Goal: Task Accomplishment & Management: Use online tool/utility

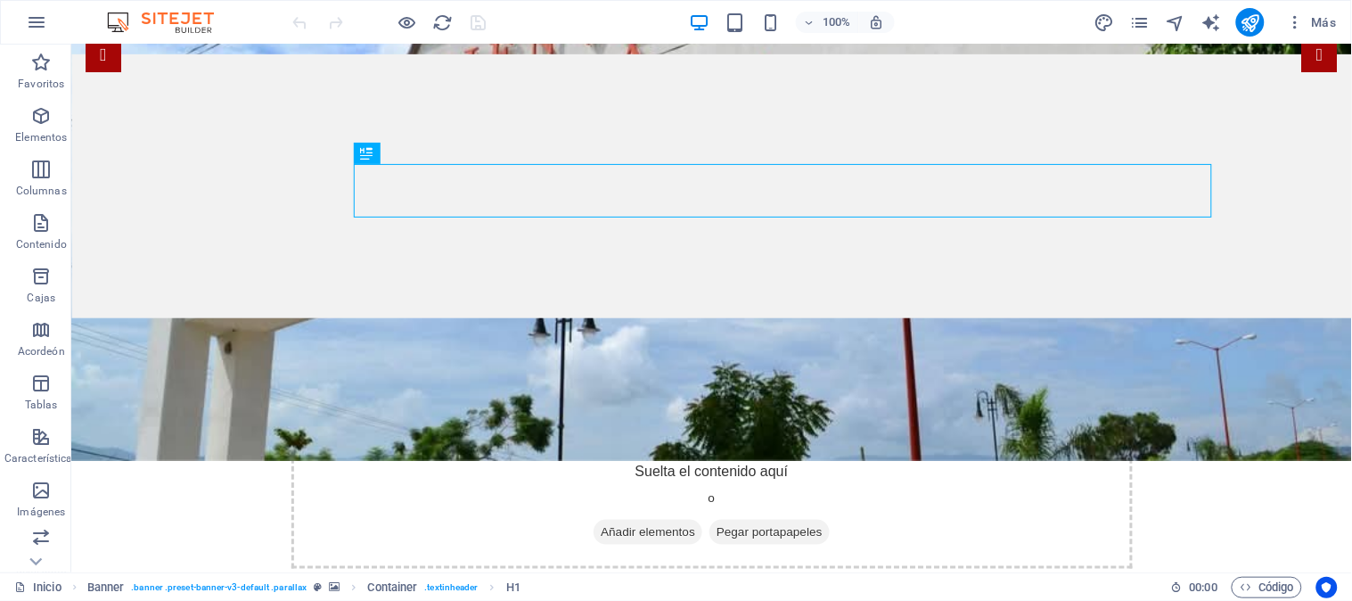
scroll to position [297, 0]
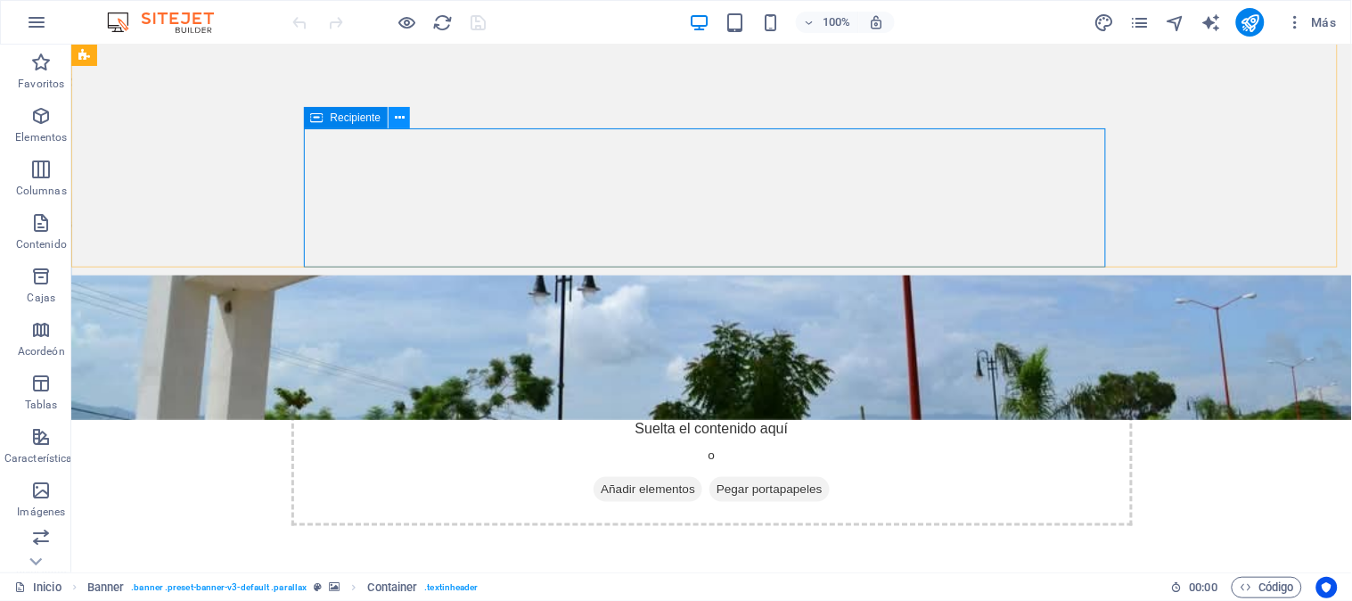
click at [396, 117] on icon at bounding box center [400, 118] width 10 height 19
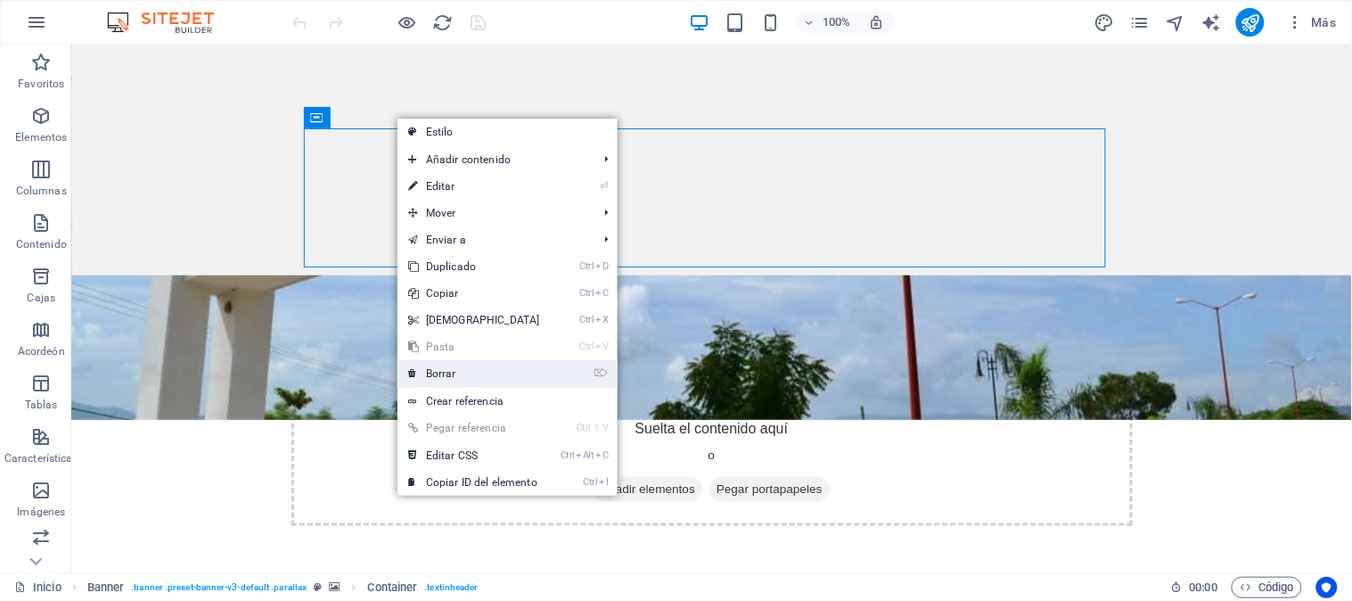
click at [485, 371] on link "⌦ Borrar" at bounding box center [474, 373] width 153 height 27
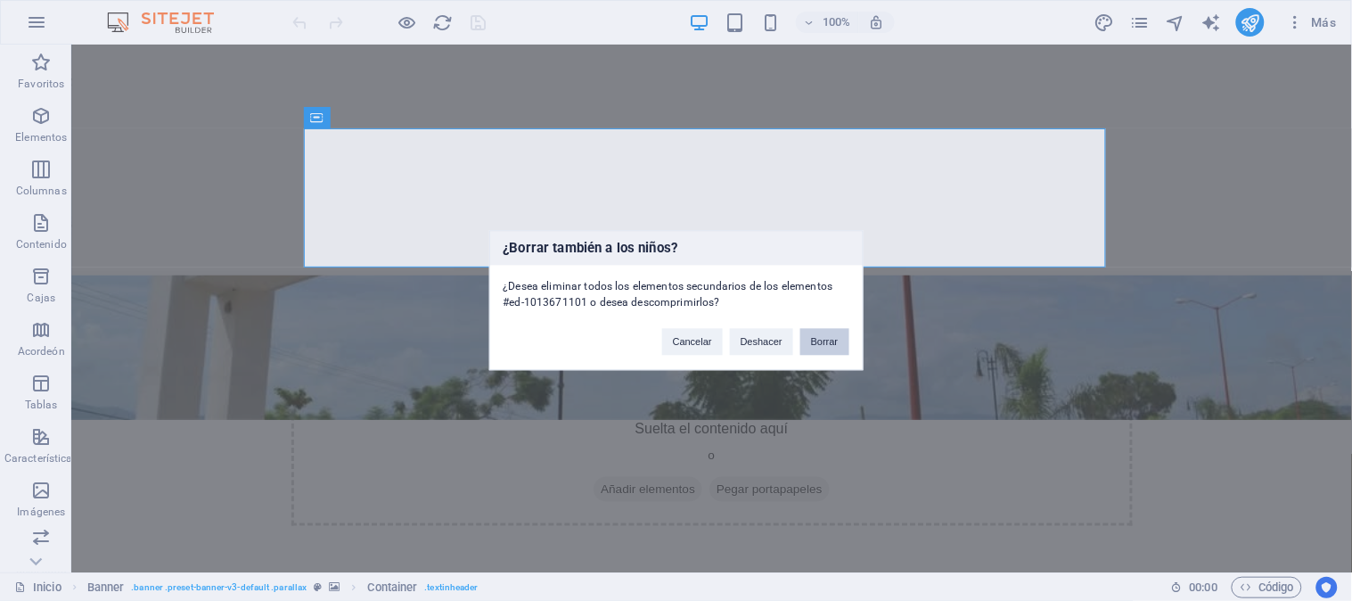
click at [825, 346] on font "Borrar" at bounding box center [825, 342] width 28 height 11
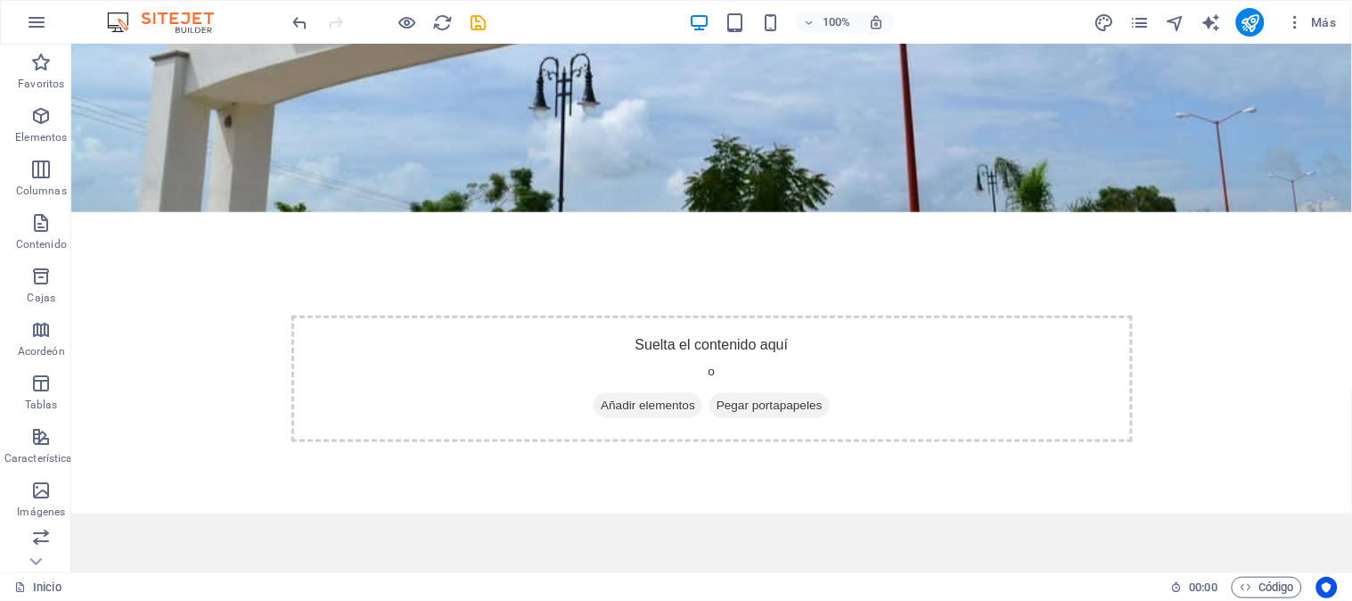
scroll to position [0, 0]
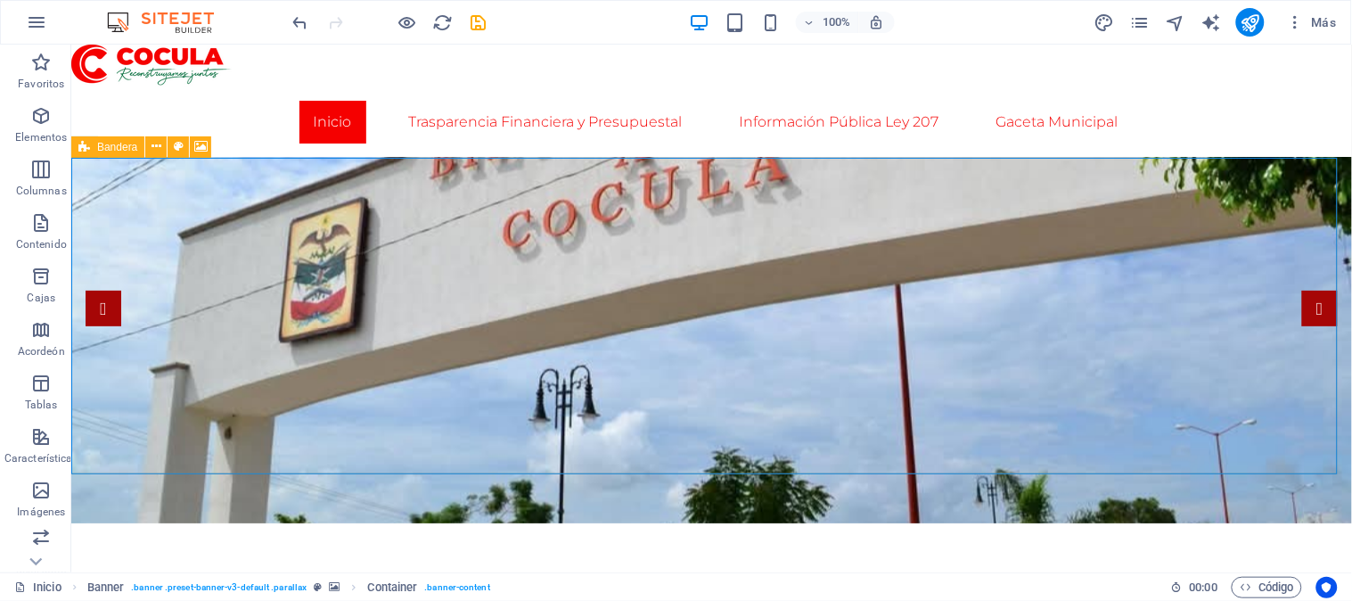
click at [119, 150] on font "Bandera" at bounding box center [117, 147] width 40 height 12
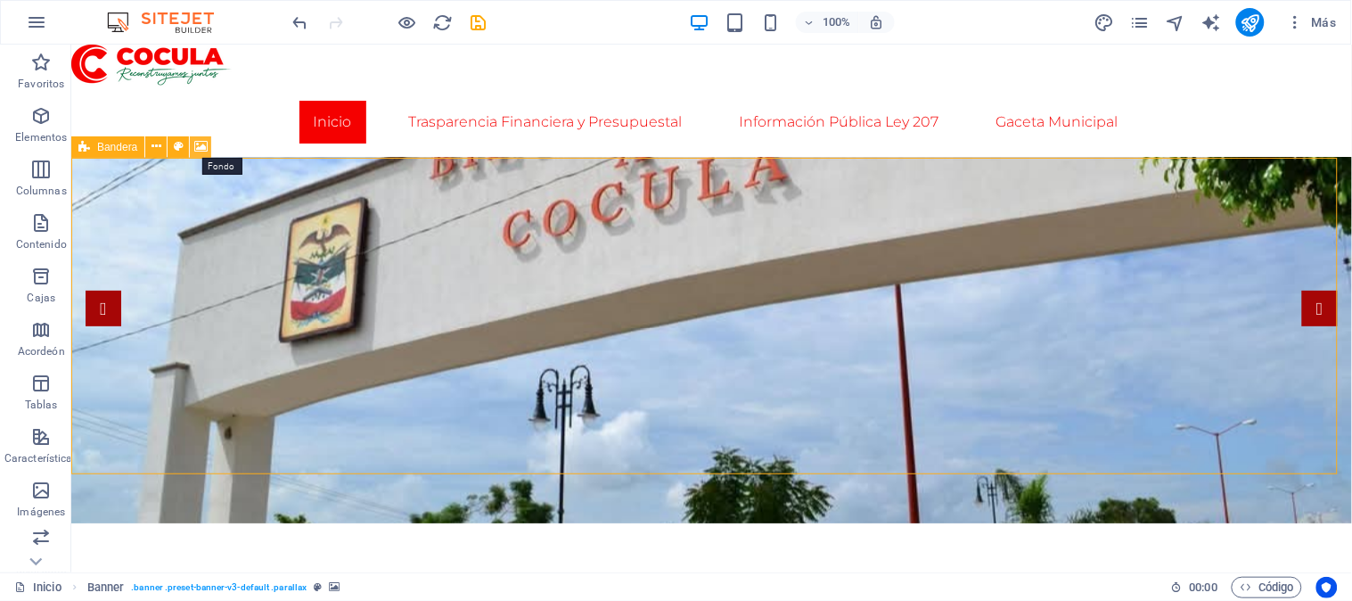
click at [199, 146] on icon at bounding box center [200, 146] width 13 height 19
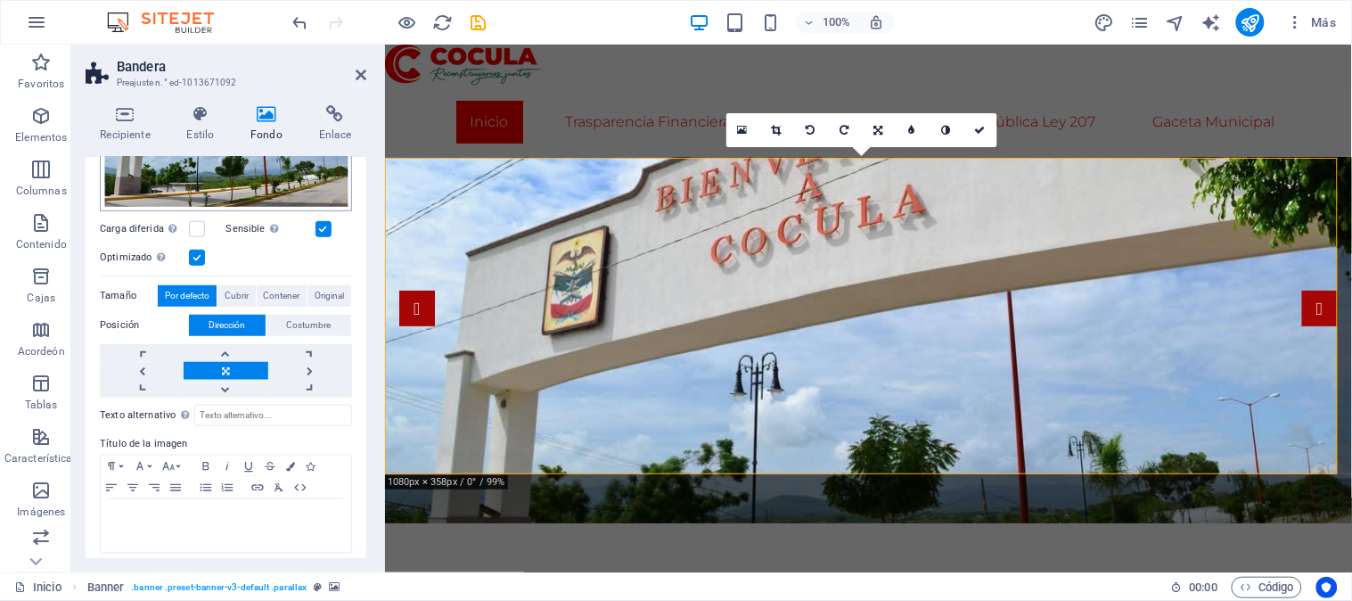
scroll to position [305, 0]
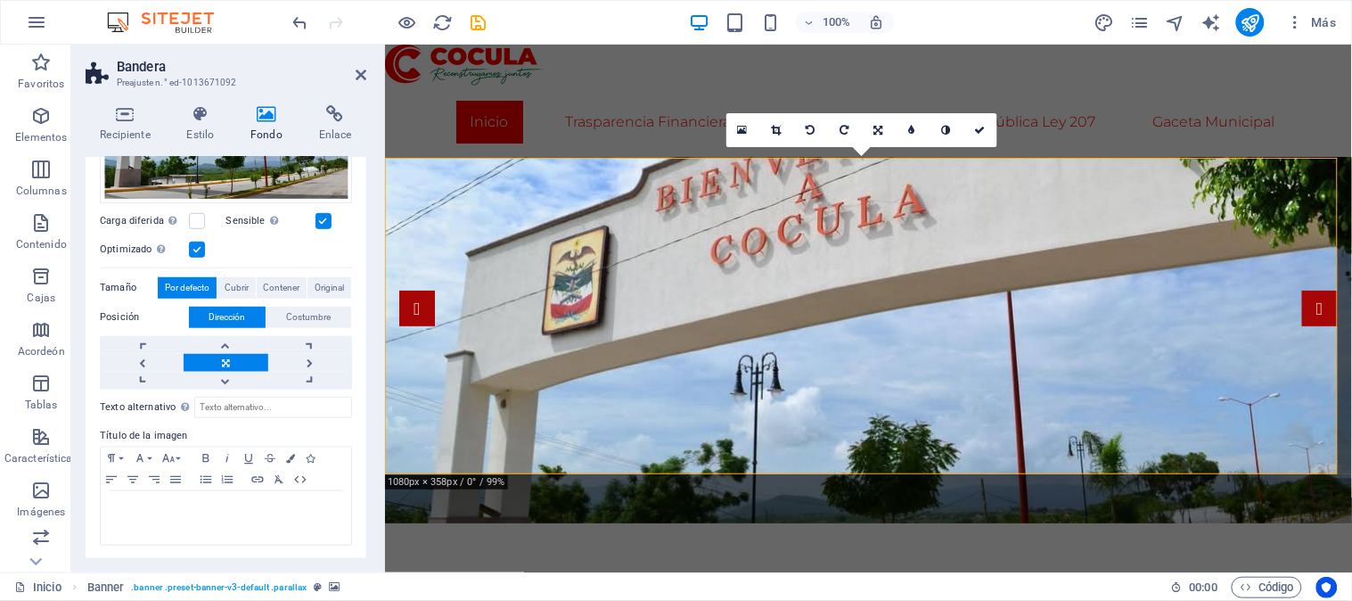
click at [121, 289] on font "Tamaño" at bounding box center [118, 288] width 37 height 12
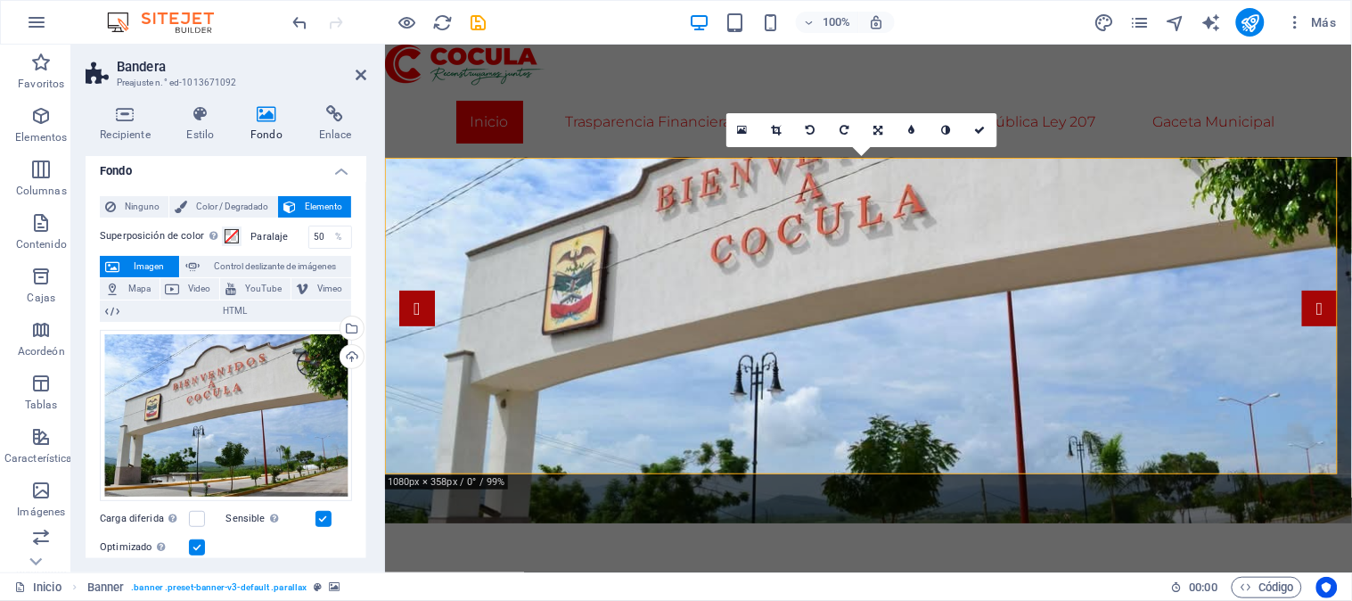
scroll to position [0, 0]
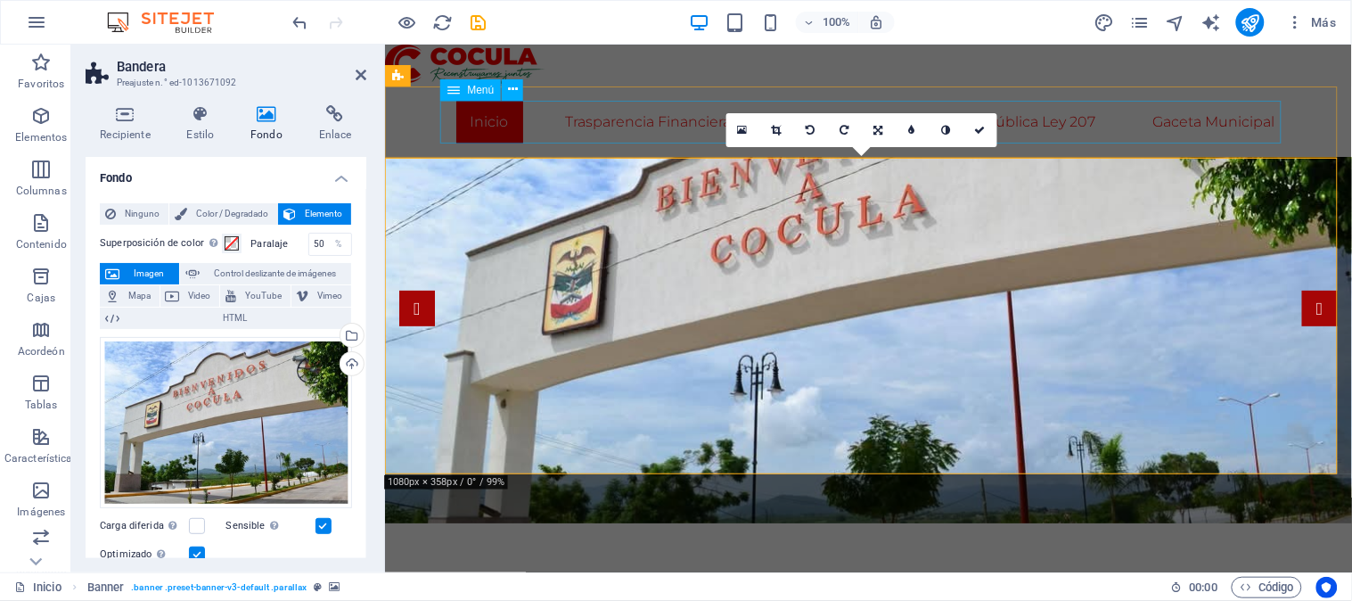
click at [1118, 111] on nav "Inicio Trasparencia Financiera y Presupuestal Información Pública Ley 207 Gacet…" at bounding box center [867, 121] width 841 height 43
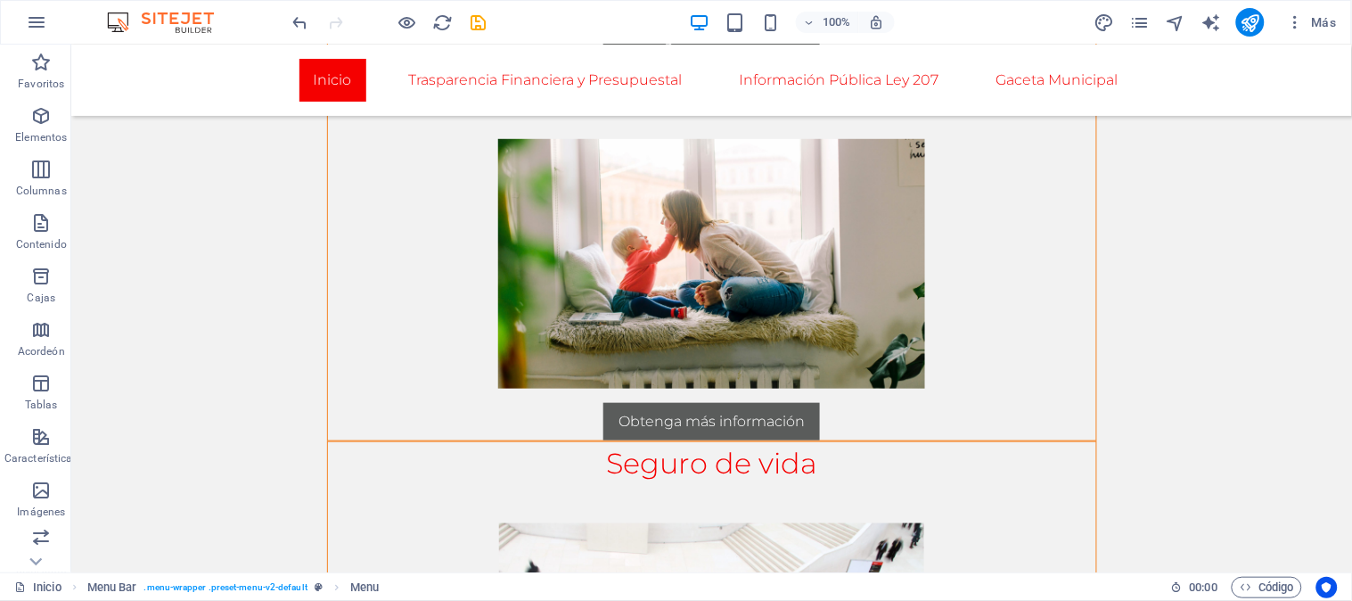
scroll to position [2080, 0]
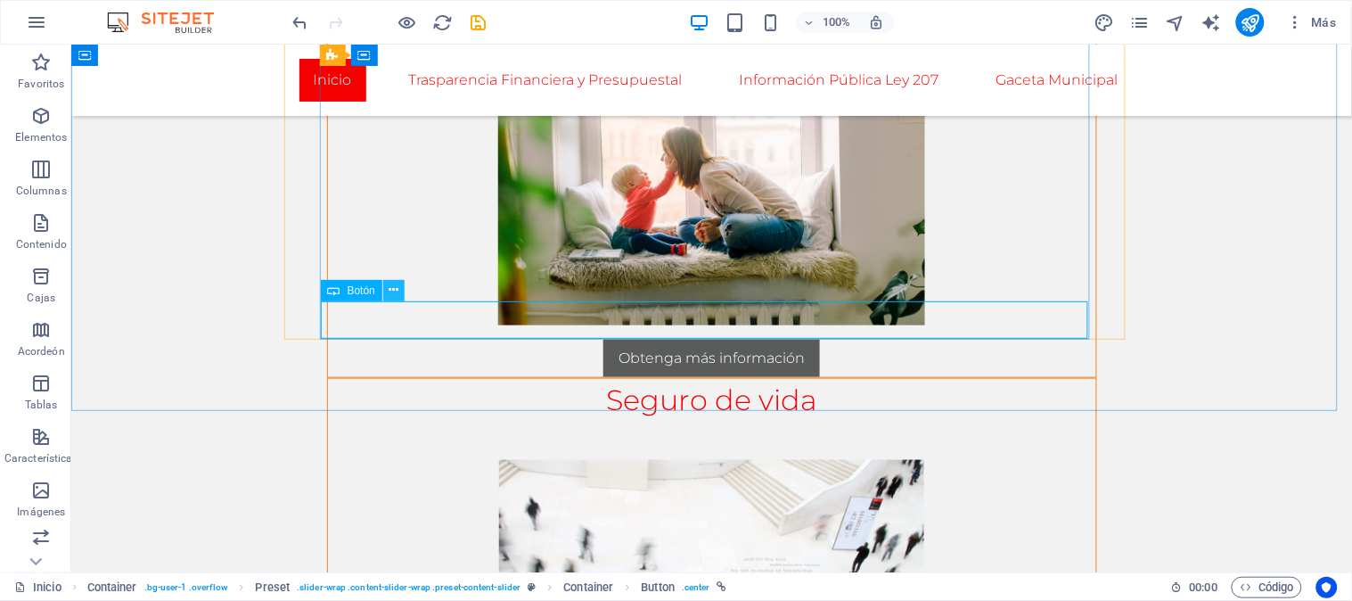
click at [394, 291] on icon at bounding box center [395, 290] width 10 height 19
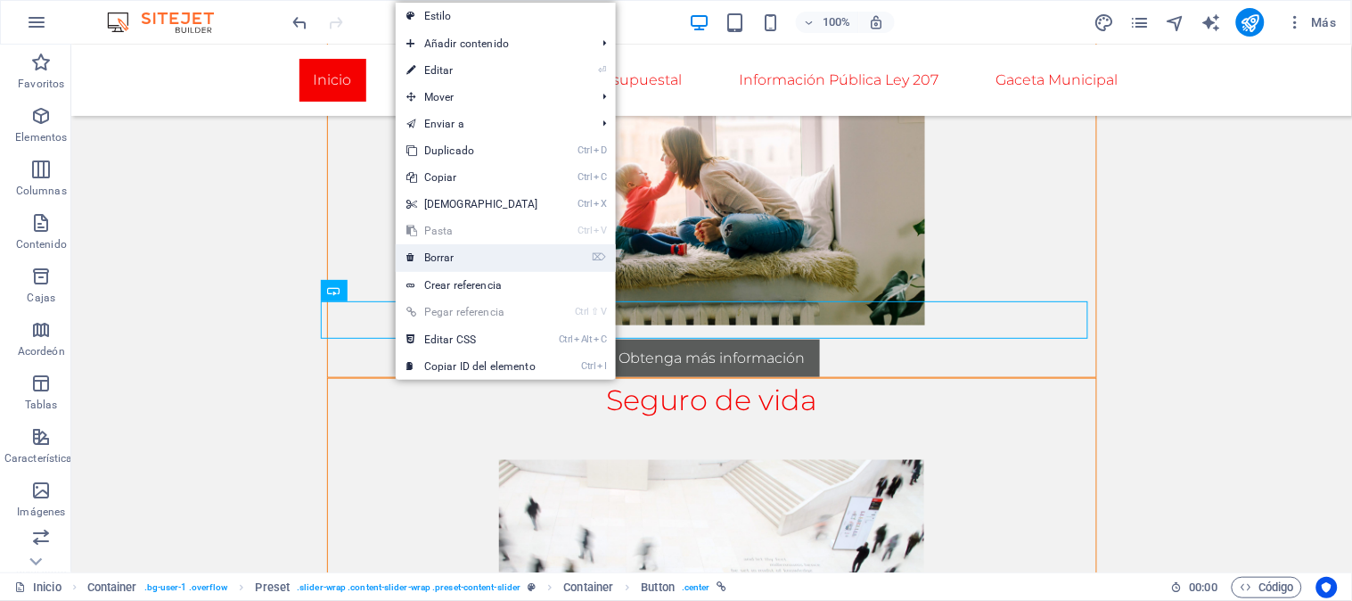
click at [450, 259] on font "Borrar" at bounding box center [439, 257] width 30 height 12
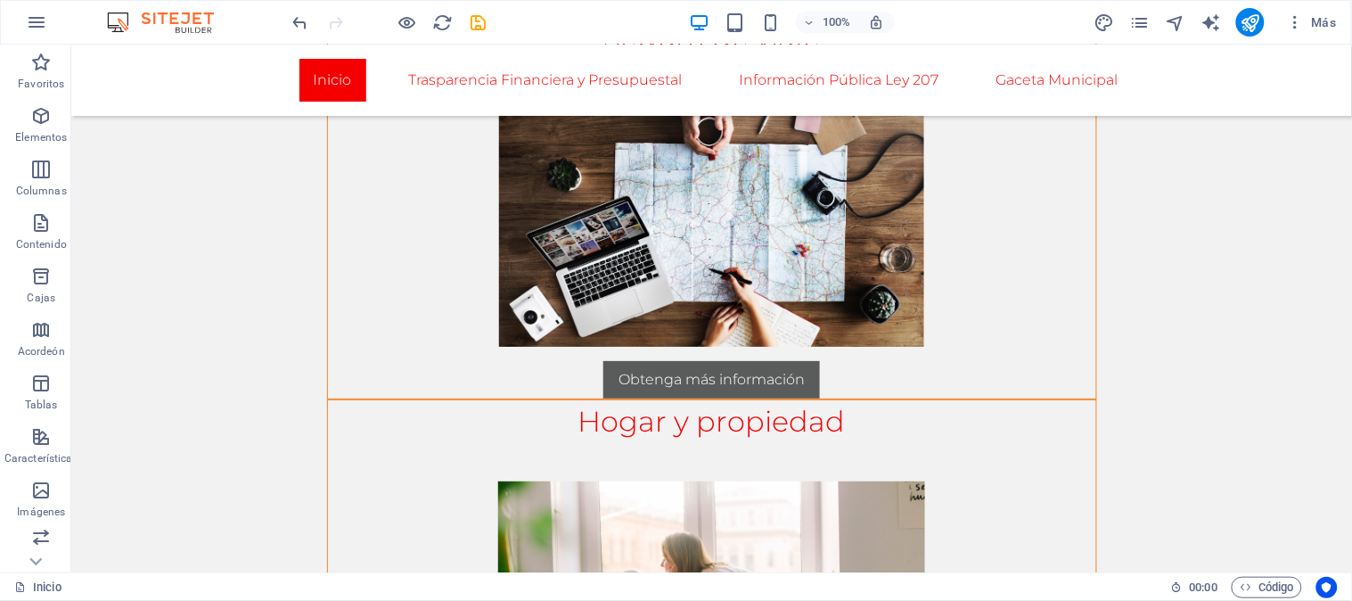
scroll to position [1683, 0]
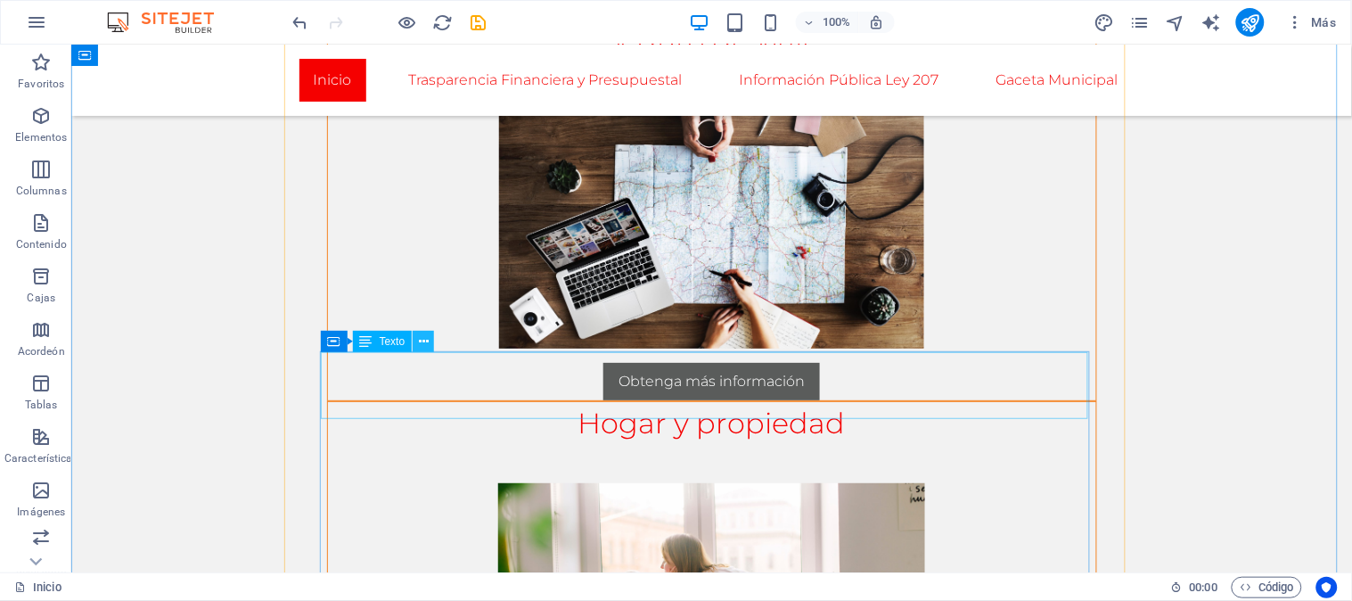
click at [423, 337] on icon at bounding box center [424, 341] width 10 height 19
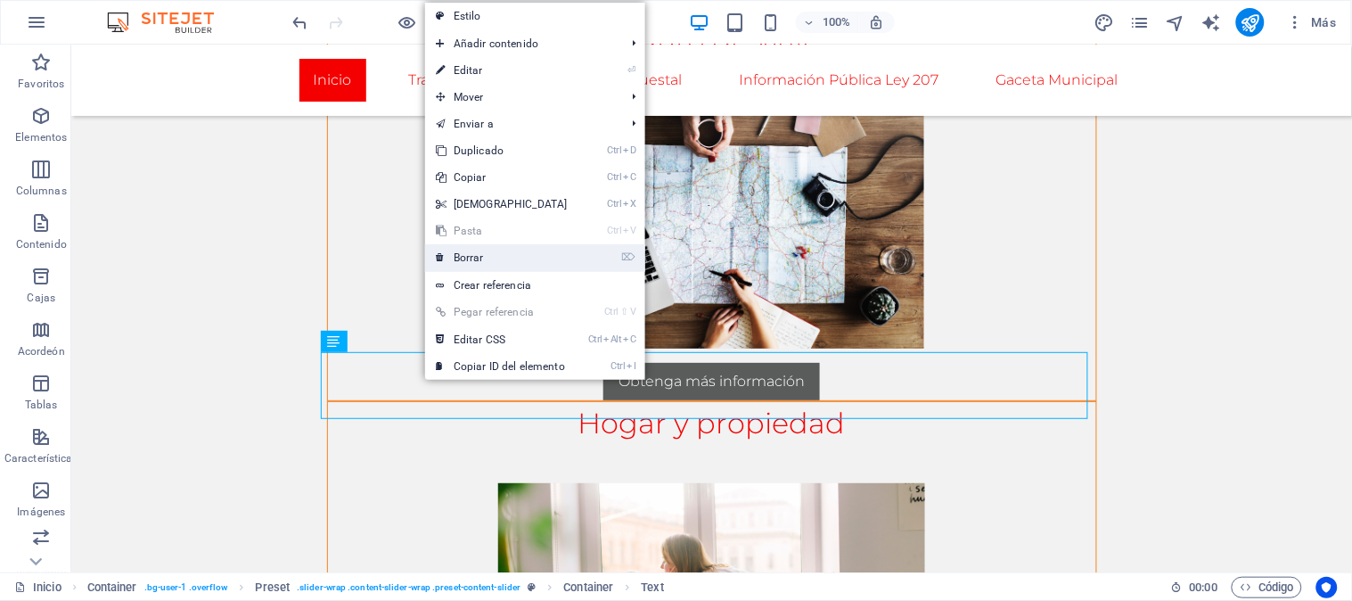
click at [520, 259] on link "⌦ Borrar" at bounding box center [501, 257] width 153 height 27
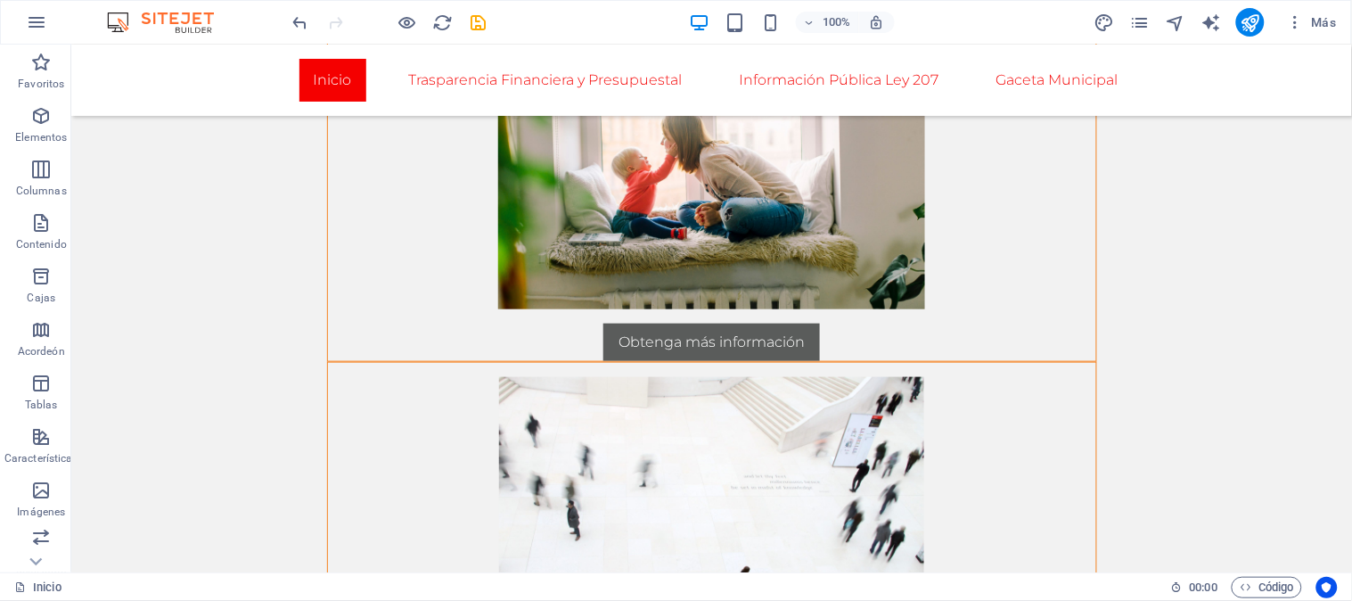
scroll to position [2205, 0]
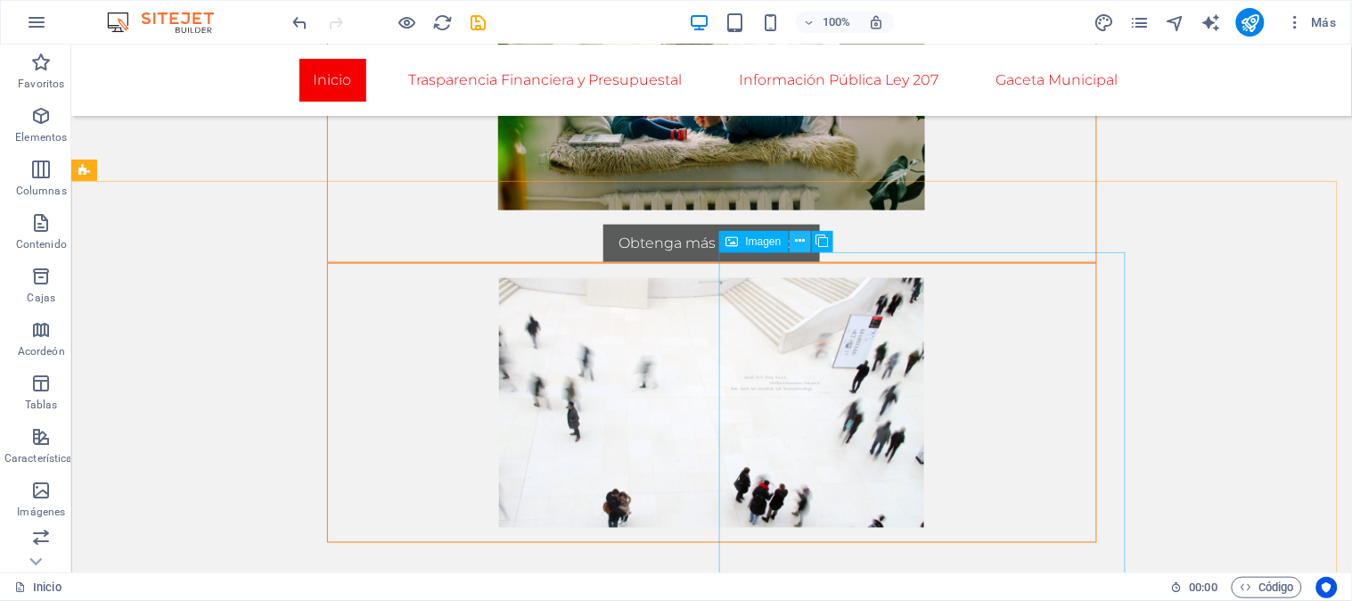
click at [802, 242] on icon at bounding box center [800, 241] width 10 height 19
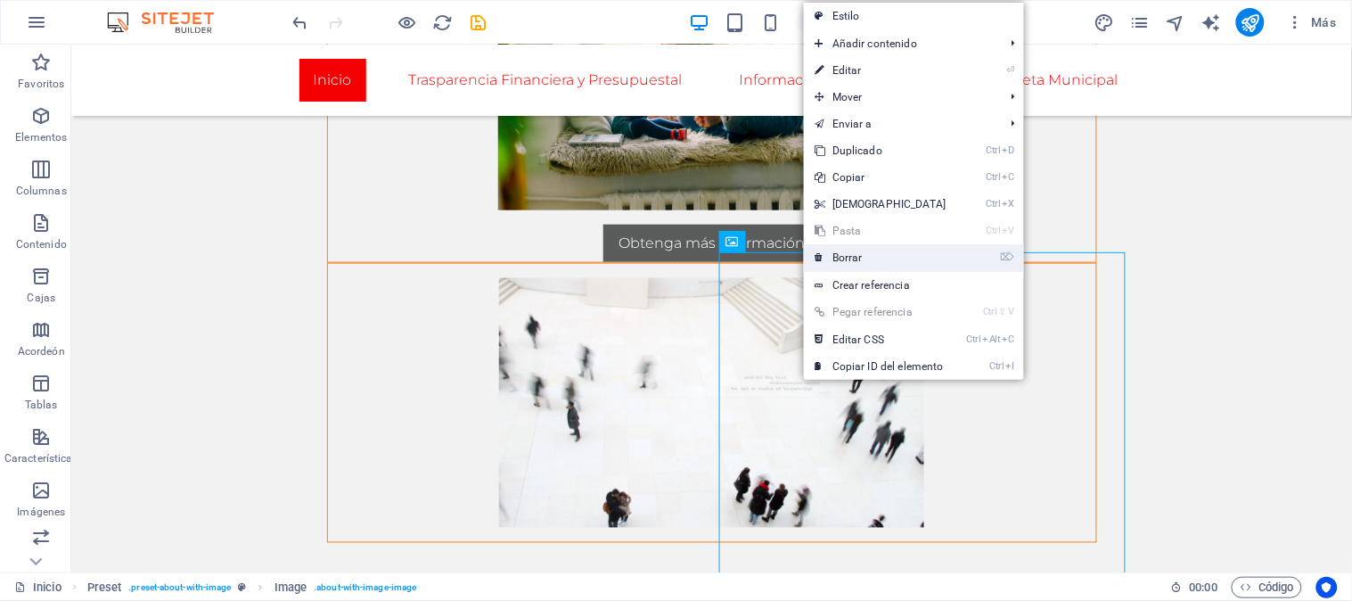
click at [842, 260] on font "Borrar" at bounding box center [848, 257] width 30 height 12
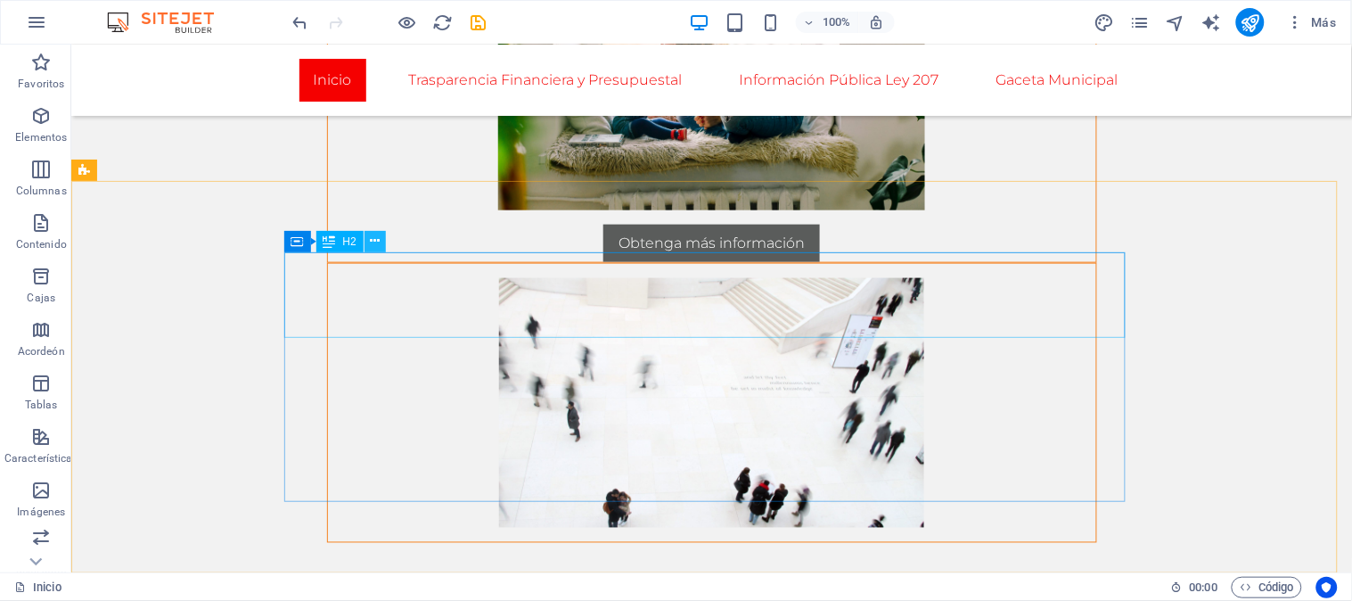
click at [383, 242] on button at bounding box center [375, 241] width 21 height 21
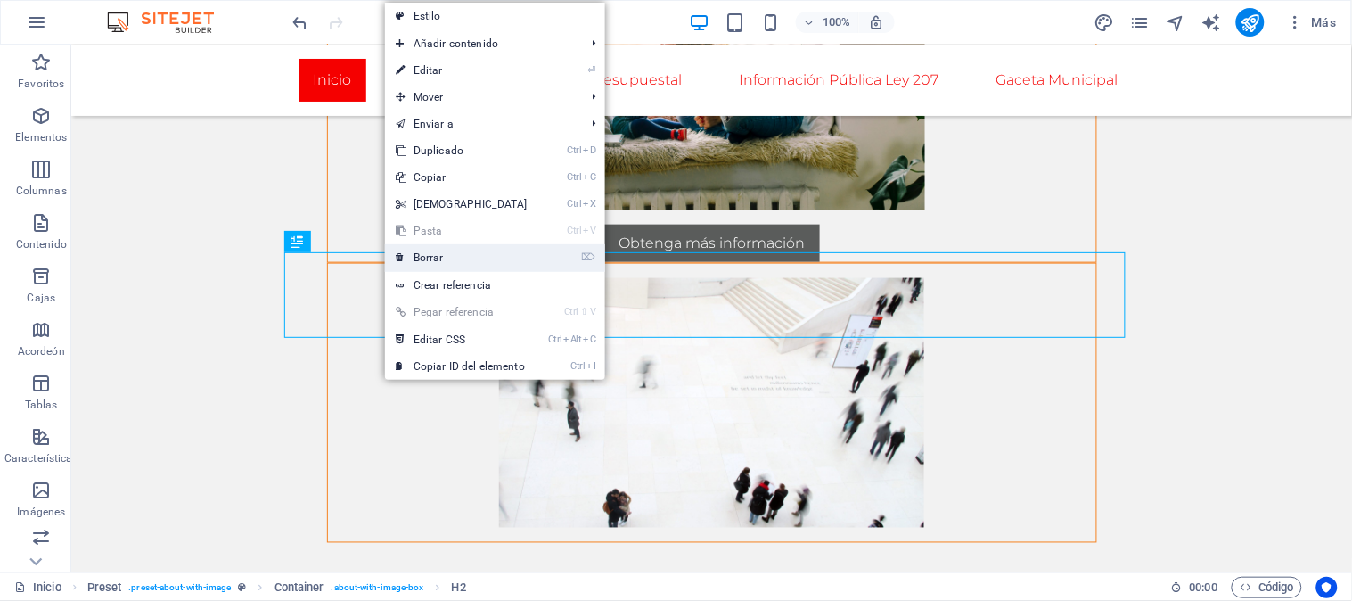
click at [428, 261] on font "Borrar" at bounding box center [429, 257] width 30 height 12
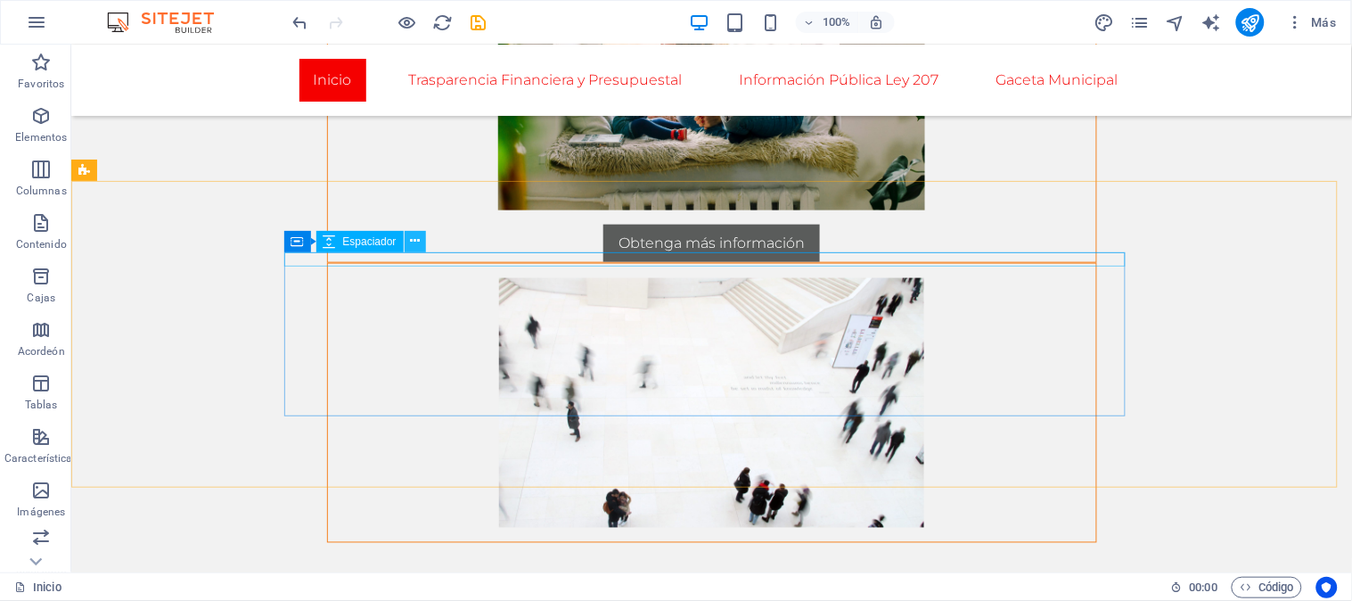
click at [417, 246] on icon at bounding box center [415, 241] width 10 height 19
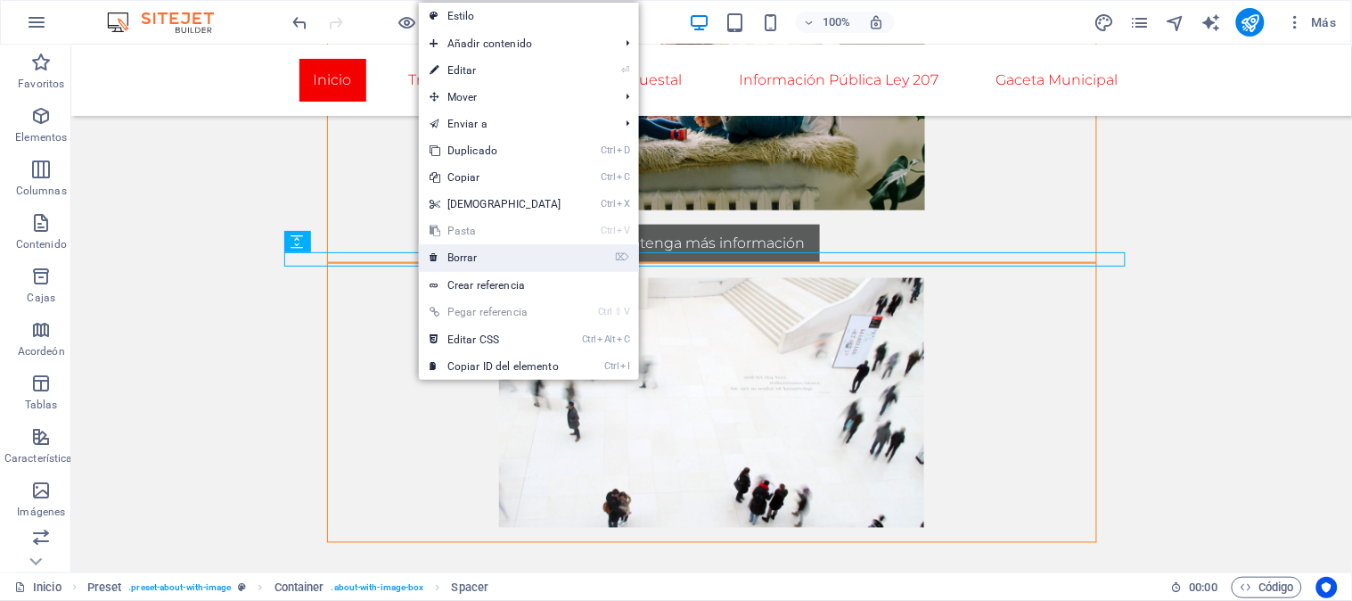
click at [461, 264] on link "⌦ Borrar" at bounding box center [495, 257] width 153 height 27
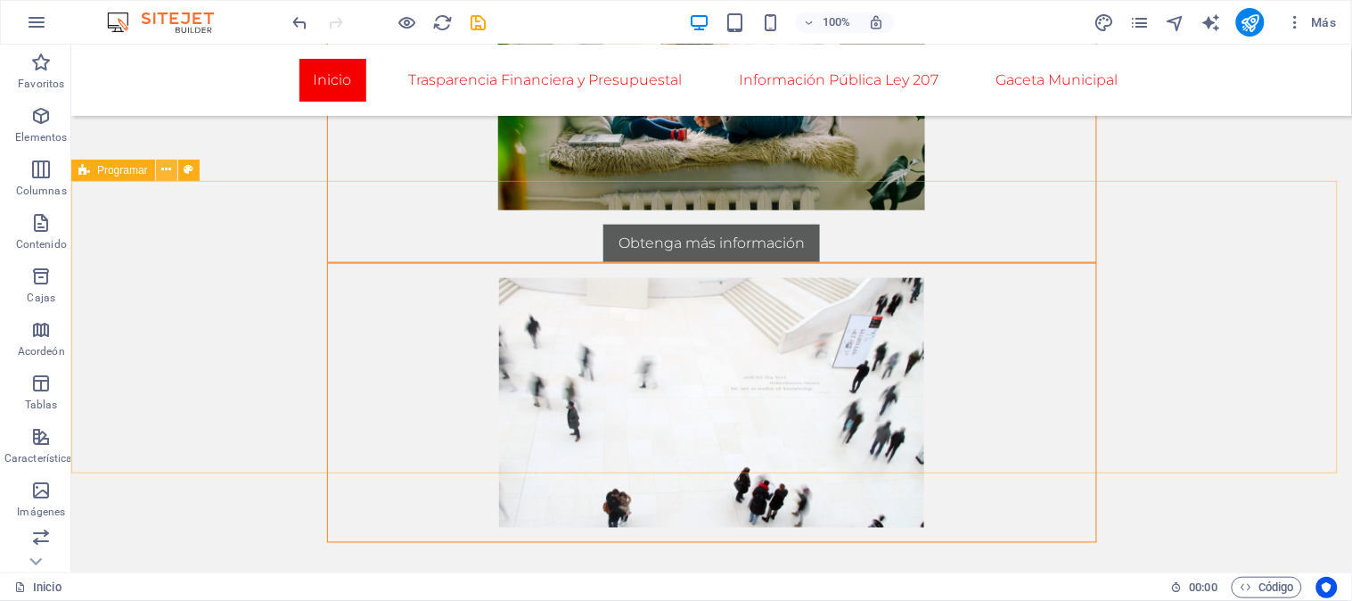
click at [174, 176] on button at bounding box center [166, 170] width 21 height 21
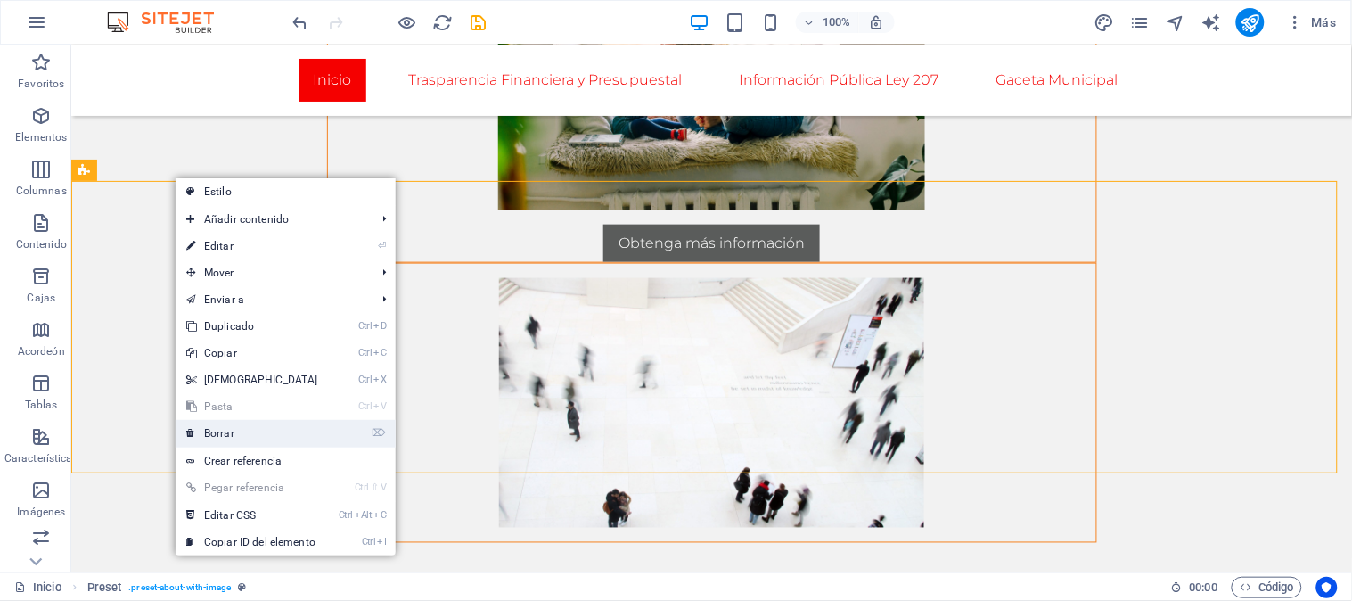
click at [270, 426] on link "⌦ Borrar" at bounding box center [252, 433] width 153 height 27
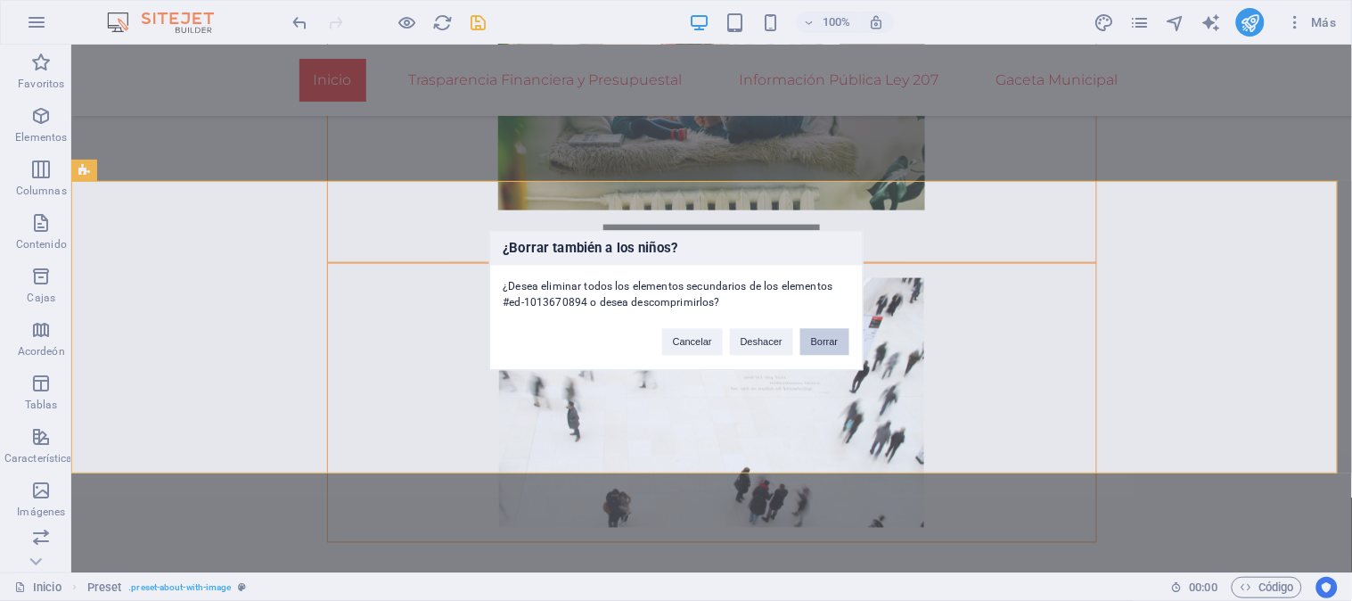
click at [830, 344] on font "Borrar" at bounding box center [825, 342] width 28 height 11
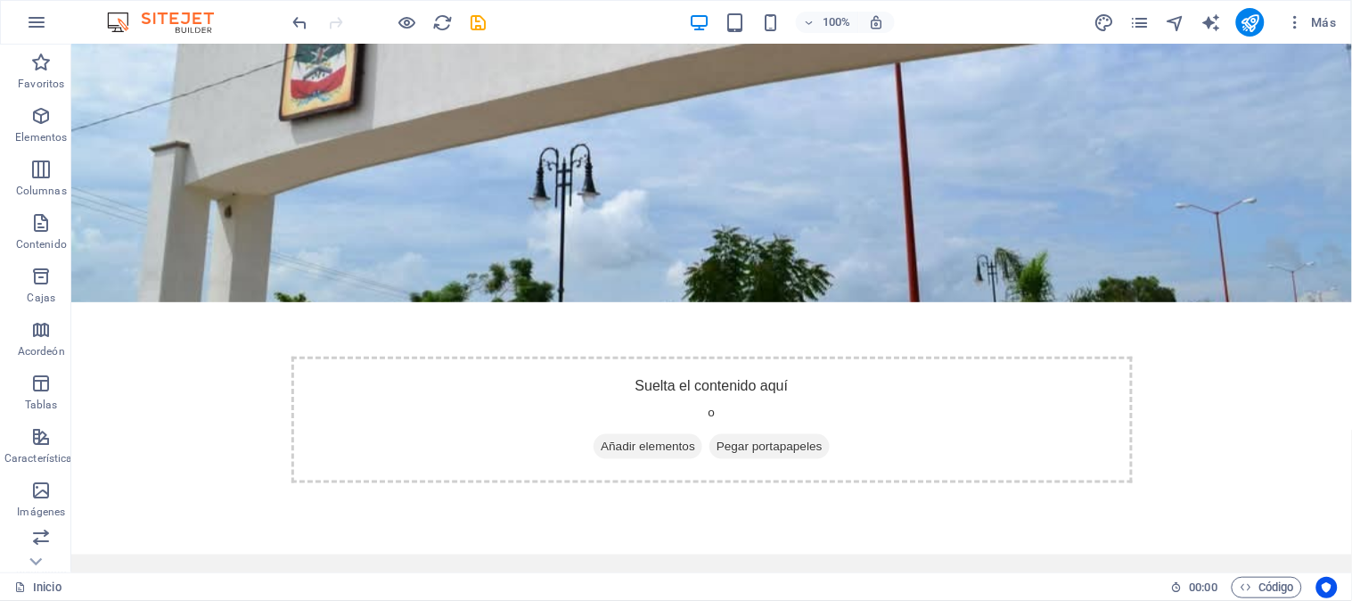
scroll to position [0, 0]
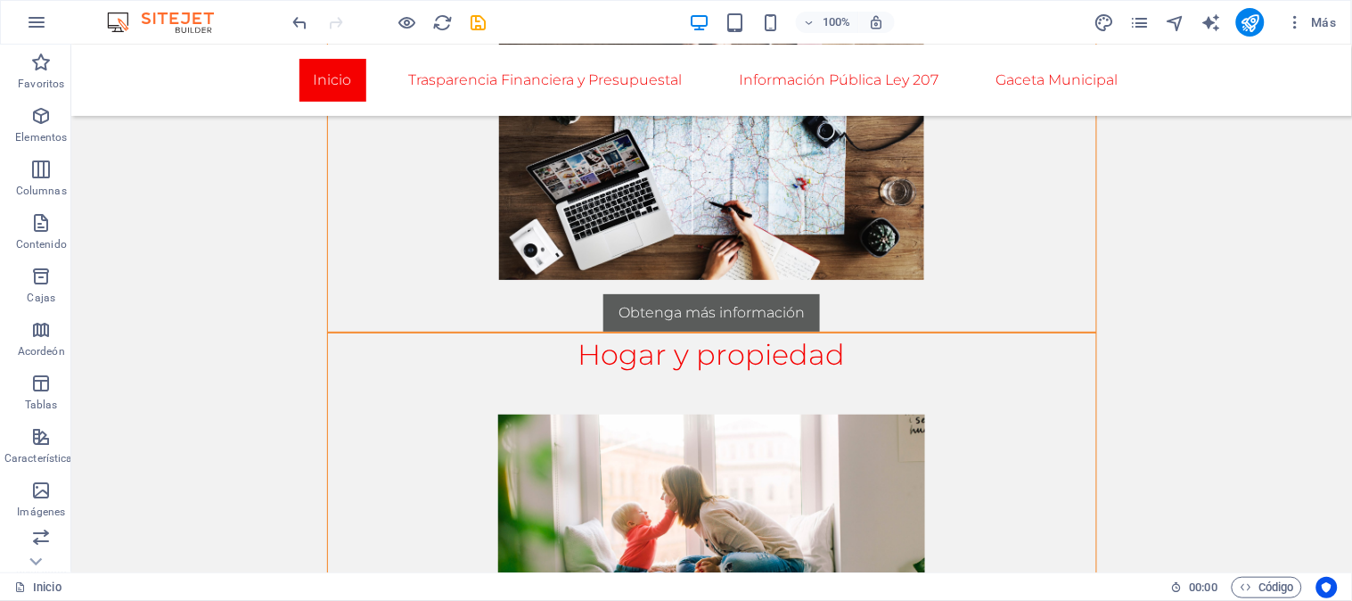
scroll to position [1840, 0]
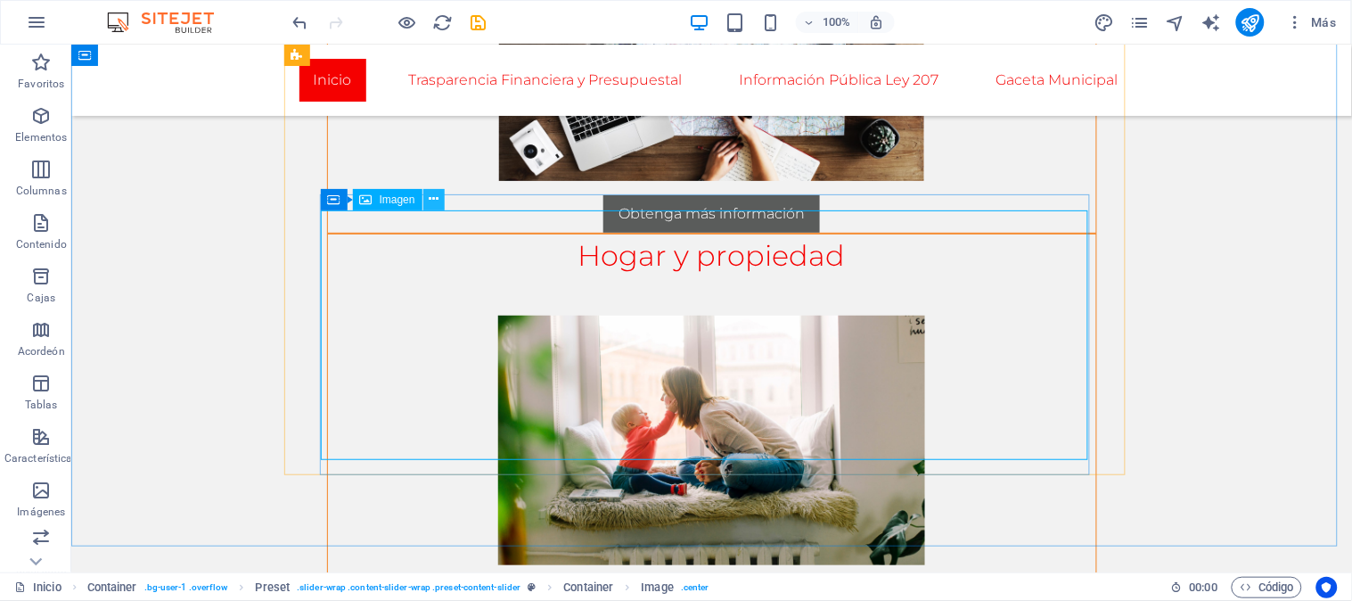
click at [435, 209] on button at bounding box center [433, 199] width 21 height 21
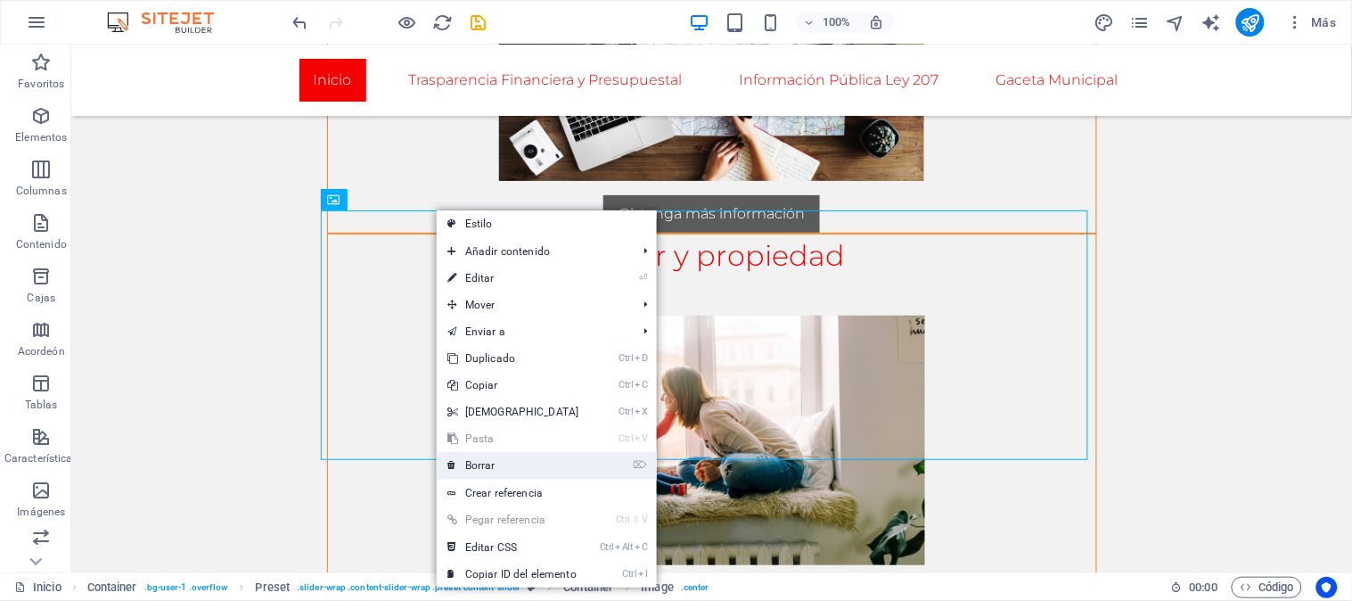
click at [494, 459] on font "Borrar" at bounding box center [480, 465] width 30 height 12
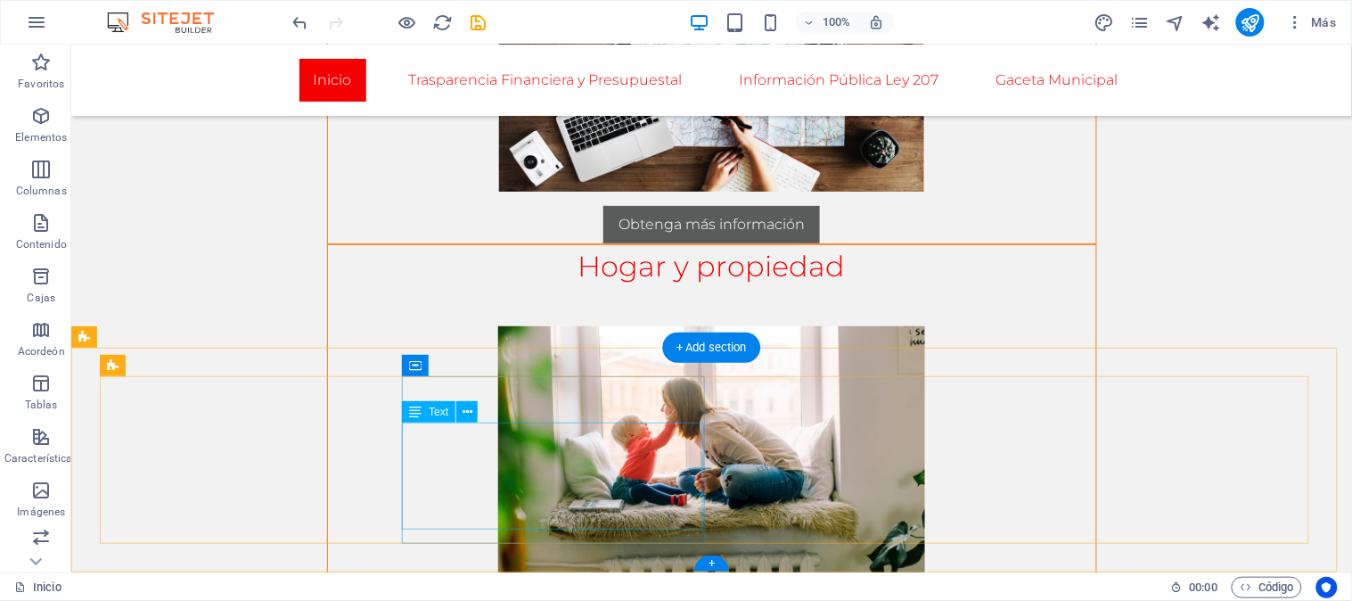
scroll to position [1788, 0]
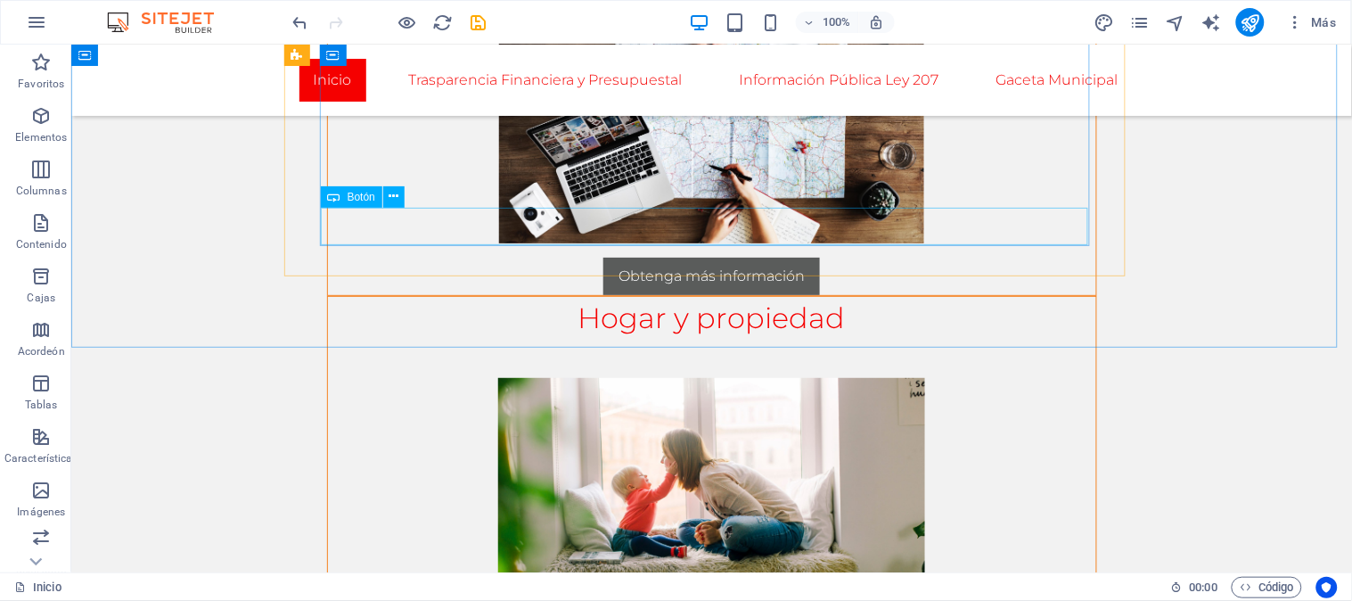
click at [396, 208] on div "Botón" at bounding box center [368, 197] width 95 height 22
click at [396, 198] on icon at bounding box center [395, 196] width 10 height 19
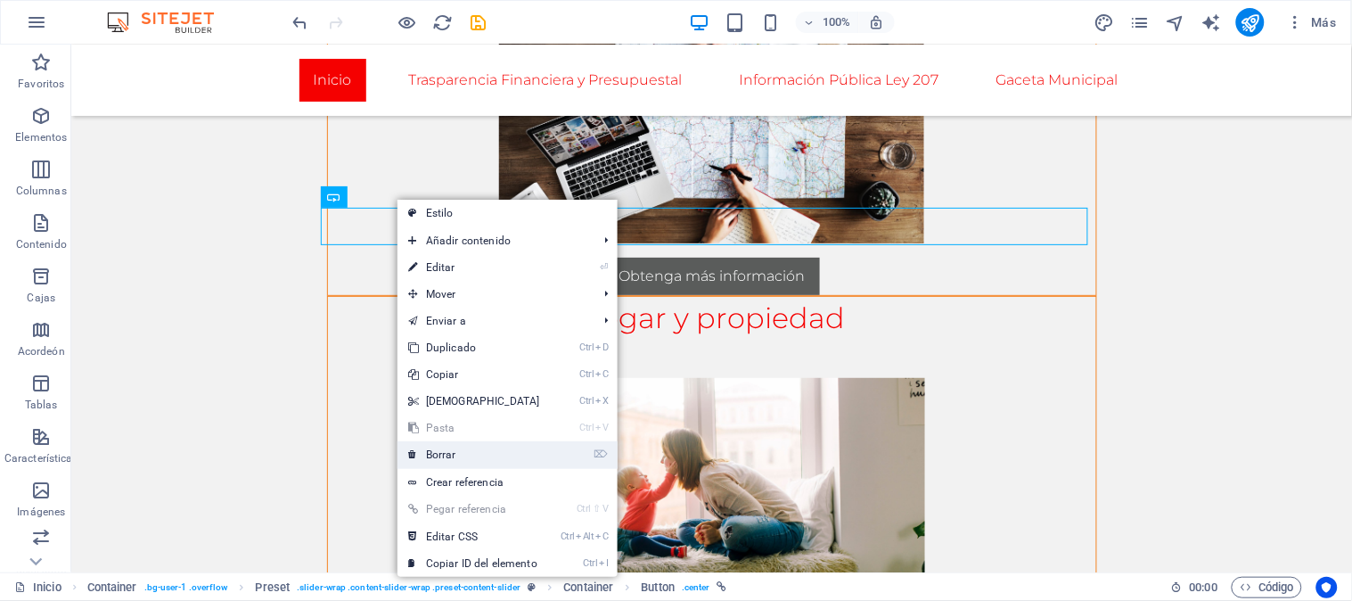
click at [450, 452] on font "Borrar" at bounding box center [441, 454] width 30 height 12
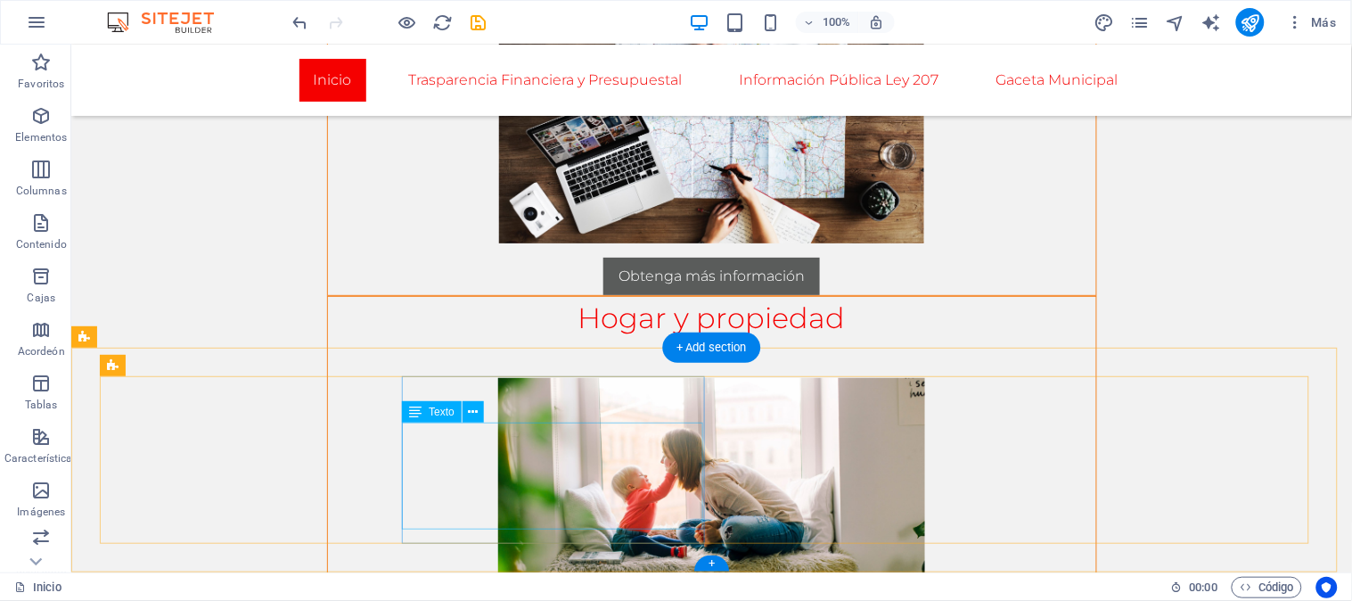
scroll to position [1751, 0]
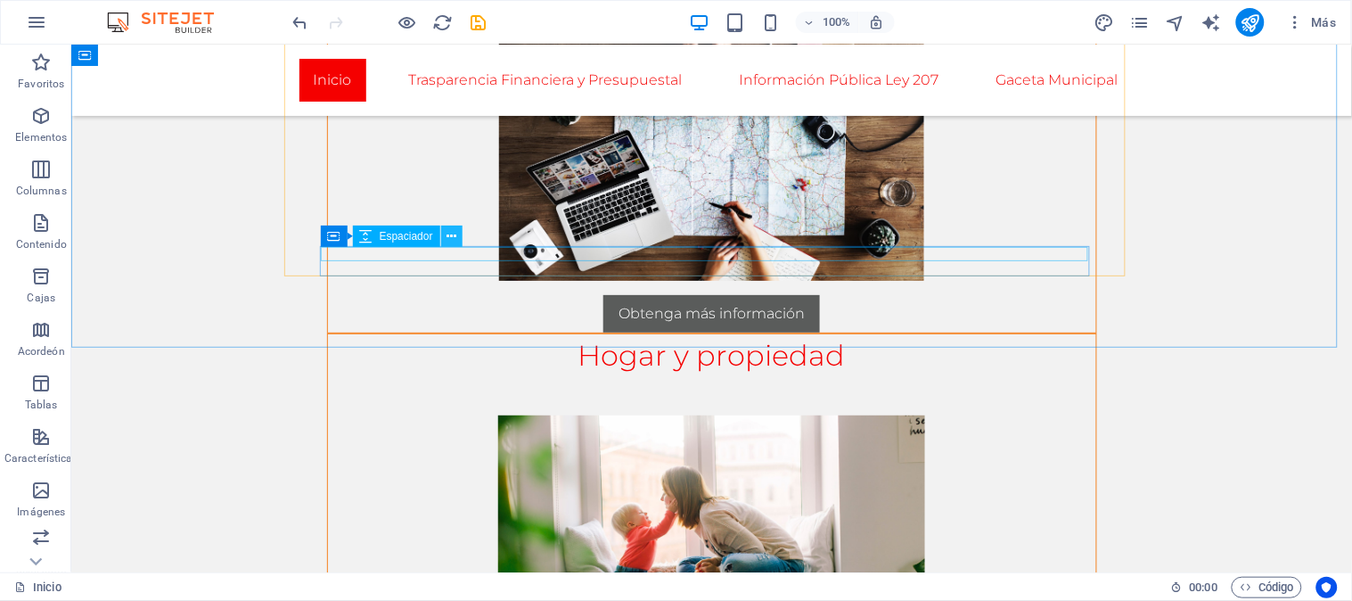
click at [453, 238] on icon at bounding box center [452, 236] width 10 height 19
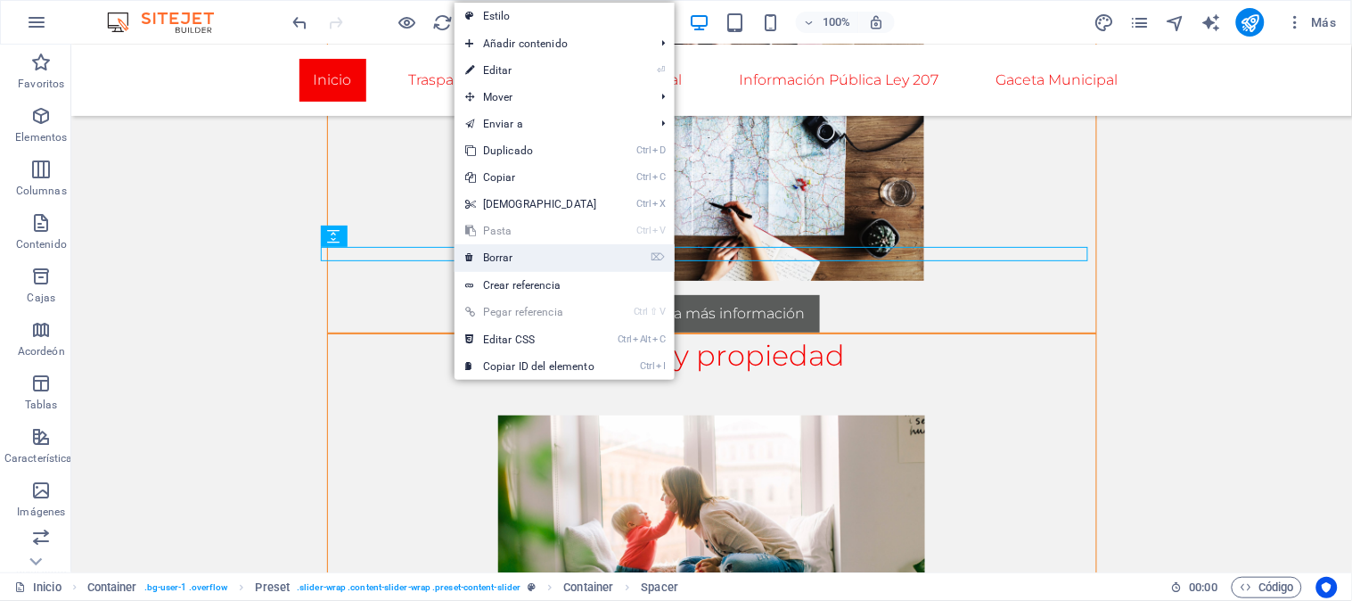
click at [513, 256] on font "Borrar" at bounding box center [498, 257] width 30 height 12
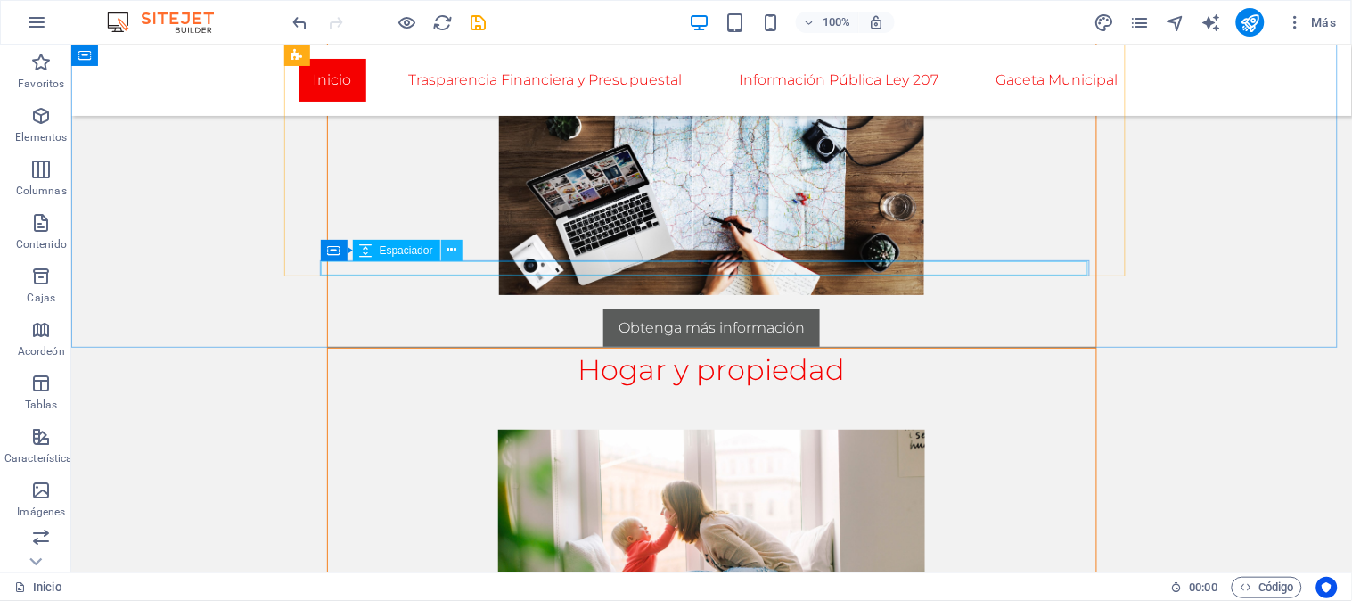
click at [450, 250] on icon at bounding box center [452, 250] width 10 height 19
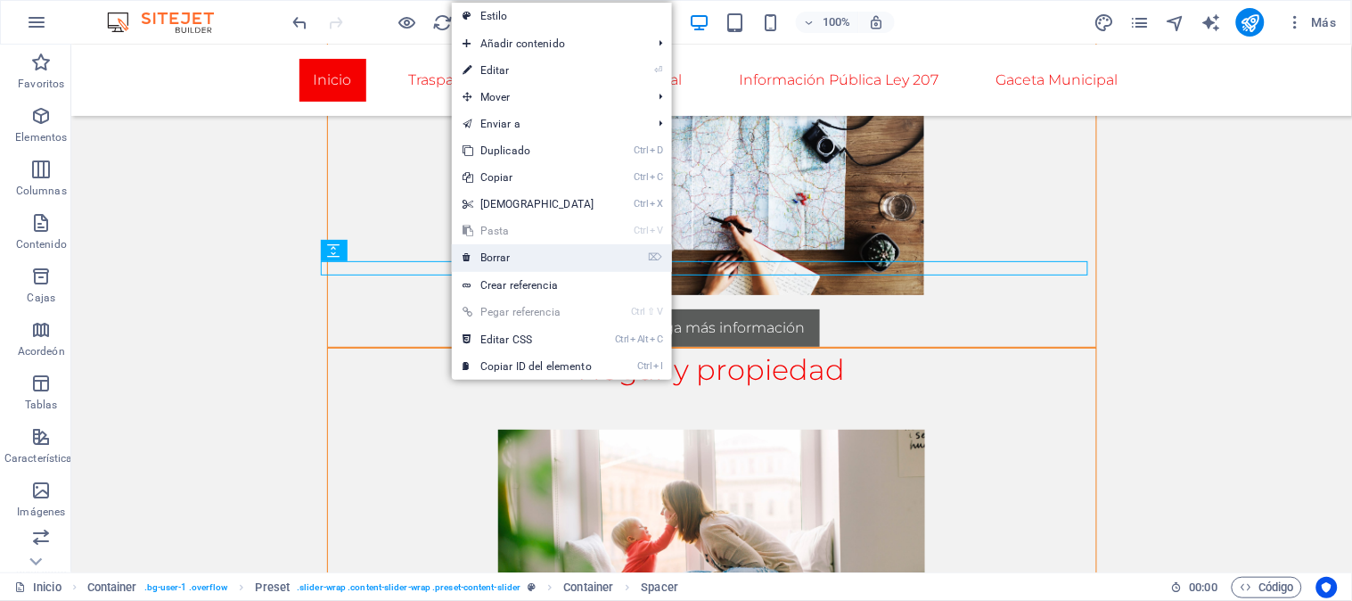
click at [472, 253] on link "⌦ Borrar" at bounding box center [528, 257] width 153 height 27
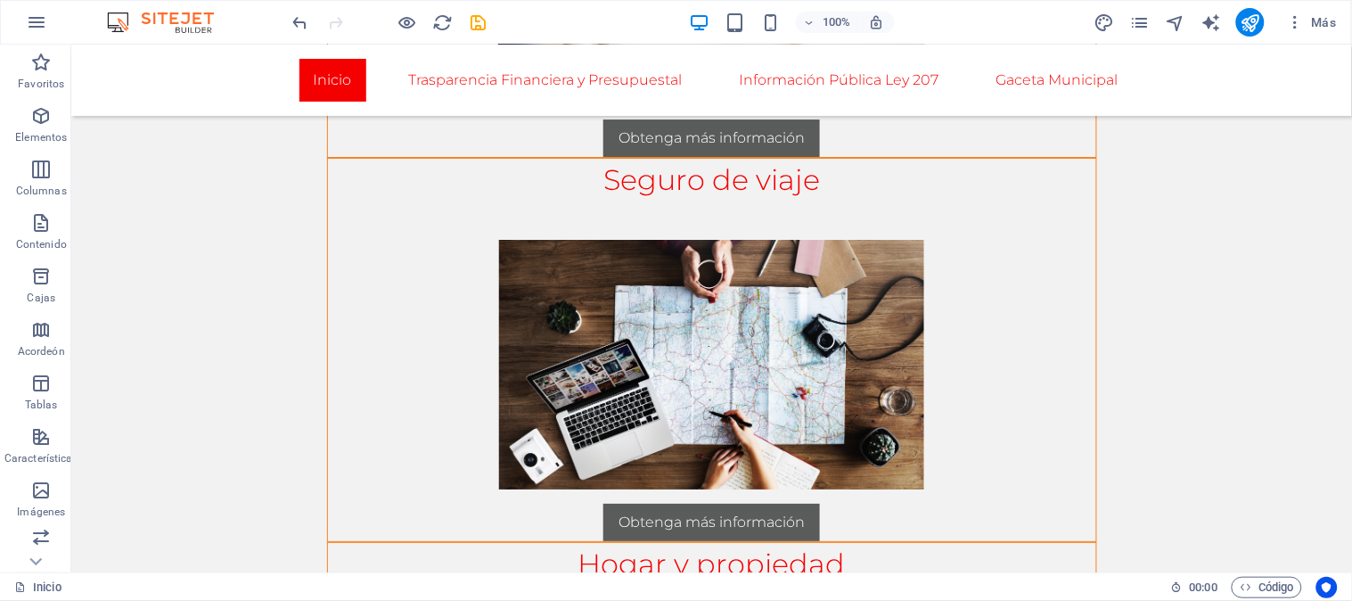
scroll to position [1741, 0]
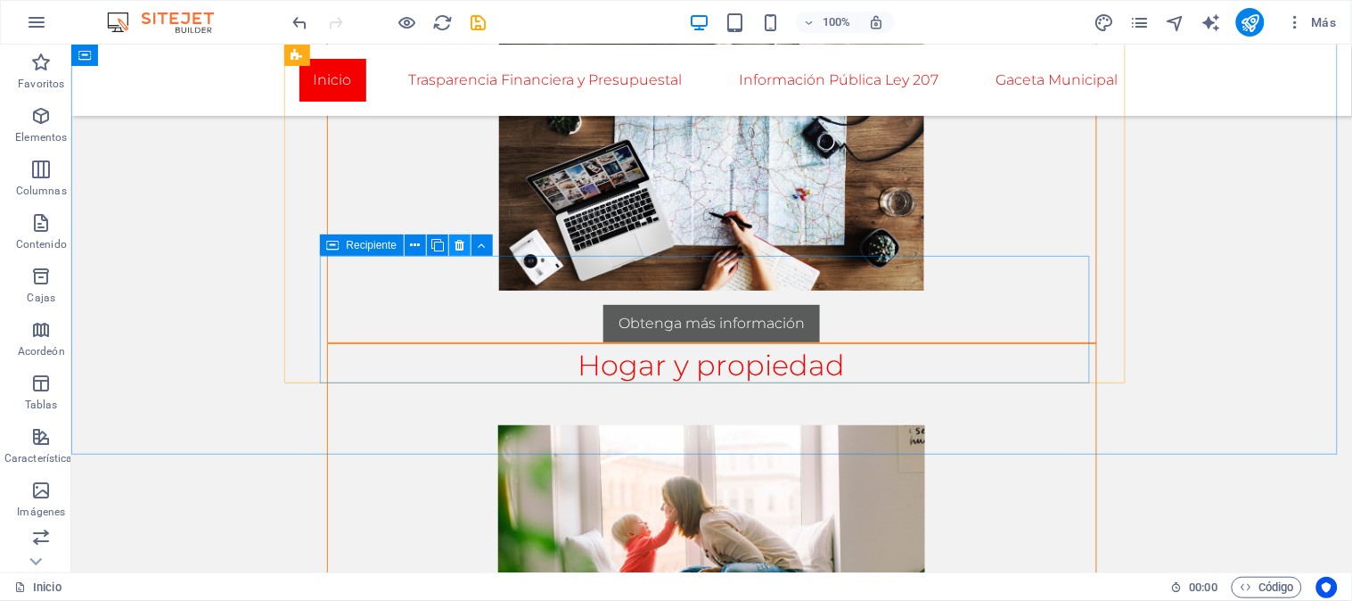
click at [460, 250] on icon at bounding box center [461, 245] width 10 height 19
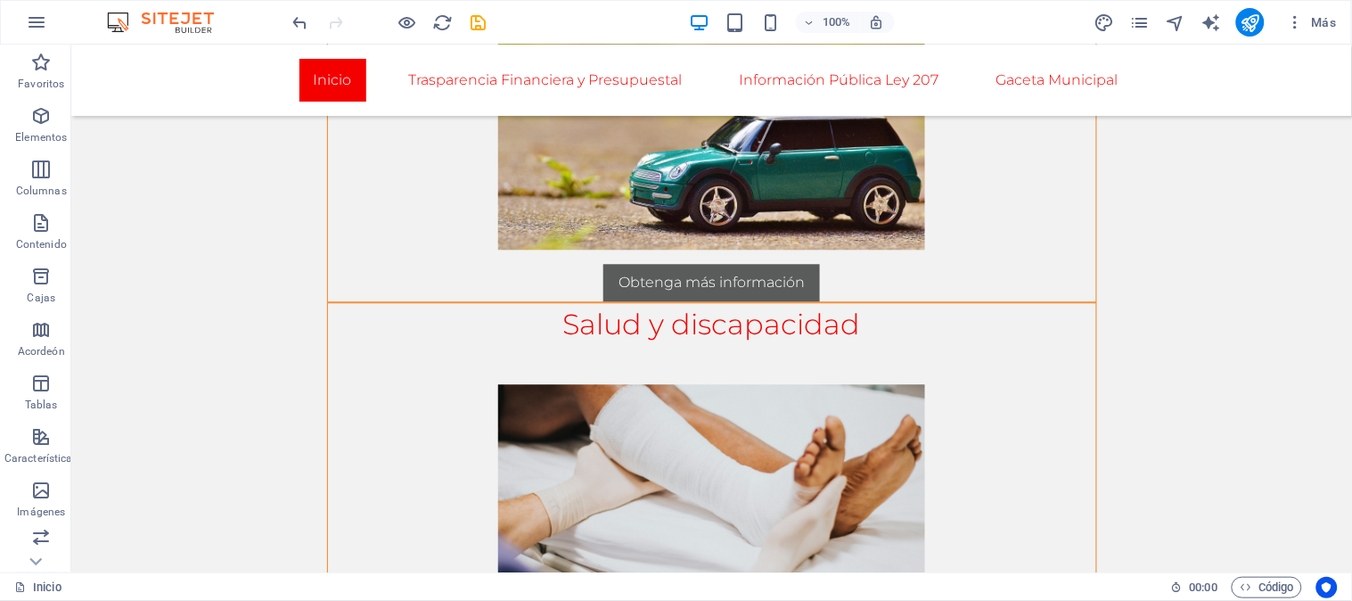
scroll to position [1027, 0]
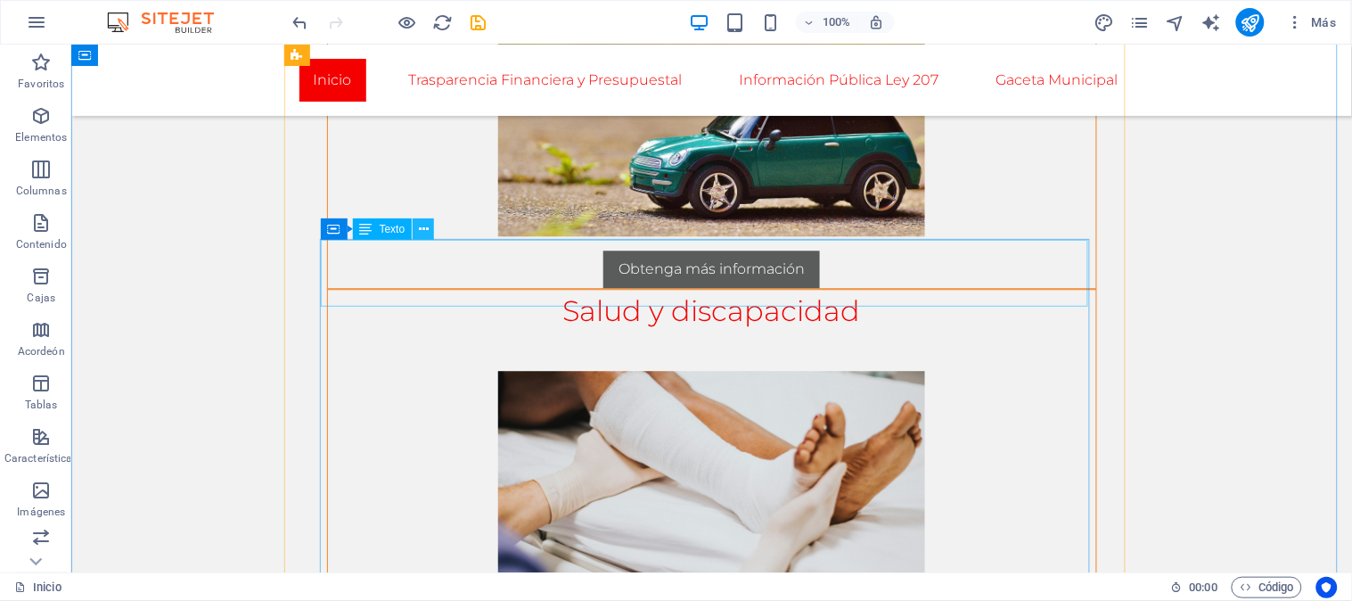
click at [422, 239] on div "Container Texto" at bounding box center [384, 229] width 126 height 22
click at [423, 235] on icon at bounding box center [424, 229] width 10 height 19
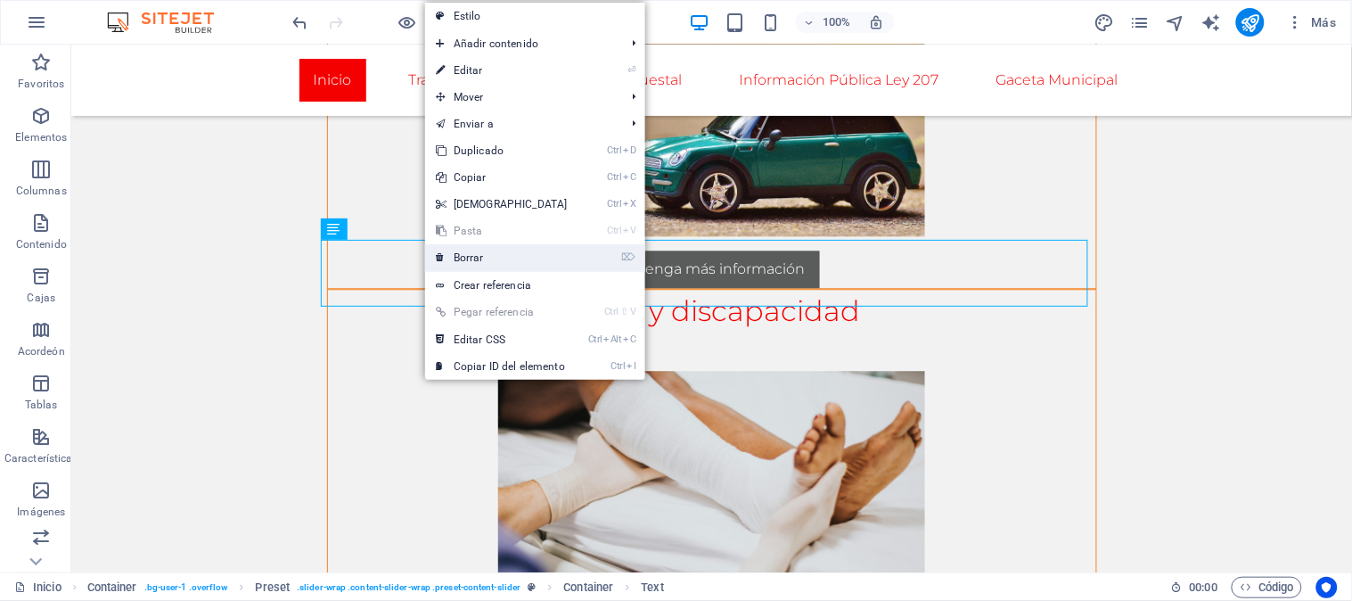
click at [439, 250] on icon at bounding box center [440, 257] width 9 height 27
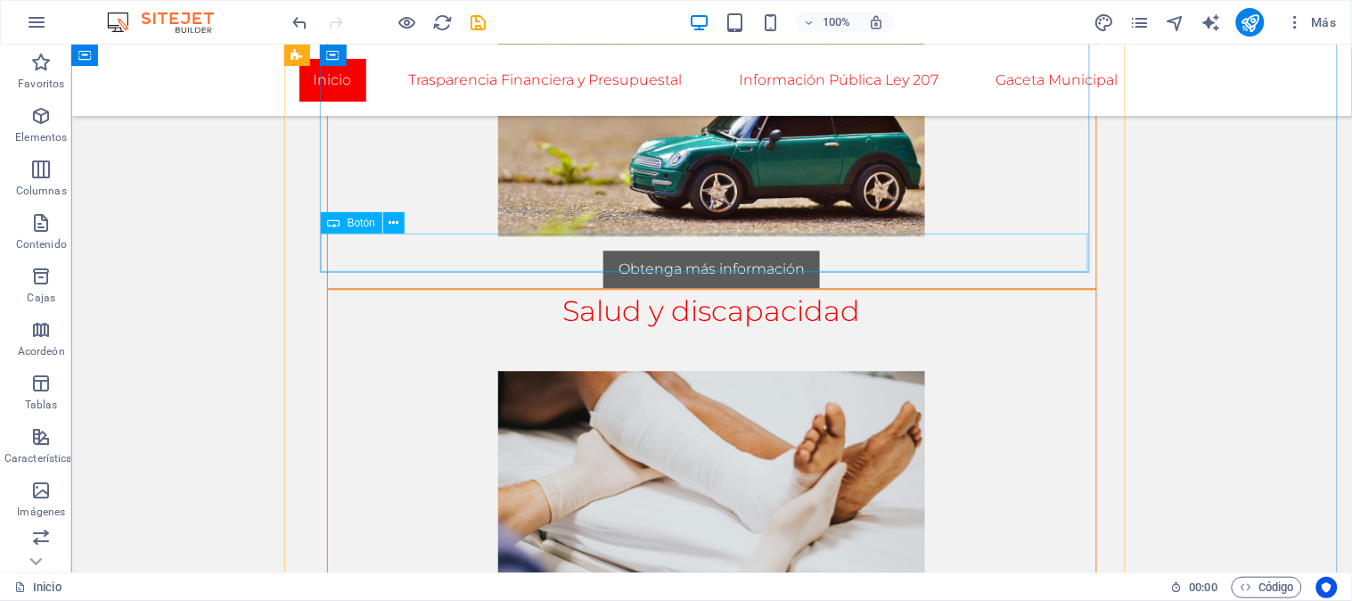
scroll to position [993, 0]
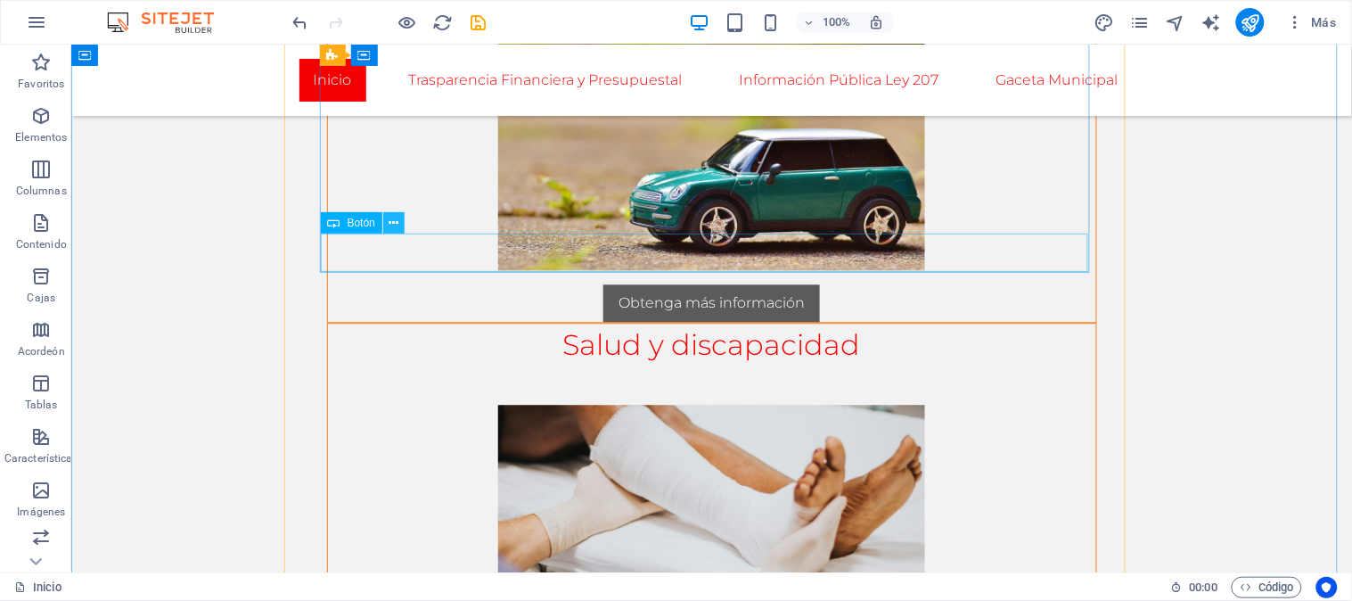
click at [396, 226] on icon at bounding box center [395, 223] width 10 height 19
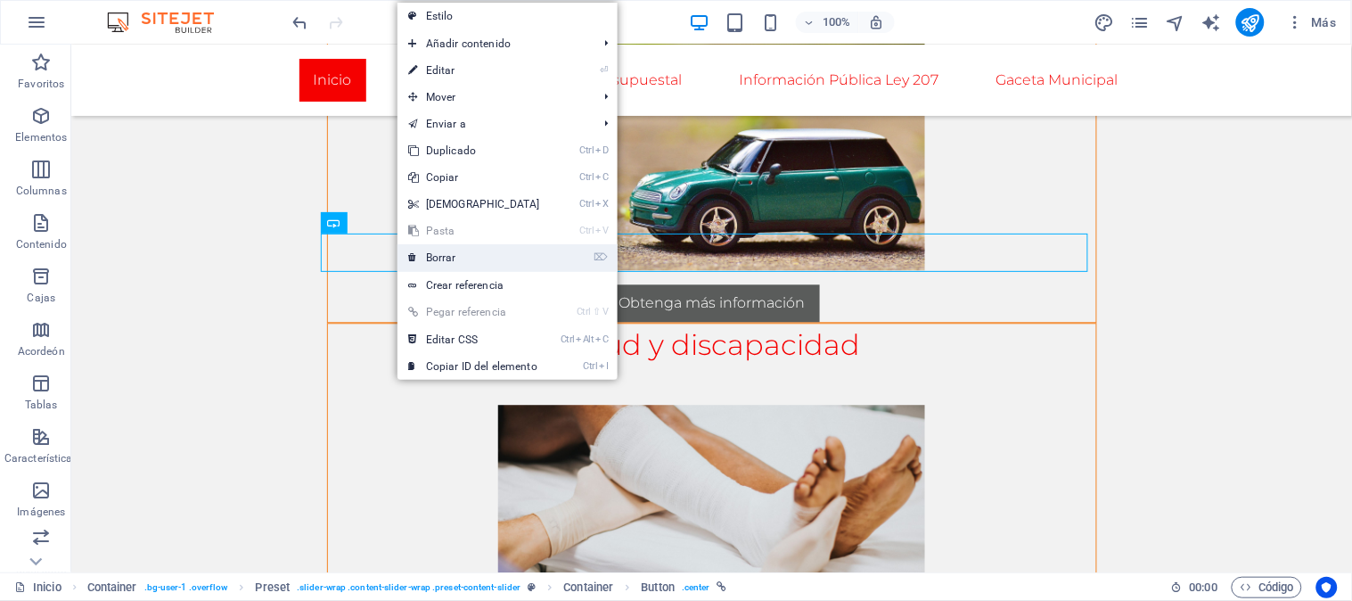
click at [424, 248] on link "⌦ Borrar" at bounding box center [474, 257] width 153 height 27
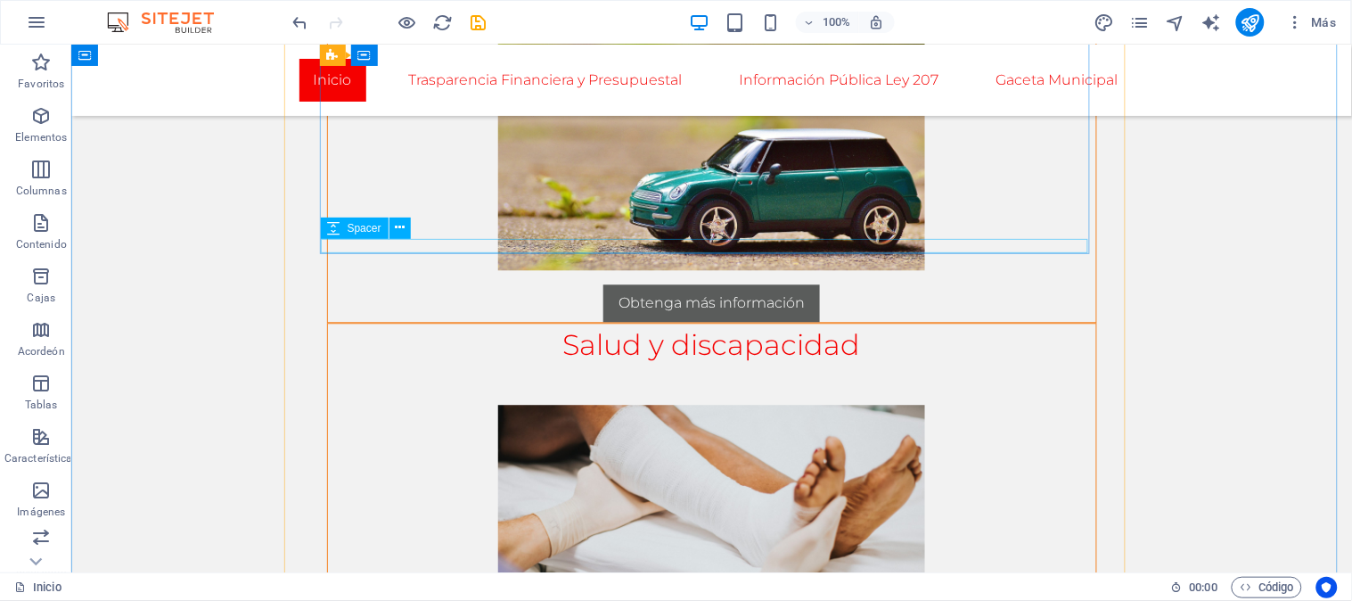
scroll to position [974, 0]
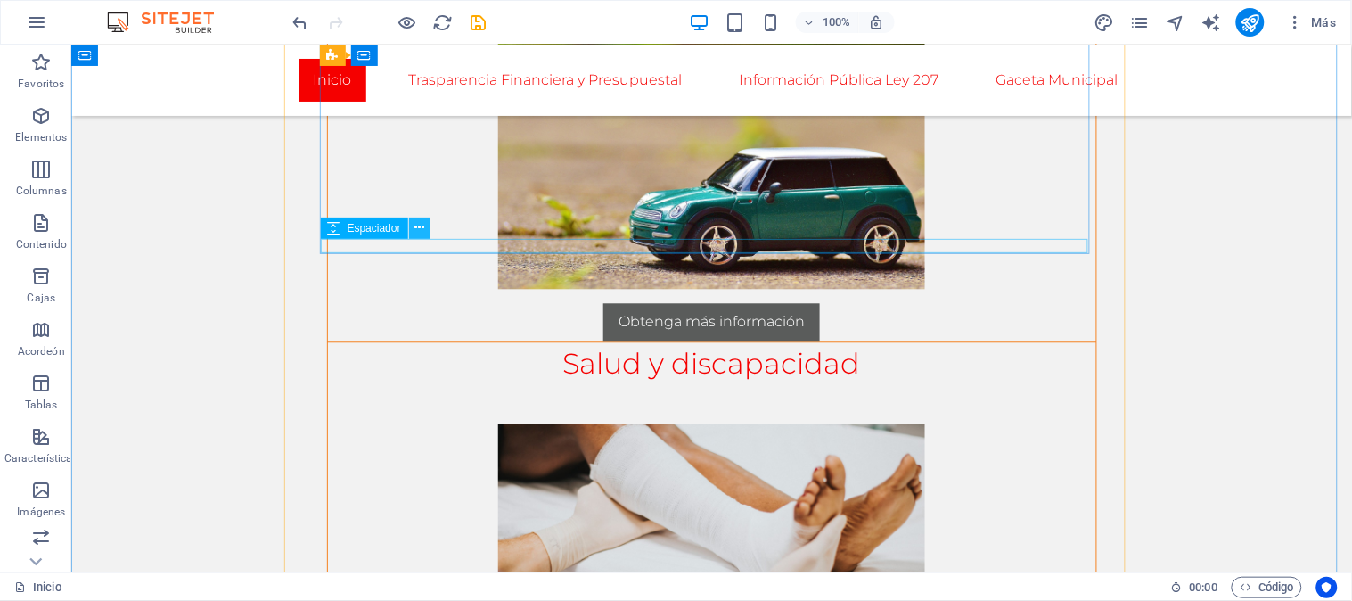
click at [419, 226] on icon at bounding box center [420, 227] width 10 height 19
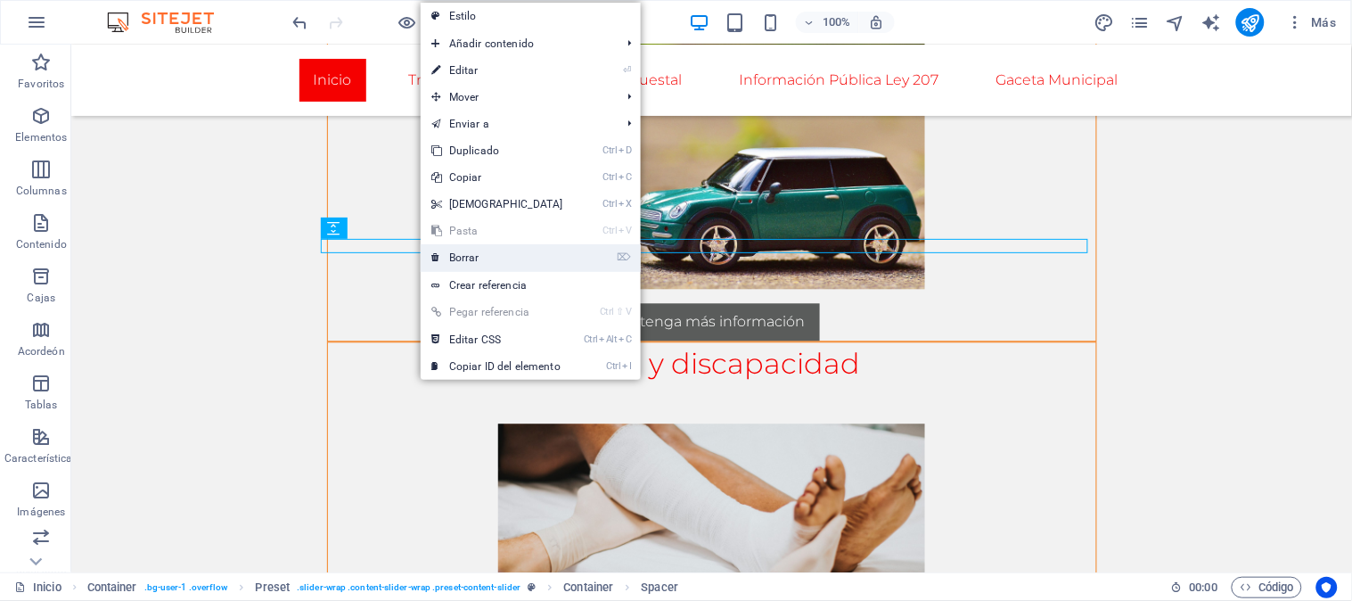
click at [452, 248] on link "⌦ Borrar" at bounding box center [497, 257] width 153 height 27
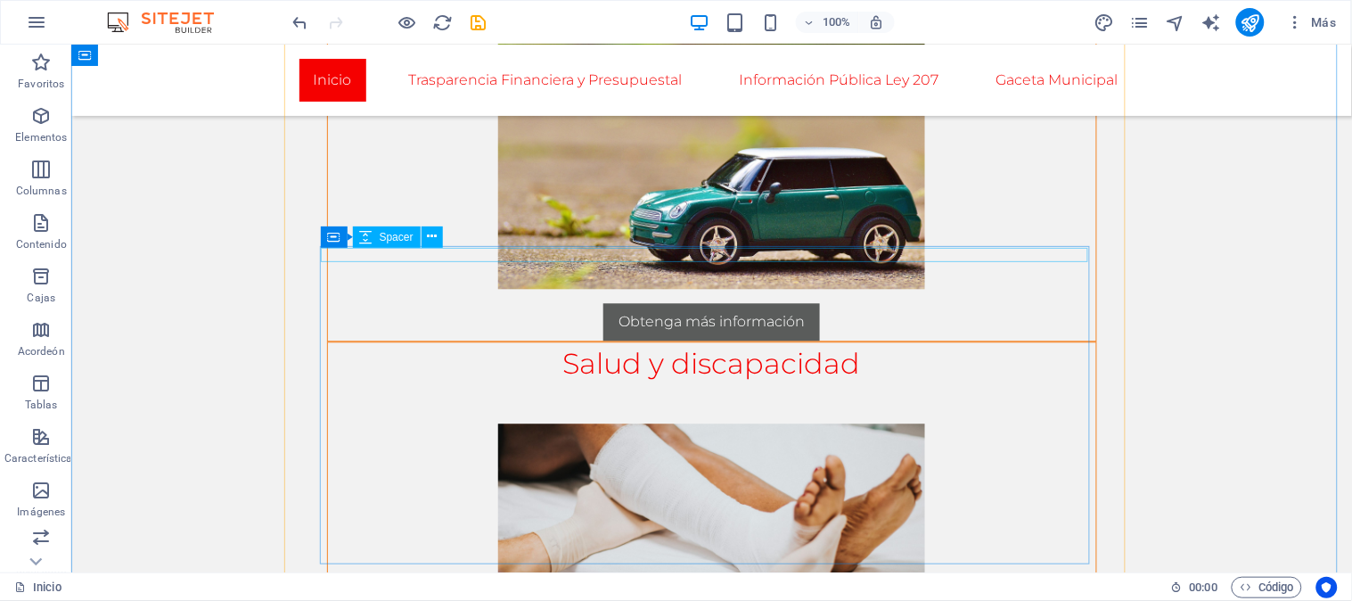
scroll to position [967, 0]
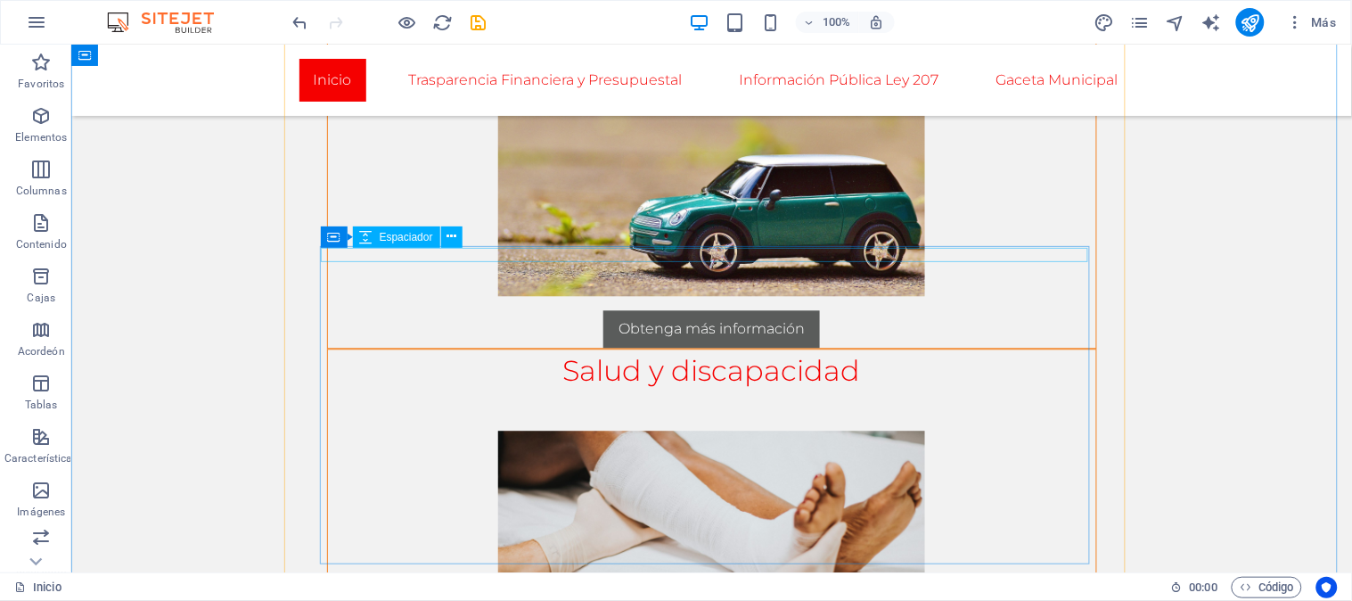
click at [426, 233] on font "Espaciador" at bounding box center [406, 237] width 53 height 12
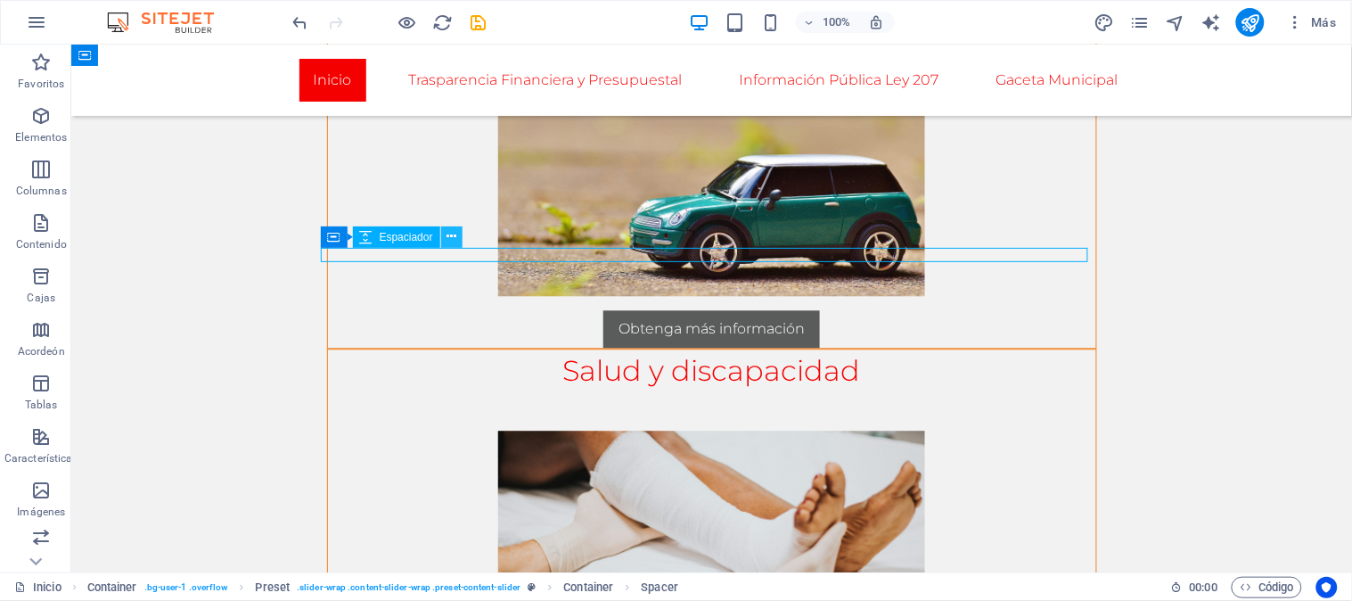
click at [448, 239] on icon at bounding box center [452, 236] width 10 height 19
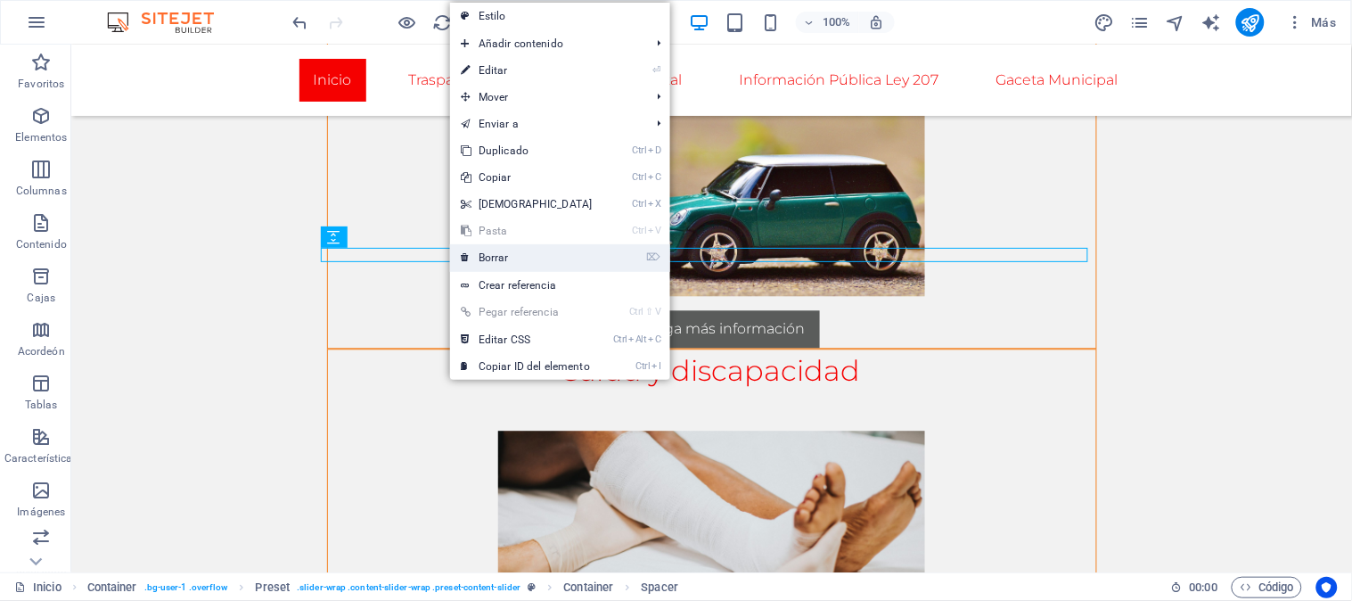
click at [470, 248] on link "⌦ Borrar" at bounding box center [526, 257] width 153 height 27
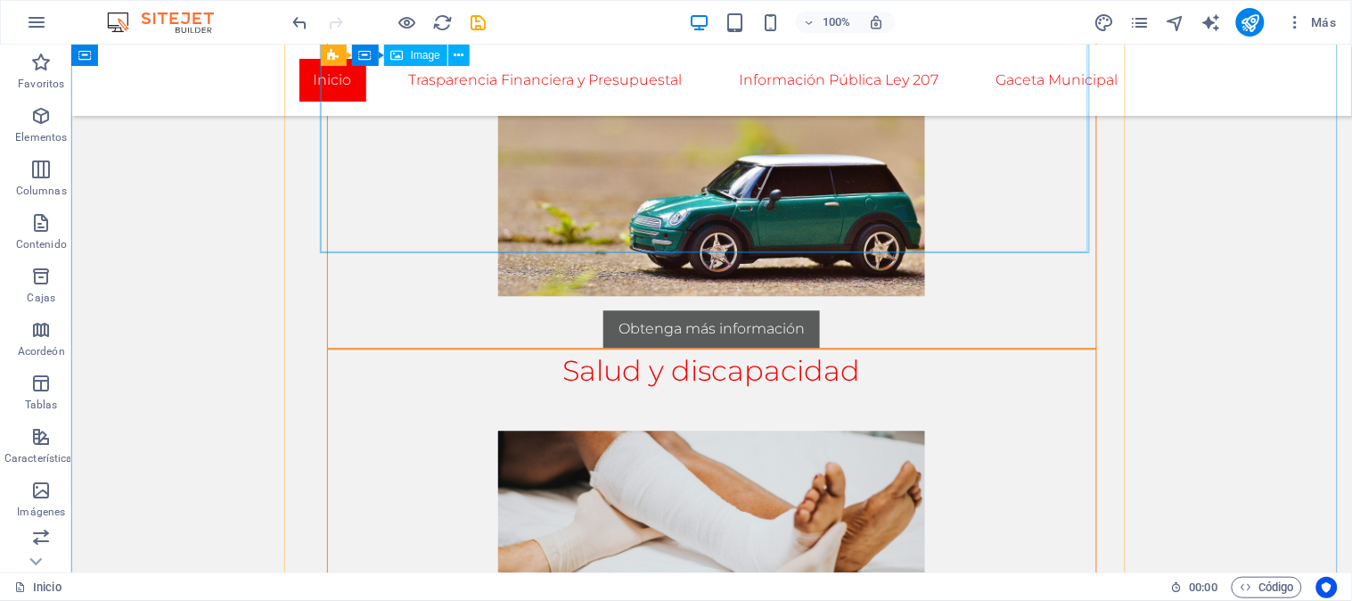
scroll to position [960, 0]
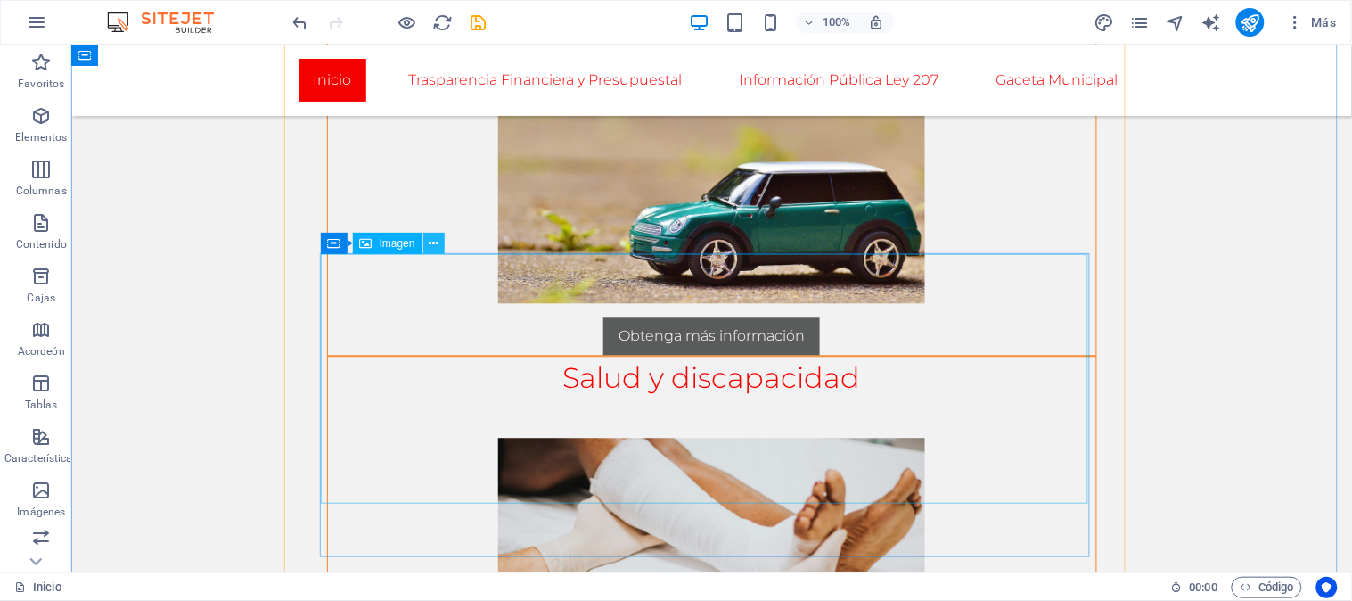
click at [433, 245] on icon at bounding box center [434, 243] width 10 height 19
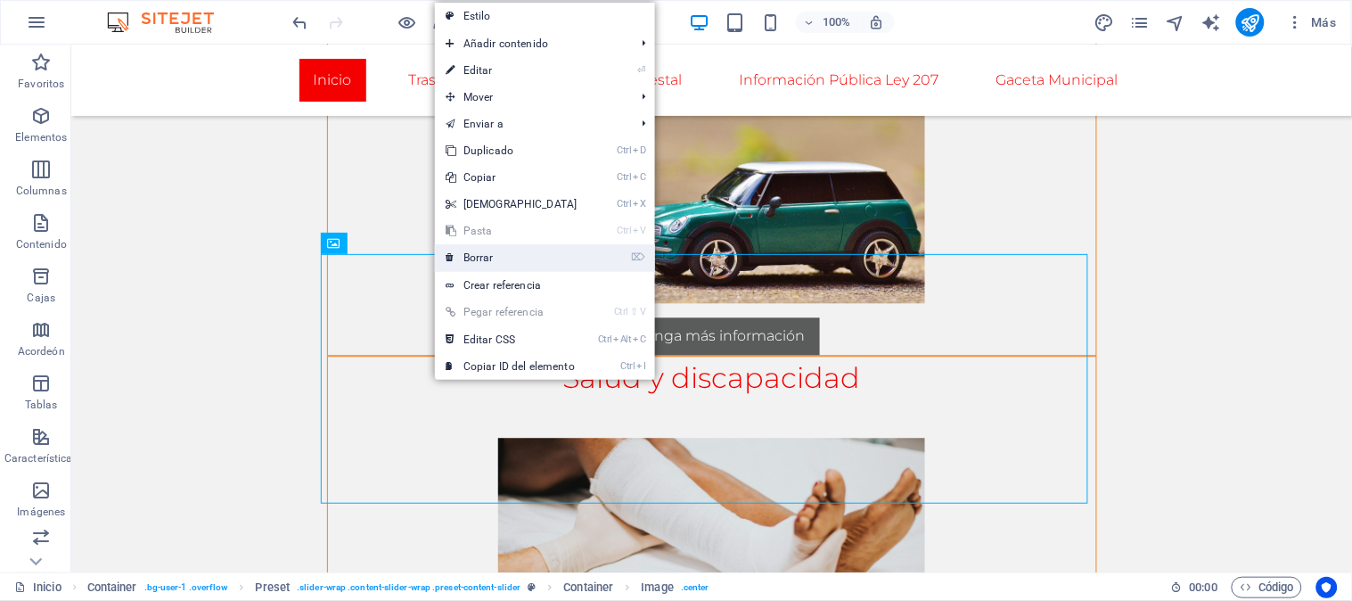
click at [464, 261] on font "Borrar" at bounding box center [479, 257] width 30 height 12
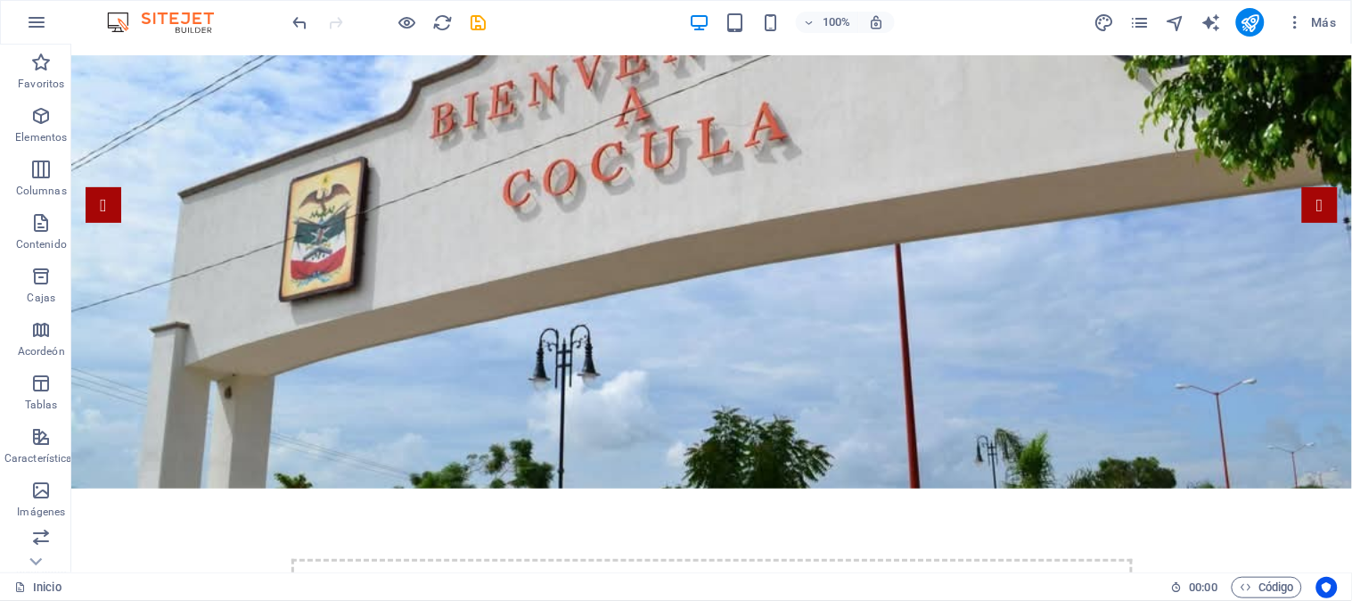
scroll to position [43, 0]
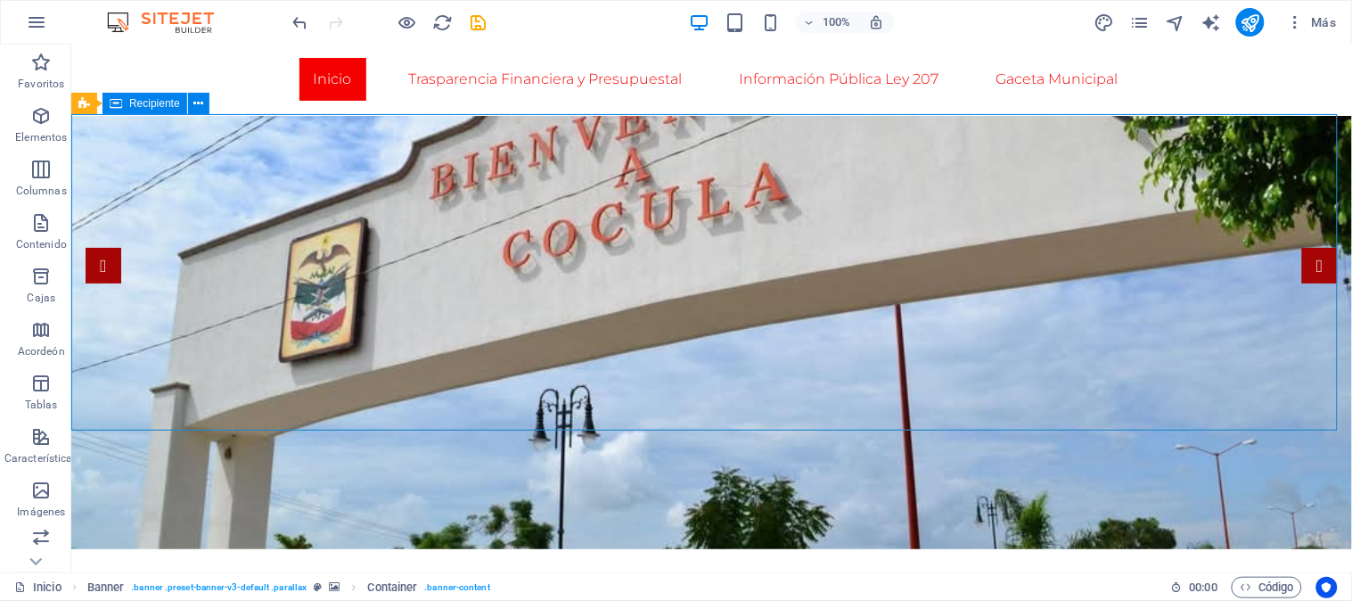
click at [160, 104] on font "Recipiente" at bounding box center [154, 103] width 51 height 12
click at [201, 103] on icon at bounding box center [198, 103] width 10 height 19
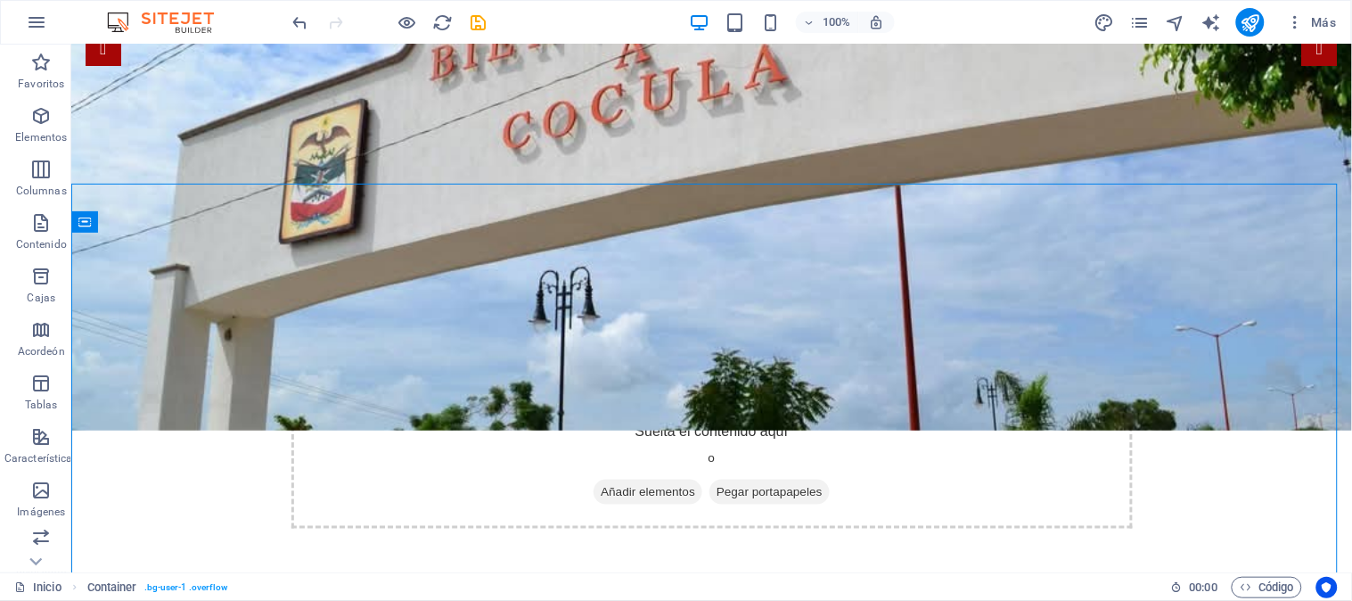
scroll to position [242, 0]
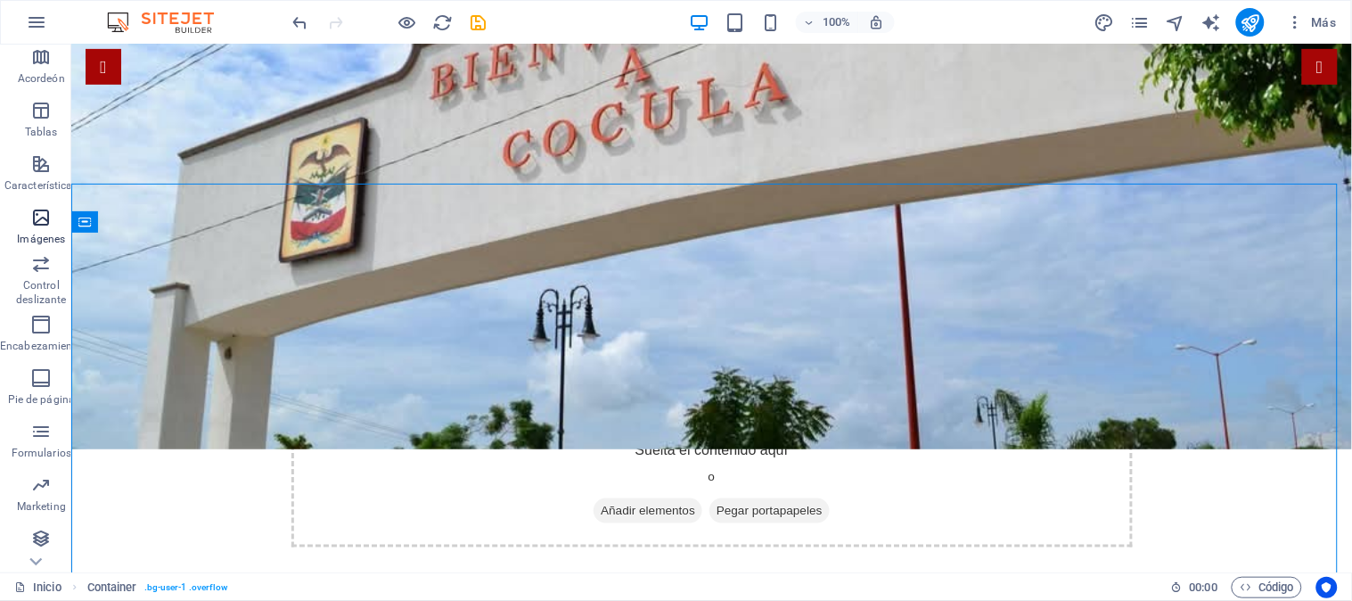
scroll to position [274, 0]
click at [37, 227] on span "Imágenes" at bounding box center [41, 227] width 83 height 43
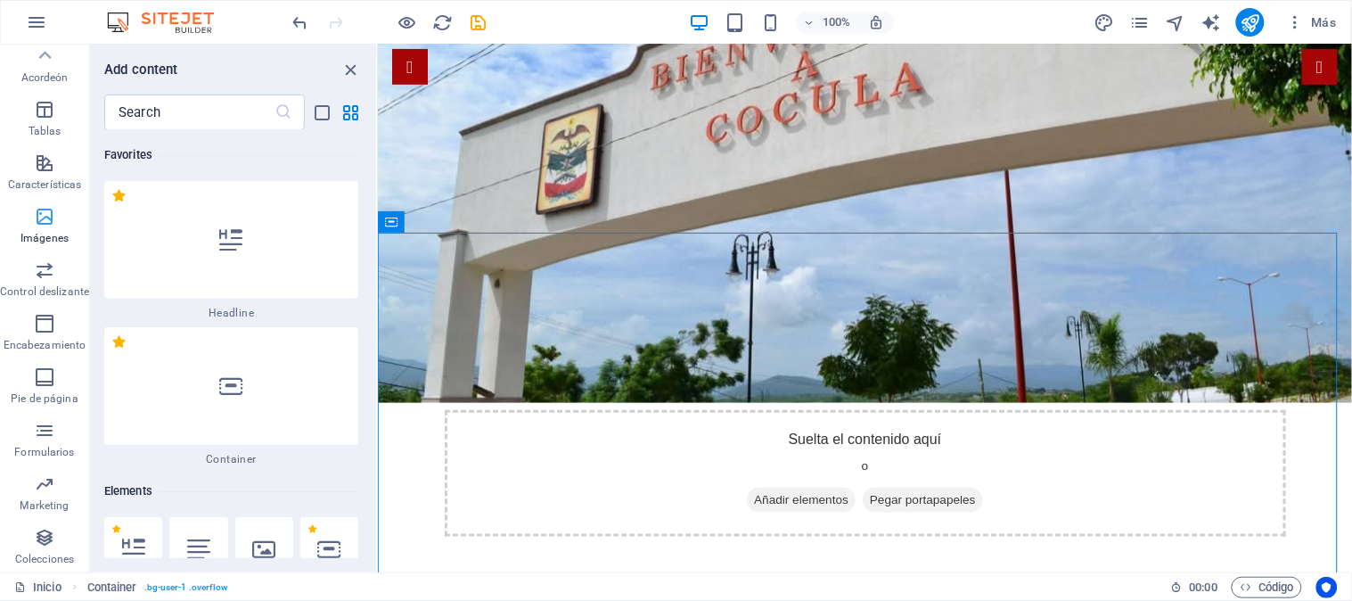
click at [37, 227] on span "Imágenes" at bounding box center [44, 227] width 89 height 43
click at [47, 216] on icon "button" at bounding box center [44, 216] width 21 height 21
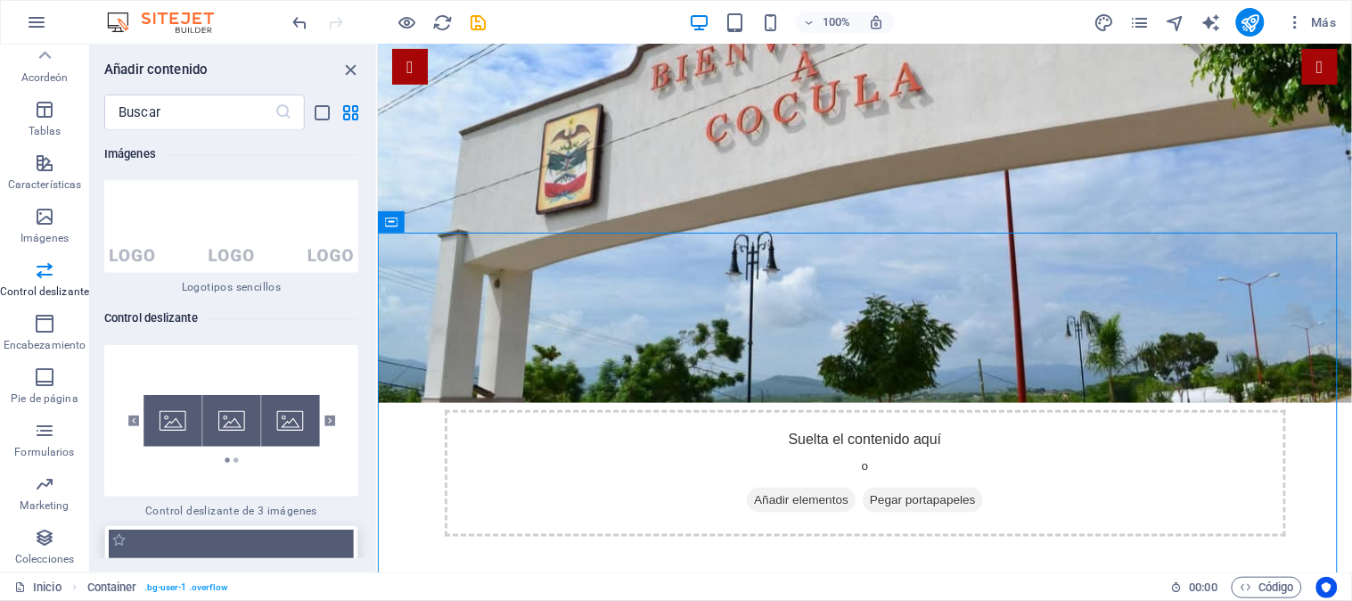
scroll to position [20105, 0]
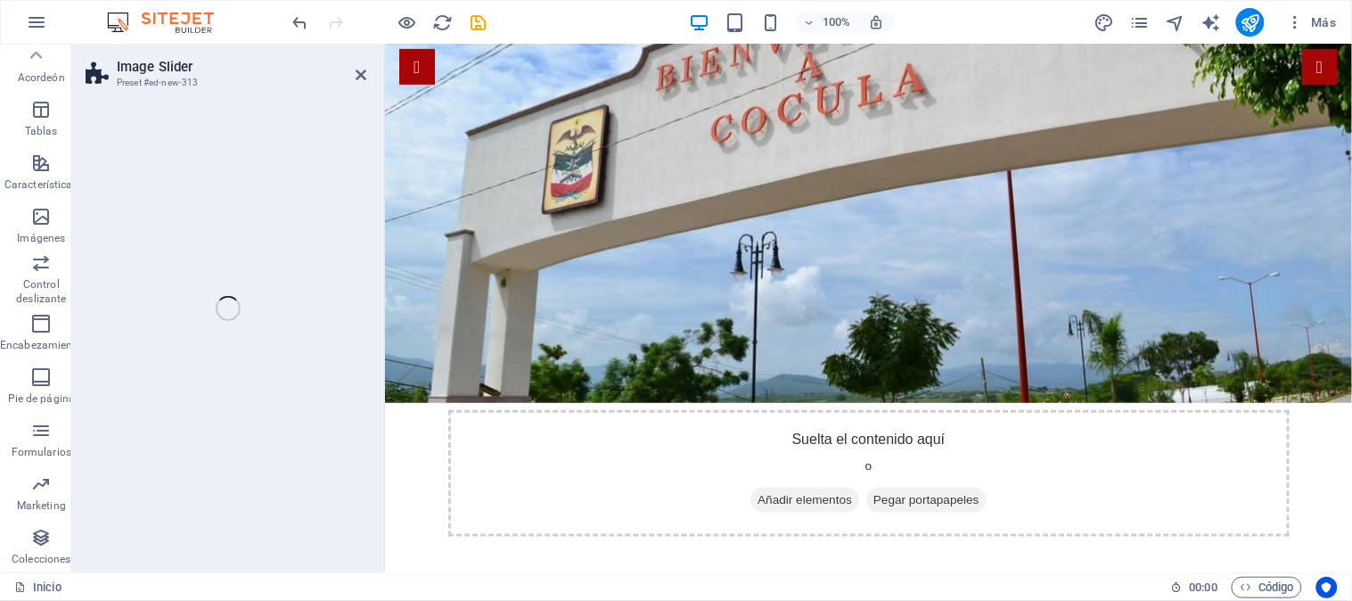
select select "rem"
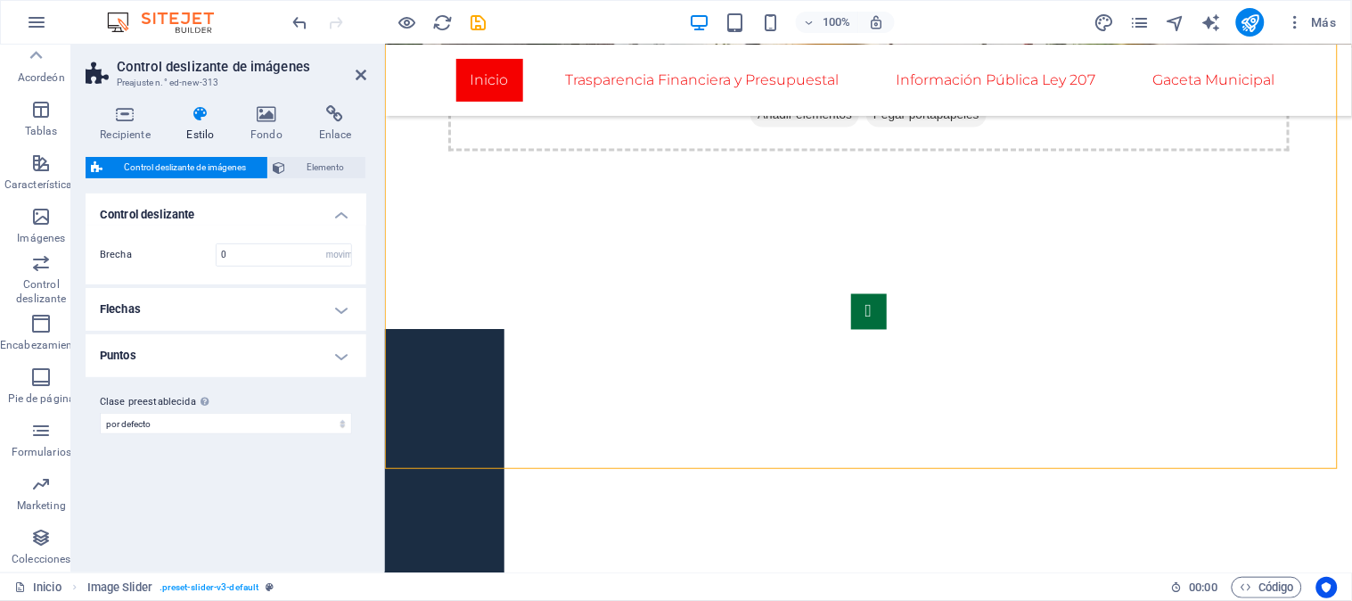
scroll to position [439, 0]
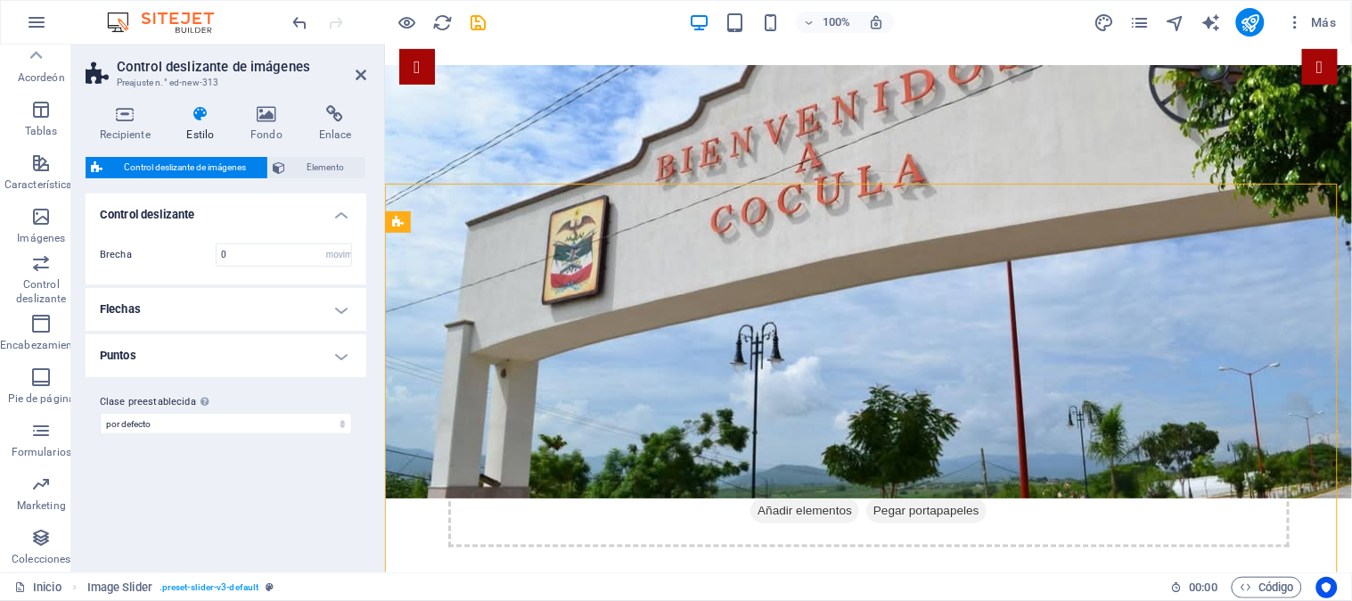
scroll to position [341, 0]
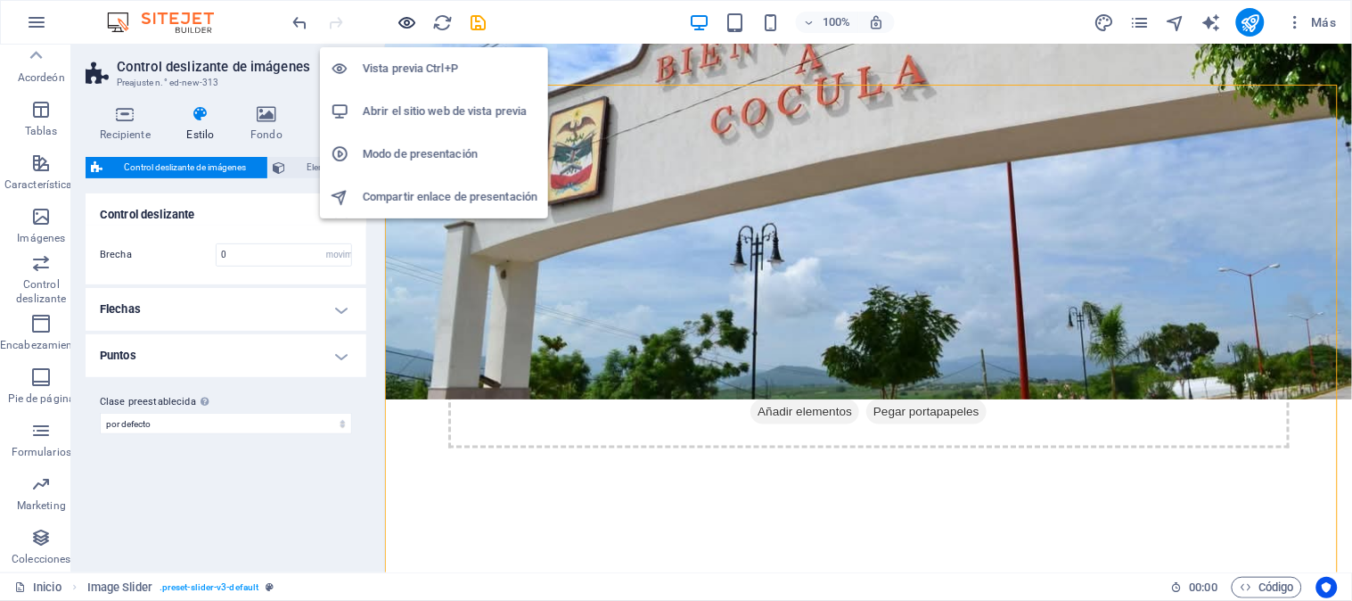
click at [410, 19] on icon "button" at bounding box center [408, 22] width 21 height 21
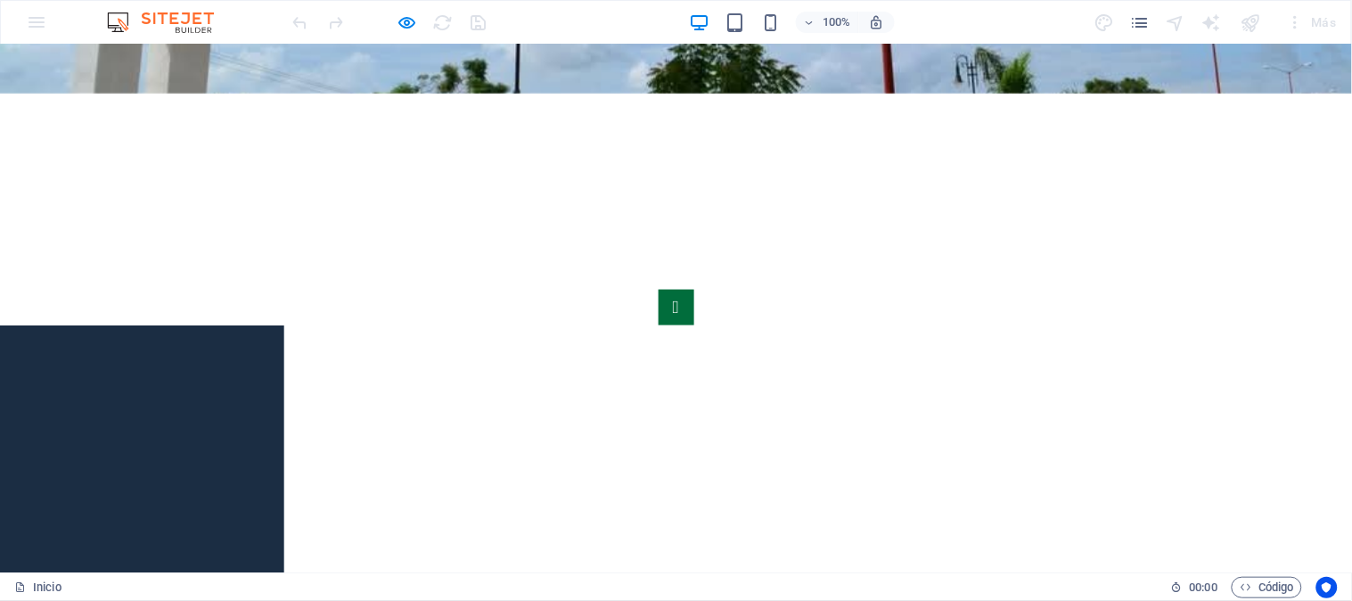
scroll to position [10, 0]
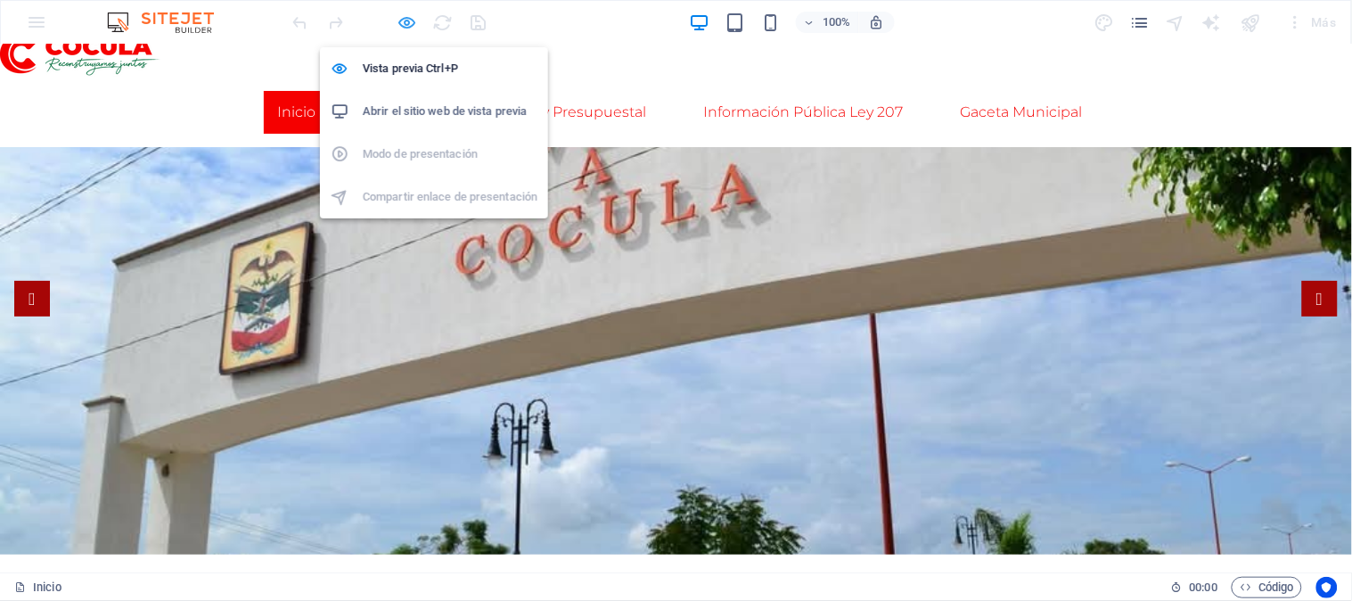
click at [399, 21] on icon "button" at bounding box center [408, 22] width 21 height 21
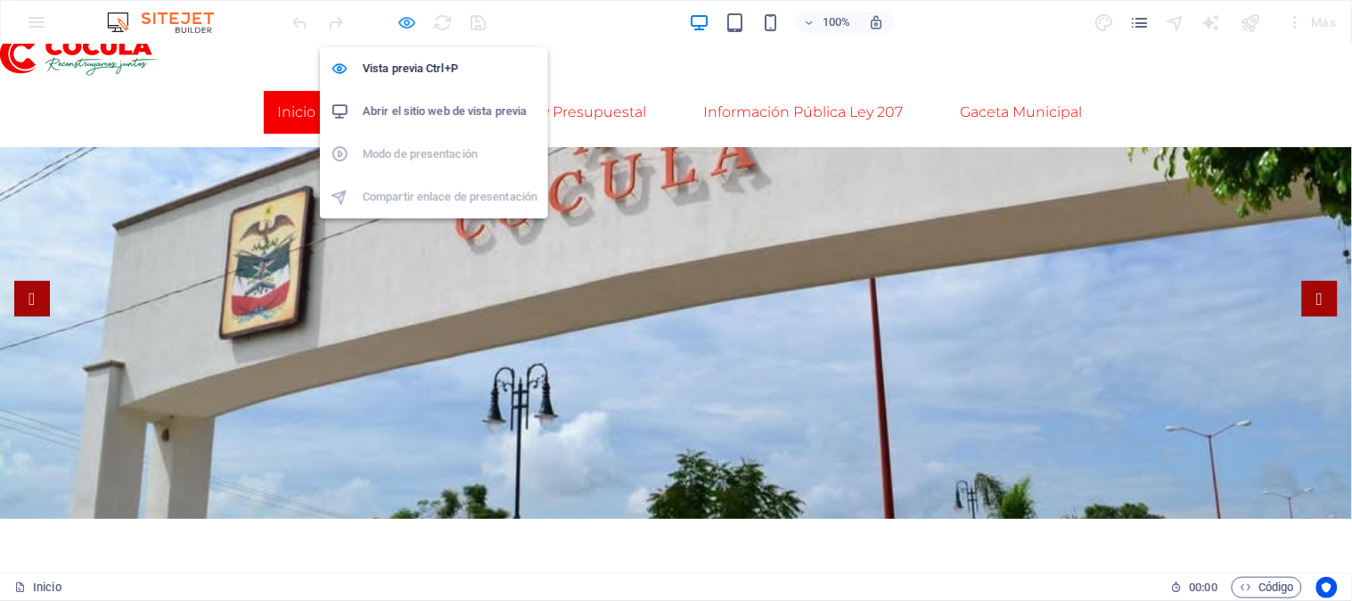
select select "rem"
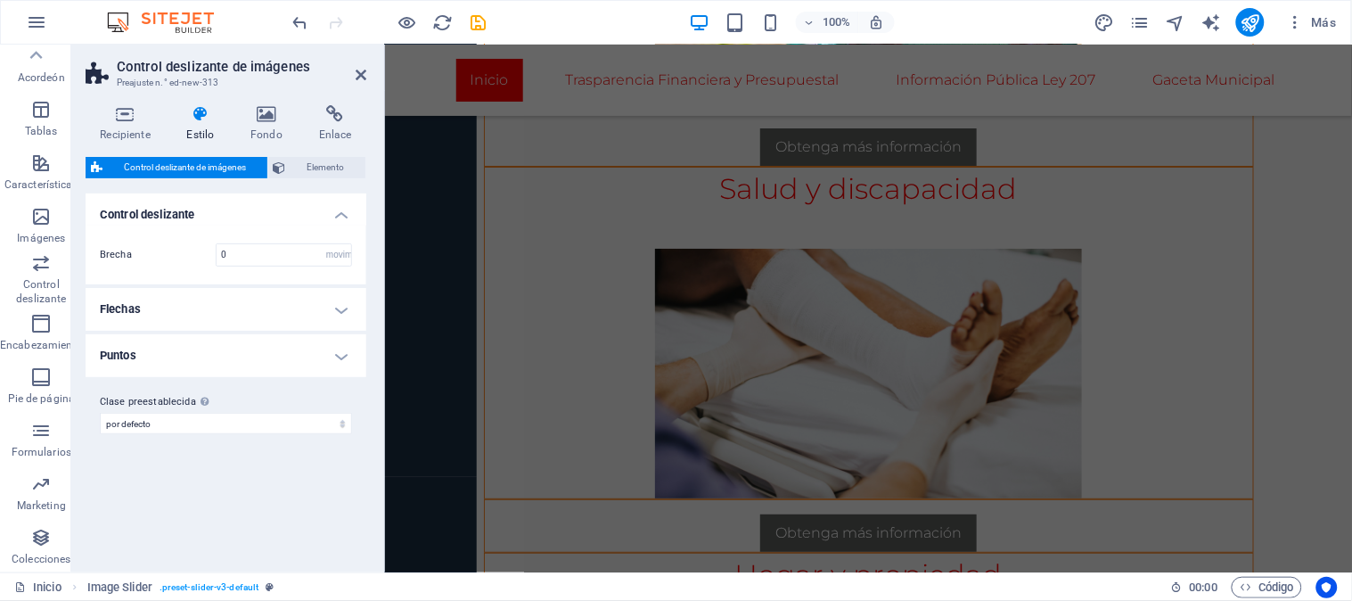
scroll to position [1539, 0]
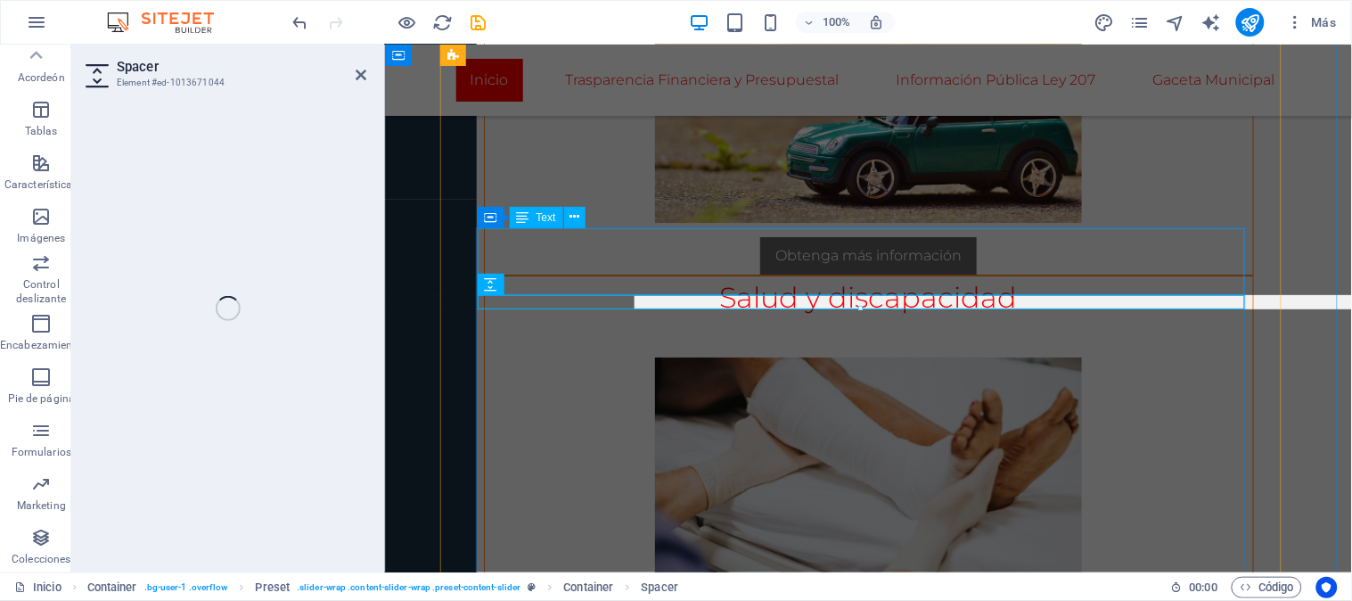
select select "rem"
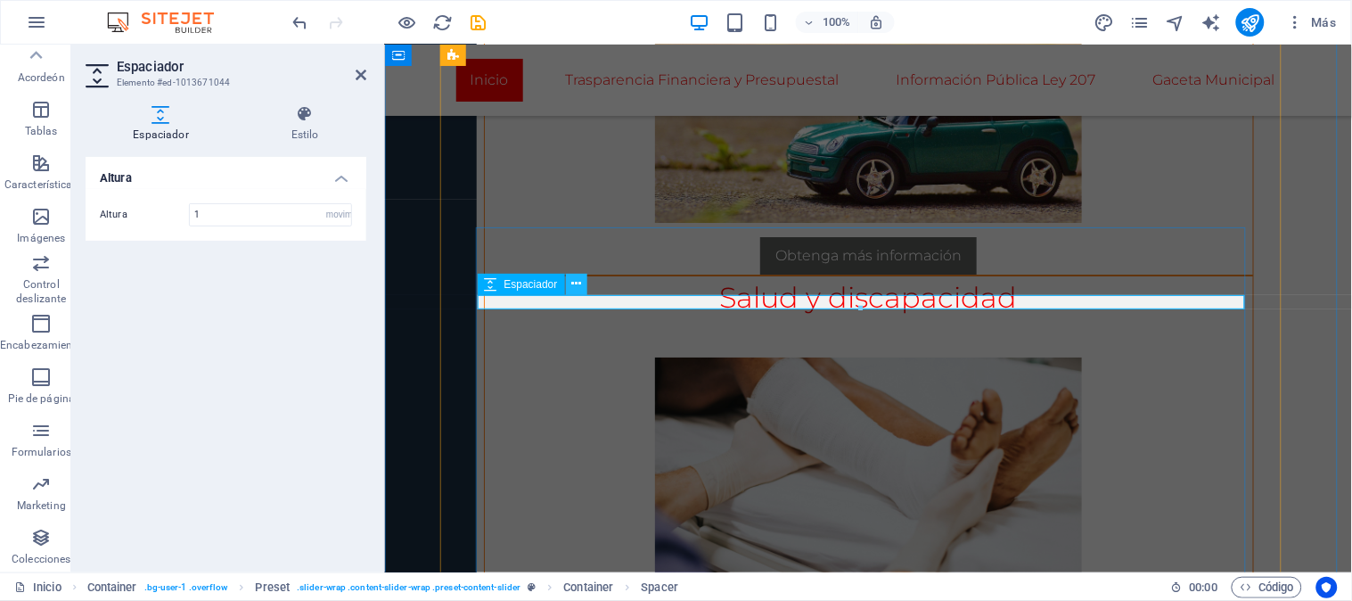
click at [575, 286] on icon at bounding box center [576, 284] width 10 height 19
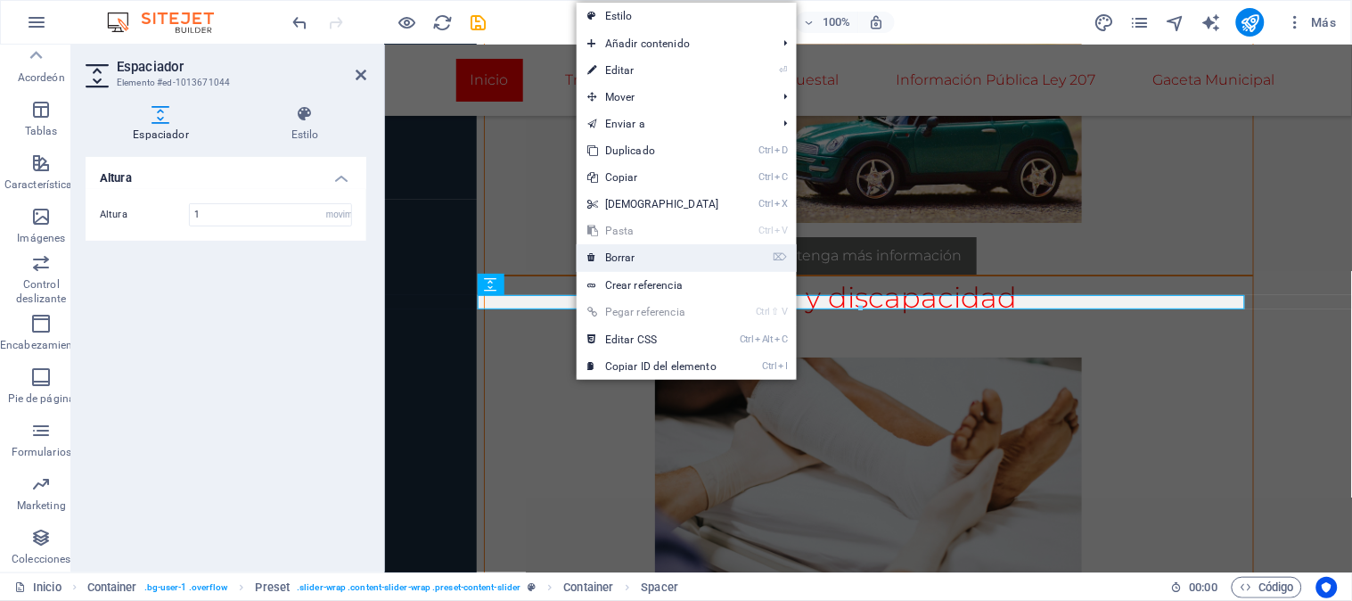
click at [620, 259] on font "Borrar" at bounding box center [620, 257] width 30 height 12
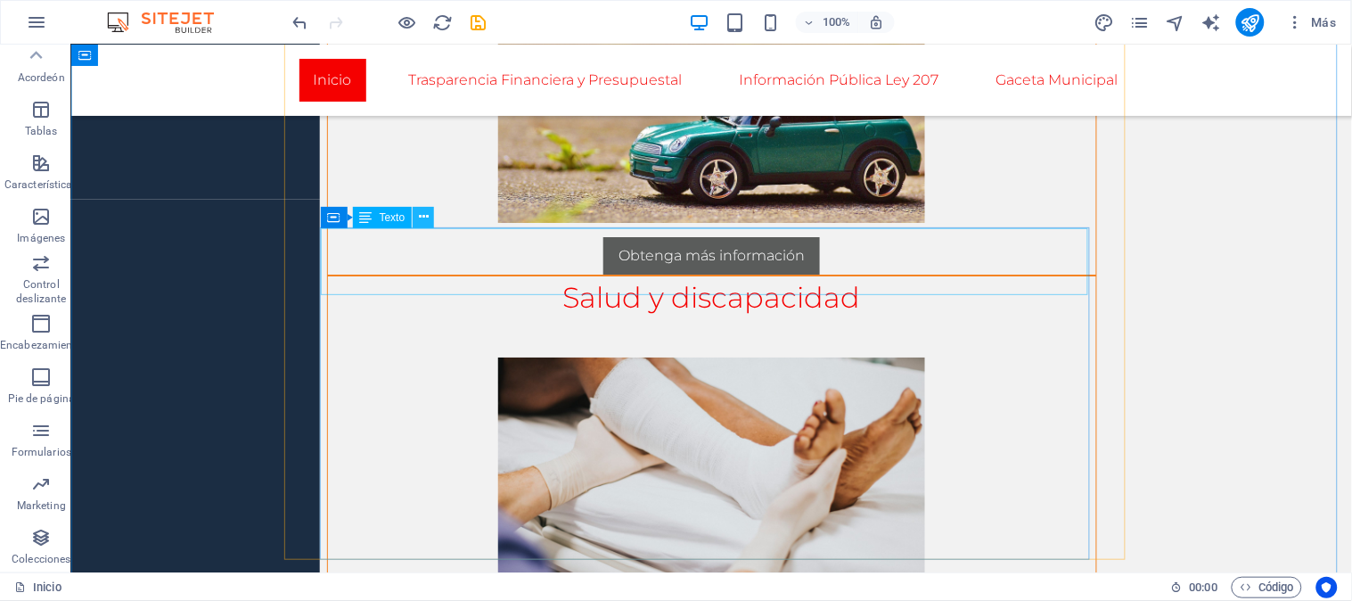
click at [428, 218] on icon at bounding box center [424, 217] width 10 height 19
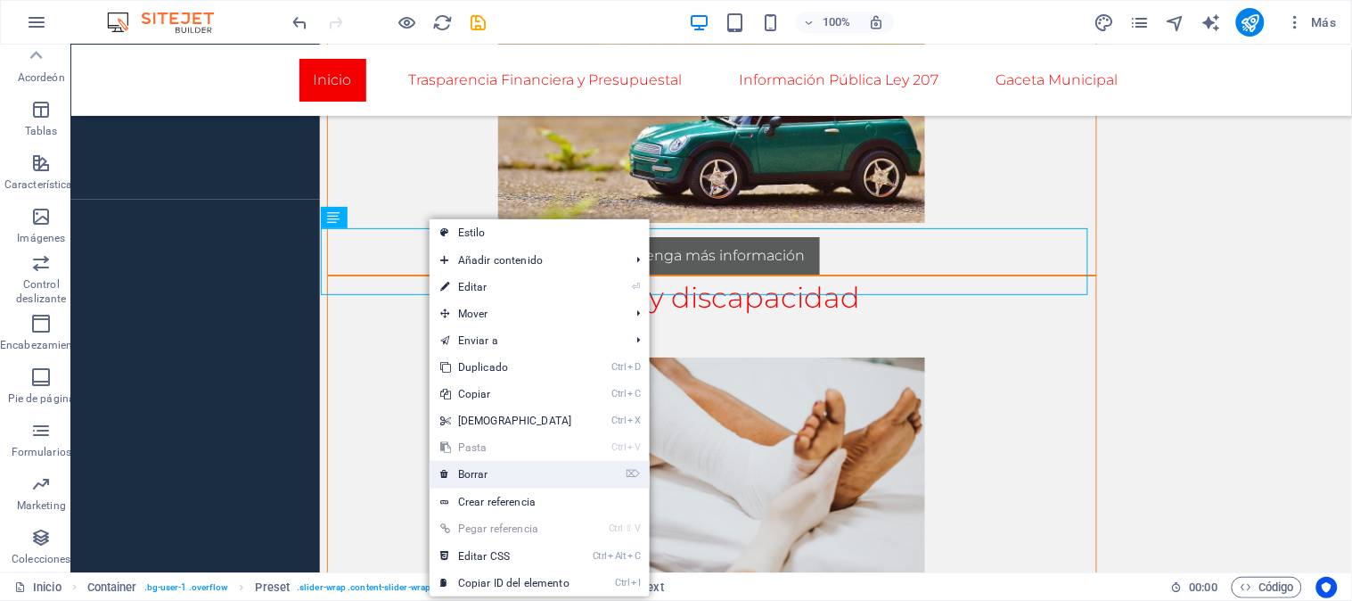
click at [470, 468] on font "Borrar" at bounding box center [473, 474] width 30 height 12
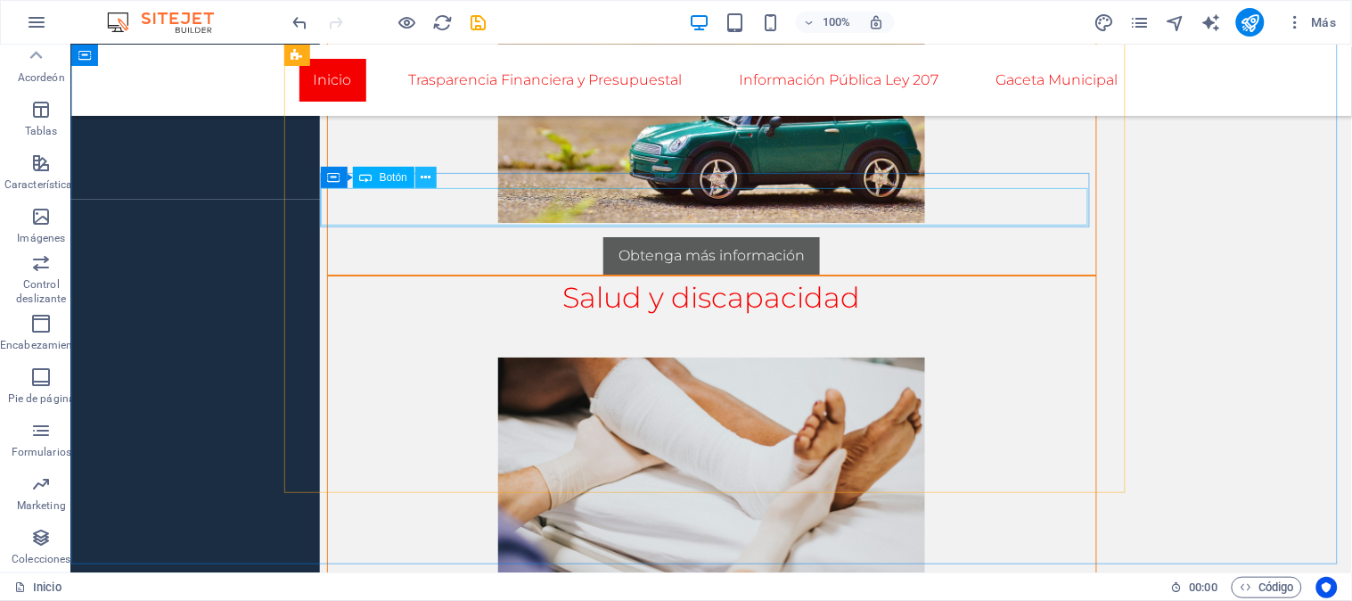
click at [431, 180] on icon at bounding box center [427, 177] width 10 height 19
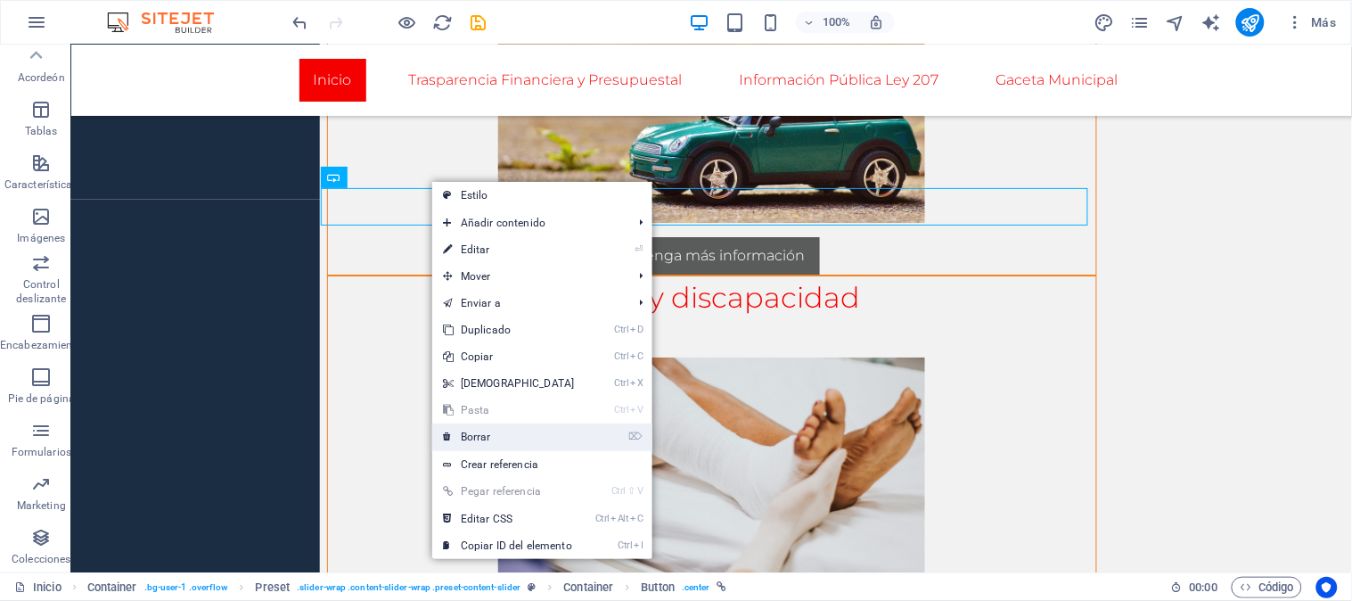
click at [488, 433] on font "Borrar" at bounding box center [476, 437] width 30 height 12
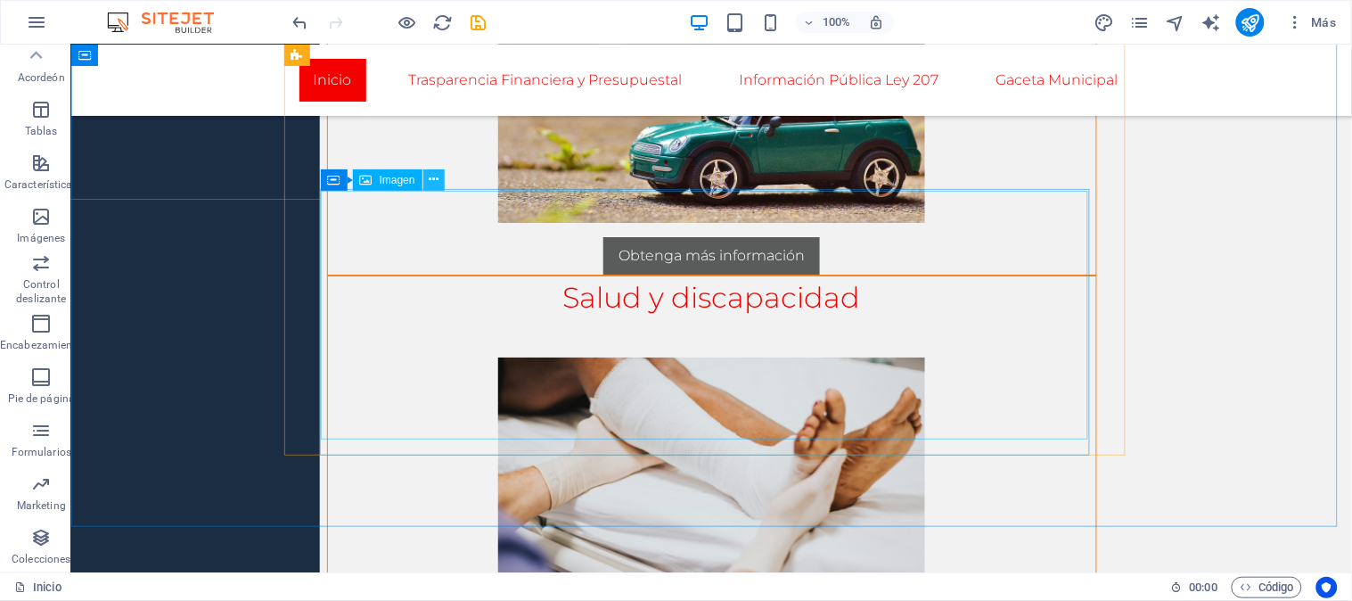
click at [435, 170] on icon at bounding box center [434, 179] width 10 height 19
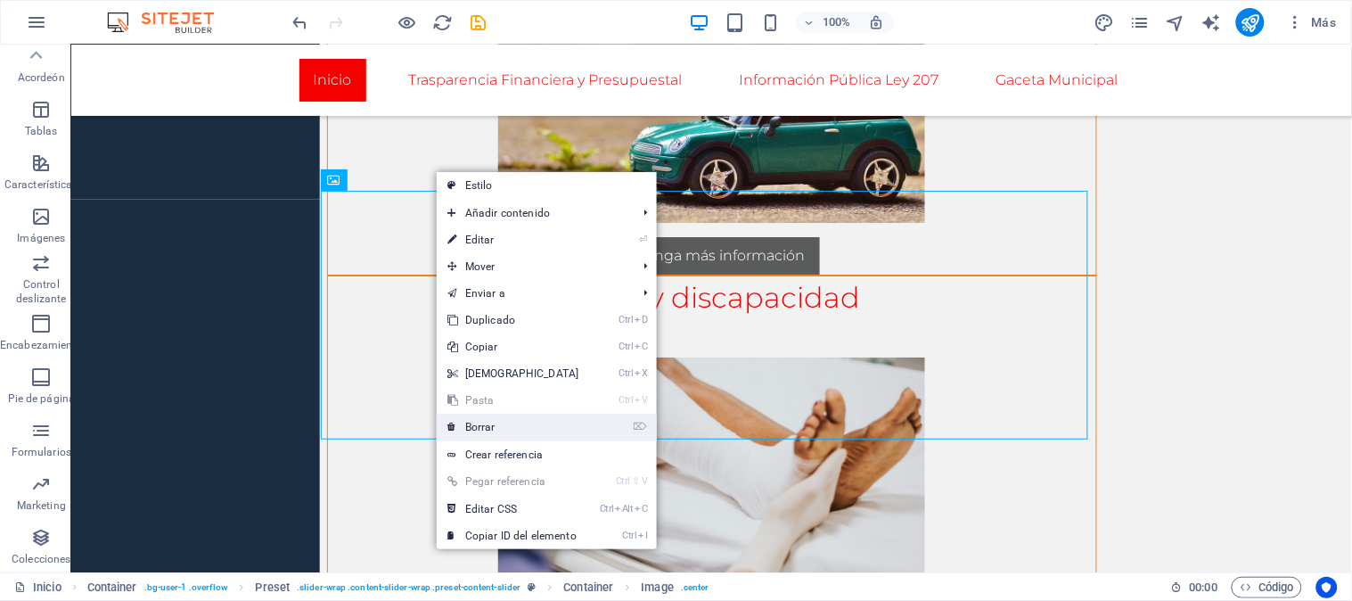
click at [494, 423] on font "Borrar" at bounding box center [480, 427] width 30 height 12
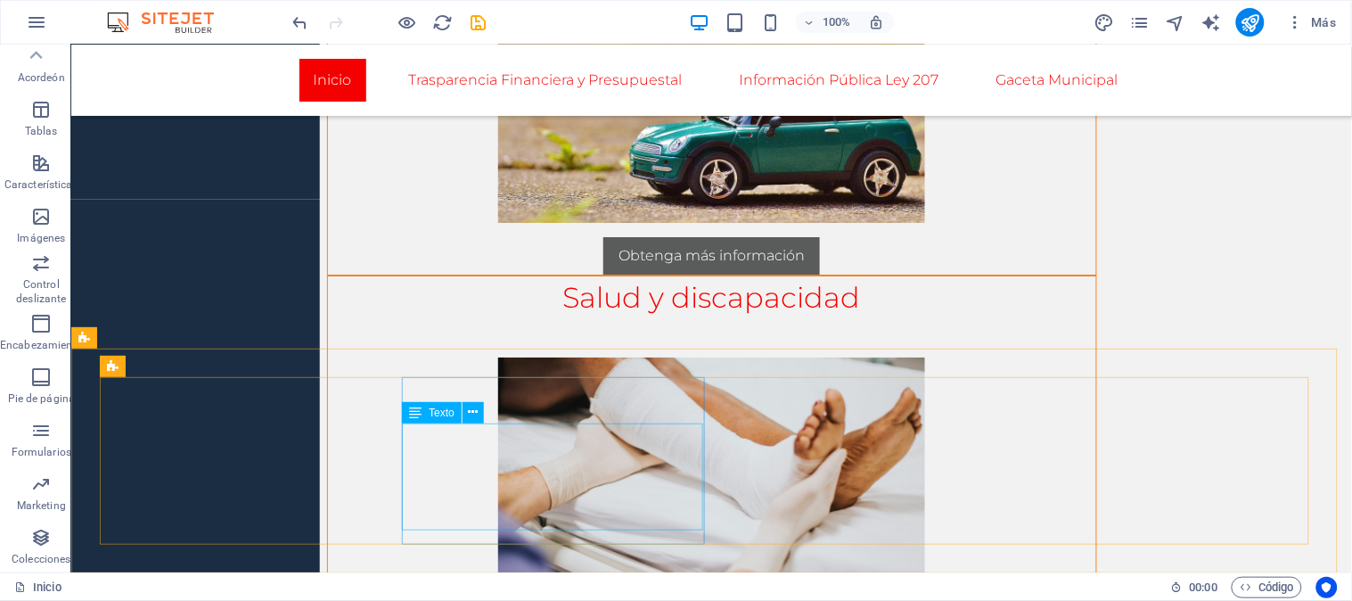
scroll to position [1468, 0]
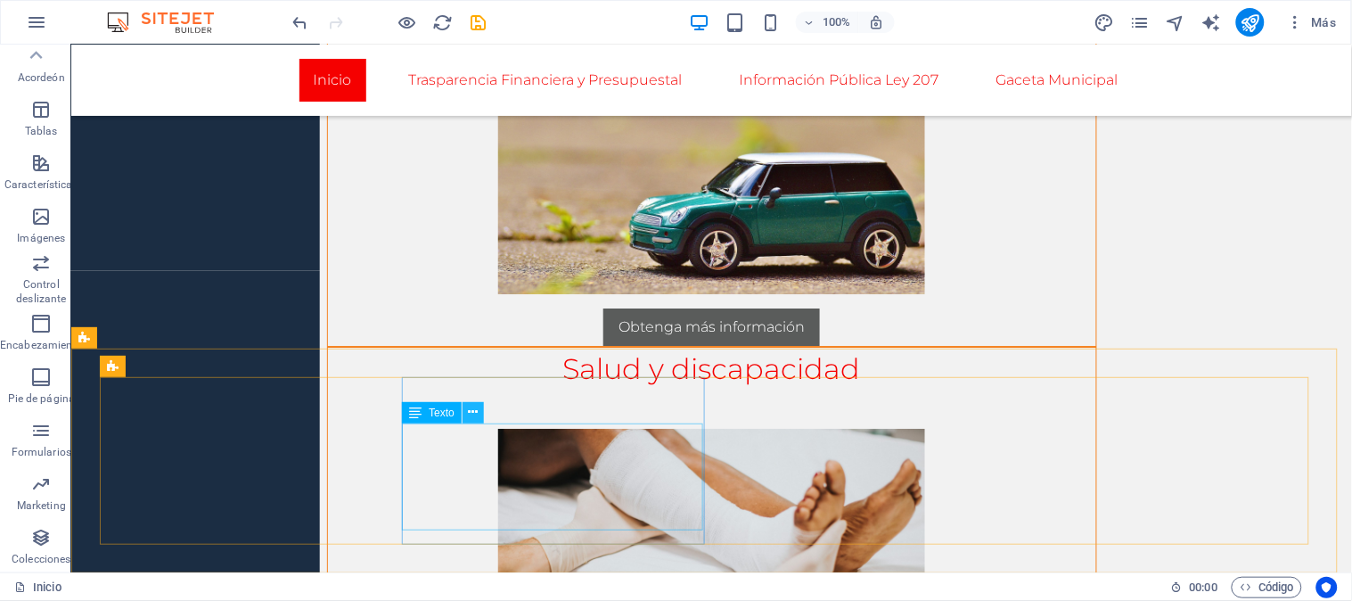
click at [471, 415] on icon at bounding box center [473, 412] width 10 height 19
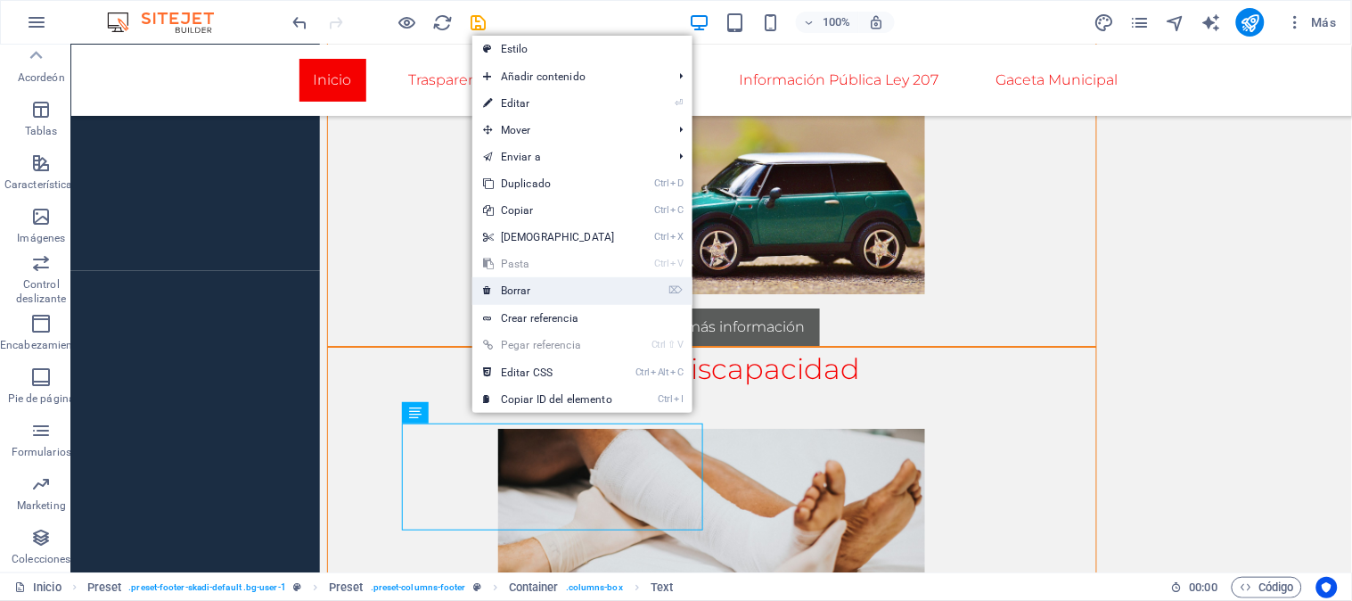
click at [519, 287] on font "Borrar" at bounding box center [516, 290] width 30 height 12
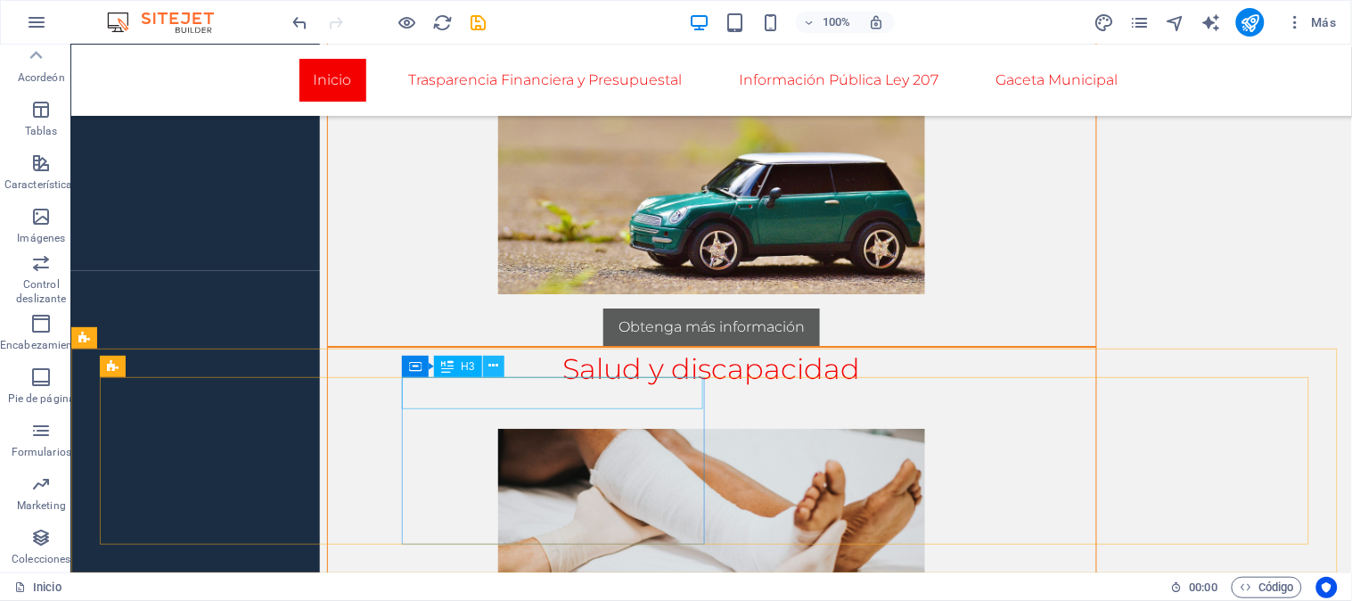
click at [497, 368] on icon at bounding box center [493, 366] width 10 height 19
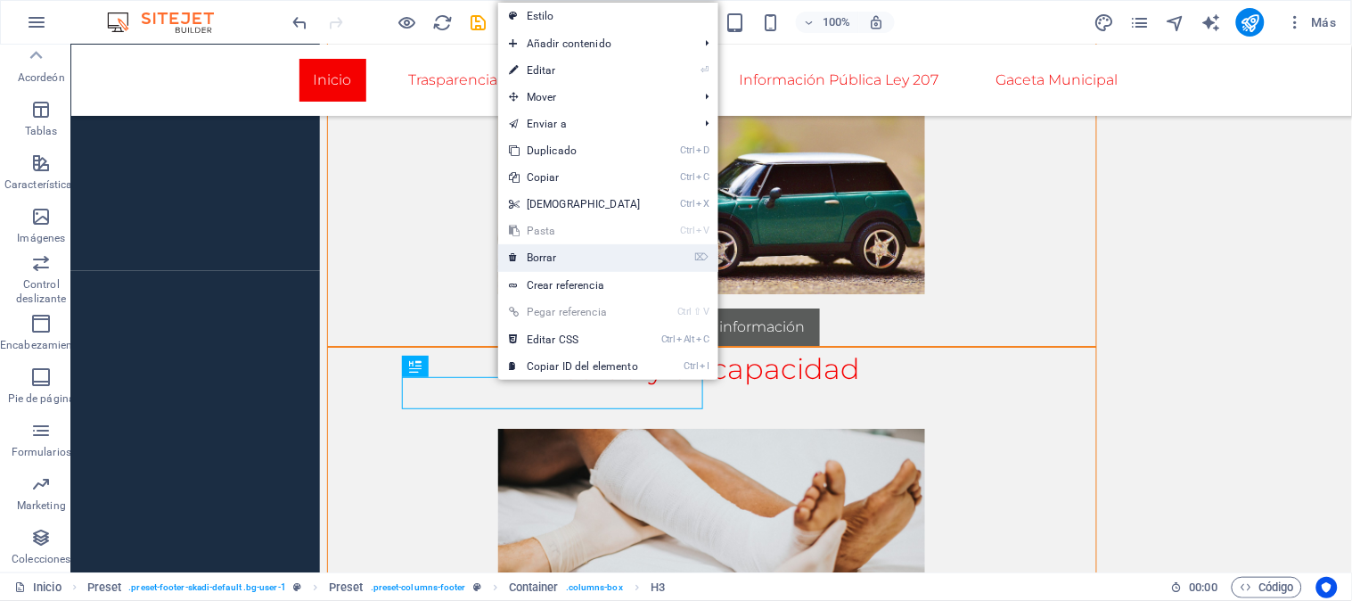
click at [546, 256] on font "Borrar" at bounding box center [542, 257] width 30 height 12
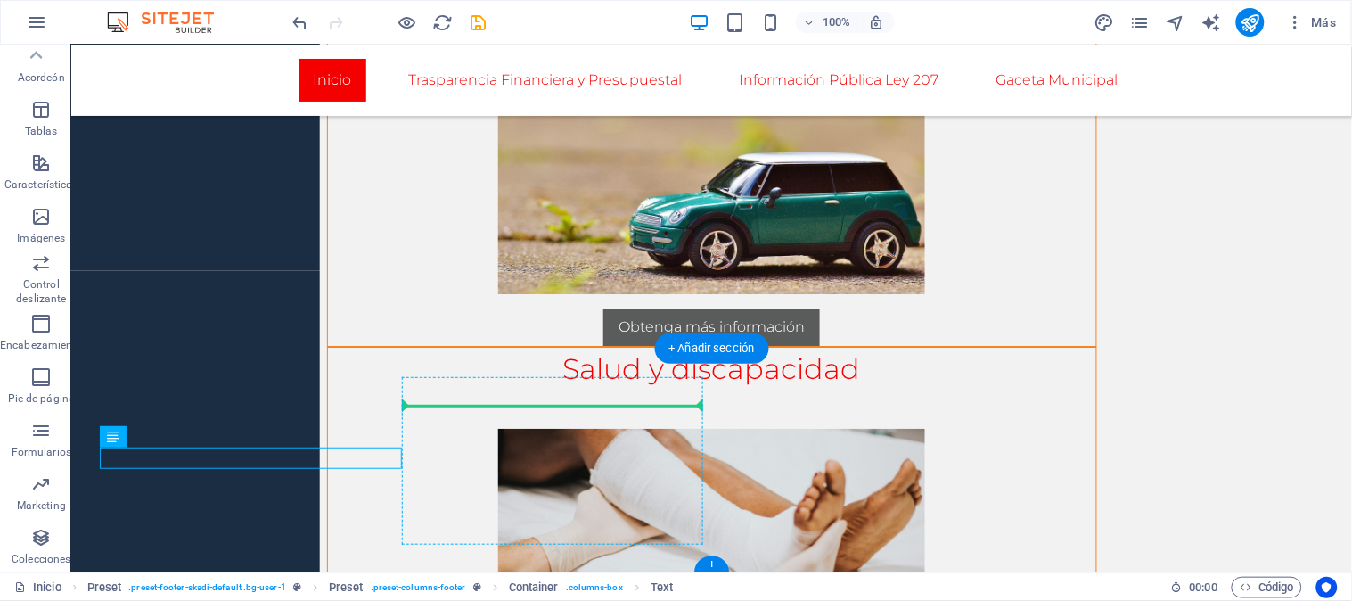
drag, startPoint x: 183, startPoint y: 448, endPoint x: 589, endPoint y: 398, distance: 409.5
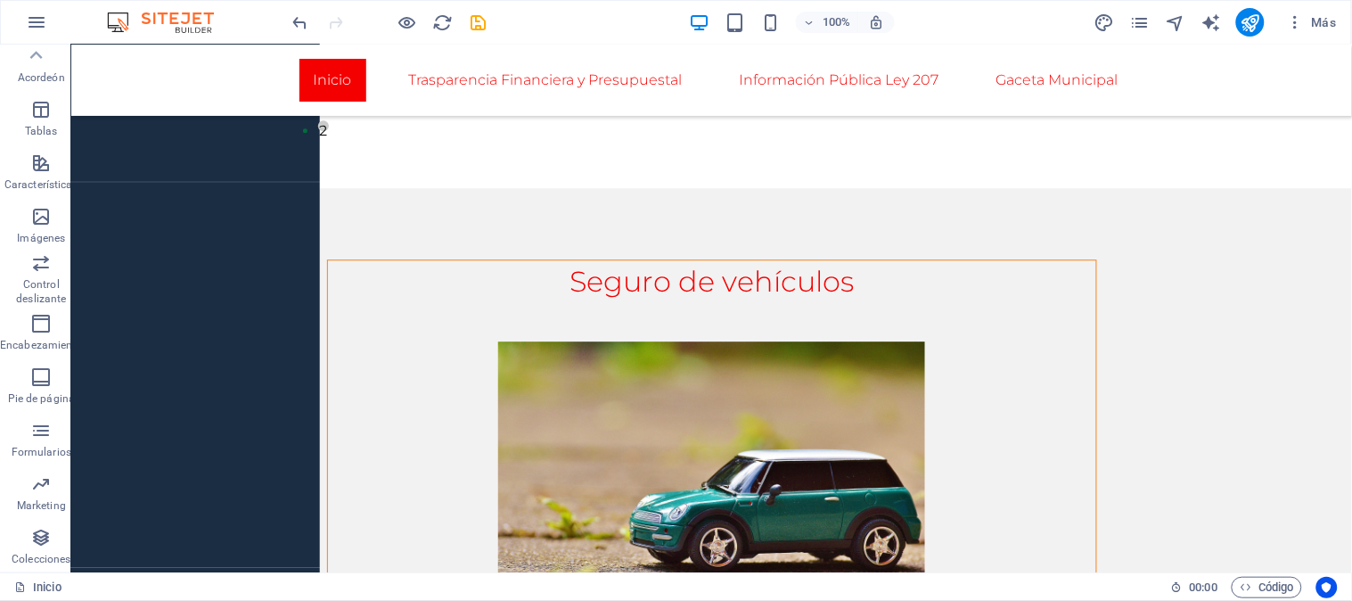
scroll to position [776, 0]
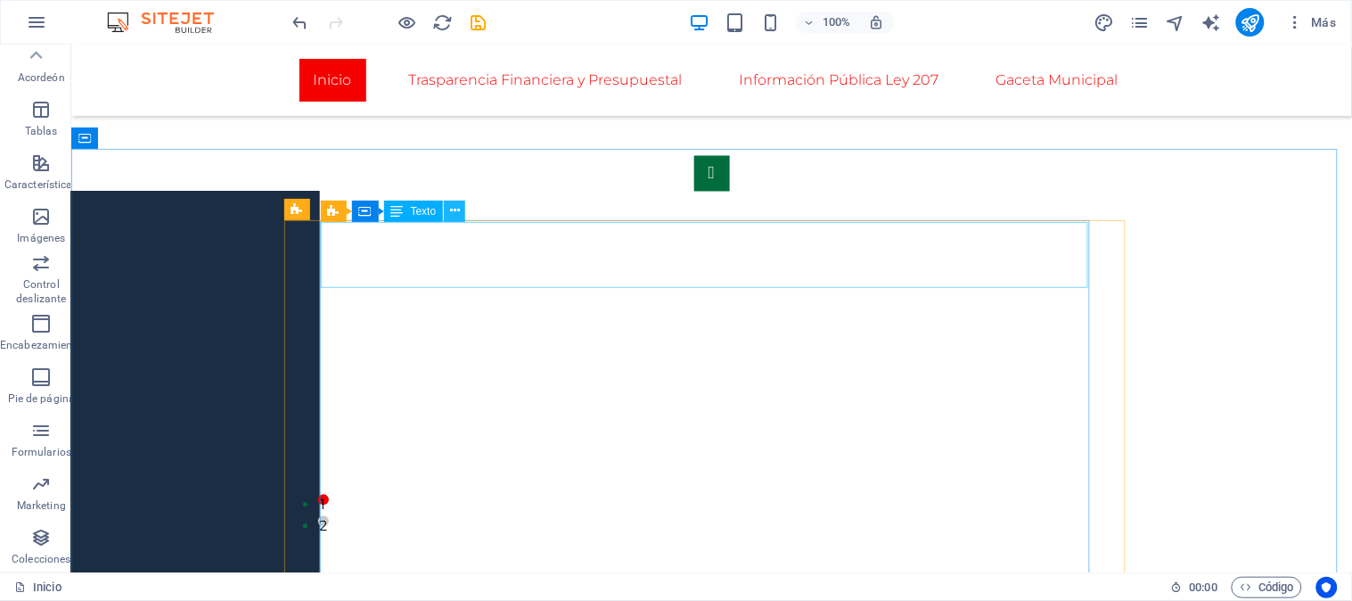
click at [456, 207] on icon at bounding box center [455, 210] width 10 height 19
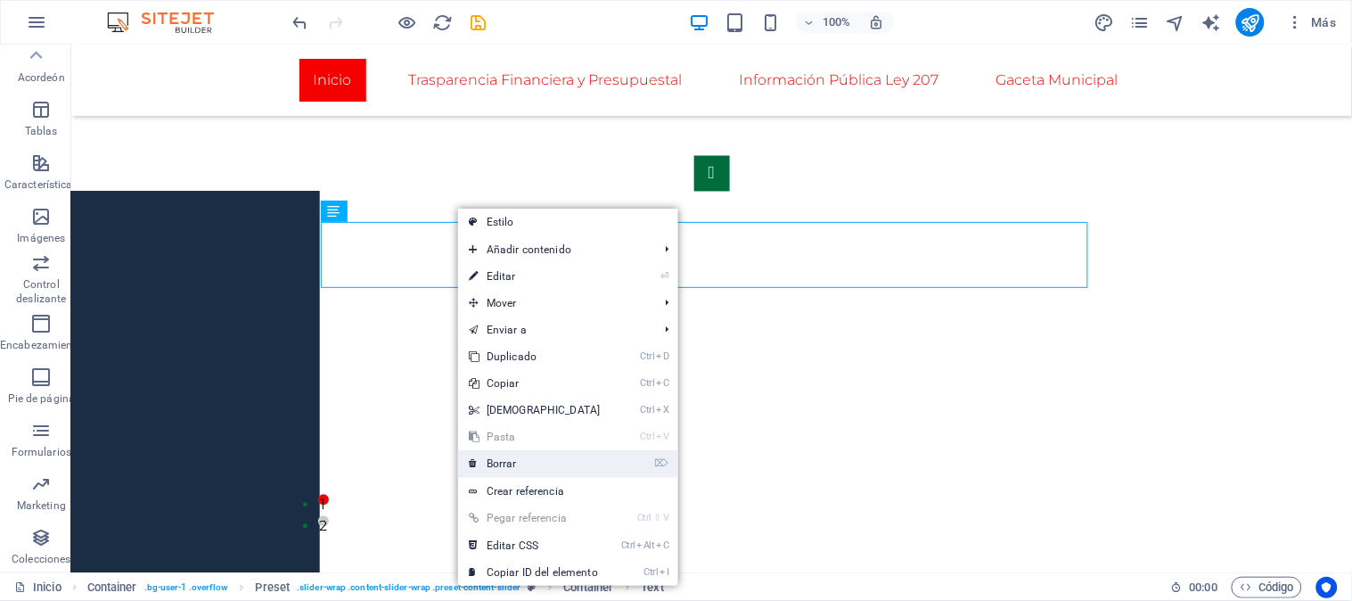
click at [494, 464] on font "Borrar" at bounding box center [502, 463] width 30 height 12
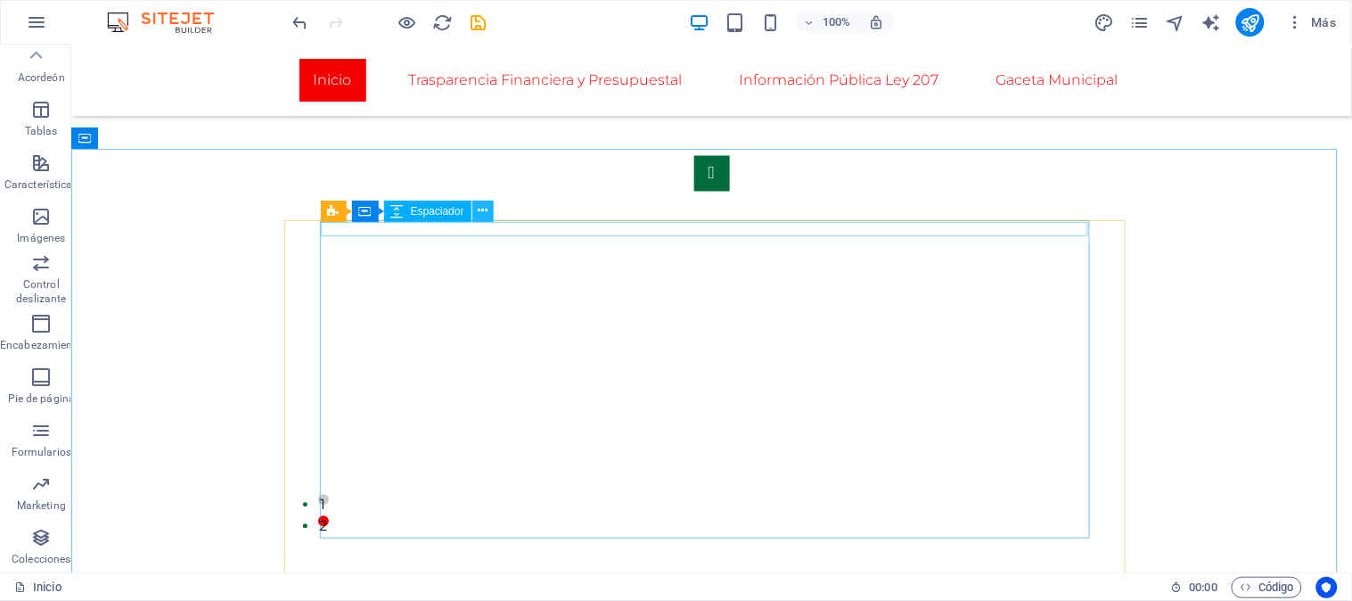
click at [483, 214] on icon at bounding box center [483, 210] width 10 height 19
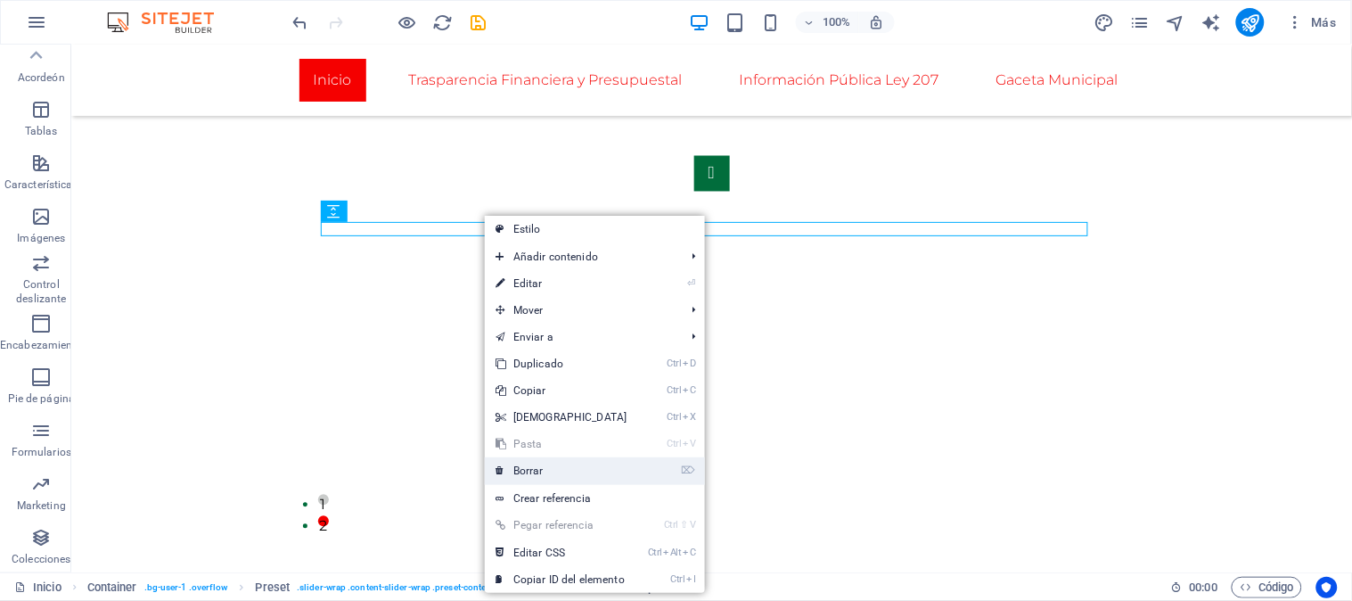
click at [538, 478] on link "⌦ Borrar" at bounding box center [561, 470] width 153 height 27
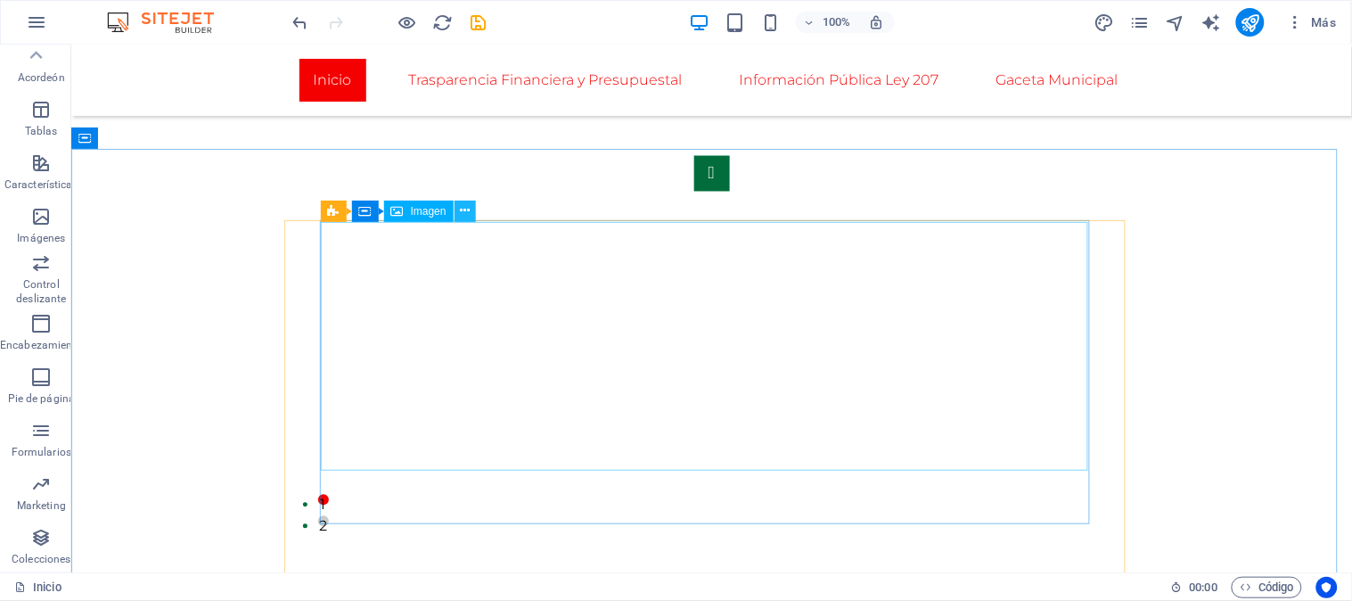
click at [465, 217] on icon at bounding box center [465, 210] width 10 height 19
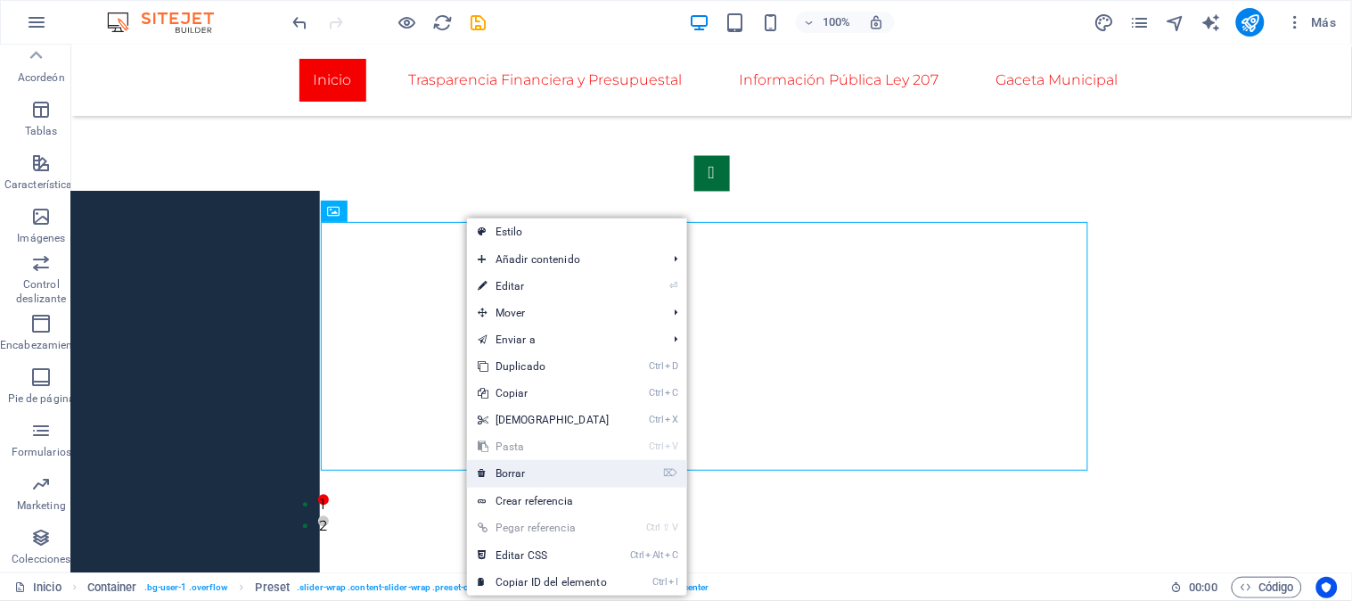
click at [545, 472] on link "⌦ Borrar" at bounding box center [543, 473] width 153 height 27
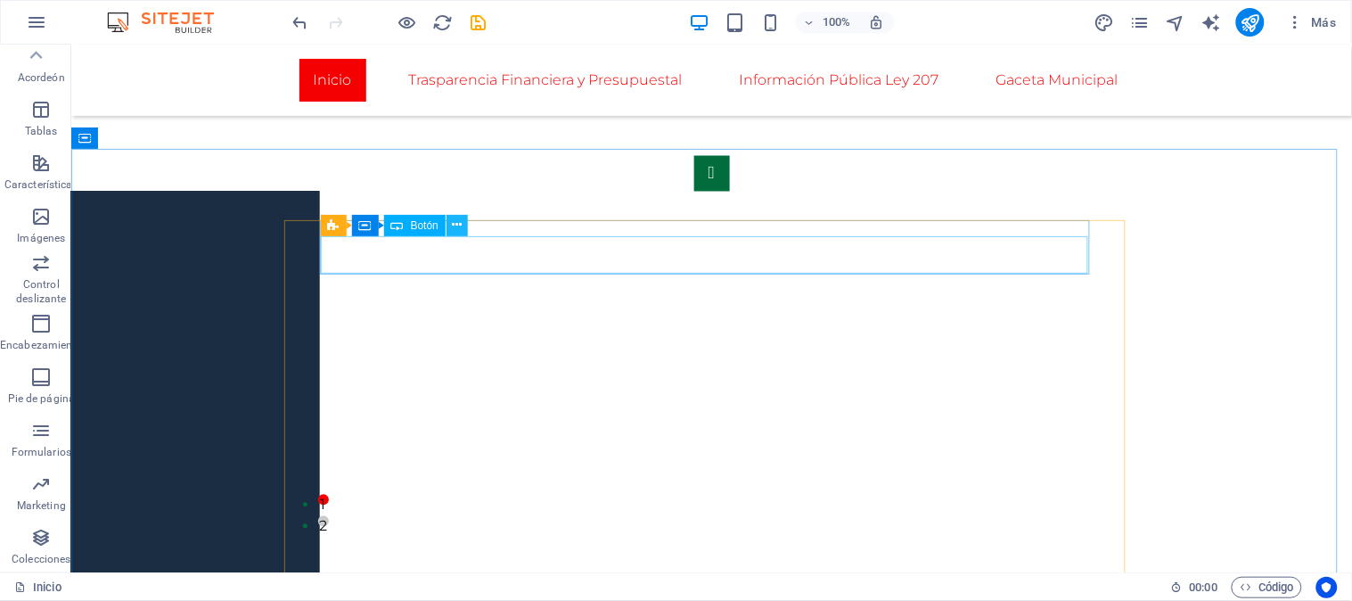
click at [453, 223] on icon at bounding box center [458, 225] width 10 height 19
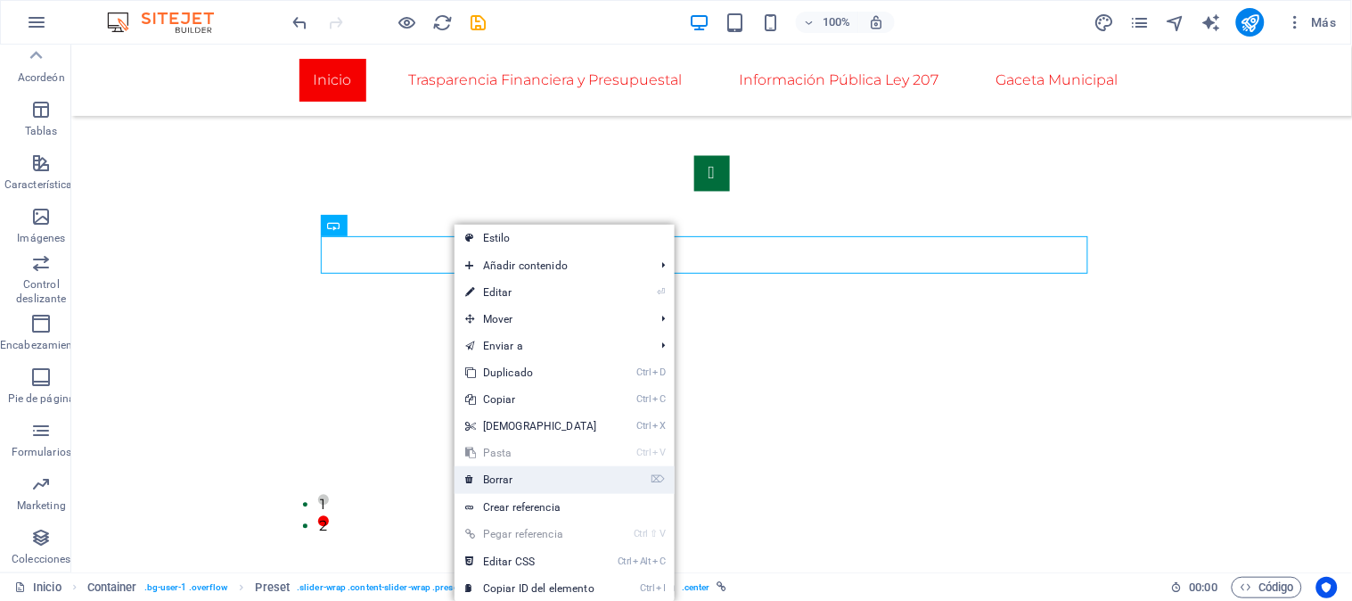
click at [492, 477] on font "Borrar" at bounding box center [498, 479] width 30 height 12
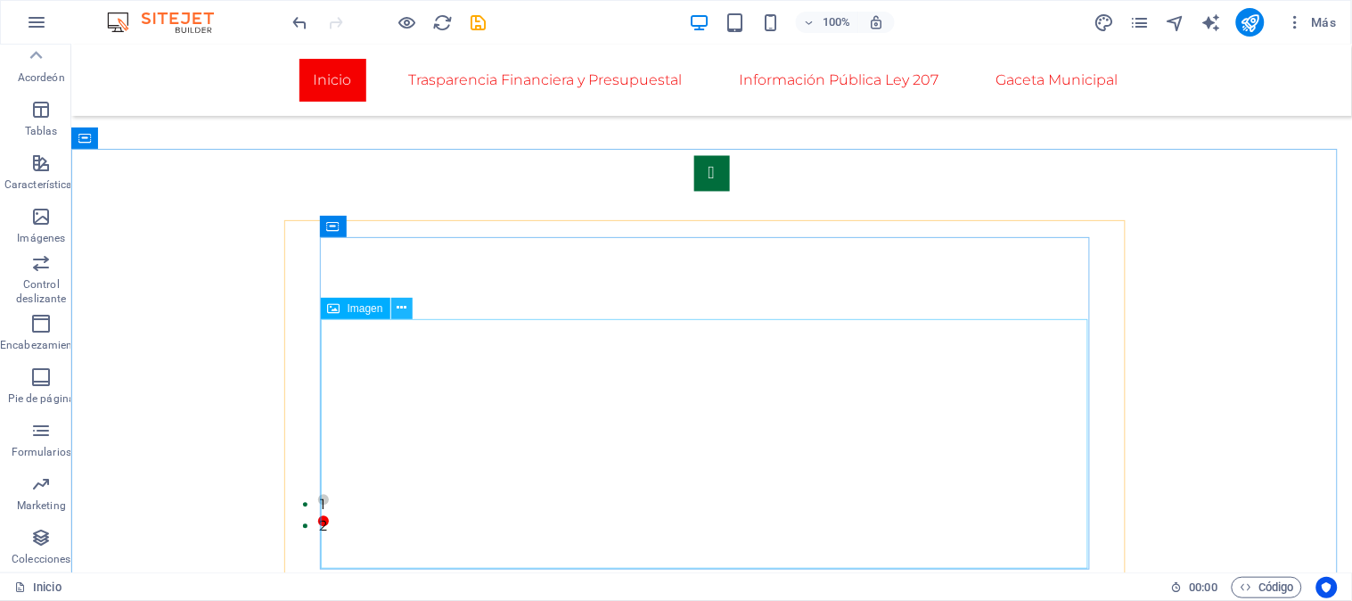
click at [404, 307] on icon at bounding box center [402, 308] width 10 height 19
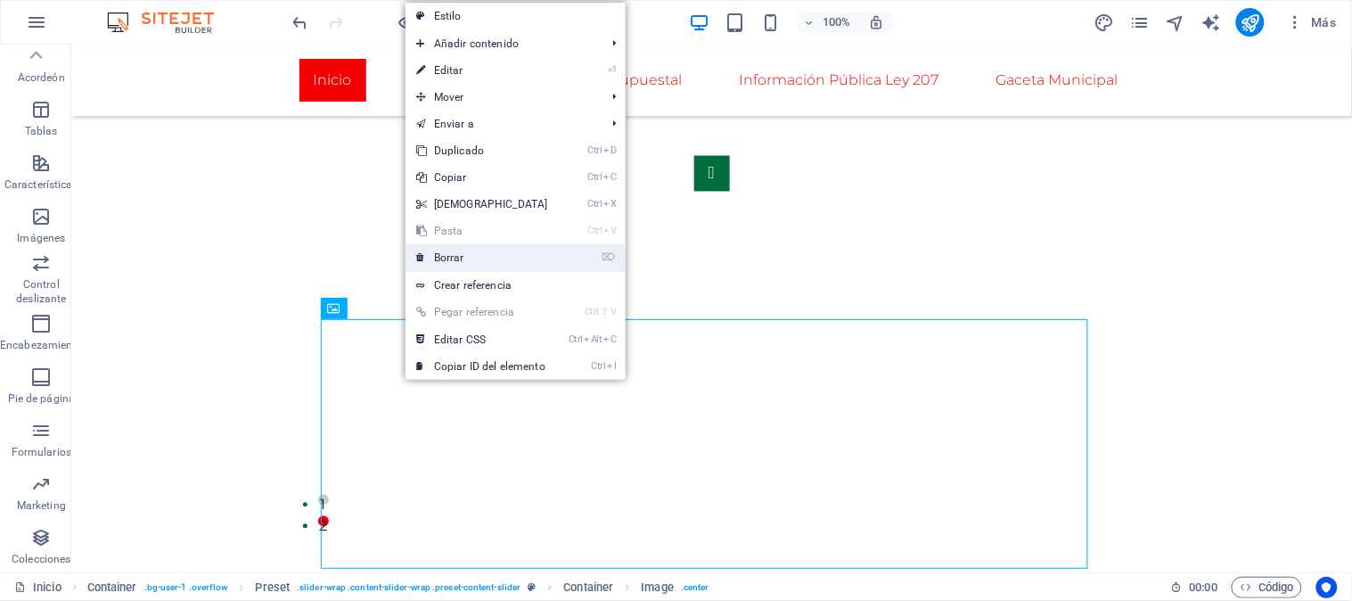
click at [467, 263] on link "⌦ Borrar" at bounding box center [482, 257] width 153 height 27
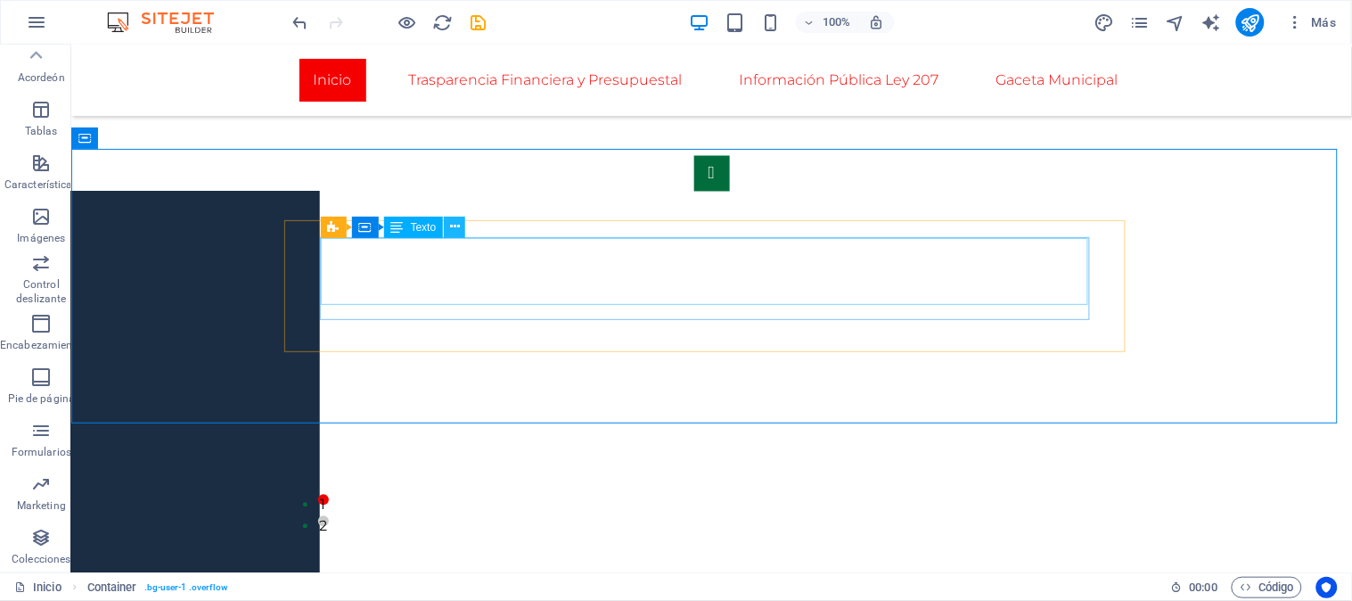
click at [452, 228] on icon at bounding box center [455, 227] width 10 height 19
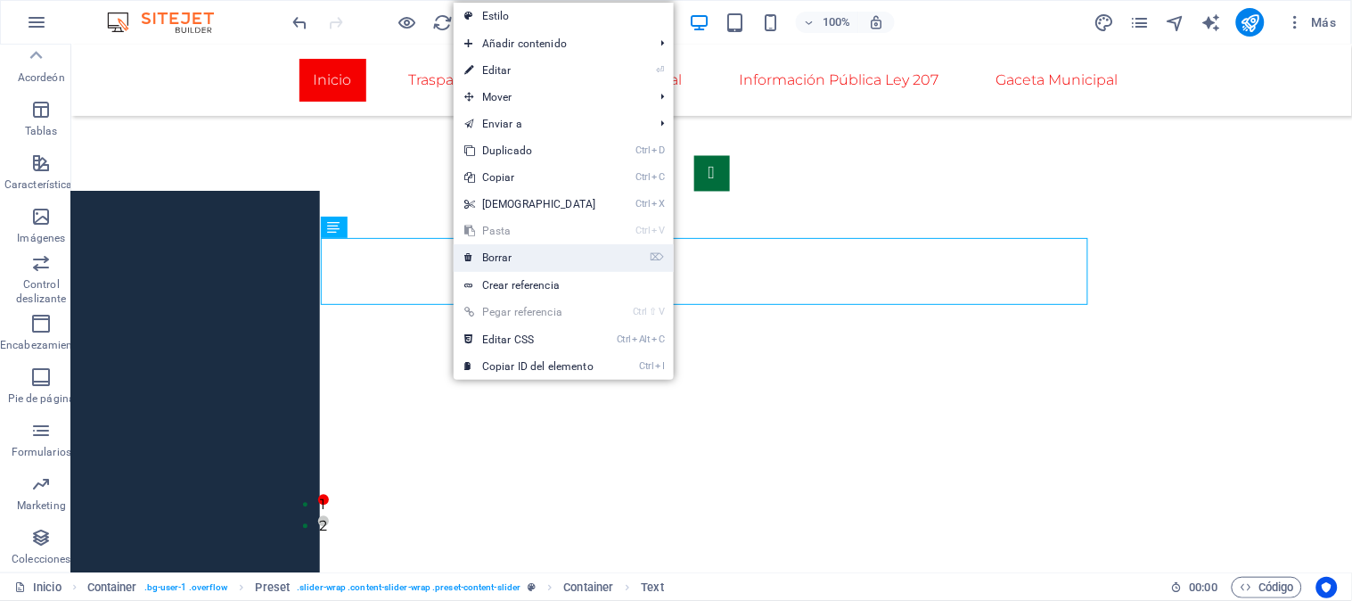
click at [510, 256] on font "Borrar" at bounding box center [497, 257] width 30 height 12
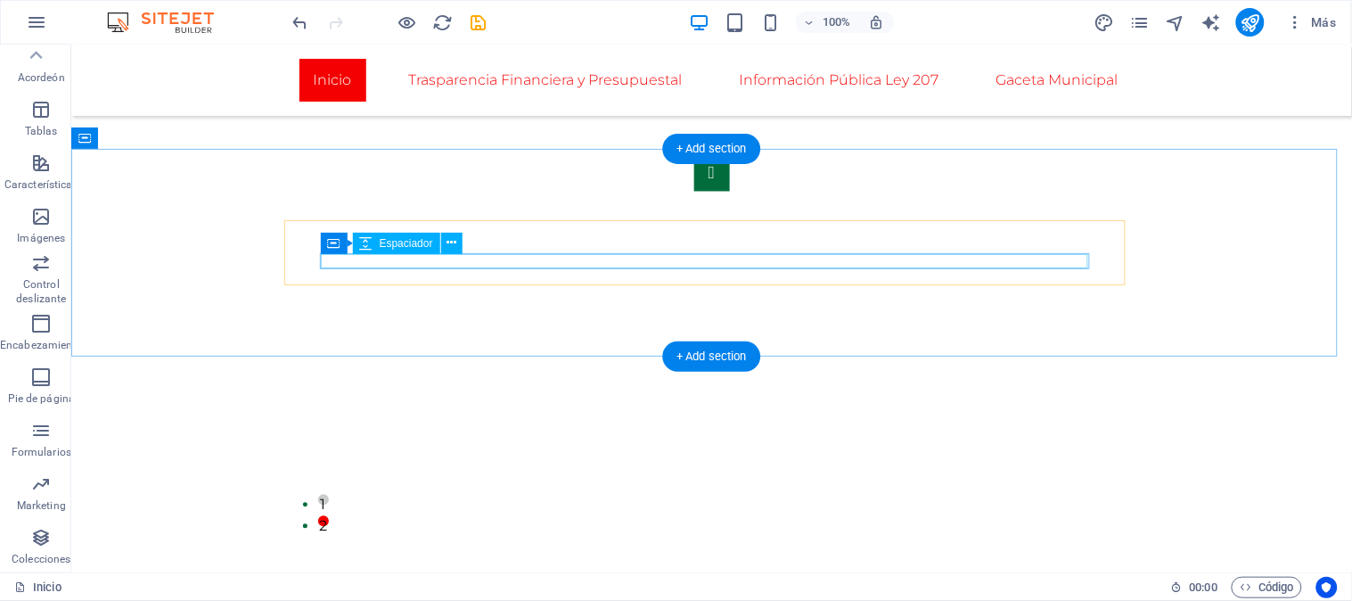
select select "rem"
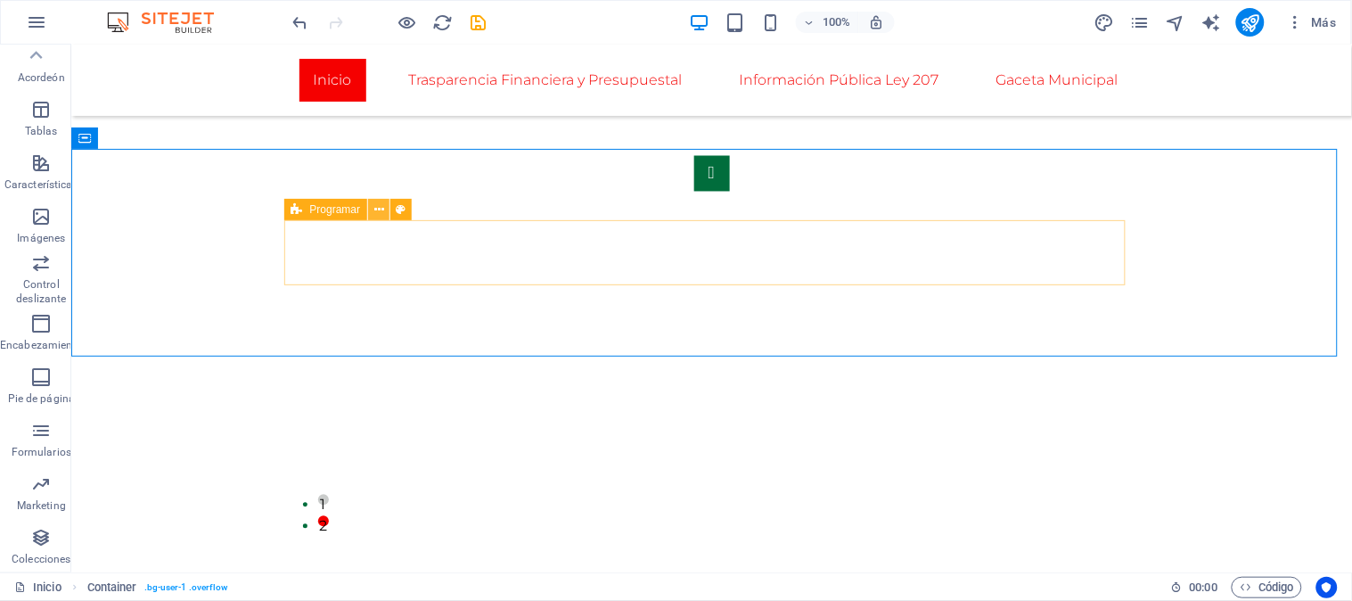
click at [376, 209] on icon at bounding box center [379, 210] width 10 height 19
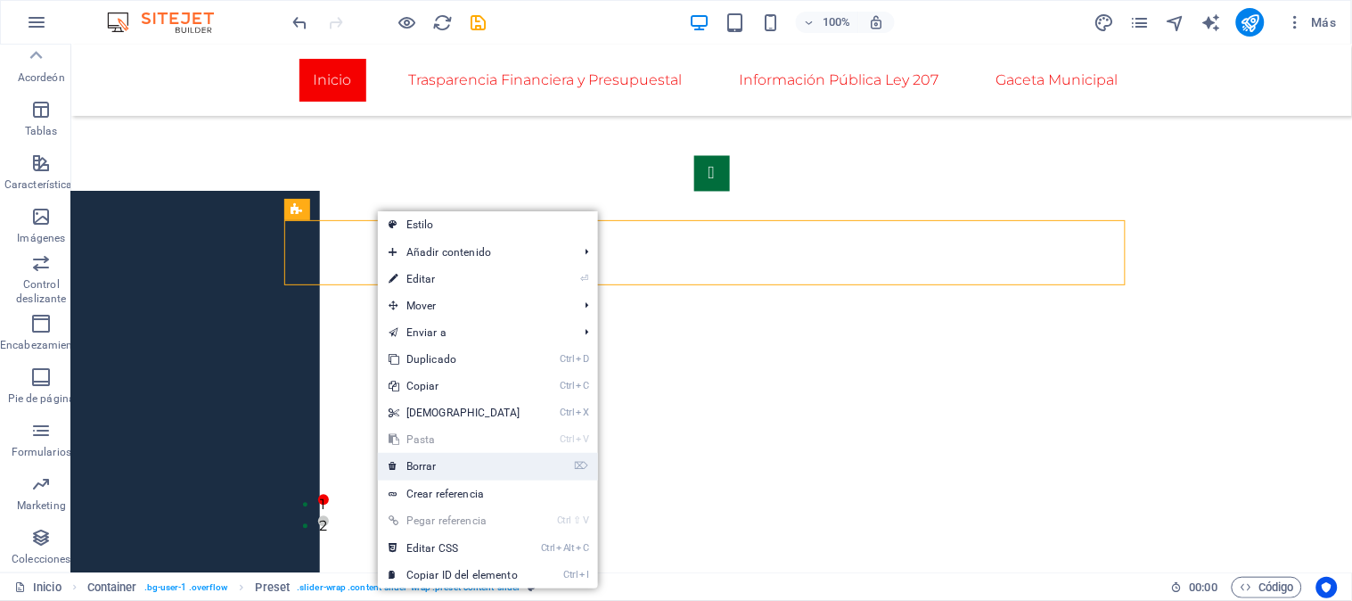
click at [419, 464] on font "Borrar" at bounding box center [421, 466] width 30 height 12
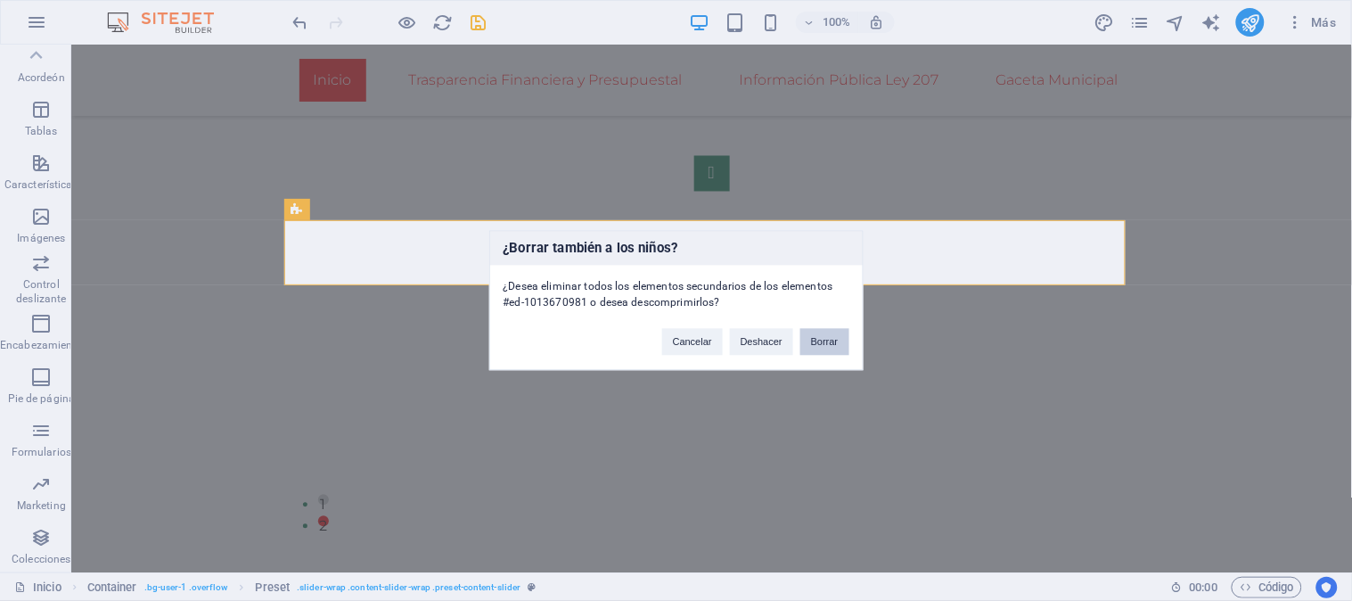
click at [830, 341] on font "Borrar" at bounding box center [825, 342] width 28 height 11
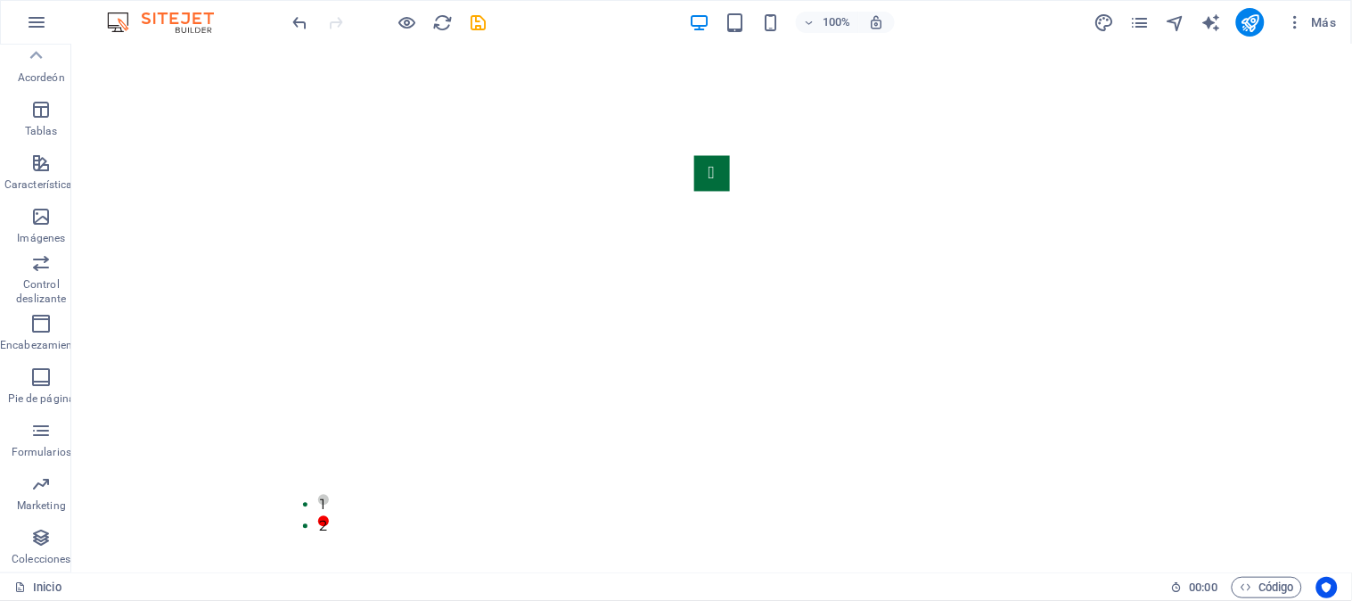
scroll to position [280, 0]
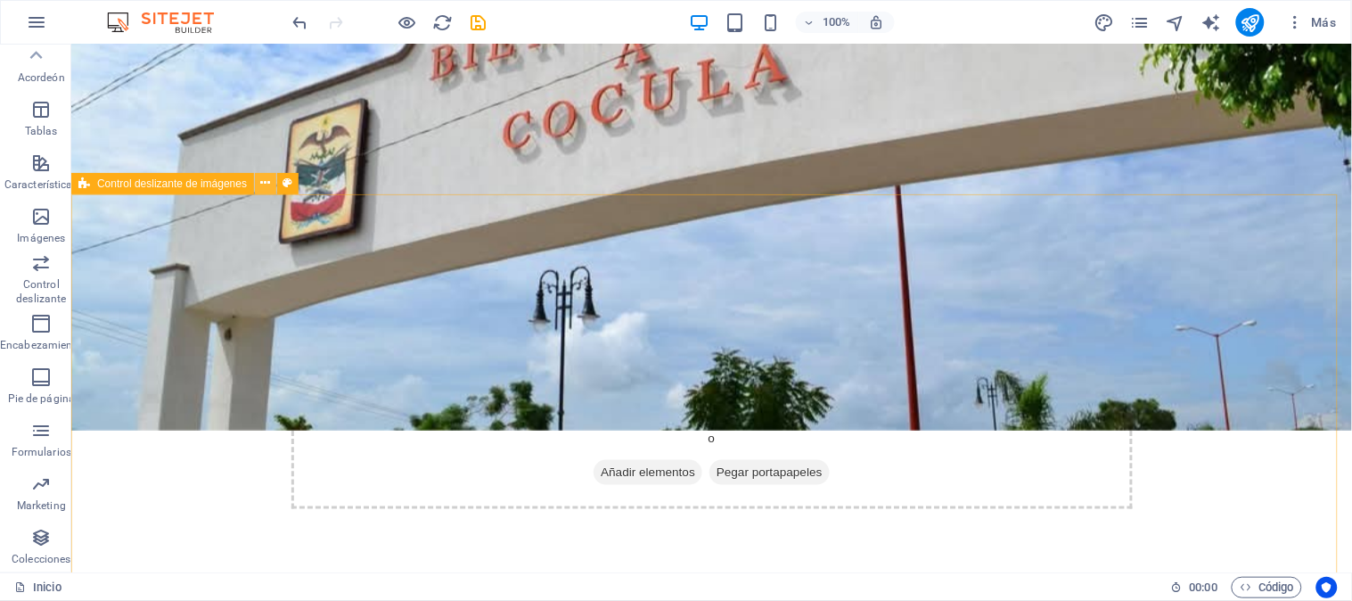
click at [267, 185] on icon at bounding box center [266, 183] width 10 height 19
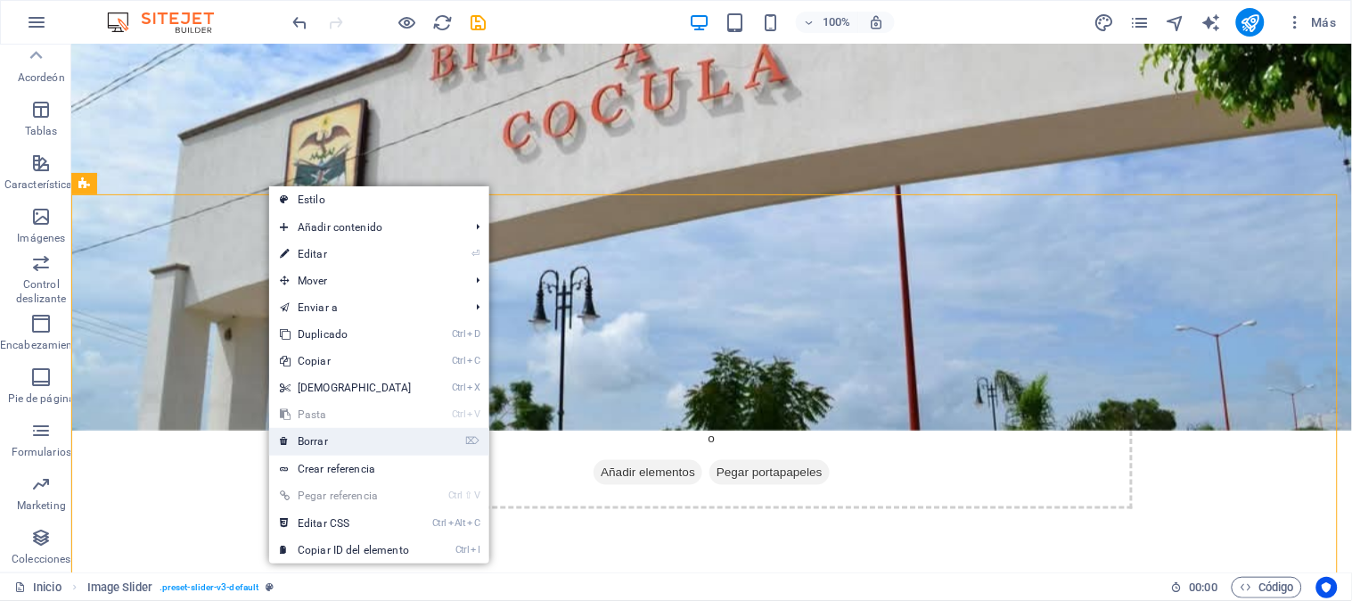
click at [313, 439] on font "Borrar" at bounding box center [313, 441] width 30 height 12
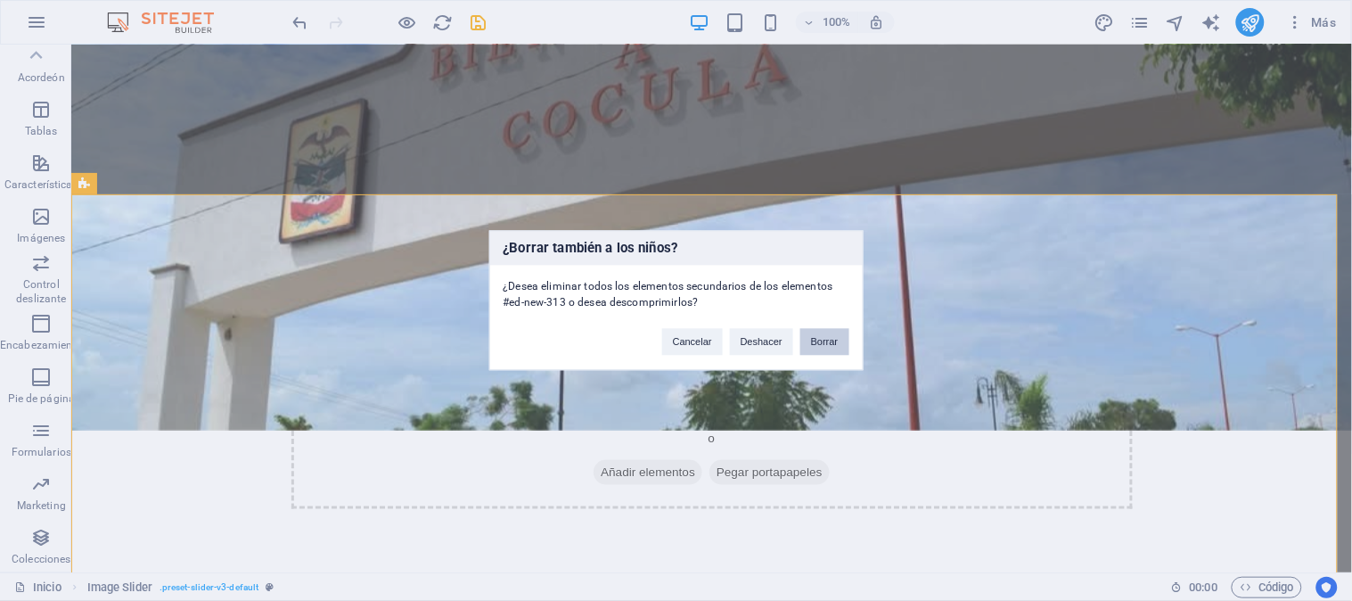
click at [813, 339] on font "Borrar" at bounding box center [825, 342] width 28 height 11
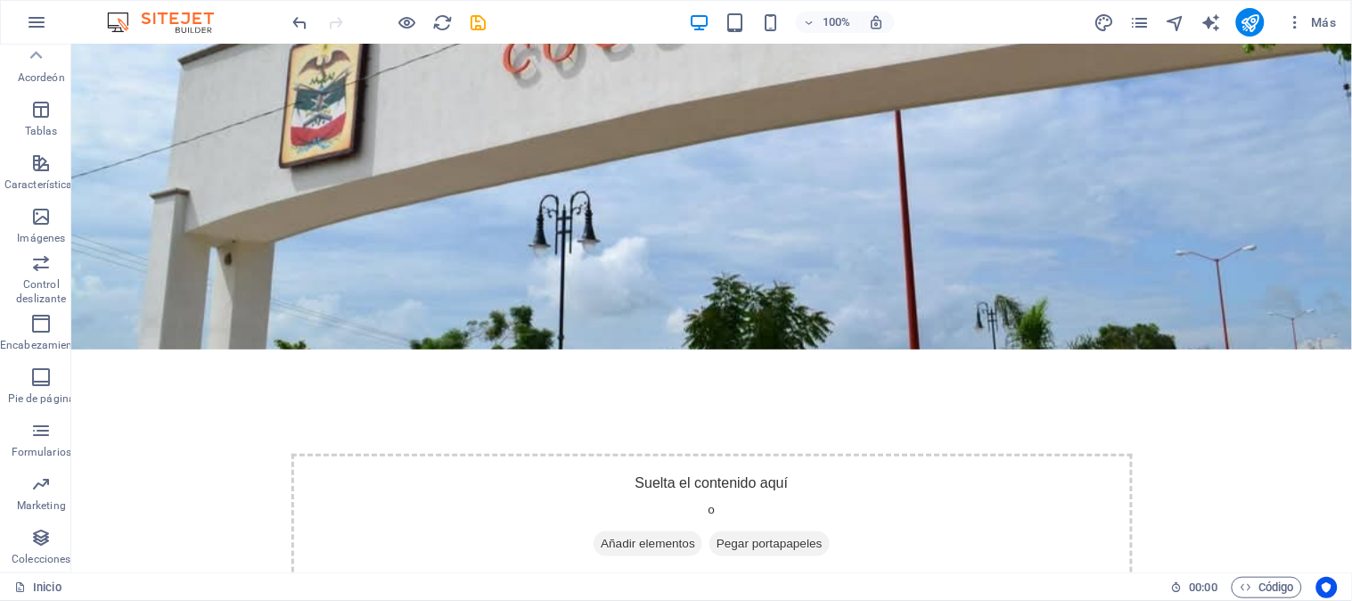
scroll to position [0, 0]
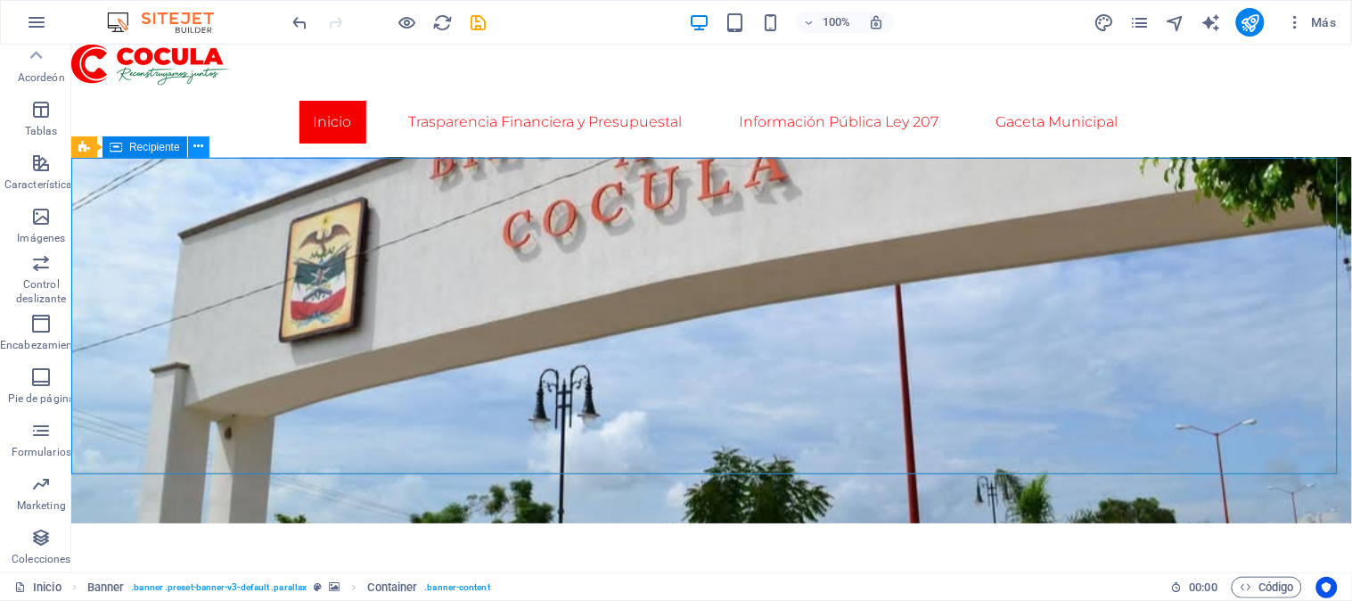
click at [200, 153] on icon at bounding box center [198, 146] width 10 height 19
click at [152, 152] on font "Recipiente" at bounding box center [154, 147] width 51 height 12
click at [83, 150] on icon at bounding box center [84, 146] width 12 height 21
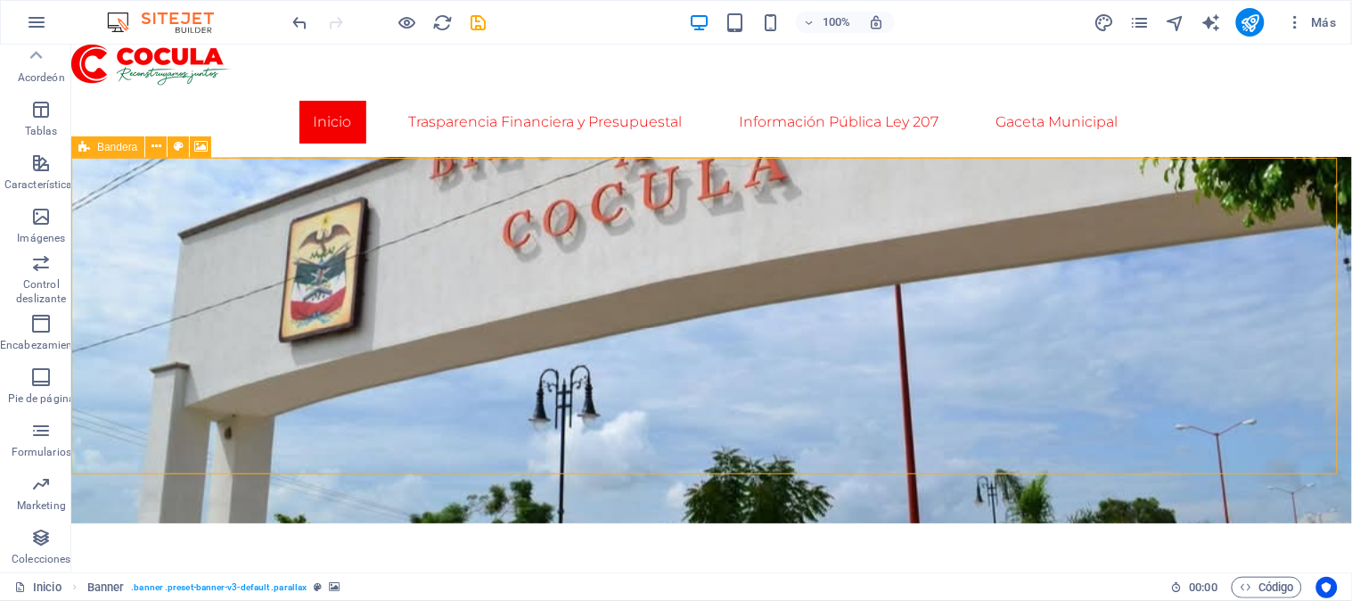
click at [102, 149] on font "Bandera" at bounding box center [117, 147] width 40 height 12
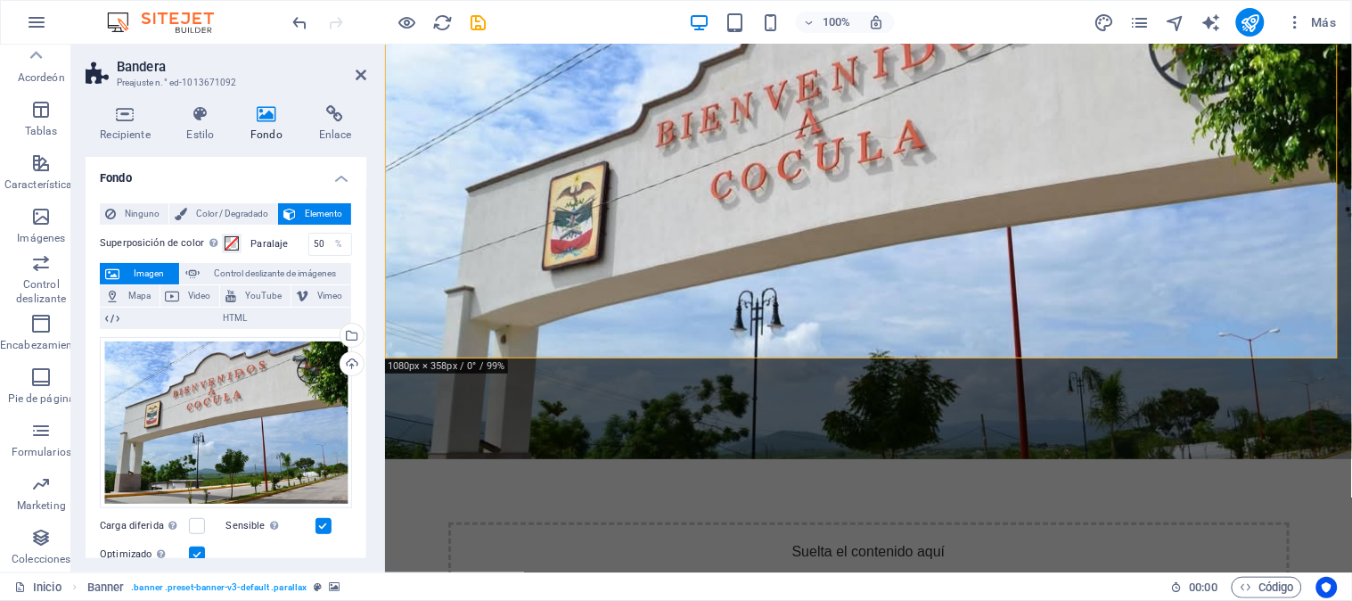
scroll to position [99, 0]
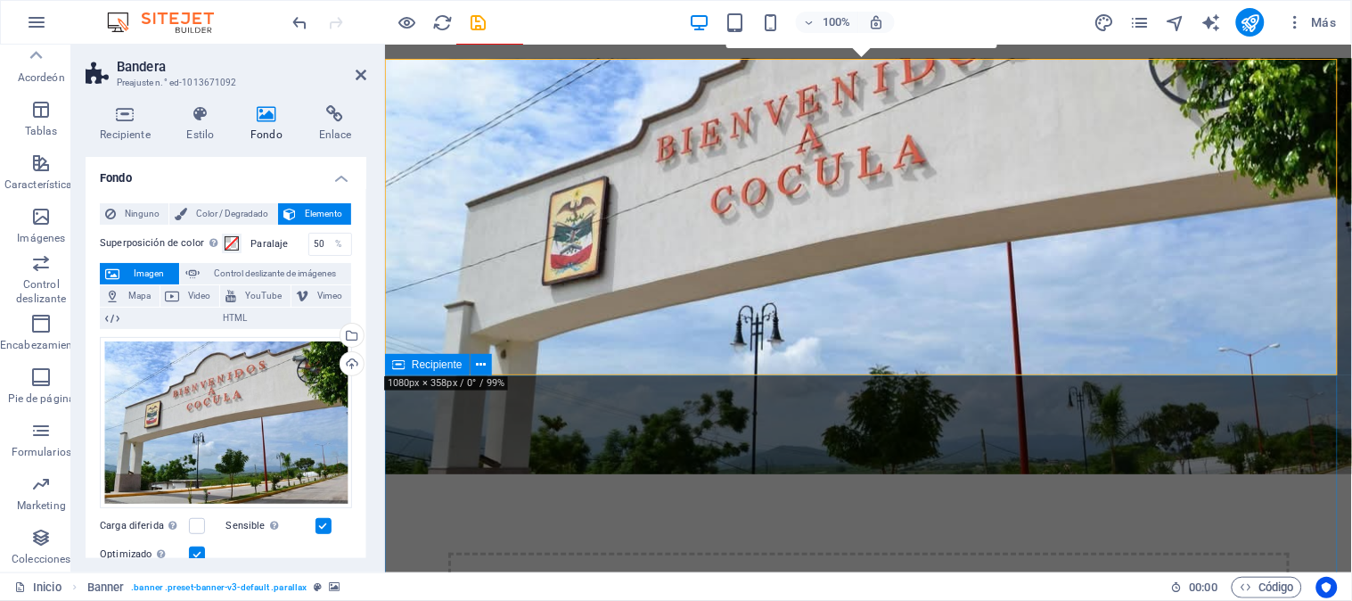
click at [453, 364] on font "Recipiente" at bounding box center [437, 364] width 51 height 12
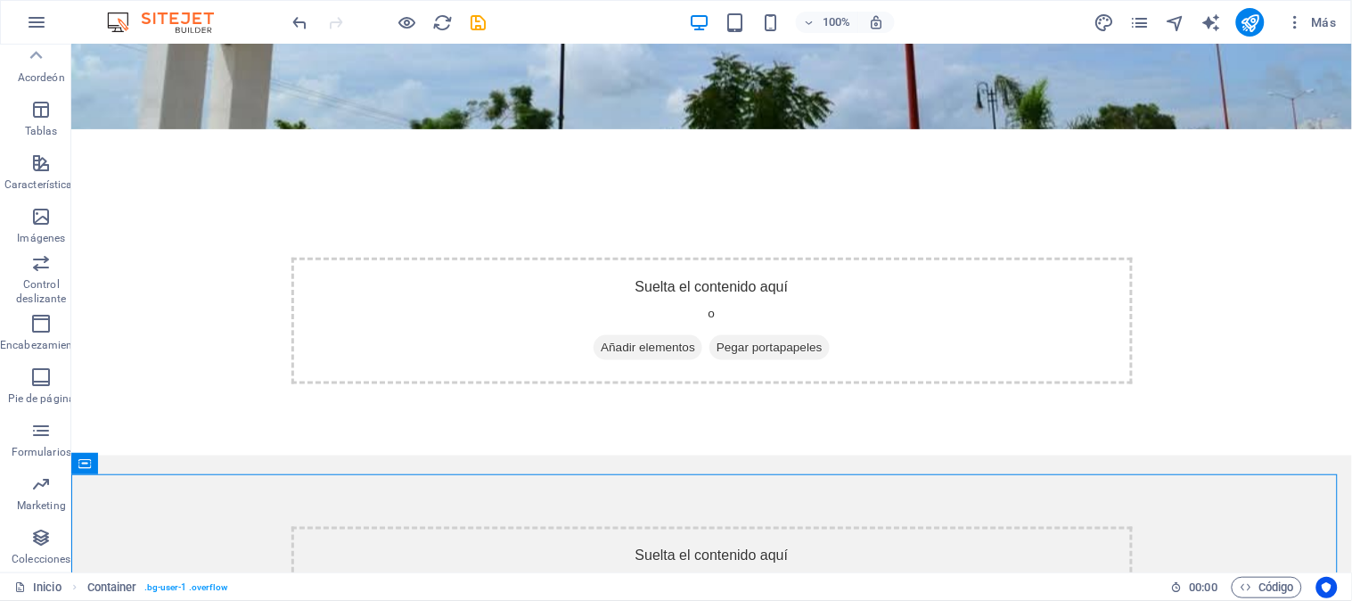
scroll to position [0, 0]
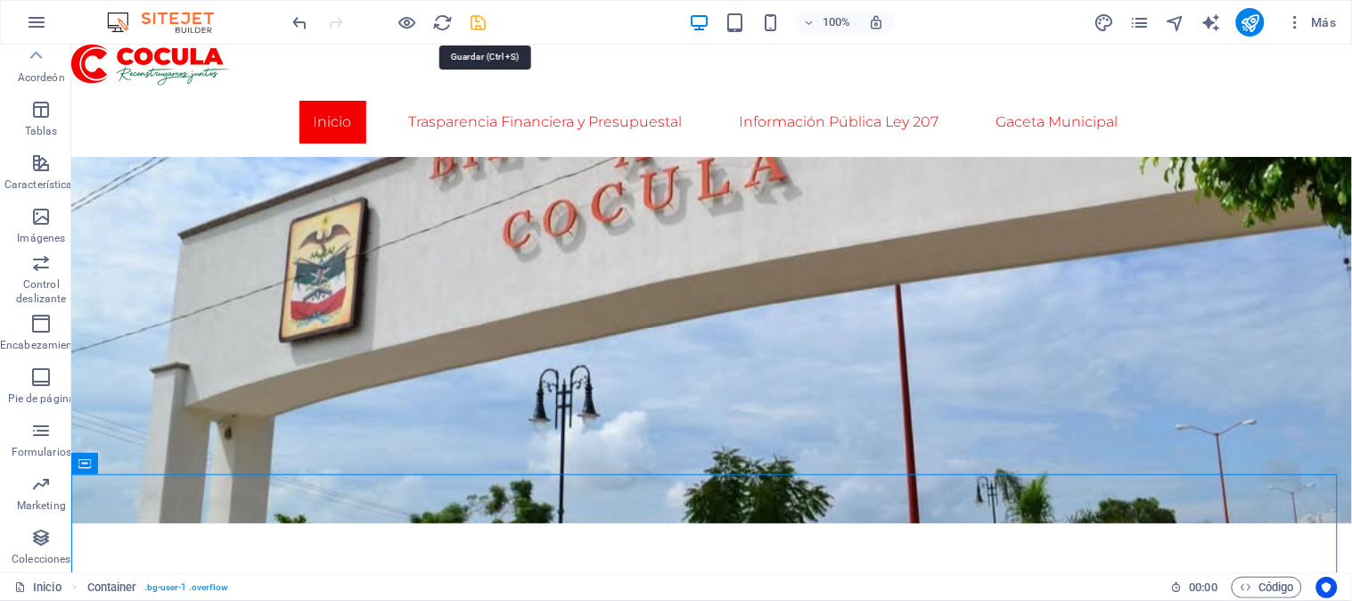
click at [483, 21] on icon "ahorrar" at bounding box center [479, 22] width 21 height 21
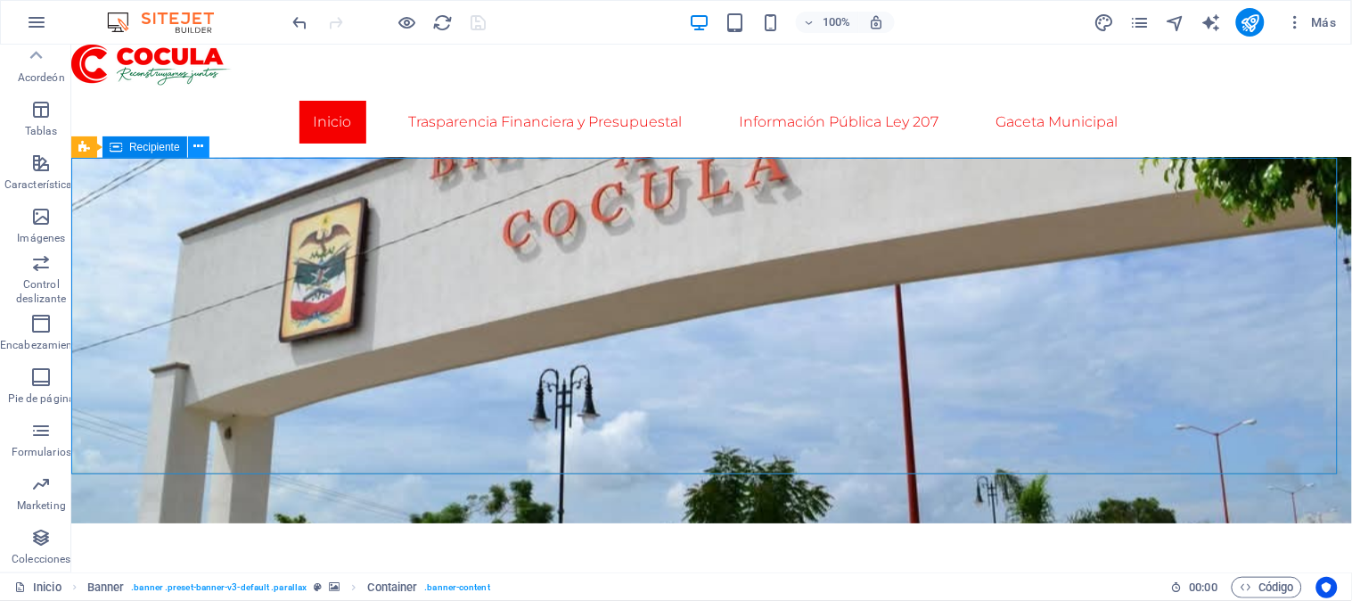
click at [193, 147] on icon at bounding box center [198, 146] width 10 height 19
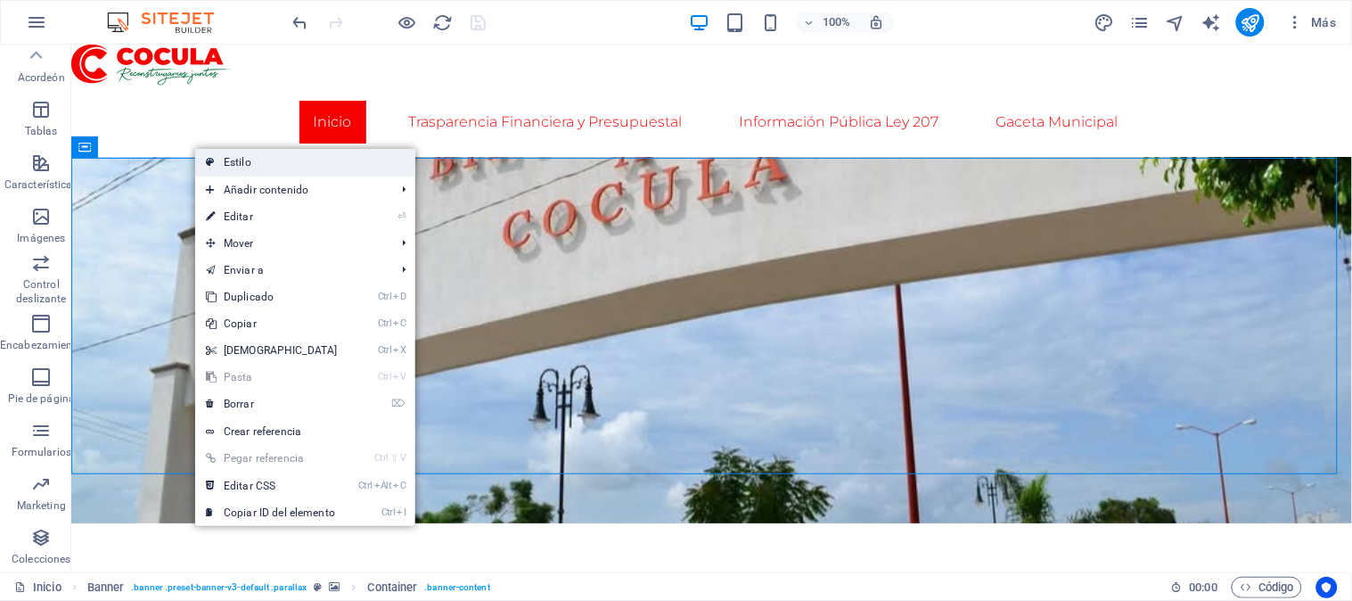
click at [254, 160] on link "Estilo" at bounding box center [305, 162] width 220 height 27
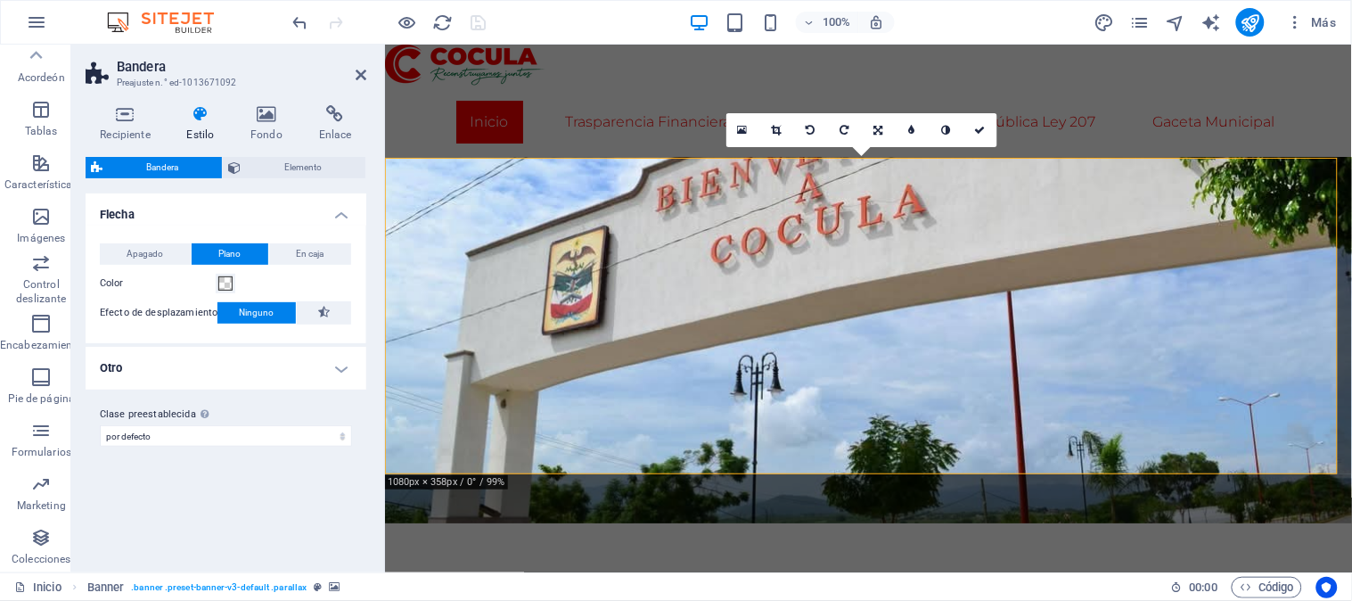
click at [191, 157] on span "Bandera" at bounding box center [162, 167] width 109 height 21
click at [263, 168] on span "Elemento" at bounding box center [303, 167] width 114 height 21
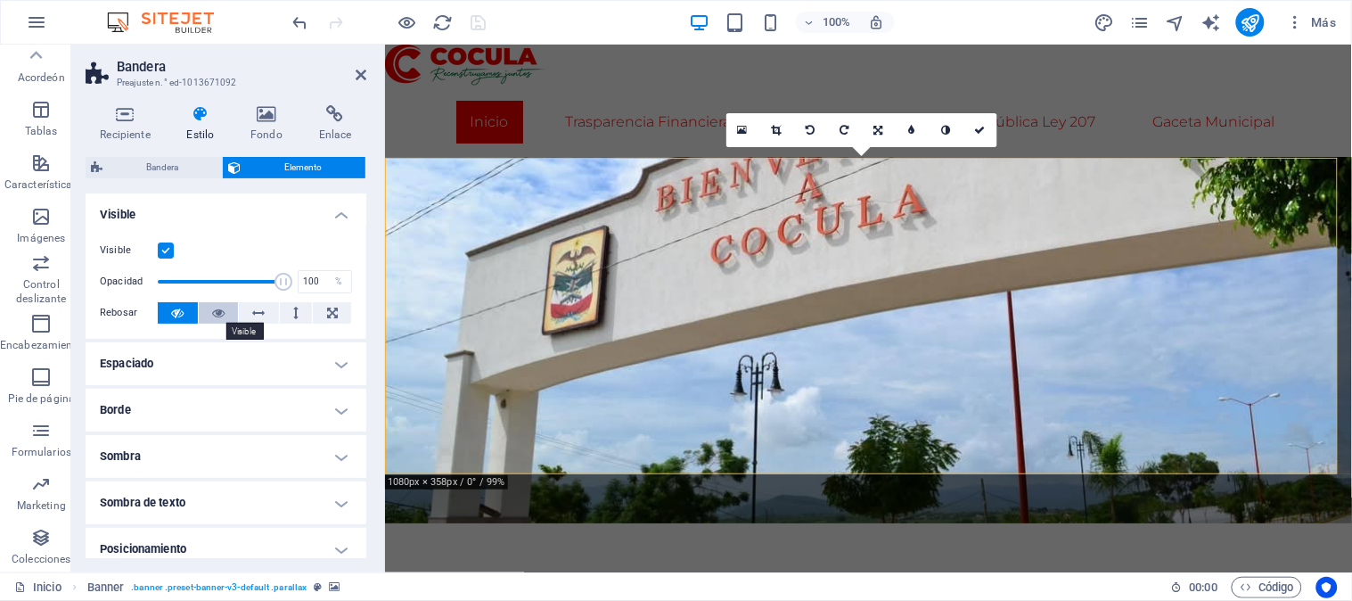
click at [212, 314] on icon at bounding box center [218, 312] width 12 height 21
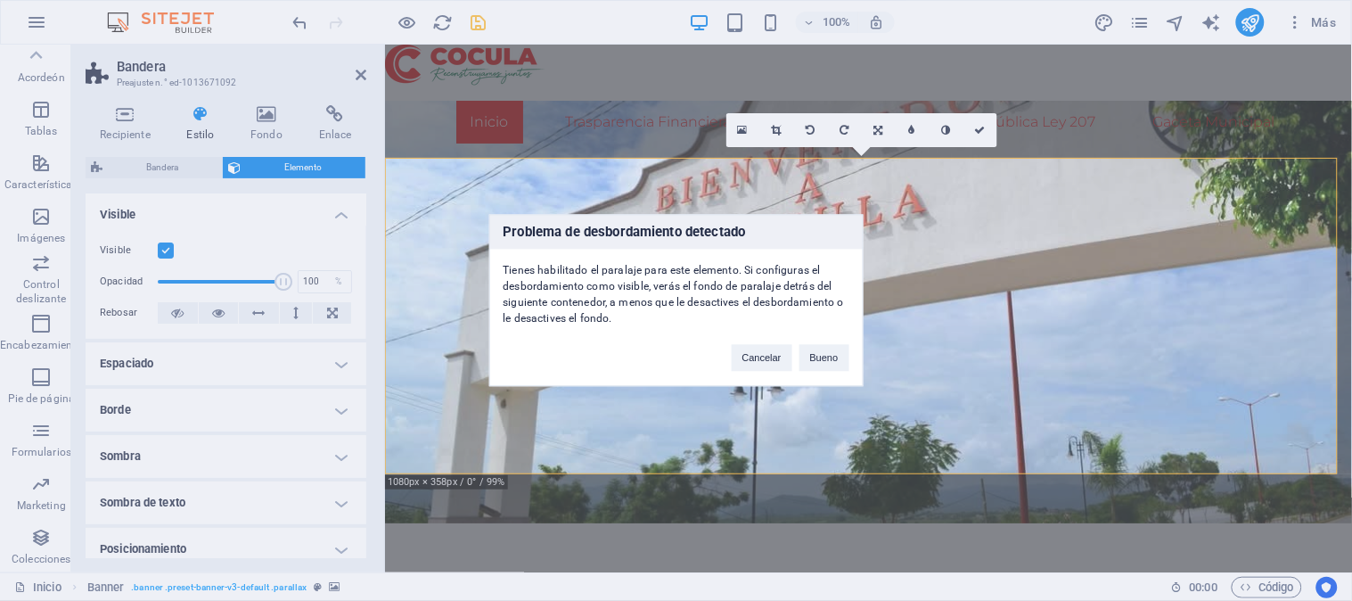
click at [826, 387] on div "Problema de desbordamiento detectado Tienes habilitado el paralaje para este el…" at bounding box center [676, 300] width 1352 height 601
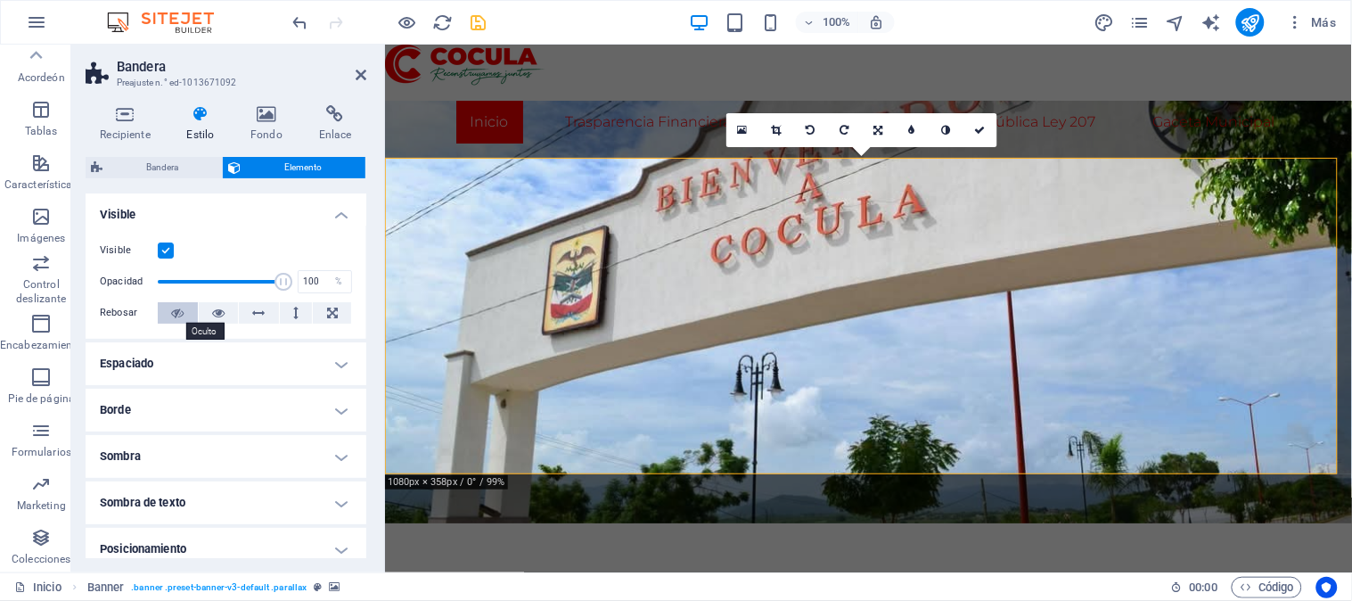
click at [179, 310] on icon at bounding box center [177, 312] width 12 height 21
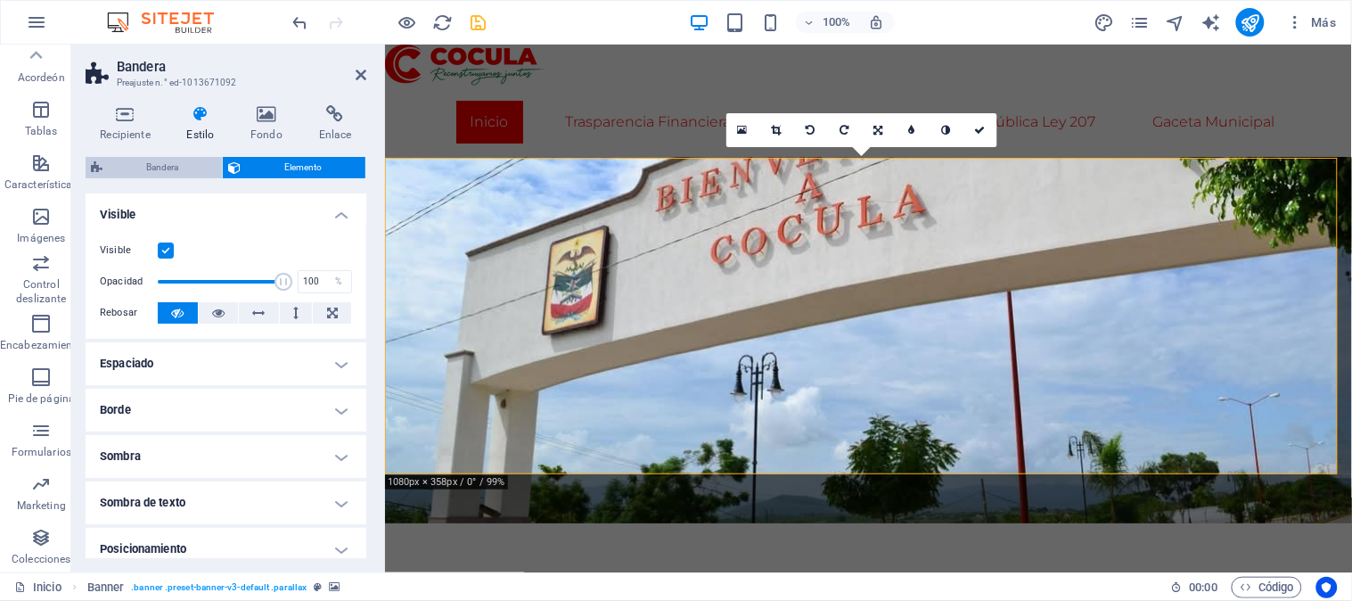
click at [160, 175] on span "Bandera" at bounding box center [162, 167] width 109 height 21
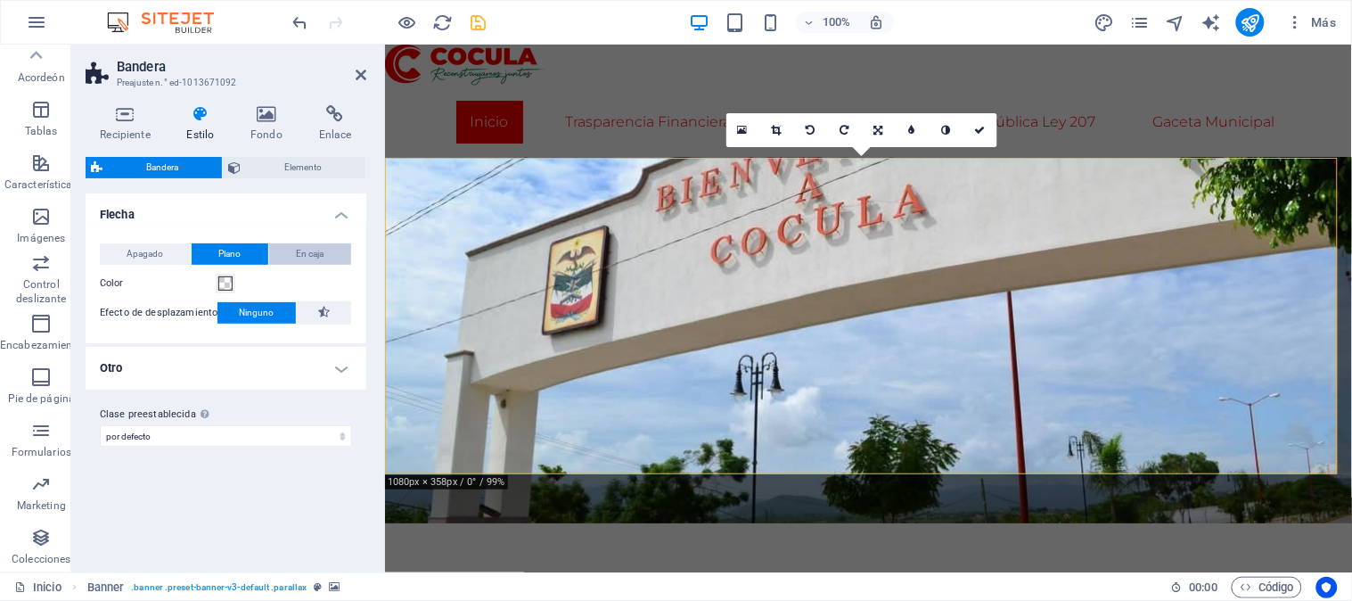
click at [304, 253] on font "En caja" at bounding box center [311, 254] width 28 height 10
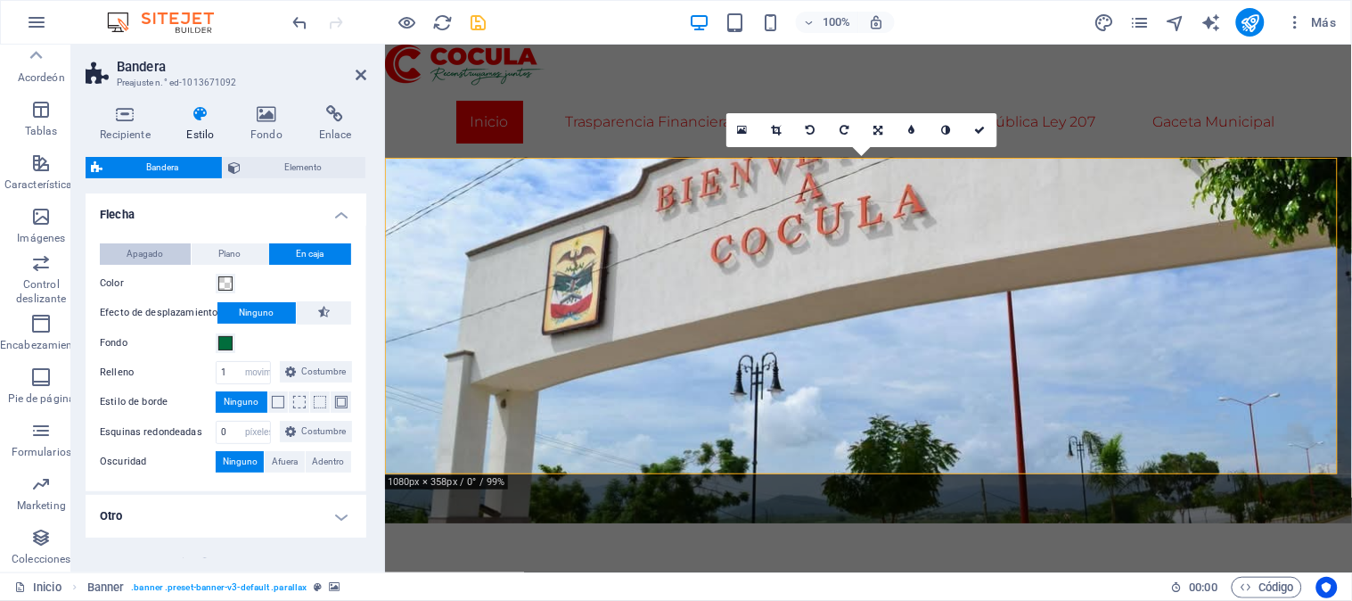
click at [152, 253] on font "Apagado" at bounding box center [145, 254] width 37 height 10
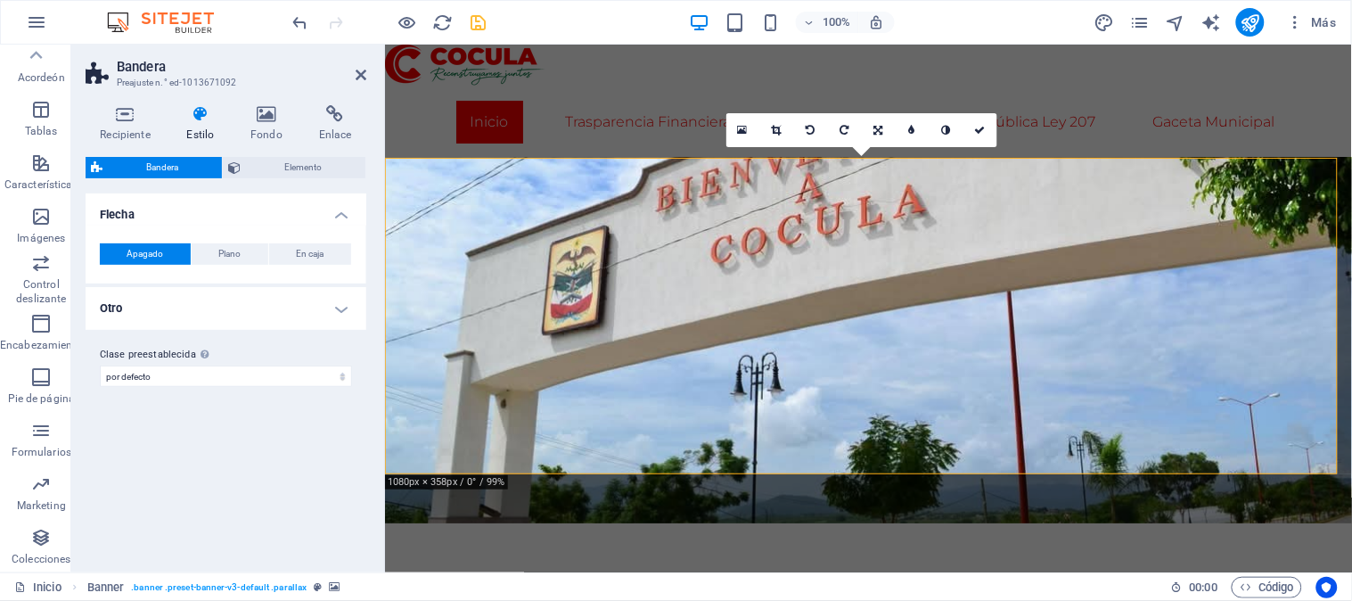
click at [152, 253] on font "Apagado" at bounding box center [145, 254] width 37 height 10
click at [230, 253] on font "Plano" at bounding box center [230, 254] width 22 height 10
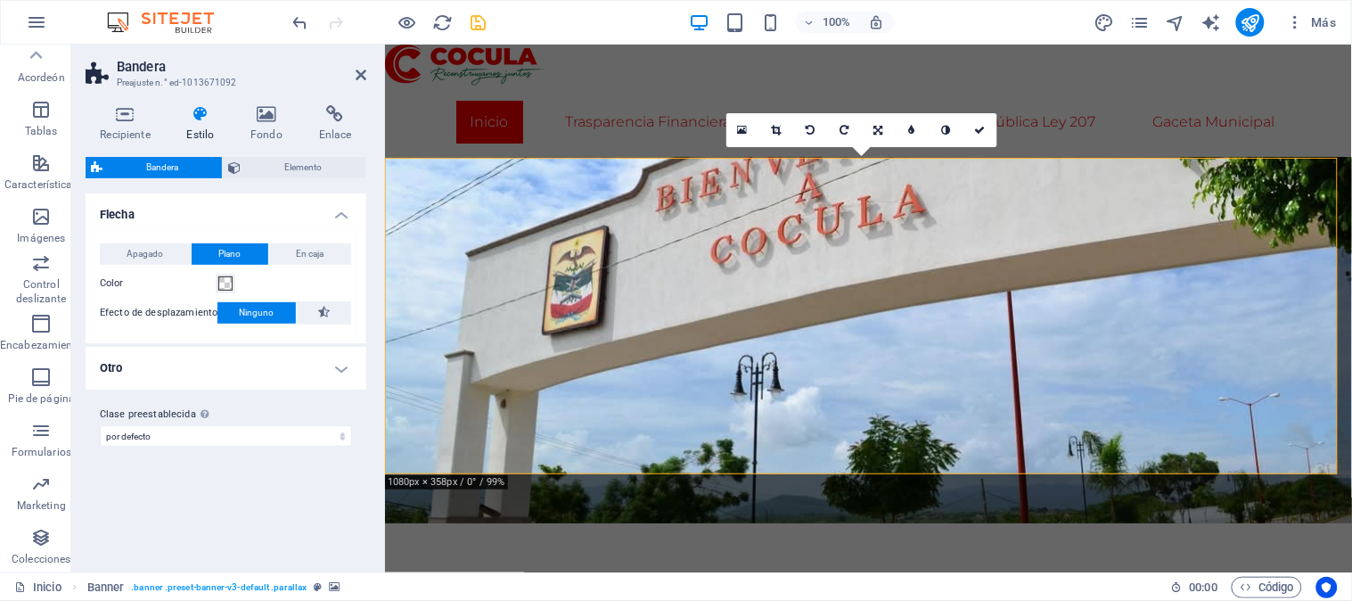
click at [161, 166] on font "Bandera" at bounding box center [162, 167] width 32 height 10
click at [127, 118] on icon at bounding box center [125, 114] width 79 height 18
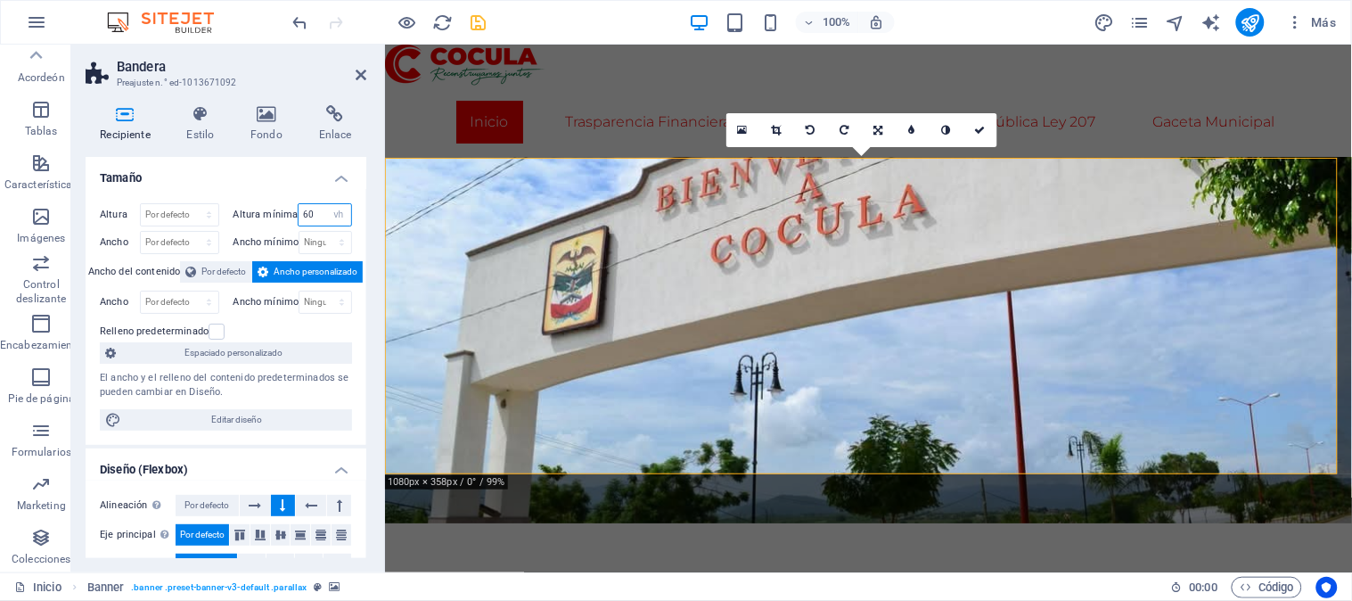
click at [316, 212] on input "60" at bounding box center [325, 214] width 53 height 21
type input "6"
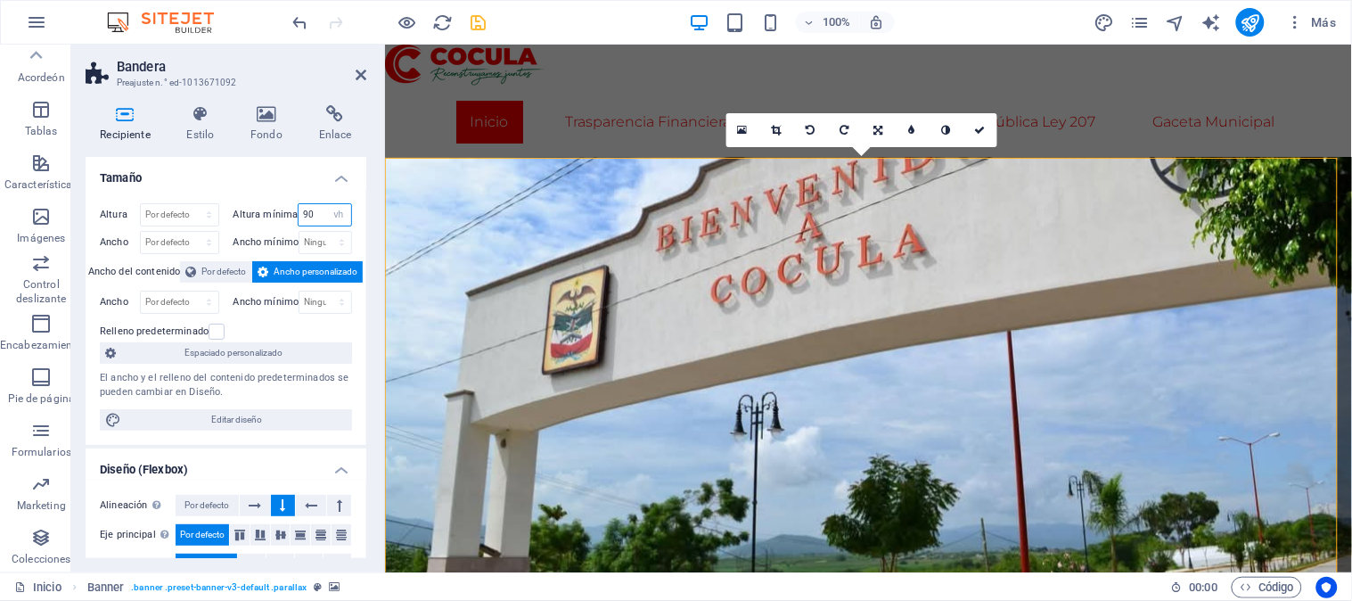
type input "90"
click at [271, 189] on div "Altura Por defecto píxeles movimiento rápido del ojo % vh Volkswagen Altura mín…" at bounding box center [226, 317] width 281 height 256
click at [360, 74] on aside "Bandera Preajuste n.° ed-1013671092 Recipiente Estilo Fondo Enlace Tamaño Altur…" at bounding box center [228, 309] width 314 height 528
click at [360, 74] on icon at bounding box center [361, 75] width 11 height 14
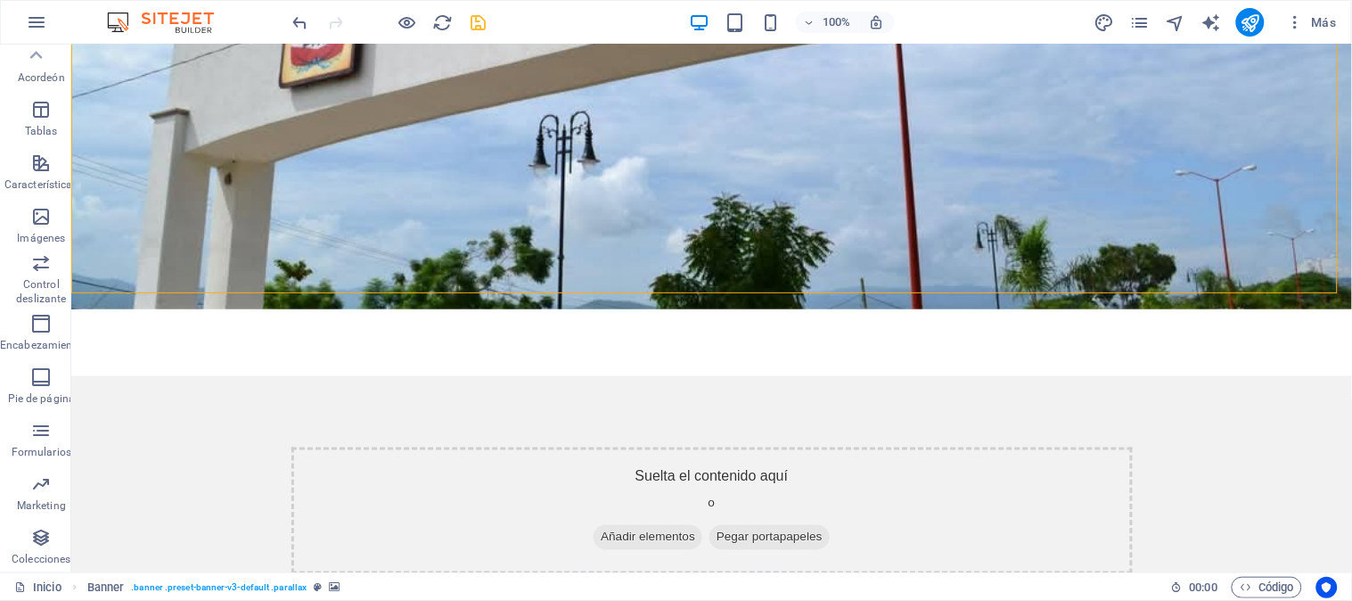
scroll to position [255, 0]
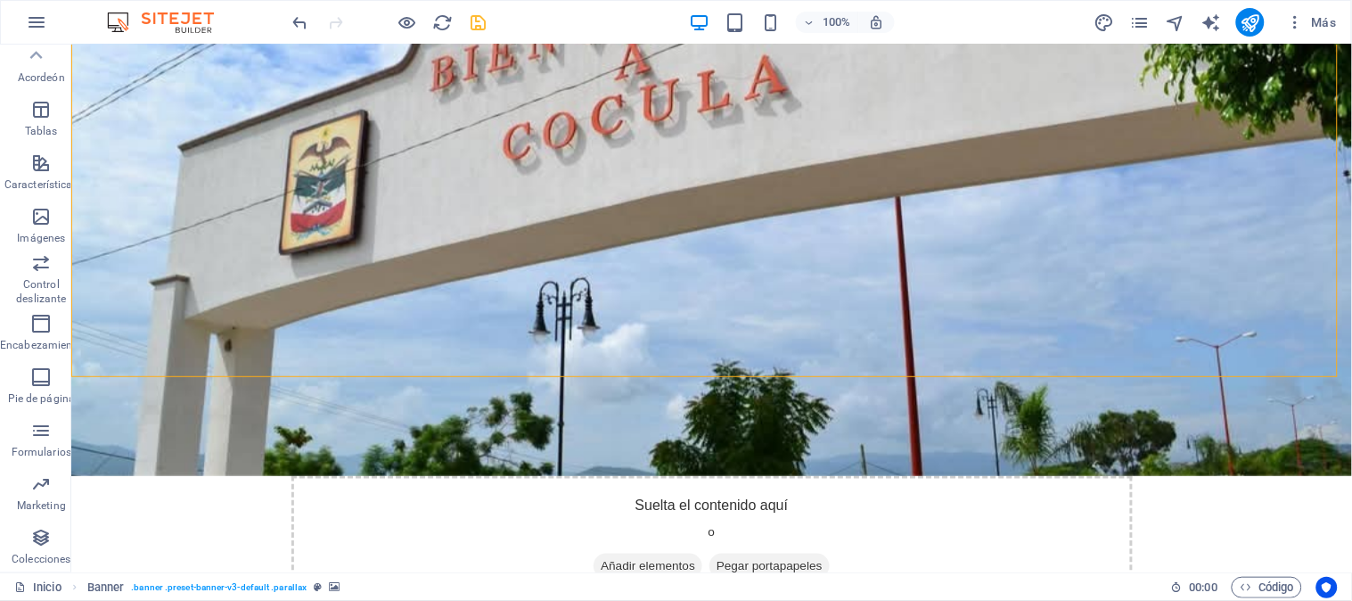
click at [419, 30] on div at bounding box center [390, 22] width 200 height 29
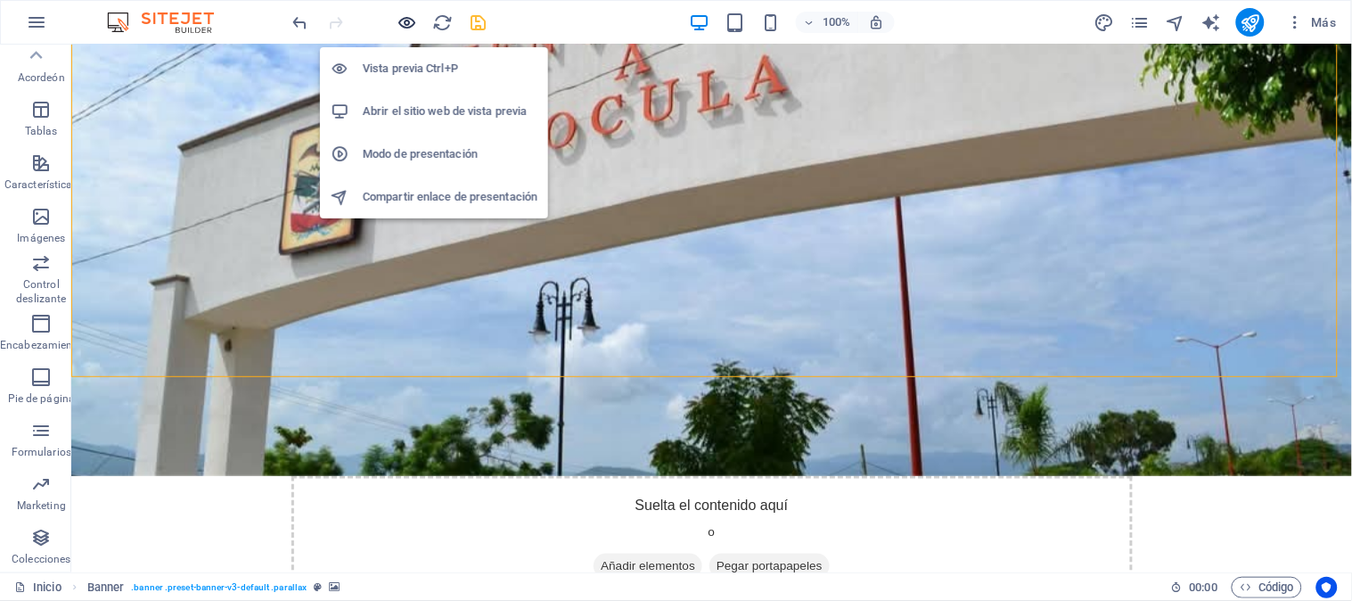
click at [410, 27] on icon "button" at bounding box center [408, 22] width 21 height 21
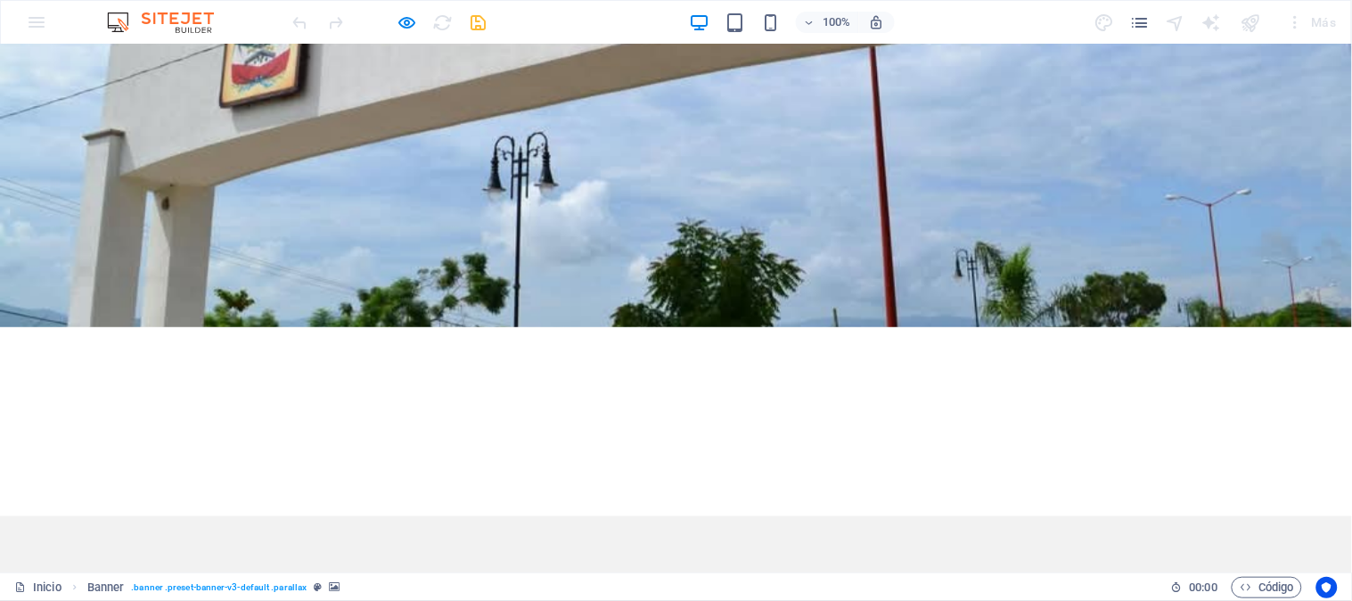
scroll to position [0, 0]
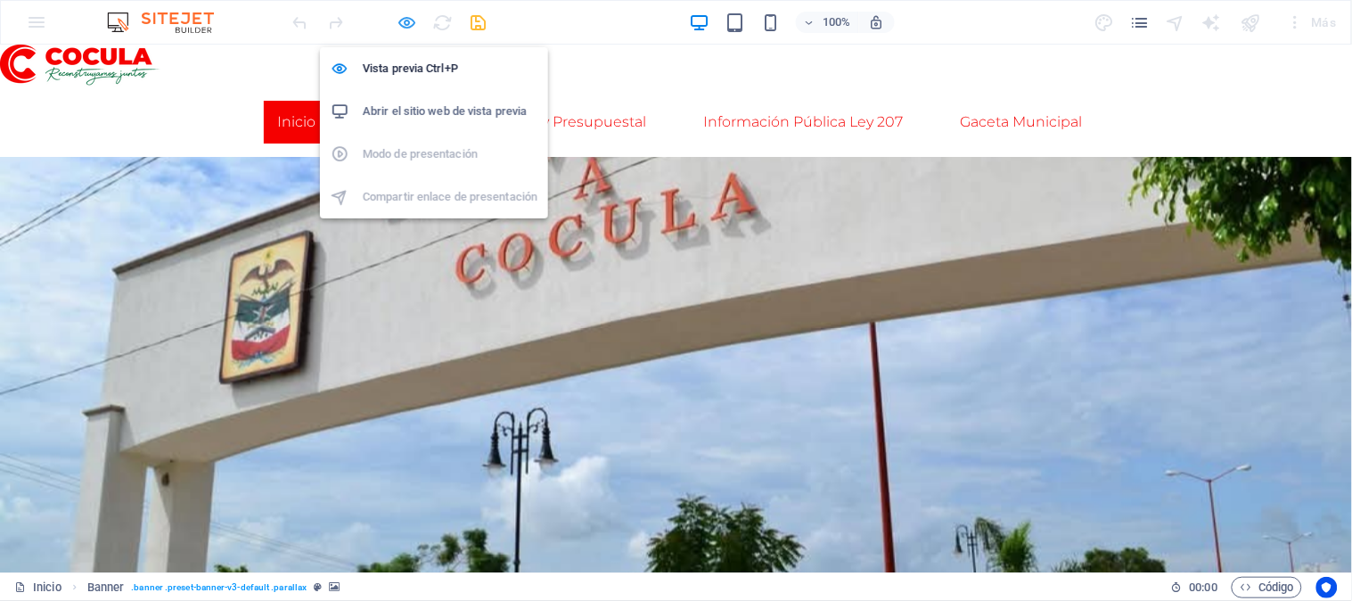
click at [401, 22] on icon "button" at bounding box center [408, 22] width 21 height 21
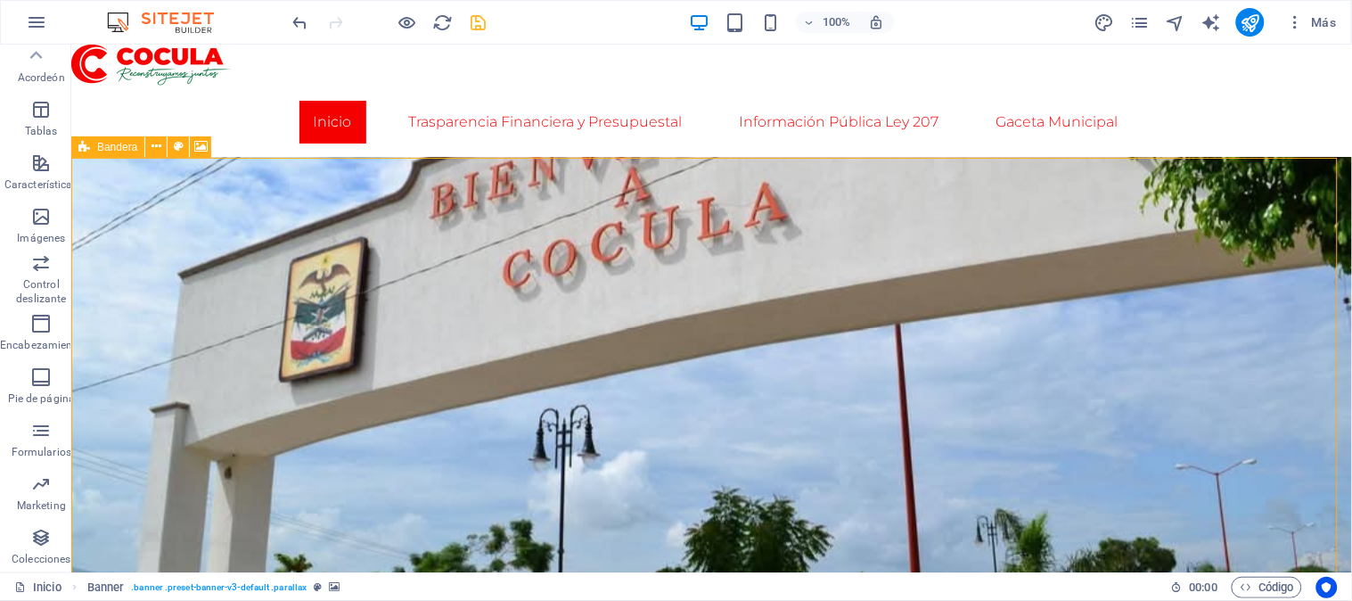
click at [85, 152] on icon at bounding box center [84, 146] width 12 height 21
click at [103, 149] on font "Bandera" at bounding box center [117, 147] width 40 height 12
click at [180, 146] on icon at bounding box center [179, 146] width 10 height 19
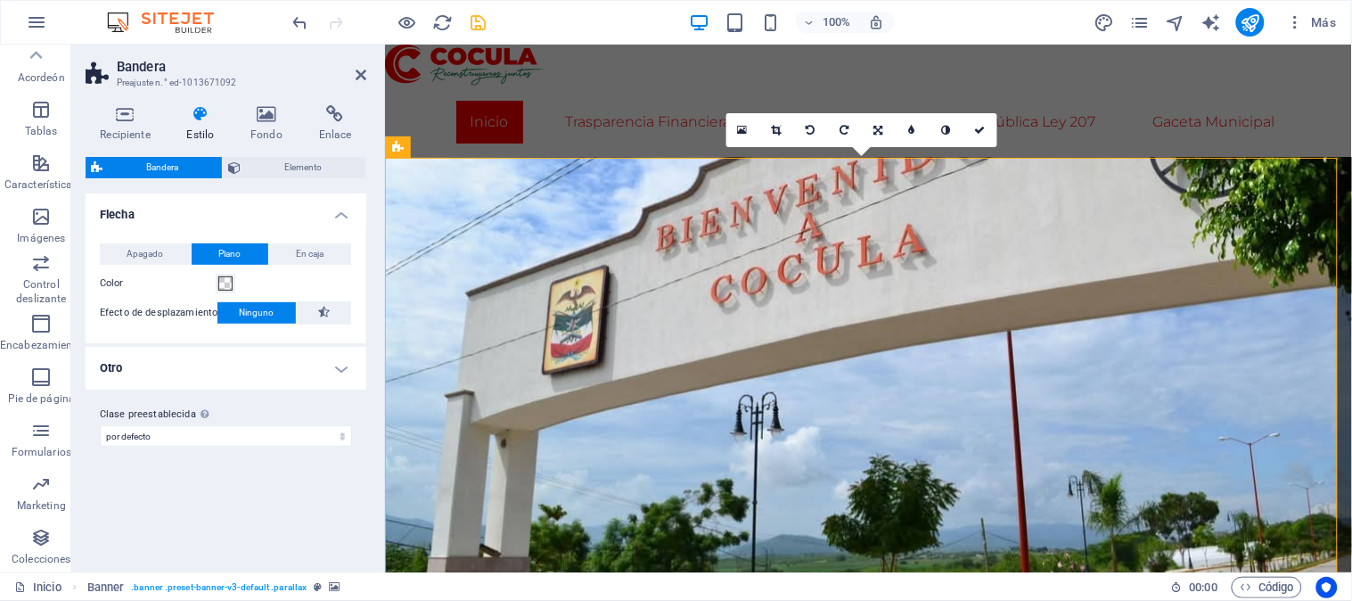
drag, startPoint x: 148, startPoint y: 162, endPoint x: 234, endPoint y: 136, distance: 90.2
click at [234, 136] on div "Recipiente Estilo Fondo Enlace Tamaño Altura Por defecto píxeles movimiento ráp…" at bounding box center [226, 331] width 281 height 453
click at [118, 125] on h4 "Recipiente" at bounding box center [129, 123] width 86 height 37
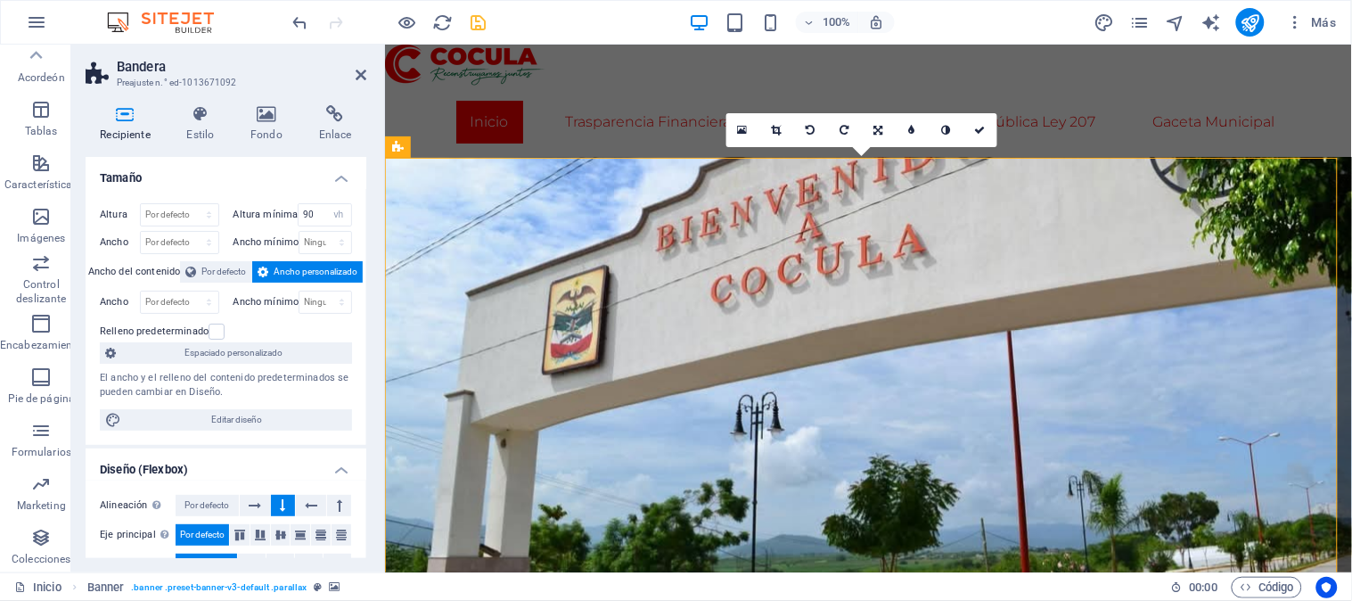
click at [118, 125] on h4 "Recipiente" at bounding box center [129, 123] width 86 height 37
drag, startPoint x: 317, startPoint y: 209, endPoint x: 289, endPoint y: 211, distance: 28.6
click at [289, 211] on div "Altura mínima 90 Ninguno píxeles movimiento rápido del ojo % vh Volkswagen" at bounding box center [293, 214] width 119 height 23
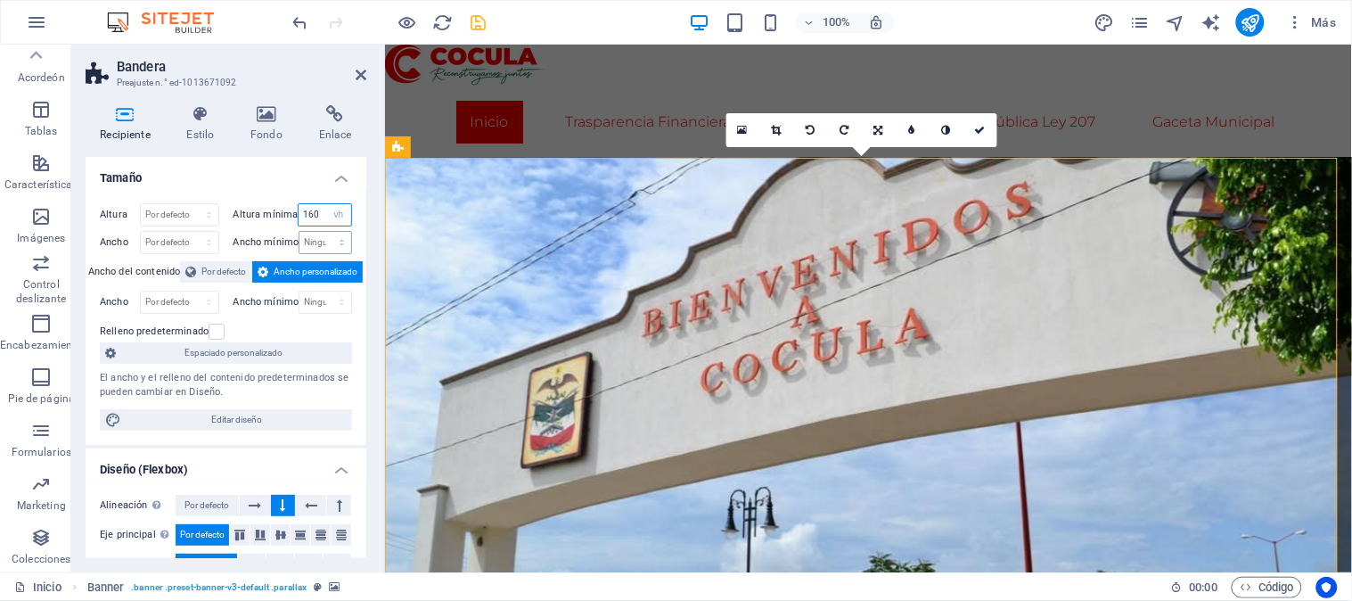
type input "160"
click at [317, 242] on select "Ninguno píxeles movimiento rápido del ojo % vh Volkswagen" at bounding box center [326, 242] width 52 height 21
click at [286, 242] on font "Ancho mínimo" at bounding box center [267, 242] width 66 height 12
click at [316, 243] on select "Ninguno píxeles movimiento rápido del ojo % vh Volkswagen" at bounding box center [326, 242] width 52 height 21
select select "px"
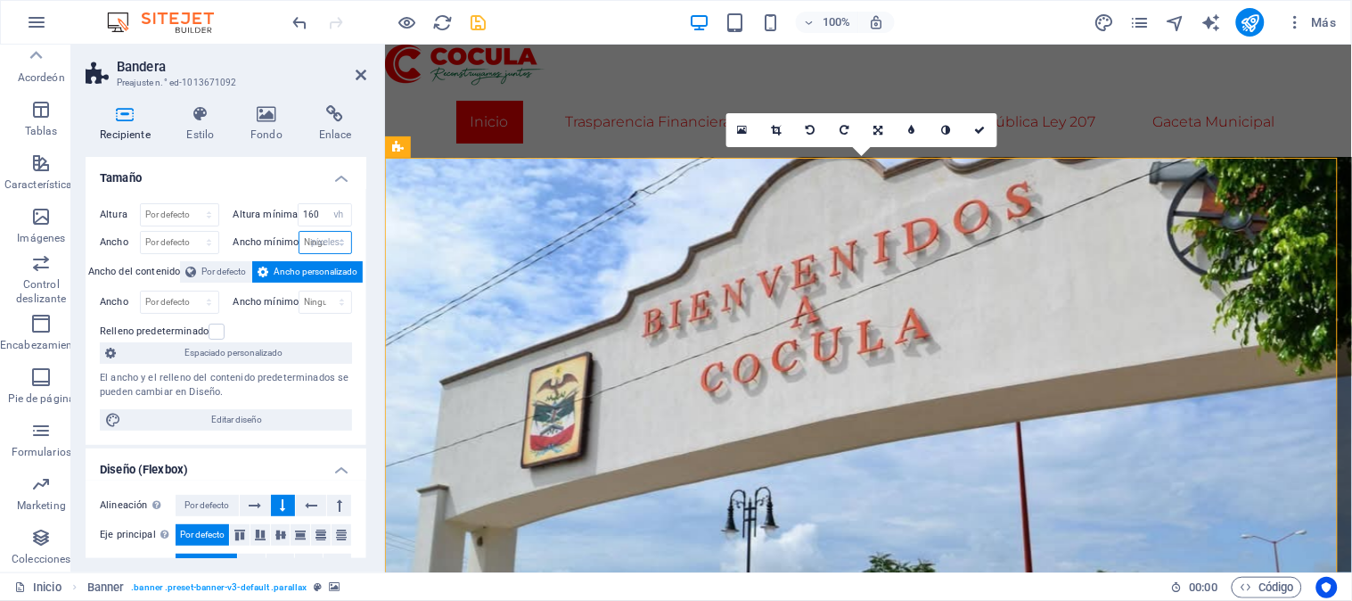
click at [323, 232] on select "Ninguno píxeles movimiento rápido del ojo % vh Volkswagen" at bounding box center [326, 242] width 52 height 21
type input "0"
click at [312, 247] on input "0" at bounding box center [326, 242] width 52 height 21
drag, startPoint x: 309, startPoint y: 243, endPoint x: 277, endPoint y: 245, distance: 32.1
click at [277, 245] on div "Ancho mínimo 0 Ninguno píxeles movimiento rápido del ojo % vh Volkswagen" at bounding box center [293, 242] width 119 height 23
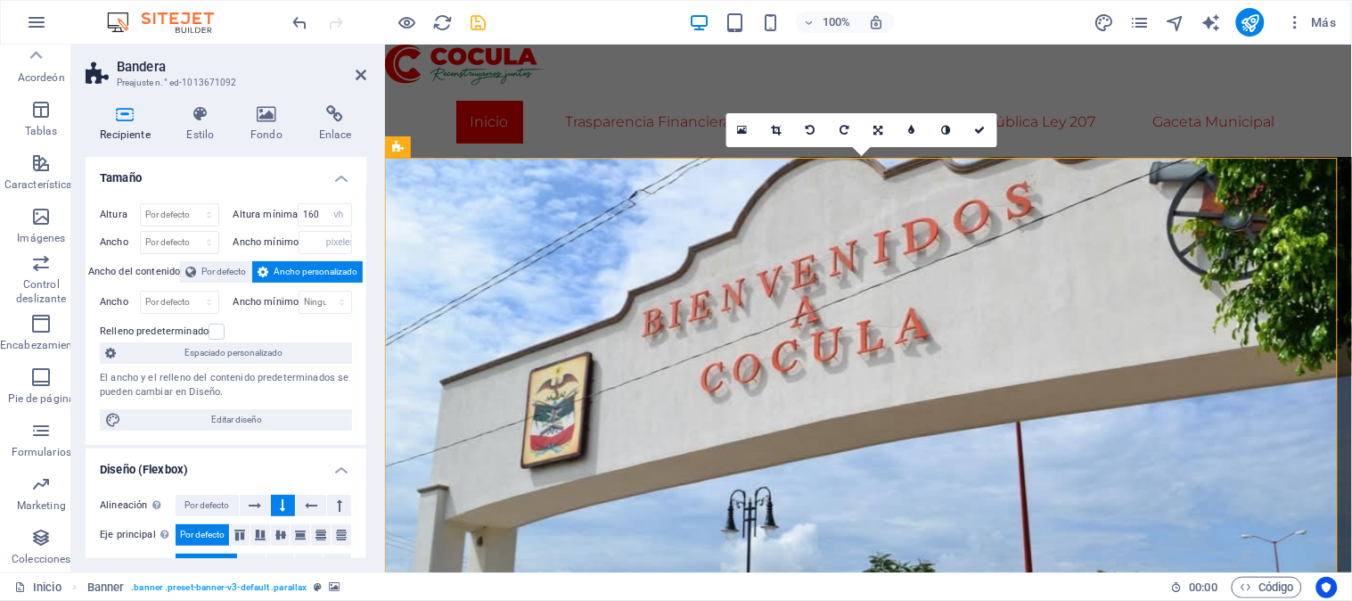
click at [281, 237] on font "Ancho mínimo" at bounding box center [267, 242] width 66 height 12
click at [334, 248] on select "Ninguno píxeles movimiento rápido del ojo % vh Volkswagen" at bounding box center [338, 242] width 25 height 21
select select "vh"
click at [326, 232] on select "Ninguno píxeles movimiento rápido del ojo % vh Volkswagen" at bounding box center [338, 242] width 25 height 21
type input "80"
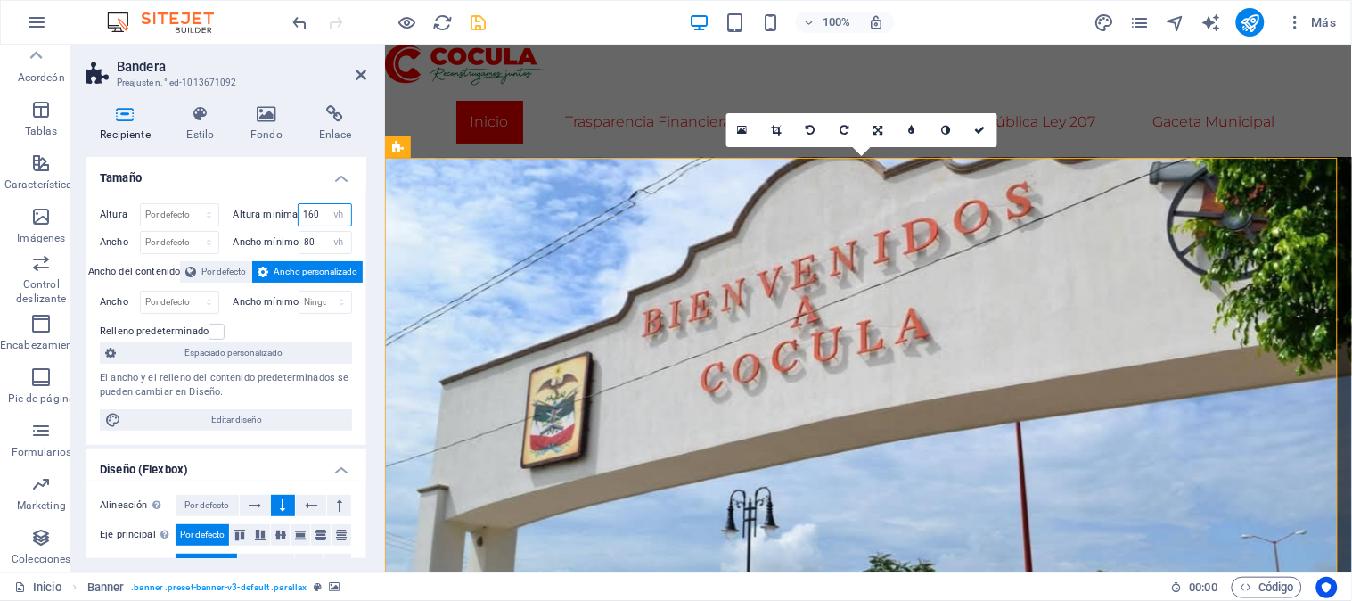
click at [321, 216] on input "160" at bounding box center [325, 214] width 53 height 21
click at [321, 241] on input "80" at bounding box center [326, 242] width 52 height 21
click at [278, 242] on font "Ancho mínimo" at bounding box center [267, 242] width 66 height 12
click at [360, 74] on icon at bounding box center [361, 75] width 11 height 14
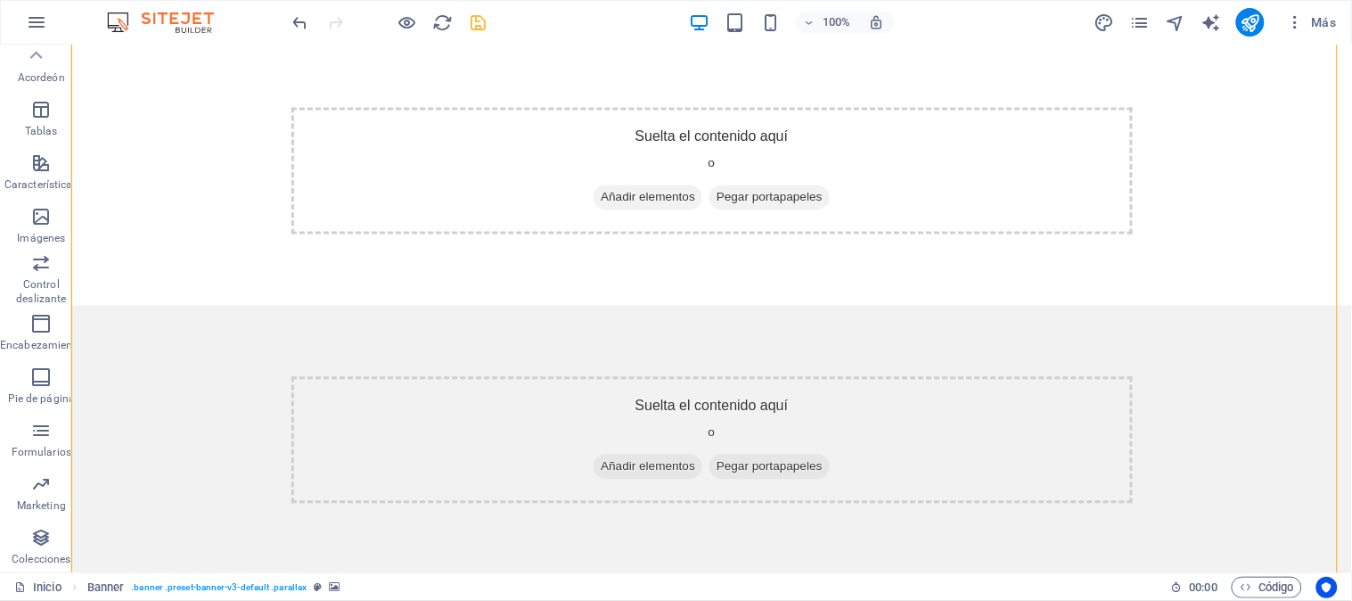
scroll to position [40, 0]
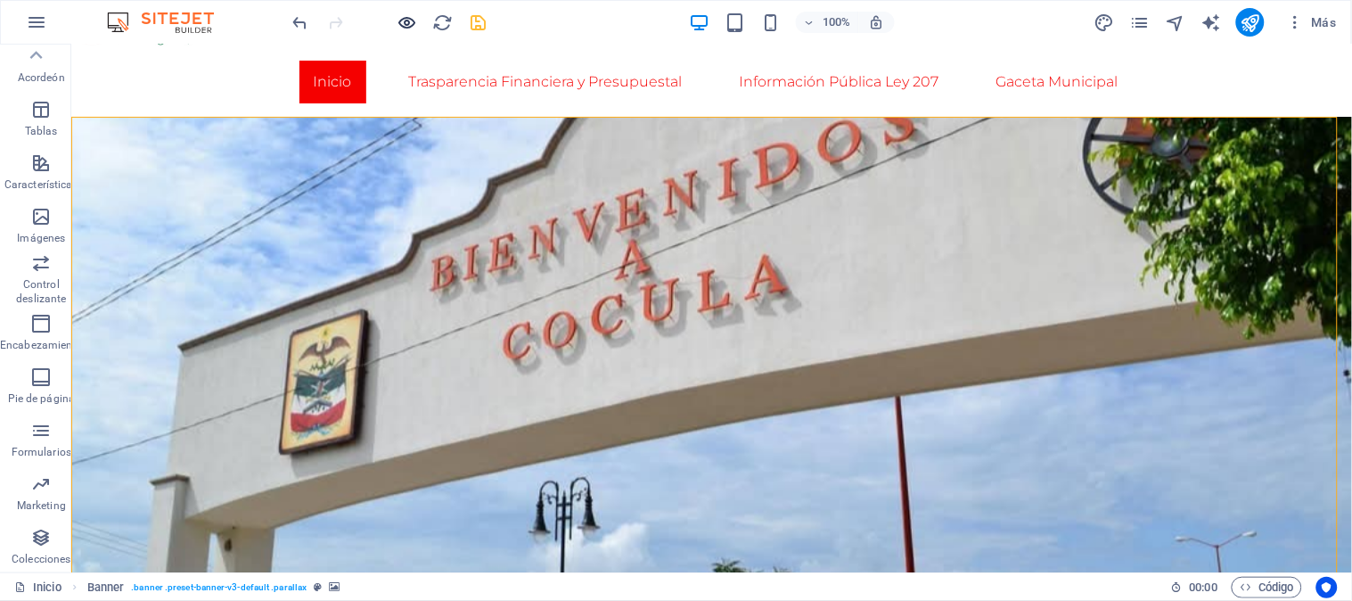
click at [408, 12] on div at bounding box center [390, 22] width 200 height 29
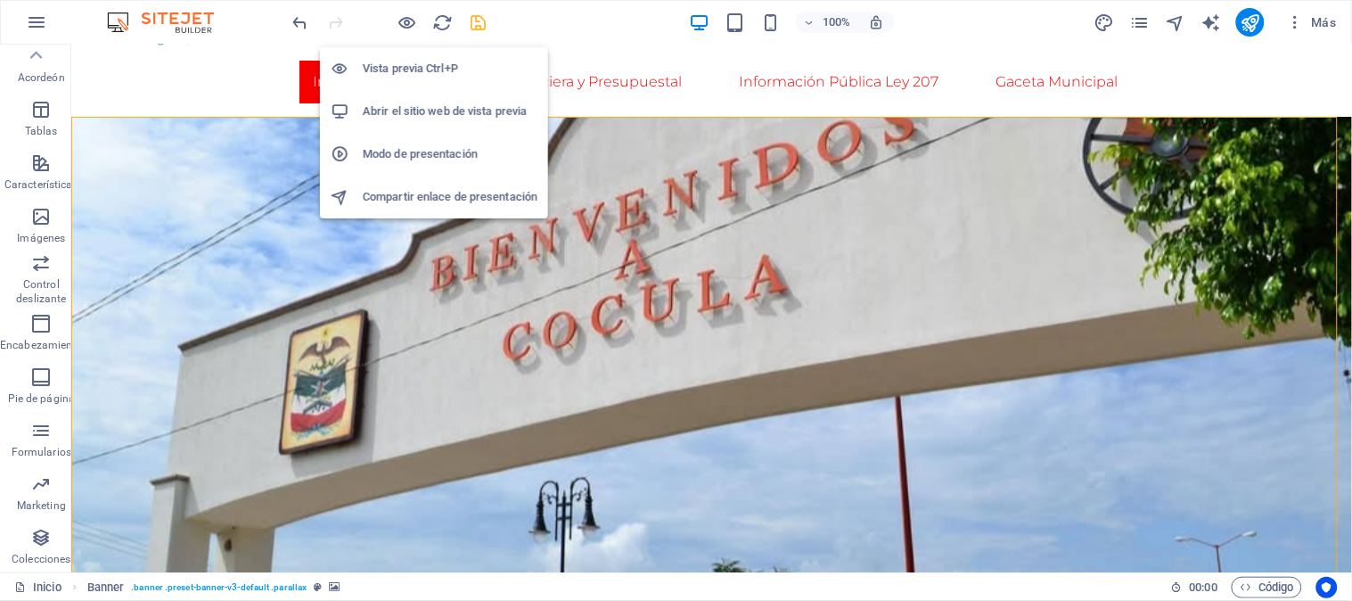
click at [399, 58] on h6 "Vista previa Ctrl+P" at bounding box center [450, 68] width 175 height 21
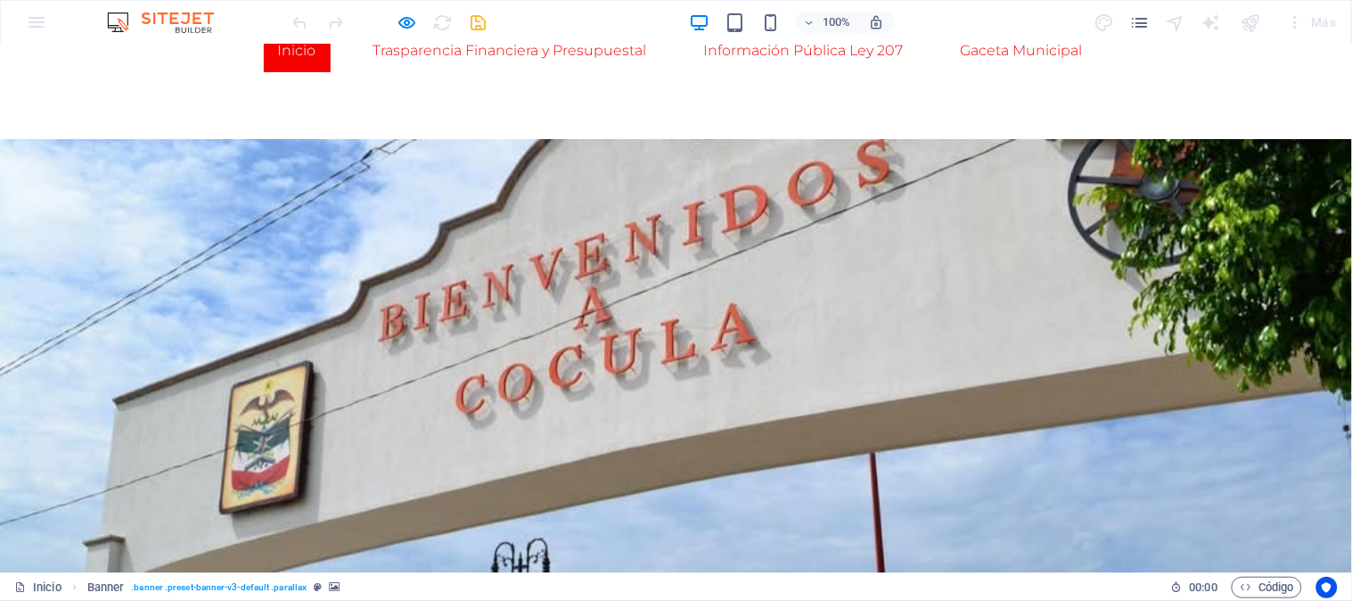
scroll to position [218, 0]
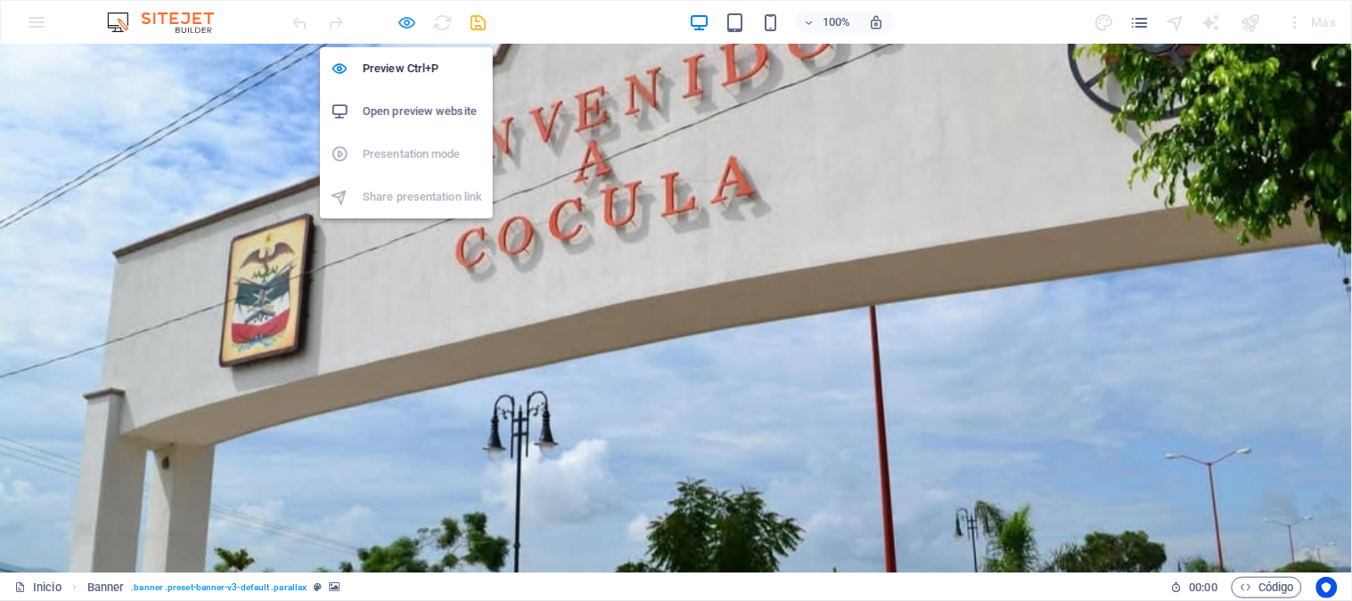
click at [411, 27] on icon "button" at bounding box center [408, 22] width 21 height 21
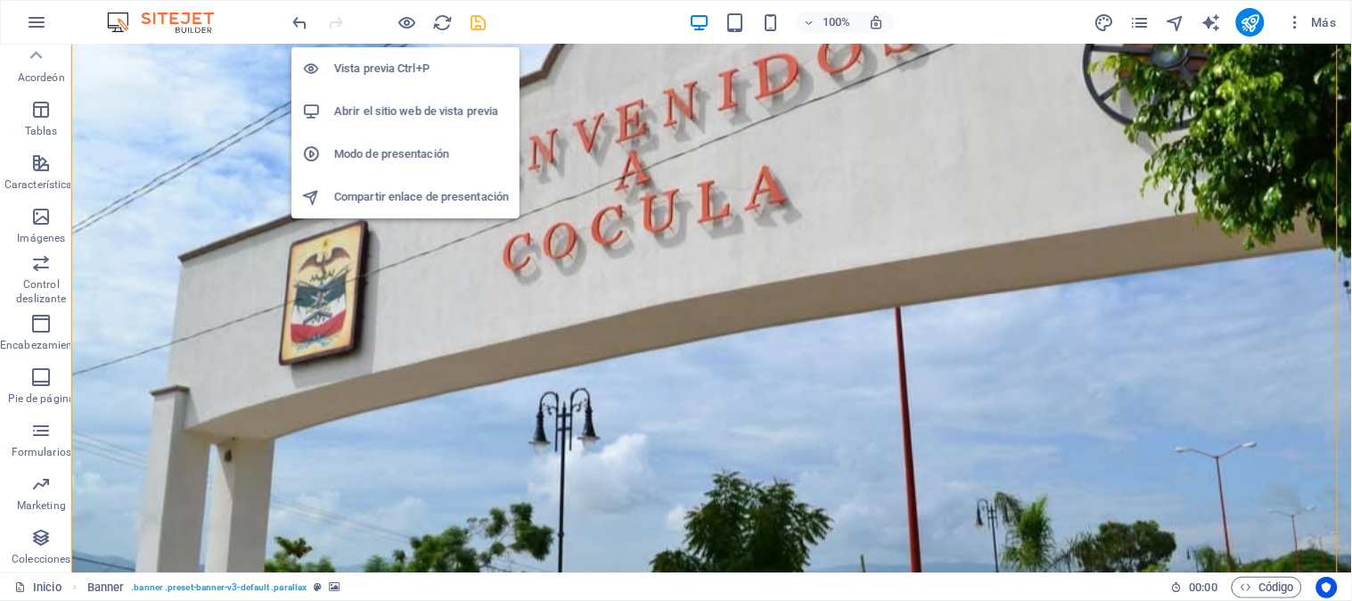
click at [430, 109] on font "Abrir el sitio web de vista previa" at bounding box center [416, 110] width 164 height 13
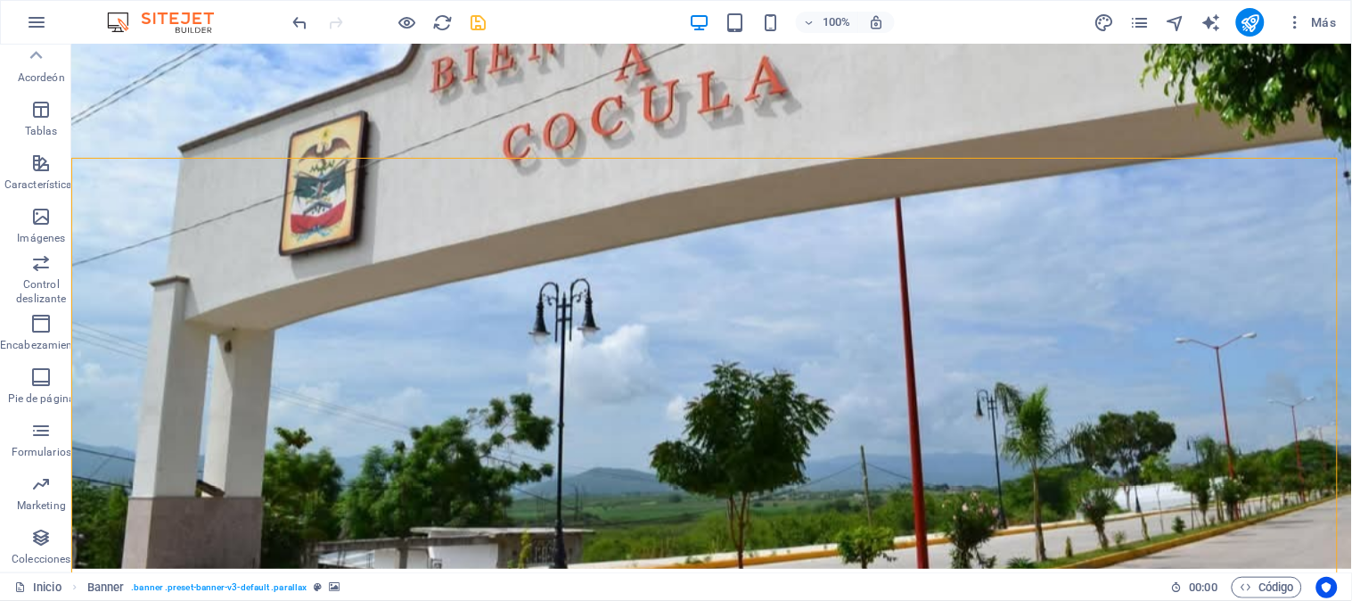
scroll to position [0, 0]
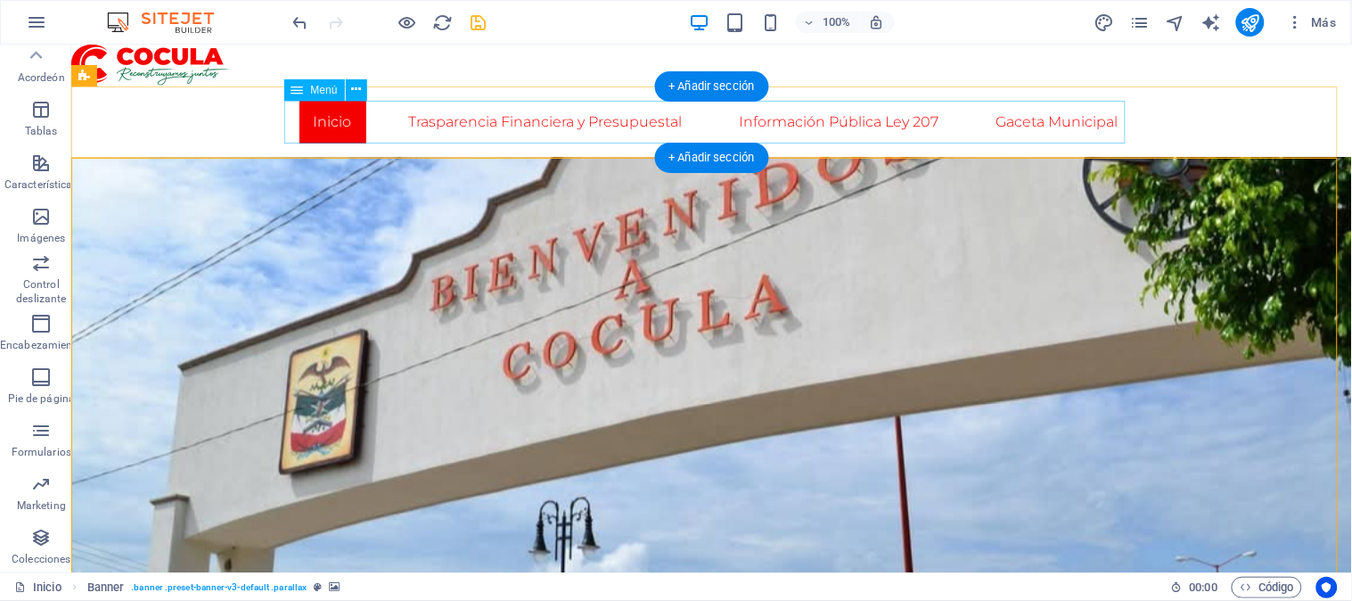
click at [785, 127] on nav "Inicio Trasparencia Financiera y Presupuestal Información Pública Ley 207 Gacet…" at bounding box center [711, 121] width 841 height 43
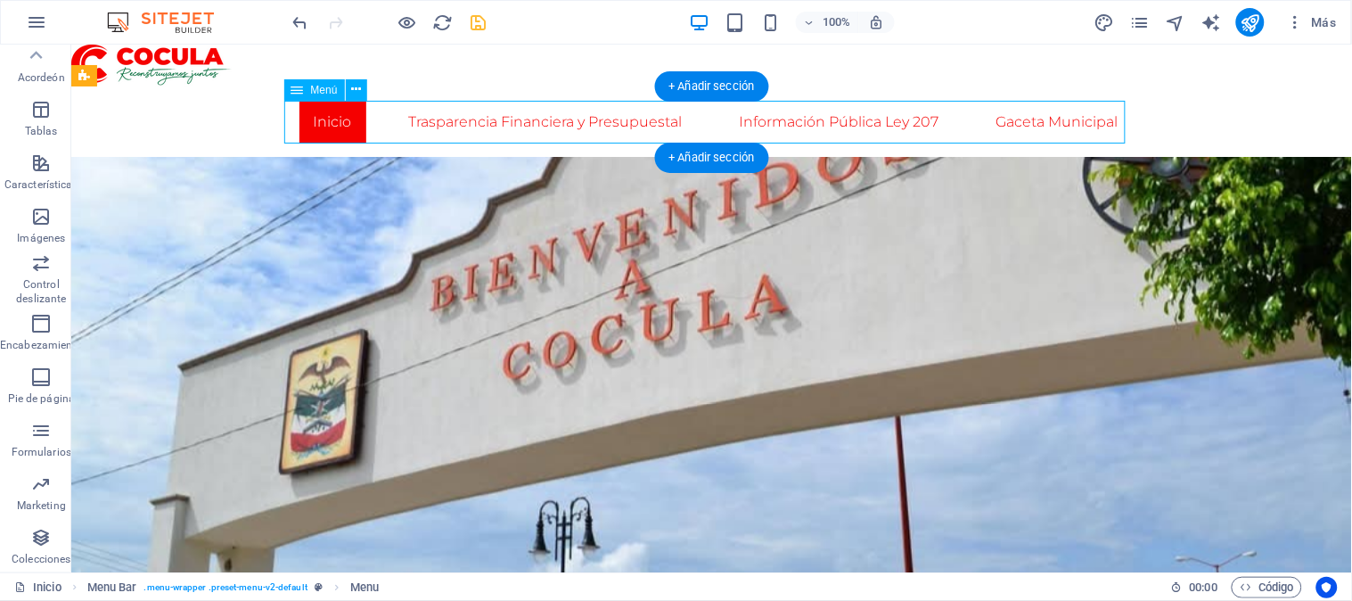
click at [794, 122] on nav "Inicio Trasparencia Financiera y Presupuestal Información Pública Ley 207 Gacet…" at bounding box center [711, 121] width 841 height 43
select select
select select "1"
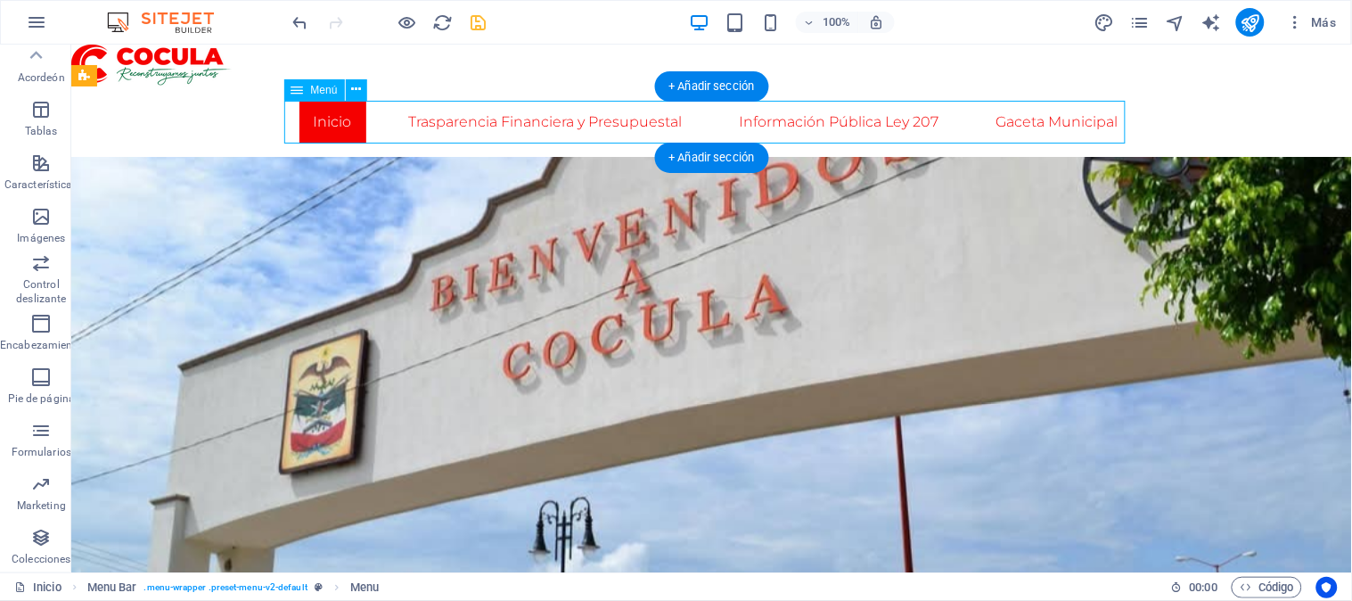
select select
select select "5"
select select
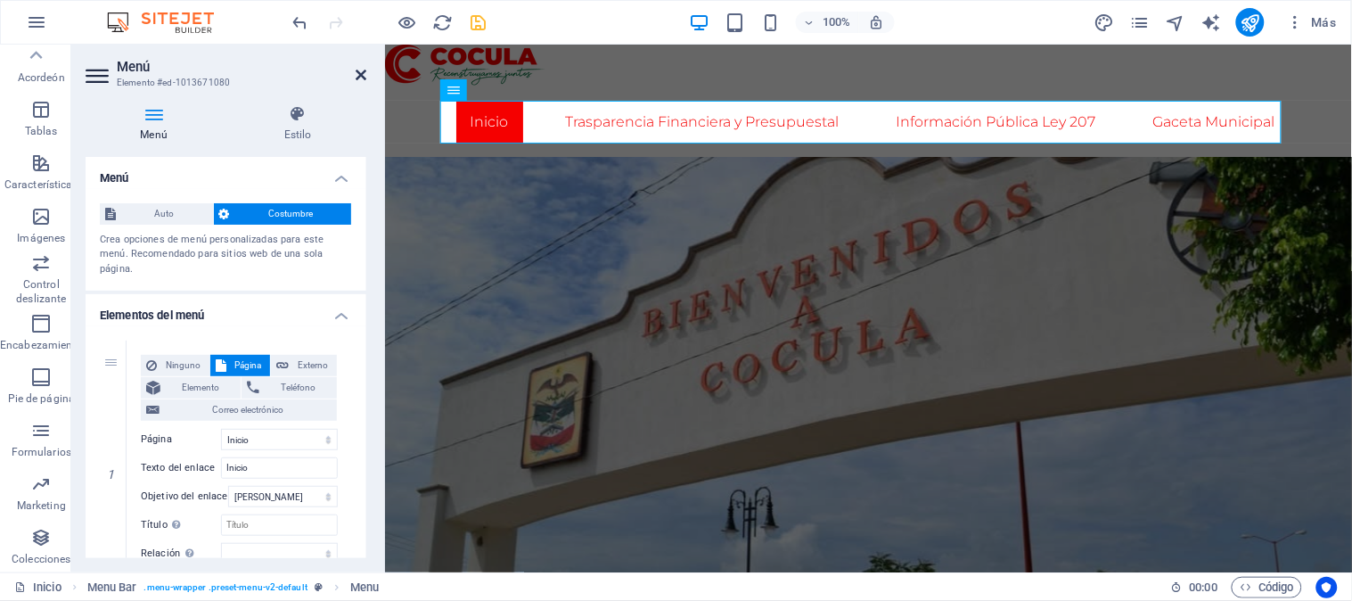
click at [356, 71] on icon at bounding box center [361, 75] width 11 height 14
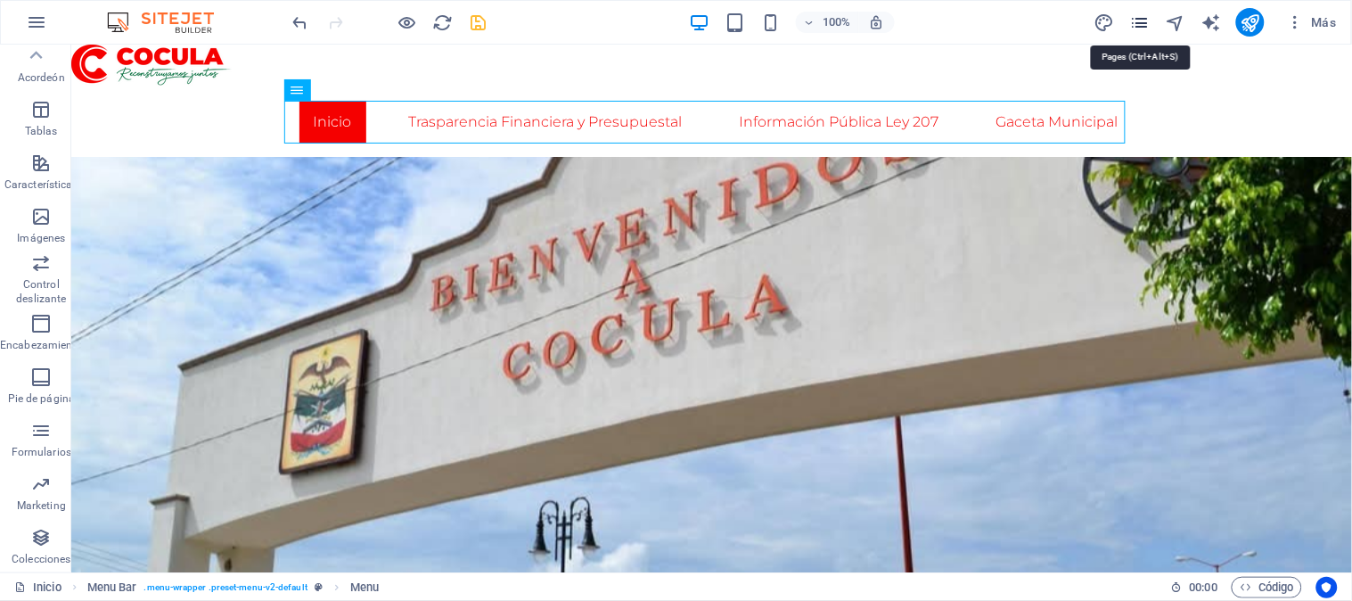
click at [1137, 15] on icon "páginas" at bounding box center [1140, 22] width 21 height 21
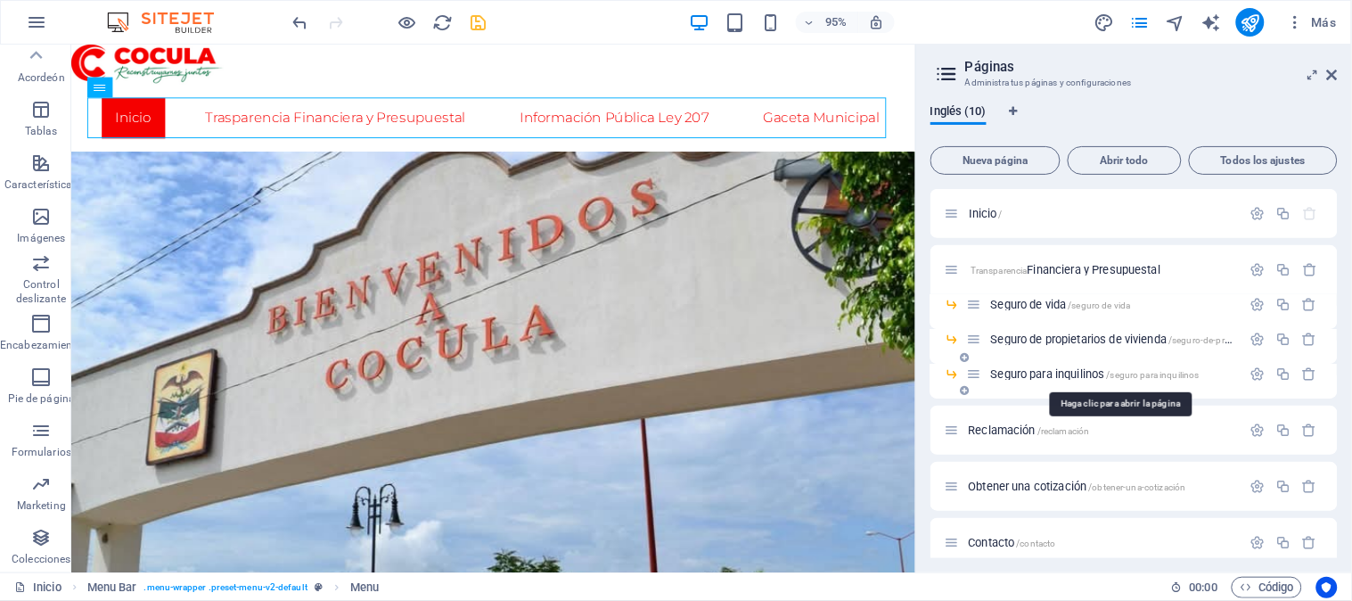
click at [1047, 374] on font "Seguro para inquilinos" at bounding box center [1048, 373] width 114 height 13
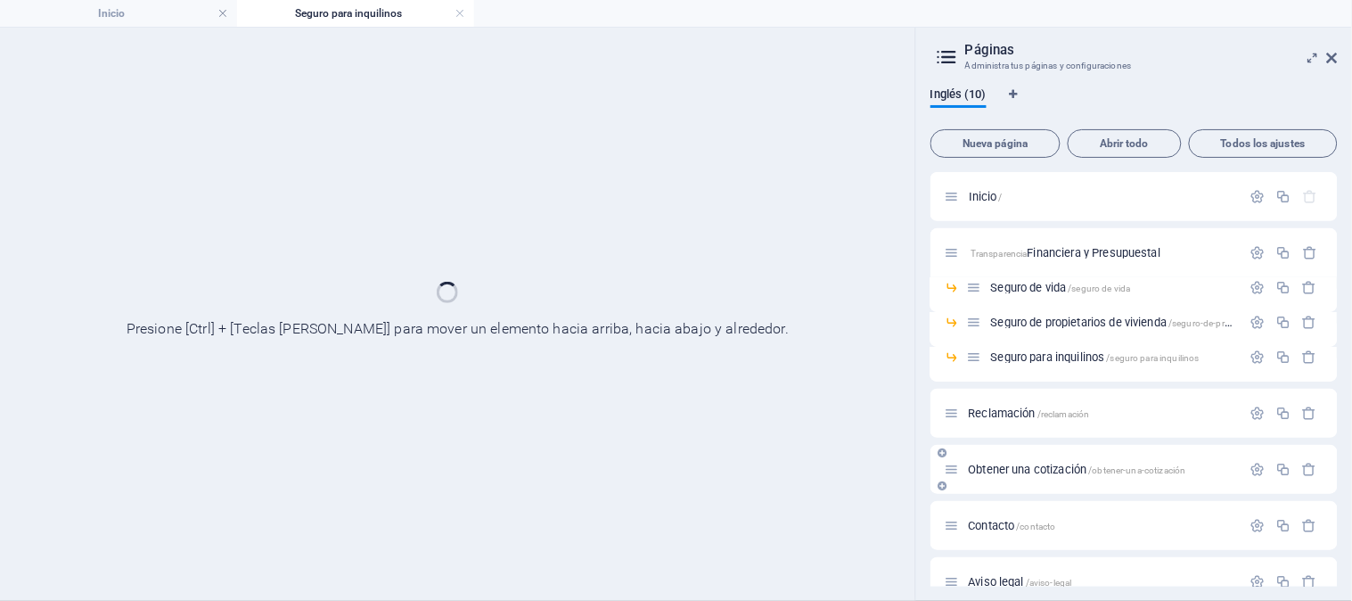
click at [1010, 464] on font "Obtener una cotización" at bounding box center [1028, 469] width 119 height 13
click at [989, 449] on div "Obtener una cotización /obtener-una-cotización" at bounding box center [1134, 469] width 407 height 49
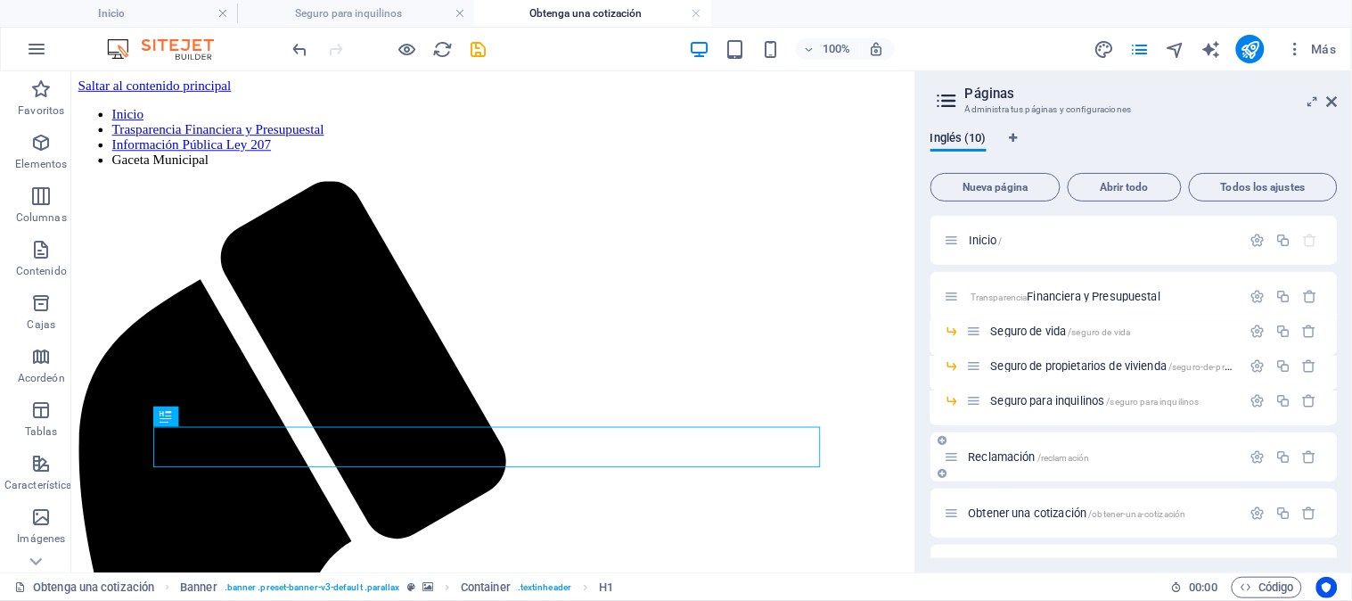
click at [1012, 453] on font "Reclamación" at bounding box center [1003, 456] width 68 height 13
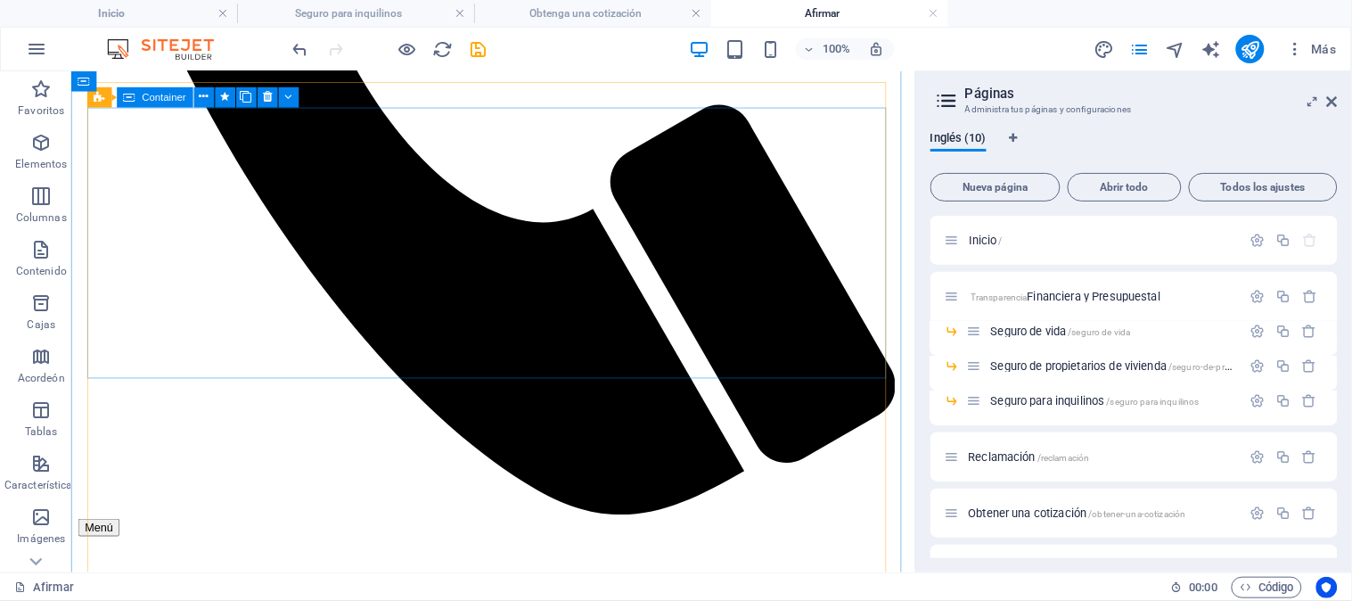
scroll to position [693, 0]
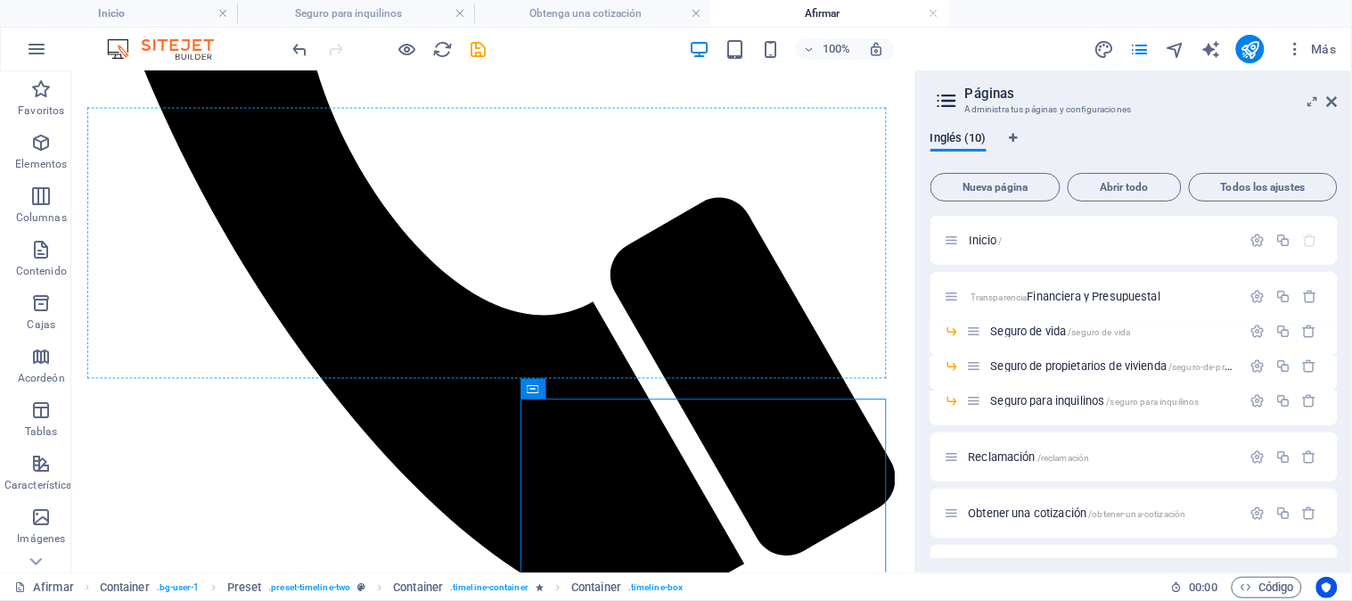
drag, startPoint x: 505, startPoint y: 423, endPoint x: 507, endPoint y: 406, distance: 17.0
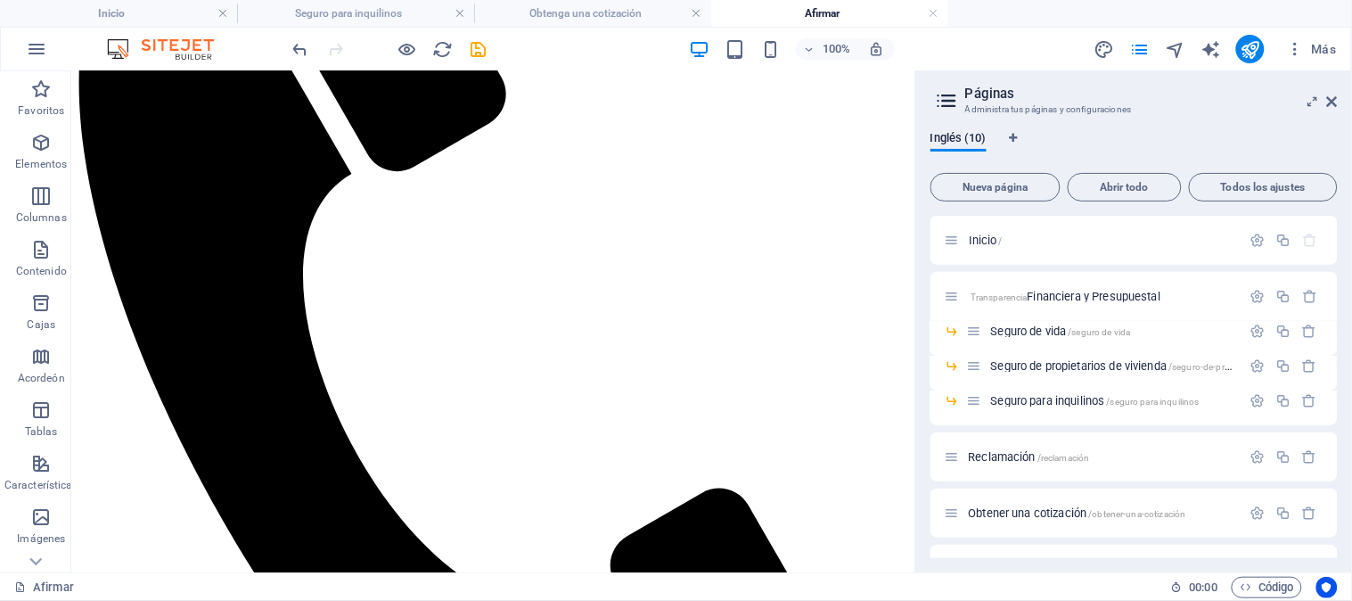
scroll to position [585, 0]
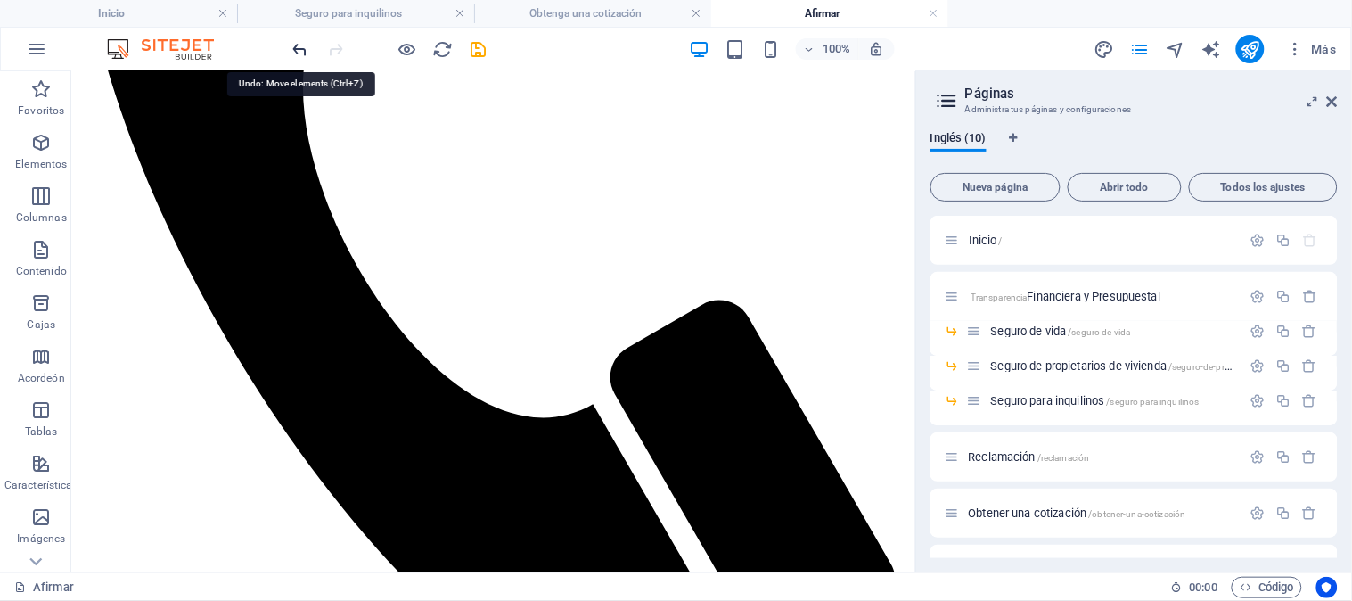
click at [301, 48] on icon "deshacer" at bounding box center [301, 49] width 21 height 21
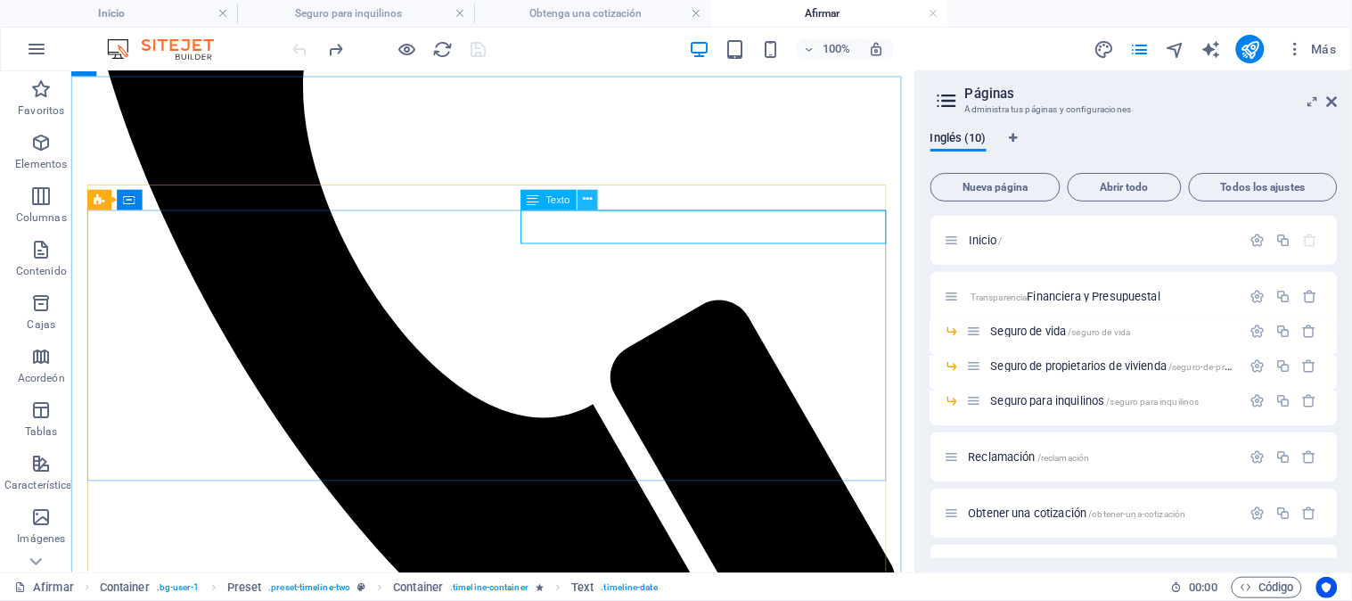
click at [590, 201] on icon at bounding box center [588, 200] width 9 height 18
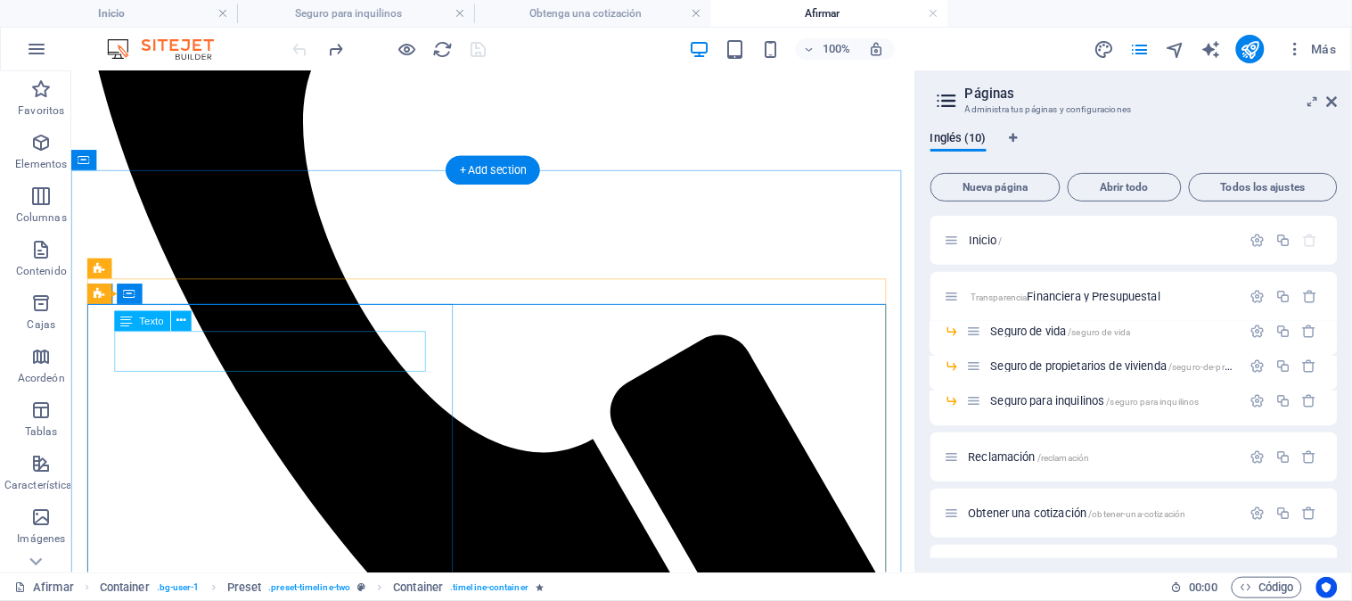
scroll to position [486, 0]
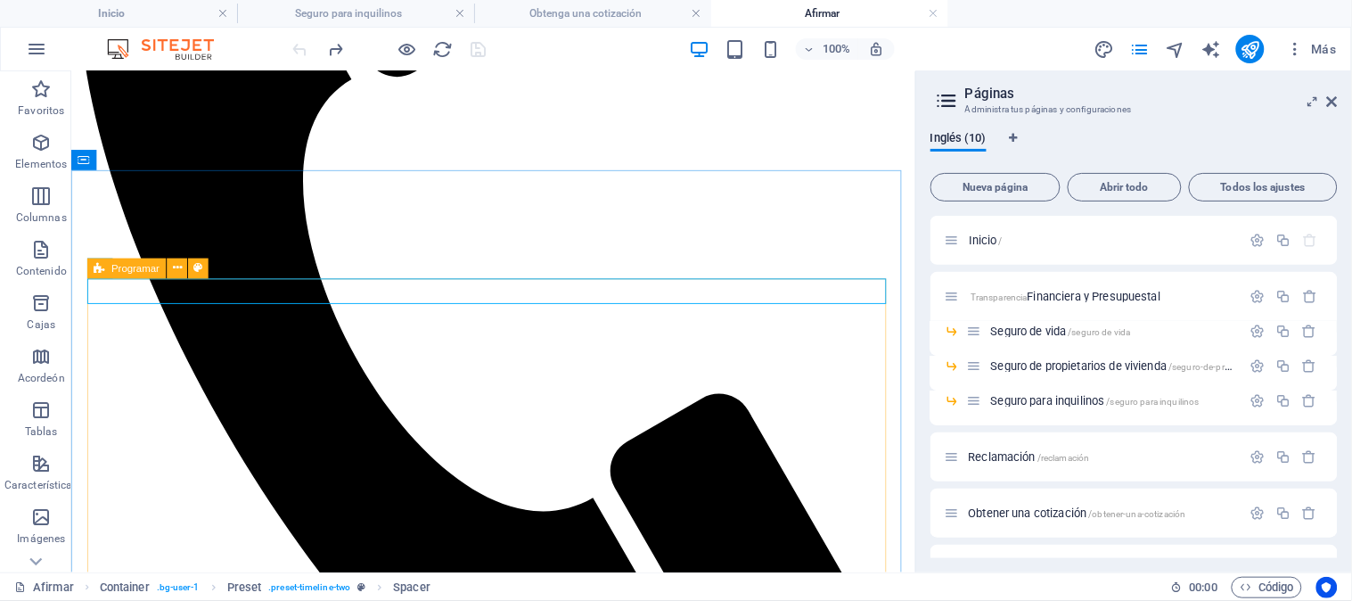
click at [128, 271] on font "Programar" at bounding box center [135, 269] width 48 height 12
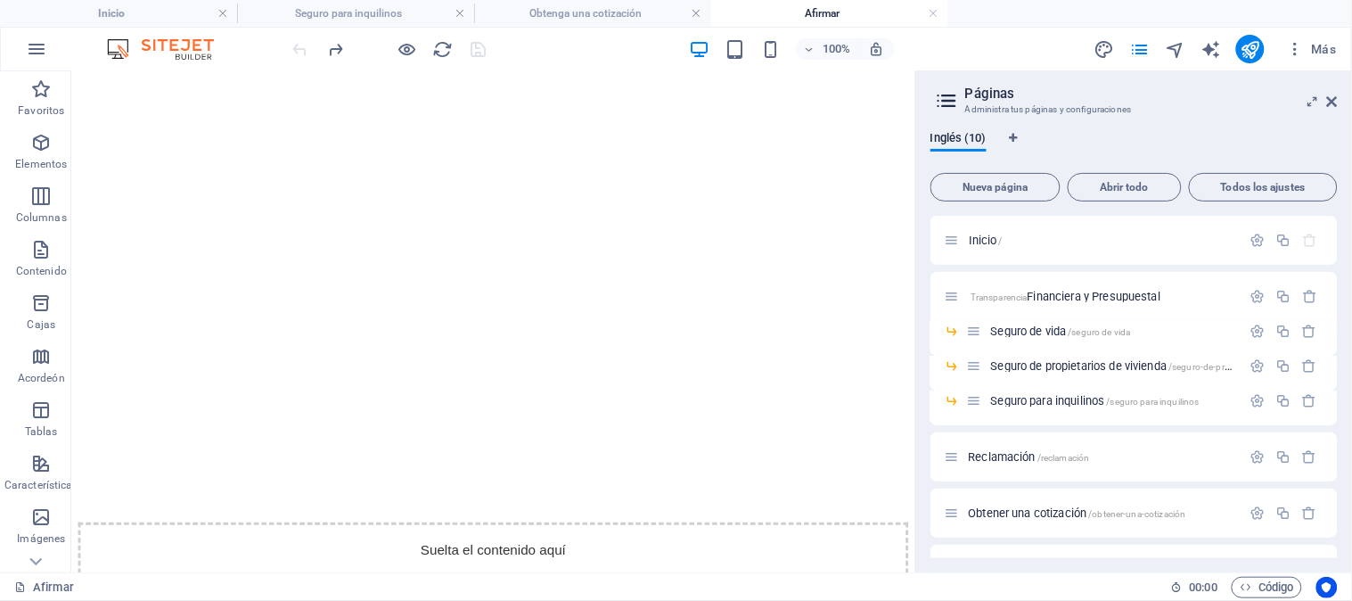
scroll to position [1179, 0]
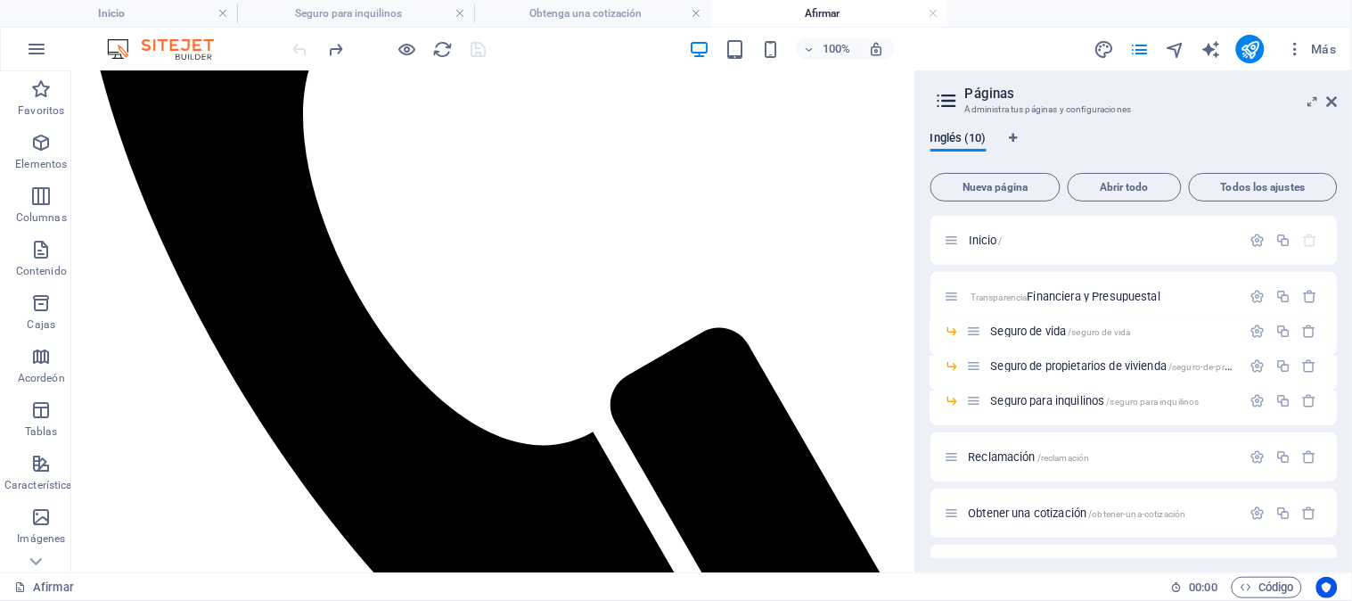
scroll to position [684, 0]
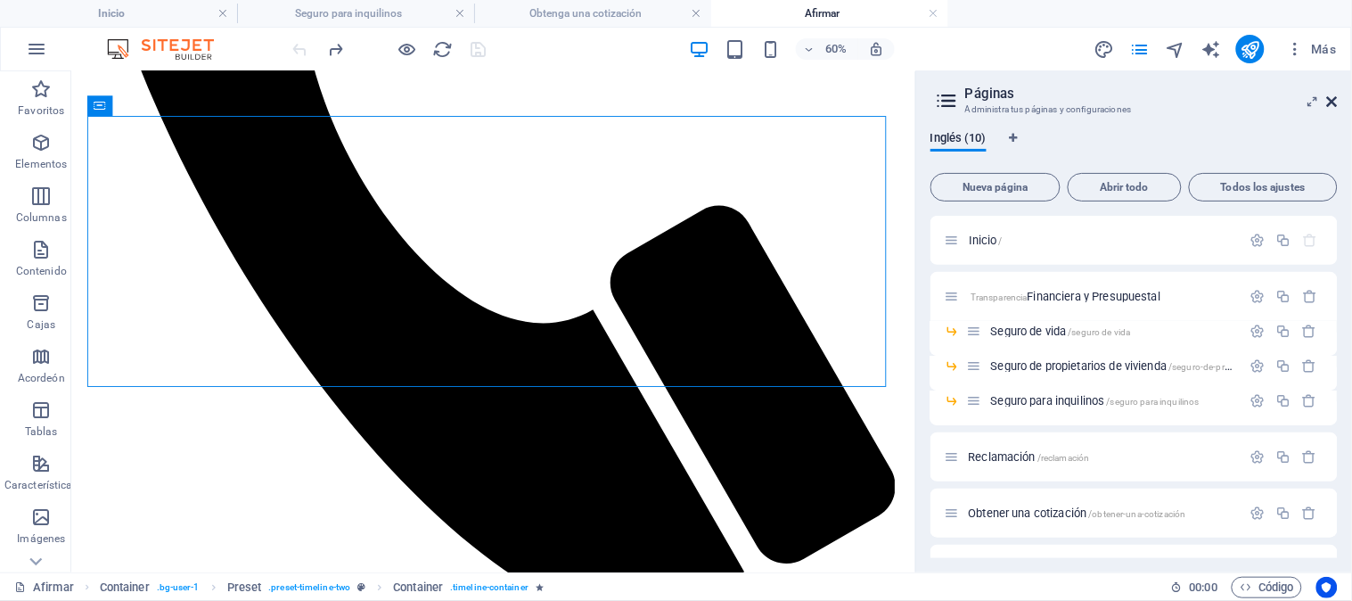
click at [1333, 98] on icon at bounding box center [1332, 101] width 11 height 14
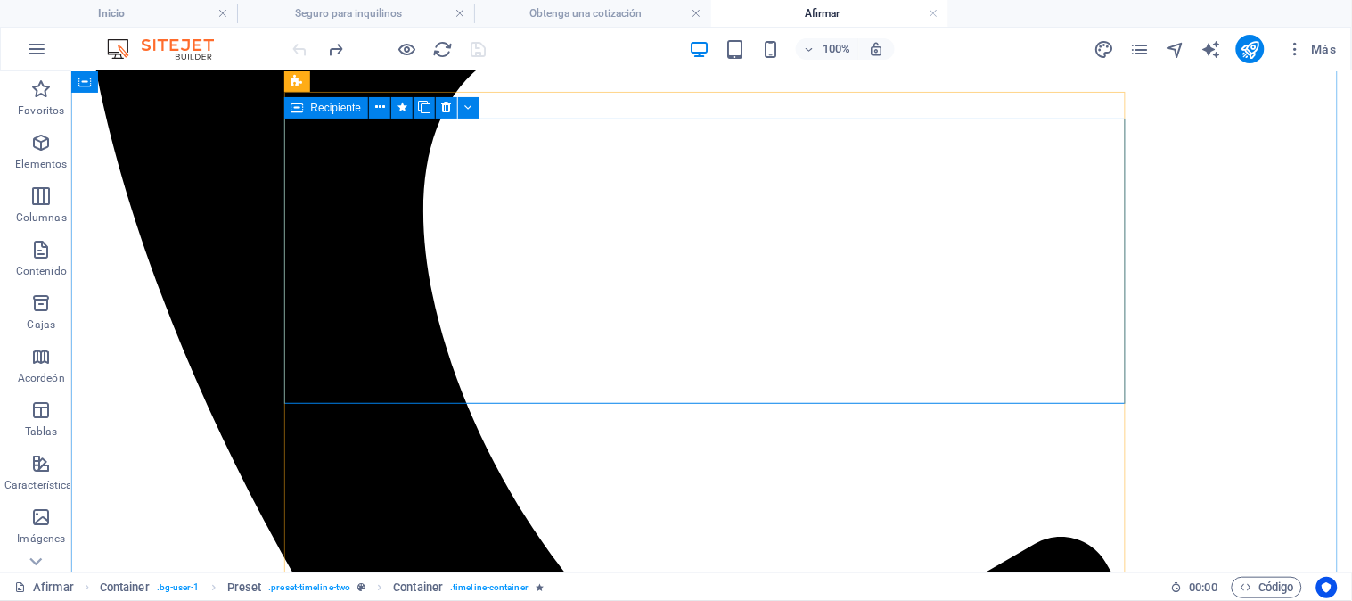
scroll to position [695, 0]
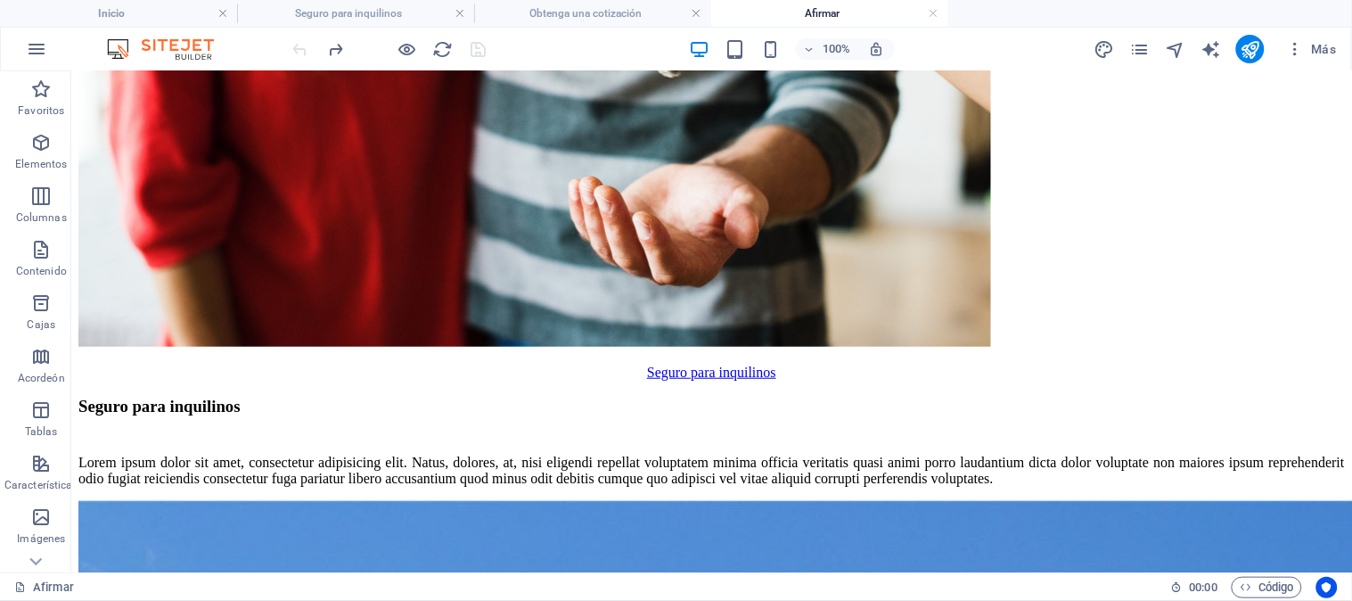
scroll to position [2722, 0]
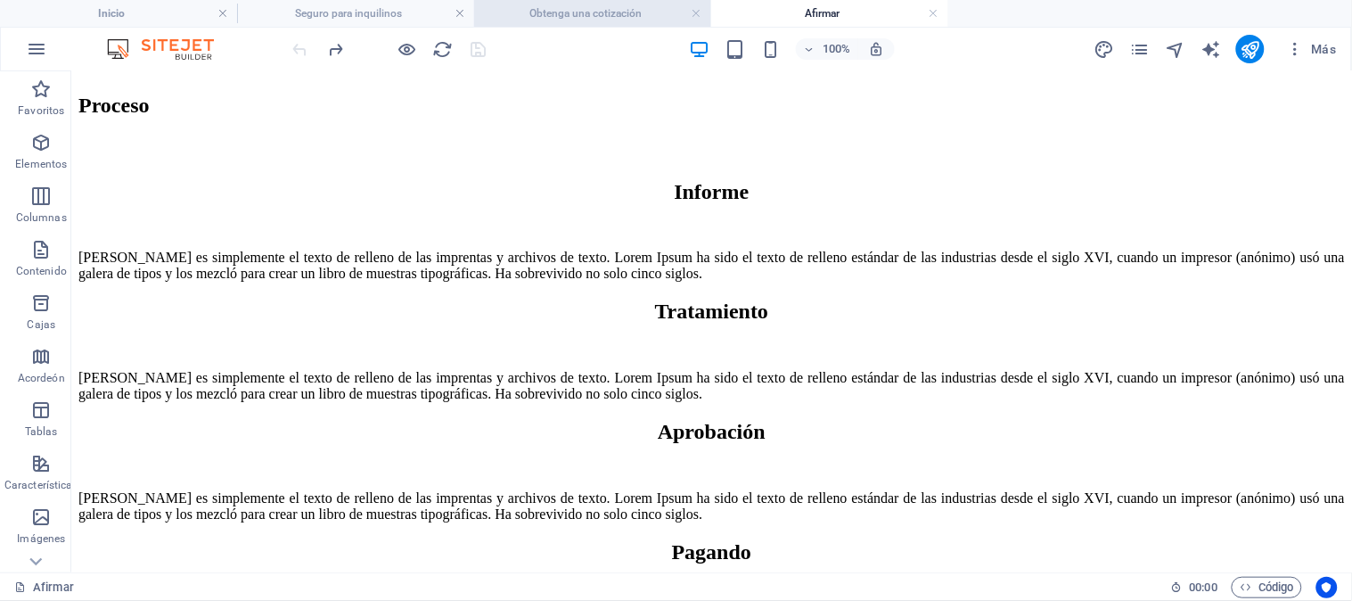
click at [546, 7] on font "Obtenga una cotización" at bounding box center [585, 13] width 112 height 12
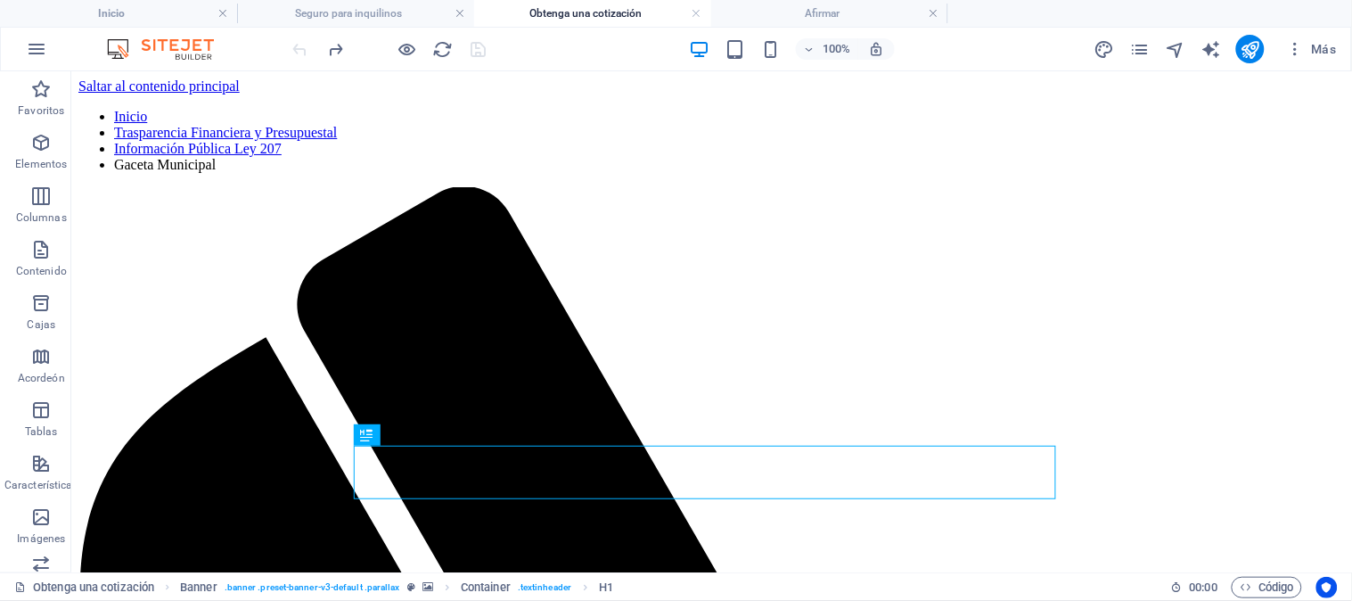
scroll to position [0, 0]
click at [696, 13] on link at bounding box center [697, 13] width 11 height 17
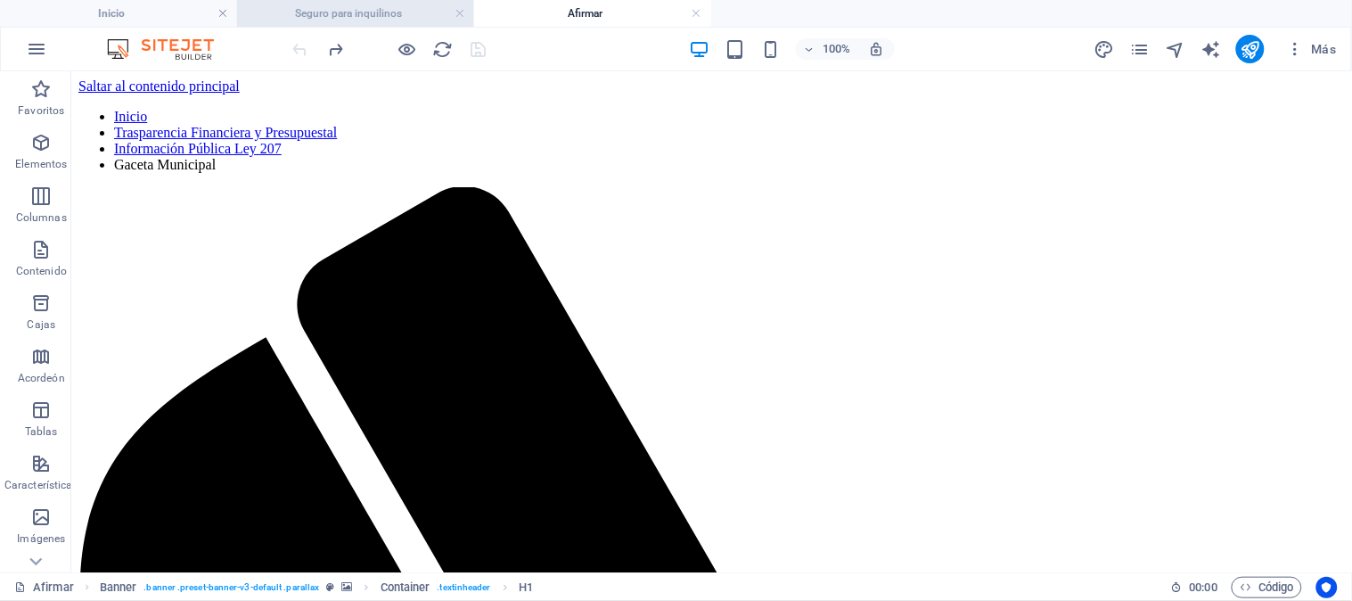
scroll to position [2722, 0]
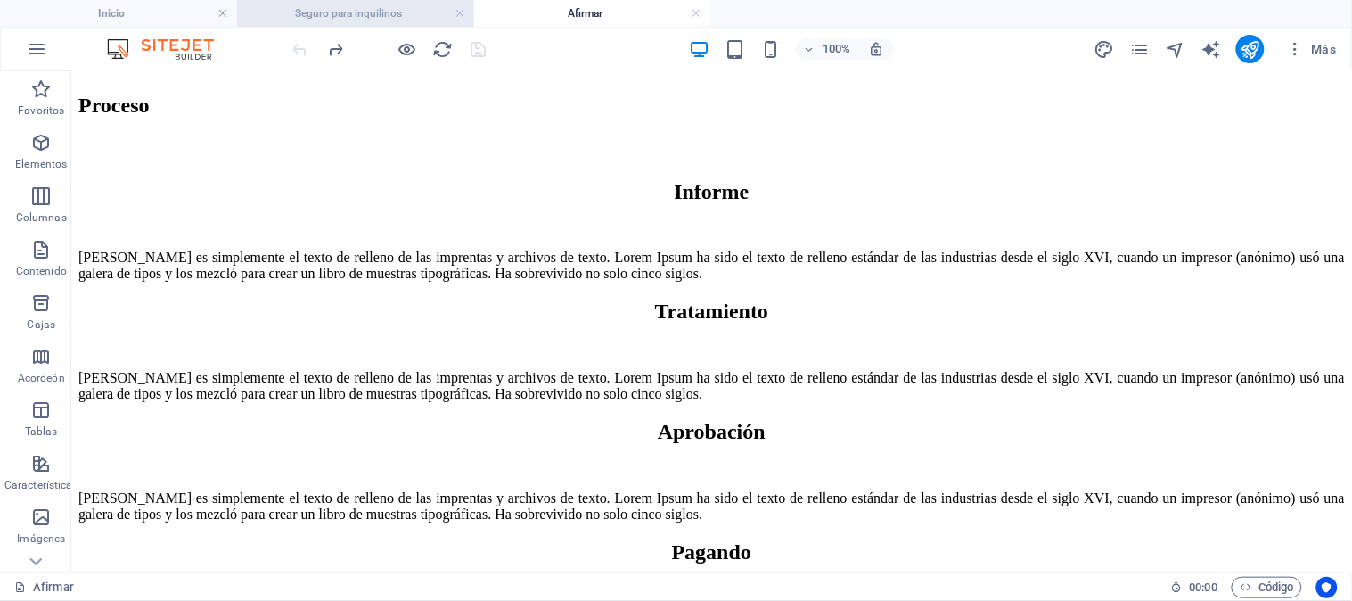
click at [361, 12] on font "Seguro para inquilinos" at bounding box center [348, 13] width 107 height 12
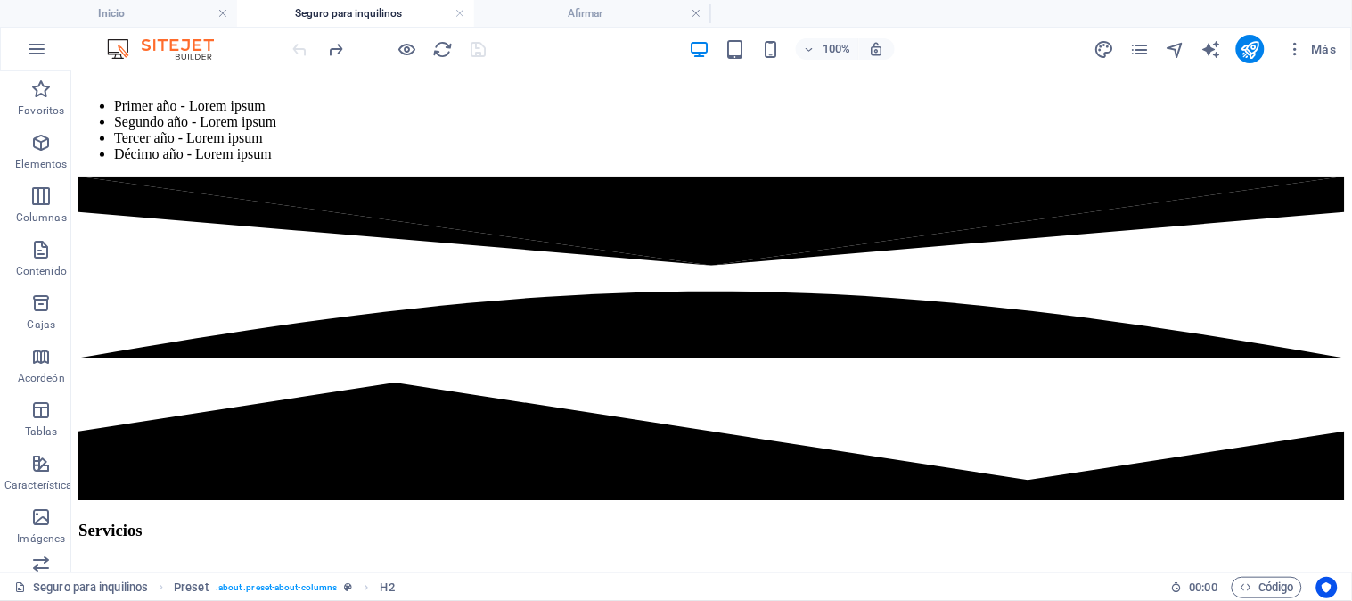
scroll to position [0, 0]
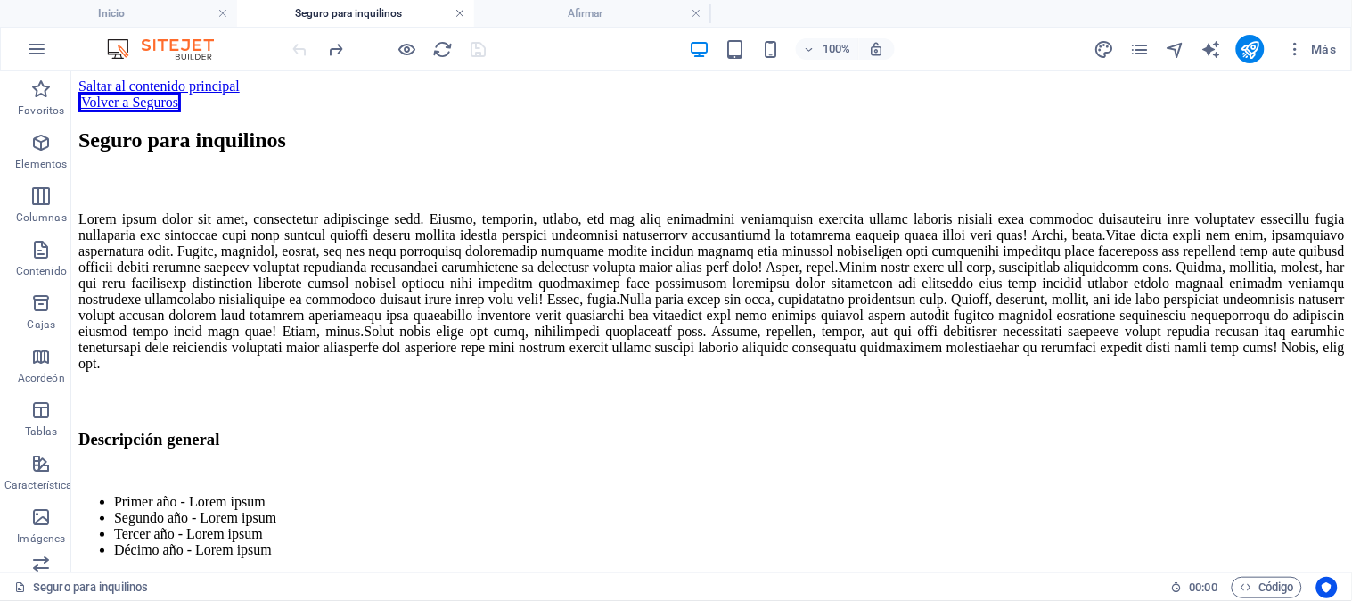
click at [458, 11] on link at bounding box center [460, 13] width 11 height 17
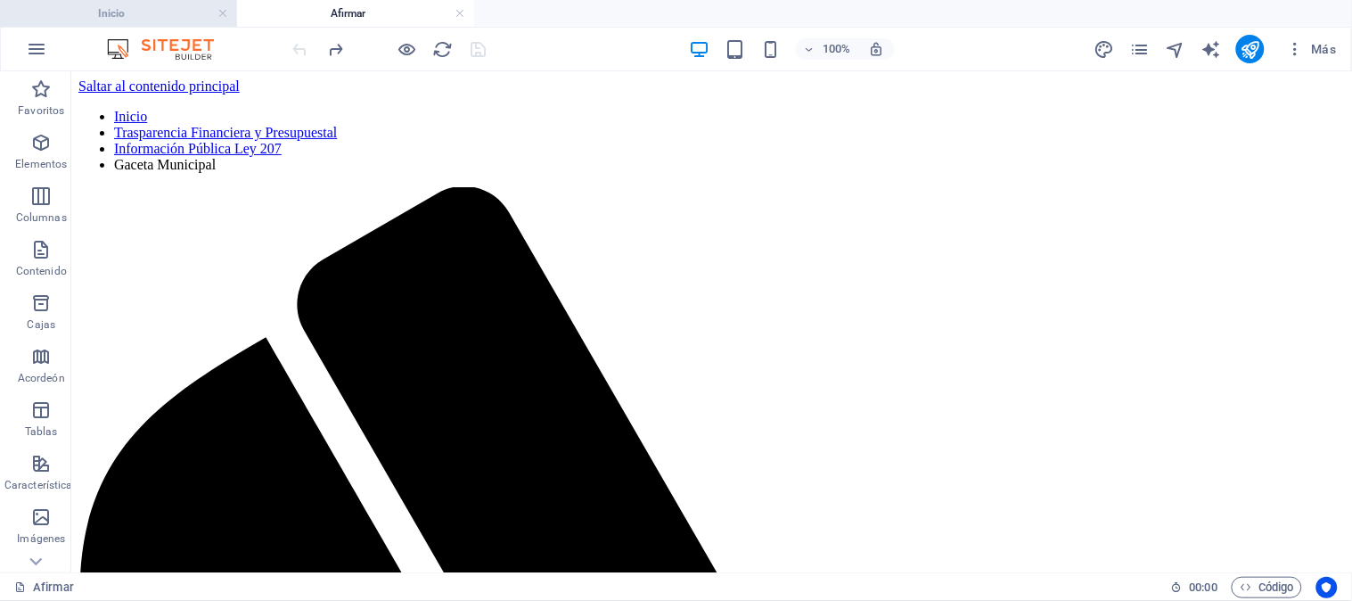
scroll to position [2722, 0]
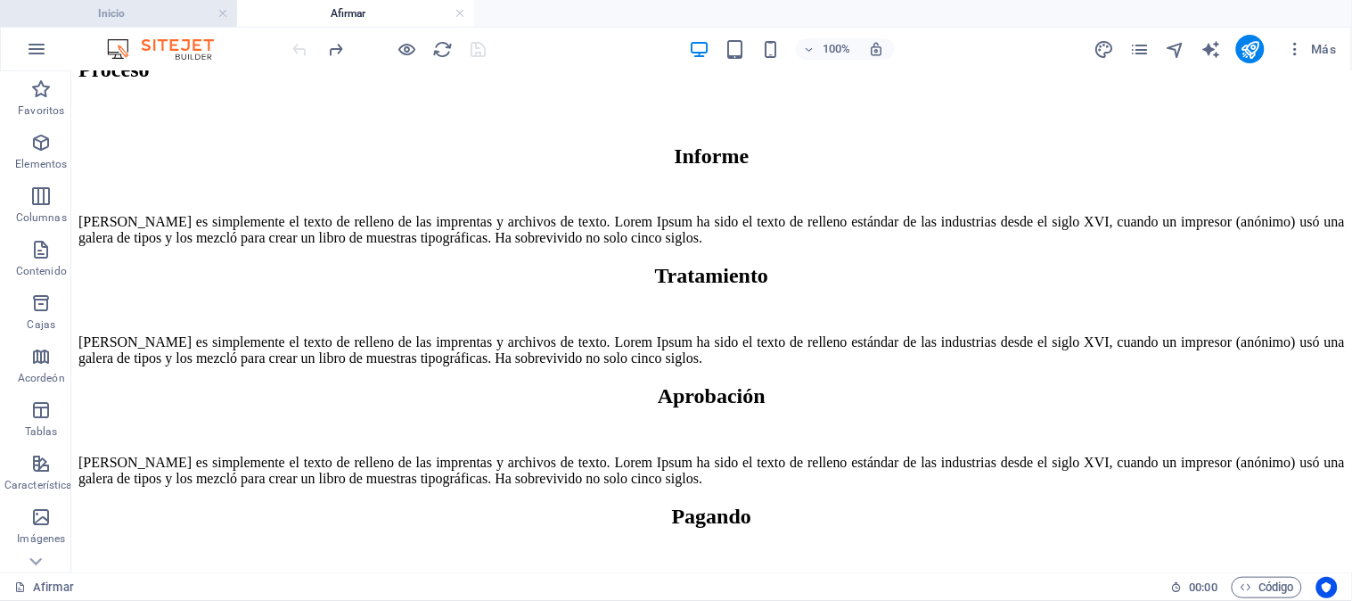
click at [154, 7] on h4 "Inicio" at bounding box center [118, 14] width 237 height 20
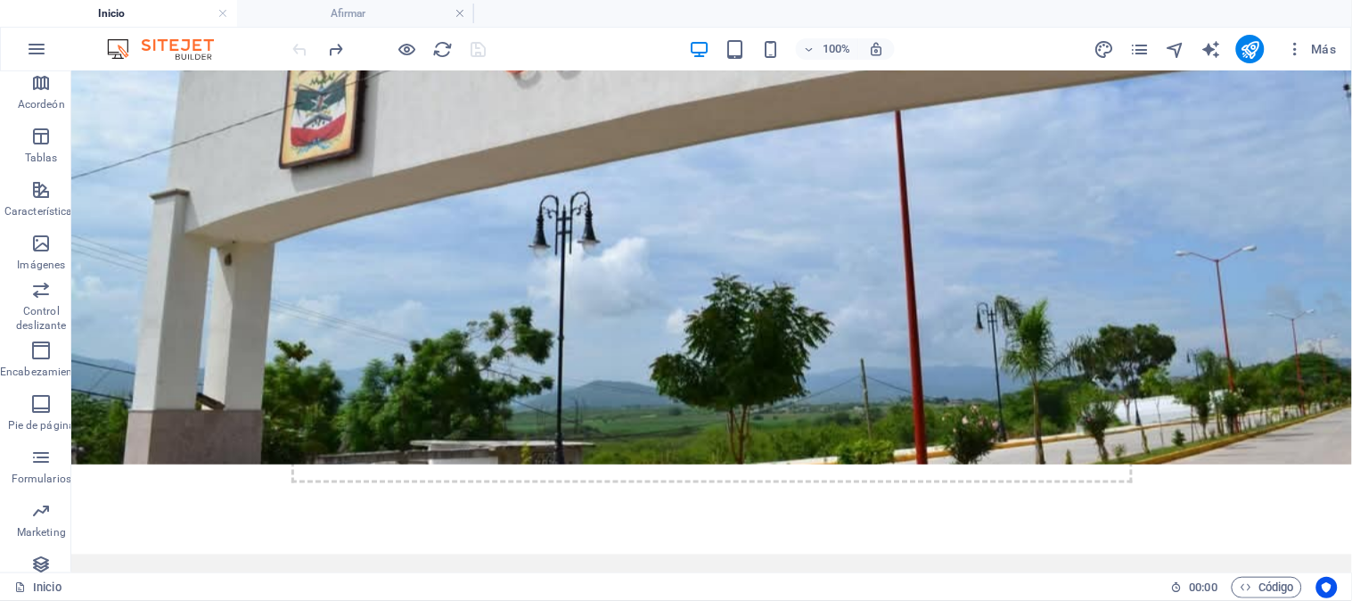
scroll to position [411, 0]
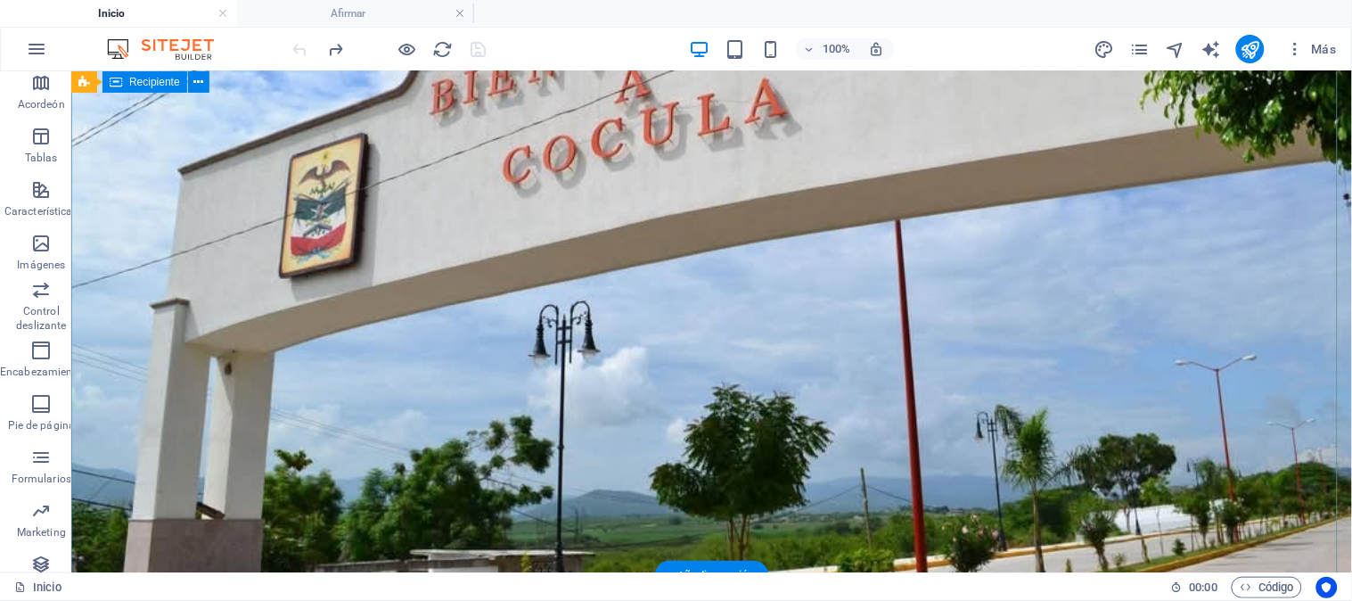
click at [383, 496] on div "Suelta el contenido aquí o Añadir elementos Pegar portapapeles" at bounding box center [711, 559] width 841 height 127
click at [612, 496] on div "Suelta el contenido aquí o Añadir elementos Pegar portapapeles" at bounding box center [711, 559] width 841 height 127
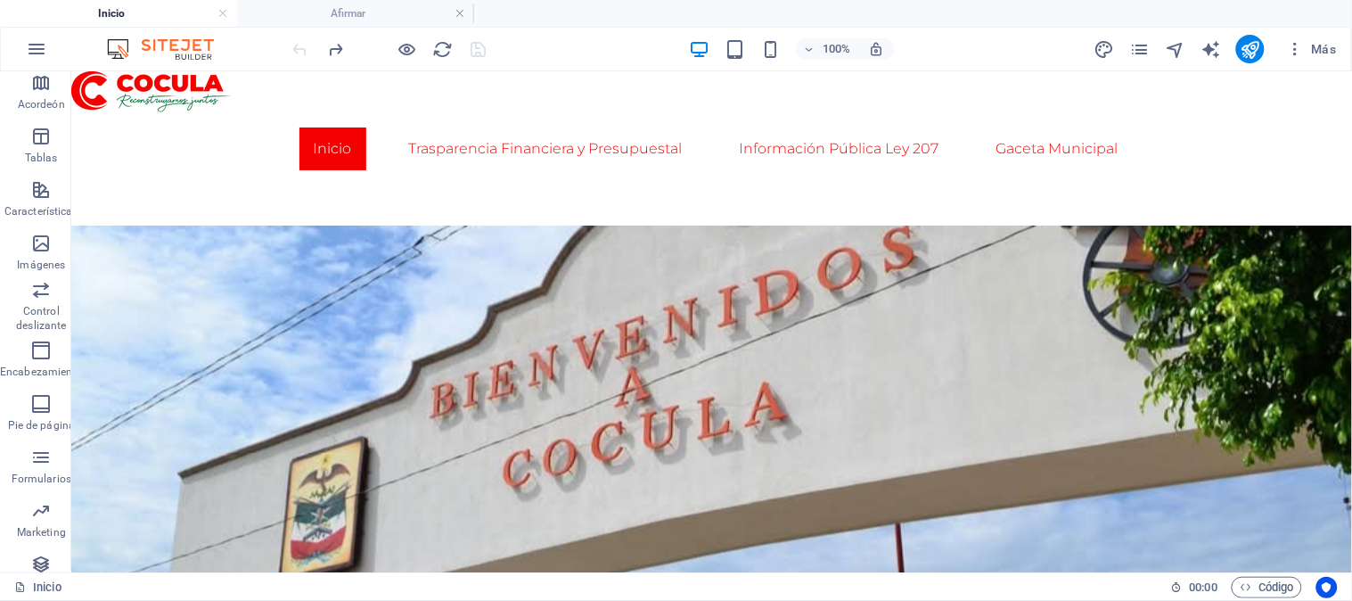
scroll to position [198, 0]
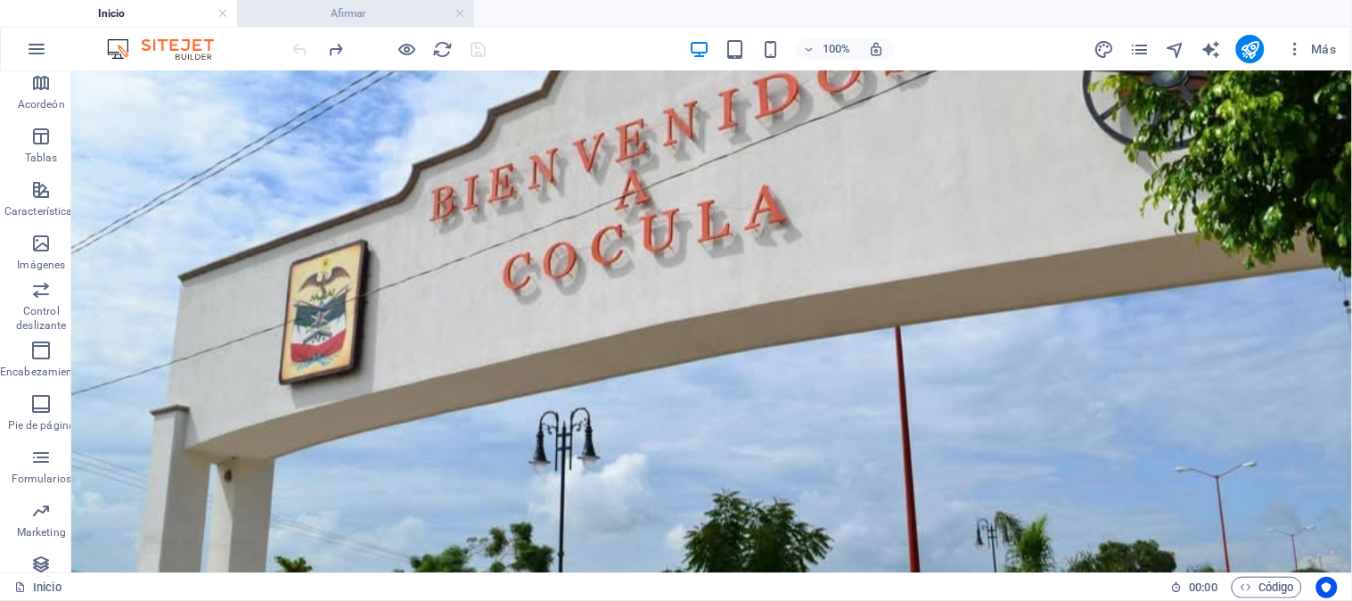
click at [382, 18] on h4 "Afirmar" at bounding box center [355, 14] width 237 height 20
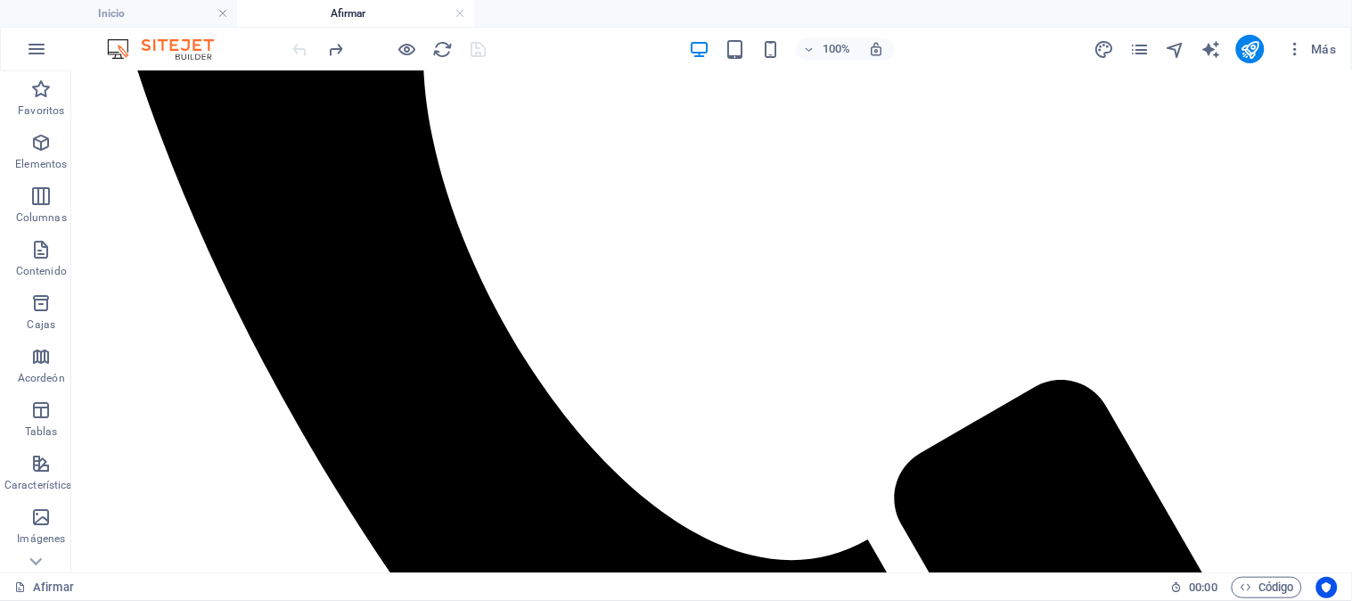
scroll to position [246, 0]
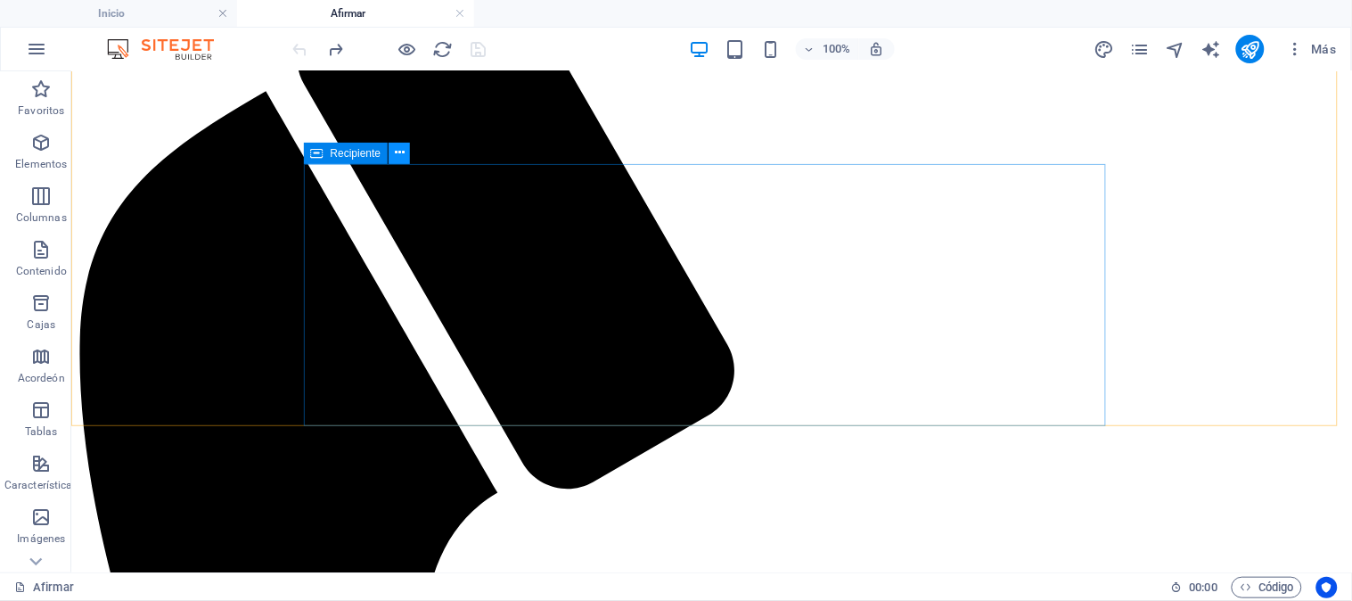
click at [396, 157] on icon at bounding box center [400, 153] width 10 height 19
click at [405, 158] on button at bounding box center [399, 153] width 21 height 21
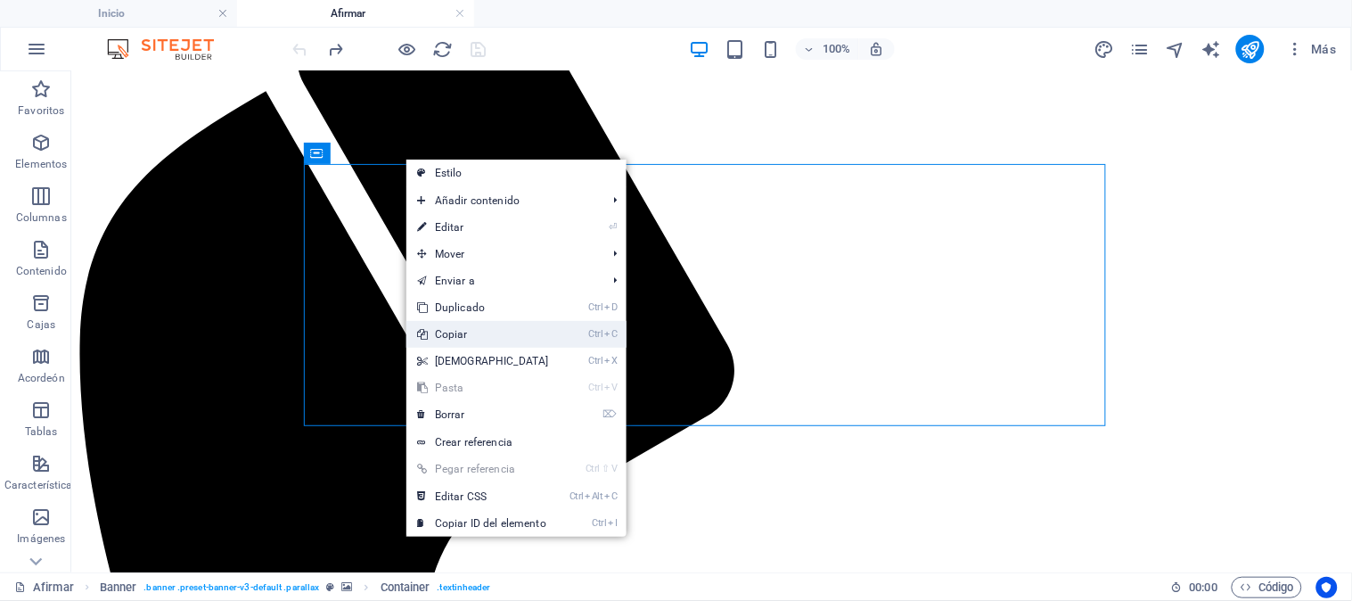
click at [450, 335] on font "Copiar" at bounding box center [451, 334] width 33 height 12
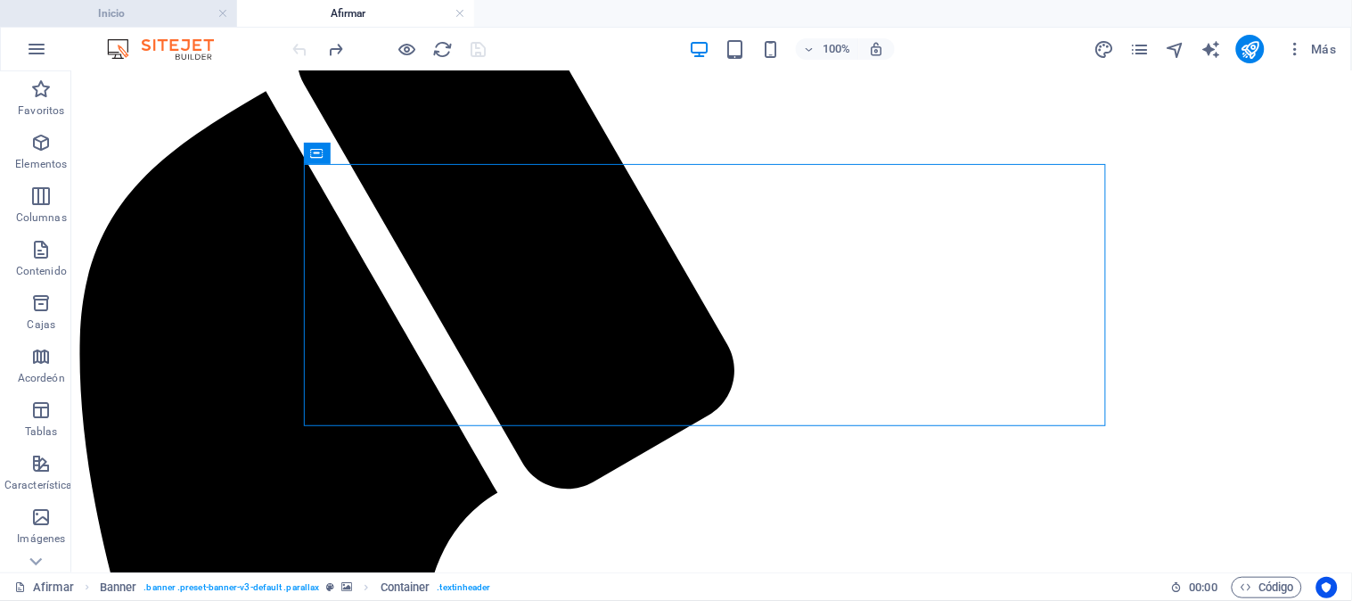
click at [111, 7] on font "Inicio" at bounding box center [111, 13] width 27 height 12
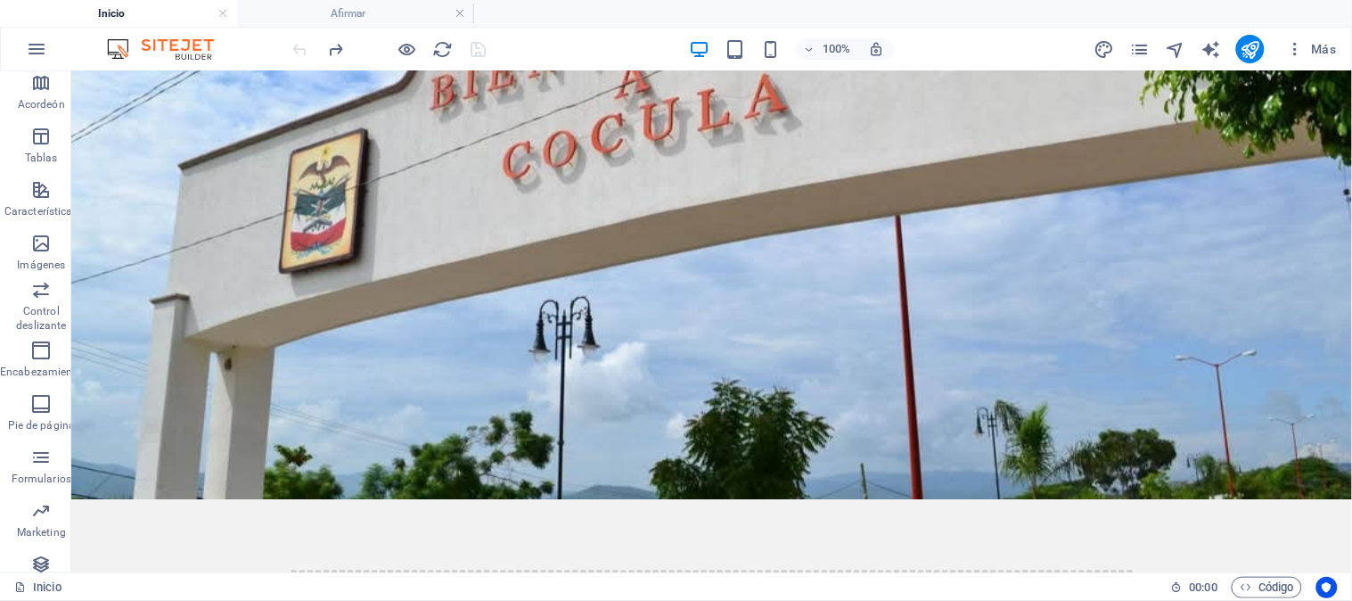
scroll to position [792, 0]
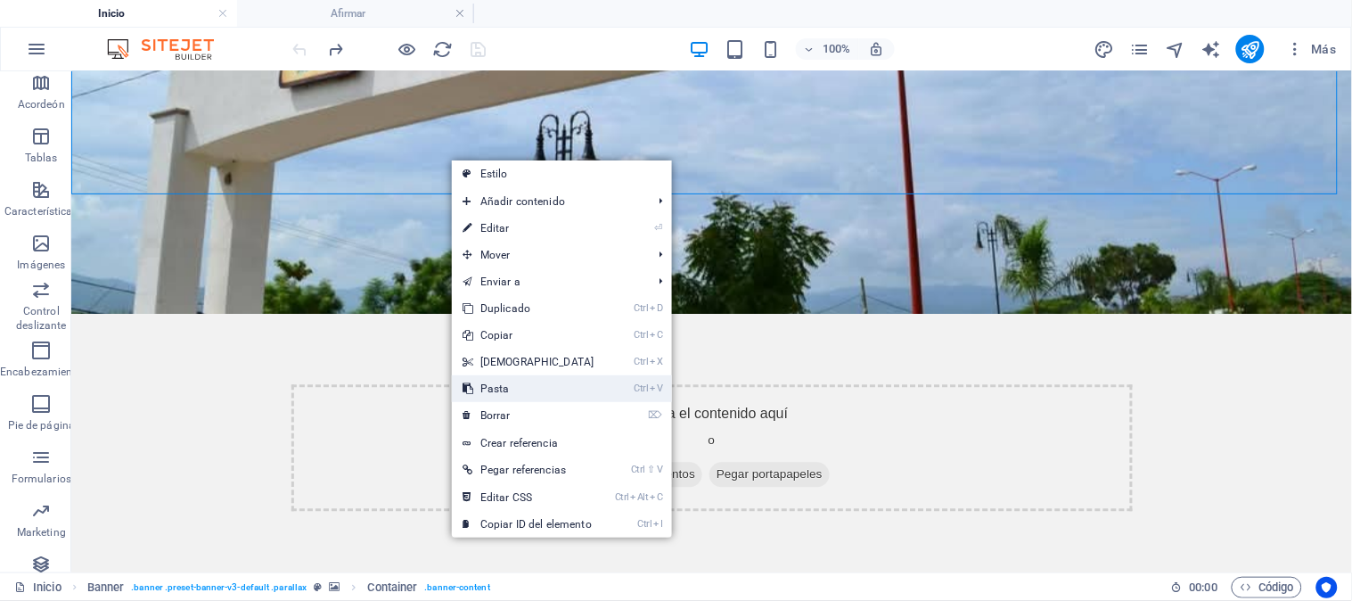
click at [503, 392] on font "Pasta" at bounding box center [494, 388] width 29 height 12
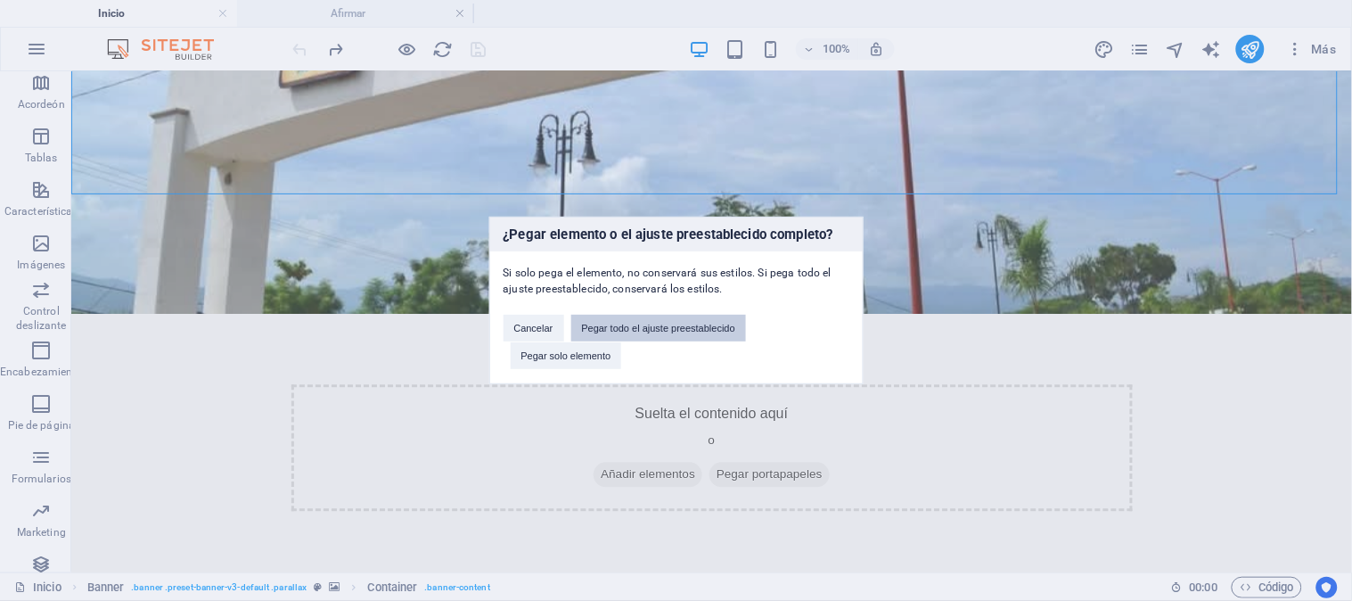
click at [633, 324] on font "Pegar todo el ajuste preestablecido" at bounding box center [658, 328] width 153 height 11
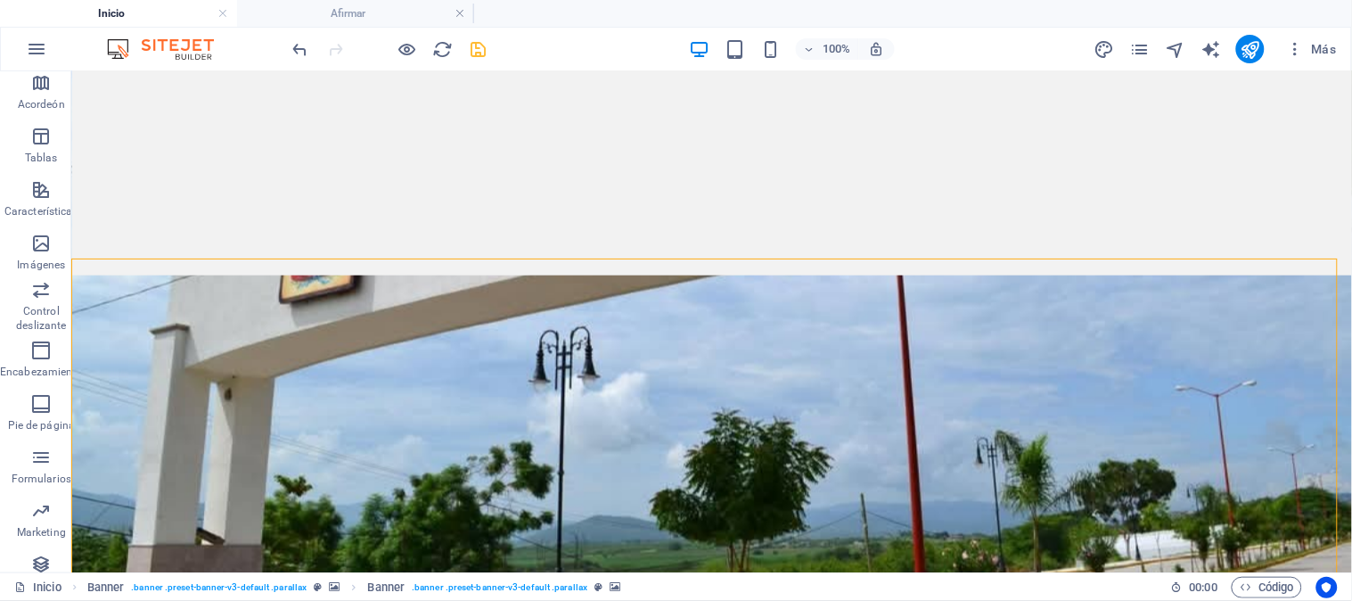
scroll to position [198, 0]
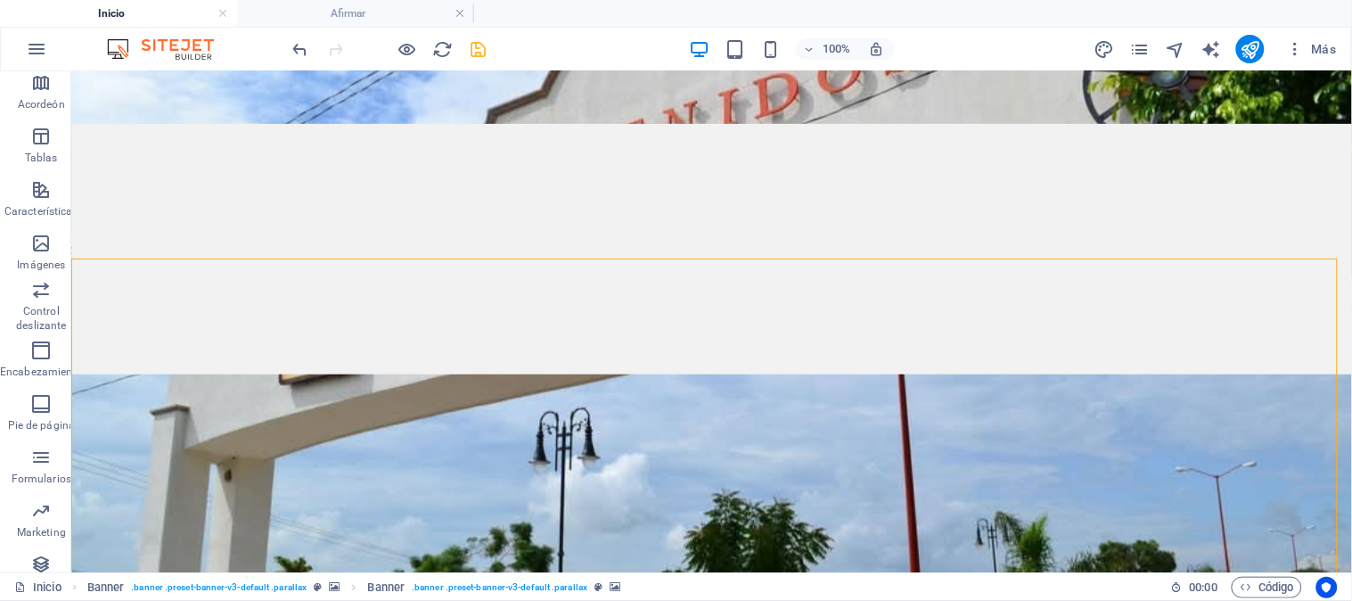
drag, startPoint x: 891, startPoint y: 300, endPoint x: 494, endPoint y: 322, distance: 398.2
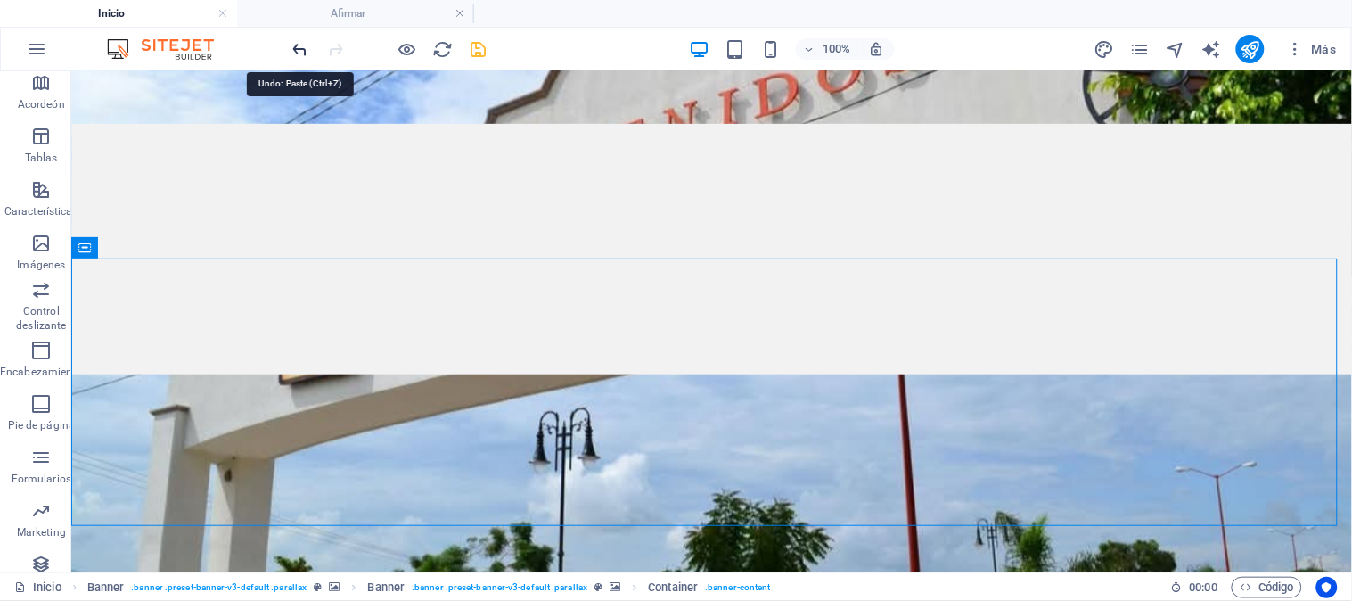
click at [292, 47] on icon "deshacer" at bounding box center [301, 49] width 21 height 21
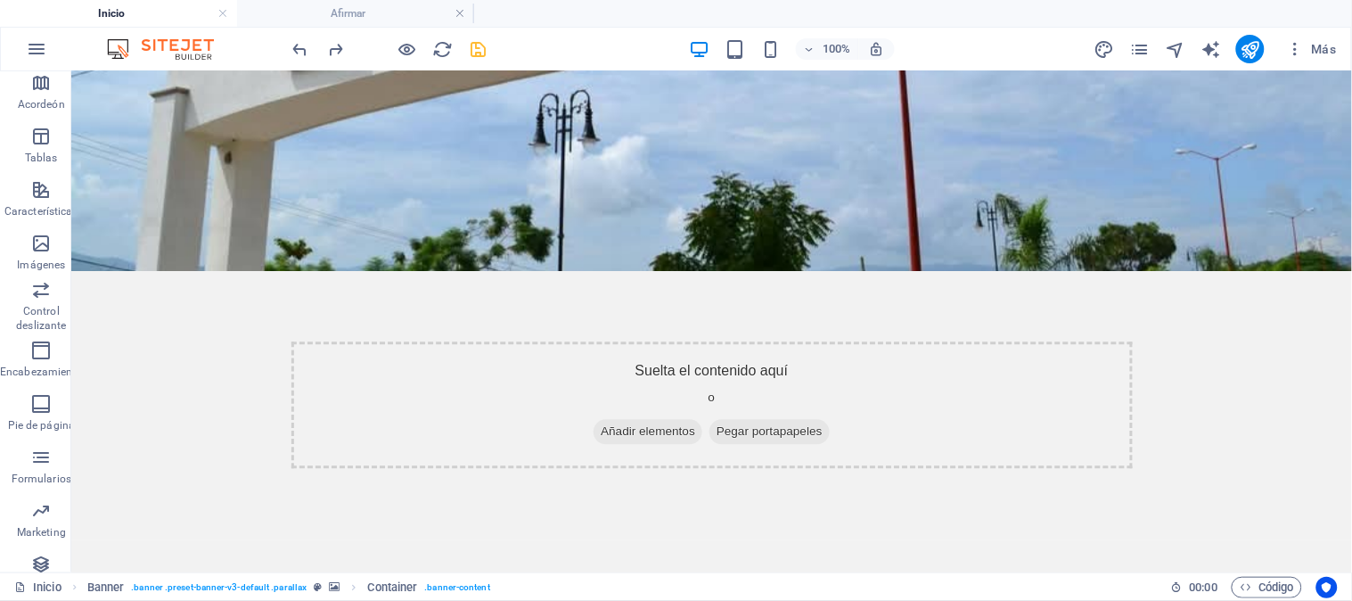
scroll to position [841, 0]
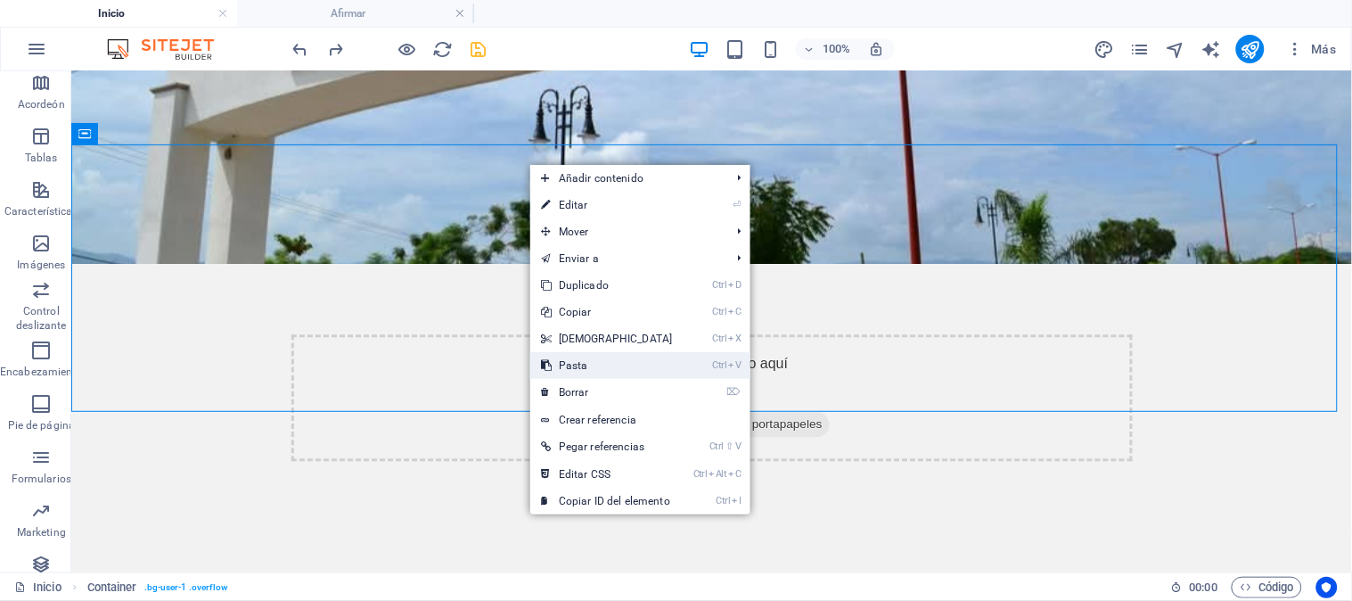
click at [598, 366] on link "Ctrl V Pasta" at bounding box center [606, 365] width 153 height 27
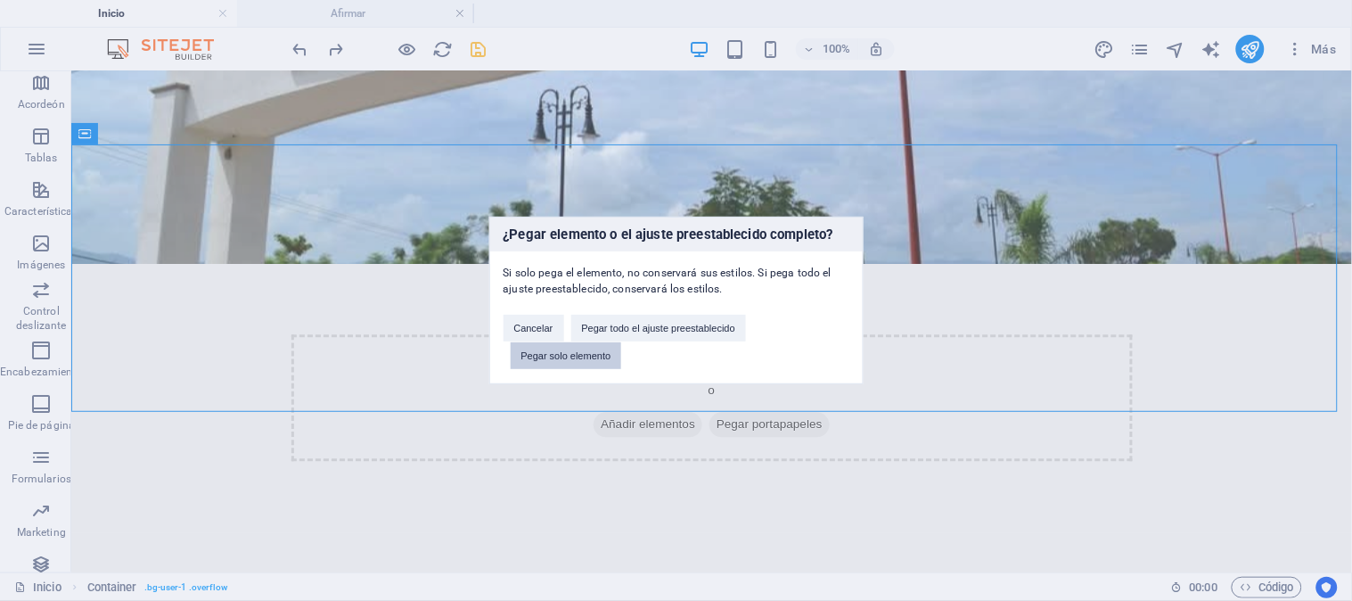
click at [575, 355] on font "Pegar solo elemento" at bounding box center [566, 355] width 90 height 11
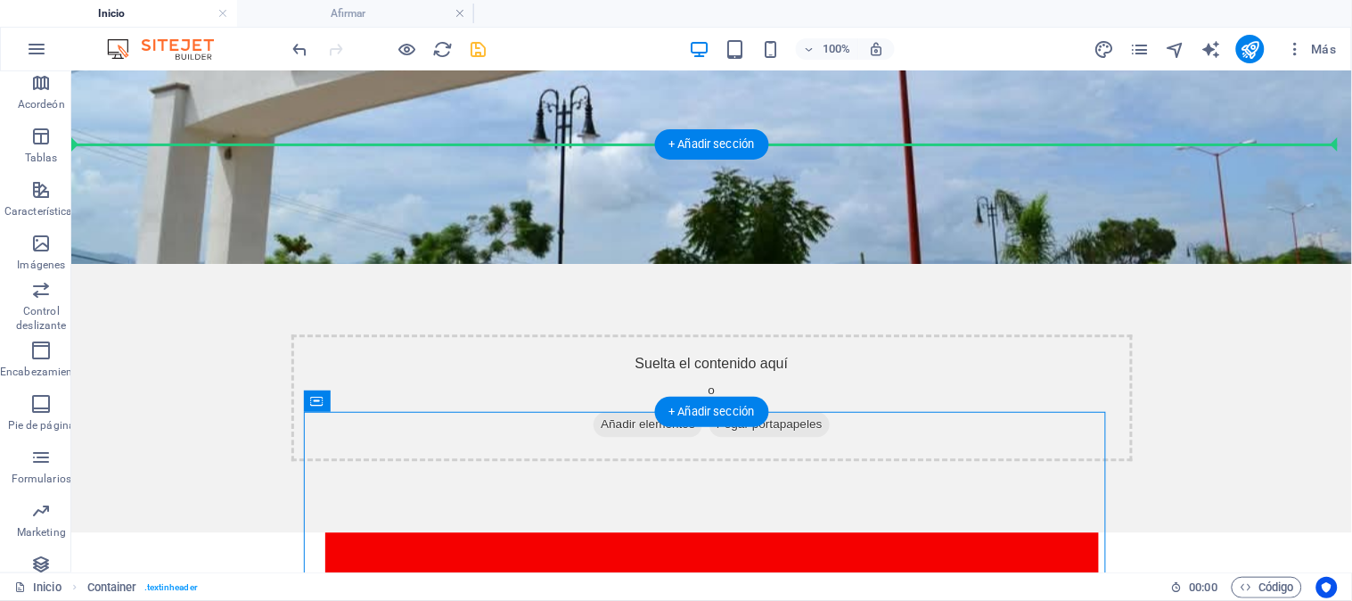
drag, startPoint x: 623, startPoint y: 438, endPoint x: 634, endPoint y: 155, distance: 282.8
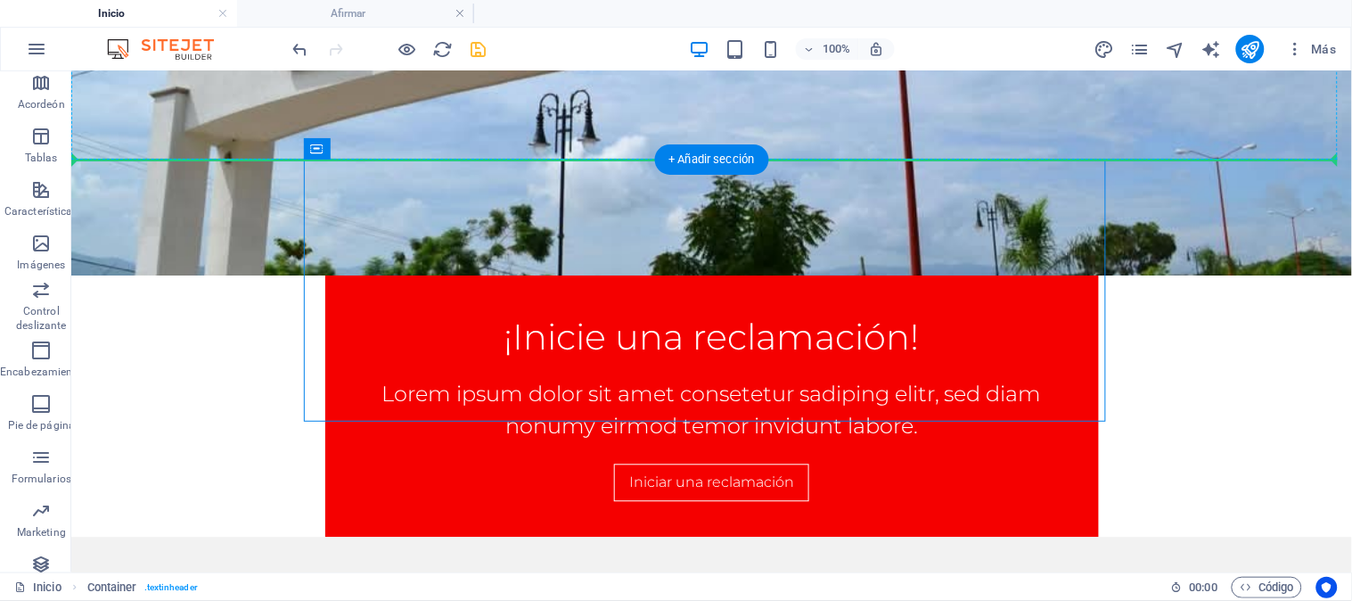
drag, startPoint x: 627, startPoint y: 158, endPoint x: 627, endPoint y: 128, distance: 29.4
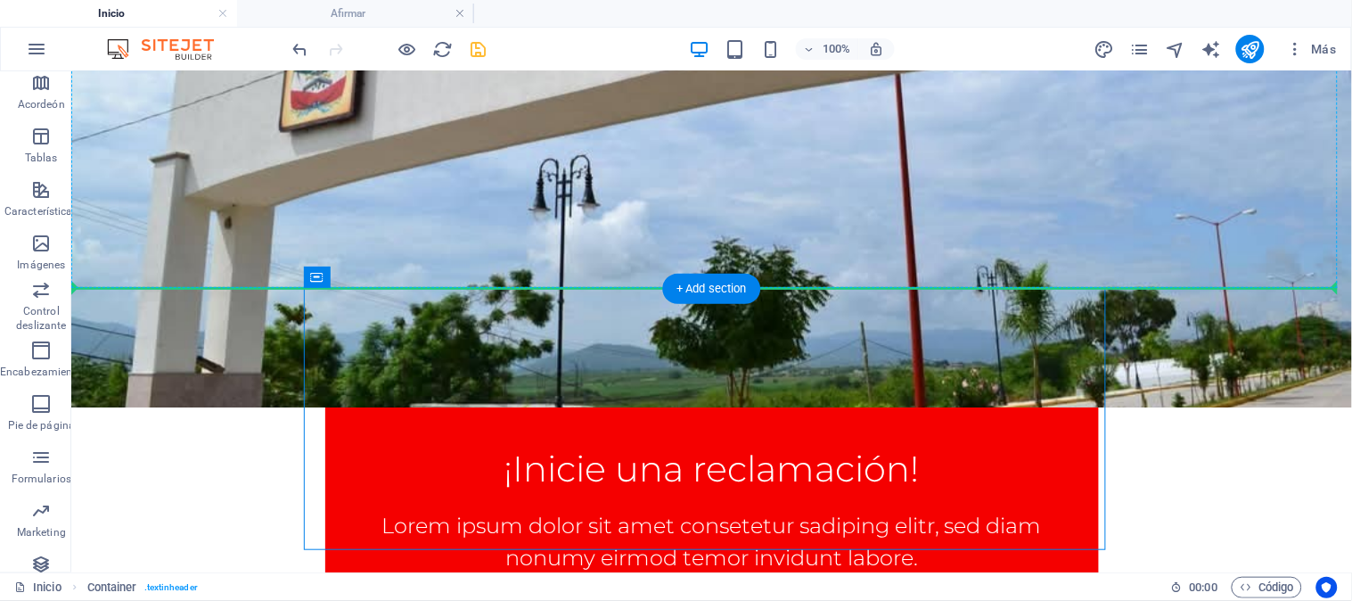
scroll to position [688, 0]
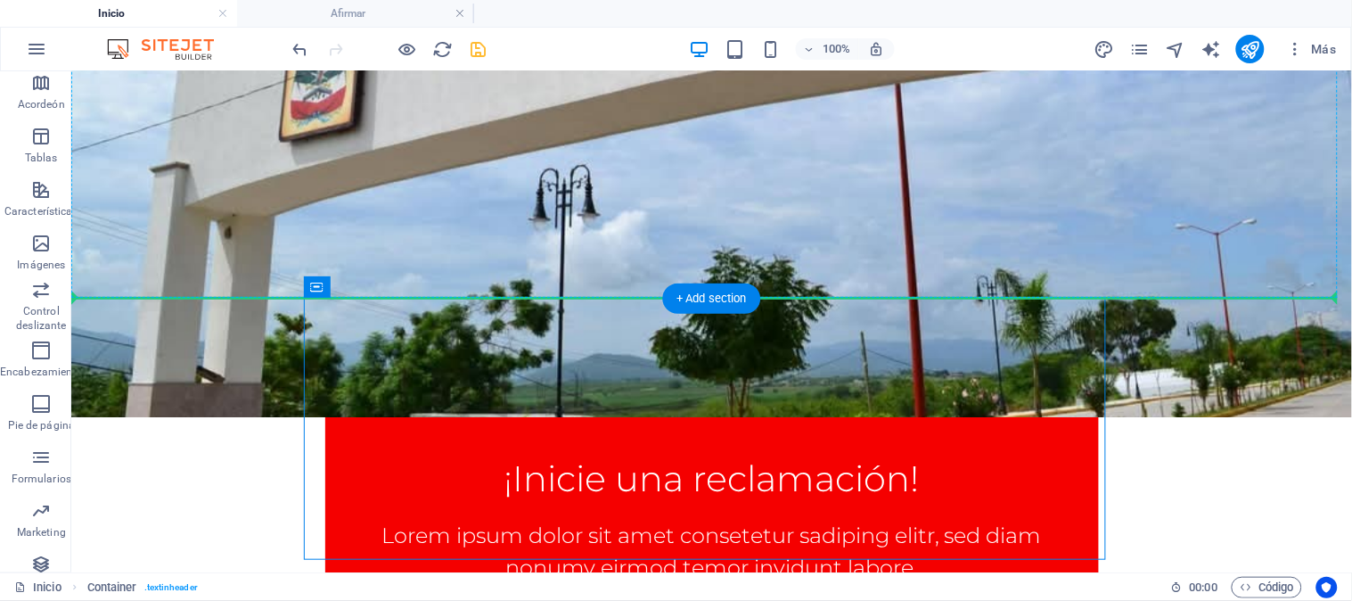
drag, startPoint x: 962, startPoint y: 176, endPoint x: 858, endPoint y: 118, distance: 118.5
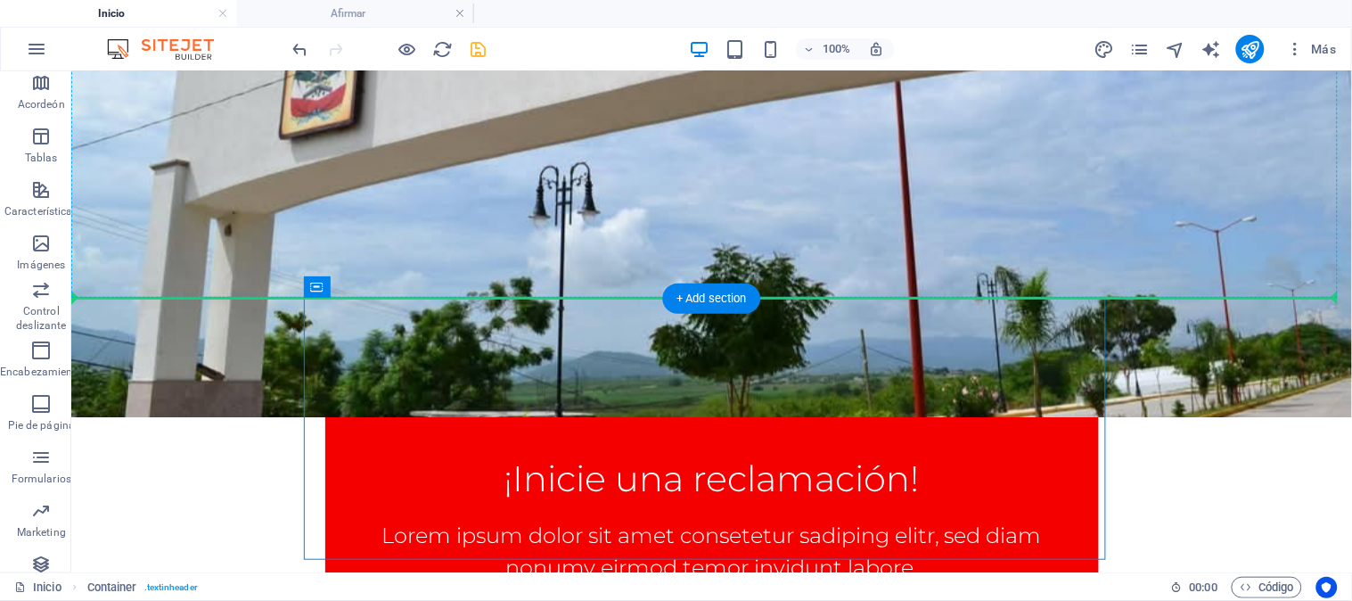
drag, startPoint x: 954, startPoint y: 323, endPoint x: 903, endPoint y: 163, distance: 167.5
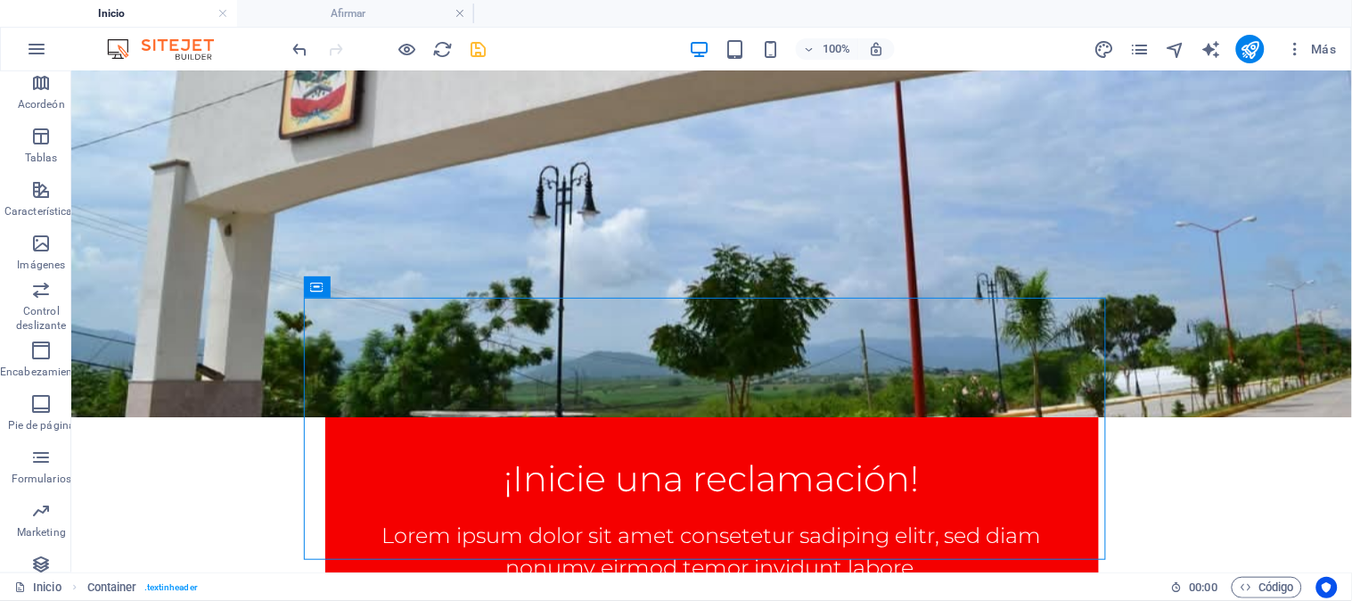
click at [1188, 349] on div "Inicio Trasparencia Financiera y Presupuestal Información Pública Ley 207 Gacet…" at bounding box center [710, 421] width 1281 height 2078
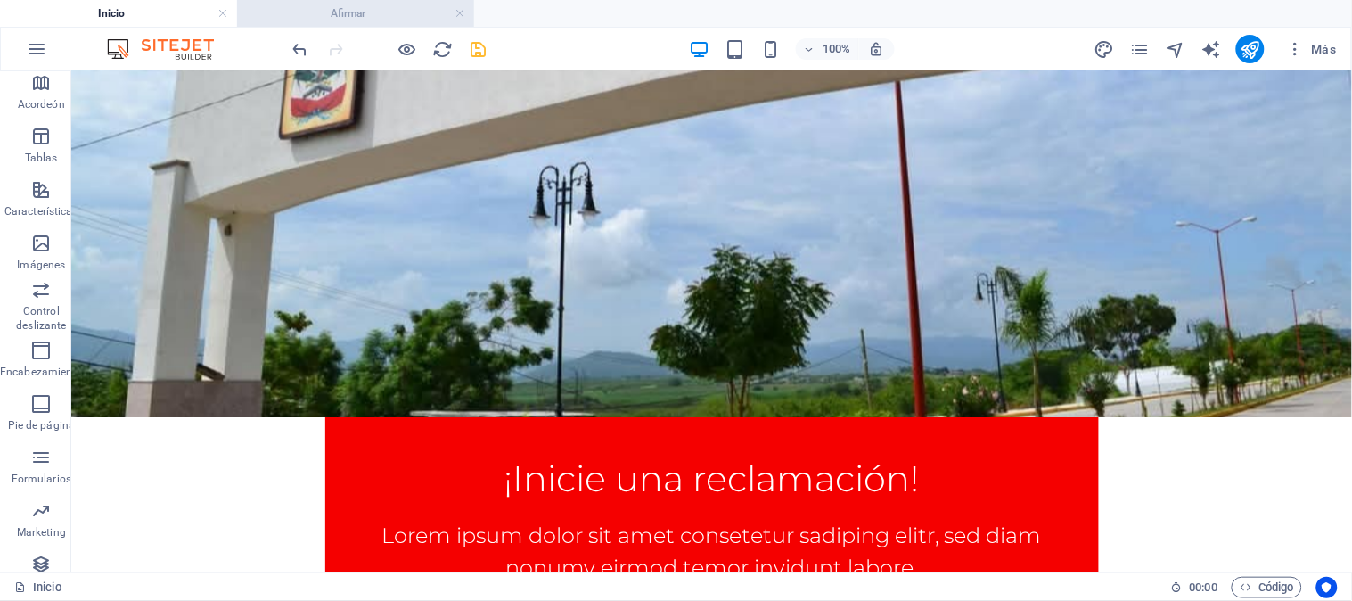
click at [371, 14] on h4 "Afirmar" at bounding box center [355, 14] width 237 height 20
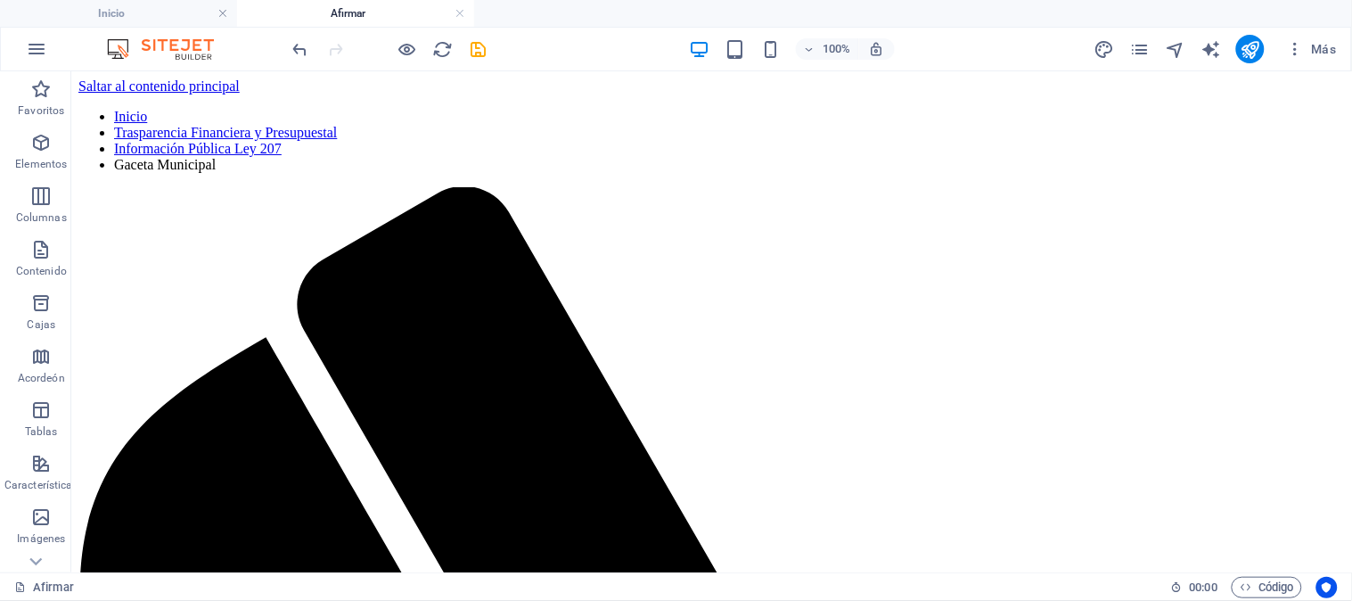
scroll to position [246, 0]
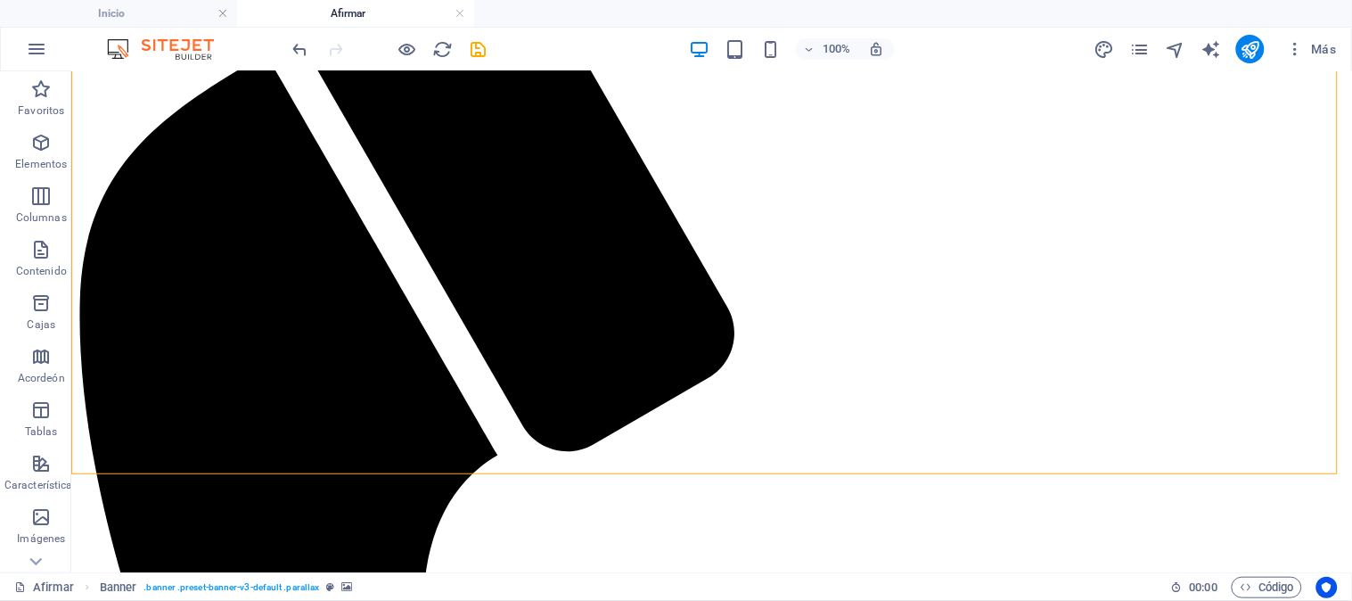
scroll to position [198, 0]
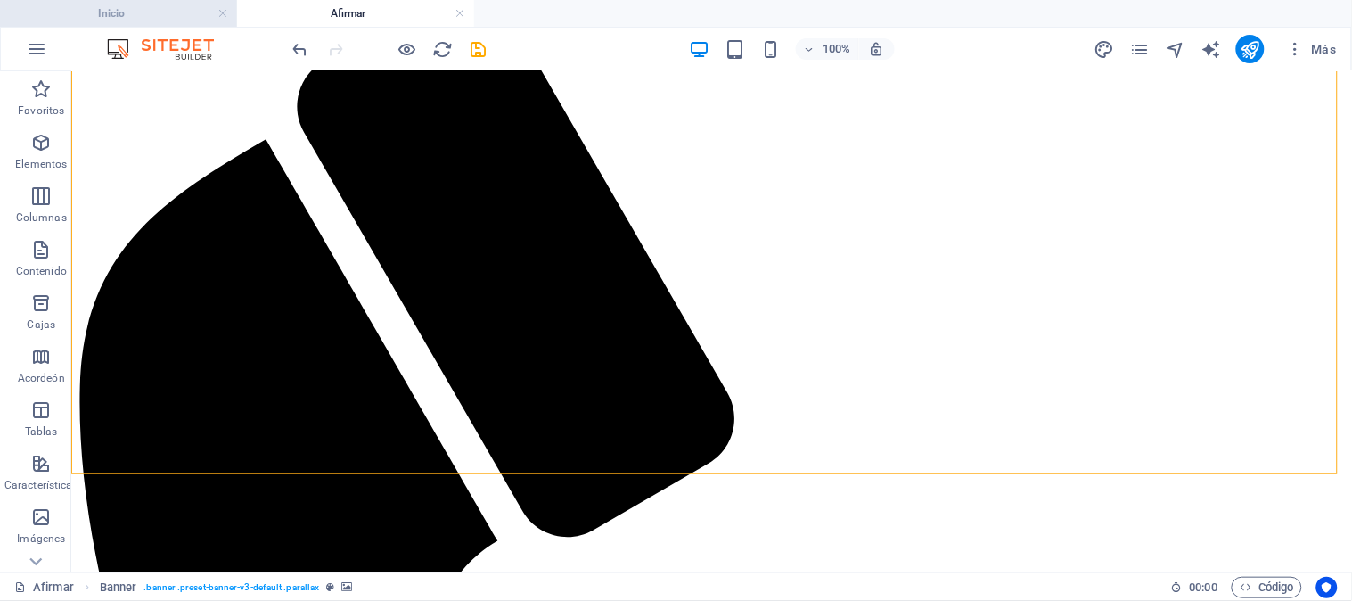
click at [173, 13] on h4 "Inicio" at bounding box center [118, 14] width 237 height 20
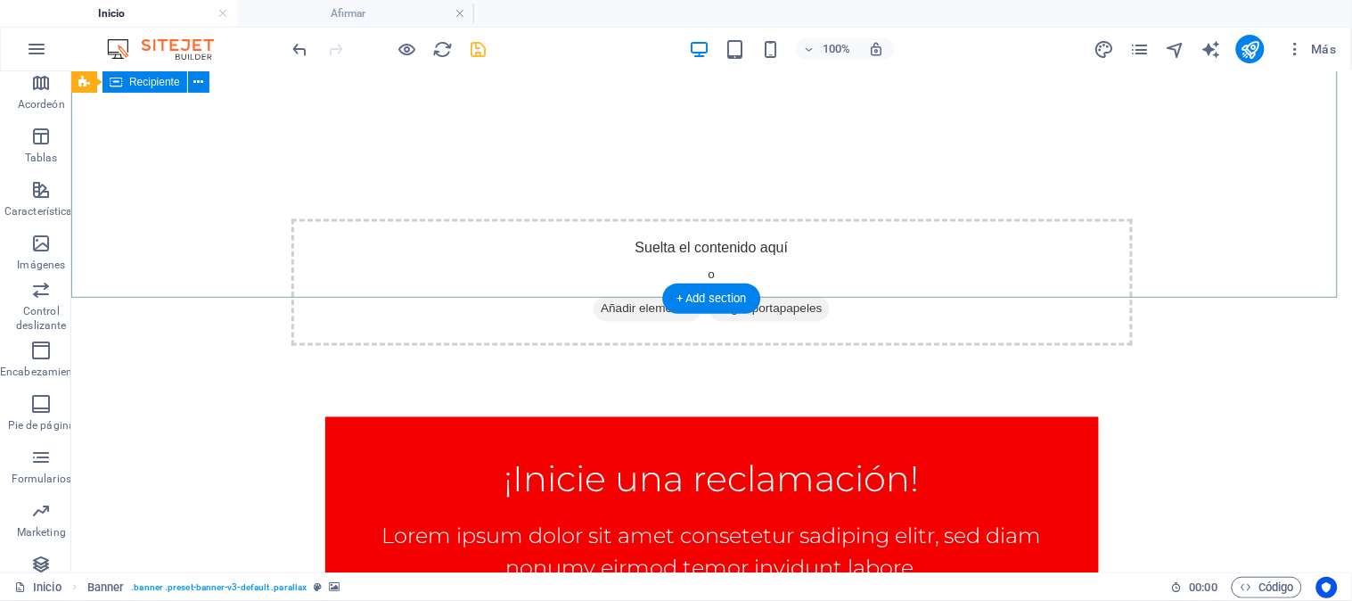
scroll to position [0, 0]
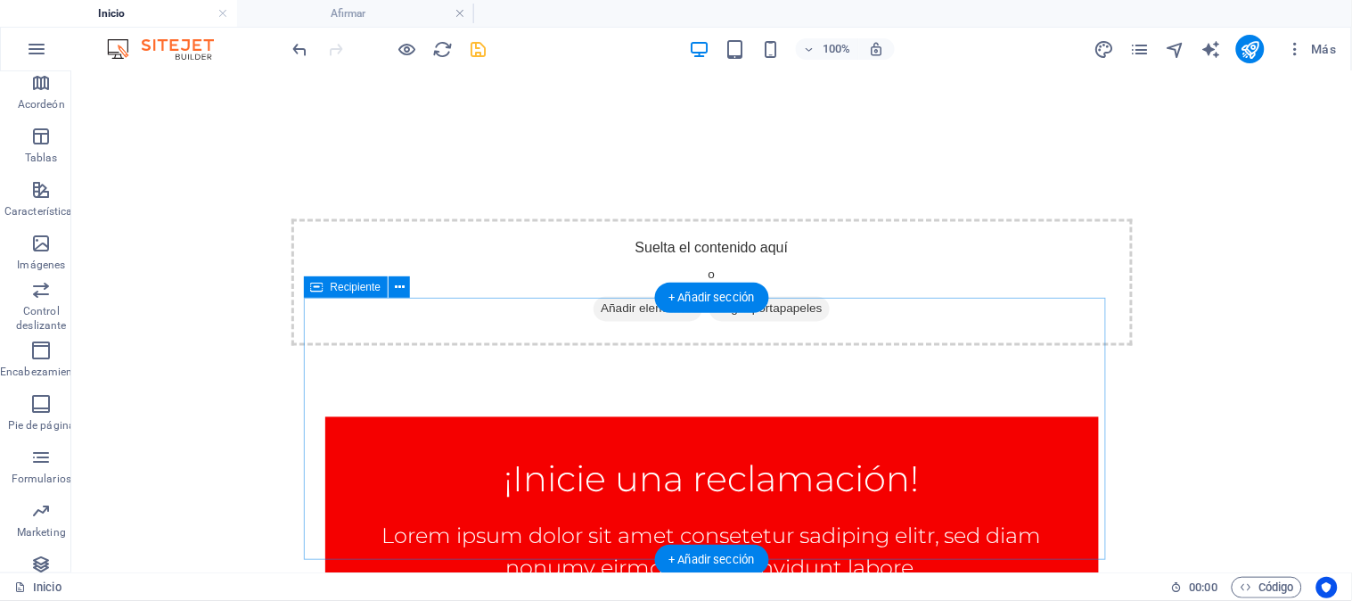
click at [796, 416] on div "¡Inicie una reclamación! Lorem ipsum dolor sit amet consetetur sadiping elitr, …" at bounding box center [711, 547] width 802 height 262
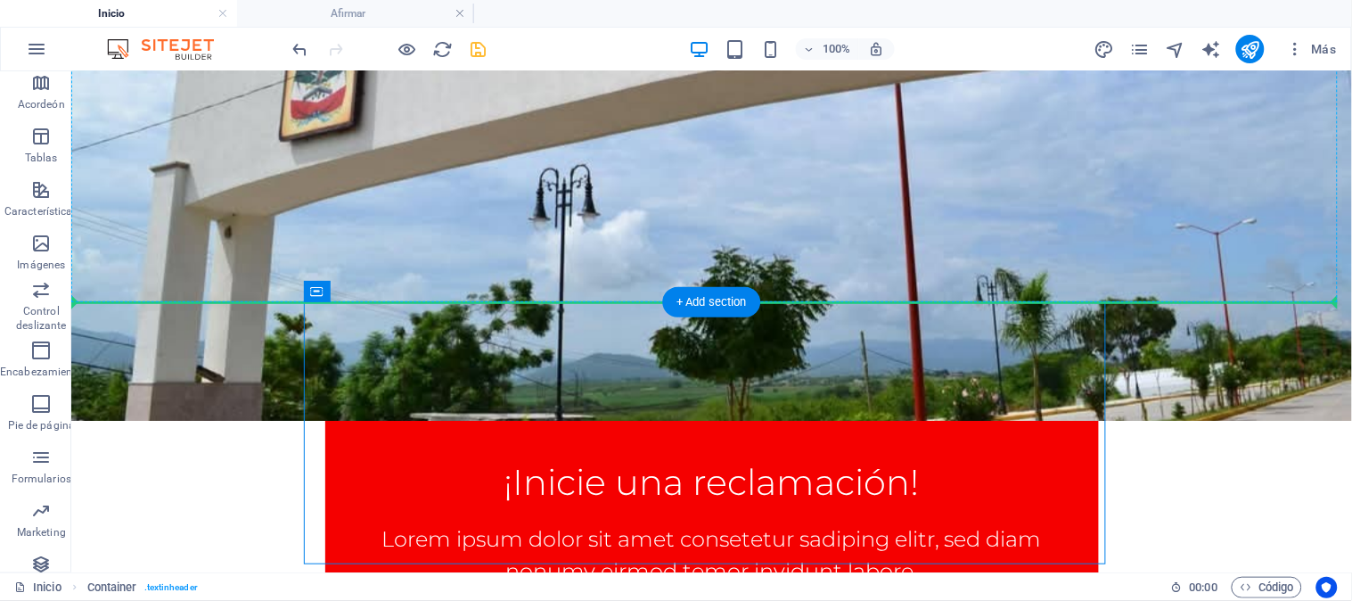
scroll to position [684, 0]
drag, startPoint x: 795, startPoint y: 323, endPoint x: 748, endPoint y: 173, distance: 157.0
drag, startPoint x: 820, startPoint y: 312, endPoint x: 810, endPoint y: 242, distance: 71.1
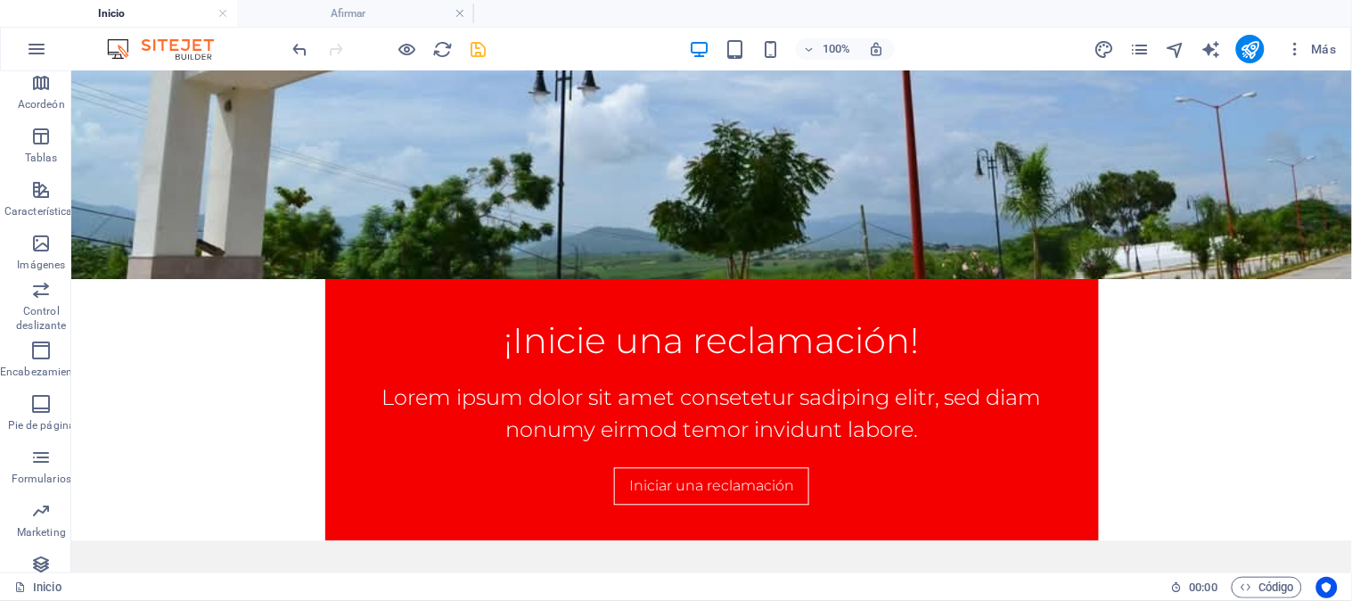
scroll to position [716, 0]
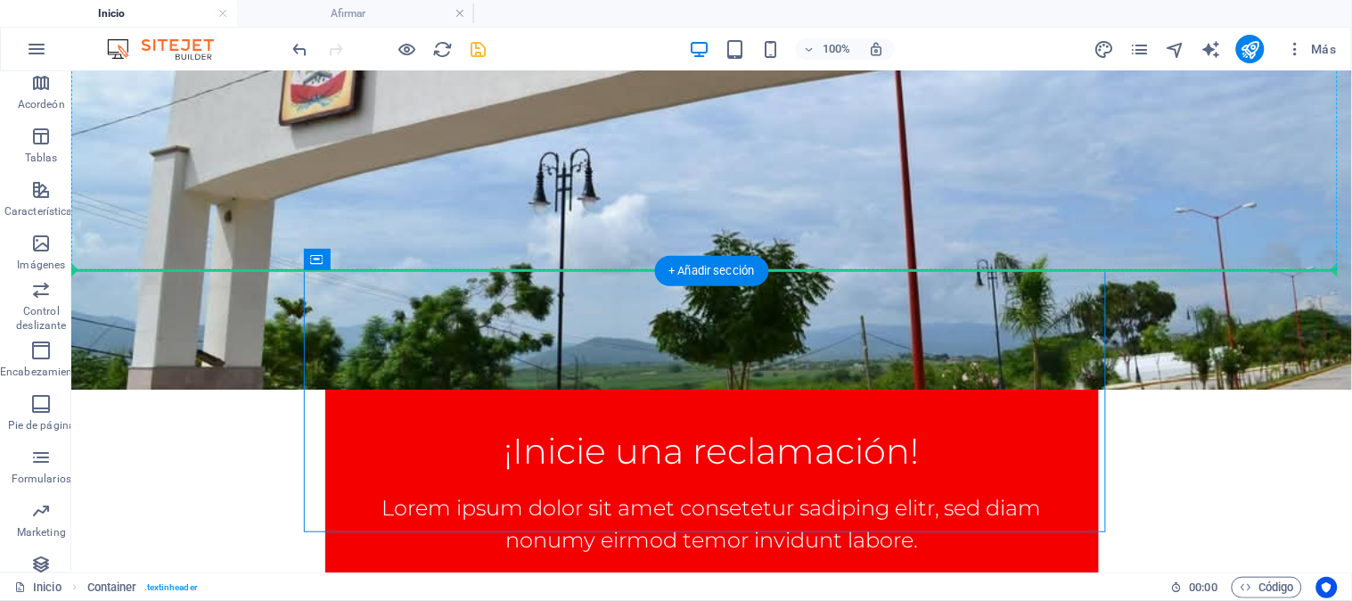
drag, startPoint x: 398, startPoint y: 526, endPoint x: 314, endPoint y: 240, distance: 298.2
drag, startPoint x: 429, startPoint y: 513, endPoint x: 545, endPoint y: 227, distance: 308.7
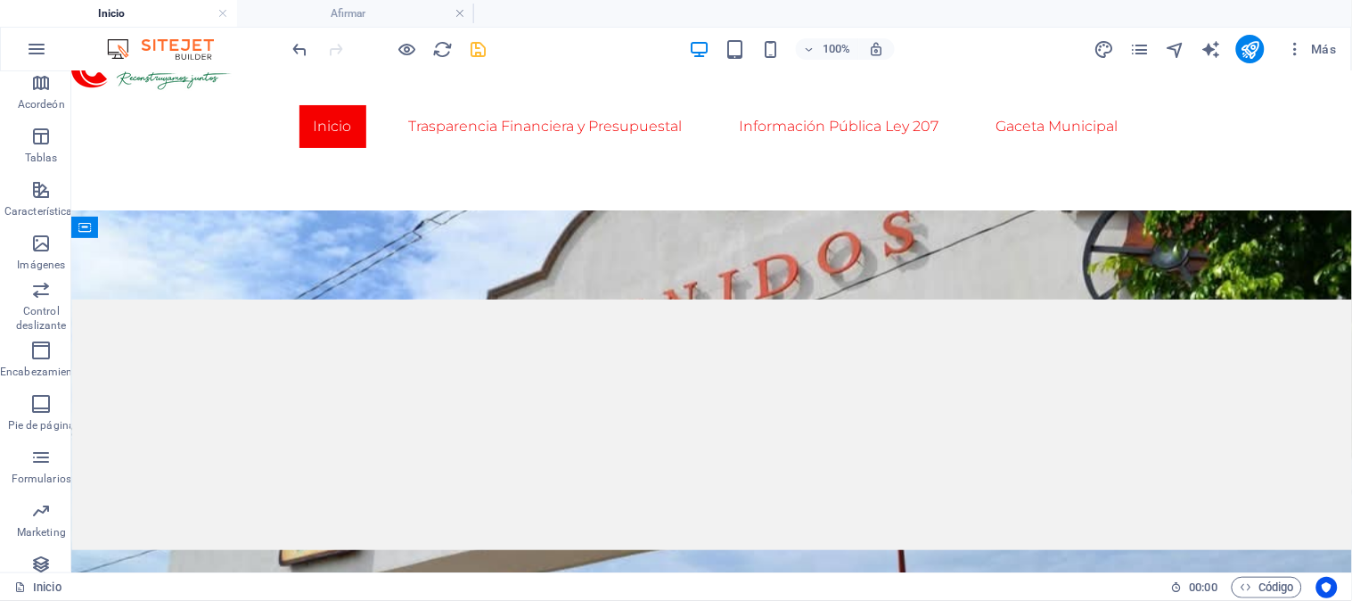
scroll to position [220, 0]
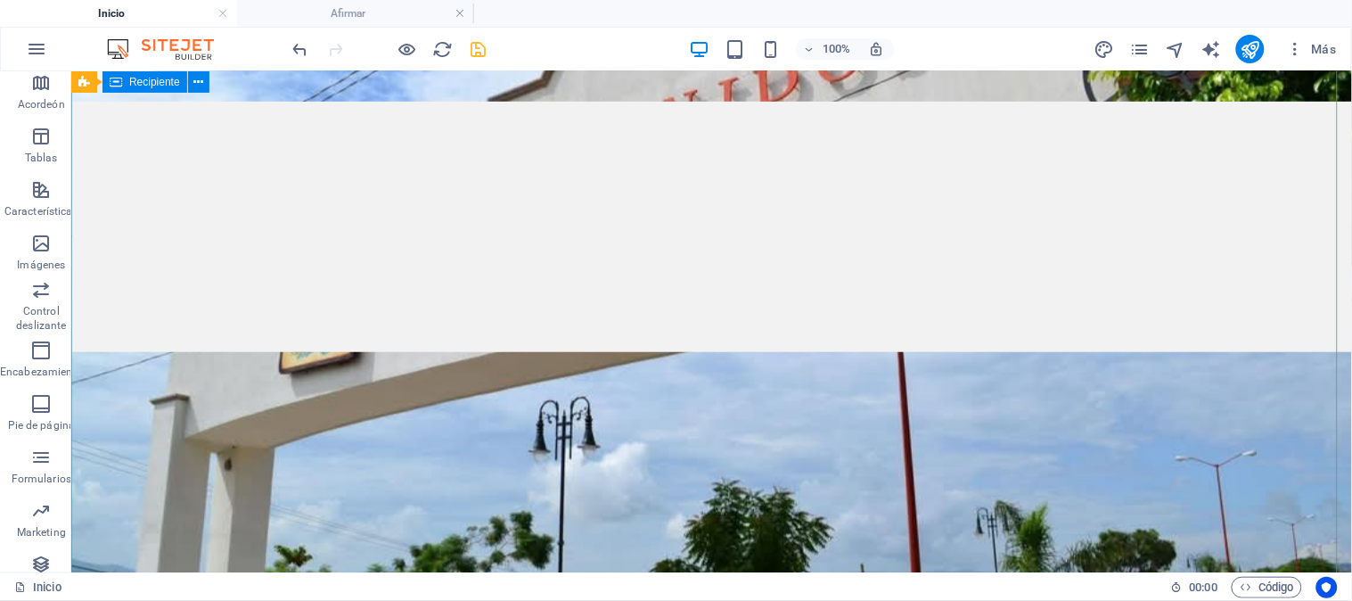
click at [158, 92] on div "Recipiente" at bounding box center [145, 81] width 85 height 21
click at [201, 83] on icon at bounding box center [198, 82] width 10 height 19
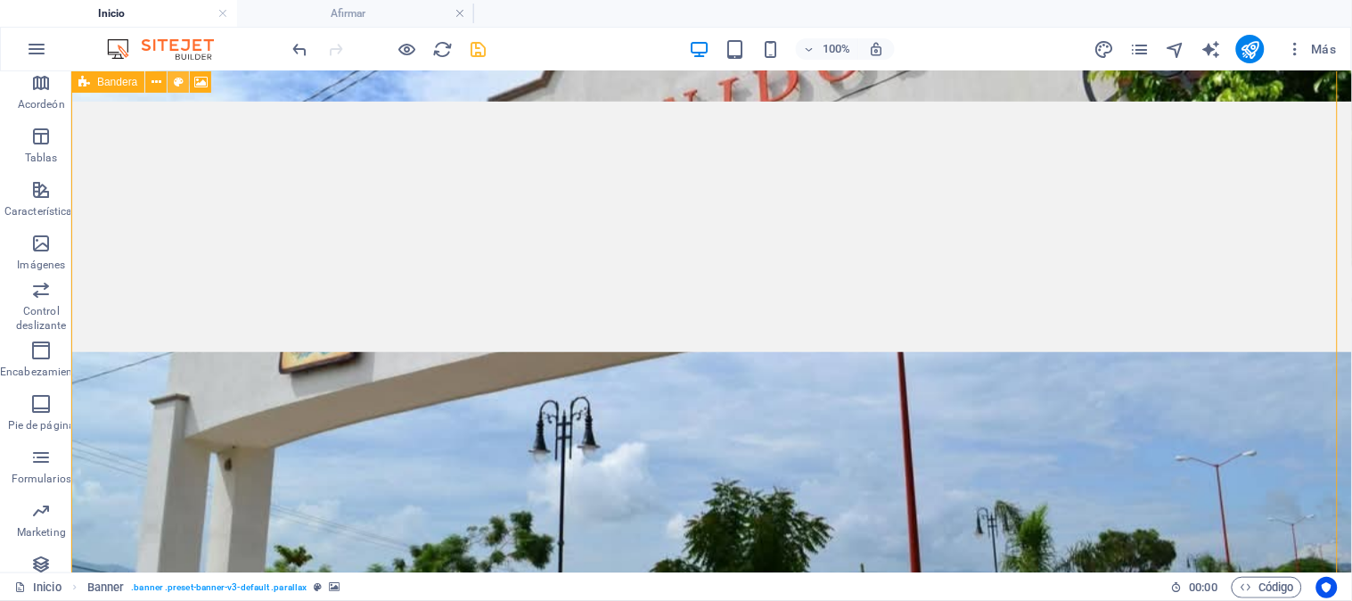
drag, startPoint x: 85, startPoint y: 83, endPoint x: 176, endPoint y: 82, distance: 91.8
click at [176, 82] on div "Bandera" at bounding box center [147, 82] width 152 height 22
click at [176, 82] on icon at bounding box center [179, 82] width 10 height 19
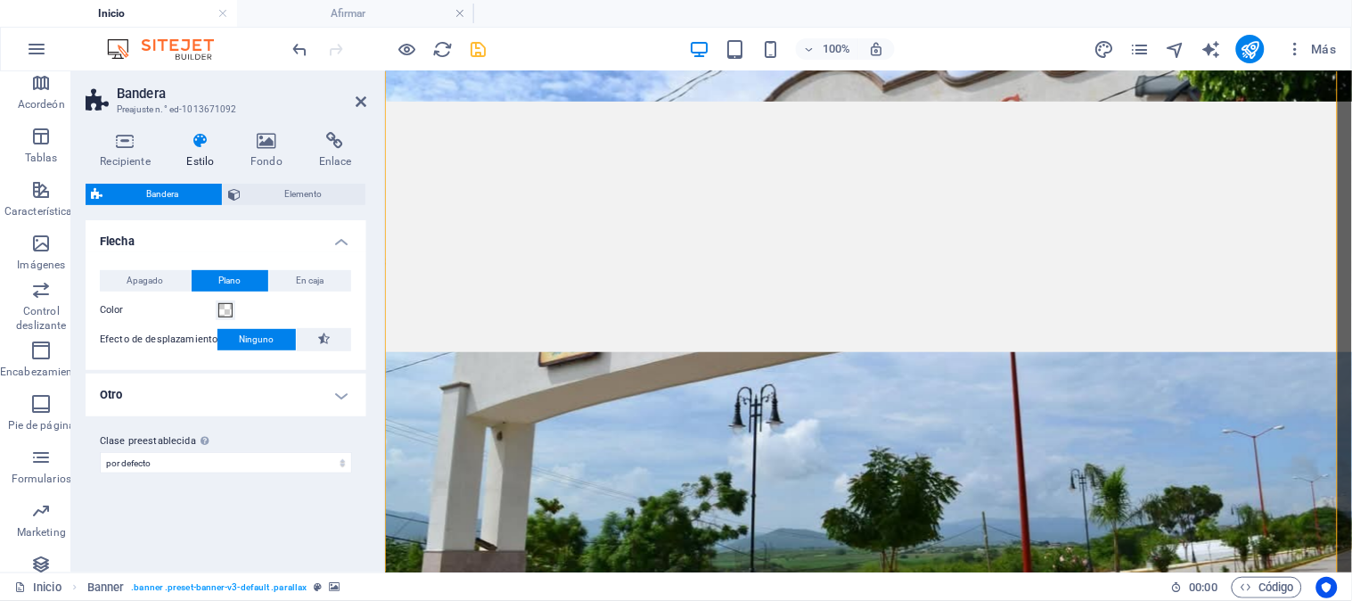
click at [129, 188] on span "Bandera" at bounding box center [162, 194] width 109 height 21
click at [122, 188] on span "Bandera" at bounding box center [162, 194] width 109 height 21
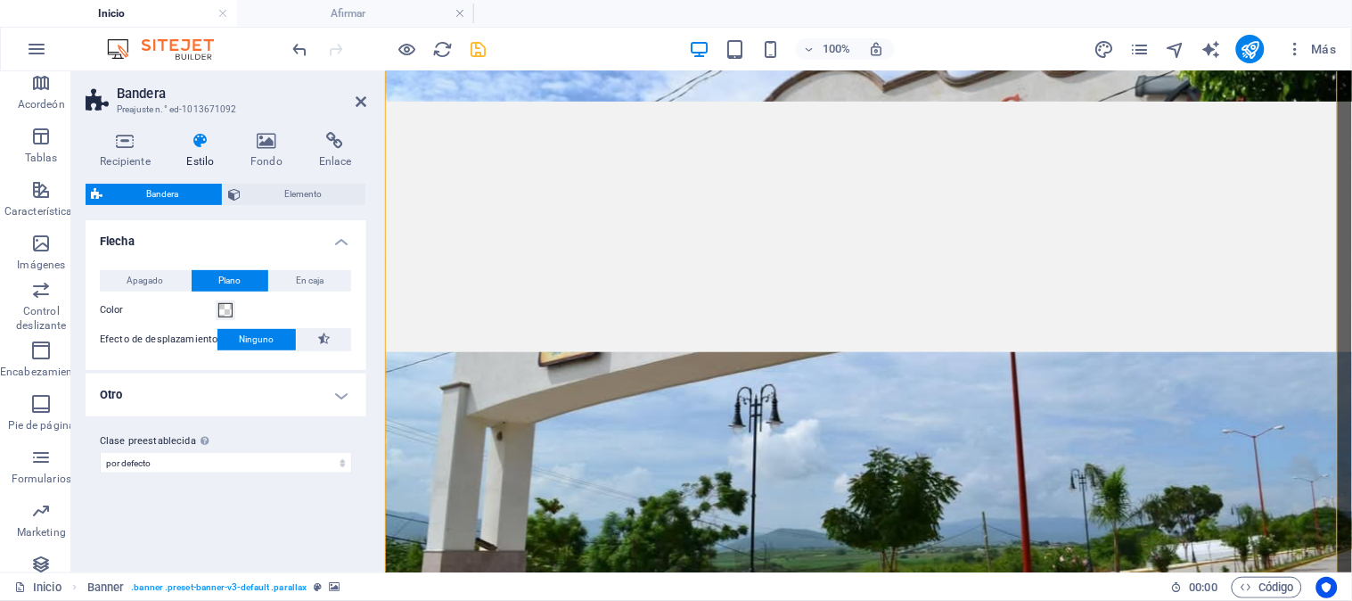
click at [122, 188] on span "Bandera" at bounding box center [162, 194] width 109 height 21
drag, startPoint x: 122, startPoint y: 188, endPoint x: 194, endPoint y: 217, distance: 77.6
click at [194, 217] on div "Bandera Elemento Disposición Cómo se expande este elemento dentro del diseño (F…" at bounding box center [226, 371] width 281 height 374
click at [344, 340] on button at bounding box center [324, 339] width 54 height 23
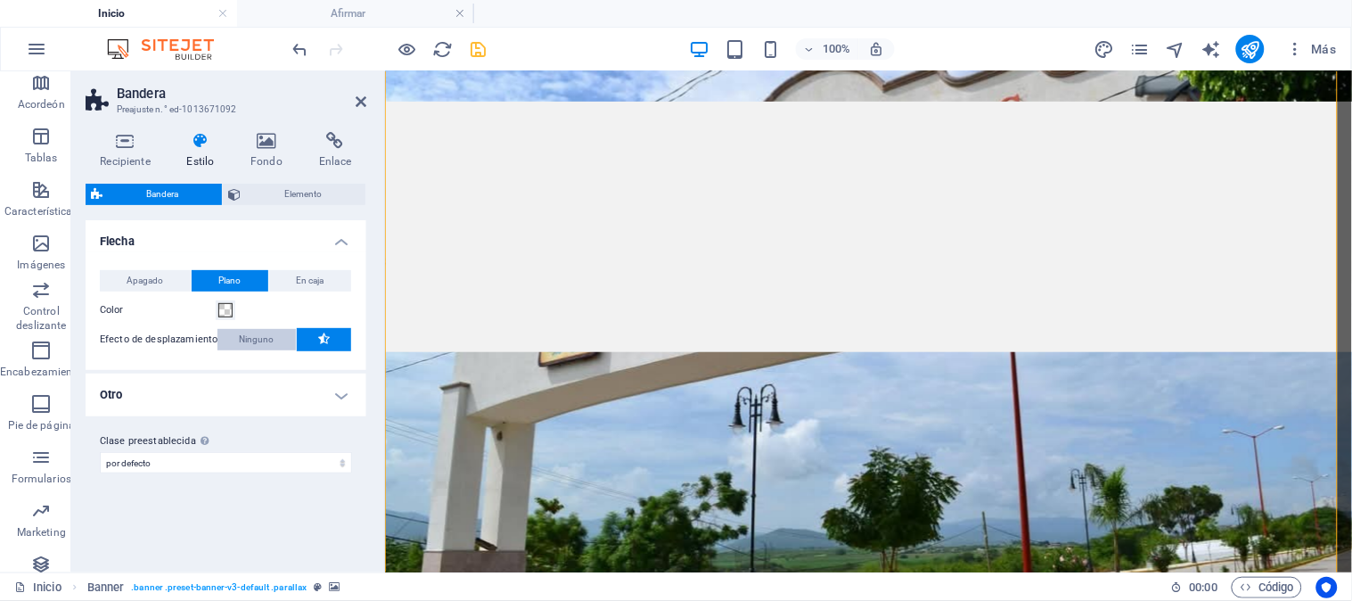
click at [245, 329] on span "Ninguno" at bounding box center [257, 339] width 35 height 21
click at [324, 335] on icon at bounding box center [324, 338] width 12 height 21
click at [240, 342] on font "Ninguno" at bounding box center [257, 339] width 35 height 10
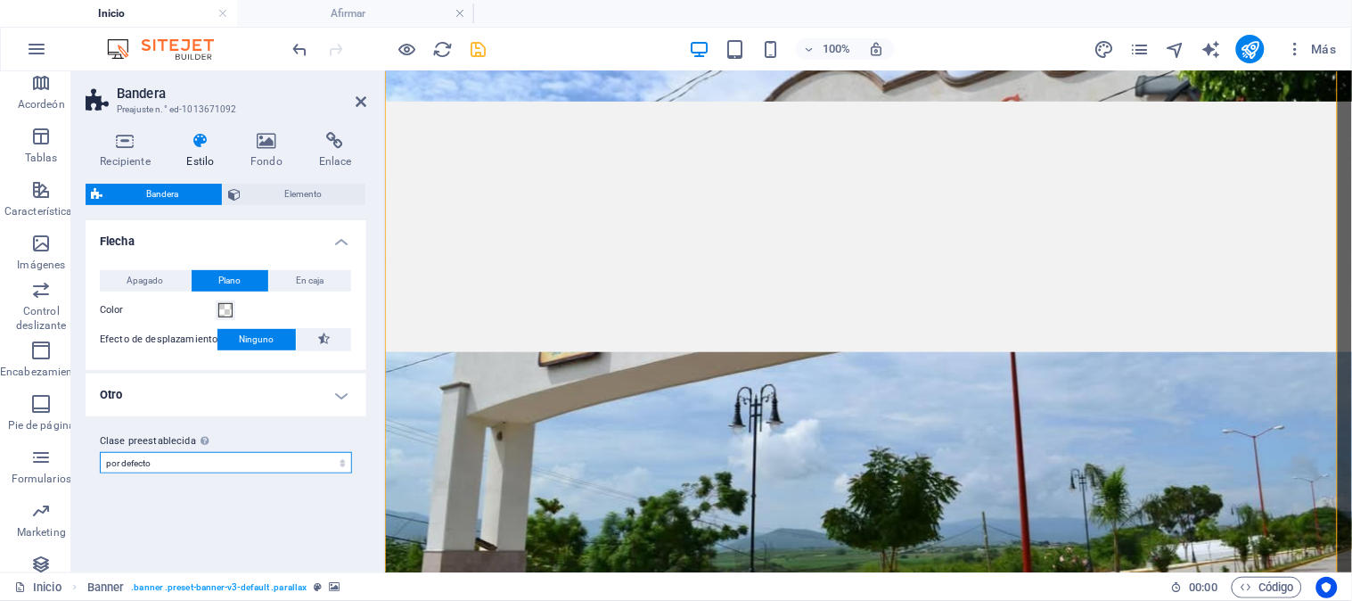
click at [229, 456] on select "por defecto Agregar clase preestablecida" at bounding box center [226, 462] width 252 height 21
drag, startPoint x: 229, startPoint y: 456, endPoint x: 210, endPoint y: 358, distance: 98.9
click at [210, 358] on div "Flecha Apagado Plano En caja Color Efecto de desplazamiento Ninguno Fondo Relle…" at bounding box center [226, 353] width 281 height 267
click at [123, 141] on icon at bounding box center [125, 141] width 79 height 18
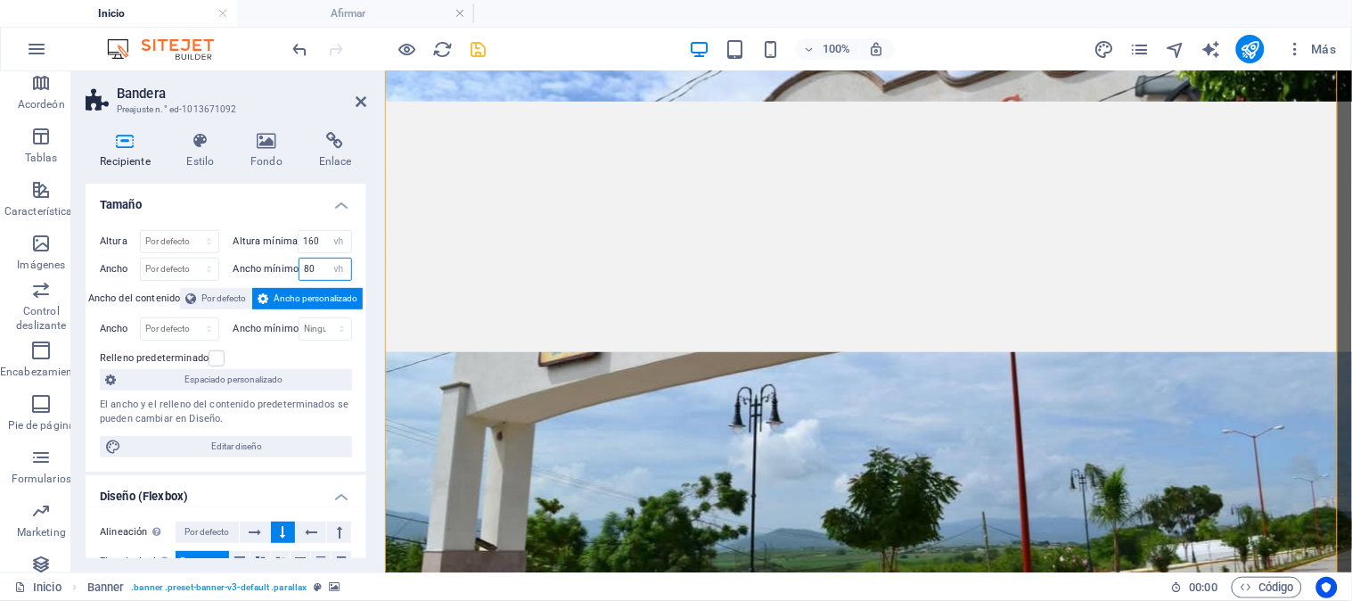
click at [319, 267] on input "80" at bounding box center [326, 269] width 52 height 21
drag, startPoint x: 319, startPoint y: 267, endPoint x: 277, endPoint y: 276, distance: 42.8
click at [277, 276] on div "Ancho mínimo 80 Ninguno píxeles movimiento rápido del ojo % vh Volkswagen" at bounding box center [293, 269] width 119 height 23
click at [336, 269] on select "Ninguno píxeles movimiento rápido del ojo % vh Volkswagen" at bounding box center [338, 269] width 25 height 21
click at [326, 259] on select "Ninguno píxeles movimiento rápido del ojo % vh Volkswagen" at bounding box center [338, 269] width 25 height 21
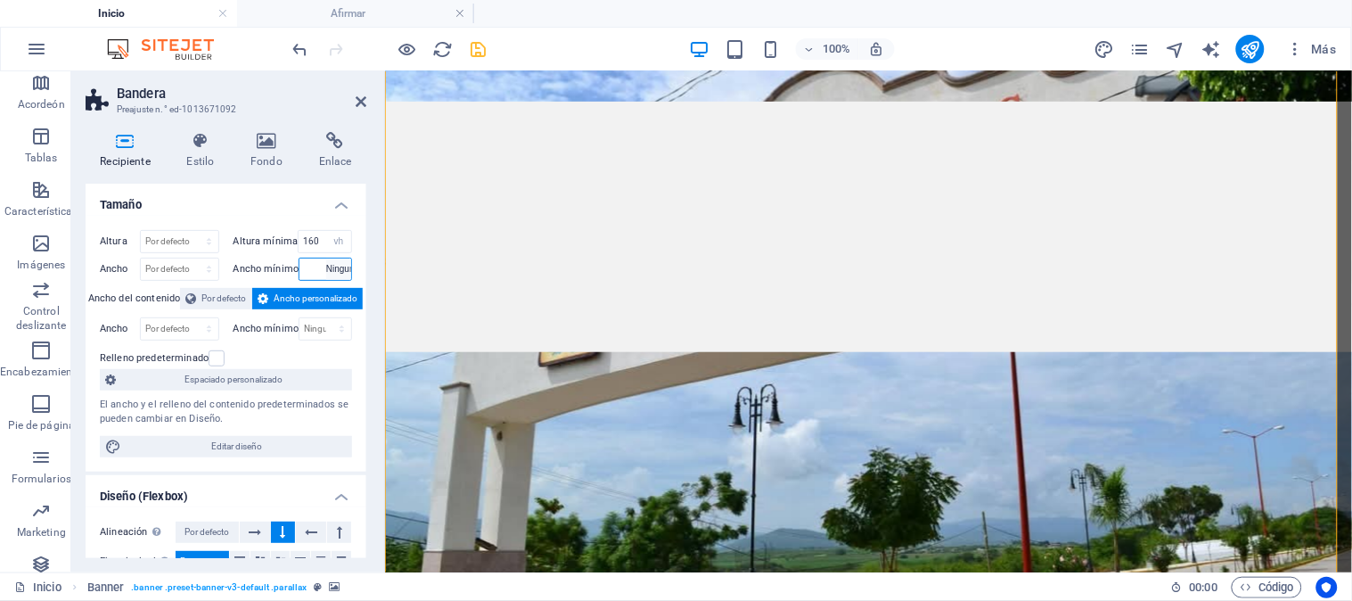
select select "DISABLED_OPTION_VALUE"
click at [317, 241] on input "160" at bounding box center [325, 241] width 53 height 21
drag, startPoint x: 317, startPoint y: 241, endPoint x: 301, endPoint y: 241, distance: 16.0
click at [301, 241] on input "160" at bounding box center [325, 241] width 53 height 21
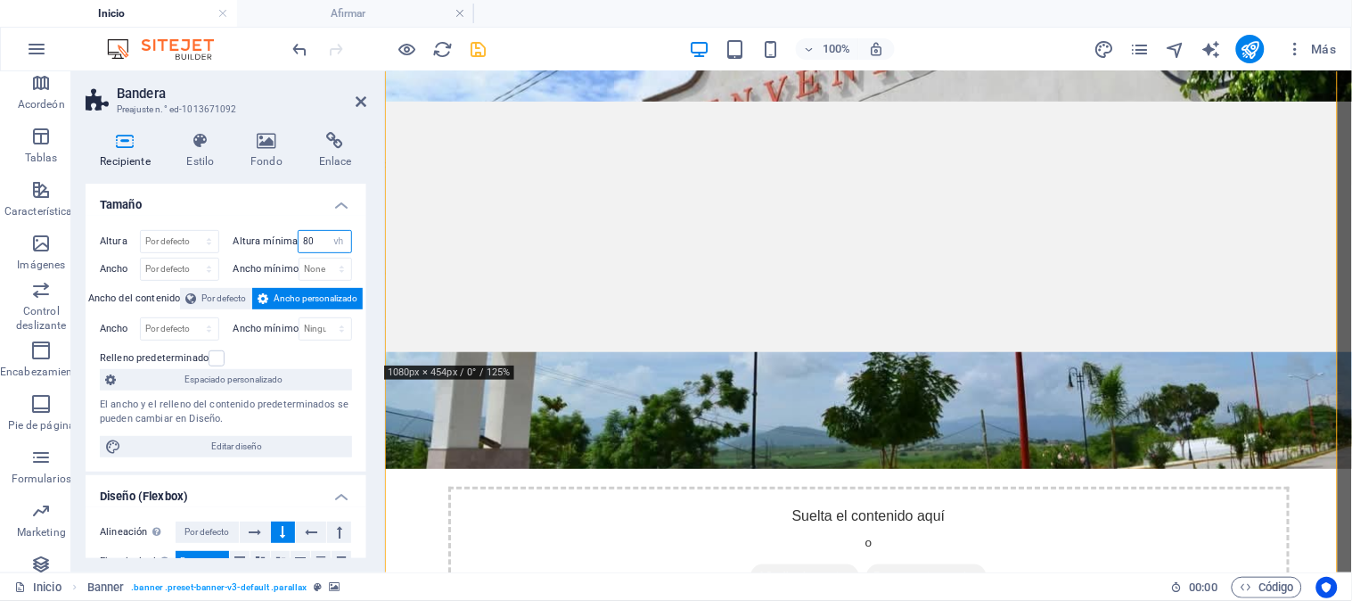
type input "80"
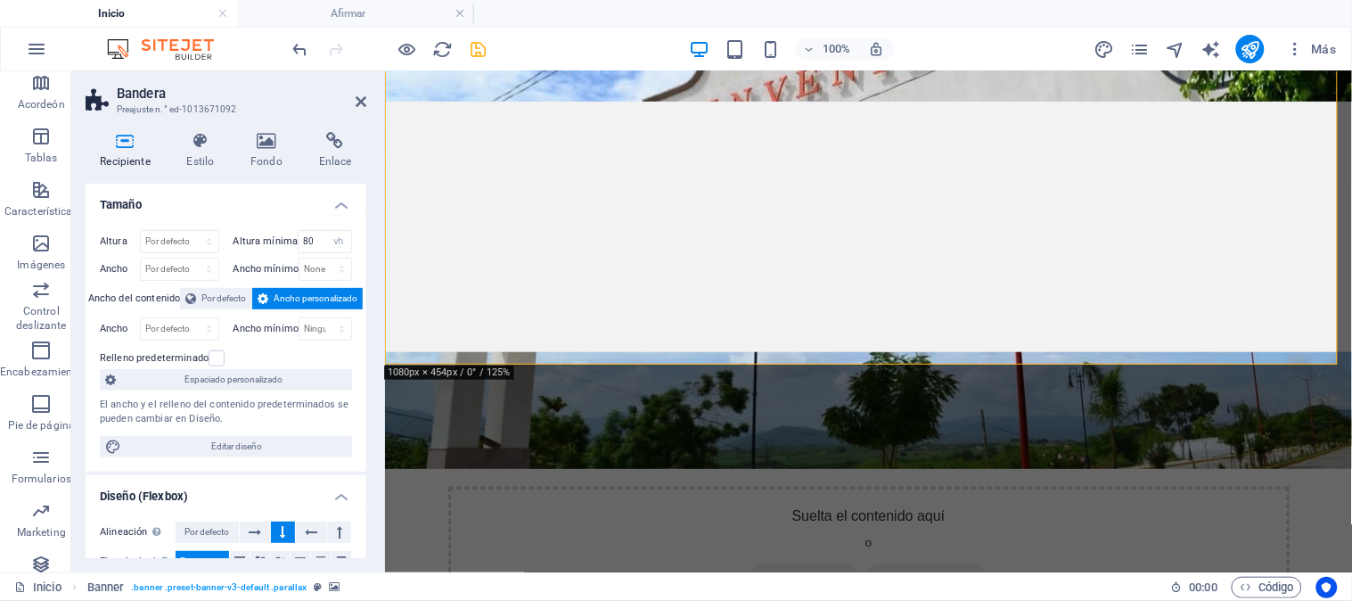
click at [285, 207] on h4 "Tamaño" at bounding box center [226, 200] width 281 height 32
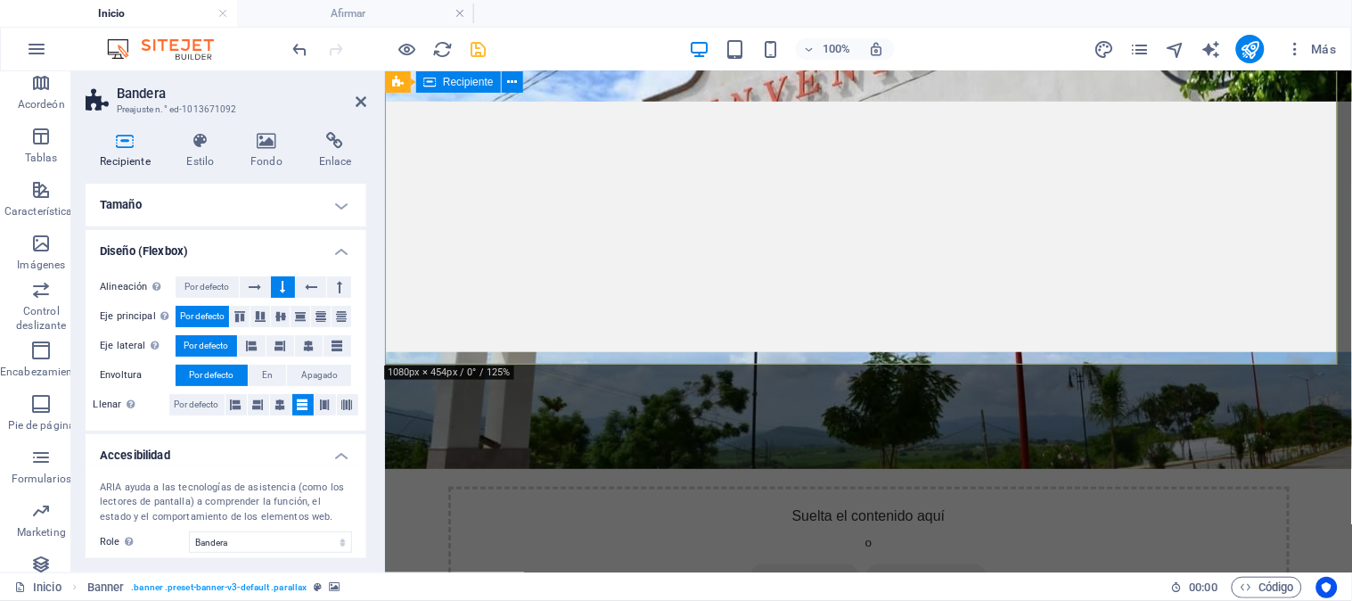
click at [588, 486] on div "Suelta el contenido aquí o Añadir elementos Pegar portapapeles" at bounding box center [867, 549] width 841 height 127
drag, startPoint x: 355, startPoint y: 100, endPoint x: 298, endPoint y: 37, distance: 84.5
click at [356, 100] on icon at bounding box center [361, 101] width 11 height 14
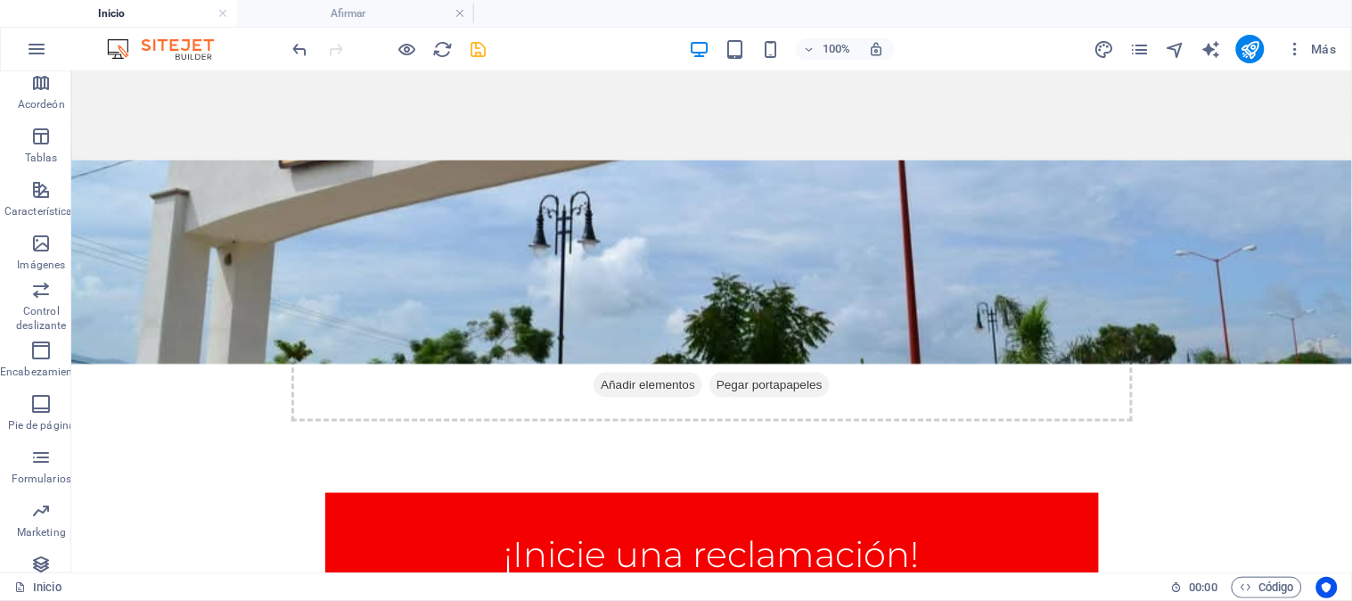
scroll to position [315, 0]
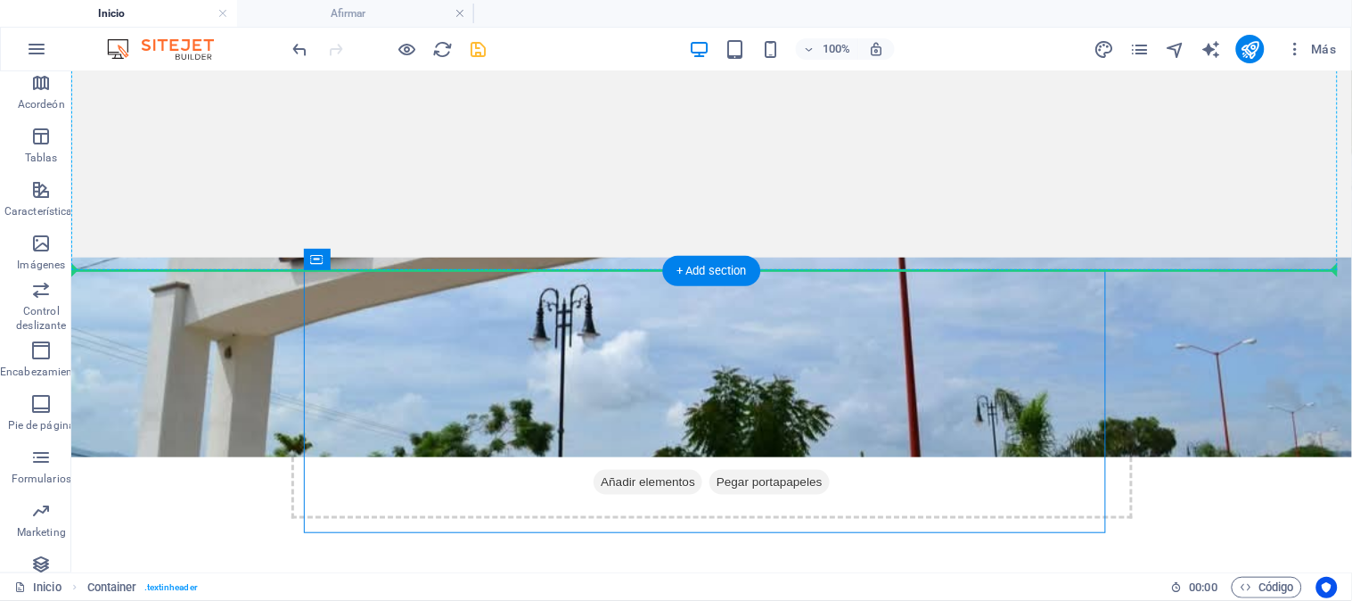
drag, startPoint x: 868, startPoint y: 510, endPoint x: 809, endPoint y: 242, distance: 274.0
drag, startPoint x: 396, startPoint y: 332, endPoint x: 332, endPoint y: 173, distance: 171.2
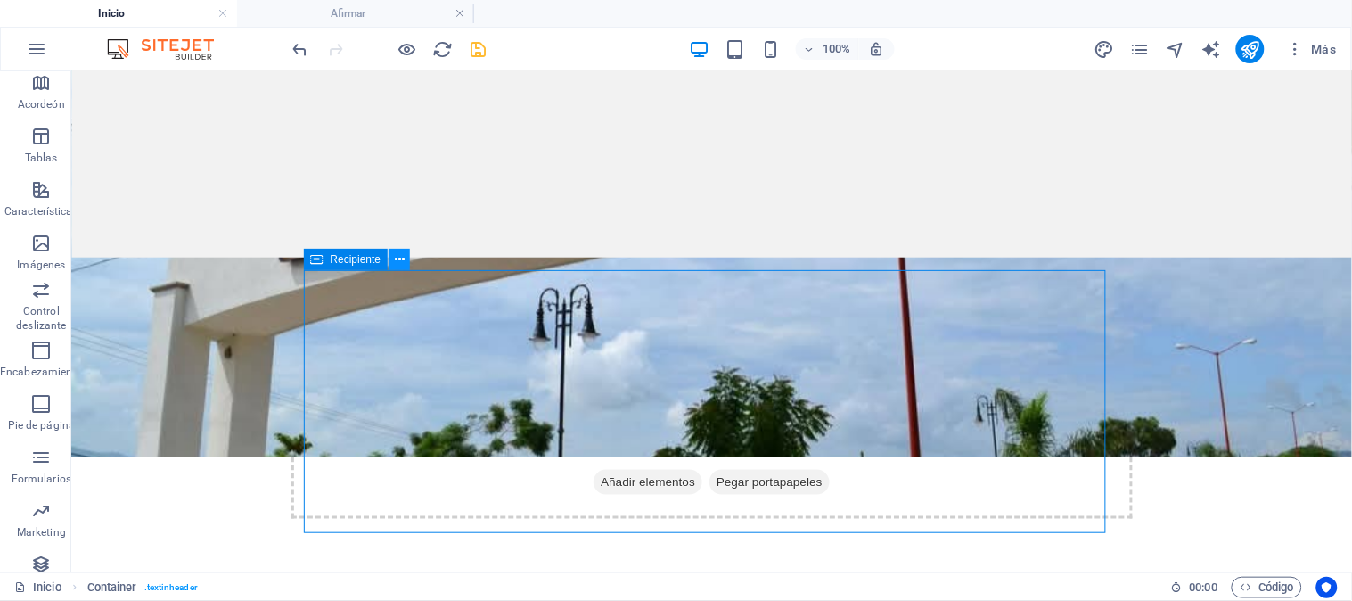
click at [395, 257] on icon at bounding box center [400, 259] width 10 height 19
click at [410, 10] on h4 "Afirmar" at bounding box center [355, 14] width 237 height 20
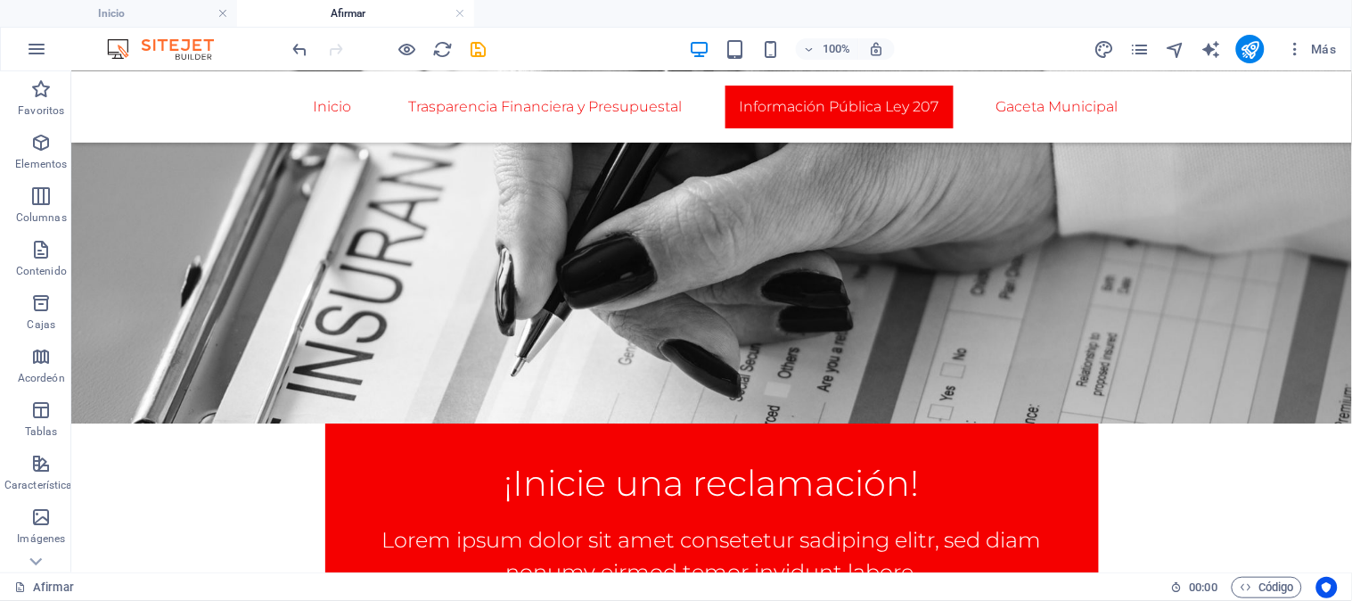
scroll to position [693, 0]
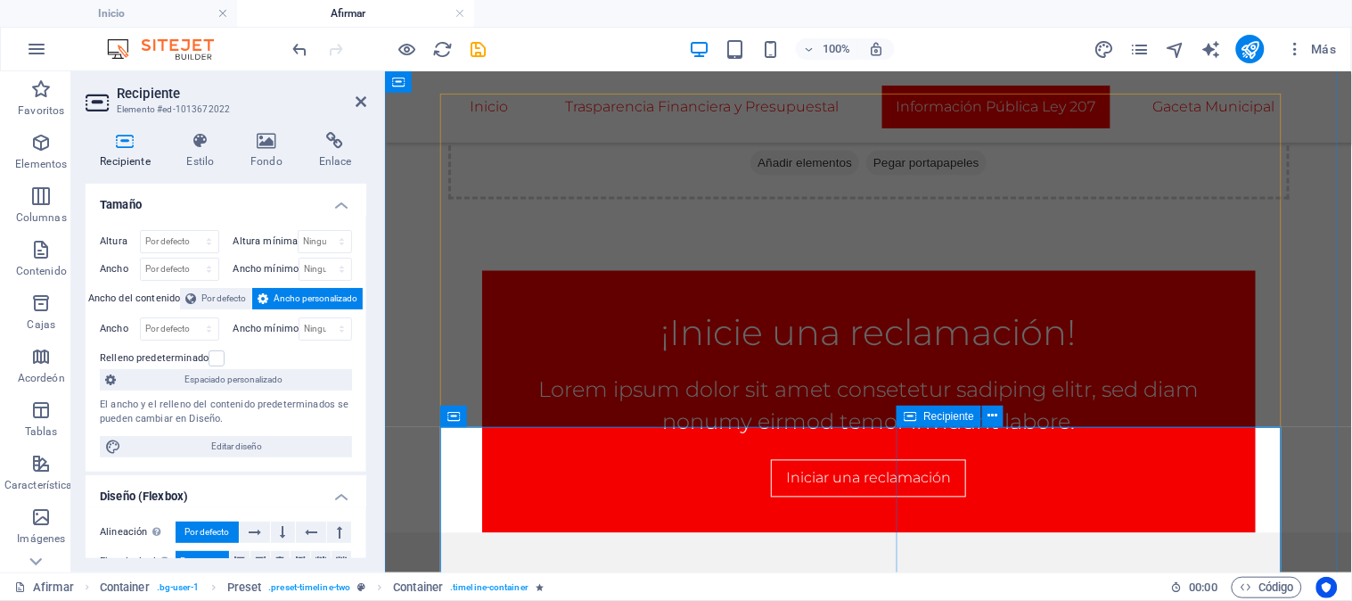
click at [546, 419] on icon at bounding box center [544, 415] width 10 height 19
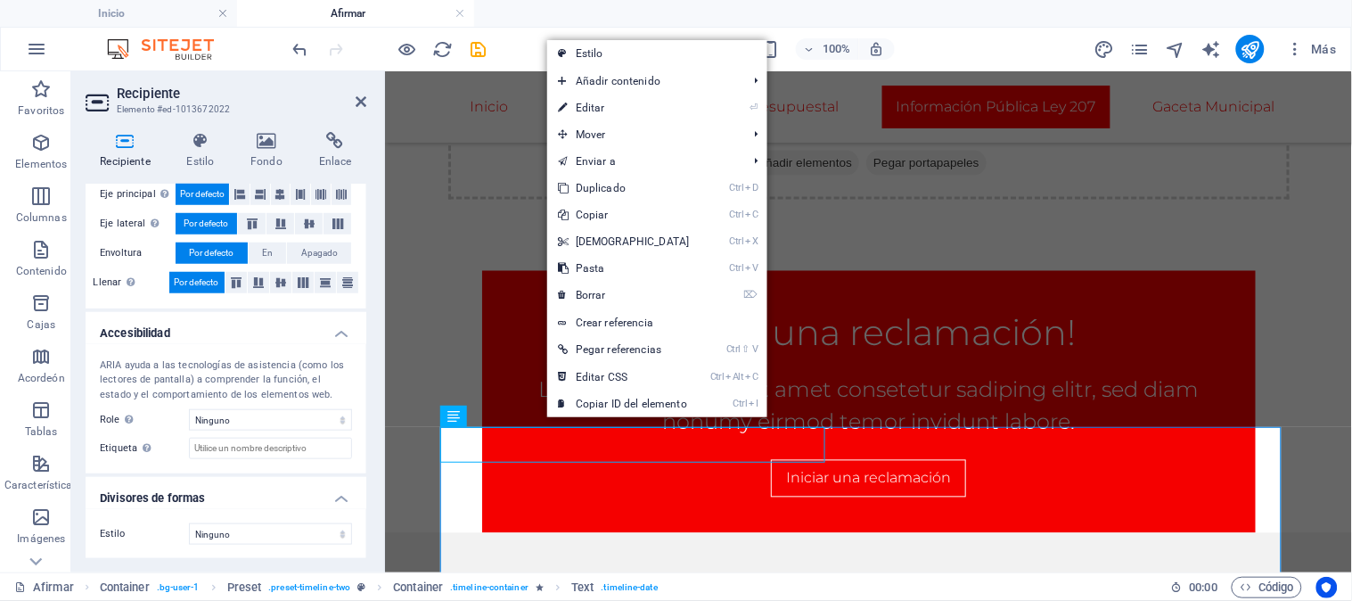
scroll to position [0, 0]
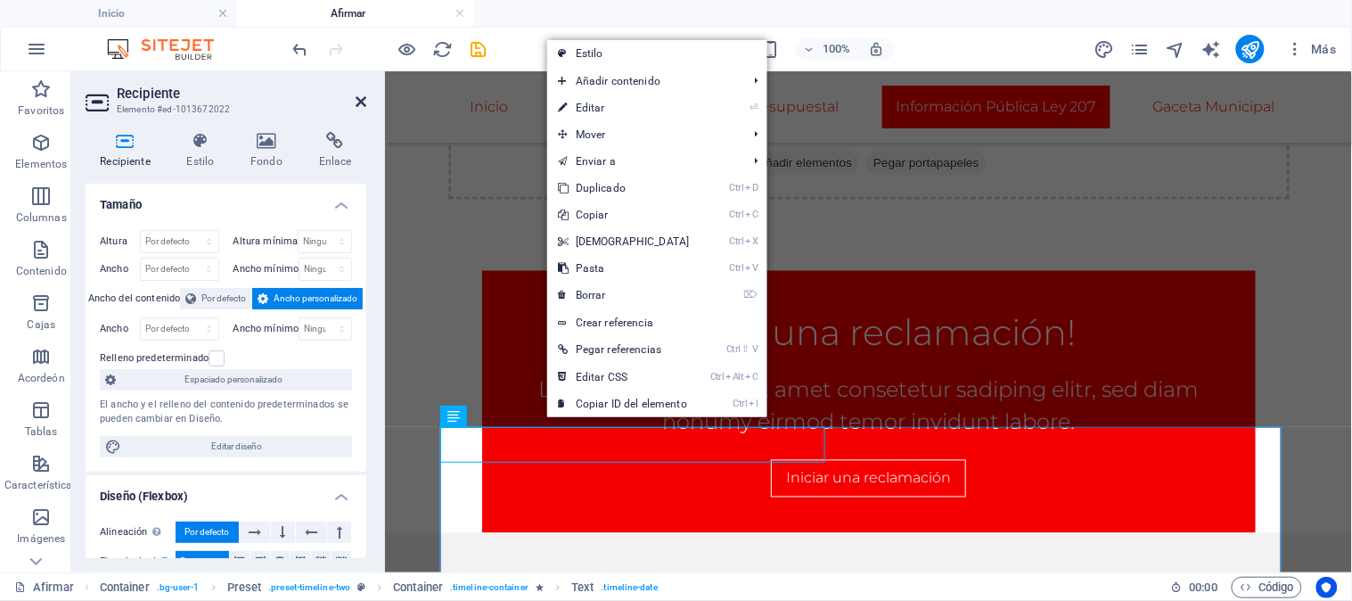
drag, startPoint x: 360, startPoint y: 98, endPoint x: 291, endPoint y: 45, distance: 87.0
click at [360, 98] on icon at bounding box center [361, 101] width 11 height 14
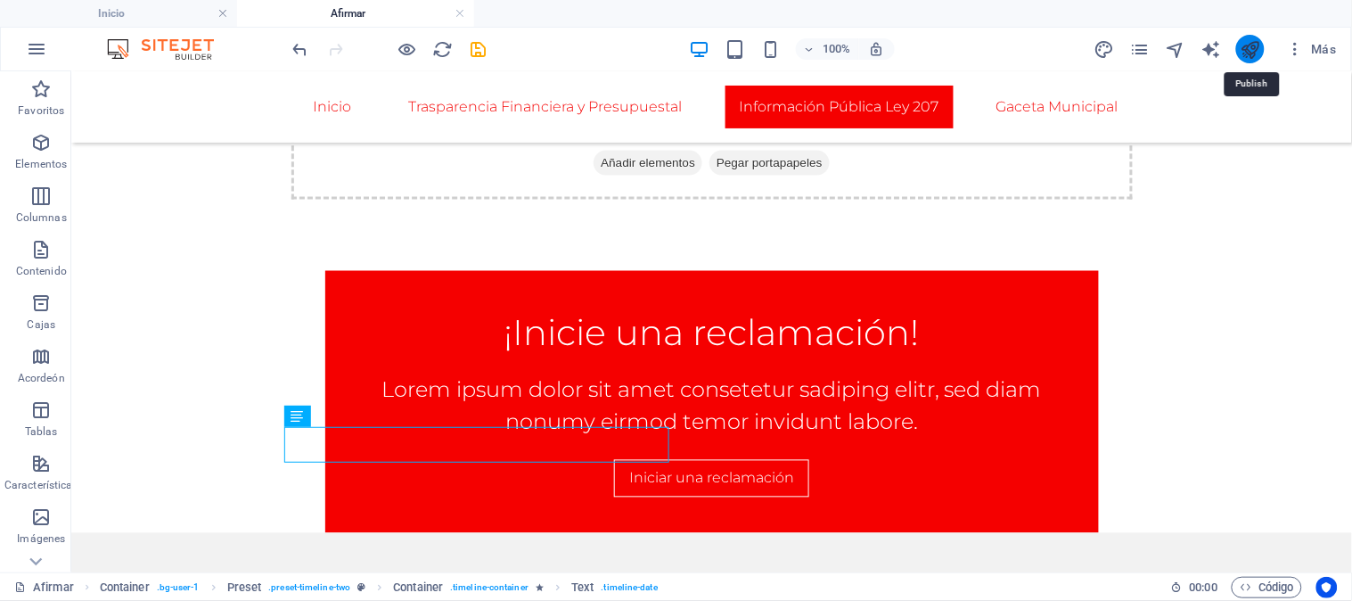
click at [1252, 48] on icon "publicar" at bounding box center [1251, 49] width 21 height 21
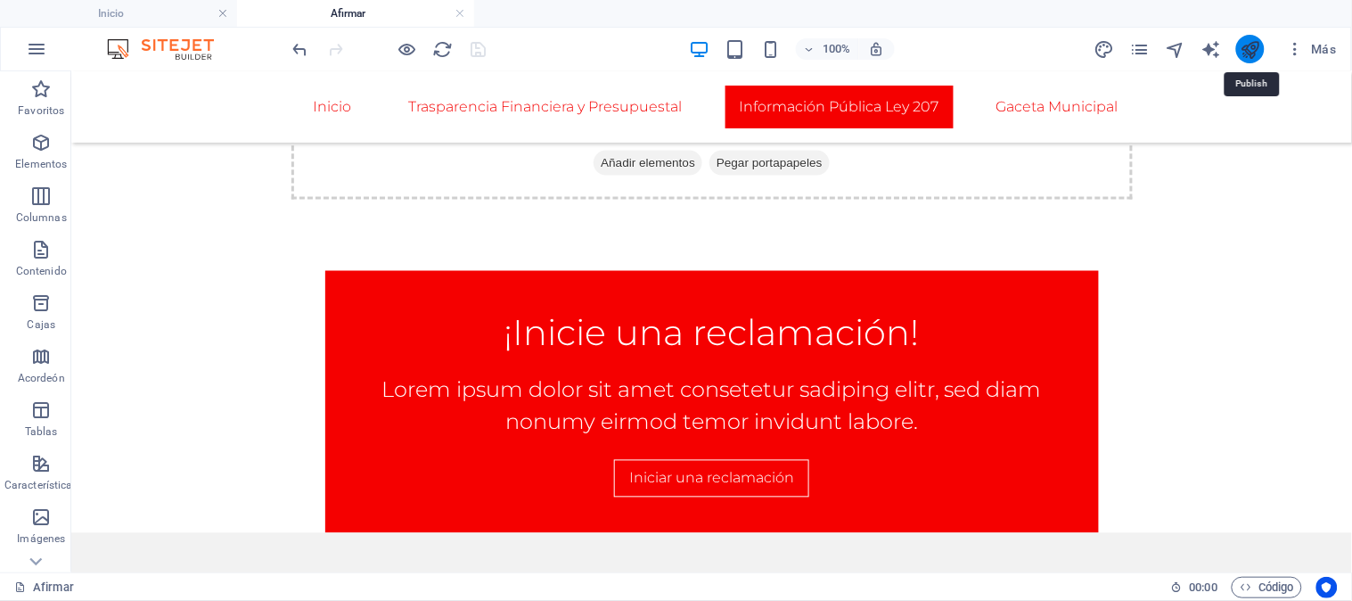
click at [1245, 54] on icon "publicar" at bounding box center [1251, 49] width 21 height 21
click at [480, 50] on div at bounding box center [390, 49] width 200 height 29
click at [1257, 56] on icon "publicar" at bounding box center [1251, 49] width 21 height 21
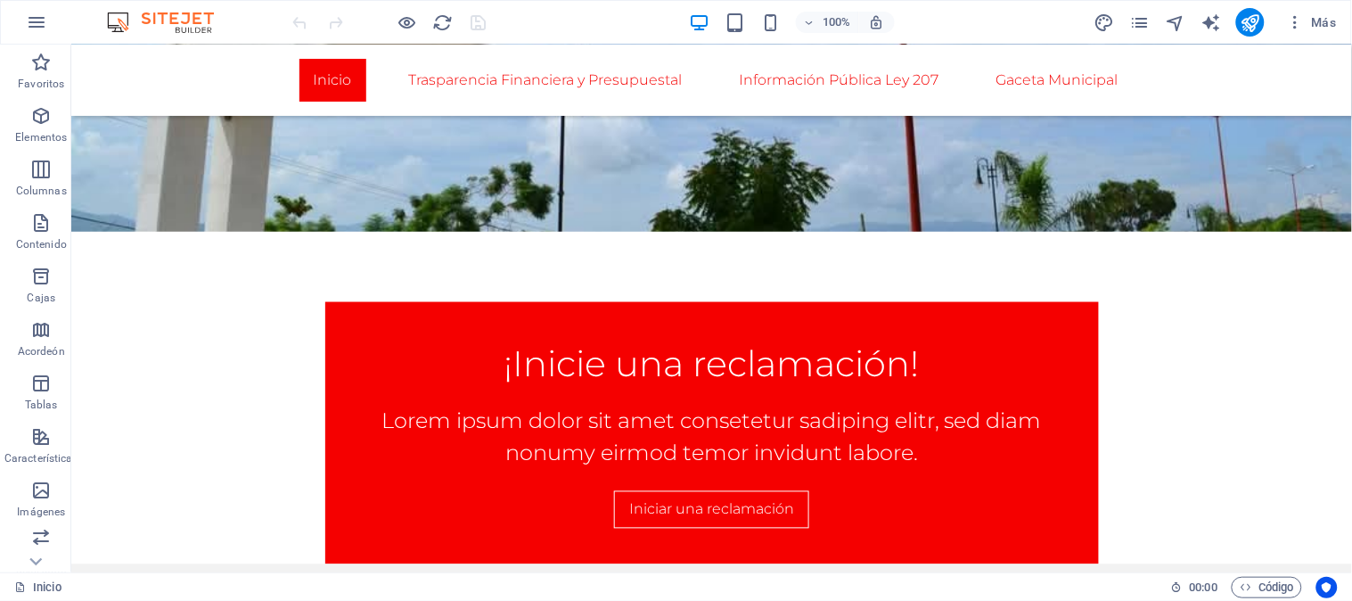
scroll to position [706, 0]
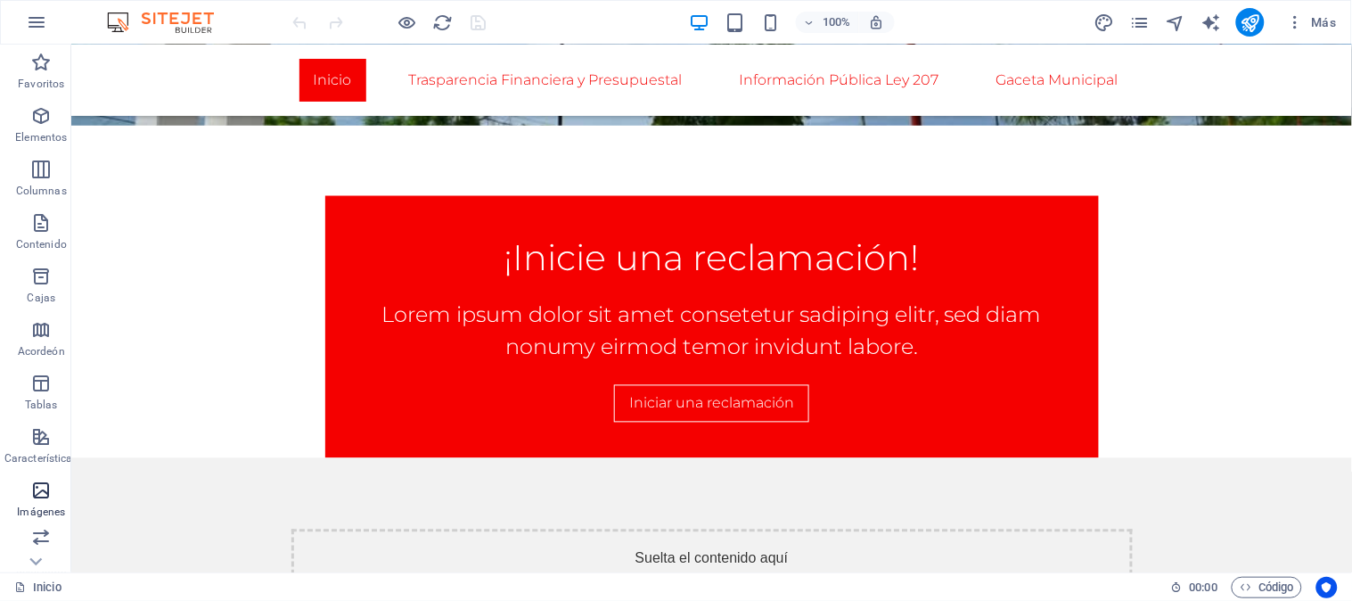
click at [29, 502] on span "Imágenes" at bounding box center [41, 501] width 83 height 43
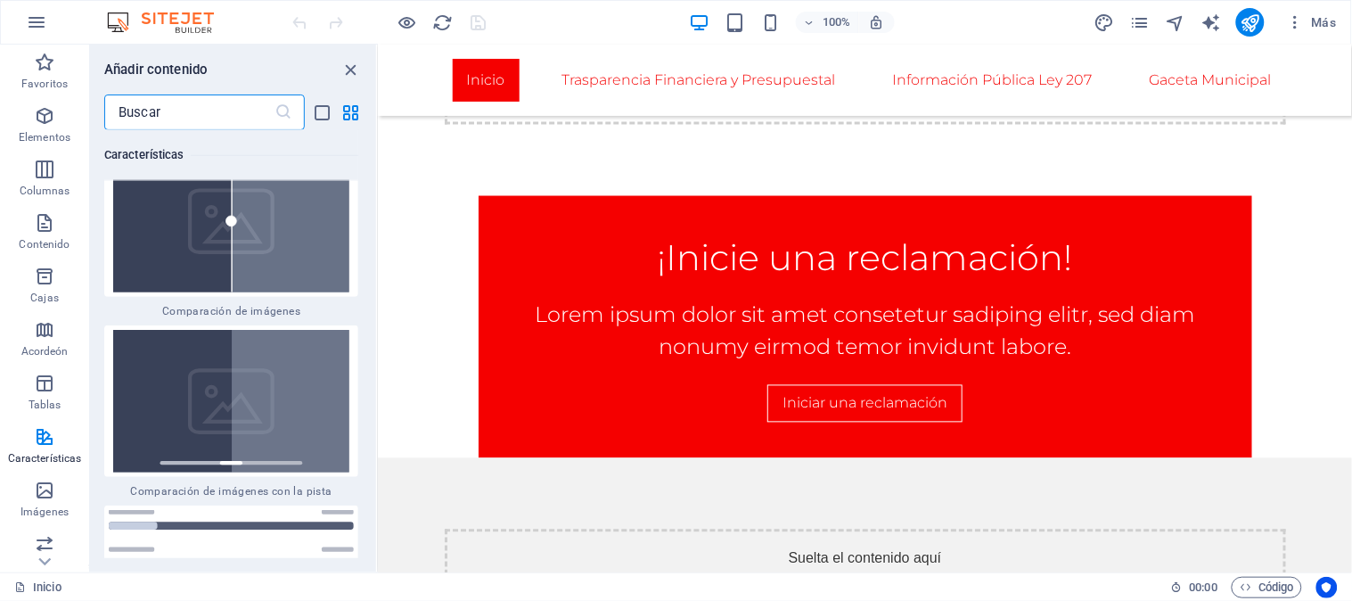
scroll to position [14526, 0]
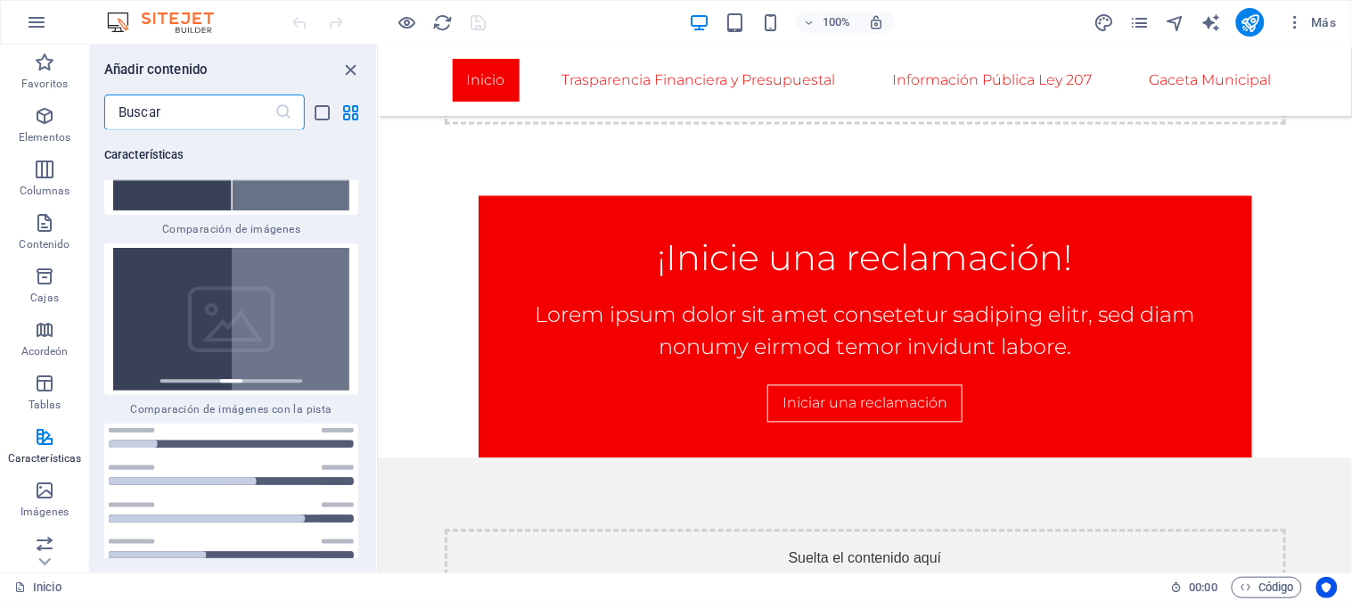
drag, startPoint x: 374, startPoint y: 331, endPoint x: 1, endPoint y: 267, distance: 378.8
click at [372, 328] on div "Favoritos 1 [PERSON_NAME] Titular 1 [PERSON_NAME] Recipiente Elementos 1 [PERSO…" at bounding box center [233, 344] width 286 height 428
drag, startPoint x: 371, startPoint y: 308, endPoint x: 373, endPoint y: 341, distance: 33.0
click at [373, 341] on div "Favoritos 1 [PERSON_NAME] Titular 1 [PERSON_NAME] Recipiente Elementos 1 [PERSO…" at bounding box center [233, 344] width 286 height 428
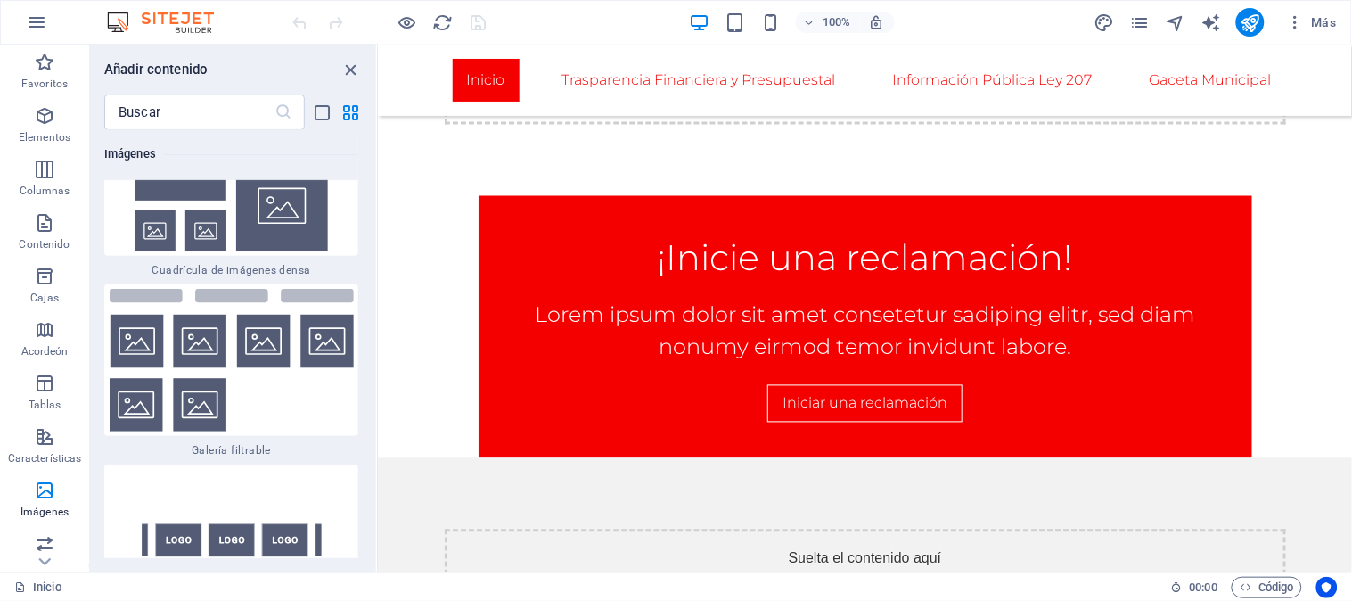
scroll to position [19009, 0]
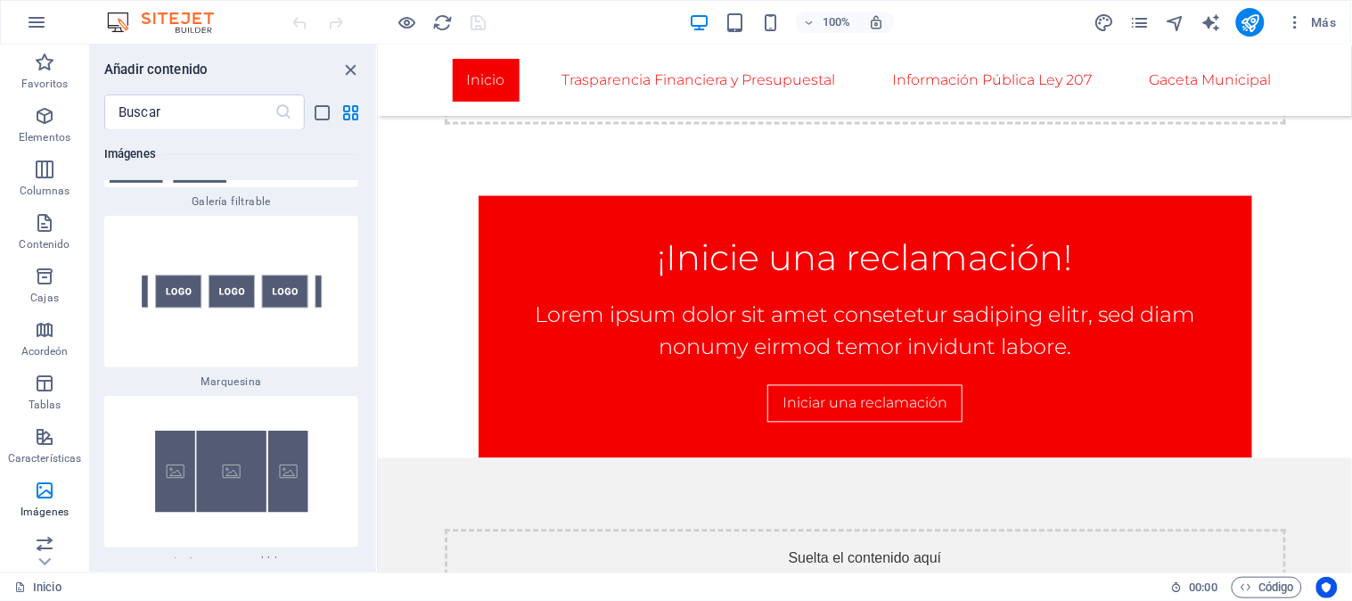
drag, startPoint x: 374, startPoint y: 312, endPoint x: 2, endPoint y: 322, distance: 372.7
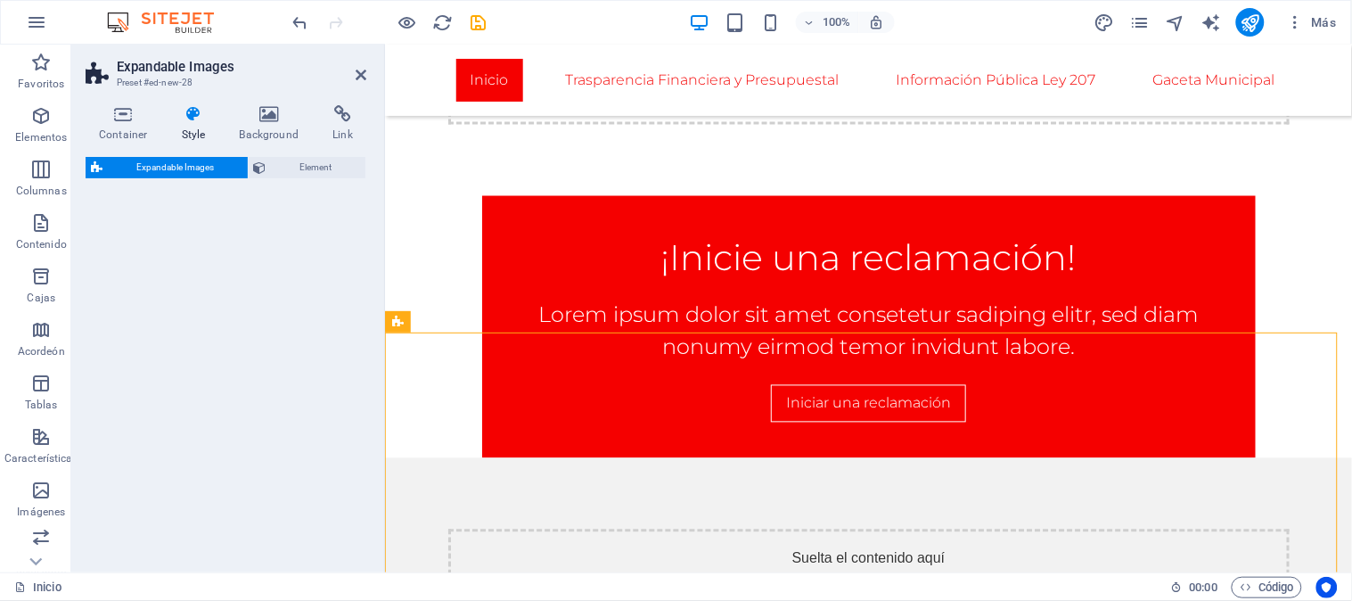
select select "rem"
select select "px"
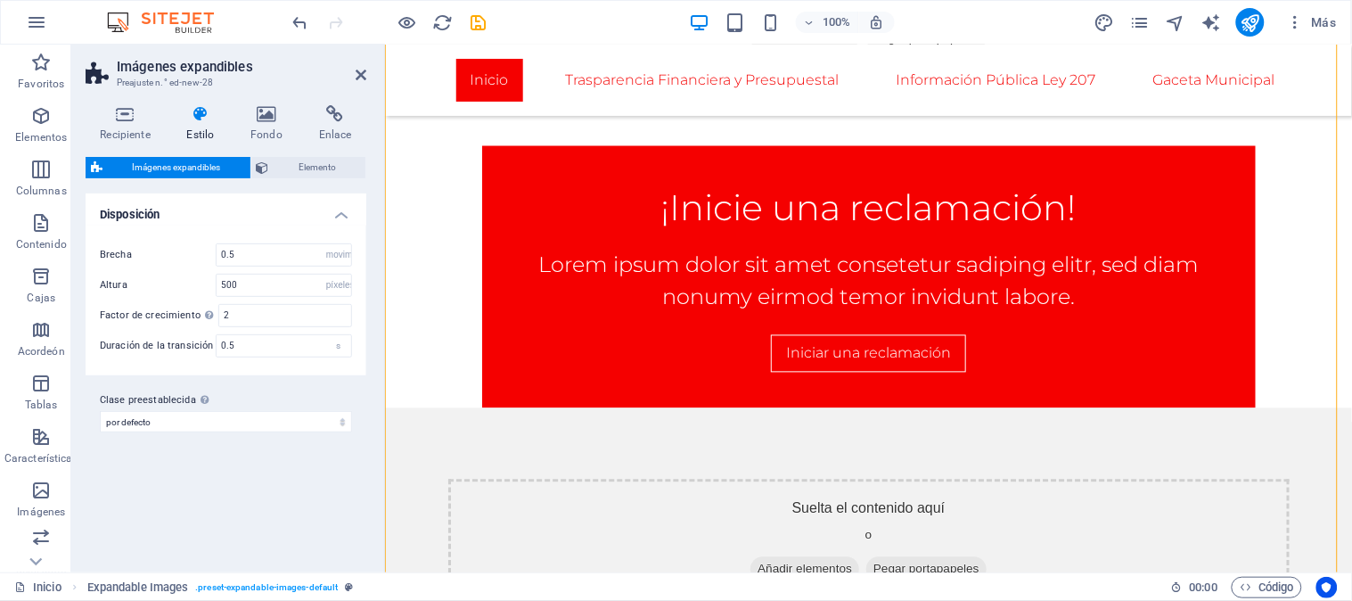
scroll to position [997, 0]
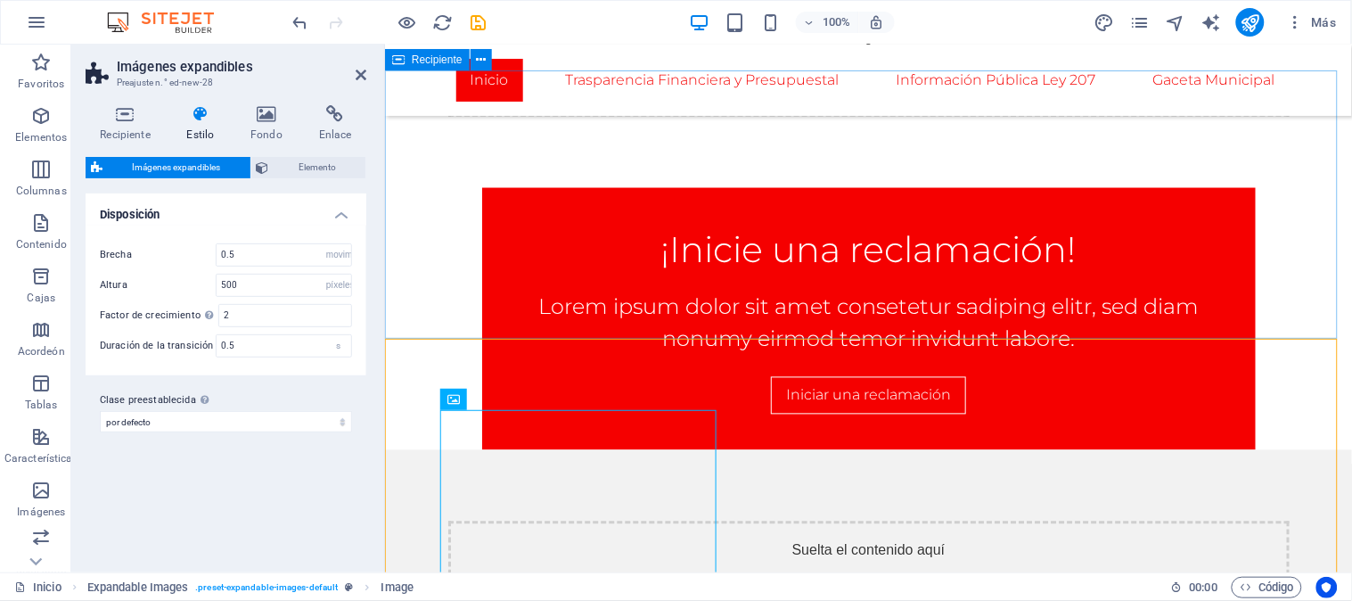
scroll to position [700, 0]
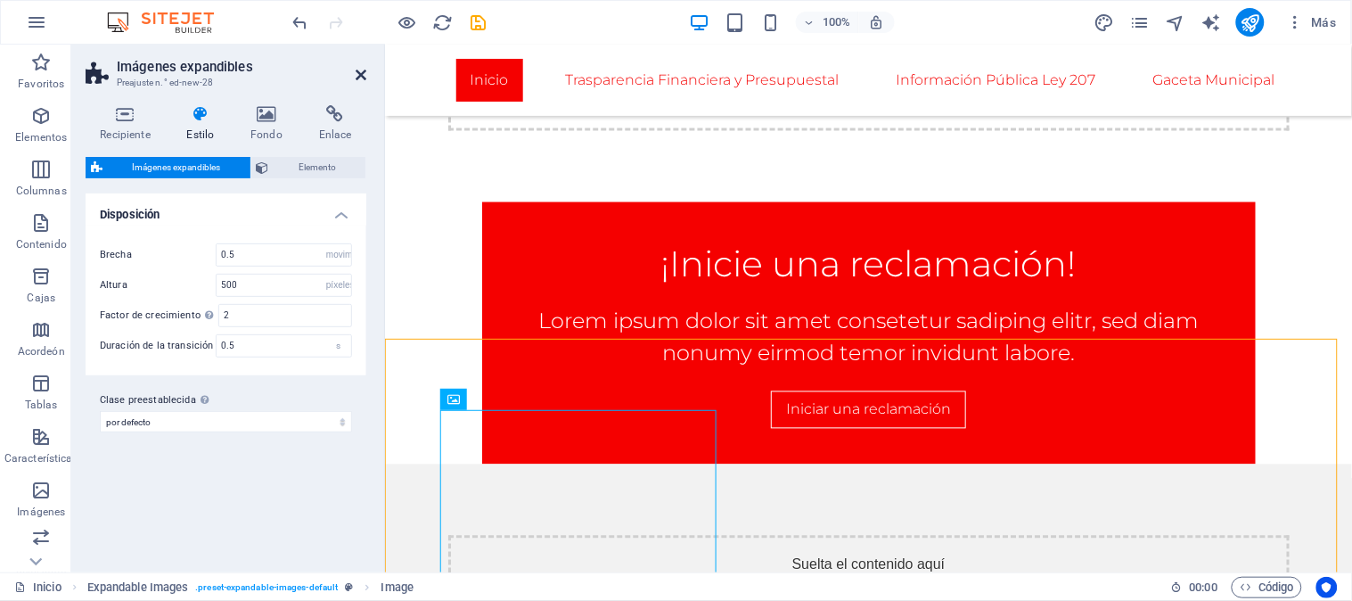
click at [358, 72] on icon at bounding box center [361, 75] width 11 height 14
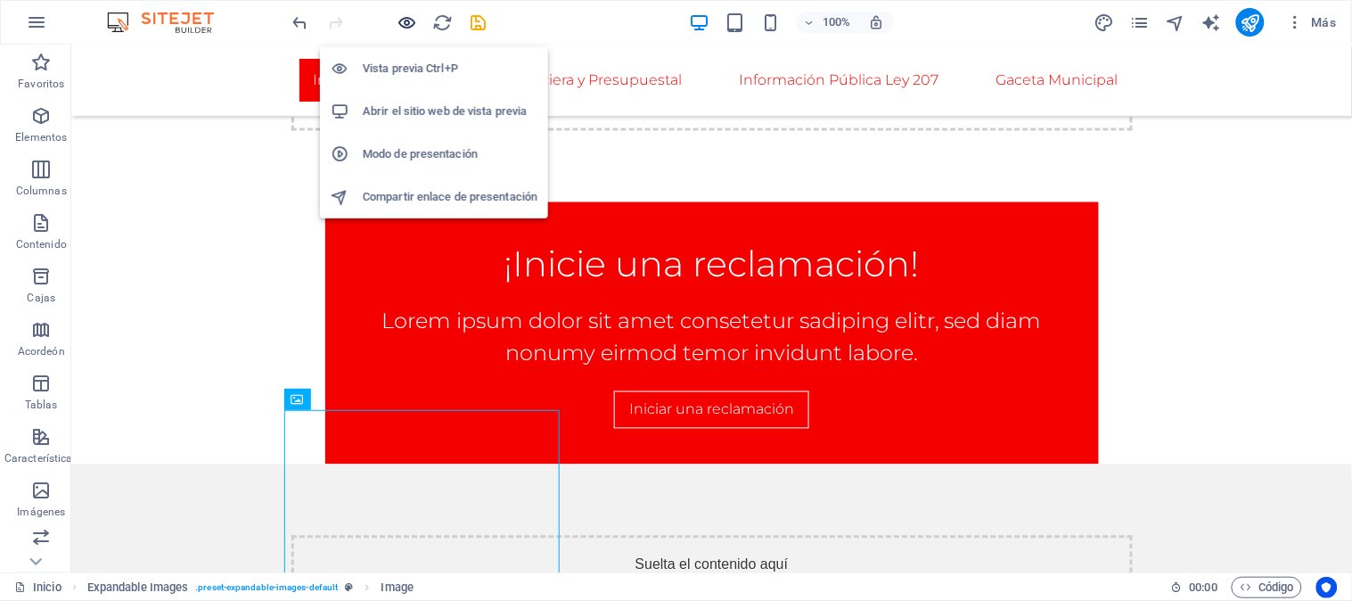
click at [404, 19] on icon "button" at bounding box center [408, 22] width 21 height 21
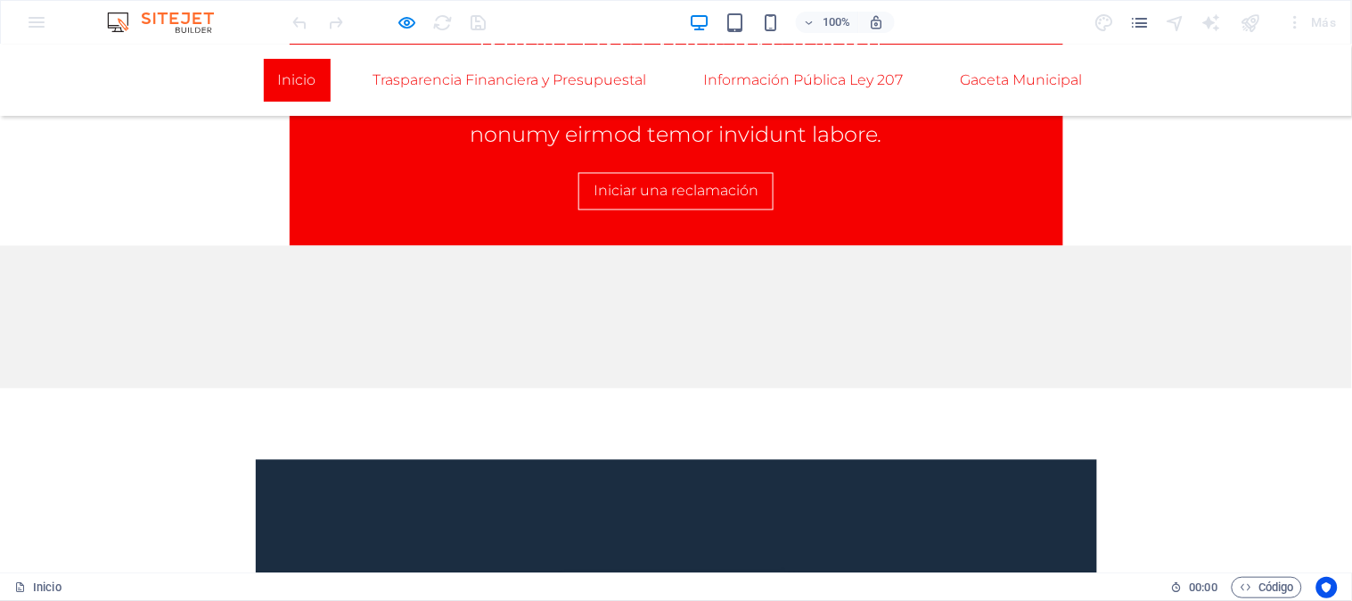
scroll to position [1154, 0]
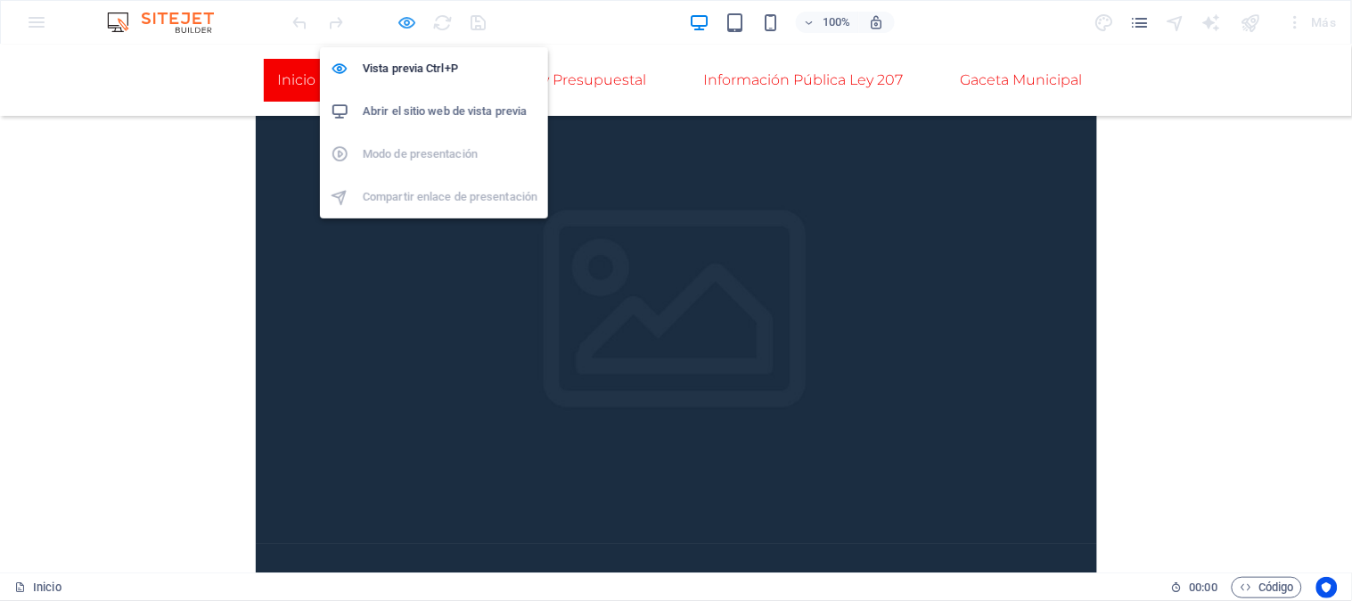
click at [412, 16] on icon "button" at bounding box center [408, 22] width 21 height 21
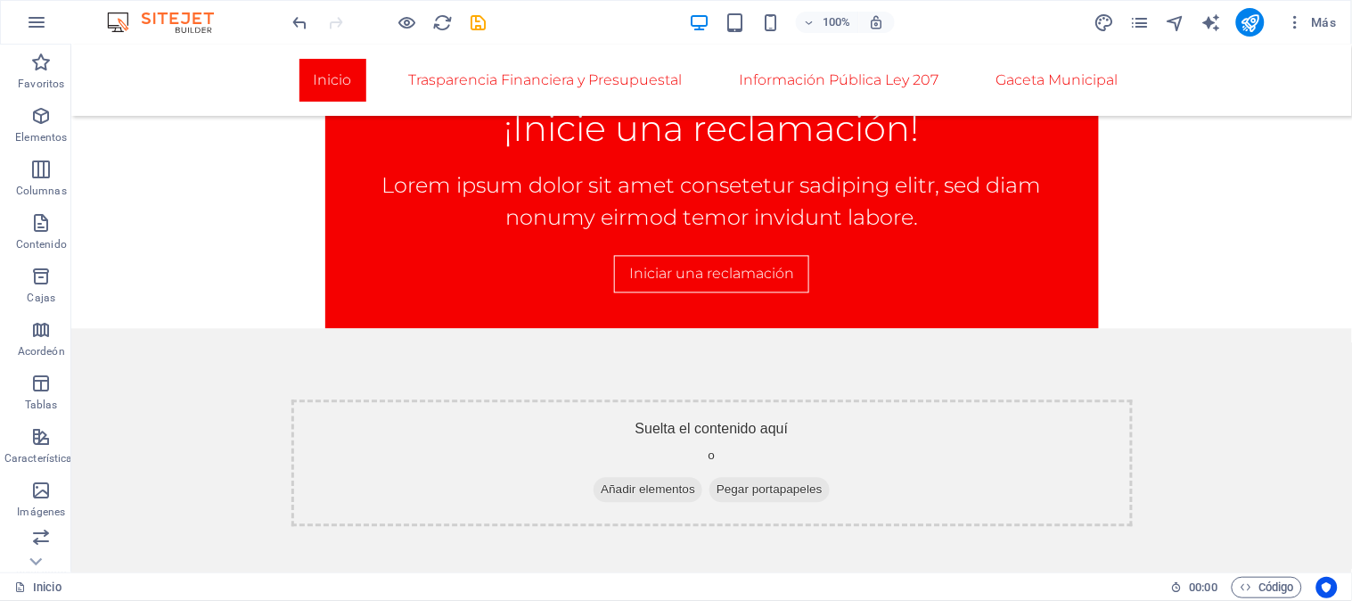
scroll to position [785, 0]
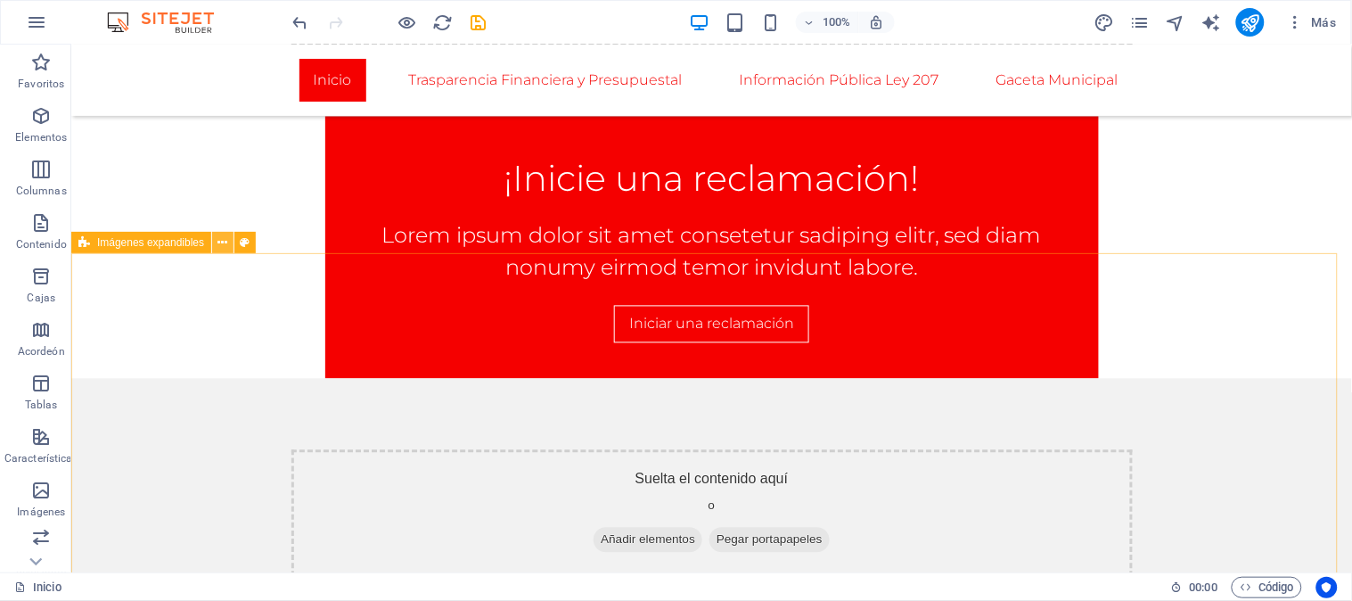
click at [224, 245] on icon at bounding box center [223, 243] width 10 height 19
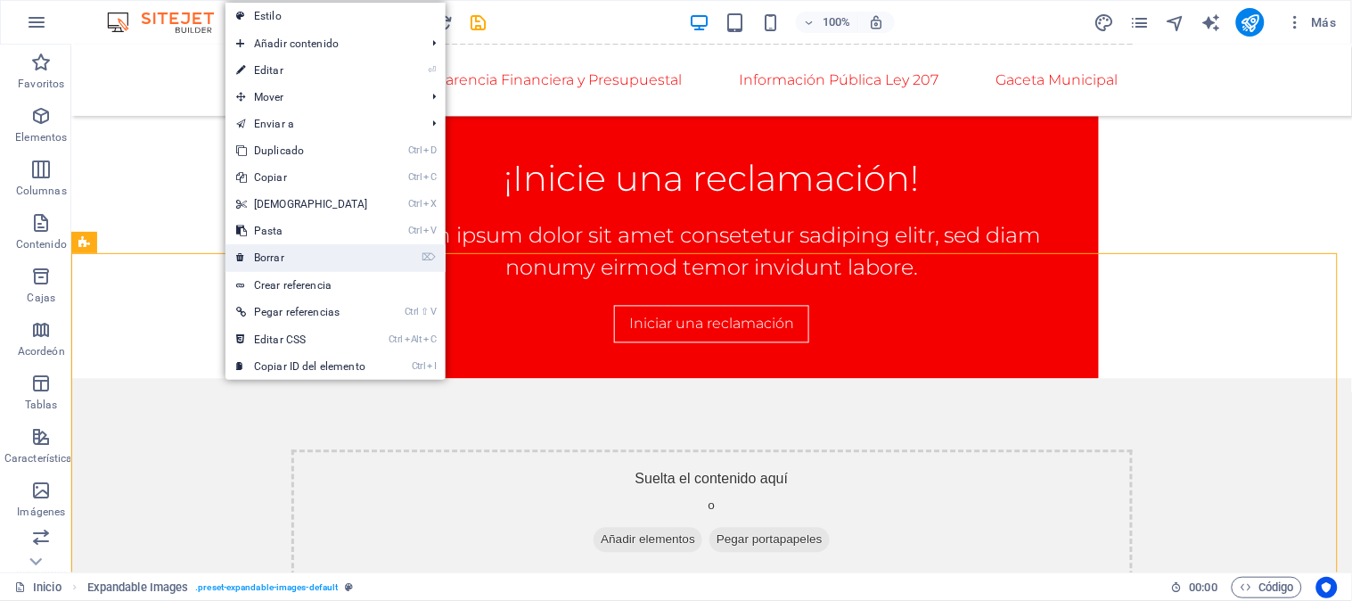
click at [265, 259] on font "Borrar" at bounding box center [269, 257] width 30 height 12
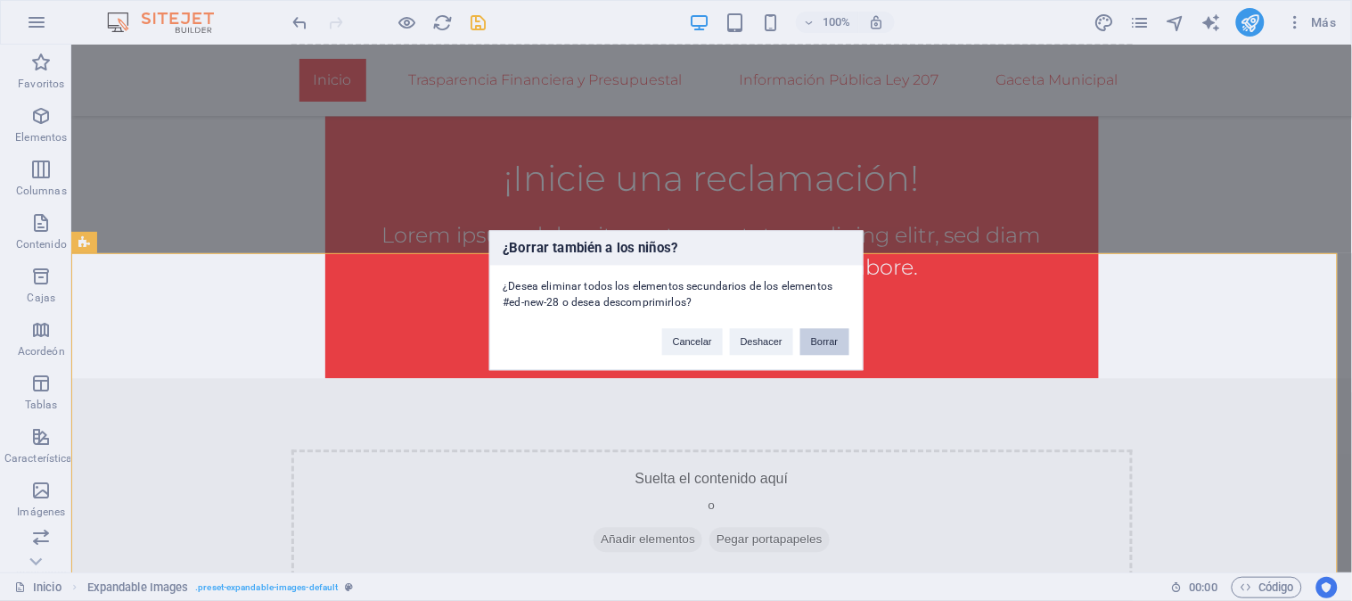
click at [806, 341] on button "Borrar" at bounding box center [824, 342] width 49 height 27
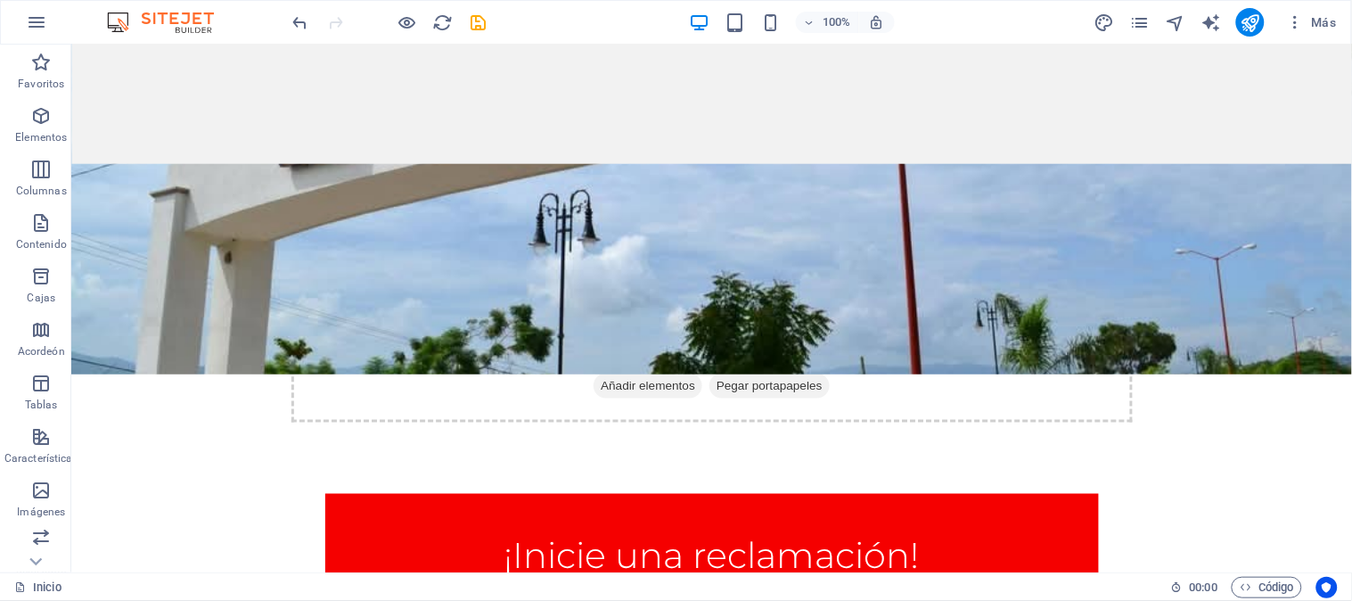
scroll to position [309, 0]
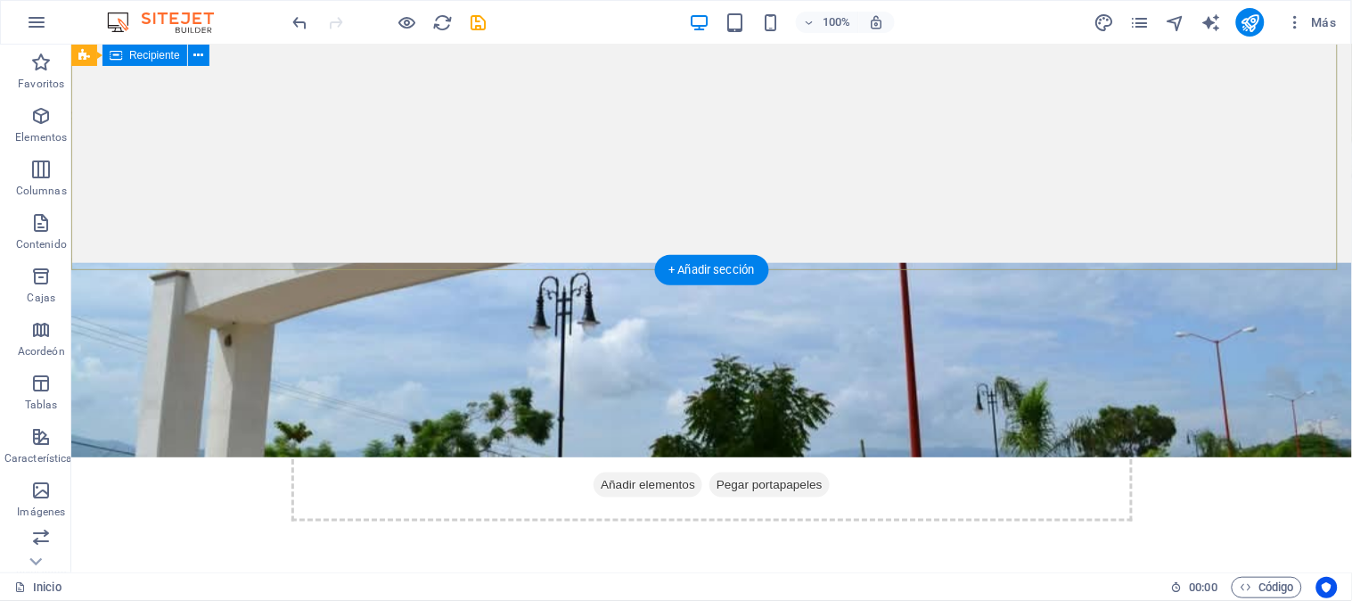
click at [378, 323] on div "Suelta el contenido aquí o Añadir elementos Pegar portapapeles" at bounding box center [710, 457] width 1281 height 269
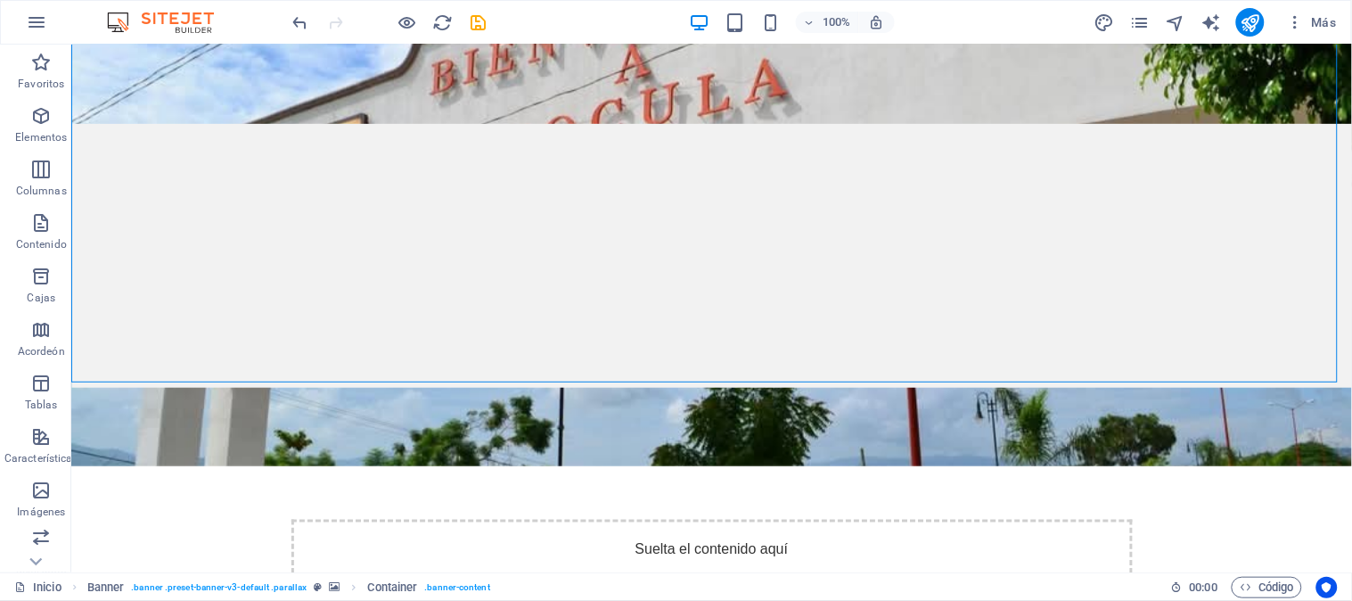
scroll to position [198, 0]
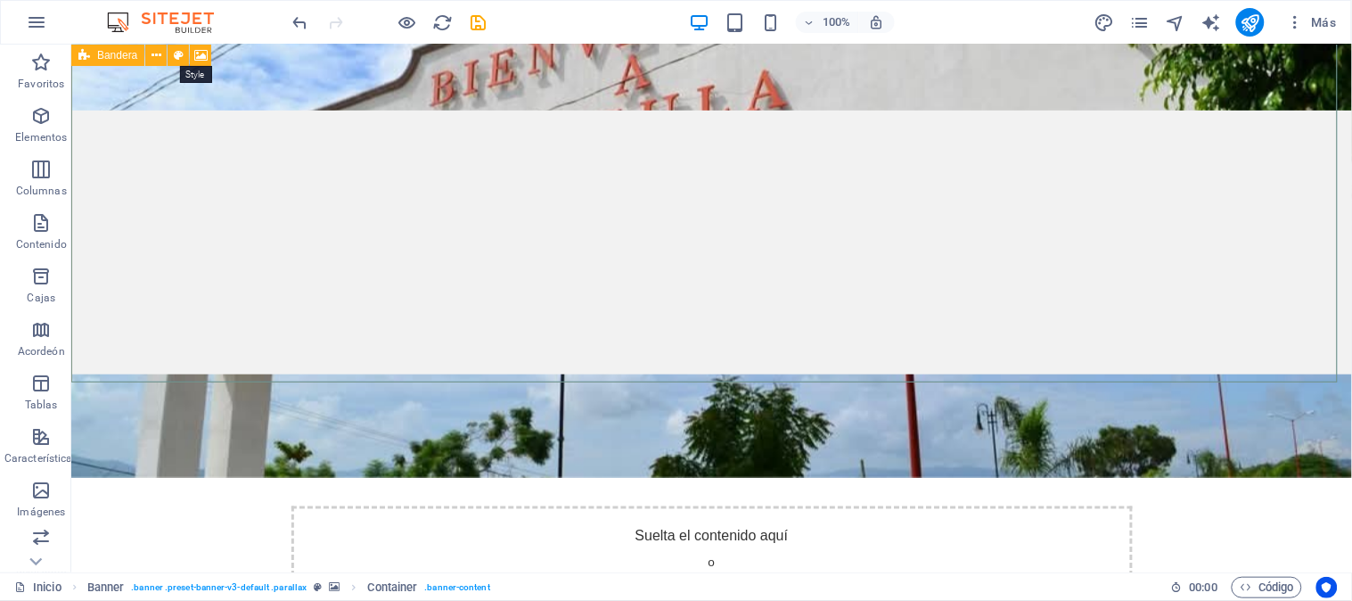
click at [173, 55] on button at bounding box center [178, 55] width 21 height 21
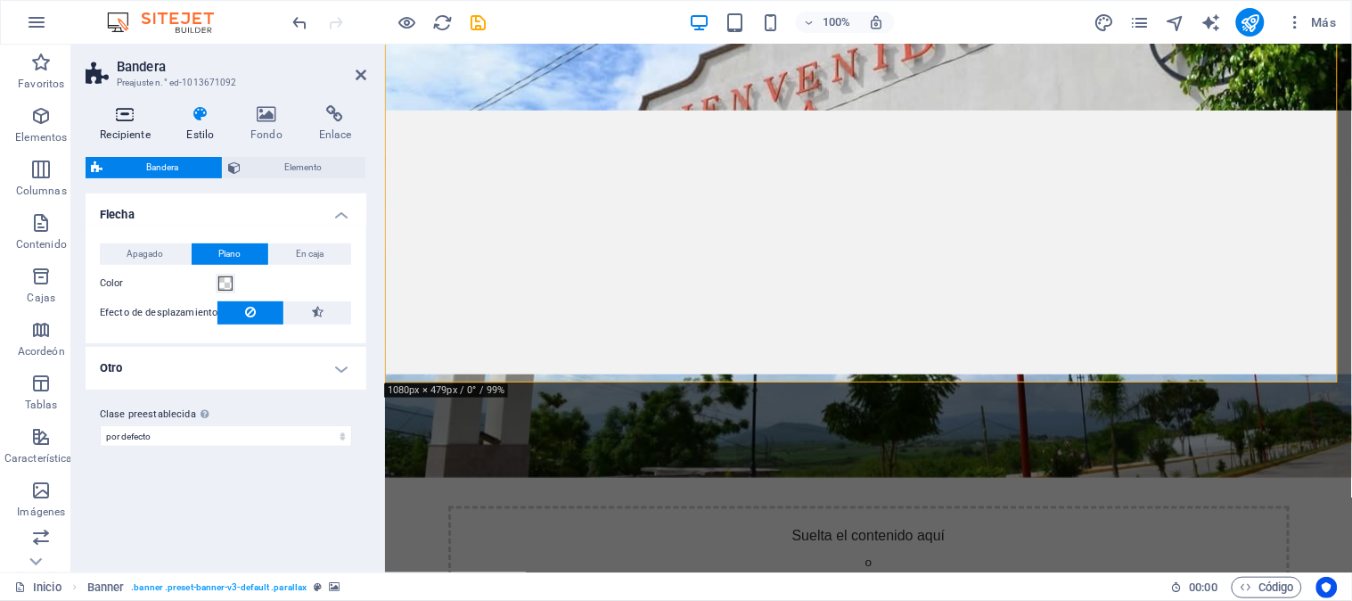
click at [122, 113] on icon at bounding box center [125, 114] width 79 height 18
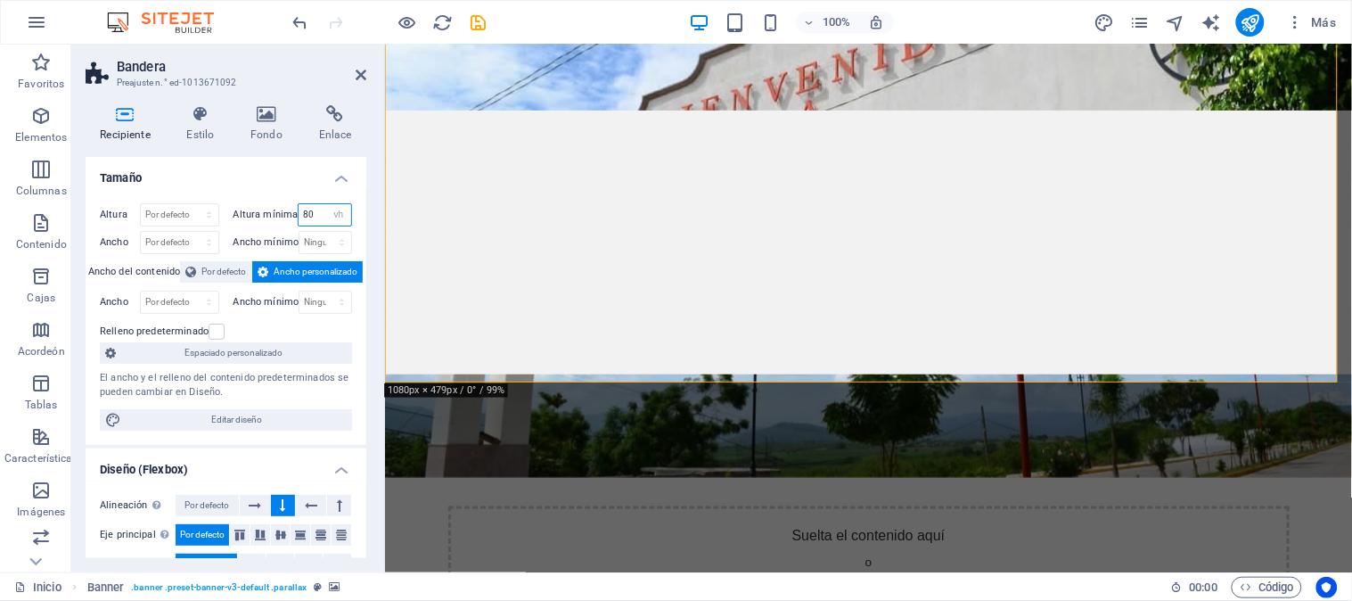
drag, startPoint x: 314, startPoint y: 216, endPoint x: 299, endPoint y: 216, distance: 15.2
click at [299, 216] on input "80" at bounding box center [325, 214] width 53 height 21
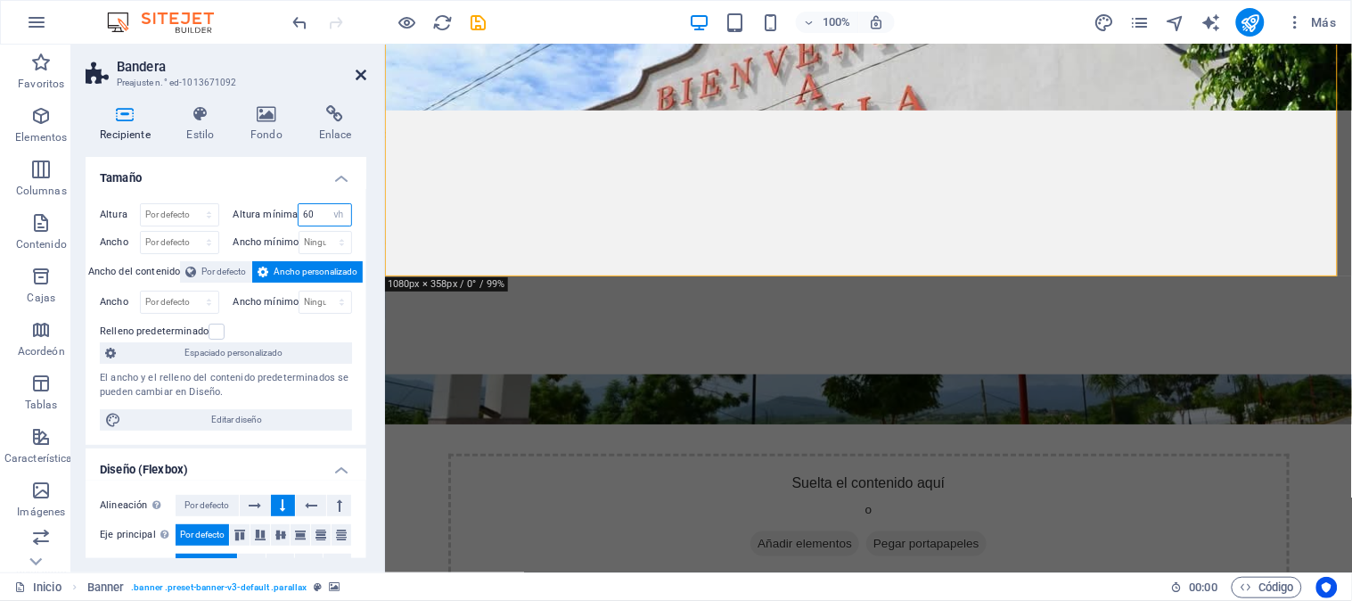
type input "60"
click at [361, 72] on icon at bounding box center [361, 75] width 11 height 14
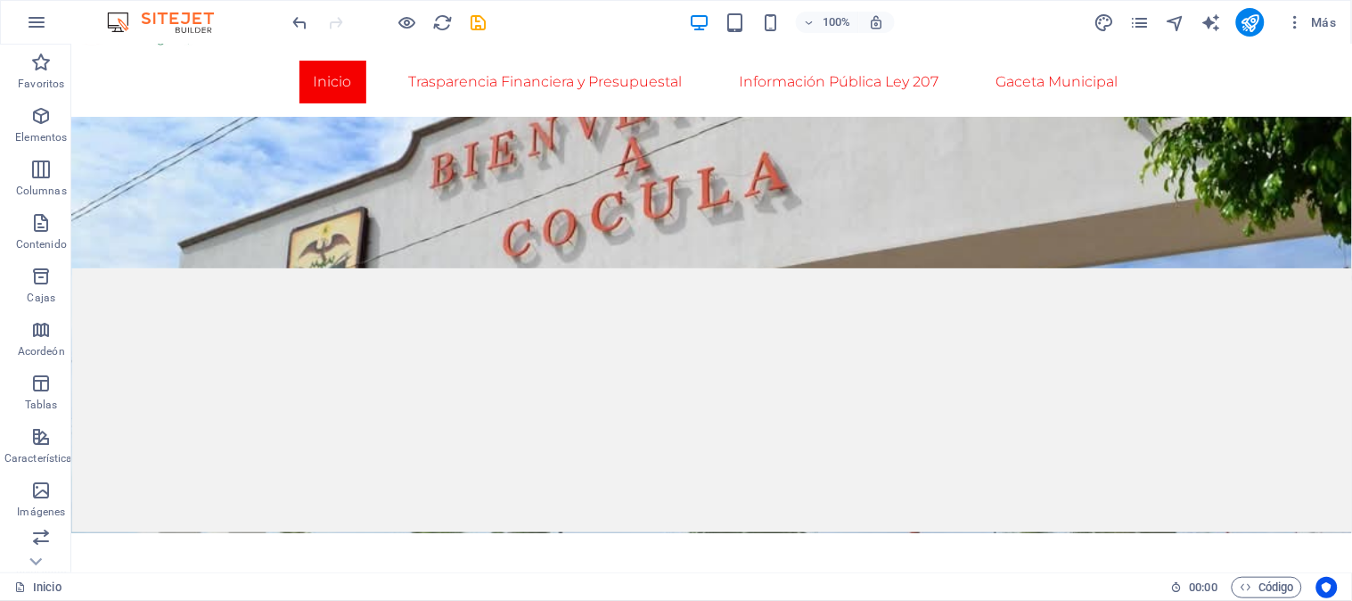
scroll to position [99, 0]
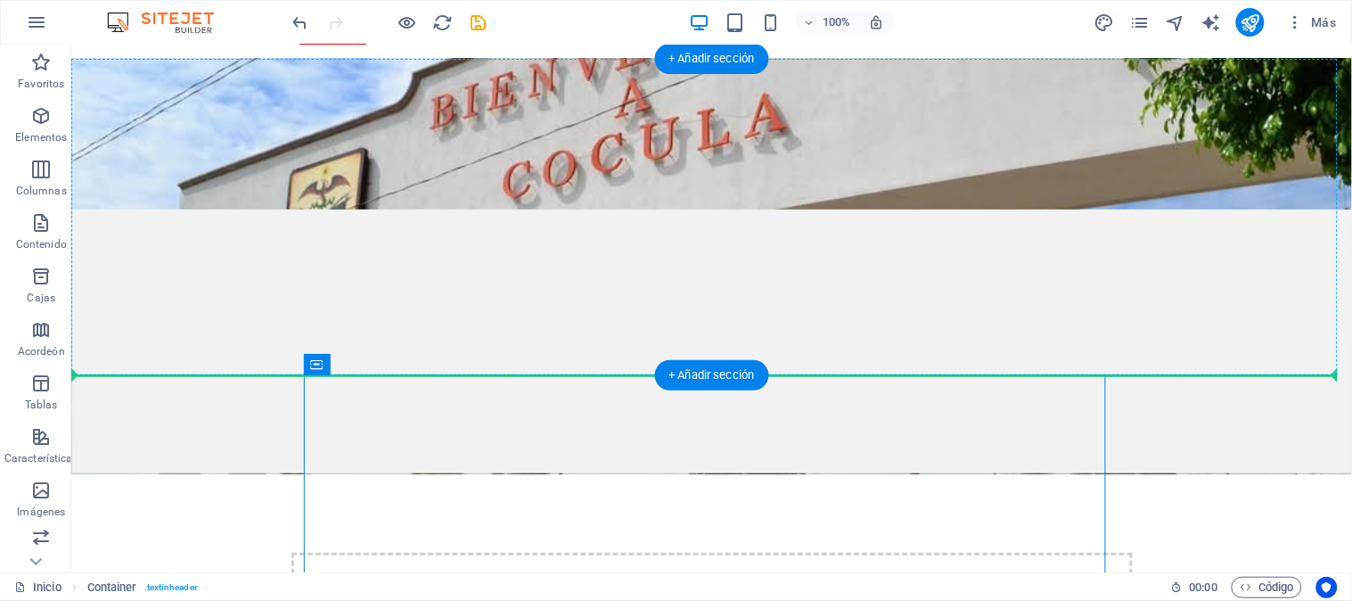
drag, startPoint x: 388, startPoint y: 411, endPoint x: 326, endPoint y: 326, distance: 104.7
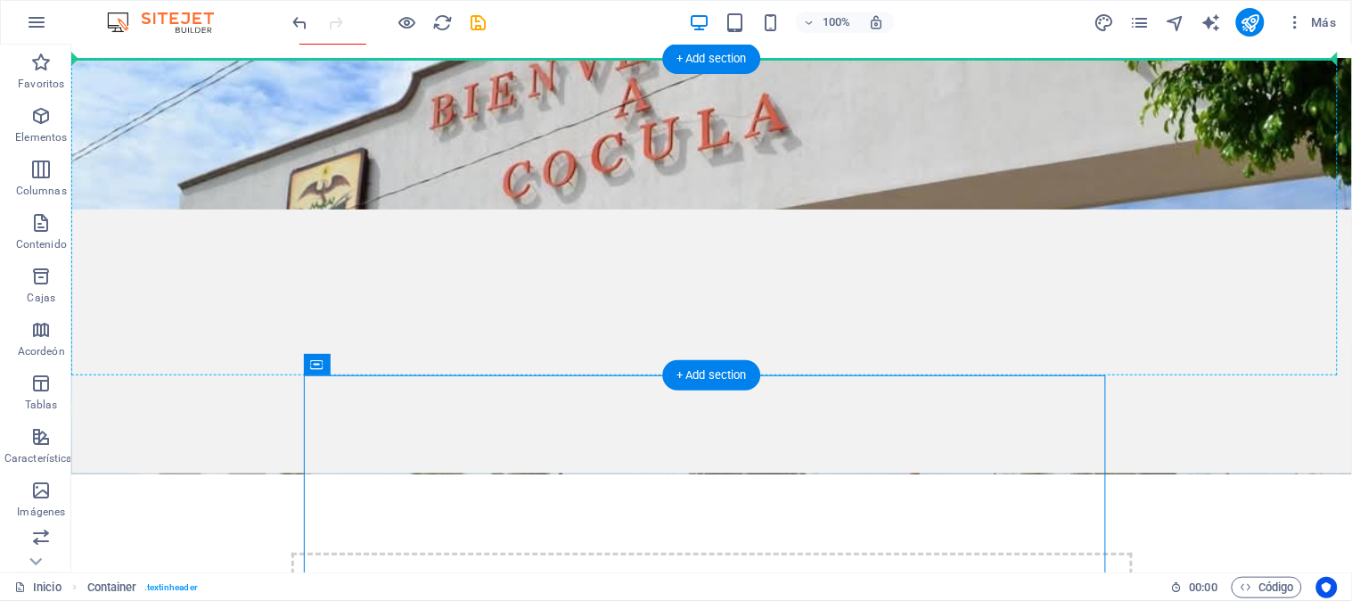
drag, startPoint x: 381, startPoint y: 406, endPoint x: 338, endPoint y: 120, distance: 288.4
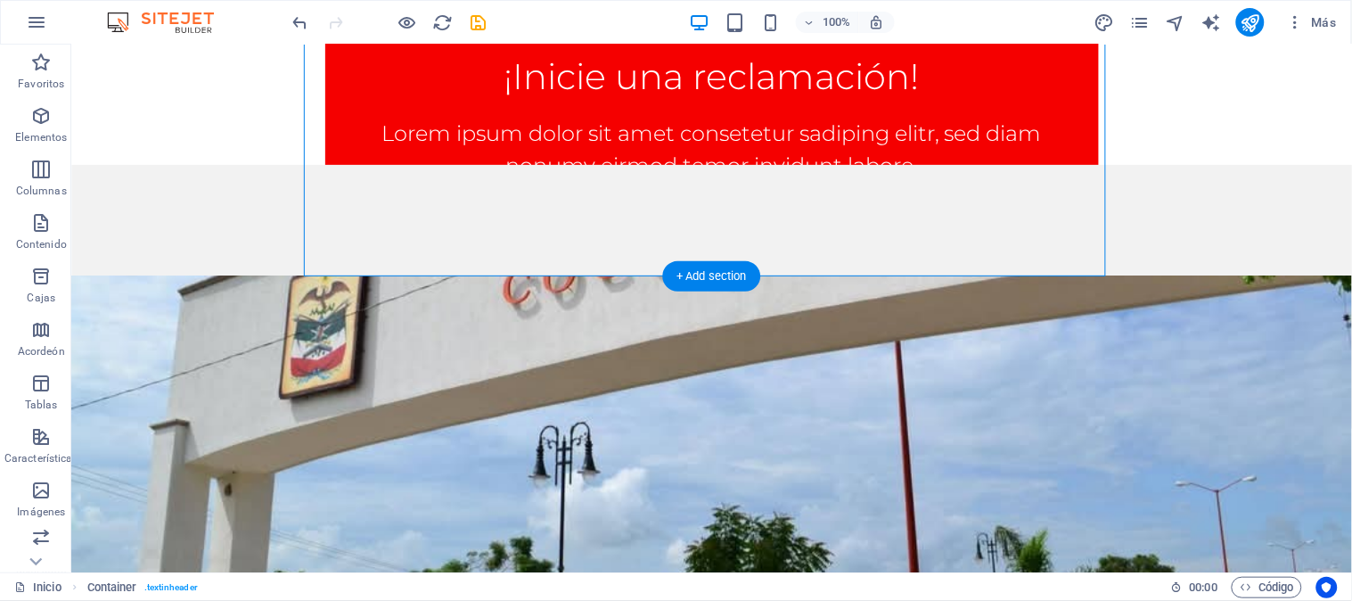
drag, startPoint x: 386, startPoint y: 93, endPoint x: 422, endPoint y: 510, distance: 418.7
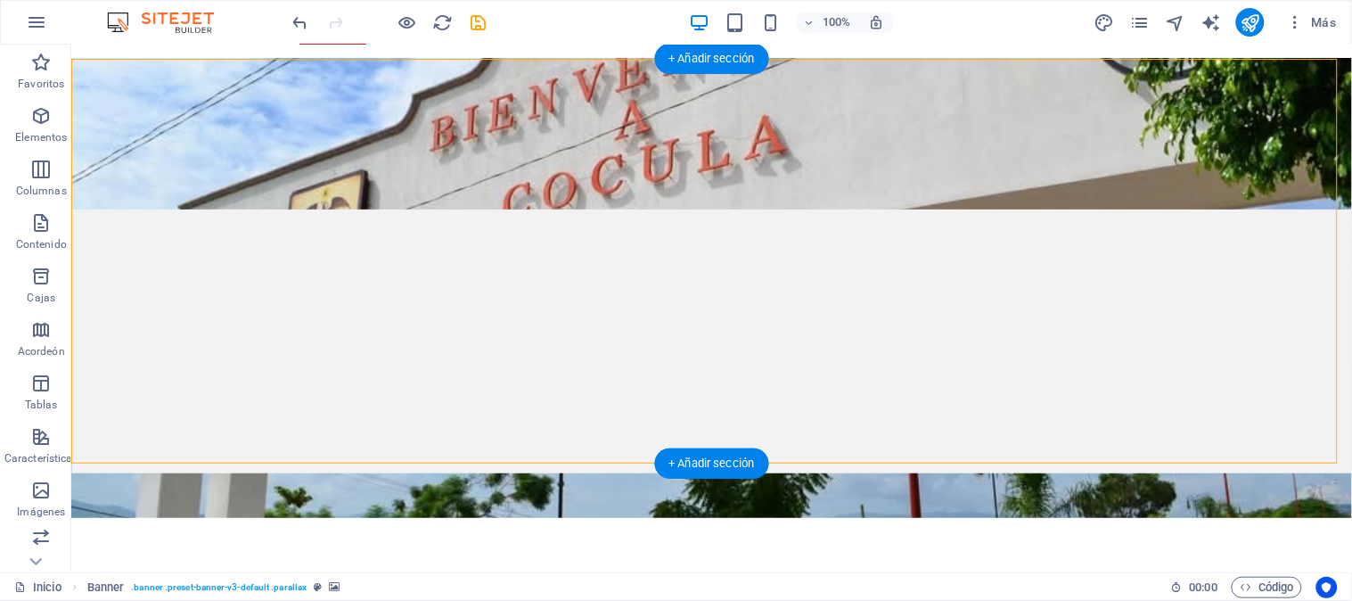
drag, startPoint x: 430, startPoint y: 160, endPoint x: 349, endPoint y: 242, distance: 114.1
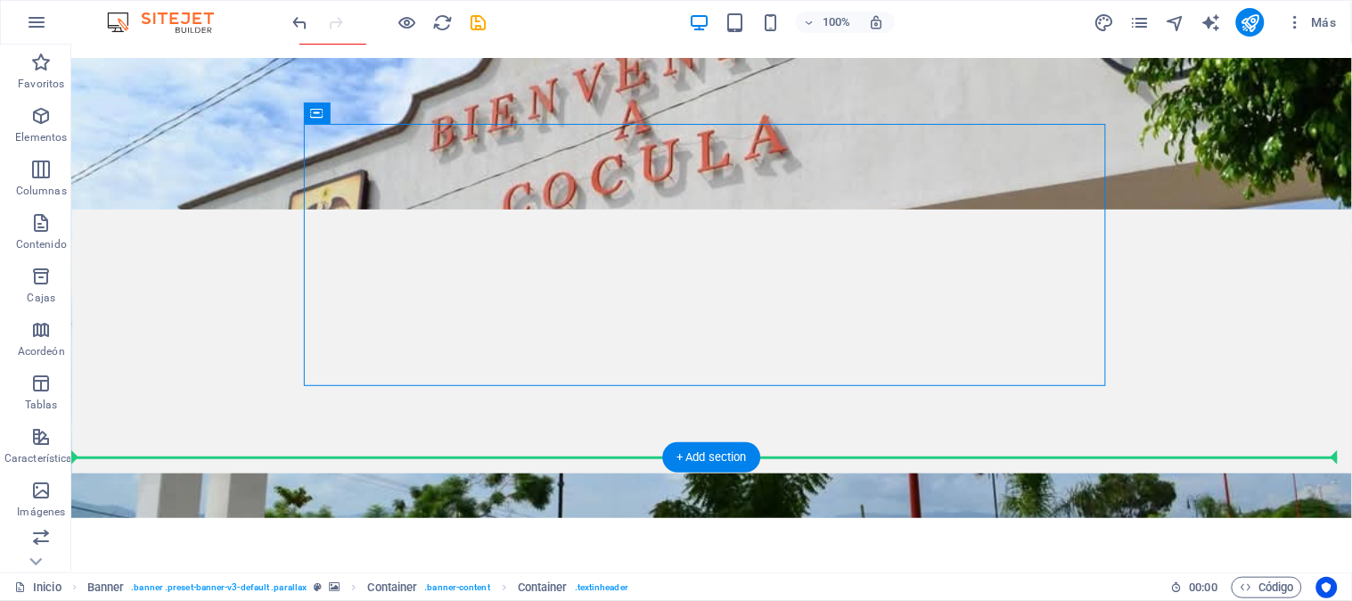
scroll to position [107, 0]
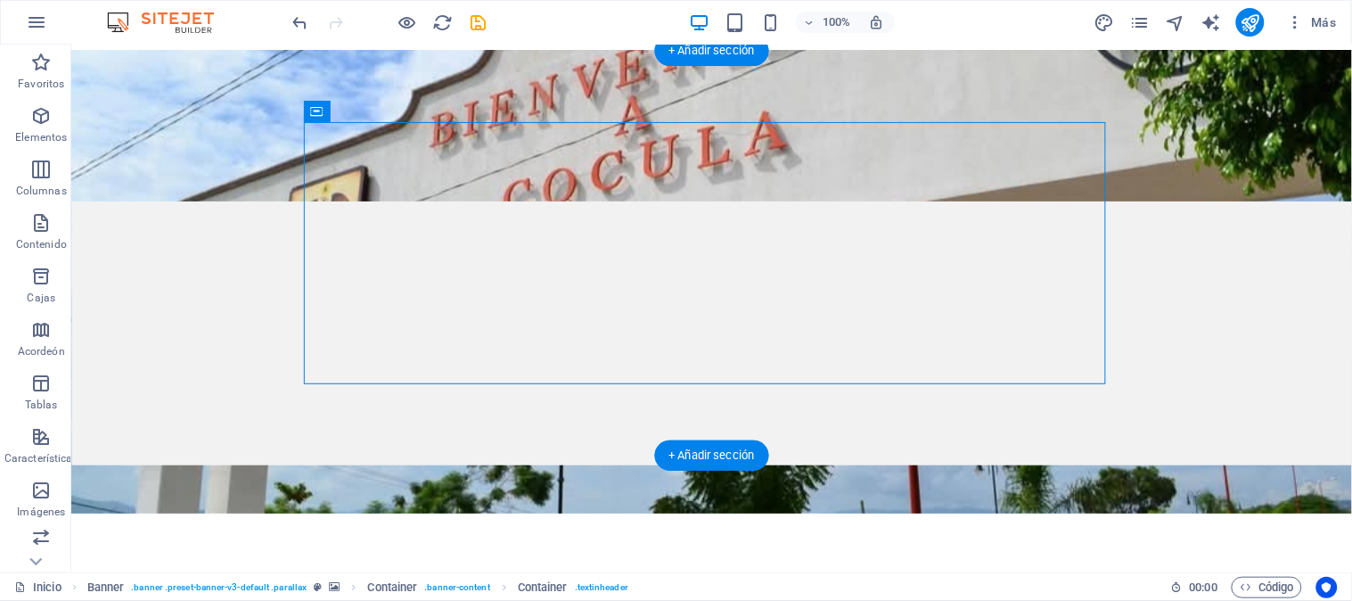
drag, startPoint x: 388, startPoint y: 162, endPoint x: 389, endPoint y: 450, distance: 287.9
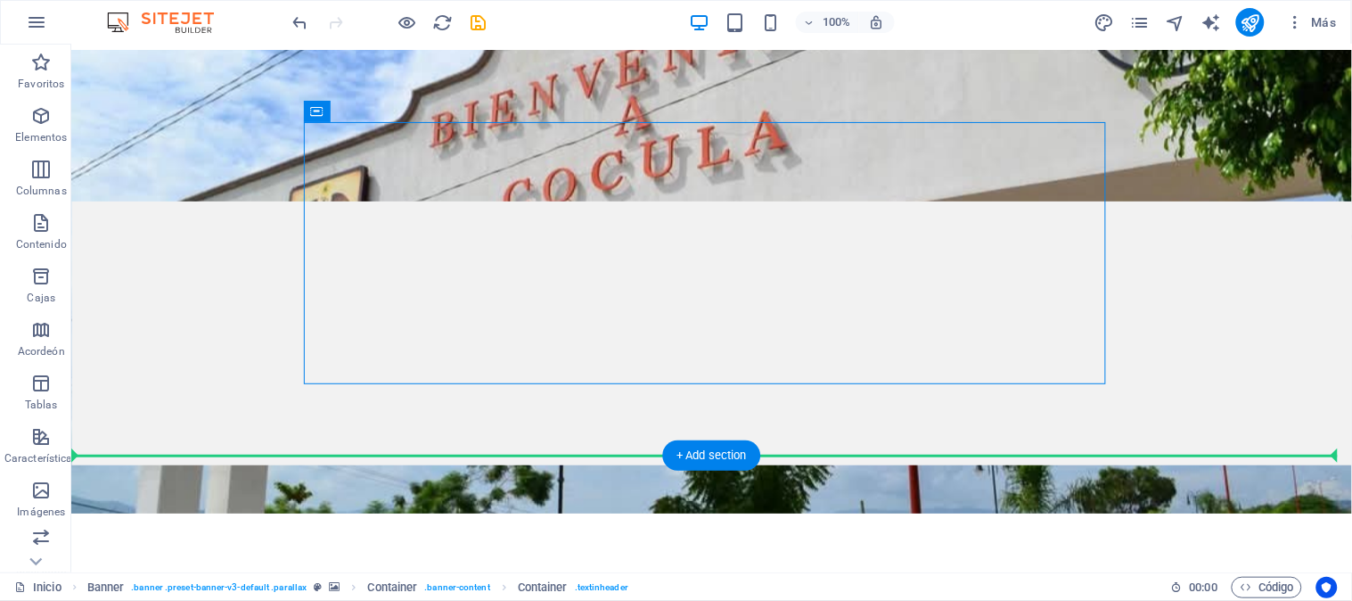
scroll to position [112, 0]
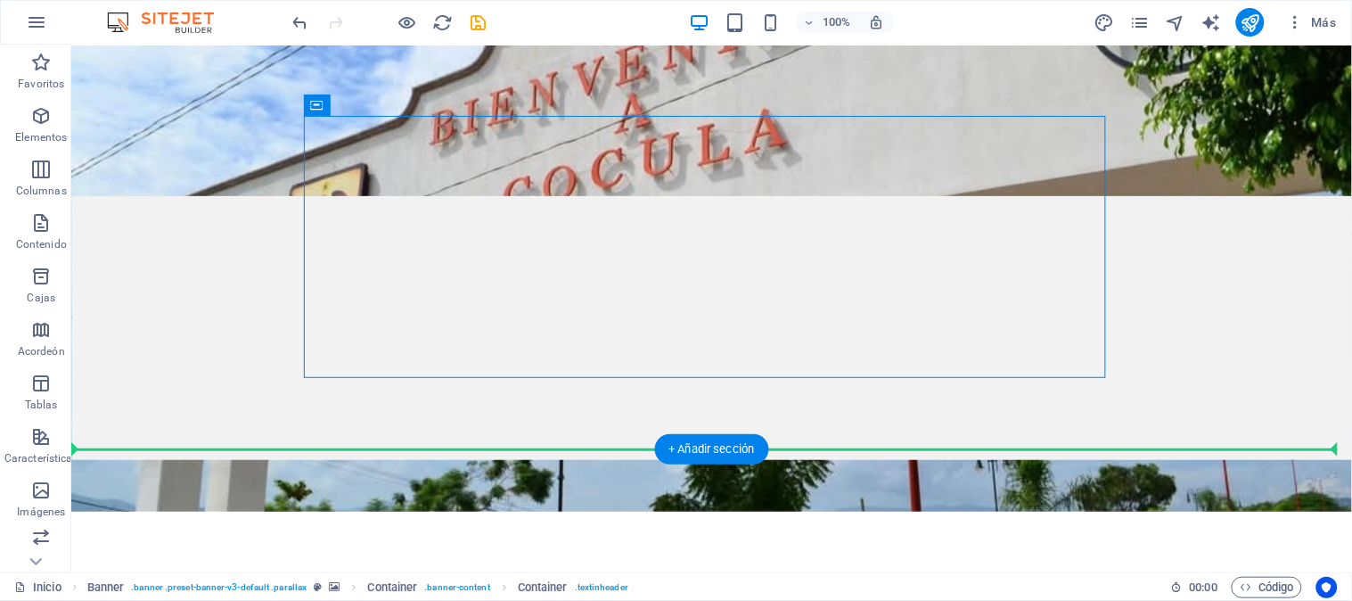
drag, startPoint x: 394, startPoint y: 153, endPoint x: 407, endPoint y: 464, distance: 311.4
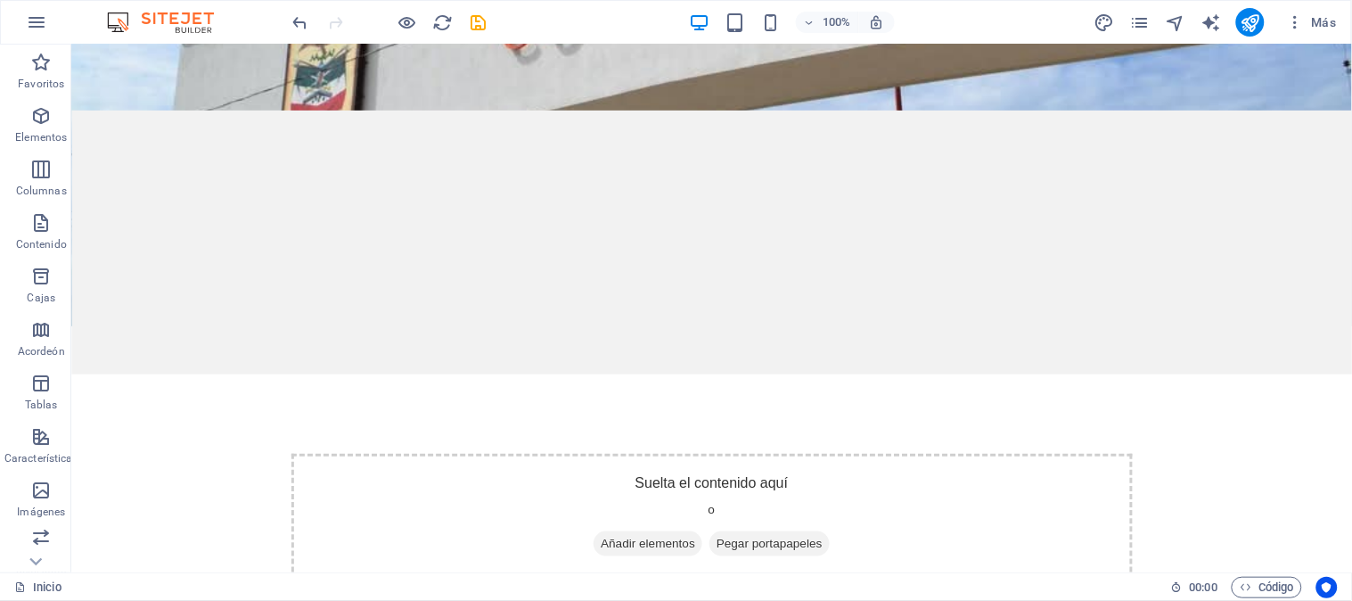
scroll to position [0, 0]
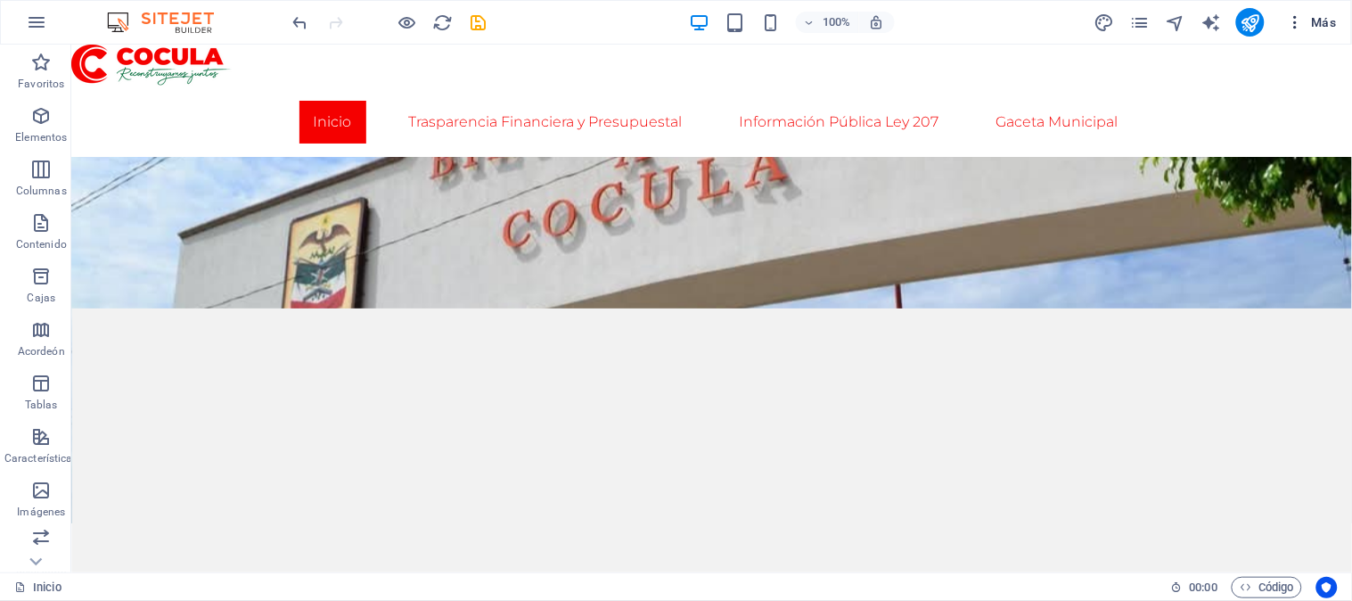
click at [1333, 19] on font "Más" at bounding box center [1324, 22] width 25 height 14
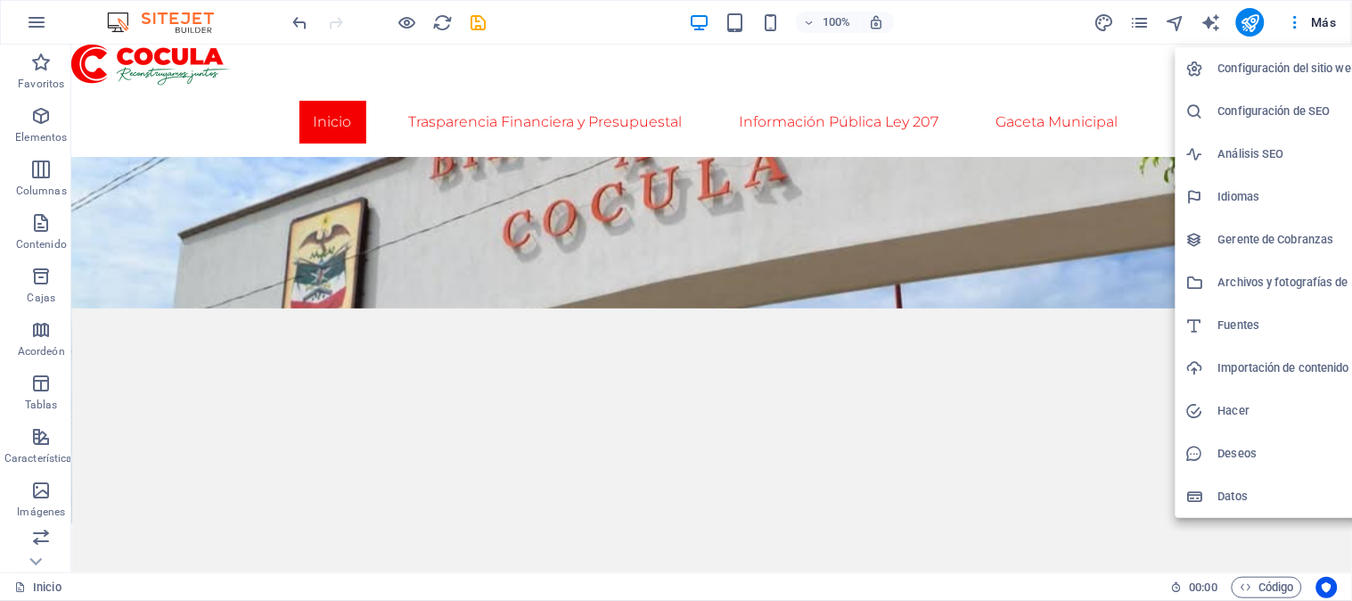
click at [1146, 21] on div at bounding box center [676, 300] width 1352 height 601
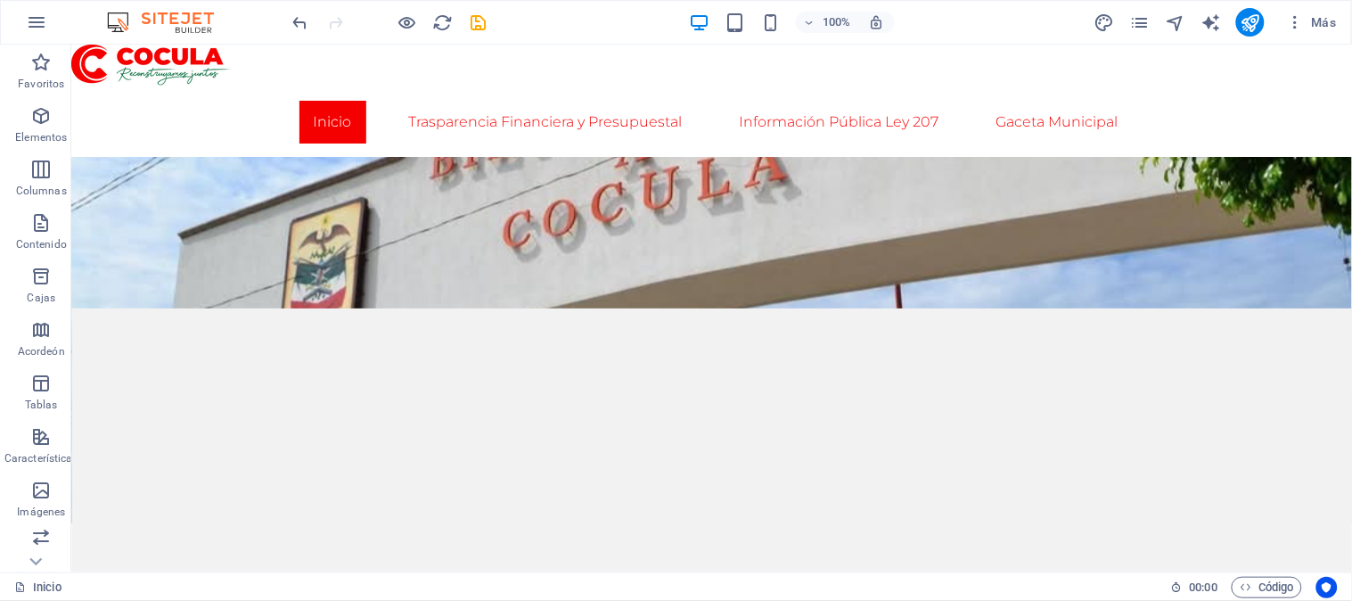
click at [1146, 21] on icon "páginas" at bounding box center [1140, 22] width 21 height 21
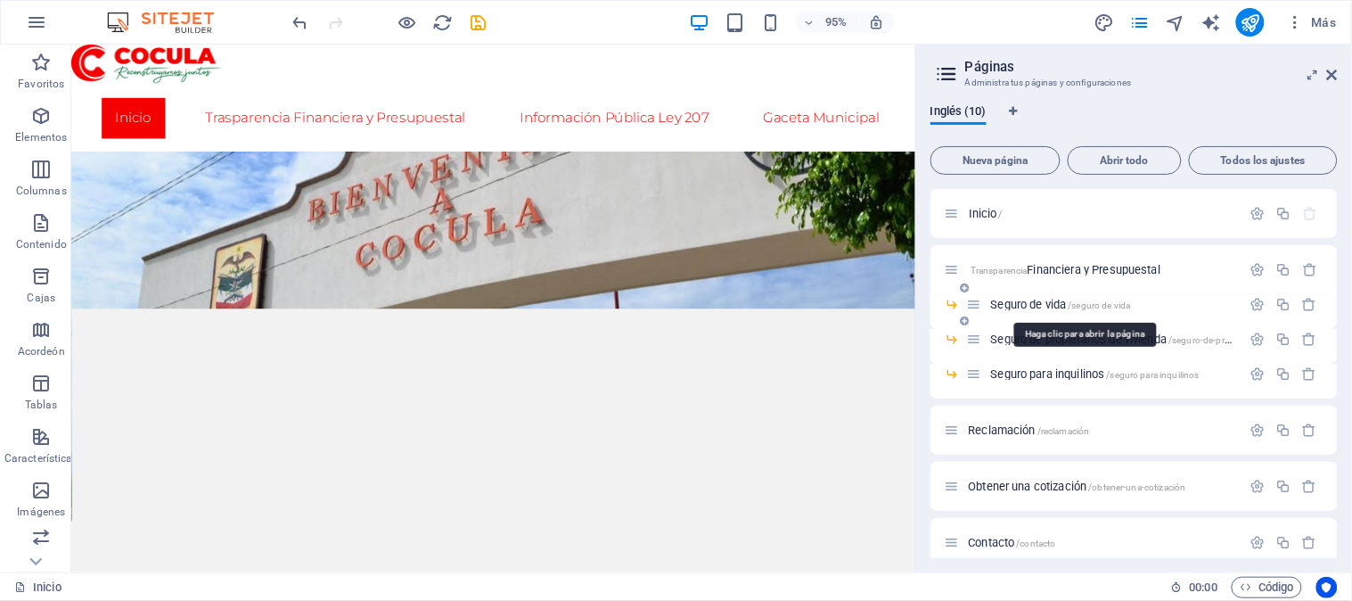
click at [1034, 299] on font "Seguro de vida" at bounding box center [1029, 304] width 76 height 13
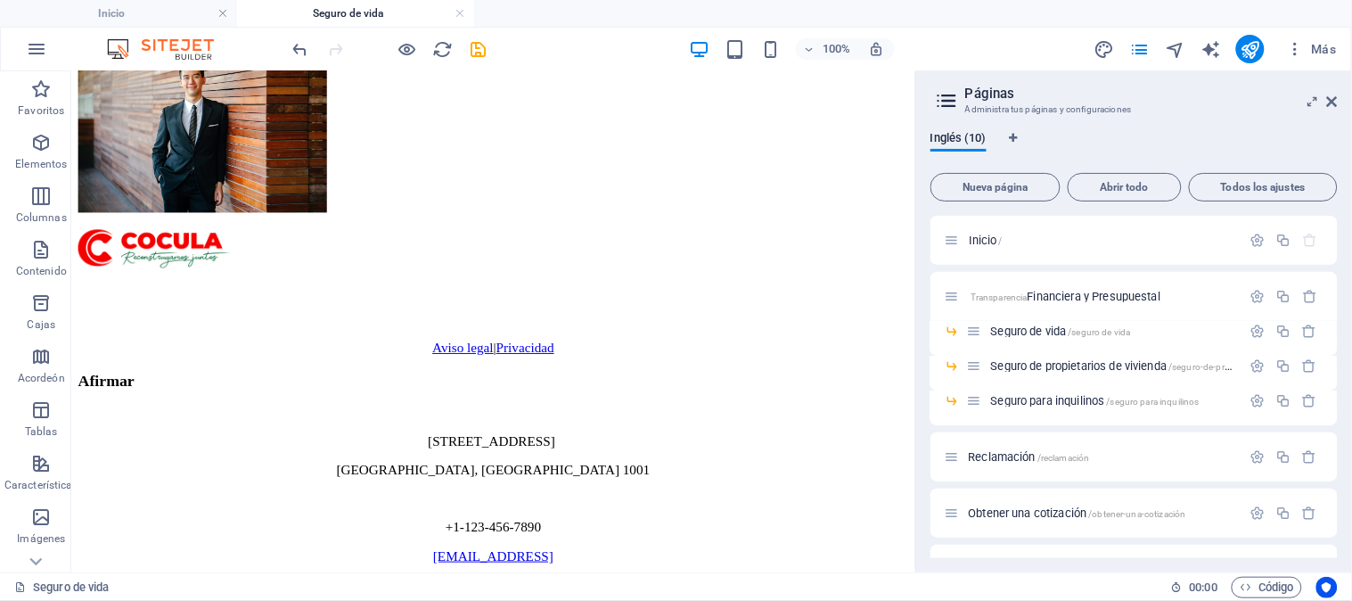
scroll to position [1242, 0]
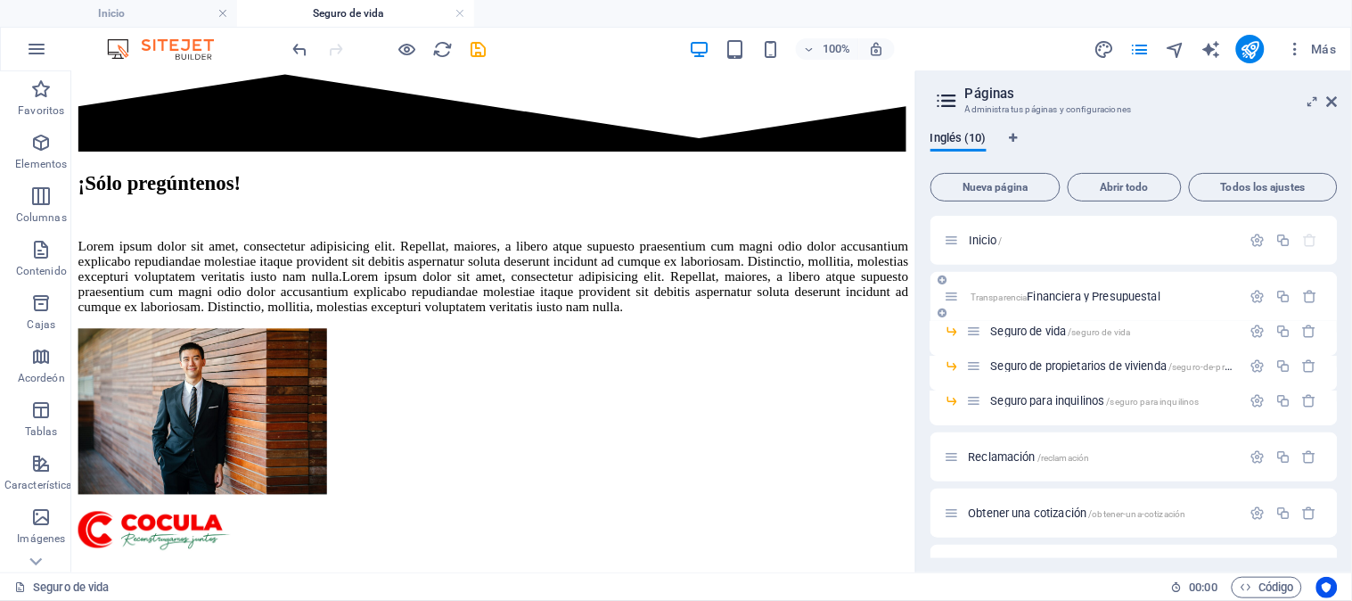
click at [1073, 291] on font "Financiera y Presupuestal" at bounding box center [1094, 296] width 133 height 13
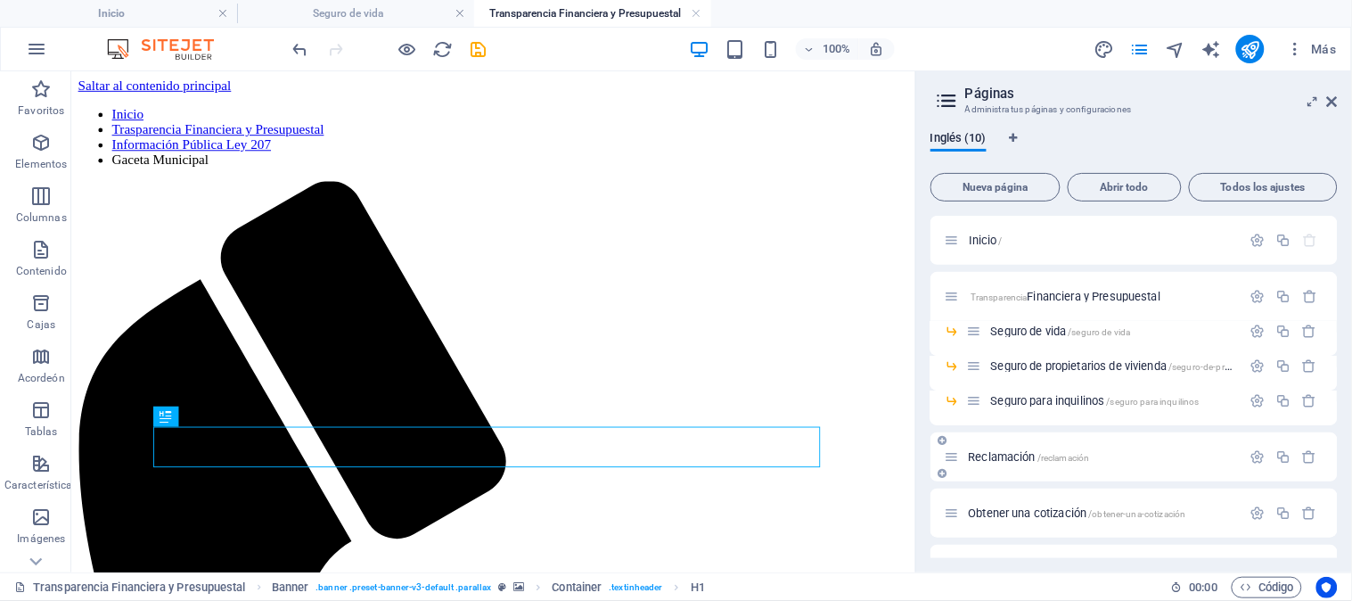
scroll to position [0, 0]
click at [1252, 295] on icon "button" at bounding box center [1258, 296] width 15 height 15
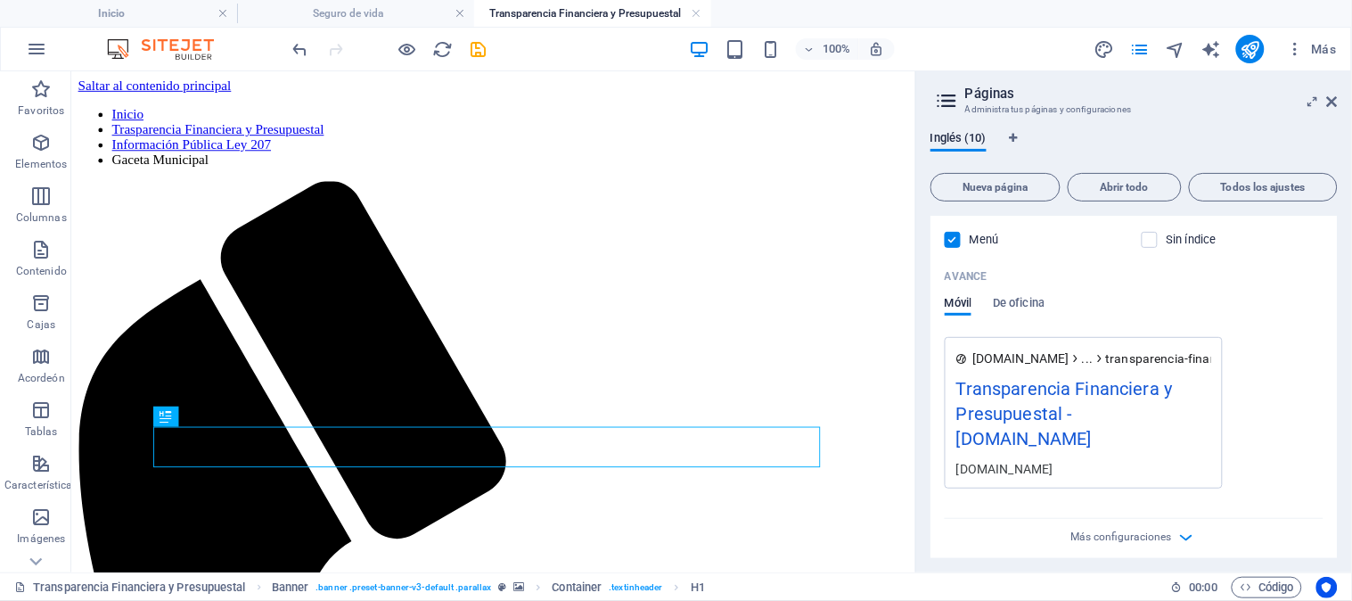
scroll to position [495, 0]
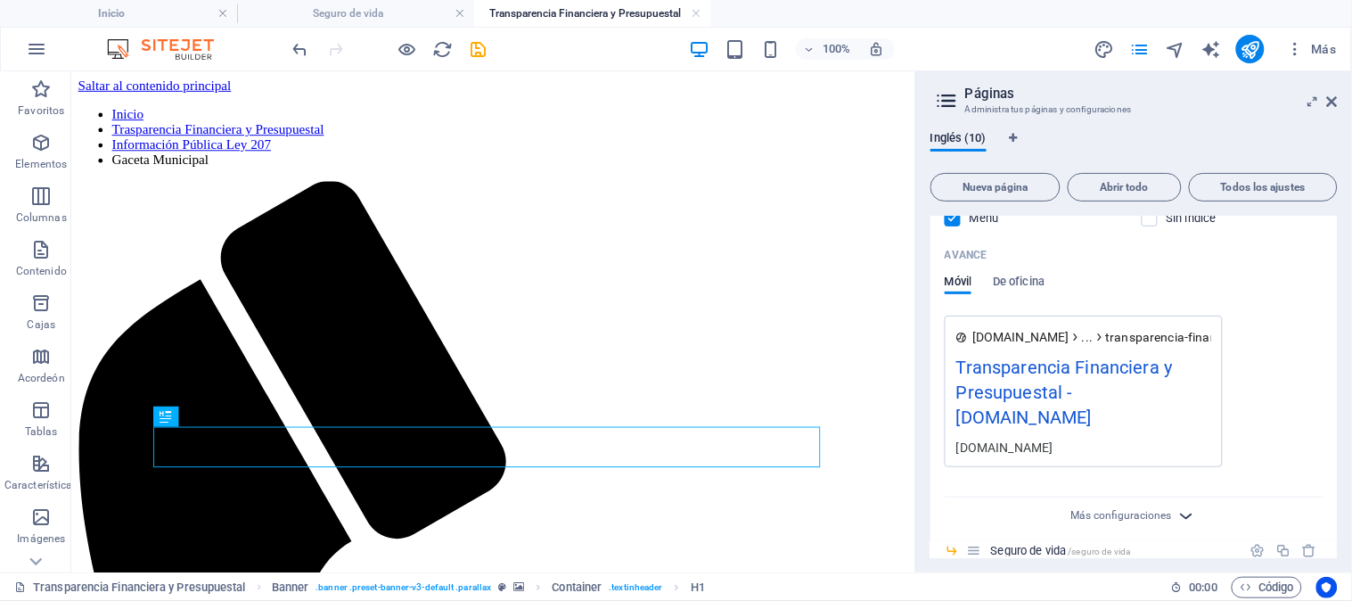
click at [1180, 526] on icon "button" at bounding box center [1187, 515] width 21 height 21
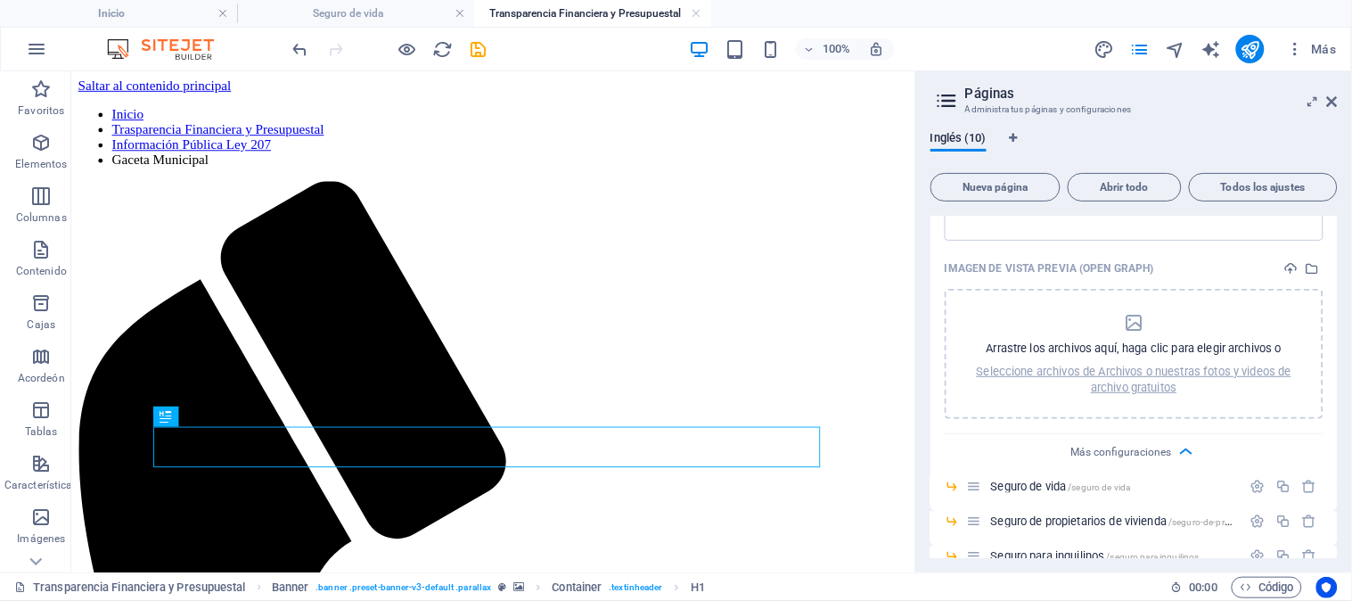
scroll to position [891, 0]
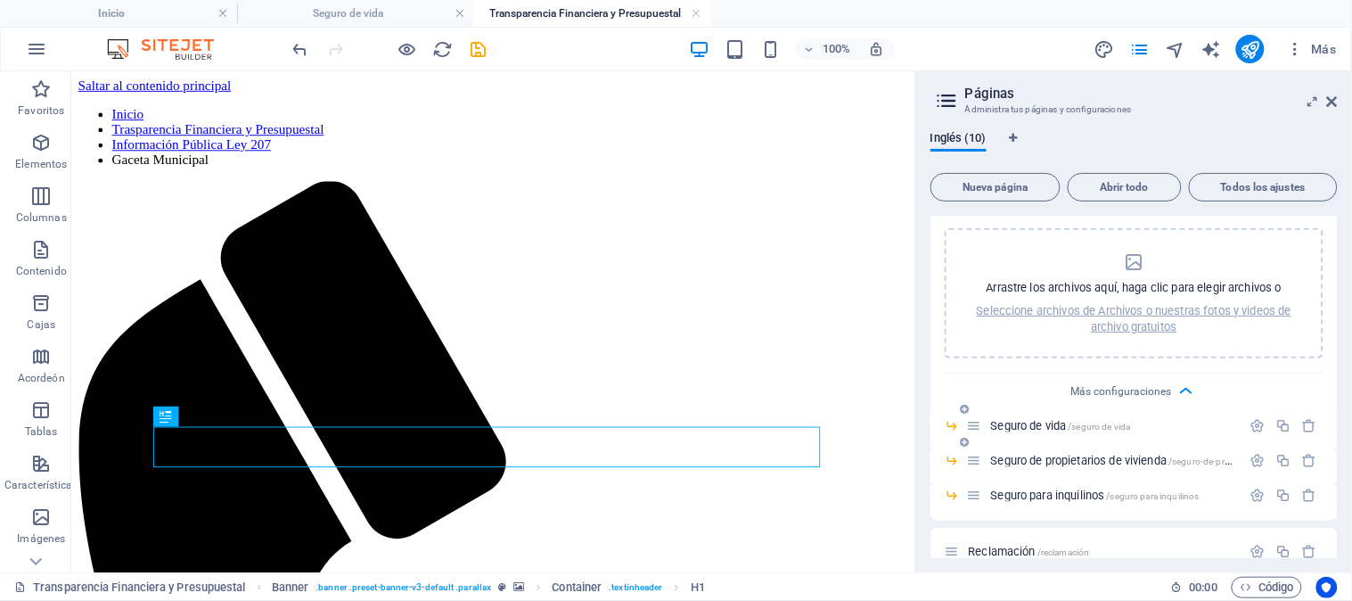
click at [1111, 432] on font "/seguro de vida" at bounding box center [1100, 428] width 62 height 10
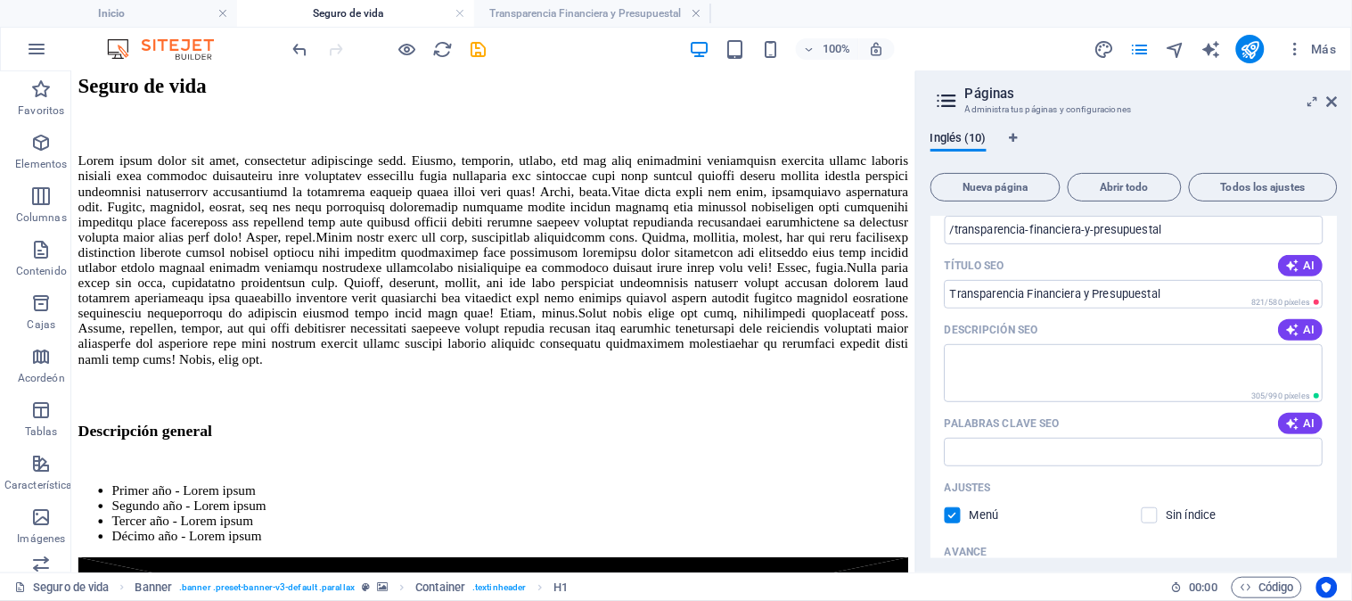
scroll to position [0, 0]
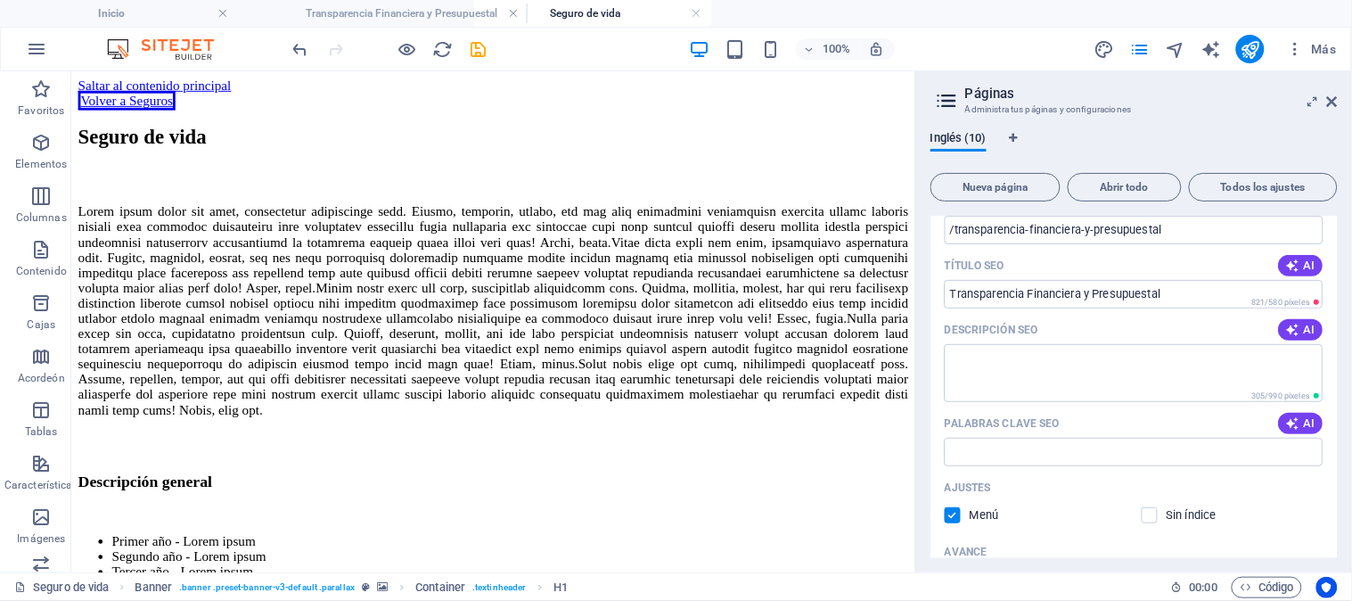
drag, startPoint x: 514, startPoint y: 4, endPoint x: 330, endPoint y: -3, distance: 184.7
click at [353, 7] on font "Transparencia Financiera y Presupuestal" at bounding box center [349, 13] width 192 height 12
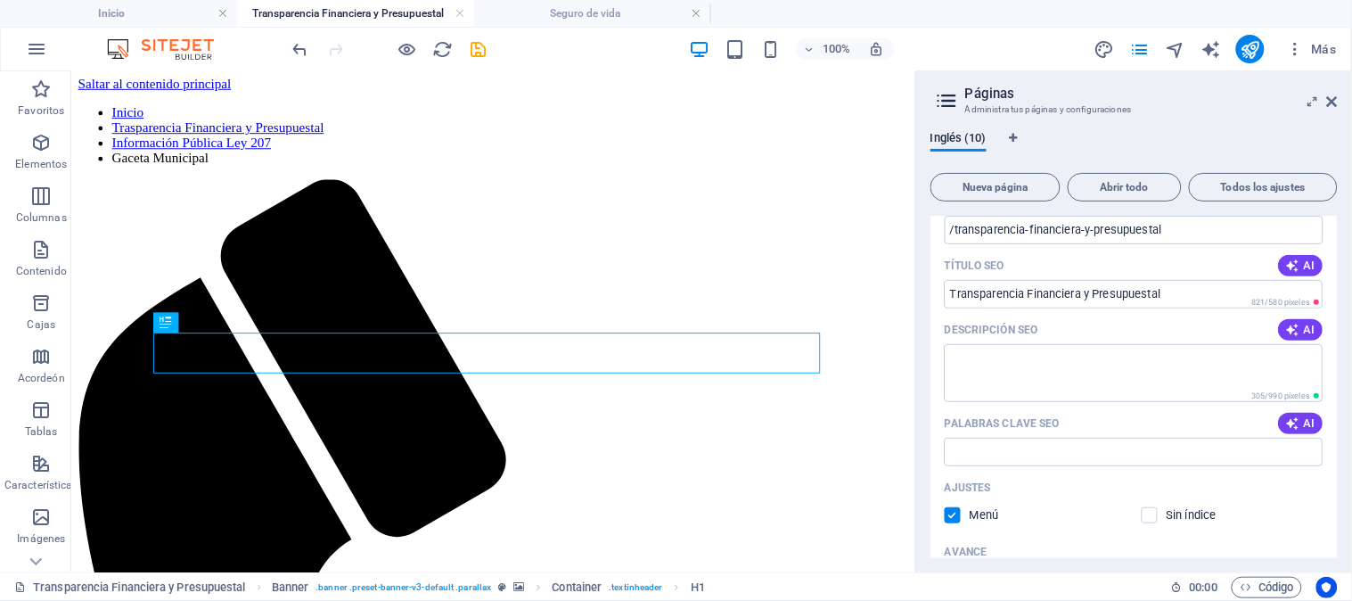
scroll to position [99, 0]
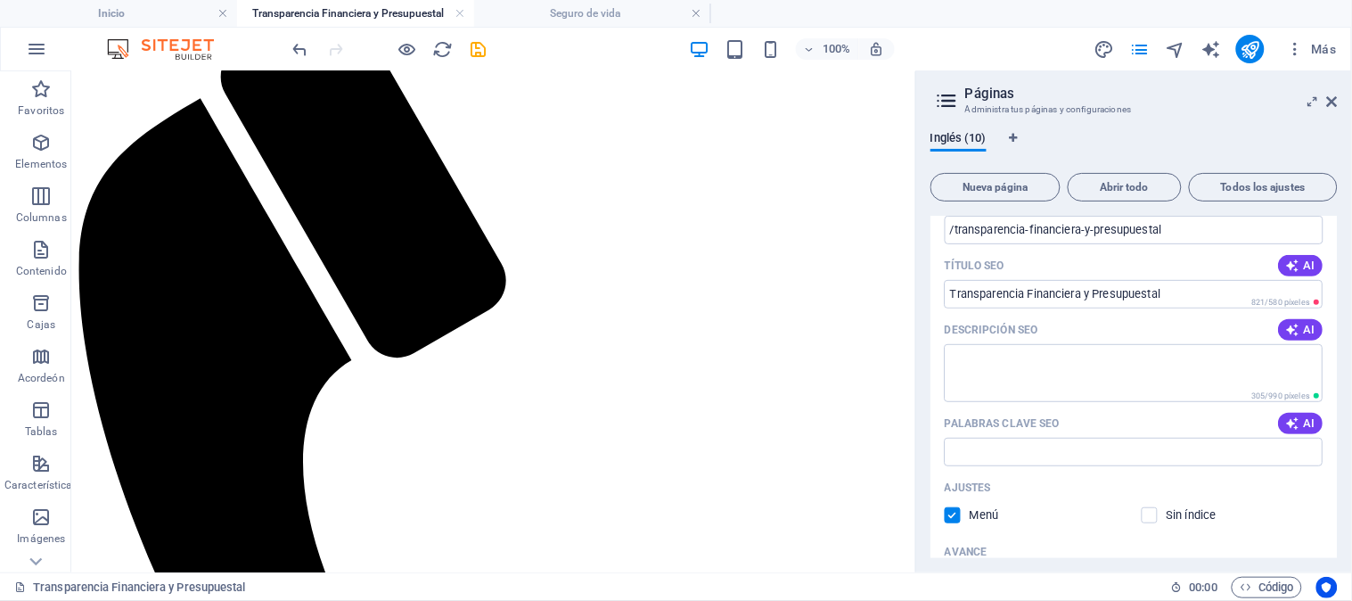
scroll to position [0, 0]
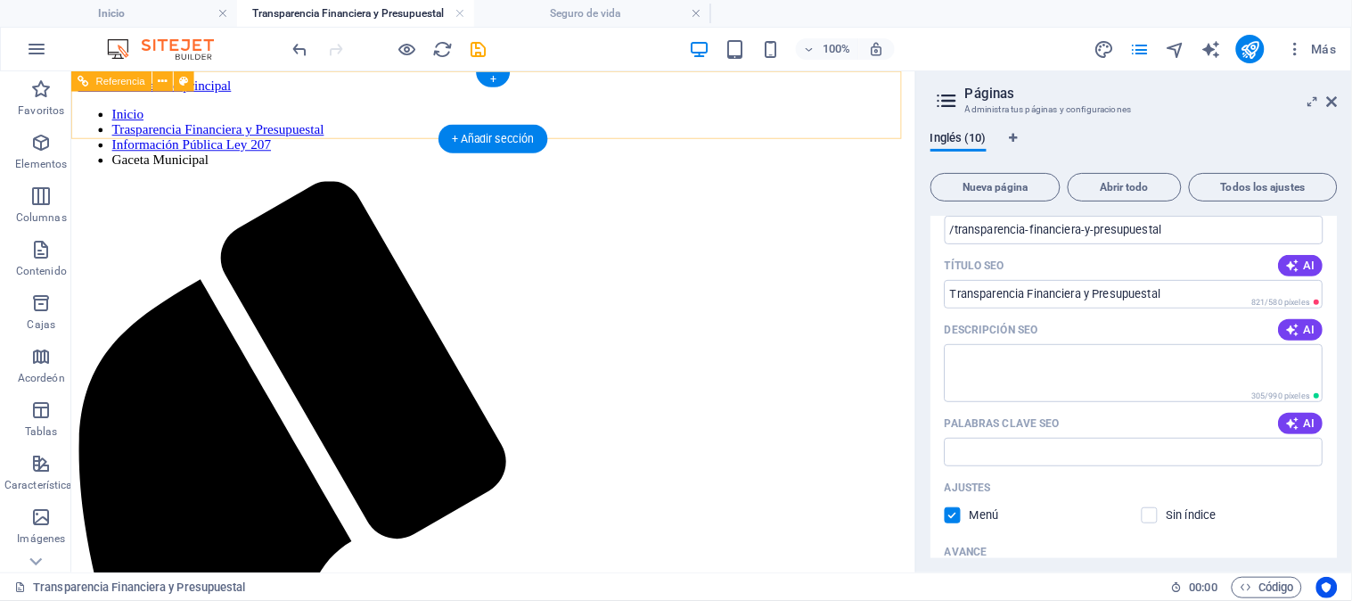
click at [123, 108] on nav "Inicio Trasparencia Financiera y Presupuestal Información Pública Ley 207 Gacet…" at bounding box center [515, 140] width 874 height 64
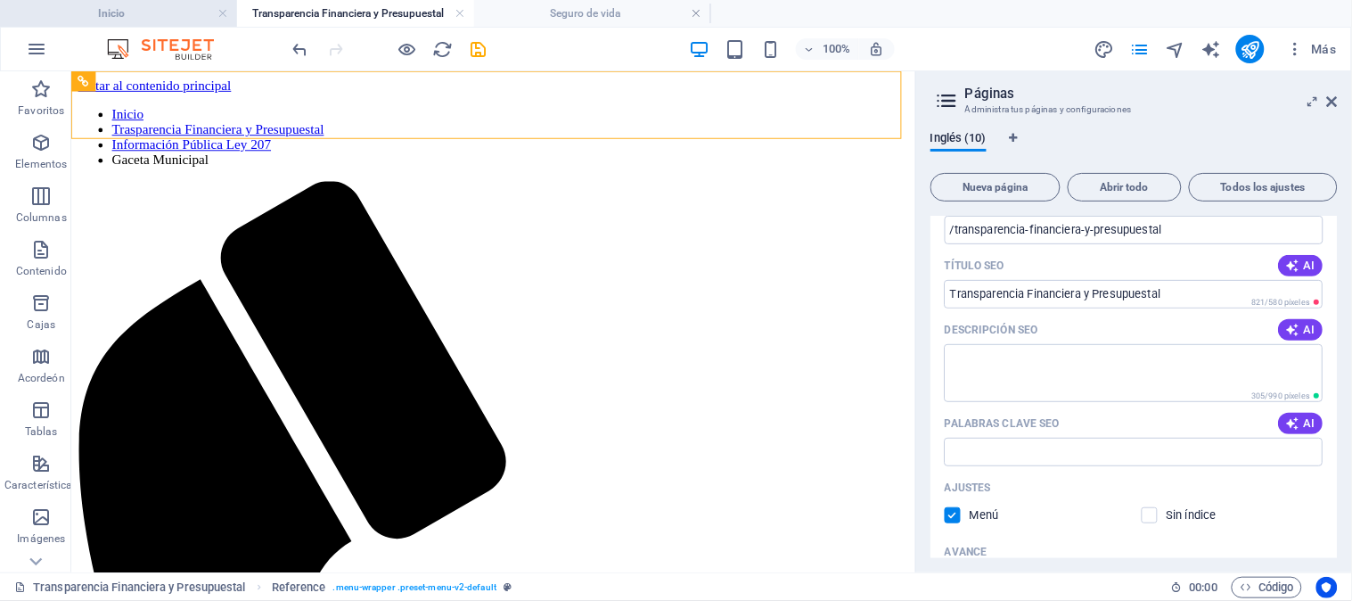
click at [171, 12] on h4 "Inicio" at bounding box center [118, 14] width 237 height 20
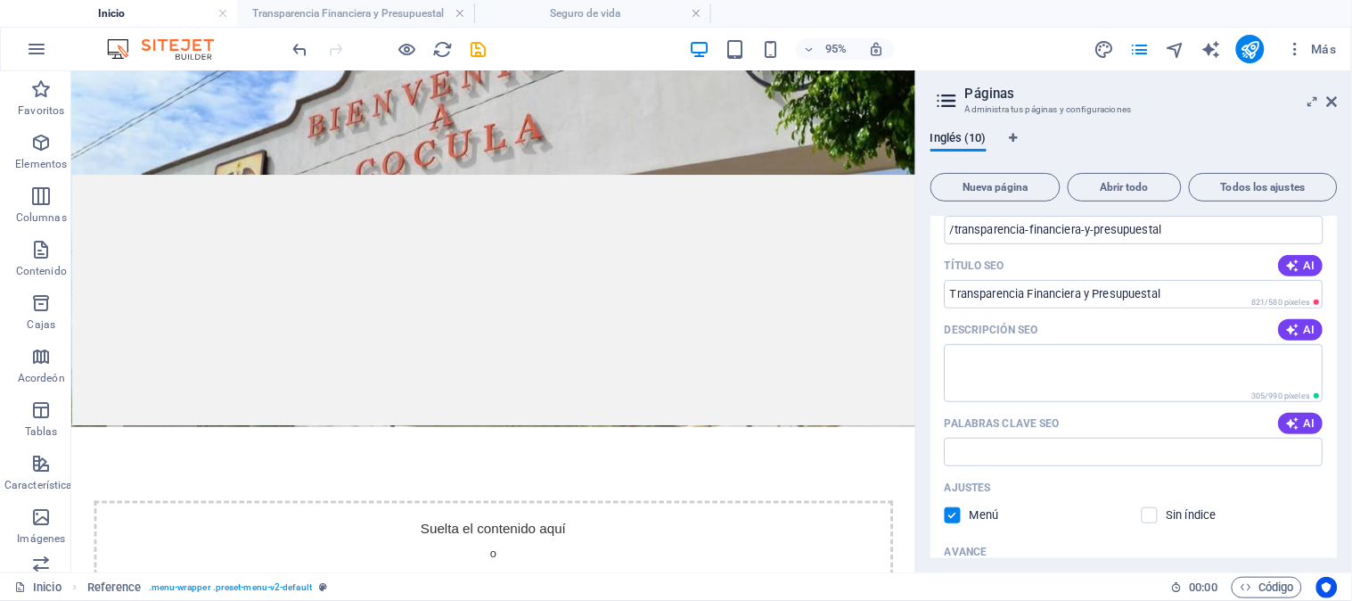
scroll to position [99, 0]
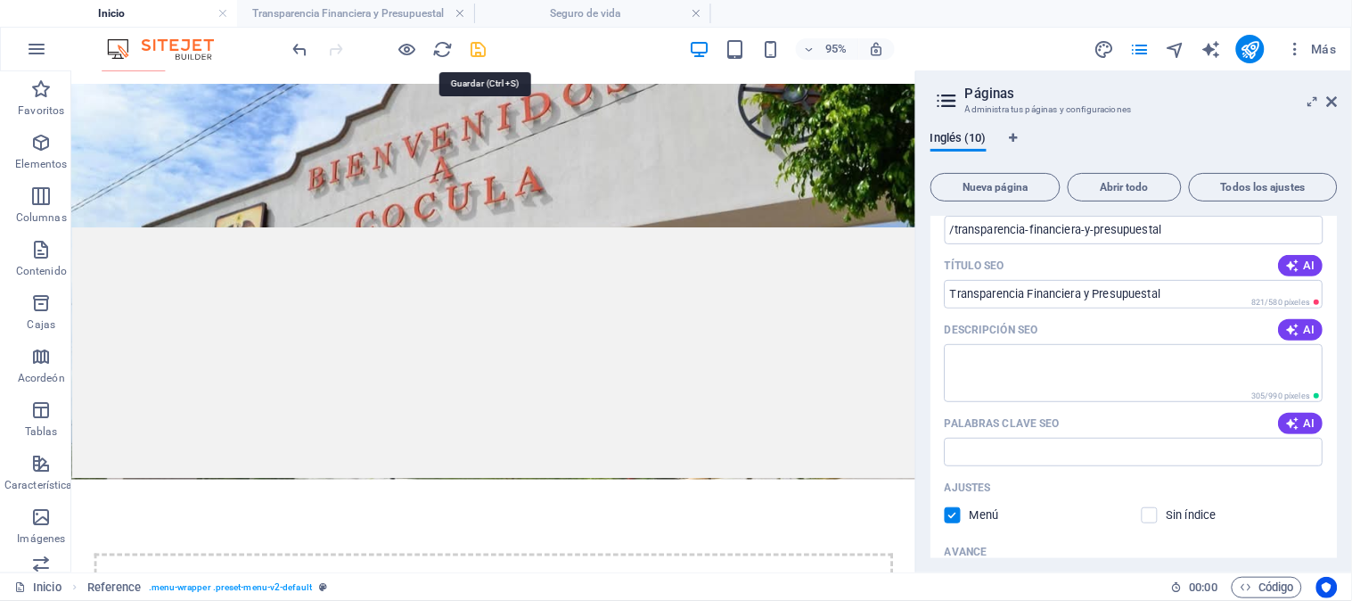
drag, startPoint x: 476, startPoint y: 50, endPoint x: 514, endPoint y: 144, distance: 102.0
click at [476, 50] on icon "ahorrar" at bounding box center [479, 49] width 21 height 21
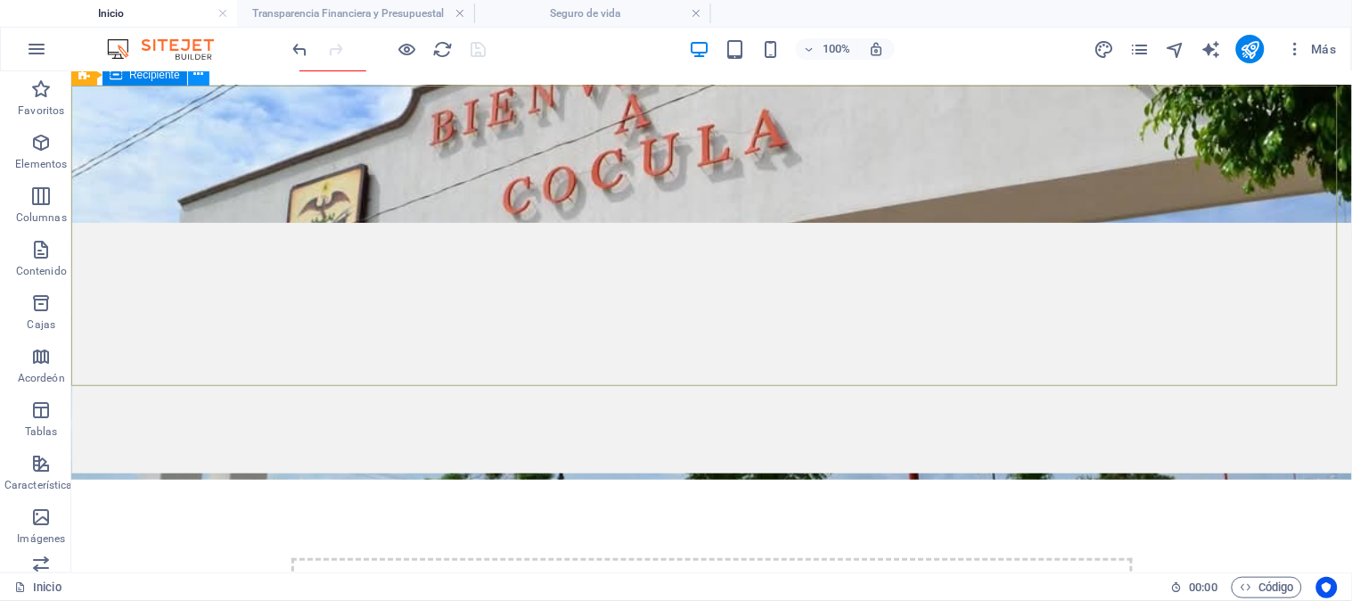
click at [197, 74] on icon at bounding box center [198, 74] width 10 height 19
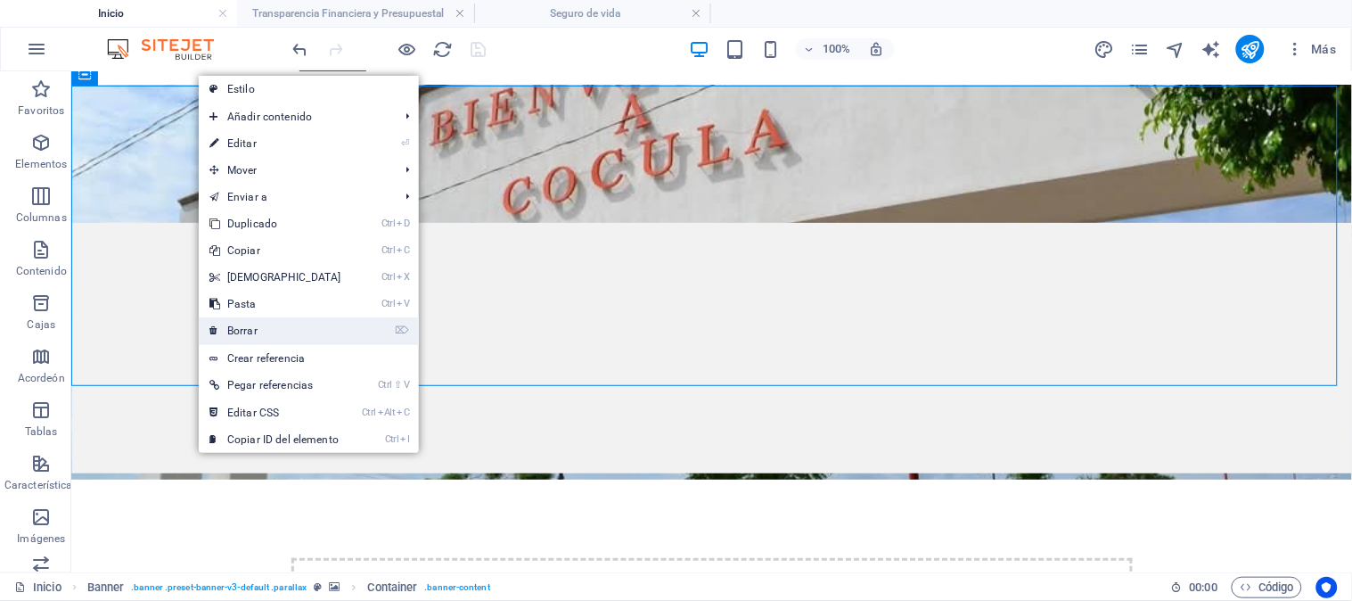
click at [251, 333] on font "Borrar" at bounding box center [242, 330] width 30 height 12
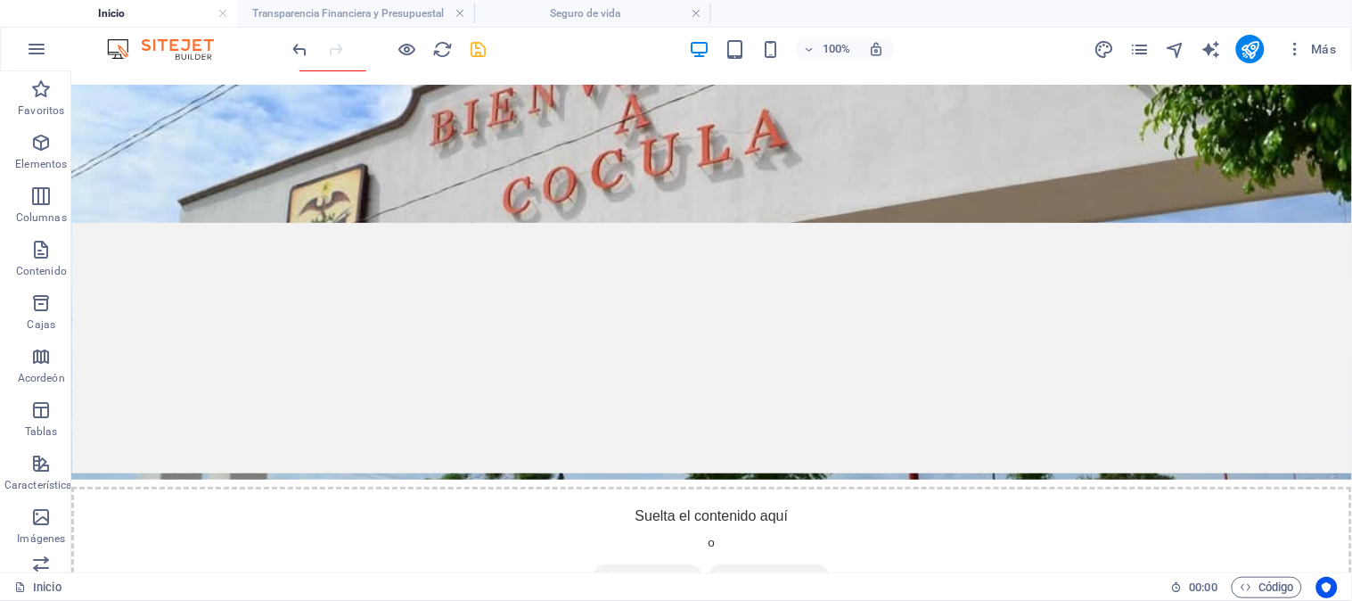
scroll to position [0, 0]
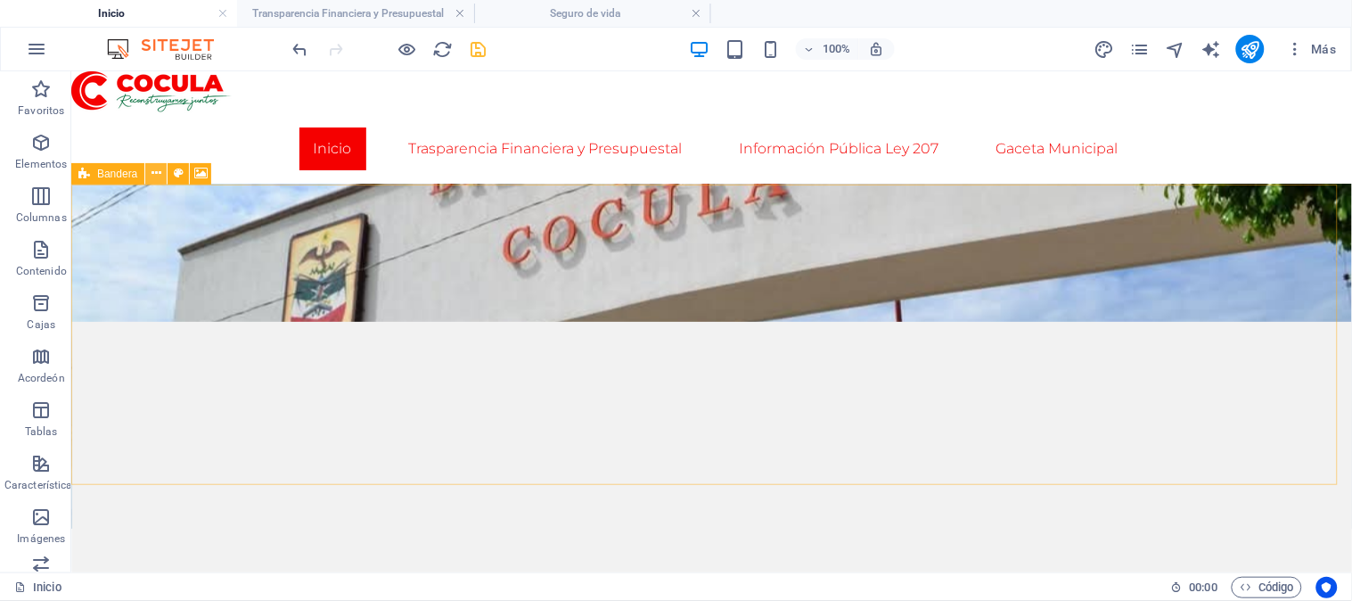
click at [154, 174] on icon at bounding box center [157, 173] width 10 height 19
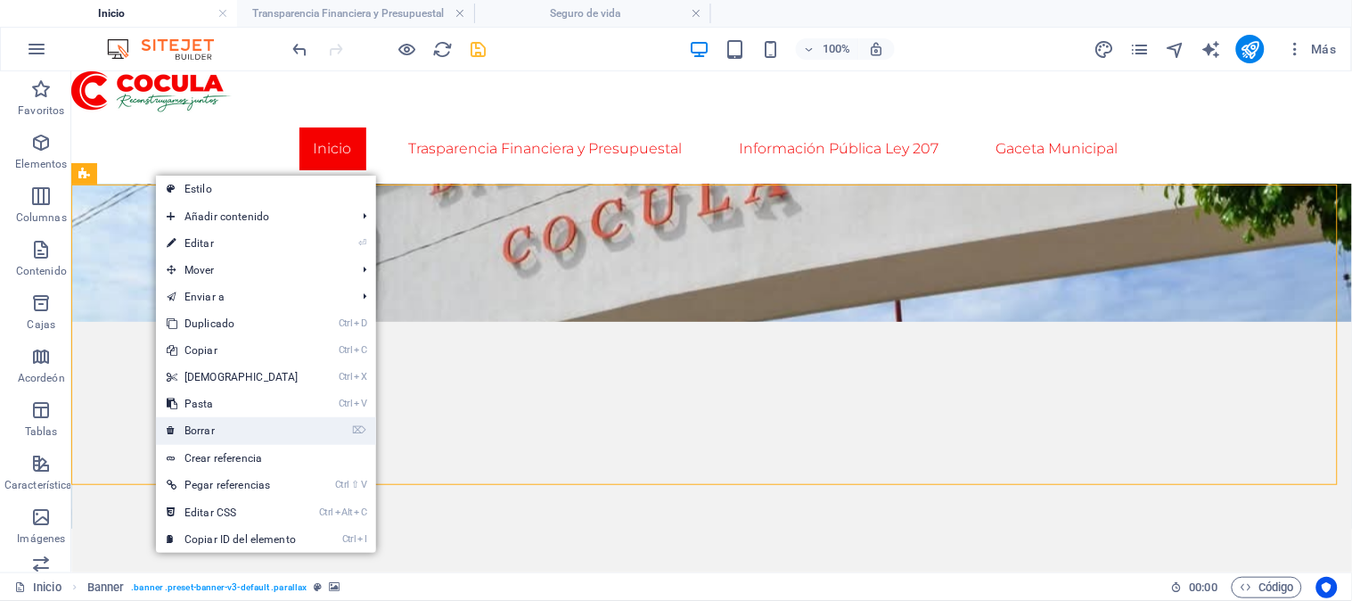
click at [205, 429] on font "Borrar" at bounding box center [200, 430] width 30 height 12
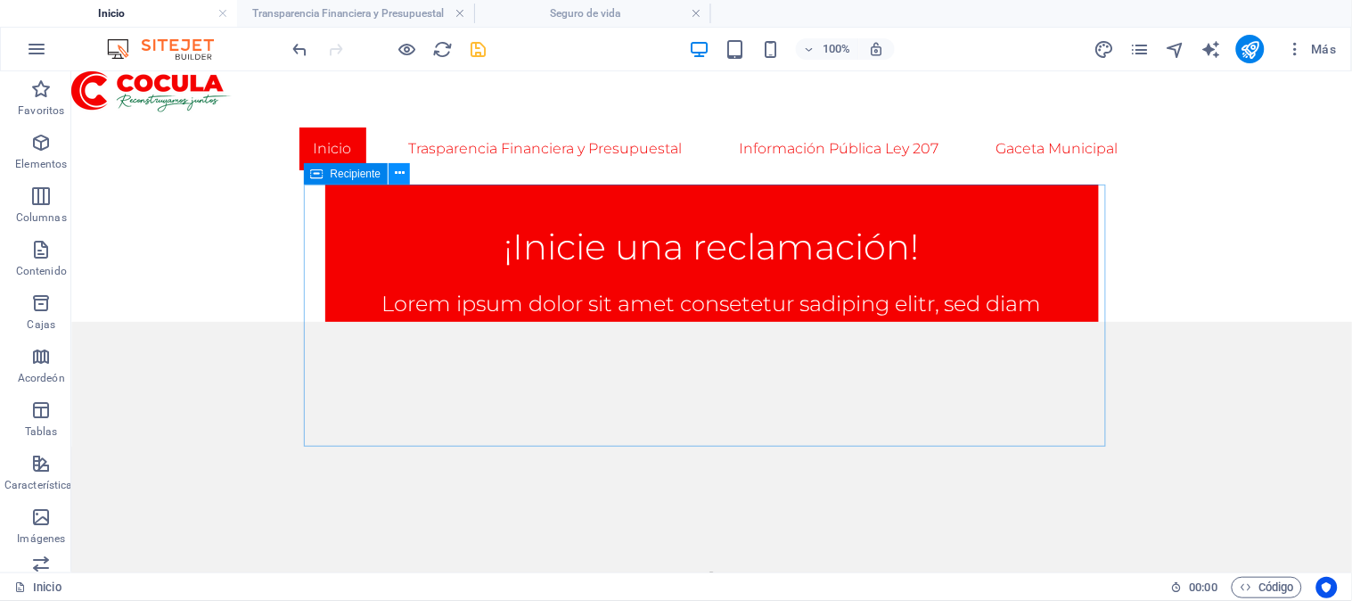
click at [396, 176] on icon at bounding box center [400, 173] width 10 height 19
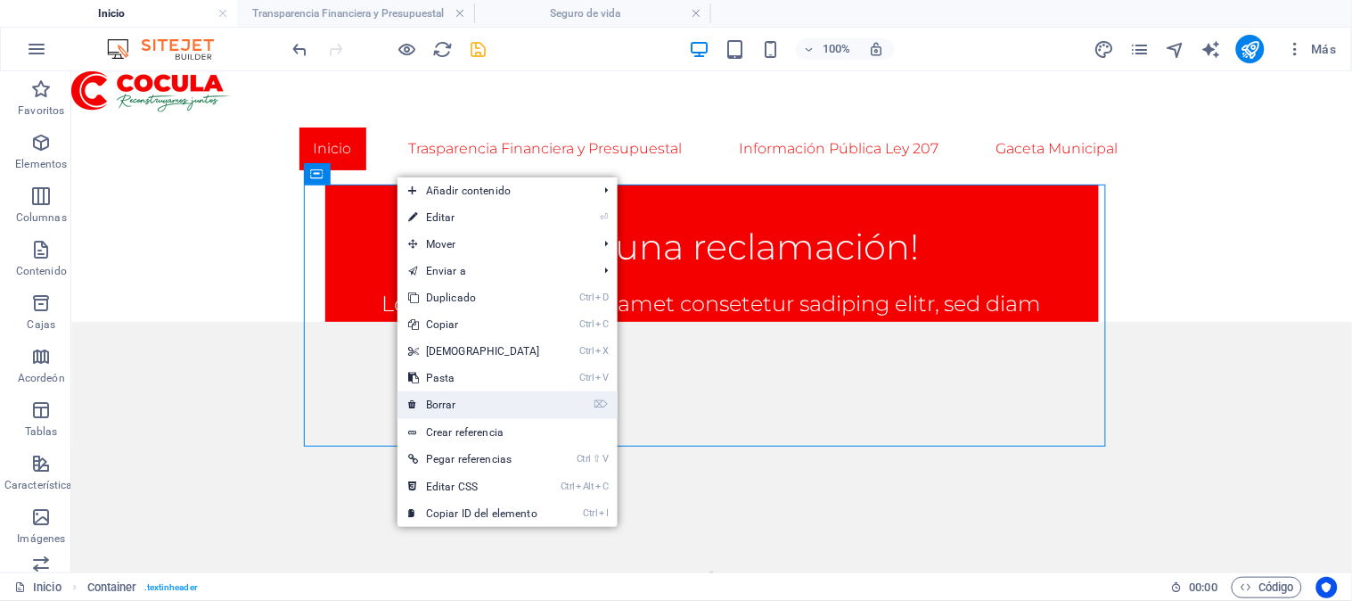
click at [440, 406] on font "Borrar" at bounding box center [441, 404] width 30 height 12
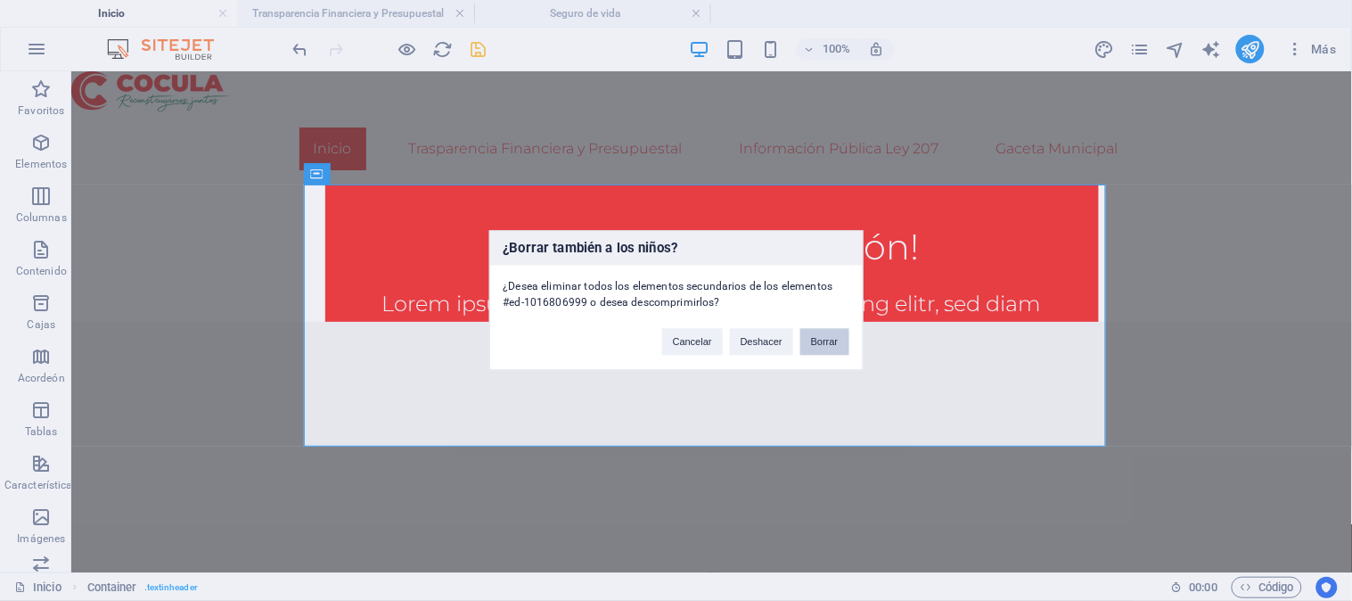
click at [816, 337] on font "Borrar" at bounding box center [825, 342] width 28 height 11
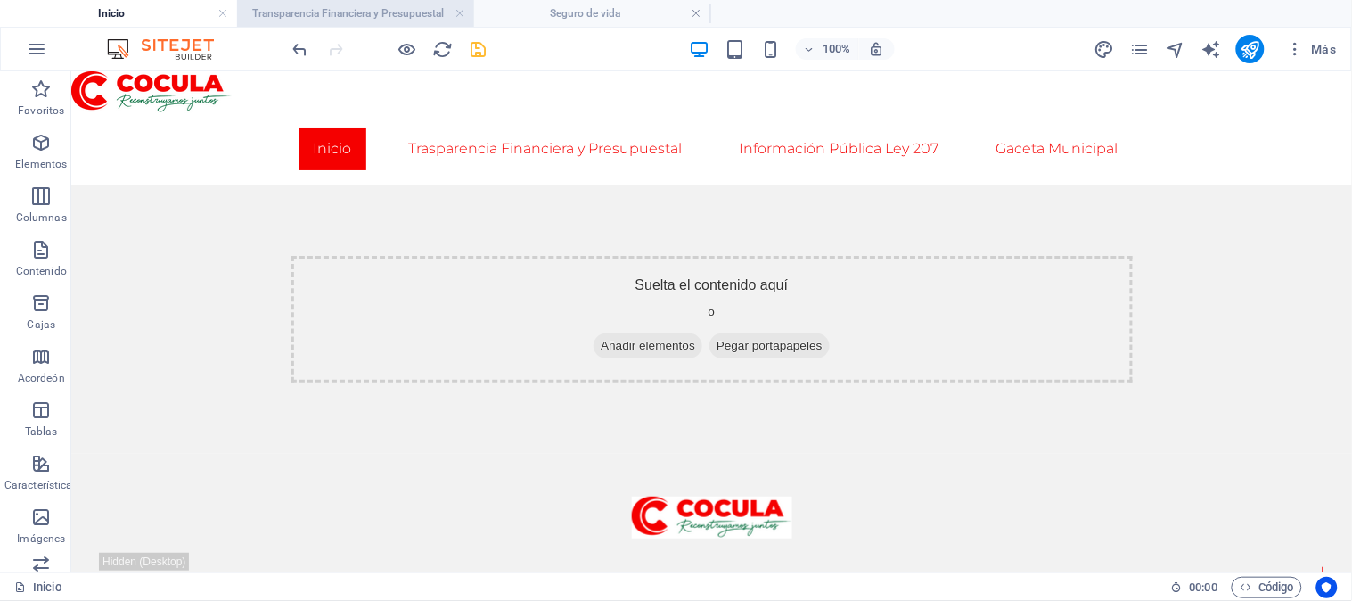
click at [373, 15] on font "Transparencia Financiera y Presupuestal" at bounding box center [349, 13] width 192 height 12
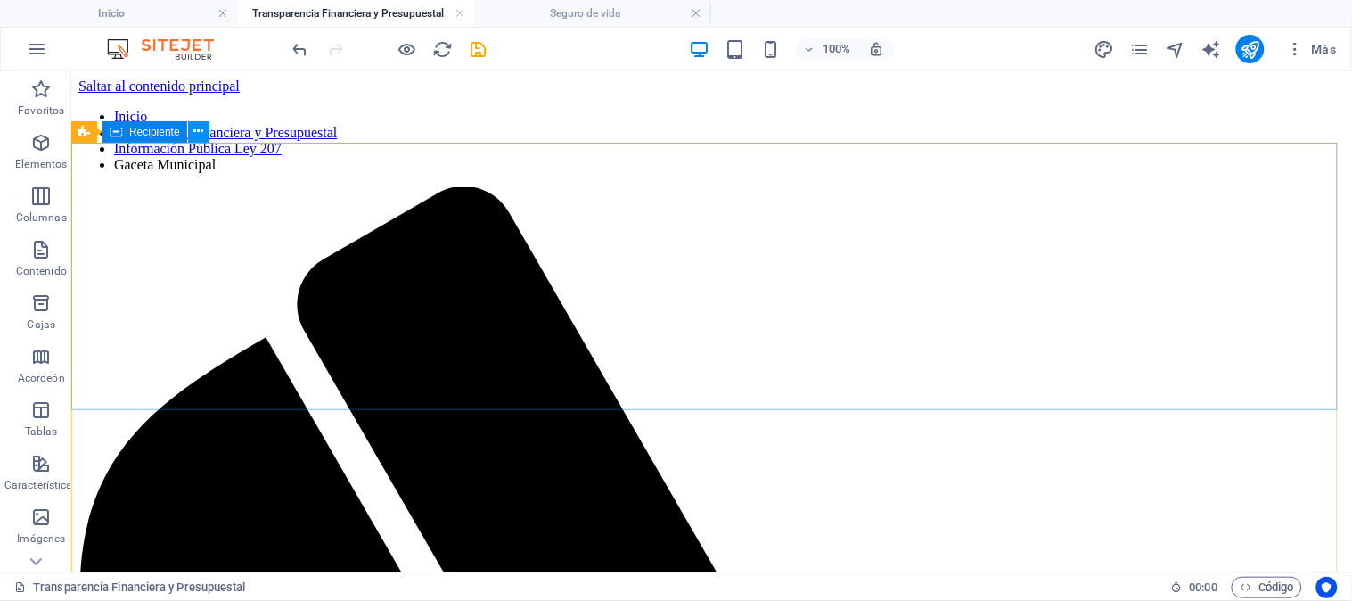
click at [197, 132] on icon at bounding box center [198, 131] width 10 height 19
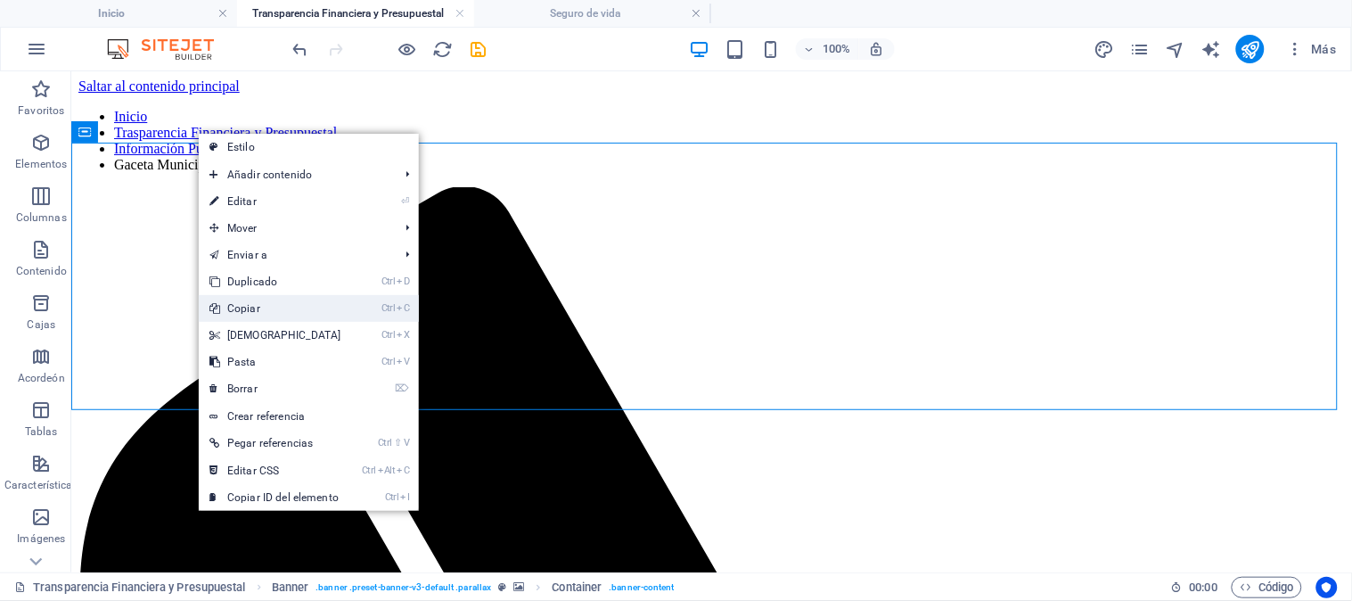
click at [251, 308] on font "Copiar" at bounding box center [243, 308] width 33 height 12
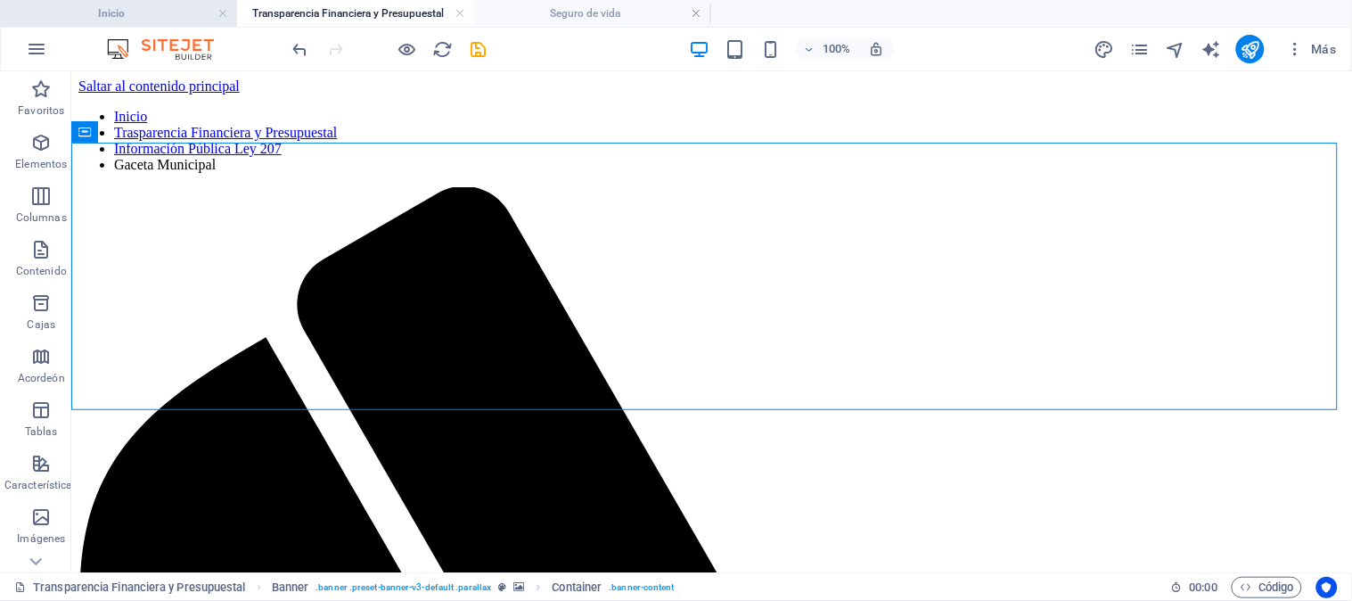
click at [175, 11] on h4 "Inicio" at bounding box center [118, 14] width 237 height 20
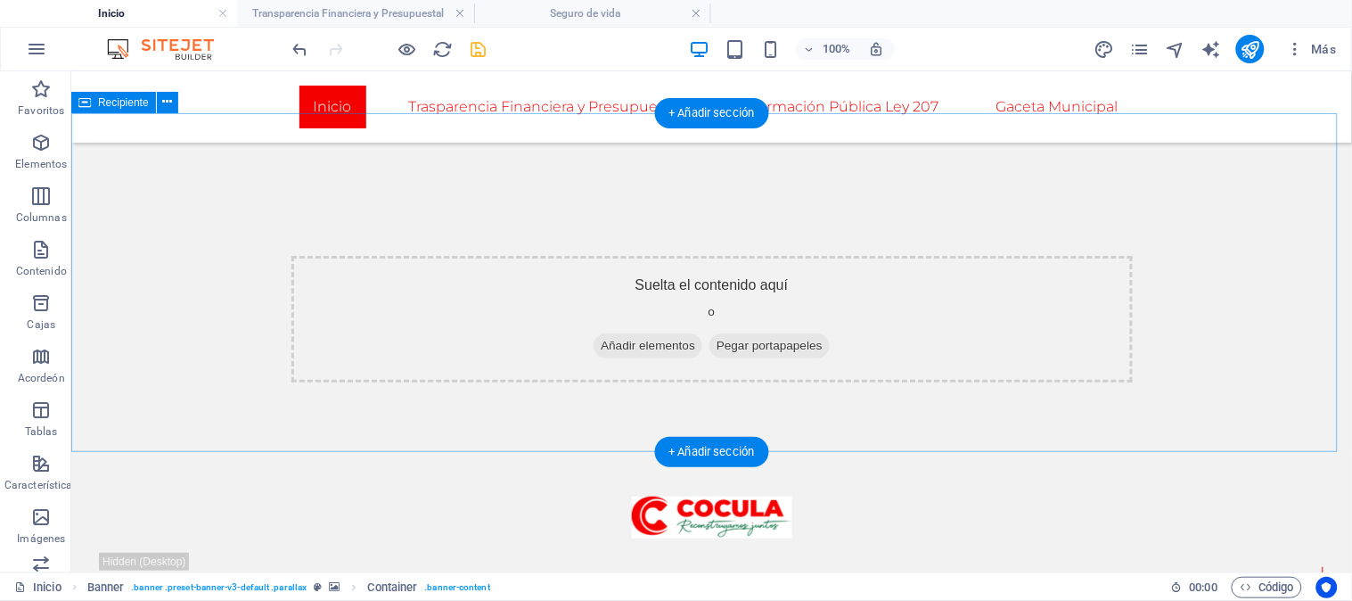
click at [164, 160] on div "Suelta el contenido aquí o Añadir elementos Pegar portapapeles" at bounding box center [710, 282] width 1281 height 341
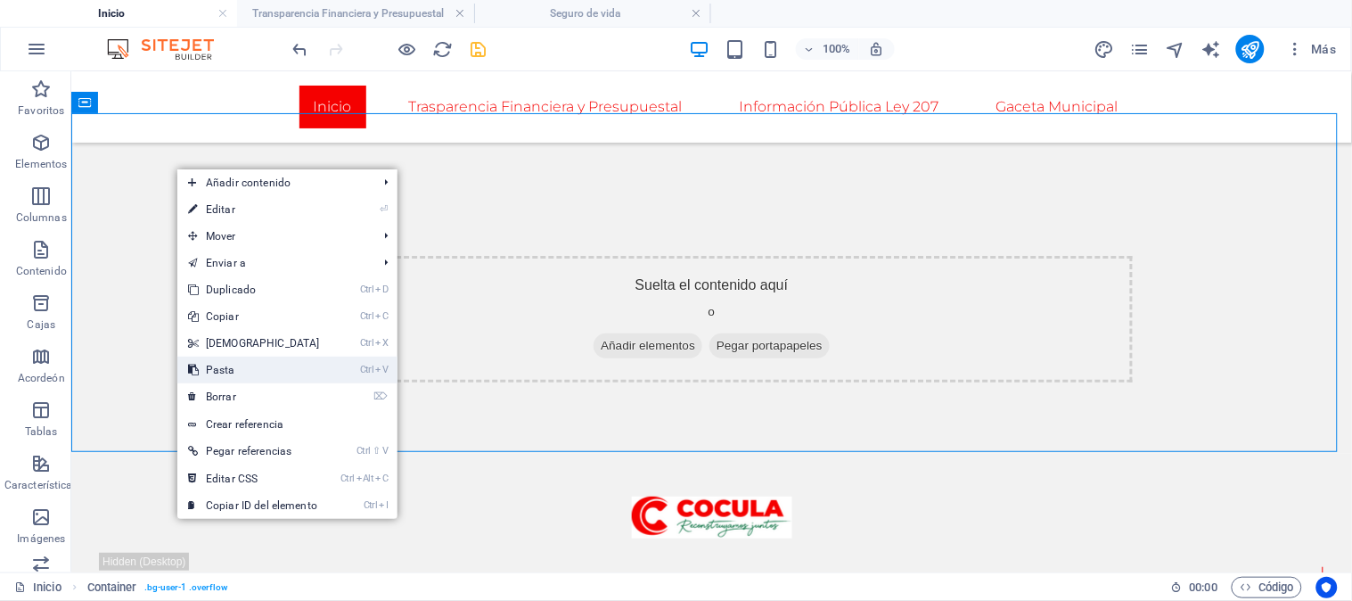
click at [224, 374] on font "Pasta" at bounding box center [220, 370] width 29 height 12
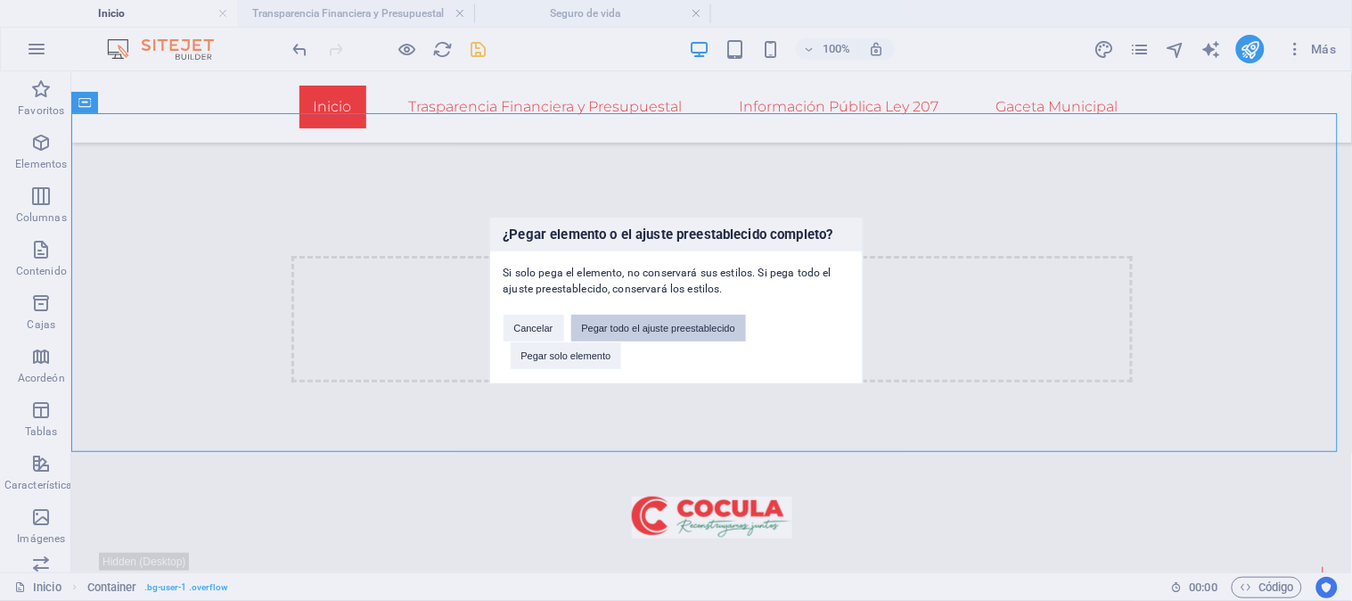
click at [646, 330] on font "Pegar todo el ajuste preestablecido" at bounding box center [658, 328] width 153 height 11
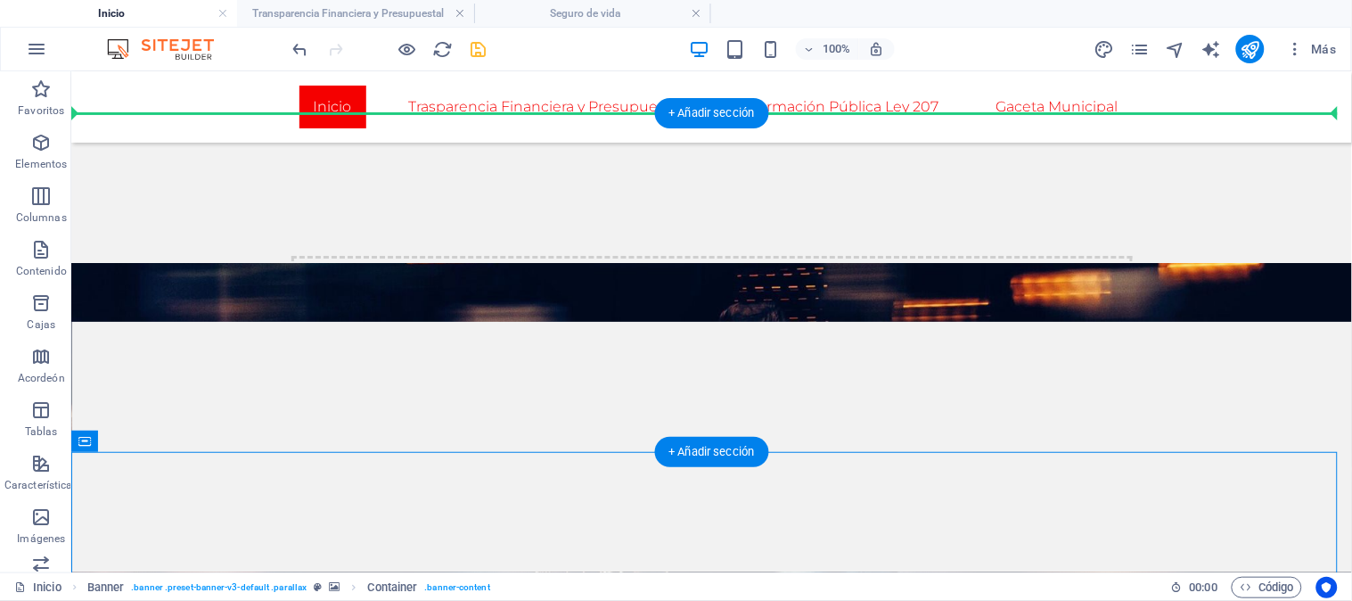
drag, startPoint x: 223, startPoint y: 516, endPoint x: 181, endPoint y: 162, distance: 356.4
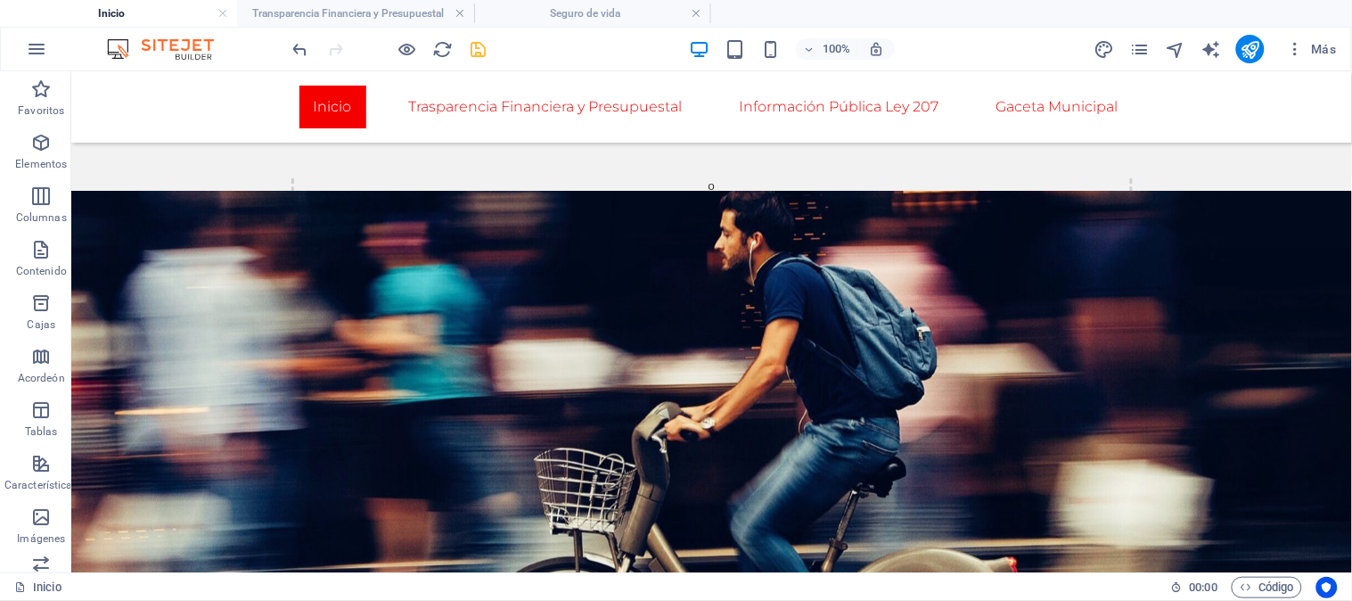
scroll to position [375, 0]
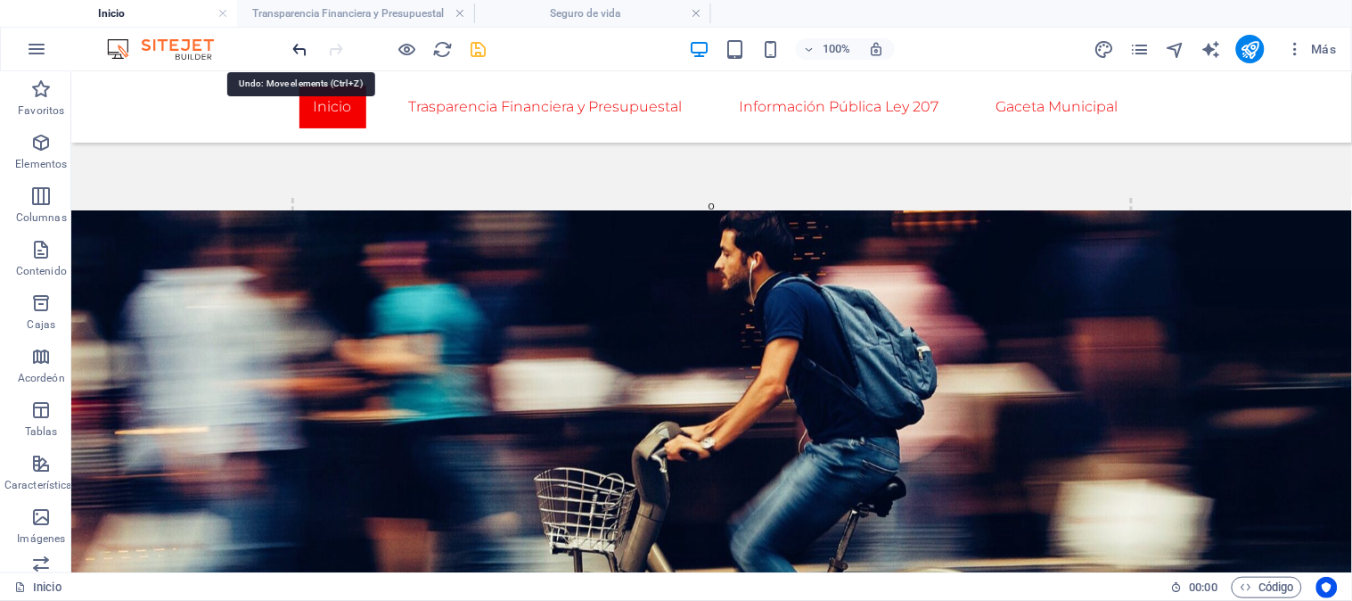
click at [291, 41] on icon "deshacer" at bounding box center [301, 49] width 21 height 21
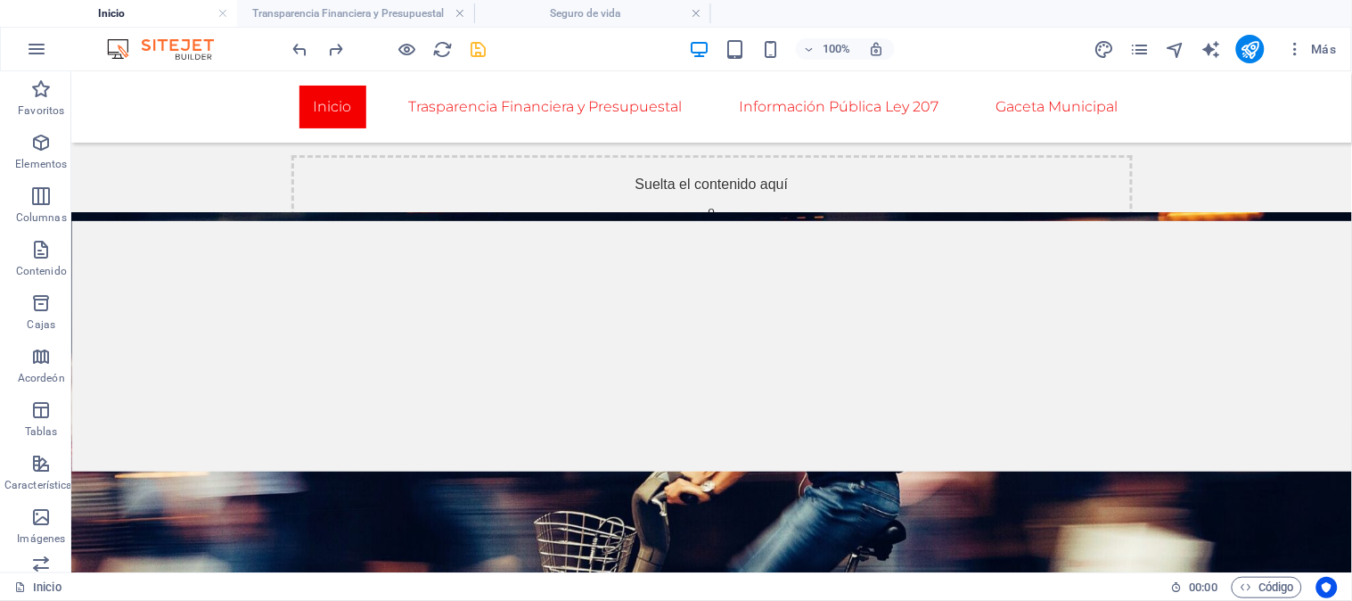
scroll to position [99, 0]
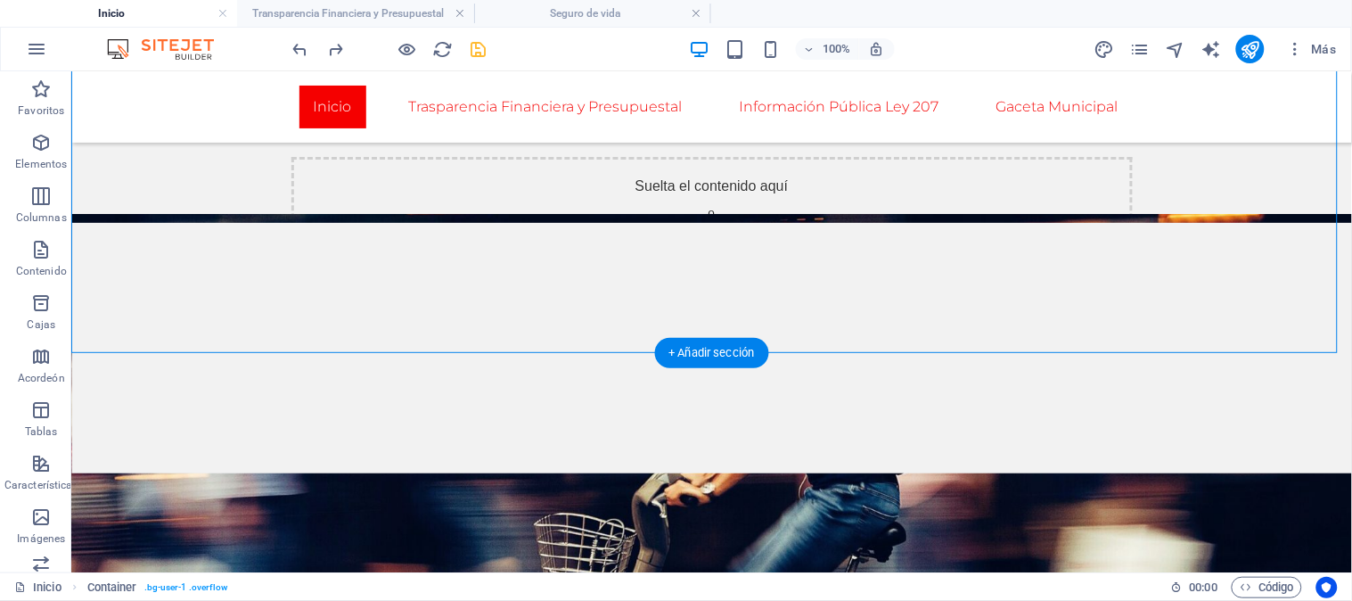
drag, startPoint x: 184, startPoint y: 232, endPoint x: 215, endPoint y: 251, distance: 36.9
click at [215, 251] on div "Suelta el contenido aquí o Añadir elementos Pegar portapapeles" at bounding box center [710, 183] width 1281 height 341
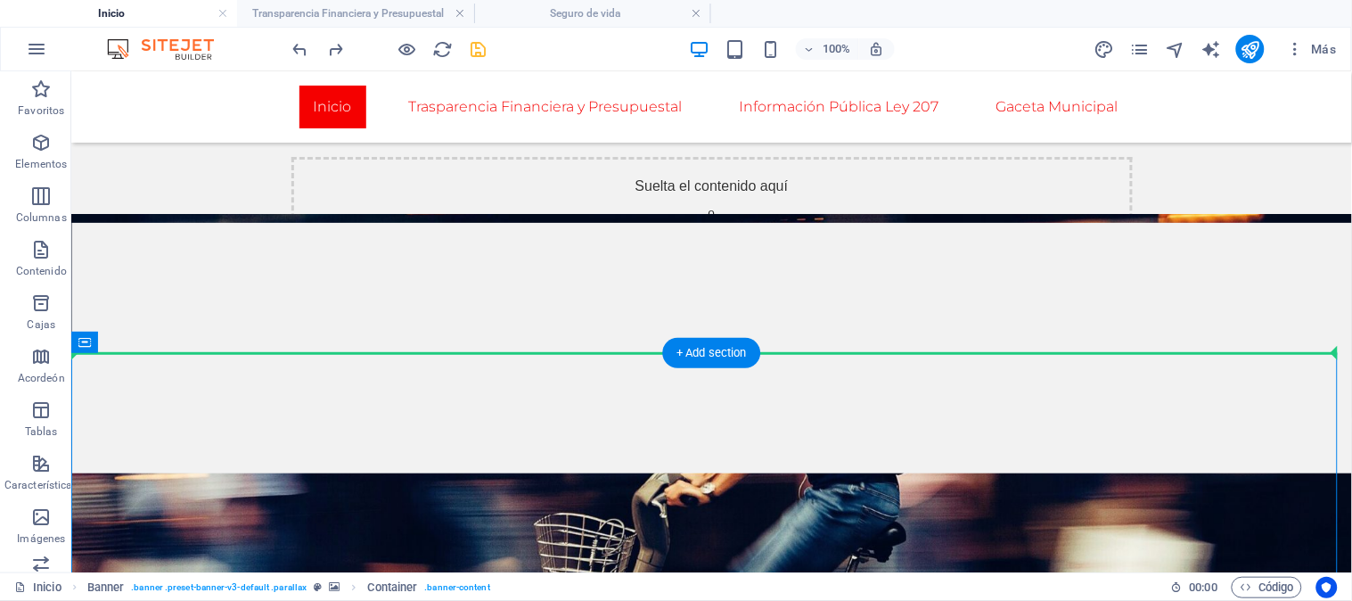
drag, startPoint x: 155, startPoint y: 402, endPoint x: 155, endPoint y: 185, distance: 217.5
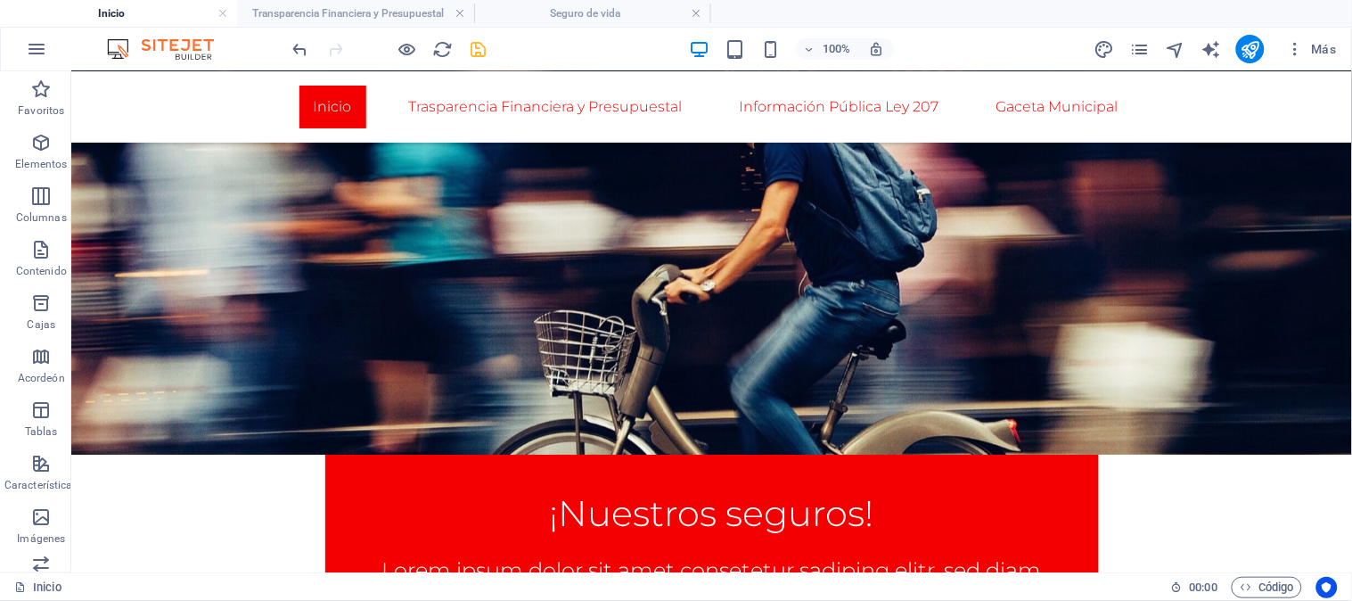
scroll to position [176, 0]
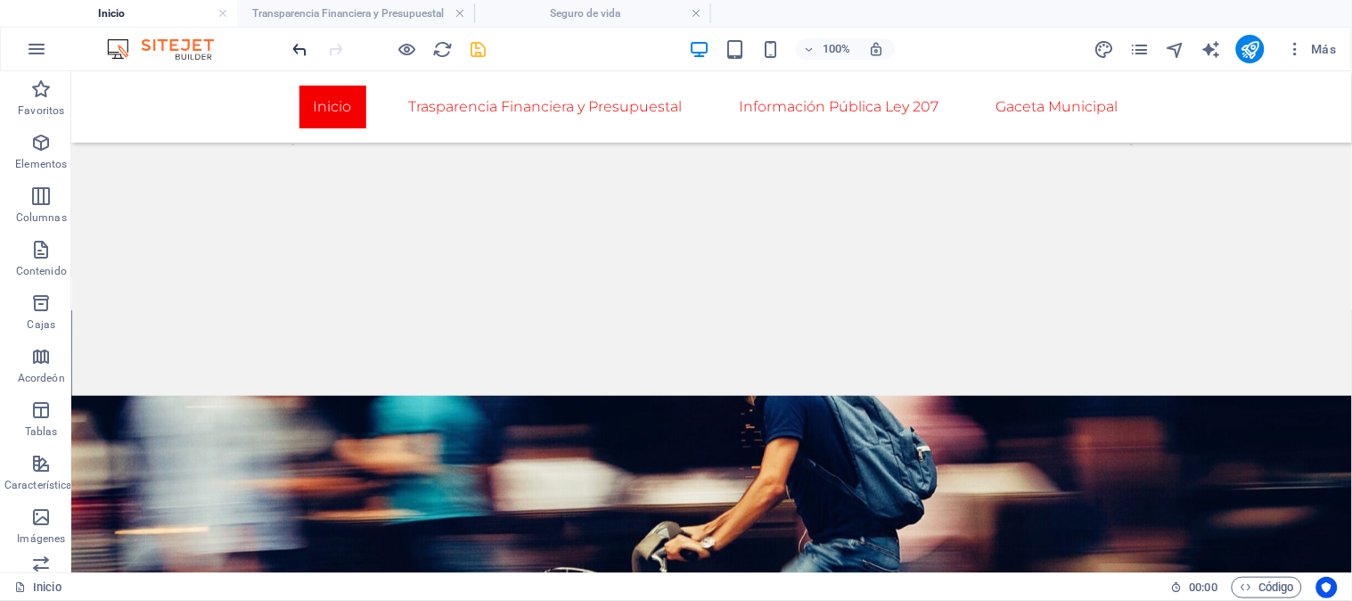
click at [296, 40] on icon "deshacer" at bounding box center [301, 49] width 21 height 21
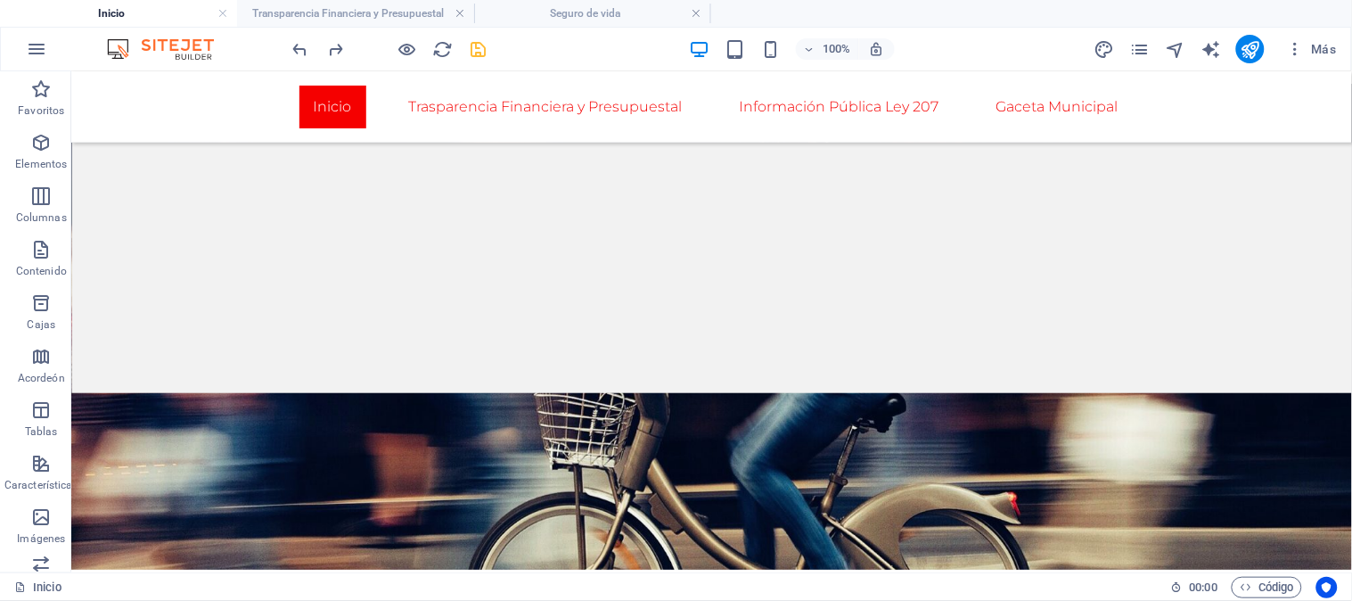
scroll to position [0, 0]
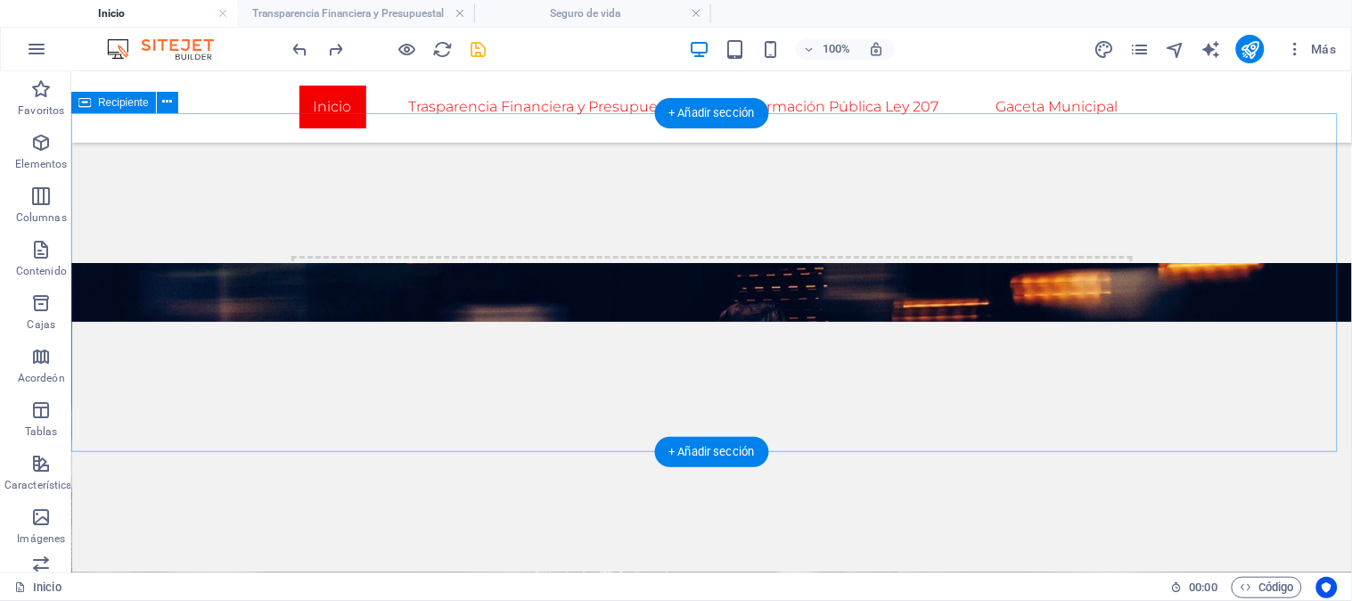
click at [160, 234] on div "Suelta el contenido aquí o Añadir elementos Pegar portapapeles" at bounding box center [710, 282] width 1281 height 341
drag, startPoint x: 743, startPoint y: 520, endPoint x: 682, endPoint y: 312, distance: 216.4
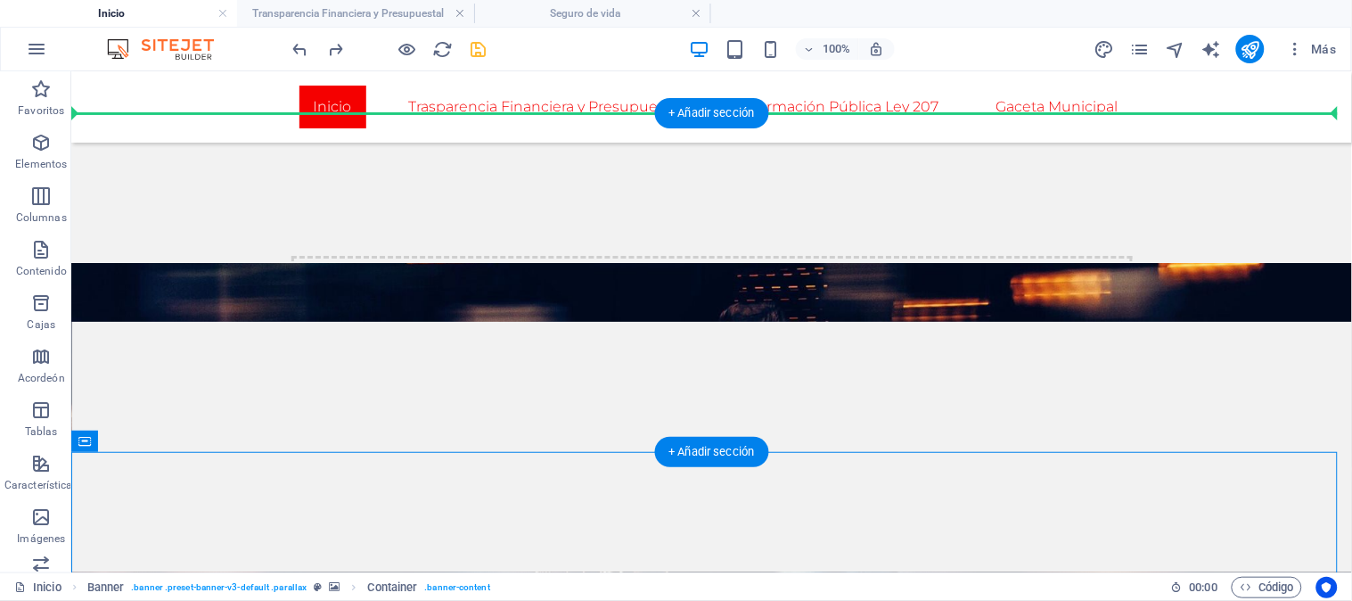
drag, startPoint x: 229, startPoint y: 513, endPoint x: 166, endPoint y: 196, distance: 323.6
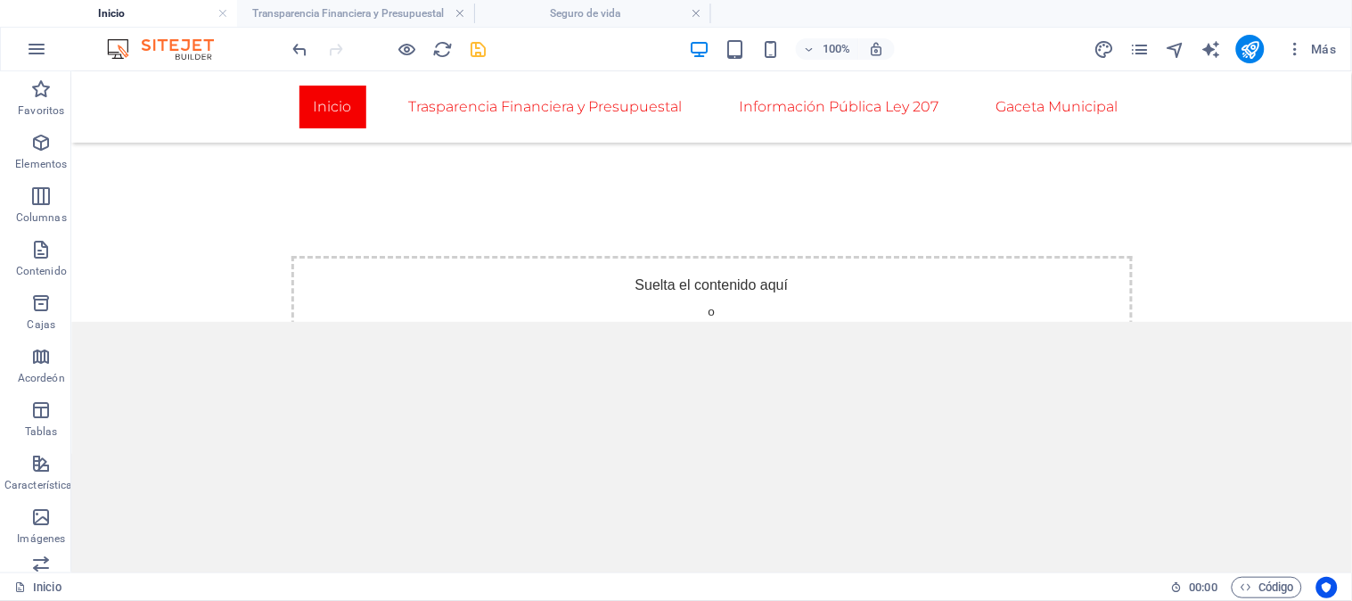
click at [316, 45] on div at bounding box center [390, 49] width 200 height 29
click at [303, 45] on icon "deshacer" at bounding box center [301, 49] width 21 height 21
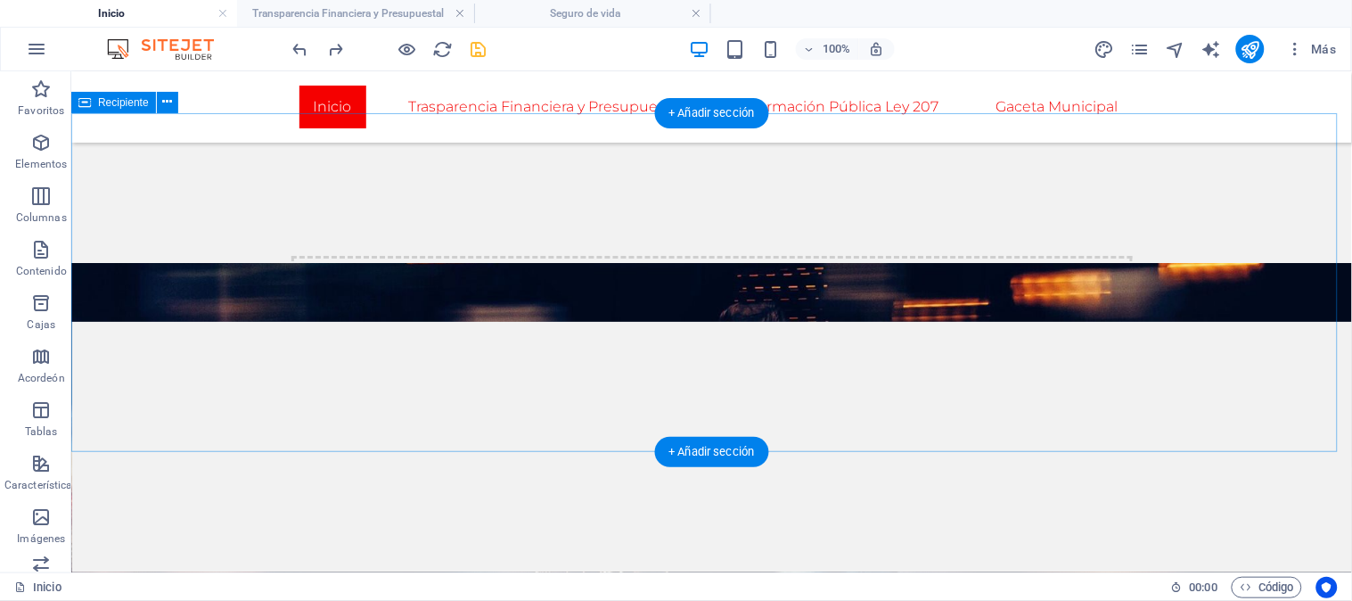
click at [201, 229] on div "Suelta el contenido aquí o Añadir elementos Pegar portapapeles" at bounding box center [710, 282] width 1281 height 341
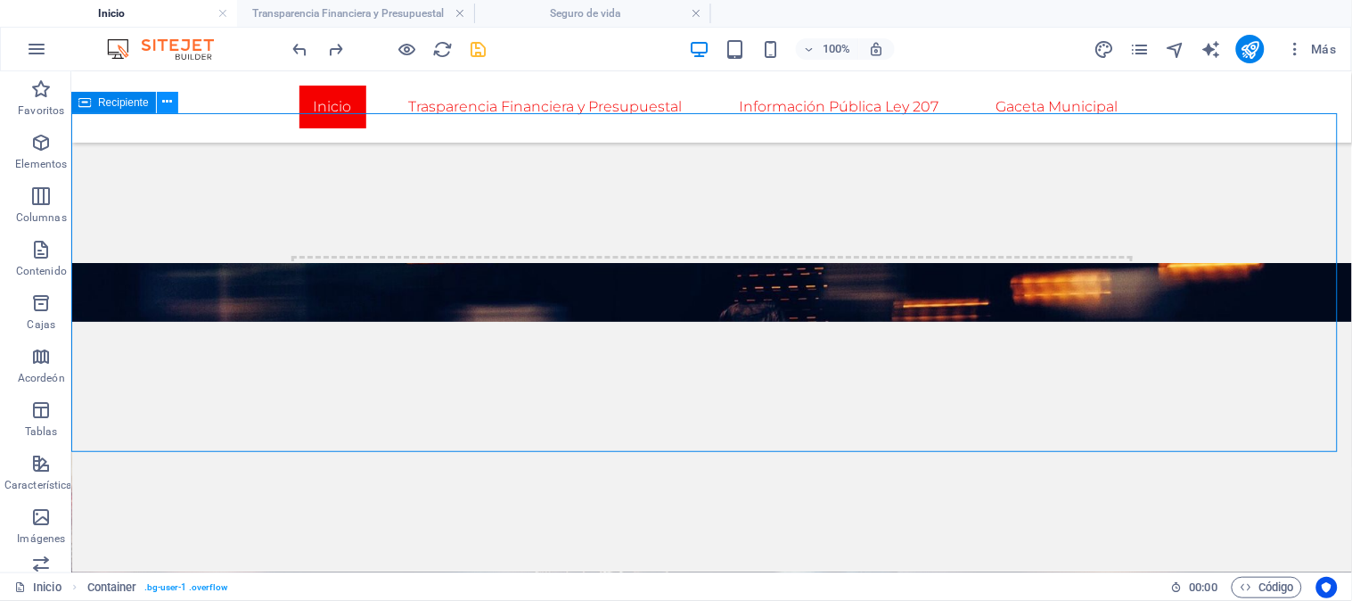
click at [173, 105] on button at bounding box center [167, 102] width 21 height 21
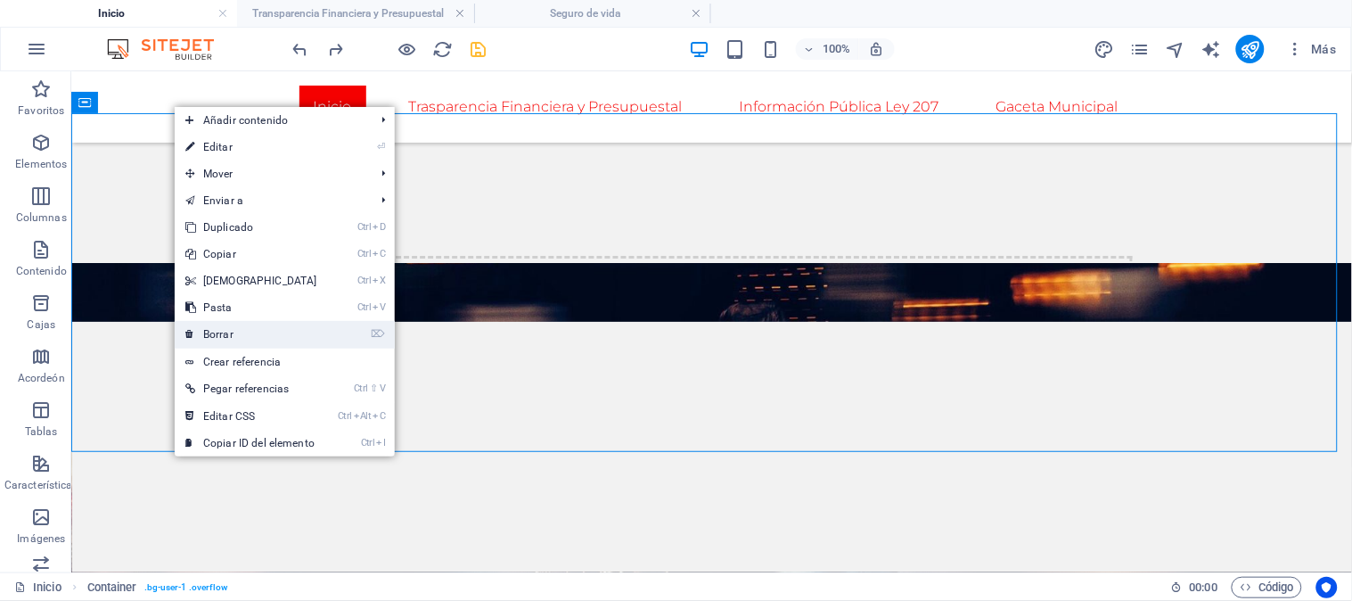
click at [230, 328] on font "Borrar" at bounding box center [218, 334] width 30 height 12
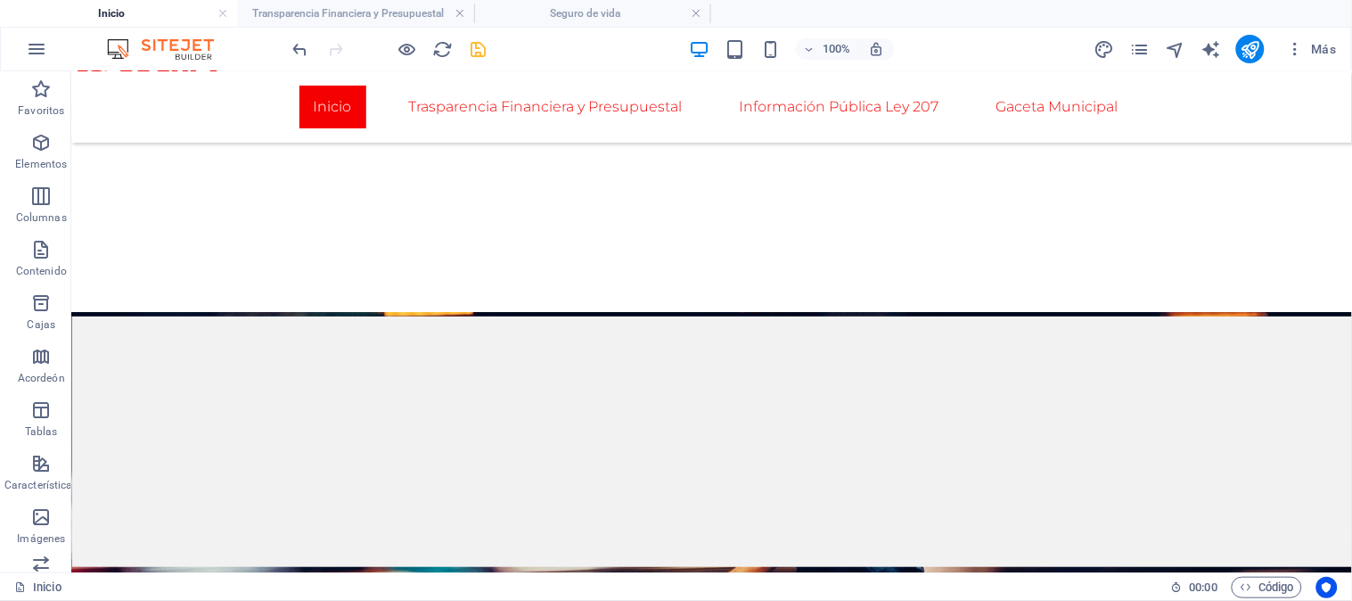
scroll to position [308, 0]
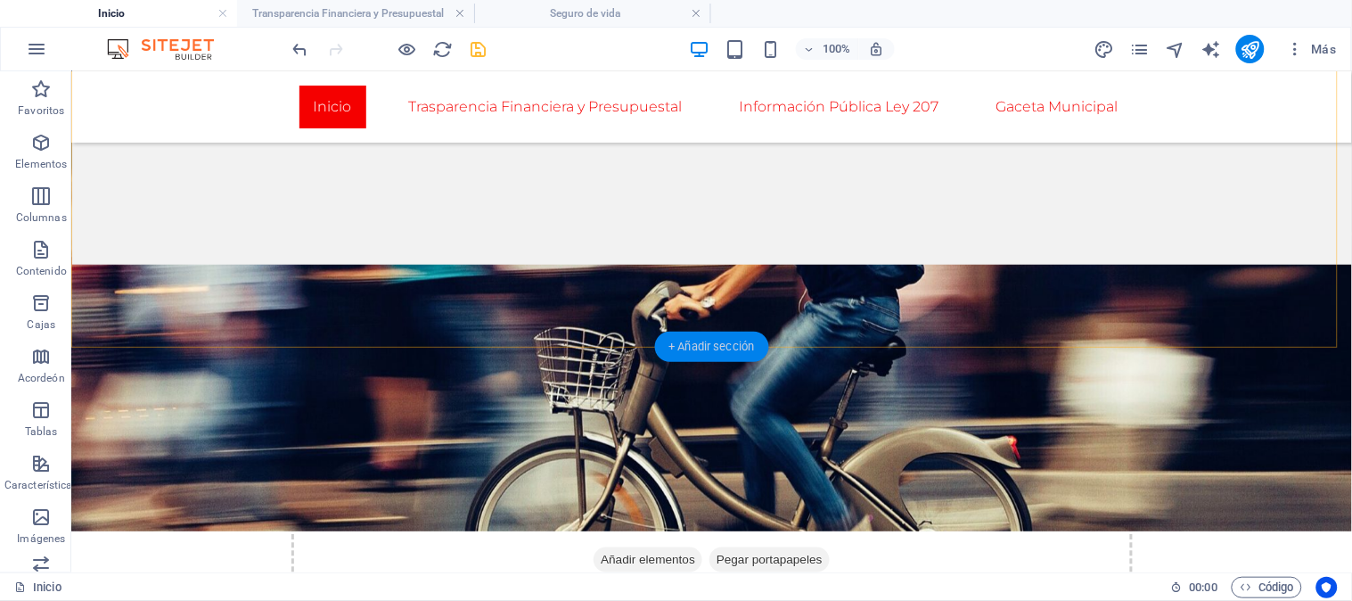
click at [701, 340] on font "+ Añadir sección" at bounding box center [712, 346] width 86 height 13
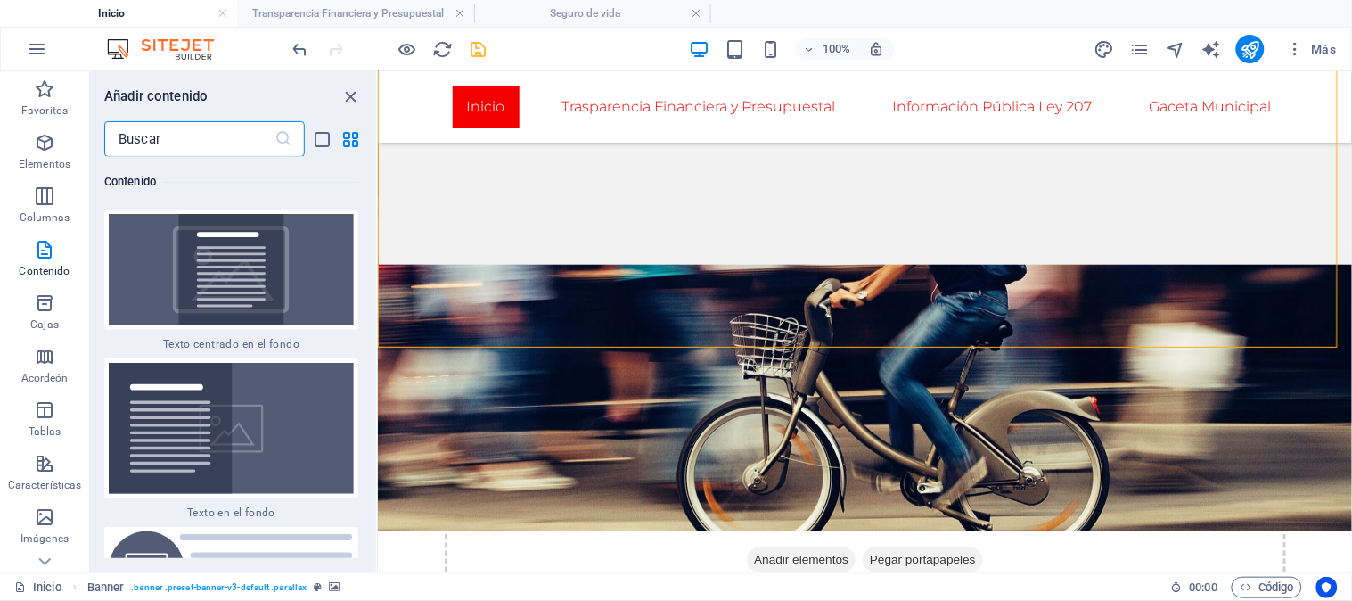
scroll to position [7194, 0]
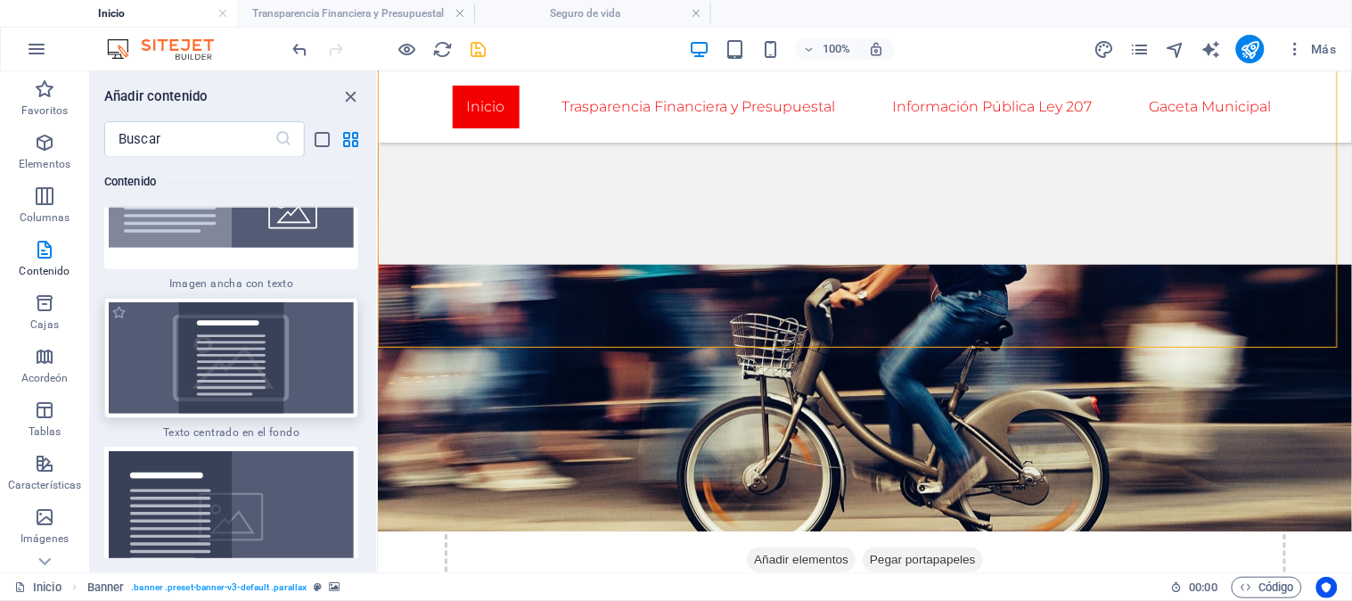
click at [269, 308] on img at bounding box center [231, 357] width 245 height 111
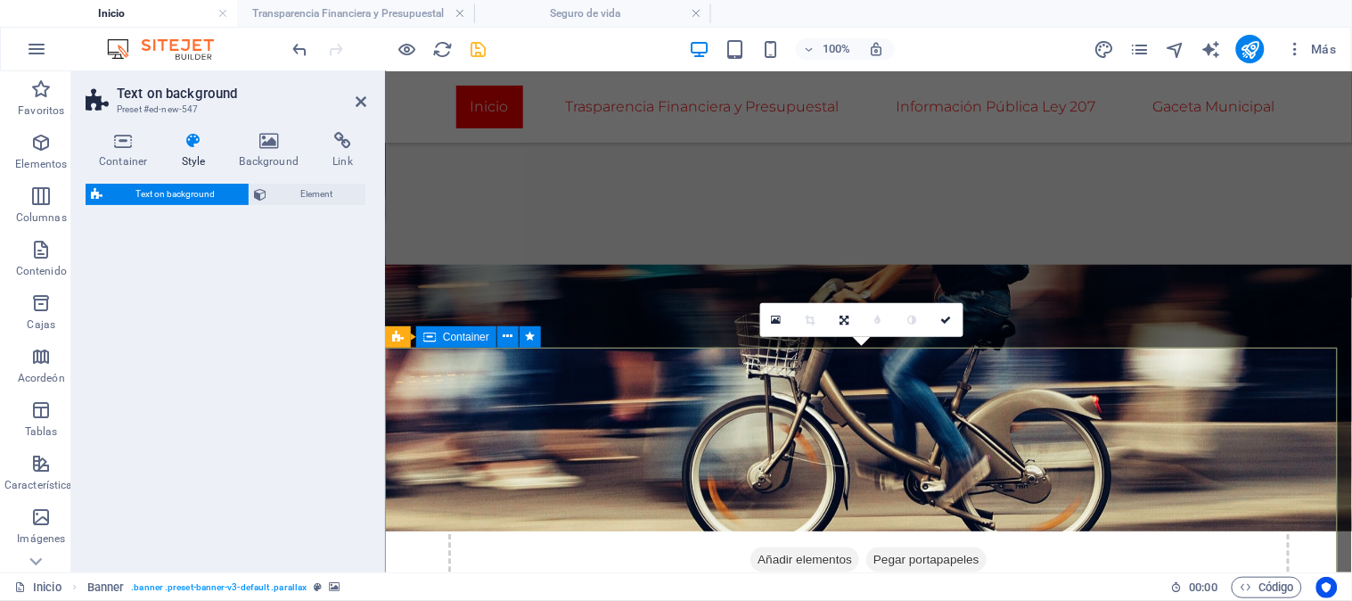
select select "%"
select select "rem"
select select "px"
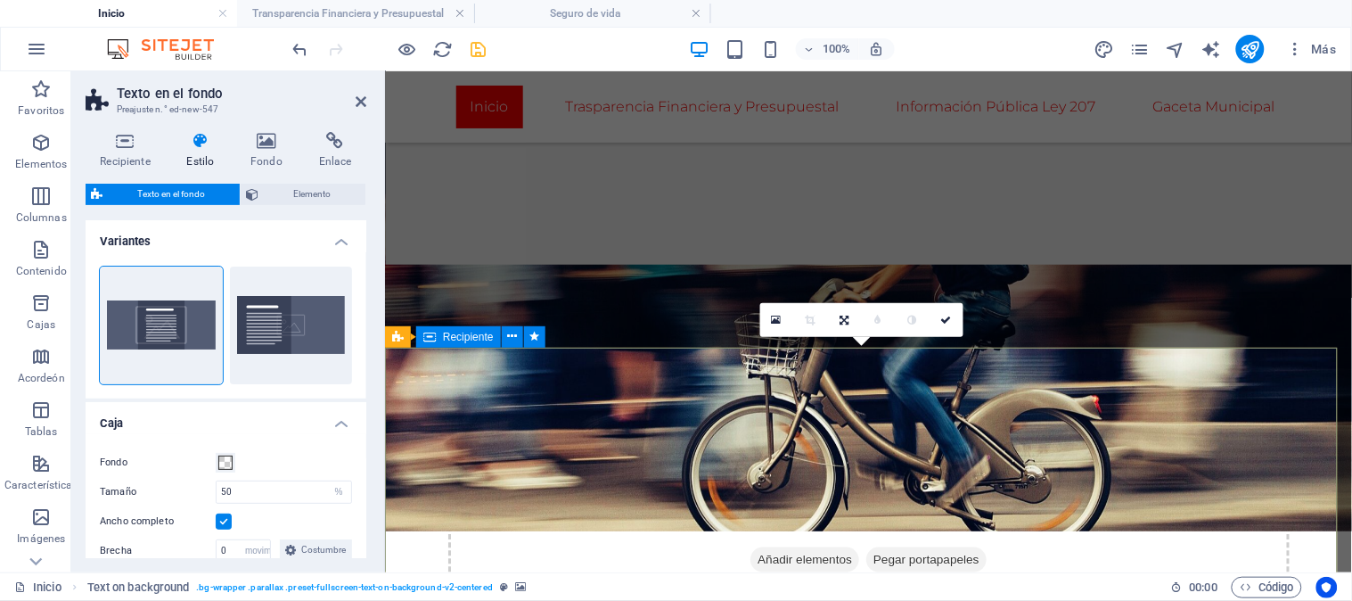
drag, startPoint x: 653, startPoint y: 379, endPoint x: 853, endPoint y: 398, distance: 200.5
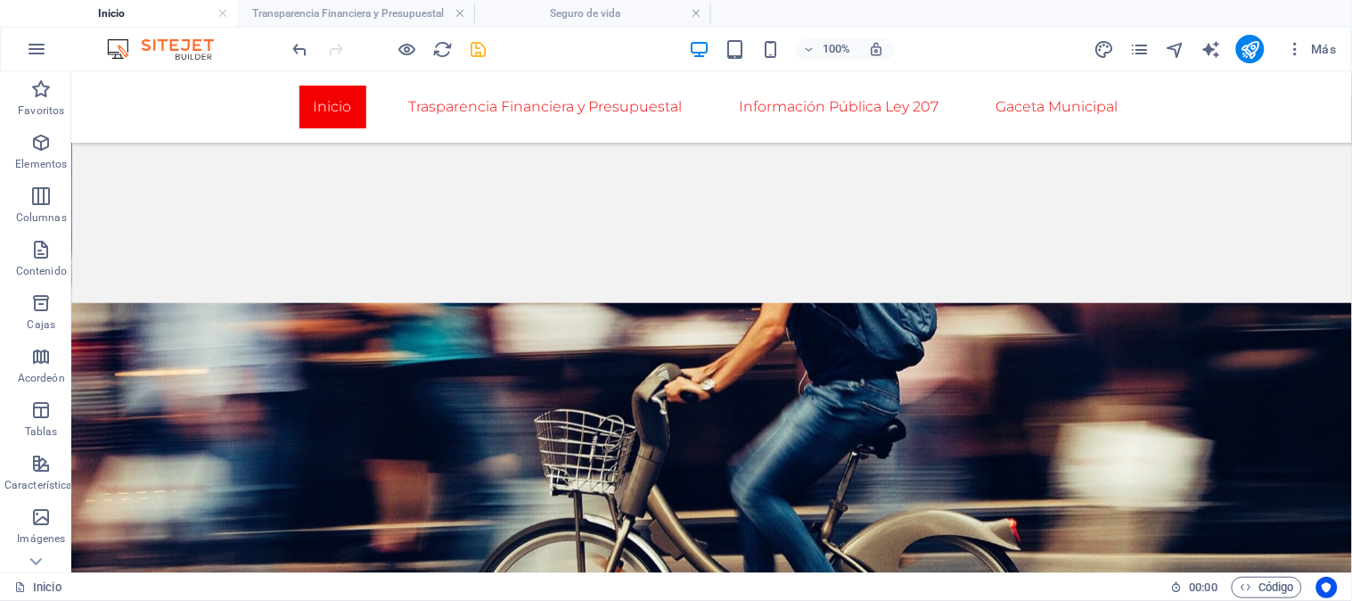
scroll to position [396, 0]
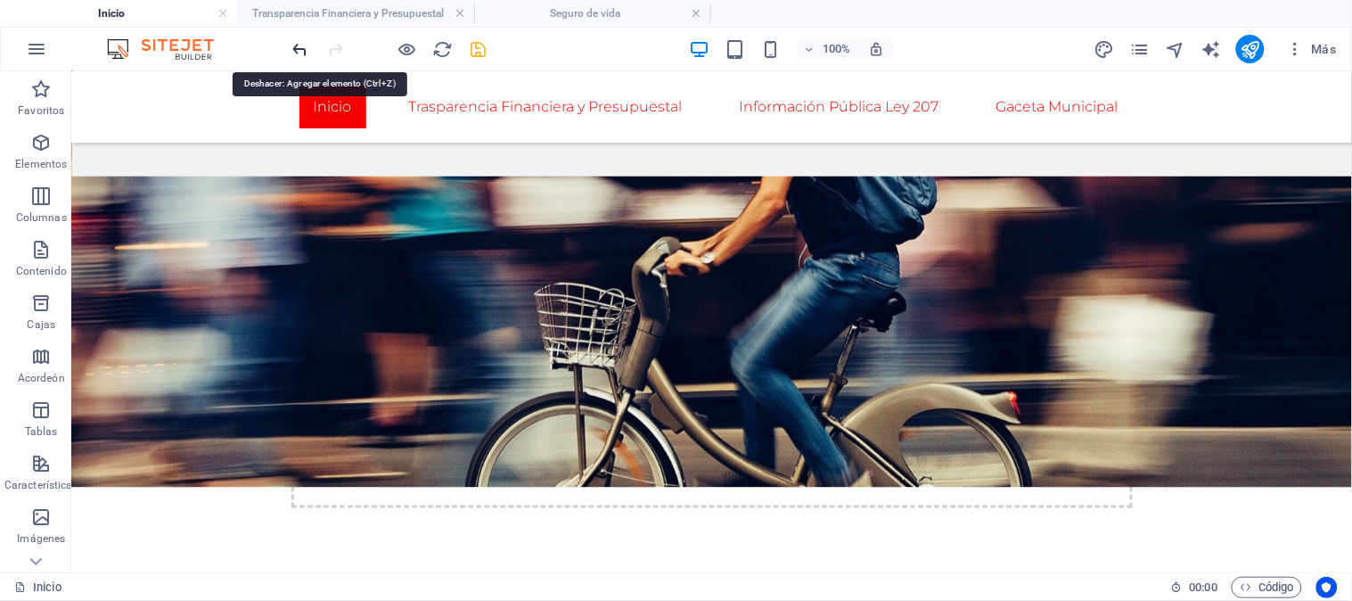
click at [300, 45] on icon "deshacer" at bounding box center [301, 49] width 21 height 21
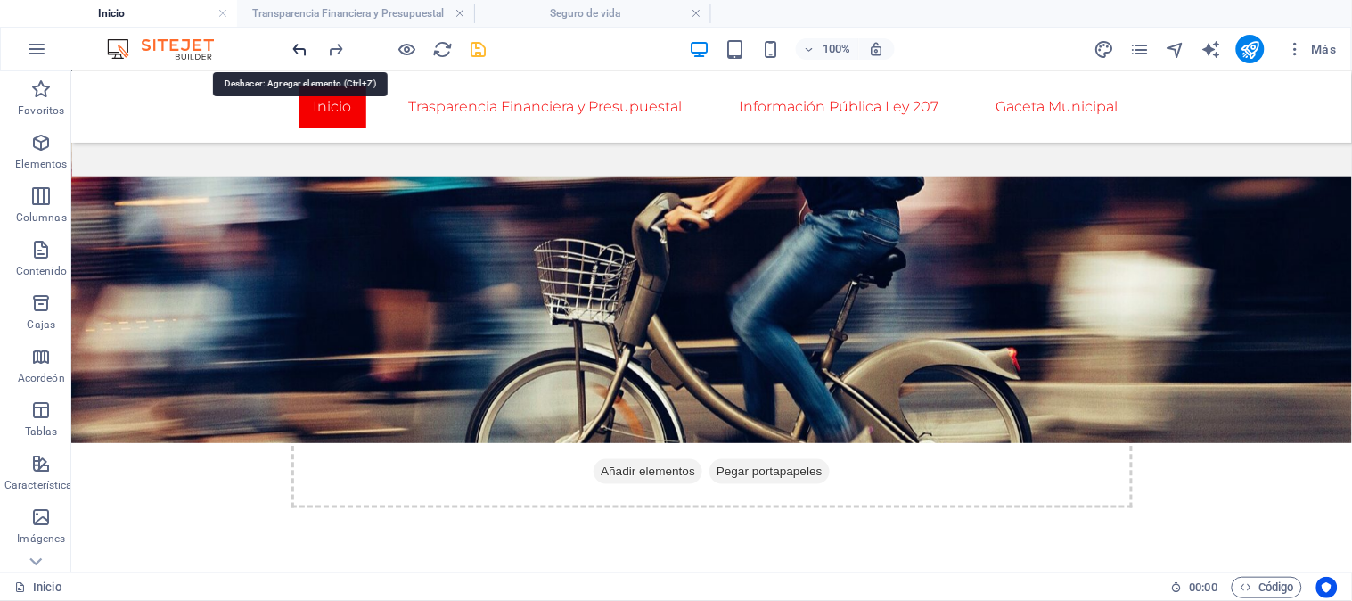
scroll to position [308, 0]
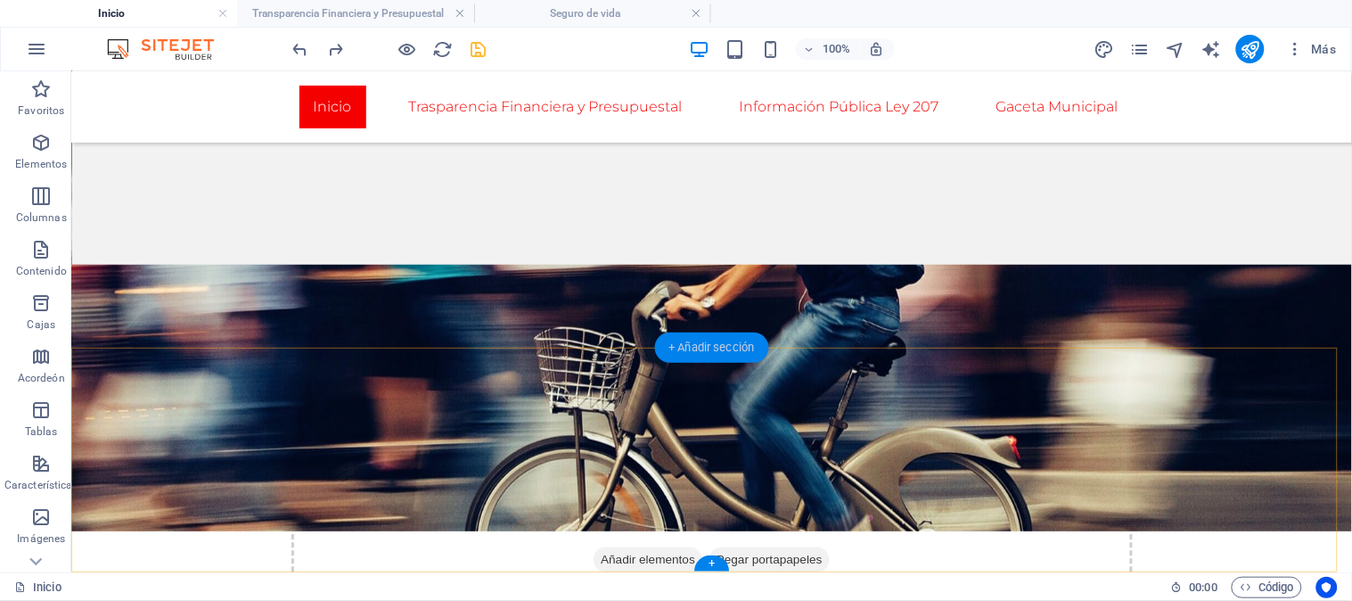
click at [716, 341] on font "+ Añadir sección" at bounding box center [712, 347] width 86 height 13
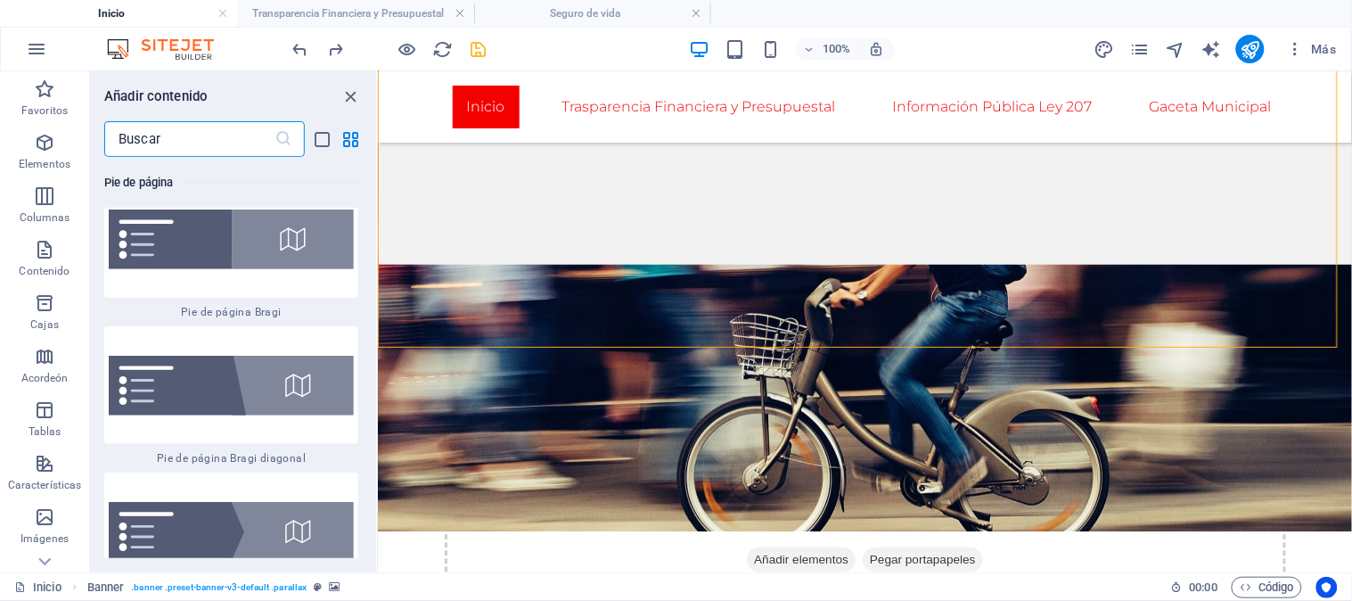
scroll to position [24956, 0]
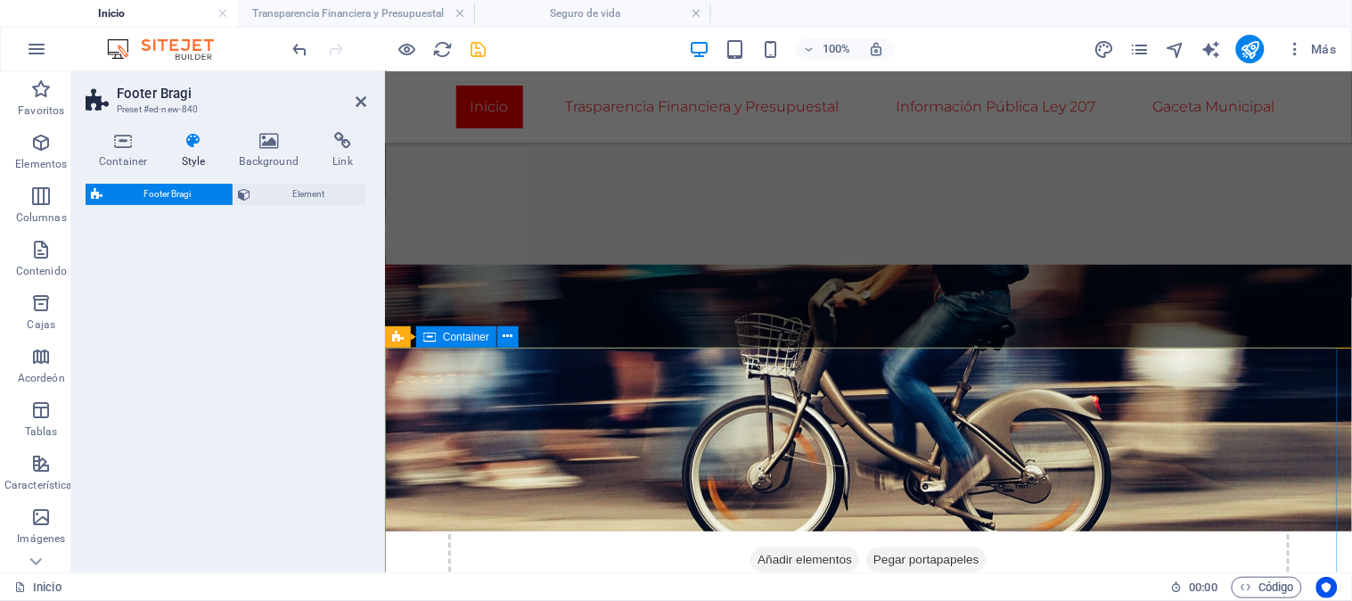
select select "%"
select select "rem"
select select "px"
select select "rem"
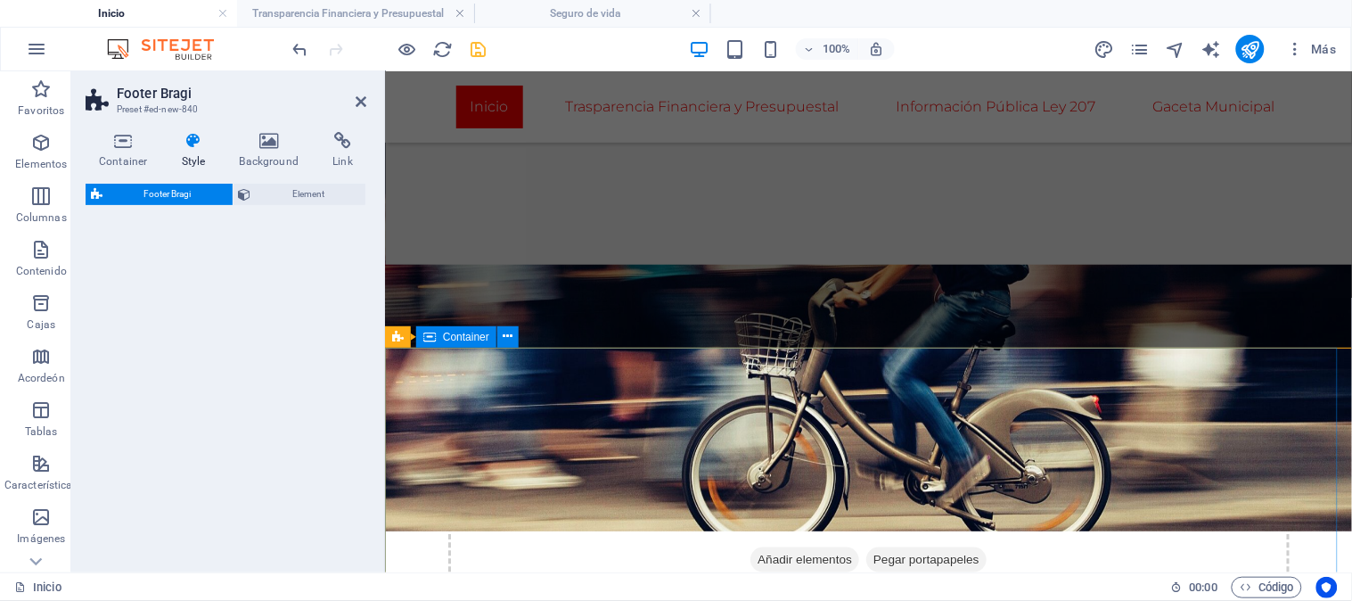
select select "rem"
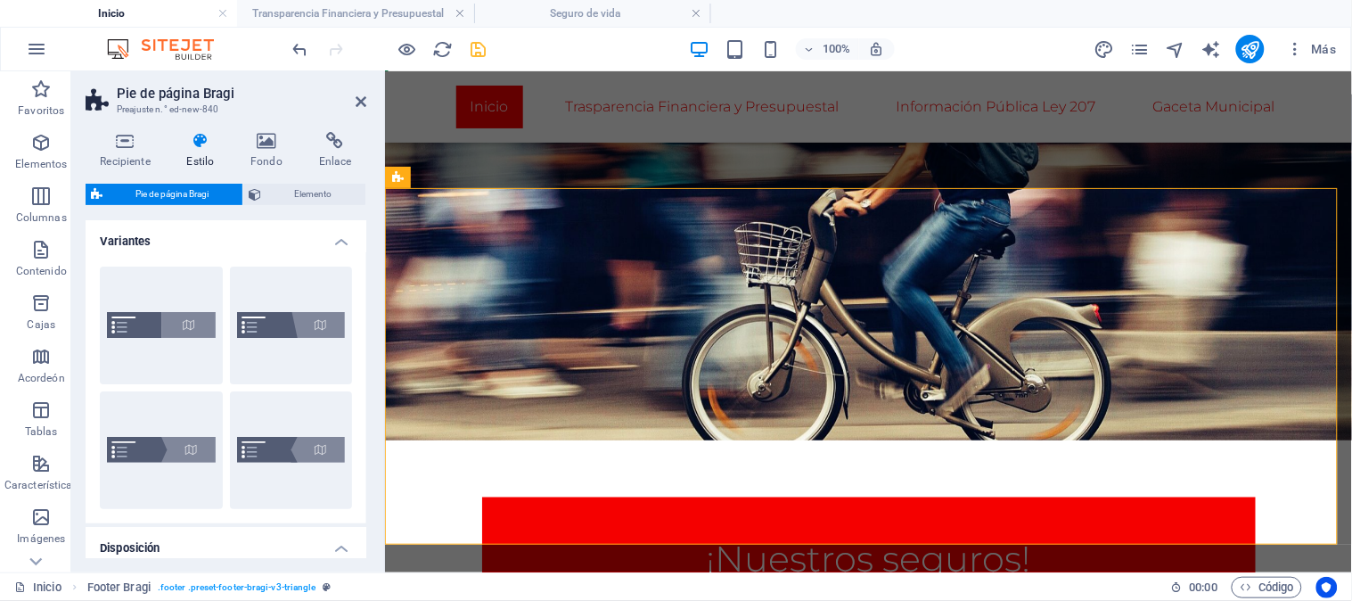
scroll to position [466, 0]
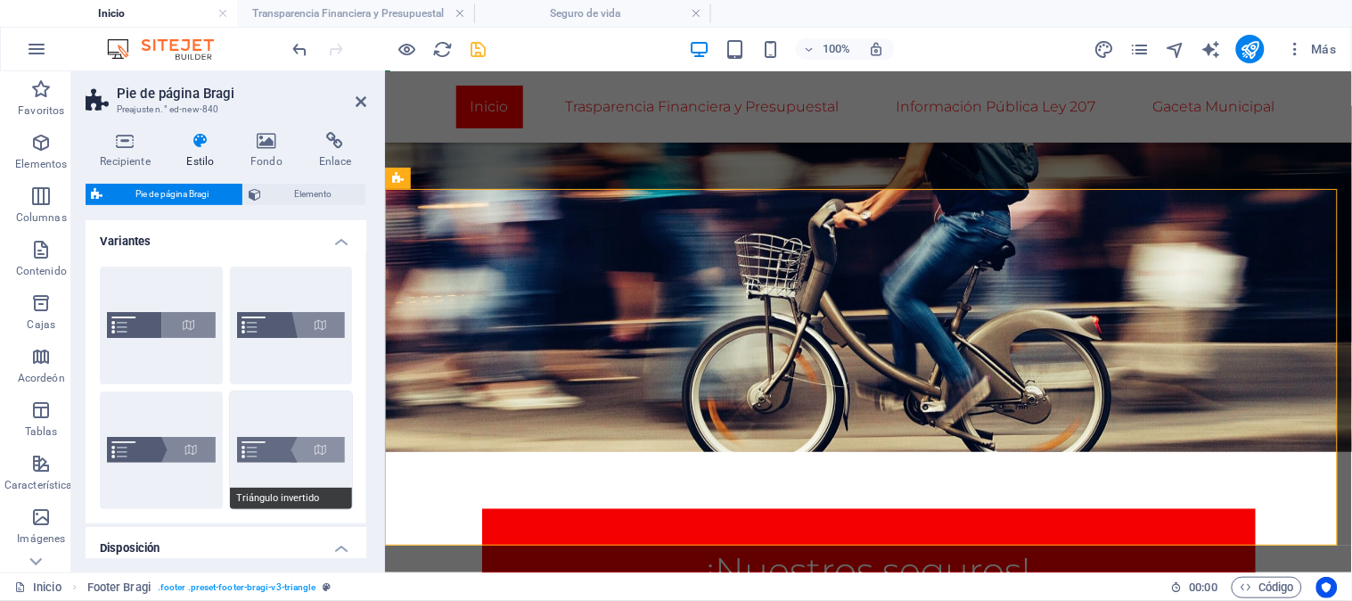
click at [265, 435] on button "Triángulo invertido" at bounding box center [291, 450] width 123 height 118
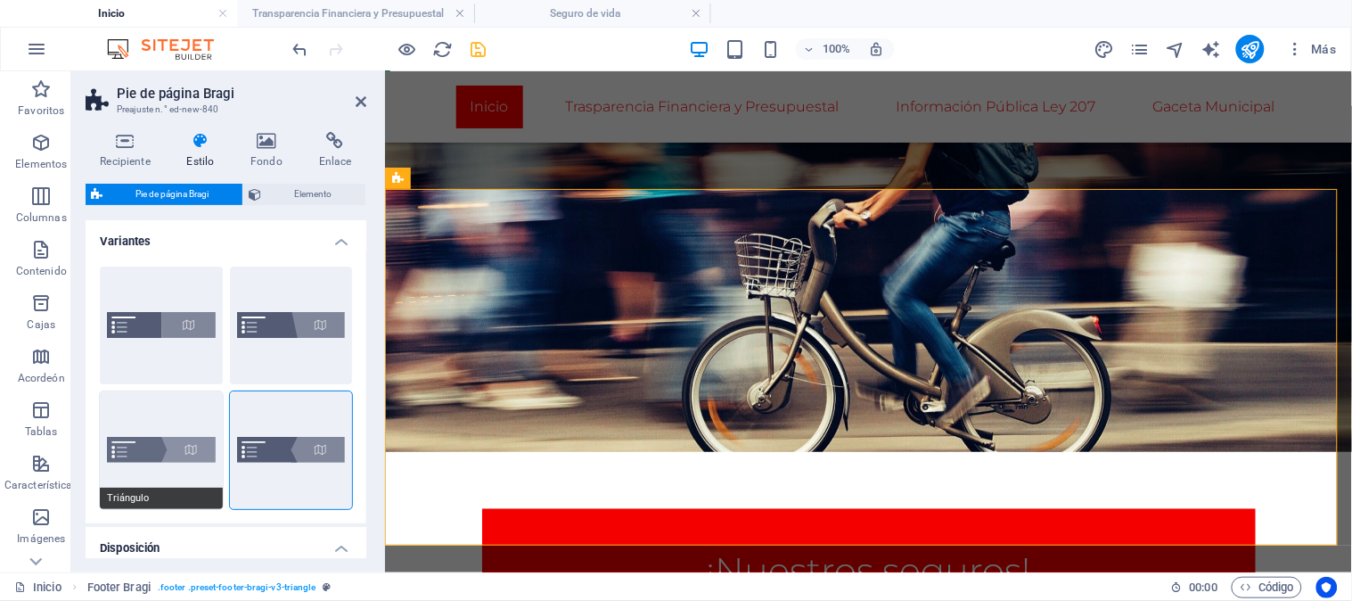
click at [127, 434] on button "Triángulo" at bounding box center [161, 450] width 123 height 118
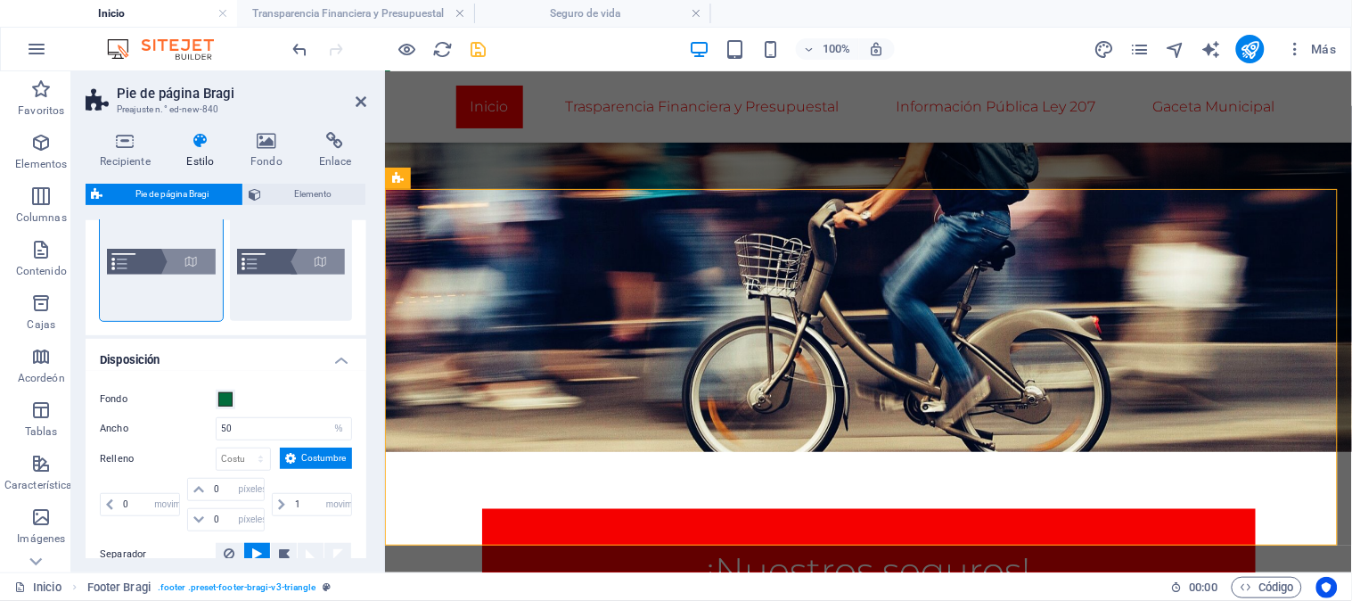
scroll to position [185, 0]
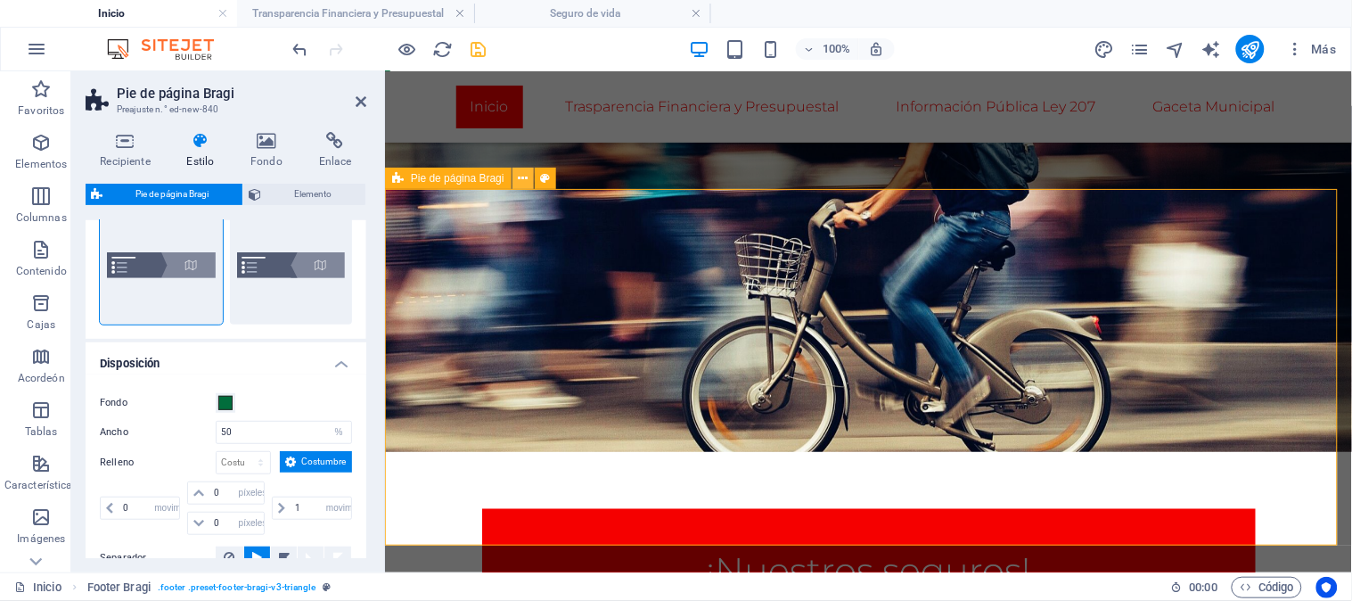
click at [526, 176] on icon at bounding box center [523, 178] width 10 height 19
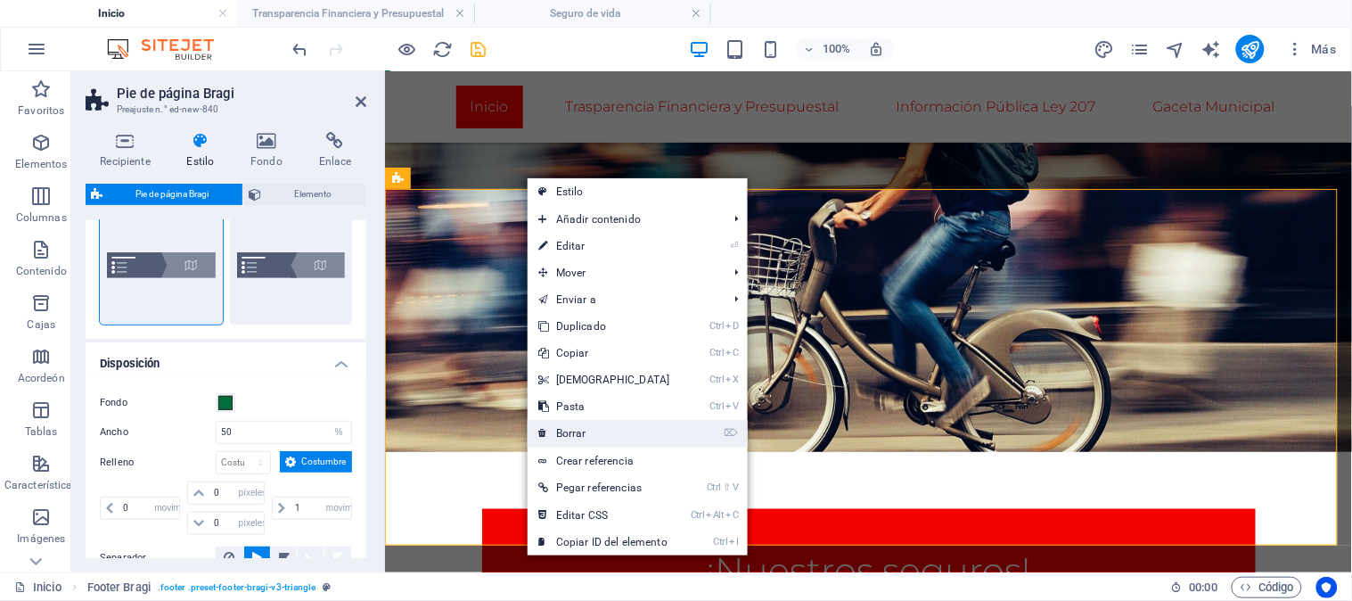
click at [554, 430] on link "⌦ Borrar" at bounding box center [604, 433] width 153 height 27
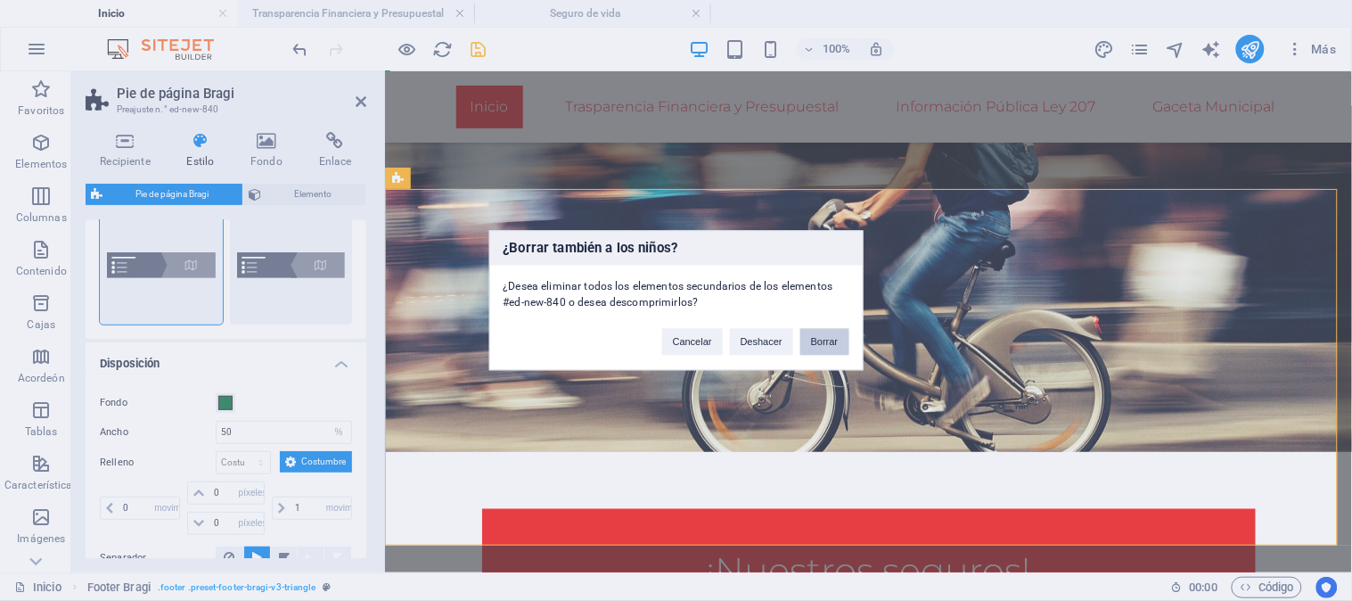
click at [817, 341] on font "Borrar" at bounding box center [825, 342] width 28 height 11
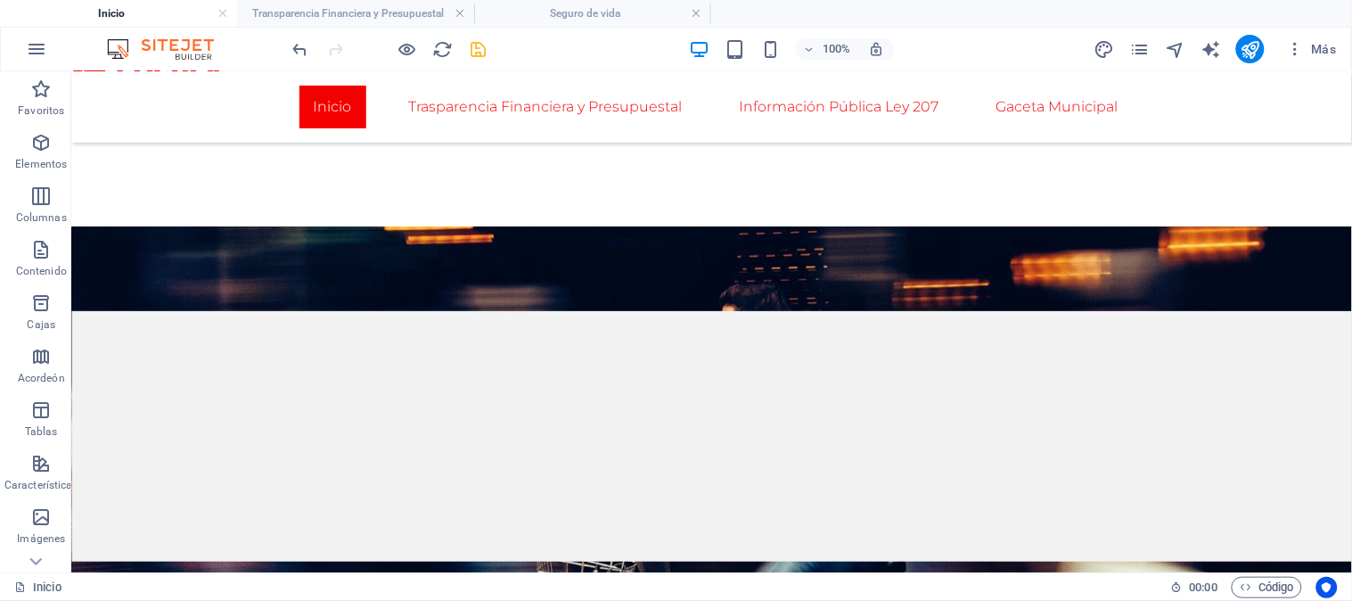
scroll to position [209, 0]
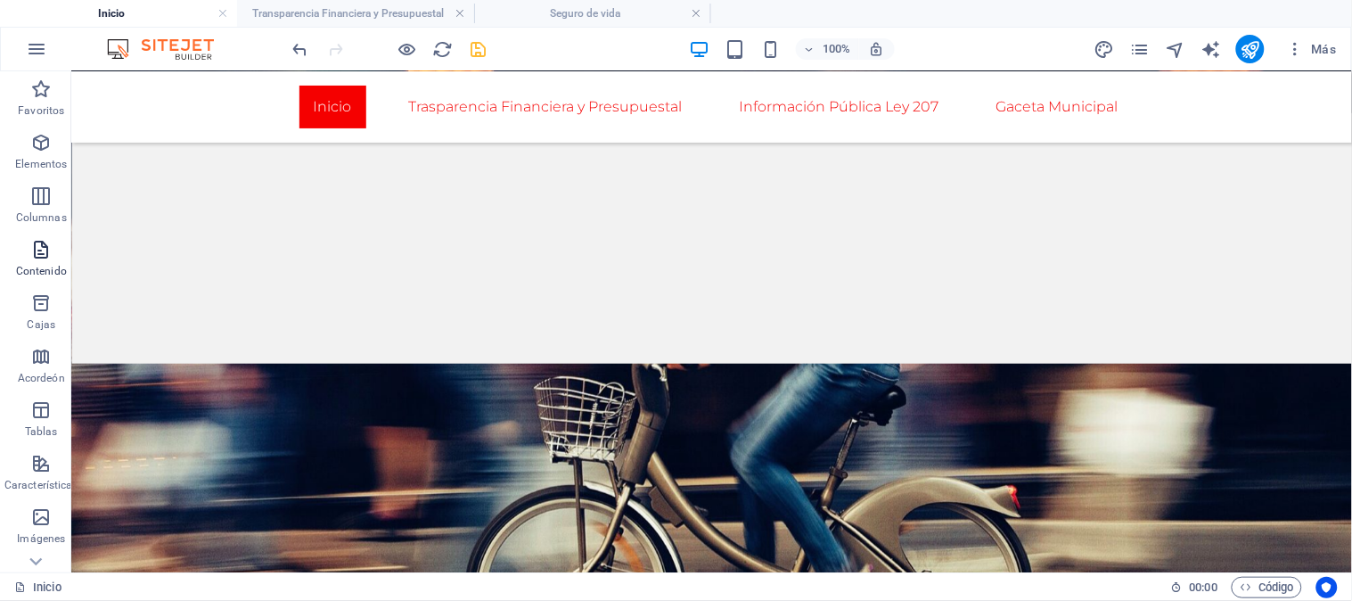
click at [41, 252] on icon "button" at bounding box center [40, 249] width 21 height 21
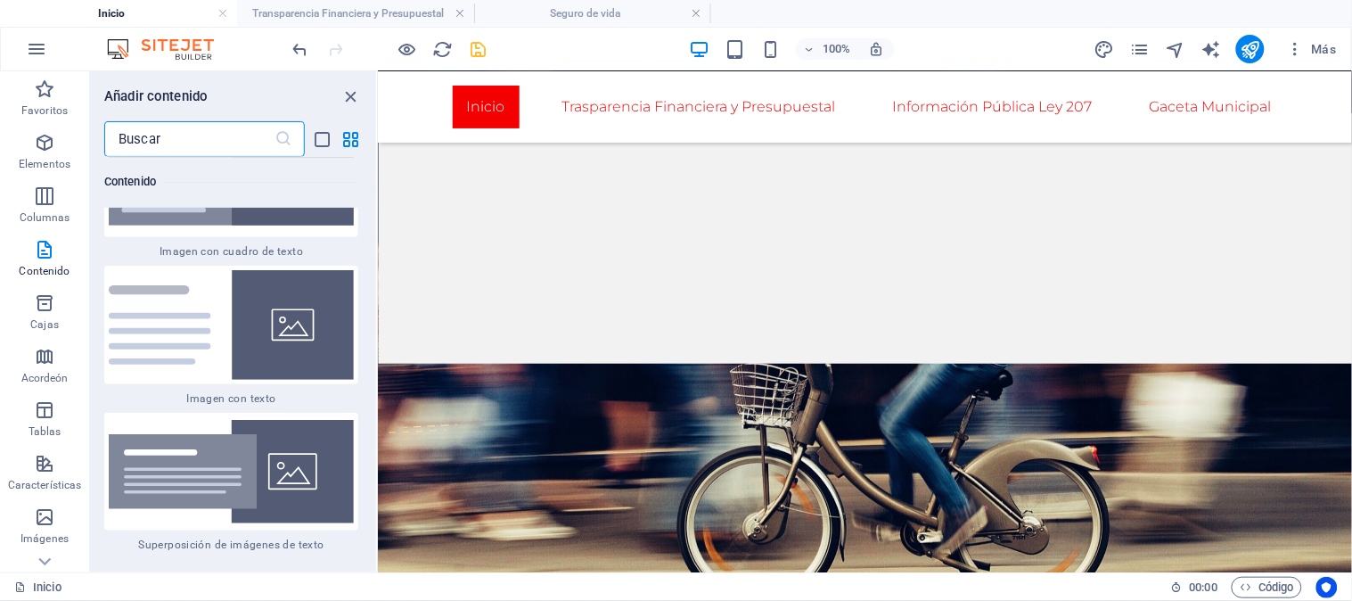
scroll to position [6790, 0]
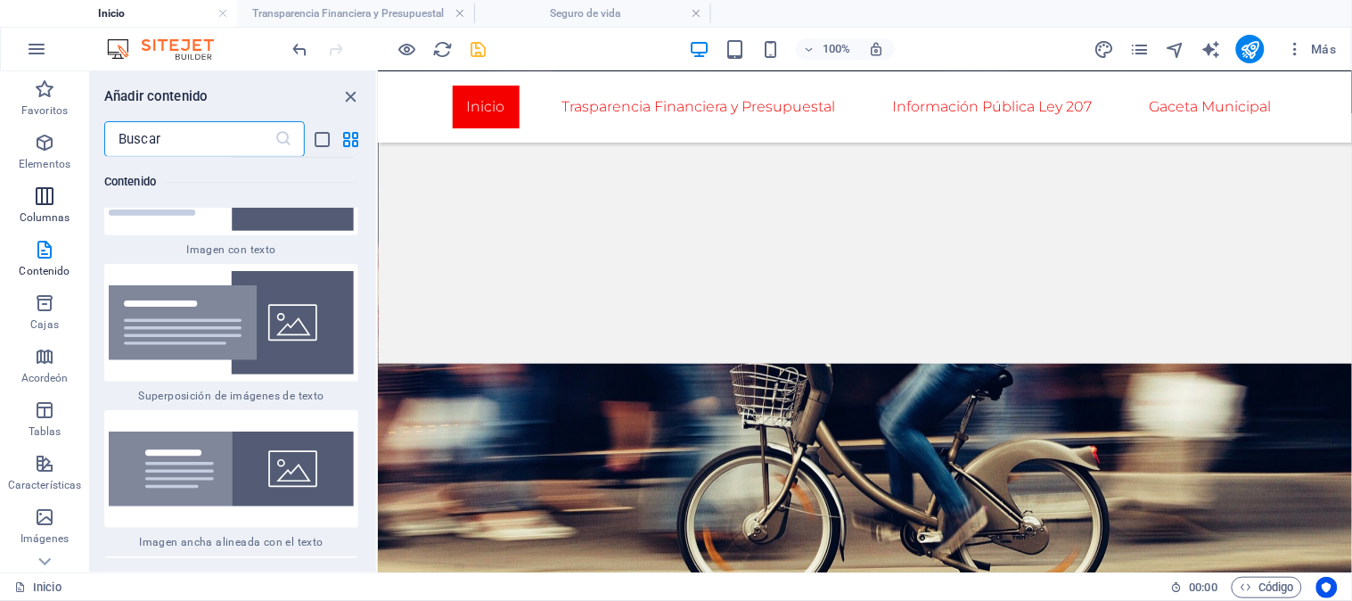
click at [25, 188] on span "Columnas" at bounding box center [44, 206] width 89 height 43
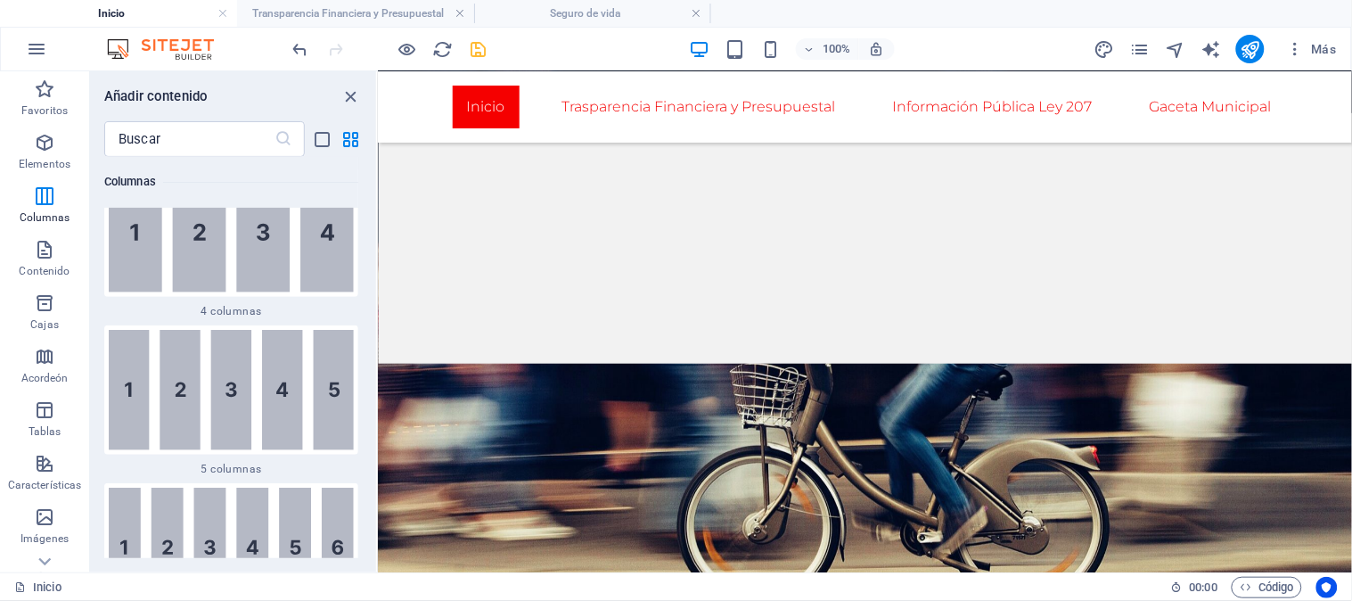
scroll to position [1523, 0]
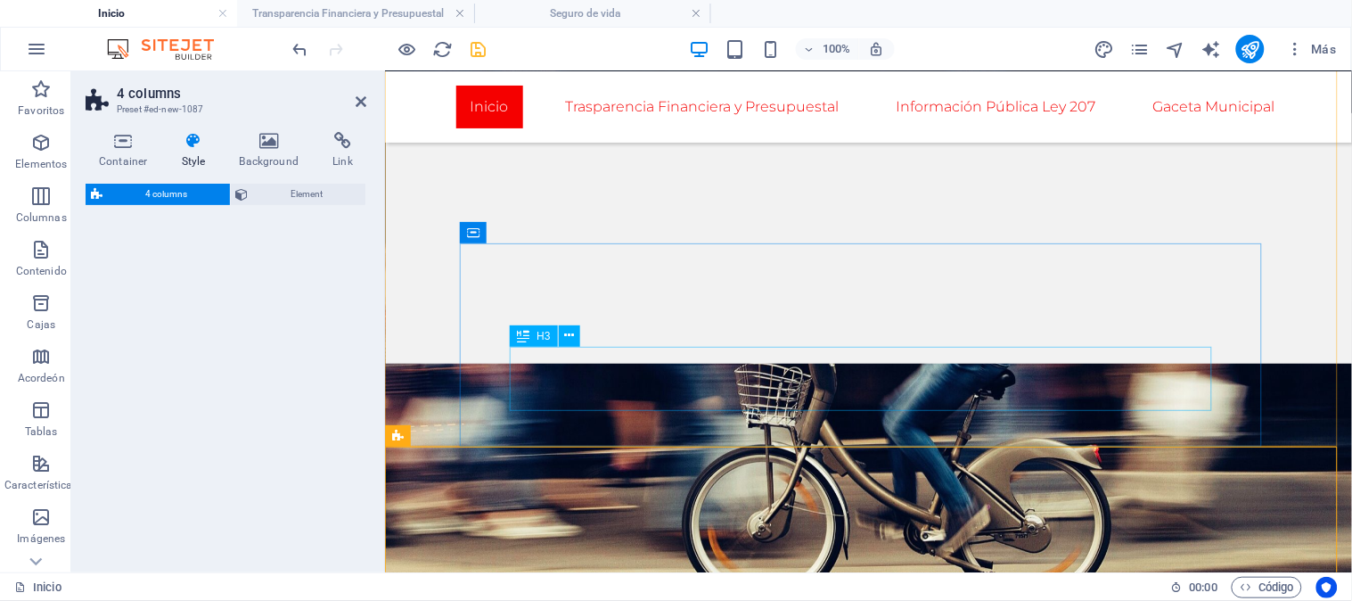
select select "rem"
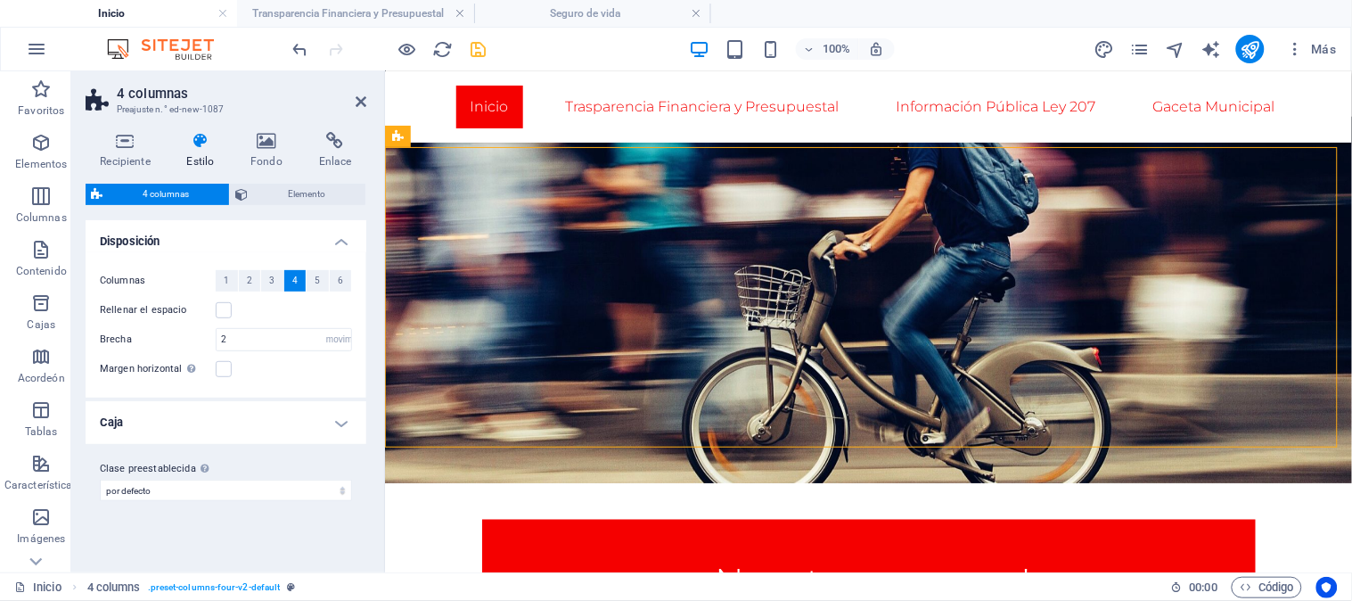
scroll to position [508, 0]
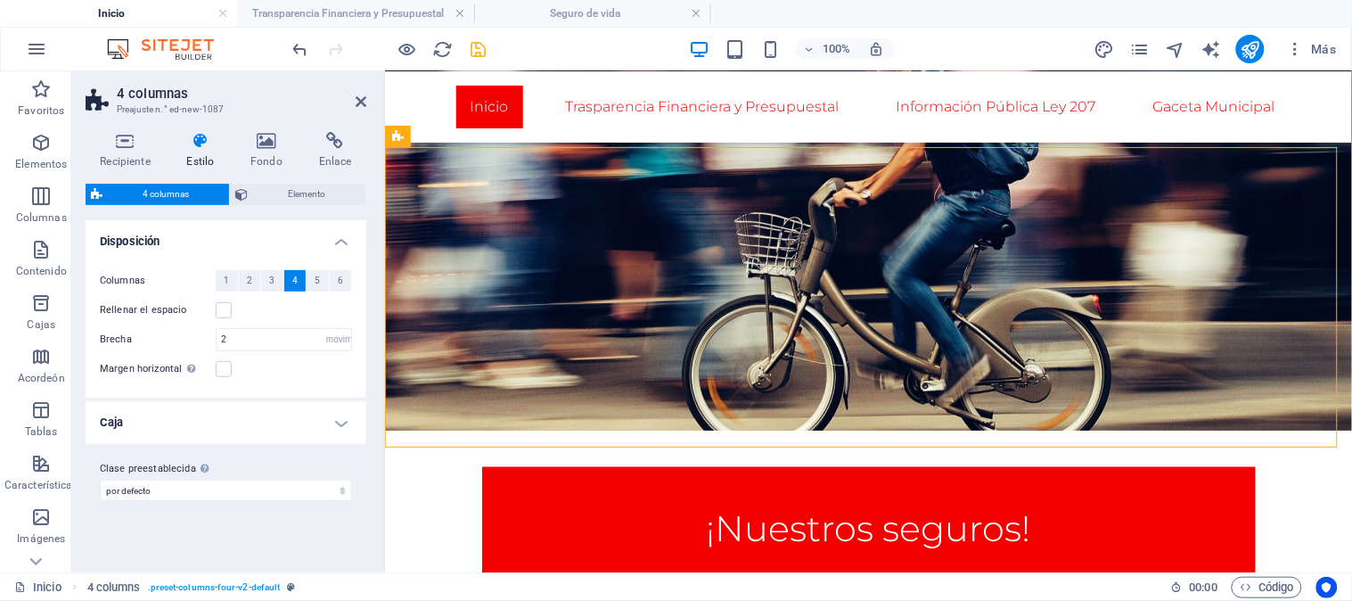
click at [348, 103] on header "4 columnas Preajuste n.° ed-new-1087" at bounding box center [226, 94] width 281 height 46
click at [357, 101] on header "4 columnas Preajuste n.° ed-new-1087" at bounding box center [226, 94] width 281 height 46
drag, startPoint x: 361, startPoint y: 102, endPoint x: 290, endPoint y: 30, distance: 100.9
click at [361, 102] on icon at bounding box center [361, 101] width 11 height 14
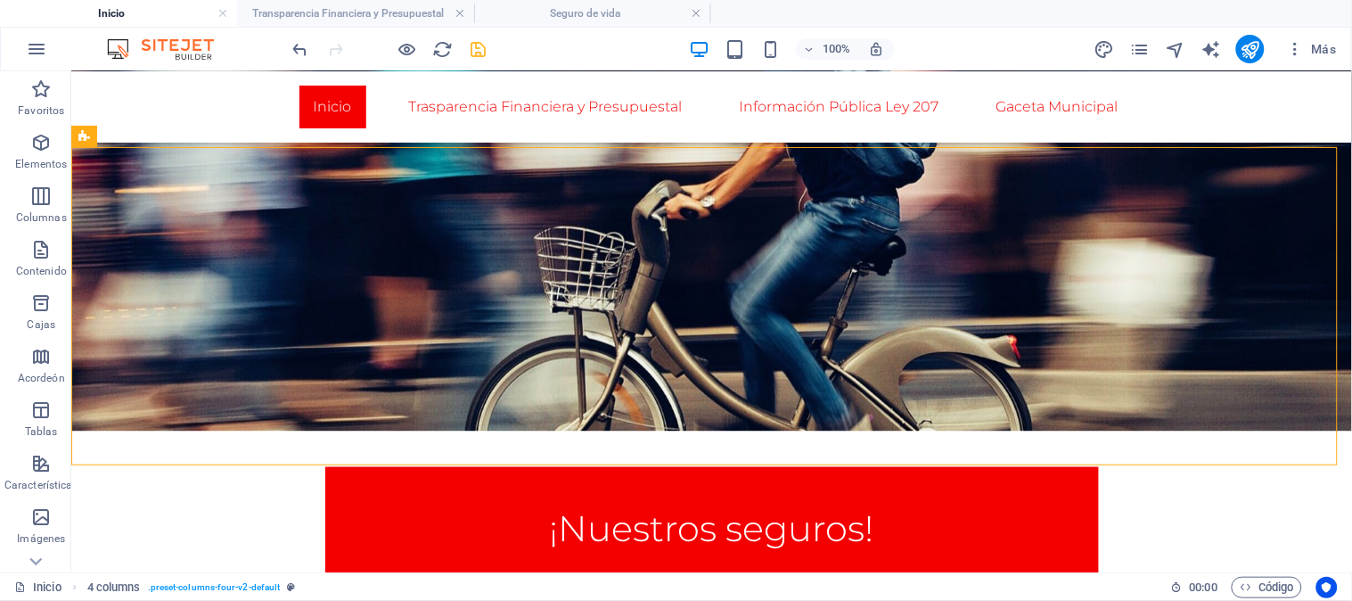
click at [478, 48] on icon "ahorrar" at bounding box center [479, 49] width 21 height 21
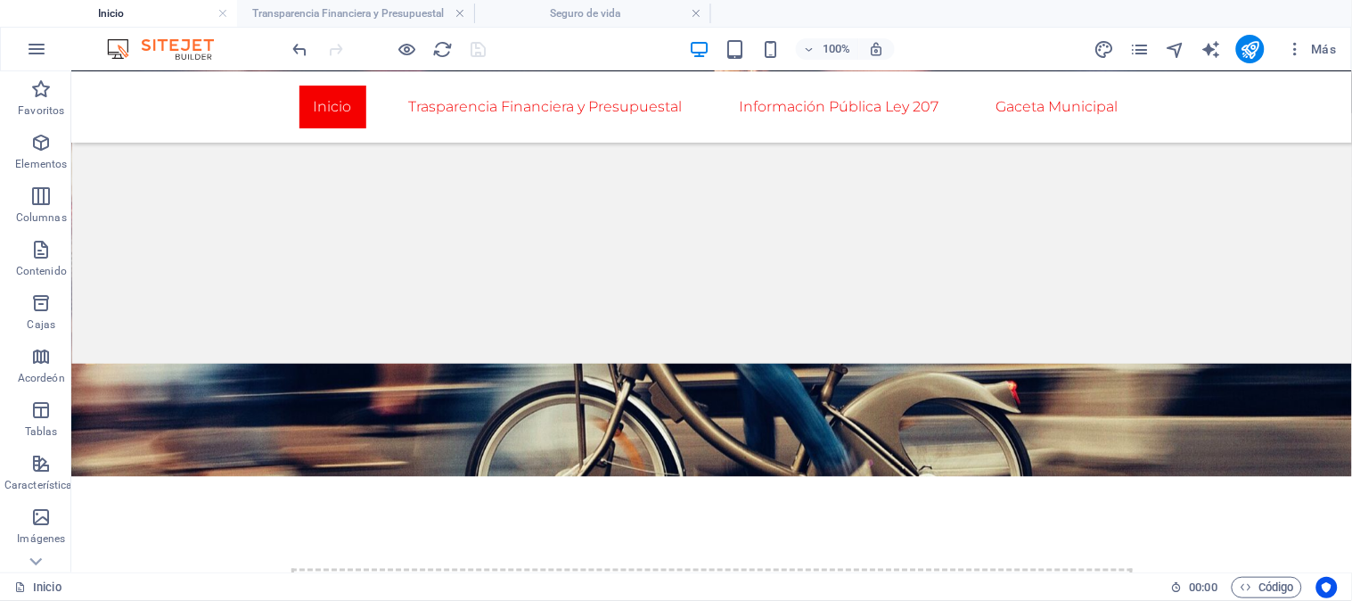
scroll to position [0, 0]
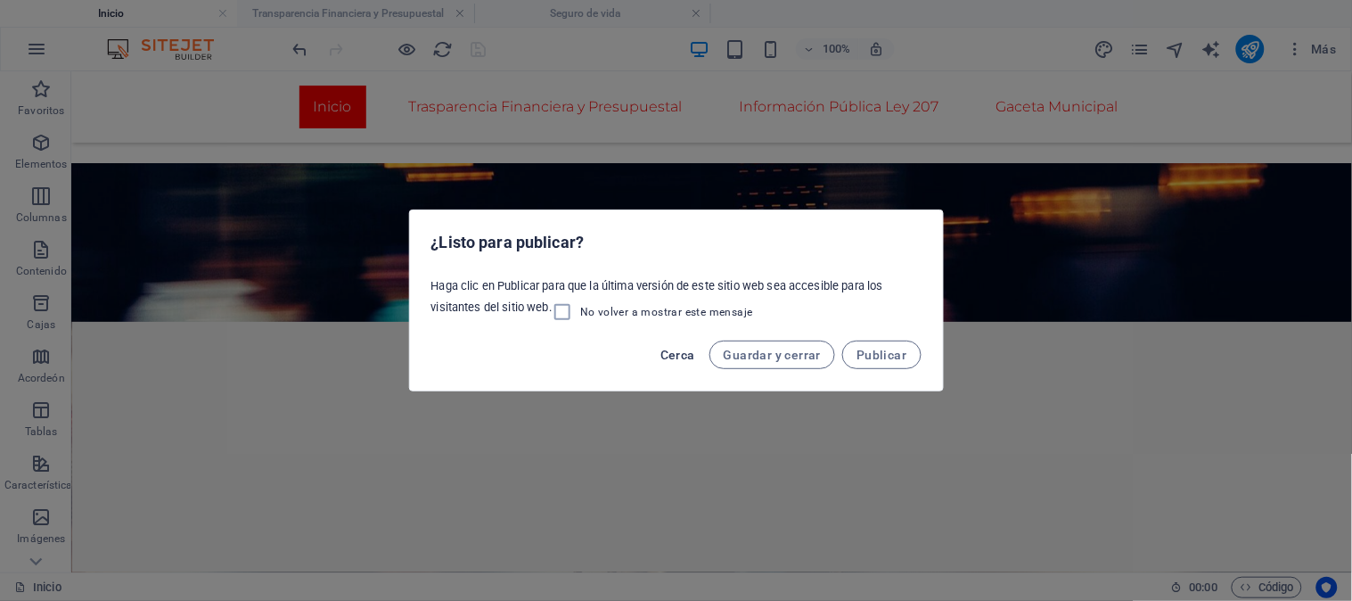
click at [692, 350] on font "Cerca" at bounding box center [678, 355] width 35 height 14
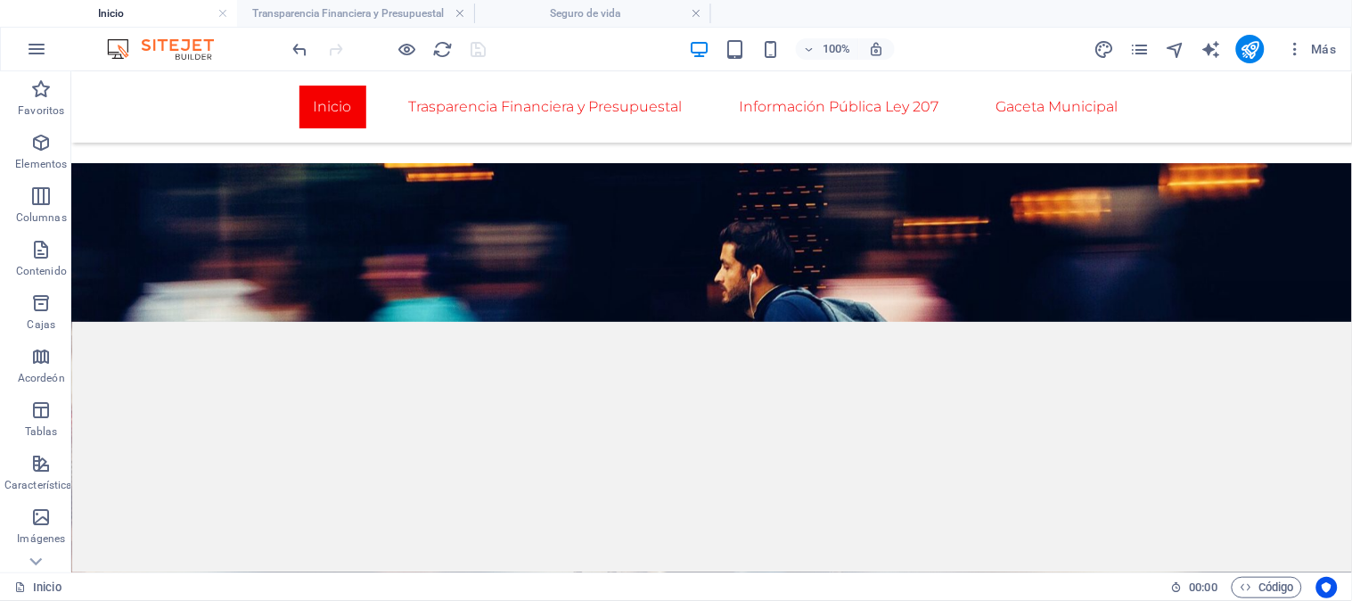
click at [477, 51] on div at bounding box center [390, 49] width 200 height 29
click at [1258, 40] on icon "publicar" at bounding box center [1251, 49] width 21 height 21
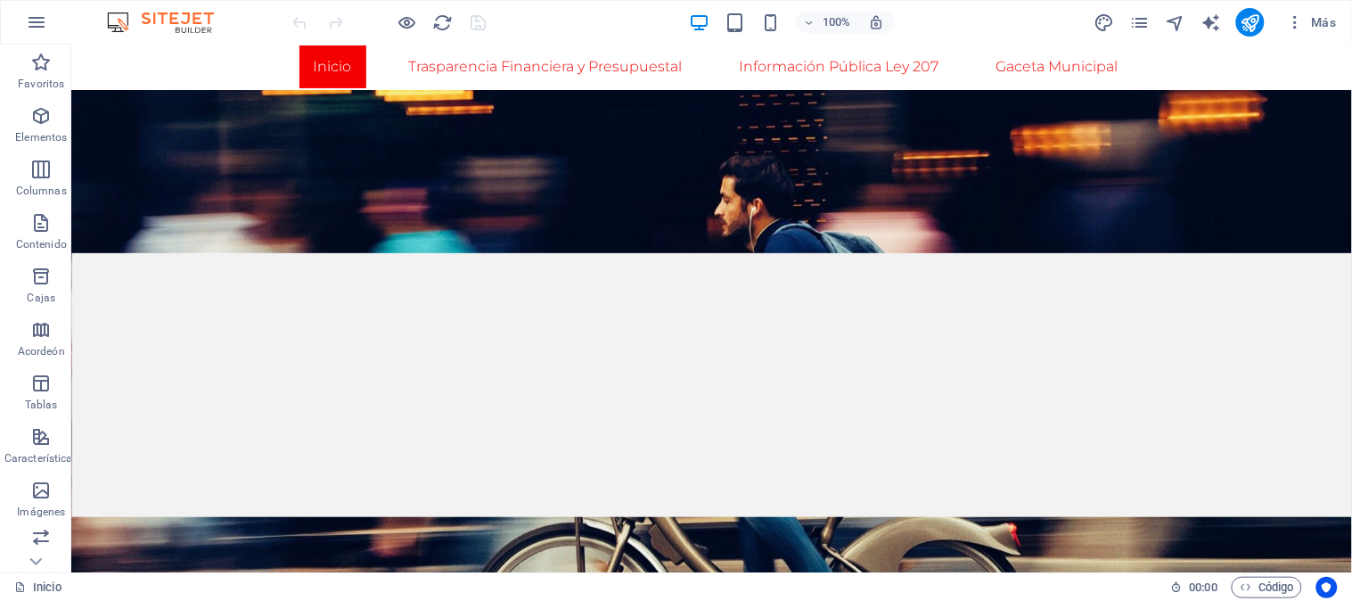
scroll to position [4, 0]
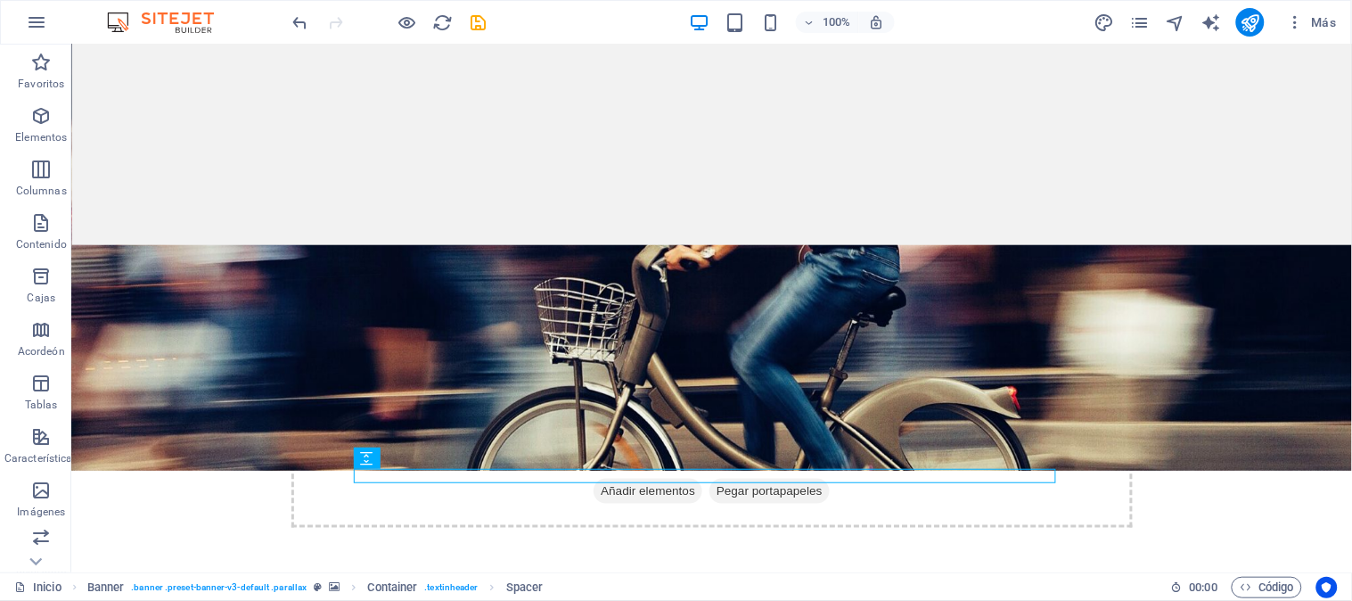
scroll to position [399, 0]
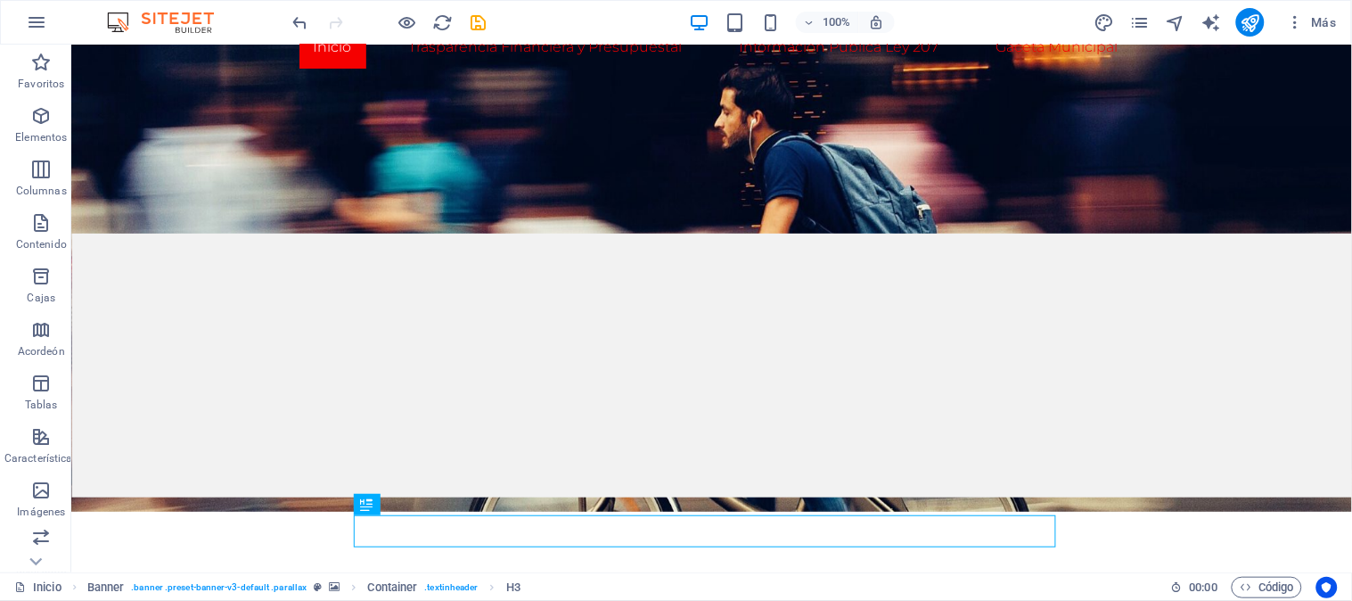
scroll to position [4, 0]
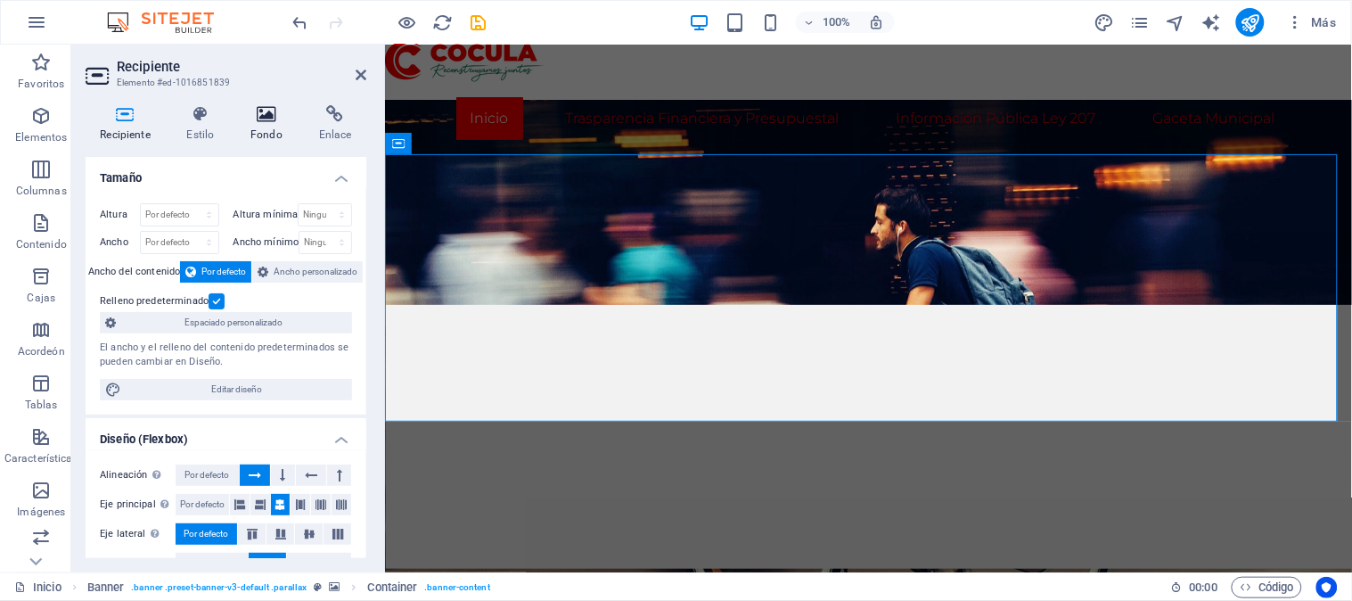
click at [270, 114] on icon at bounding box center [267, 114] width 62 height 18
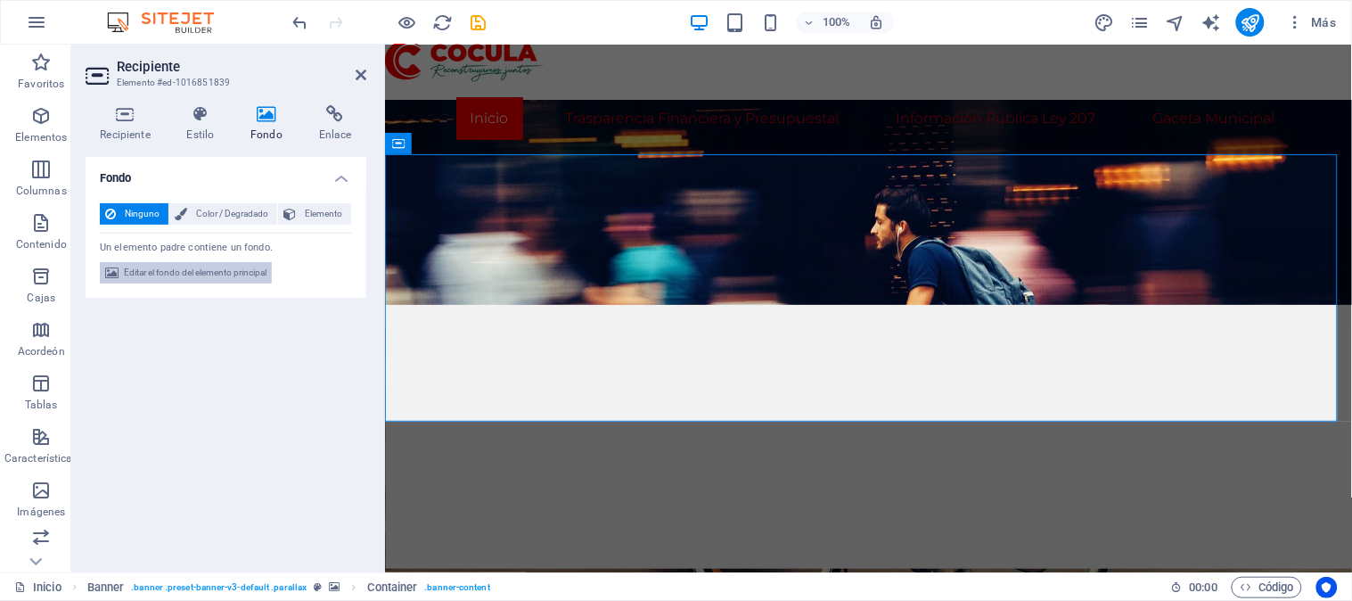
click at [212, 276] on font "Editar el fondo del elemento principal" at bounding box center [195, 272] width 143 height 10
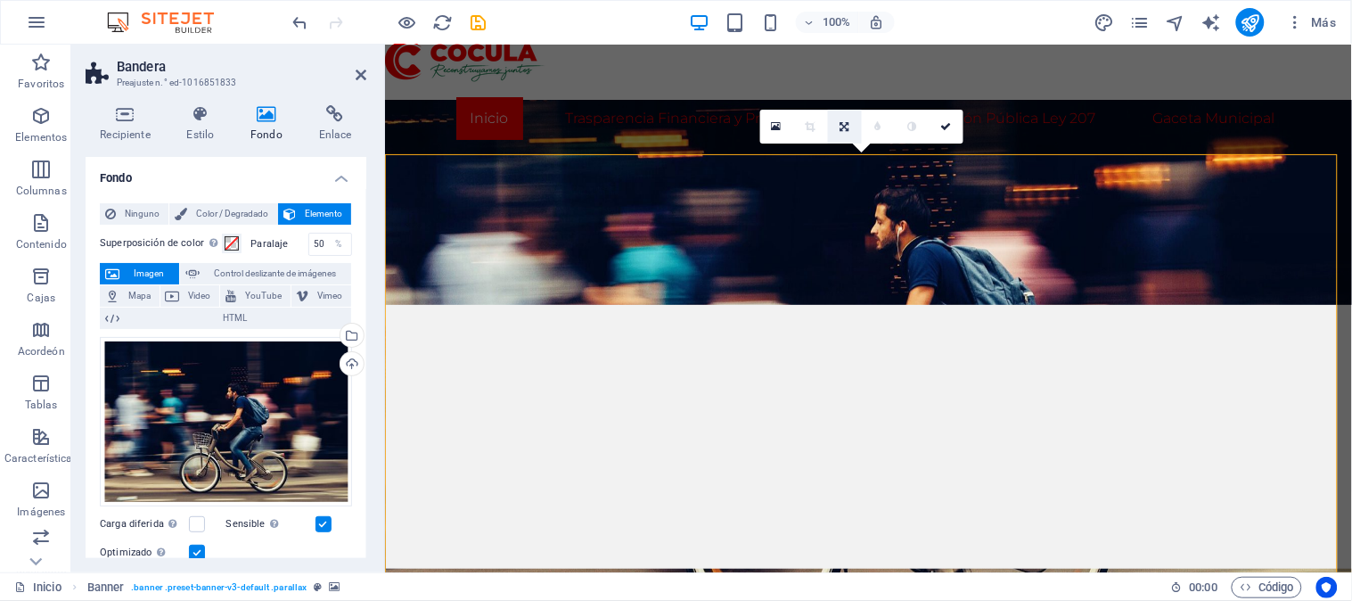
click at [845, 122] on icon at bounding box center [844, 126] width 9 height 11
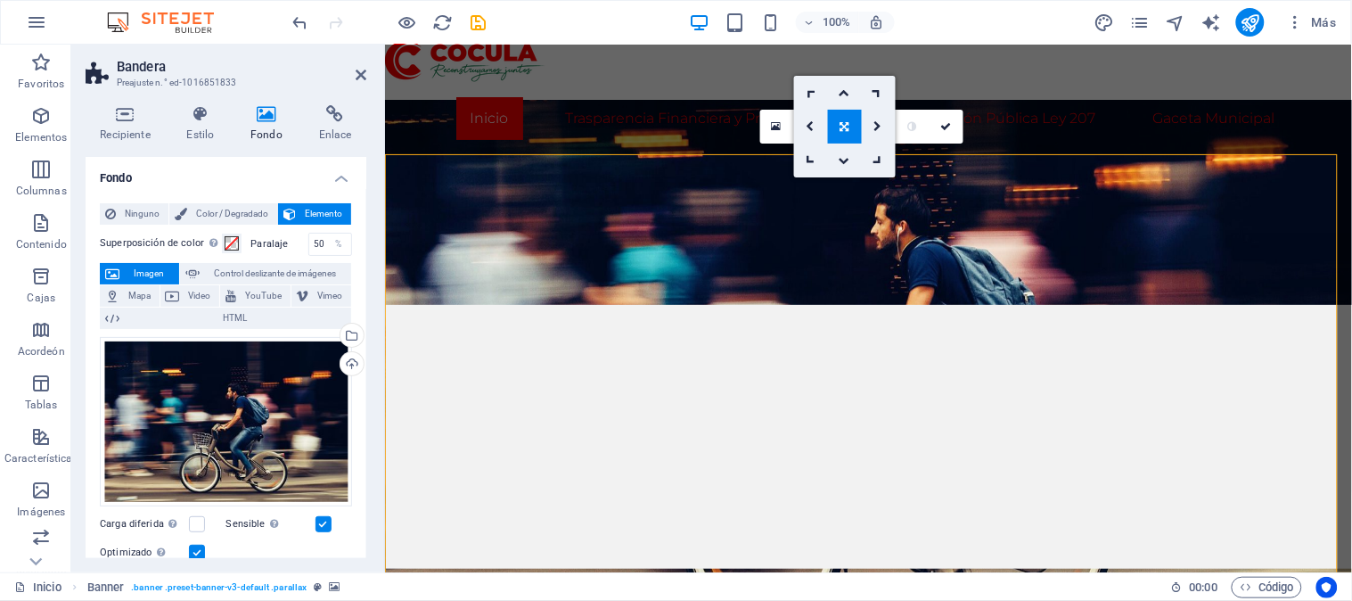
click at [838, 119] on link at bounding box center [845, 127] width 34 height 34
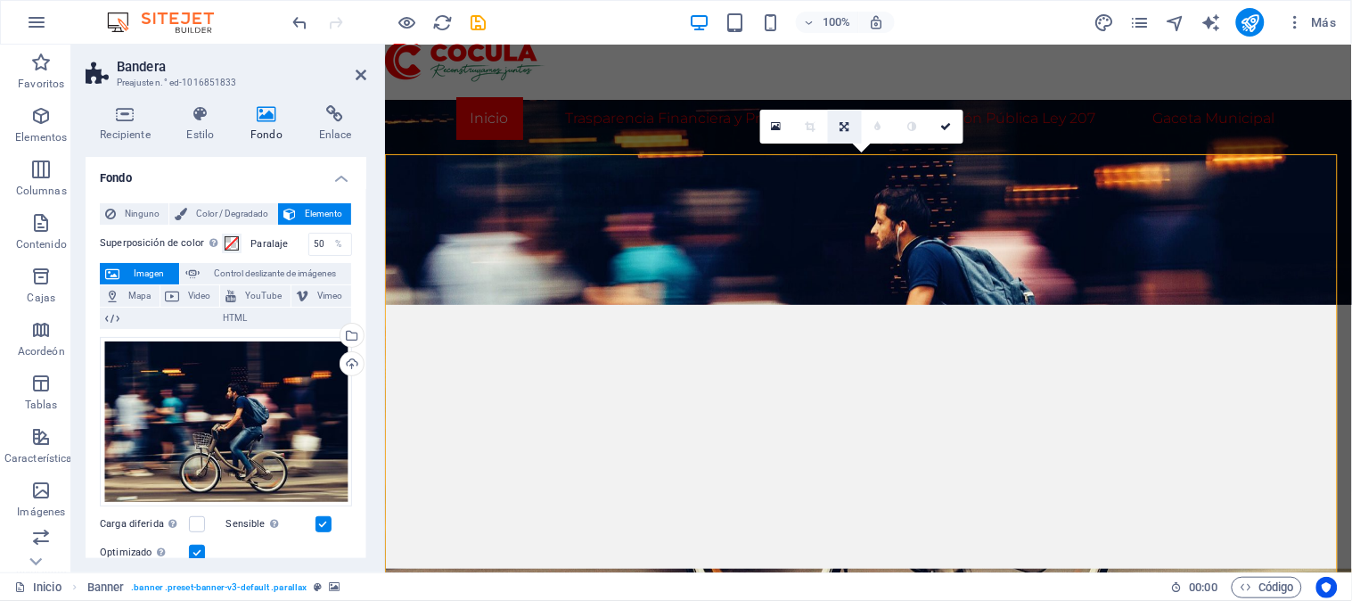
click at [850, 127] on link at bounding box center [845, 127] width 34 height 34
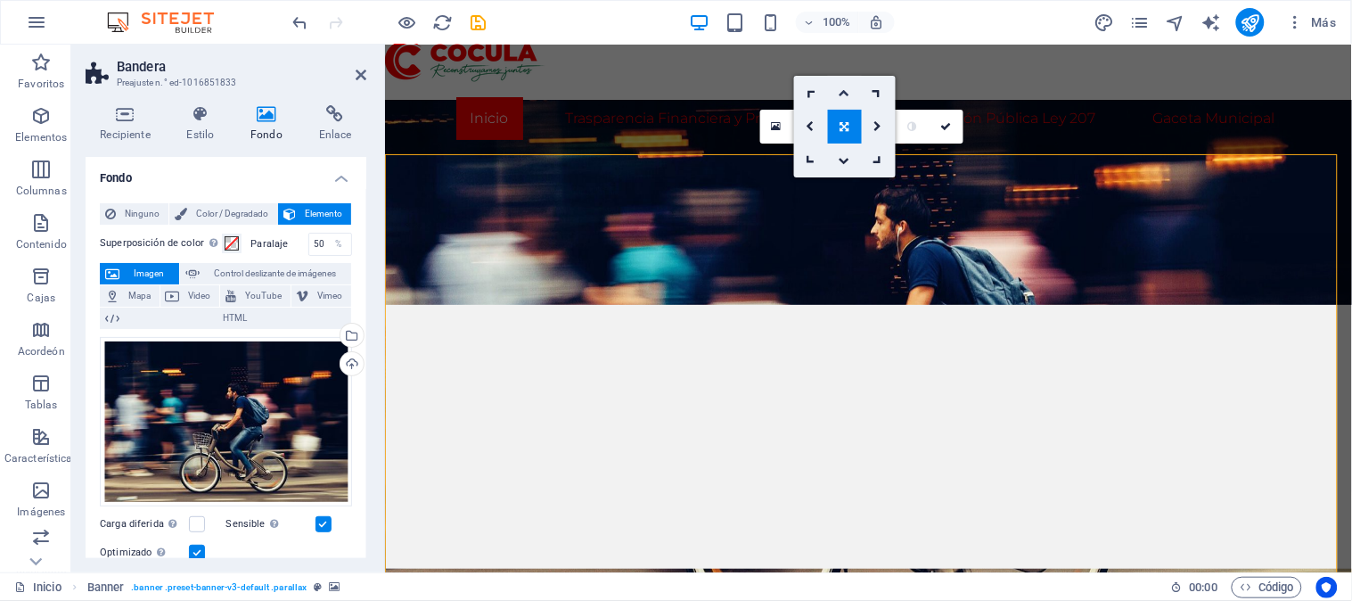
click at [843, 83] on link at bounding box center [845, 93] width 34 height 34
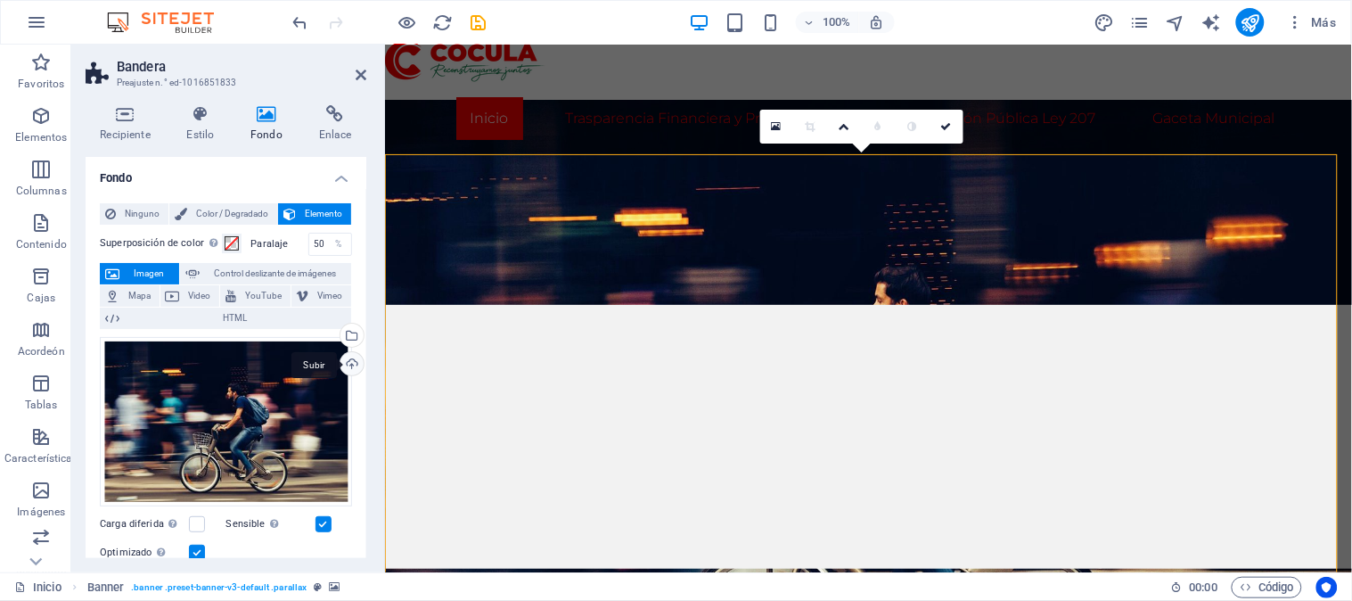
click at [346, 364] on div "Subir" at bounding box center [350, 365] width 27 height 27
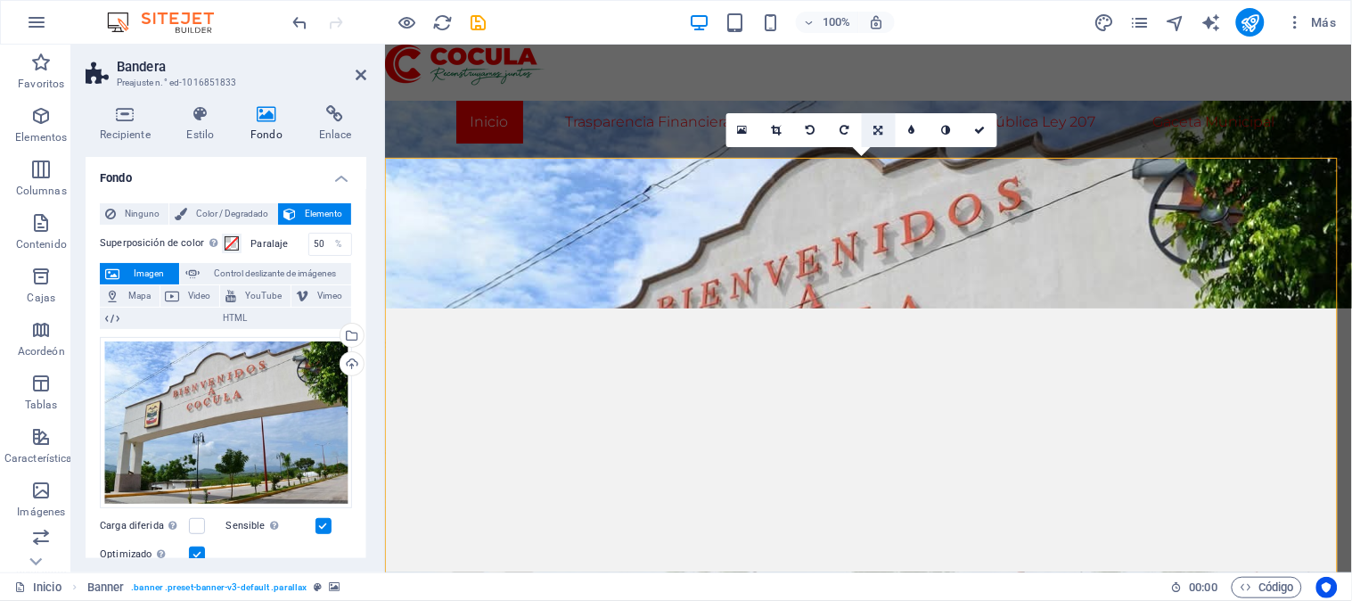
click at [874, 118] on link at bounding box center [879, 130] width 34 height 34
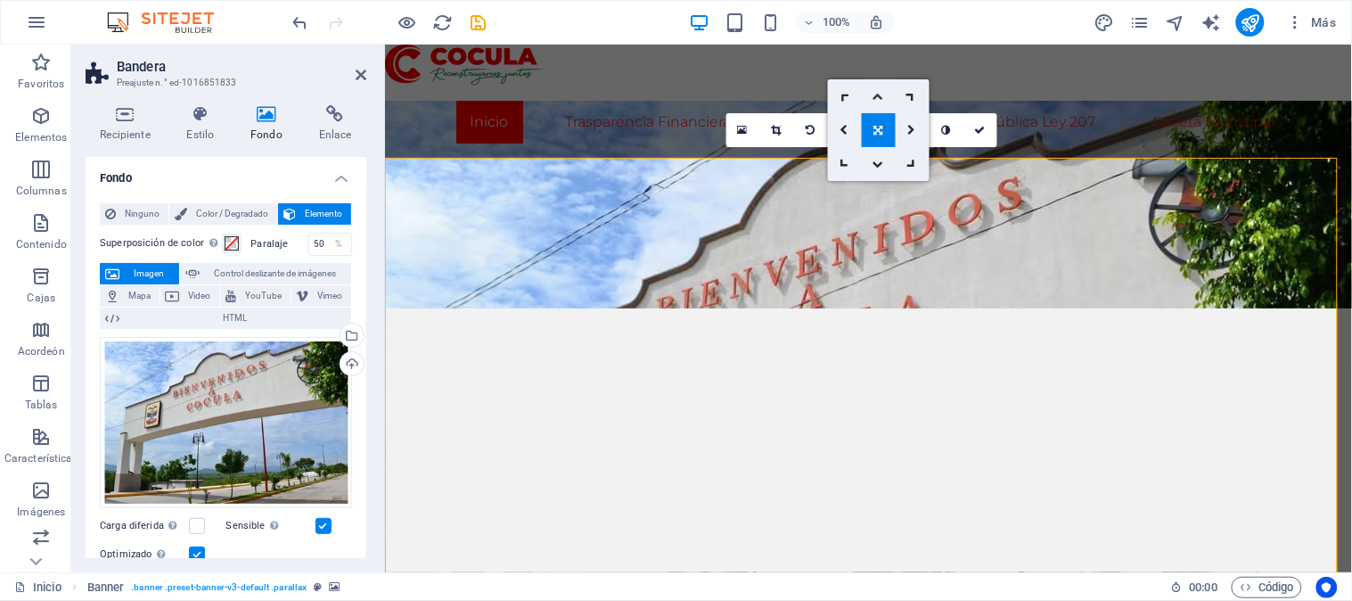
click at [881, 92] on icon at bounding box center [878, 96] width 11 height 11
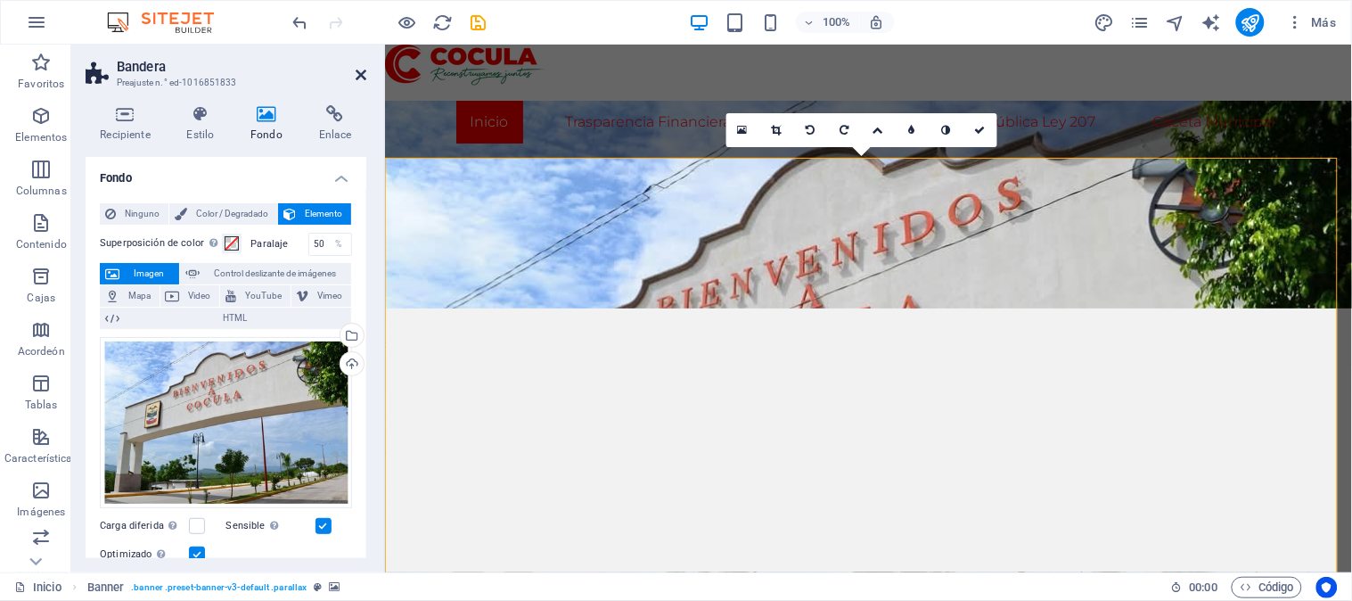
click at [359, 73] on icon at bounding box center [361, 75] width 11 height 14
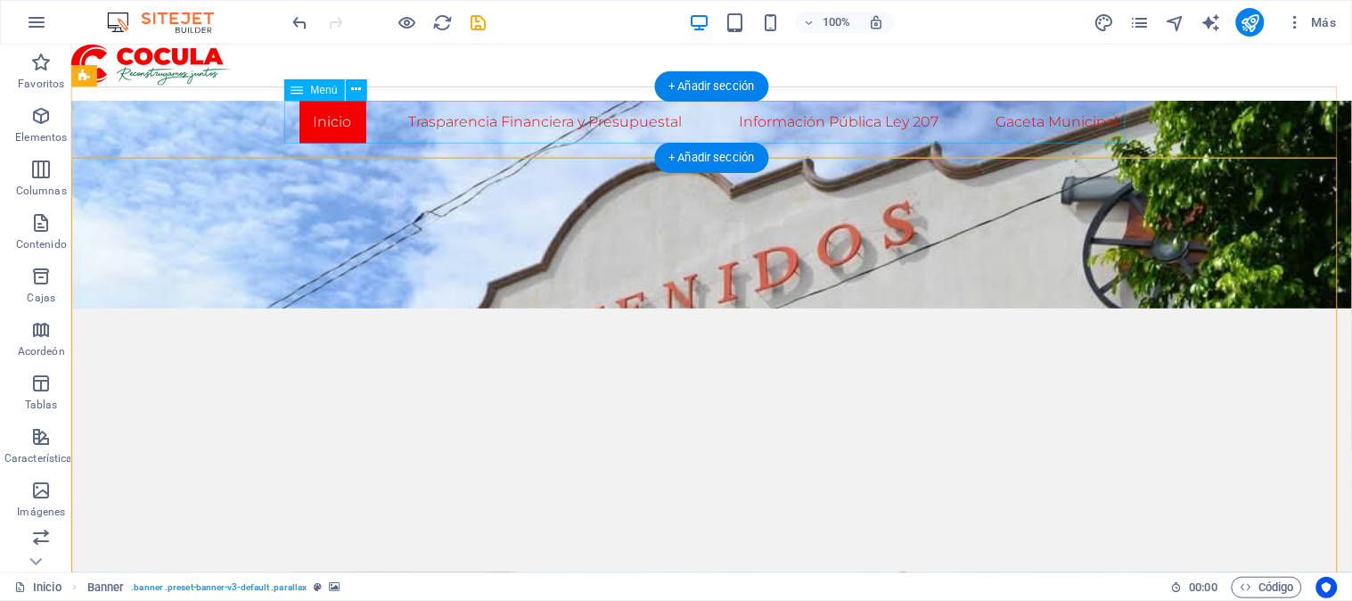
click at [572, 120] on nav "Inicio Trasparencia Financiera y Presupuestal Información Pública Ley 207 Gacet…" at bounding box center [711, 121] width 841 height 43
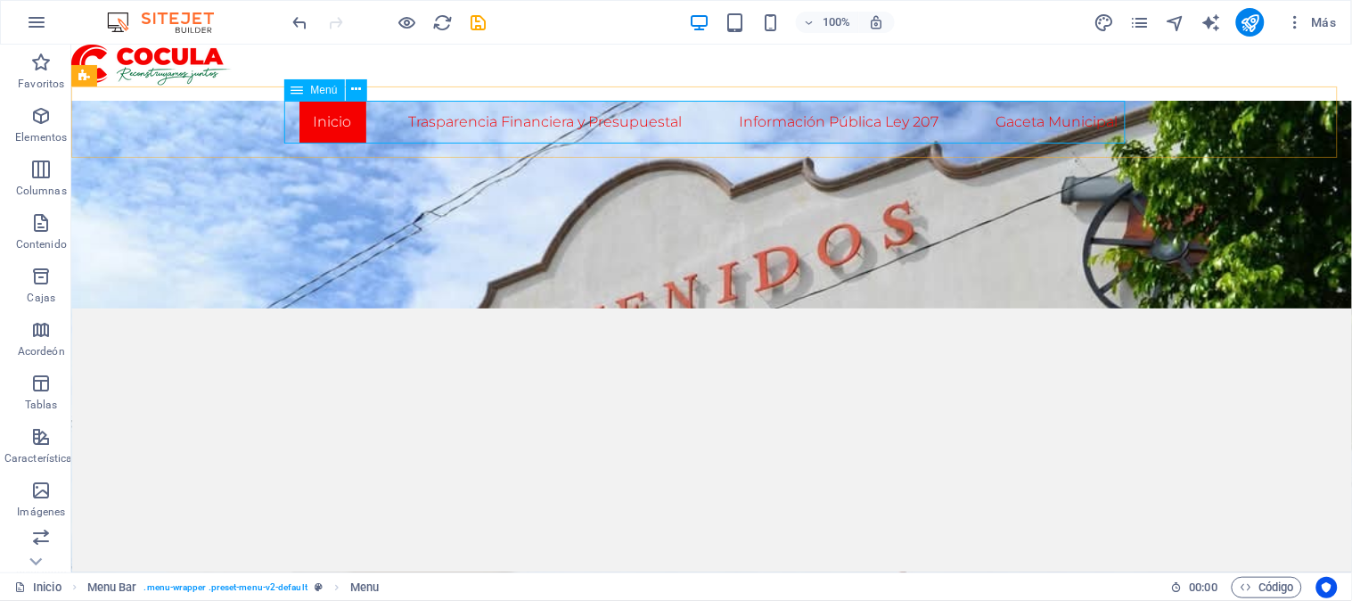
click at [321, 87] on font "Menú" at bounding box center [324, 90] width 27 height 12
click at [358, 90] on icon at bounding box center [356, 89] width 10 height 19
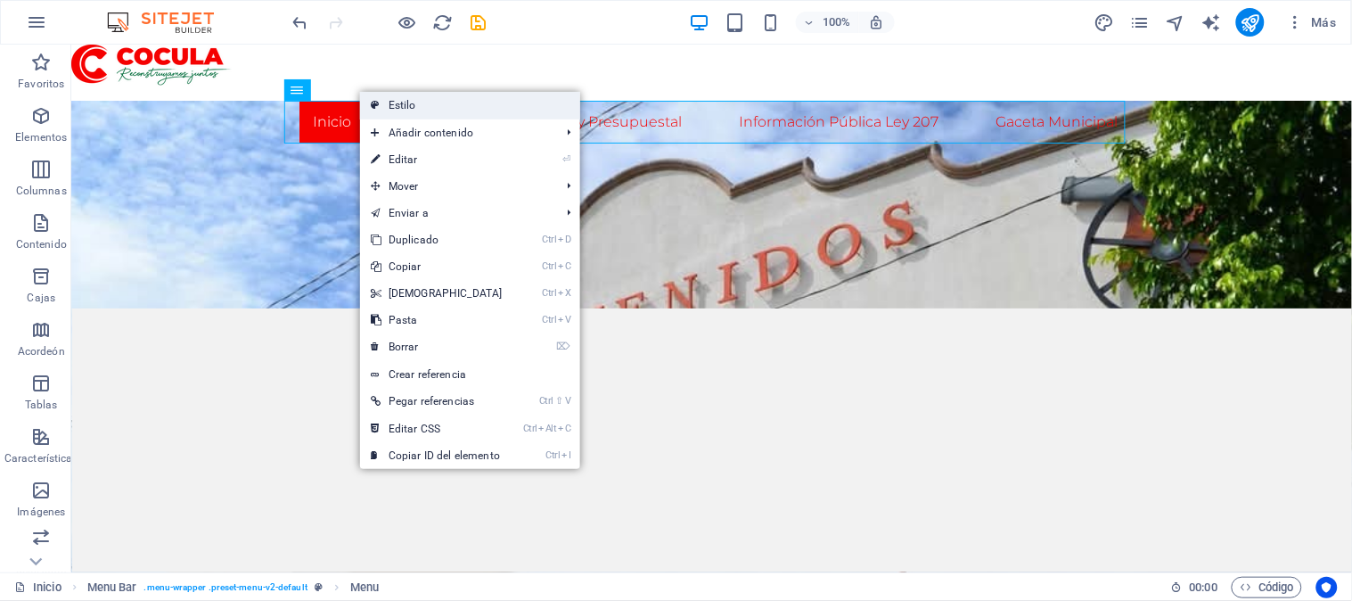
click at [381, 95] on link "Estilo" at bounding box center [470, 105] width 220 height 27
select select "rem"
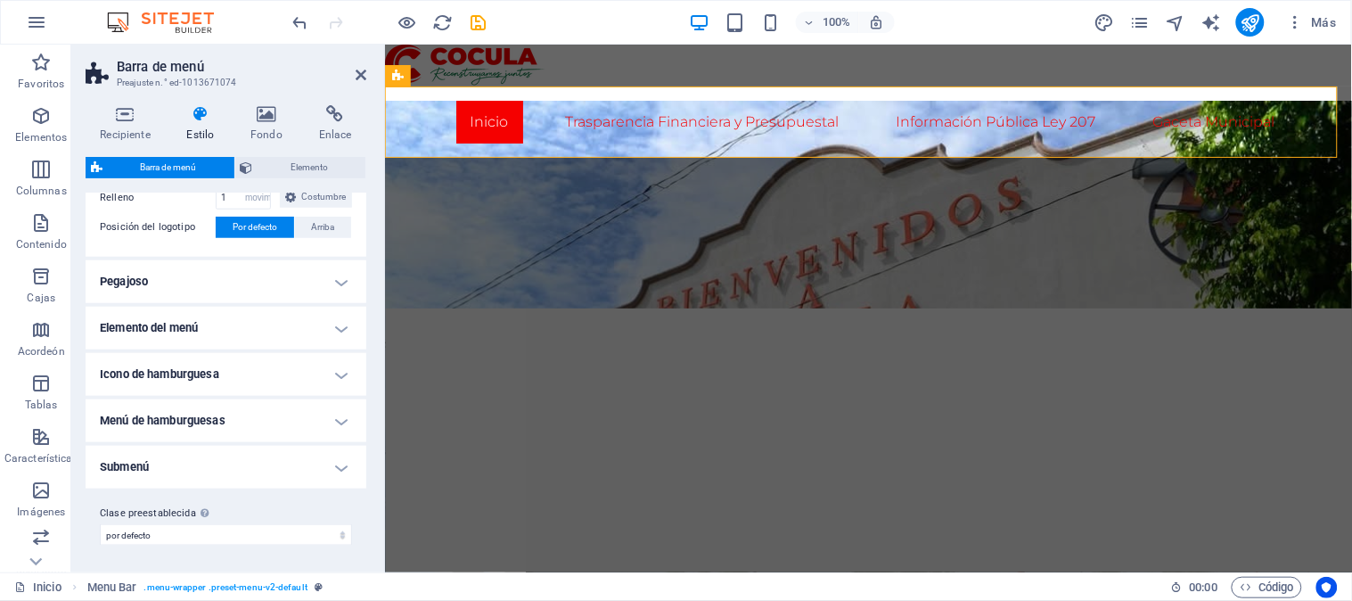
scroll to position [440, 0]
click at [323, 461] on h4 "Submenú" at bounding box center [226, 465] width 281 height 43
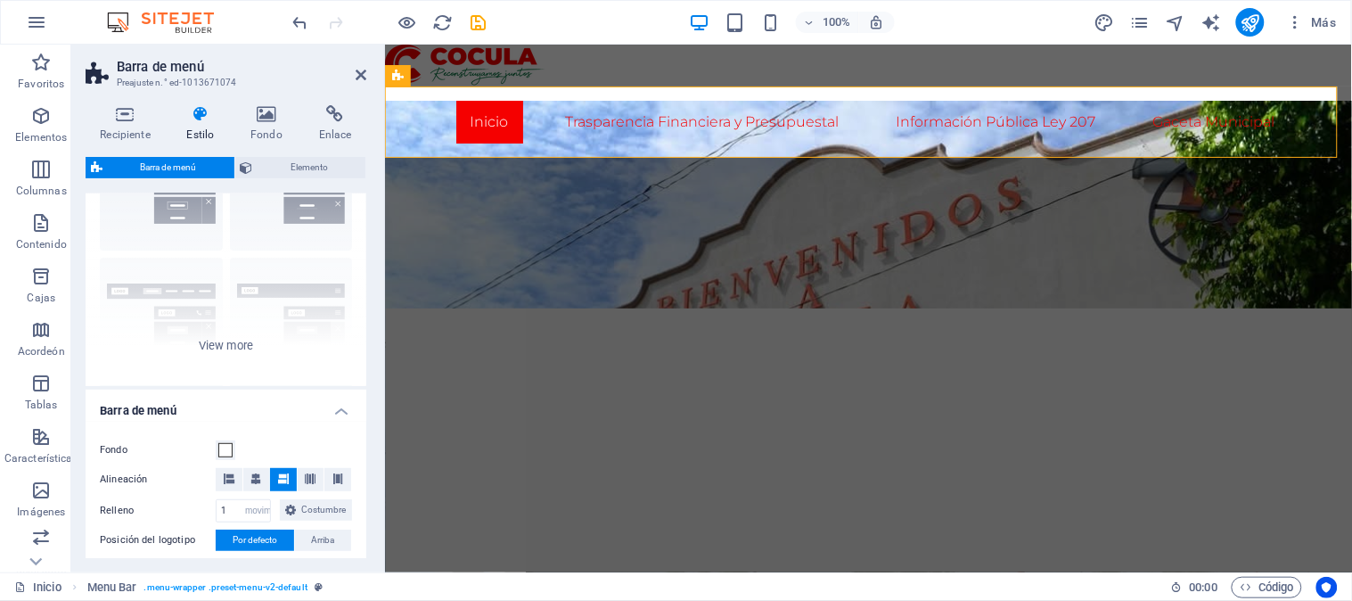
scroll to position [99, 0]
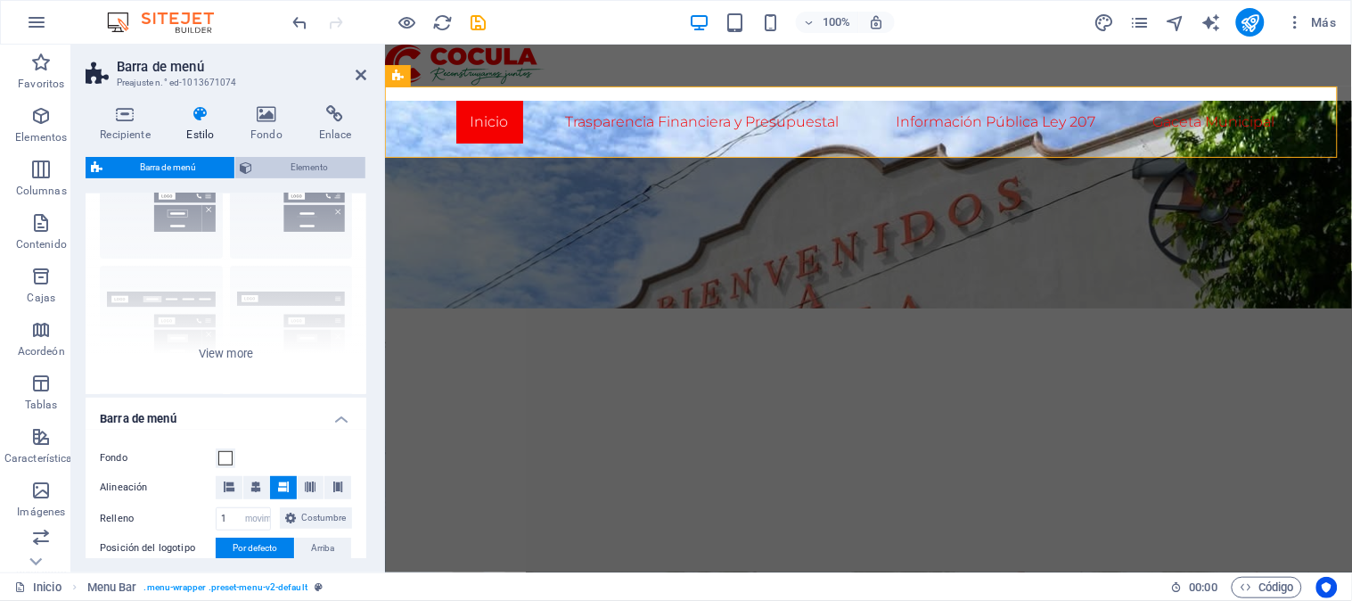
click at [308, 167] on font "Elemento" at bounding box center [309, 167] width 37 height 10
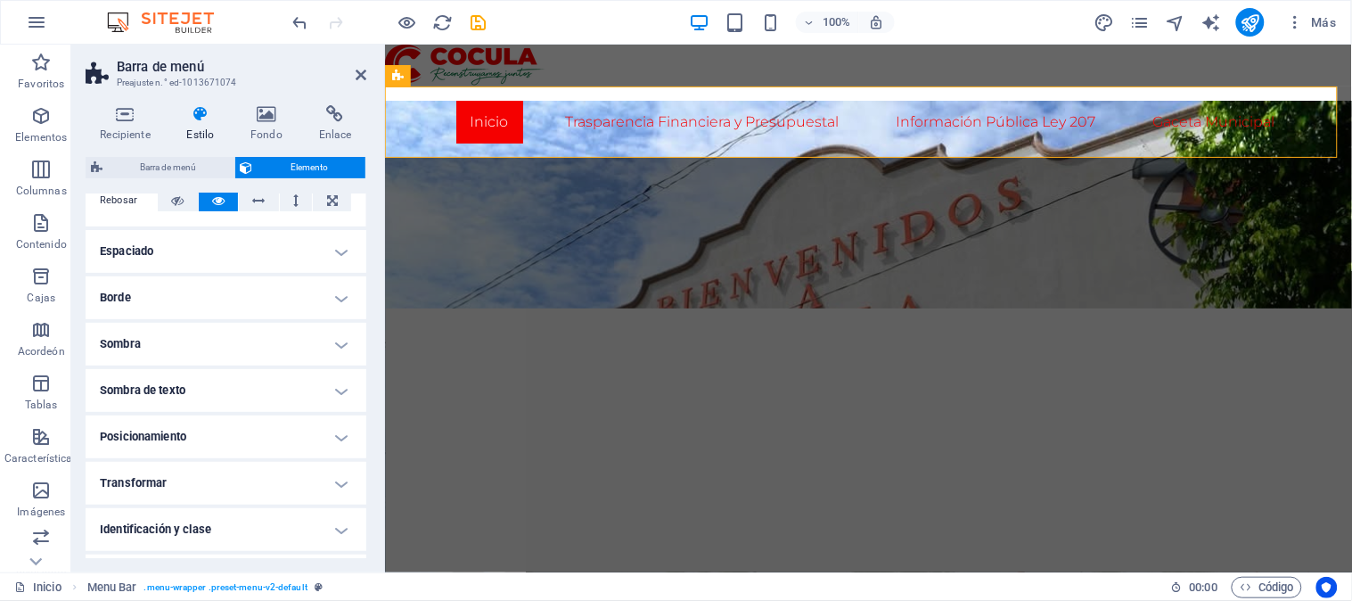
scroll to position [196, 0]
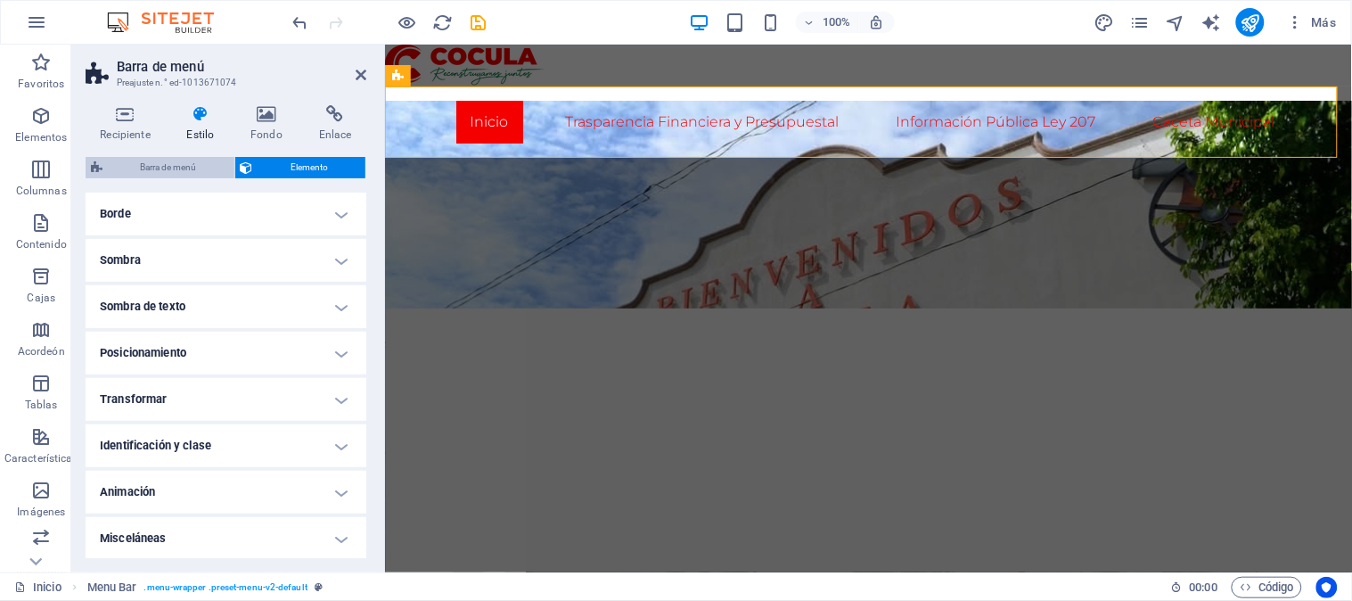
click at [174, 159] on span "Barra de menú" at bounding box center [168, 167] width 121 height 21
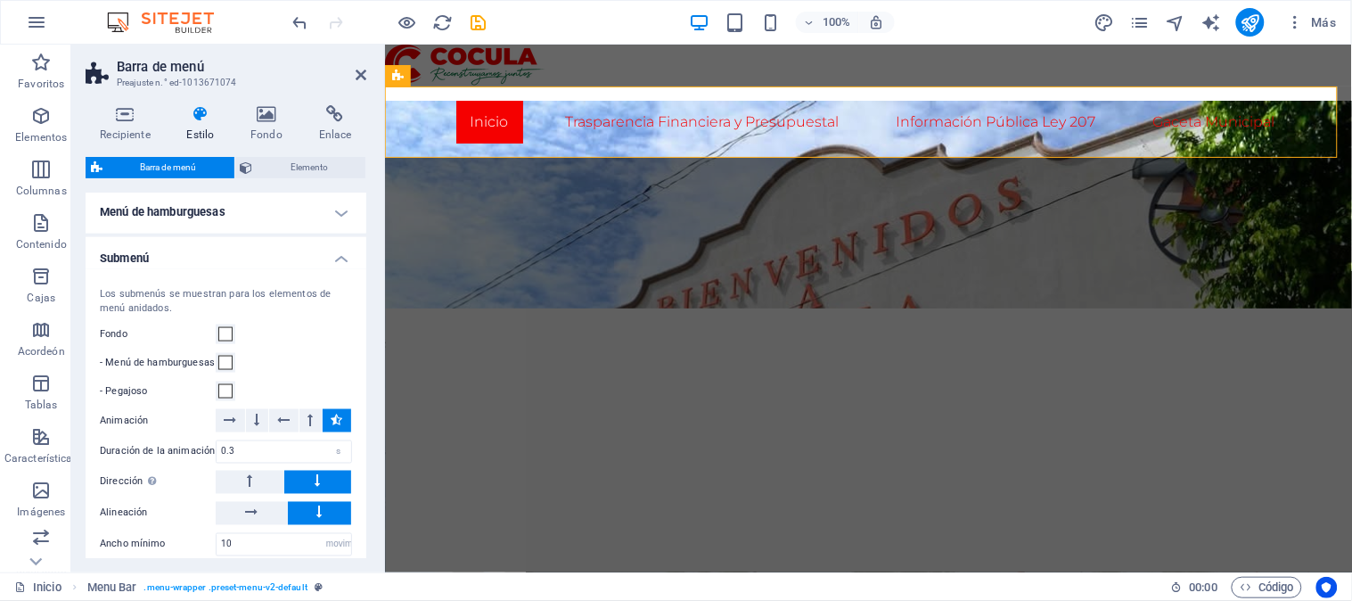
scroll to position [664, 0]
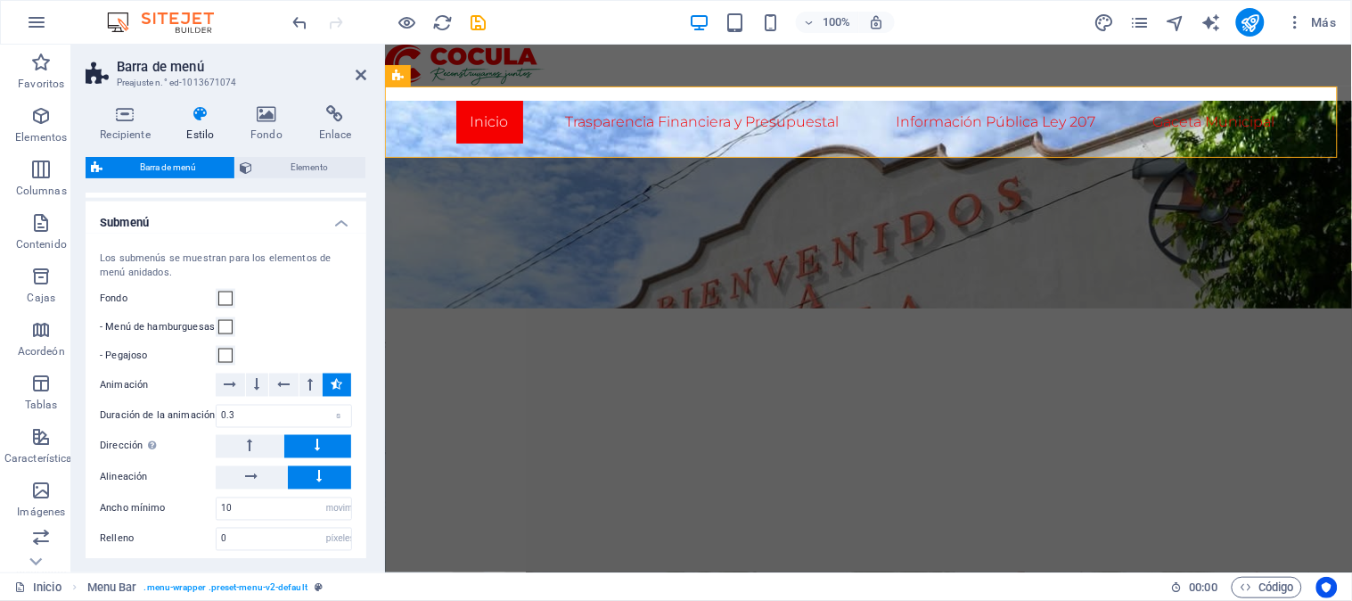
click at [341, 234] on h4 "Submenú" at bounding box center [226, 217] width 281 height 32
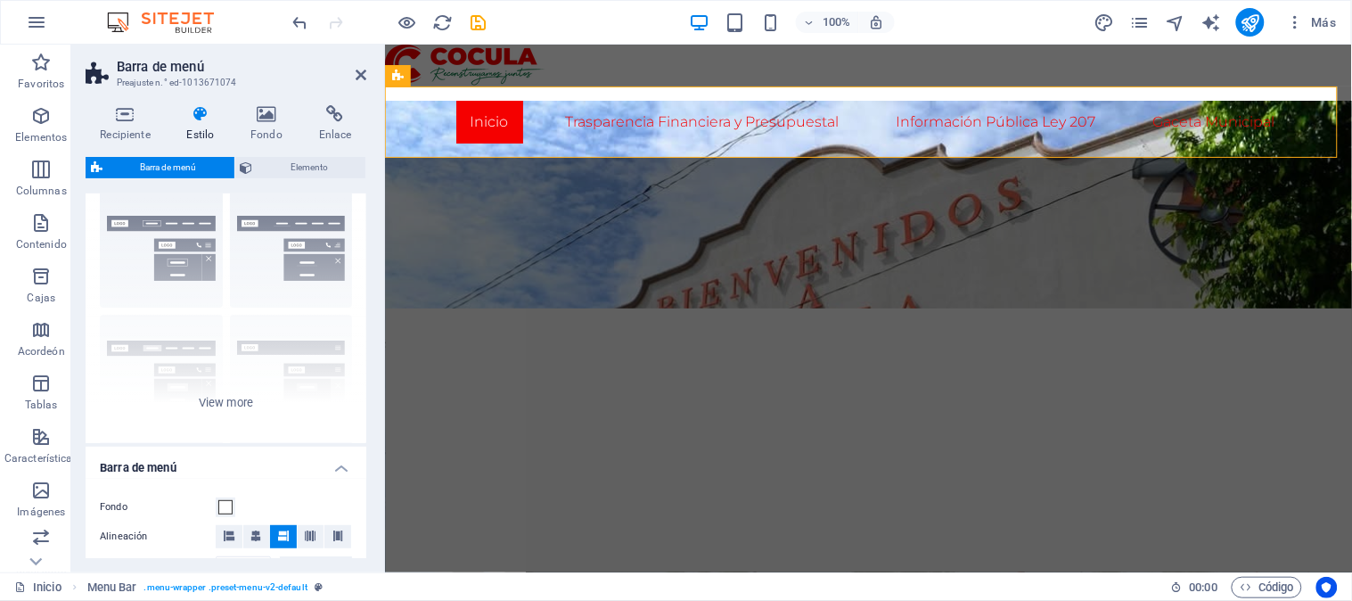
scroll to position [0, 0]
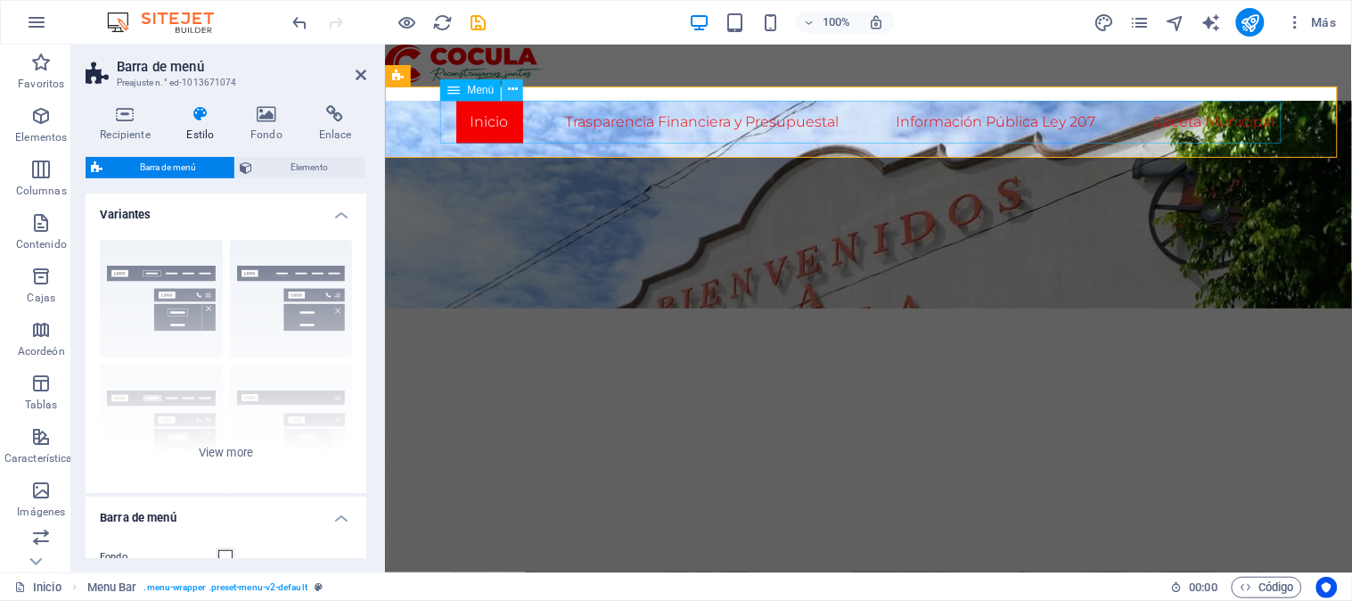
click at [514, 95] on icon at bounding box center [513, 89] width 10 height 19
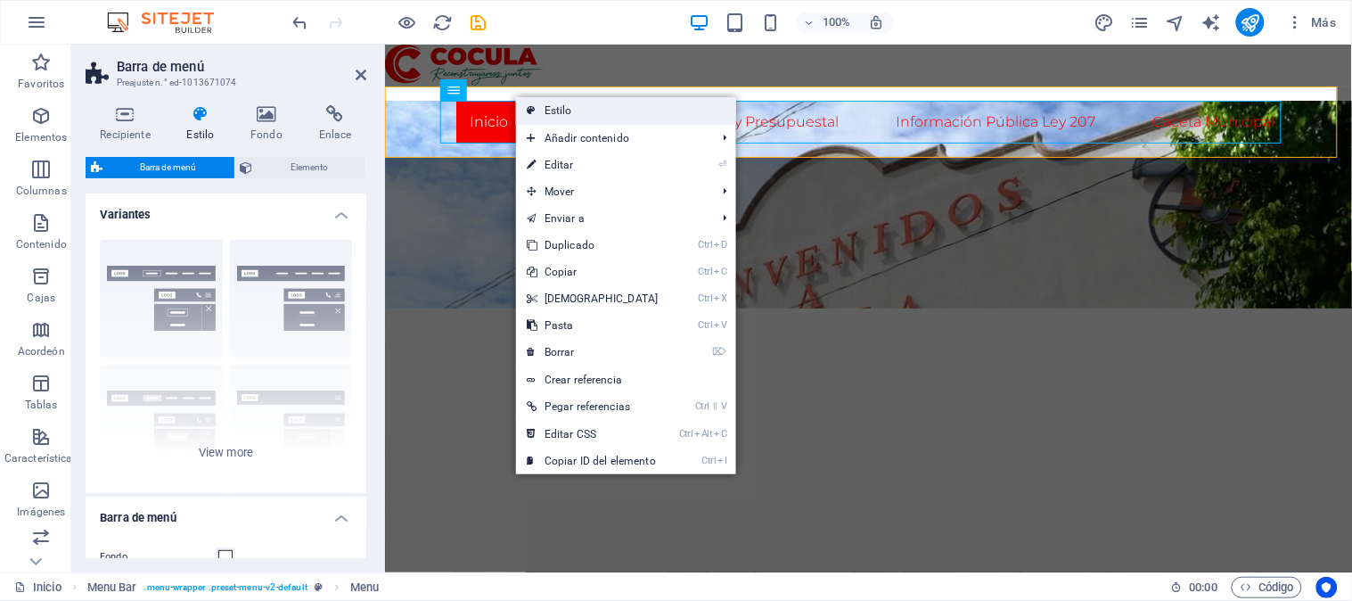
click at [558, 112] on font "Estilo" at bounding box center [559, 110] width 28 height 12
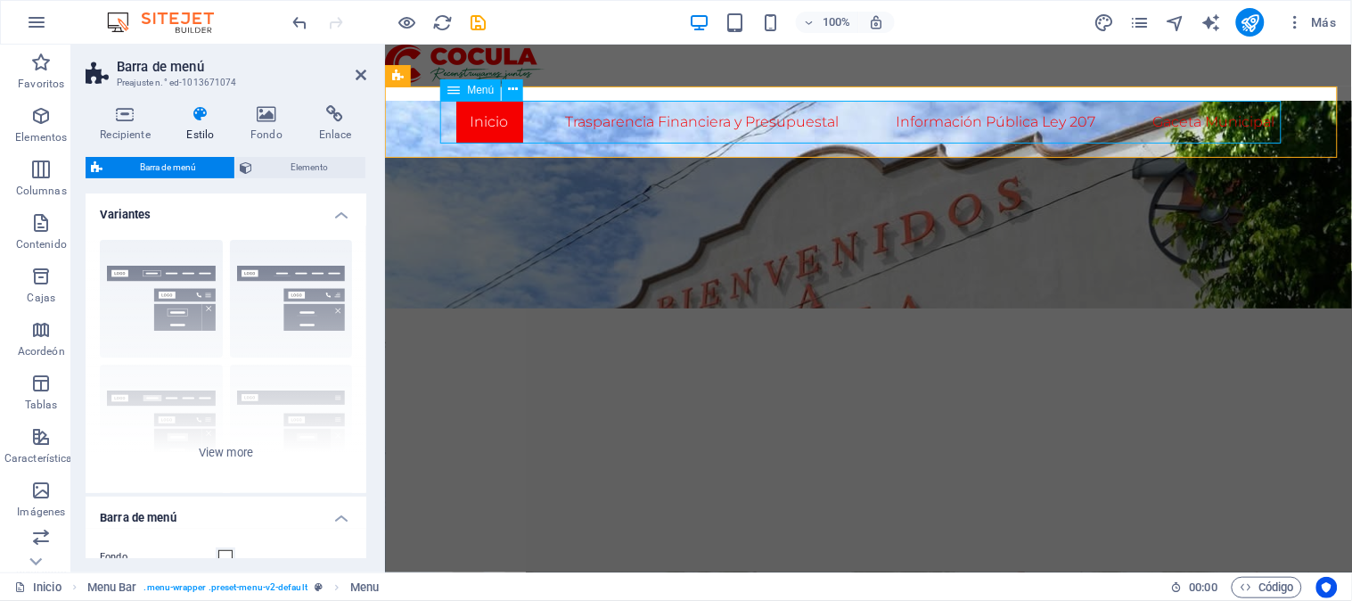
click at [581, 127] on nav "Inicio Trasparencia Financiera y Presupuestal Información Pública Ley 207 Gacet…" at bounding box center [867, 121] width 841 height 43
click at [548, 117] on nav "Inicio Trasparencia Financiera y Presupuestal Información Pública Ley 207 Gacet…" at bounding box center [867, 121] width 841 height 43
select select
select select "1"
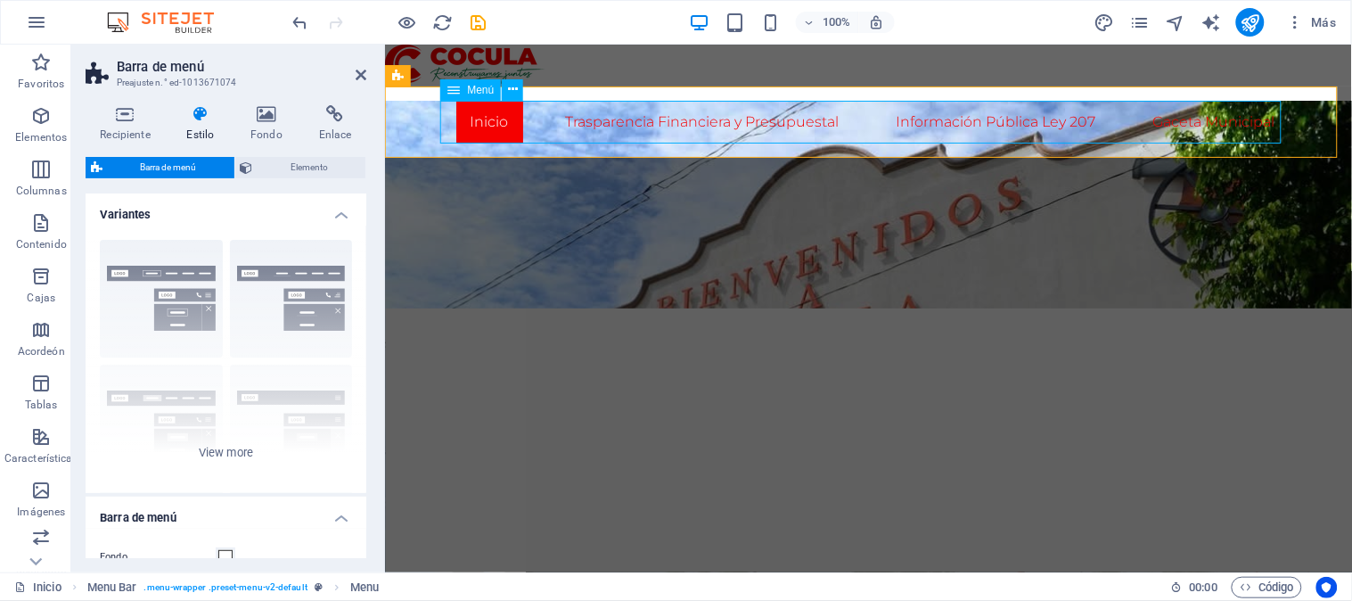
select select
select select "5"
select select
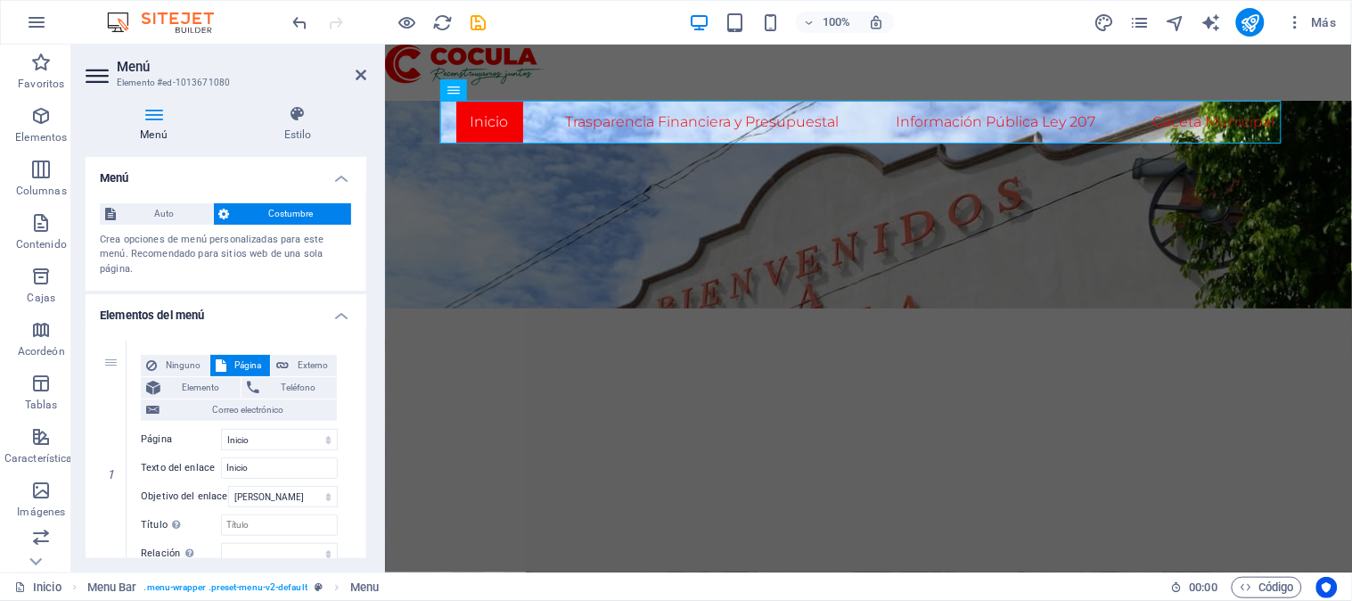
click at [255, 286] on div "Auto Costumbre Crea opciones de menú personalizadas para este menú. Recomendado…" at bounding box center [226, 240] width 281 height 103
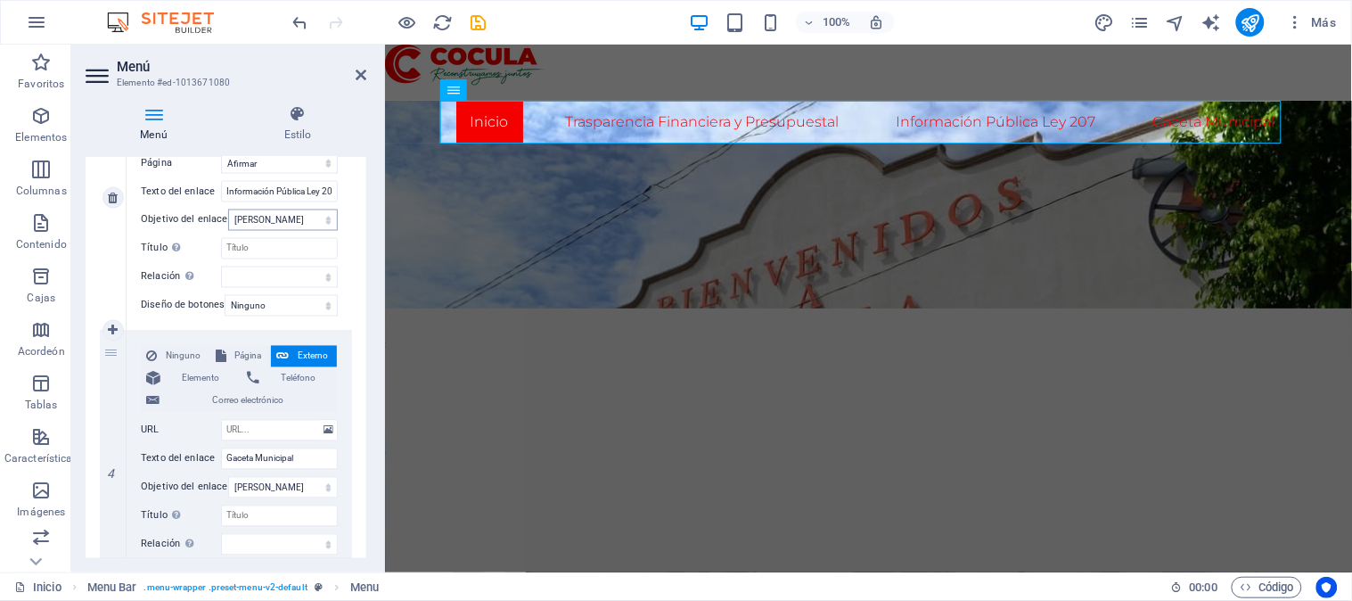
scroll to position [914, 0]
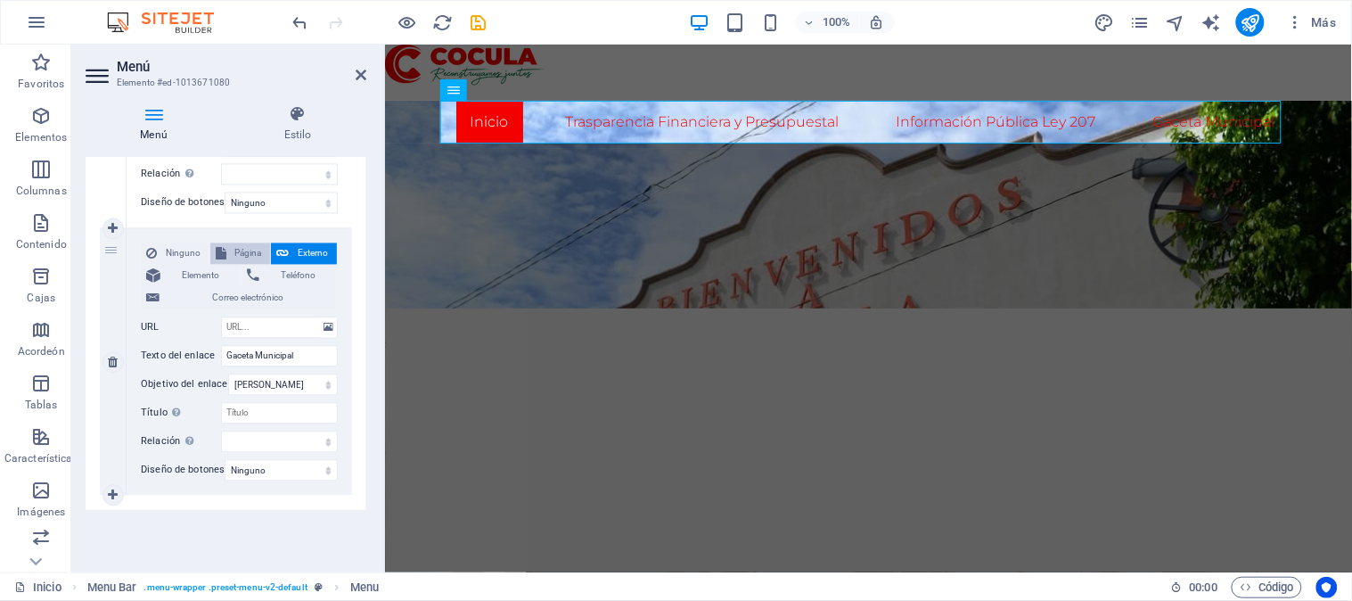
click at [247, 257] on font "Página" at bounding box center [248, 254] width 27 height 10
select select
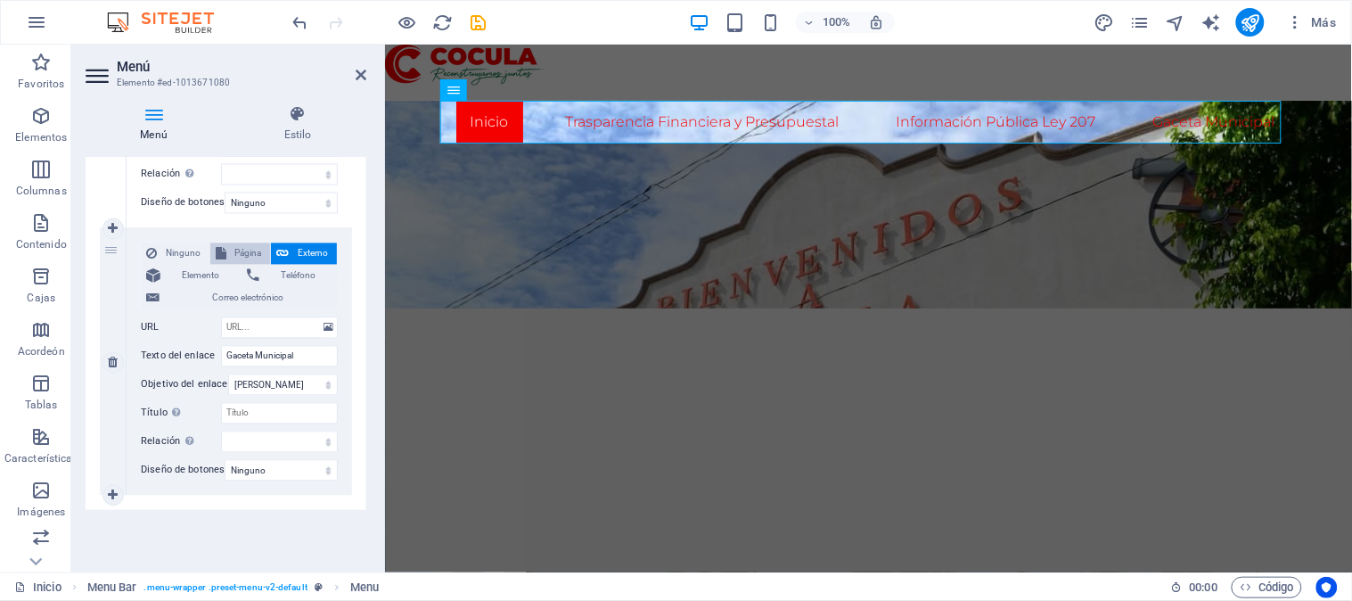
select select
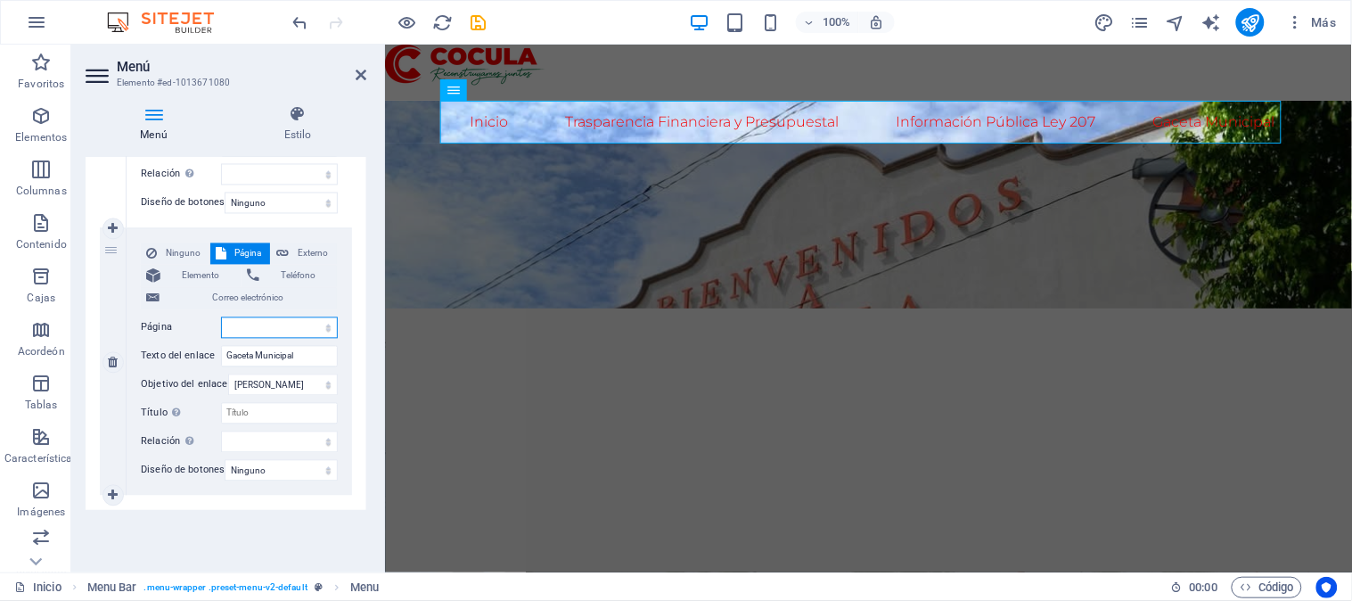
click at [322, 324] on select "Inicio Transparencia Financiera y Presupuestal -- Seguro de vida -- Seguro de p…" at bounding box center [279, 327] width 117 height 21
select select "6"
click at [221, 317] on select "Inicio Transparencia Financiera y Presupuestal -- Seguro de vida -- Seguro de p…" at bounding box center [279, 327] width 117 height 21
select select
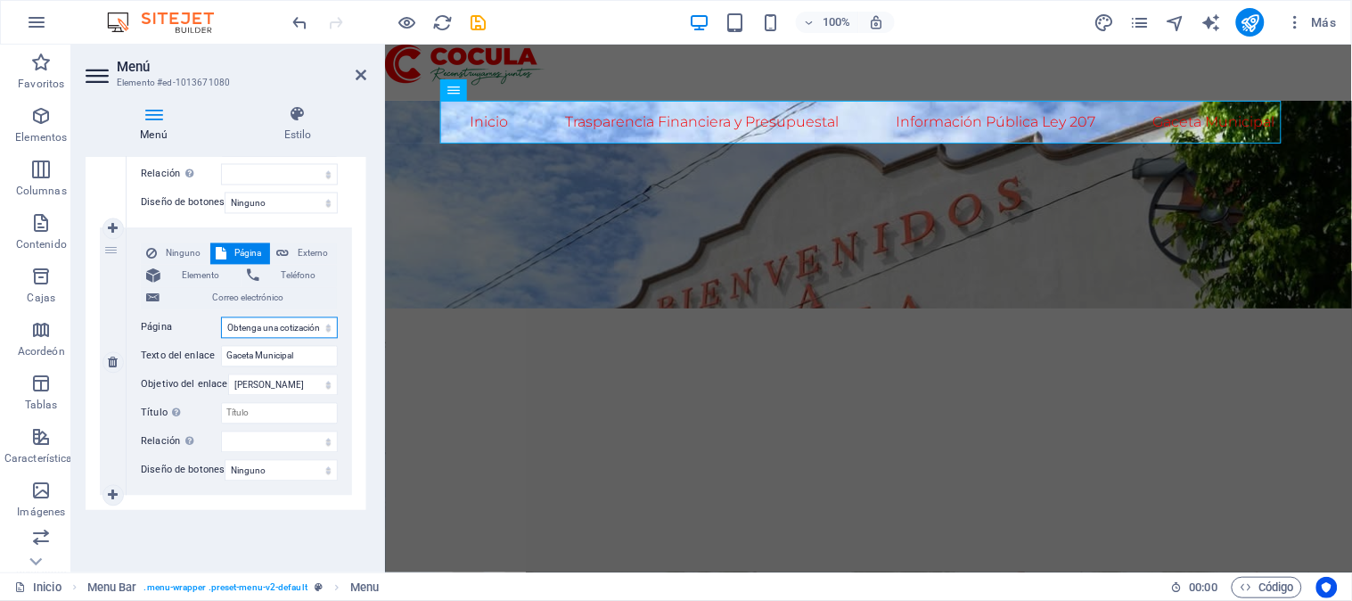
select select
click at [474, 15] on icon "ahorrar" at bounding box center [479, 22] width 21 height 21
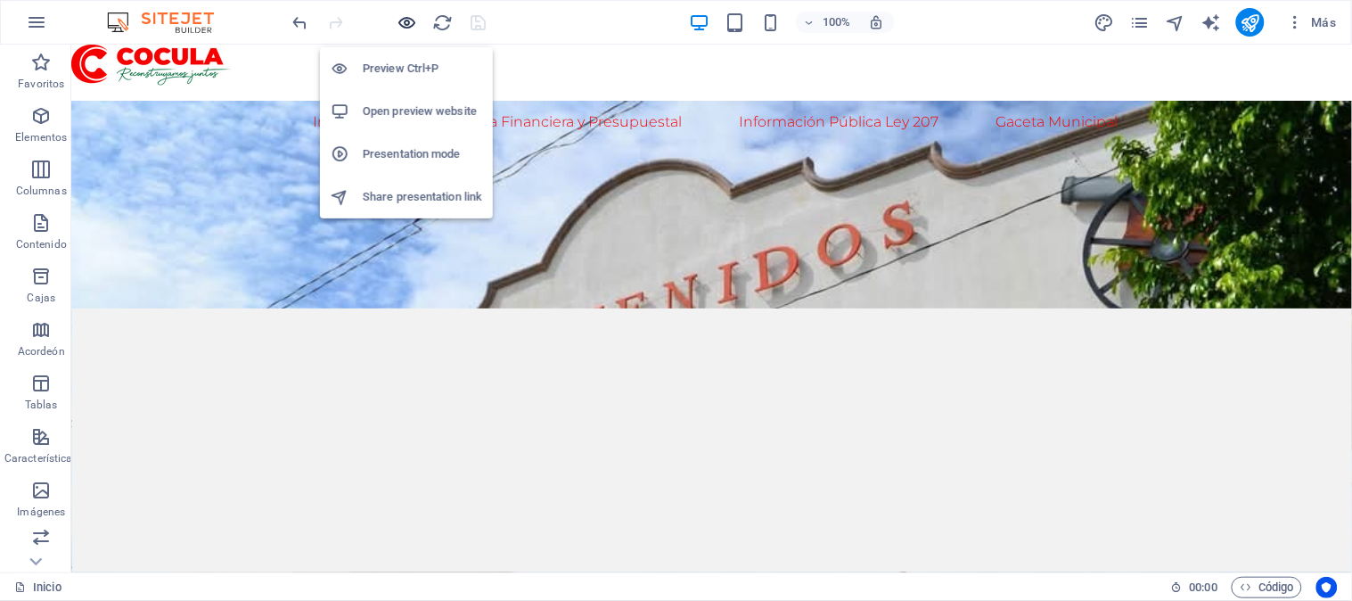
click at [410, 24] on icon "button" at bounding box center [408, 22] width 21 height 21
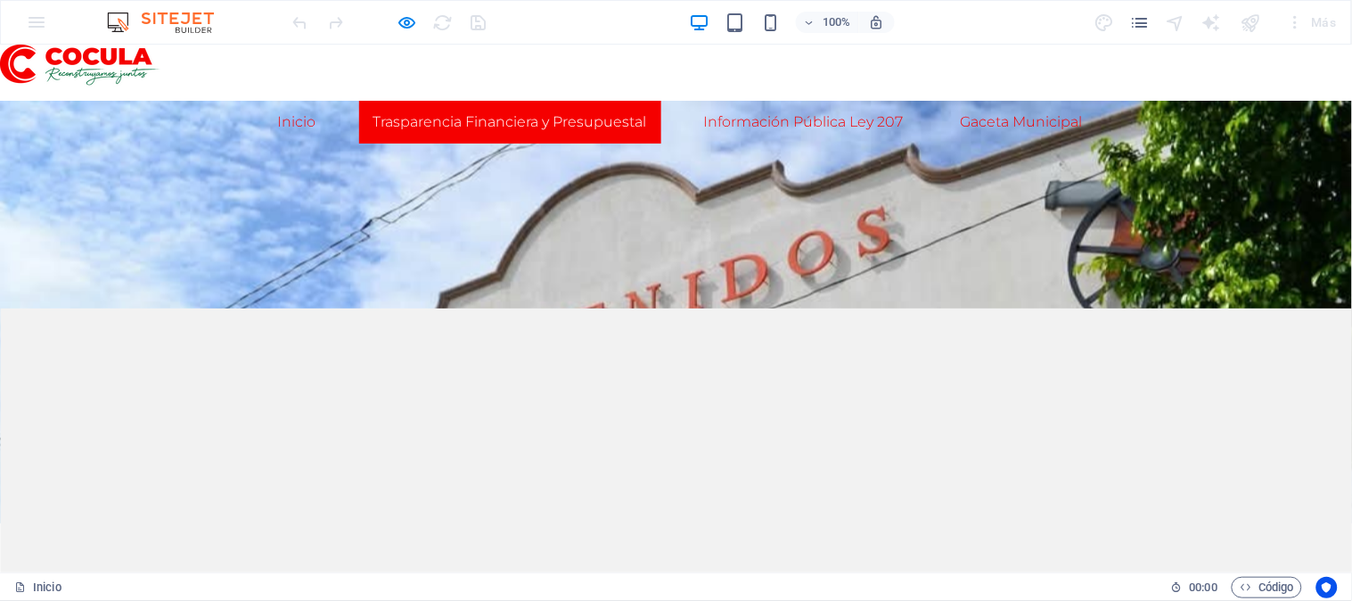
click at [593, 126] on font "Trasparencia Financiera y Presupuestal" at bounding box center [510, 120] width 274 height 17
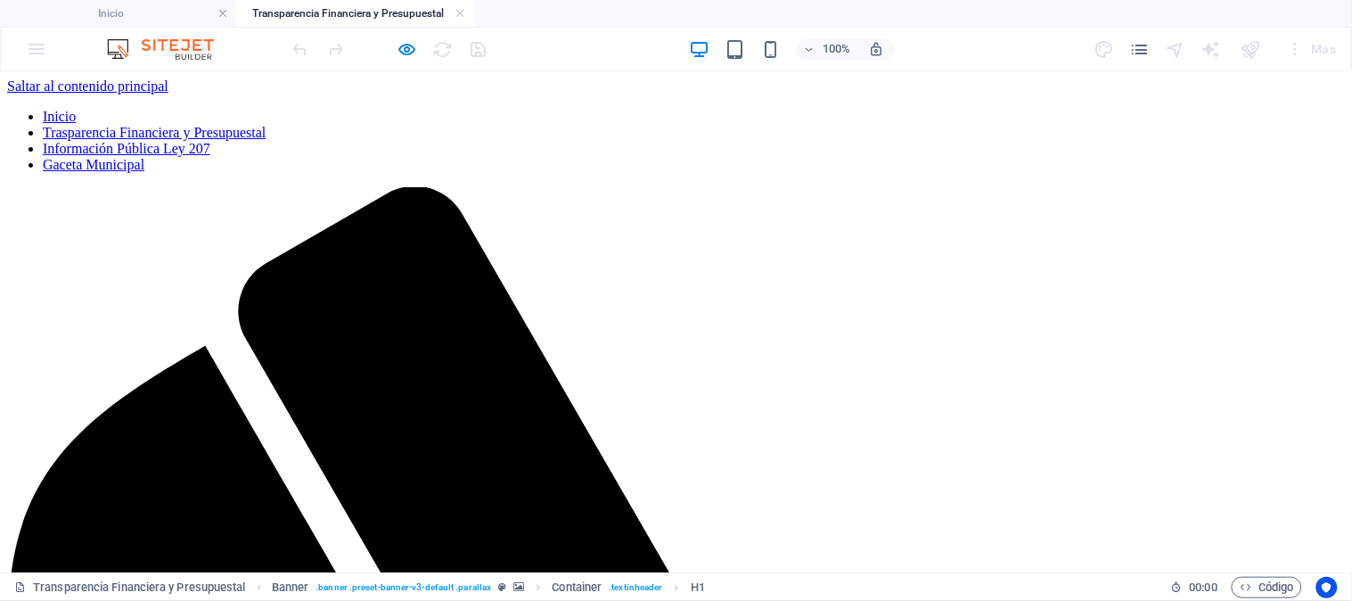
scroll to position [0, 0]
click at [285, 108] on nav "Inicio Trasparencia Financiera y Presupuestal Información Pública Ley 207 Gacet…" at bounding box center [676, 140] width 1338 height 64
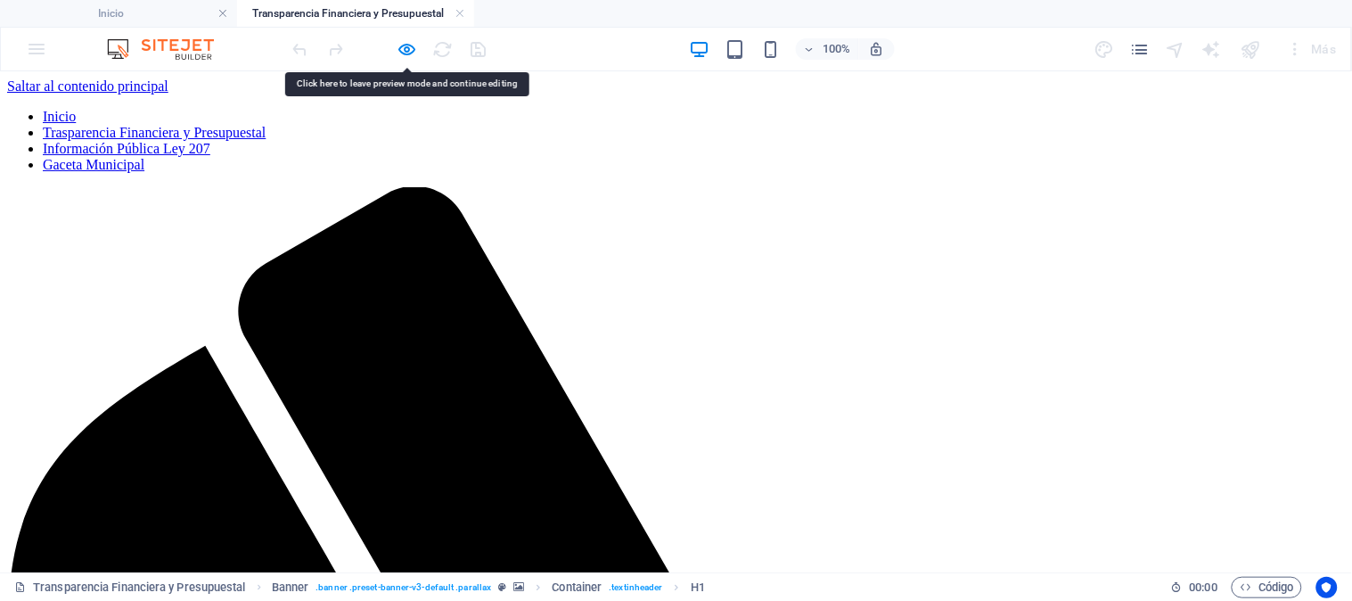
click at [285, 108] on nav "Inicio Trasparencia Financiera y Presupuestal Información Pública Ley 207 Gacet…" at bounding box center [676, 140] width 1338 height 64
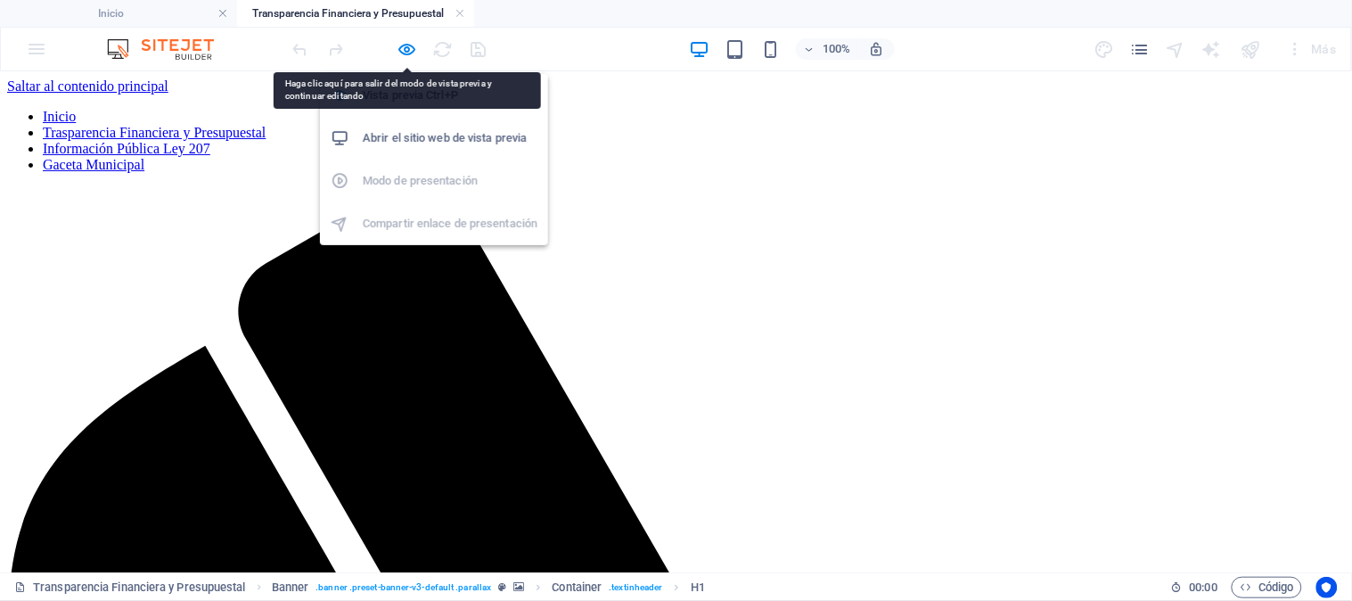
click at [415, 127] on h6 "Abrir el sitio web de vista previa" at bounding box center [450, 137] width 175 height 21
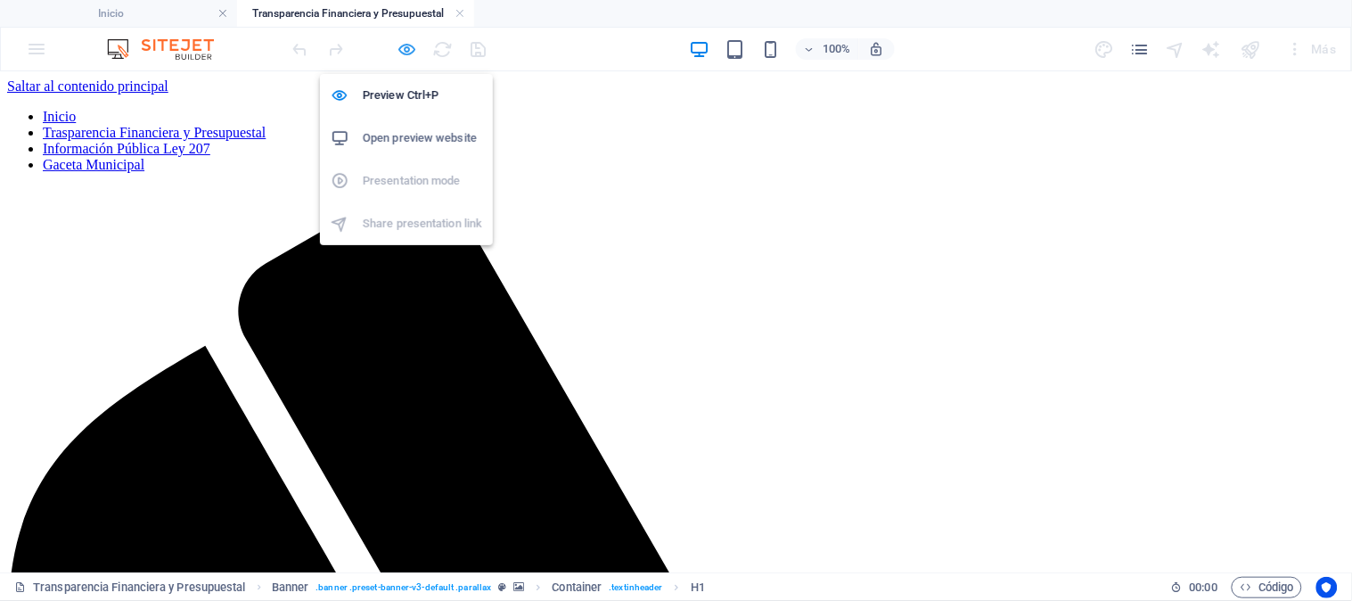
click at [407, 43] on icon "button" at bounding box center [408, 49] width 21 height 21
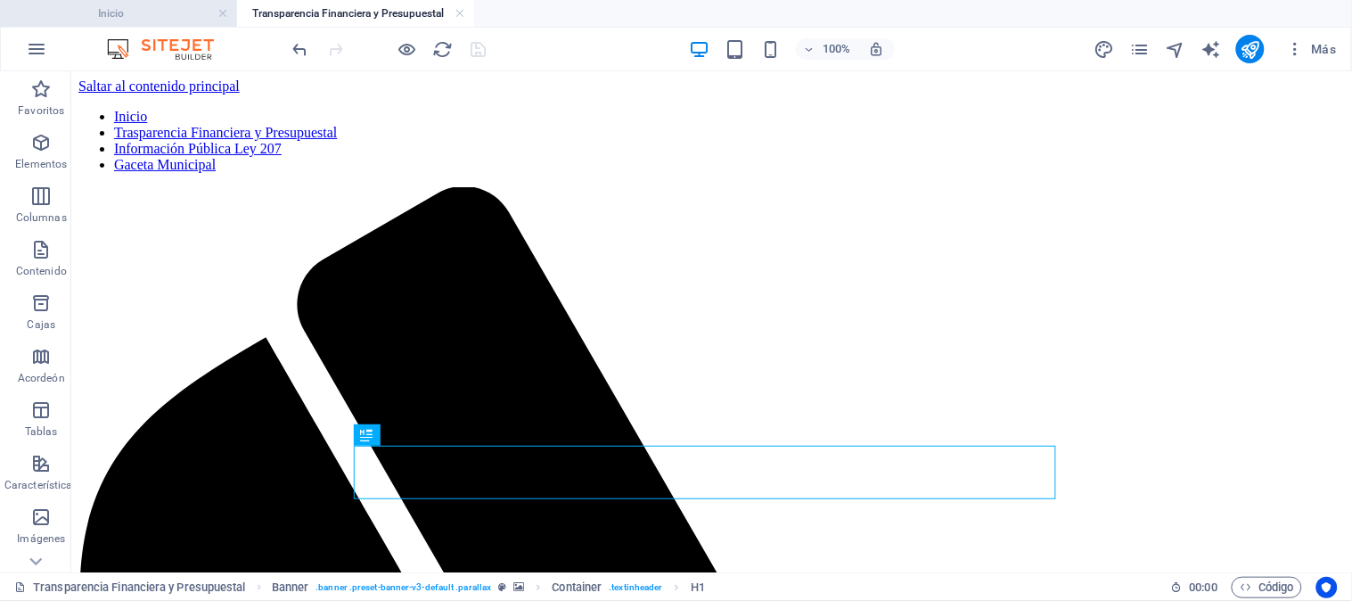
click at [144, 13] on h4 "Inicio" at bounding box center [118, 14] width 237 height 20
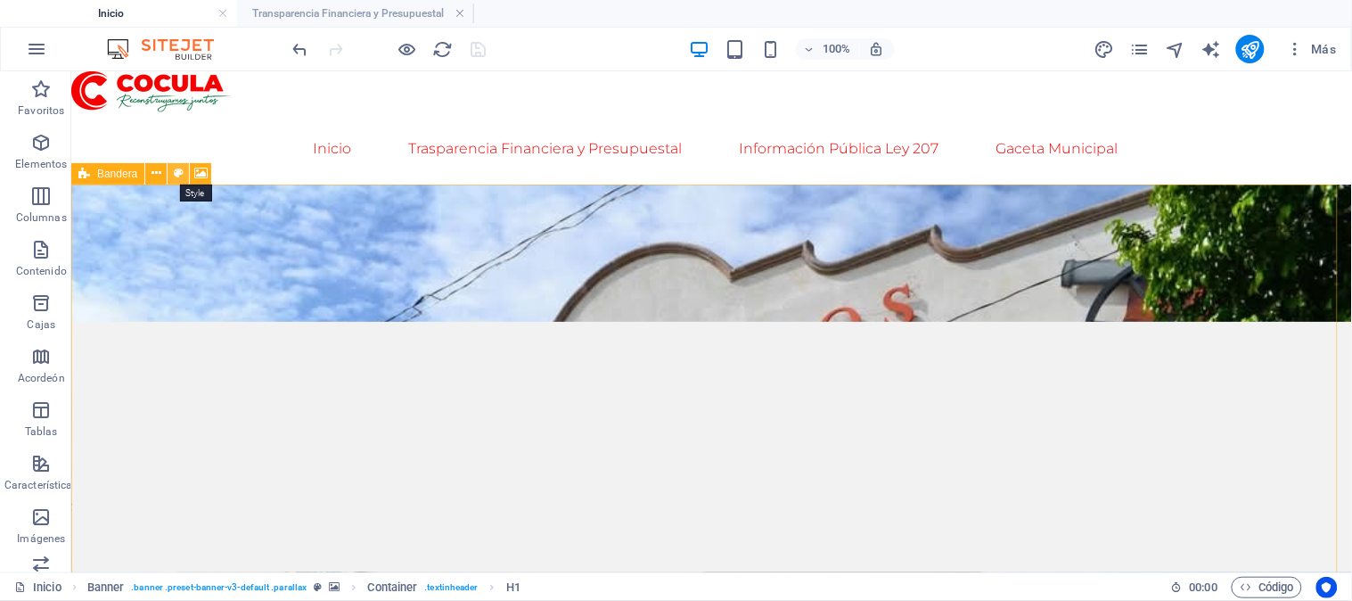
click at [176, 173] on icon at bounding box center [179, 173] width 10 height 19
select select "vh"
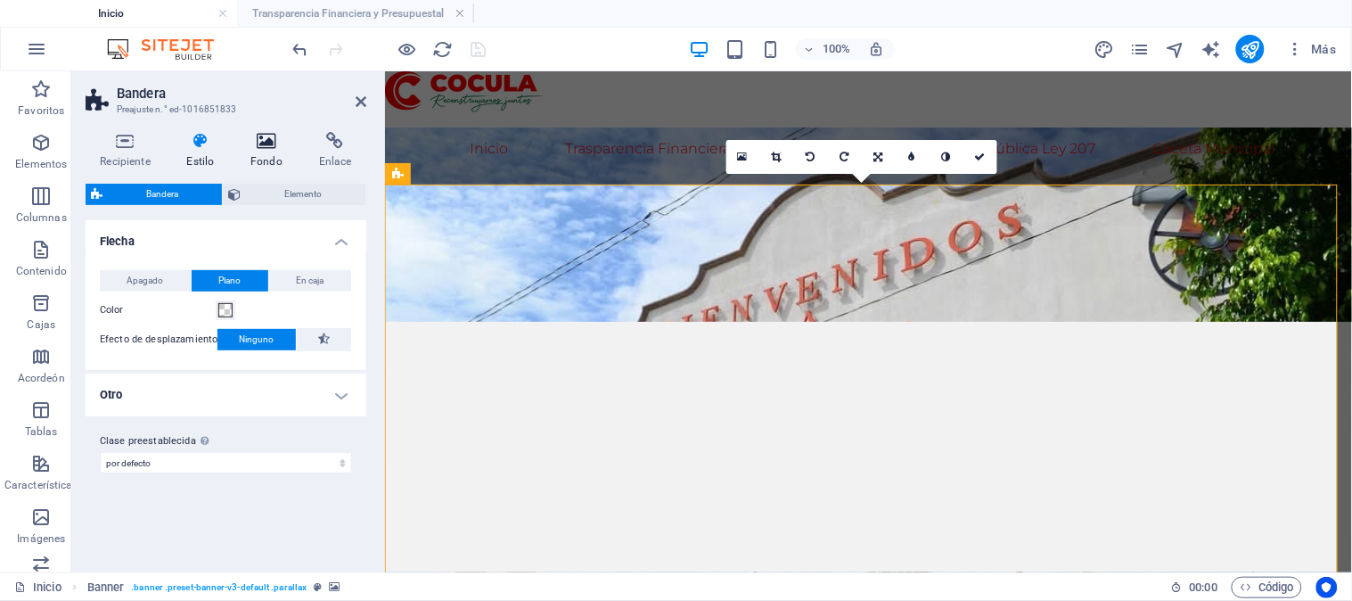
click at [264, 144] on icon at bounding box center [267, 141] width 62 height 18
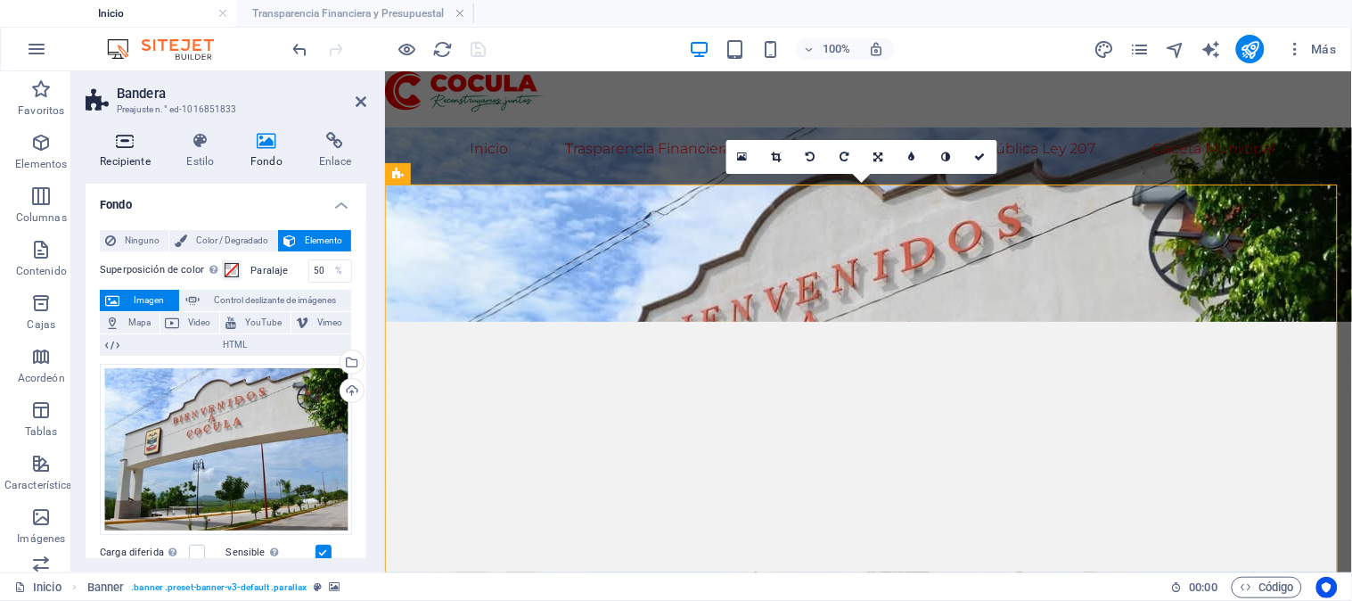
click at [113, 157] on font "Recipiente" at bounding box center [125, 161] width 50 height 12
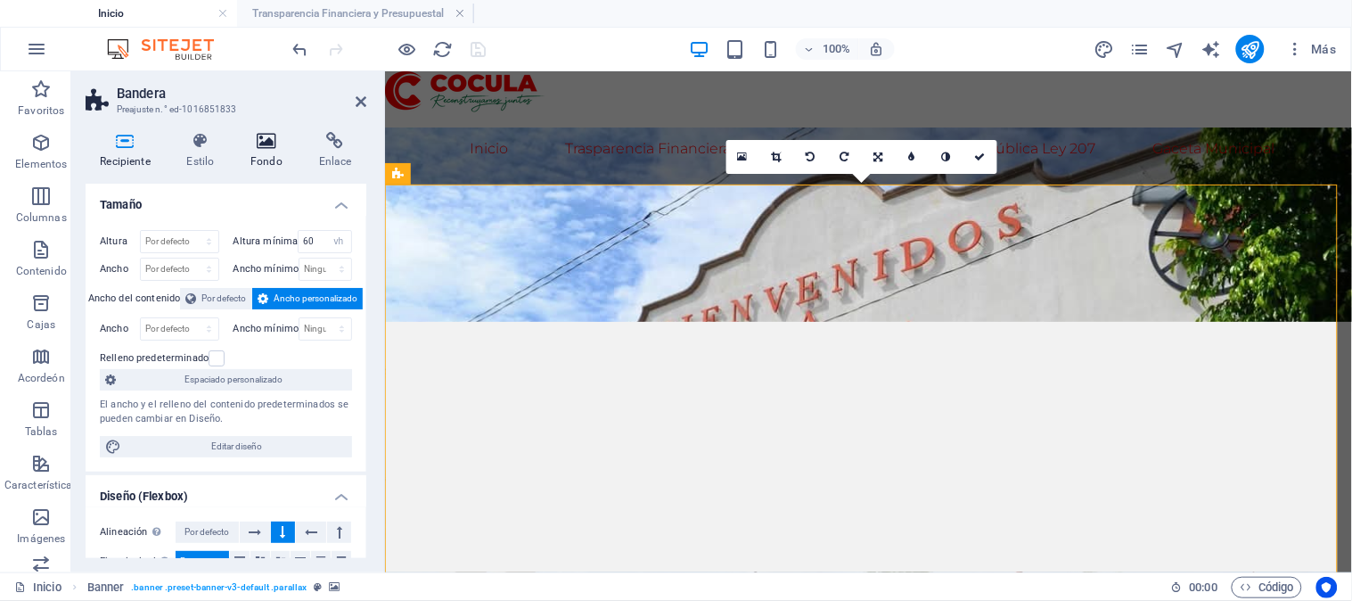
click at [259, 148] on icon at bounding box center [267, 141] width 62 height 18
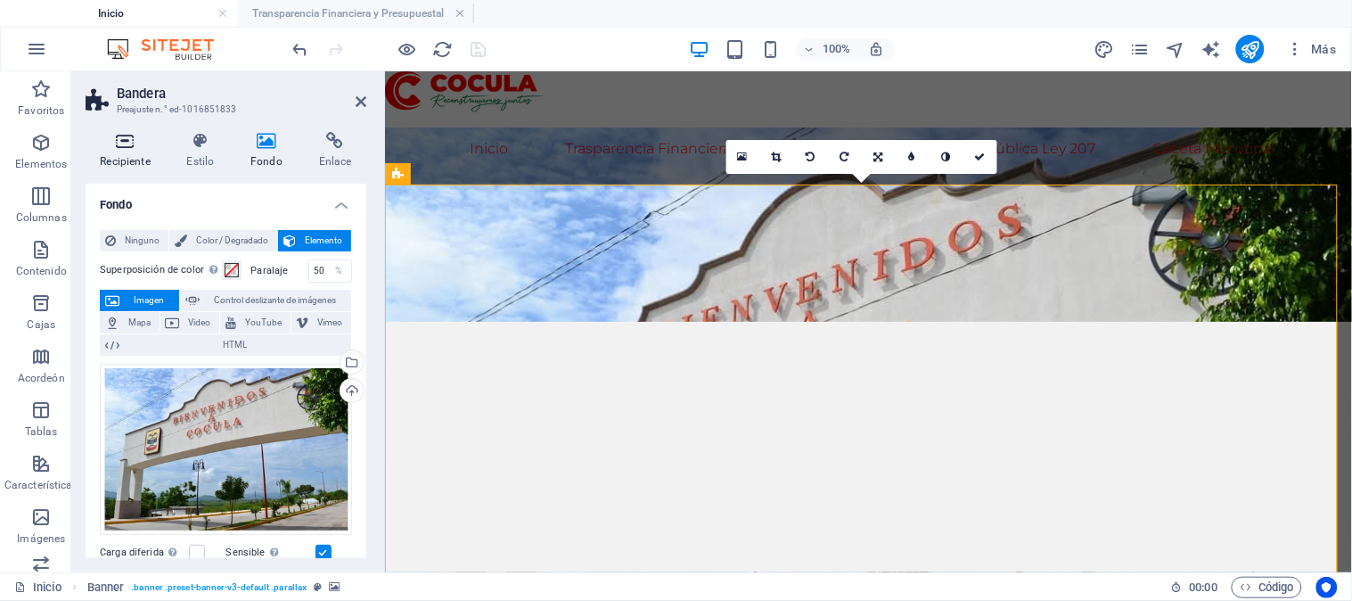
click at [126, 139] on icon at bounding box center [125, 141] width 79 height 18
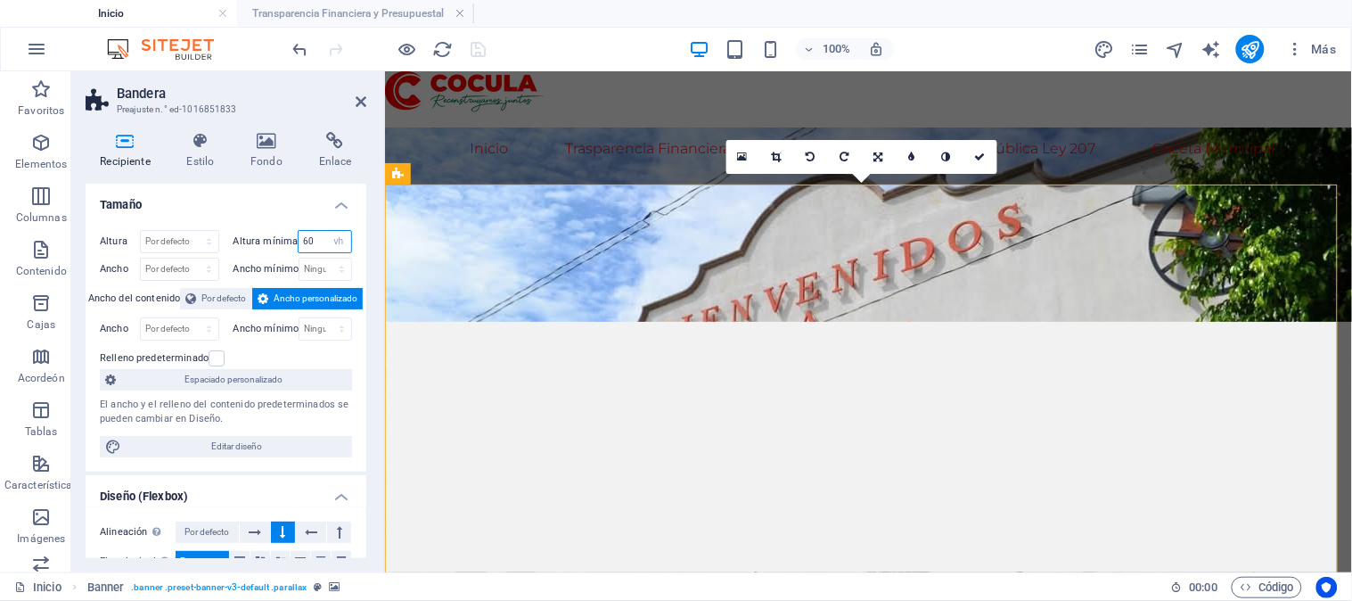
click at [317, 247] on input "60" at bounding box center [325, 241] width 53 height 21
type input "120"
click at [362, 107] on icon at bounding box center [361, 101] width 11 height 14
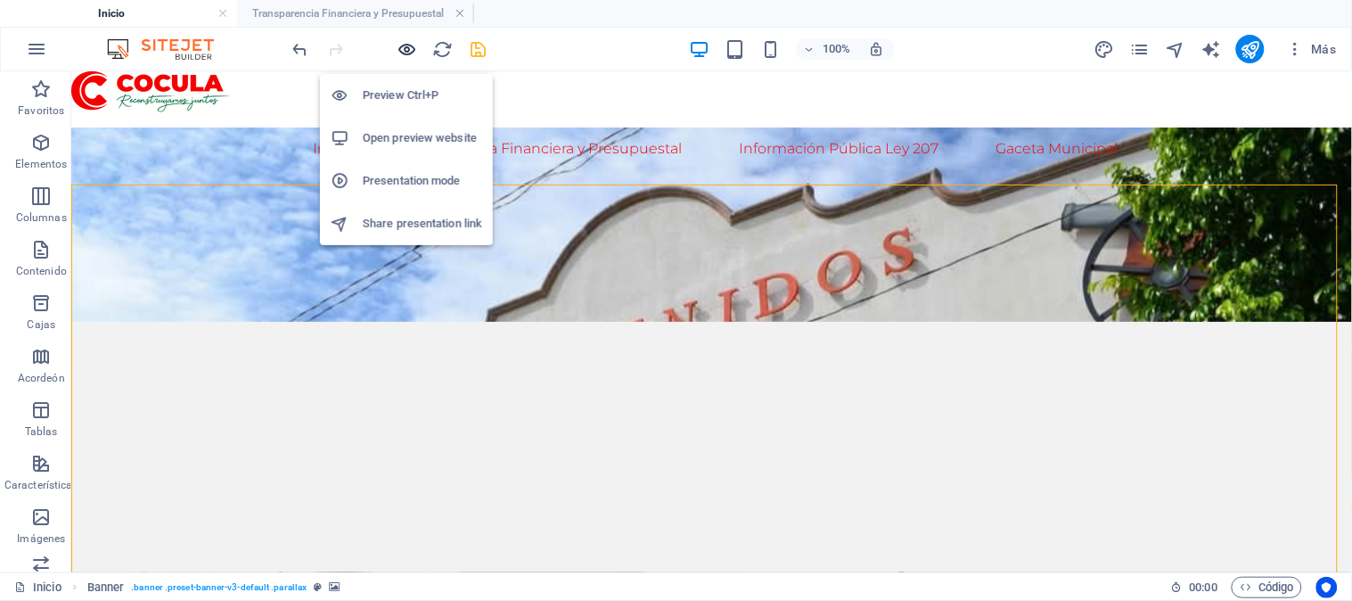
click at [416, 42] on icon "button" at bounding box center [408, 49] width 21 height 21
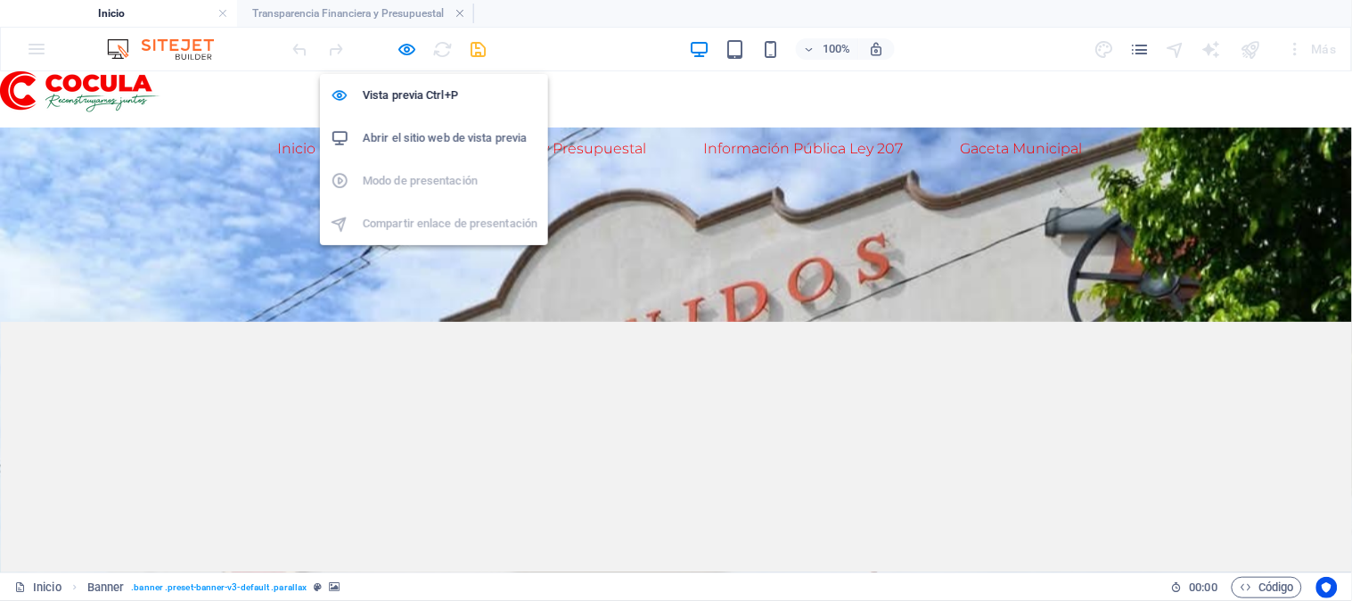
click at [414, 132] on font "Abrir el sitio web de vista previa" at bounding box center [445, 137] width 164 height 13
click at [410, 41] on icon "button" at bounding box center [408, 49] width 21 height 21
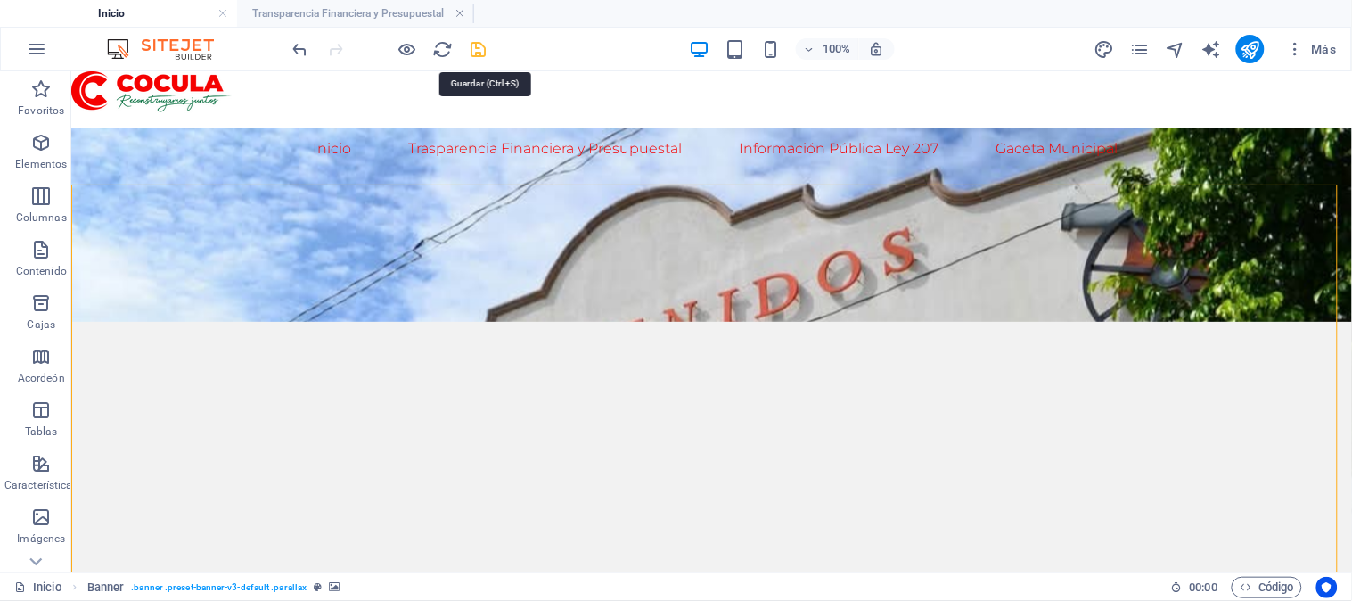
click at [481, 42] on icon "ahorrar" at bounding box center [479, 49] width 21 height 21
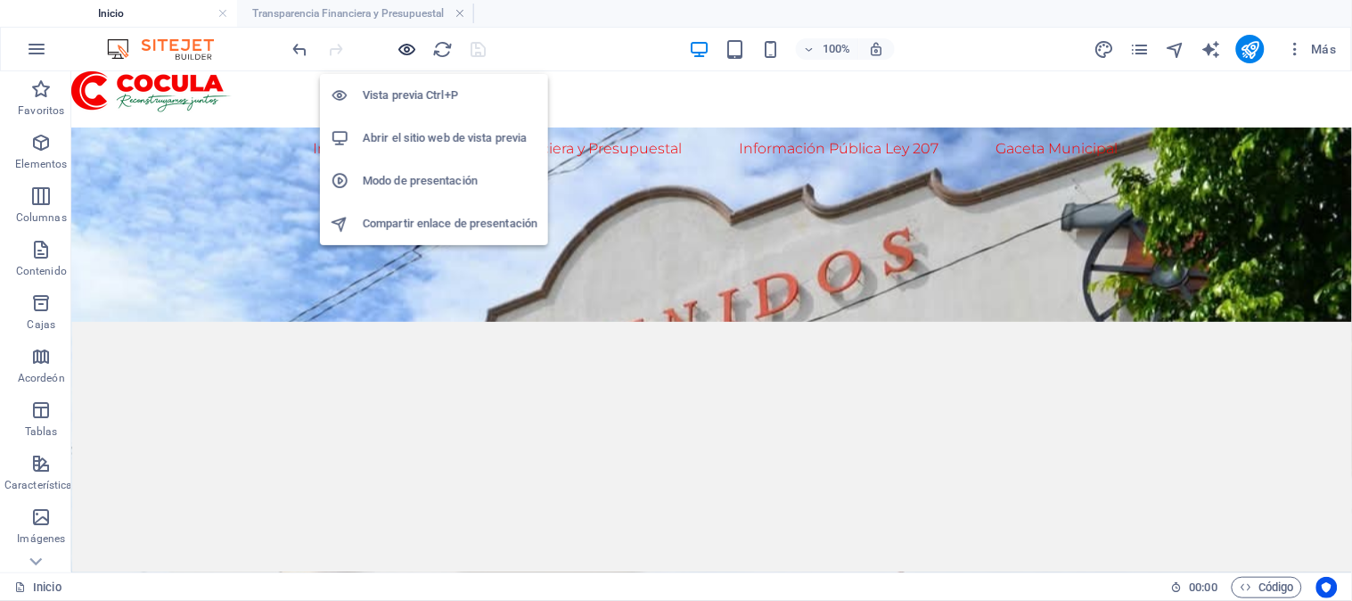
click at [406, 45] on icon "button" at bounding box center [408, 49] width 21 height 21
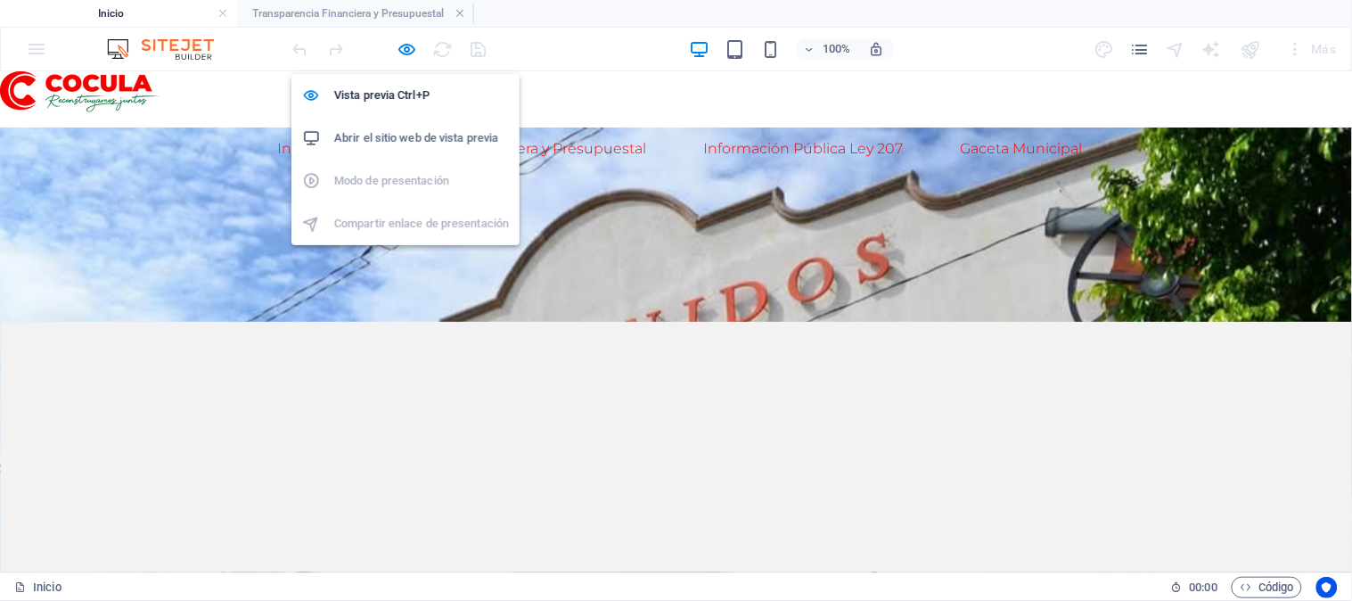
click at [411, 131] on font "Abrir el sitio web de vista previa" at bounding box center [416, 137] width 164 height 13
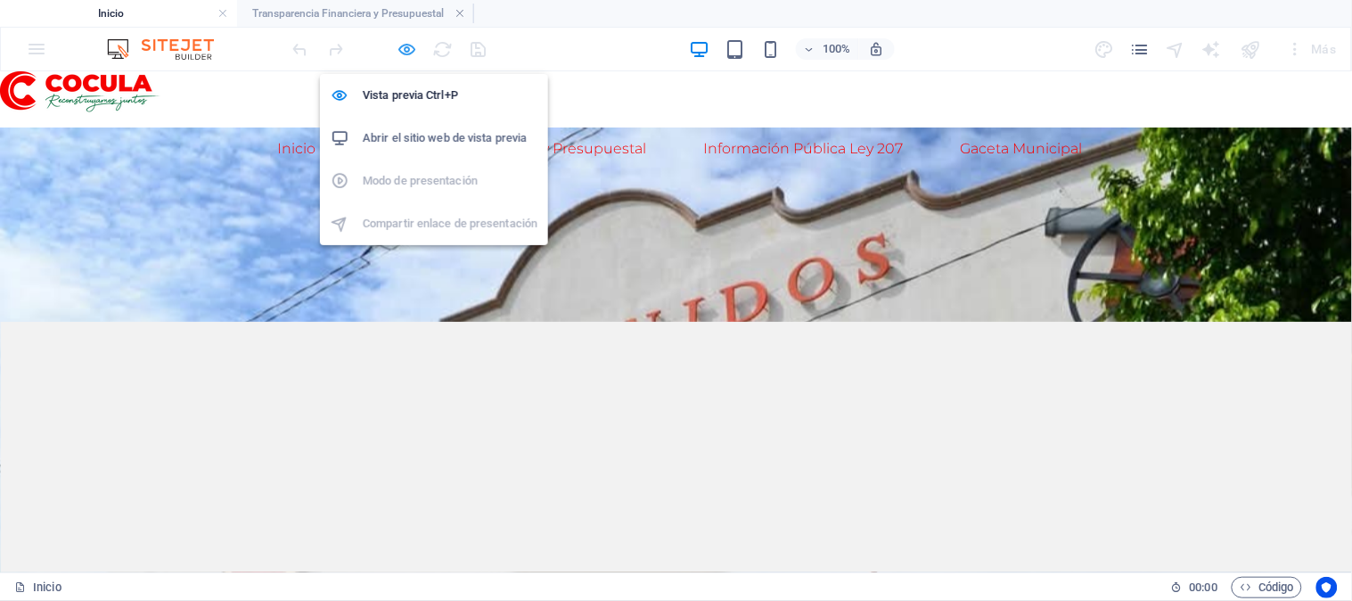
click at [406, 57] on icon "button" at bounding box center [408, 49] width 21 height 21
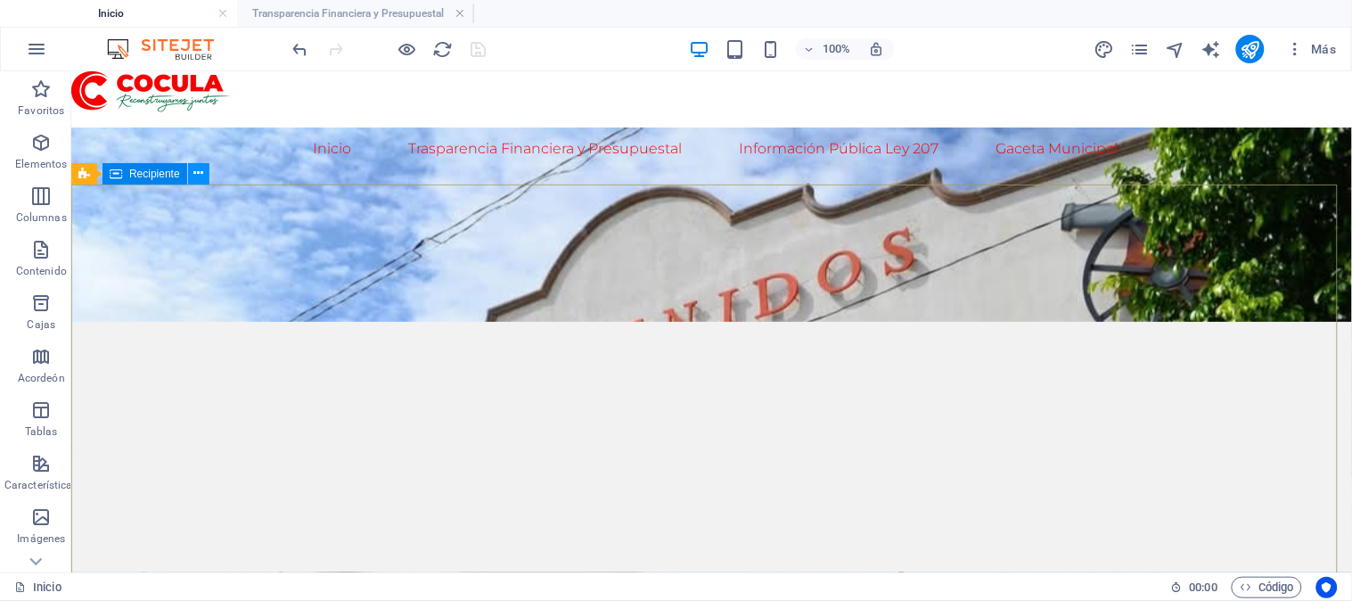
click at [192, 176] on button at bounding box center [198, 173] width 21 height 21
click at [196, 174] on icon at bounding box center [198, 173] width 10 height 19
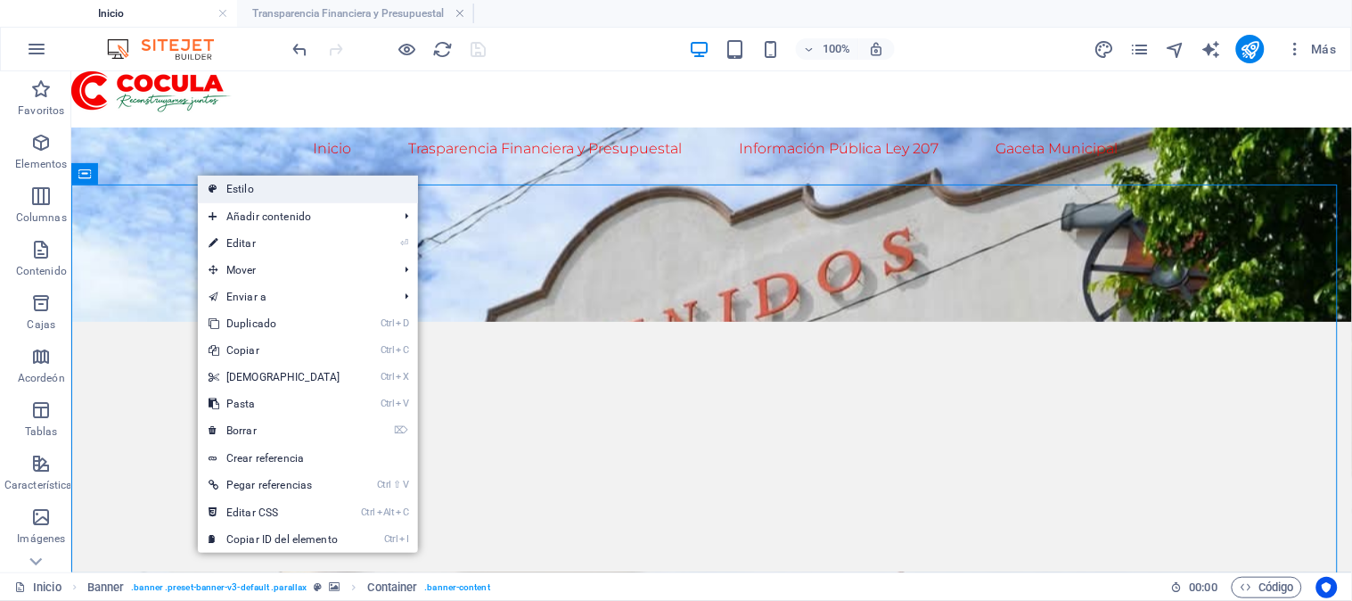
click at [230, 187] on font "Estilo" at bounding box center [240, 189] width 28 height 12
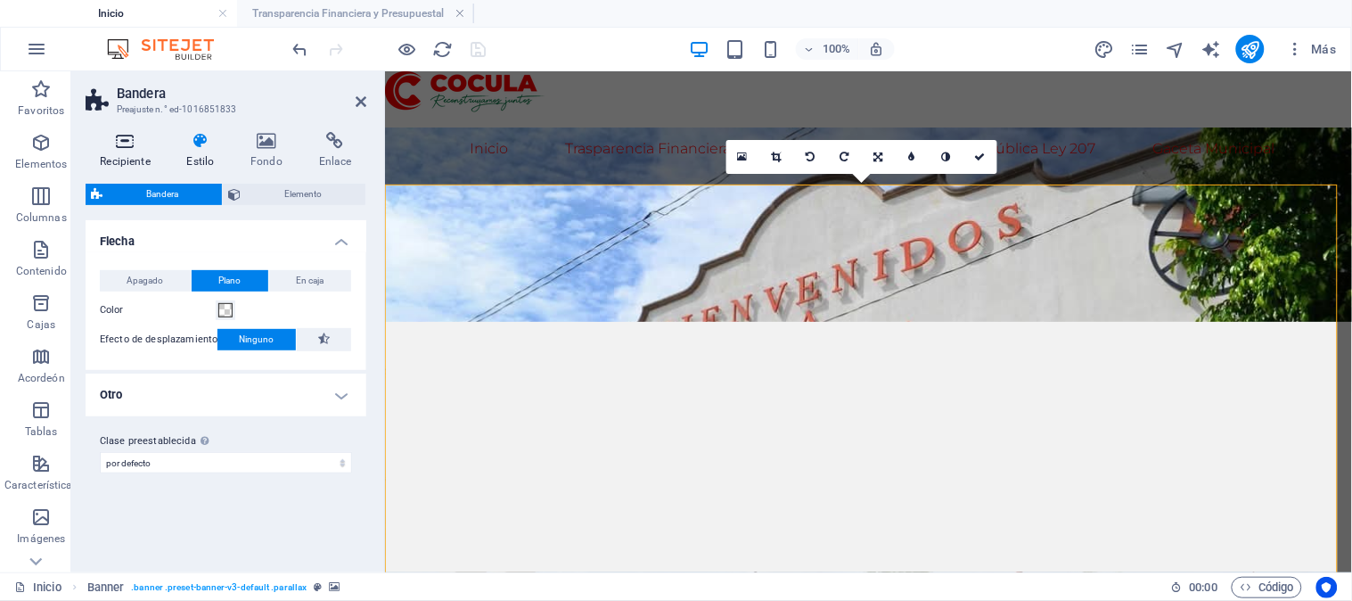
click at [144, 155] on font "Recipiente" at bounding box center [125, 161] width 50 height 12
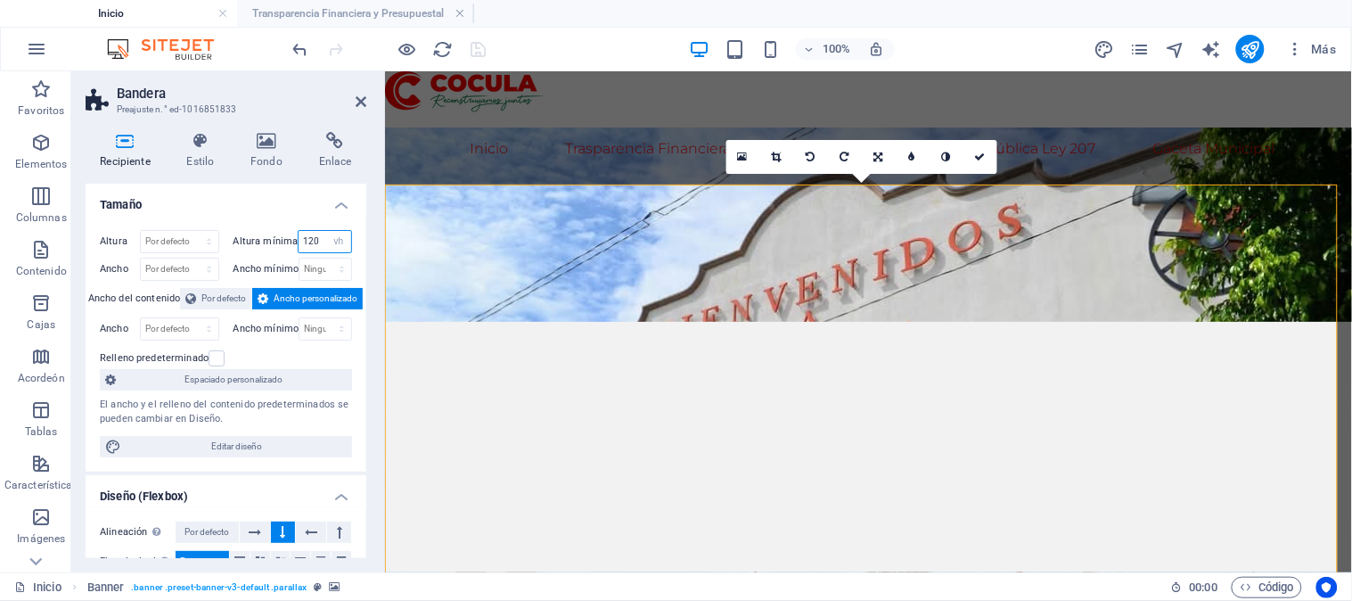
click at [318, 242] on input "120" at bounding box center [325, 241] width 53 height 21
type input "100"
click at [264, 210] on h4 "Tamaño" at bounding box center [226, 200] width 281 height 32
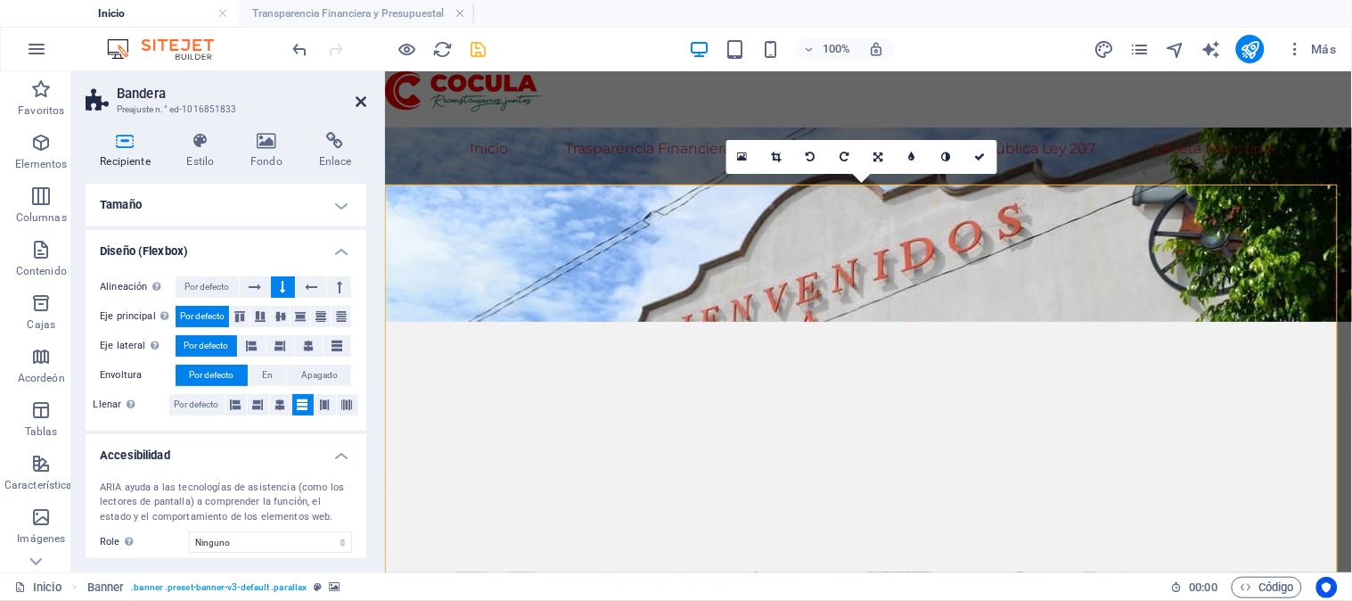
click at [360, 104] on icon at bounding box center [361, 101] width 11 height 14
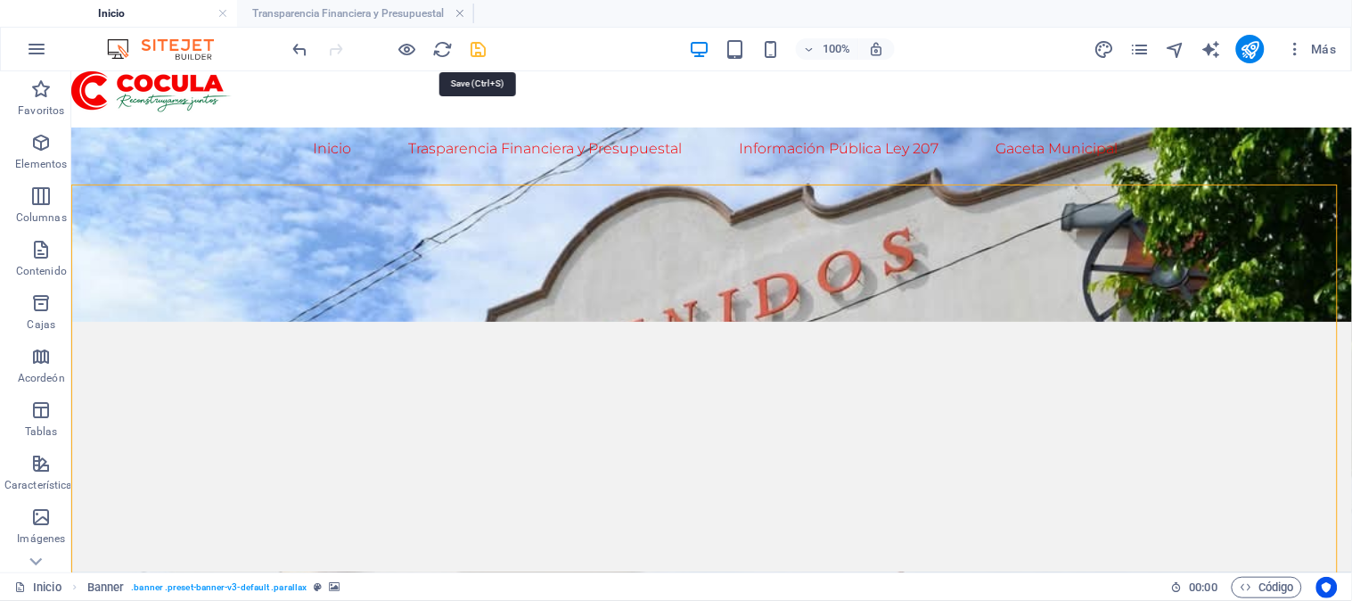
click at [473, 45] on icon "ahorrar" at bounding box center [479, 49] width 21 height 21
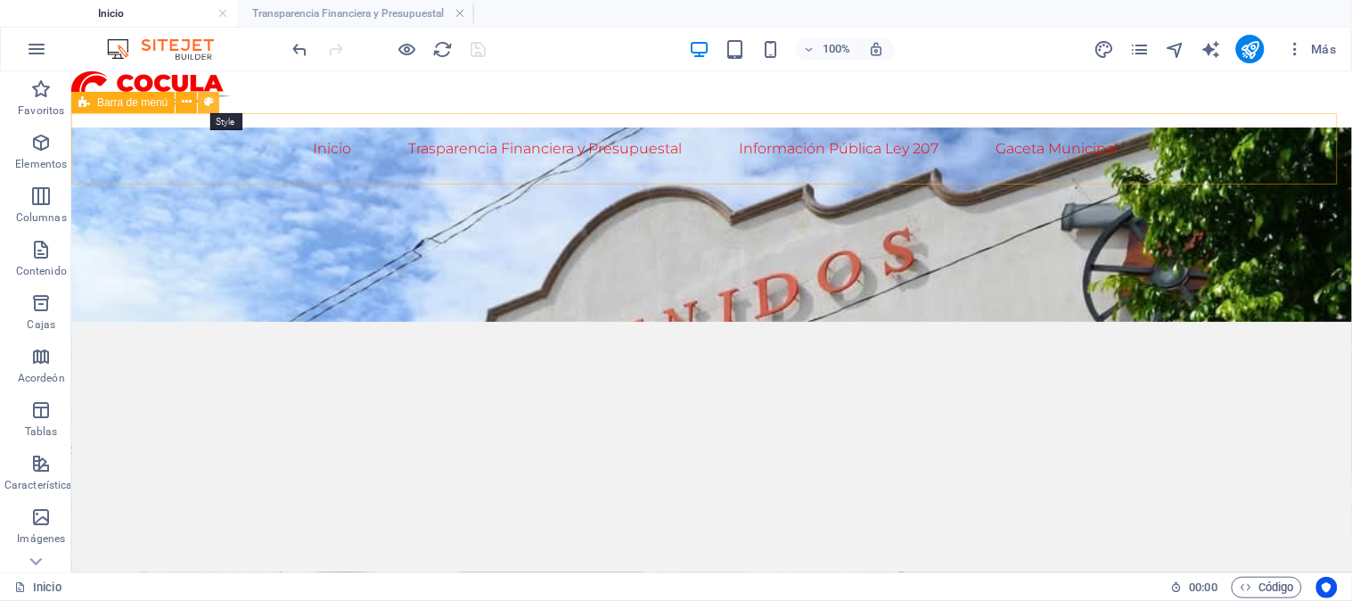
click at [210, 96] on icon at bounding box center [209, 102] width 10 height 19
select select "header"
select select "rem"
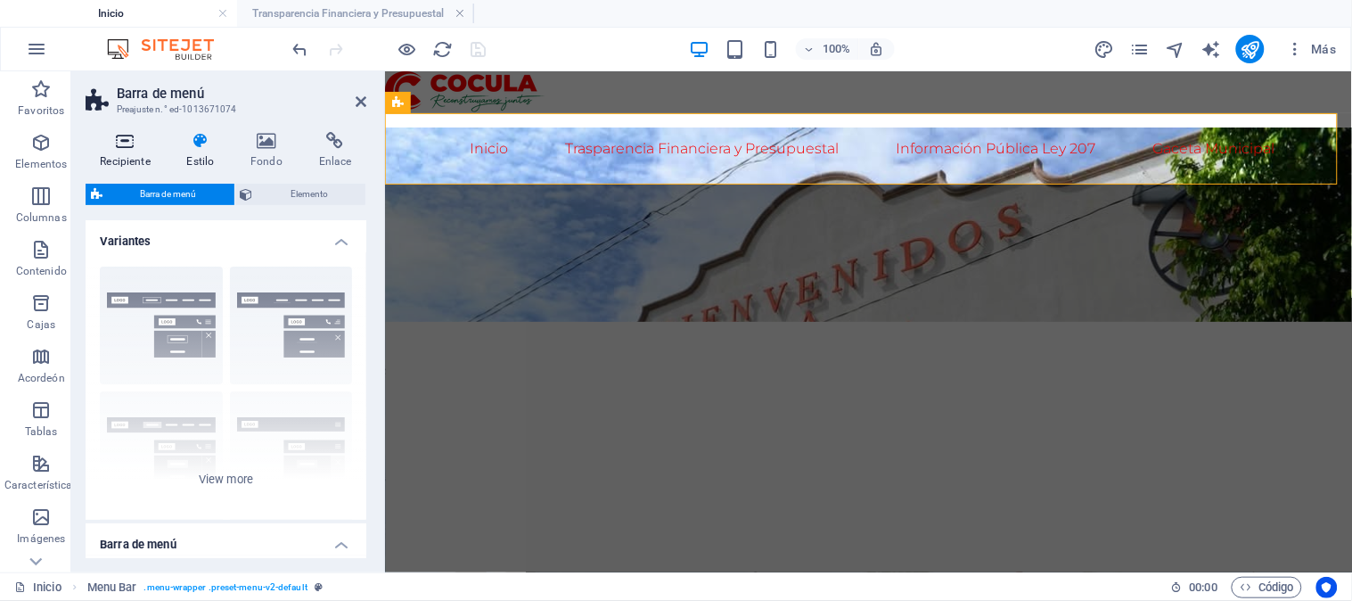
click at [125, 147] on icon at bounding box center [125, 141] width 79 height 18
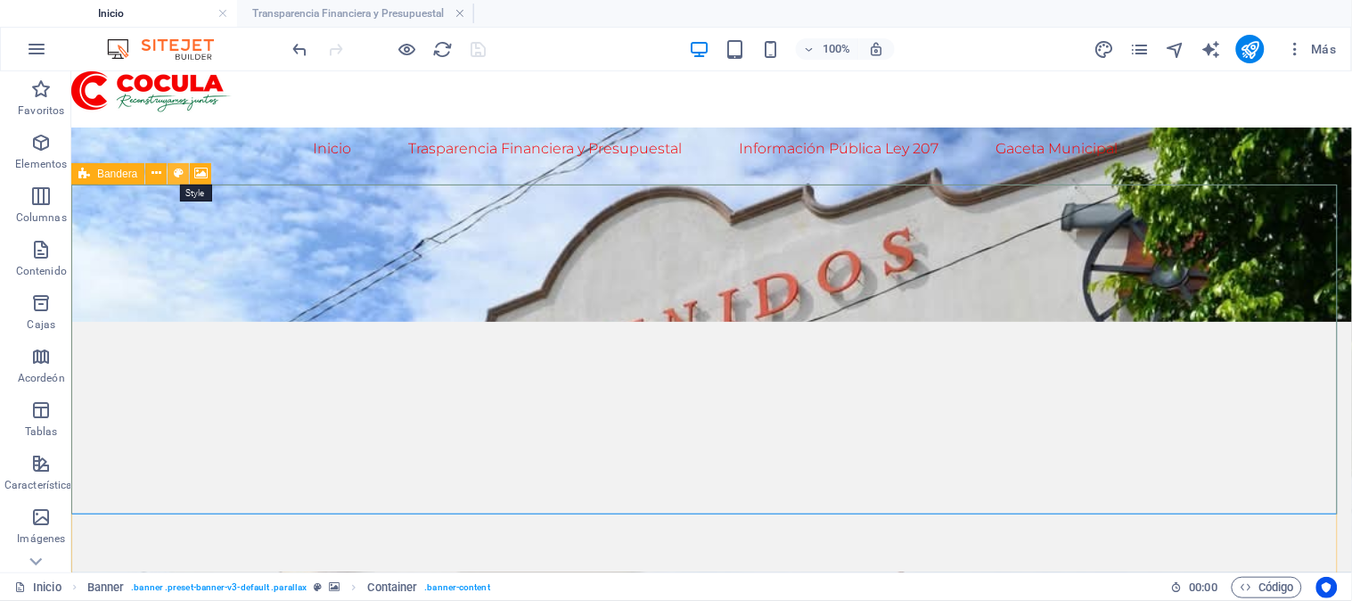
click at [180, 174] on icon at bounding box center [179, 173] width 10 height 19
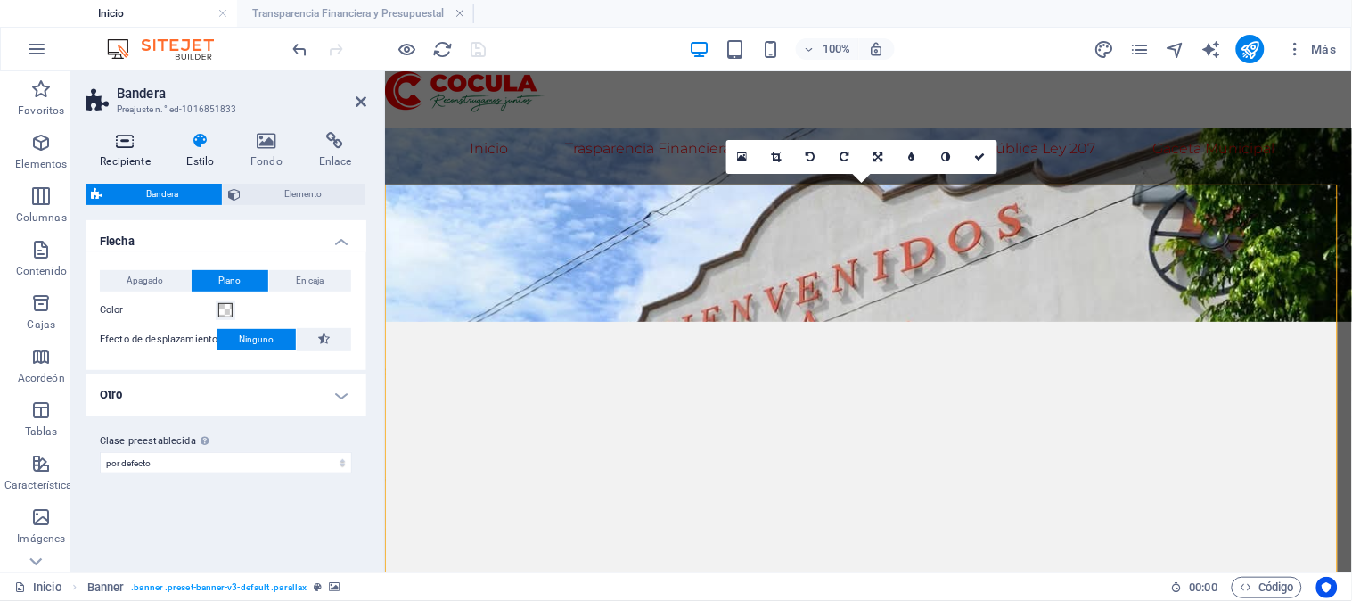
click at [105, 143] on icon at bounding box center [125, 141] width 79 height 18
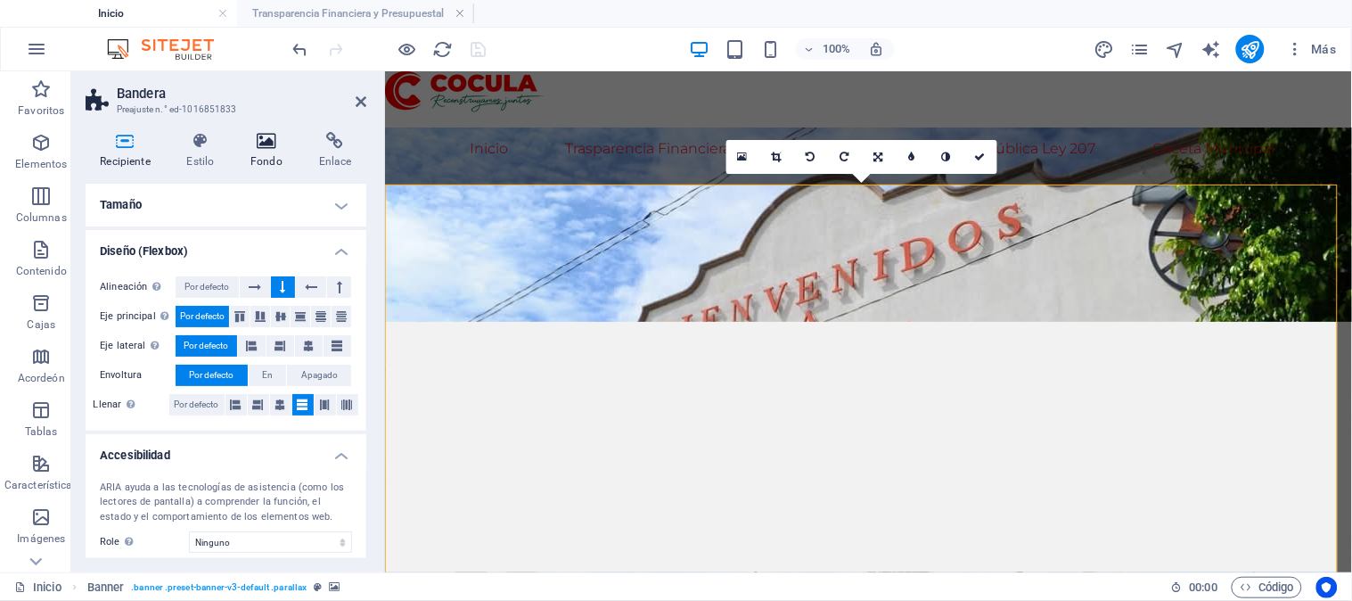
click at [265, 141] on icon at bounding box center [267, 141] width 62 height 18
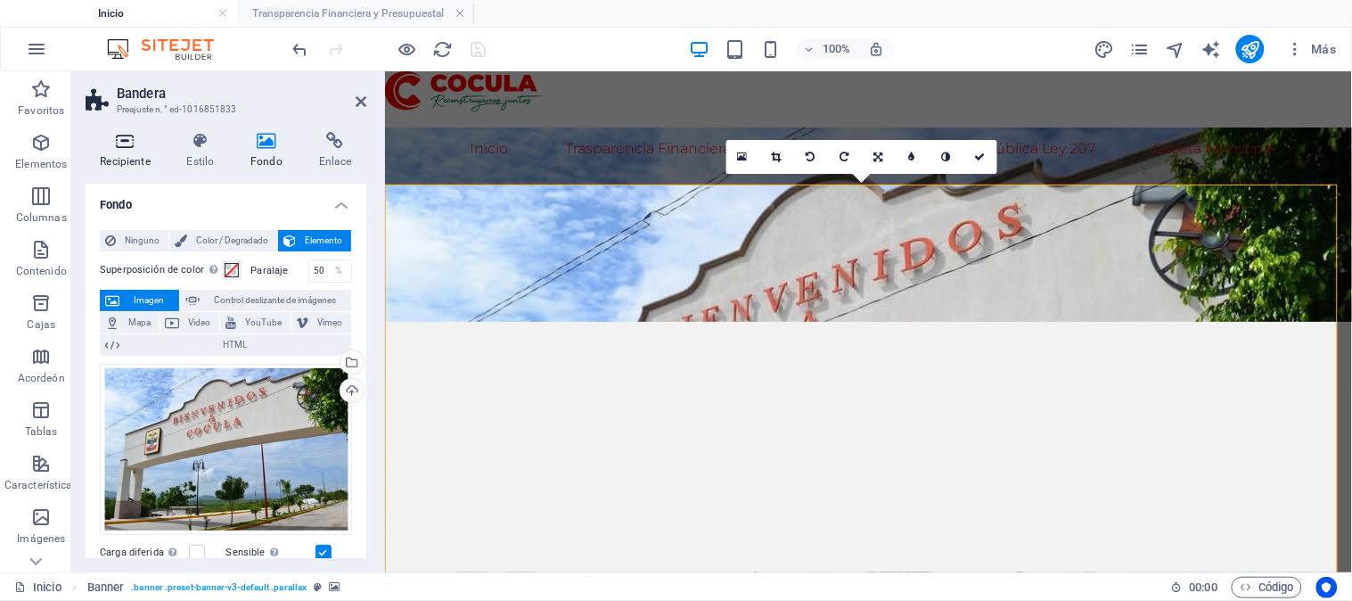
click at [134, 156] on font "Recipiente" at bounding box center [125, 161] width 50 height 12
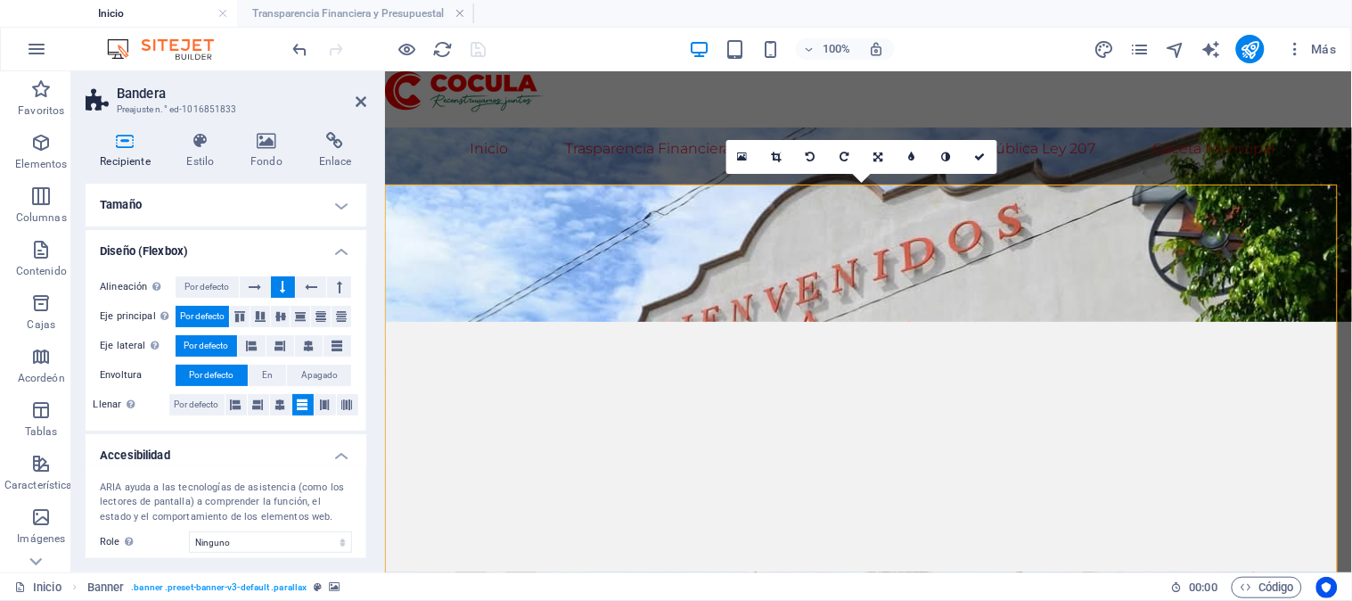
click at [228, 187] on h4 "Tamaño" at bounding box center [226, 205] width 281 height 43
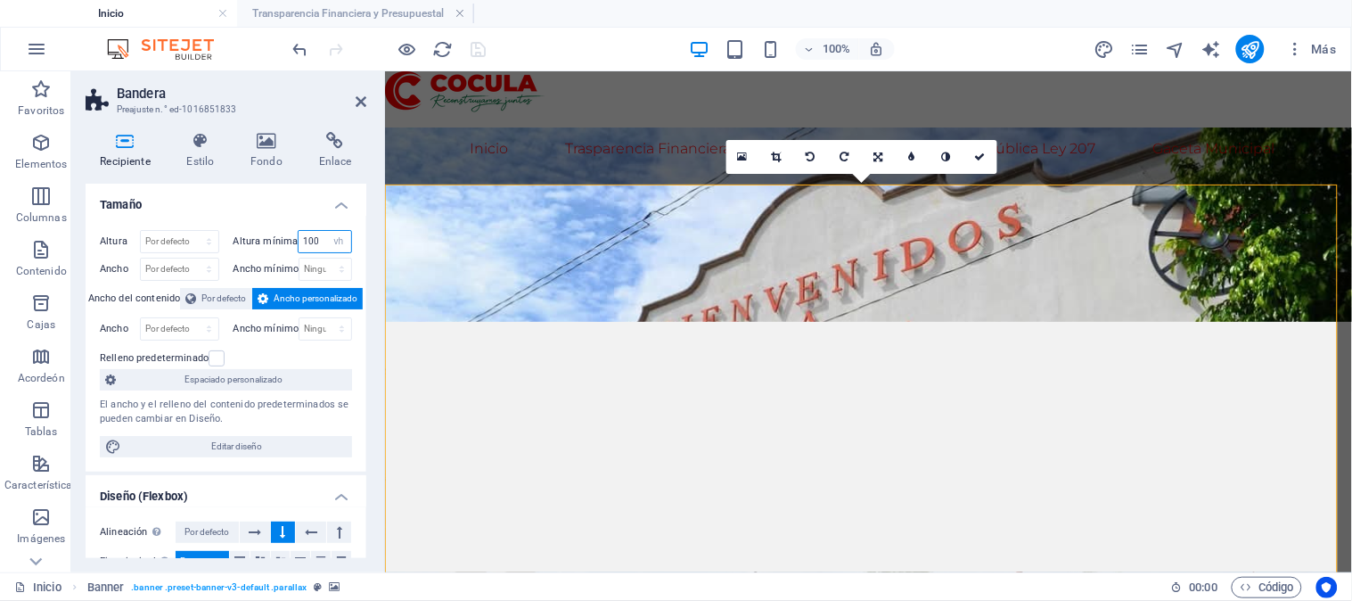
click at [314, 242] on input "100" at bounding box center [325, 241] width 53 height 21
click at [304, 242] on input "100" at bounding box center [325, 241] width 53 height 21
click at [306, 242] on input "100" at bounding box center [325, 241] width 53 height 21
click at [276, 201] on h4 "Tamaño" at bounding box center [226, 200] width 281 height 32
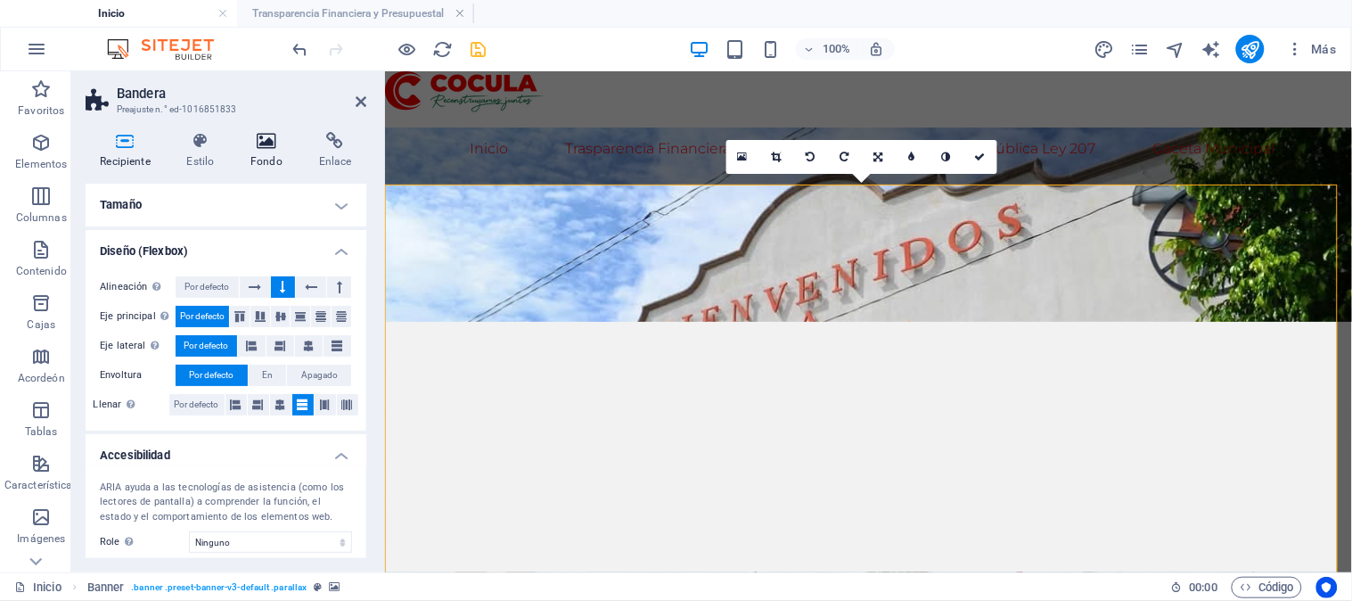
click at [275, 148] on icon at bounding box center [267, 141] width 62 height 18
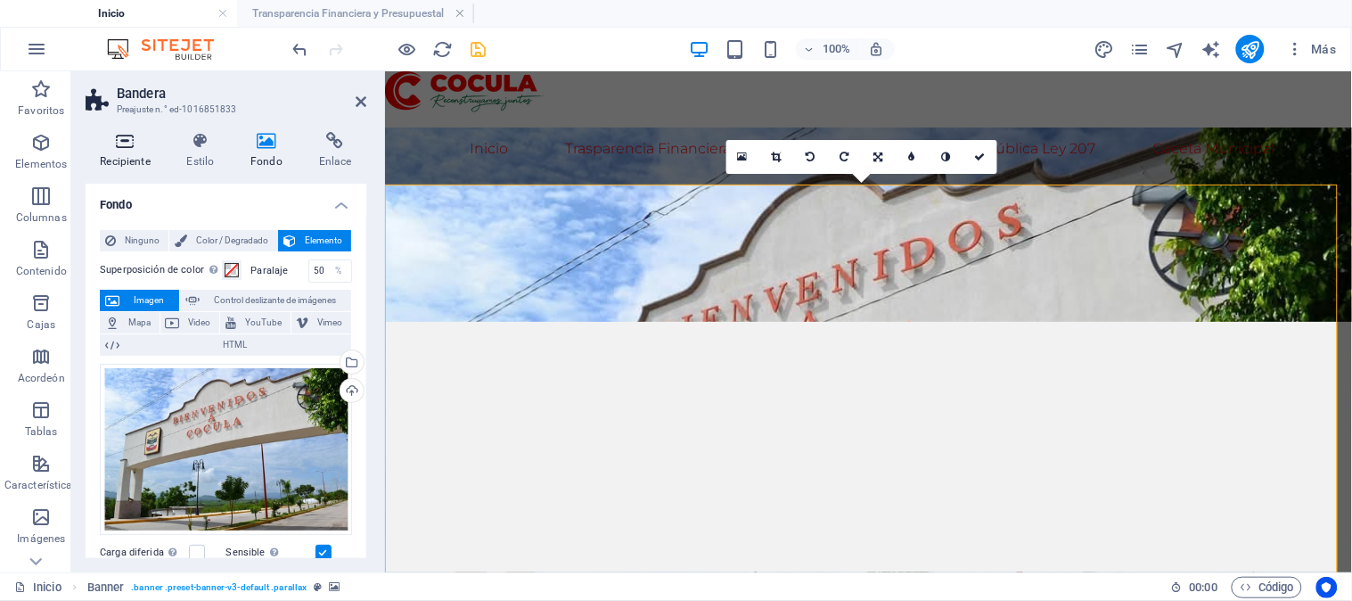
click at [111, 156] on font "Recipiente" at bounding box center [125, 161] width 50 height 12
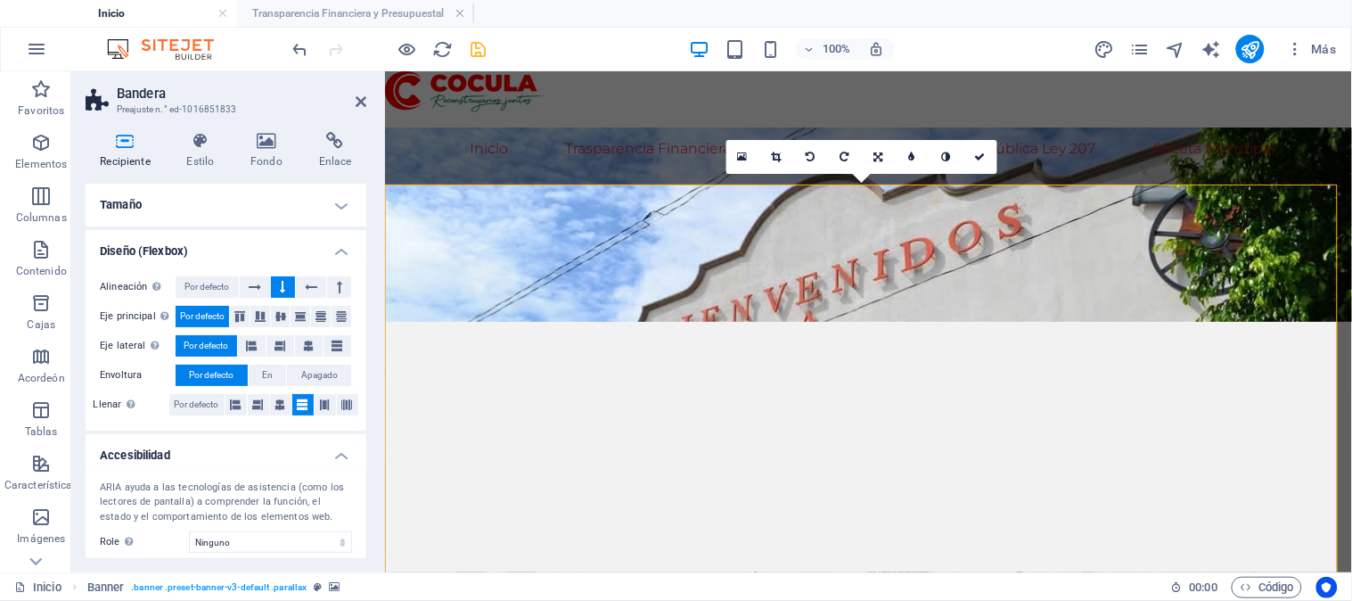
click at [348, 209] on h4 "Tamaño" at bounding box center [226, 205] width 281 height 43
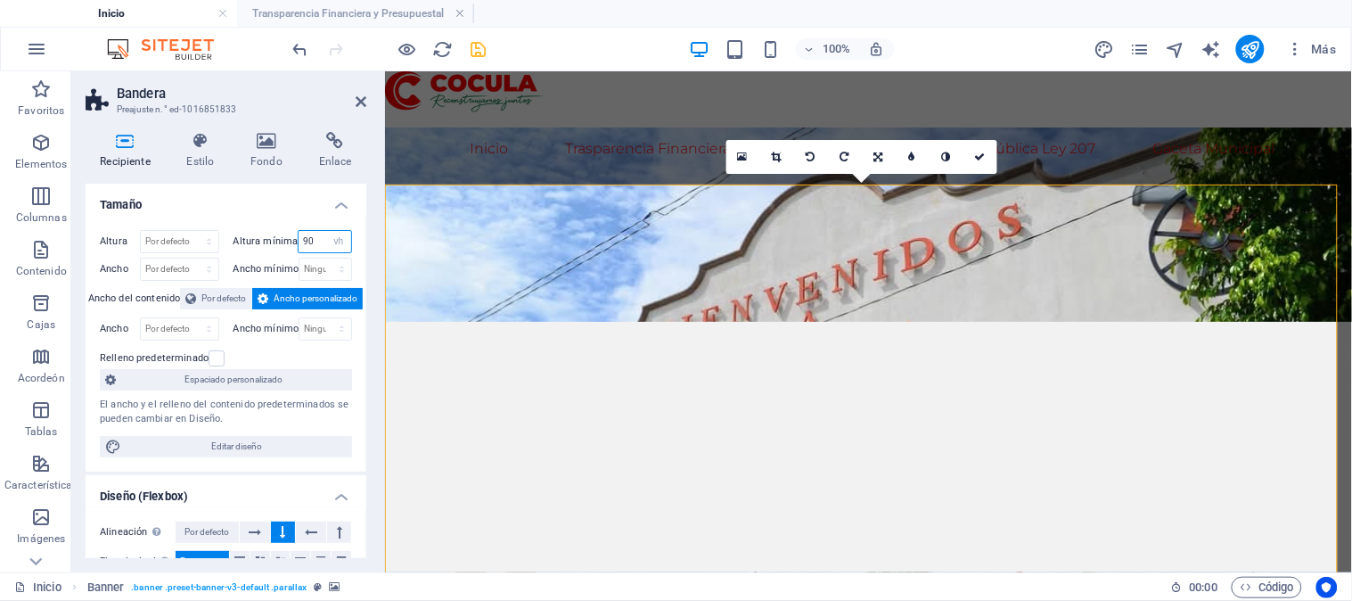
click at [303, 244] on input "90" at bounding box center [325, 241] width 53 height 21
type input "80"
click at [270, 200] on h4 "Tamaño" at bounding box center [226, 200] width 281 height 32
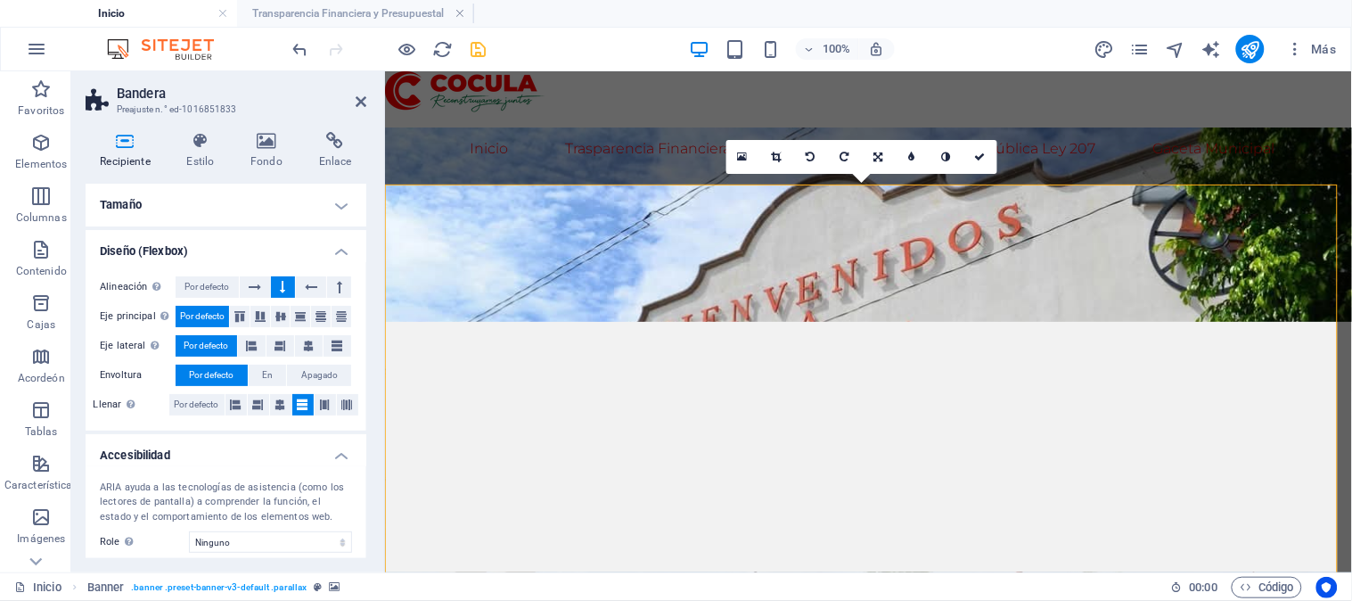
click at [361, 91] on h2 "Bandera" at bounding box center [242, 94] width 250 height 16
click at [361, 98] on icon at bounding box center [361, 101] width 11 height 14
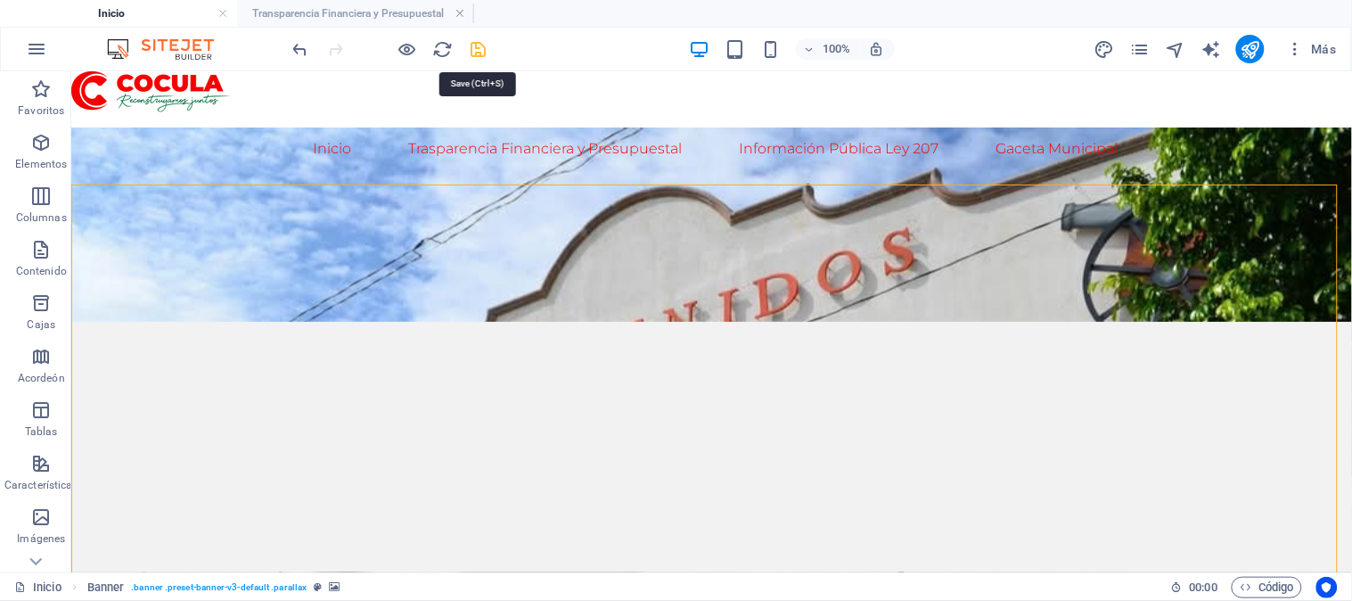
click at [475, 47] on icon "ahorrar" at bounding box center [479, 49] width 21 height 21
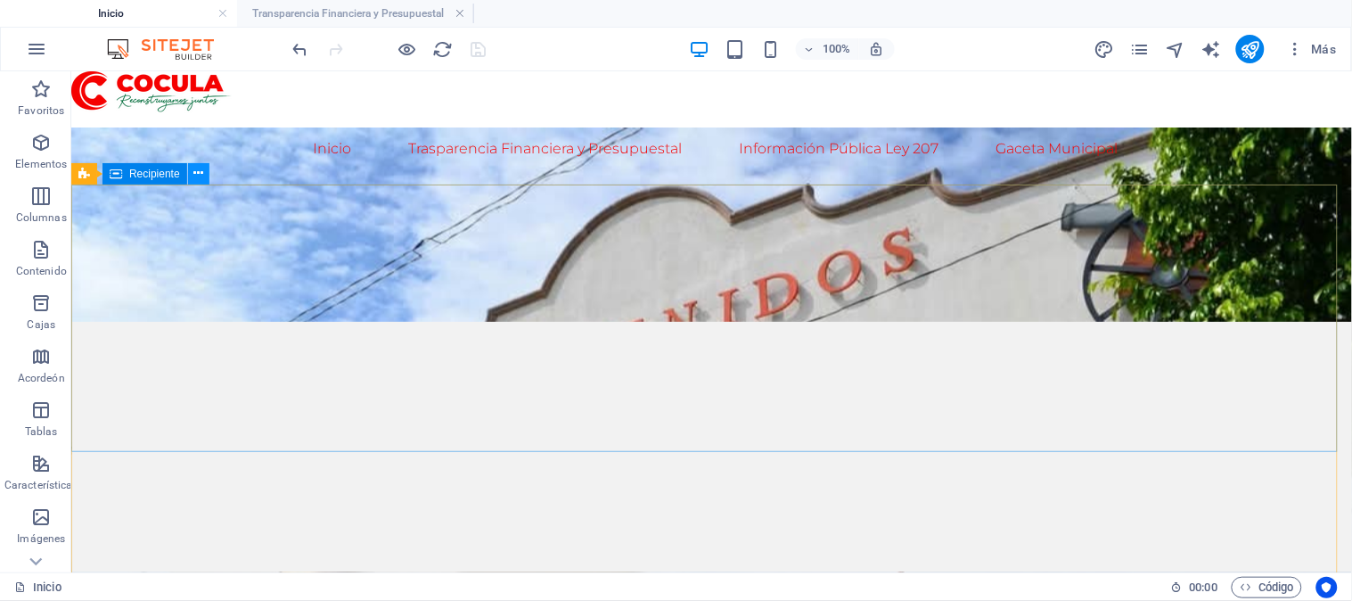
click at [192, 175] on button at bounding box center [198, 173] width 21 height 21
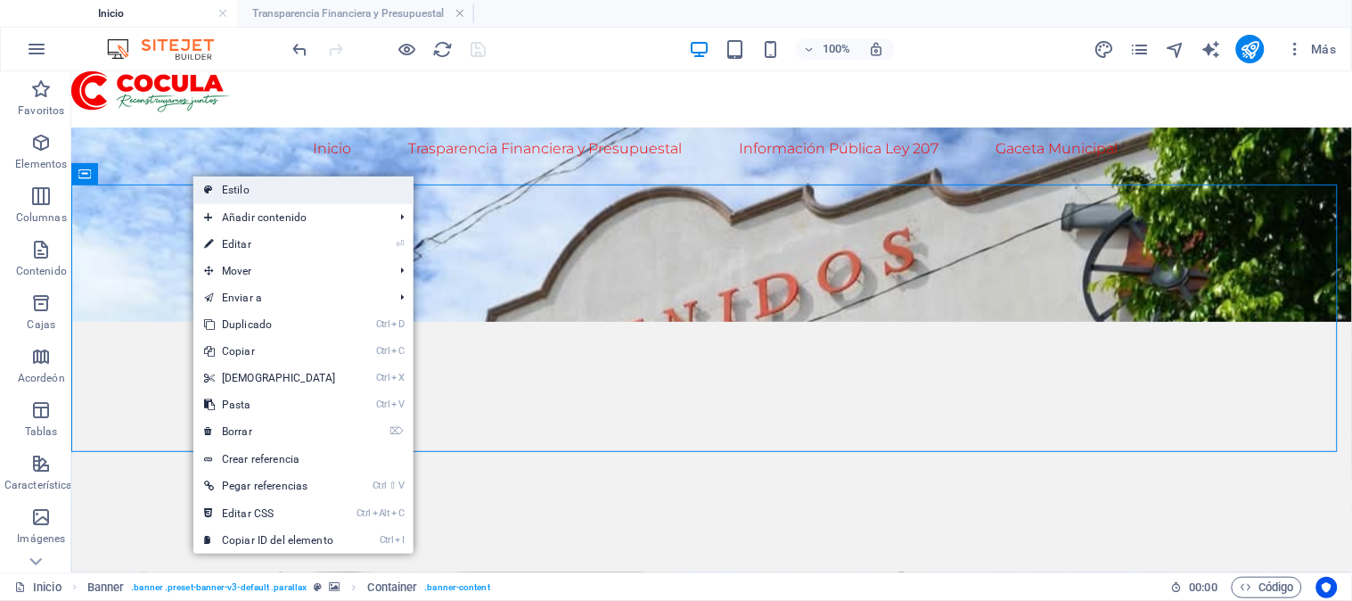
click at [218, 184] on link "Estilo" at bounding box center [303, 189] width 220 height 27
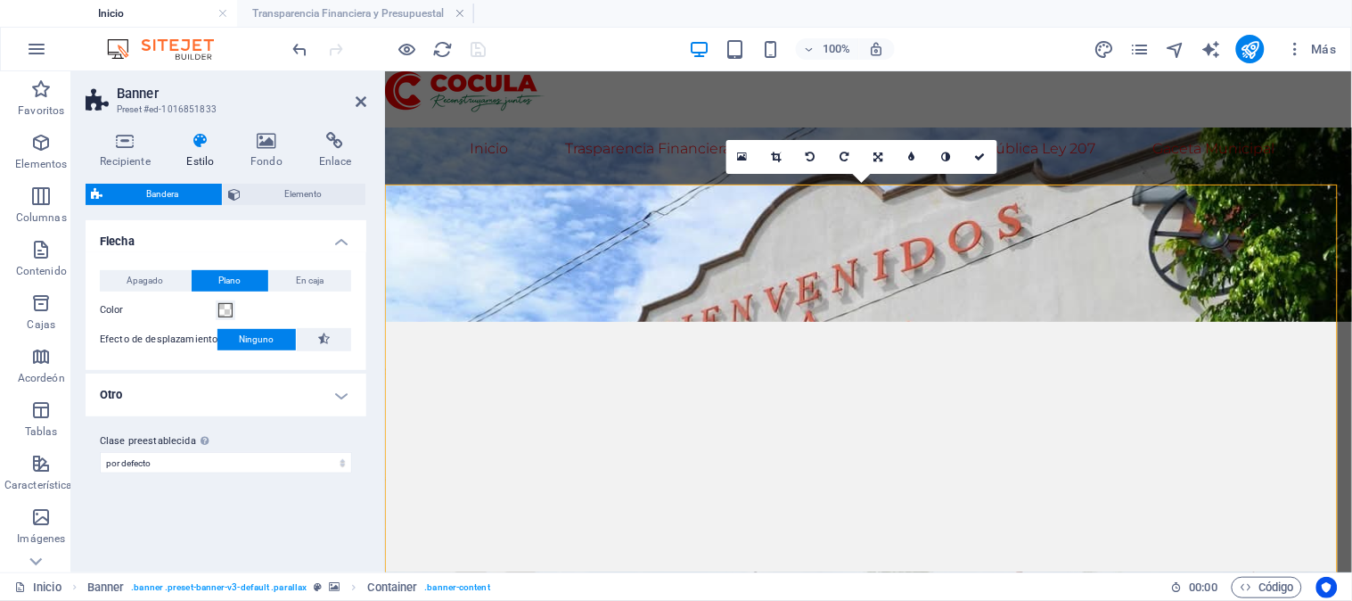
click at [218, 184] on button "Bandera" at bounding box center [154, 194] width 136 height 21
click at [129, 145] on icon at bounding box center [125, 141] width 79 height 18
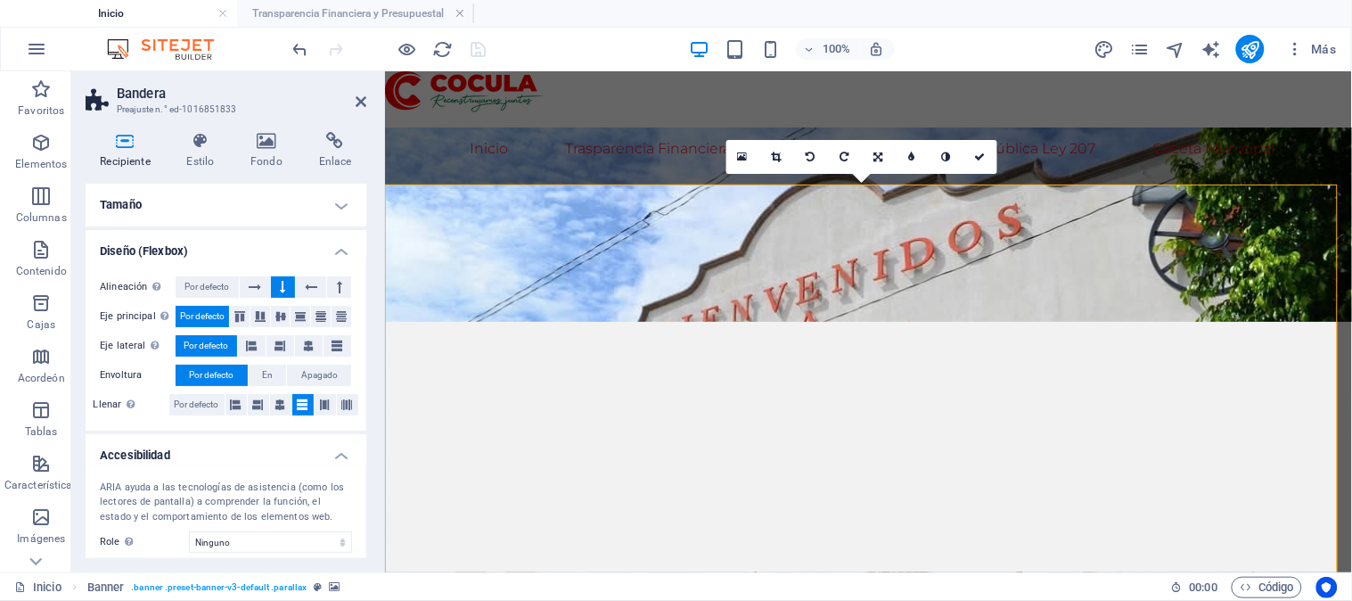
click at [332, 197] on h4 "Tamaño" at bounding box center [226, 205] width 281 height 43
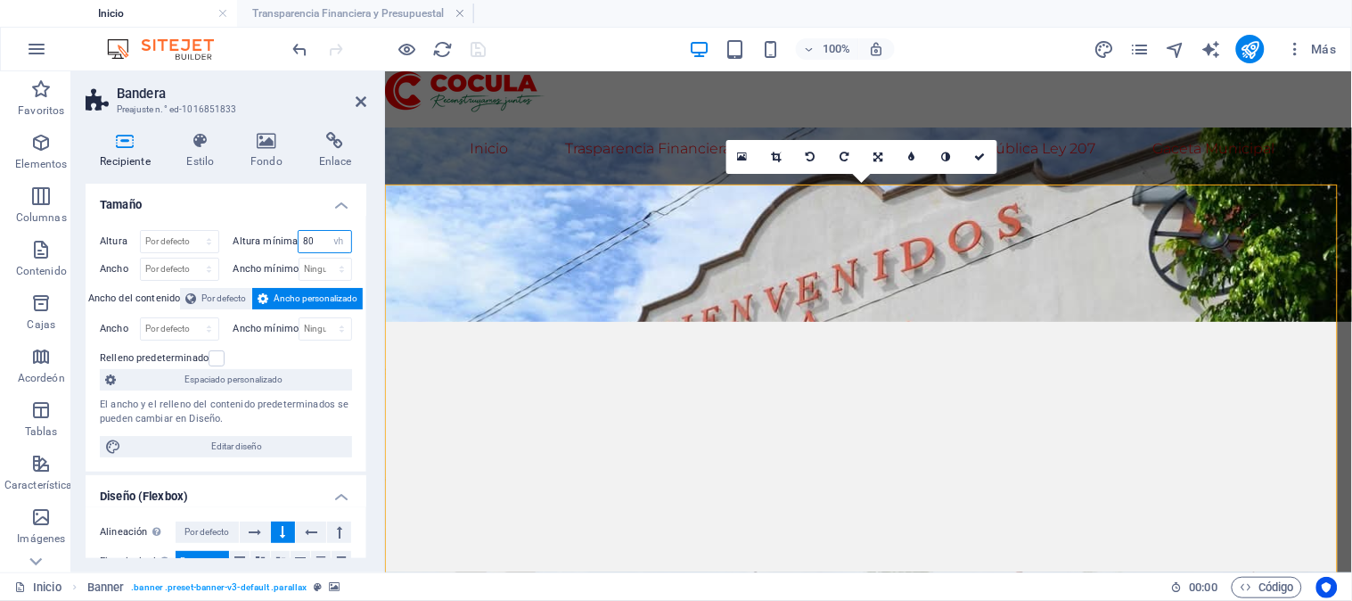
click at [308, 244] on input "80" at bounding box center [325, 241] width 53 height 21
type input "85"
click at [268, 203] on h4 "Tamaño" at bounding box center [226, 200] width 281 height 32
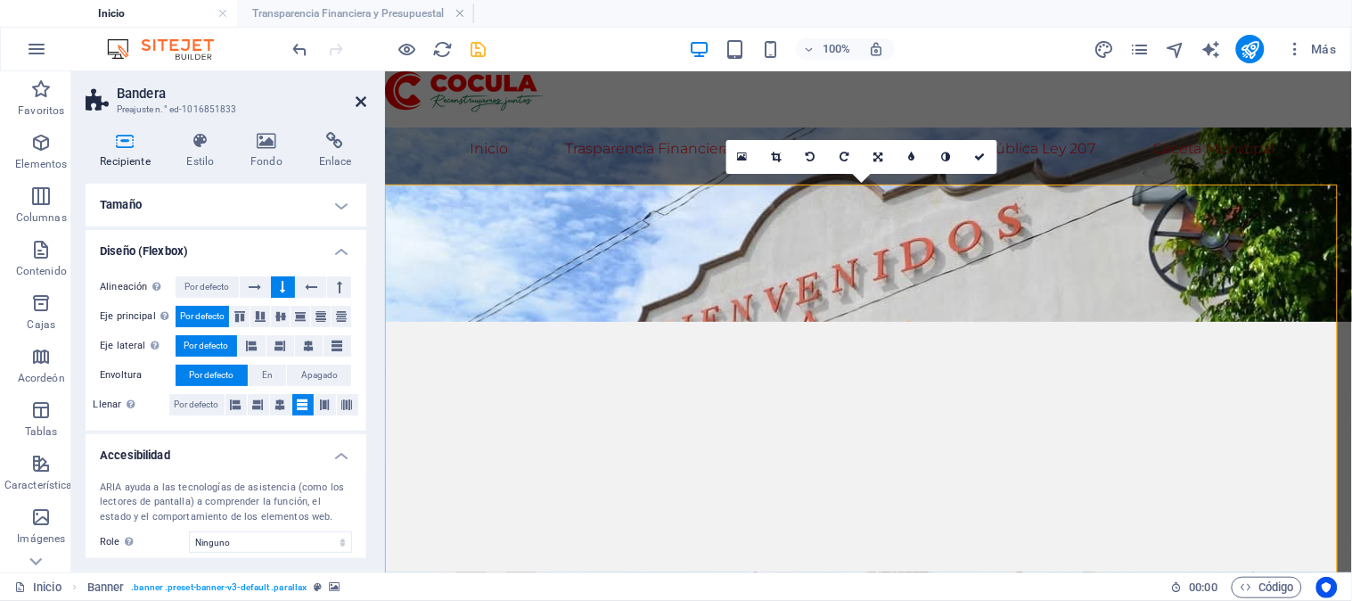
click at [361, 102] on icon at bounding box center [361, 101] width 11 height 14
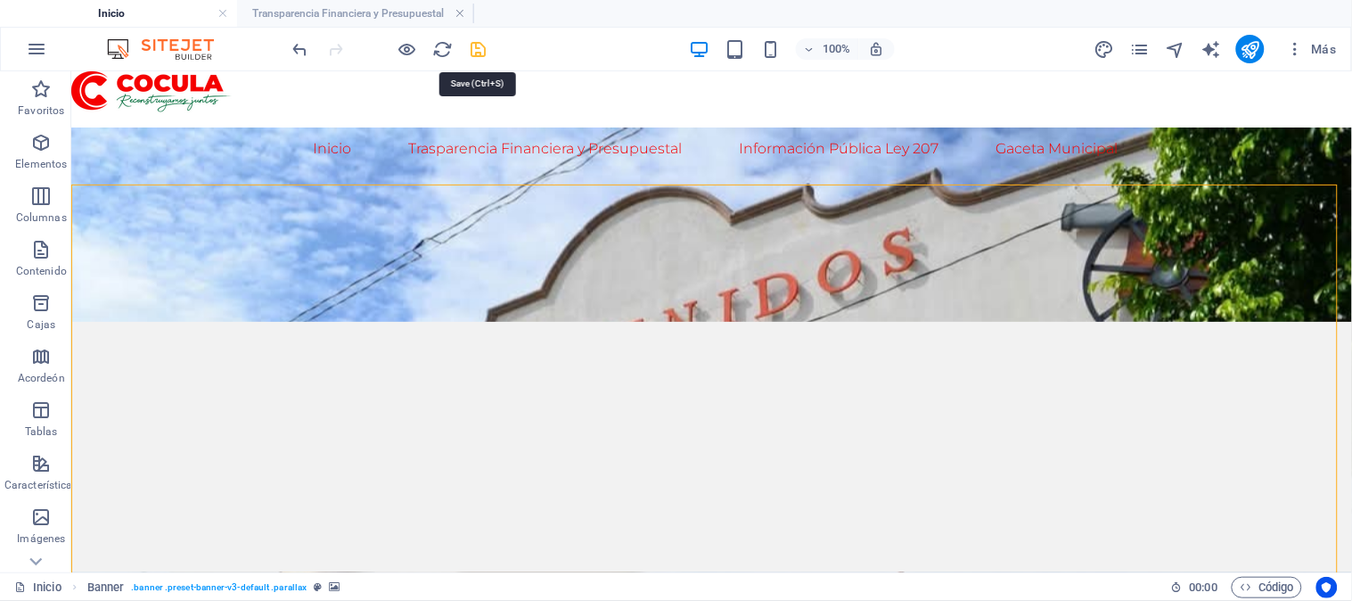
click at [475, 43] on icon "ahorrar" at bounding box center [479, 49] width 21 height 21
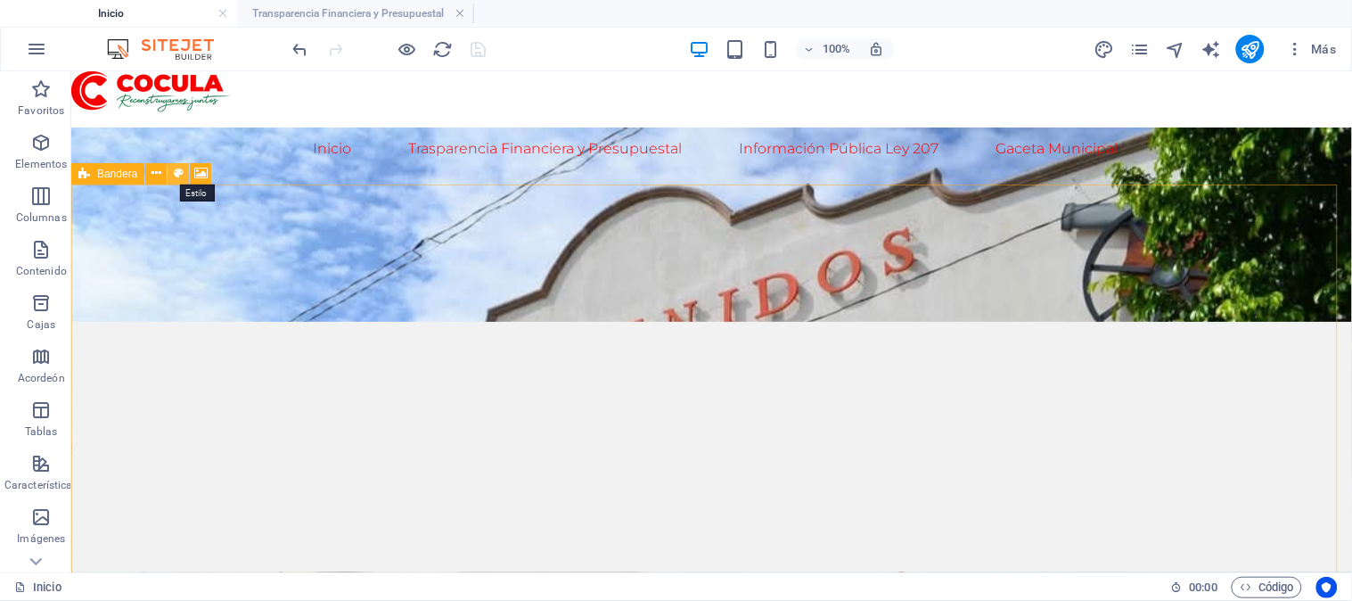
click at [179, 176] on icon at bounding box center [179, 173] width 10 height 19
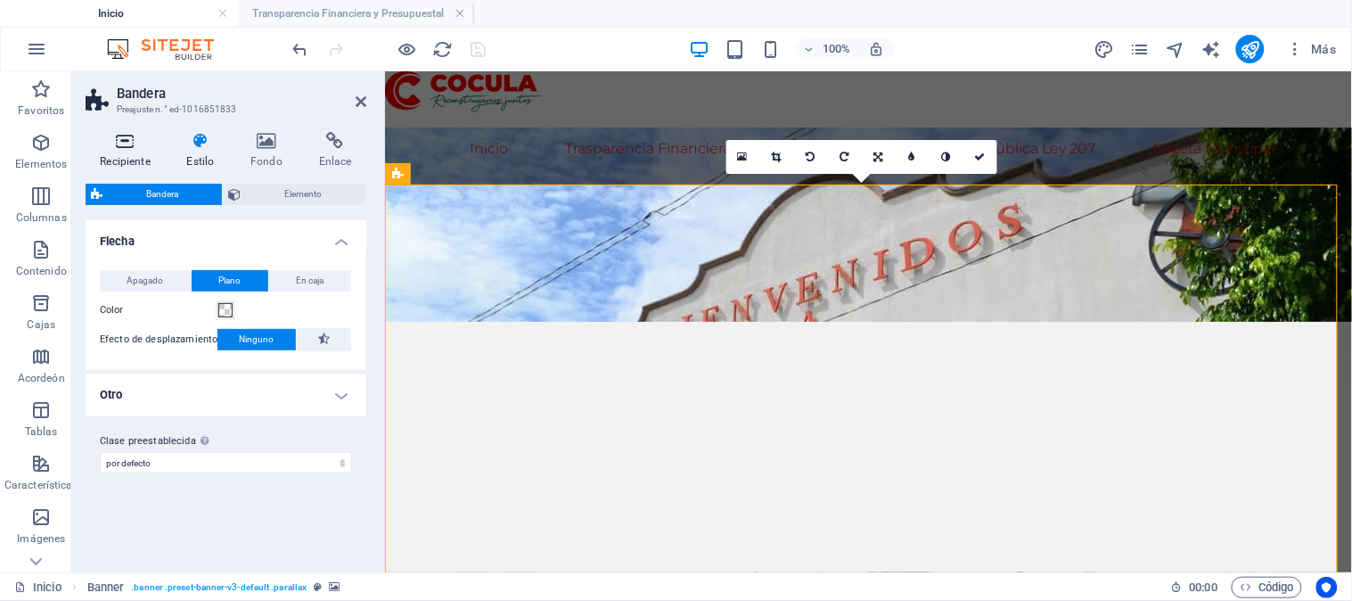
click at [123, 155] on font "Recipiente" at bounding box center [125, 161] width 50 height 12
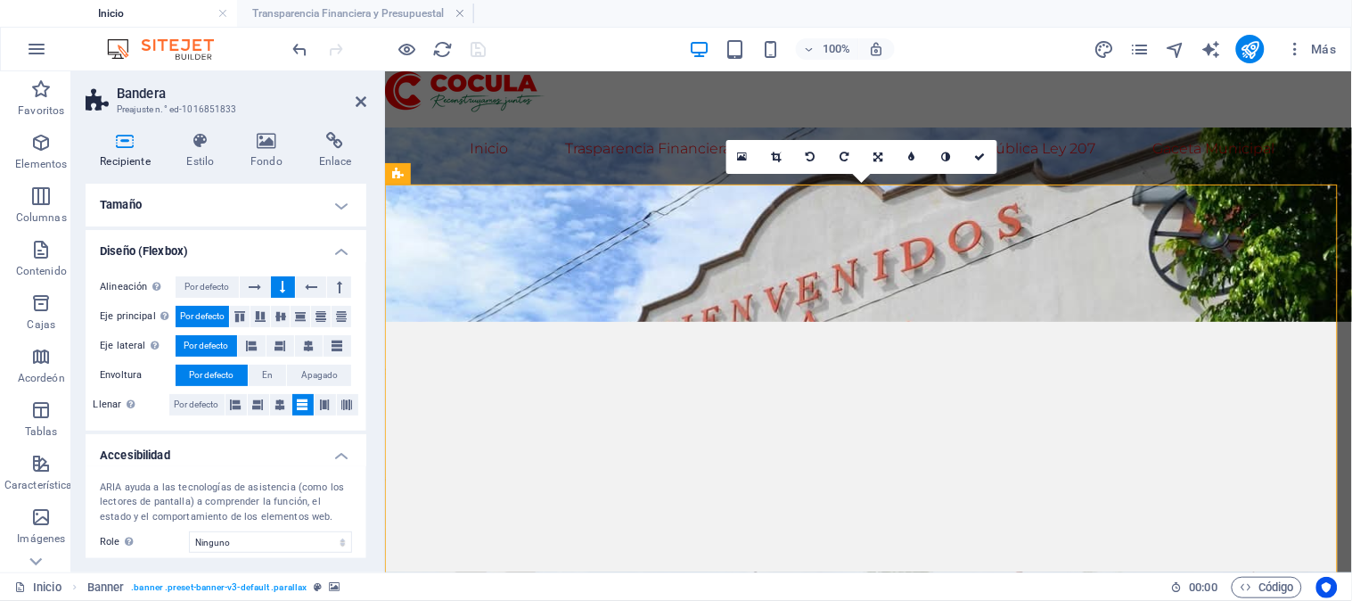
click at [341, 208] on h4 "Tamaño" at bounding box center [226, 205] width 281 height 43
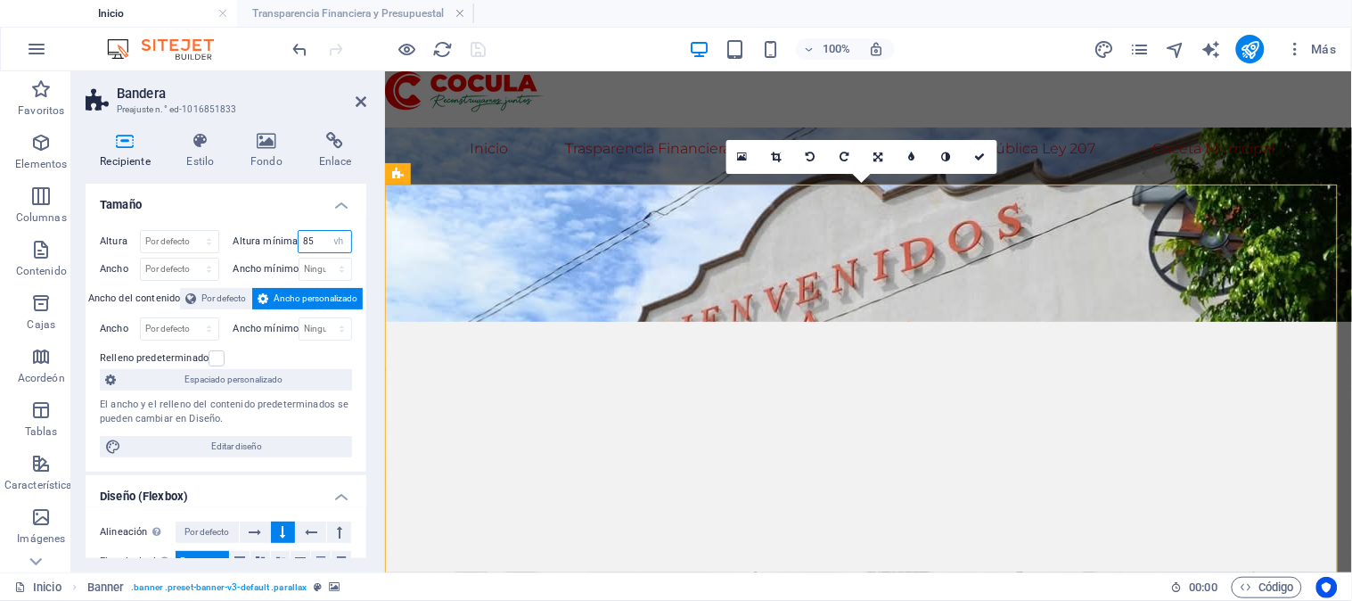
drag, startPoint x: 314, startPoint y: 239, endPoint x: 300, endPoint y: 241, distance: 13.5
click at [300, 241] on input "85" at bounding box center [325, 241] width 53 height 21
click at [308, 198] on h4 "Tamaño" at bounding box center [226, 200] width 281 height 32
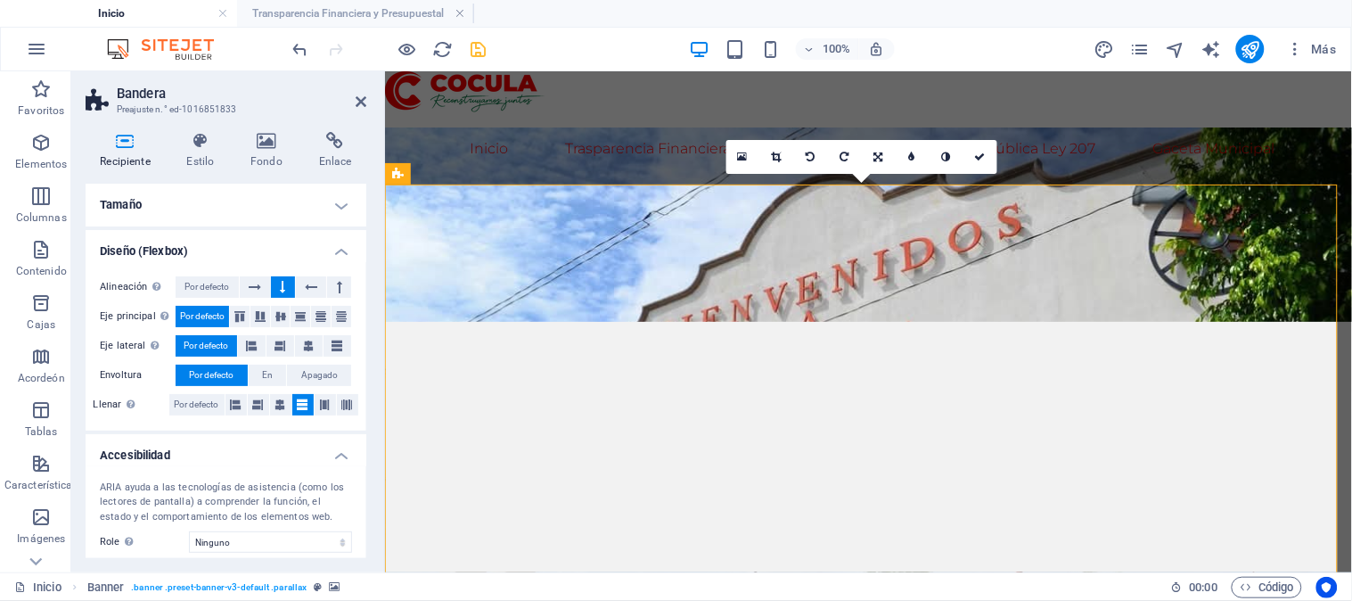
click at [332, 203] on h4 "Tamaño" at bounding box center [226, 205] width 281 height 43
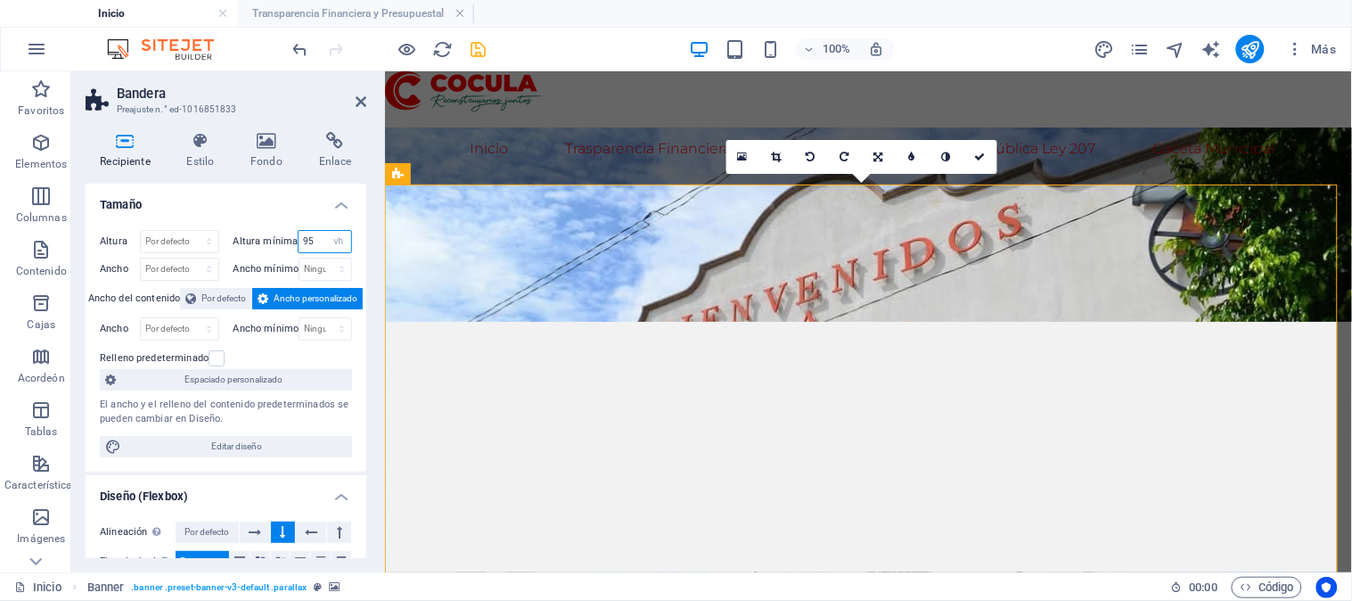
click at [313, 245] on input "95" at bounding box center [325, 241] width 53 height 21
type input "90"
click at [301, 209] on h4 "Tamaño" at bounding box center [226, 200] width 281 height 32
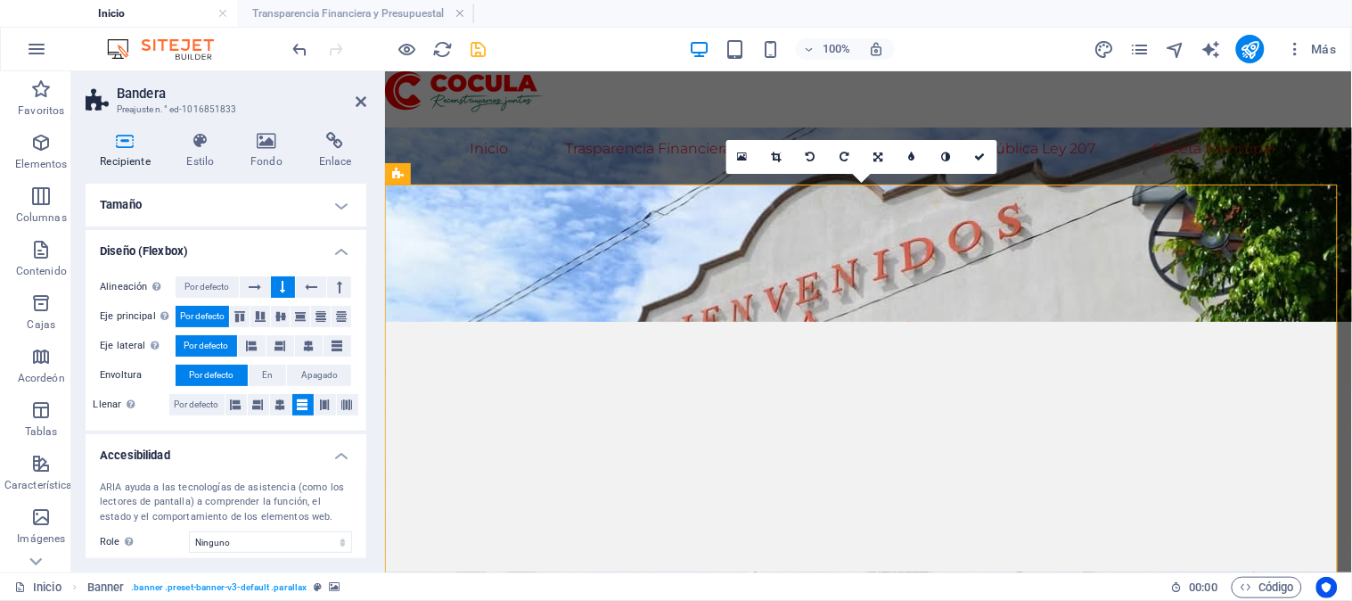
click at [301, 209] on h4 "Tamaño" at bounding box center [226, 205] width 281 height 43
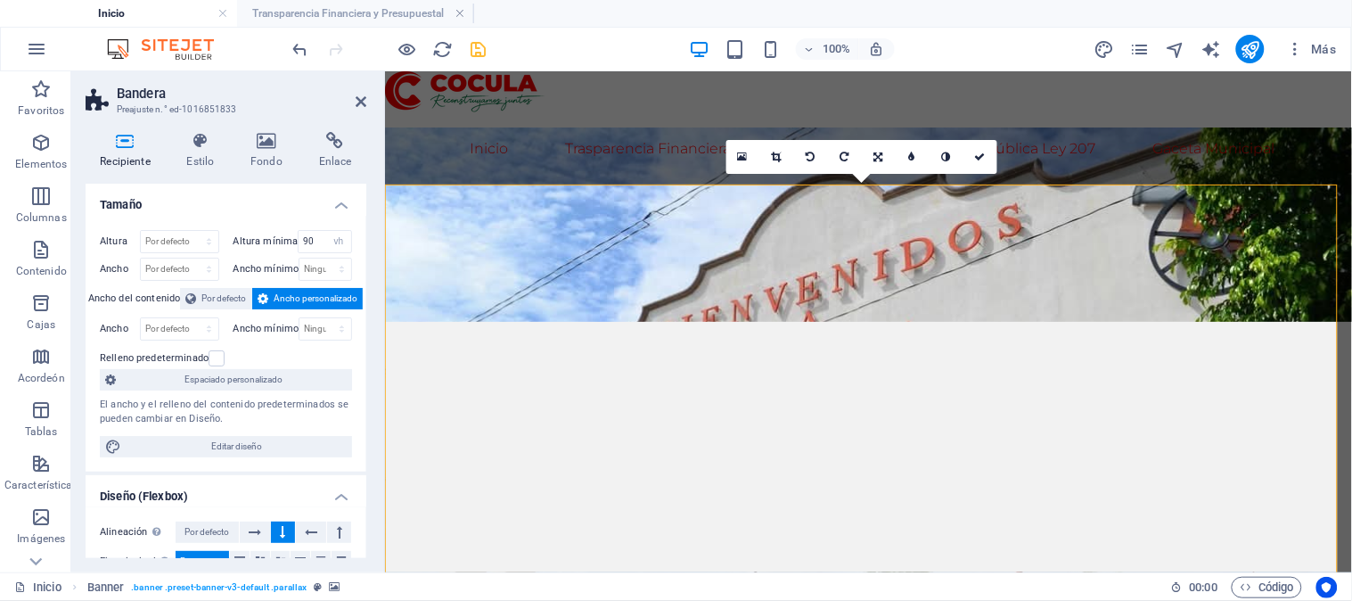
click at [536, 35] on div "100% Más" at bounding box center [817, 49] width 1055 height 29
click at [362, 103] on icon at bounding box center [361, 101] width 11 height 14
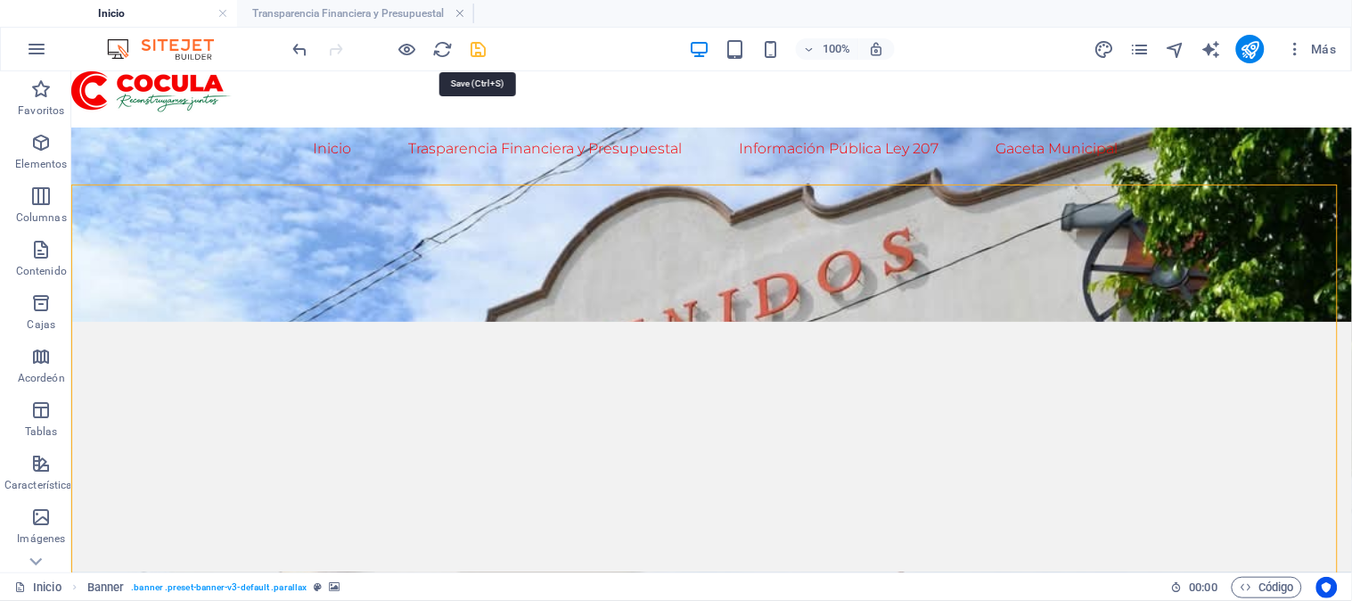
click at [479, 45] on icon "ahorrar" at bounding box center [479, 49] width 21 height 21
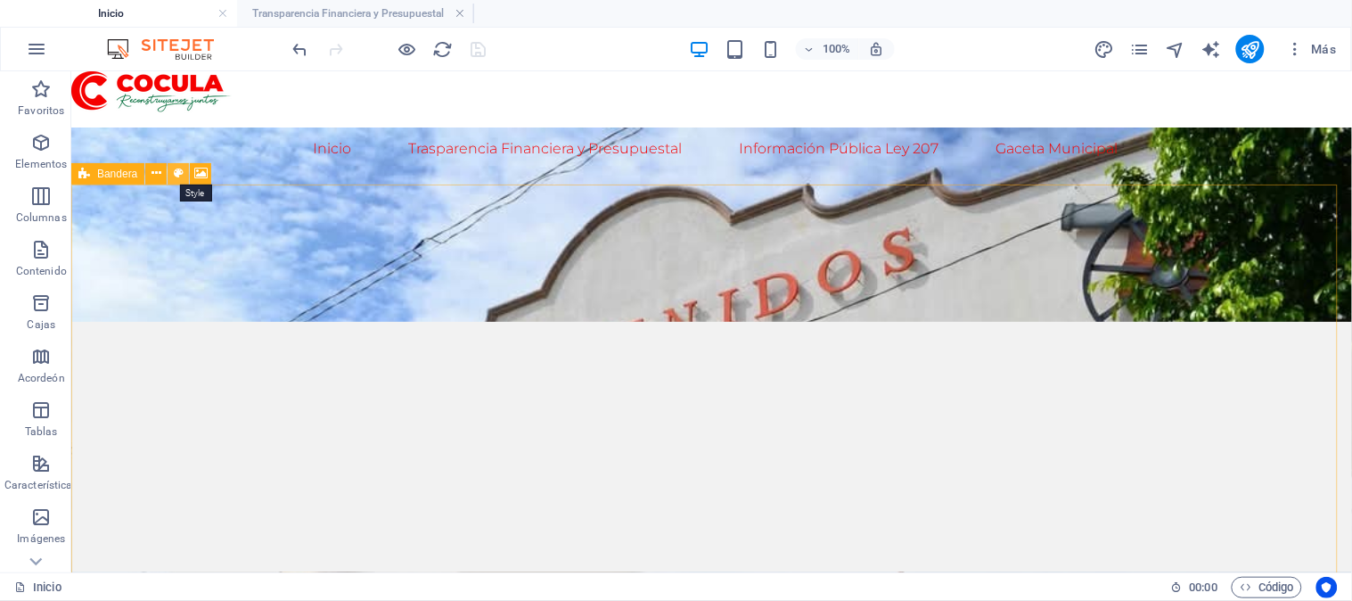
click at [175, 176] on icon at bounding box center [179, 173] width 10 height 19
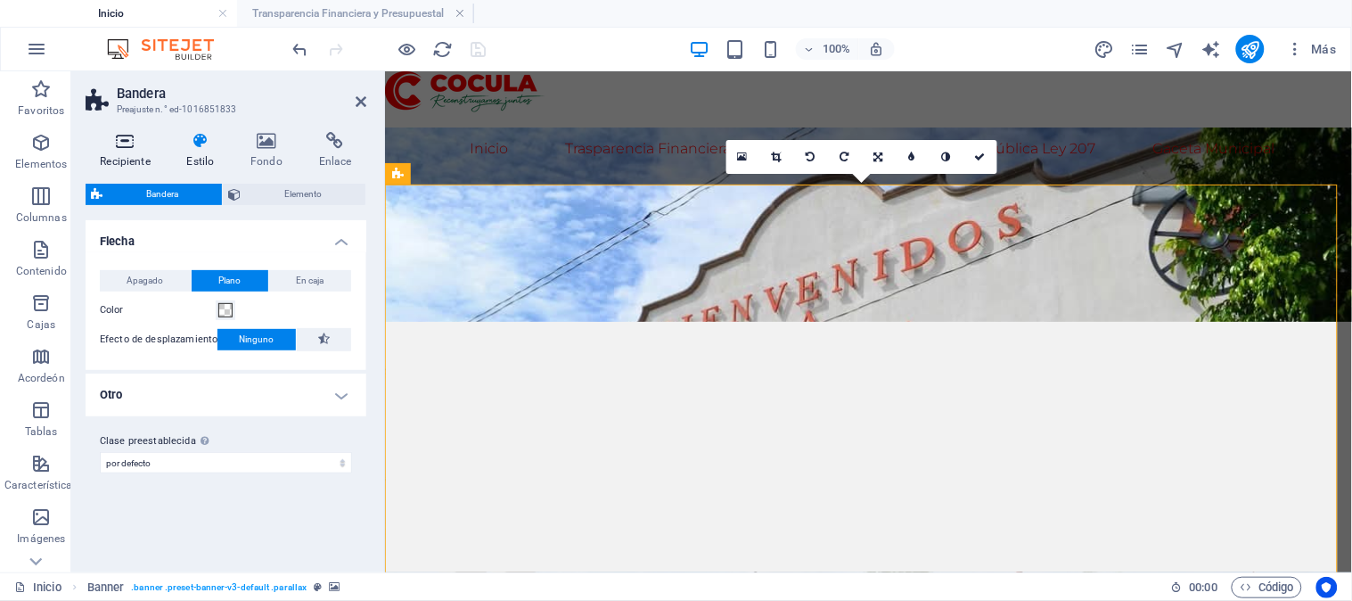
click at [116, 147] on icon at bounding box center [125, 141] width 79 height 18
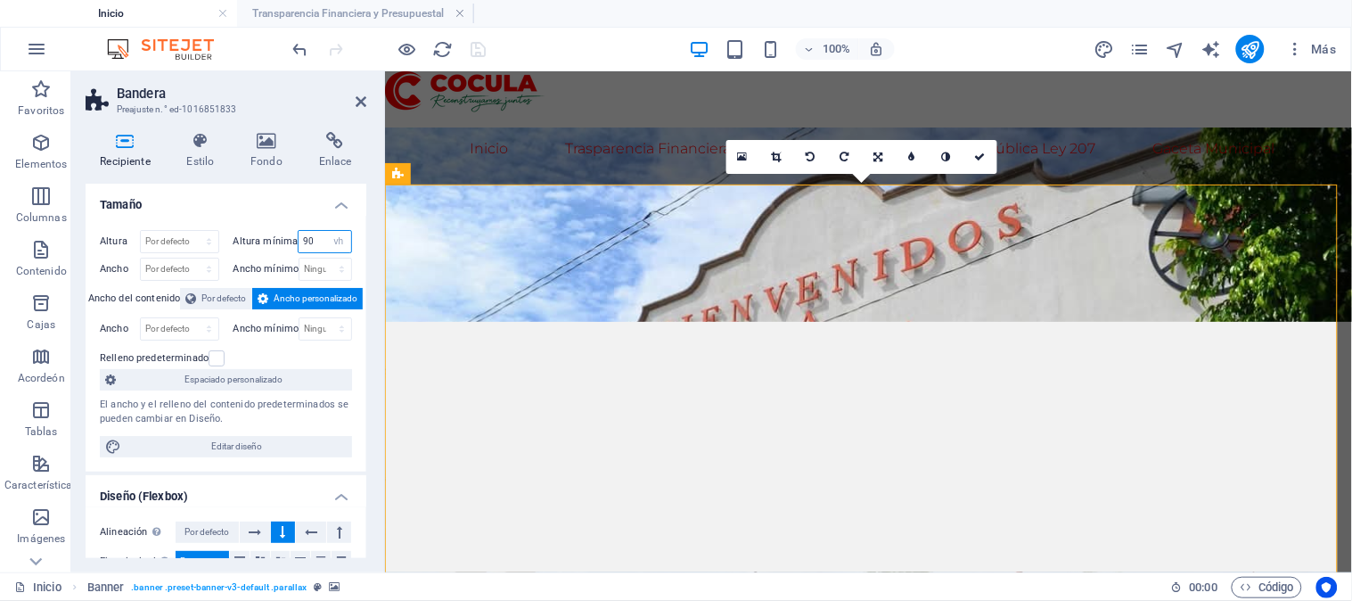
click at [315, 237] on input "90" at bounding box center [325, 241] width 53 height 21
type input "9"
type input "88"
click at [341, 198] on h4 "Tamaño" at bounding box center [226, 200] width 281 height 32
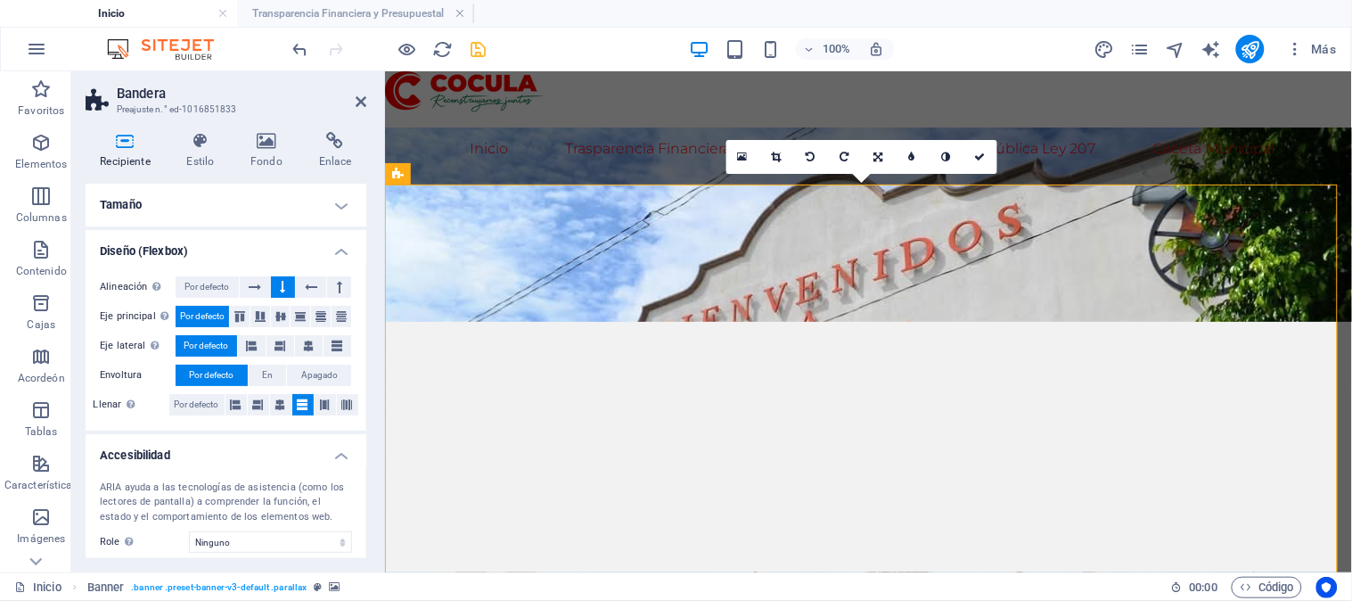
click at [341, 198] on h4 "Tamaño" at bounding box center [226, 205] width 281 height 43
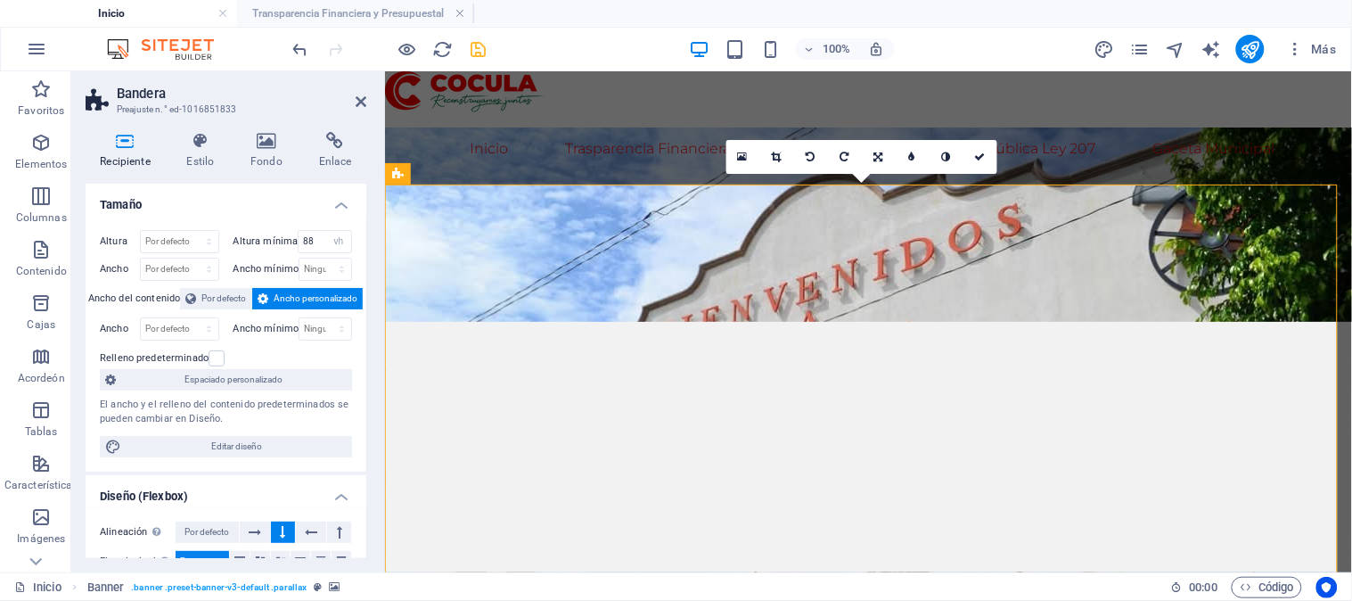
click at [597, 51] on div "100% Más" at bounding box center [817, 49] width 1055 height 29
click at [475, 48] on icon "ahorrar" at bounding box center [479, 49] width 21 height 21
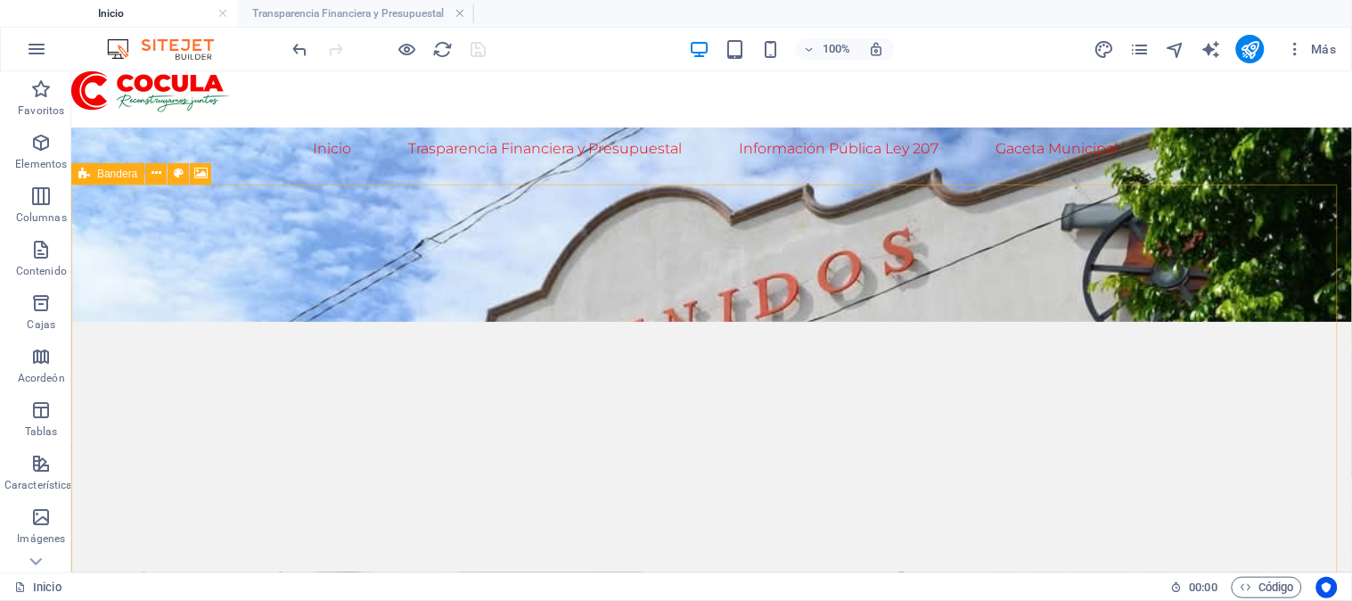
click at [84, 182] on icon at bounding box center [84, 173] width 12 height 21
click at [176, 176] on icon at bounding box center [179, 173] width 10 height 19
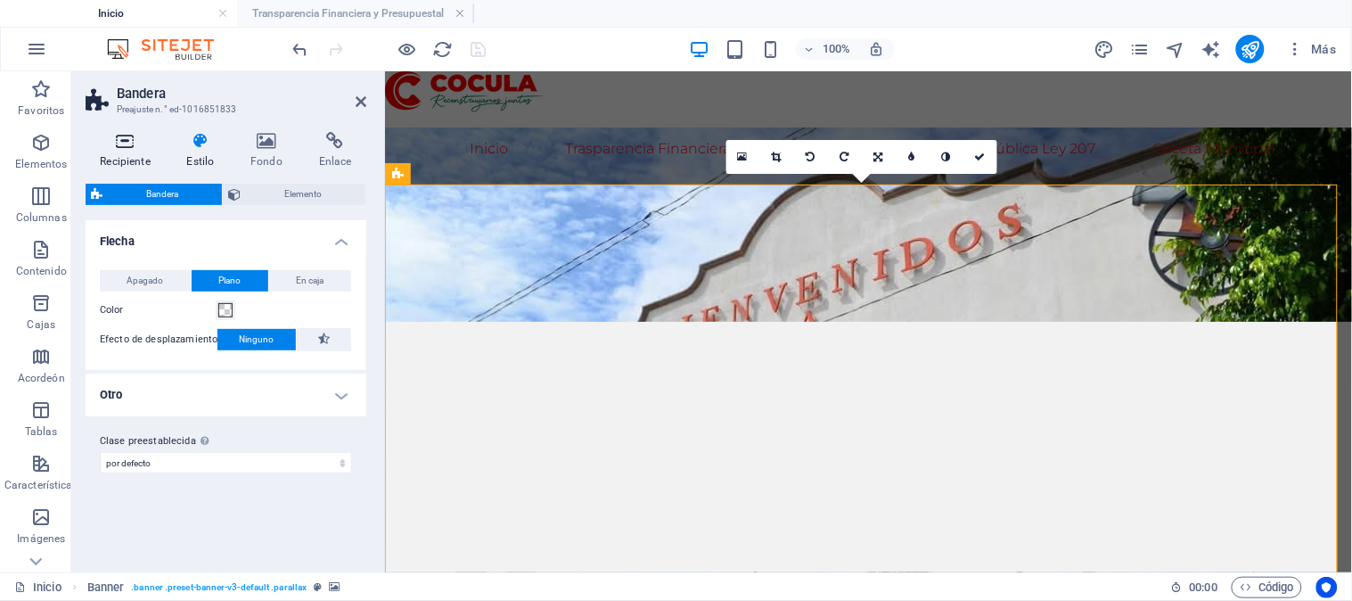
click at [121, 145] on icon at bounding box center [125, 141] width 79 height 18
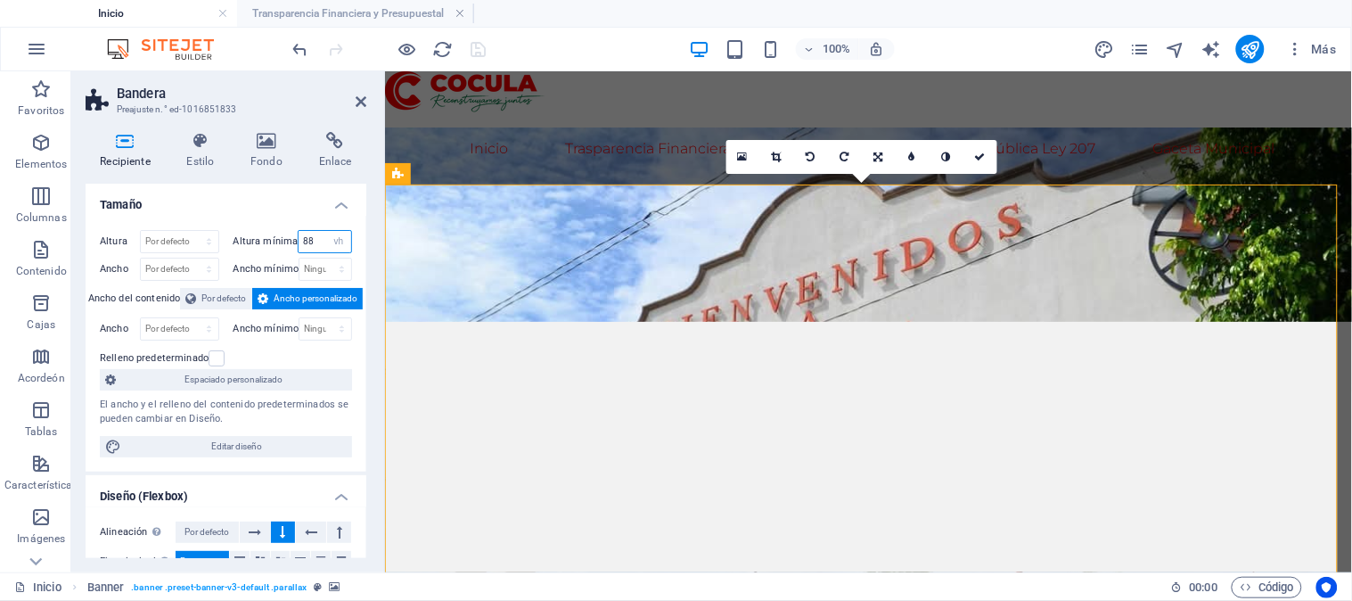
click at [316, 243] on input "88" at bounding box center [325, 241] width 53 height 21
type input "86"
click at [570, 43] on div "100% Más" at bounding box center [817, 49] width 1055 height 29
click at [357, 105] on icon at bounding box center [361, 101] width 11 height 14
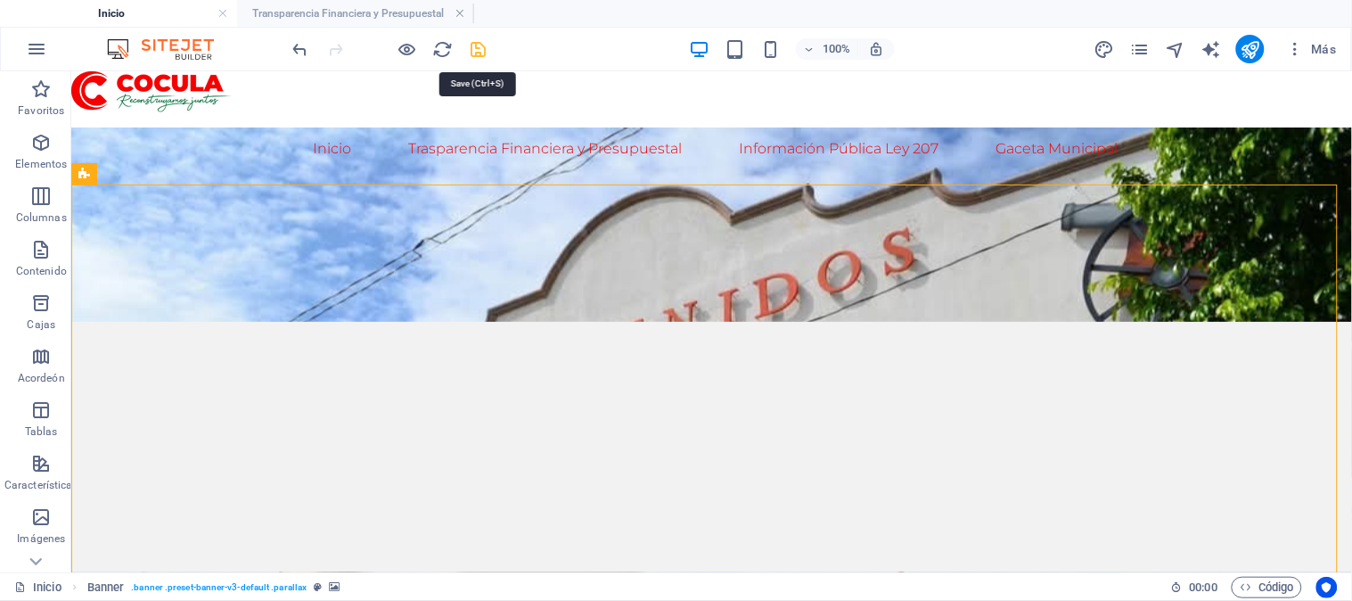
click at [475, 49] on icon "ahorrar" at bounding box center [479, 49] width 21 height 21
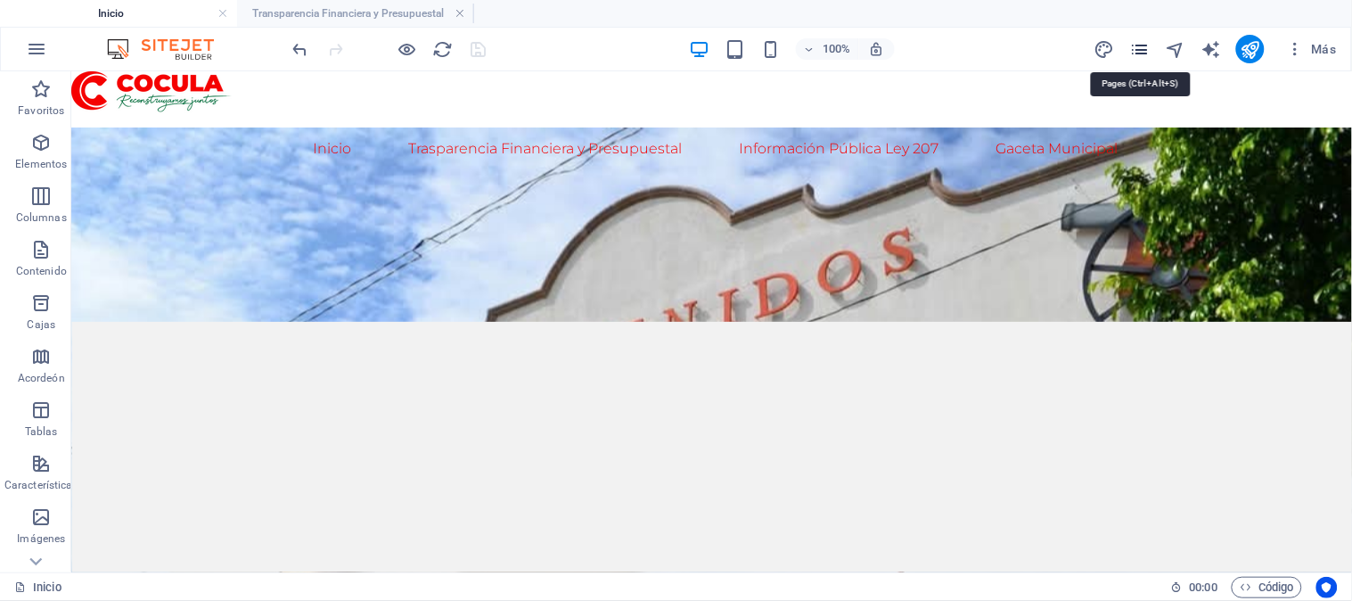
click at [1146, 40] on icon "páginas" at bounding box center [1140, 49] width 21 height 21
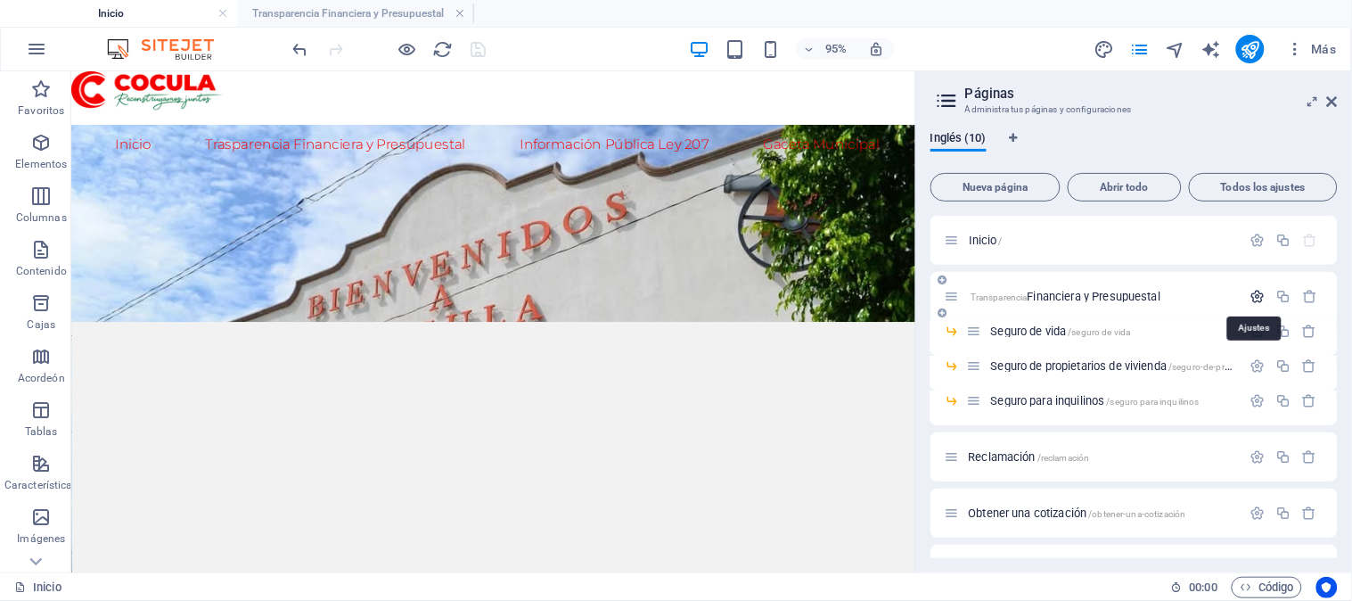
click at [1260, 294] on icon "button" at bounding box center [1258, 296] width 15 height 15
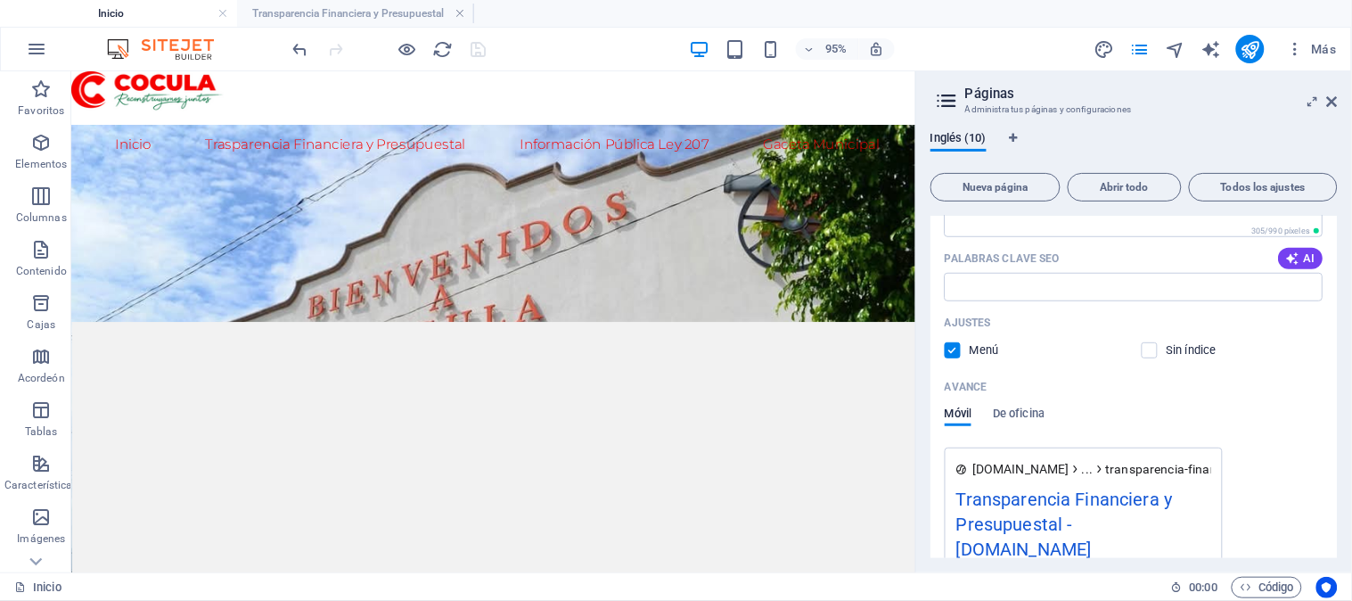
scroll to position [396, 0]
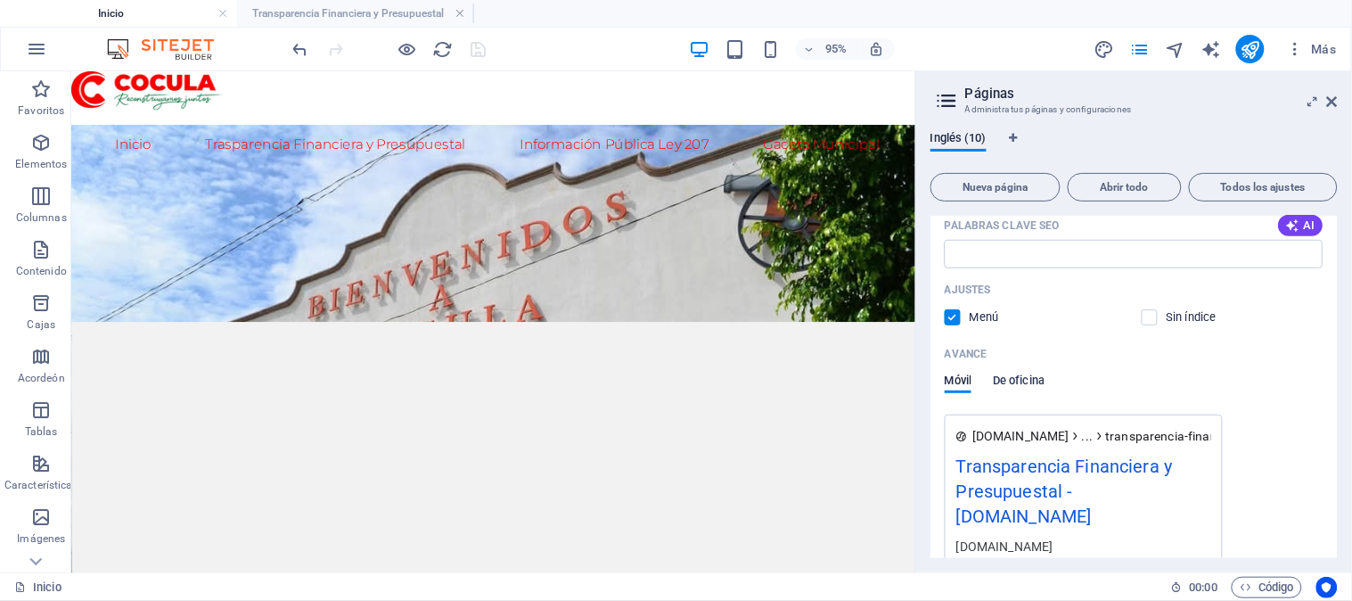
click at [1007, 380] on font "De oficina" at bounding box center [1019, 379] width 52 height 13
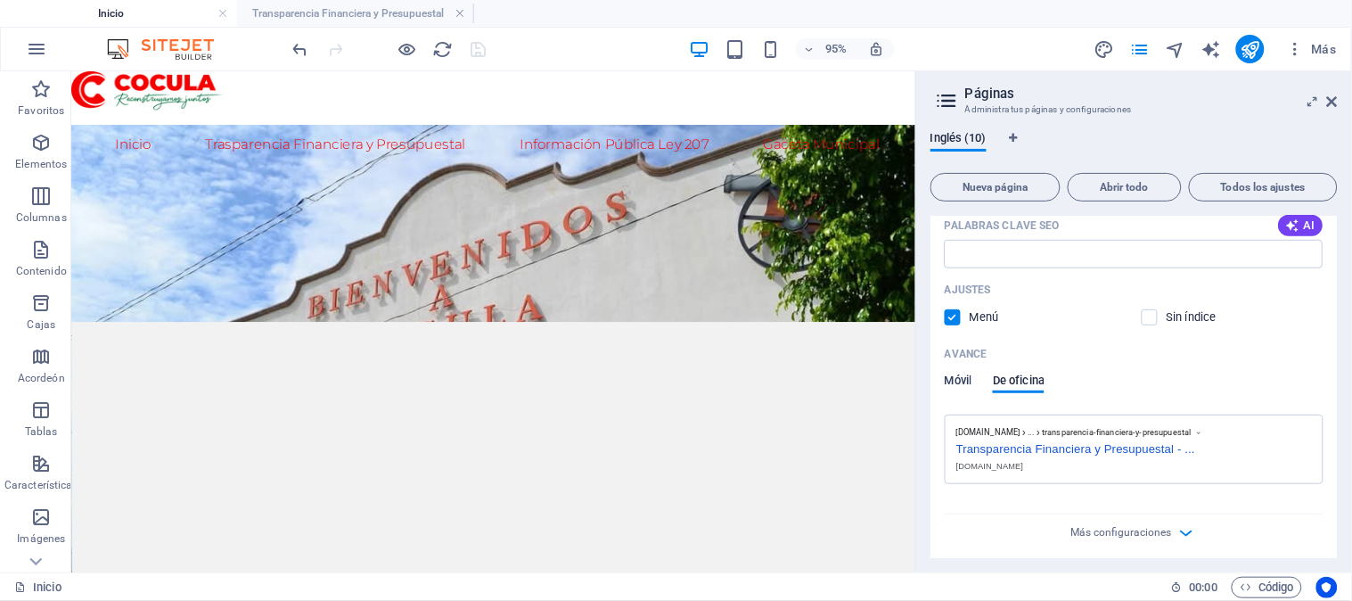
click at [958, 381] on font "Móvil" at bounding box center [958, 379] width 27 height 13
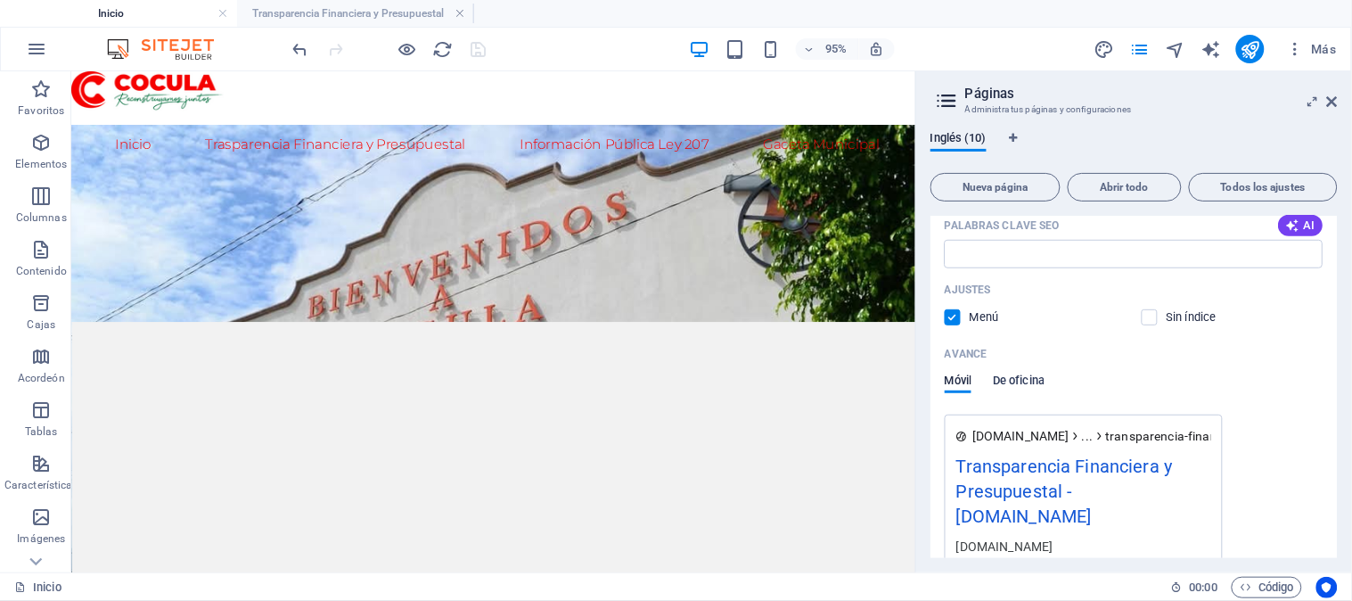
click at [1014, 380] on font "De oficina" at bounding box center [1019, 379] width 52 height 13
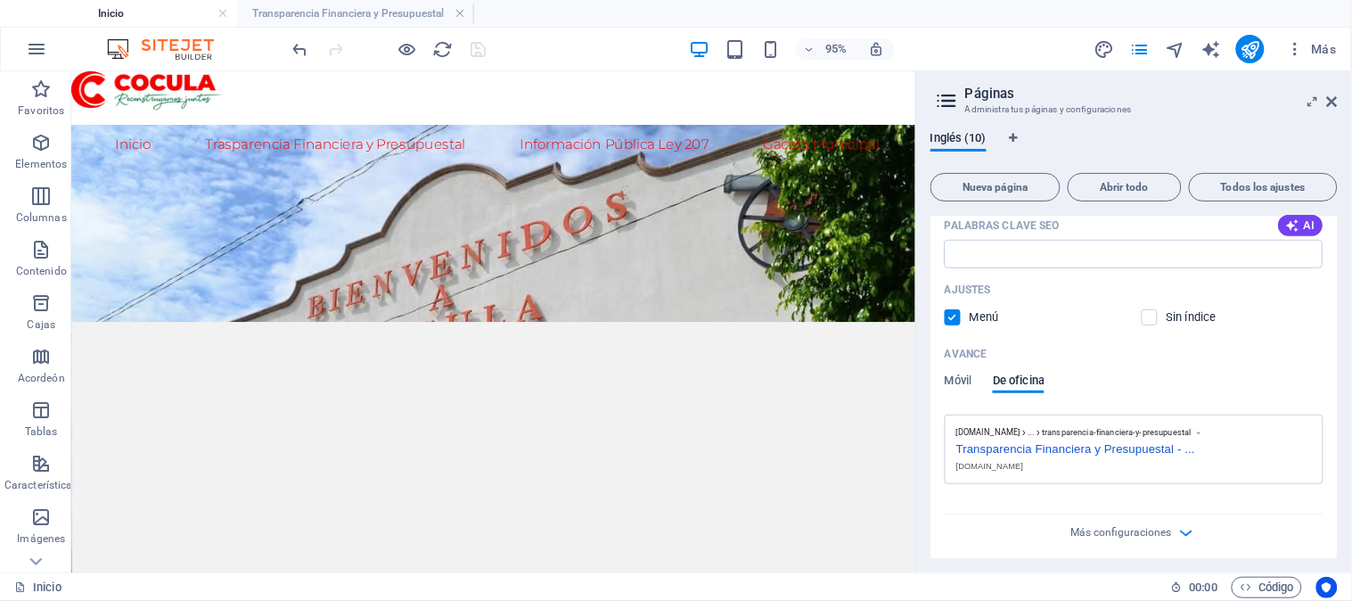
scroll to position [495, 0]
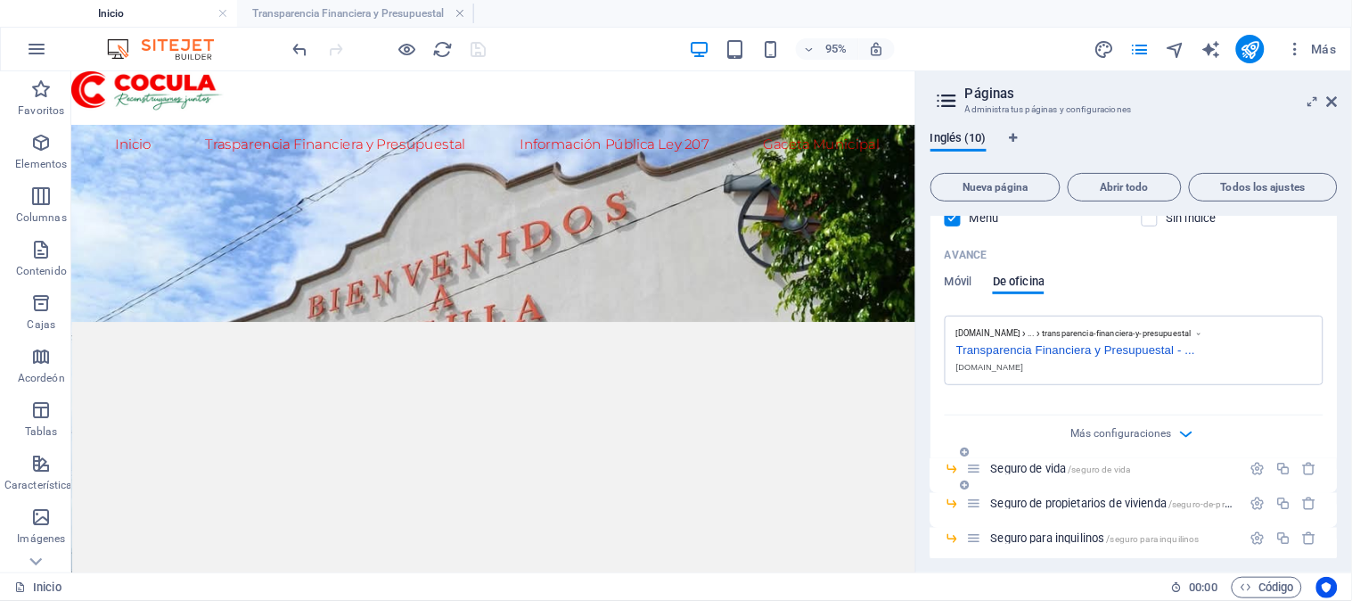
click at [955, 472] on icon at bounding box center [952, 468] width 15 height 15
click at [1179, 429] on icon "button" at bounding box center [1187, 433] width 21 height 21
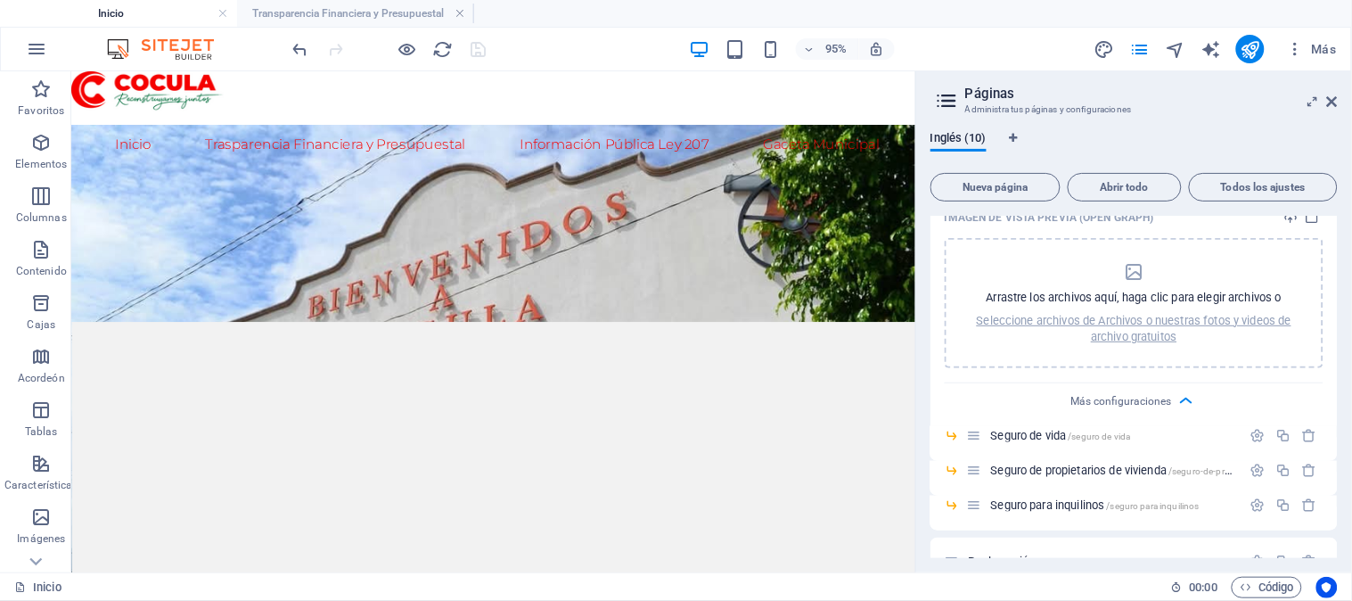
scroll to position [759, 0]
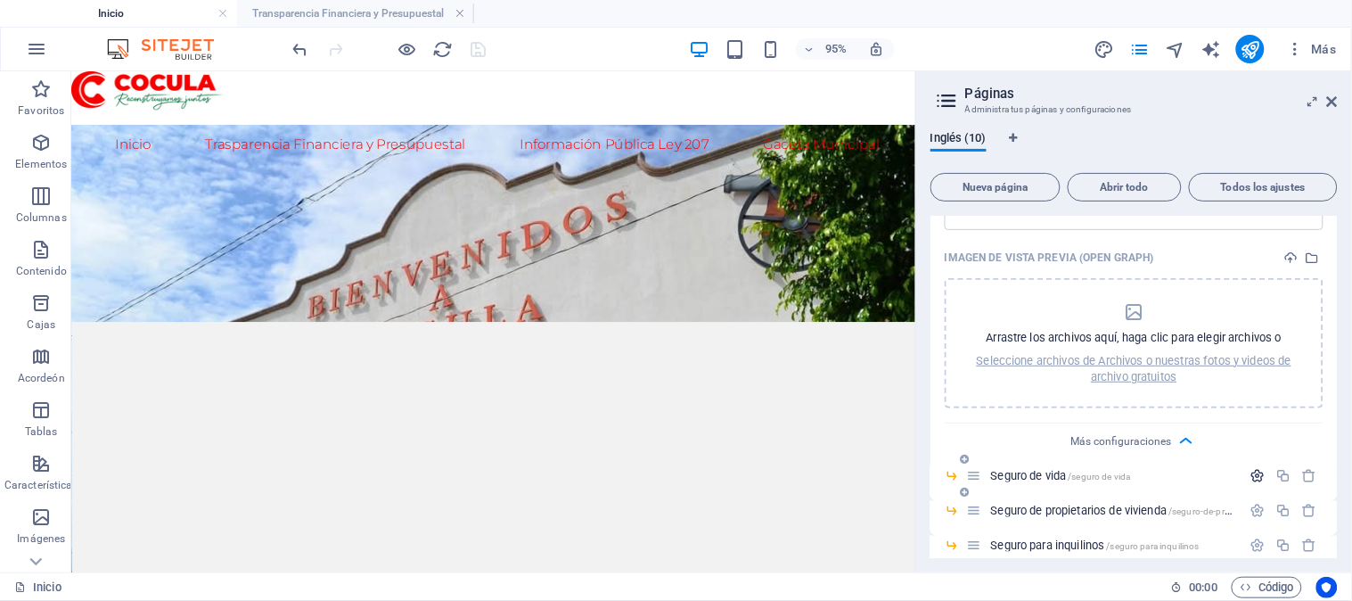
click at [1255, 471] on icon "button" at bounding box center [1258, 476] width 15 height 15
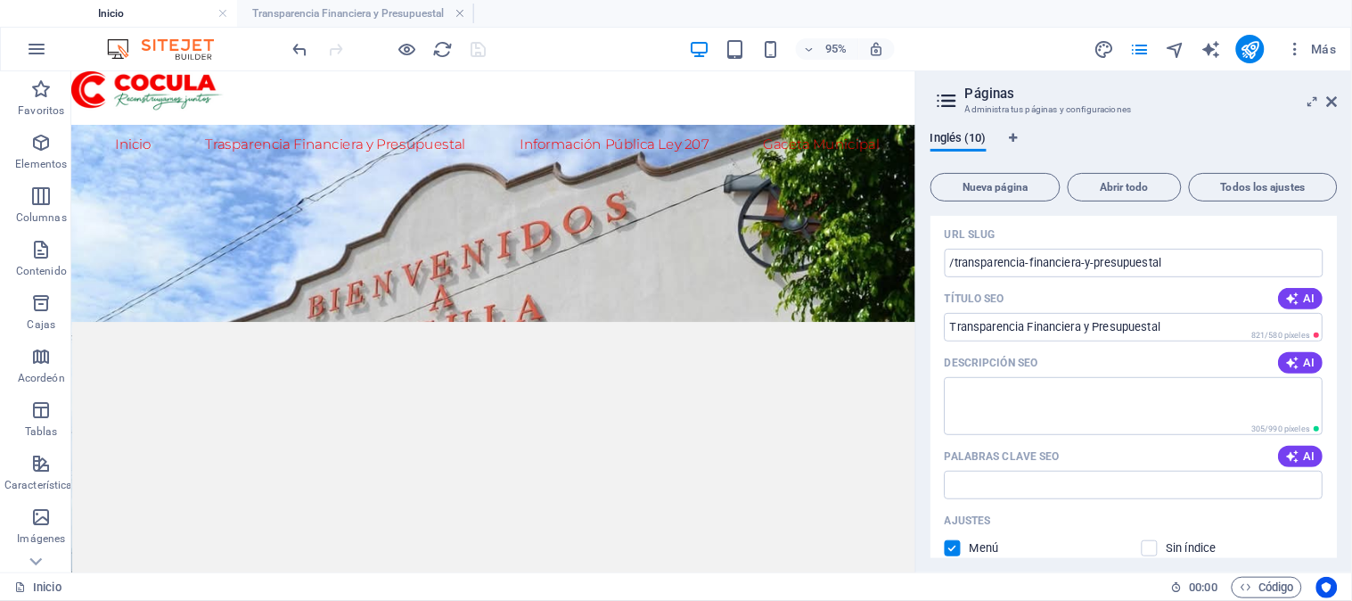
scroll to position [0, 0]
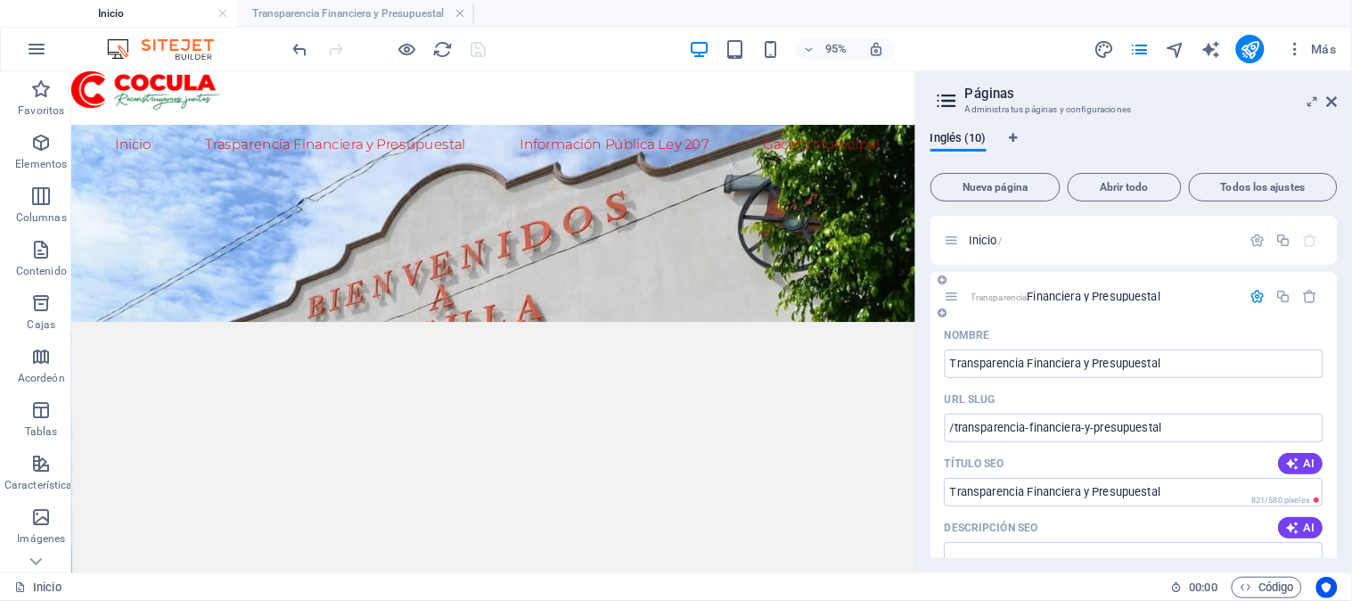
click at [1190, 291] on p "Transparencia Financiera y Presupuestal" at bounding box center [1102, 297] width 267 height 12
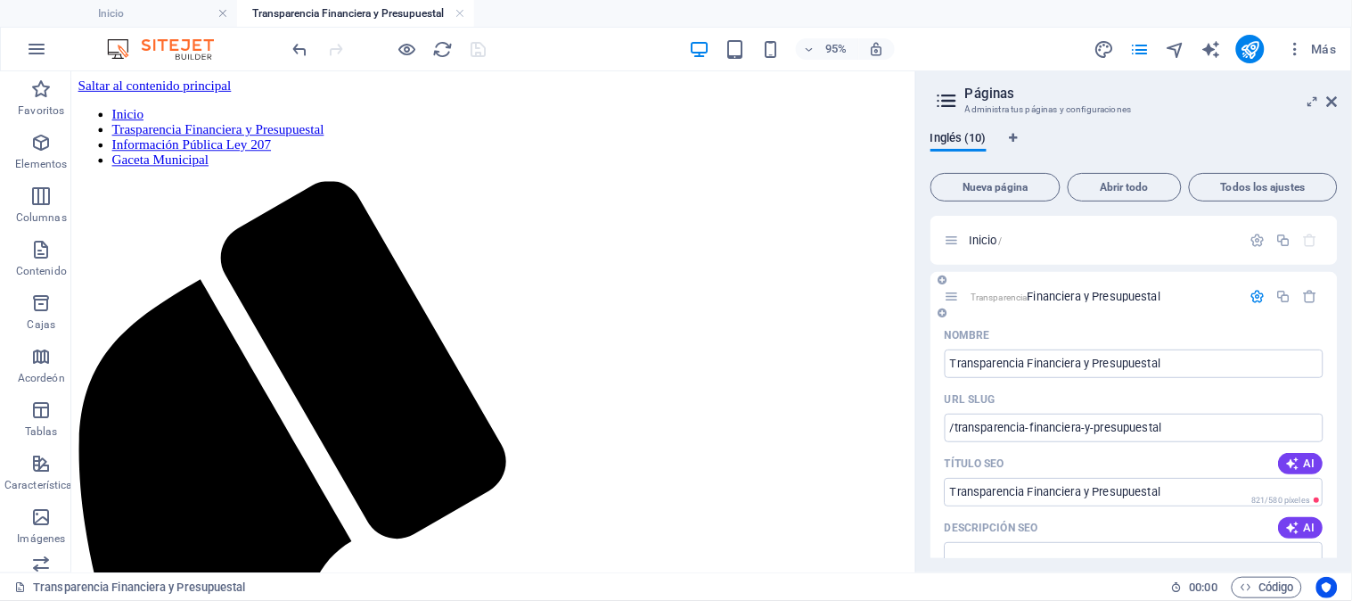
click at [1253, 296] on icon "button" at bounding box center [1258, 296] width 15 height 15
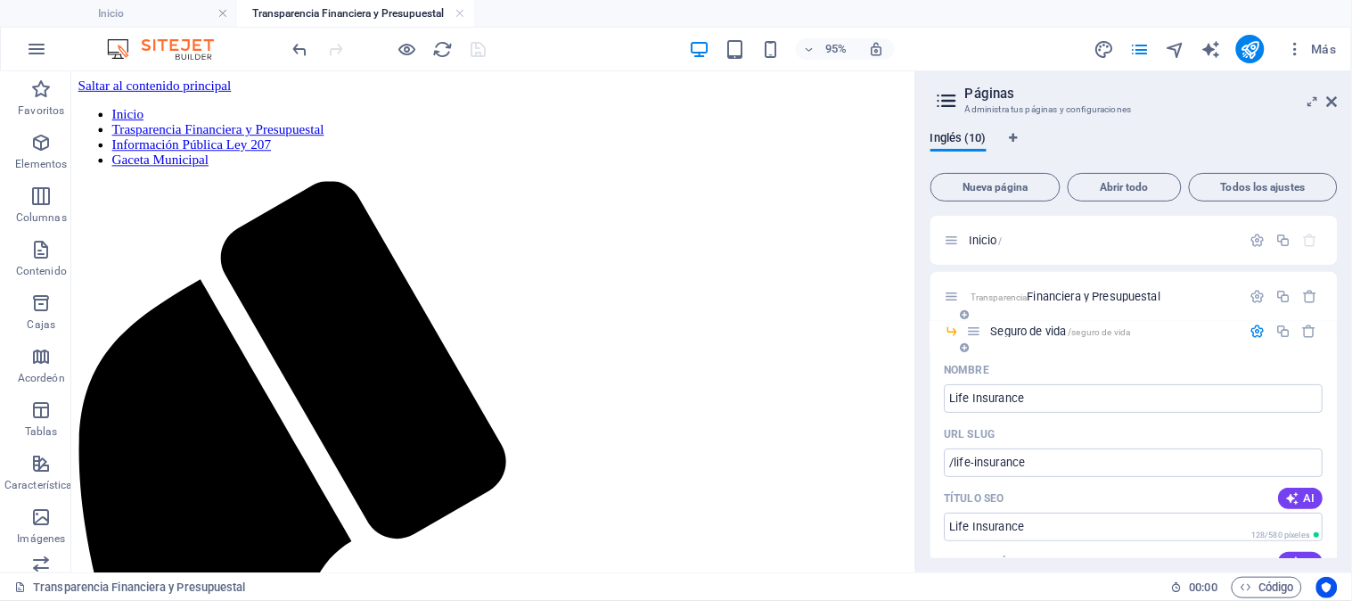
drag, startPoint x: 1101, startPoint y: 332, endPoint x: 1161, endPoint y: 323, distance: 60.4
click at [1102, 332] on font "/seguro de vida" at bounding box center [1100, 332] width 62 height 10
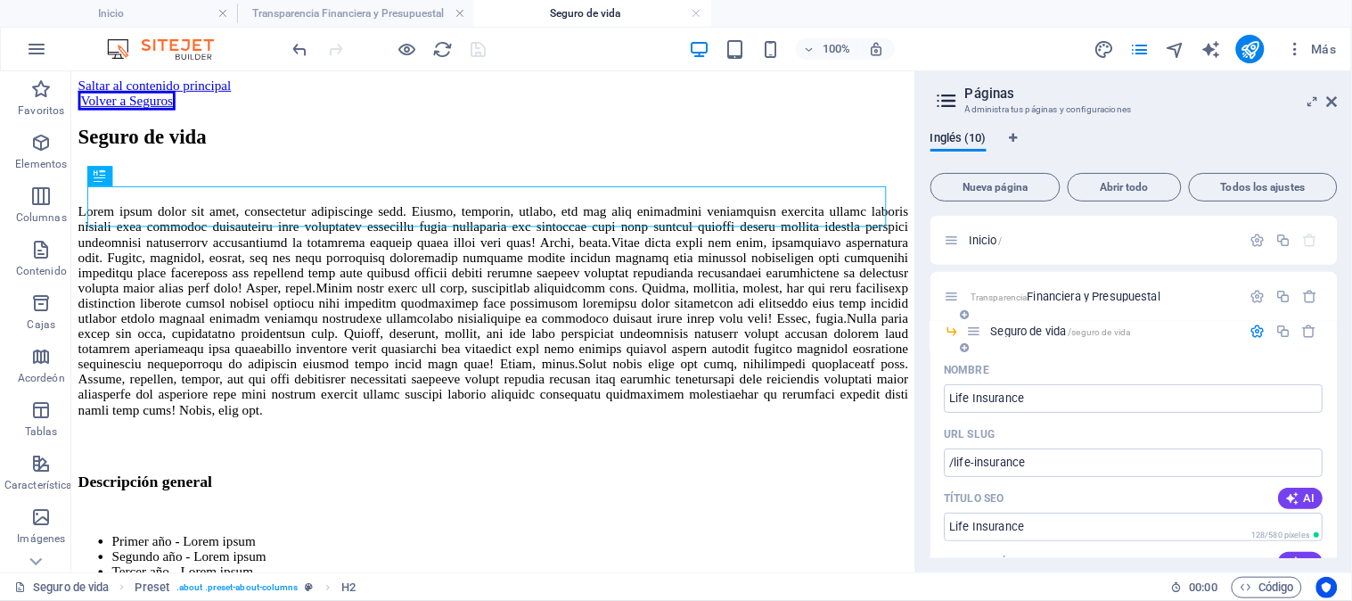
click at [1255, 327] on icon "button" at bounding box center [1258, 331] width 15 height 15
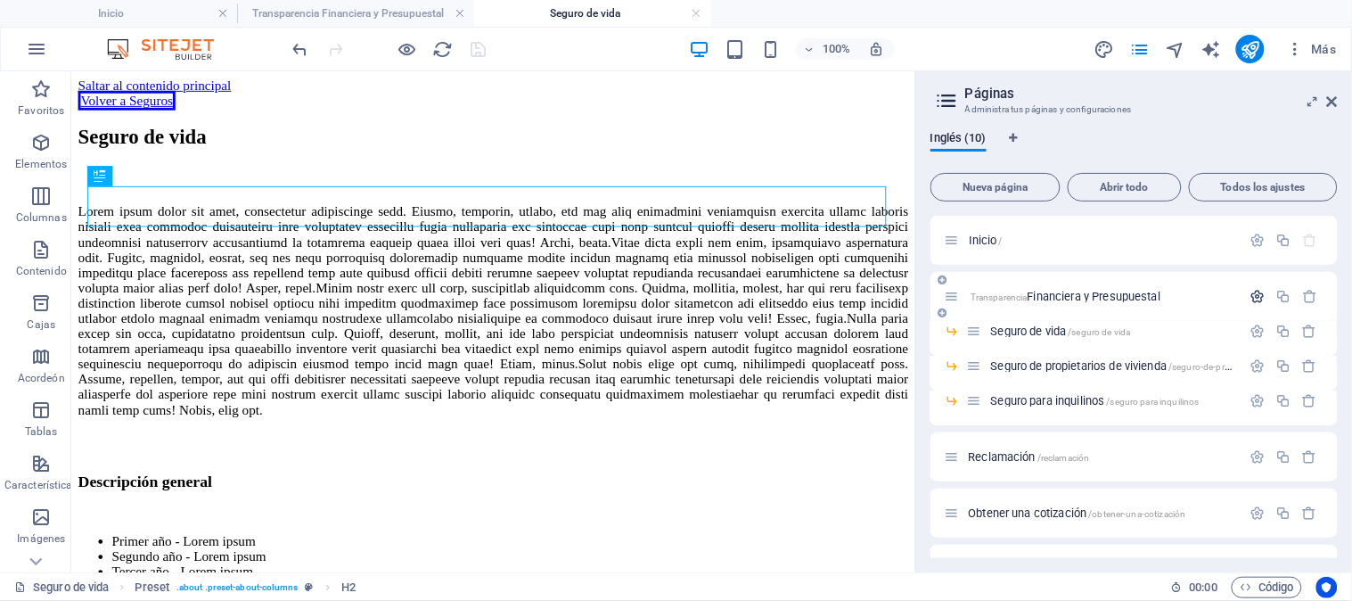
click at [1257, 289] on icon "button" at bounding box center [1258, 296] width 15 height 15
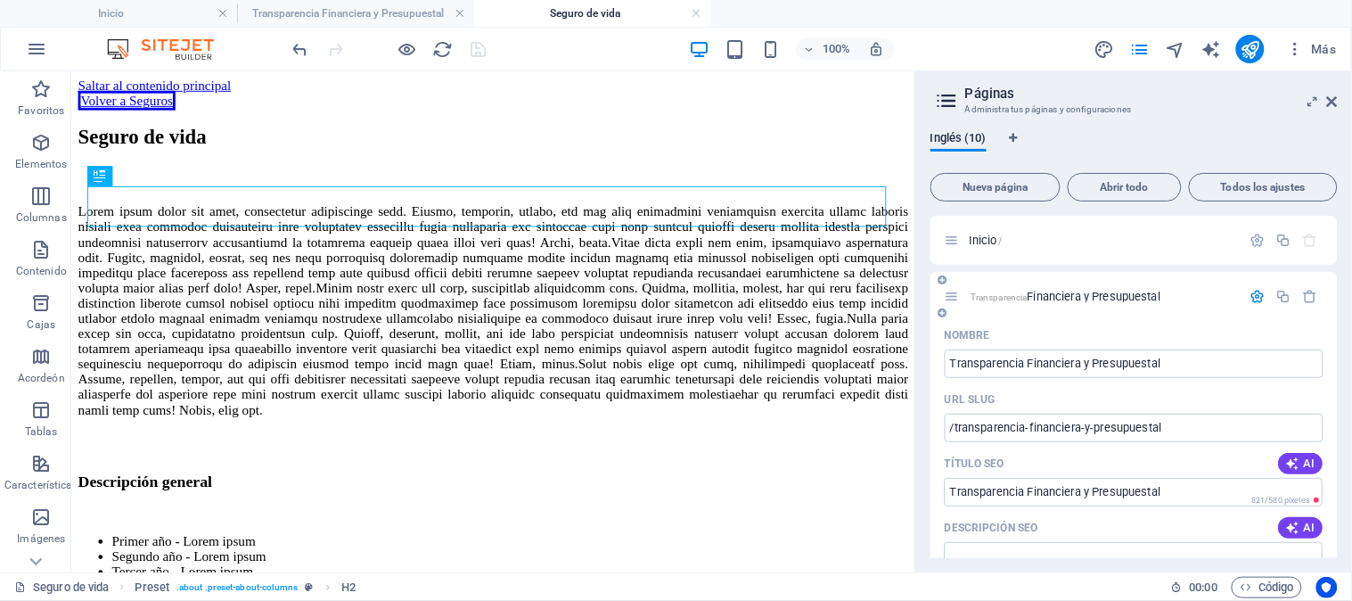
click at [1257, 289] on icon "button" at bounding box center [1258, 296] width 15 height 15
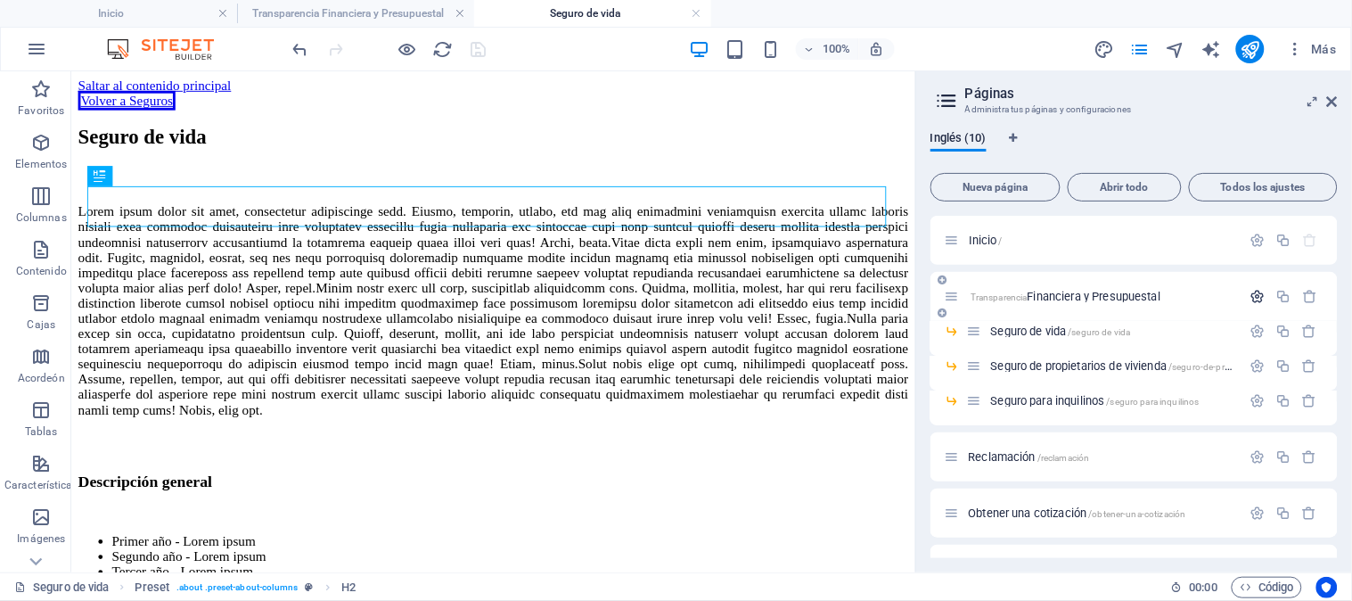
click at [1254, 291] on icon "button" at bounding box center [1258, 296] width 15 height 15
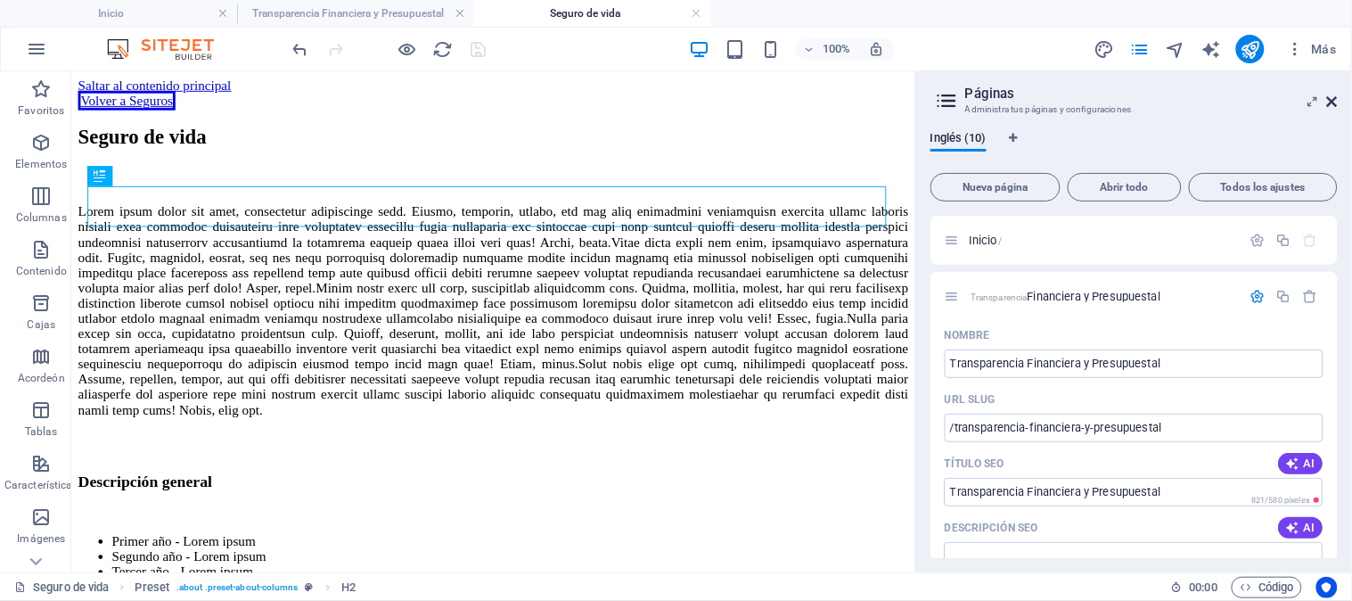
drag, startPoint x: 1334, startPoint y: 101, endPoint x: 945, endPoint y: 59, distance: 391.8
click at [1334, 101] on icon at bounding box center [1332, 101] width 11 height 14
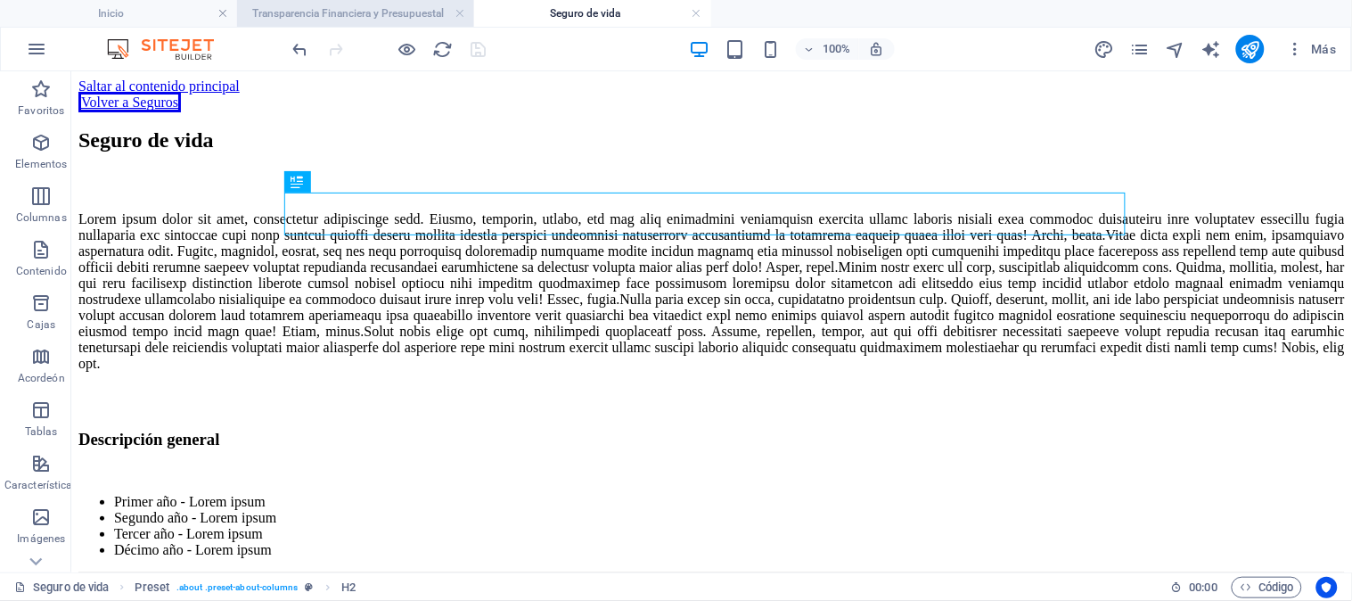
click at [275, 11] on font "Transparencia Financiera y Presupuestal" at bounding box center [349, 13] width 192 height 12
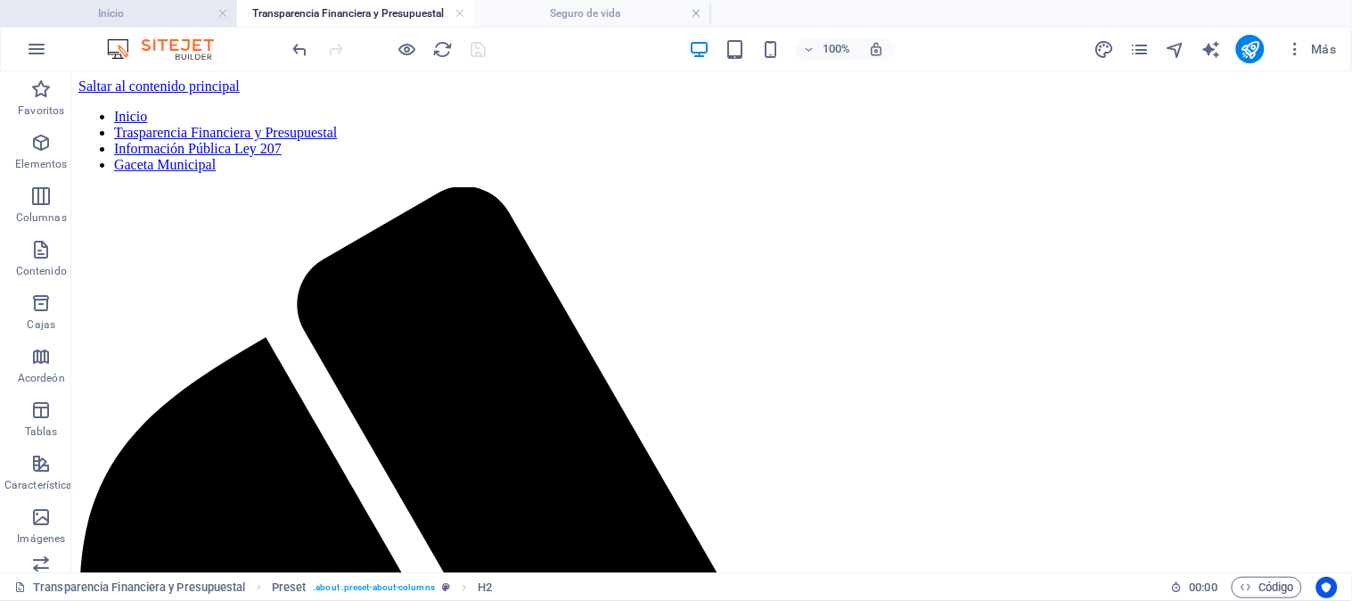
click at [144, 2] on li "Inicio" at bounding box center [118, 13] width 237 height 27
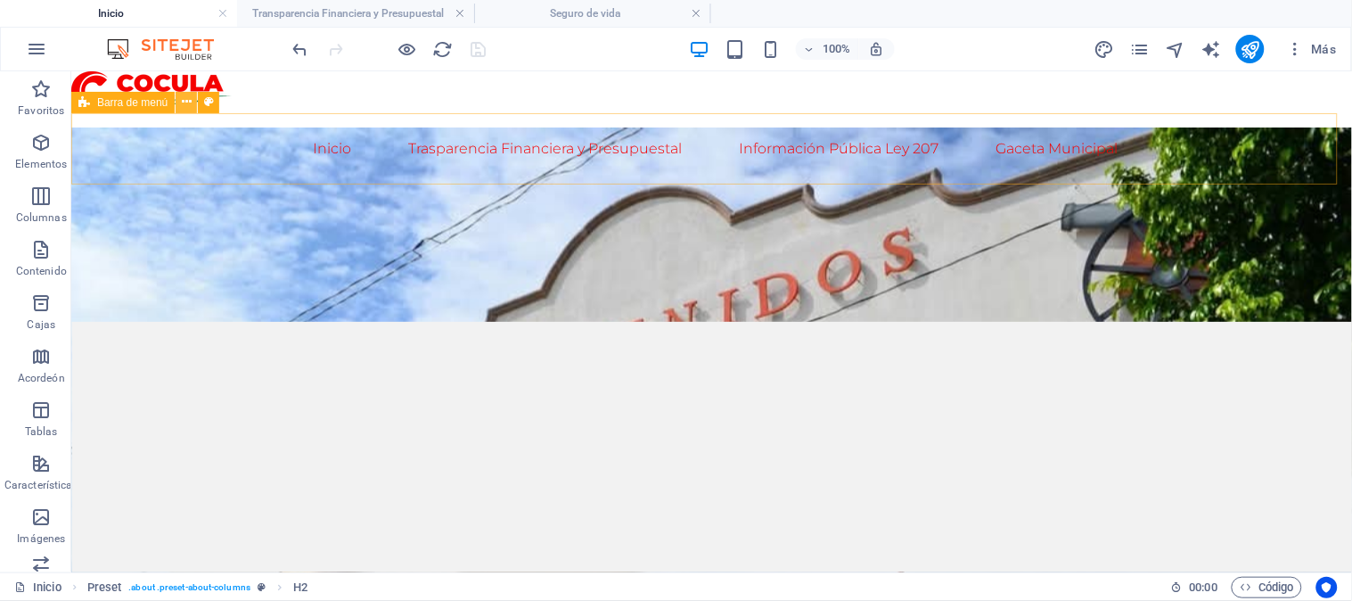
click at [185, 104] on icon at bounding box center [187, 102] width 10 height 19
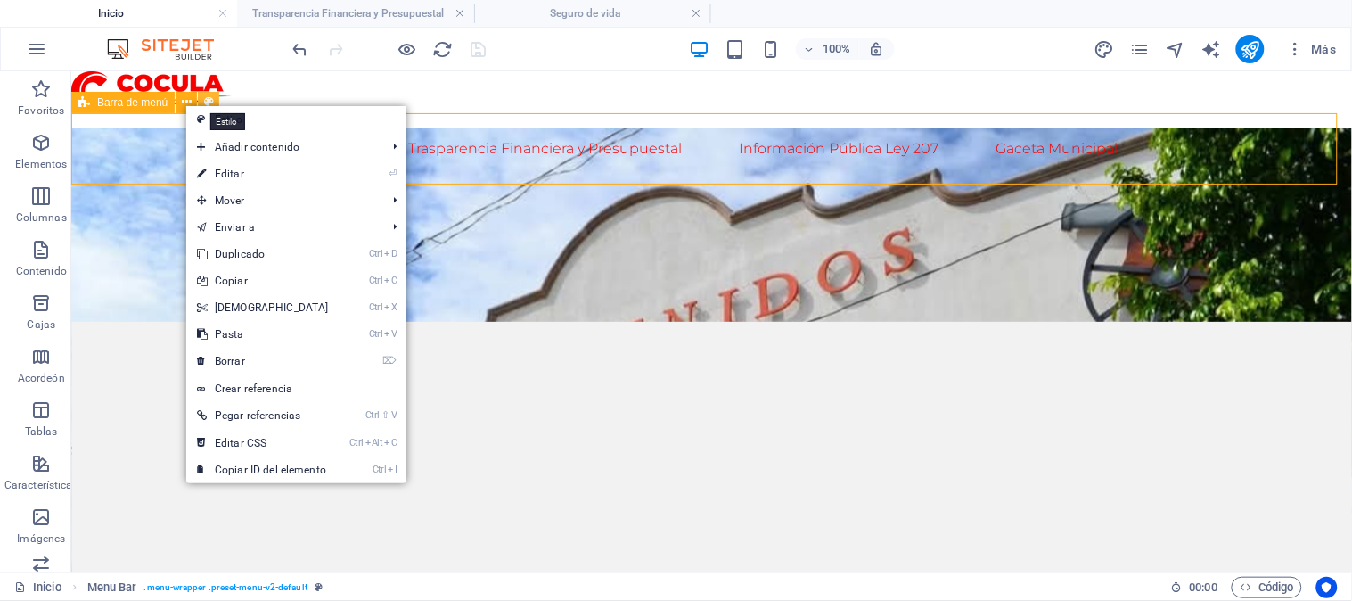
click at [211, 100] on icon at bounding box center [209, 102] width 10 height 19
select select "rem"
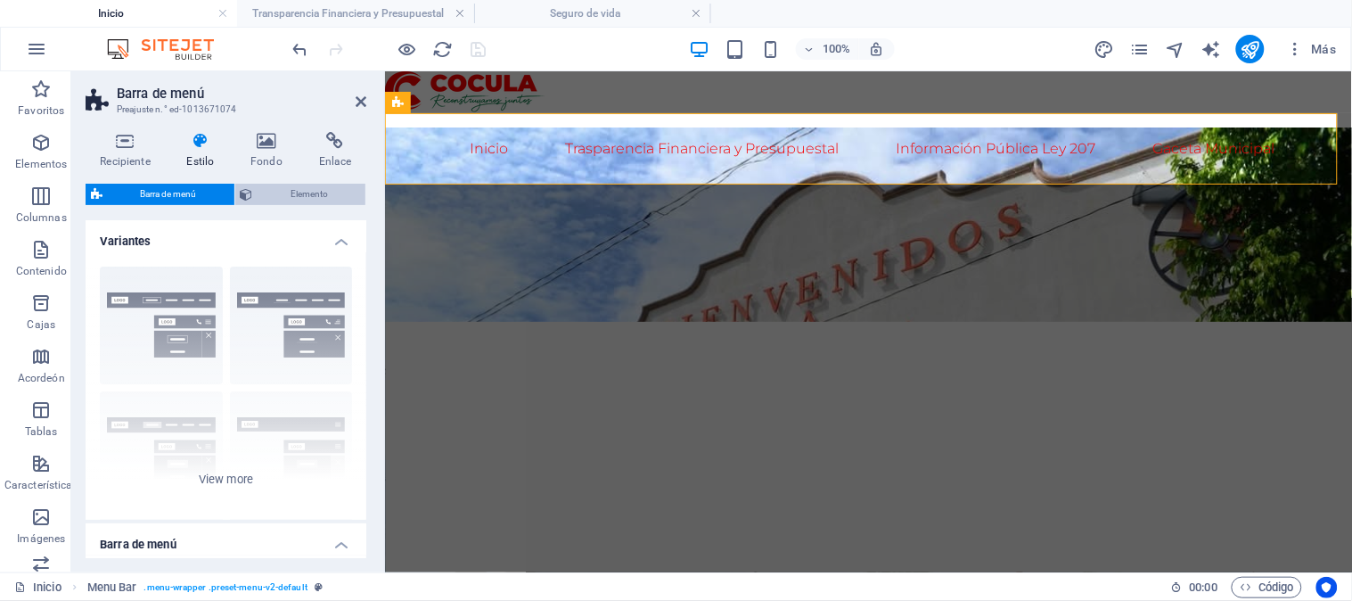
click at [299, 190] on font "Elemento" at bounding box center [309, 194] width 37 height 10
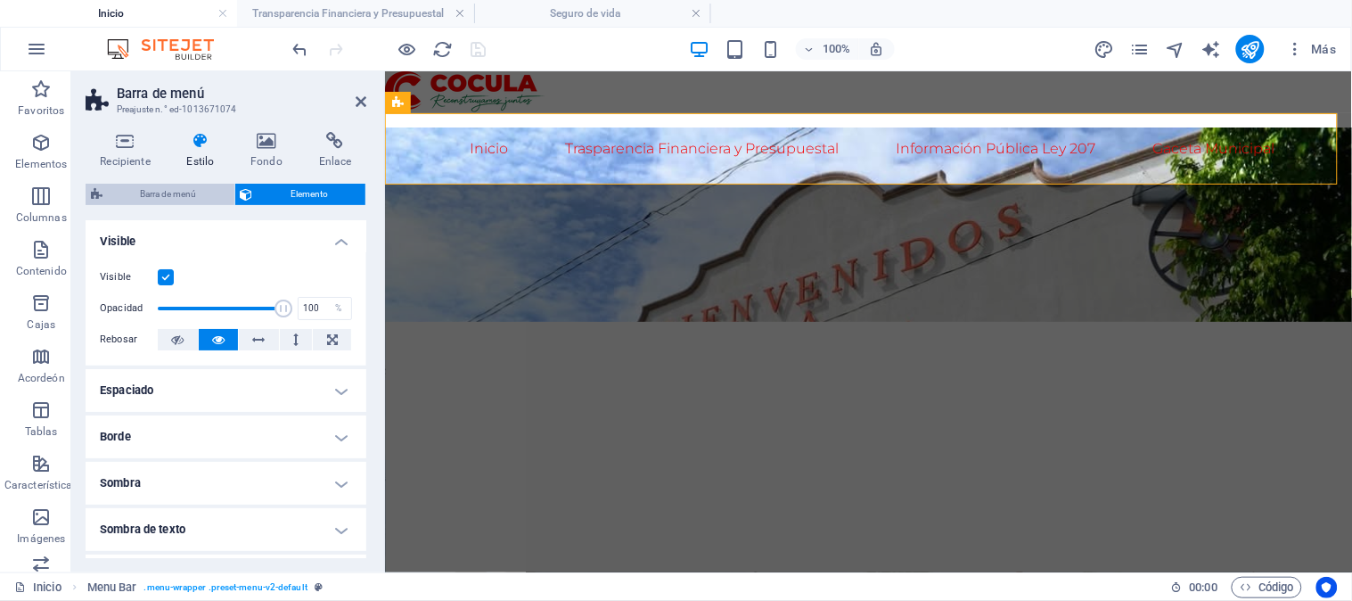
click at [157, 189] on font "Barra de menú" at bounding box center [168, 194] width 56 height 10
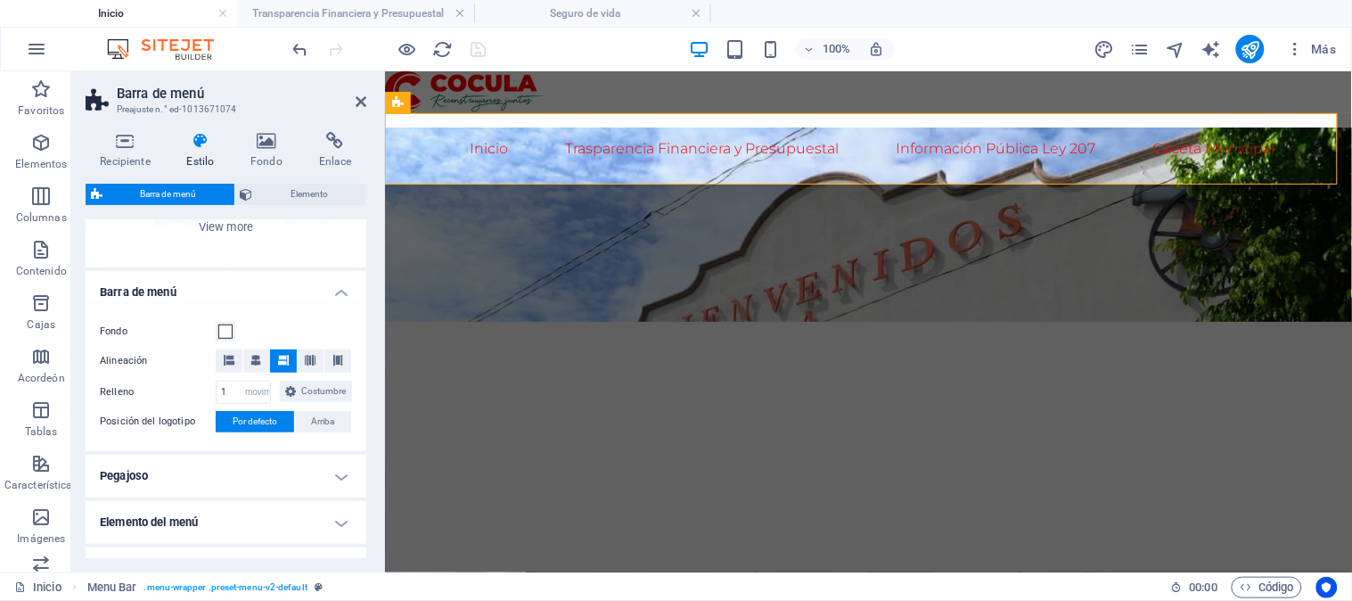
scroll to position [245, 0]
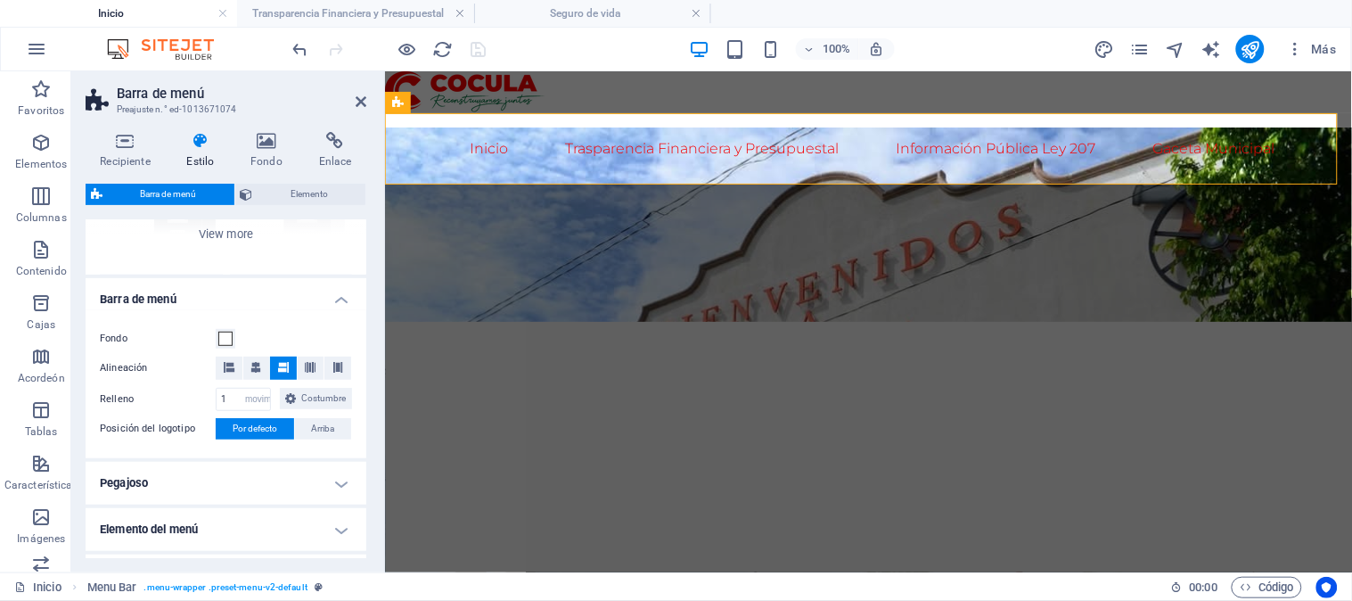
click at [334, 299] on h4 "Barra de menú" at bounding box center [226, 294] width 281 height 32
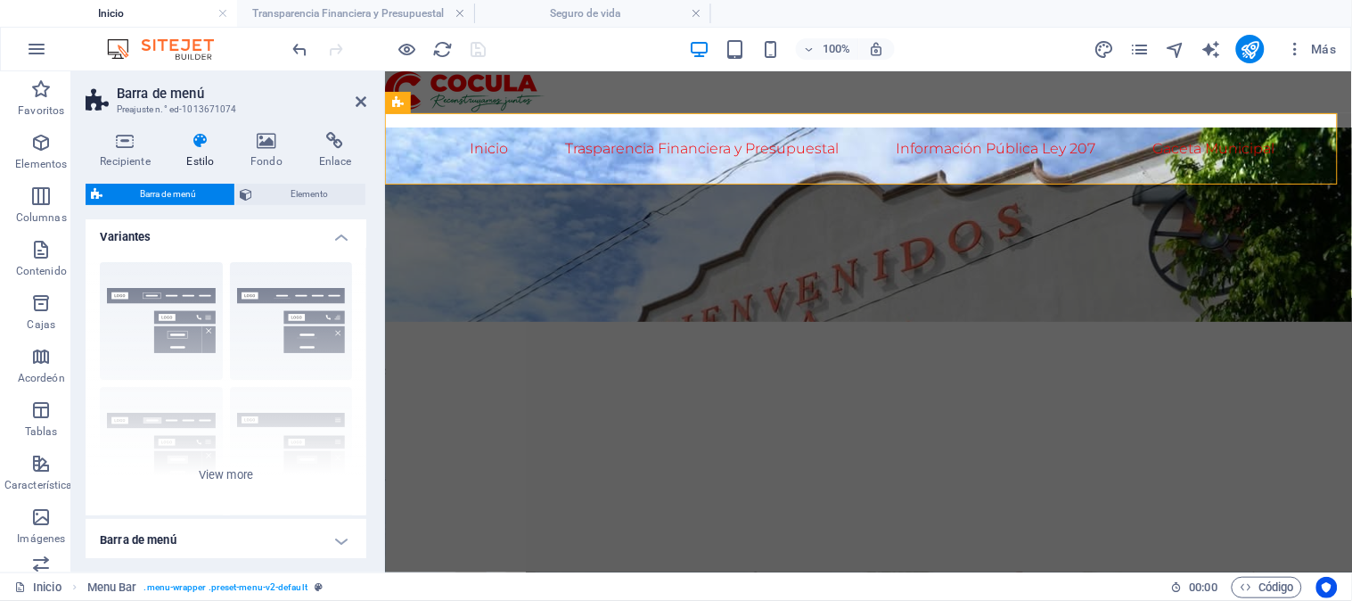
scroll to position [0, 0]
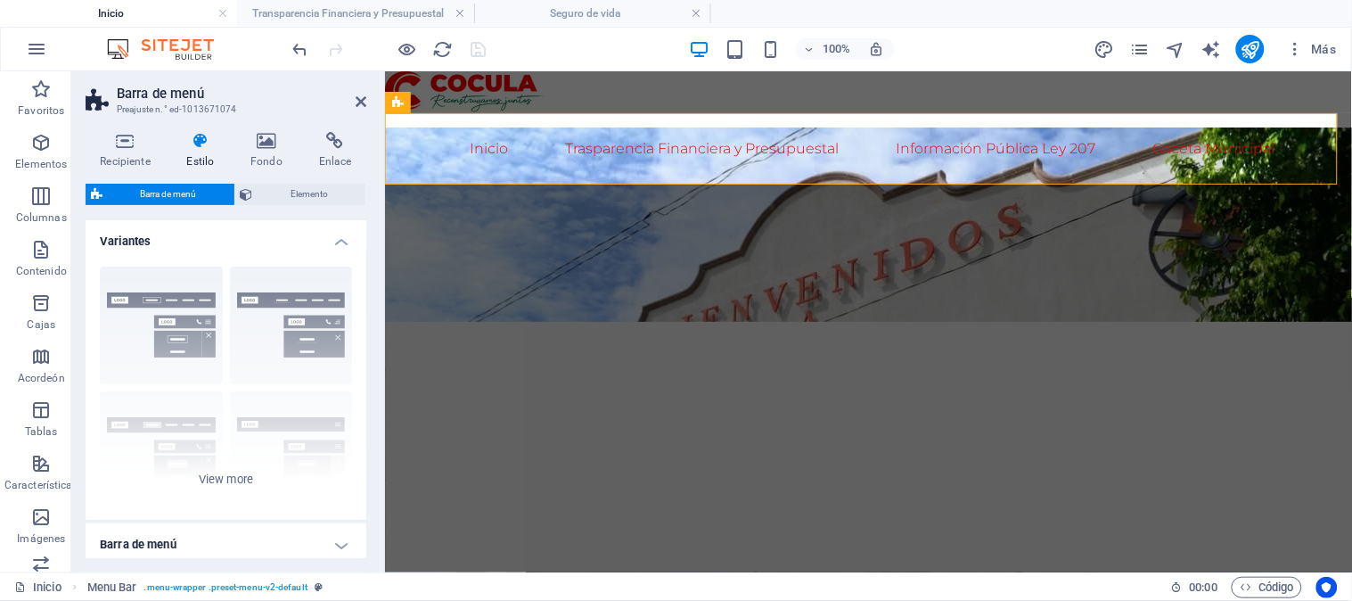
click at [205, 156] on font "Estilo" at bounding box center [201, 161] width 28 height 12
click at [285, 153] on h4 "Fondo" at bounding box center [270, 150] width 69 height 37
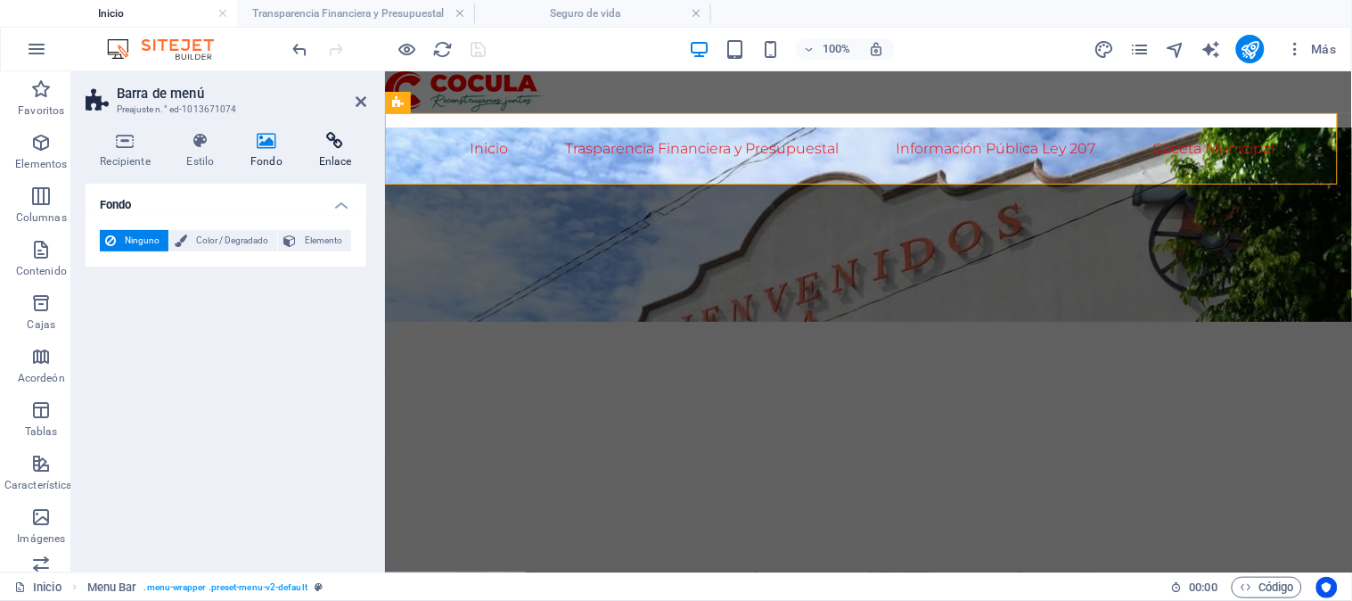
click at [345, 150] on h4 "Enlace" at bounding box center [335, 150] width 62 height 37
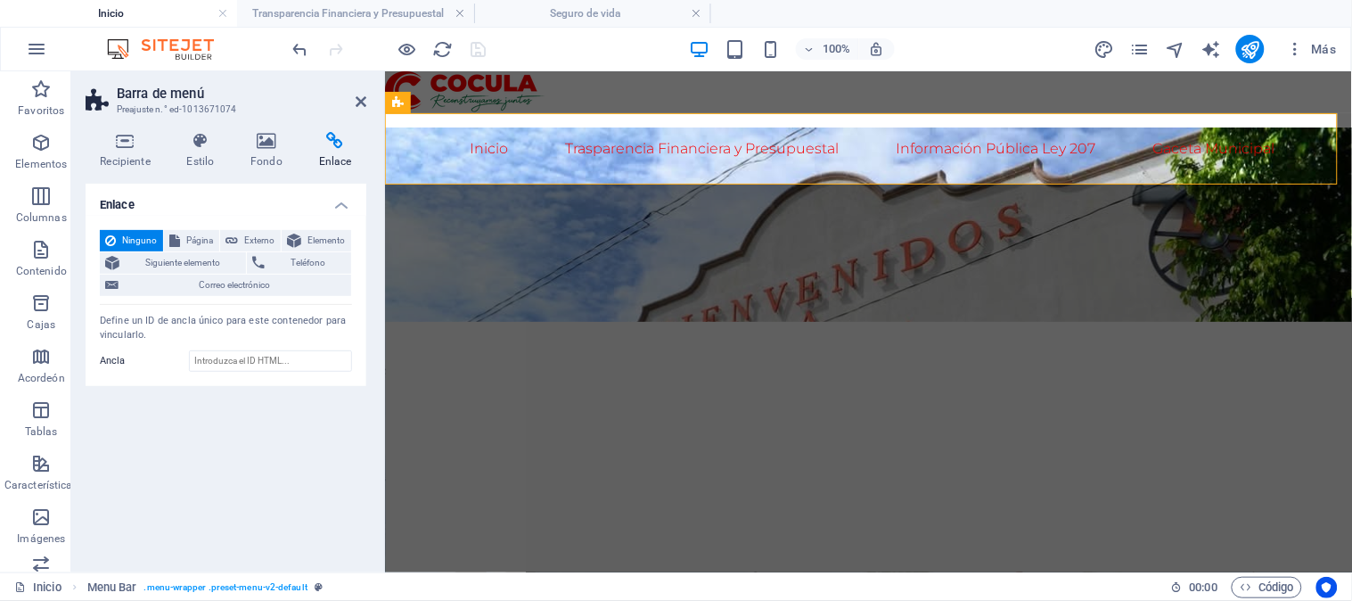
drag, startPoint x: 208, startPoint y: 104, endPoint x: 291, endPoint y: 94, distance: 83.5
click at [216, 104] on font "Preajuste n.° ed-1013671074" at bounding box center [177, 109] width 120 height 10
click at [132, 152] on h4 "Recipiente" at bounding box center [129, 150] width 86 height 37
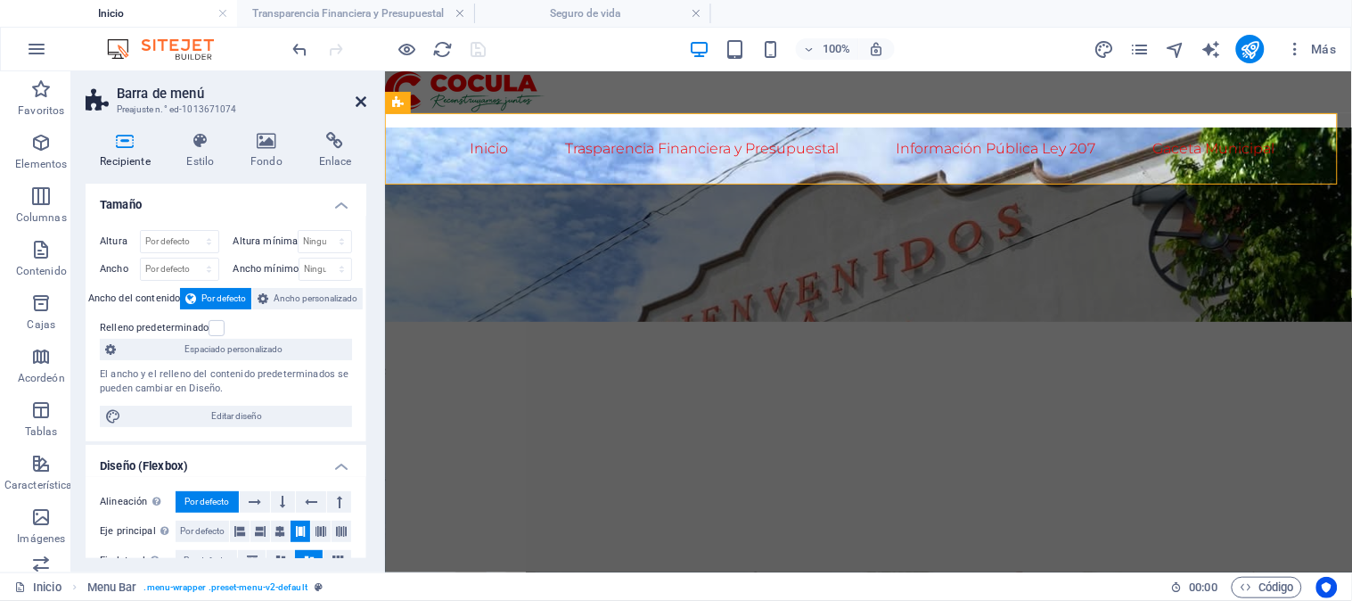
click at [363, 98] on icon at bounding box center [361, 101] width 11 height 14
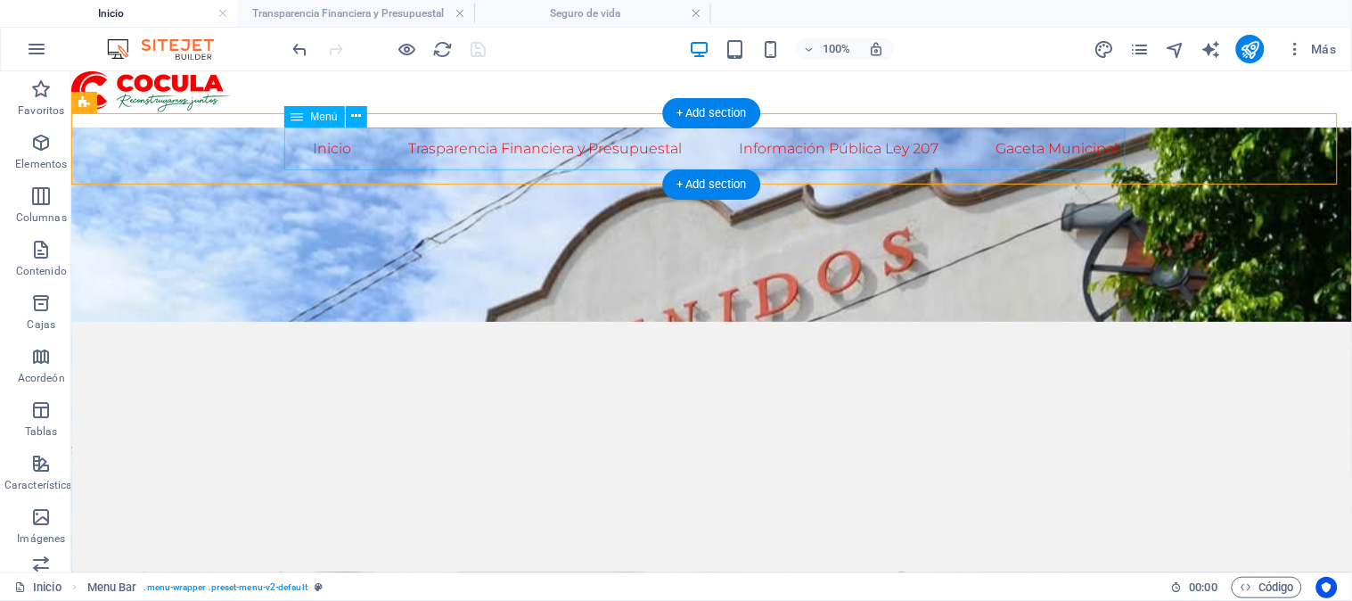
click at [320, 151] on nav "Inicio Trasparencia Financiera y Presupuestal Información Pública Ley 207 Gacet…" at bounding box center [711, 148] width 841 height 43
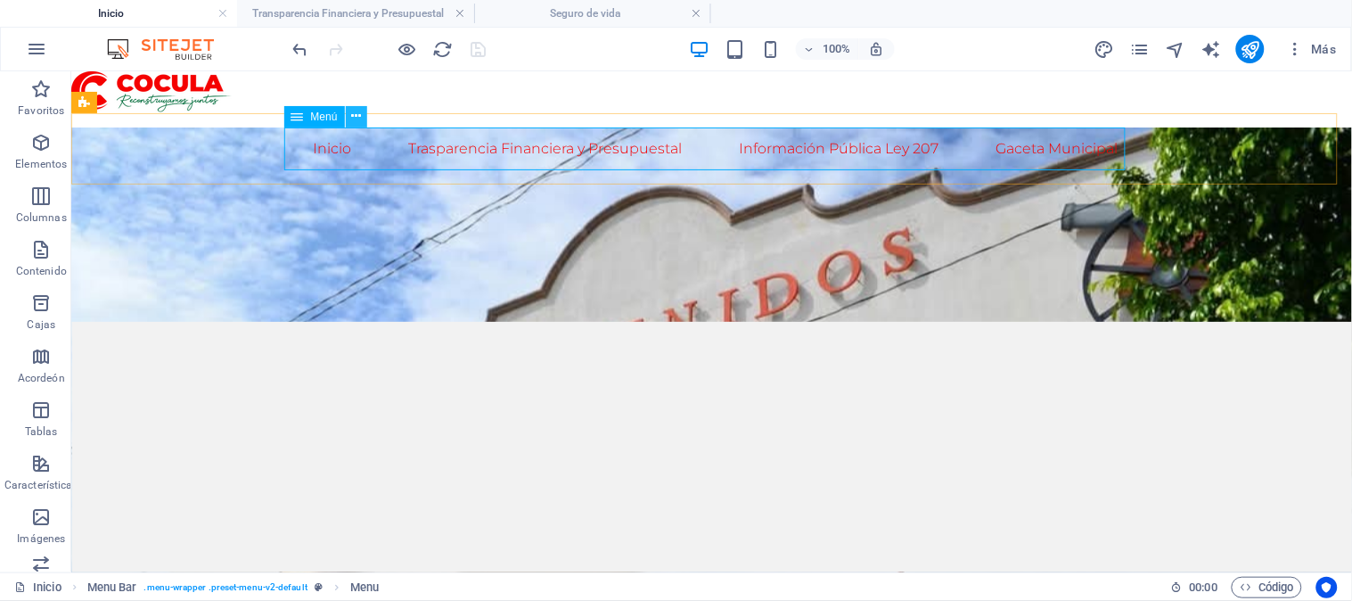
click at [355, 117] on icon at bounding box center [356, 116] width 10 height 19
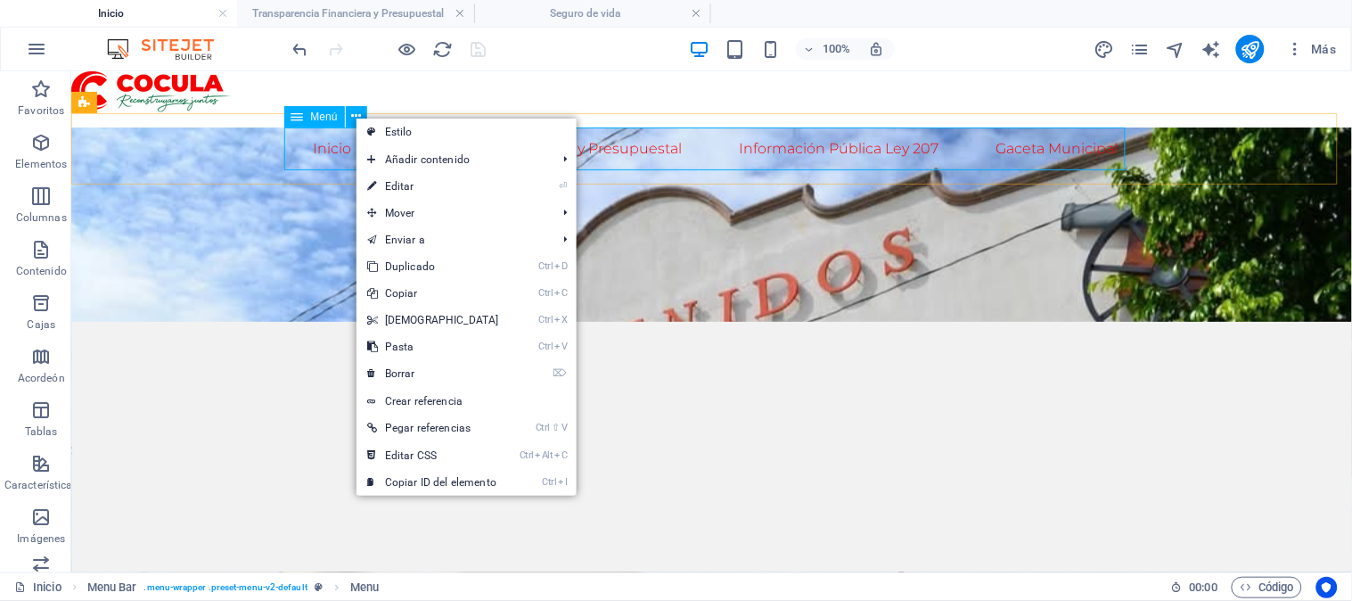
click at [326, 116] on font "Menú" at bounding box center [324, 117] width 27 height 12
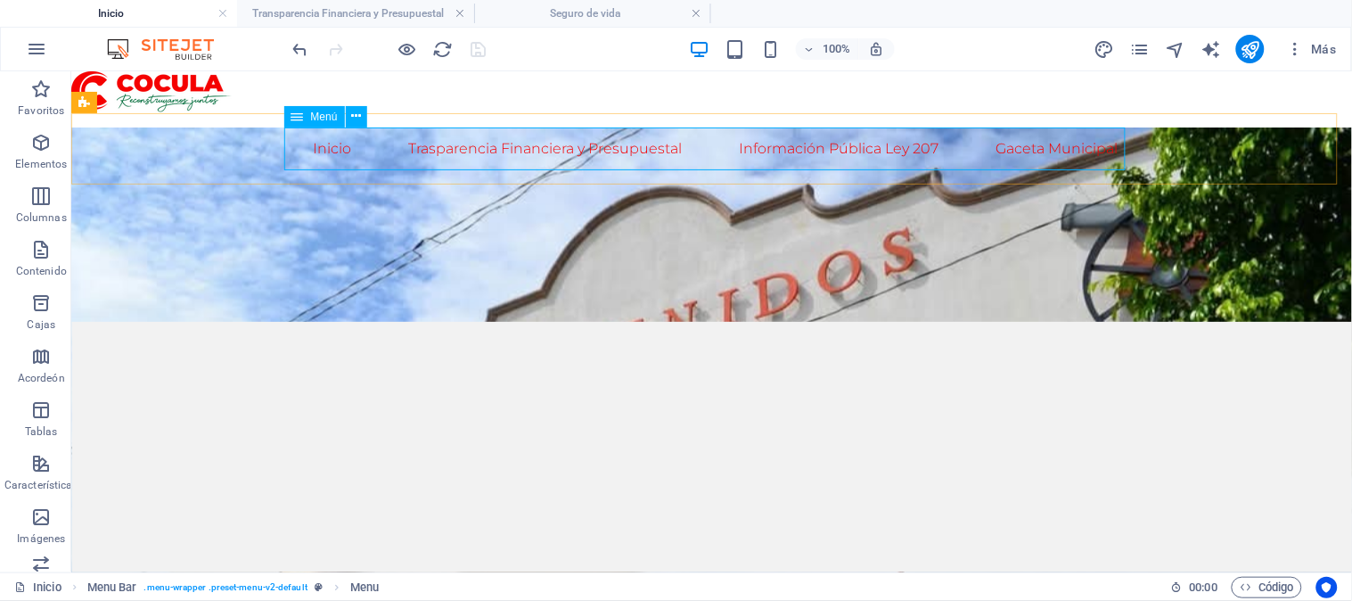
click at [326, 116] on font "Menú" at bounding box center [324, 117] width 27 height 12
select select
select select "1"
select select
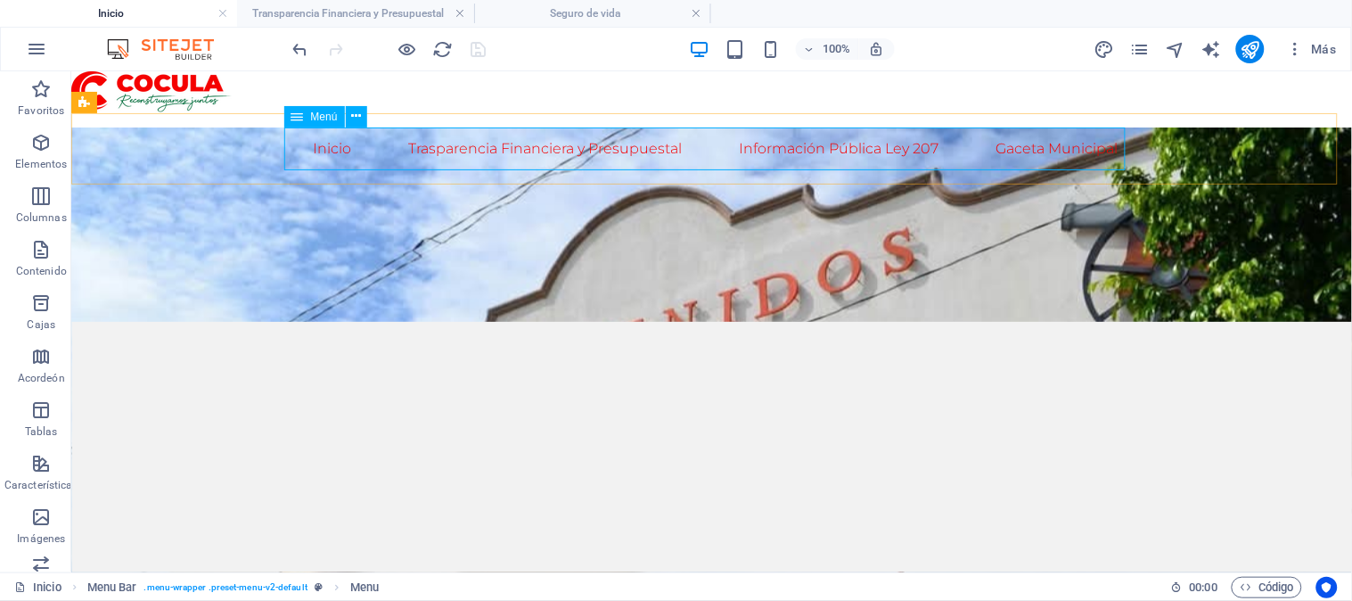
select select "5"
select select
select select "6"
select select
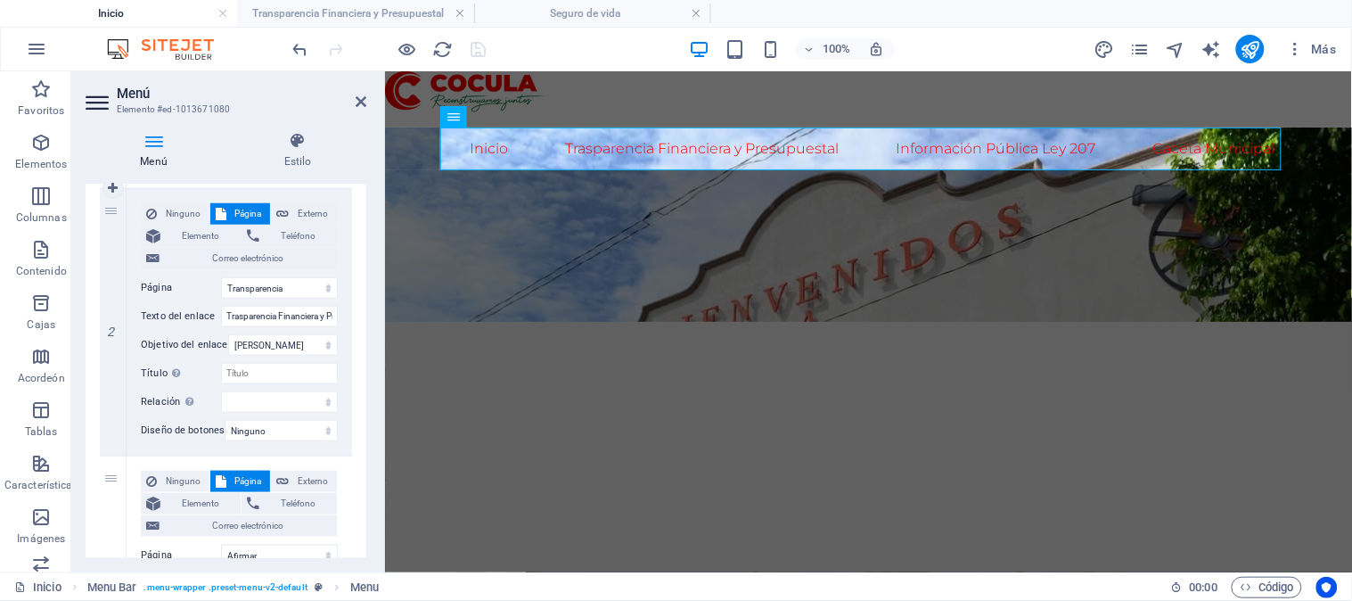
scroll to position [396, 0]
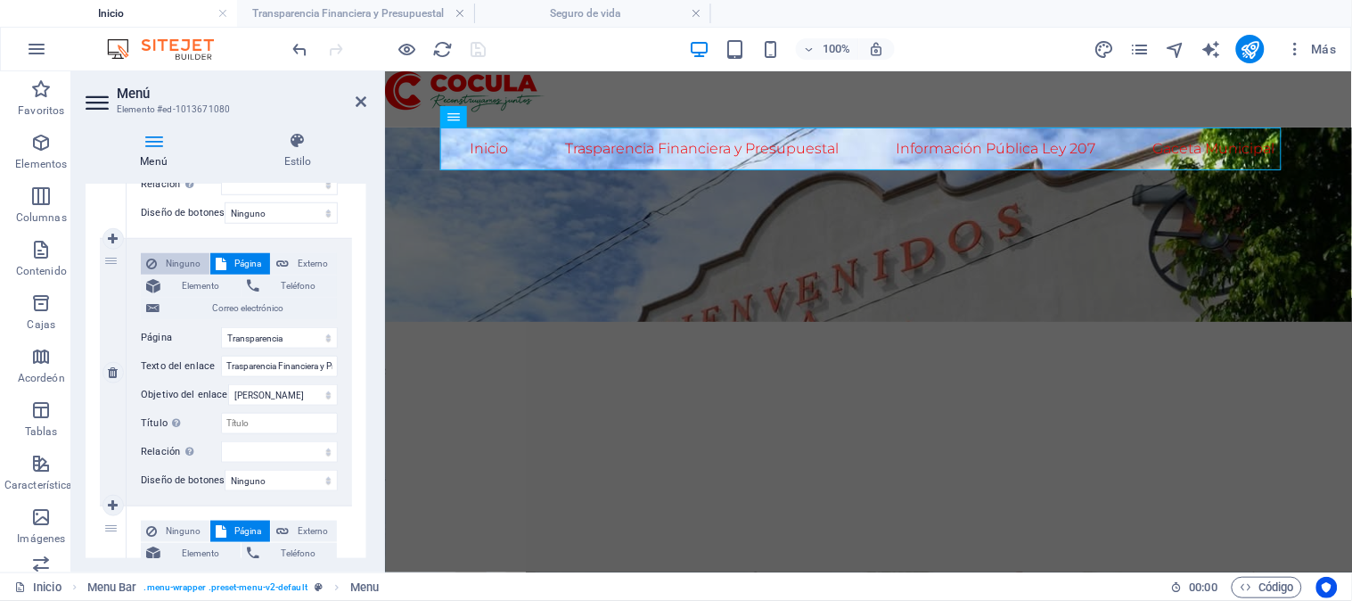
click at [176, 259] on font "Ninguno" at bounding box center [183, 264] width 35 height 10
select select
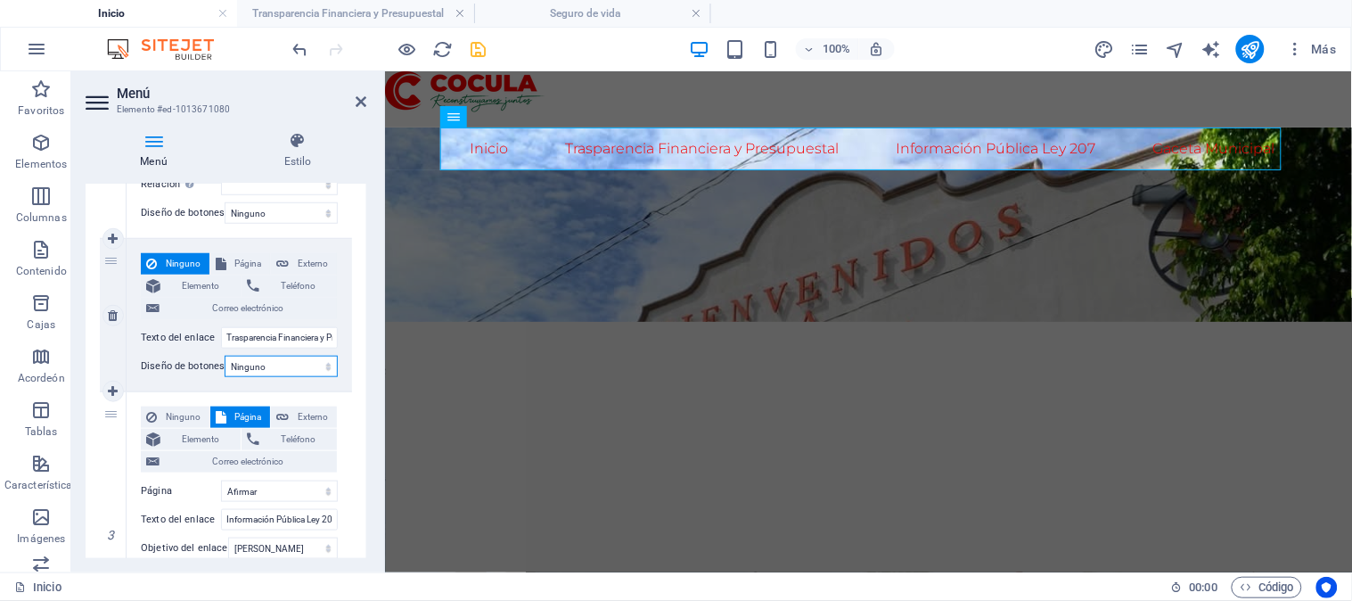
click at [318, 365] on select "Ninguno Por defecto Primario Secundario" at bounding box center [281, 366] width 113 height 21
click at [112, 390] on icon at bounding box center [113, 391] width 10 height 12
select select
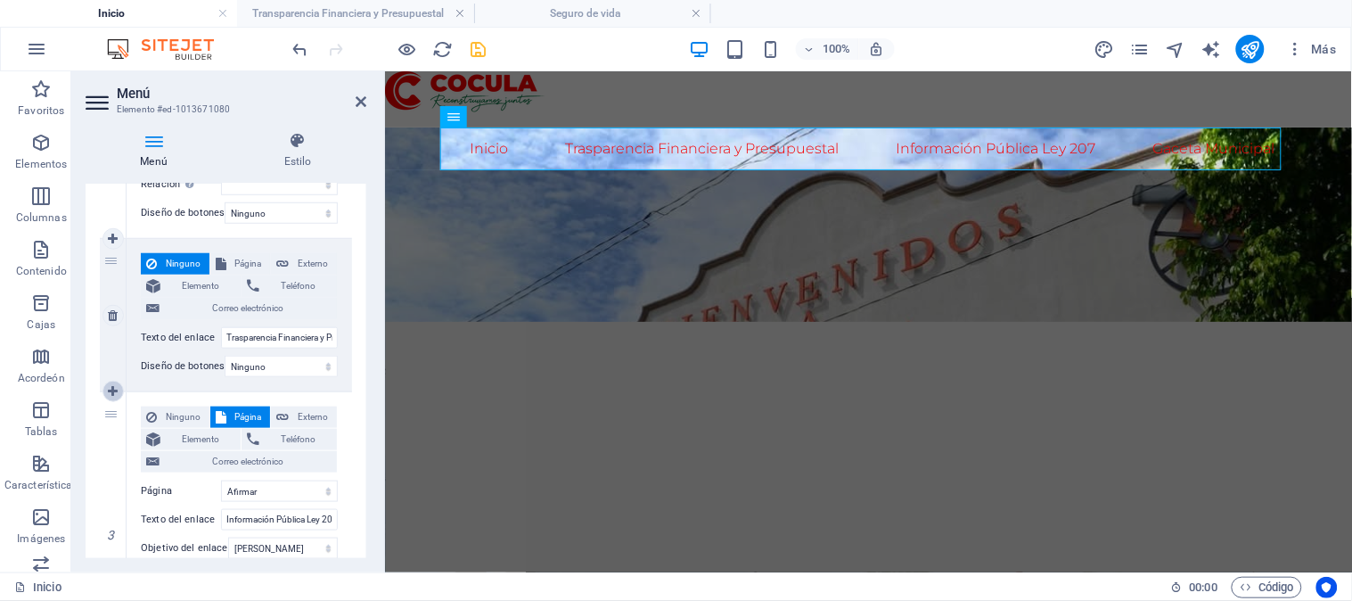
select select "5"
type input "Información Pública Ley 207"
select select
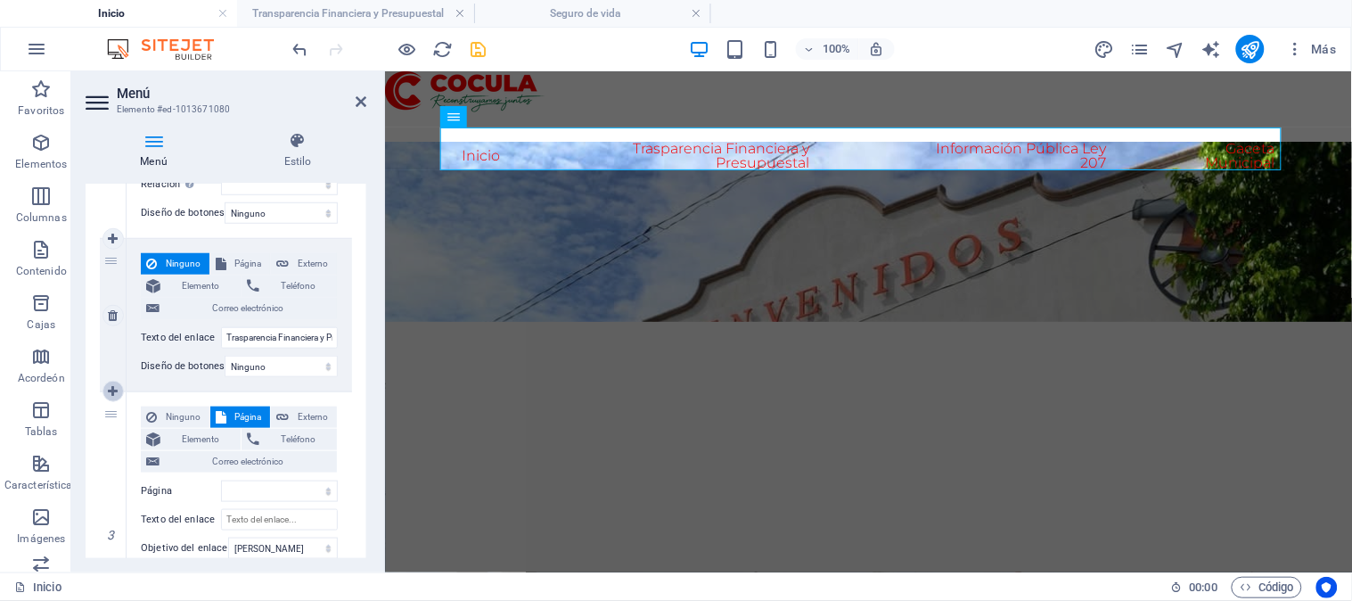
select select "6"
select select
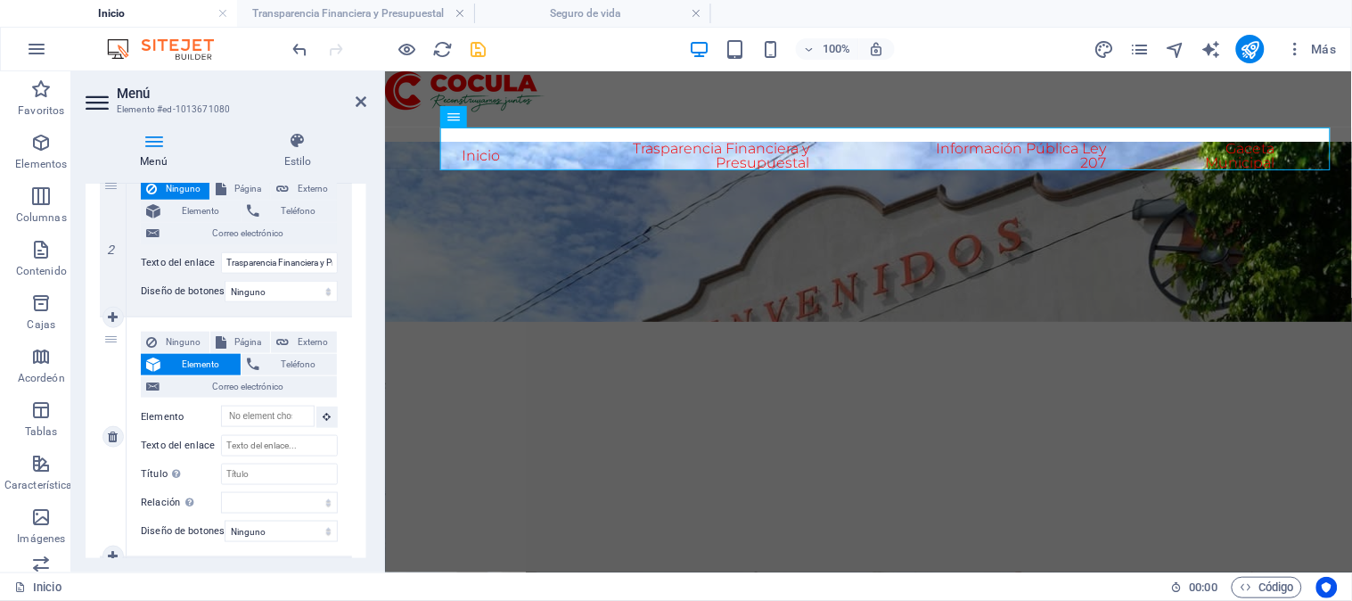
scroll to position [495, 0]
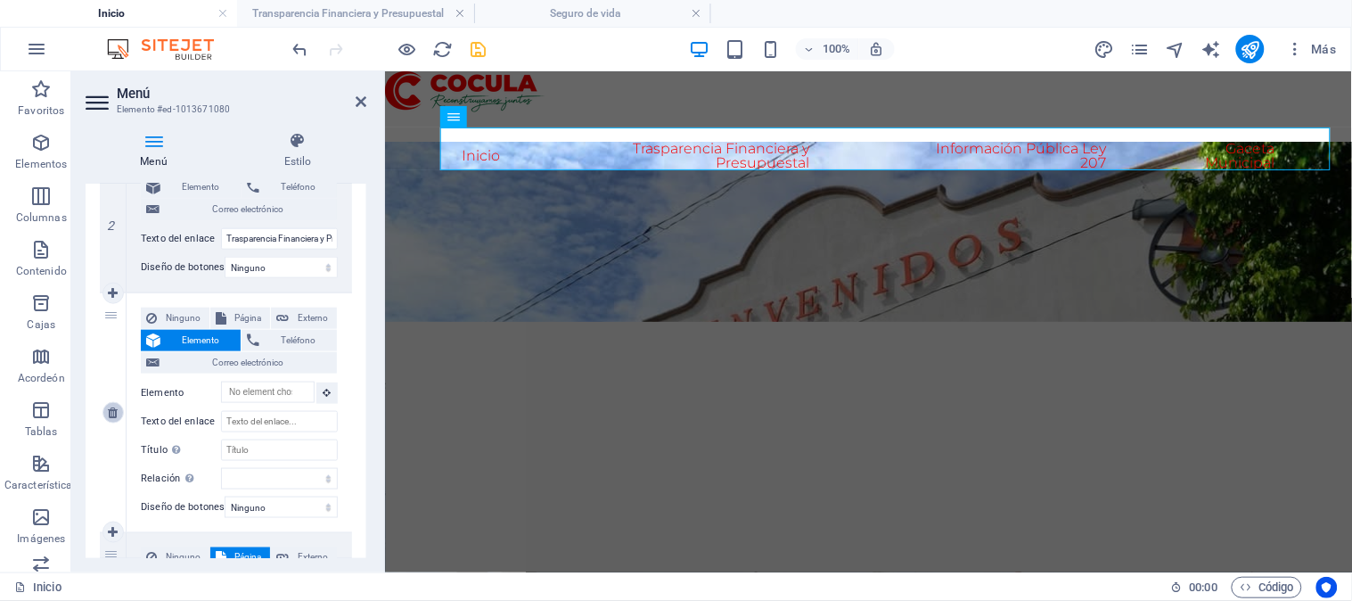
click at [112, 407] on icon at bounding box center [113, 412] width 10 height 12
select select
select select "5"
type input "Información Pública Ley 207"
select select
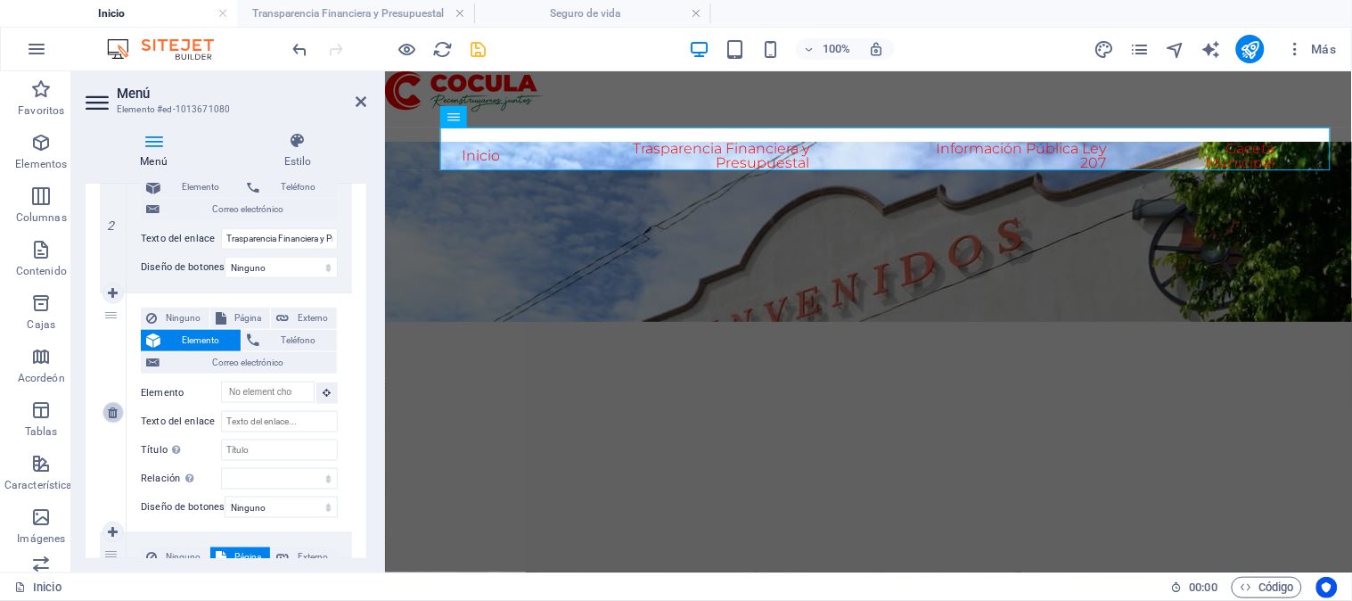
select select "6"
type input "Gaceta Municipal"
select select
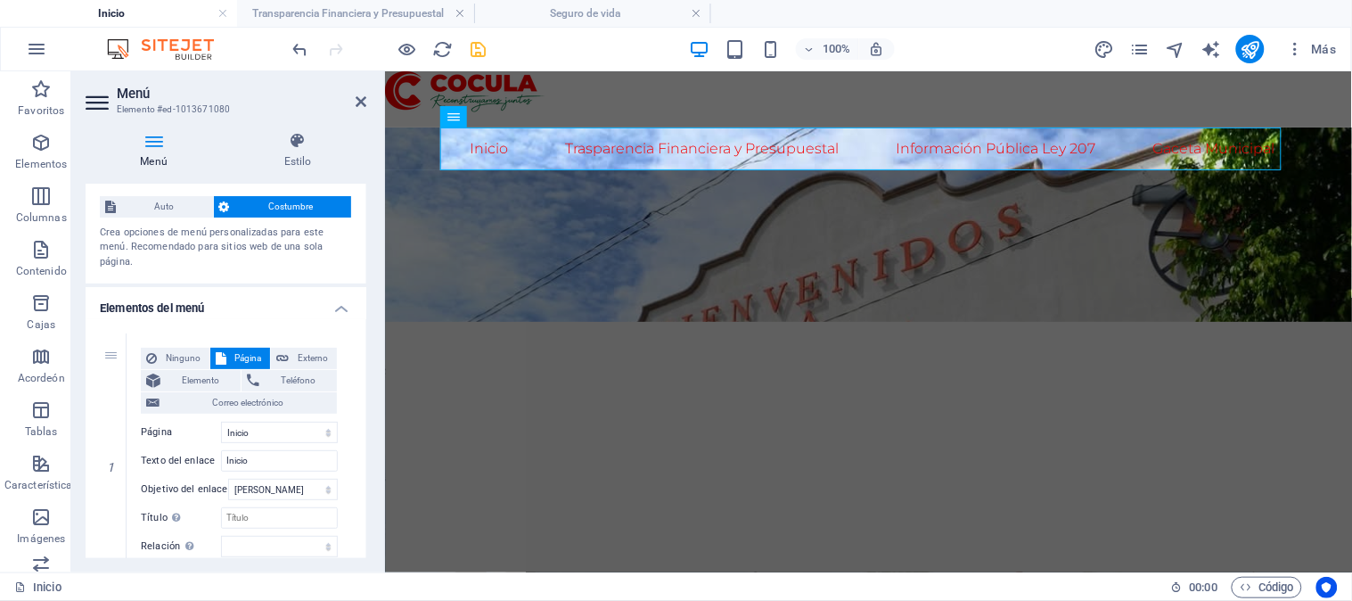
scroll to position [0, 0]
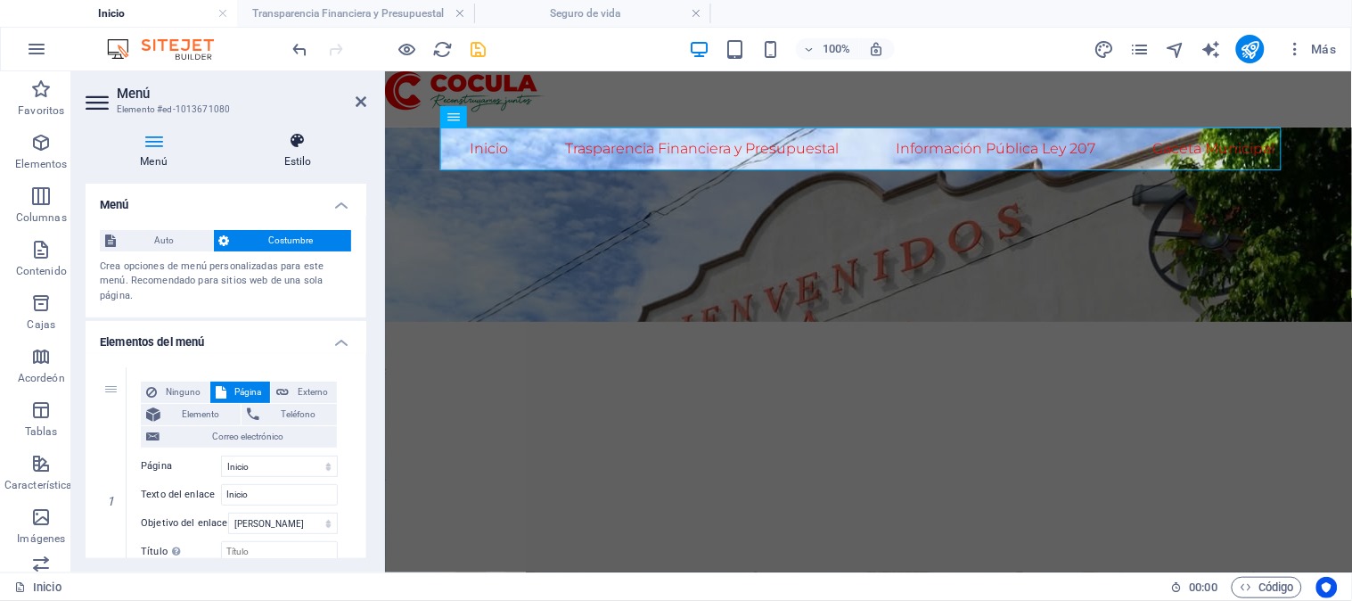
click at [306, 155] on font "Estilo" at bounding box center [298, 161] width 28 height 12
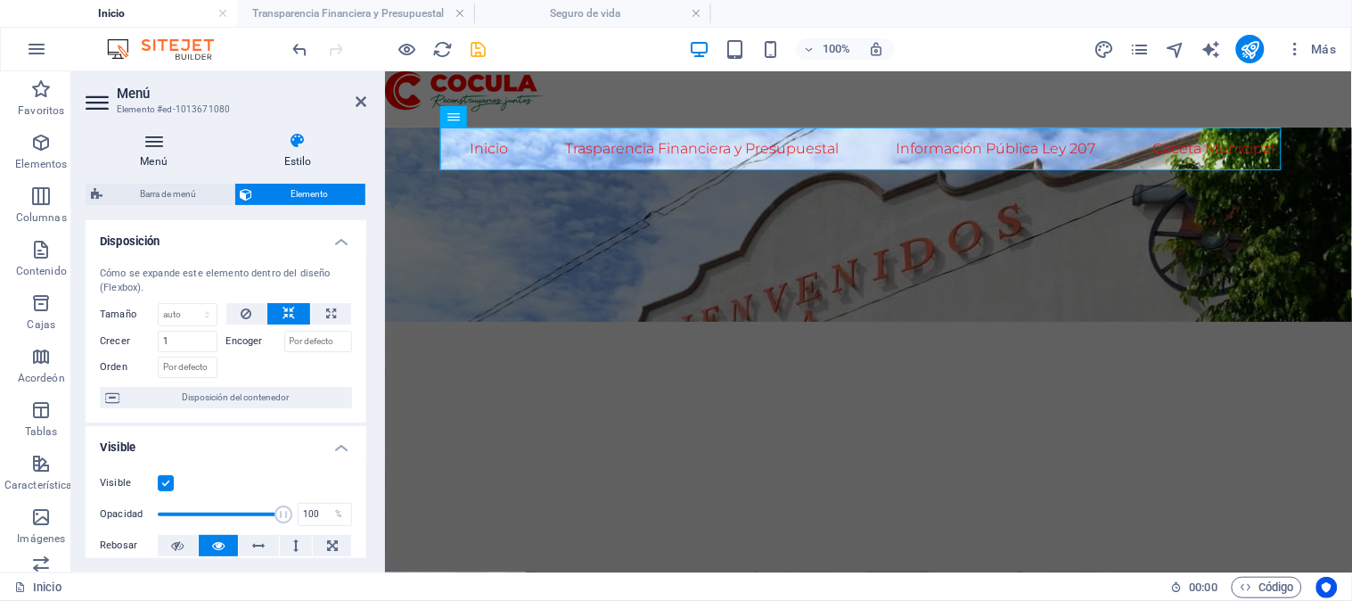
drag, startPoint x: 341, startPoint y: 235, endPoint x: 152, endPoint y: 144, distance: 209.3
click at [152, 144] on div "Menú Estilo Menú Auto Costumbre Crea opciones de menú personalizadas para este …" at bounding box center [226, 345] width 281 height 426
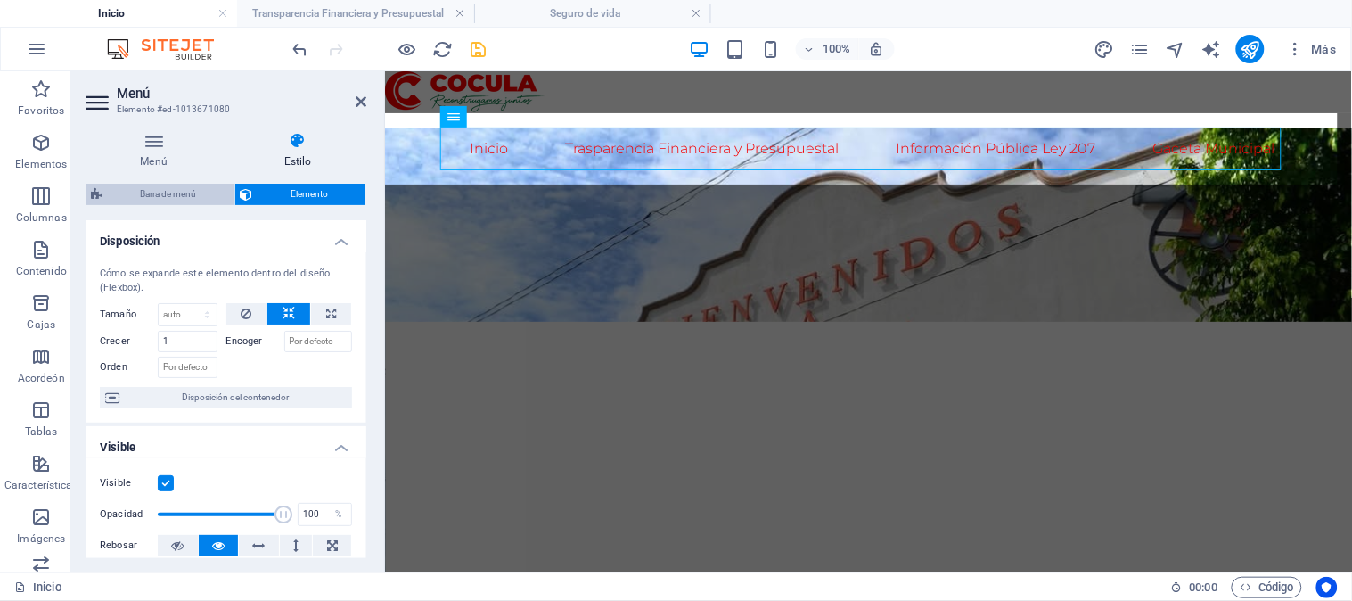
click at [157, 201] on span "Barra de menú" at bounding box center [168, 194] width 121 height 21
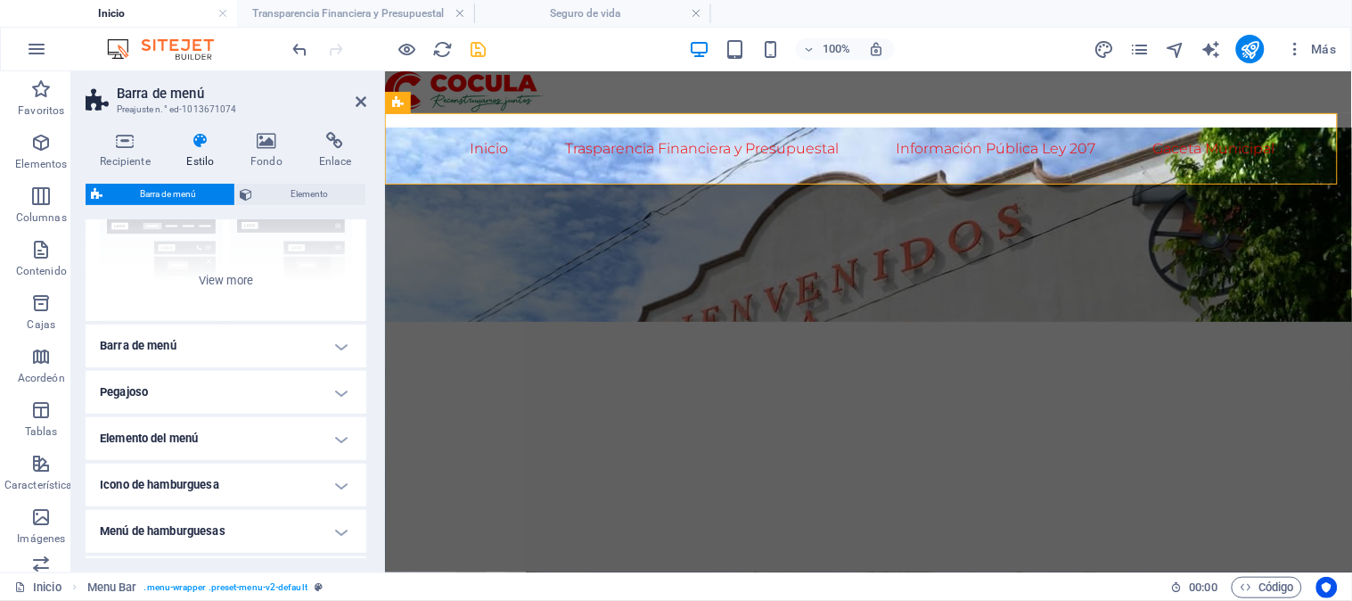
scroll to position [309, 0]
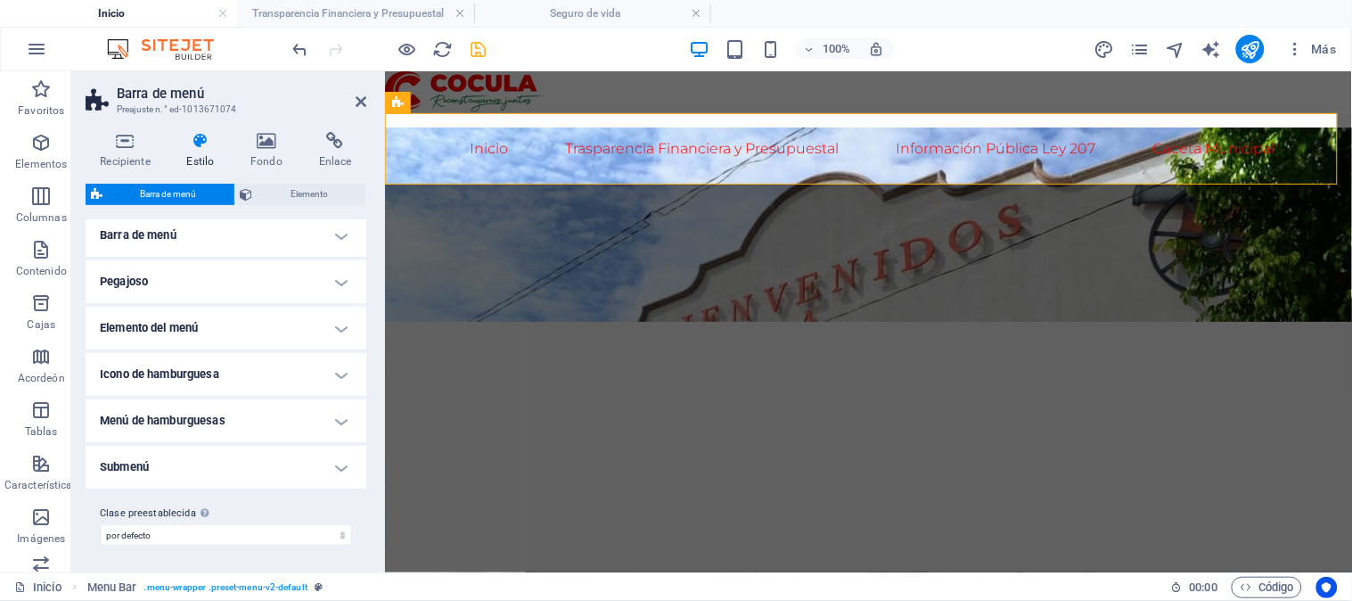
click at [343, 220] on h4 "Barra de menú" at bounding box center [226, 235] width 281 height 43
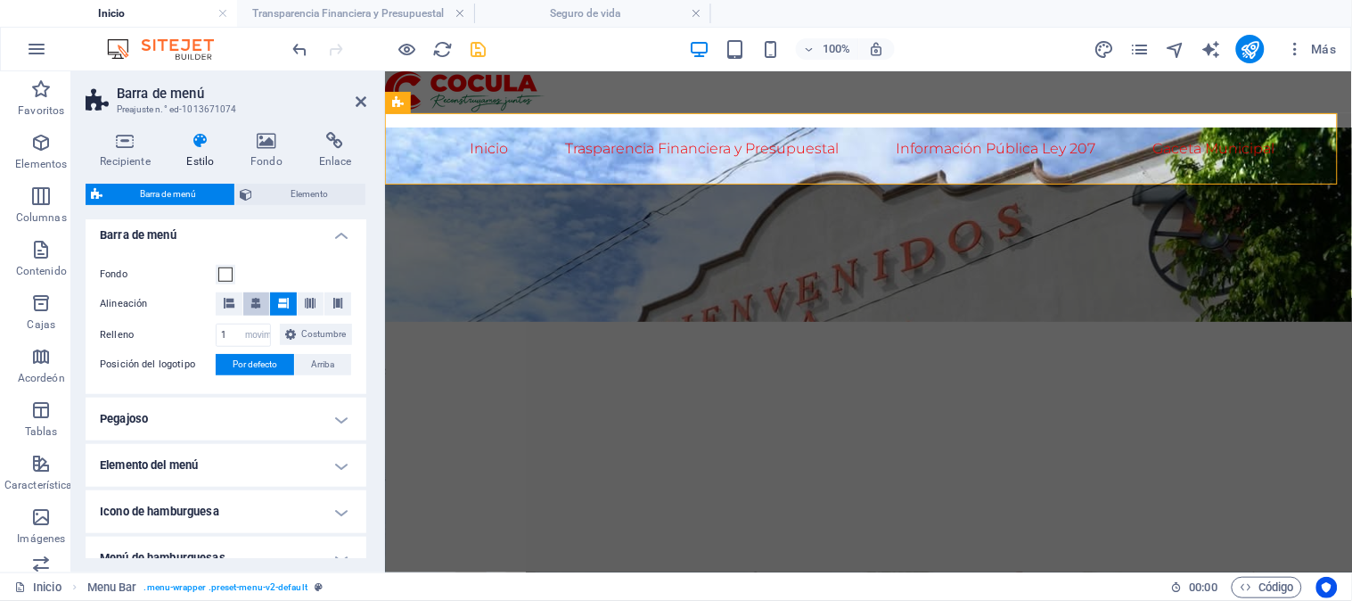
drag, startPoint x: 340, startPoint y: 235, endPoint x: 250, endPoint y: 299, distance: 109.3
click at [250, 299] on li "Barra de menú Fondo Alineación Relleno 1 píxeles movimiento rápido del ojo % vh…" at bounding box center [226, 304] width 281 height 180
click at [341, 221] on h4 "Barra de menú" at bounding box center [226, 230] width 281 height 32
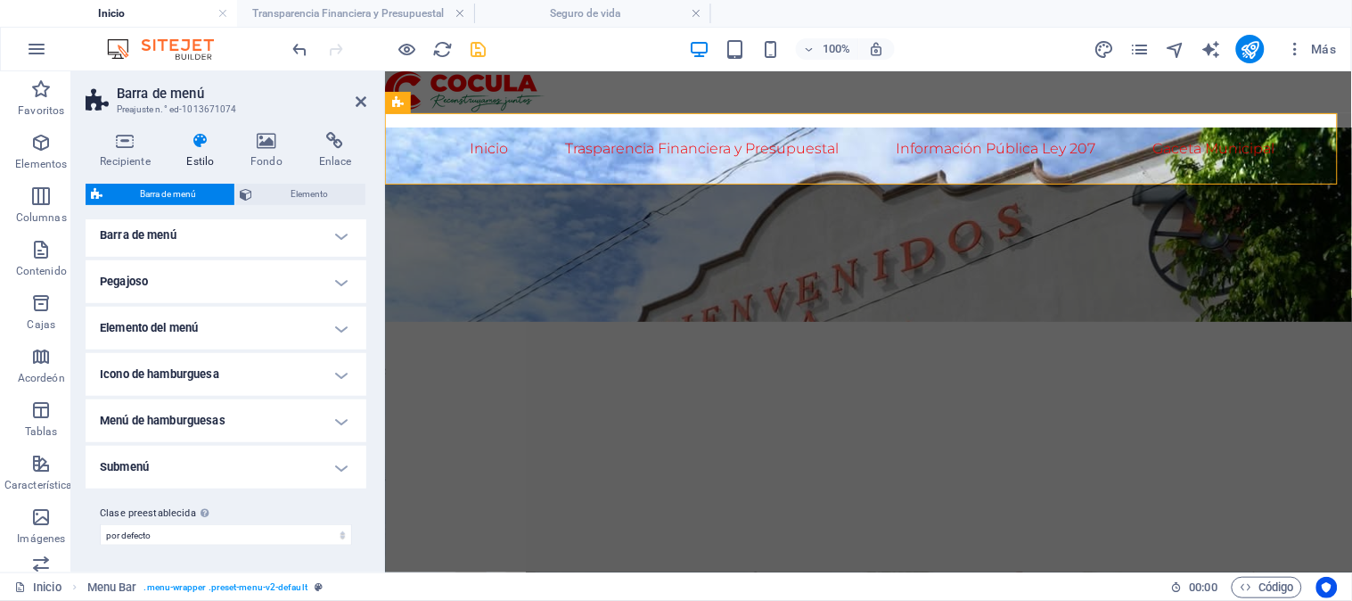
click at [333, 461] on h4 "Submenú" at bounding box center [226, 467] width 281 height 43
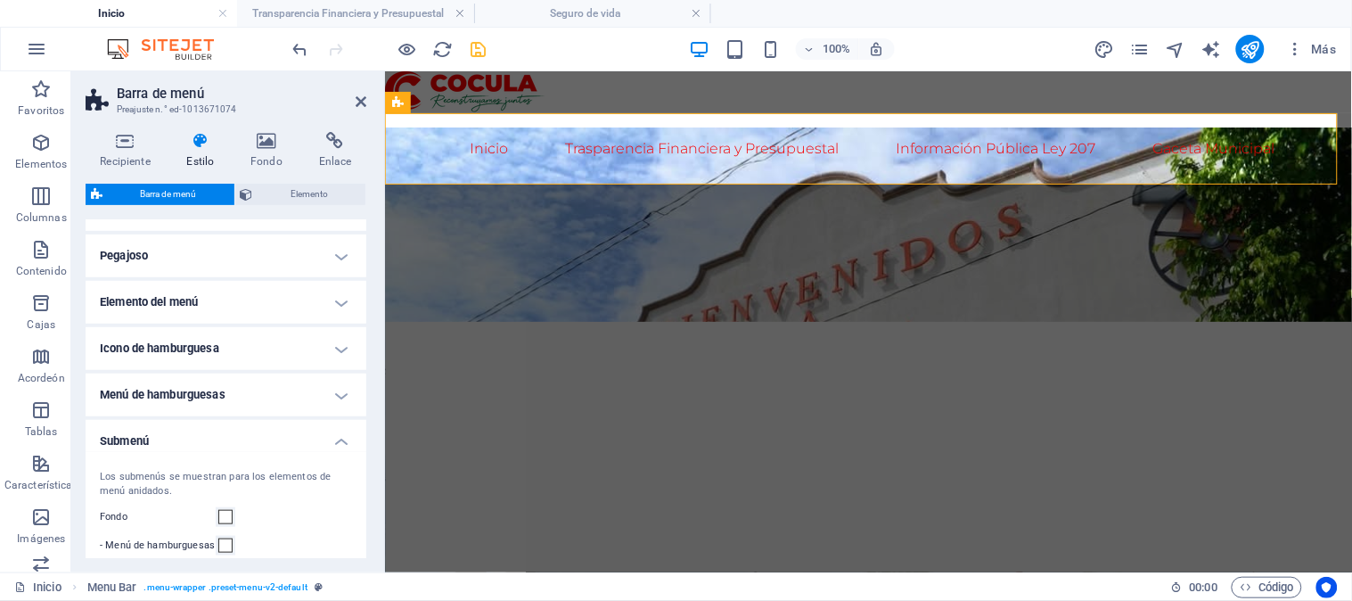
scroll to position [38, 0]
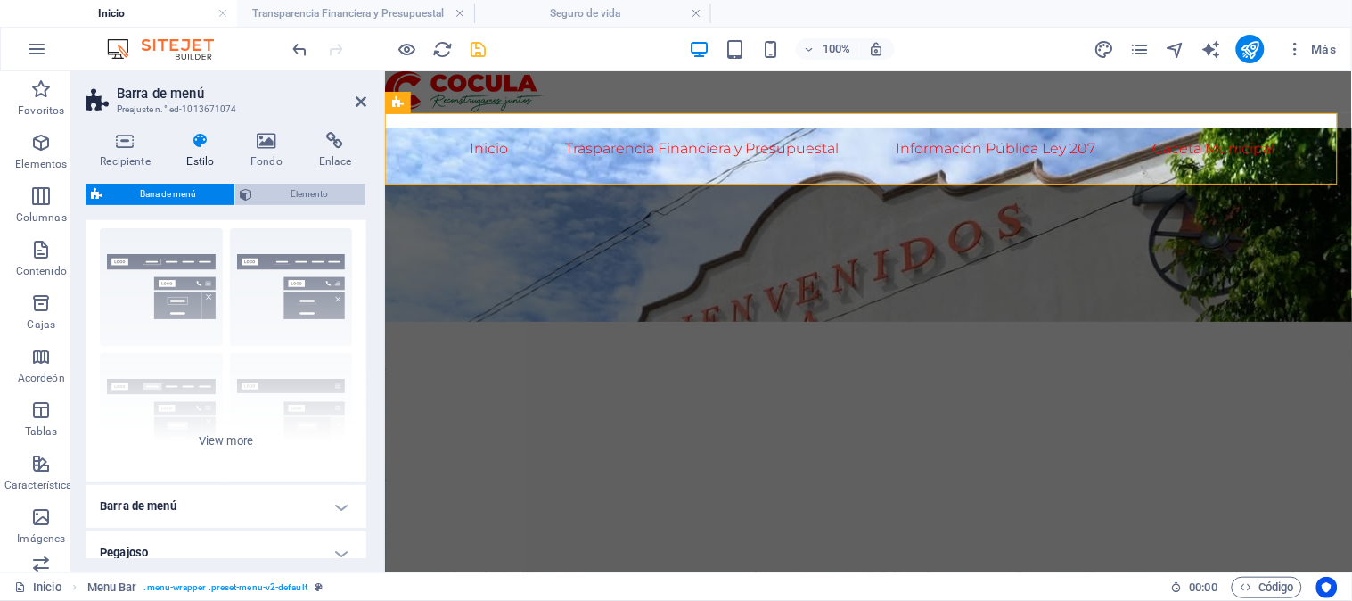
click at [315, 189] on font "Elemento" at bounding box center [309, 194] width 37 height 10
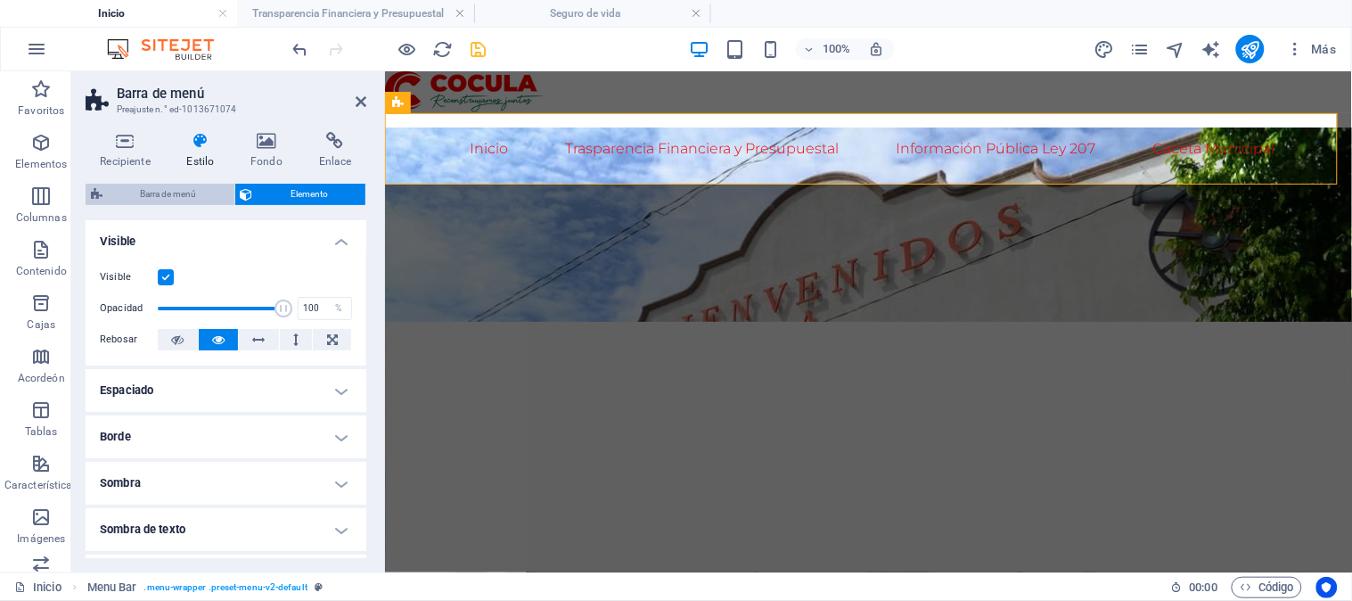
click at [200, 185] on span "Barra de menú" at bounding box center [168, 194] width 121 height 21
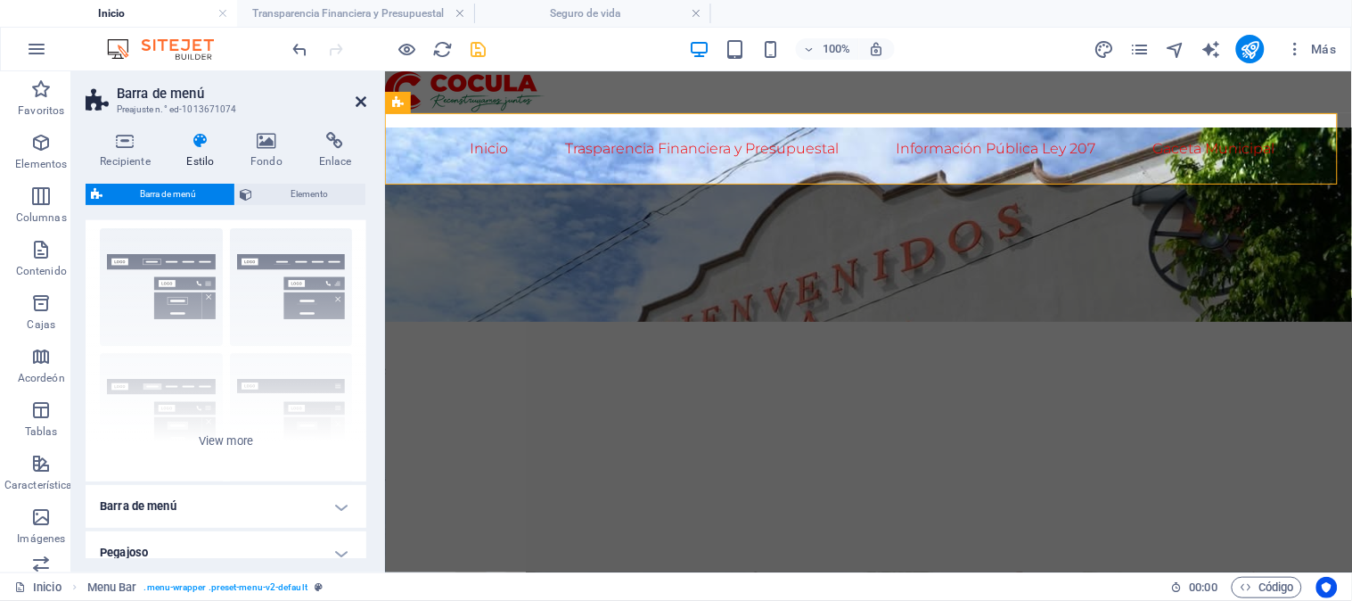
click at [361, 94] on icon at bounding box center [361, 101] width 11 height 14
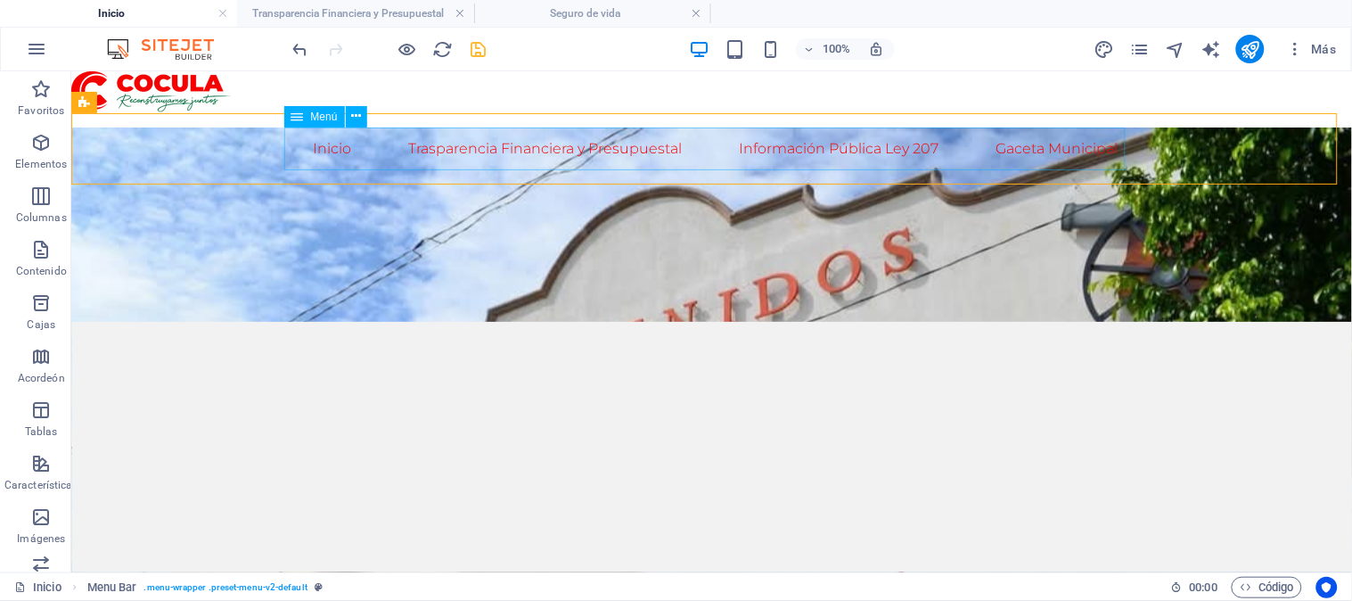
click at [325, 114] on font "Menú" at bounding box center [324, 117] width 27 height 12
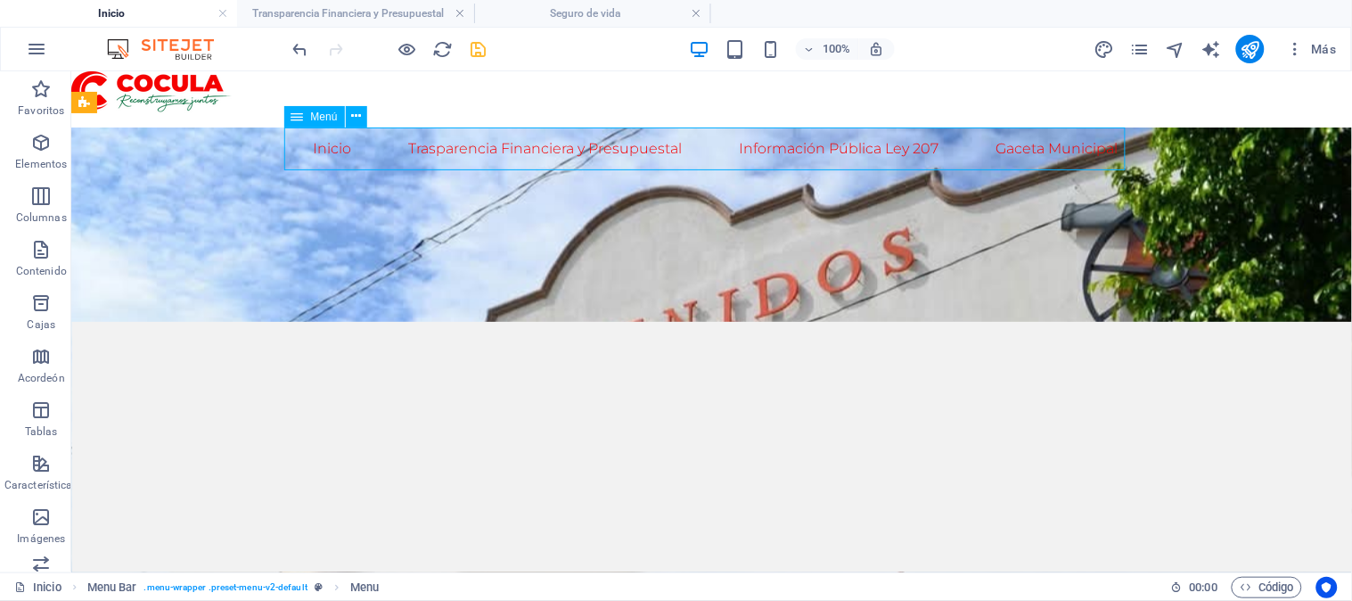
click at [325, 114] on font "Menú" at bounding box center [324, 117] width 27 height 12
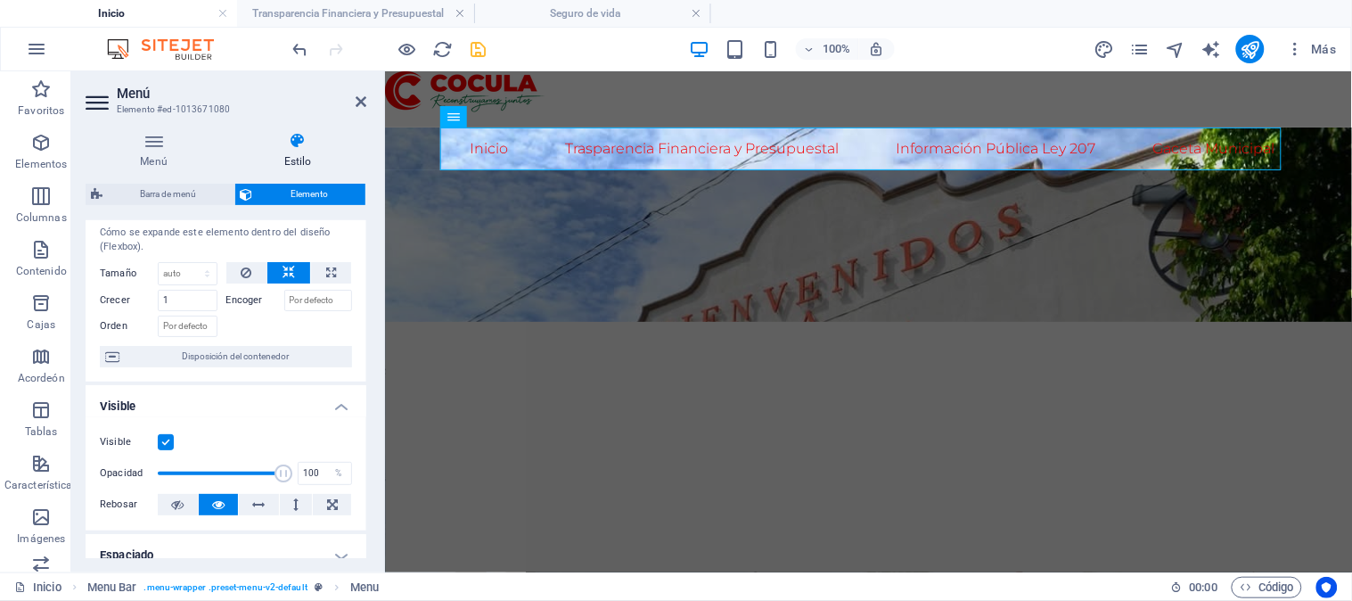
scroll to position [0, 0]
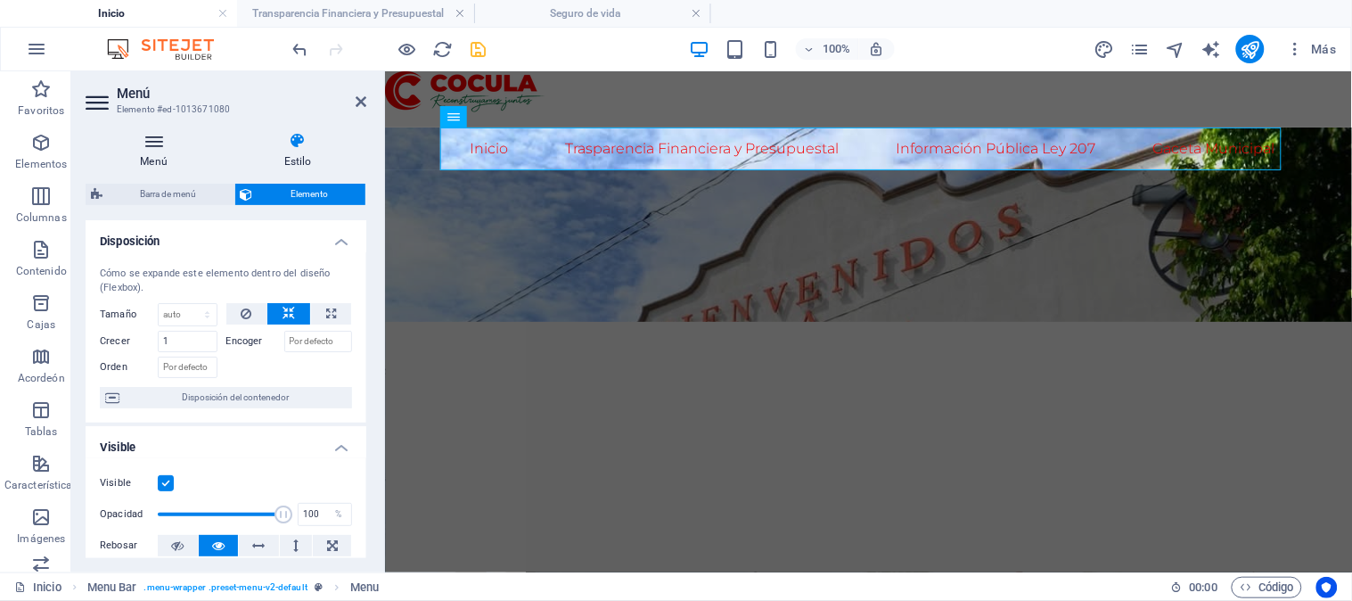
click at [156, 144] on icon at bounding box center [154, 141] width 136 height 18
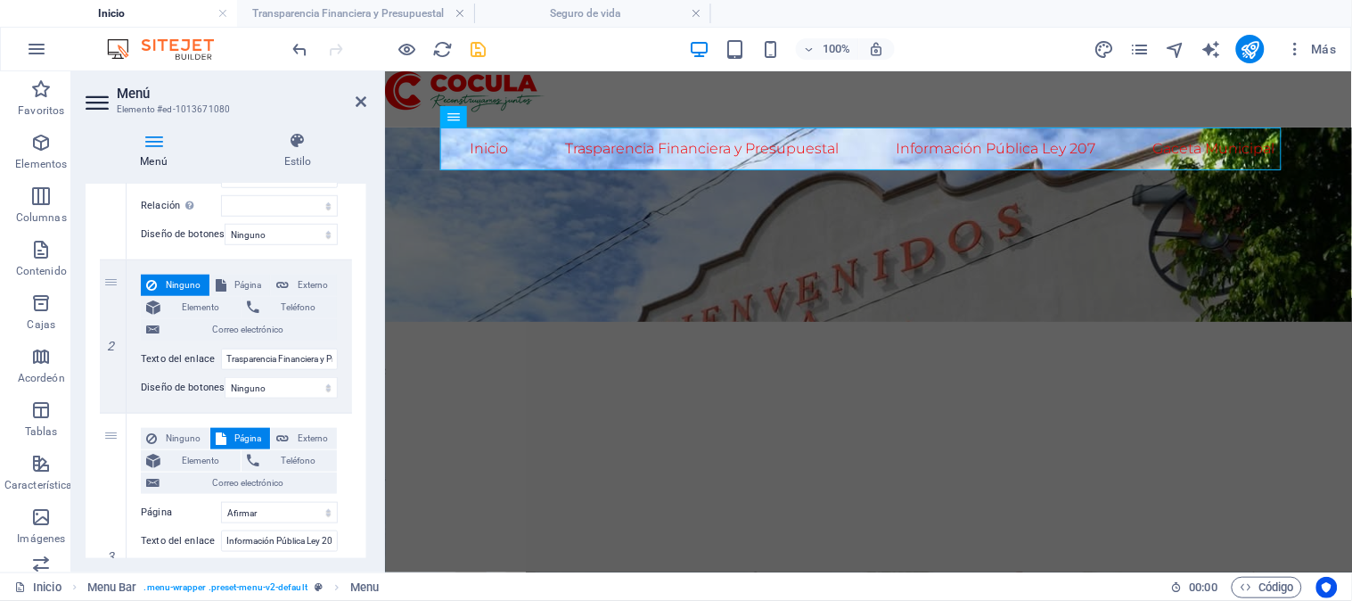
scroll to position [396, 0]
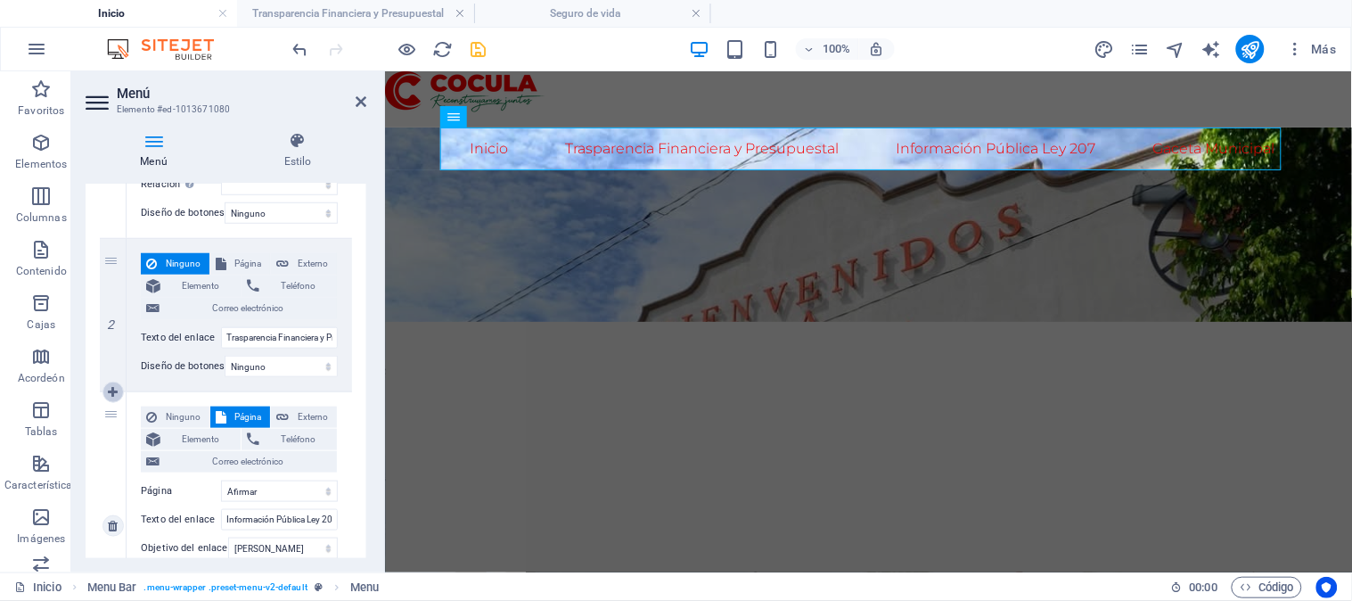
click at [111, 396] on icon at bounding box center [113, 392] width 10 height 12
select select
select select "5"
type input "Información Pública Ley 207"
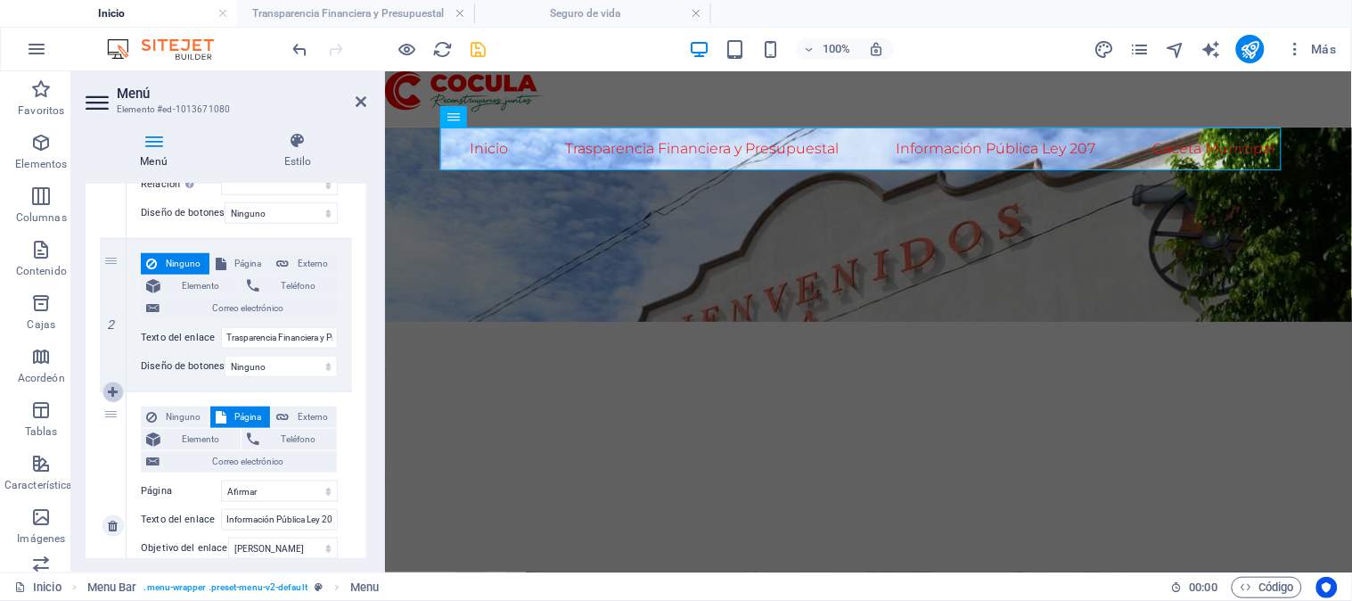
select select
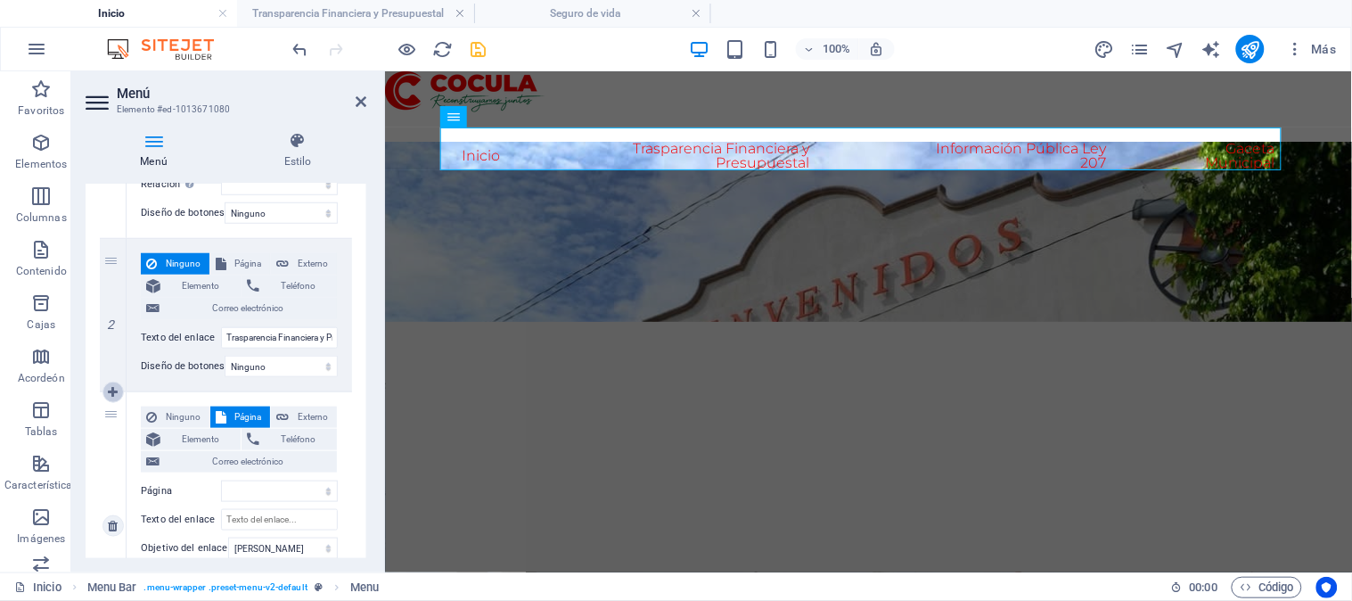
select select "6"
select select
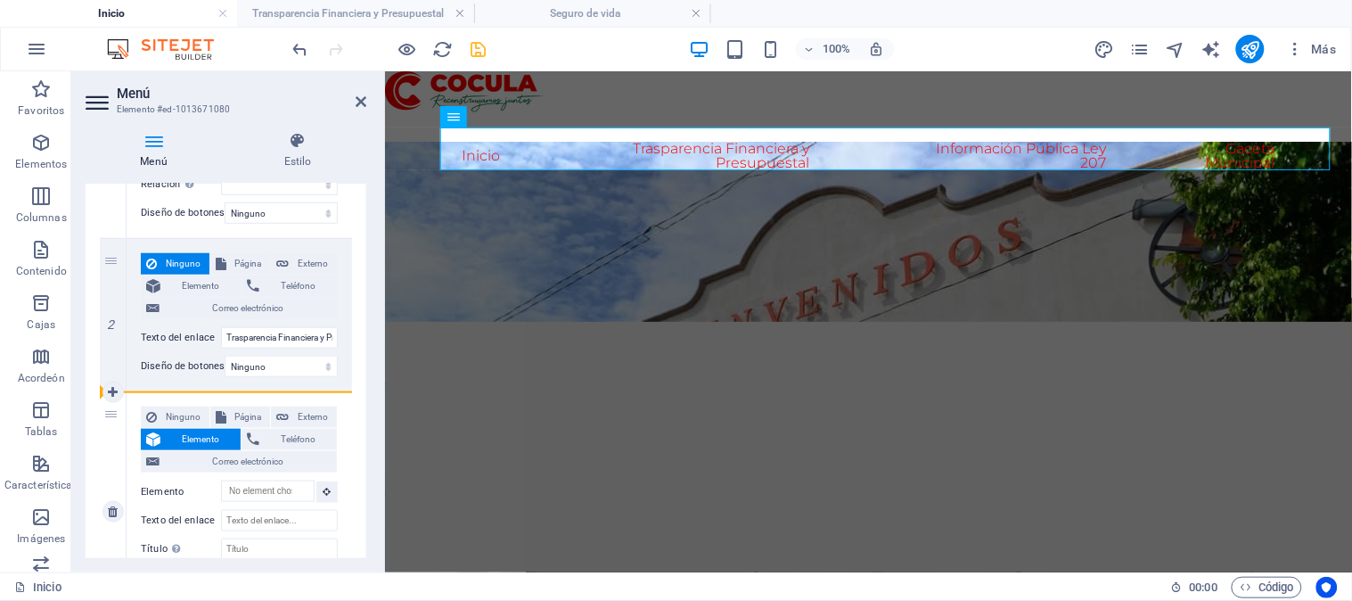
drag, startPoint x: 109, startPoint y: 415, endPoint x: 237, endPoint y: 401, distance: 129.1
click at [237, 401] on div "3 Ninguno Página Externo Elemento Teléfono Correo electrónico Página Inicio Tra…" at bounding box center [226, 512] width 252 height 240
select select
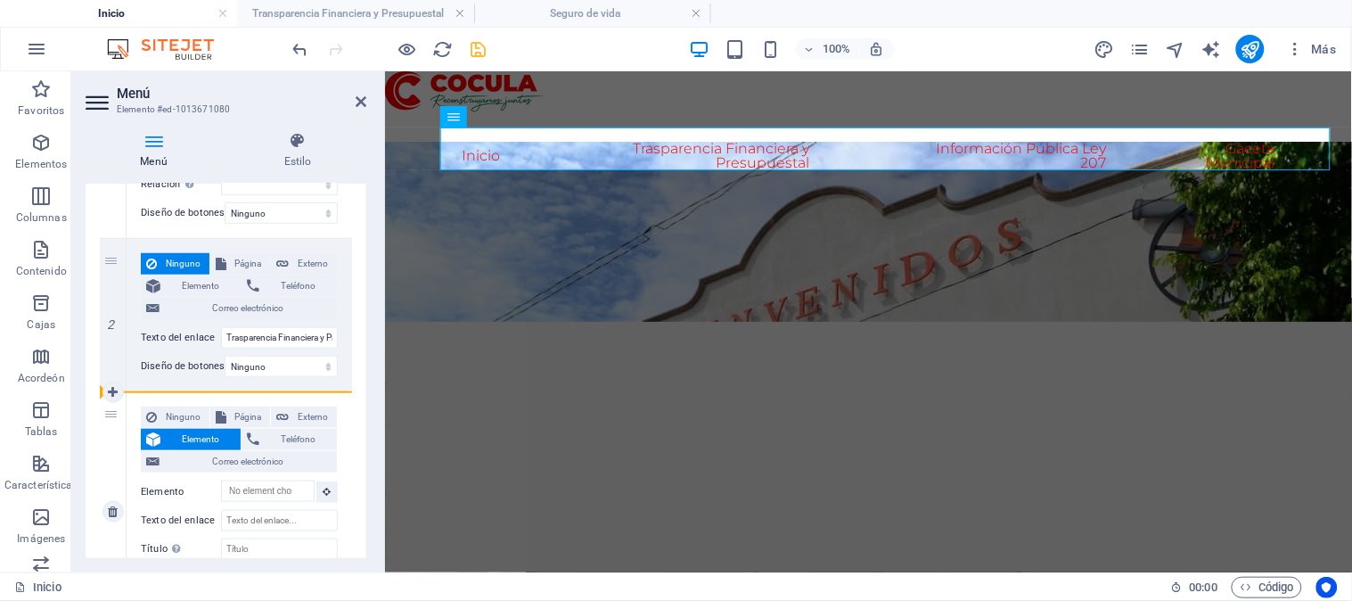
select select
drag, startPoint x: 110, startPoint y: 412, endPoint x: 260, endPoint y: 398, distance: 151.2
click at [260, 398] on div "3 Ninguno Página Externo Elemento Teléfono Correo electrónico Página Inicio Tra…" at bounding box center [226, 512] width 252 height 240
select select
select select "5"
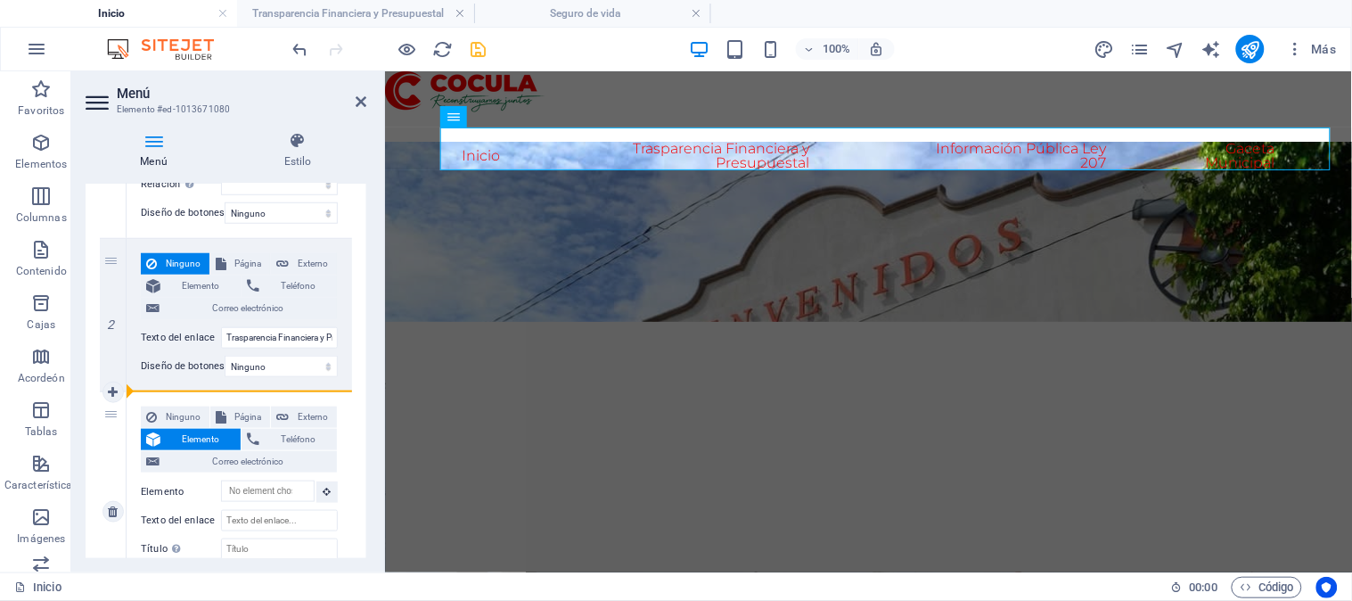
type input "Información Pública Ley 207"
select select
select select "6"
type input "Gaceta Municipal"
select select
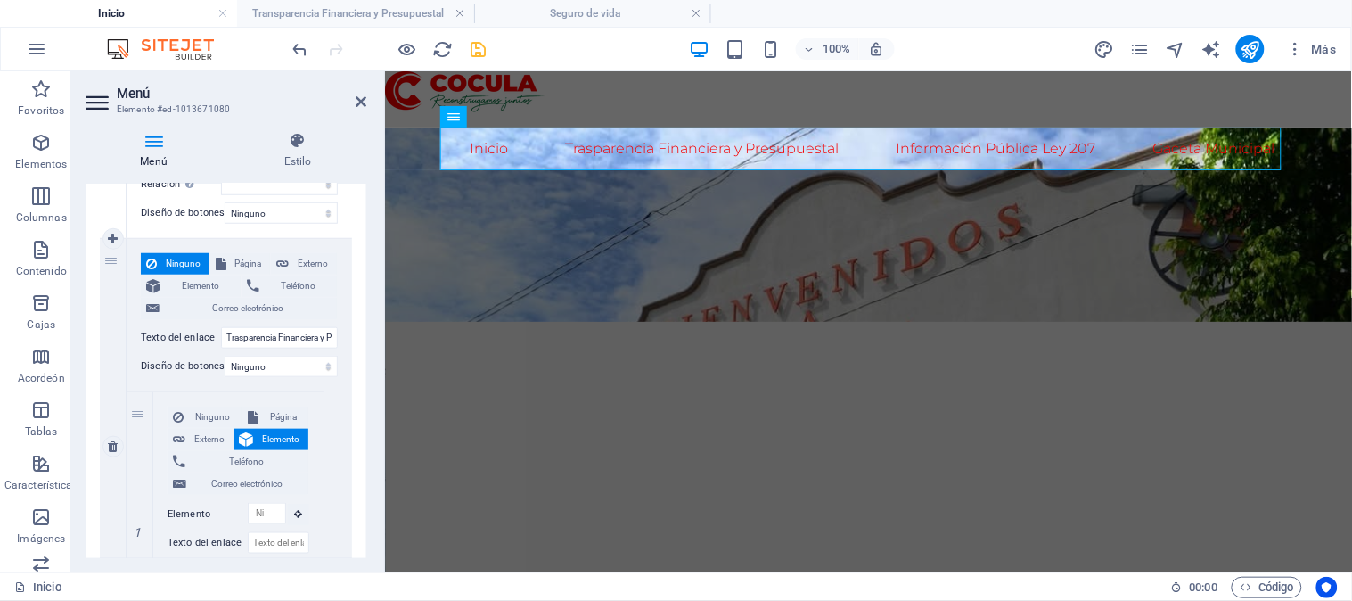
scroll to position [495, 0]
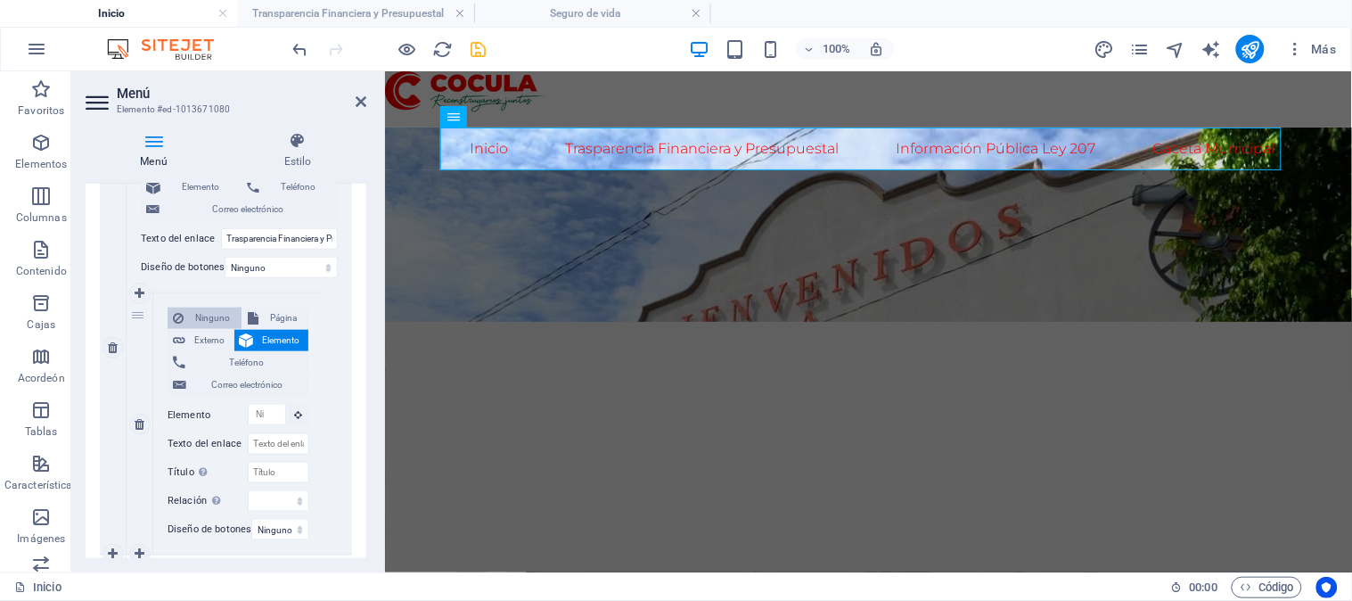
click at [224, 314] on font "Ninguno" at bounding box center [212, 318] width 35 height 10
select select
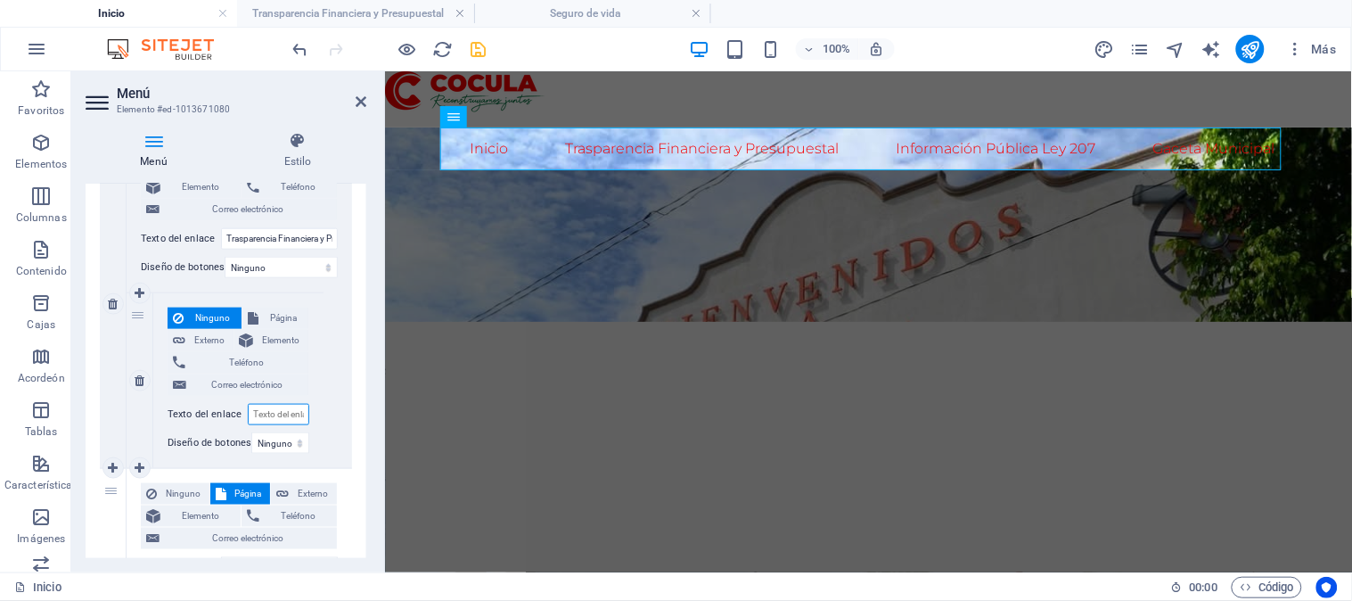
click at [278, 410] on input "Texto del enlace" at bounding box center [279, 414] width 62 height 21
type input "Tr"
select select
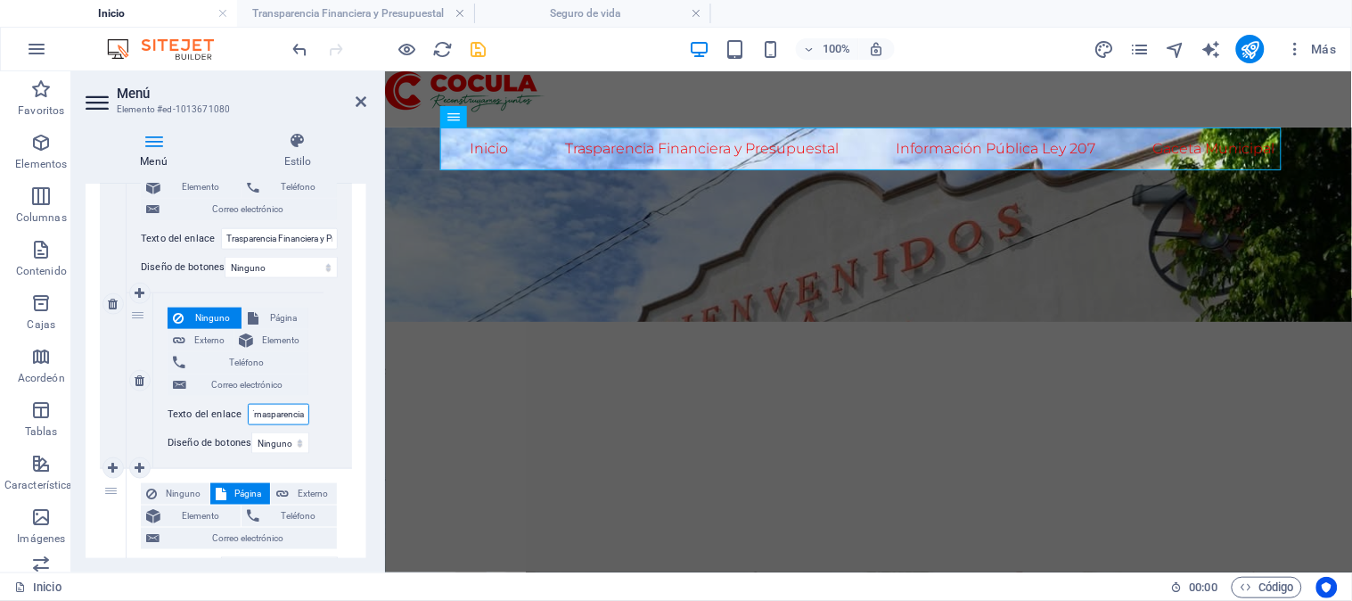
type input "Trnasparencia"
select select
type input "Trnasparencia y"
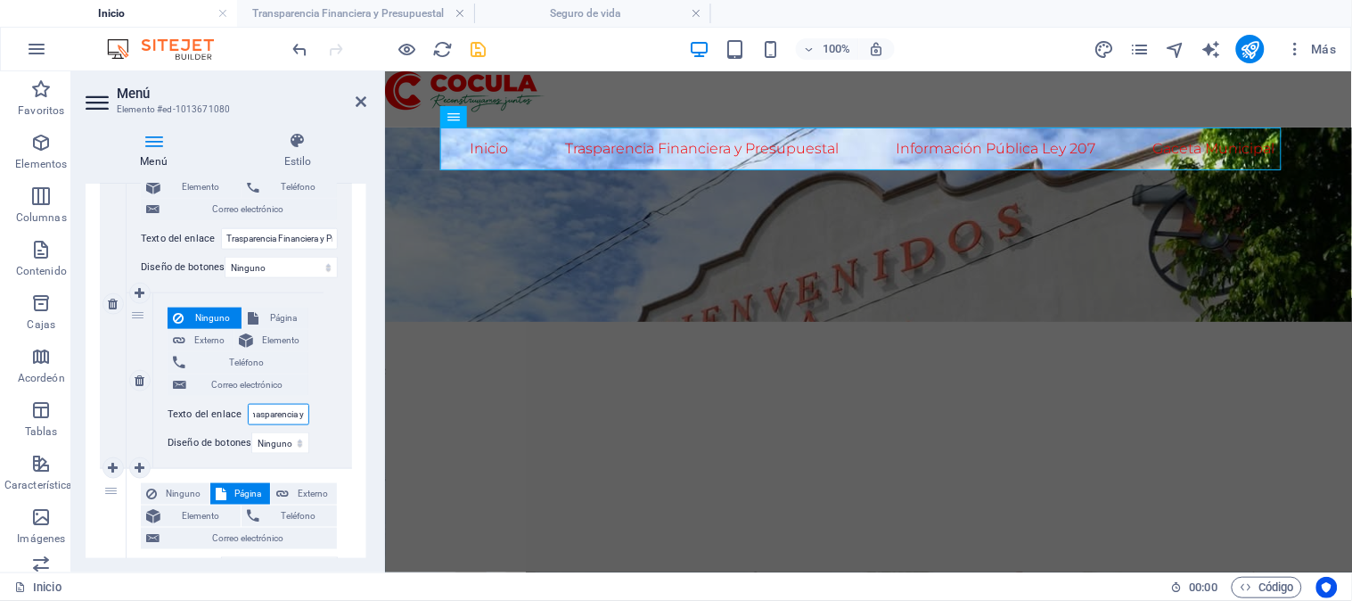
scroll to position [0, 16]
select select
type input "Trnasparencia y C"
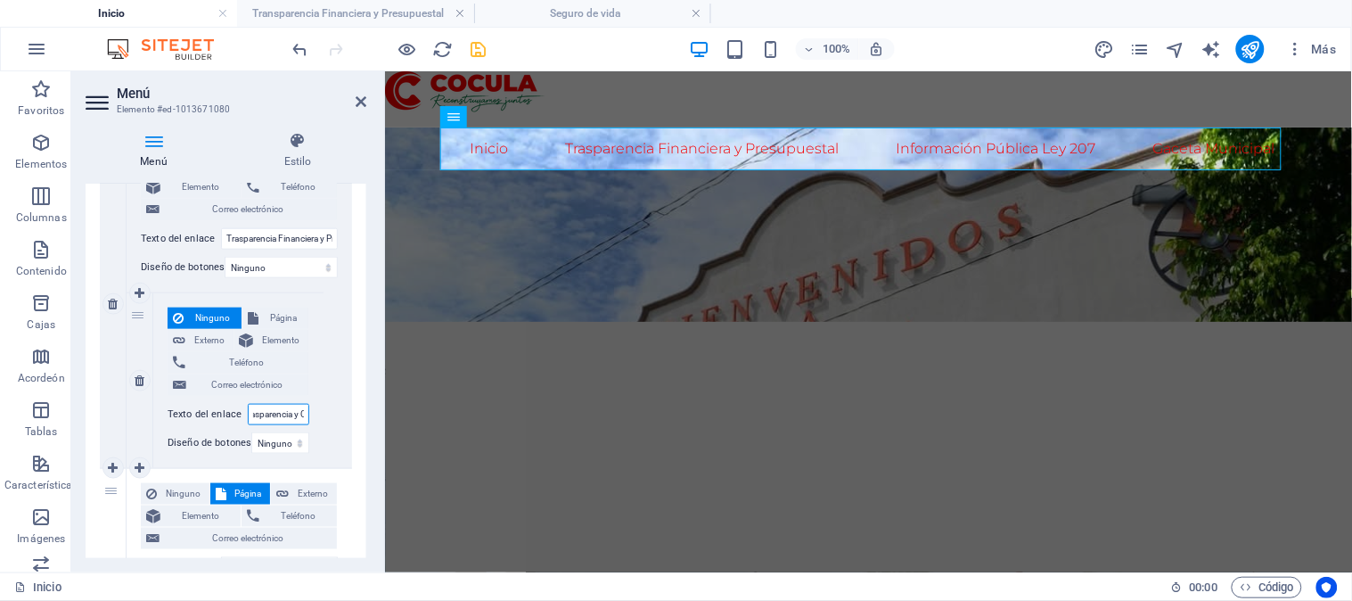
scroll to position [0, 22]
select select
type input "Trnasparencia y Cúenta"
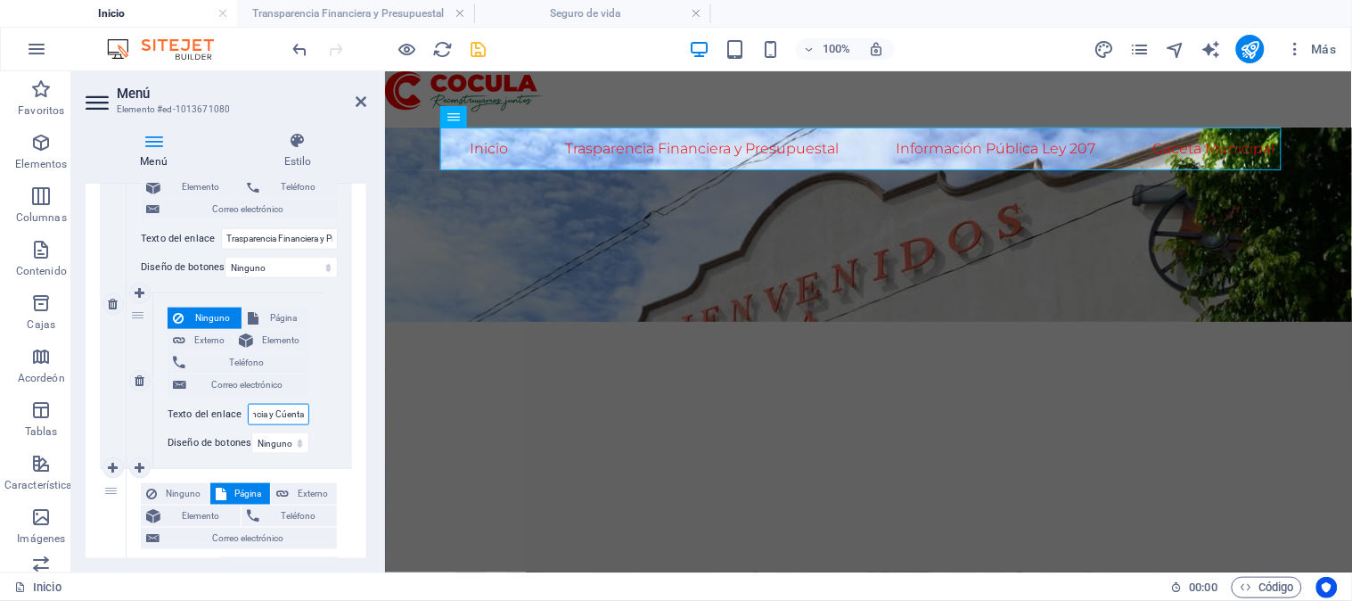
select select
type input "Trnasparencia y Cúenta P"
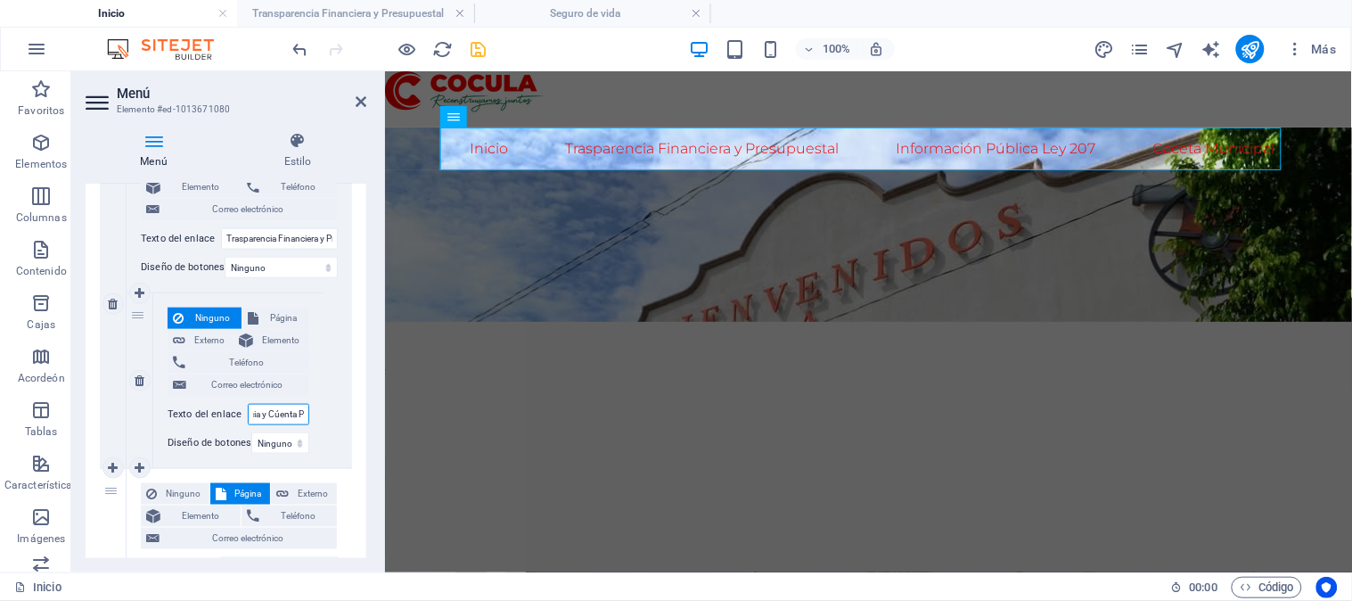
select select
type input "Trnasparencia y Cúenta Púb"
select select
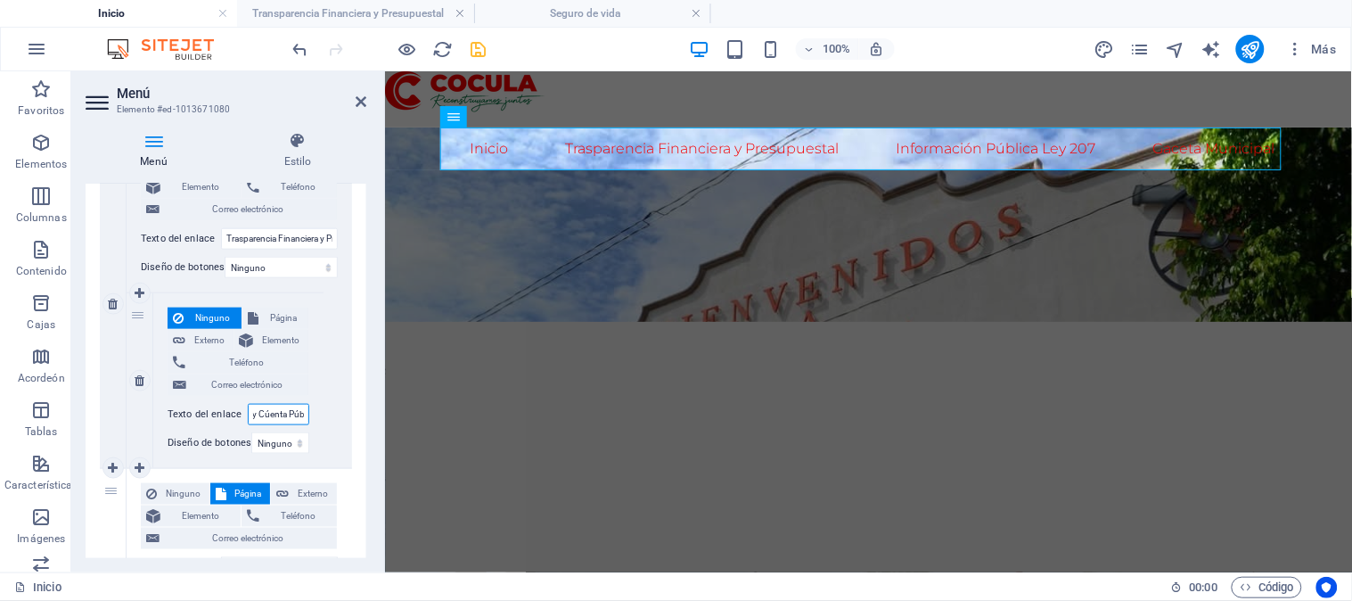
select select
type input "Trnasparencia y Cúenta Públic"
select select
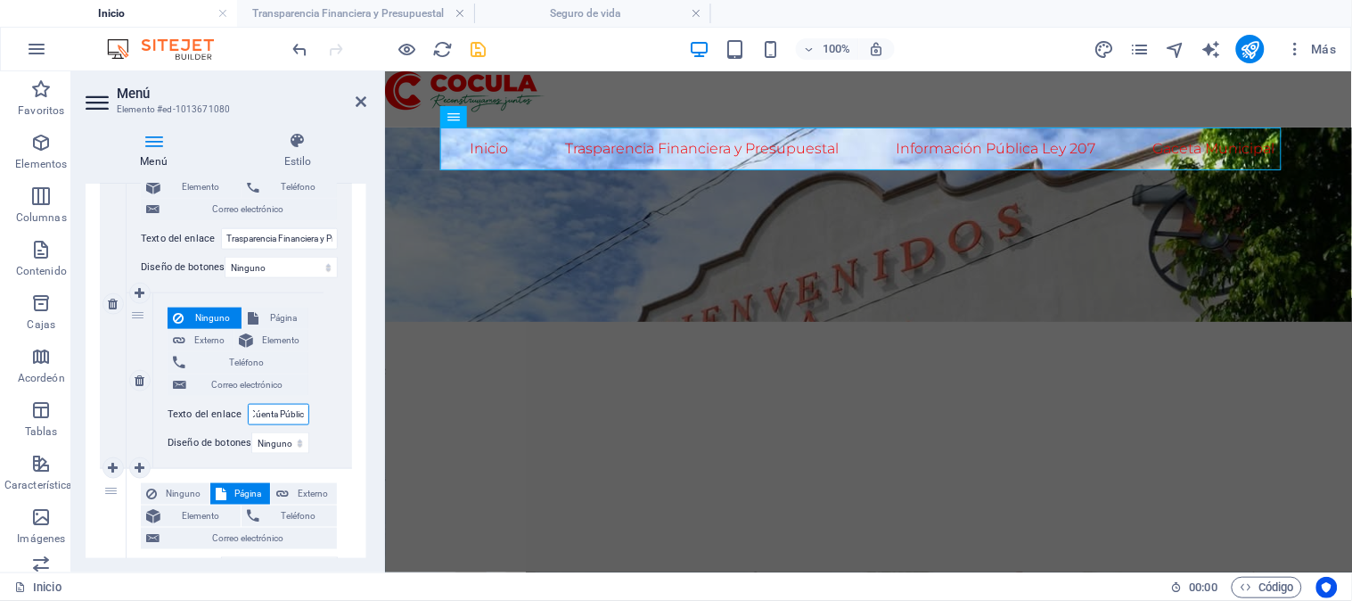
select select
type input "Trnasparencia y Cúenta Pública"
select select
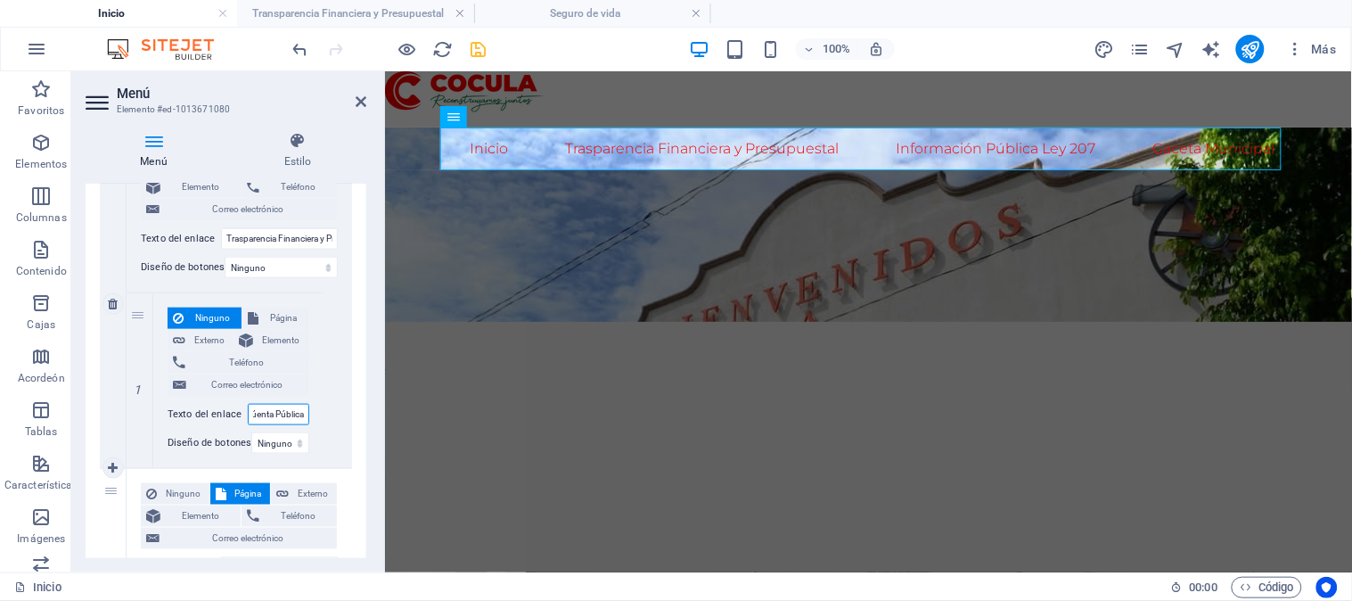
select select
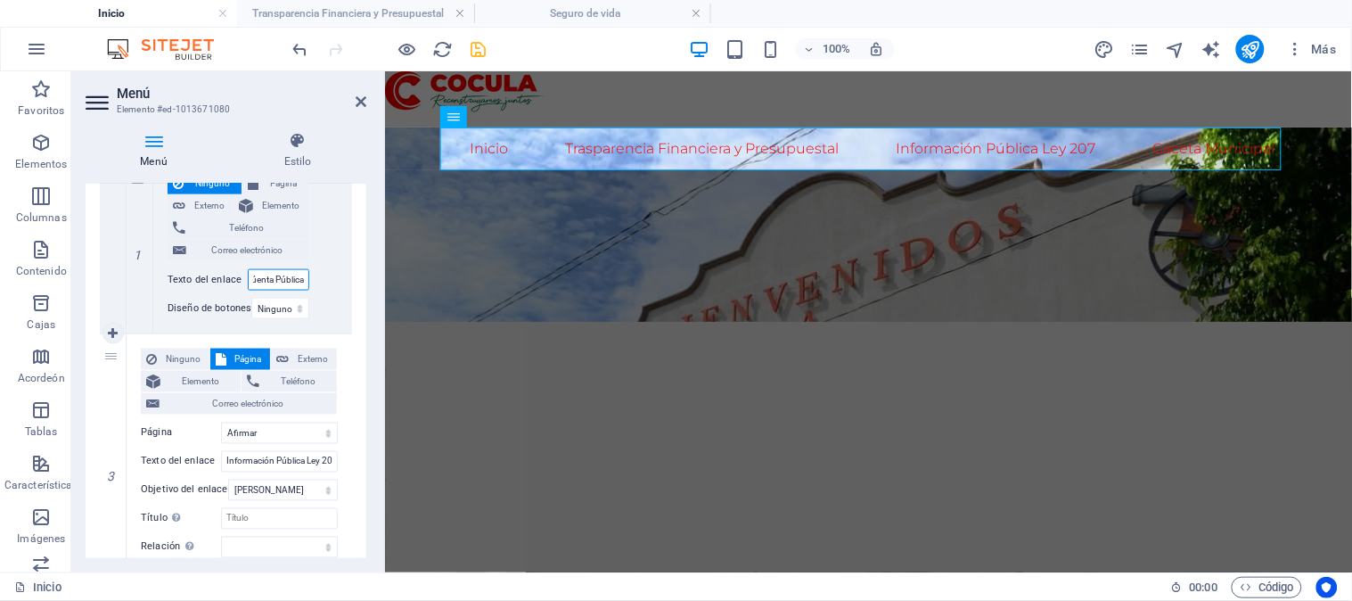
scroll to position [693, 0]
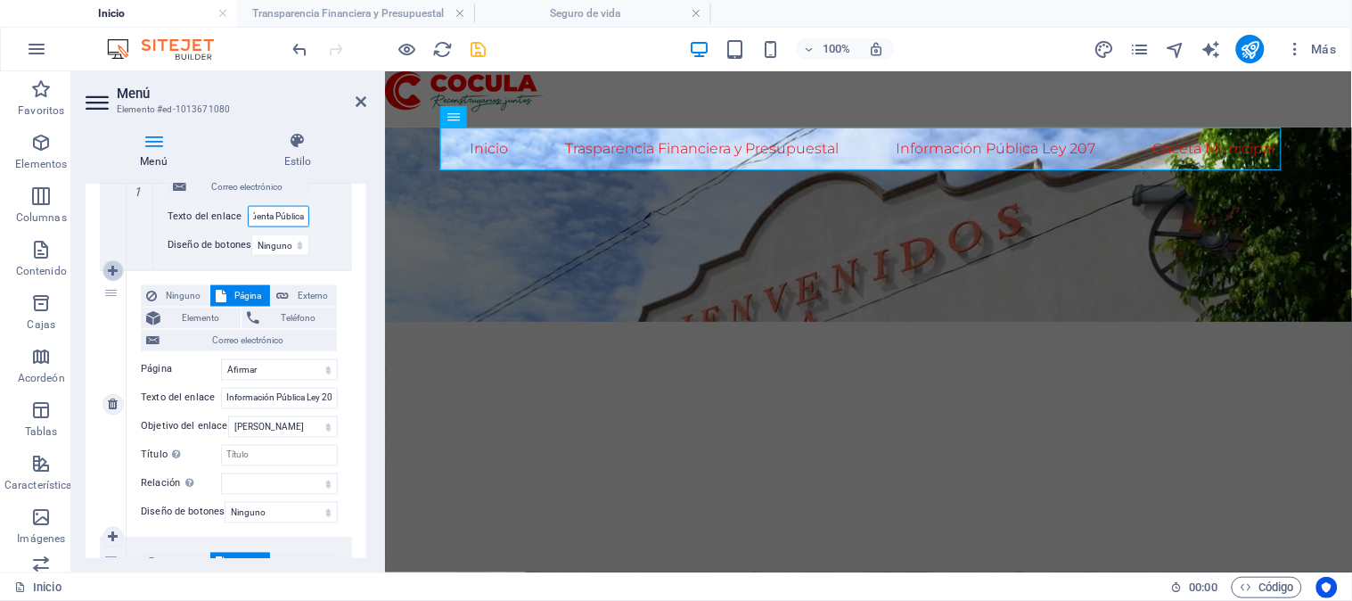
type input "Trnasparencia y Cúenta Pública"
click at [109, 265] on icon at bounding box center [113, 271] width 10 height 12
select select
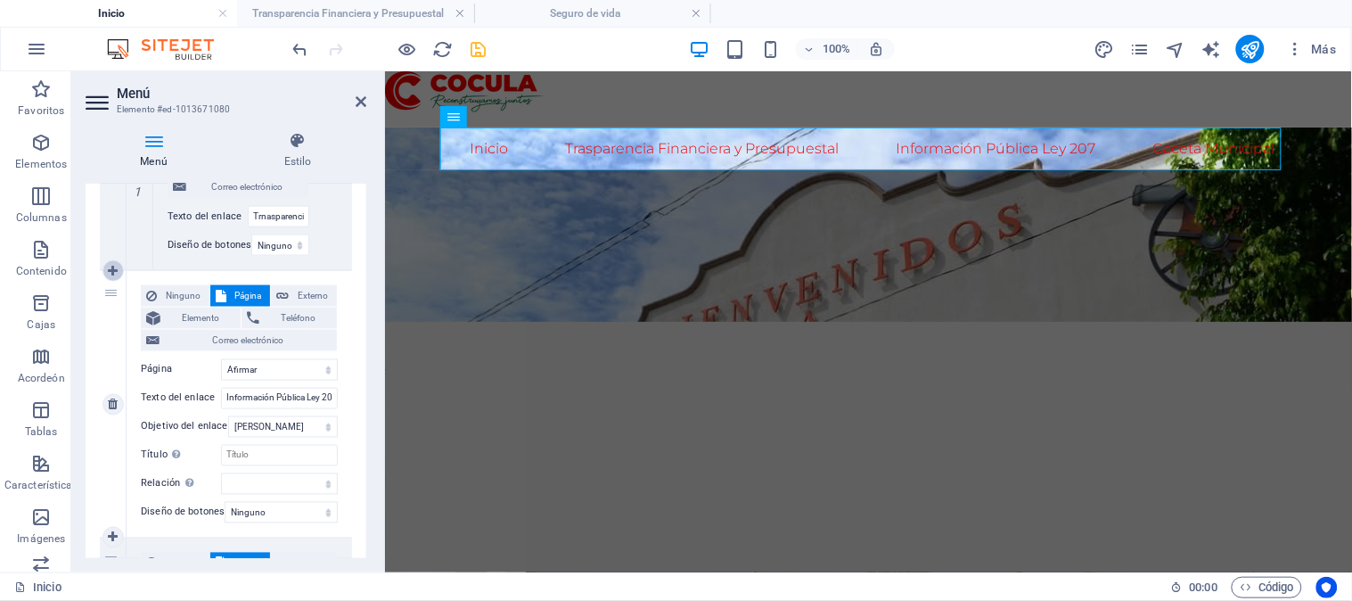
select select "5"
type input "Información Pública Ley 207"
select select
select select "6"
select select
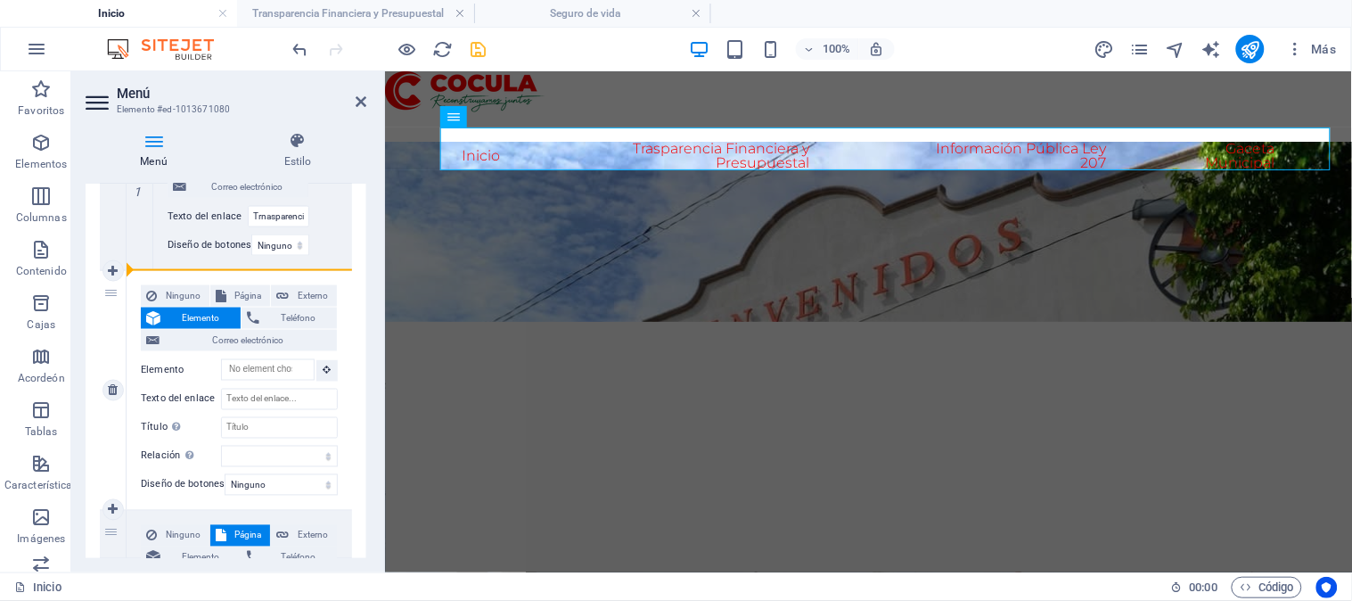
drag, startPoint x: 110, startPoint y: 292, endPoint x: 202, endPoint y: 281, distance: 93.4
click at [202, 281] on div "3 Ninguno Página Externo Elemento Teléfono Correo electrónico Página Inicio Tra…" at bounding box center [226, 391] width 252 height 240
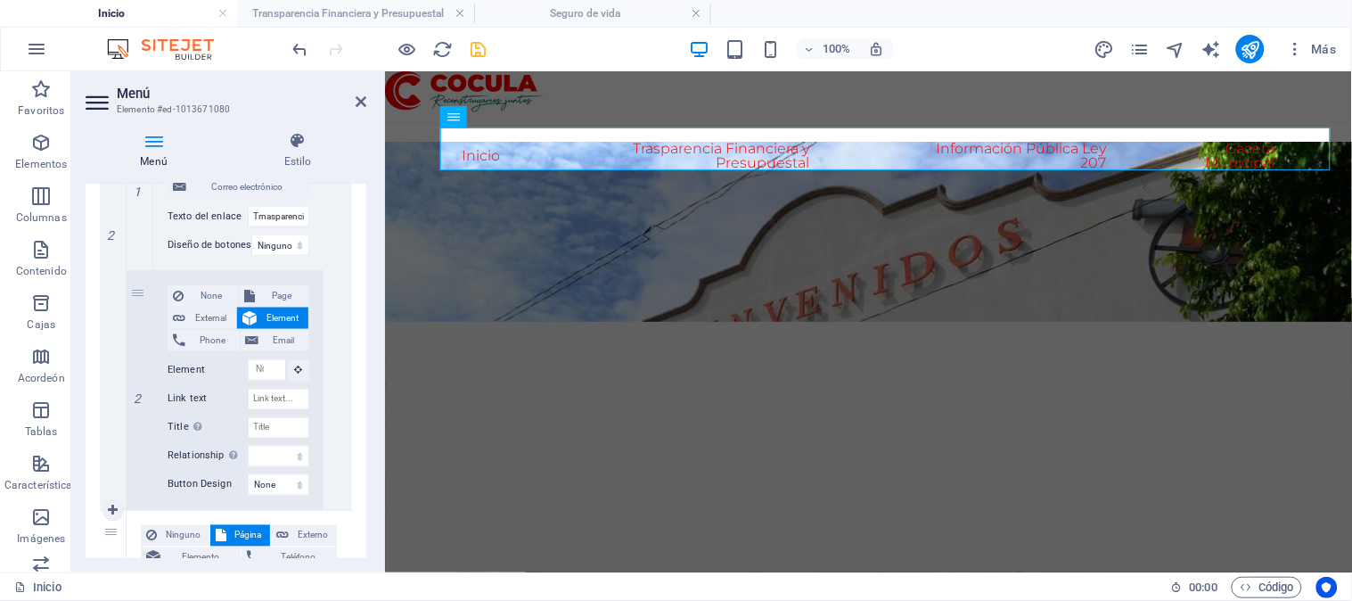
select select
select select "5"
type input "Información Pública Ley 207"
select select
select select "6"
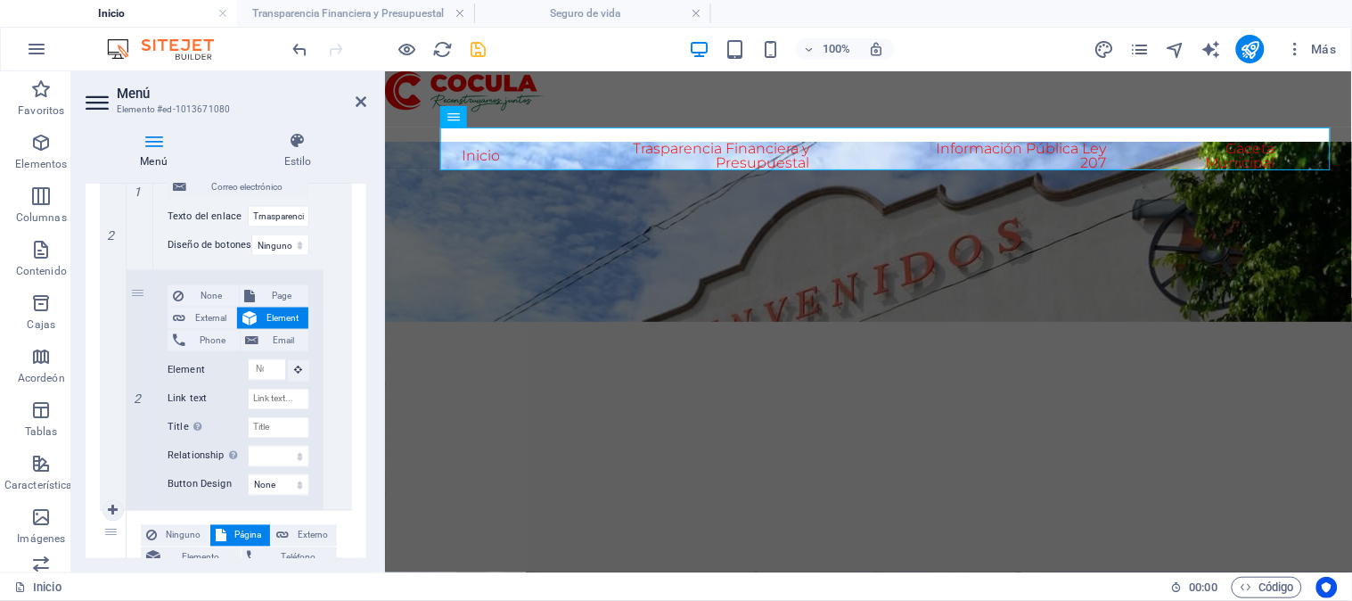
type input "Gaceta Municipal"
select select
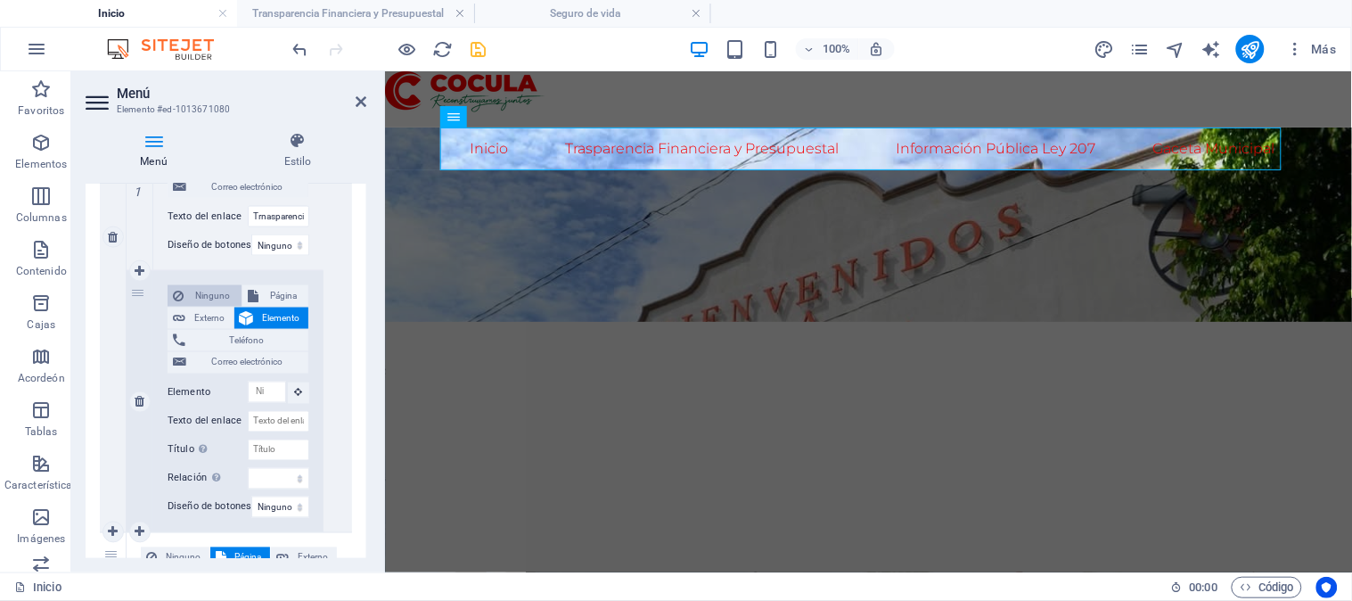
click at [202, 294] on font "Ninguno" at bounding box center [212, 296] width 35 height 10
select select
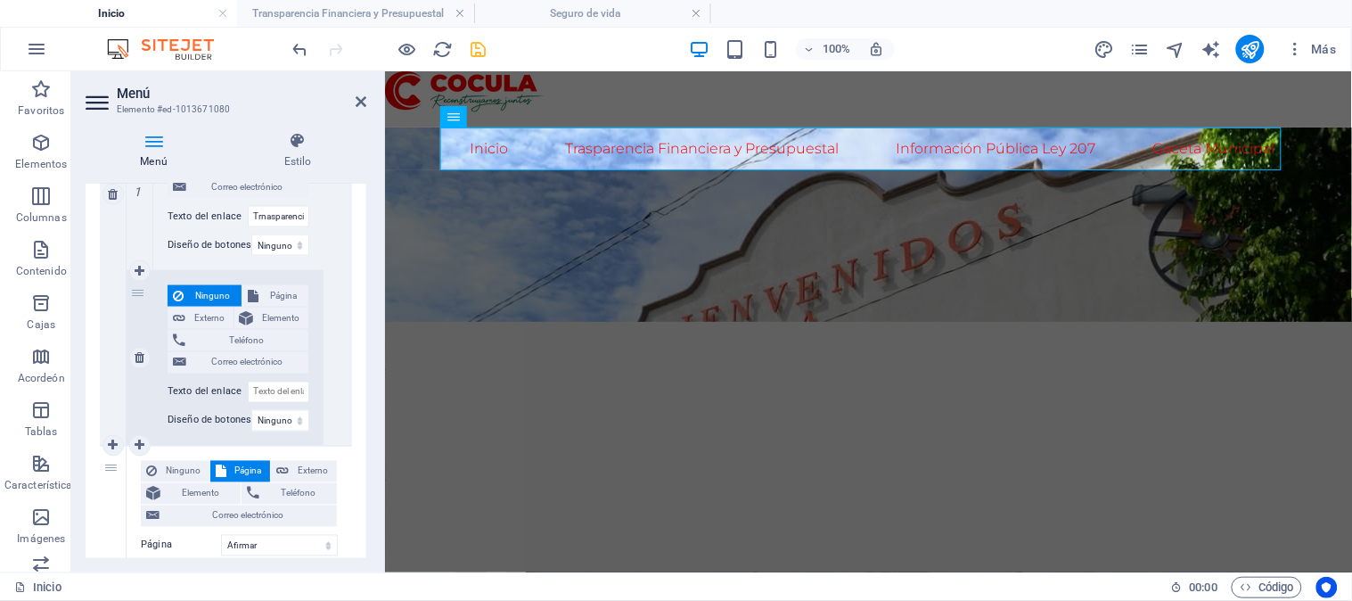
click at [202, 227] on label "Texto del enlace" at bounding box center [208, 216] width 80 height 21
click at [248, 227] on input "Trnasparencia y Cúenta Pública" at bounding box center [279, 216] width 62 height 21
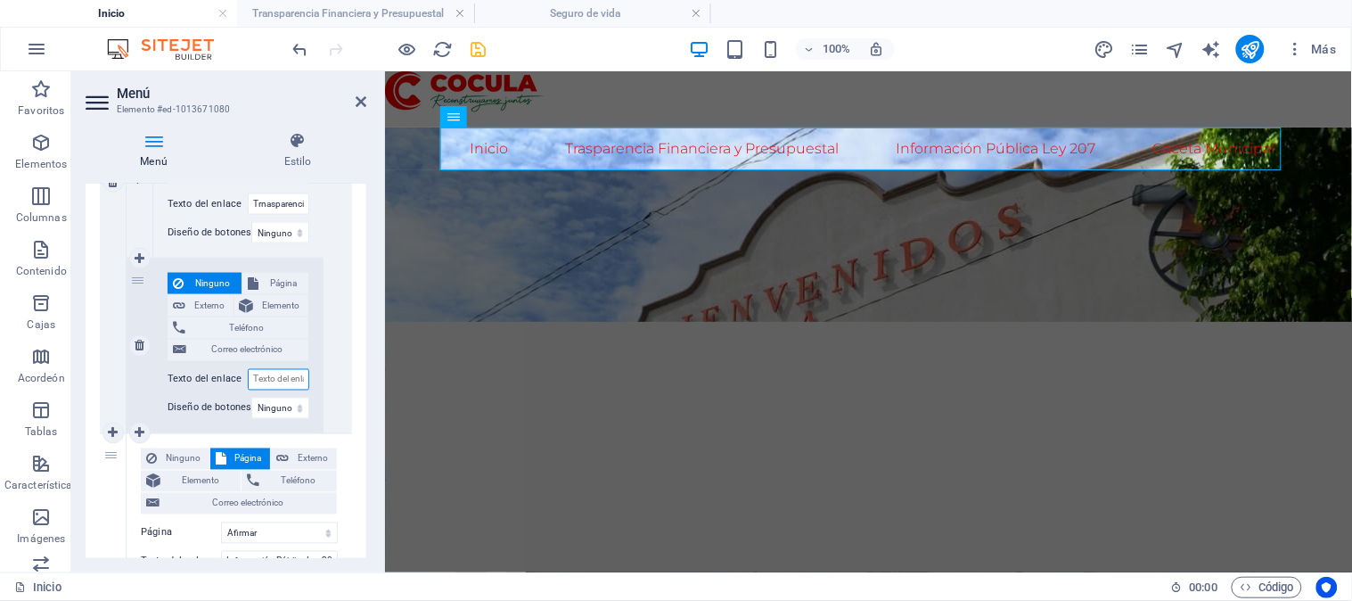
click at [282, 374] on input "Texto del enlace" at bounding box center [279, 379] width 62 height 21
type input "Ley General"
select select
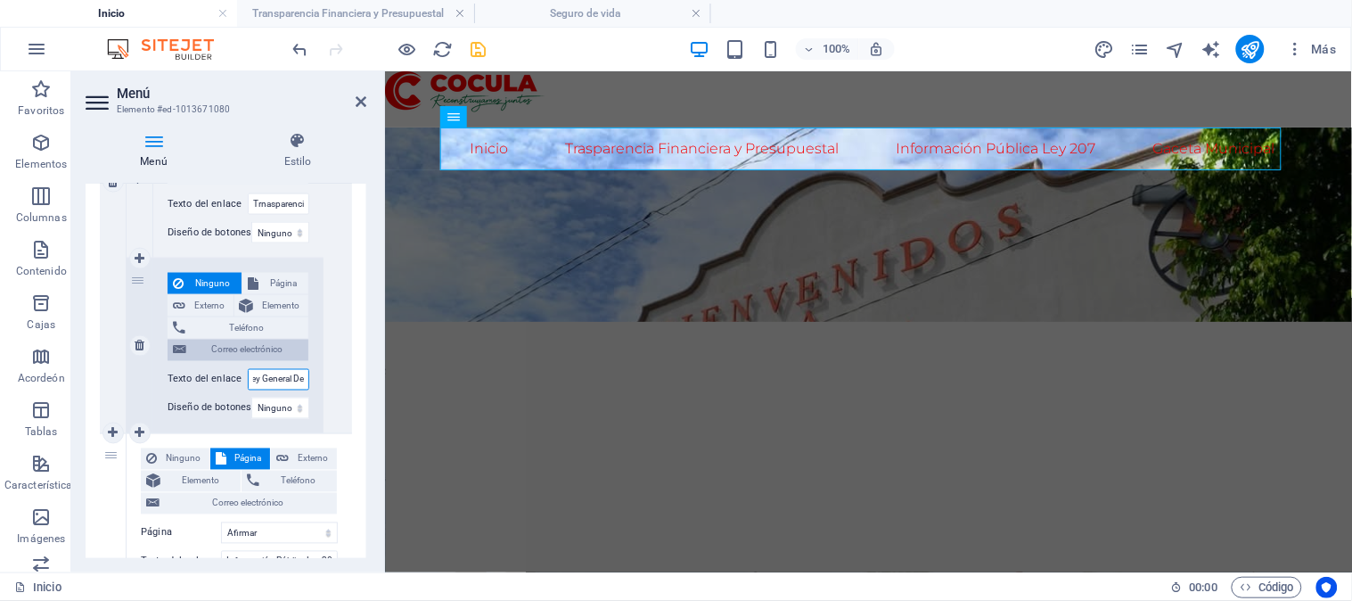
type input "Ley General De"
select select
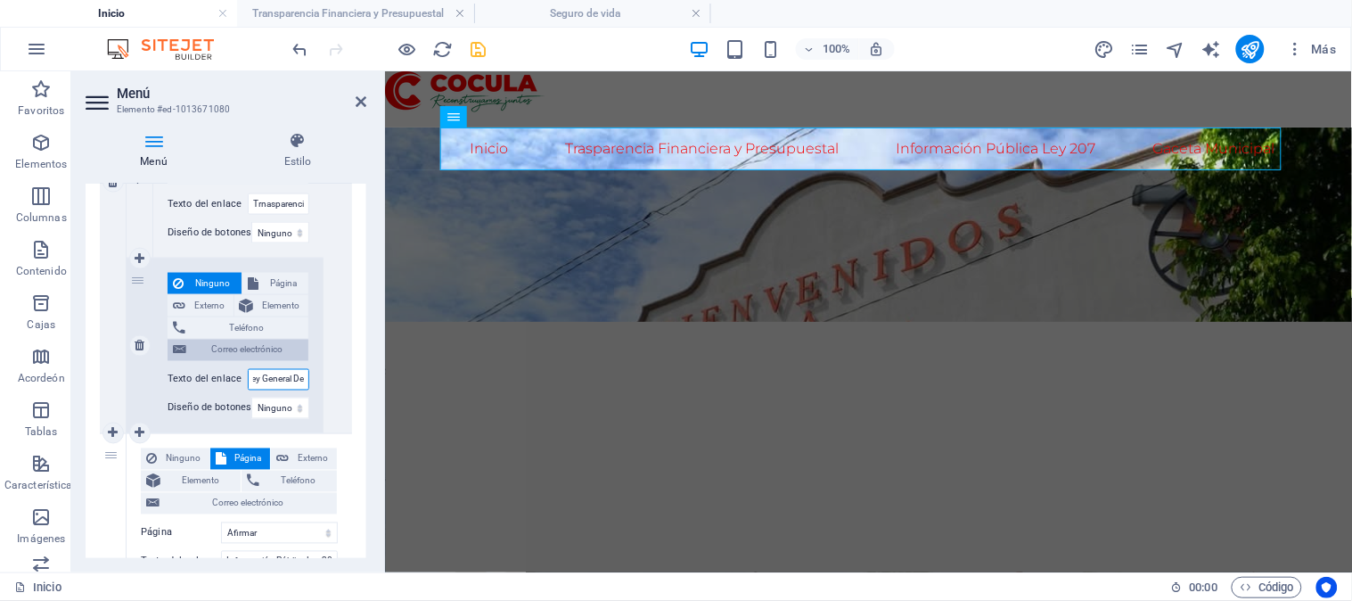
type input "Ley General De D"
select select
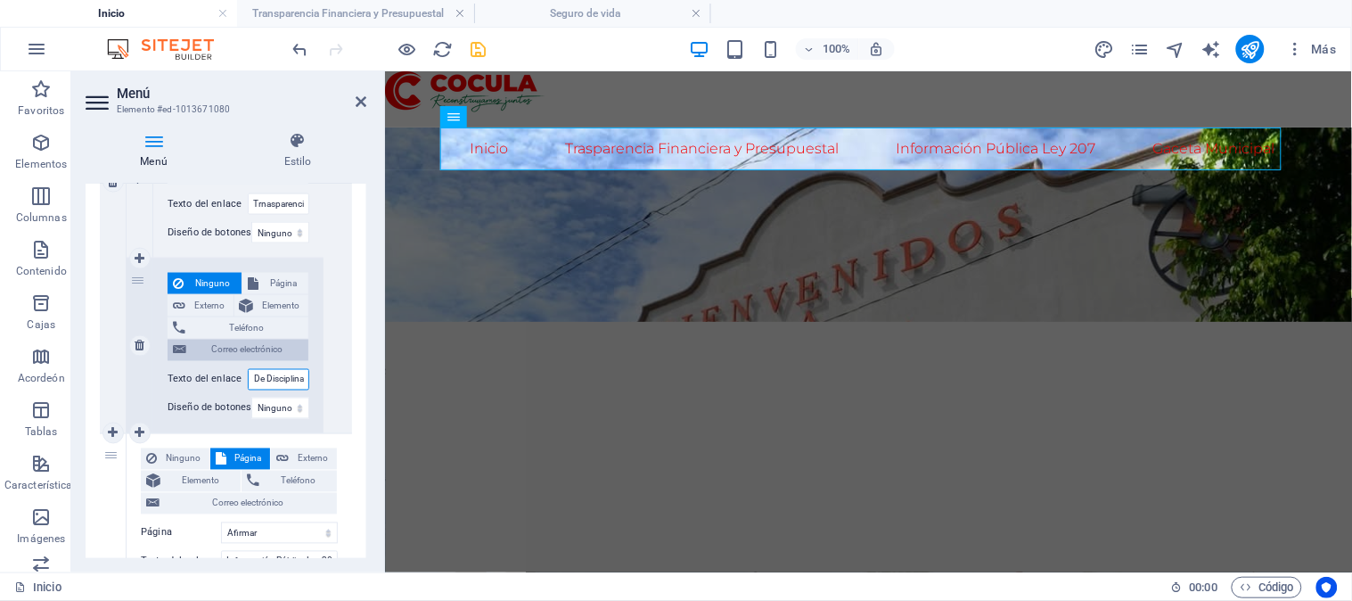
type input "Ley General De Disciplina"
select select
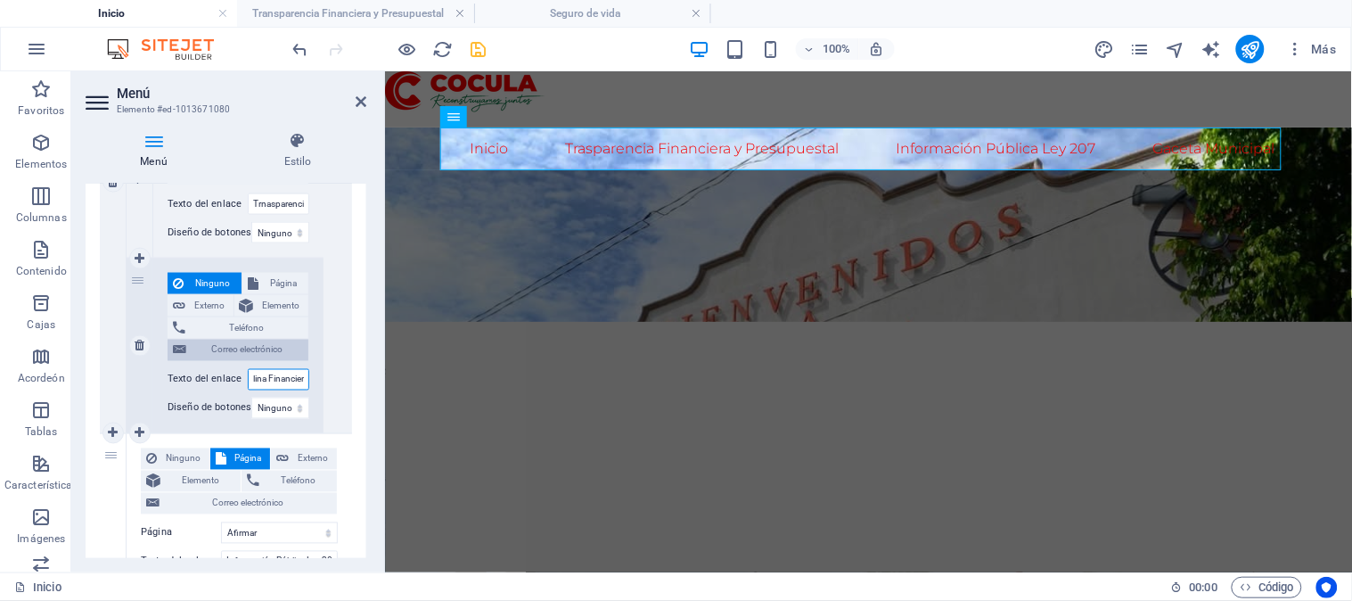
type input "Ley General De Disciplina Financiera"
select select
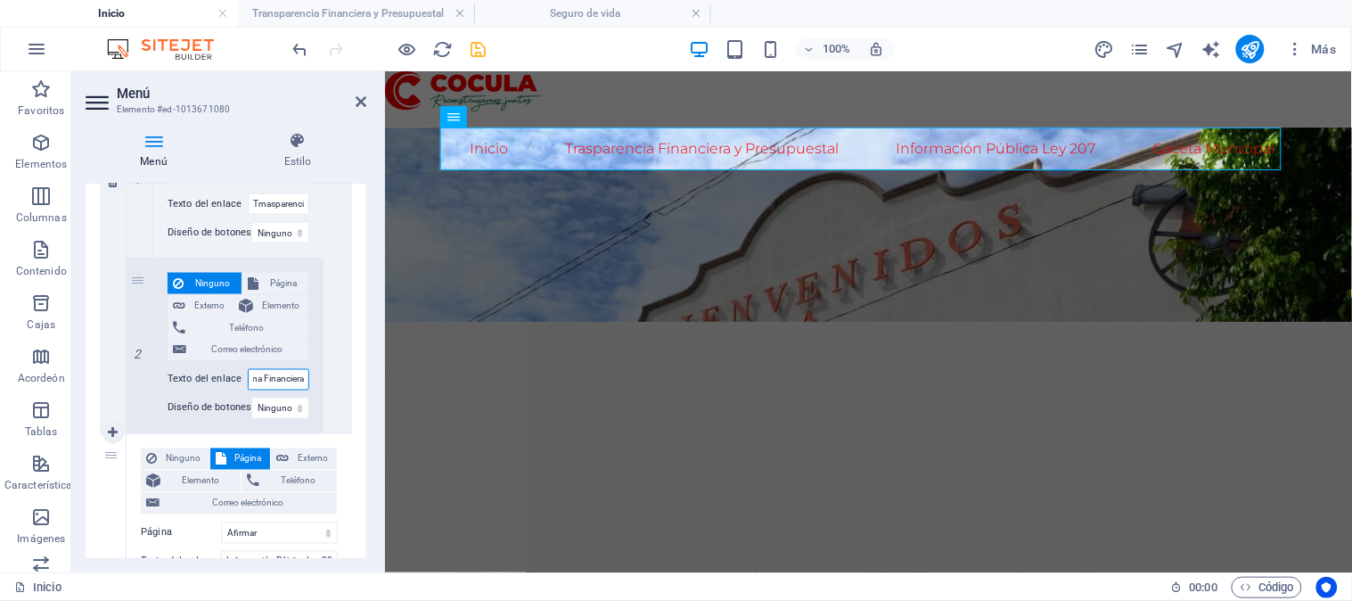
type input "Ley General De Disciplina Financiera"
click at [343, 348] on div "Ninguno Página Externo Elemento Teléfono Correo electrónico Página Inicio Trans…" at bounding box center [240, 182] width 226 height 504
click at [473, 49] on icon "ahorrar" at bounding box center [479, 49] width 21 height 21
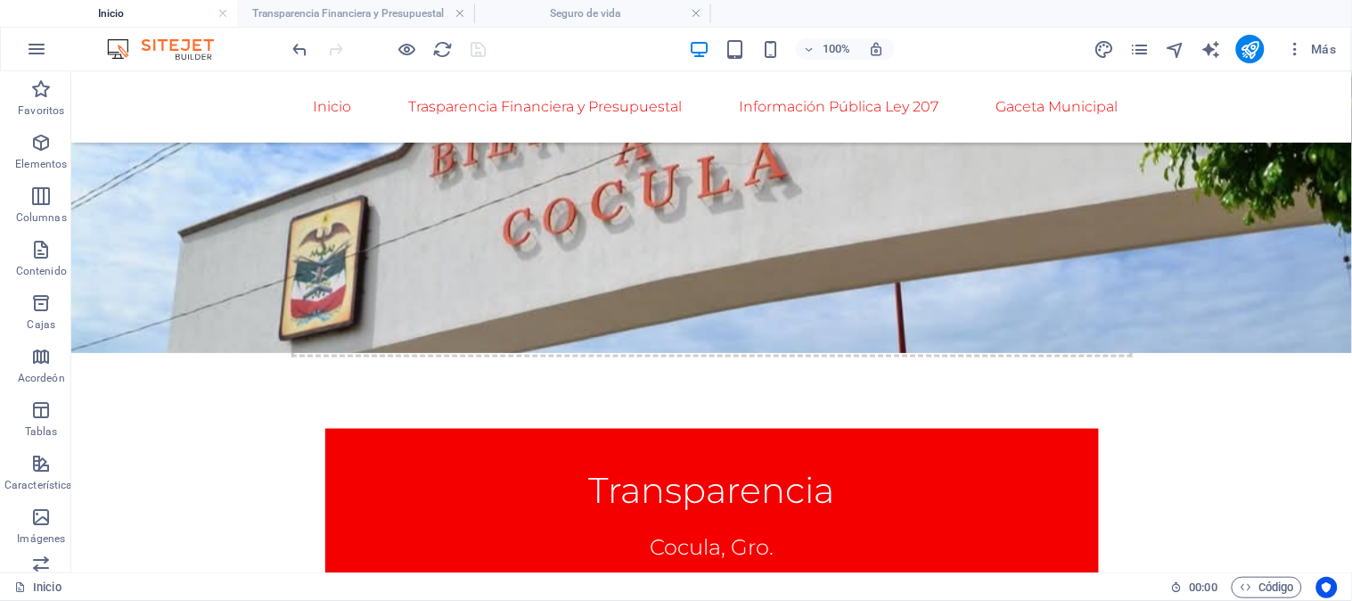
scroll to position [593, 0]
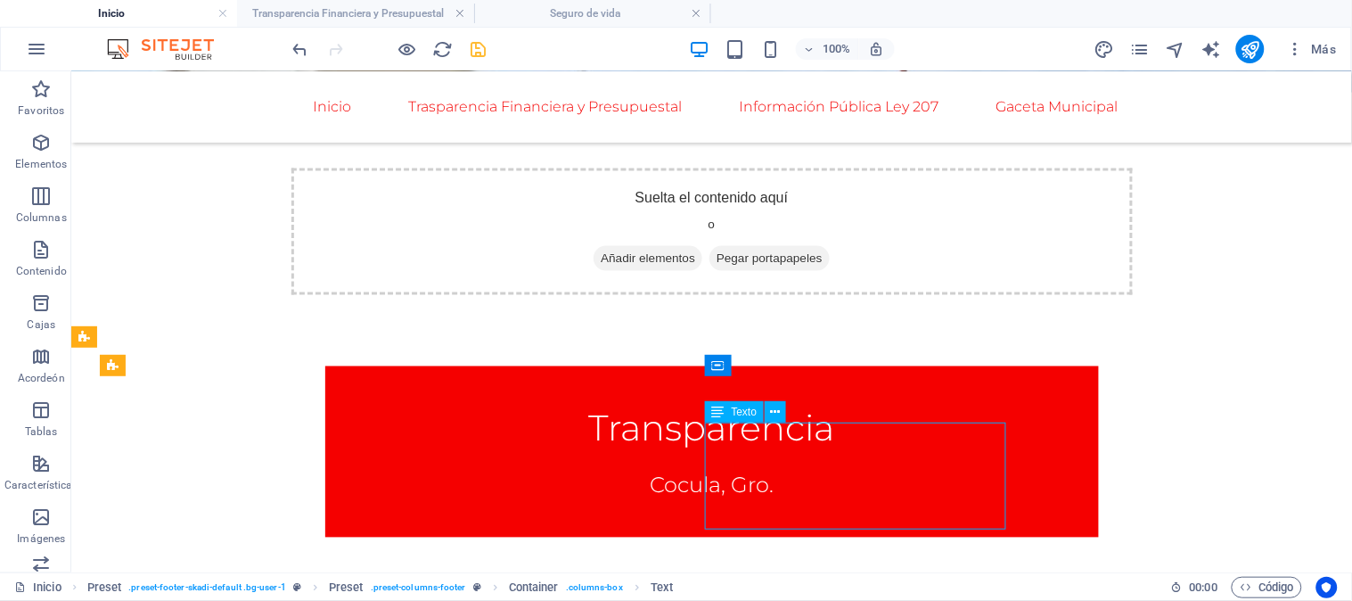
drag, startPoint x: 816, startPoint y: 531, endPoint x: 887, endPoint y: 487, distance: 84.1
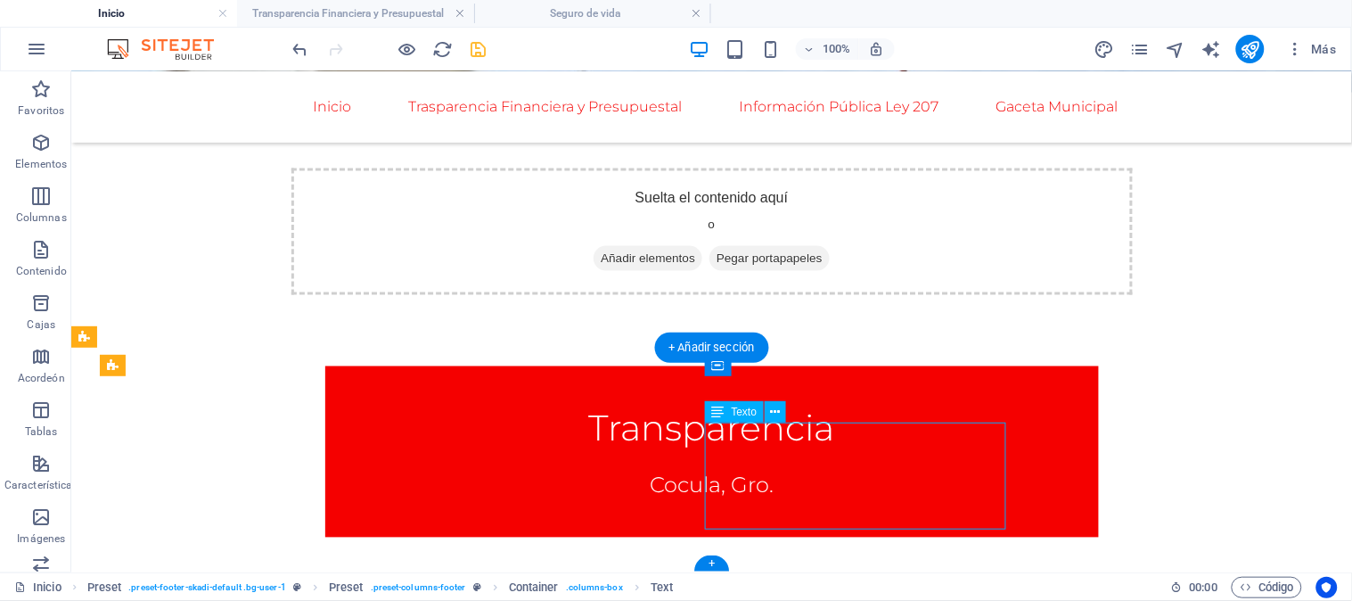
drag, startPoint x: 814, startPoint y: 431, endPoint x: 900, endPoint y: 433, distance: 86.5
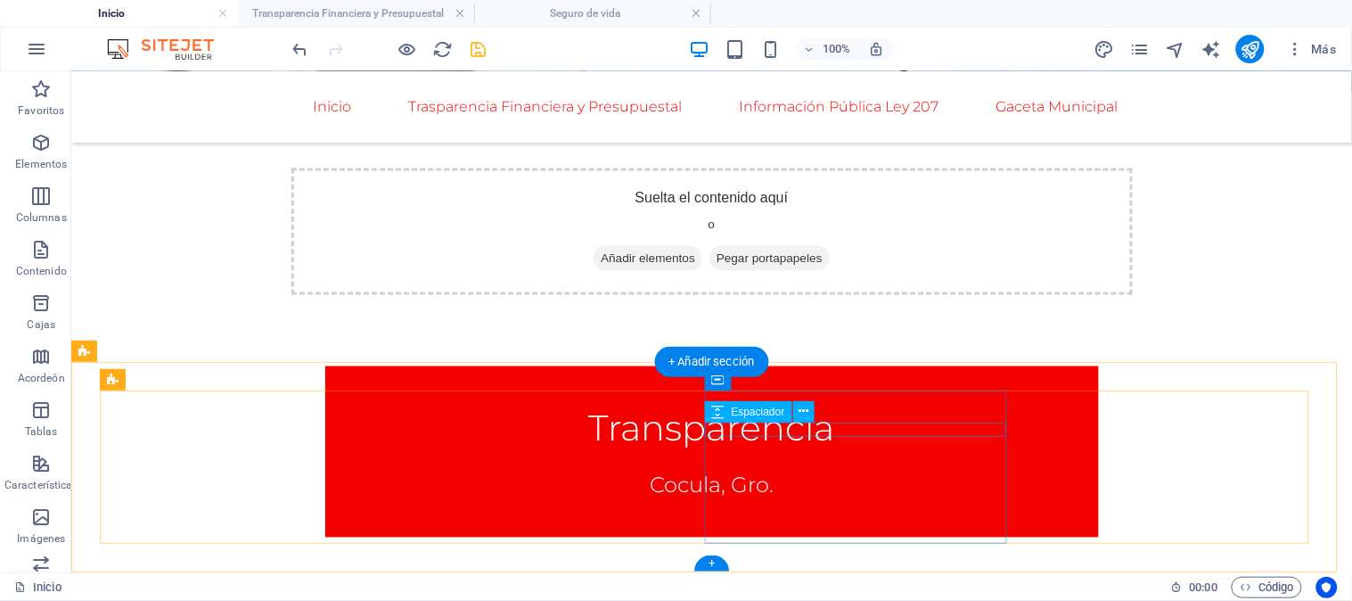
scroll to position [579, 0]
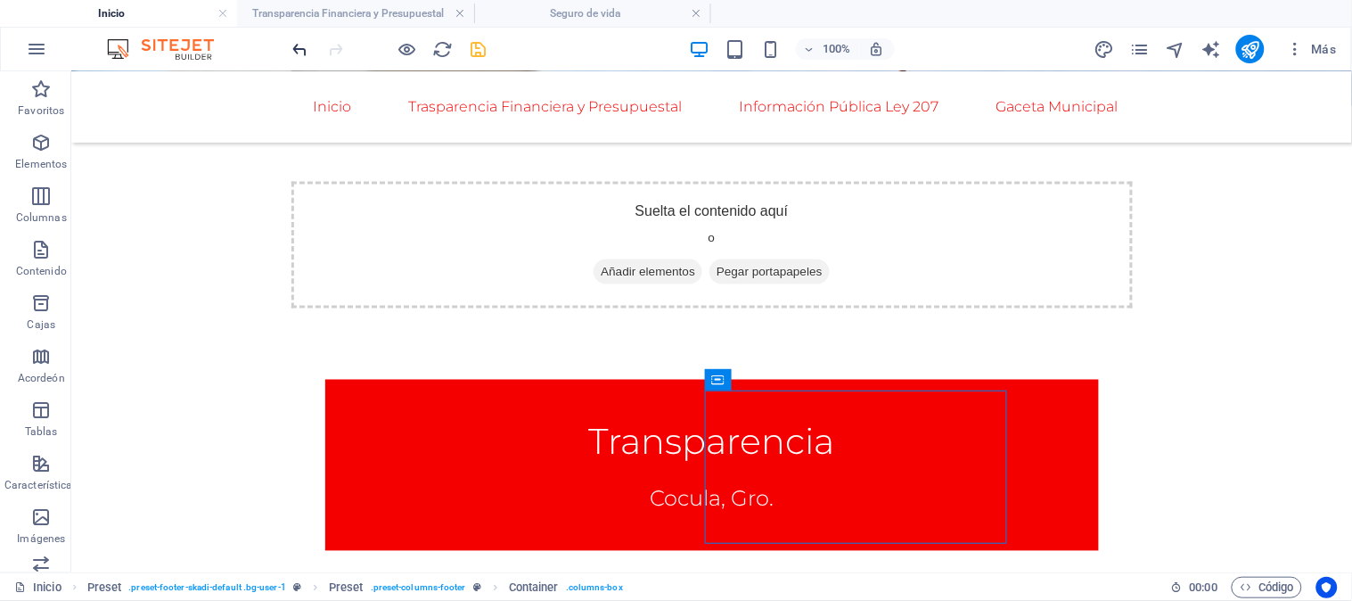
click at [309, 51] on span "deshacer" at bounding box center [300, 49] width 21 height 21
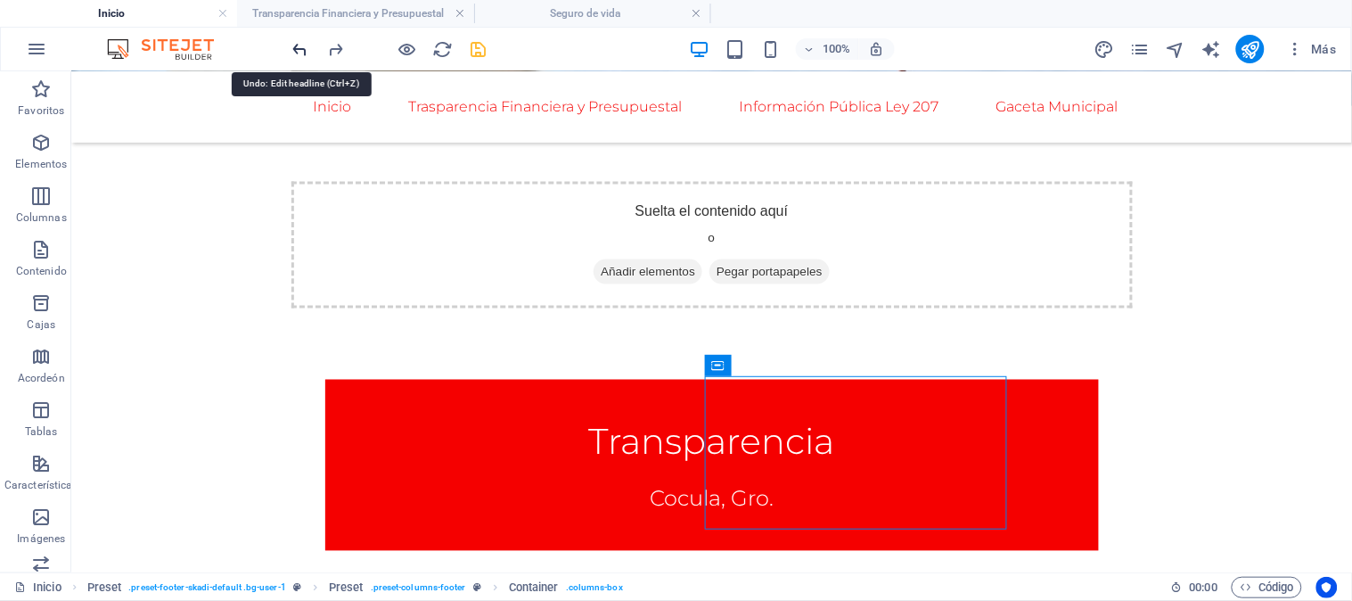
scroll to position [593, 0]
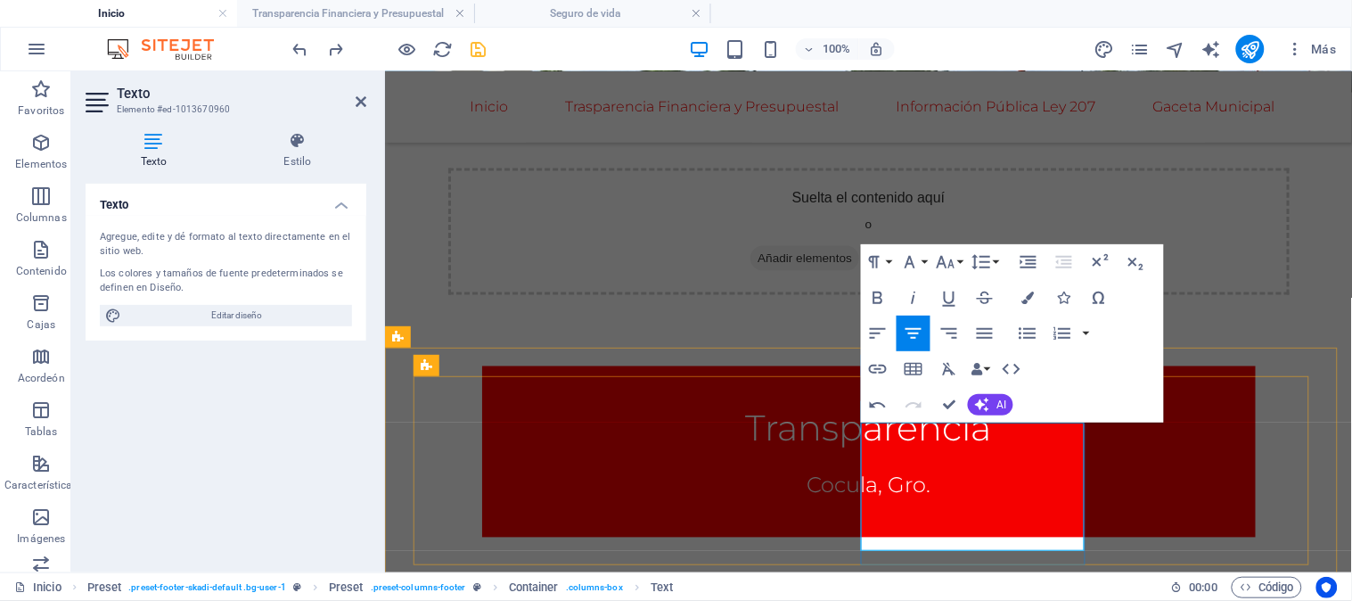
drag, startPoint x: 1045, startPoint y: 451, endPoint x: 909, endPoint y: 451, distance: 135.5
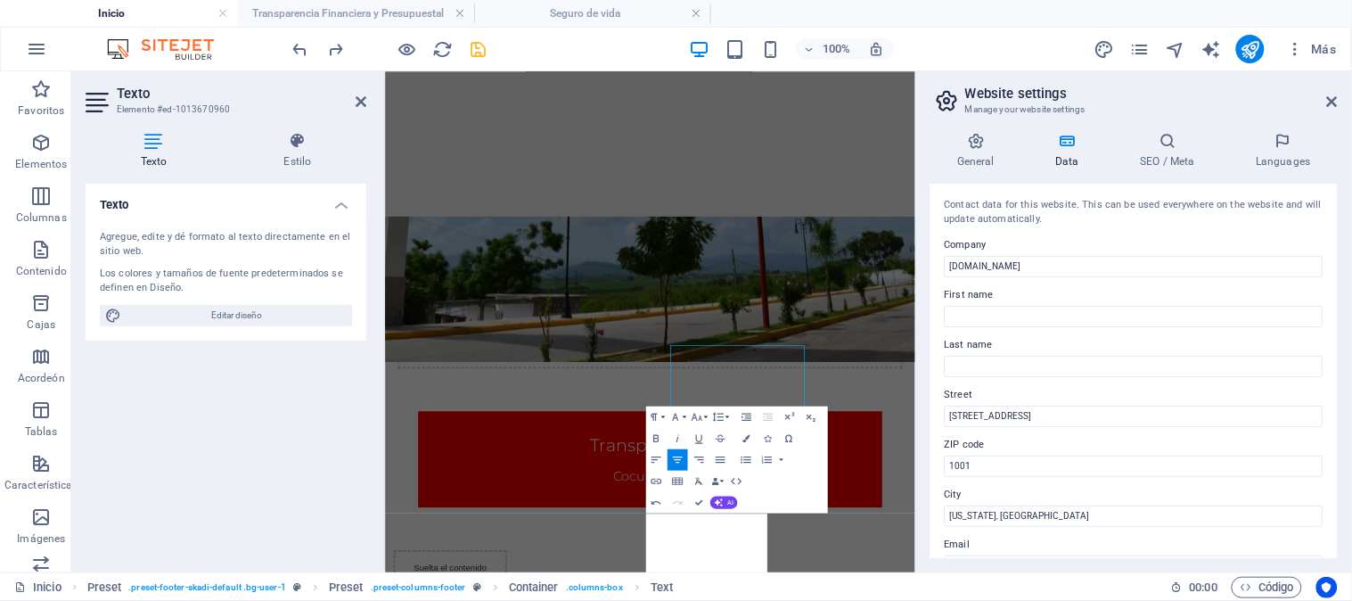
scroll to position [488, 0]
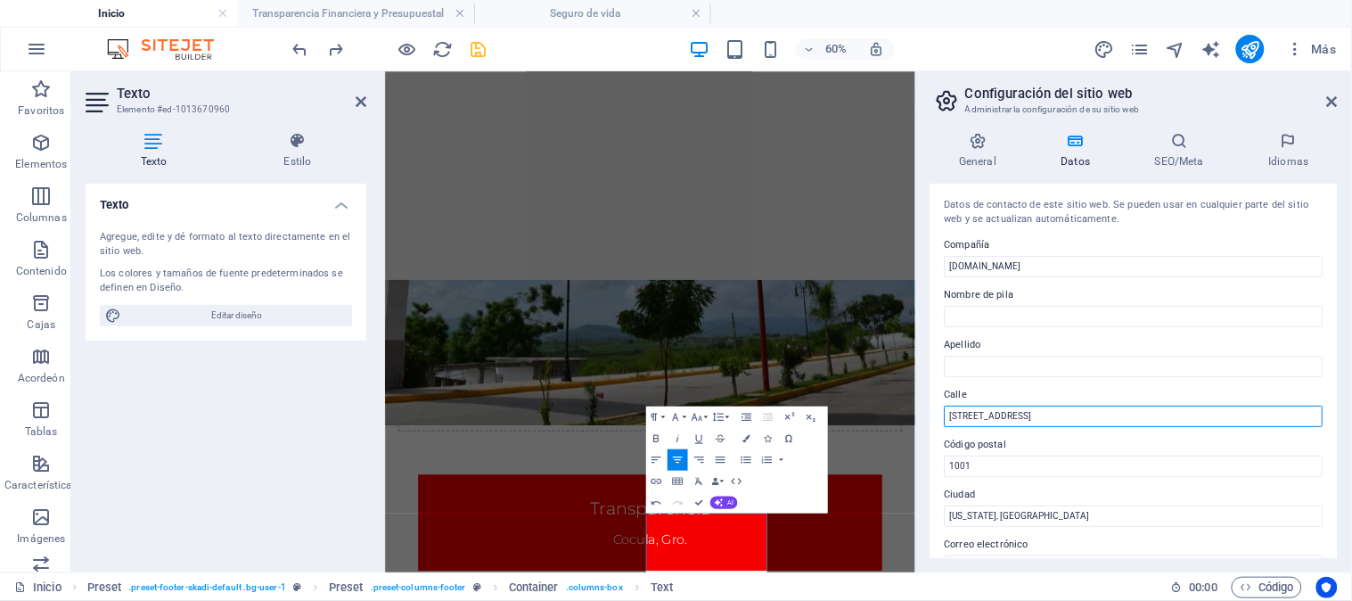
click at [1077, 419] on input "[STREET_ADDRESS]" at bounding box center [1134, 416] width 379 height 21
drag, startPoint x: 1077, startPoint y: 419, endPoint x: 932, endPoint y: 431, distance: 145.8
click at [932, 431] on div "Datos de contacto de este sitio web. Se pueden usar en cualquier parte del siti…" at bounding box center [1134, 371] width 407 height 374
type input "Av. Independencia"
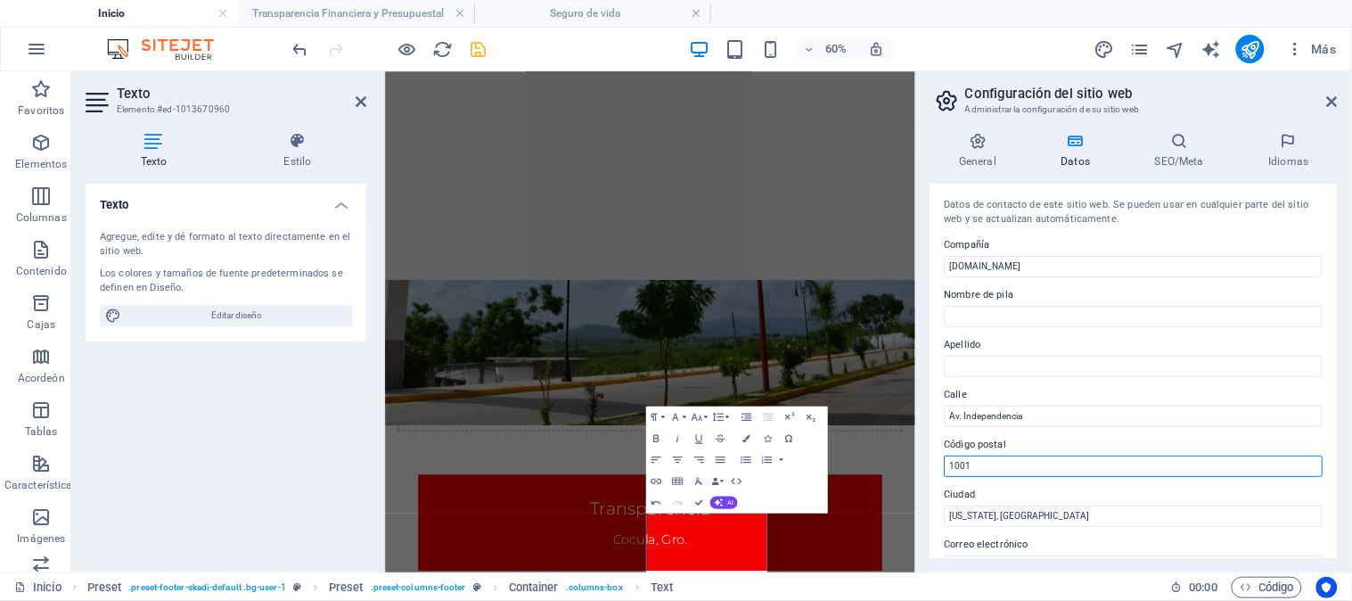
click at [990, 472] on input "1001" at bounding box center [1134, 466] width 379 height 21
drag, startPoint x: 1375, startPoint y: 543, endPoint x: 1247, endPoint y: 730, distance: 226.5
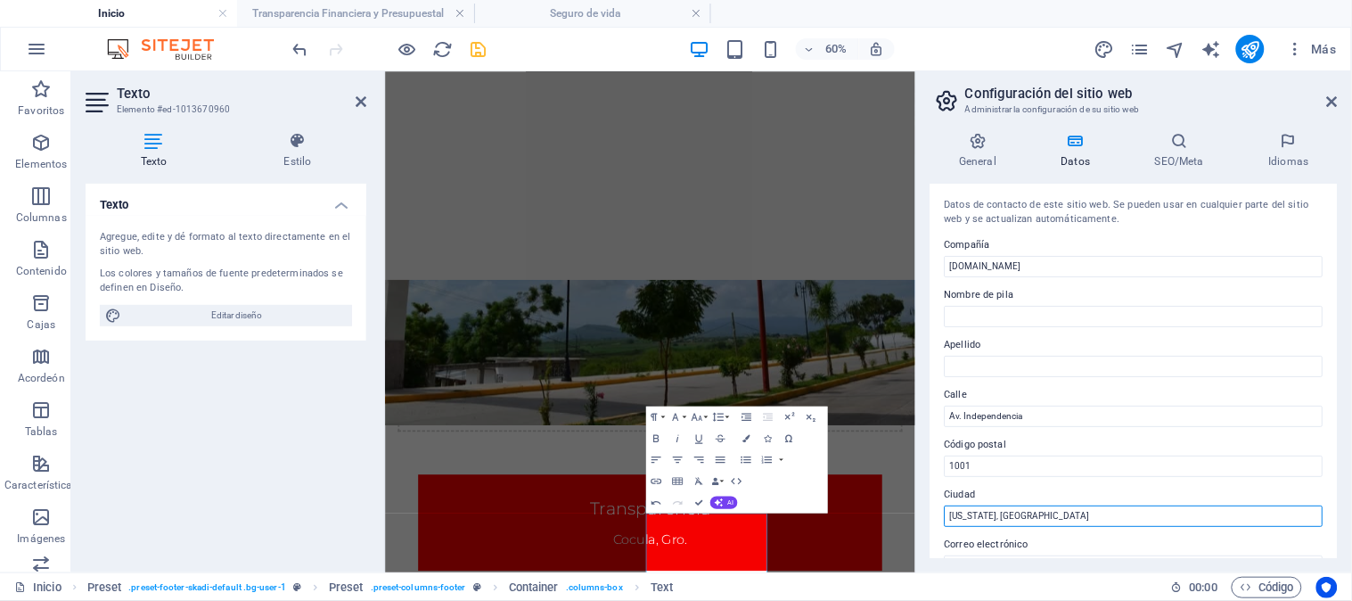
drag, startPoint x: 1401, startPoint y: 580, endPoint x: 1214, endPoint y: 801, distance: 289.7
type input "N"
type input "Cocula, Gro."
click at [1023, 475] on div "Datos de contacto de este sitio web. Se pueden usar en cualquier parte del siti…" at bounding box center [1134, 371] width 407 height 374
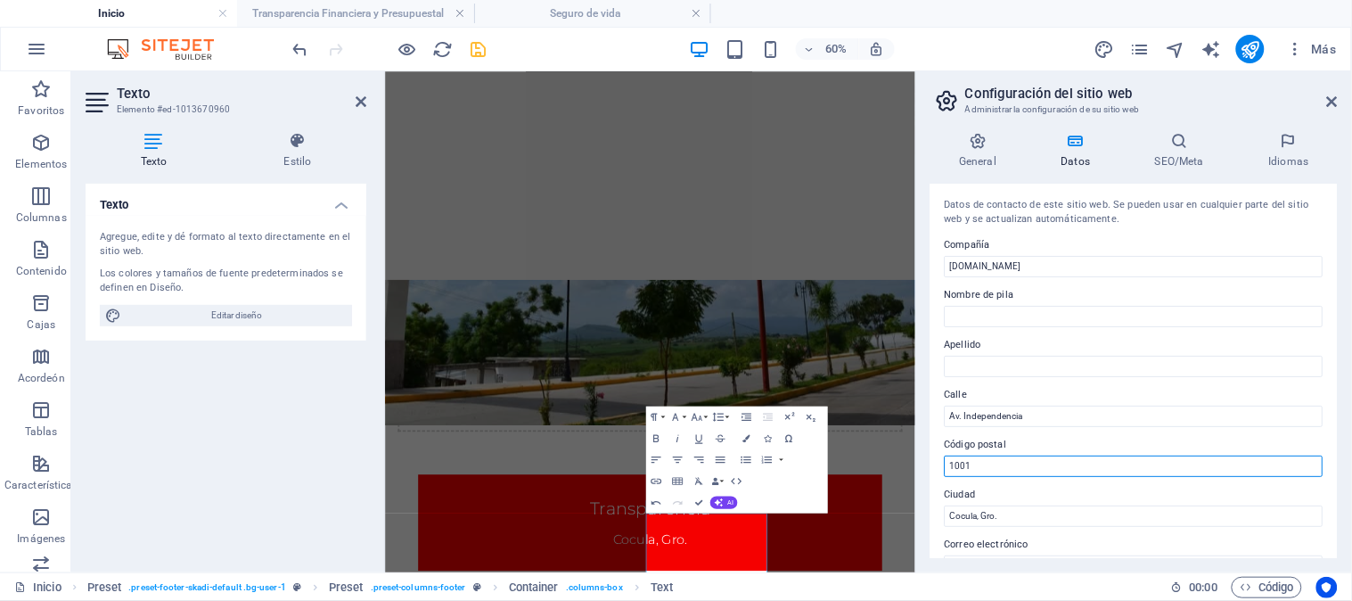
click at [1014, 470] on input "1001" at bounding box center [1134, 466] width 379 height 21
type input "1"
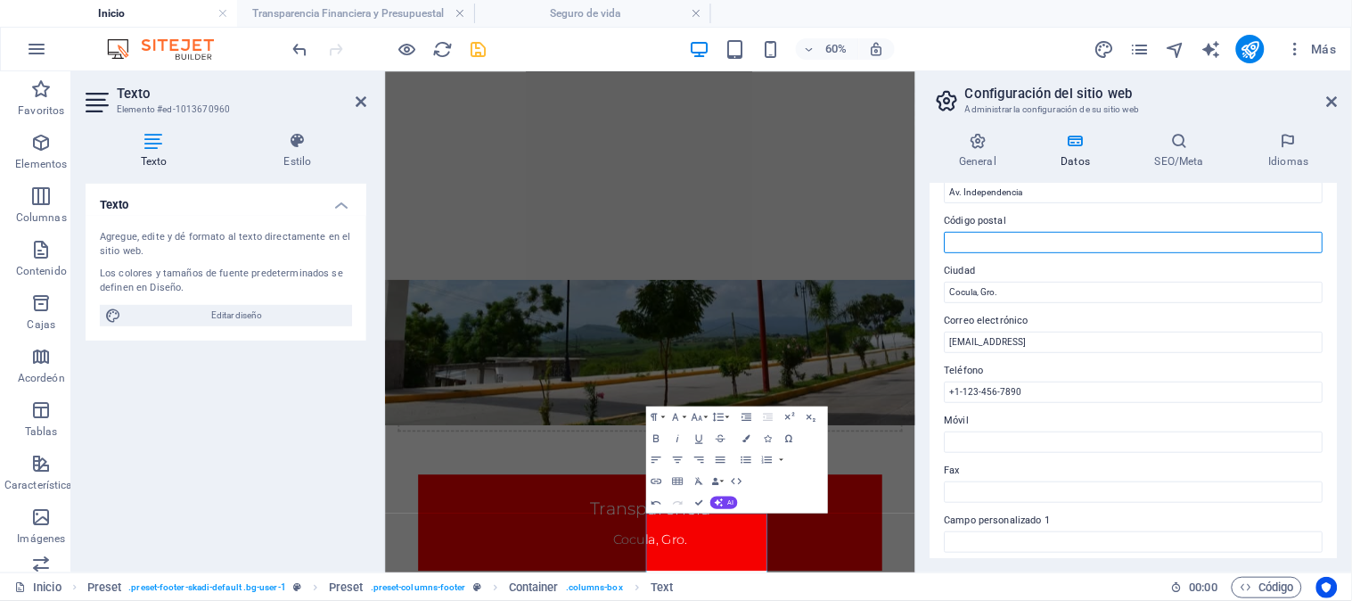
scroll to position [198, 0]
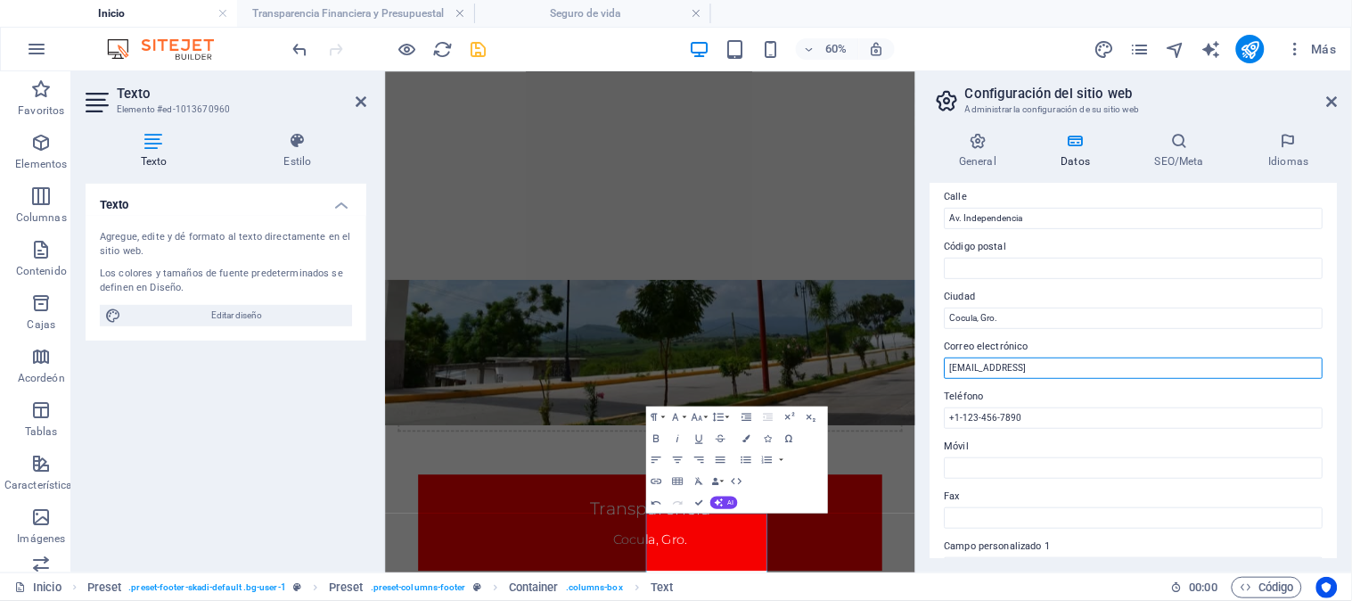
drag, startPoint x: 1544, startPoint y: 440, endPoint x: 1117, endPoint y: 491, distance: 430.0
paste input "[EMAIL_ADDRESS][DOMAIN_NAME]"
type input "[EMAIL_ADDRESS][DOMAIN_NAME]"
click at [1047, 424] on div "Datos de contacto de este sitio web. Se pueden usar en cualquier parte del siti…" at bounding box center [1134, 371] width 407 height 374
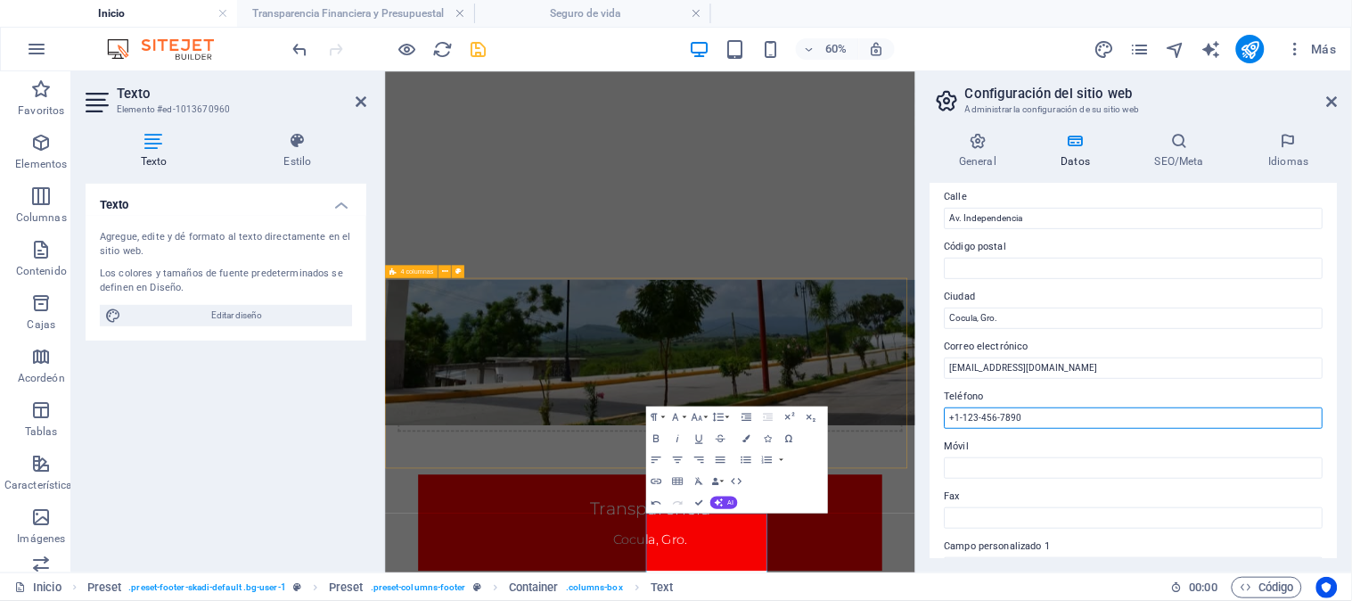
drag, startPoint x: 1424, startPoint y: 487, endPoint x: 1229, endPoint y: 662, distance: 261.9
type input "+"
paste input "(736) 100-4754"
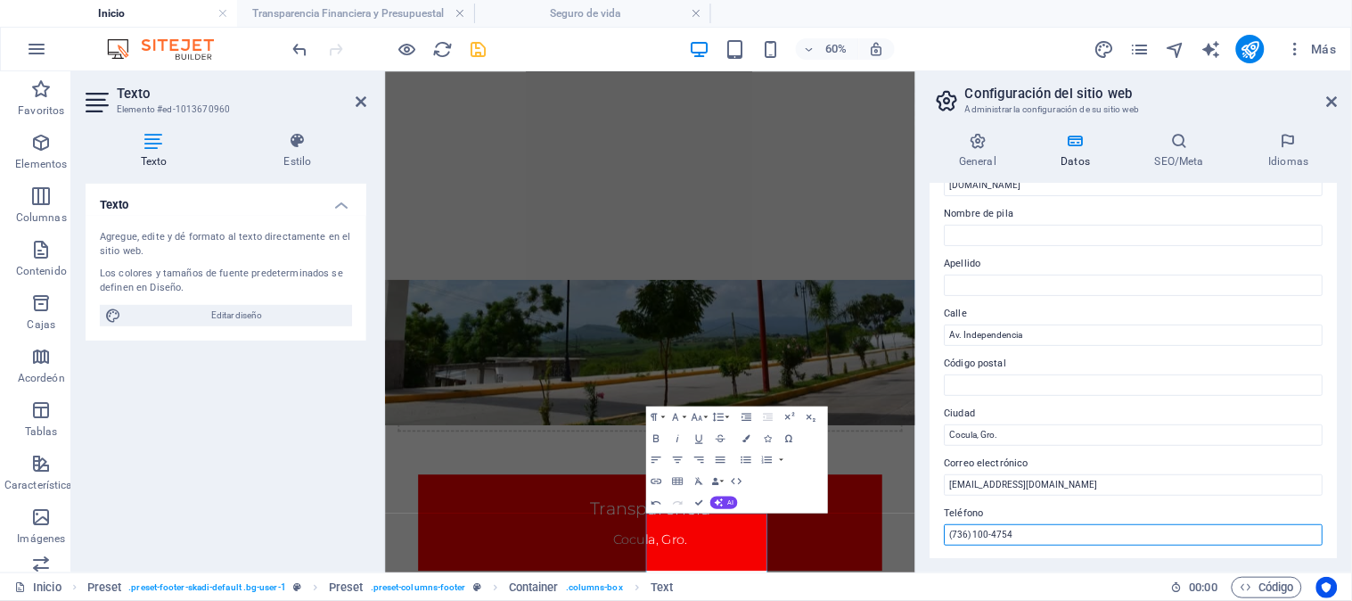
scroll to position [0, 0]
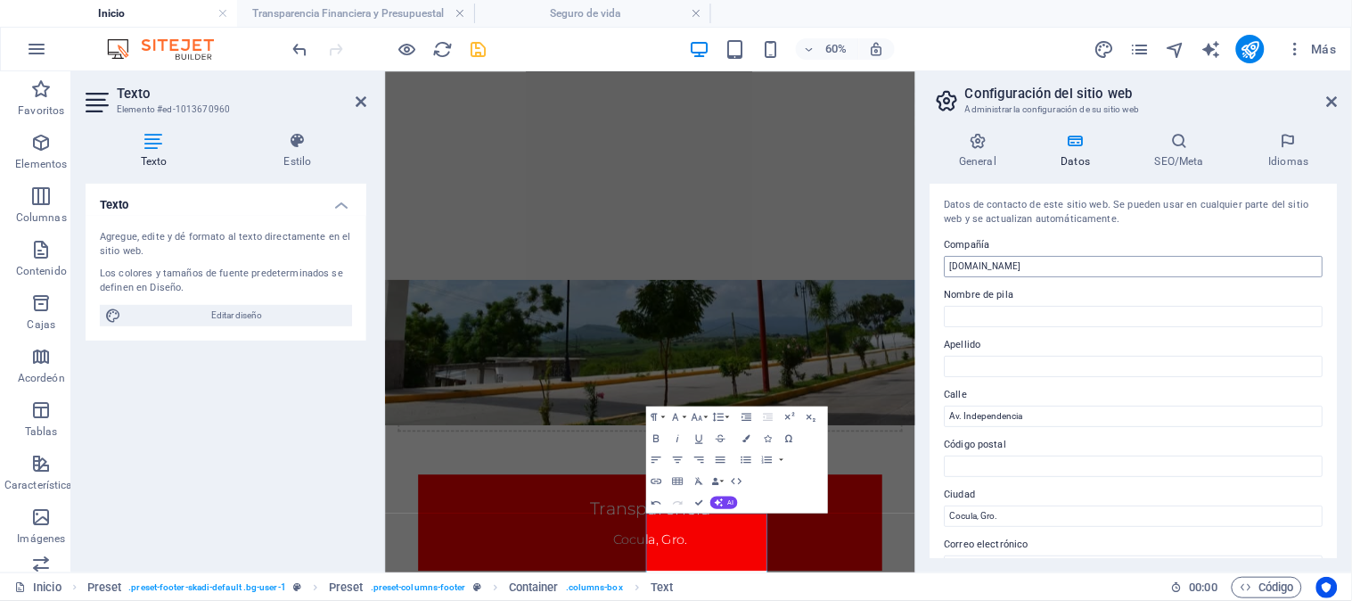
type input "(736) 100-4754"
drag, startPoint x: 1547, startPoint y: 334, endPoint x: 1137, endPoint y: 383, distance: 413.0
click at [1080, 274] on input "[DOMAIN_NAME]" at bounding box center [1134, 266] width 379 height 21
drag, startPoint x: 1005, startPoint y: 266, endPoint x: 1337, endPoint y: 291, distance: 333.4
click at [1337, 291] on div "Datos de contacto de este sitio web. Se pueden usar en cualquier parte del siti…" at bounding box center [1134, 371] width 407 height 374
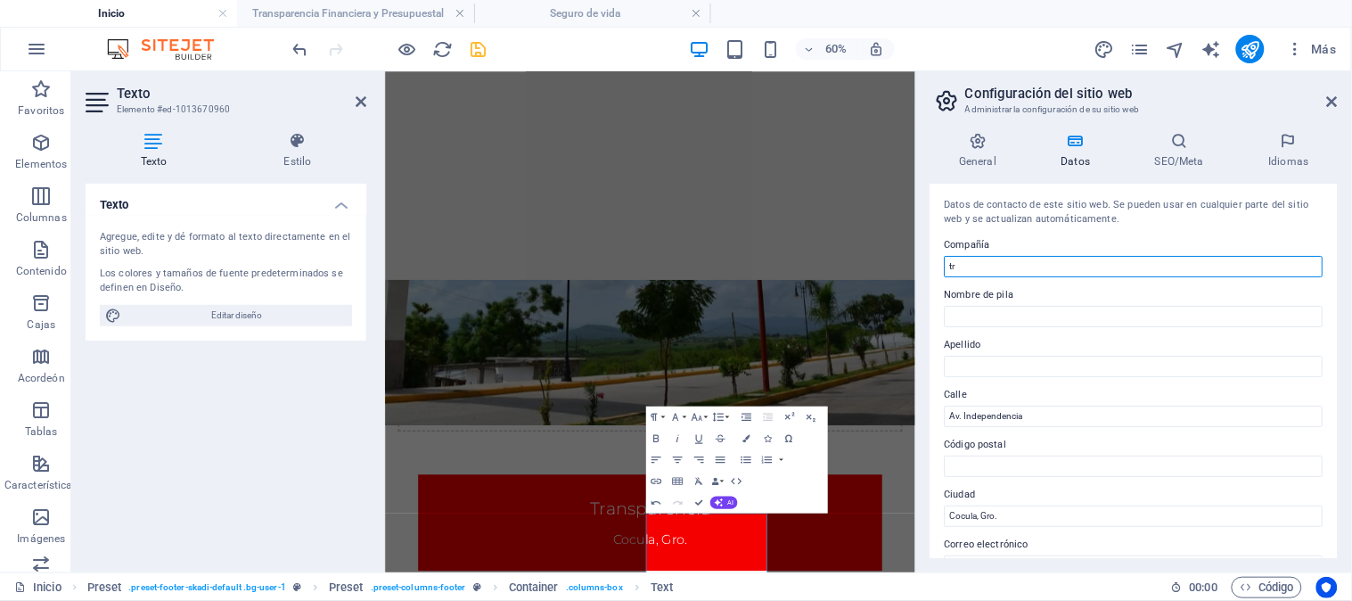
type input "t"
type input "r"
type input "Transparencia Cocula, Gro."
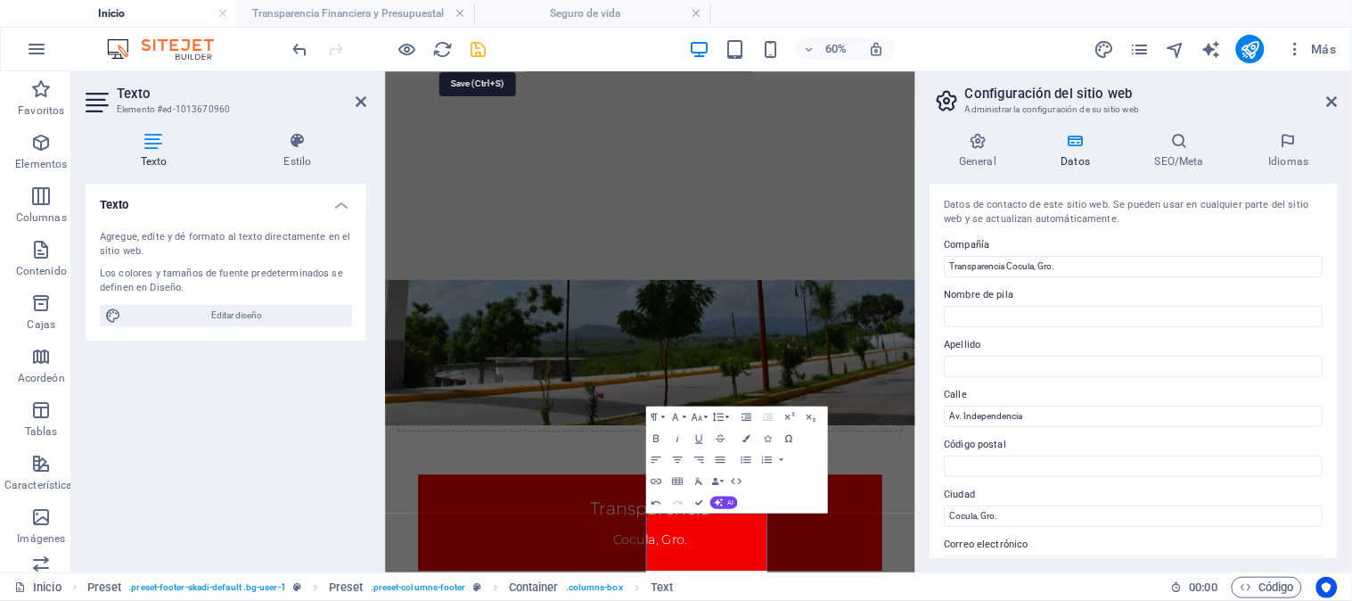
click at [477, 46] on icon "ahorrar" at bounding box center [479, 49] width 21 height 21
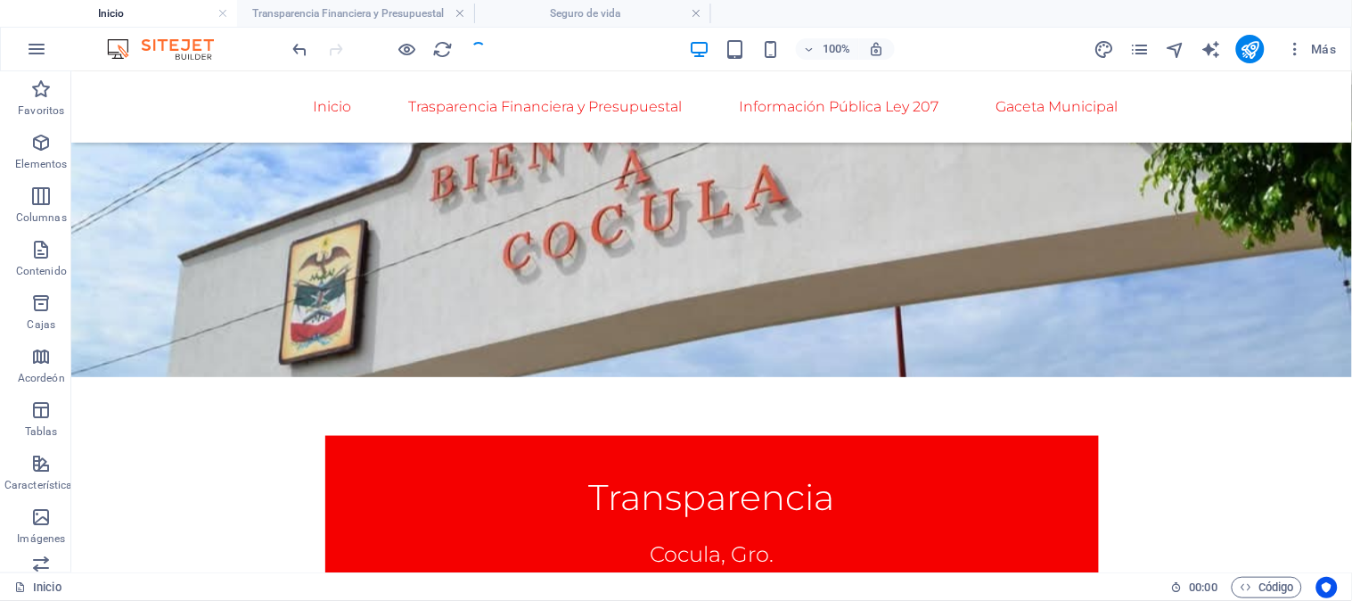
scroll to position [579, 0]
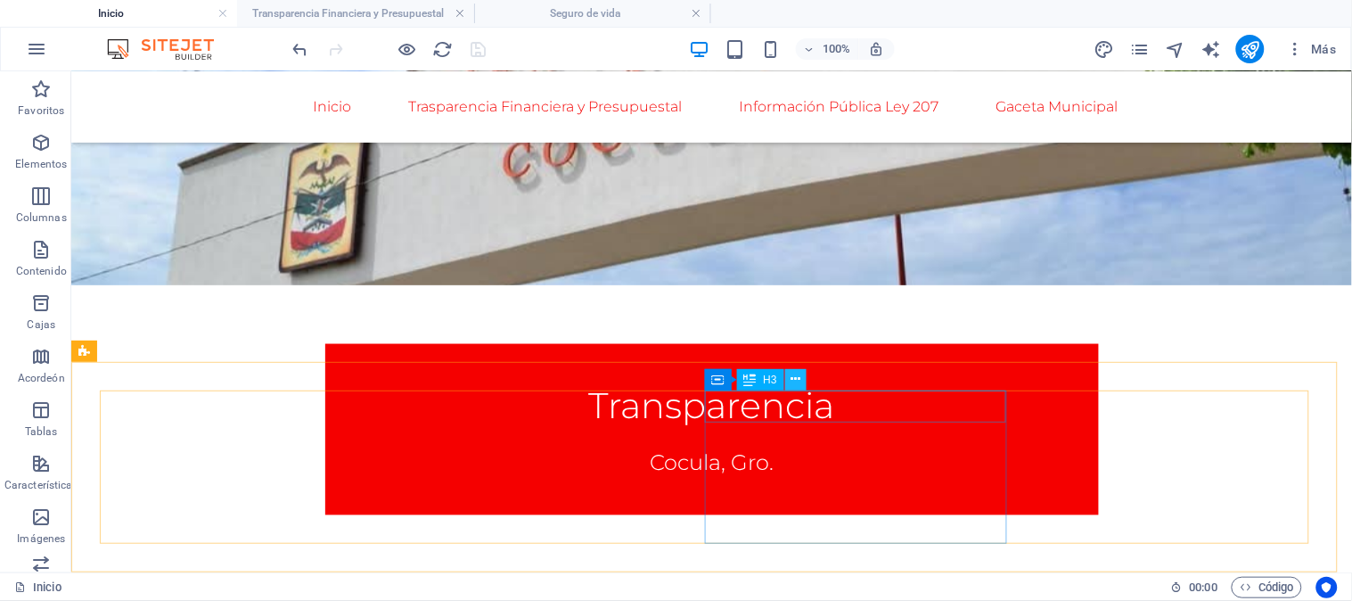
click at [794, 383] on icon at bounding box center [796, 379] width 10 height 19
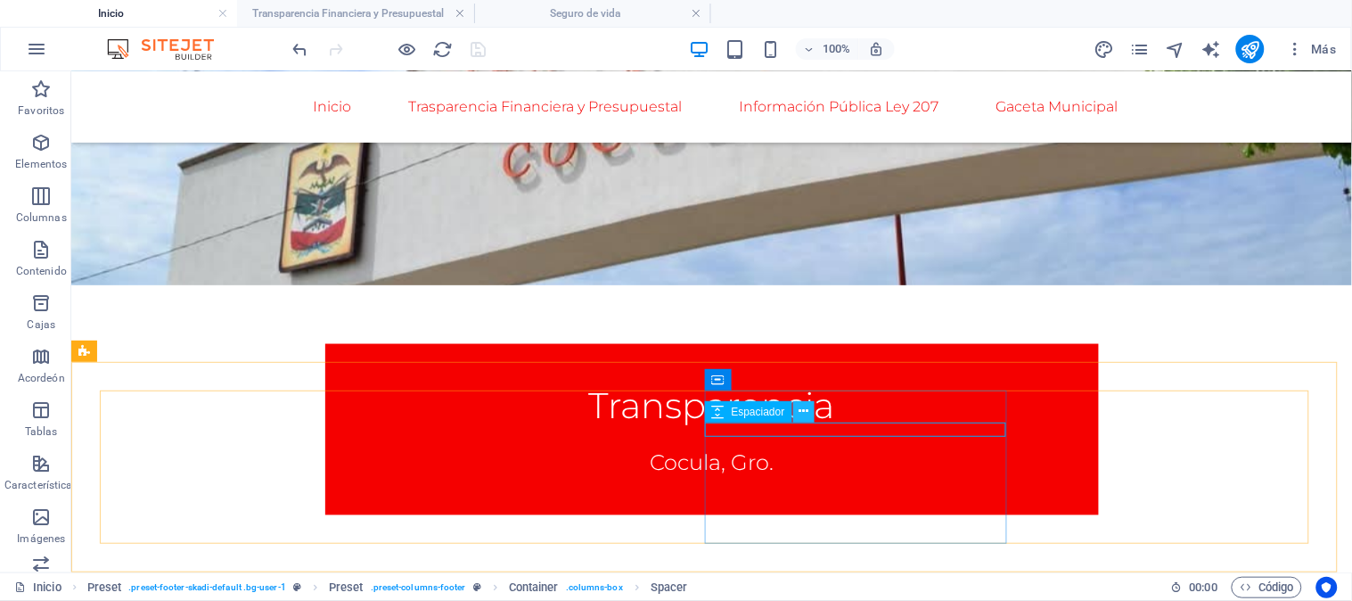
click at [803, 415] on icon at bounding box center [804, 411] width 10 height 19
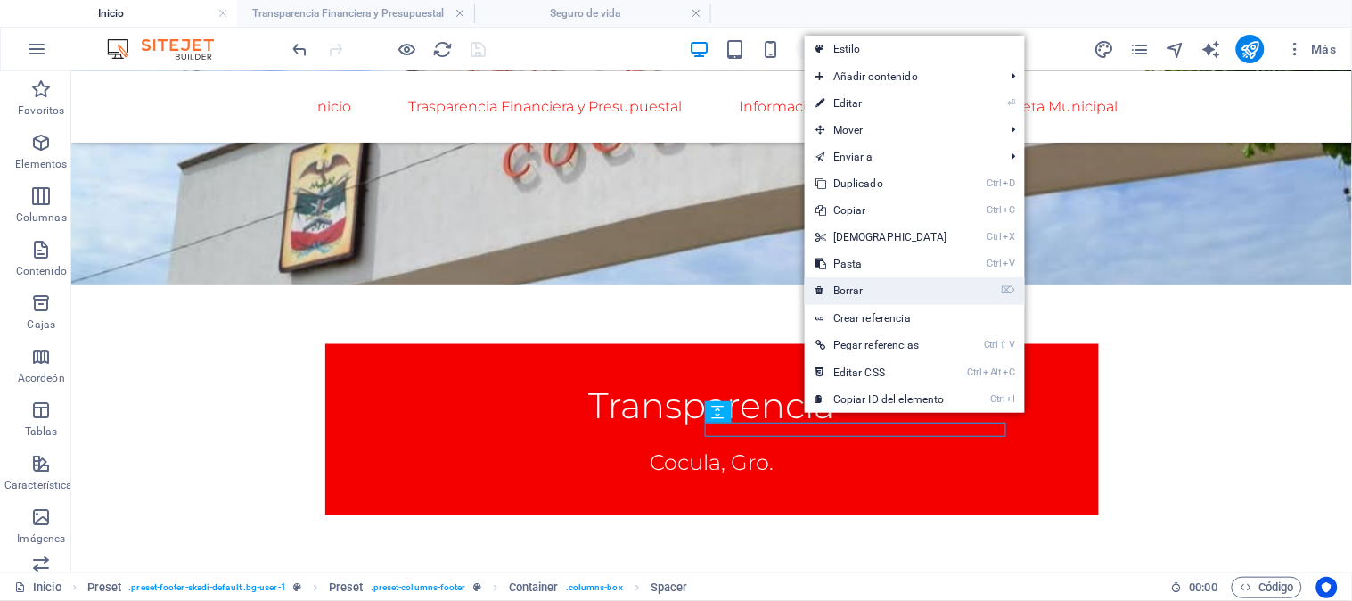
click at [850, 292] on font "Borrar" at bounding box center [848, 290] width 30 height 12
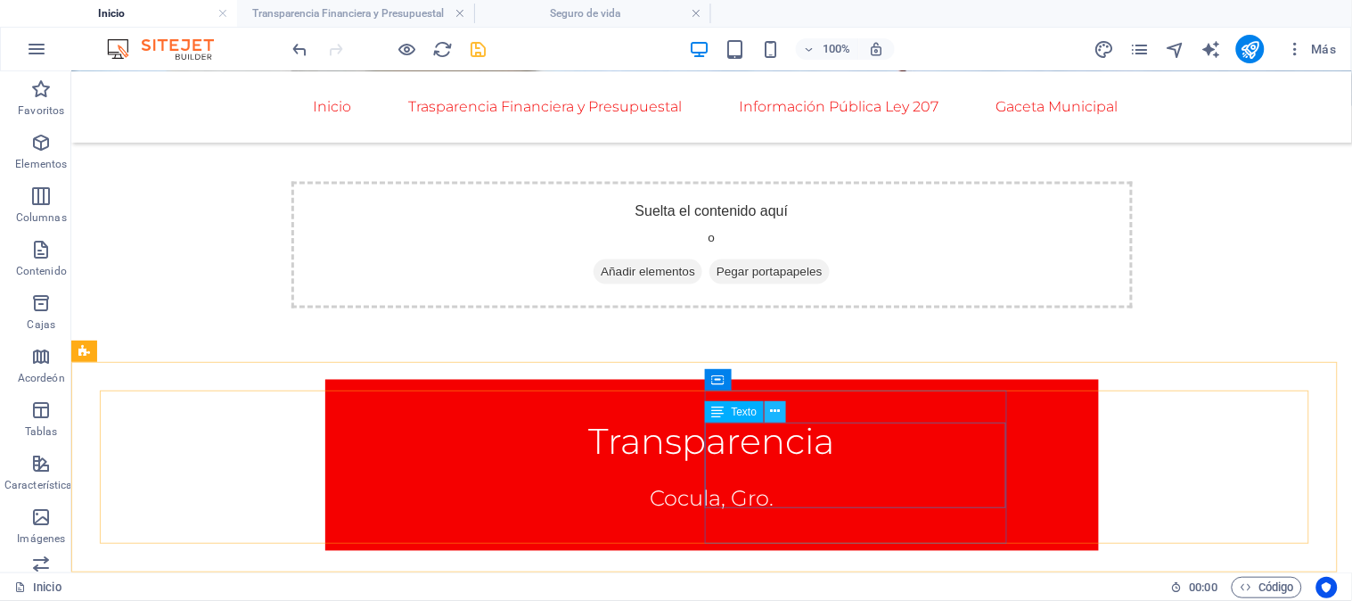
click at [773, 411] on icon at bounding box center [776, 411] width 10 height 19
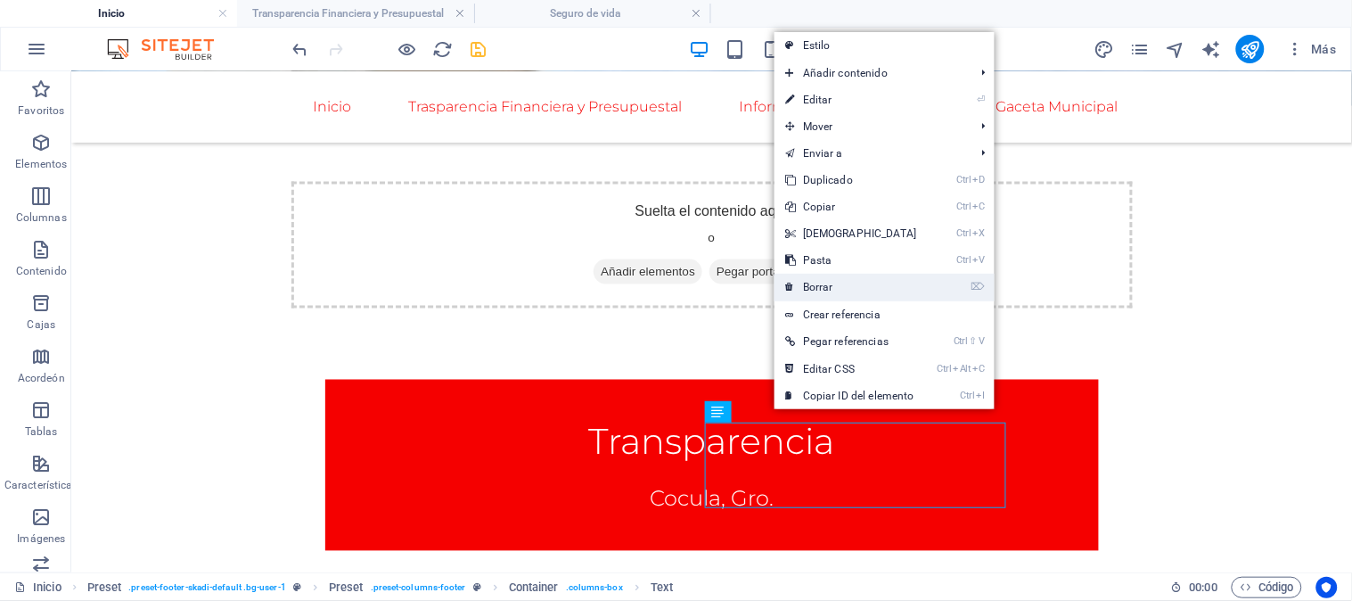
click at [809, 288] on font "Borrar" at bounding box center [818, 287] width 30 height 12
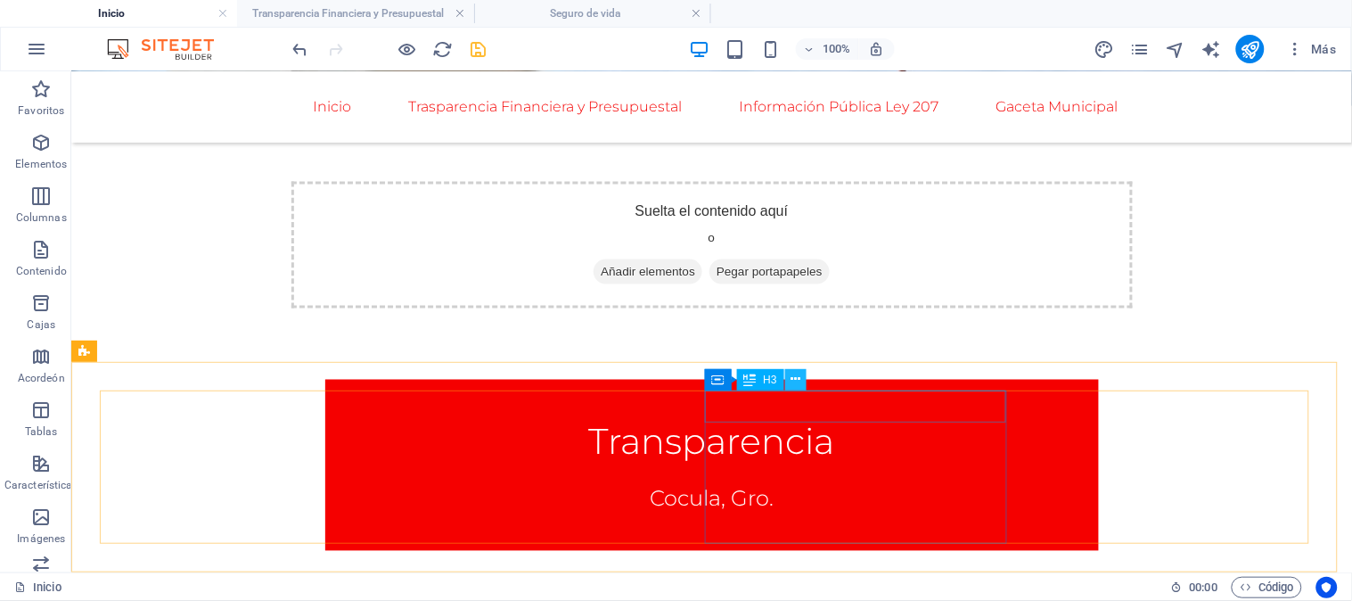
click at [800, 387] on button at bounding box center [795, 379] width 21 height 21
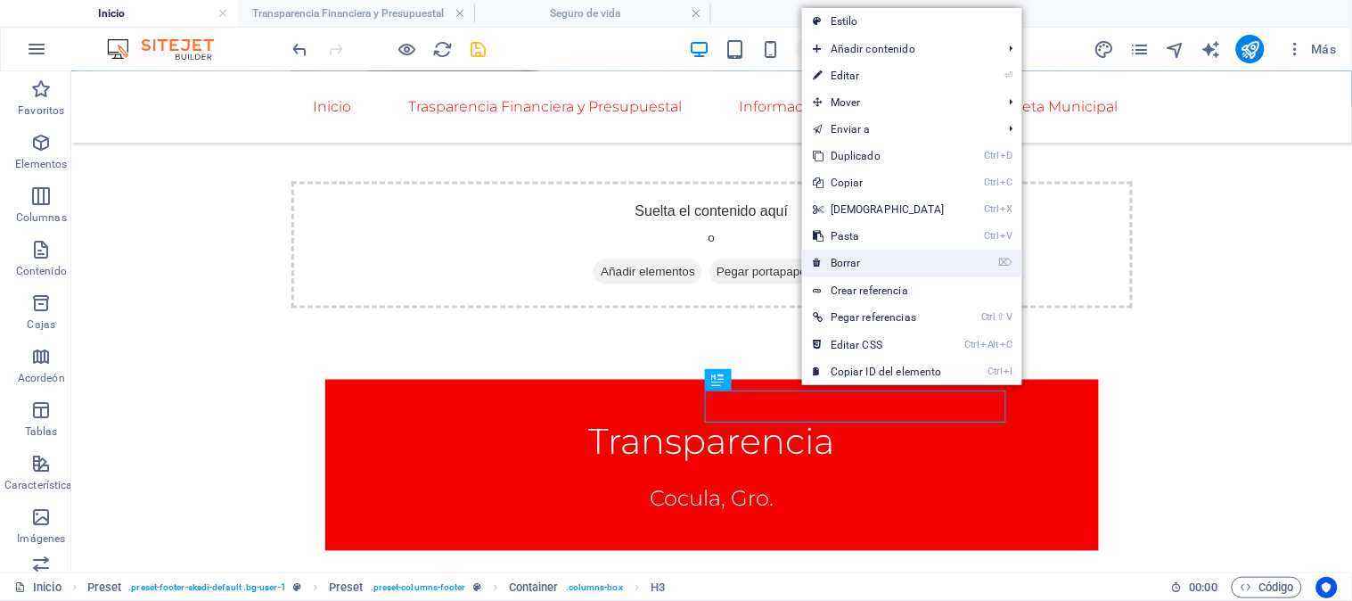
click at [844, 266] on font "Borrar" at bounding box center [846, 263] width 30 height 12
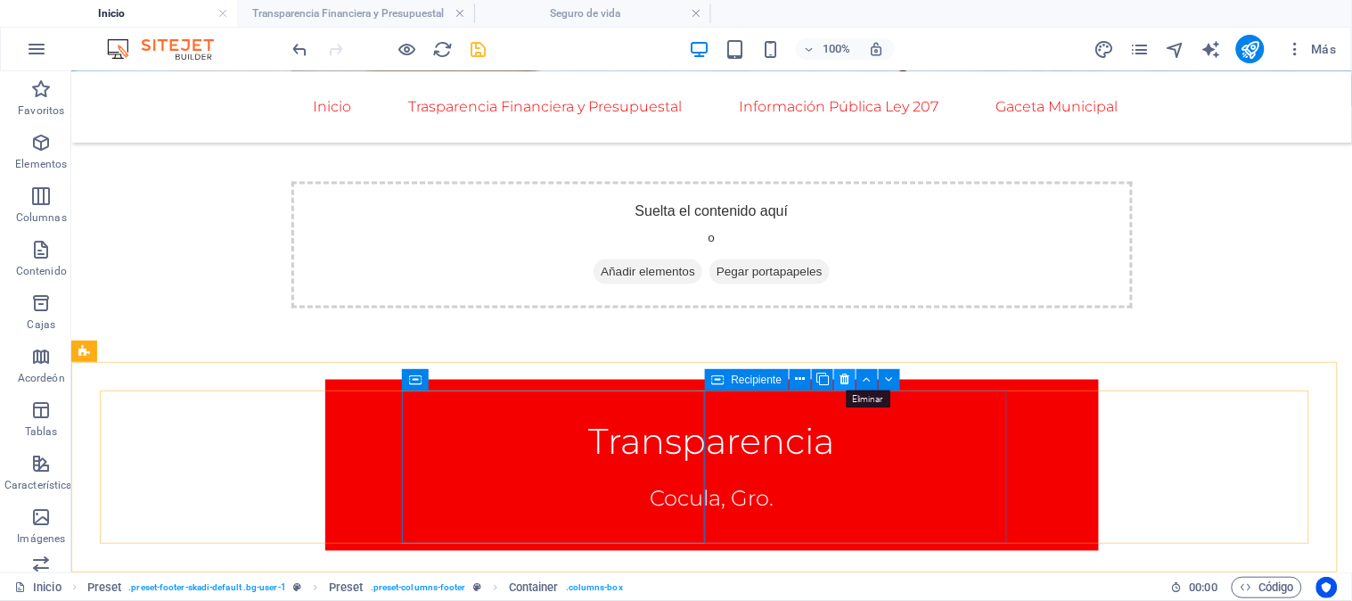
click at [845, 378] on icon at bounding box center [846, 379] width 10 height 19
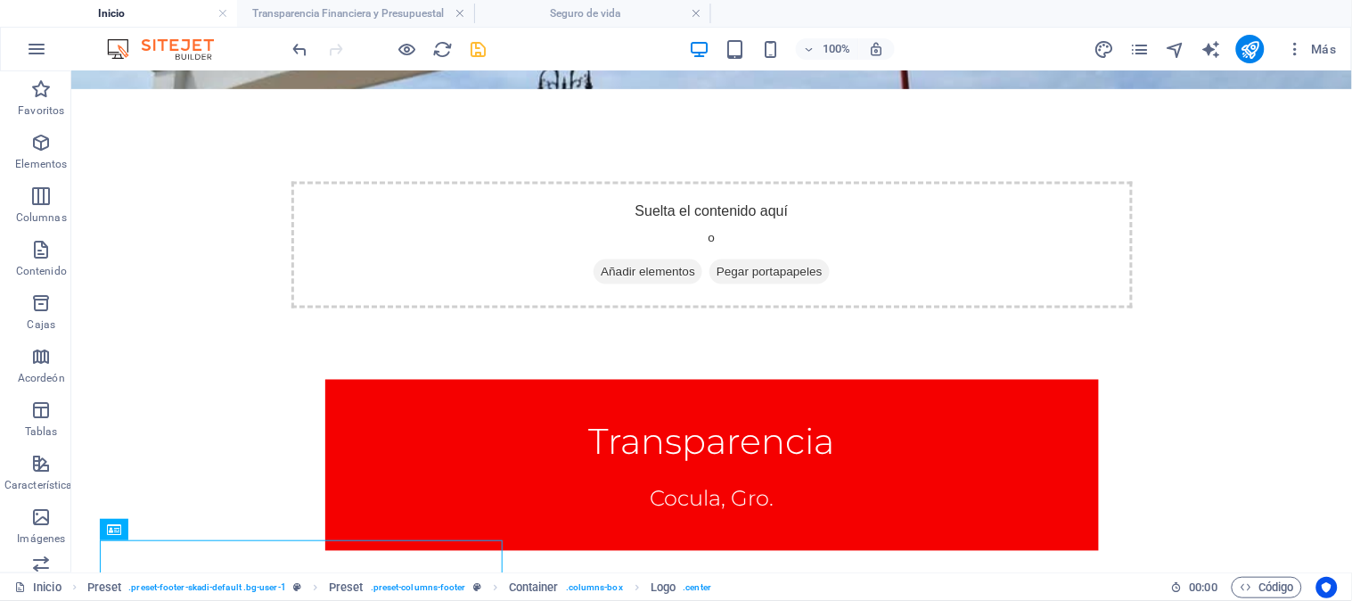
scroll to position [0, 0]
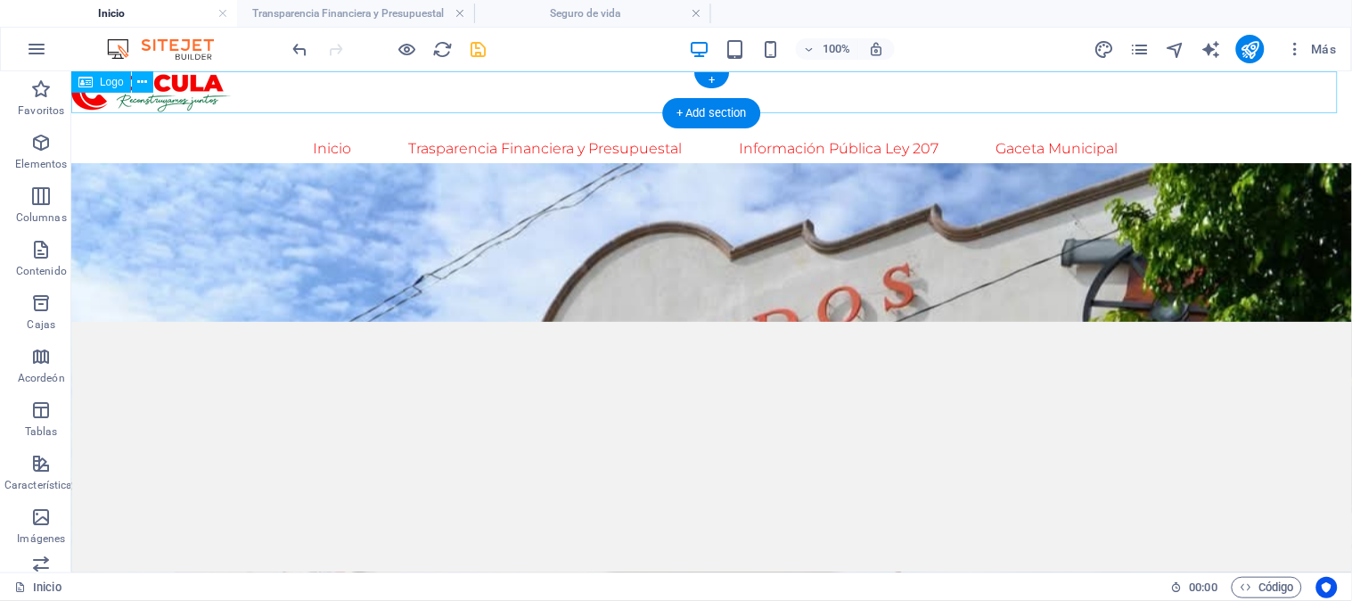
click at [349, 92] on div at bounding box center [710, 91] width 1281 height 42
click at [137, 84] on icon at bounding box center [142, 82] width 10 height 19
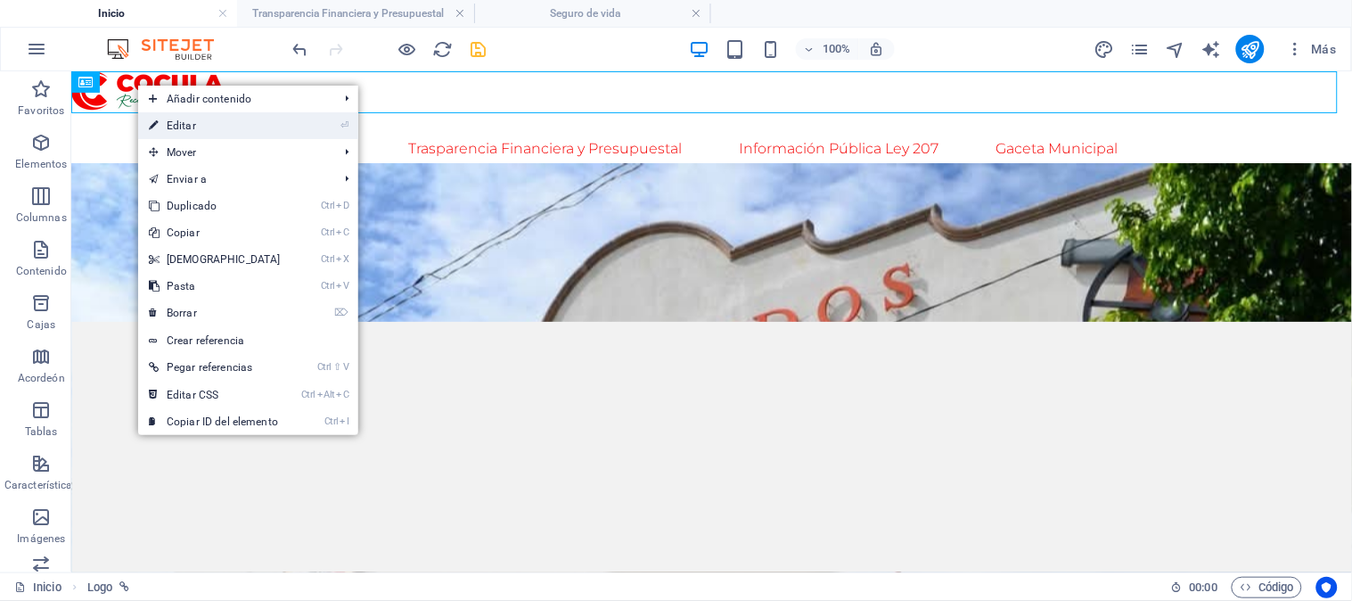
click at [205, 126] on link "⏎ Editar" at bounding box center [214, 125] width 153 height 27
select select "px"
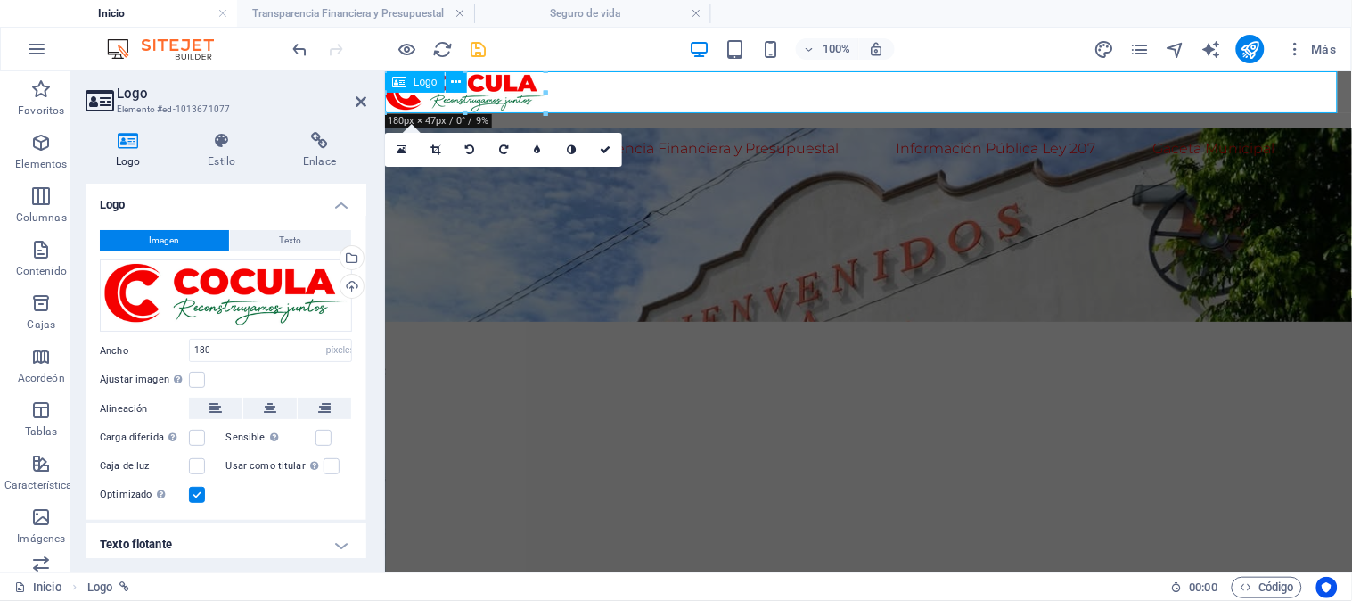
click at [1168, 81] on div at bounding box center [867, 91] width 967 height 42
click at [290, 237] on font "Texto" at bounding box center [291, 240] width 22 height 10
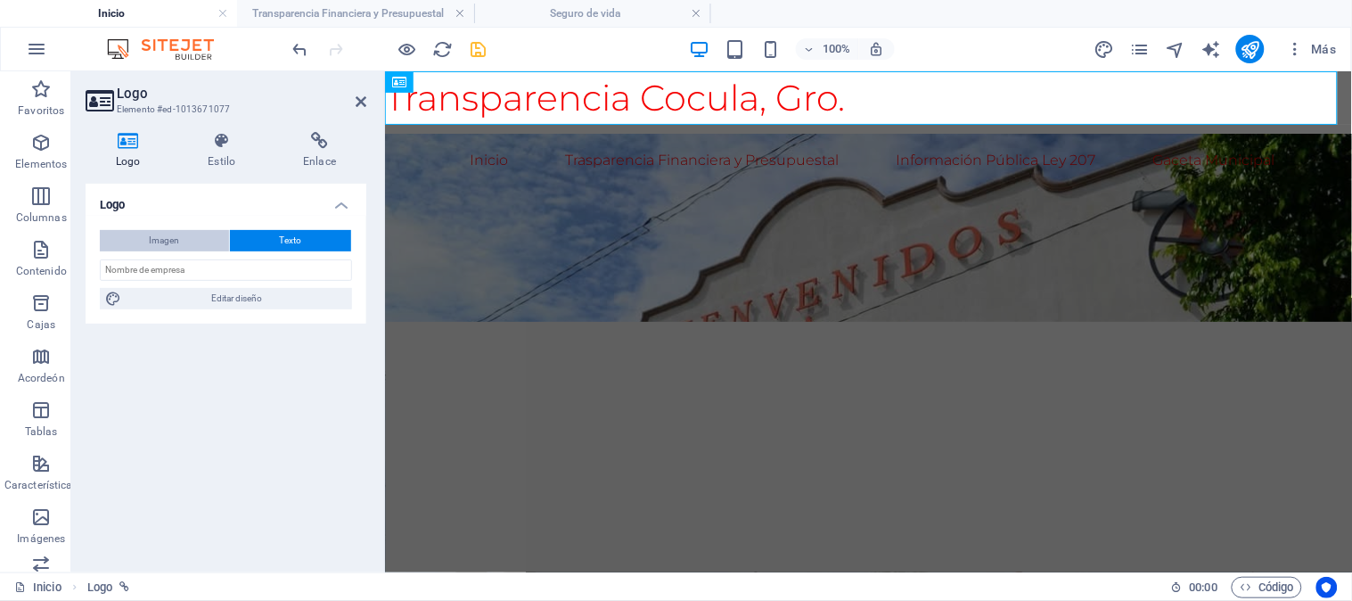
click at [200, 237] on button "Imagen" at bounding box center [164, 240] width 129 height 21
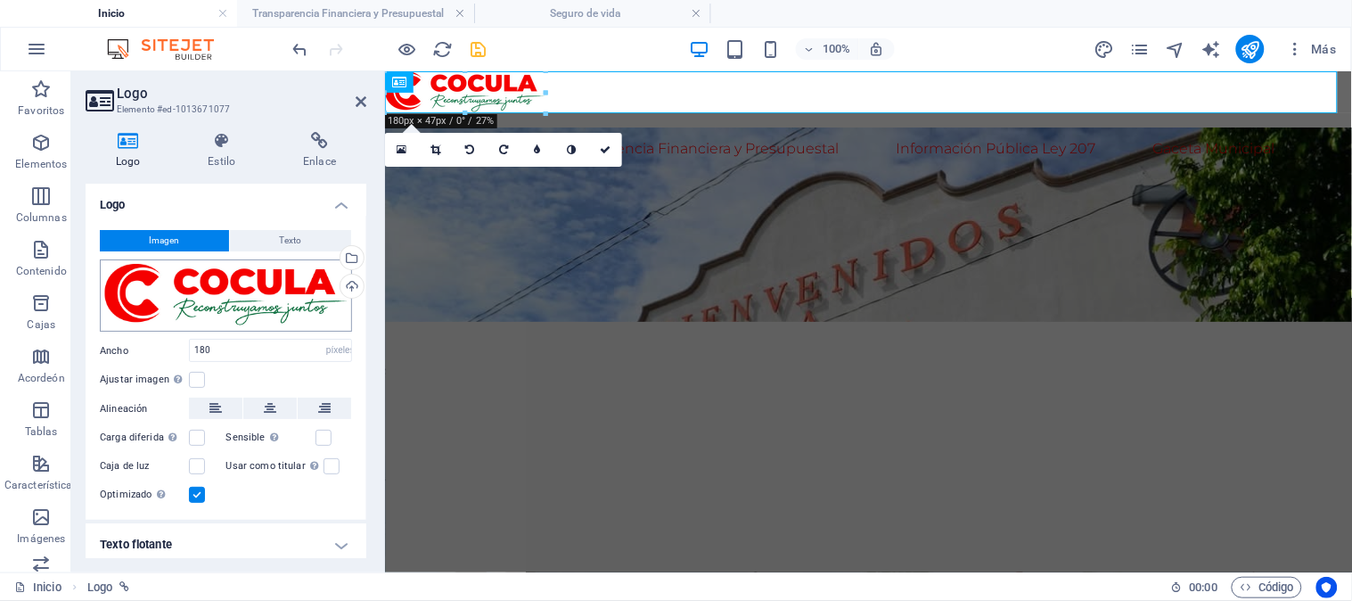
scroll to position [53, 0]
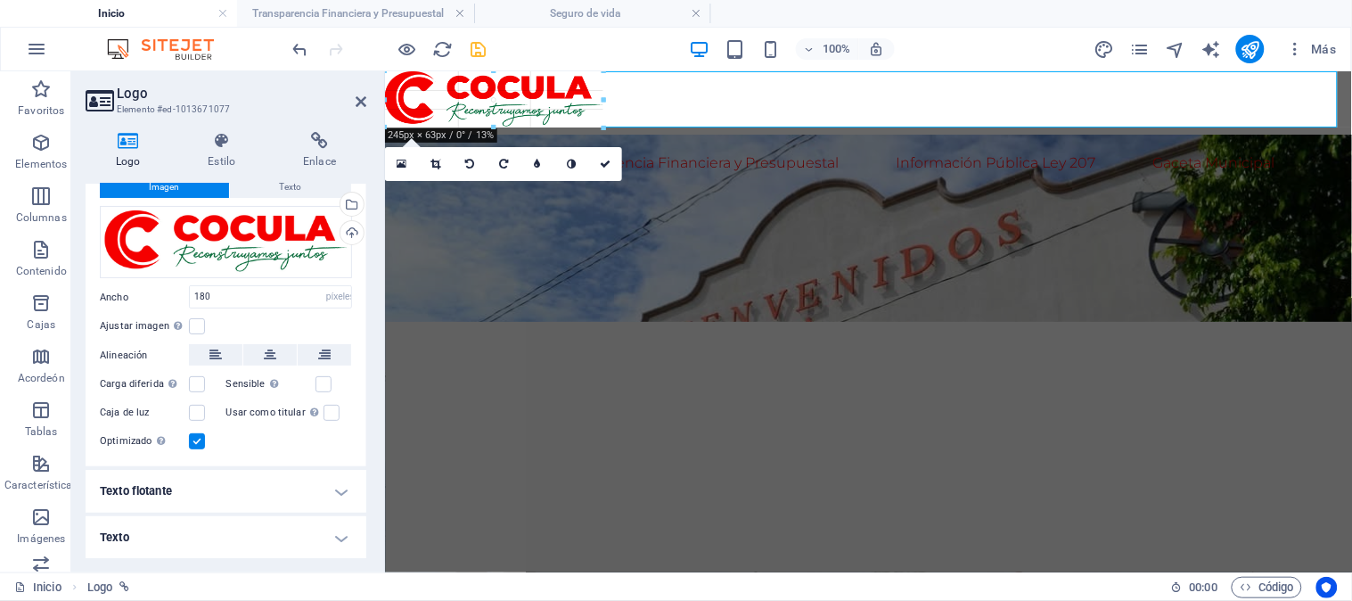
drag, startPoint x: 546, startPoint y: 111, endPoint x: 564, endPoint y: 126, distance: 23.4
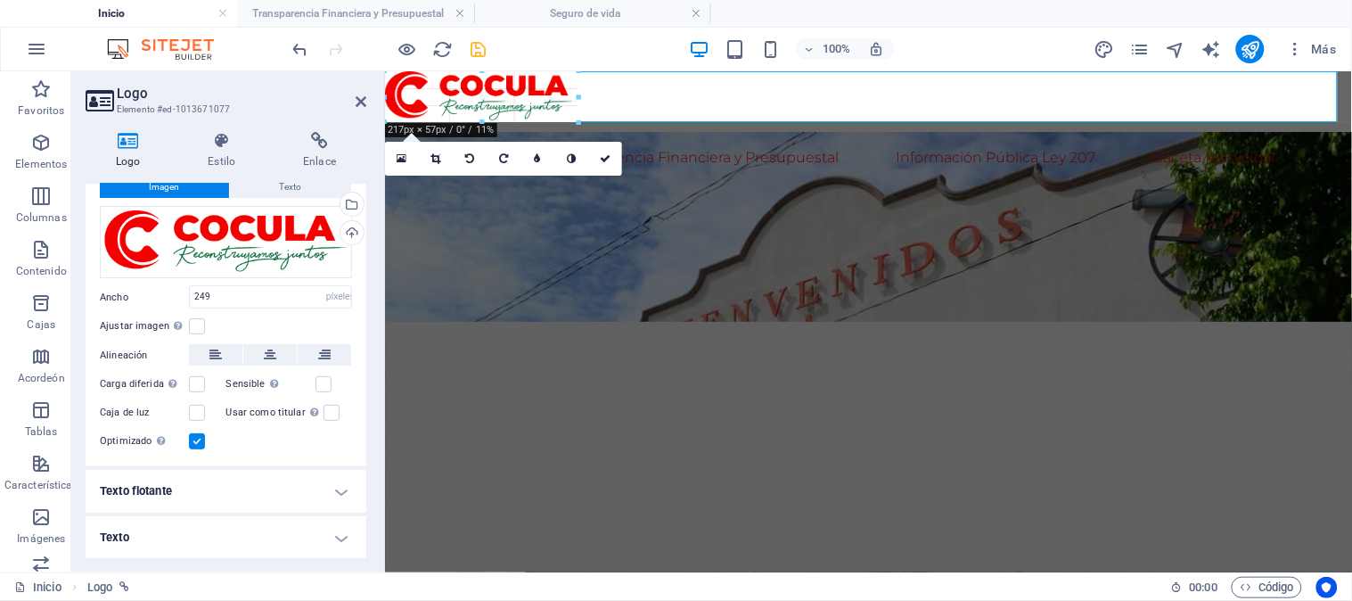
drag, startPoint x: 609, startPoint y: 127, endPoint x: 578, endPoint y: 108, distance: 36.4
click at [610, 100] on div at bounding box center [867, 95] width 967 height 51
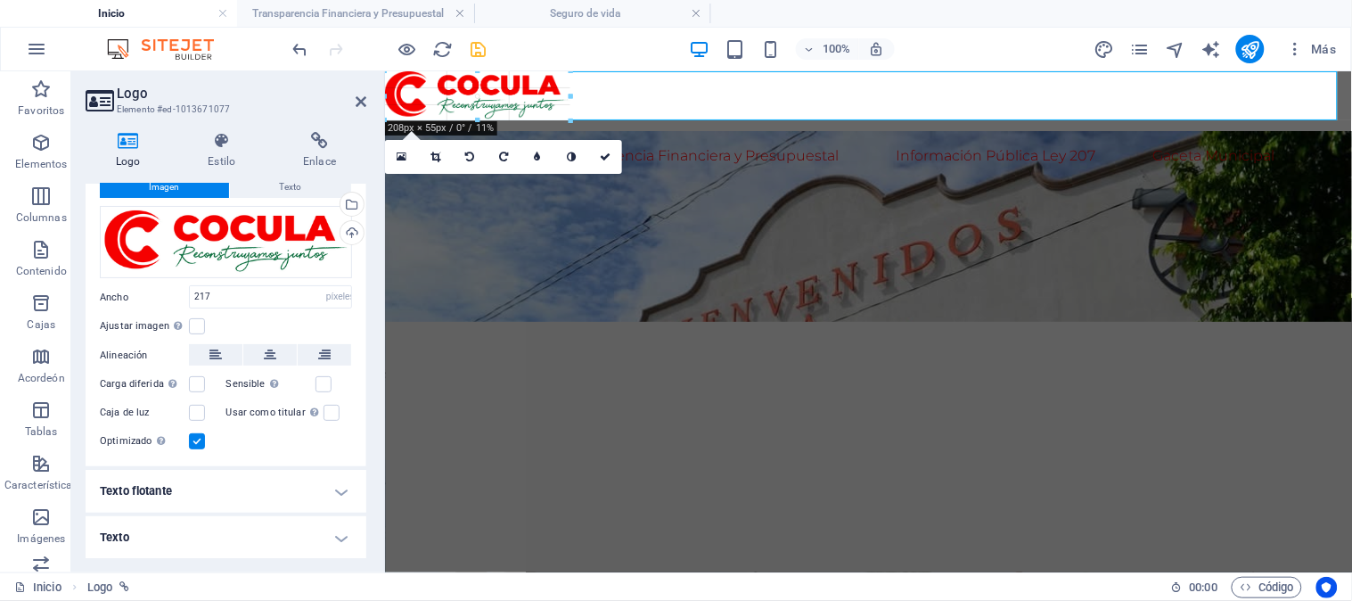
drag, startPoint x: 575, startPoint y: 121, endPoint x: 566, endPoint y: 114, distance: 11.4
type input "208"
click at [360, 95] on icon at bounding box center [361, 101] width 11 height 14
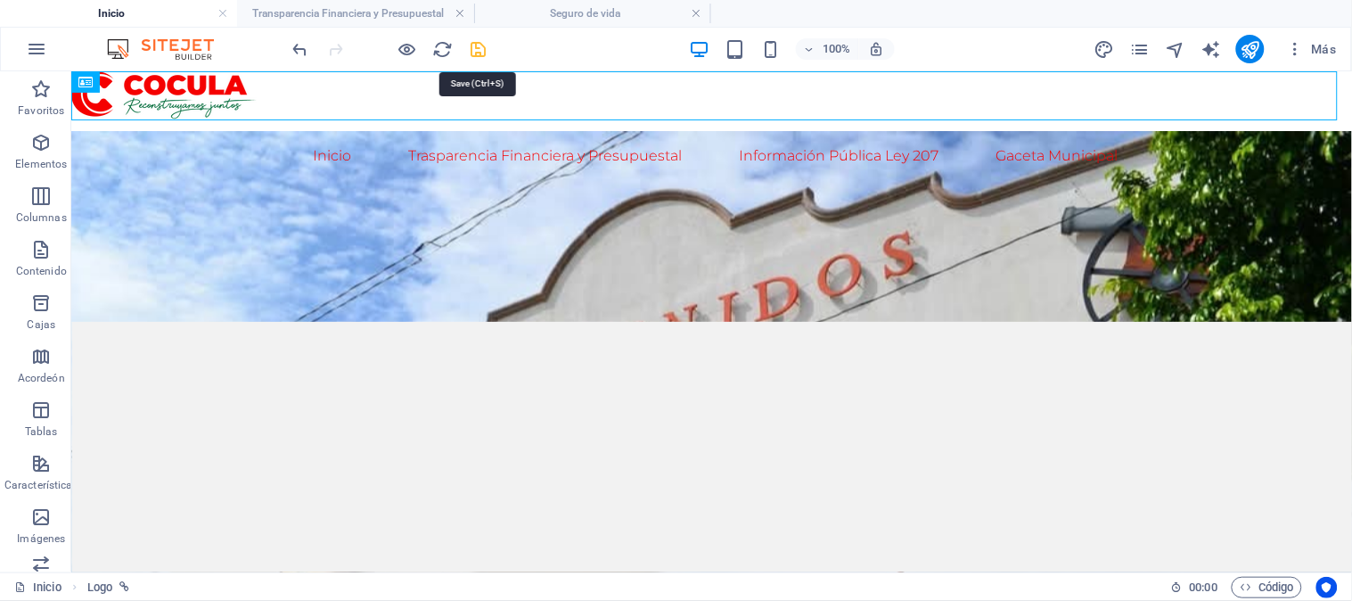
click at [469, 41] on icon "ahorrar" at bounding box center [479, 49] width 21 height 21
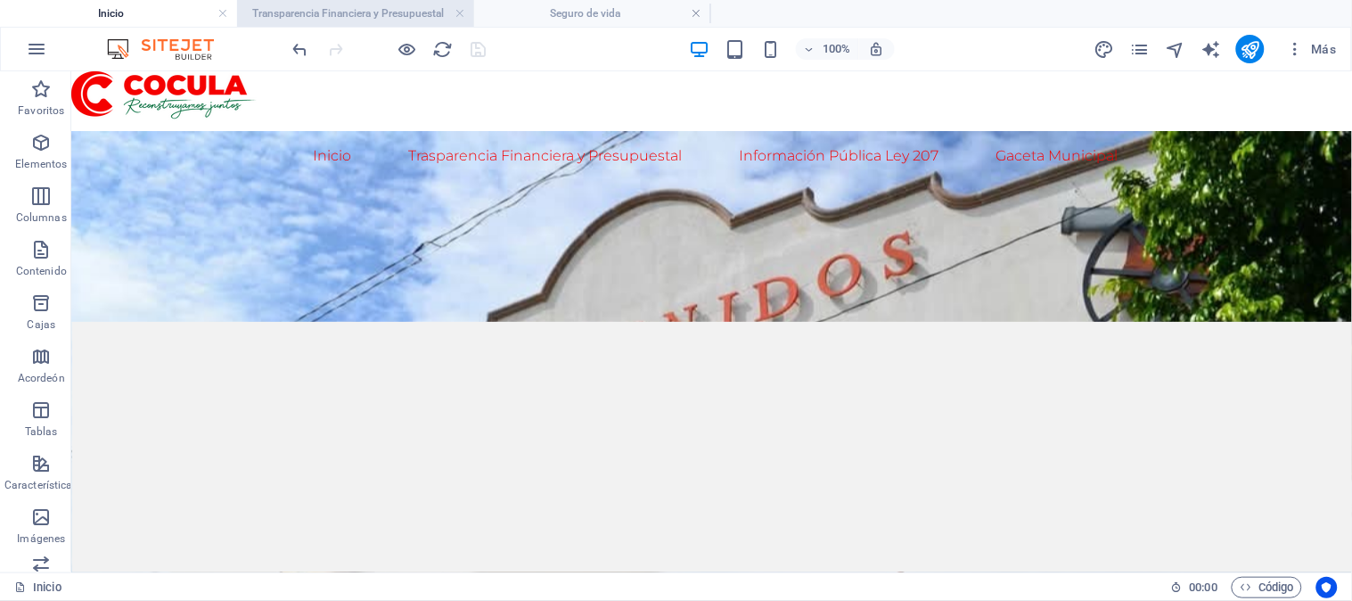
click at [361, 7] on font "Transparencia Financiera y Presupuestal" at bounding box center [349, 13] width 192 height 12
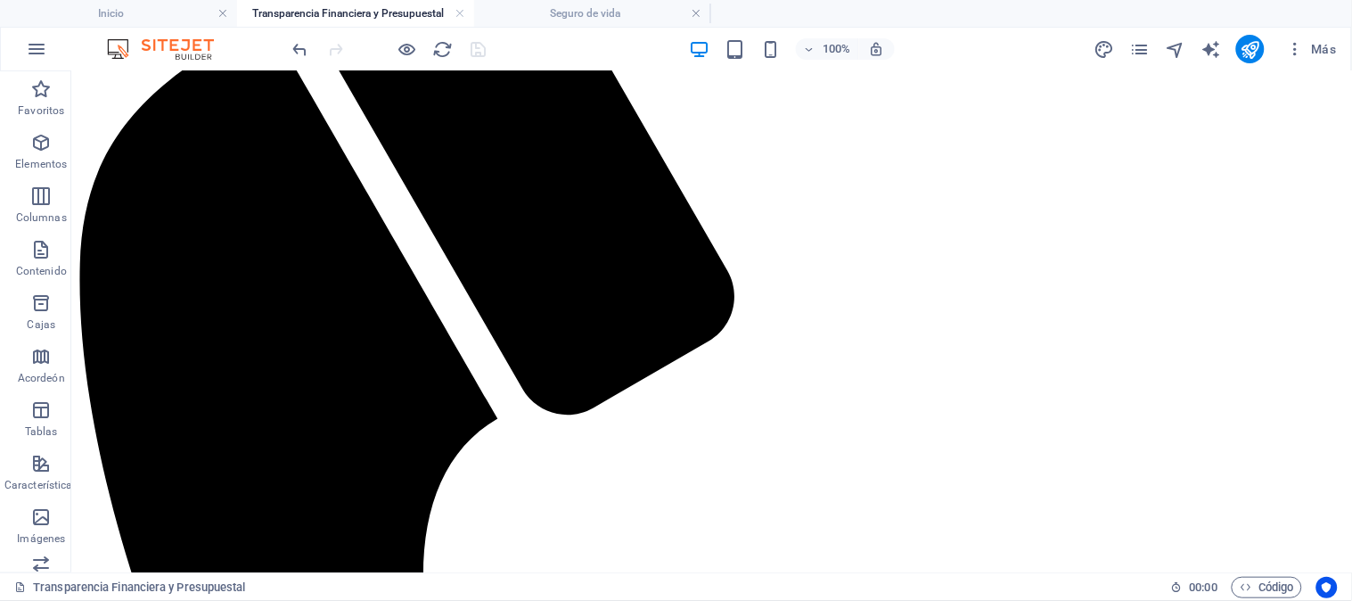
scroll to position [0, 0]
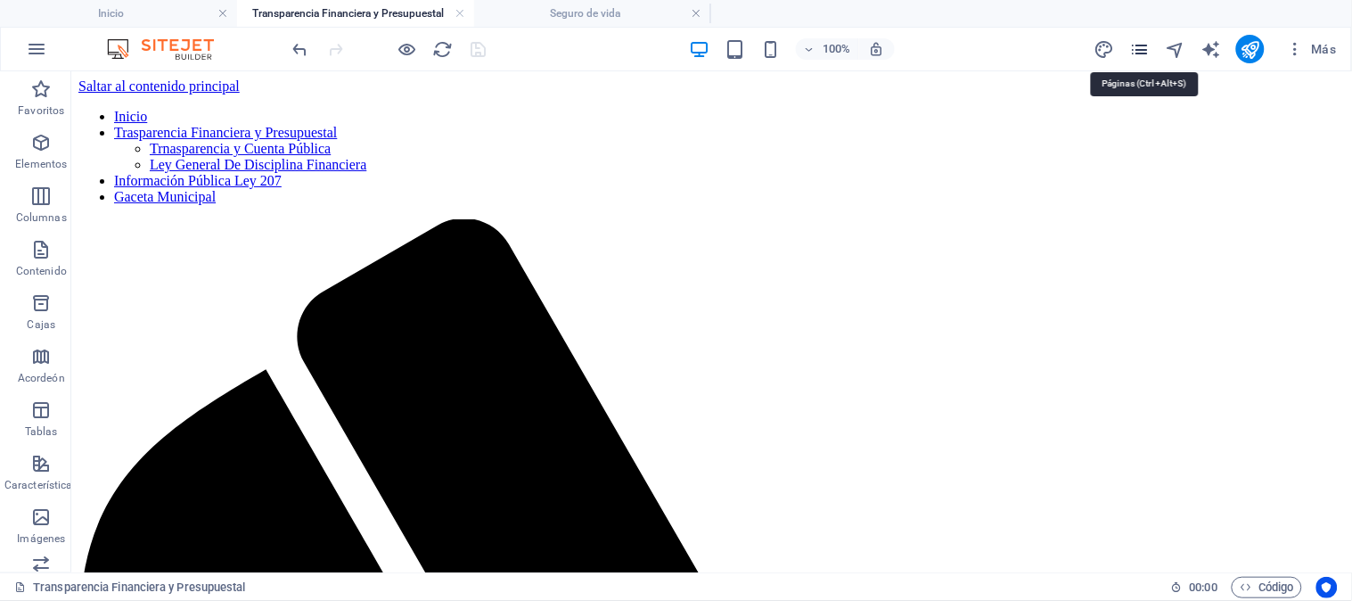
click at [1145, 51] on icon "páginas" at bounding box center [1140, 49] width 21 height 21
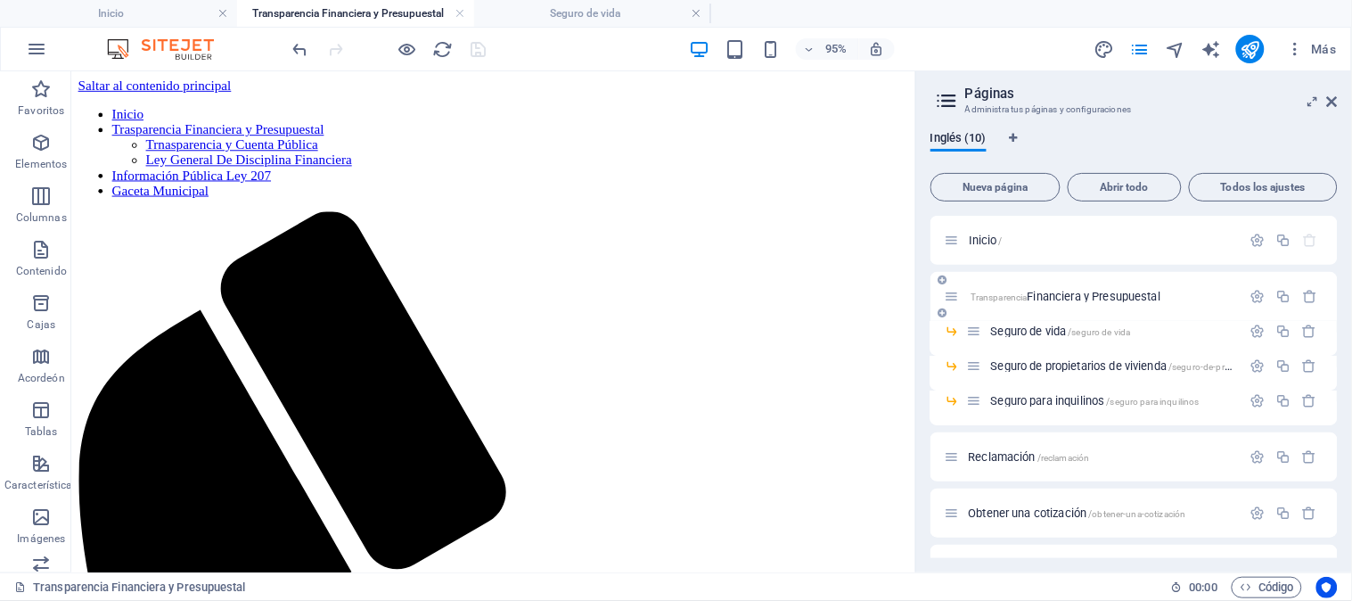
click at [1084, 291] on font "Financiera y Presupuestal" at bounding box center [1094, 296] width 133 height 13
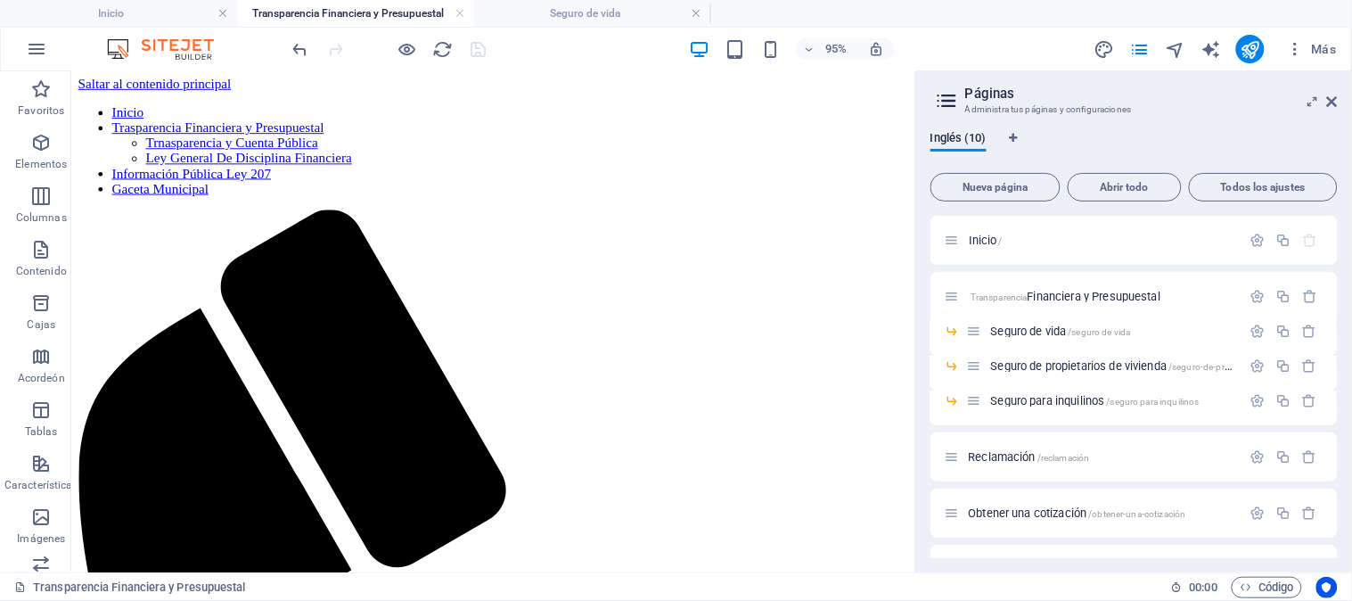
scroll to position [495, 0]
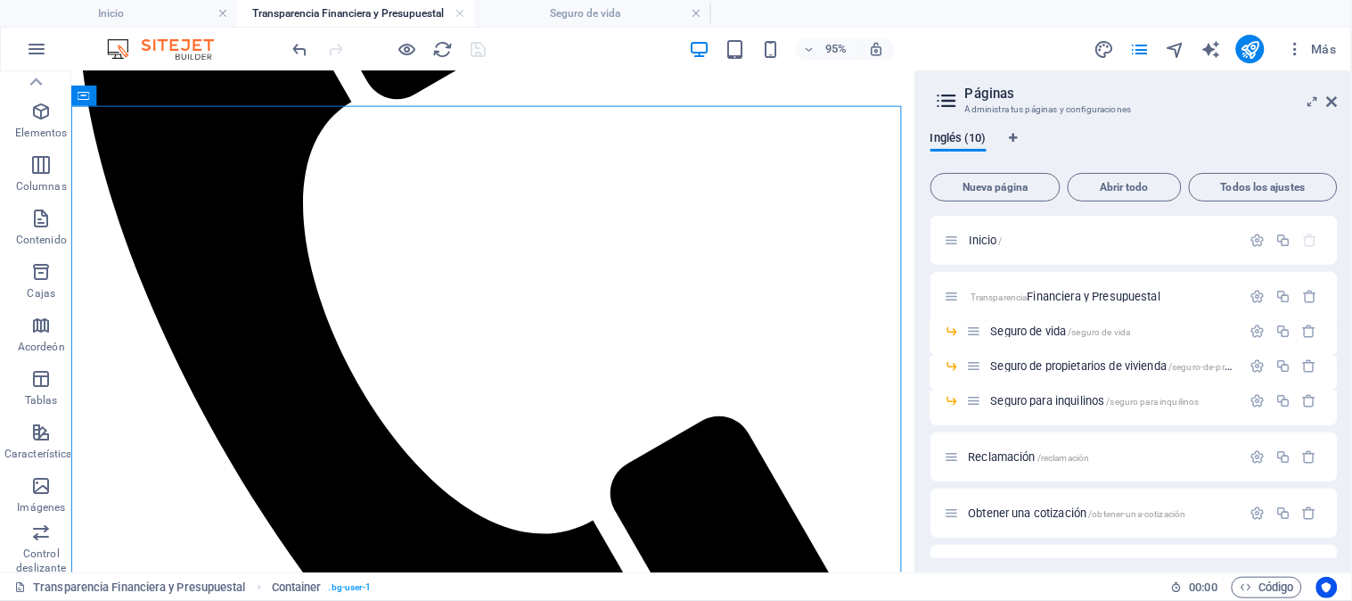
scroll to position [4, 0]
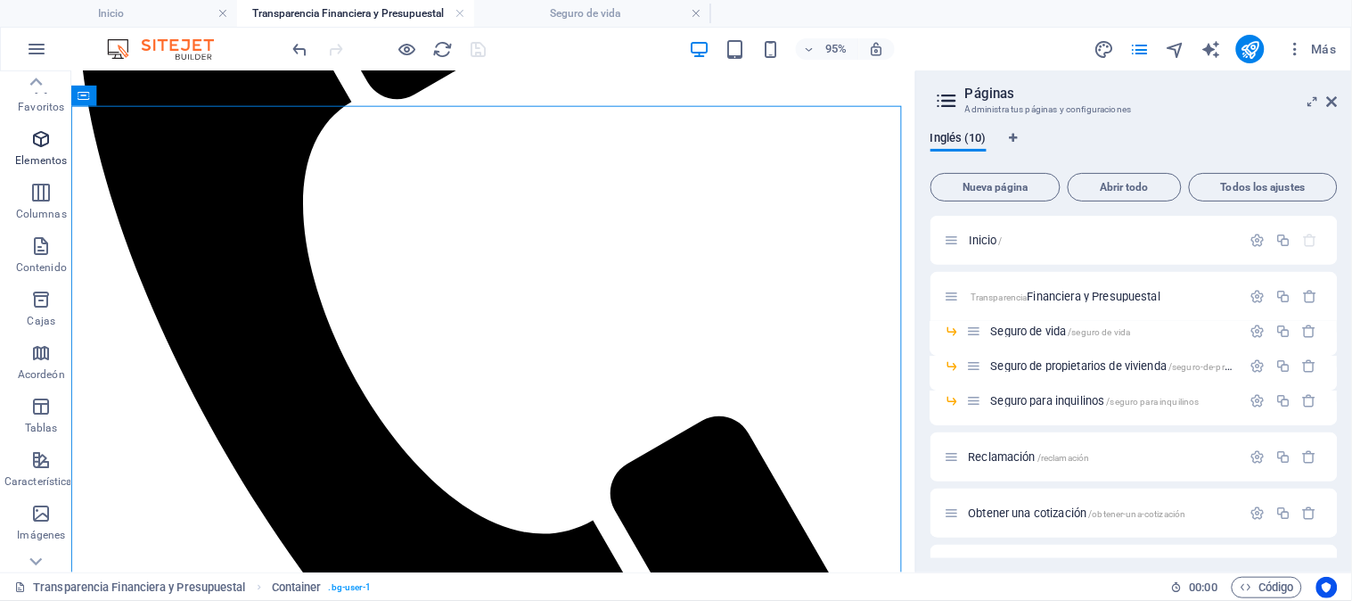
click at [32, 144] on icon "button" at bounding box center [40, 138] width 21 height 21
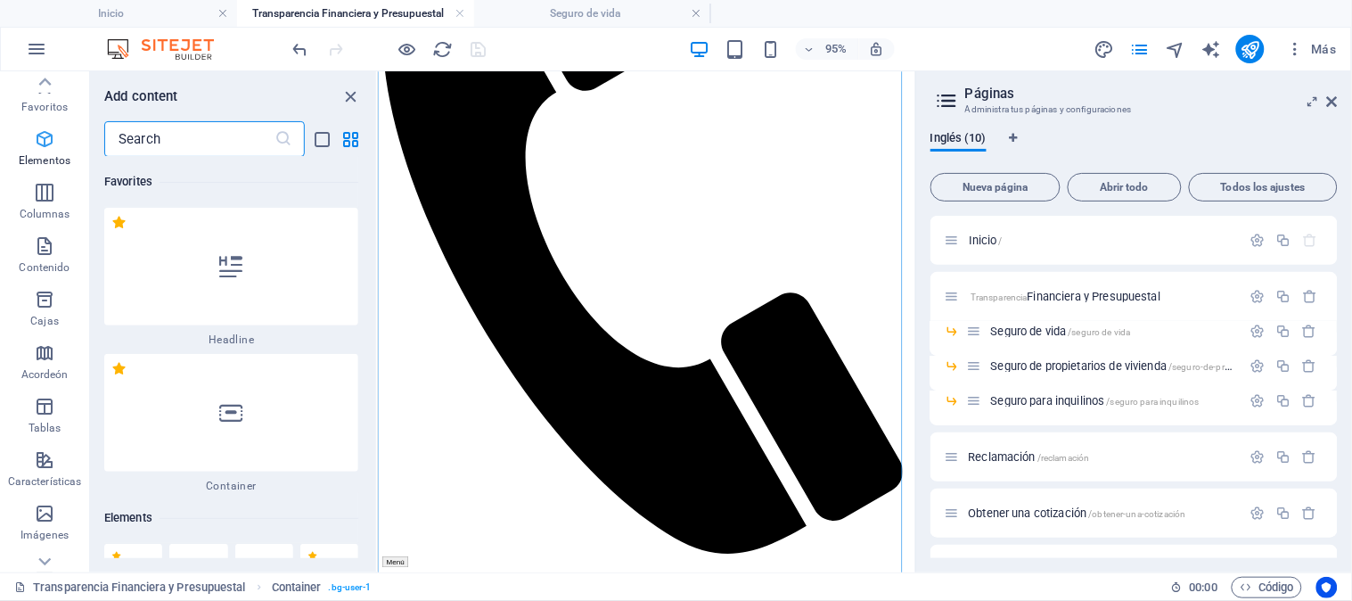
click at [34, 144] on icon "button" at bounding box center [44, 138] width 21 height 21
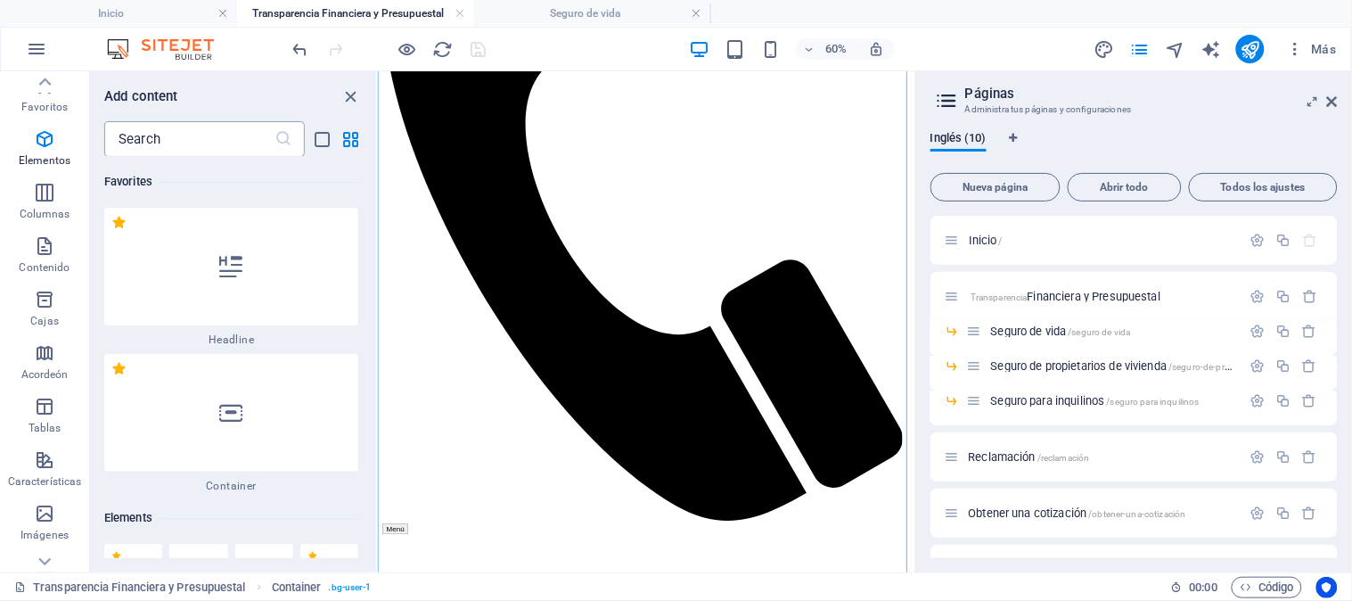
click at [217, 138] on input "text" at bounding box center [189, 139] width 170 height 36
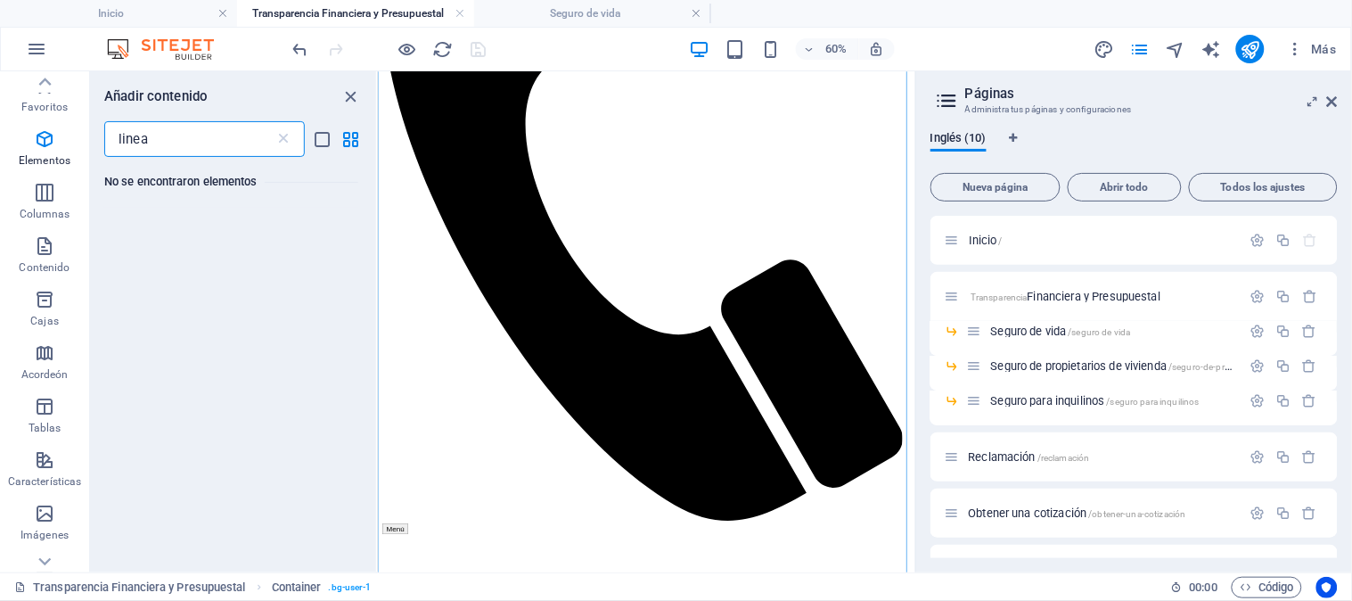
drag, startPoint x: 217, startPoint y: 138, endPoint x: 165, endPoint y: 192, distance: 74.4
click at [165, 192] on div "Añadir contenido linea ​ No se encontraron elementos" at bounding box center [233, 321] width 286 height 501
type input "linea"
click at [36, 248] on icon "button" at bounding box center [44, 245] width 21 height 21
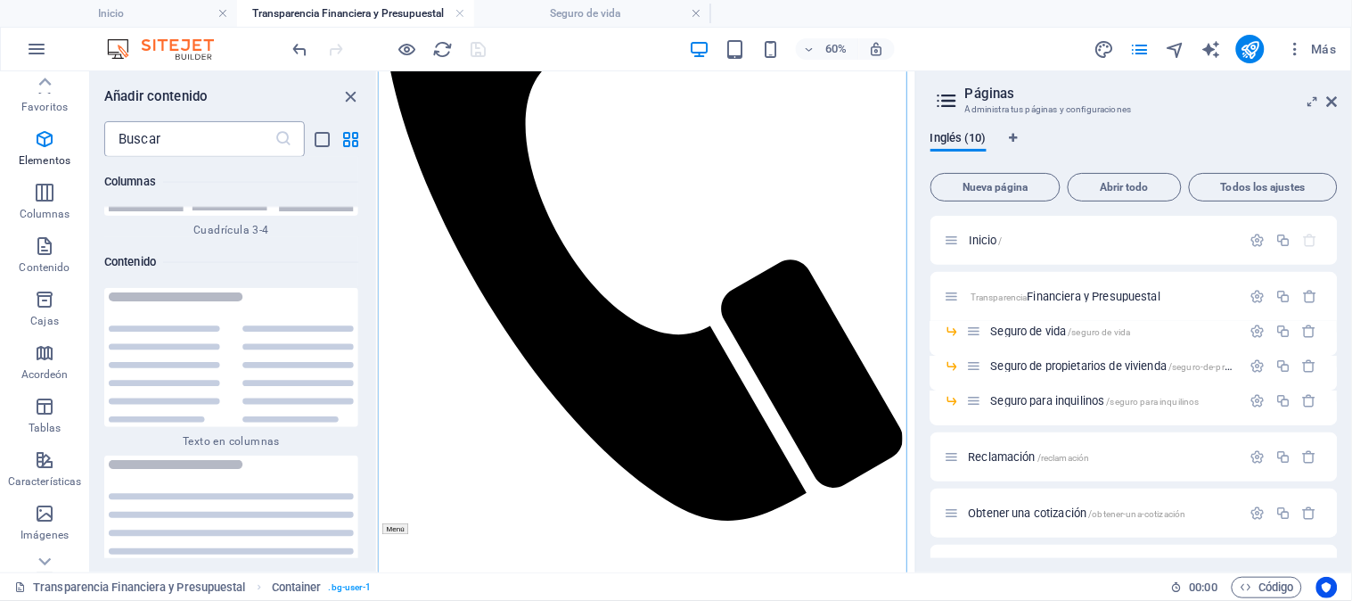
scroll to position [5997, 0]
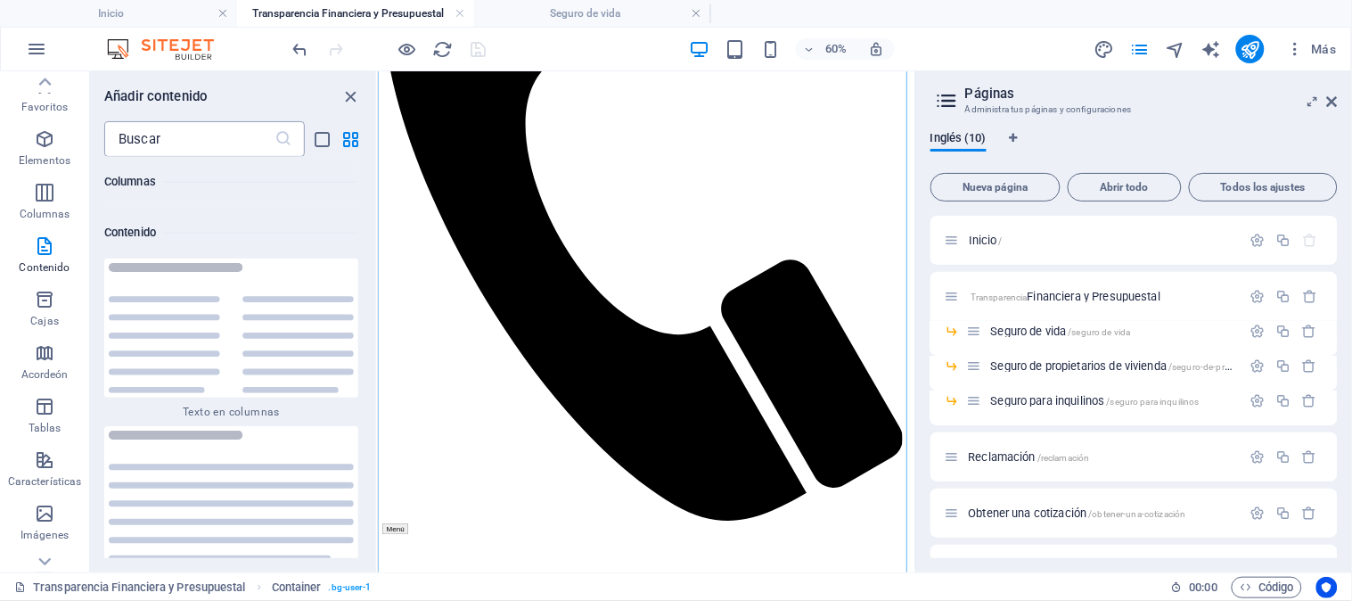
click at [201, 135] on input "text" at bounding box center [189, 139] width 170 height 36
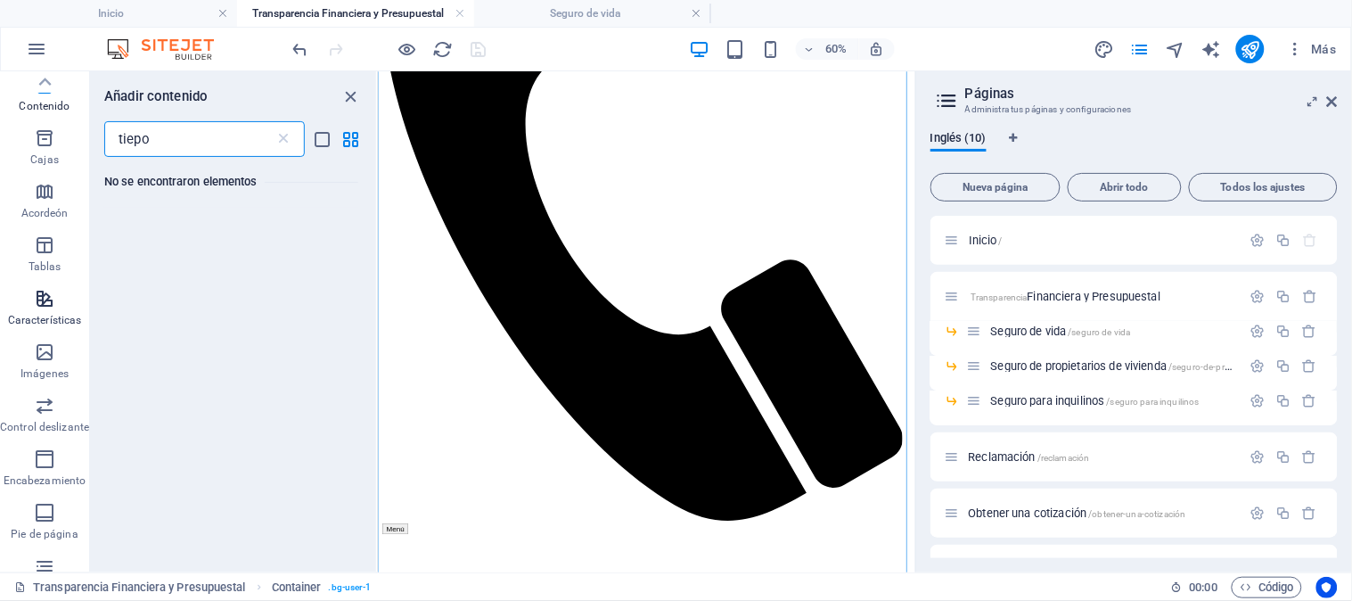
scroll to position [0, 0]
type input "tiepo"
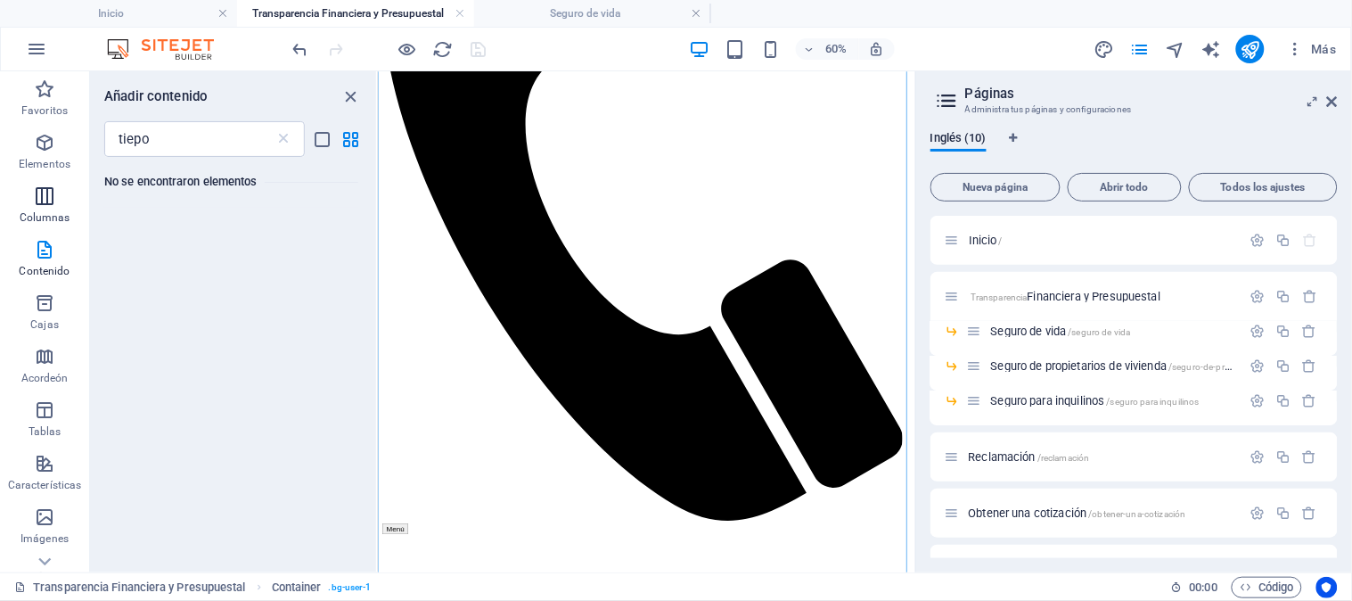
click at [51, 208] on span "Columnas" at bounding box center [44, 206] width 89 height 43
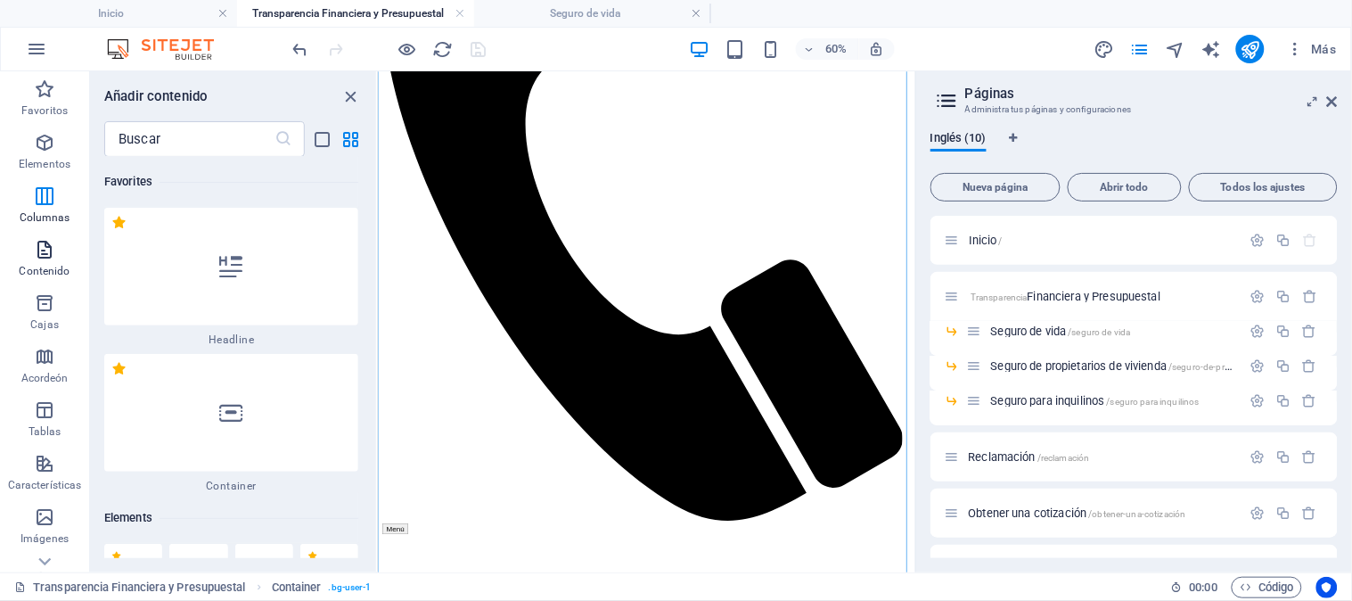
click at [45, 244] on icon "button" at bounding box center [44, 249] width 21 height 21
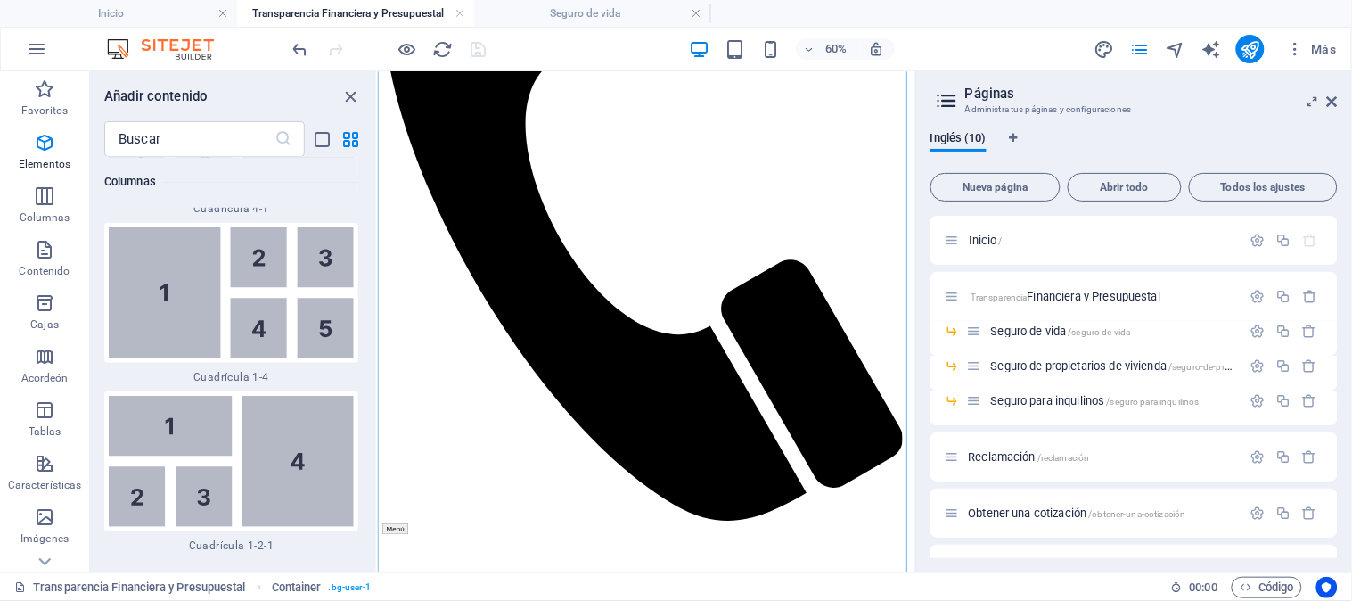
scroll to position [5997, 0]
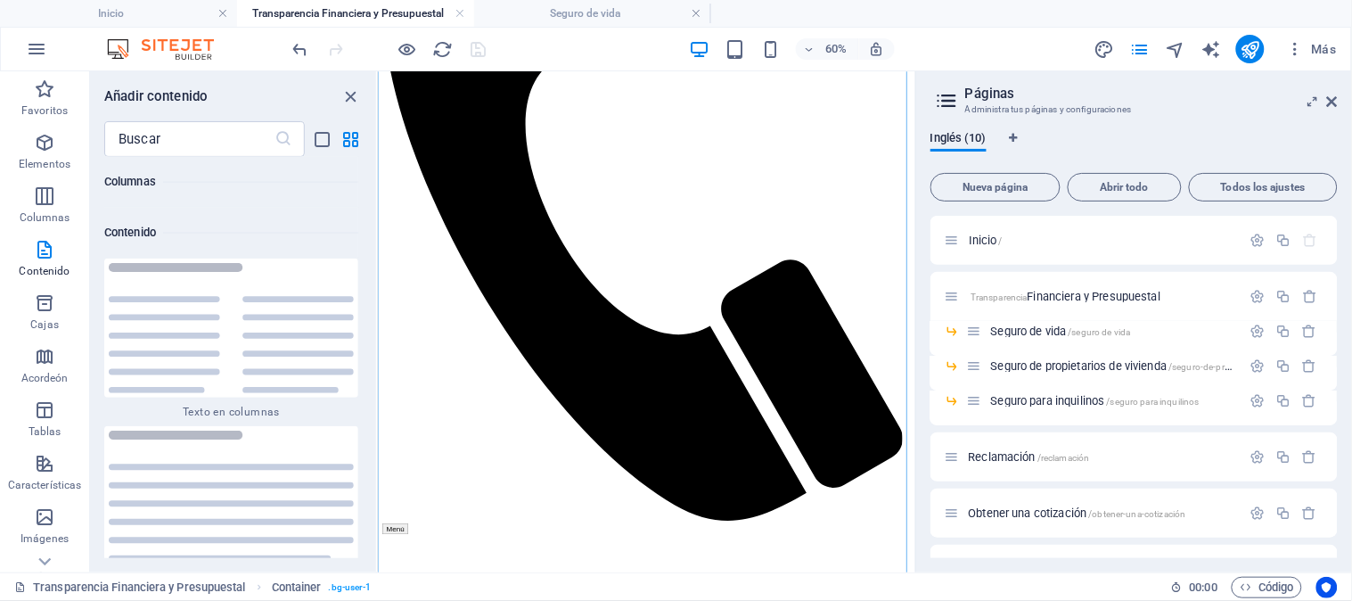
drag, startPoint x: 372, startPoint y: 228, endPoint x: 373, endPoint y: 354, distance: 125.7
click at [373, 354] on div "Favoritos 1 [PERSON_NAME] Titular 1 [PERSON_NAME] Recipiente Elementos 1 [PERSO…" at bounding box center [233, 357] width 286 height 401
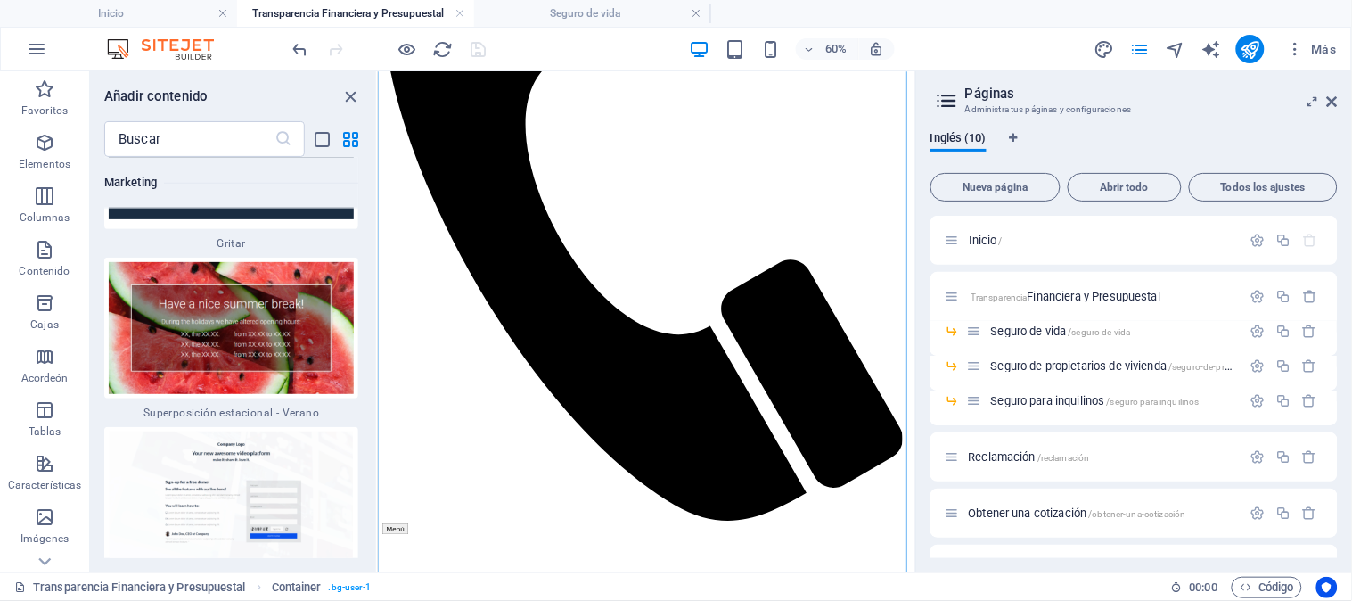
scroll to position [29663, 0]
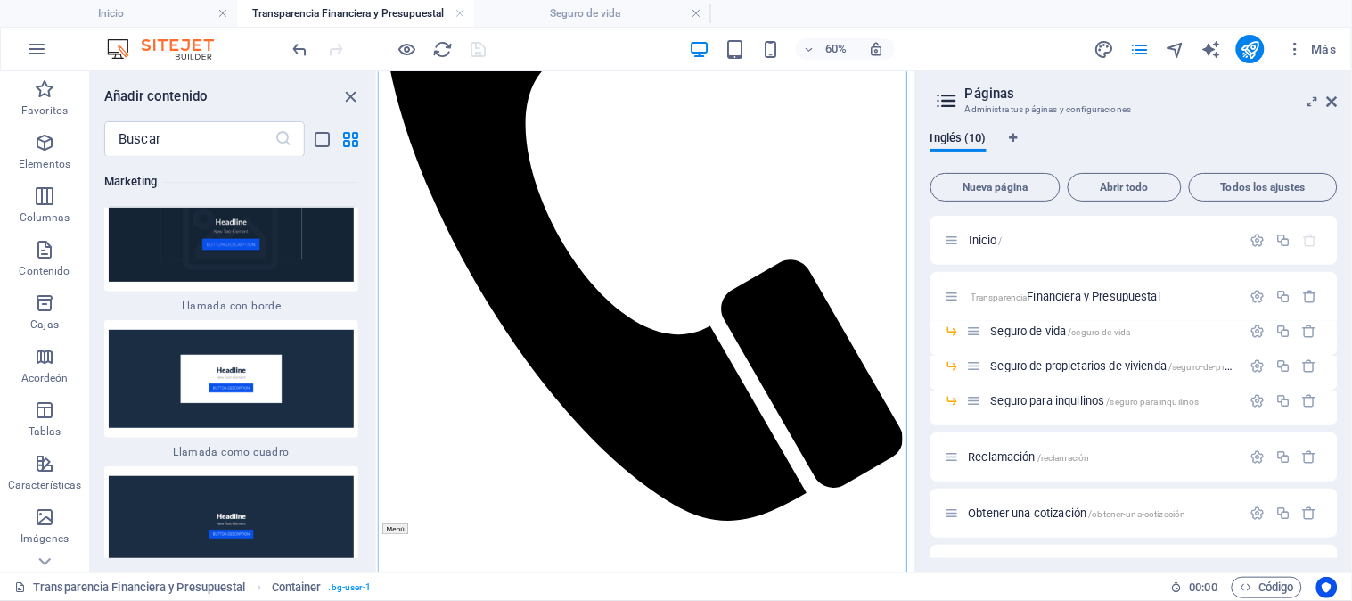
drag, startPoint x: 373, startPoint y: 226, endPoint x: 27, endPoint y: 700, distance: 586.2
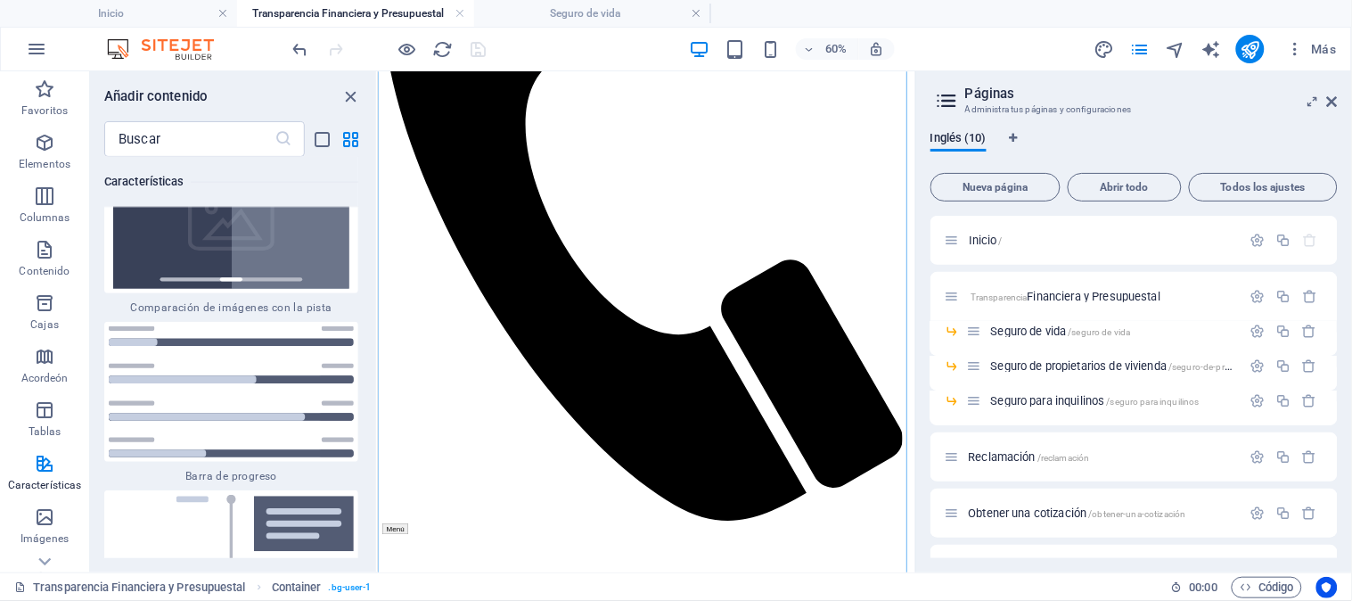
scroll to position [14742, 0]
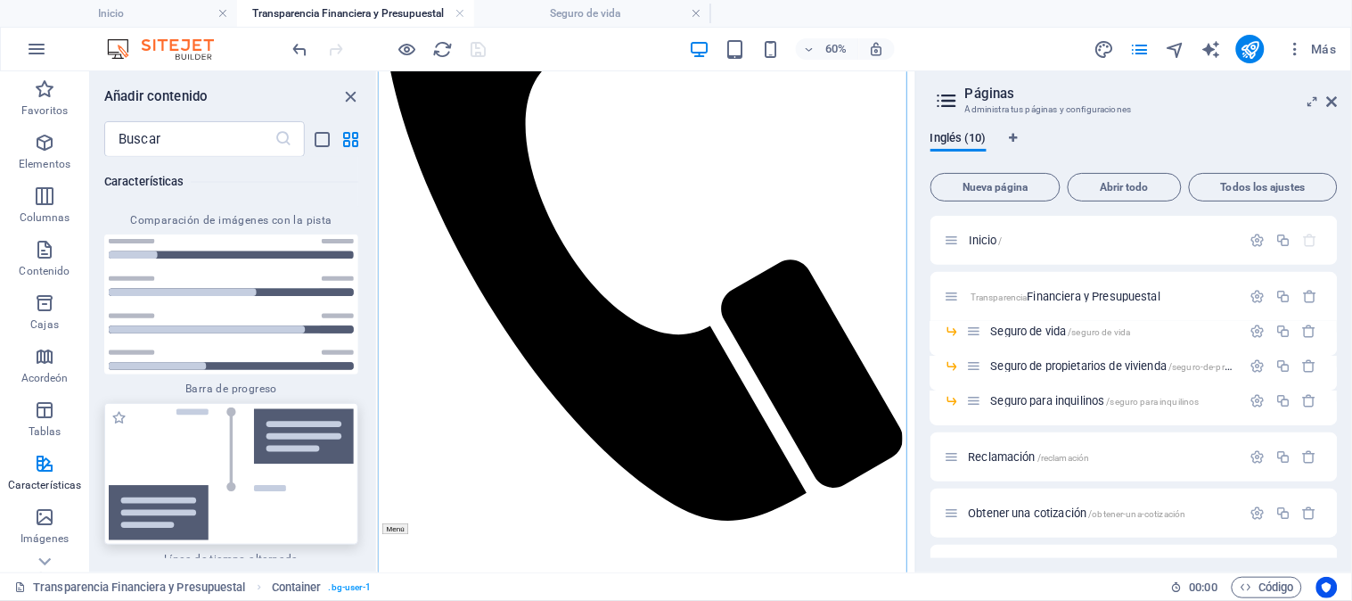
drag, startPoint x: 224, startPoint y: 259, endPoint x: 1145, endPoint y: 963, distance: 1159.4
click at [224, 407] on img at bounding box center [231, 473] width 245 height 133
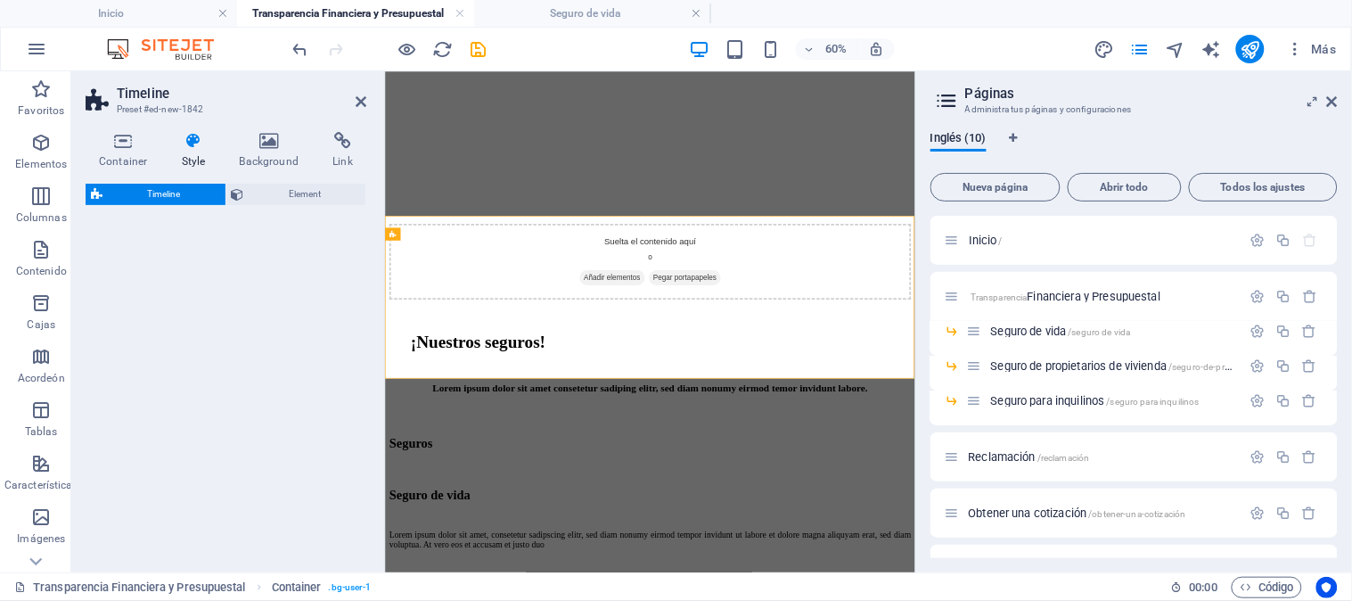
select select "rem"
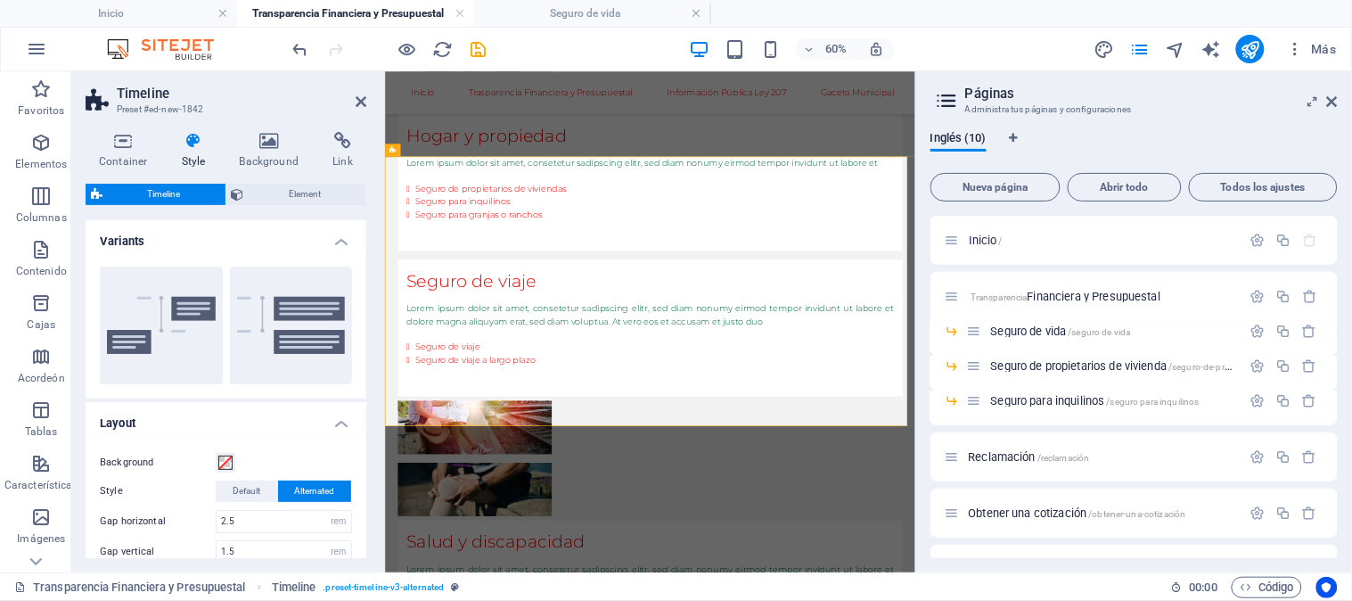
scroll to position [1821, 0]
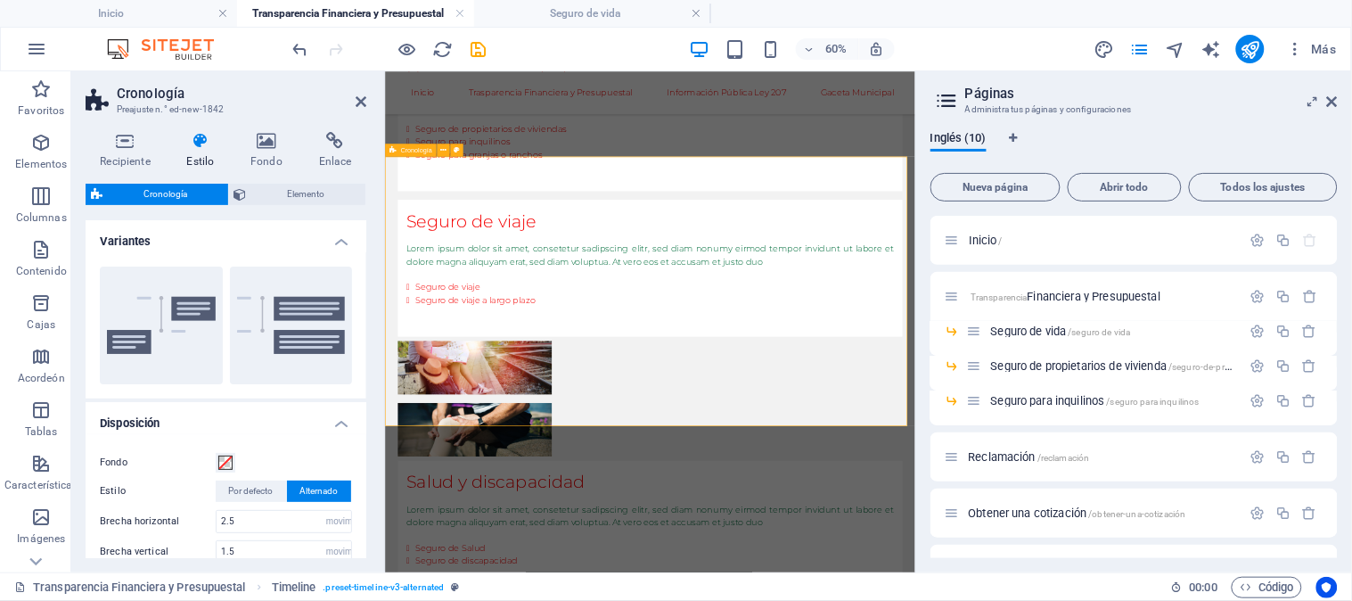
click at [1334, 95] on icon at bounding box center [1332, 101] width 11 height 14
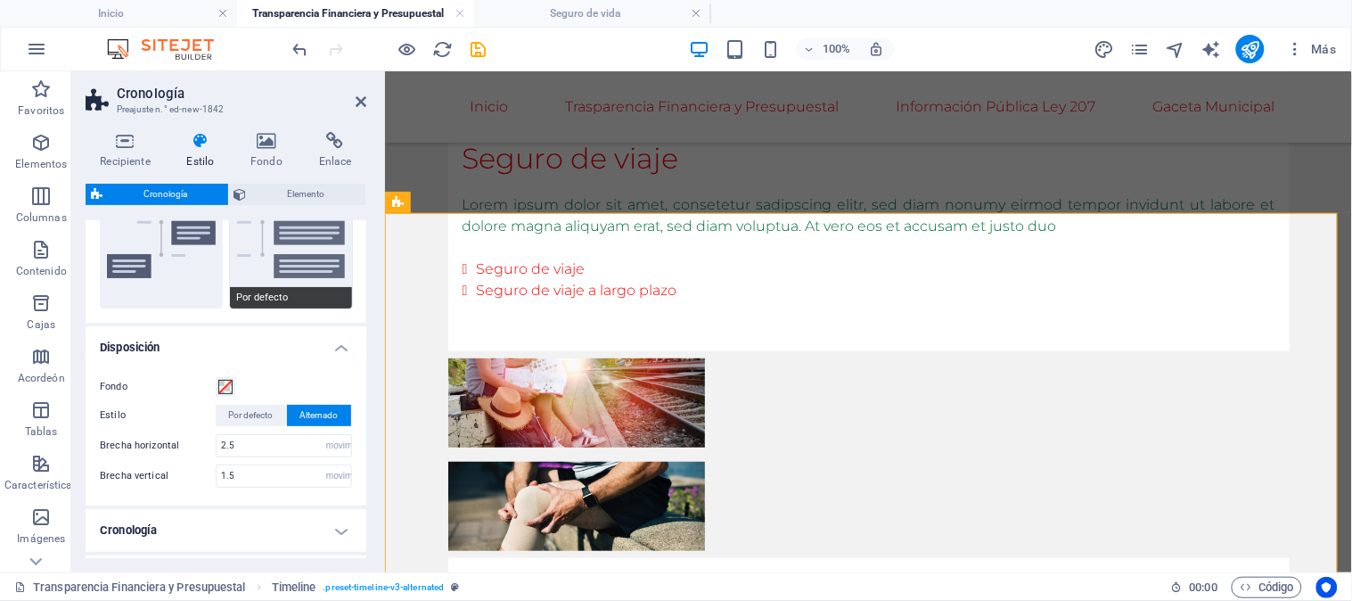
scroll to position [0, 0]
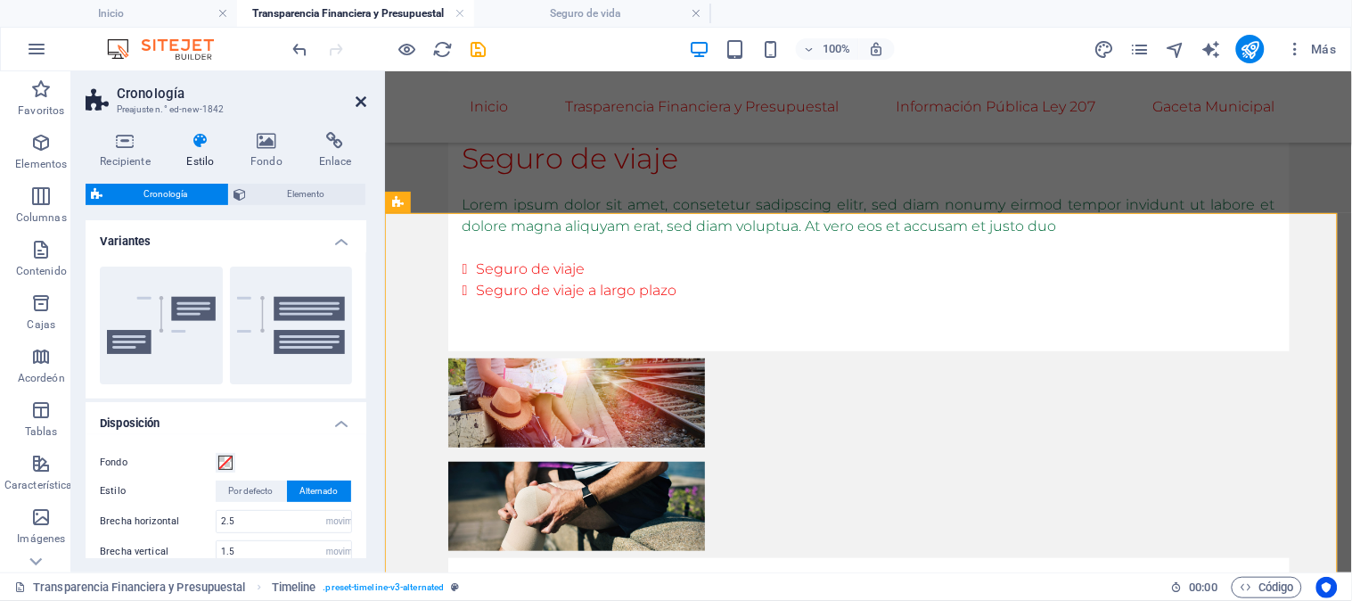
click at [365, 100] on aside "Cronología Preajuste n.° ed-new-1842 Recipiente Estilo Fondo Enlace Tamaño Altu…" at bounding box center [228, 321] width 314 height 501
click at [357, 96] on icon at bounding box center [361, 101] width 11 height 14
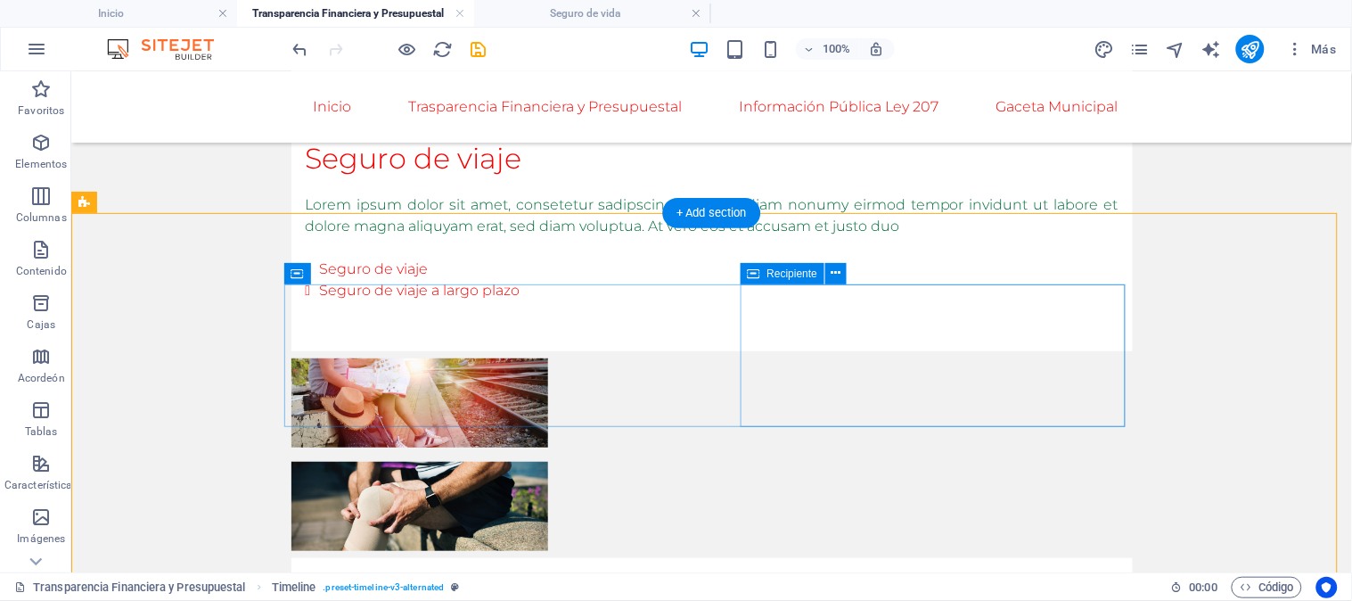
drag, startPoint x: 594, startPoint y: 507, endPoint x: 754, endPoint y: 318, distance: 247.9
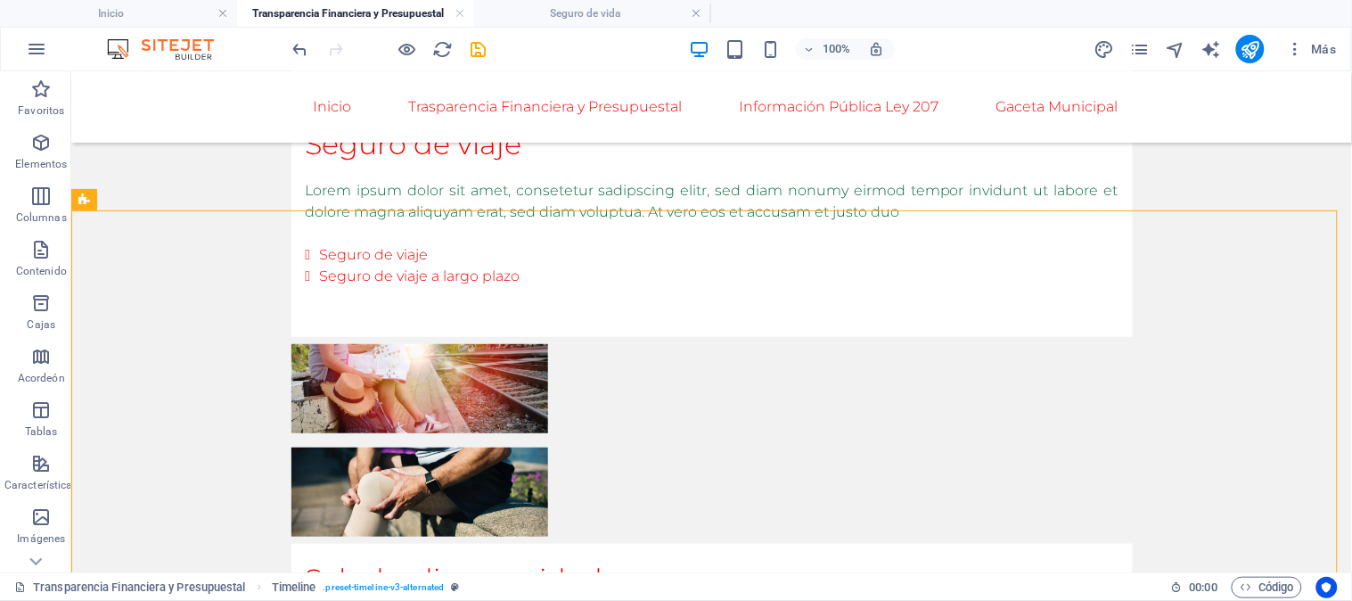
scroll to position [1835, 0]
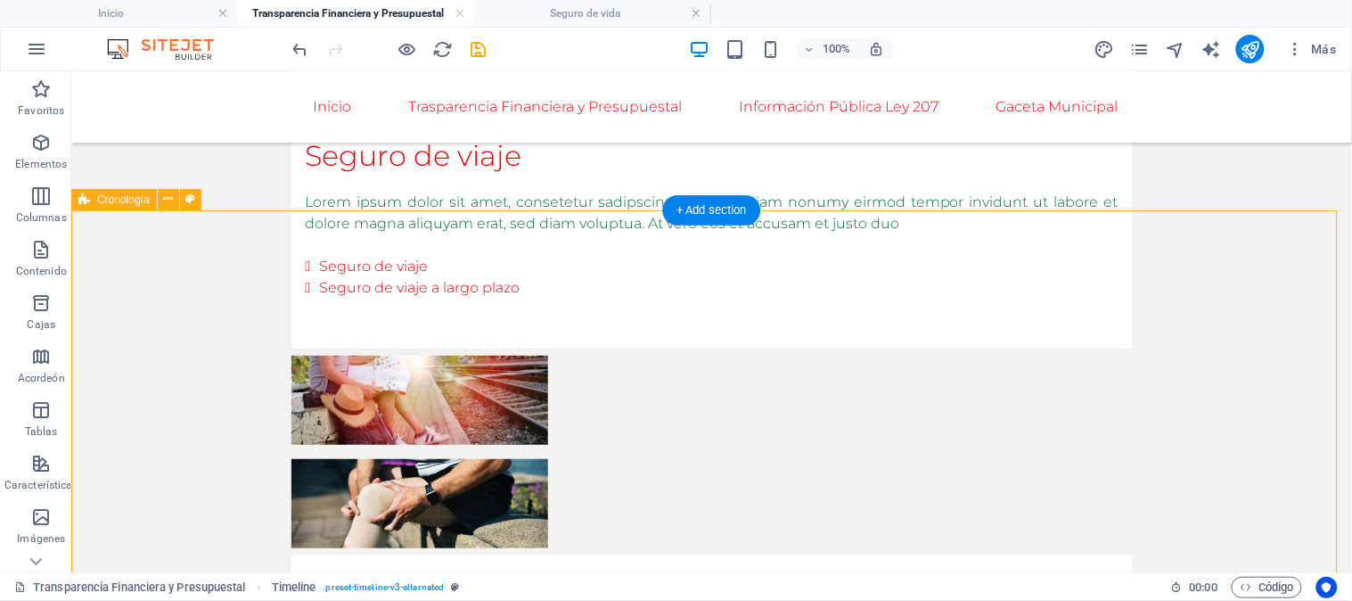
drag, startPoint x: 218, startPoint y: 228, endPoint x: 187, endPoint y: 286, distance: 65.8
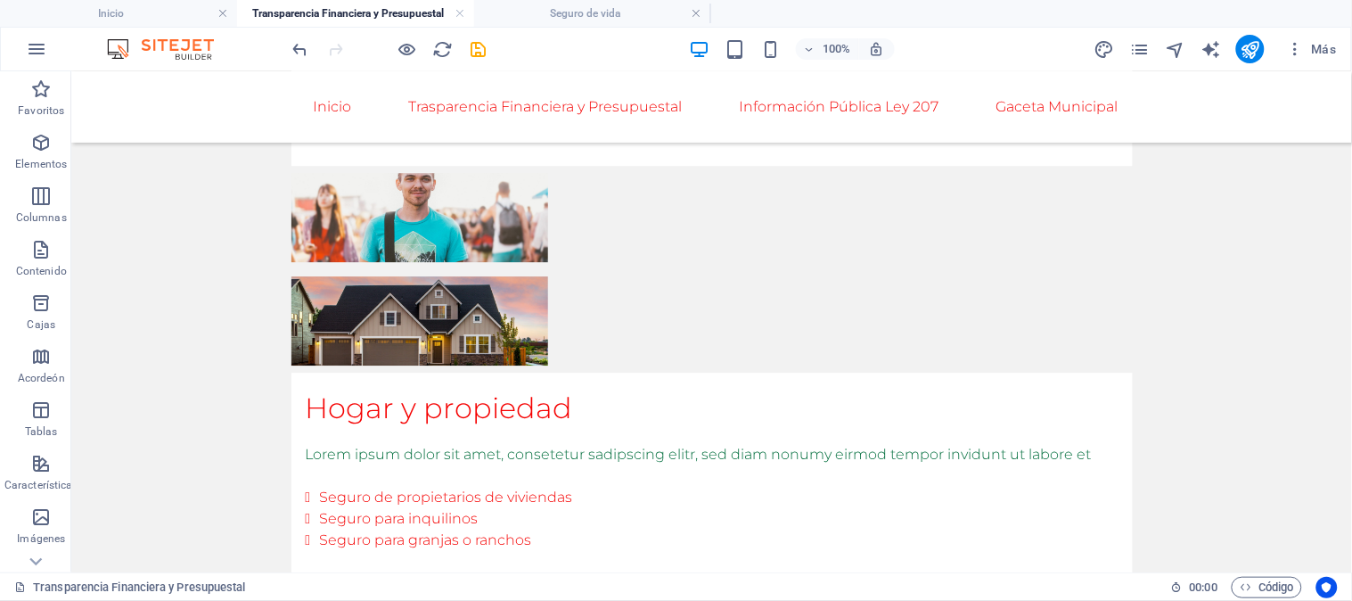
scroll to position [1439, 0]
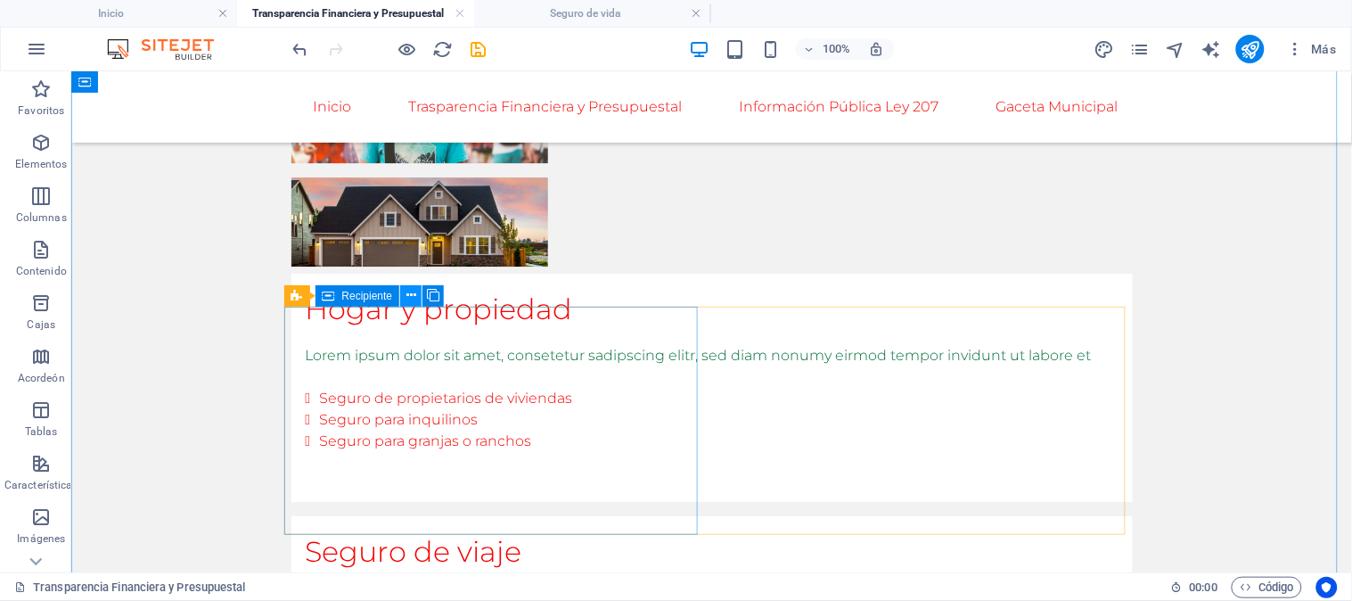
click at [414, 296] on icon at bounding box center [411, 295] width 10 height 19
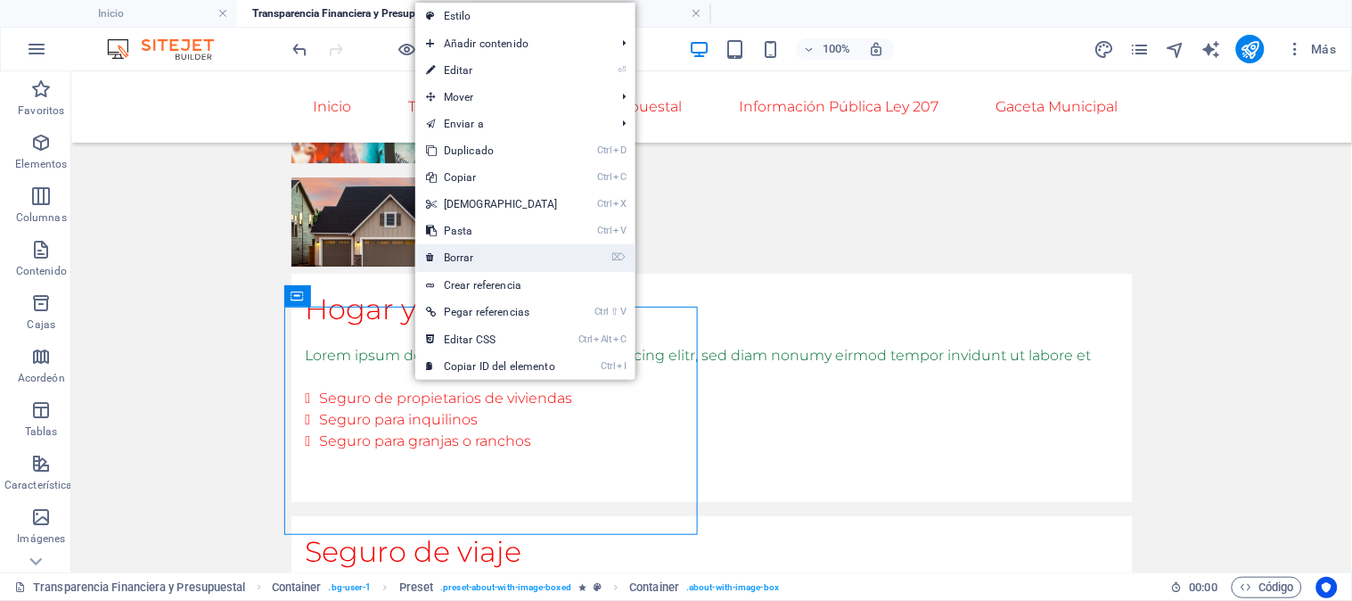
click at [458, 253] on font "Borrar" at bounding box center [459, 257] width 30 height 12
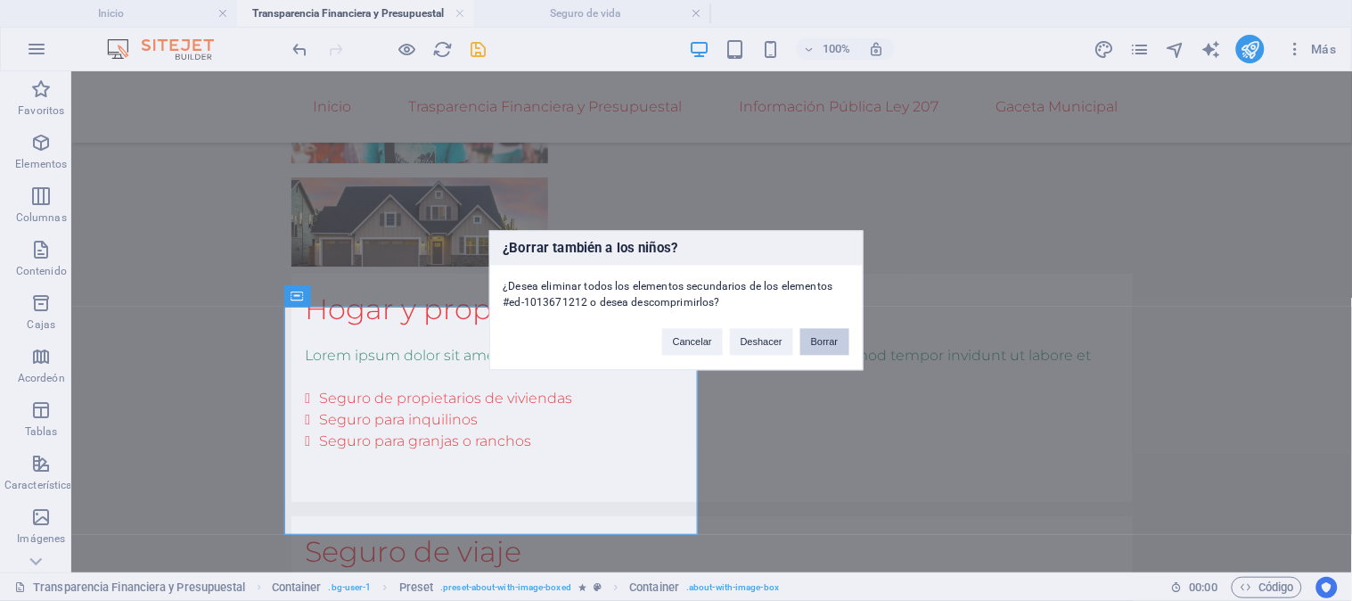
click at [841, 340] on button "Borrar" at bounding box center [824, 342] width 49 height 27
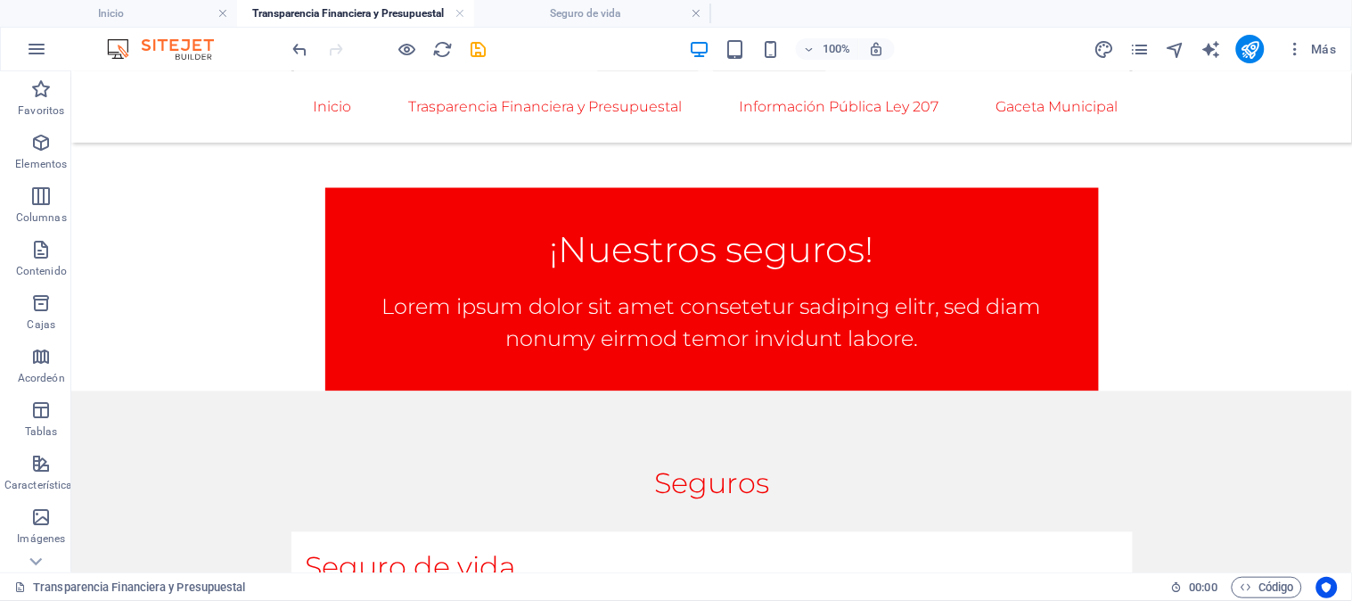
scroll to position [646, 0]
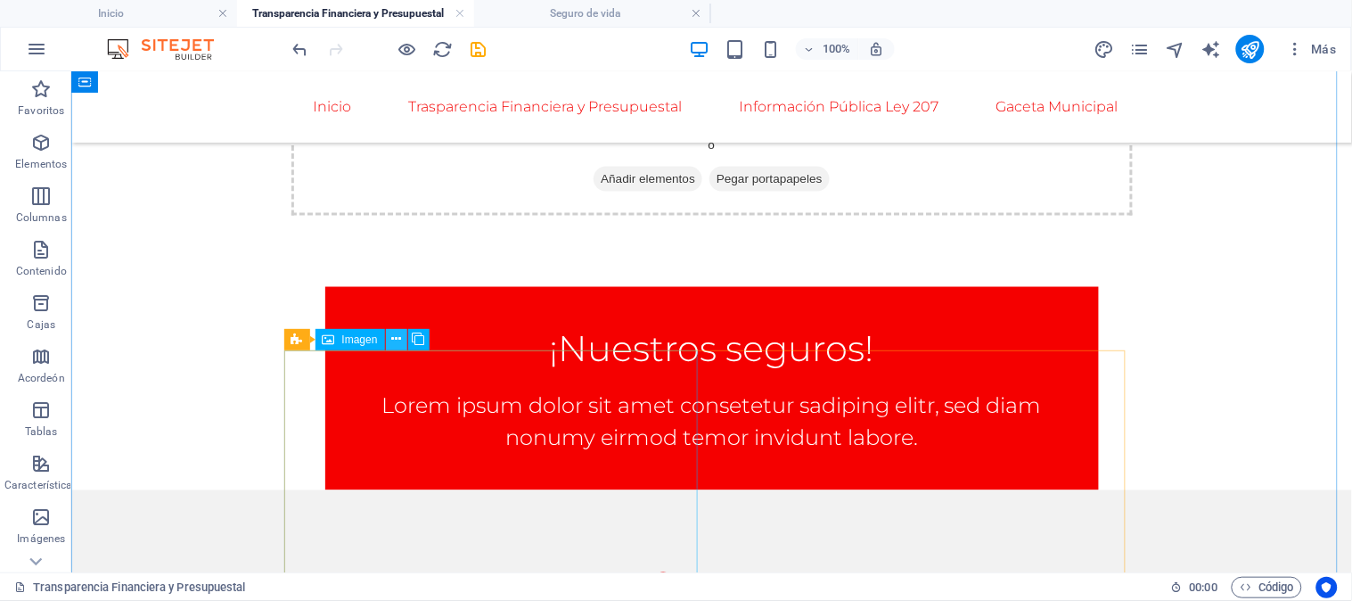
click at [395, 337] on icon at bounding box center [396, 339] width 10 height 19
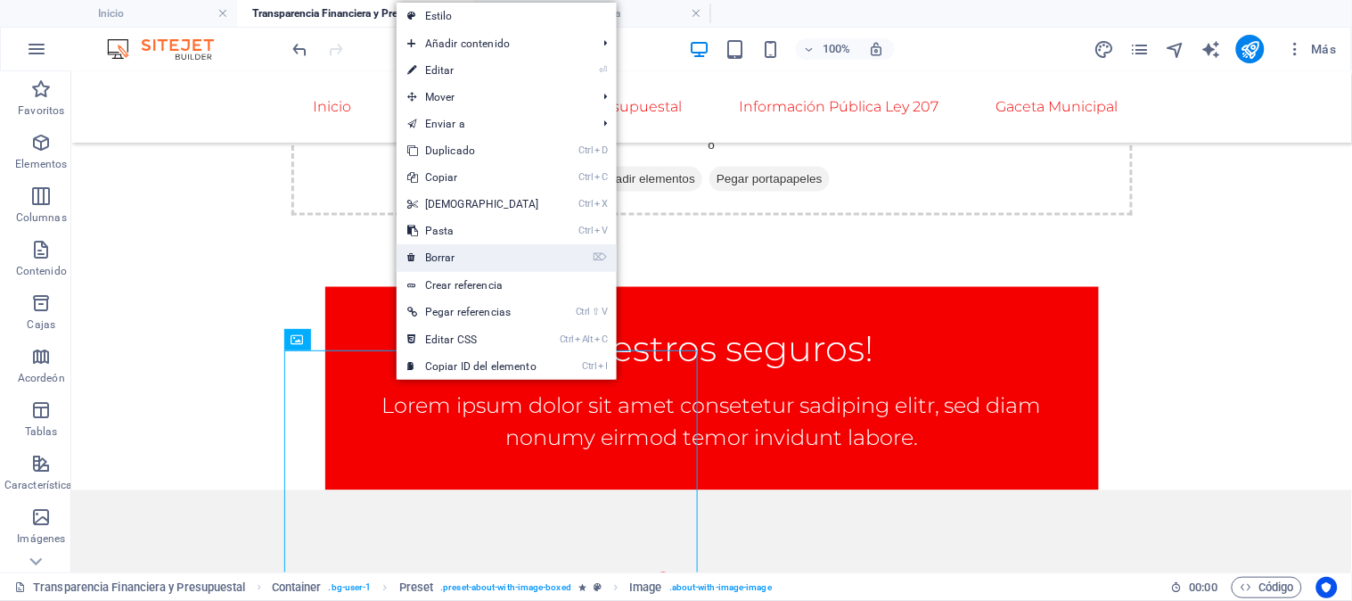
click at [431, 251] on font "Borrar" at bounding box center [440, 257] width 30 height 12
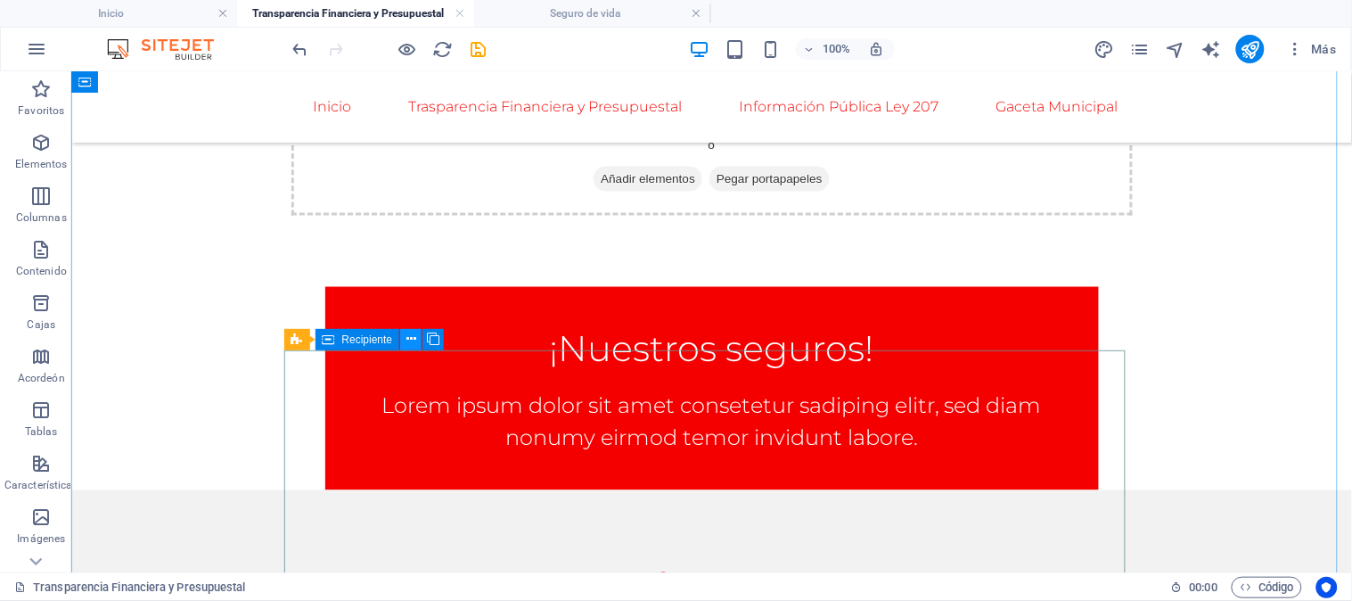
click at [413, 333] on icon at bounding box center [411, 339] width 10 height 19
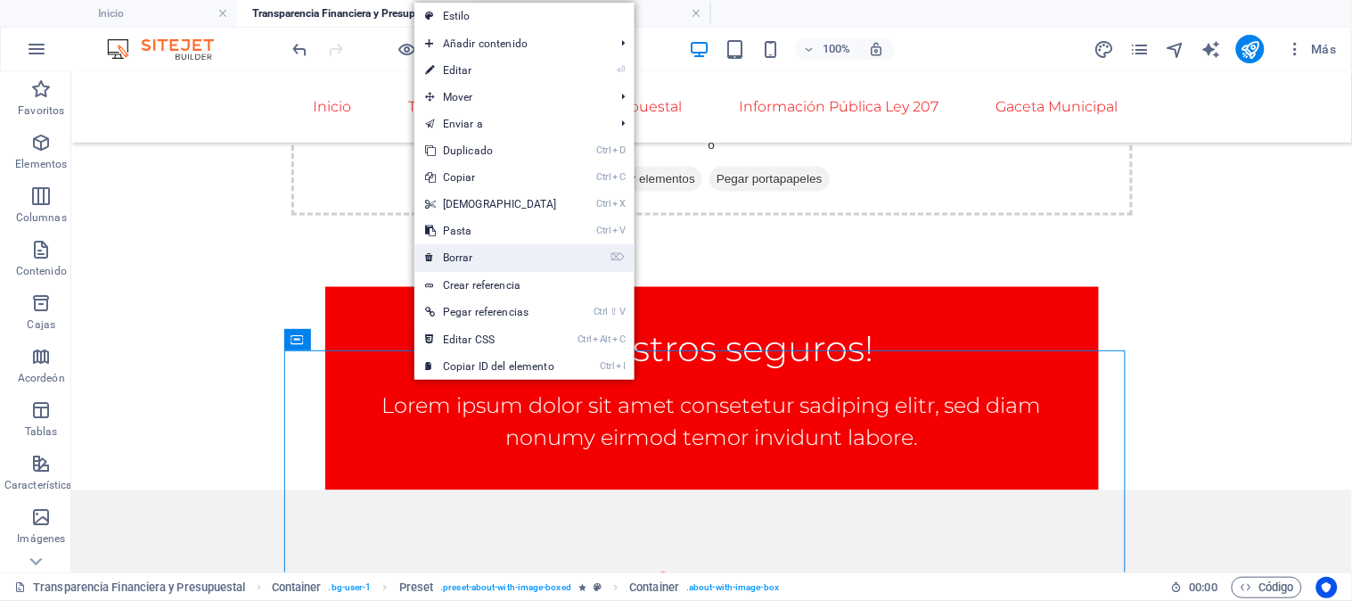
click at [451, 245] on link "⌦ Borrar" at bounding box center [491, 257] width 153 height 27
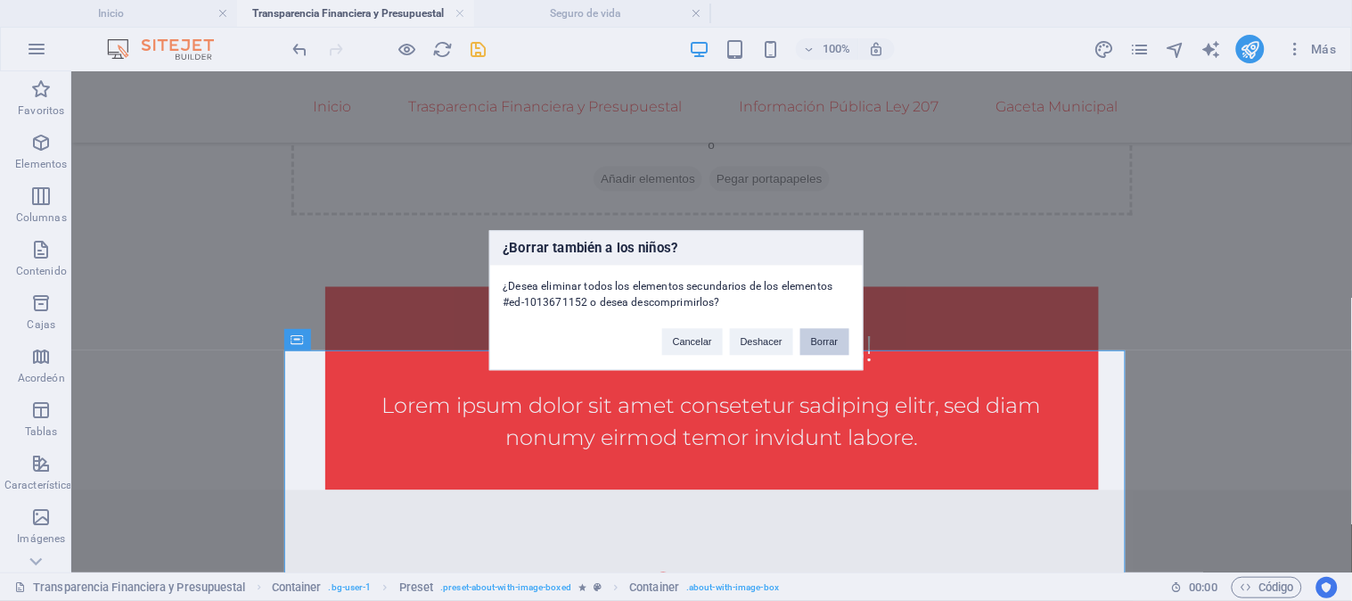
click at [824, 343] on font "Borrar" at bounding box center [825, 342] width 28 height 11
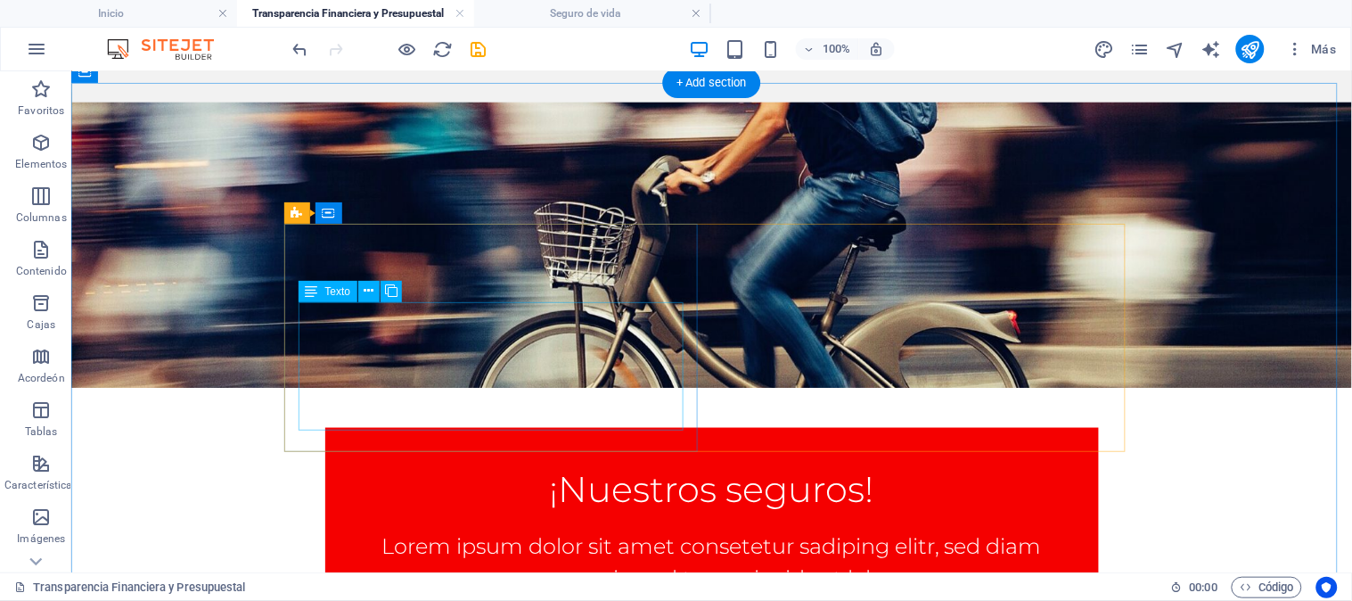
scroll to position [530, 0]
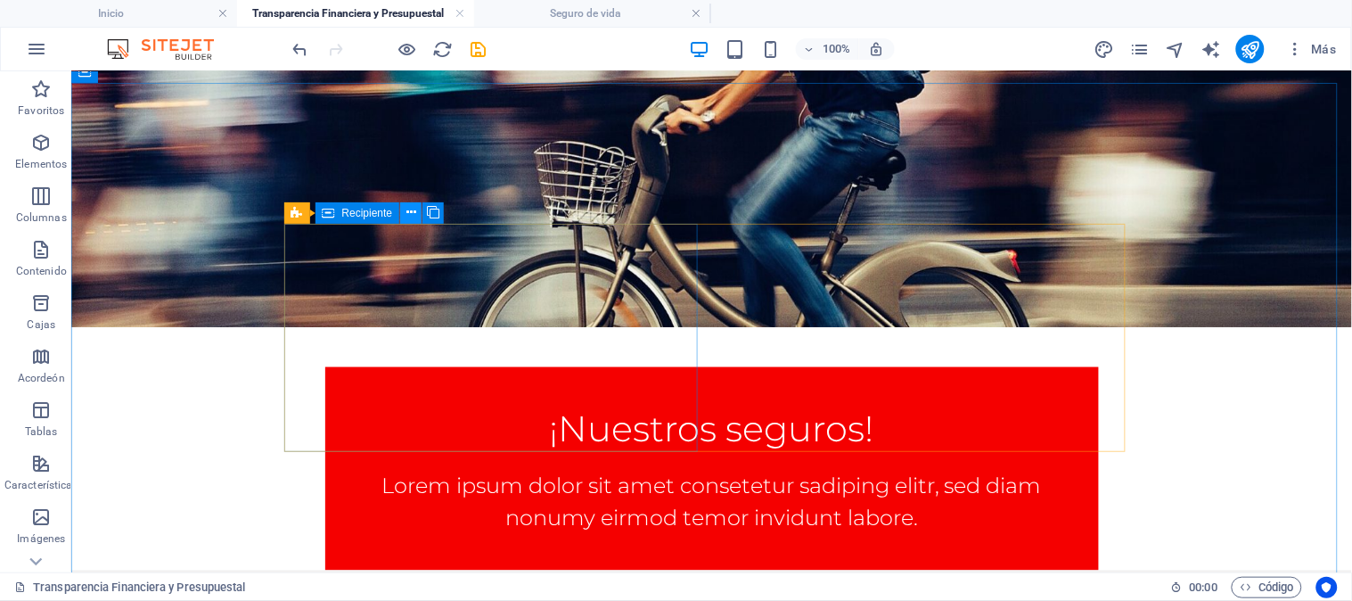
click at [412, 210] on icon at bounding box center [411, 212] width 10 height 19
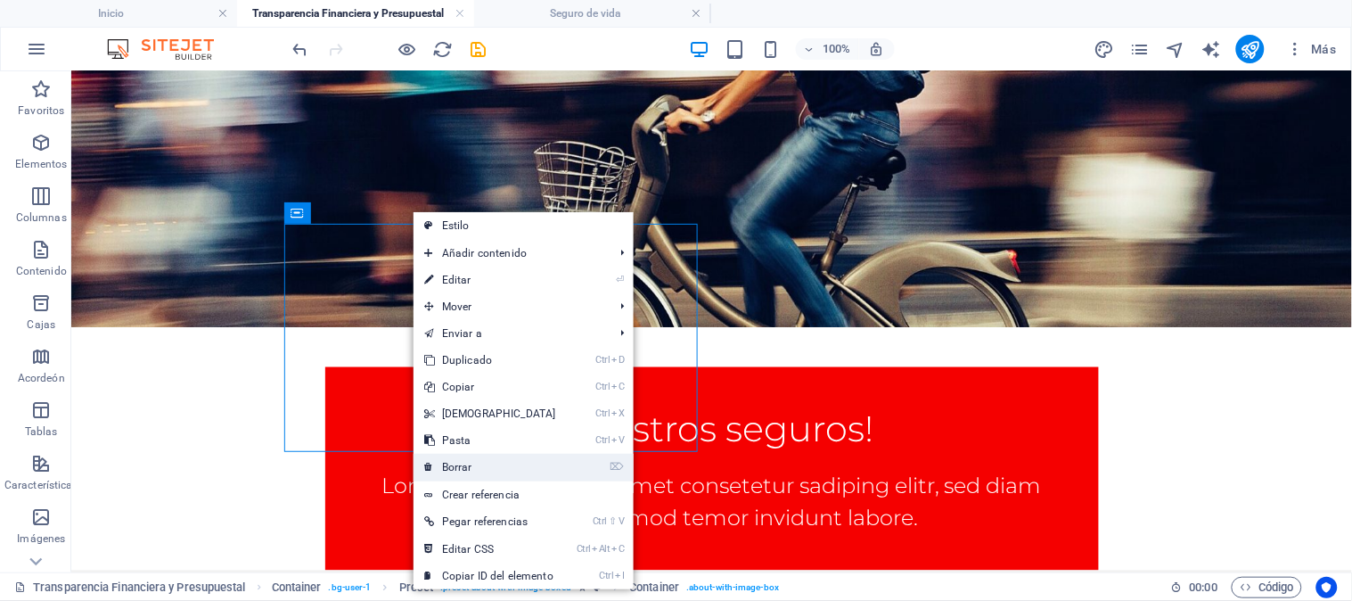
click at [459, 464] on font "Borrar" at bounding box center [457, 467] width 30 height 12
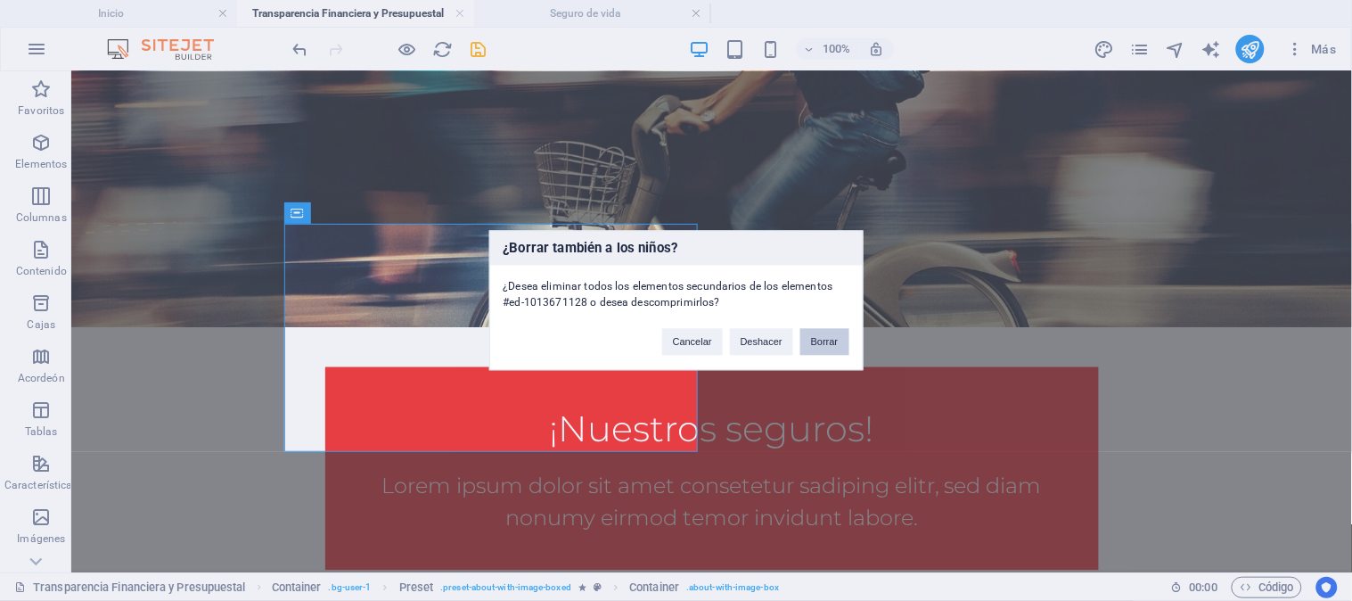
click at [825, 346] on font "Borrar" at bounding box center [825, 342] width 28 height 11
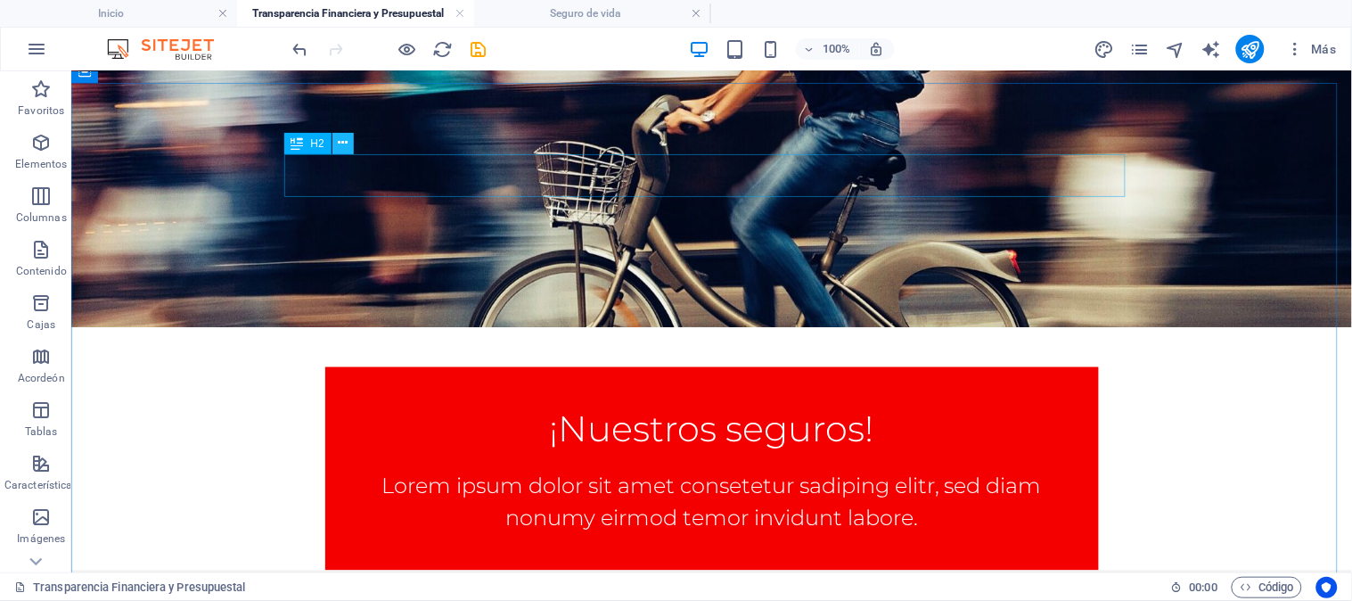
click at [338, 137] on icon at bounding box center [343, 143] width 10 height 19
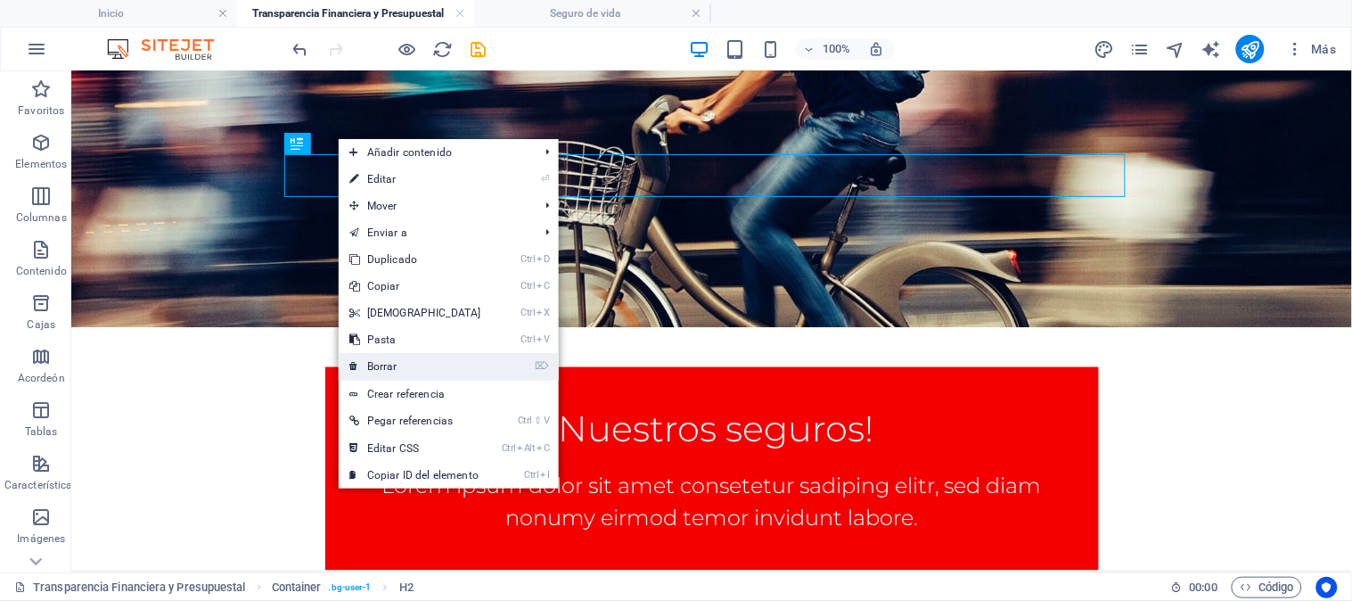
click at [475, 364] on link "⌦ Borrar" at bounding box center [415, 366] width 153 height 27
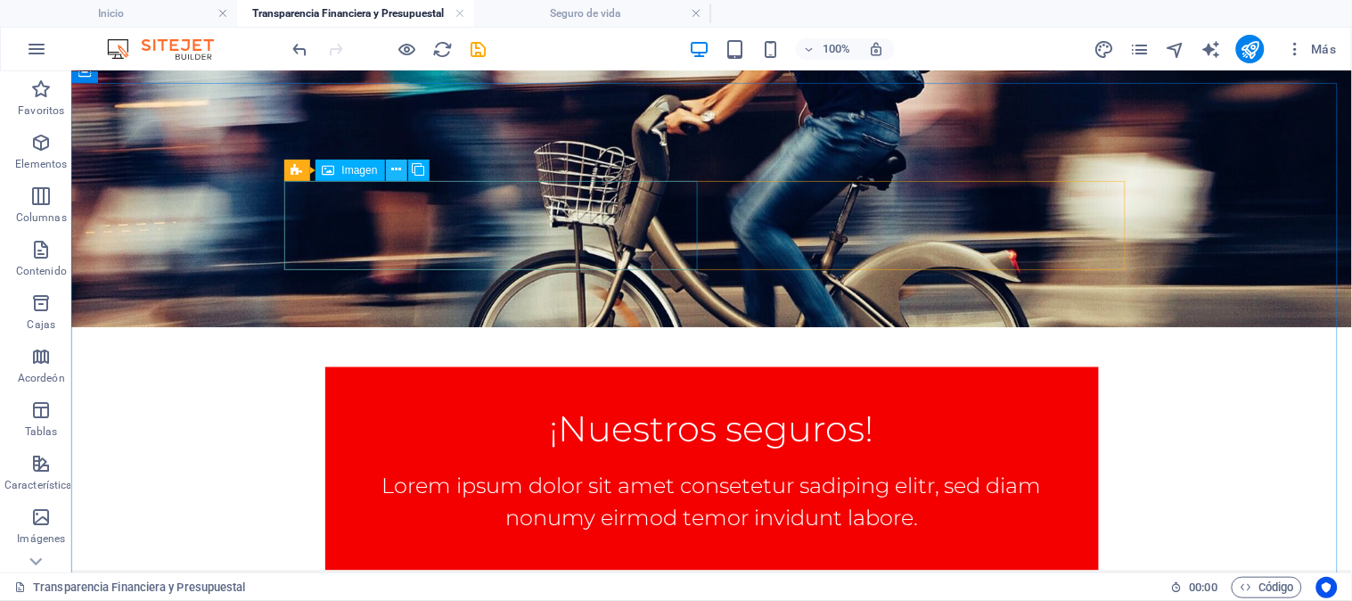
click at [398, 167] on icon at bounding box center [396, 169] width 10 height 19
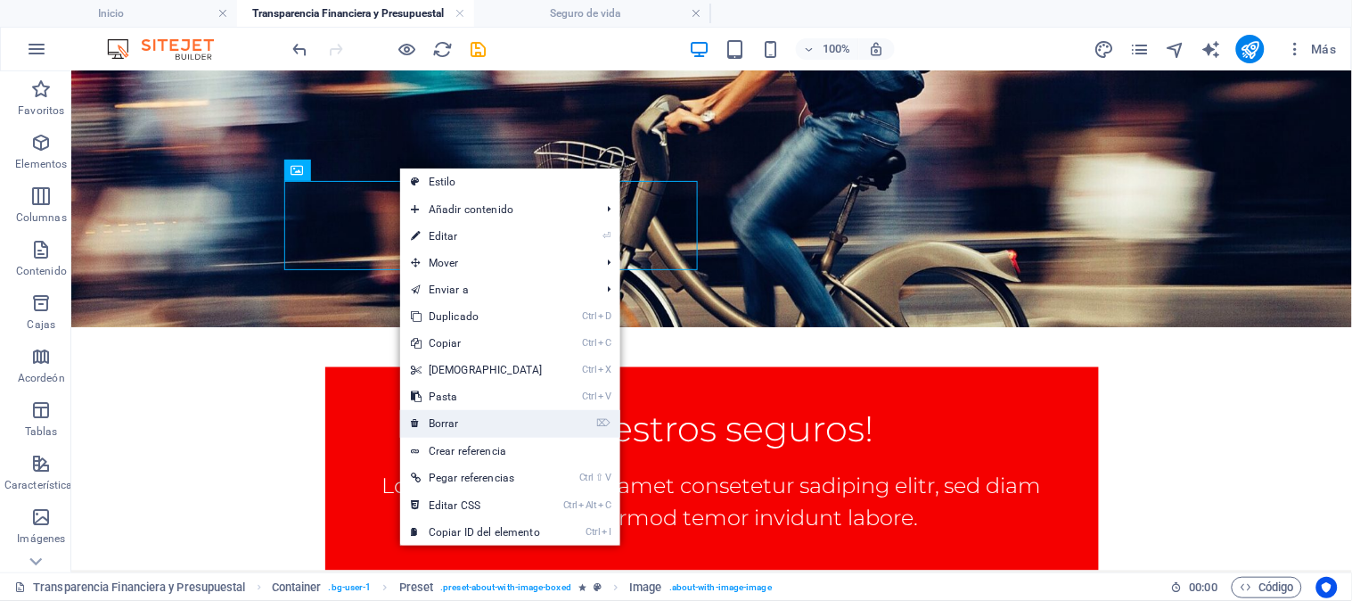
click at [458, 419] on font "Borrar" at bounding box center [444, 423] width 30 height 12
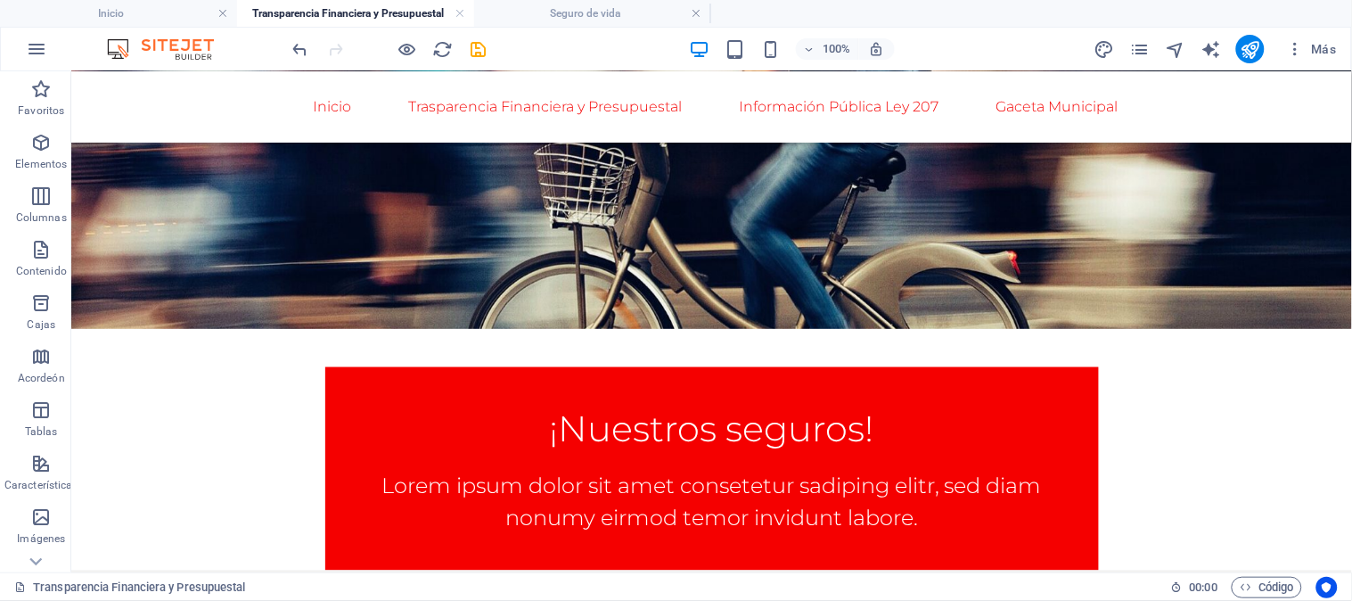
scroll to position [728, 0]
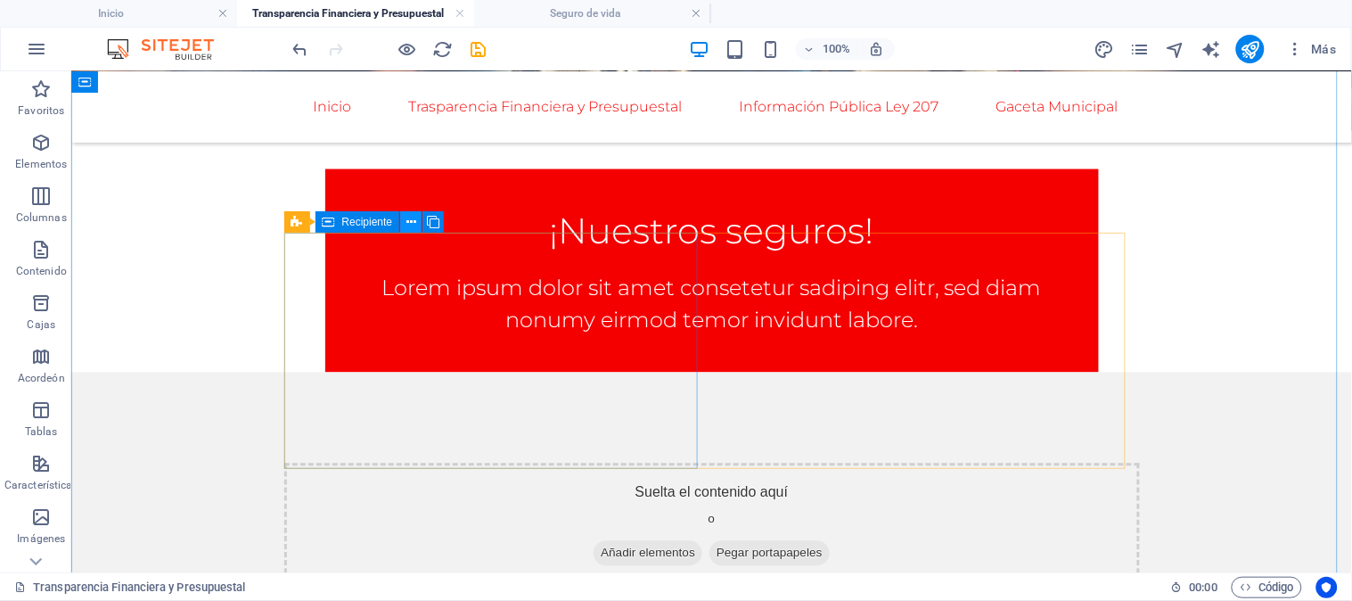
click at [417, 220] on button at bounding box center [410, 221] width 21 height 21
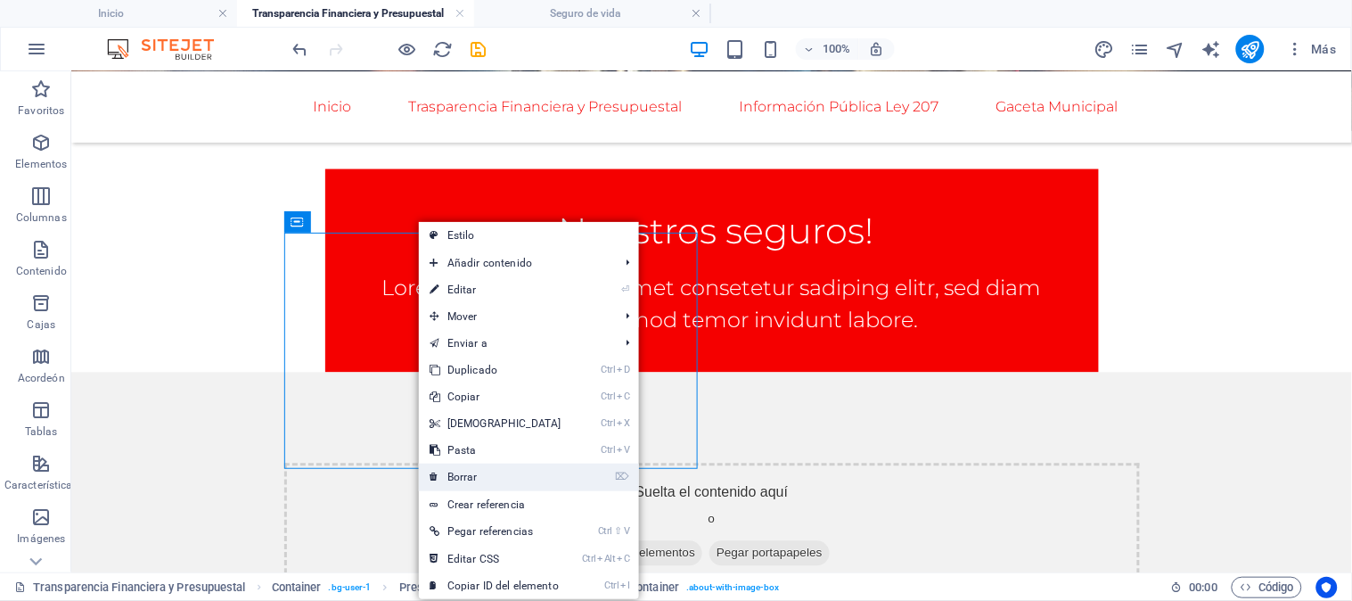
click at [470, 473] on font "Borrar" at bounding box center [462, 477] width 30 height 12
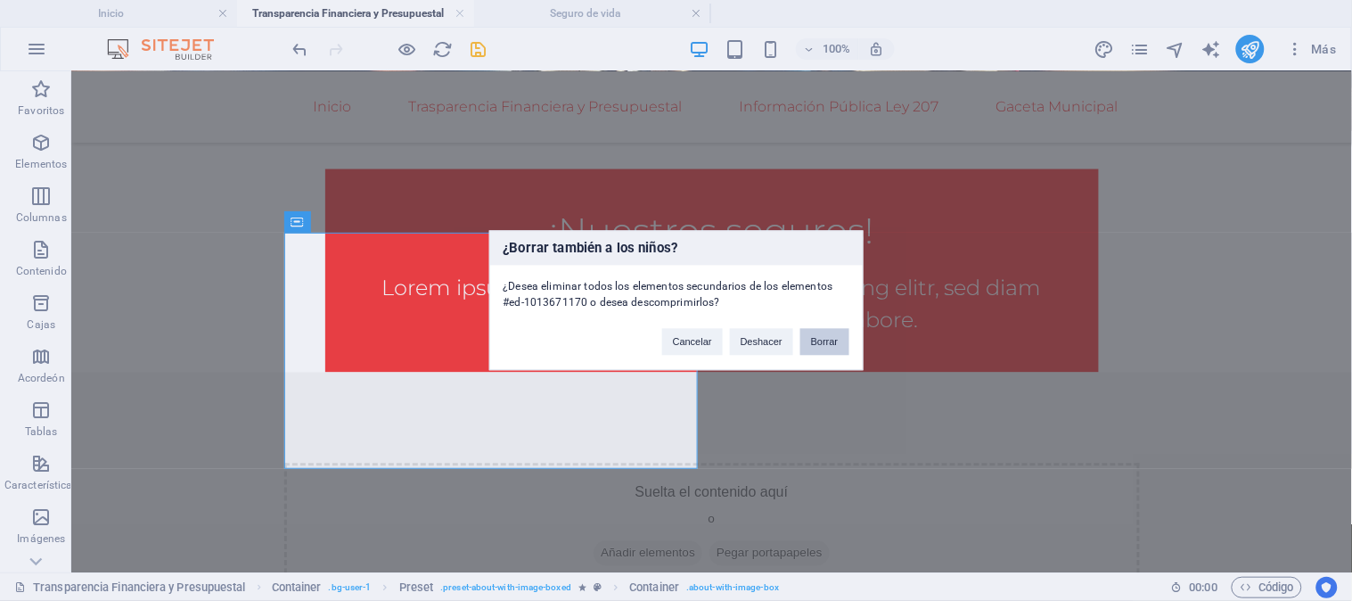
click at [826, 348] on button "Borrar" at bounding box center [824, 342] width 49 height 27
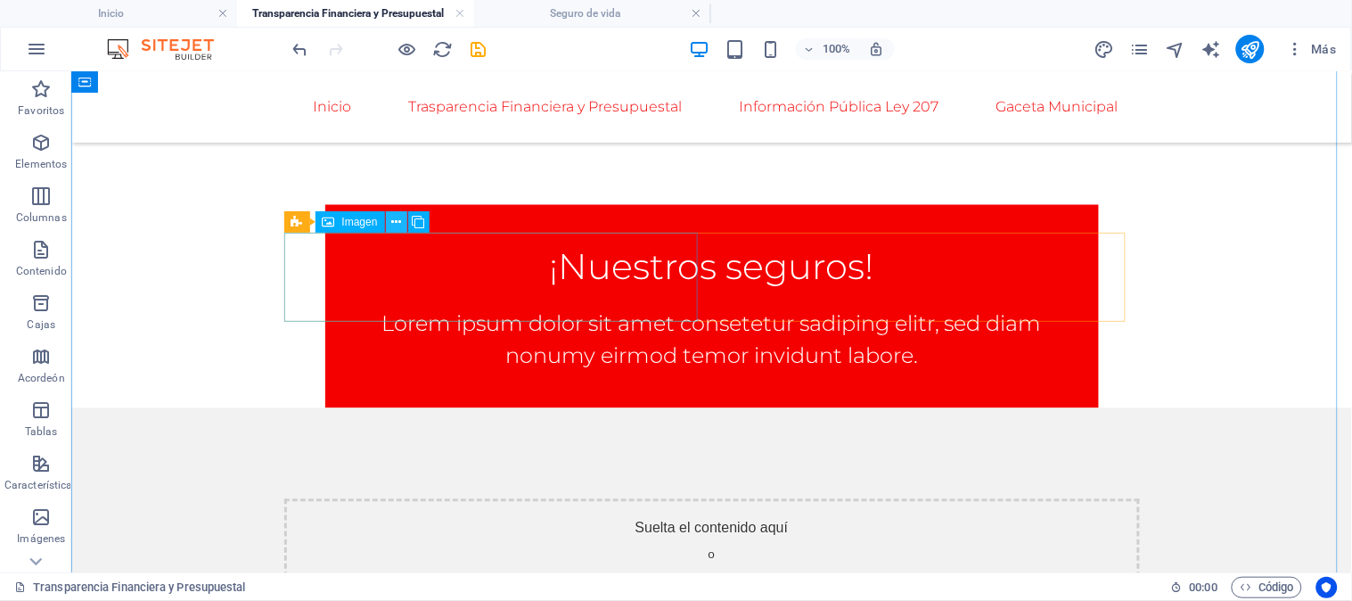
click at [397, 223] on icon at bounding box center [396, 222] width 10 height 19
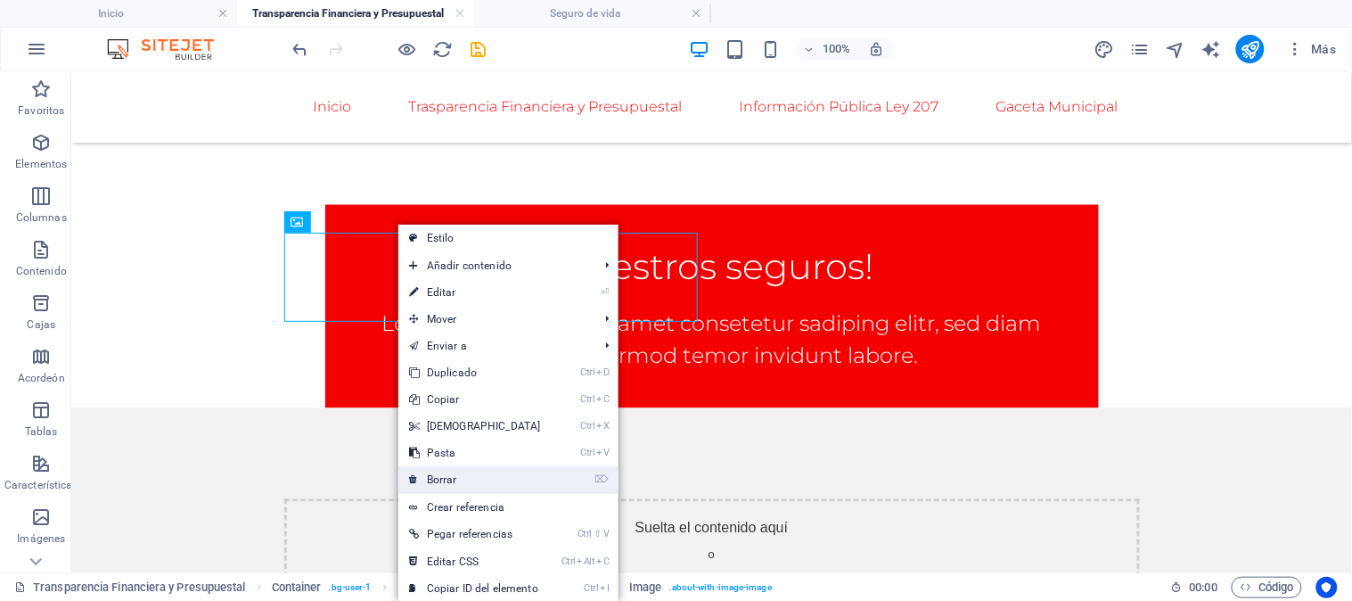
click at [447, 475] on font "Borrar" at bounding box center [442, 479] width 30 height 12
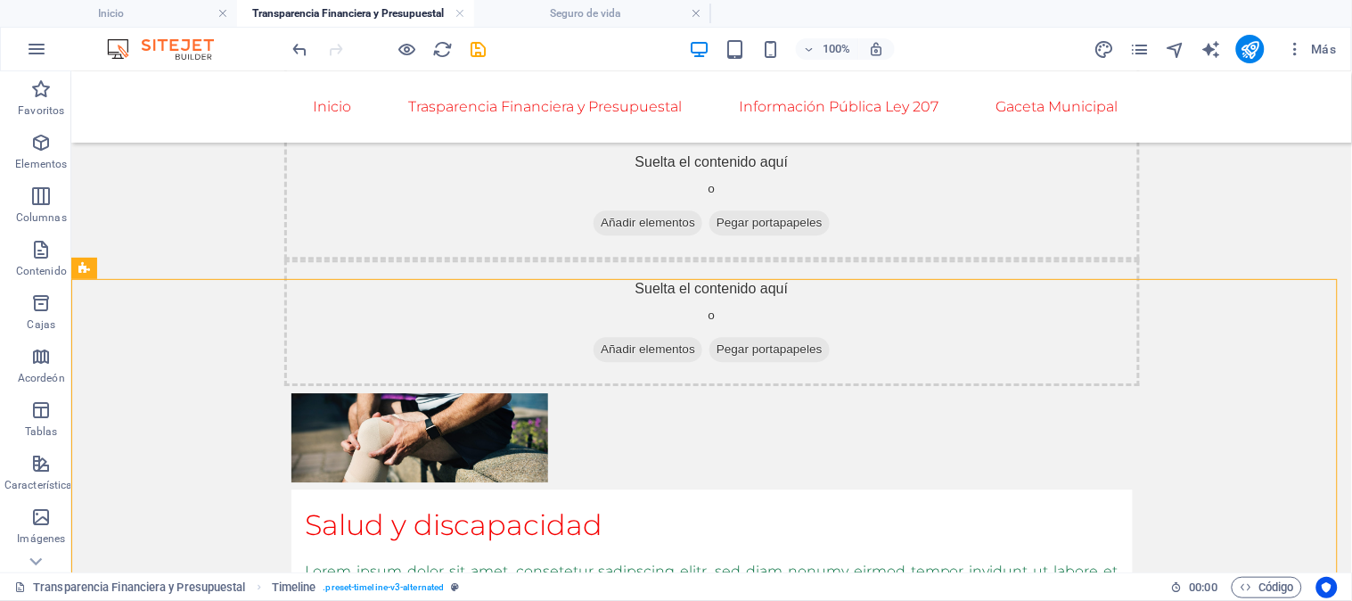
scroll to position [1215, 0]
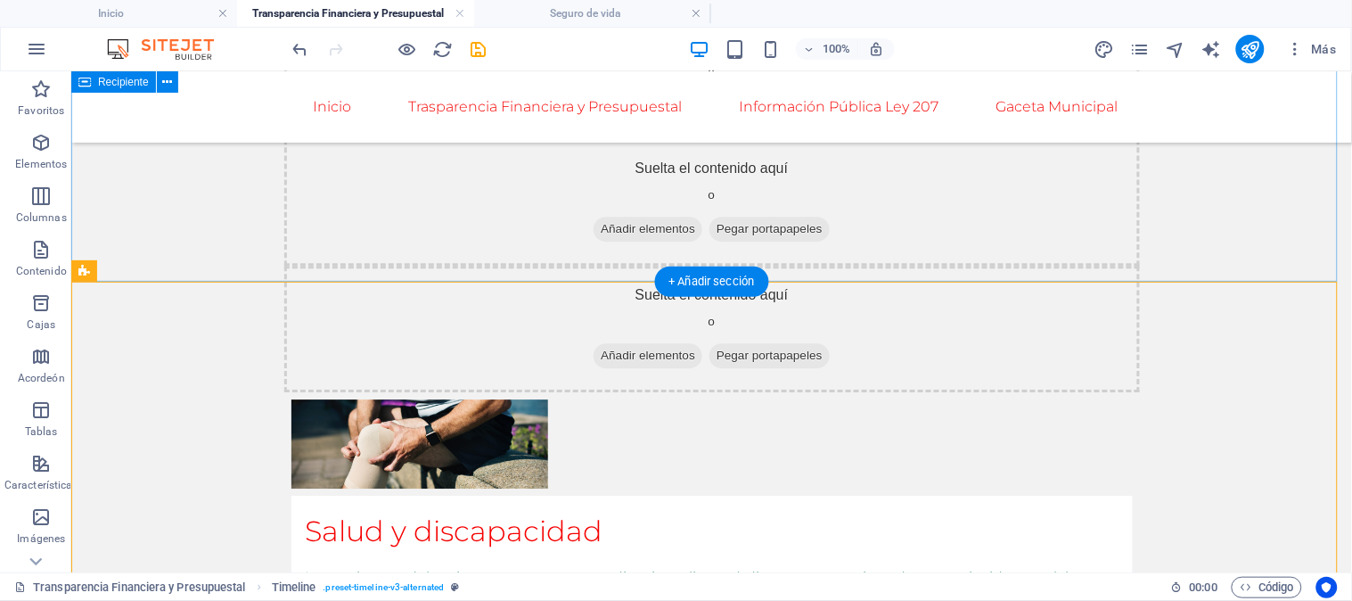
drag, startPoint x: 186, startPoint y: 338, endPoint x: 147, endPoint y: 181, distance: 161.7
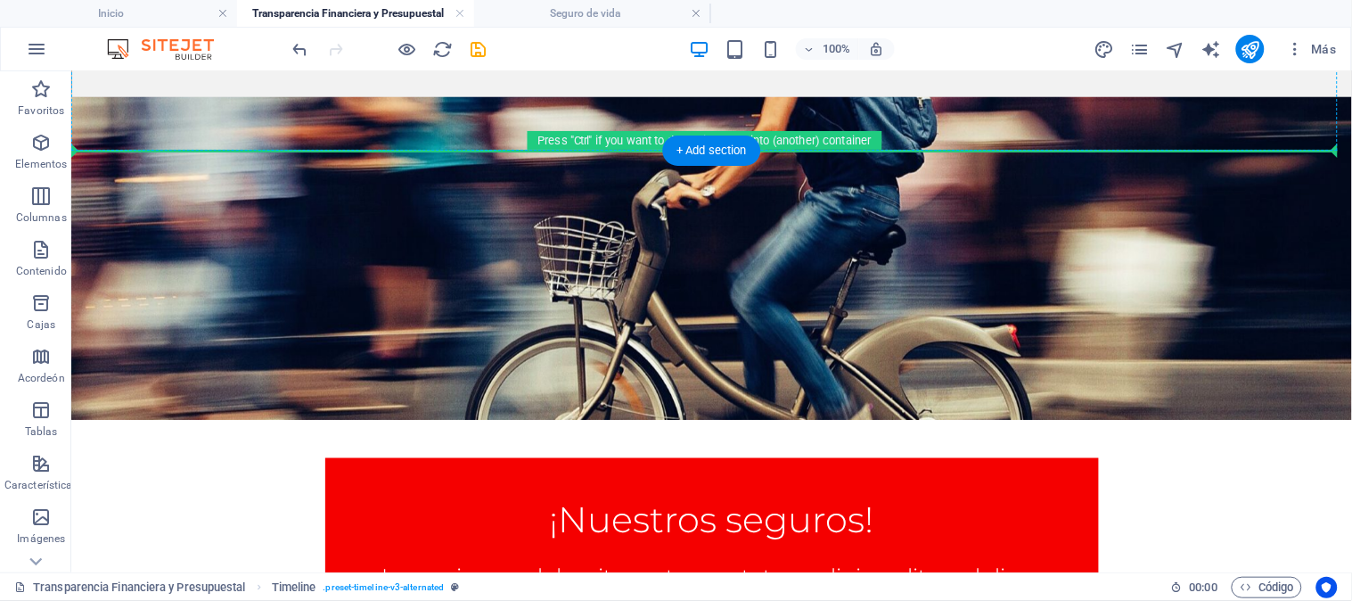
scroll to position [462, 0]
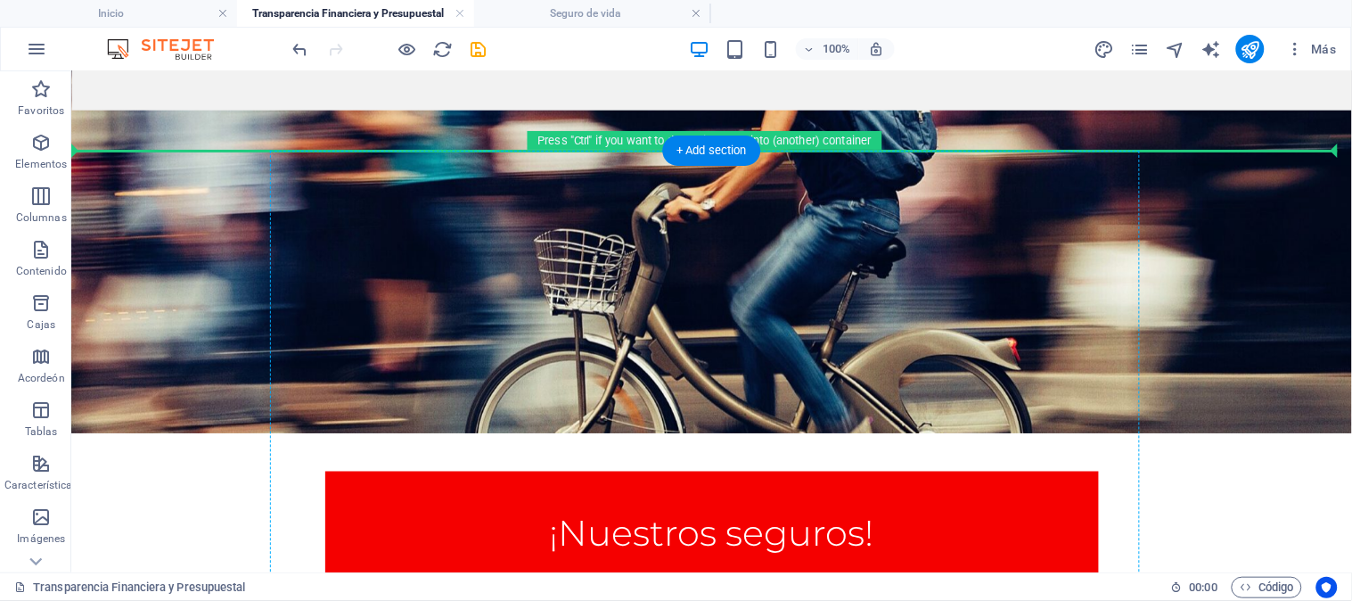
drag, startPoint x: 407, startPoint y: 313, endPoint x: 443, endPoint y: 237, distance: 83.7
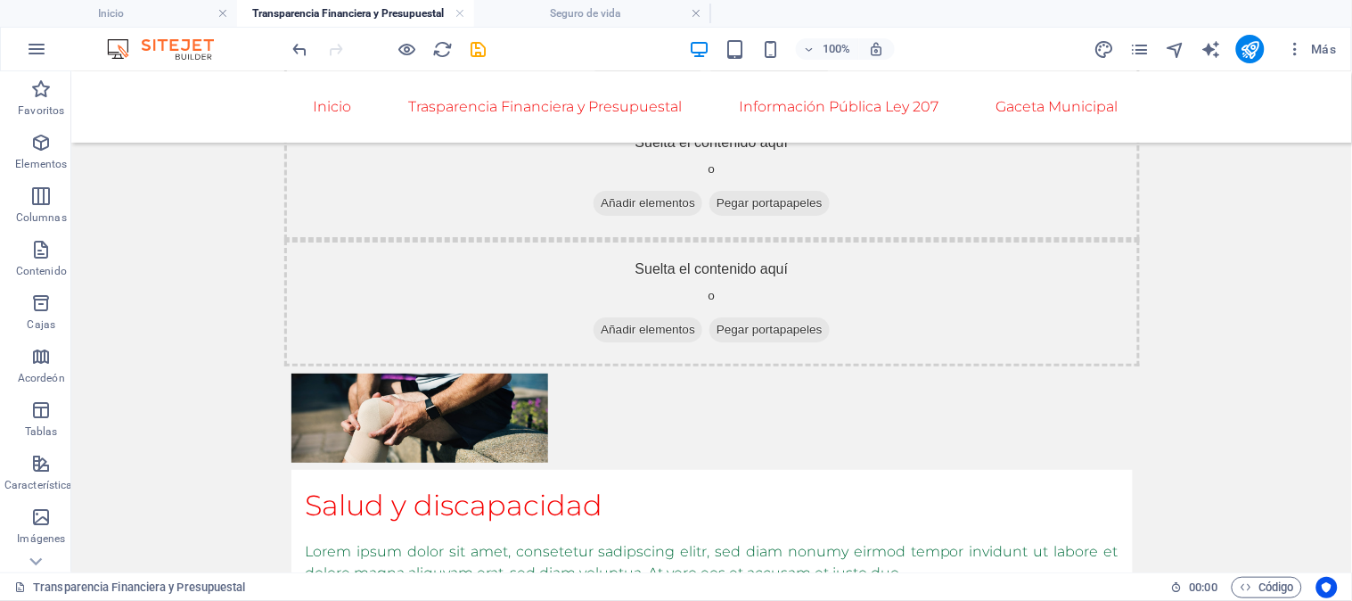
scroll to position [1633, 0]
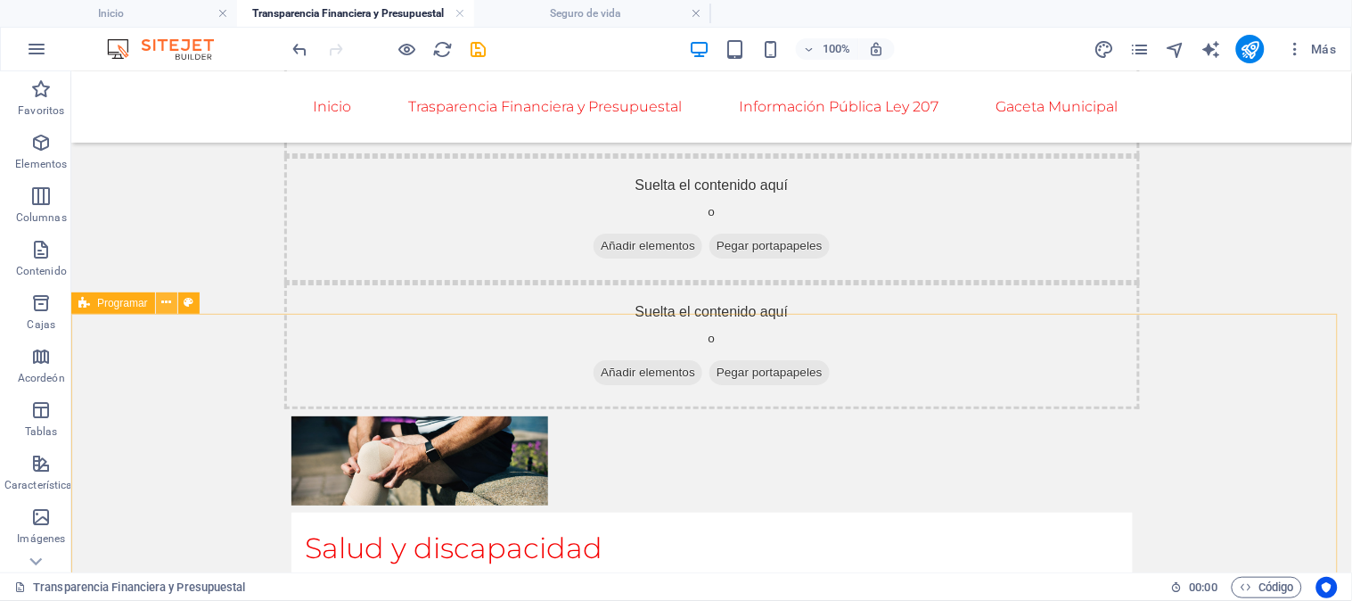
click at [161, 299] on icon at bounding box center [166, 302] width 10 height 19
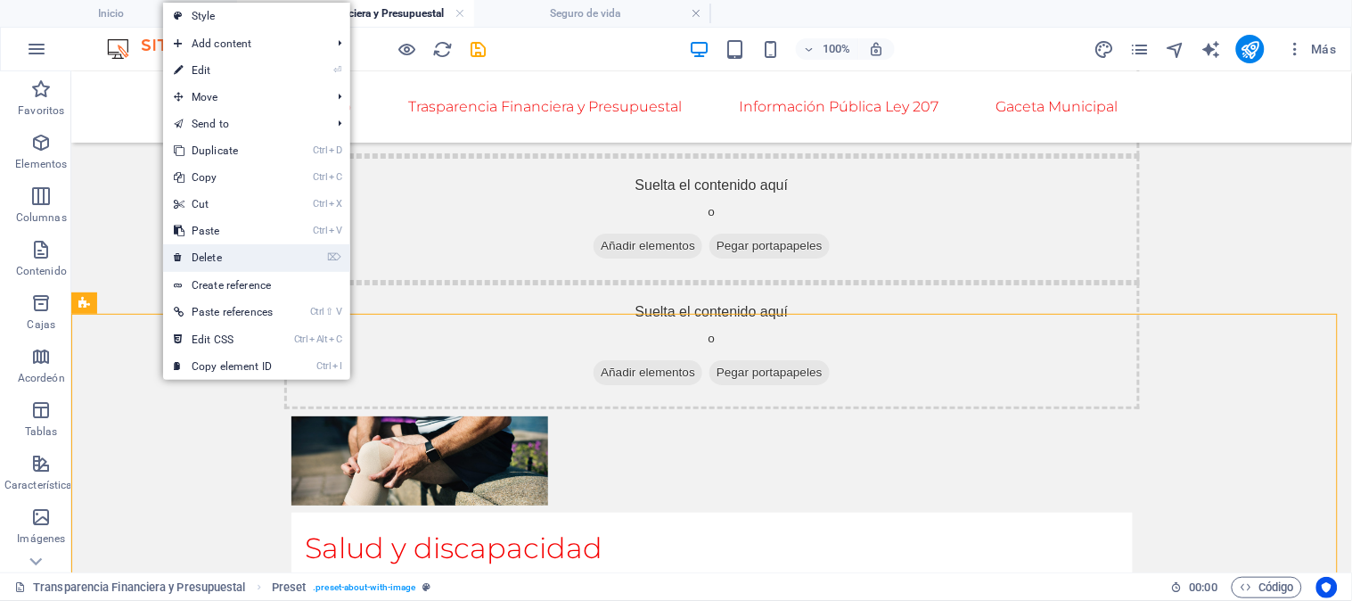
click at [207, 250] on link "⌦ Delete" at bounding box center [223, 257] width 120 height 27
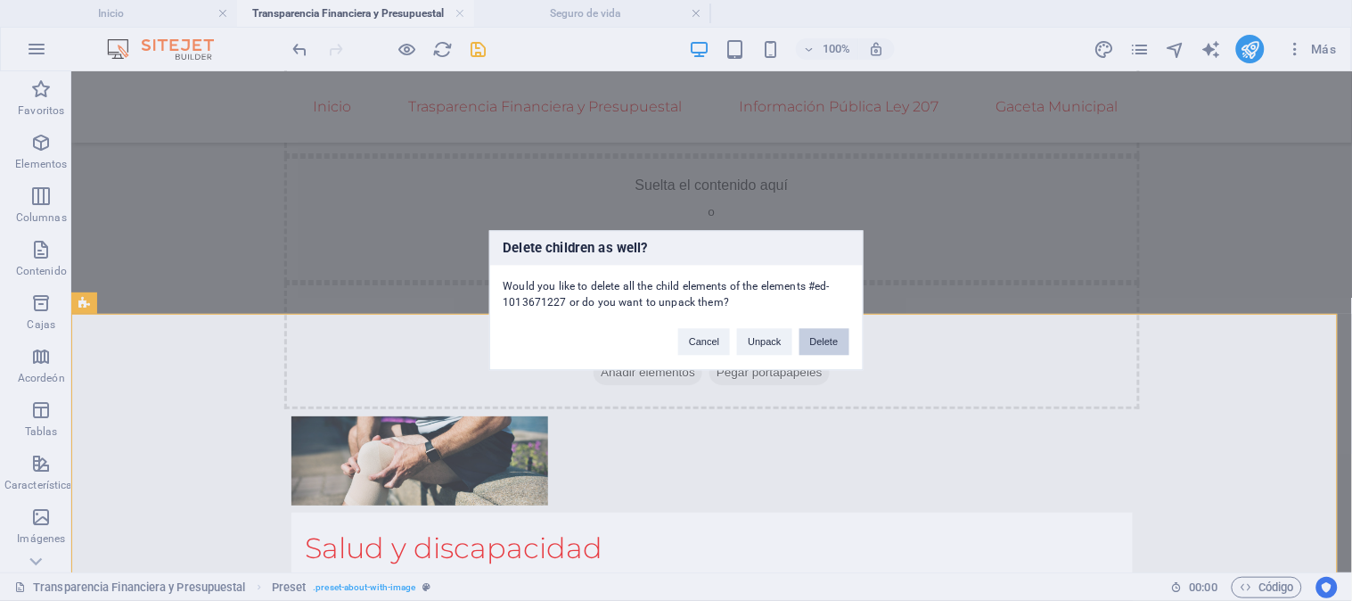
click at [817, 341] on button "Delete" at bounding box center [825, 342] width 50 height 27
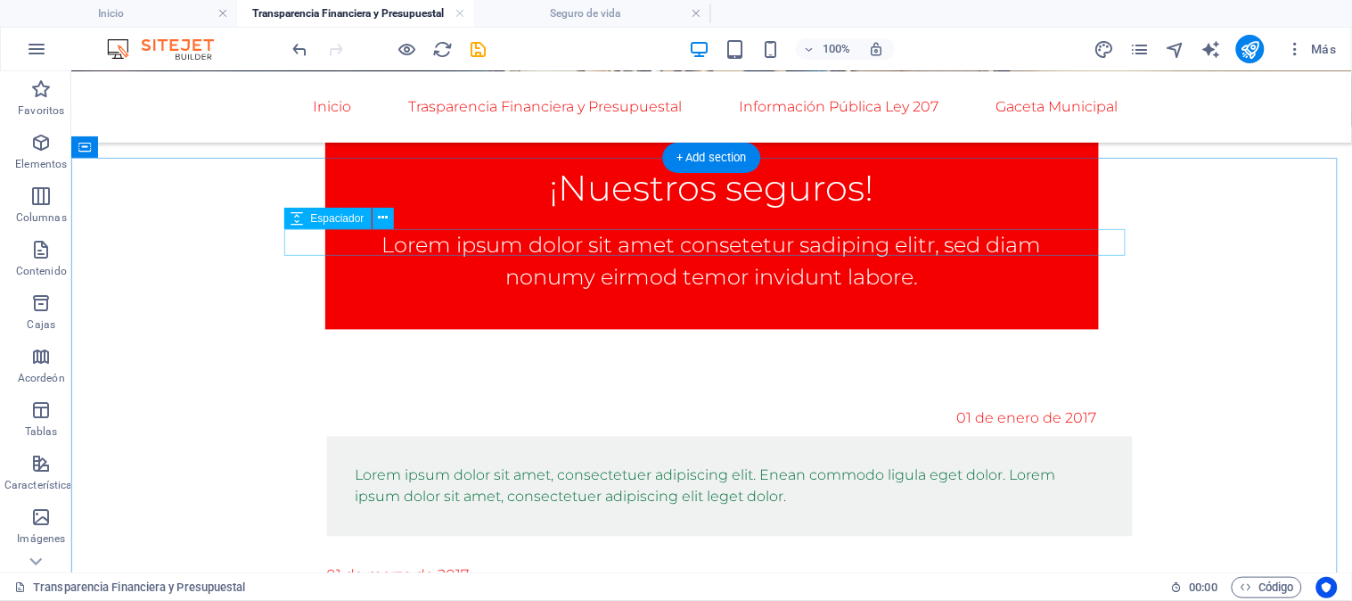
scroll to position [905, 0]
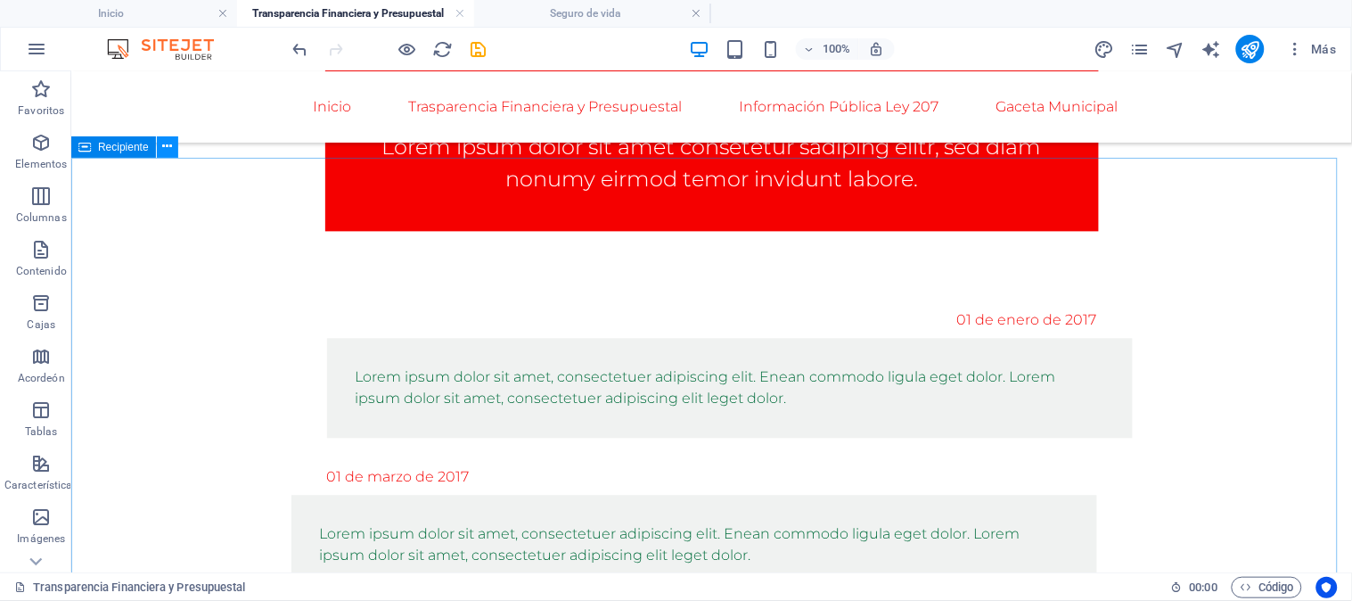
click at [162, 144] on icon at bounding box center [167, 146] width 10 height 19
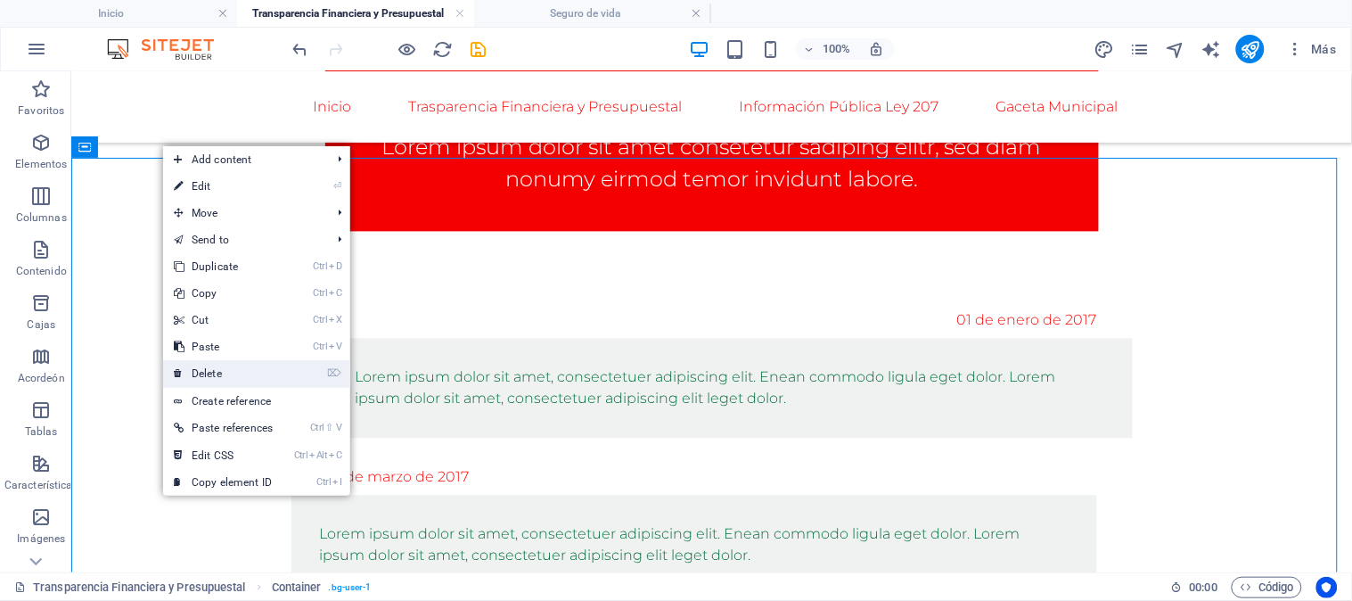
click at [211, 374] on link "⌦ Delete" at bounding box center [223, 373] width 120 height 27
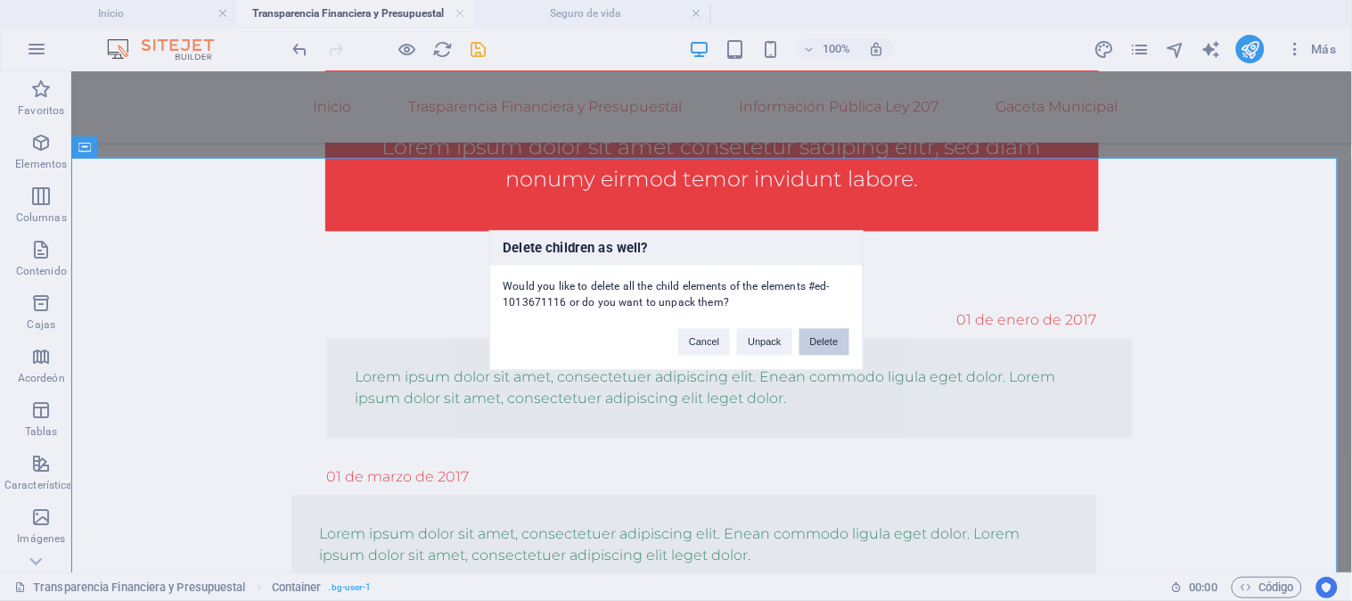
click at [829, 341] on button "Delete" at bounding box center [825, 342] width 50 height 27
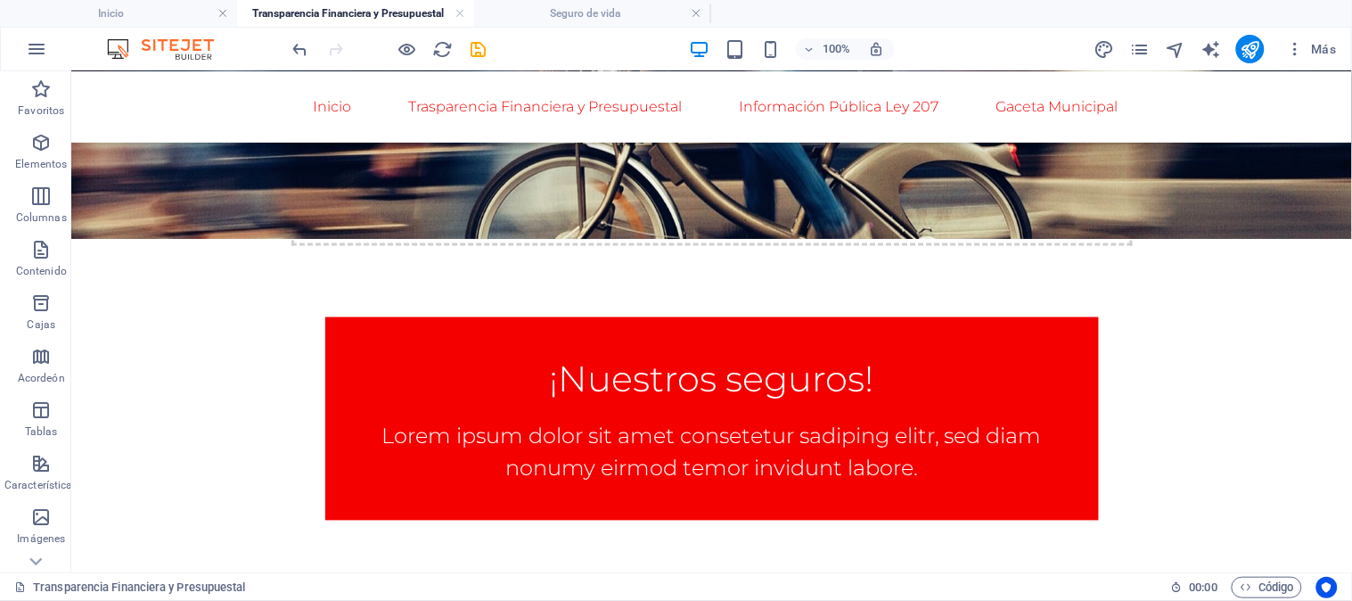
scroll to position [517, 0]
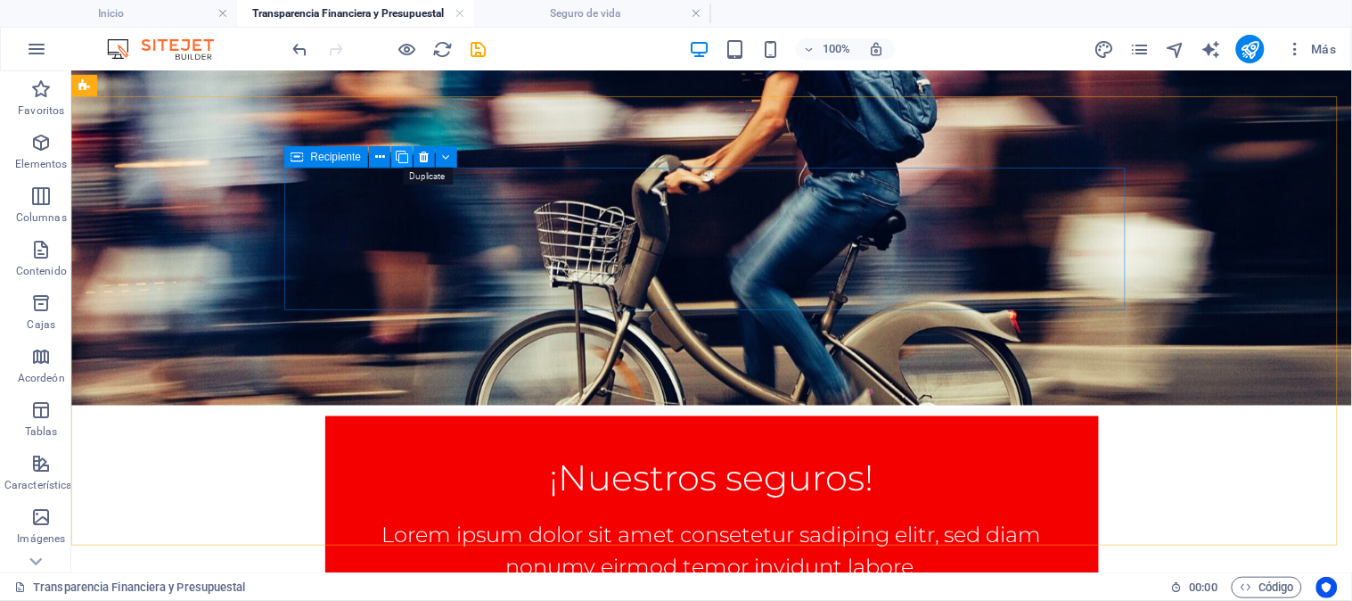
click at [406, 160] on icon at bounding box center [402, 157] width 12 height 19
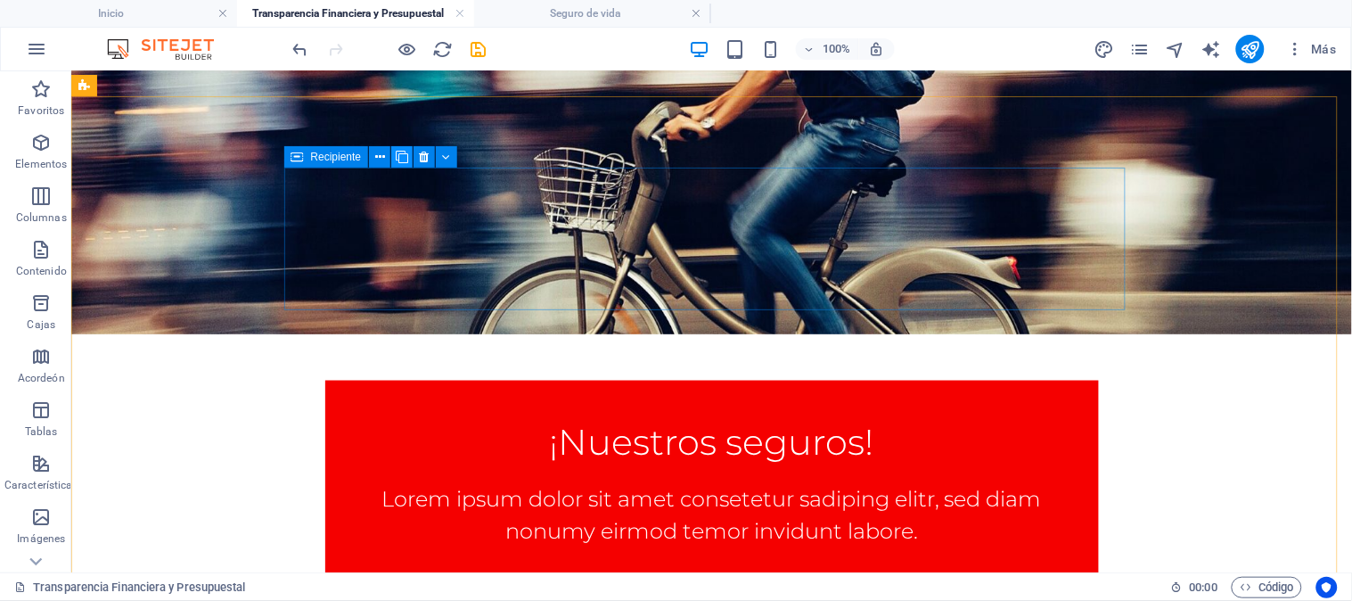
click at [406, 160] on icon at bounding box center [402, 157] width 12 height 19
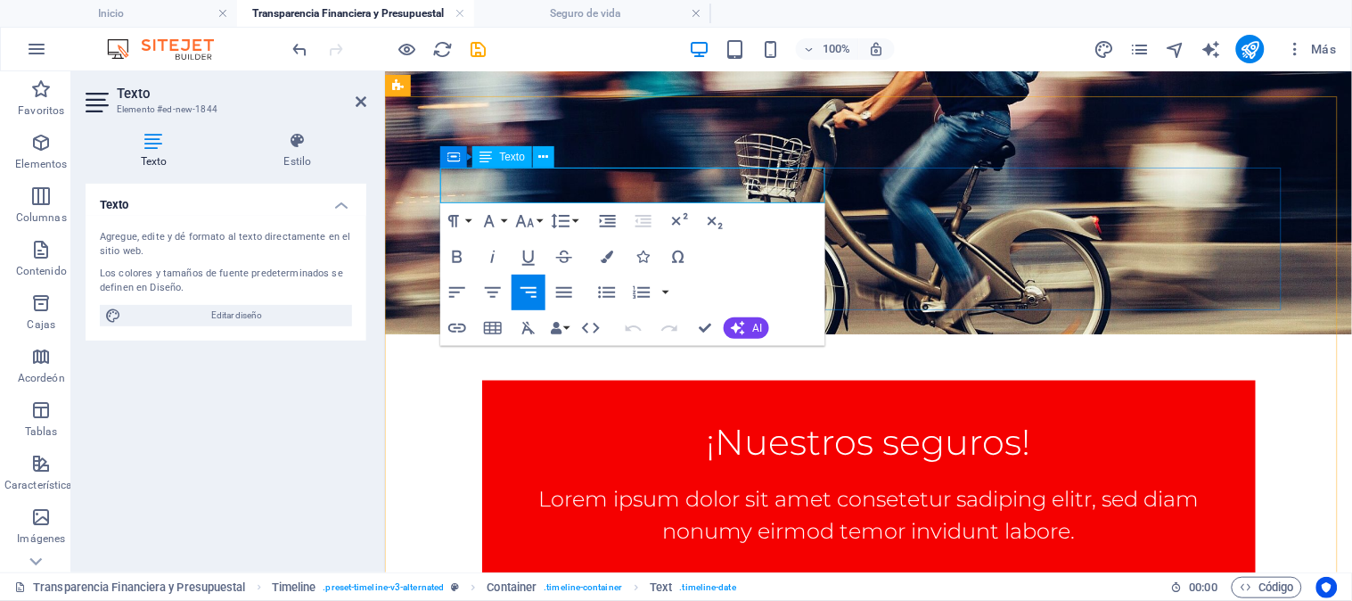
drag, startPoint x: 588, startPoint y: 181, endPoint x: 553, endPoint y: 183, distance: 35.7
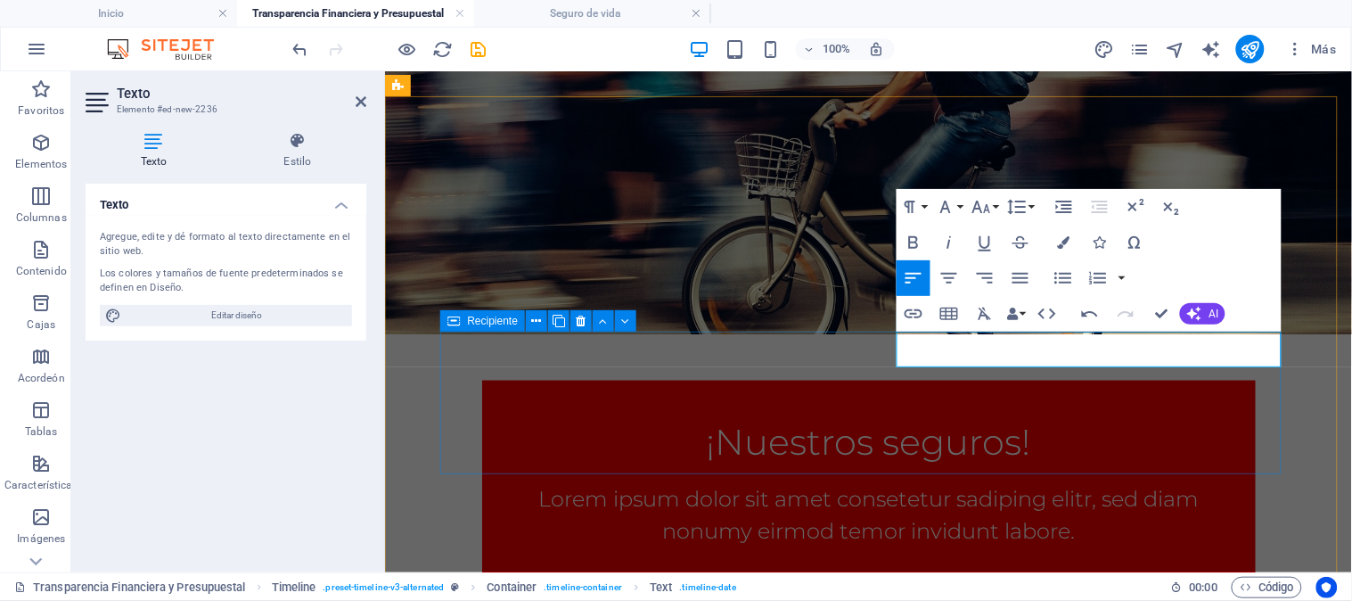
scroll to position [517, 0]
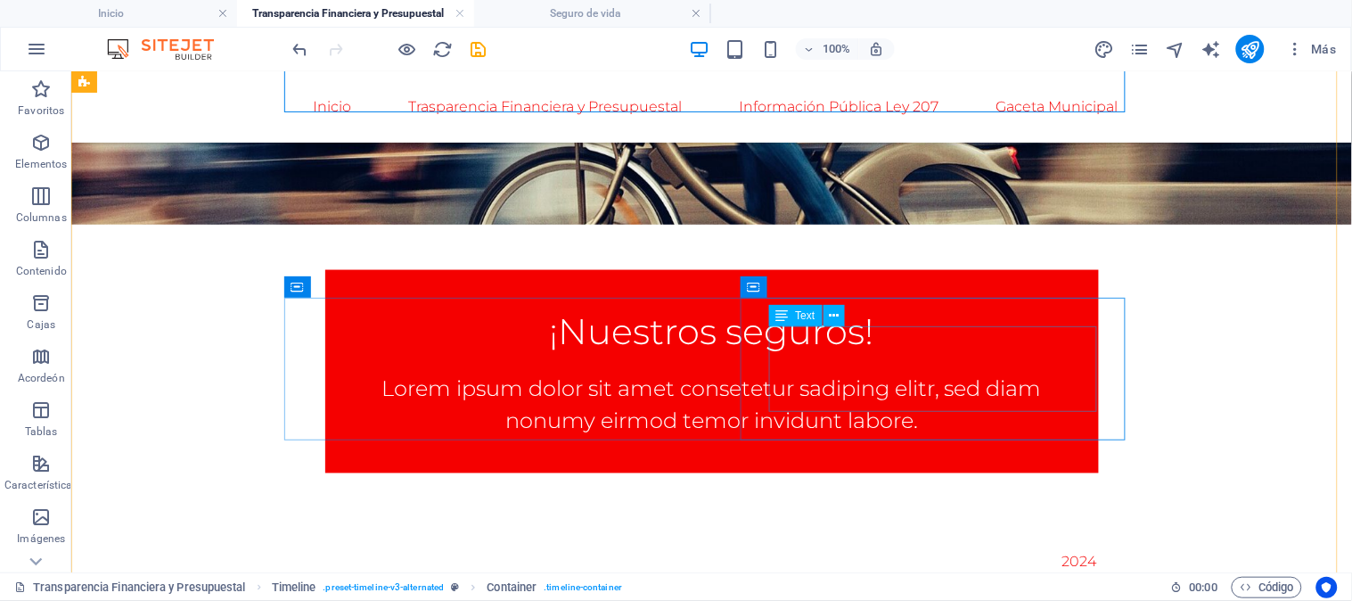
scroll to position [715, 0]
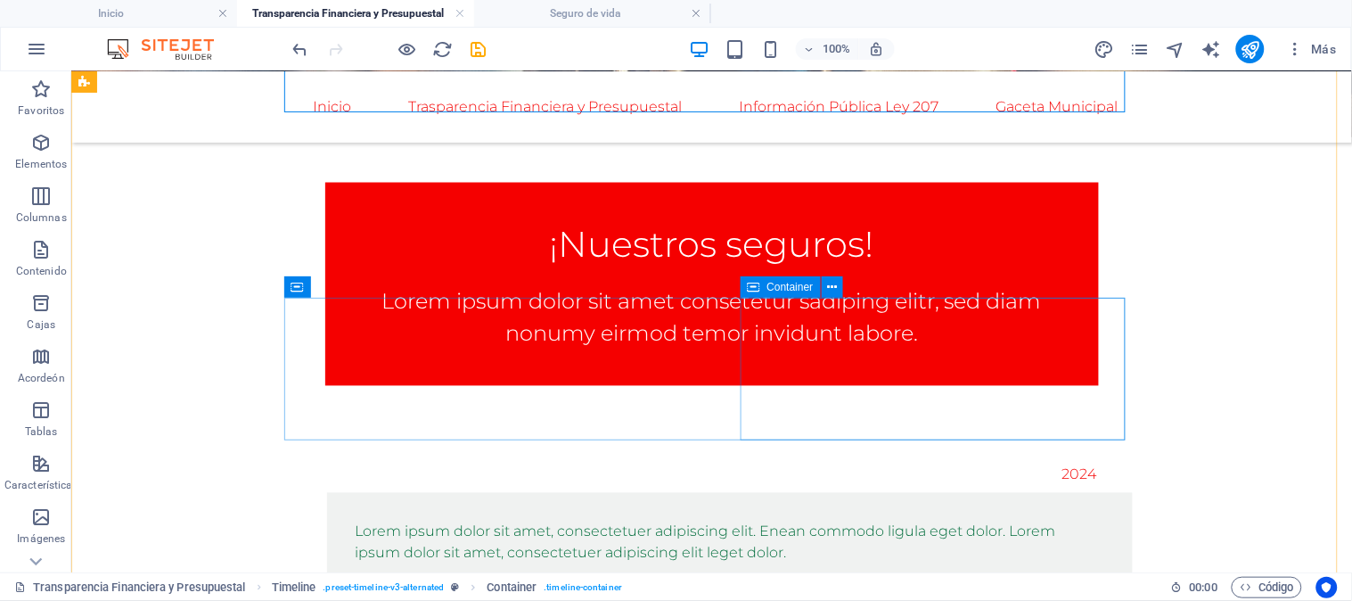
drag, startPoint x: 858, startPoint y: 409, endPoint x: 858, endPoint y: 421, distance: 11.6
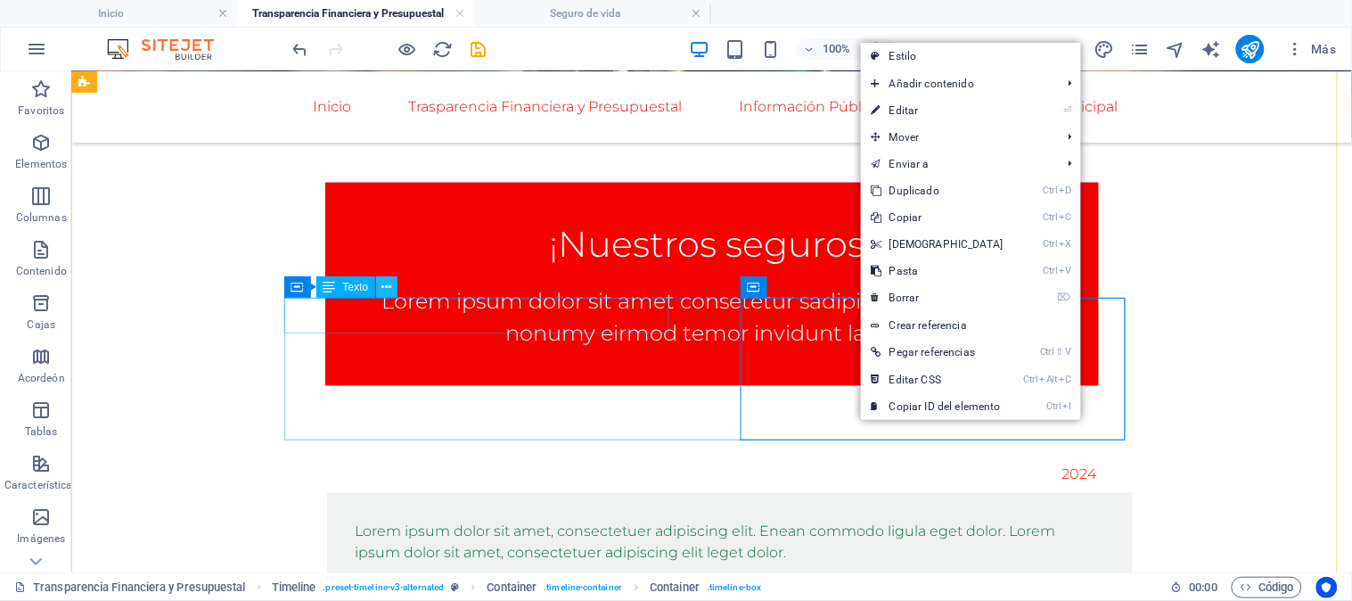
click at [385, 289] on icon at bounding box center [387, 287] width 10 height 19
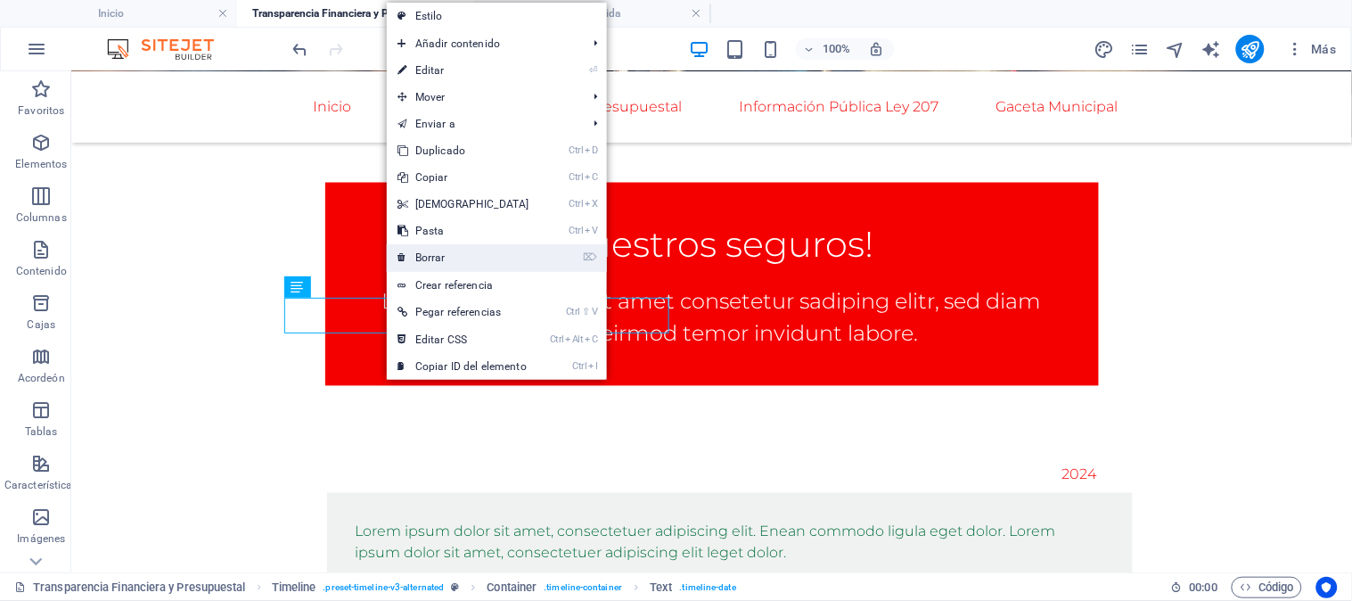
click at [415, 256] on font "Borrar" at bounding box center [430, 257] width 30 height 12
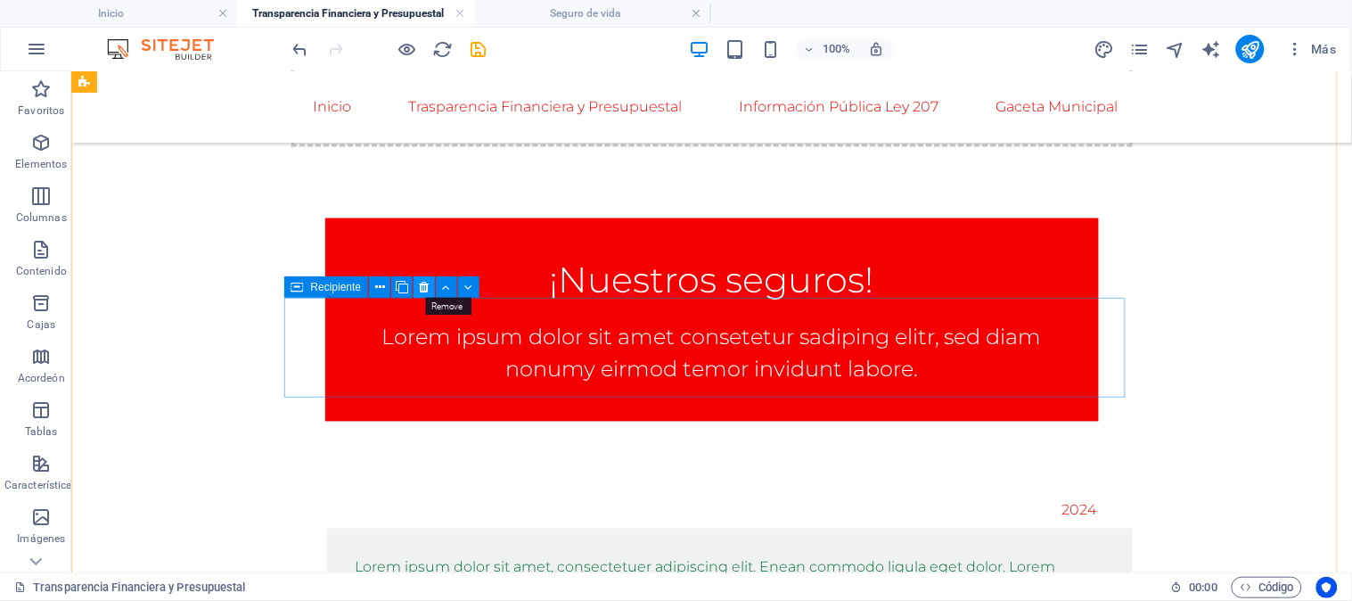
click at [420, 281] on icon at bounding box center [425, 287] width 10 height 19
click at [424, 285] on icon at bounding box center [425, 287] width 10 height 19
click at [421, 288] on icon at bounding box center [425, 287] width 10 height 19
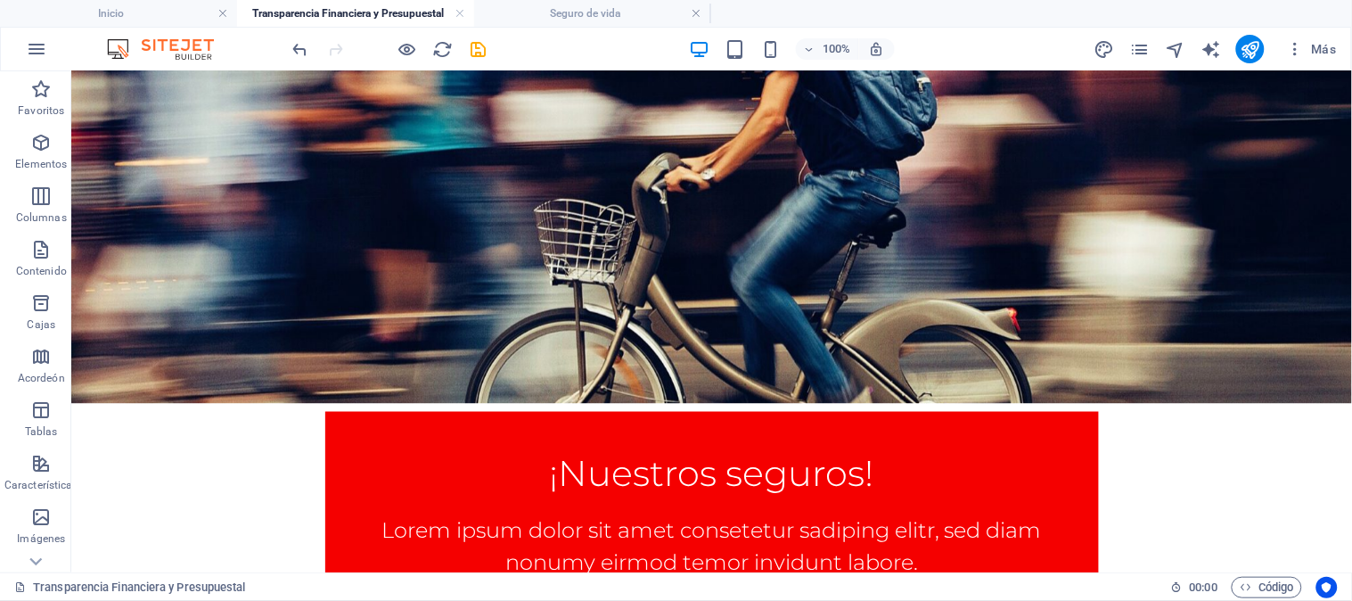
scroll to position [517, 0]
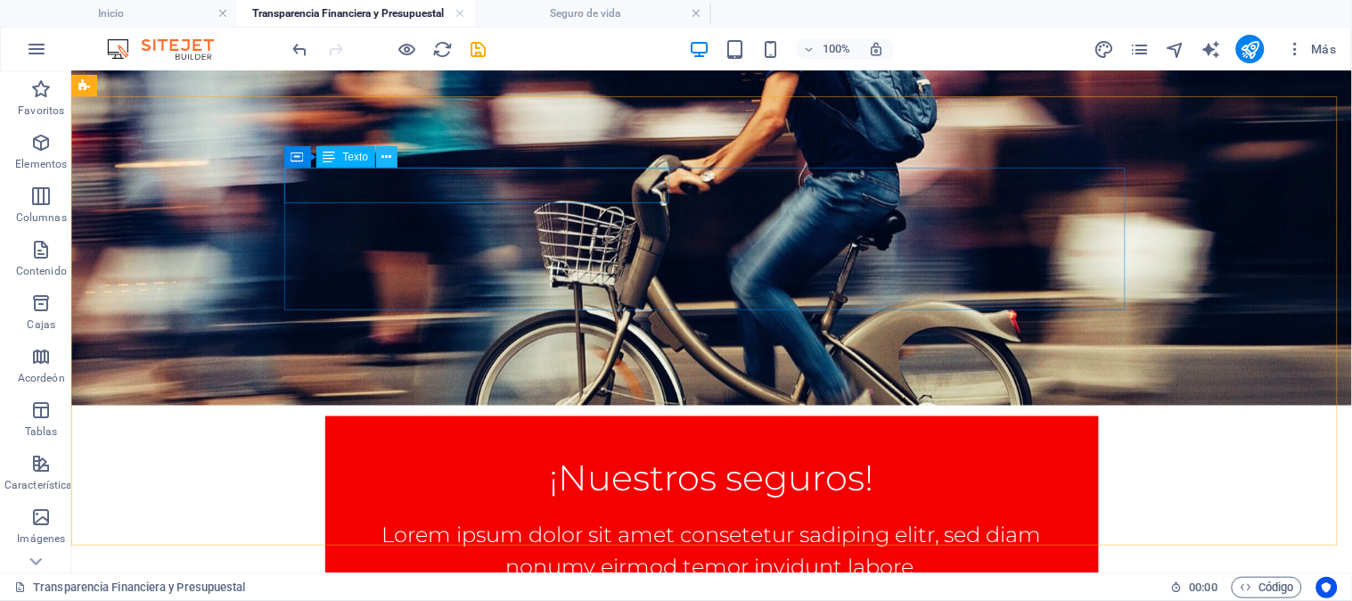
click at [386, 162] on icon at bounding box center [387, 157] width 10 height 19
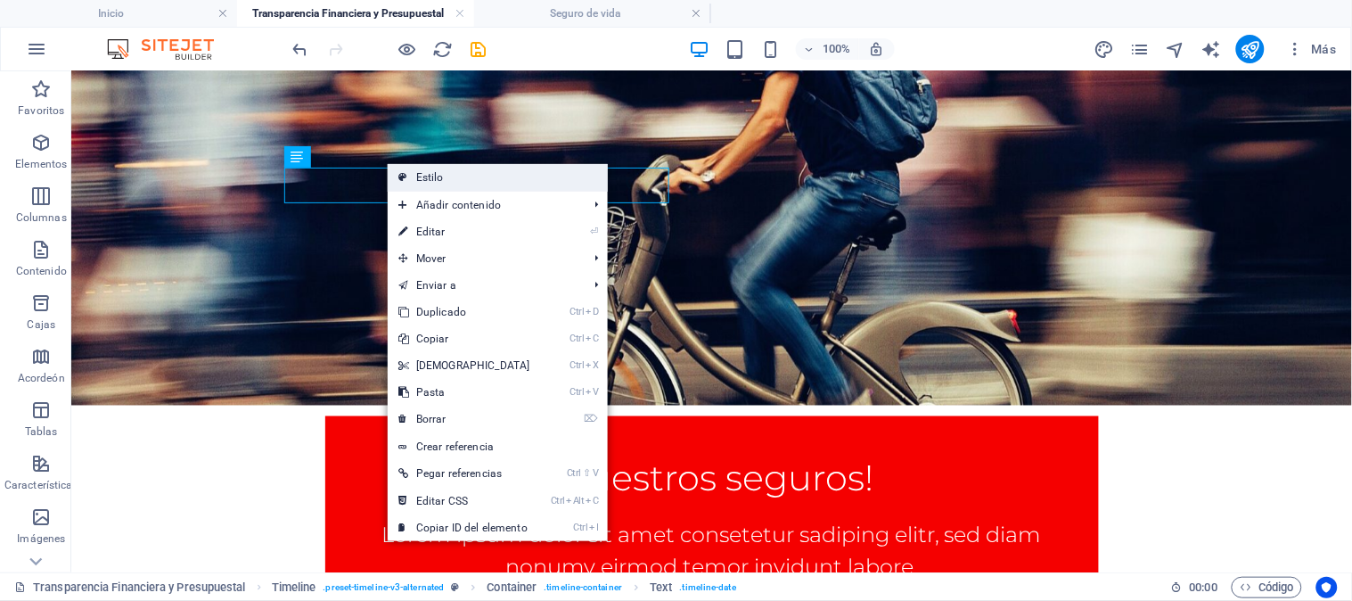
click at [424, 180] on font "Estilo" at bounding box center [430, 177] width 28 height 12
select select "rem"
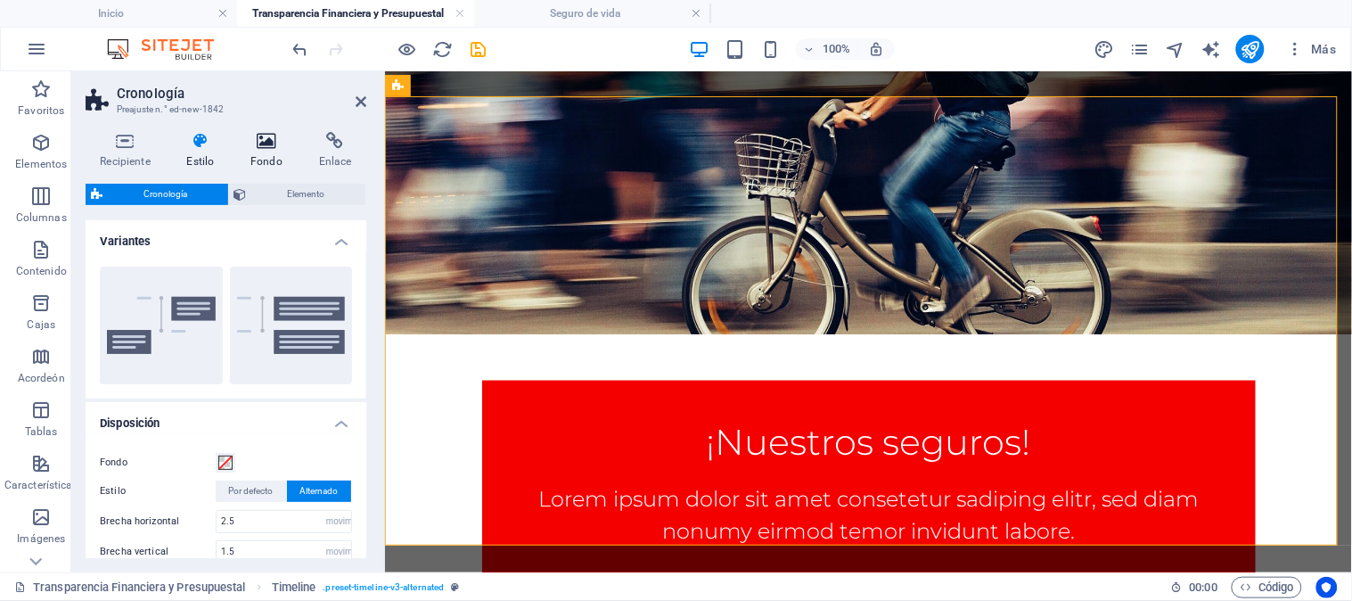
click at [271, 147] on icon at bounding box center [267, 141] width 62 height 18
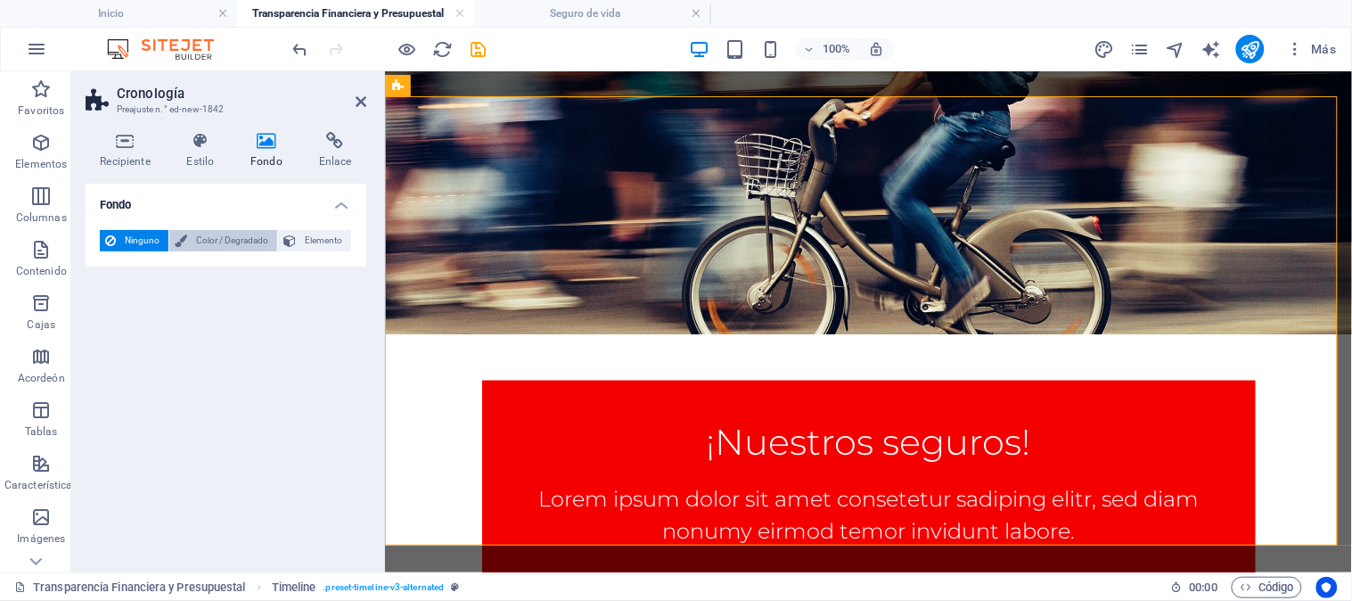
click at [218, 238] on font "Color / Degradado" at bounding box center [232, 240] width 72 height 10
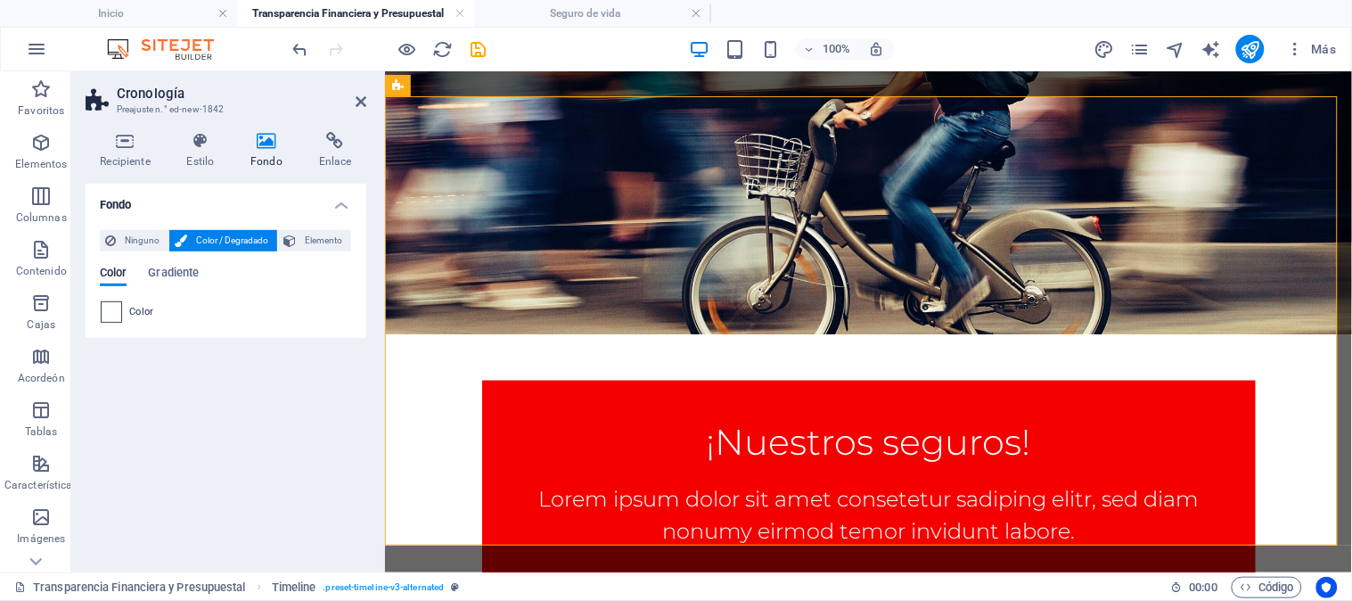
click at [113, 312] on span at bounding box center [112, 312] width 20 height 20
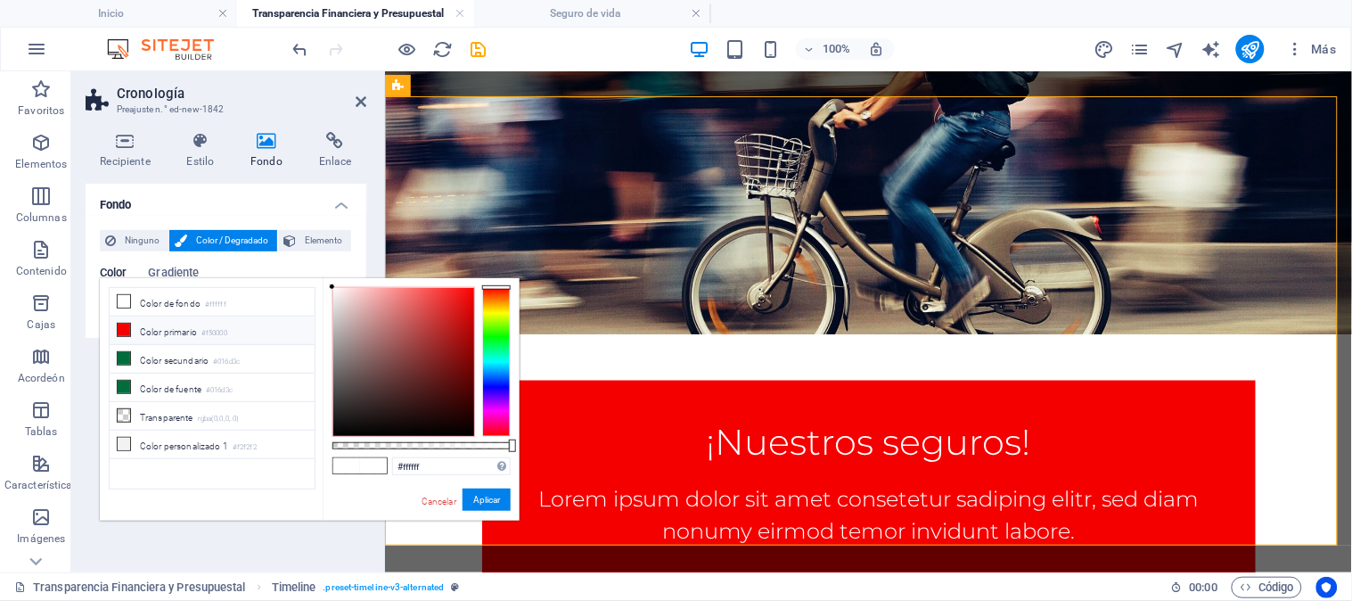
click at [120, 326] on icon at bounding box center [124, 330] width 12 height 12
click at [127, 300] on icon at bounding box center [124, 301] width 12 height 12
type input "#ffffff"
click at [200, 202] on h4 "Fondo" at bounding box center [226, 200] width 281 height 32
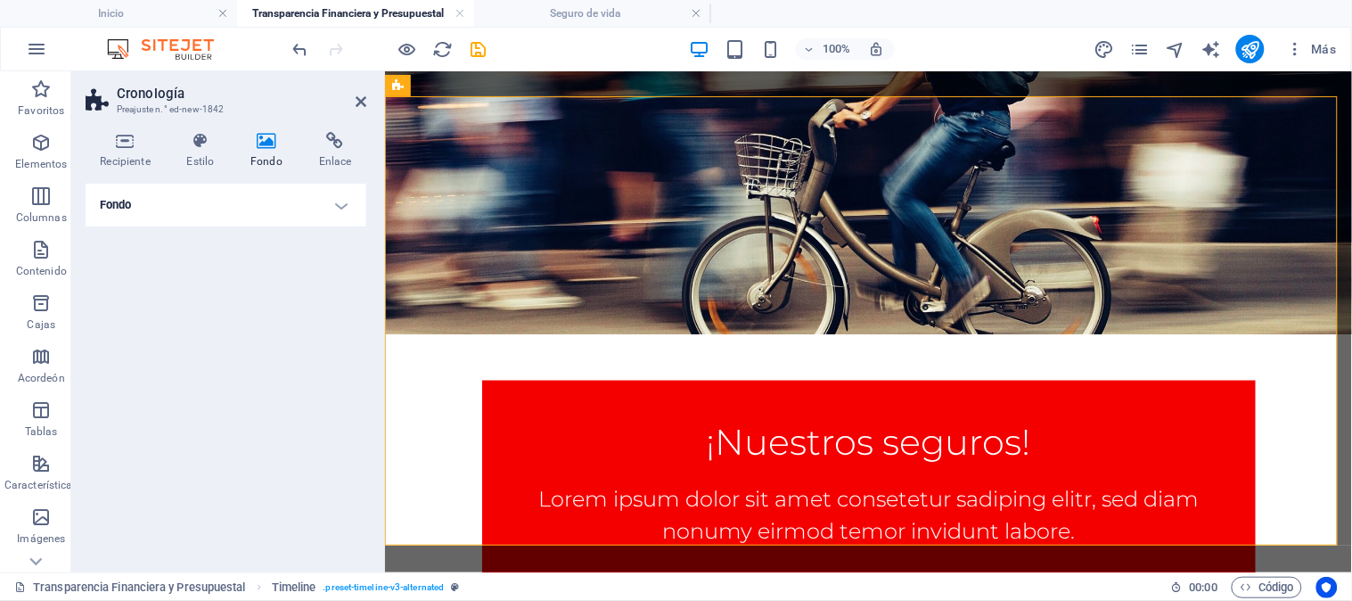
click at [341, 202] on h4 "Fondo" at bounding box center [226, 205] width 281 height 43
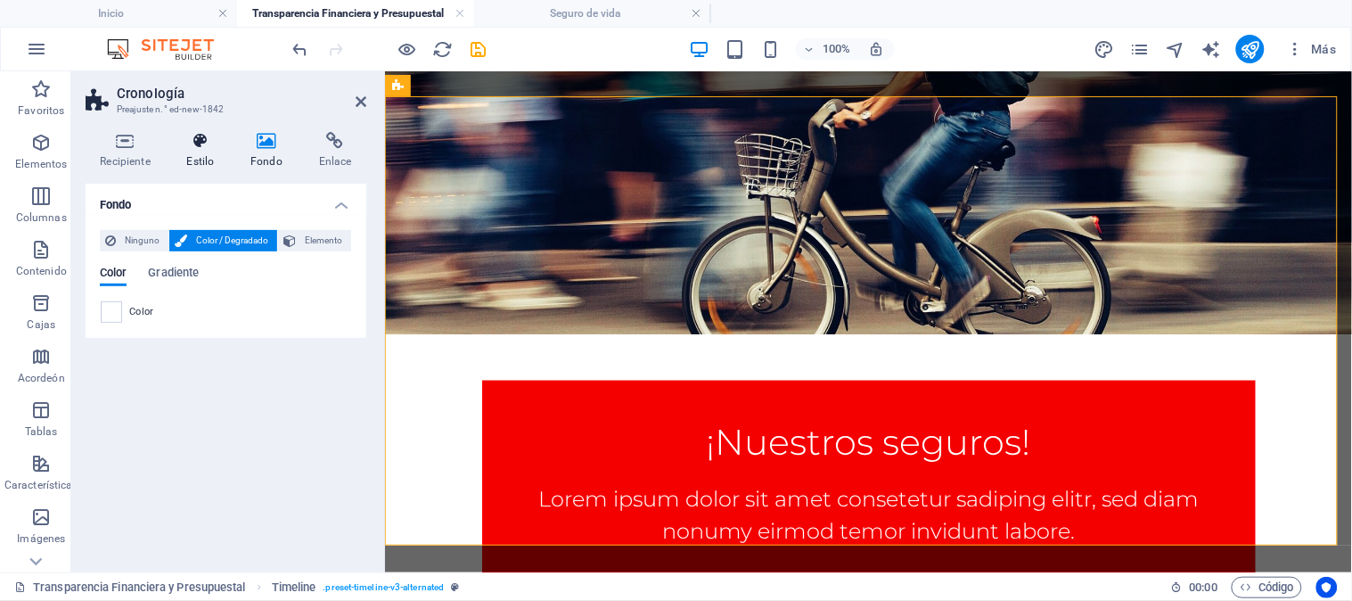
click at [206, 141] on icon at bounding box center [200, 141] width 57 height 18
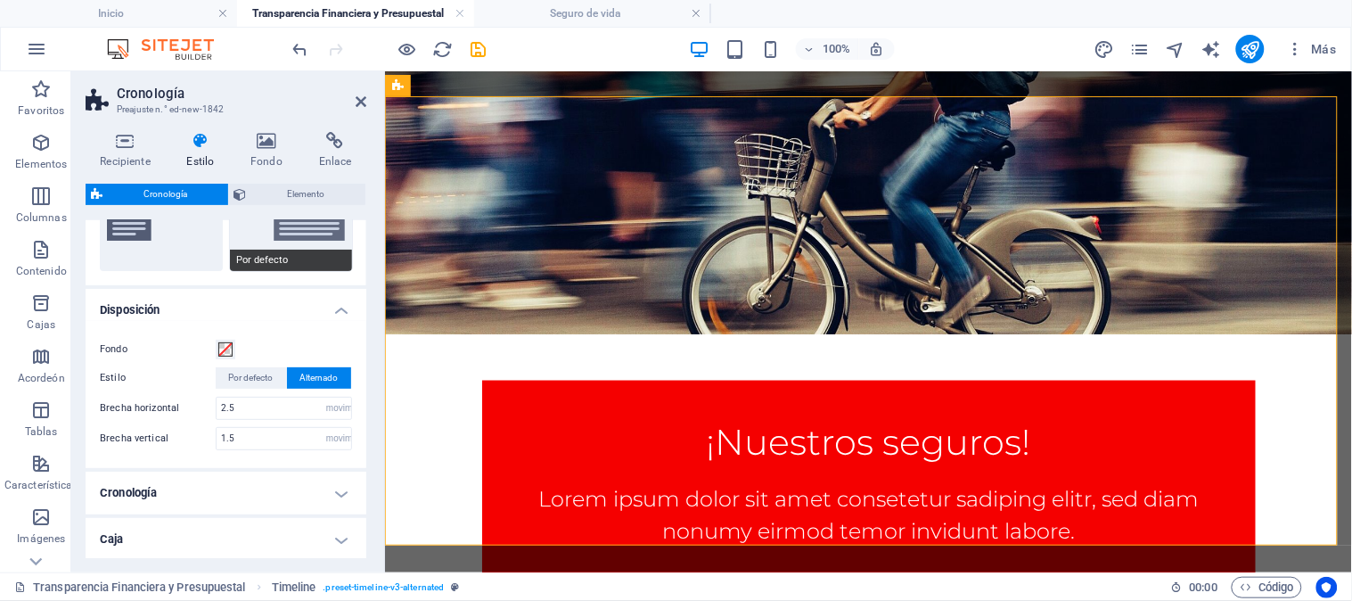
scroll to position [185, 0]
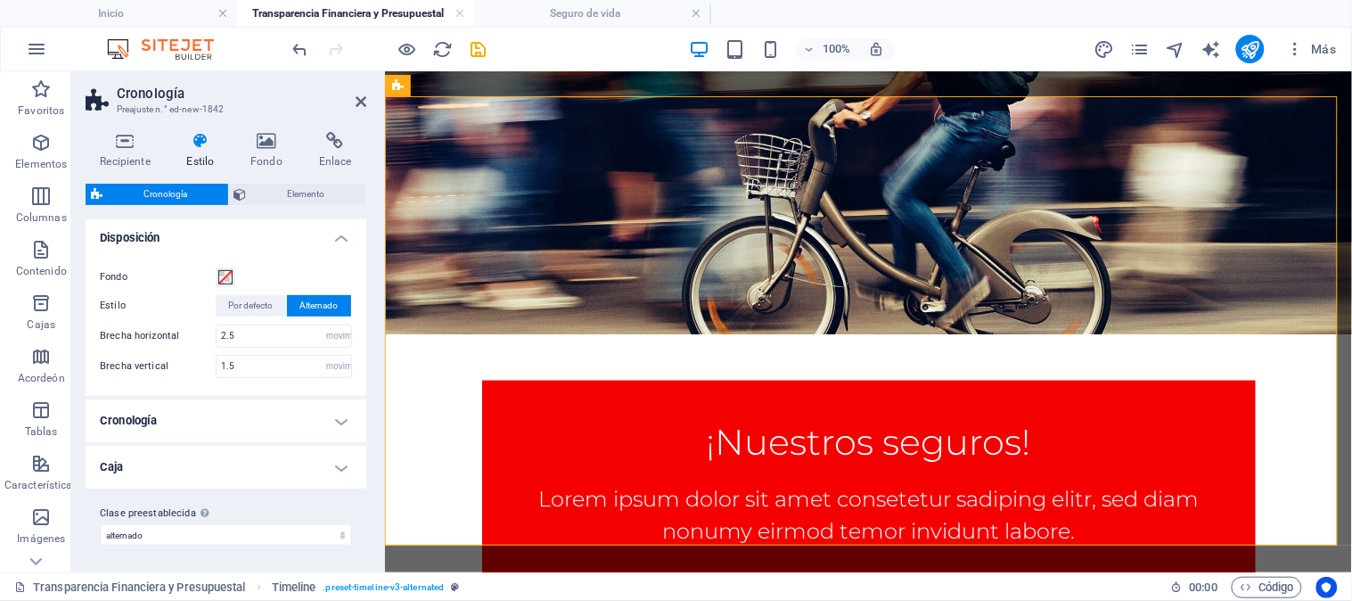
click at [333, 408] on h4 "Cronología" at bounding box center [226, 420] width 281 height 43
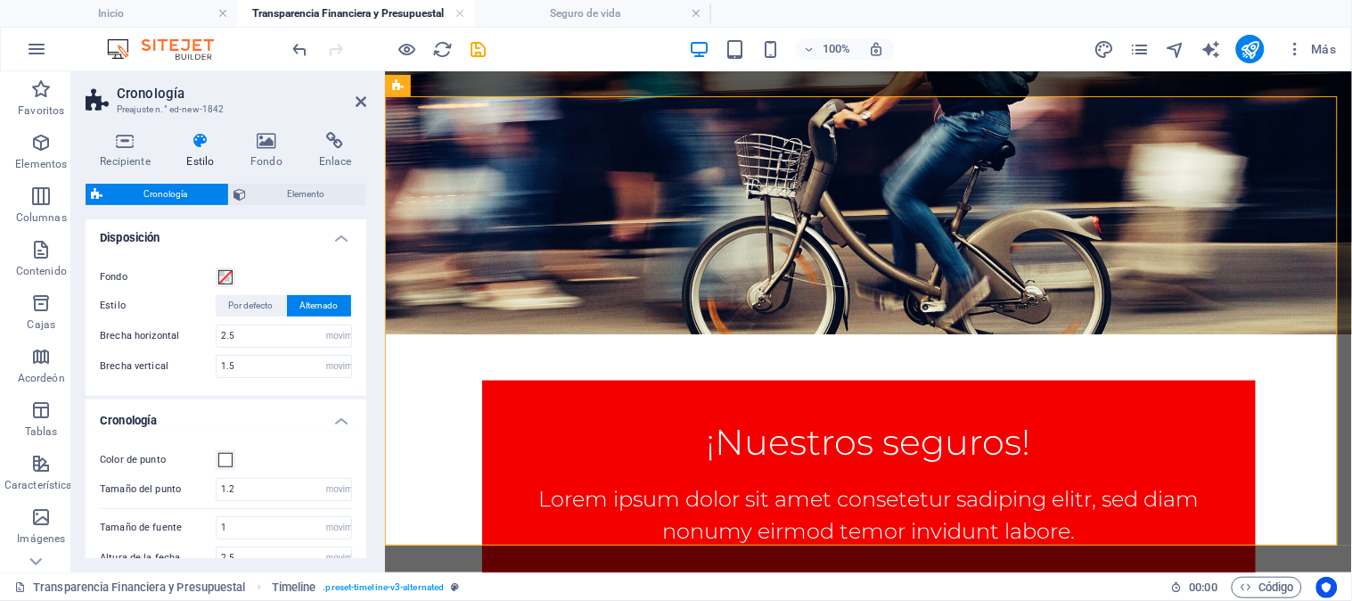
scroll to position [198, 0]
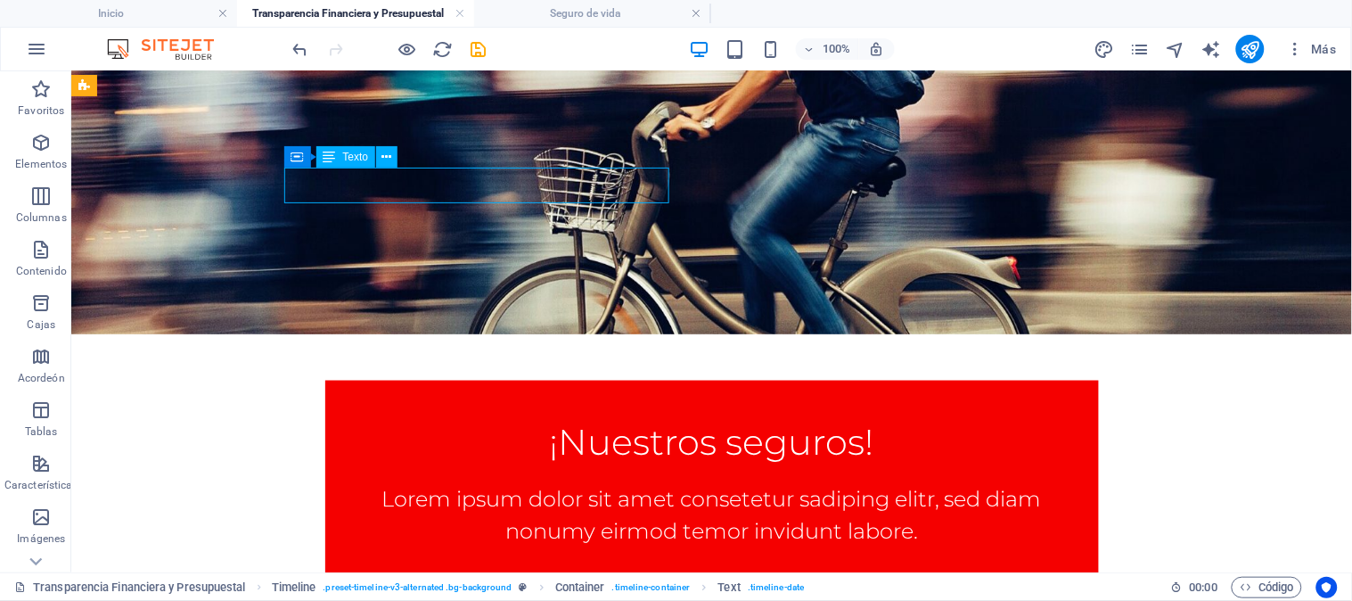
drag, startPoint x: 206, startPoint y: 185, endPoint x: 469, endPoint y: 183, distance: 263.0
click at [375, 156] on icon at bounding box center [380, 157] width 10 height 19
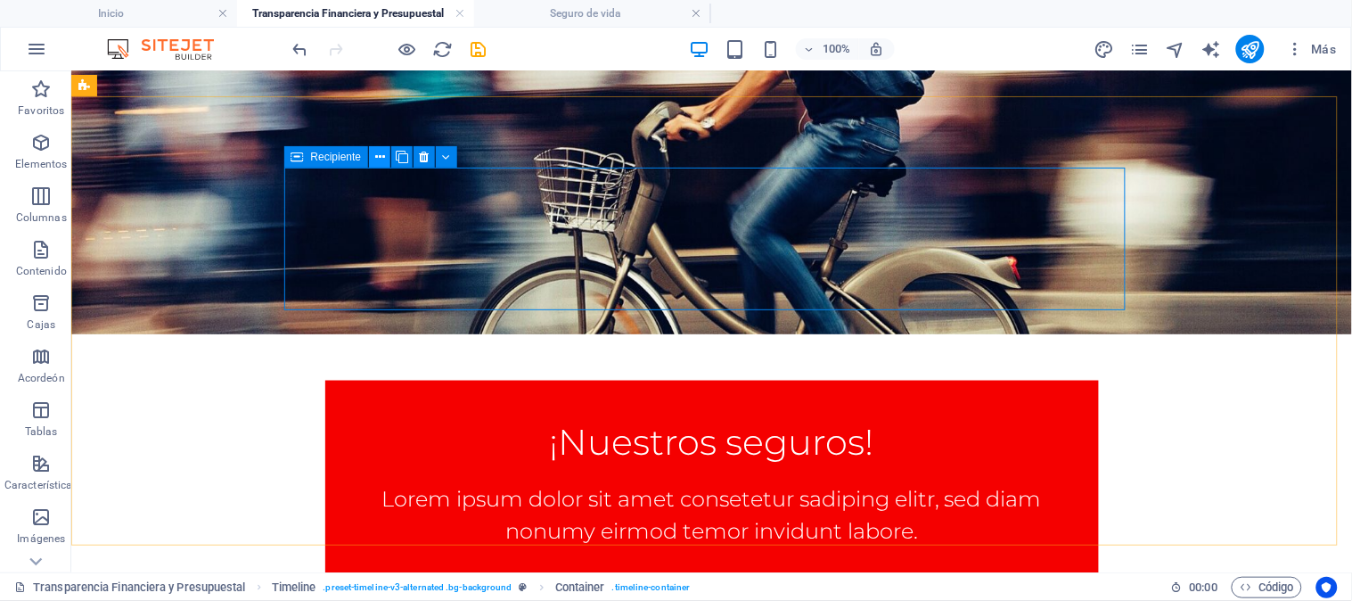
click at [381, 159] on icon at bounding box center [380, 157] width 10 height 19
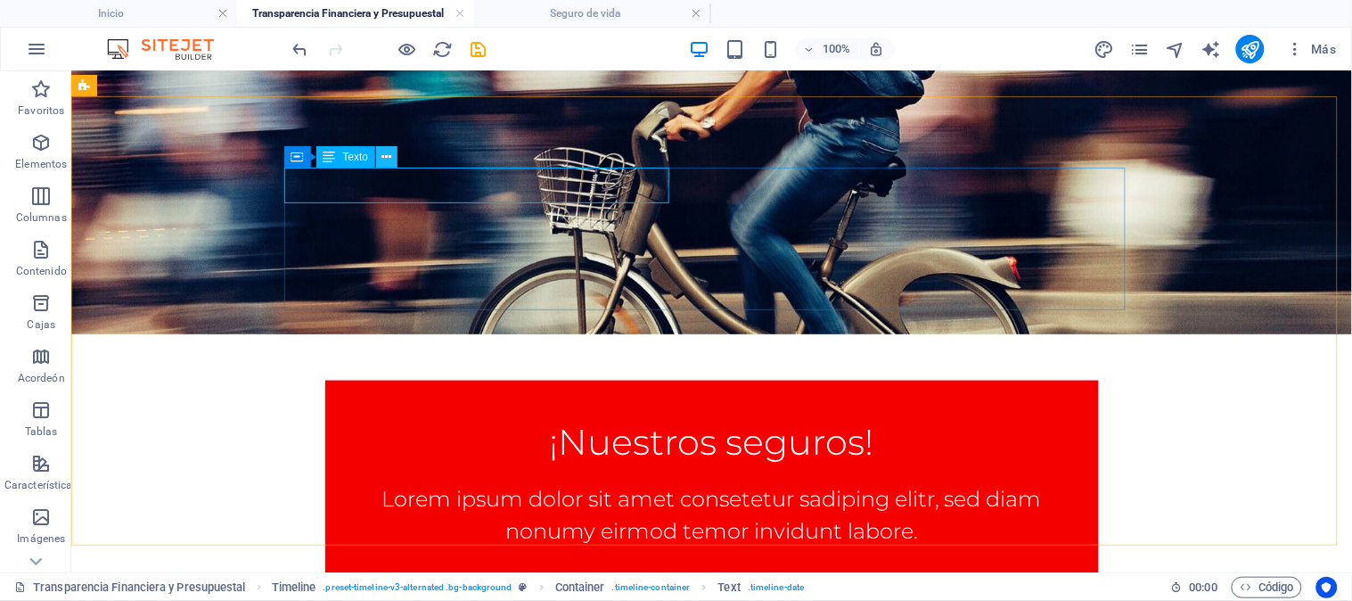
click at [389, 158] on icon at bounding box center [387, 157] width 10 height 19
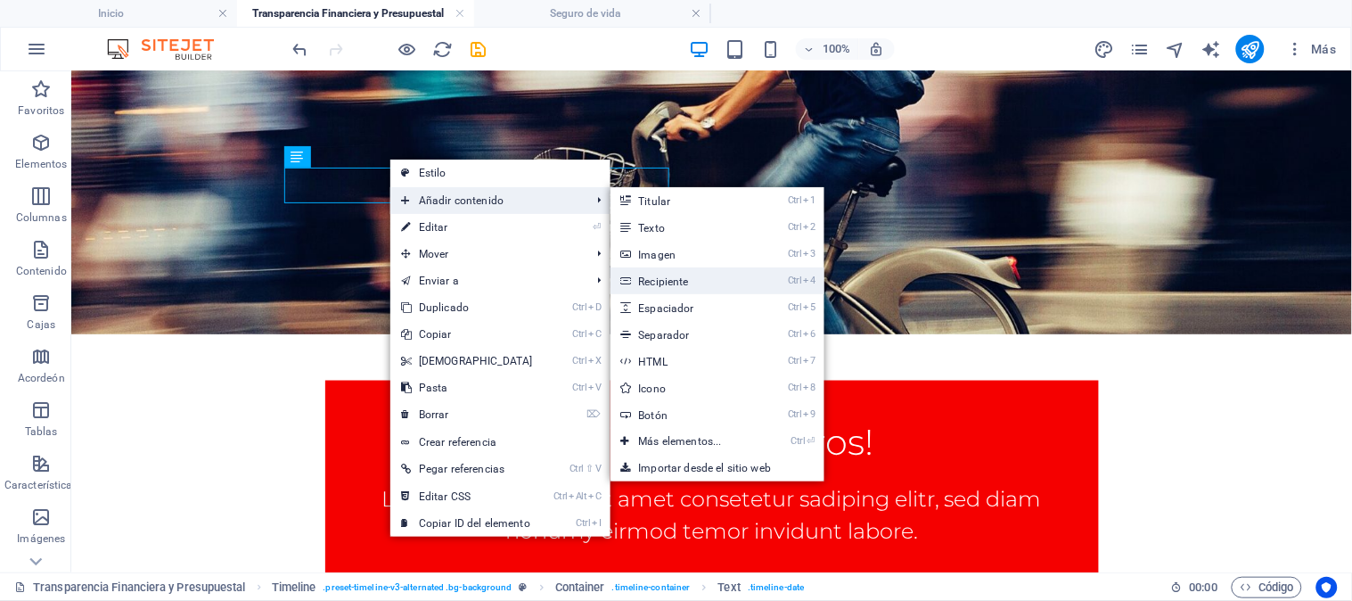
click at [669, 283] on font "Recipiente" at bounding box center [664, 281] width 50 height 12
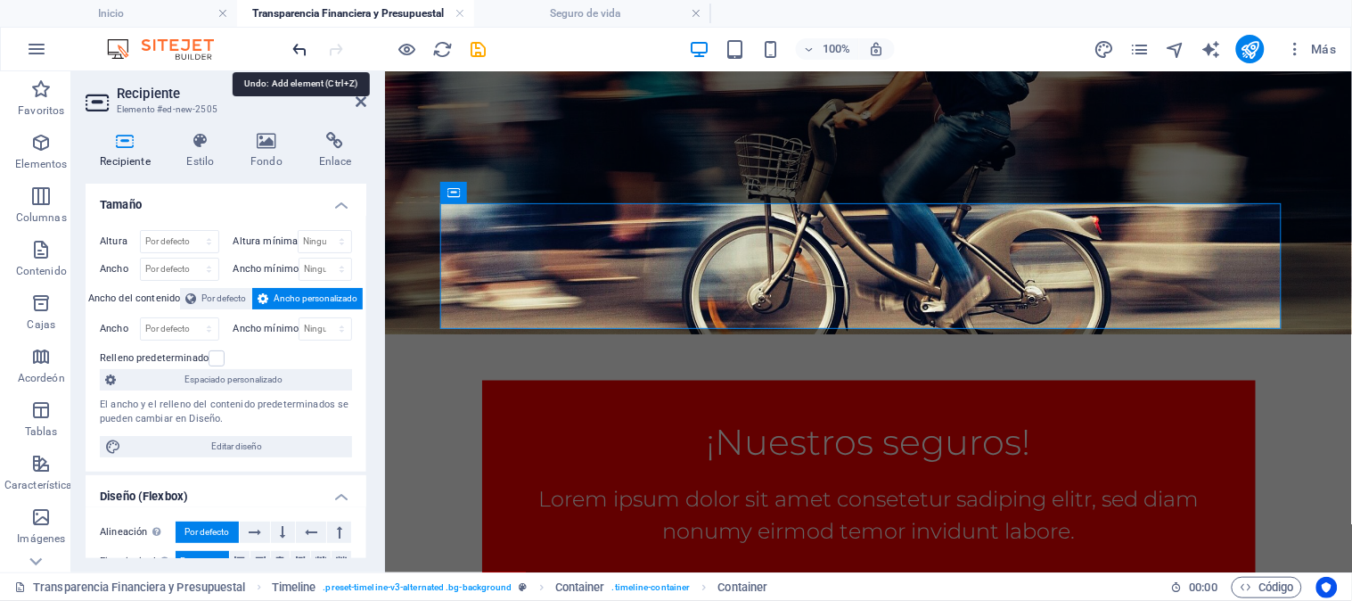
click at [306, 50] on icon "deshacer" at bounding box center [301, 49] width 21 height 21
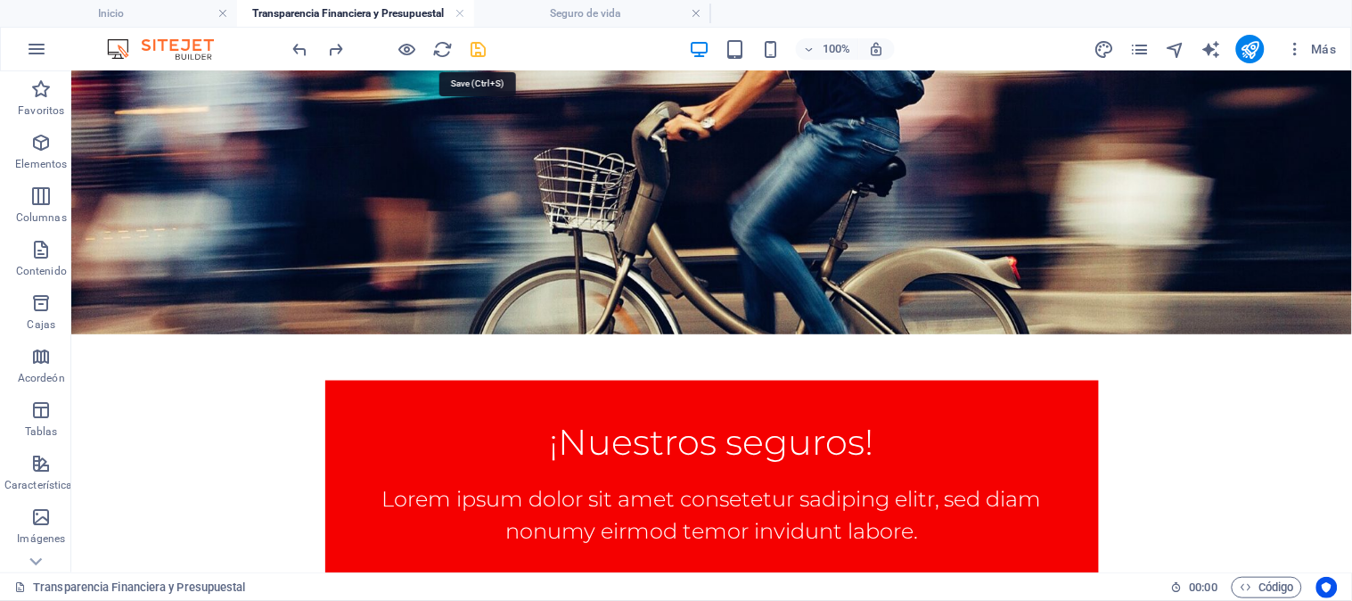
click at [481, 52] on icon "ahorrar" at bounding box center [479, 49] width 21 height 21
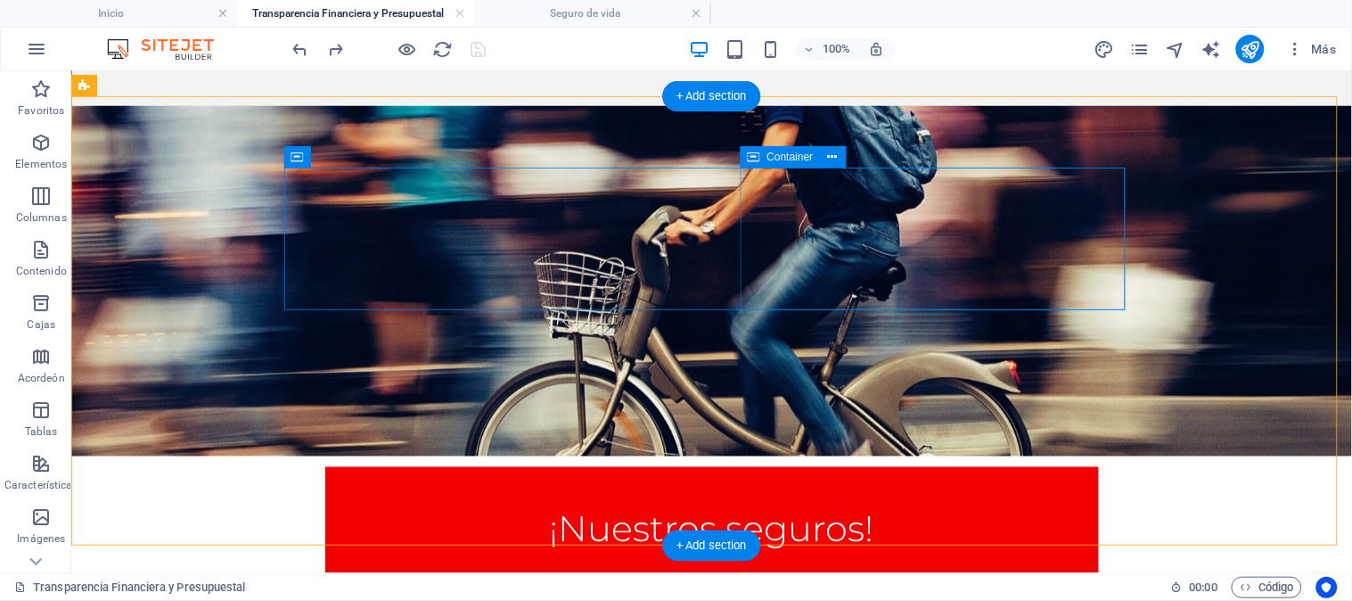
scroll to position [517, 0]
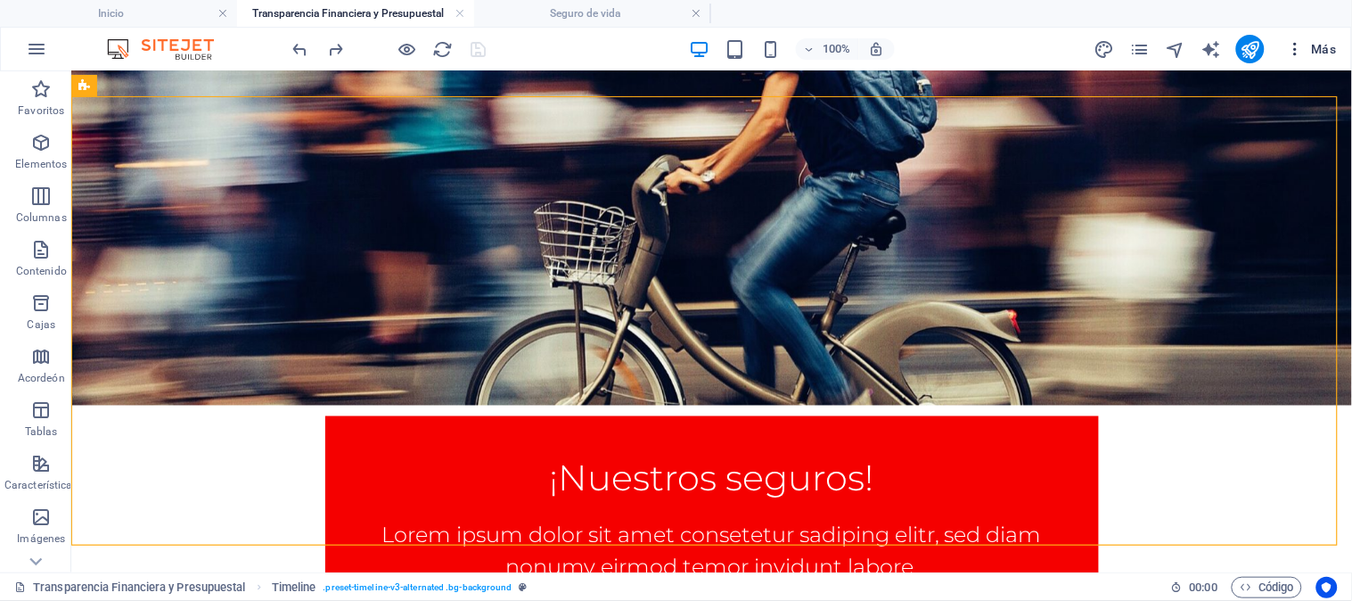
click at [1316, 47] on font "Más" at bounding box center [1324, 49] width 25 height 14
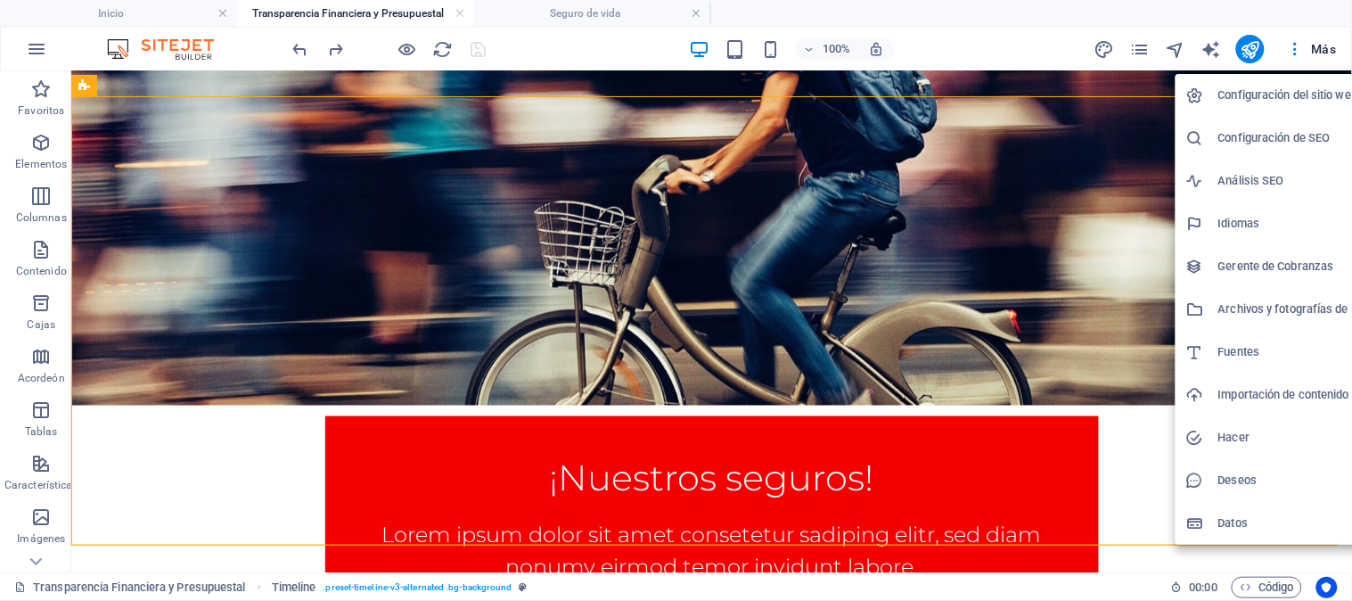
click at [1080, 301] on div at bounding box center [676, 300] width 1352 height 601
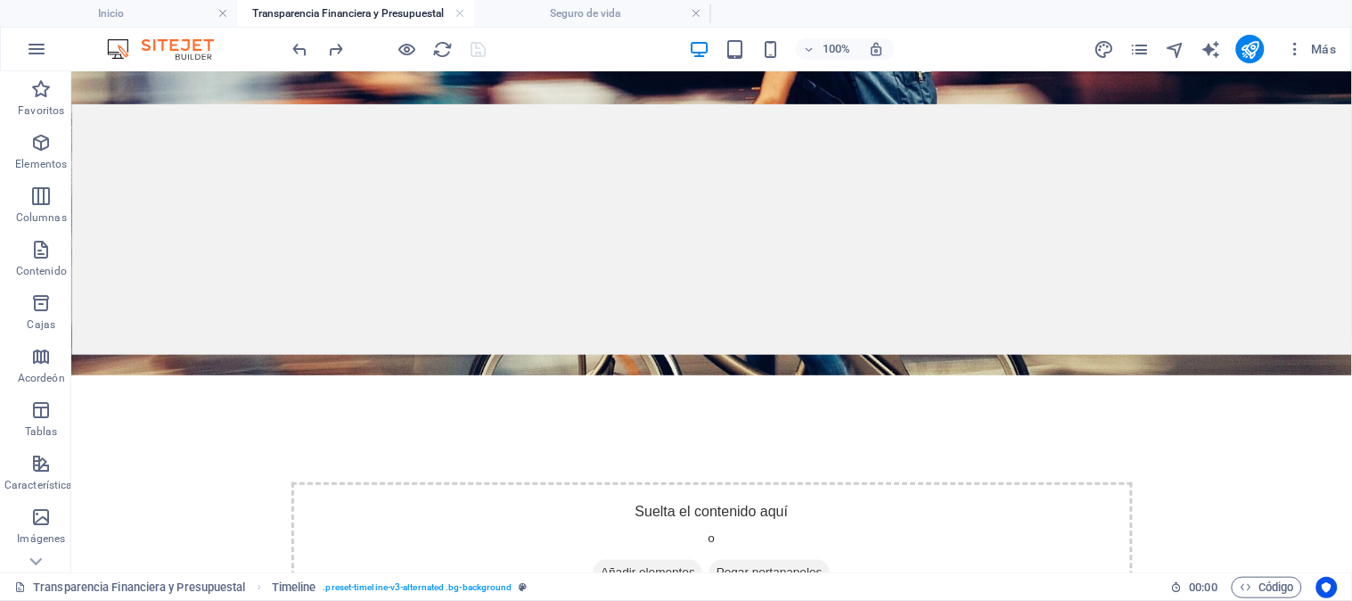
scroll to position [0, 0]
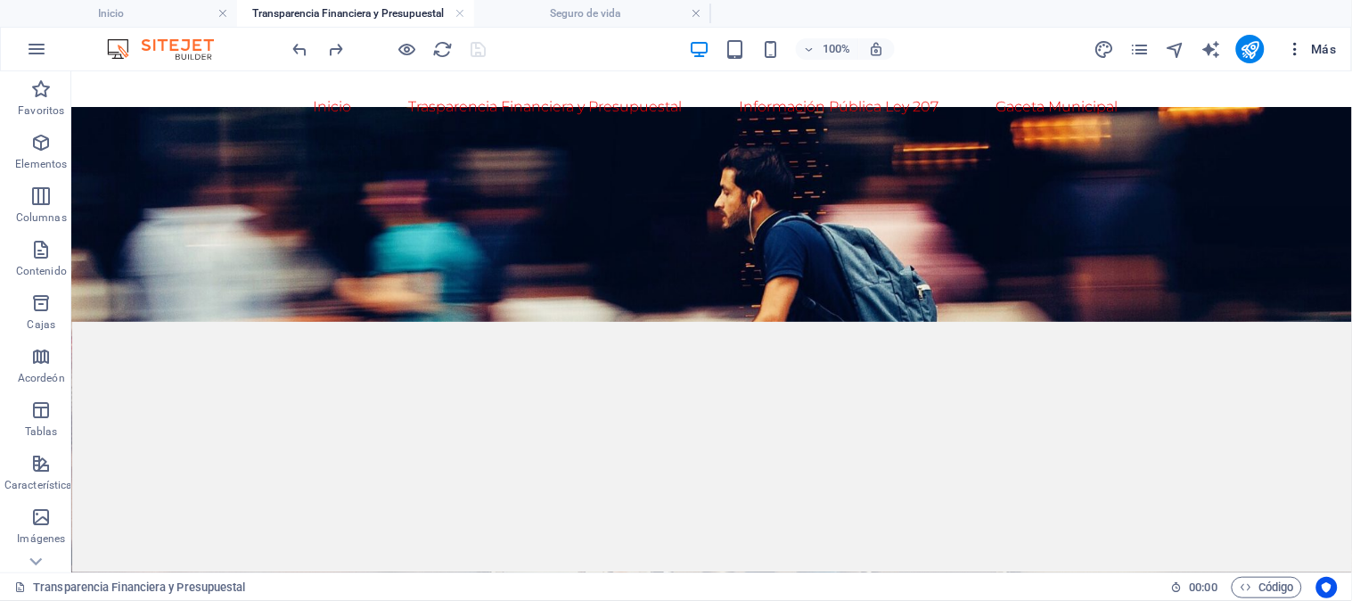
click at [1296, 46] on icon "button" at bounding box center [1295, 49] width 18 height 18
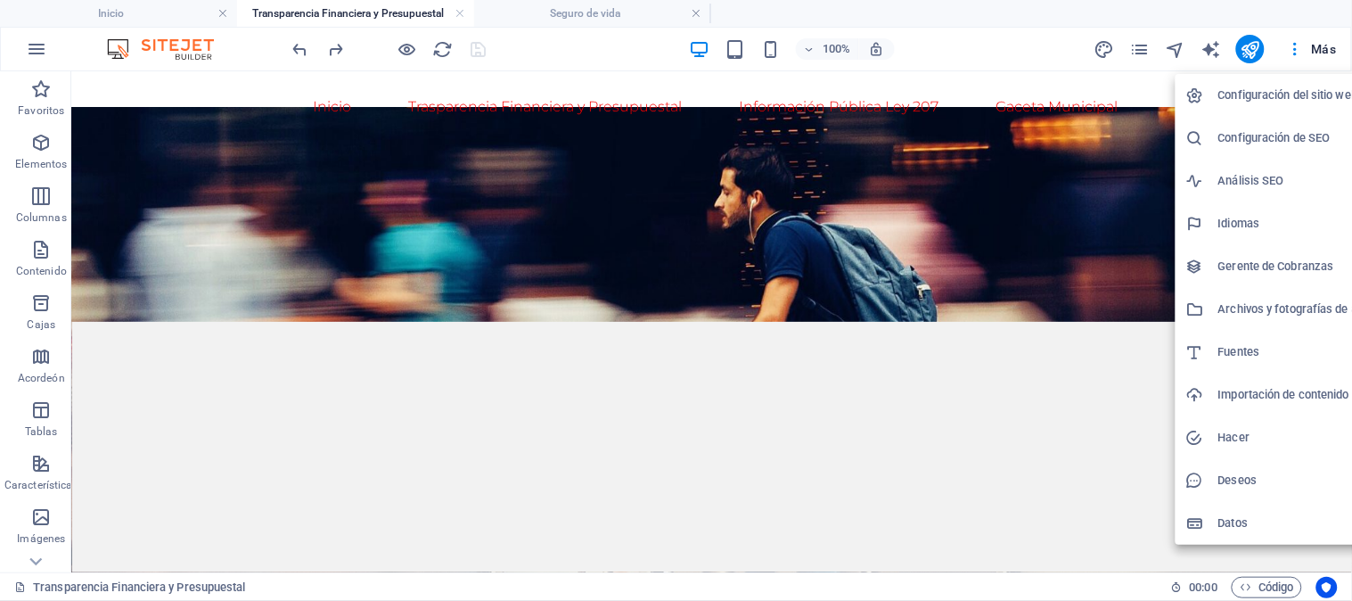
click at [28, 45] on div at bounding box center [676, 300] width 1352 height 601
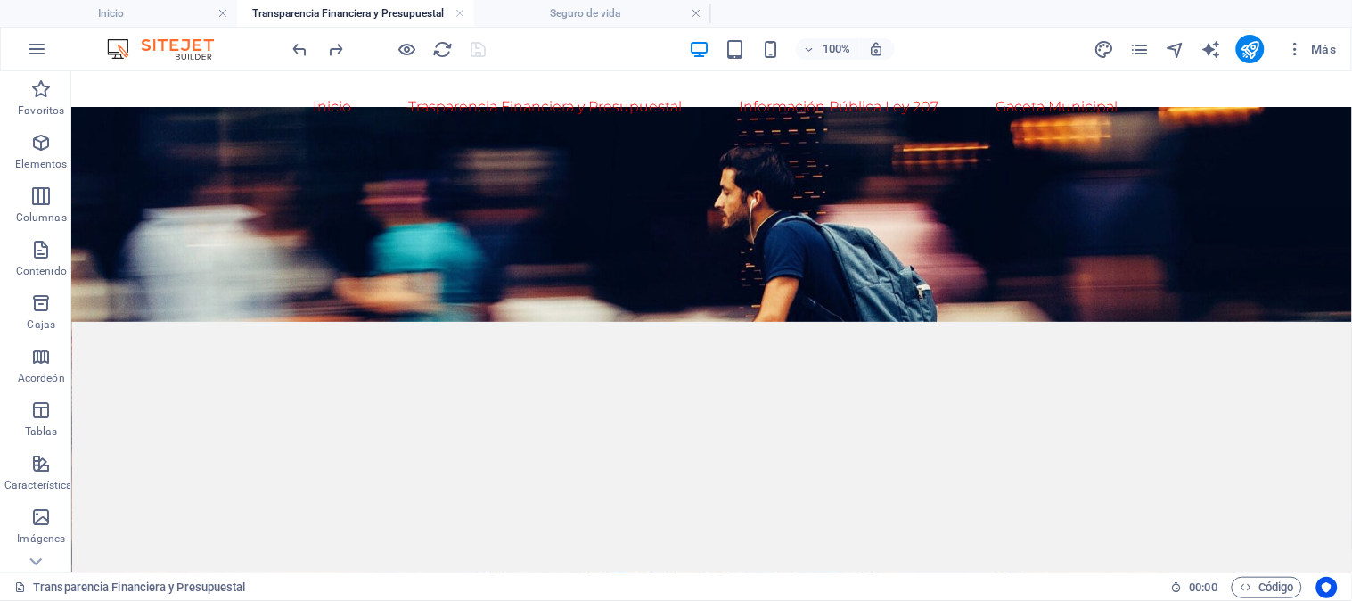
click at [28, 45] on icon "button" at bounding box center [36, 48] width 21 height 21
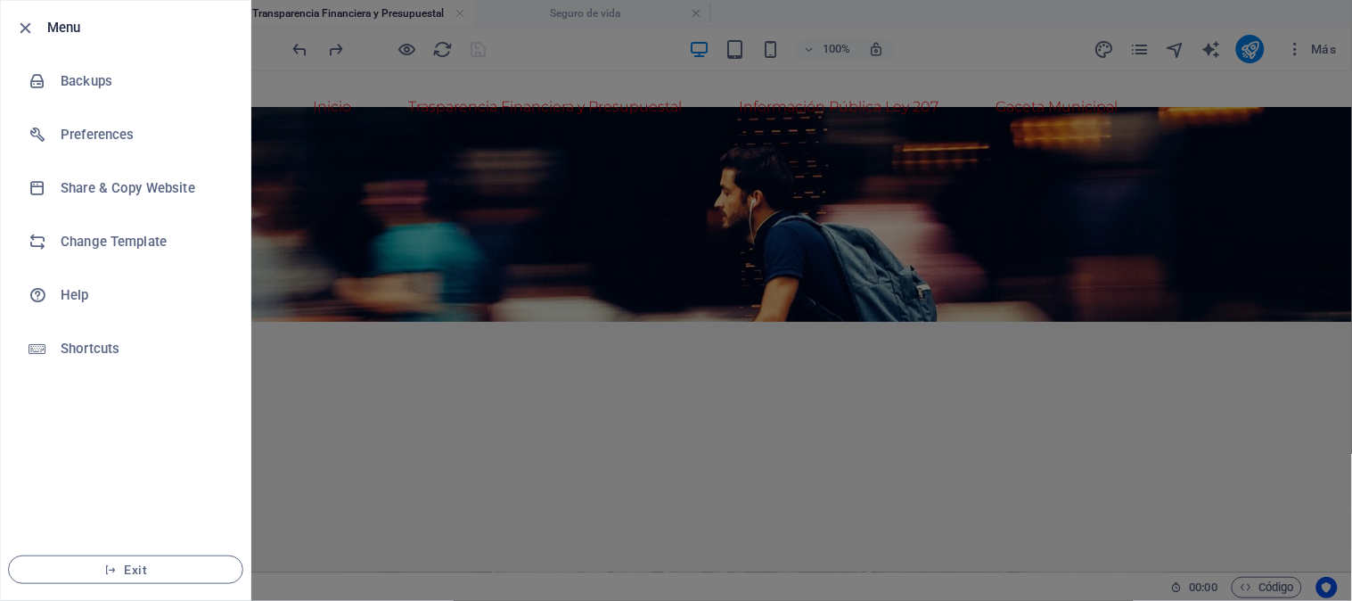
click at [339, 72] on div at bounding box center [676, 300] width 1352 height 601
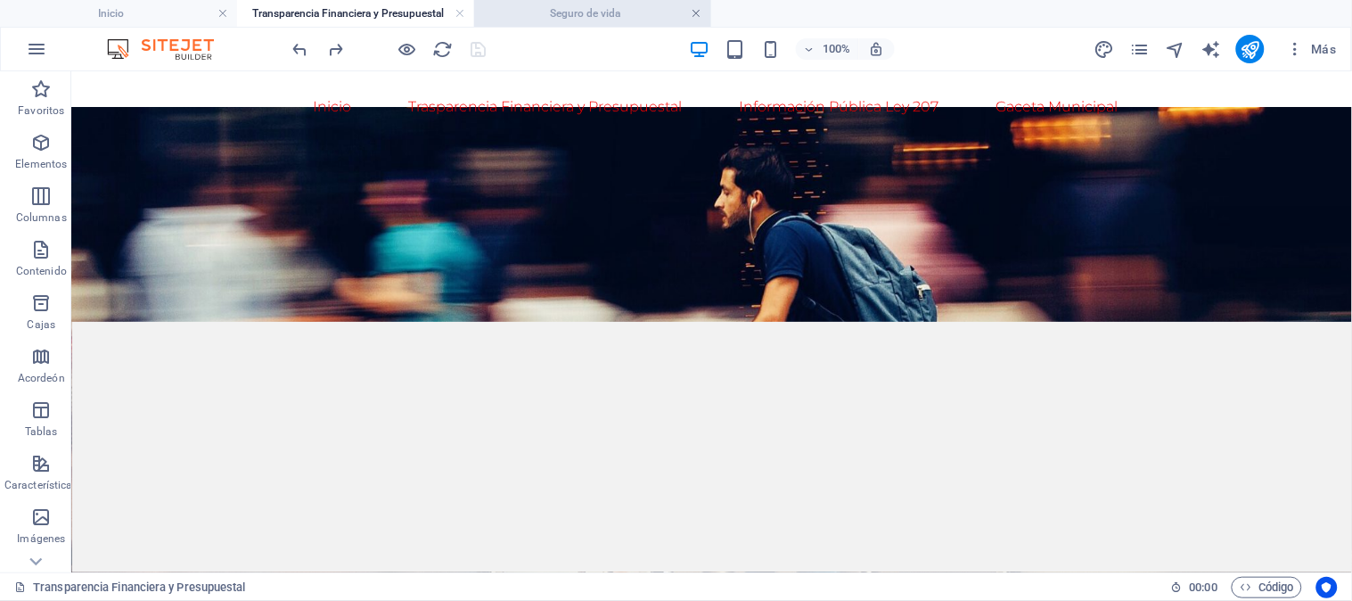
click at [694, 13] on link at bounding box center [697, 13] width 11 height 17
click at [459, 11] on link at bounding box center [460, 13] width 11 height 17
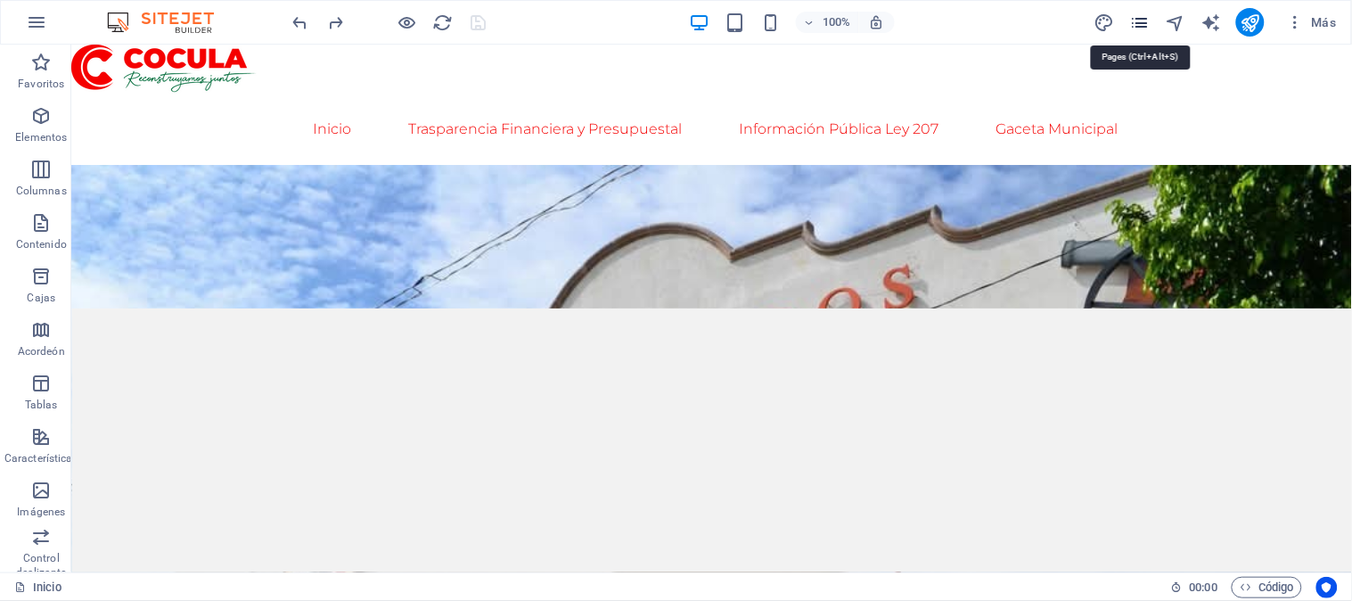
click at [1135, 20] on icon "páginas" at bounding box center [1140, 22] width 21 height 21
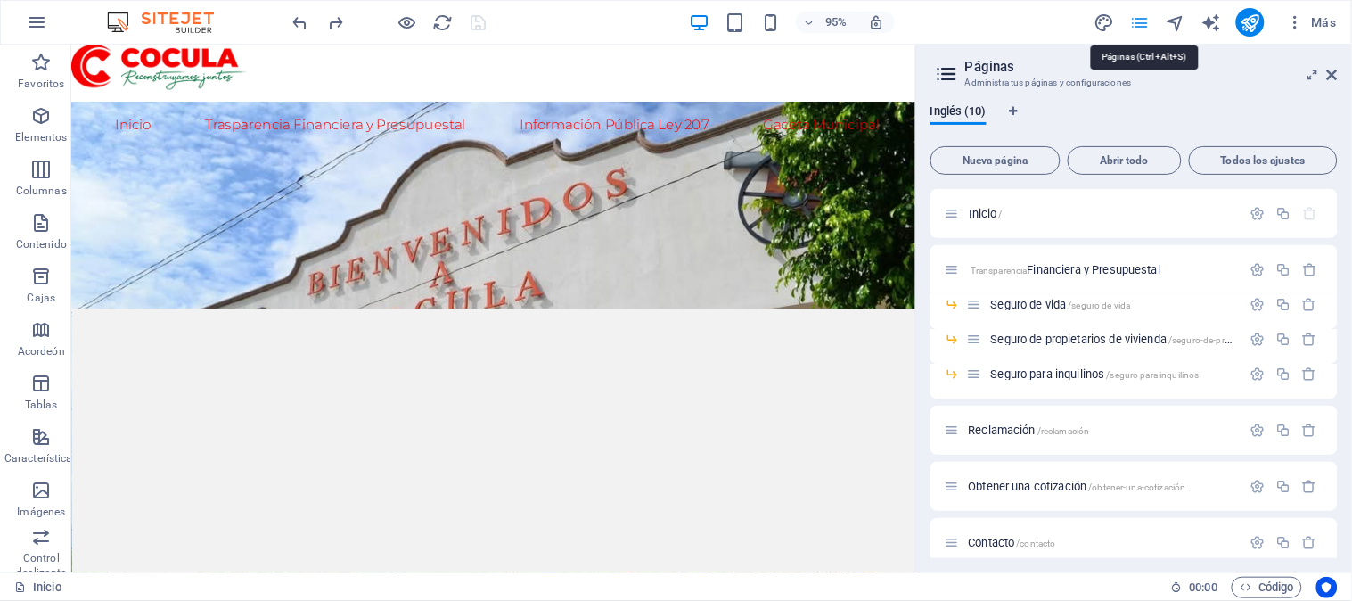
click at [1135, 20] on icon "páginas" at bounding box center [1140, 22] width 21 height 21
click at [1333, 76] on icon at bounding box center [1332, 75] width 11 height 14
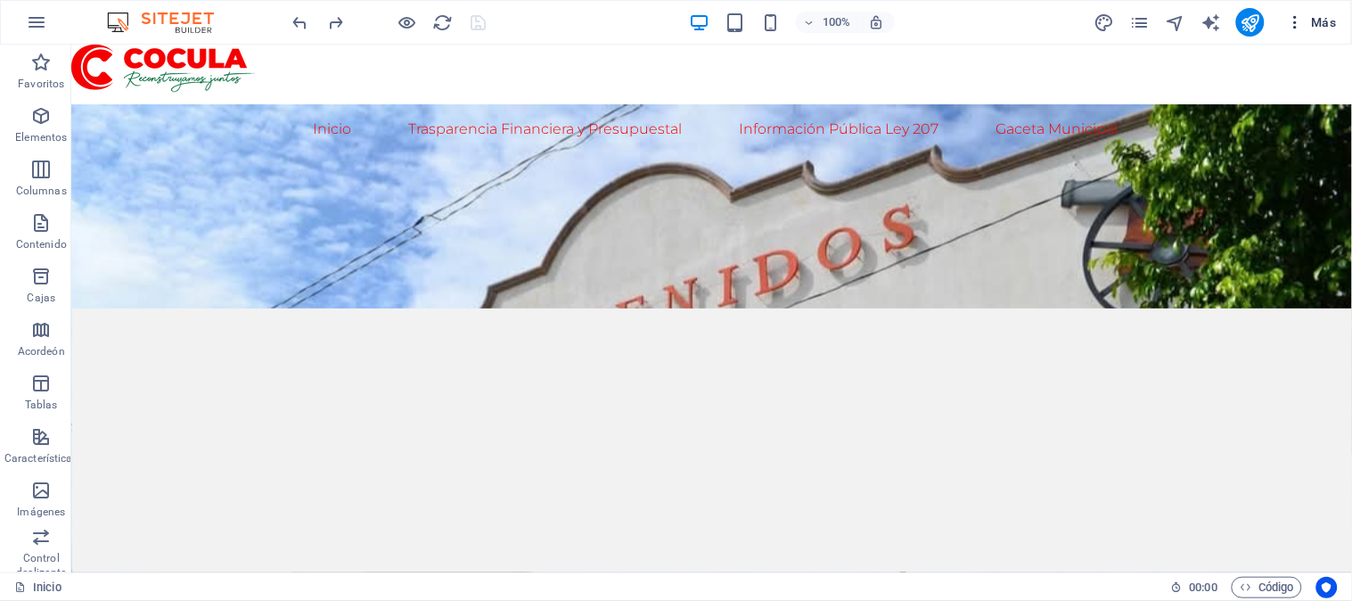
click at [1295, 21] on icon "button" at bounding box center [1295, 22] width 18 height 18
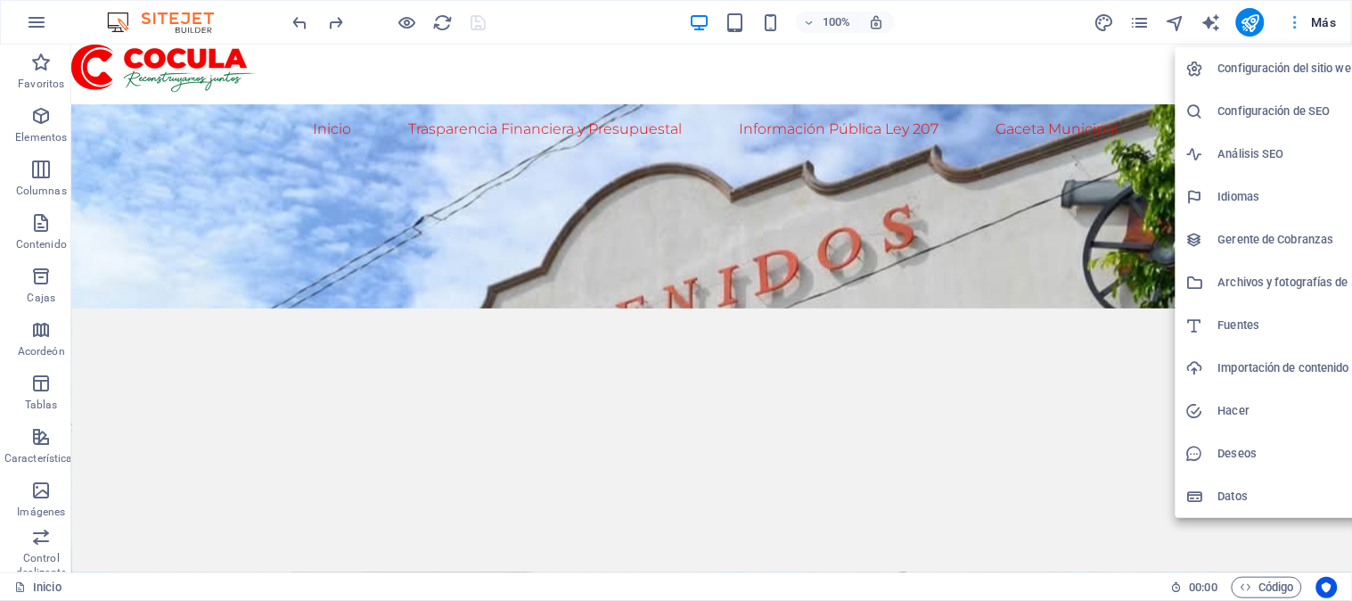
click at [1295, 21] on div at bounding box center [676, 300] width 1352 height 601
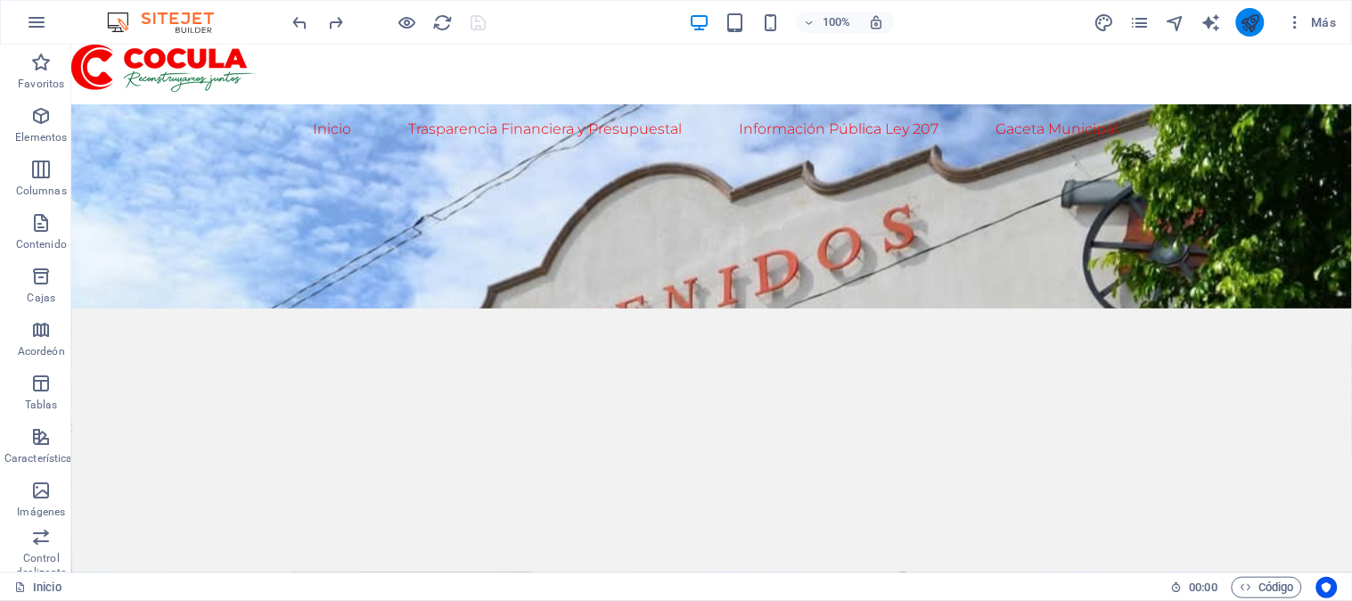
click at [1246, 18] on icon "publicar" at bounding box center [1251, 22] width 21 height 21
